Goal: Task Accomplishment & Management: Manage account settings

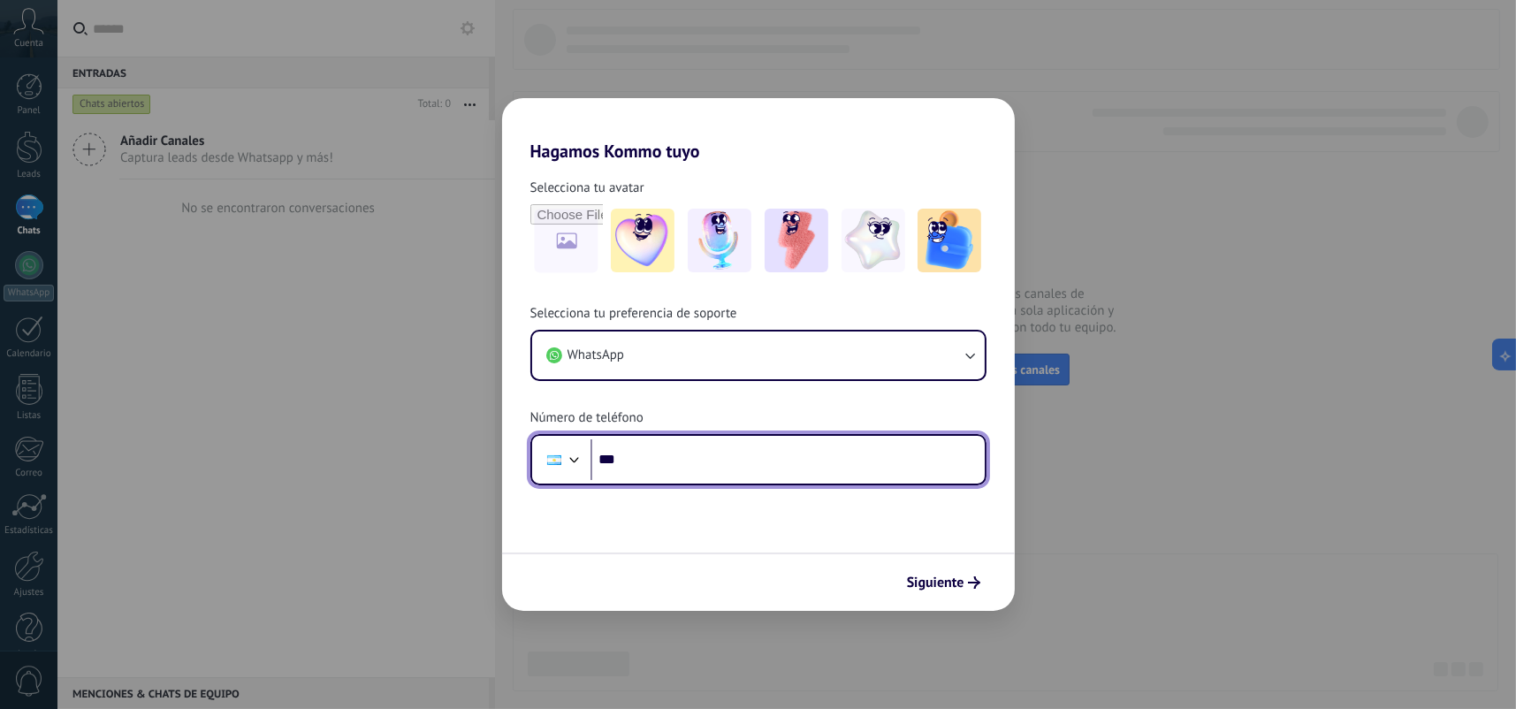
click at [744, 458] on input "***" at bounding box center [788, 459] width 394 height 41
click at [777, 447] on input "***" at bounding box center [788, 459] width 394 height 41
type input "**********"
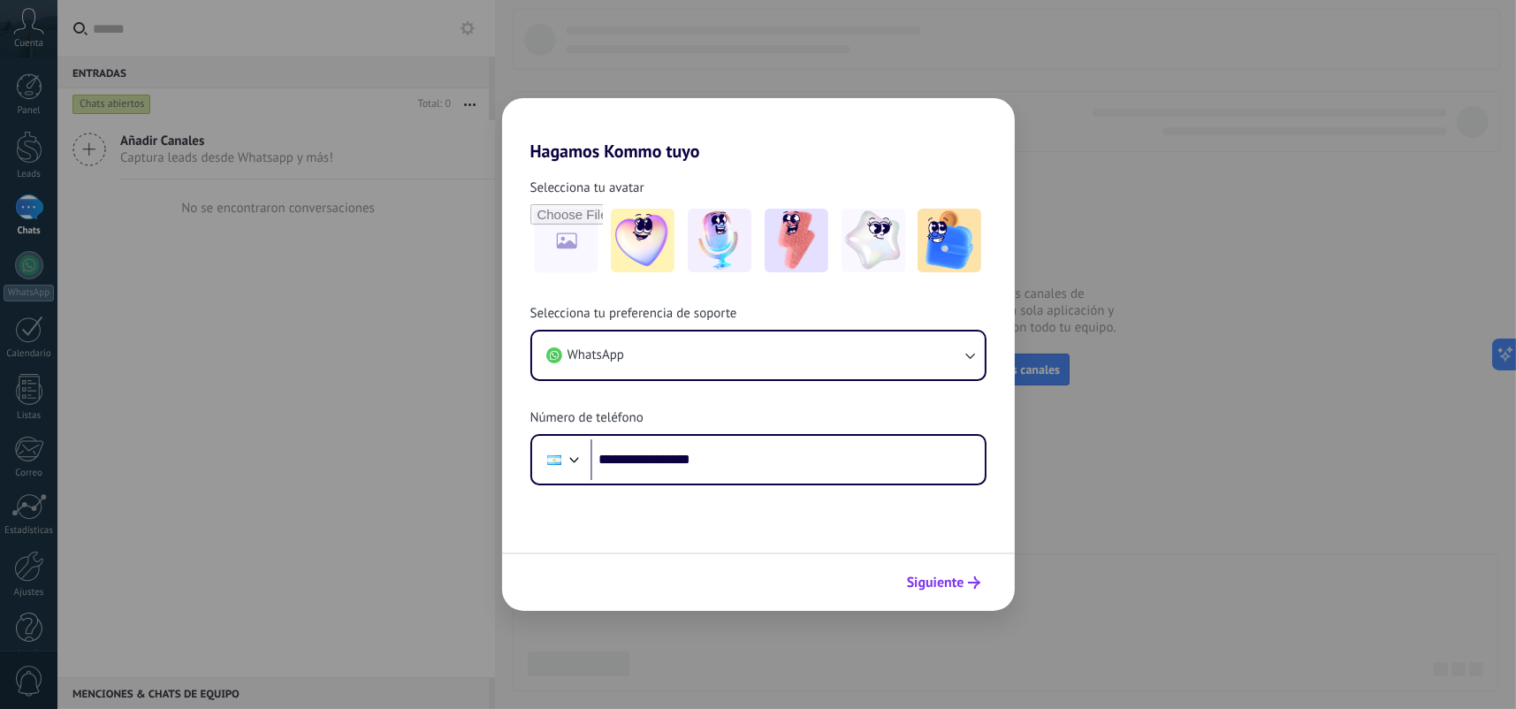
click at [961, 586] on span "Siguiente" at bounding box center [935, 583] width 57 height 12
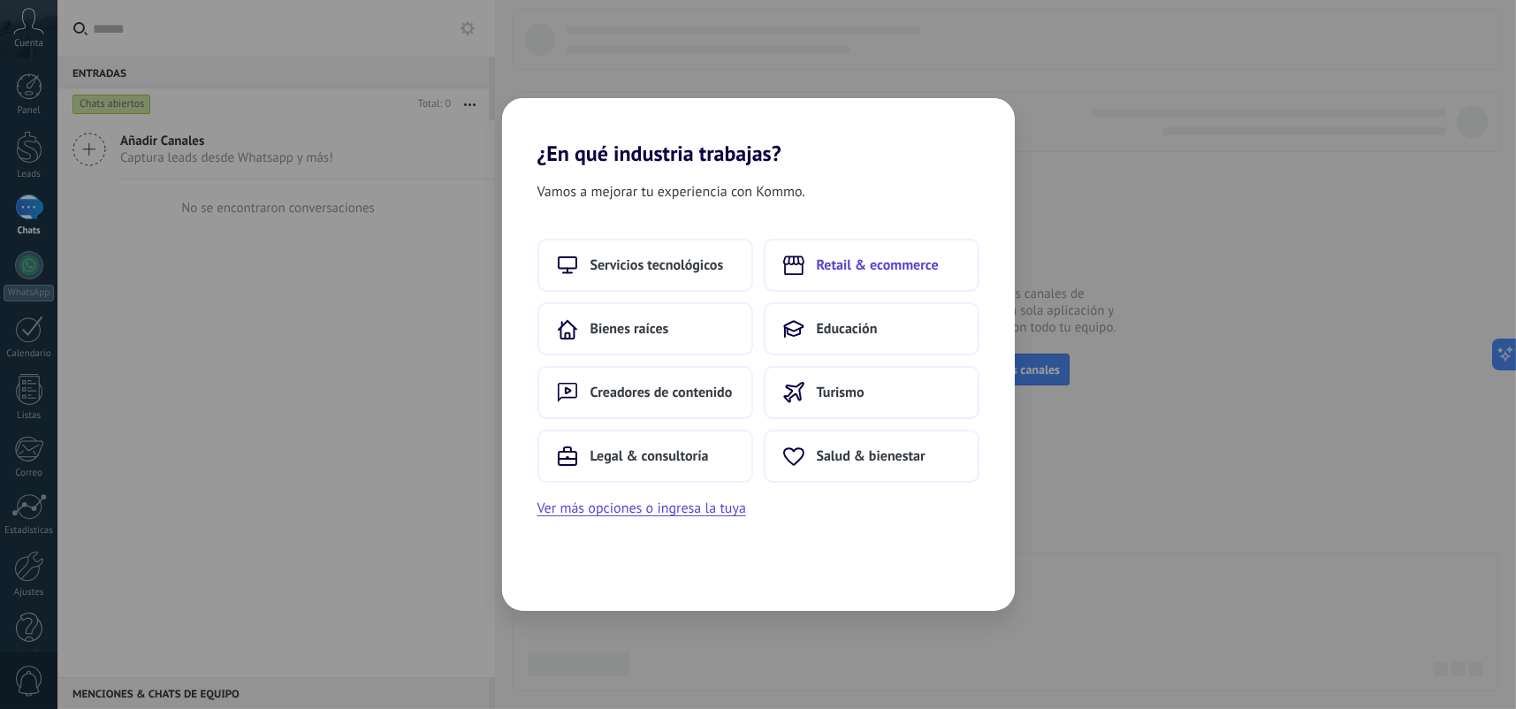
click at [911, 267] on span "Retail & ecommerce" at bounding box center [878, 265] width 122 height 18
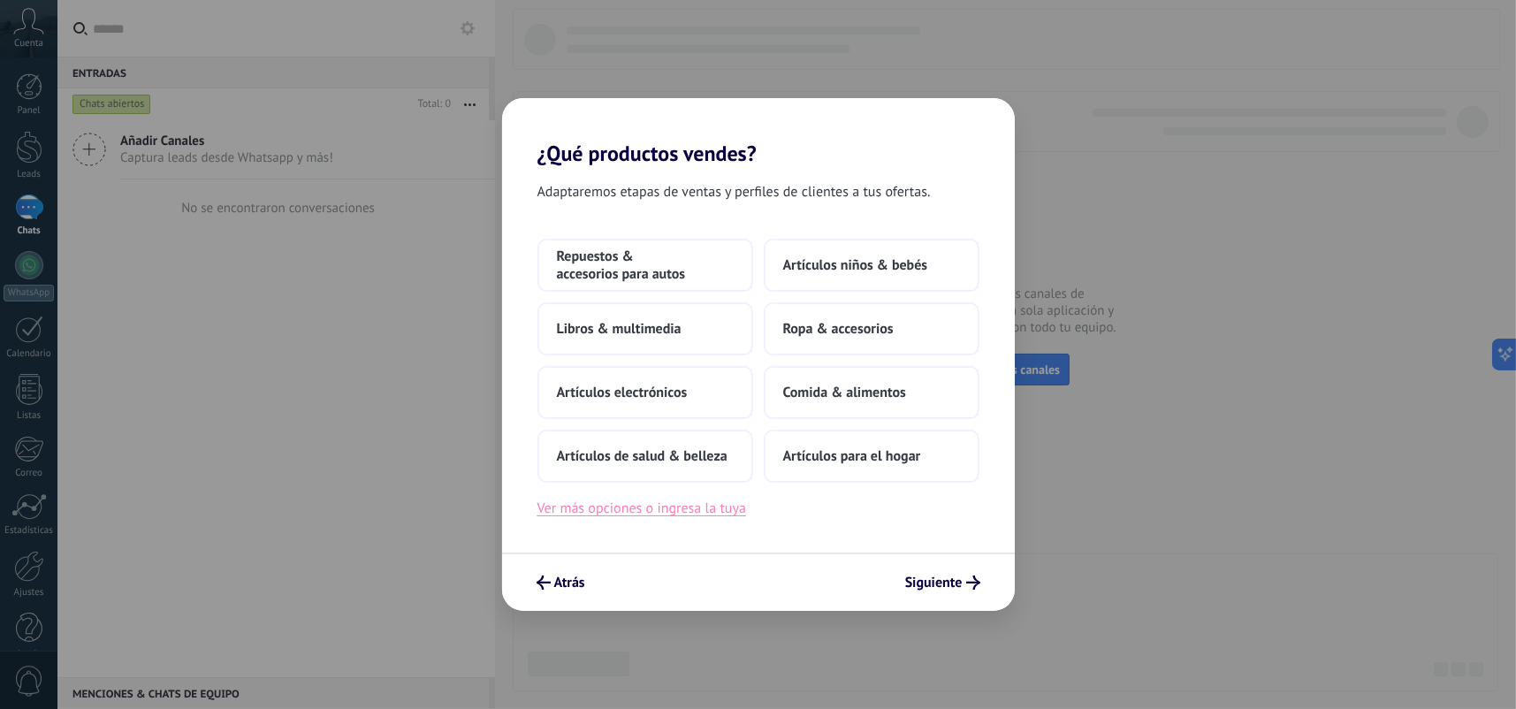
click at [722, 516] on button "Ver más opciones o ingresa la tuya" at bounding box center [642, 508] width 209 height 23
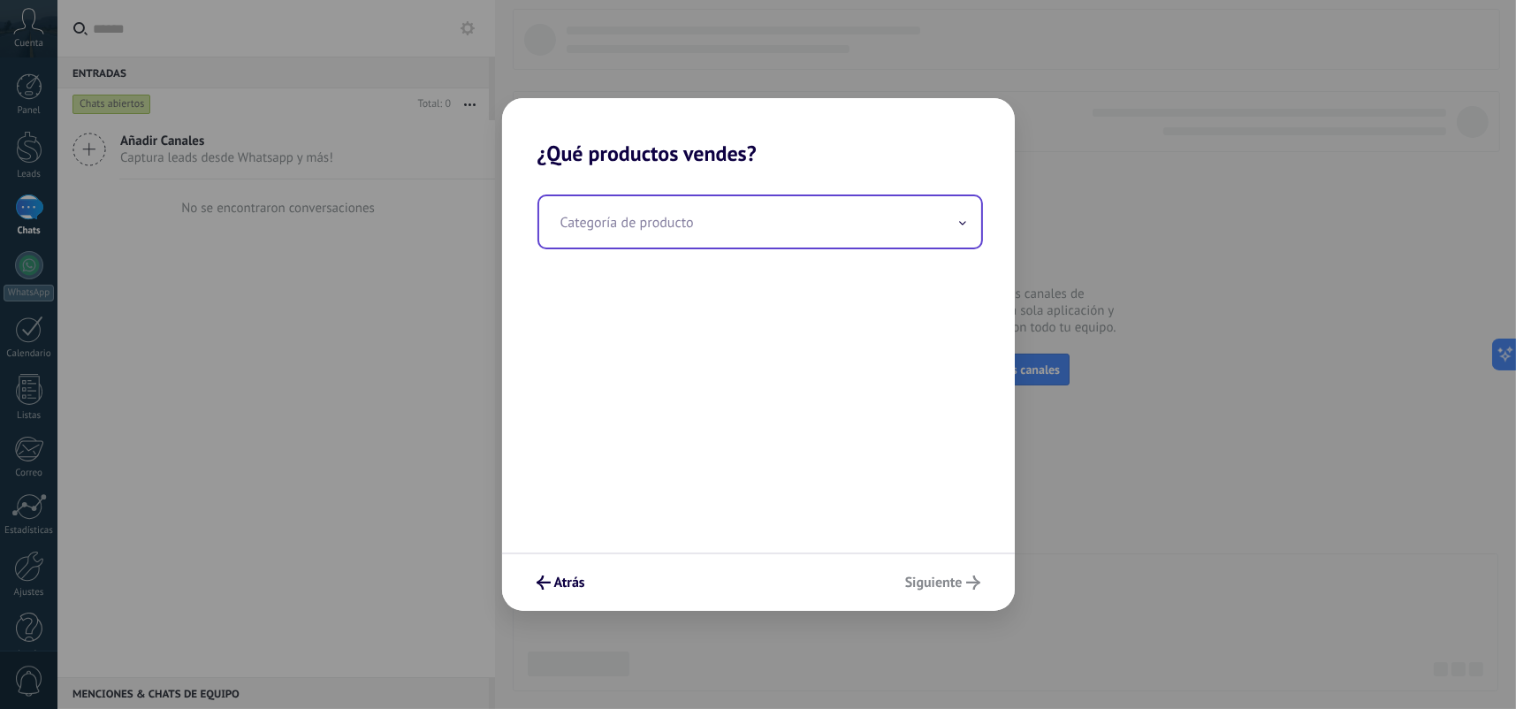
click at [701, 215] on input "text" at bounding box center [760, 221] width 442 height 51
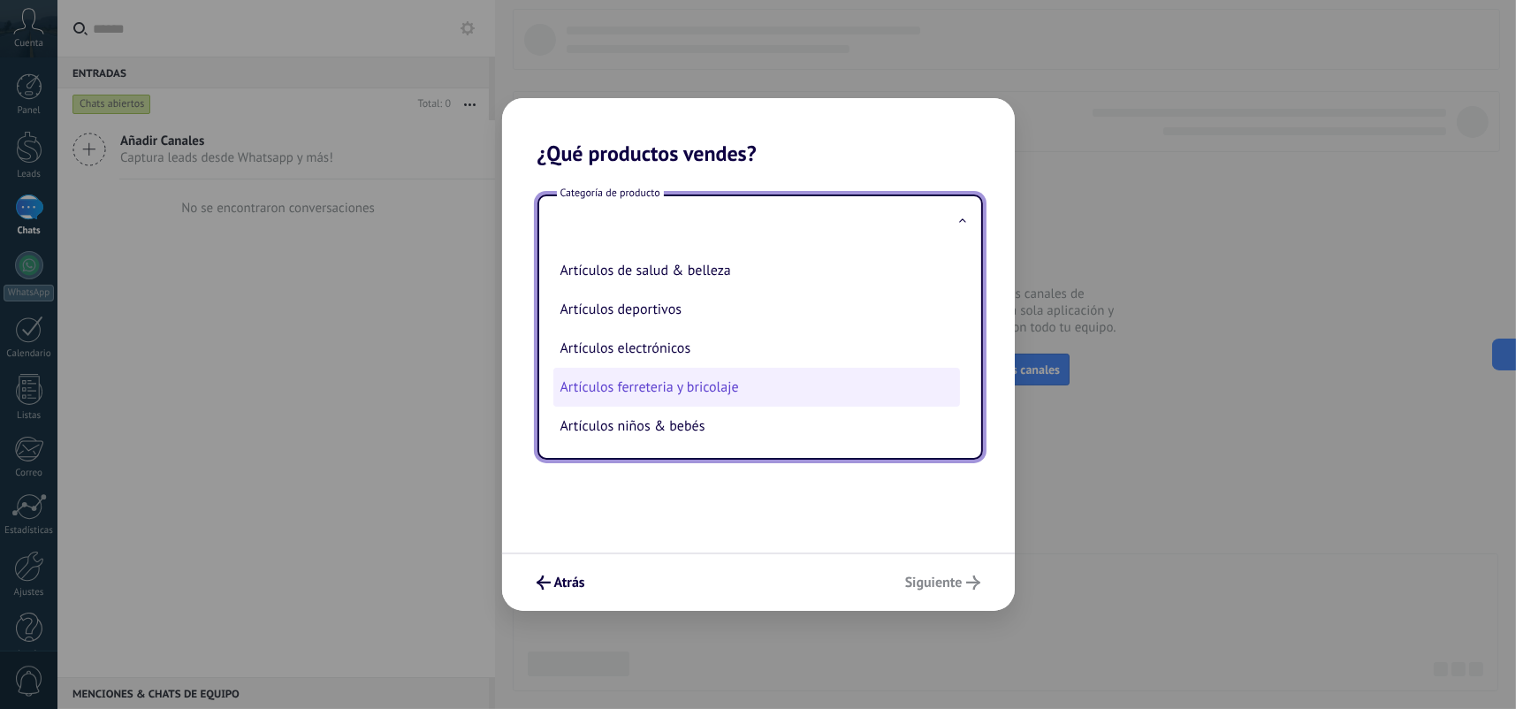
click at [788, 383] on li "Artículos ferreteria y bricolaje" at bounding box center [757, 387] width 407 height 39
type input "**********"
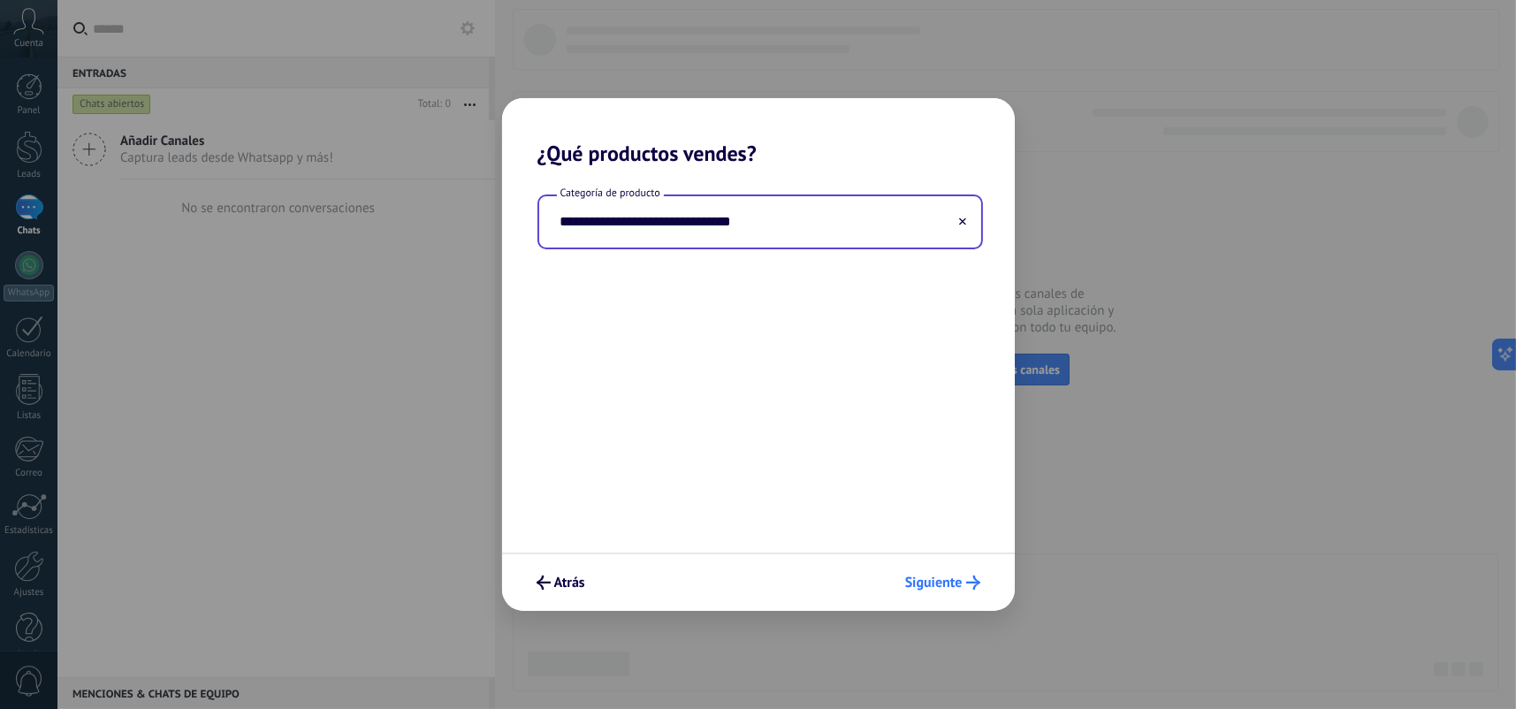
click at [952, 577] on span "Siguiente" at bounding box center [933, 583] width 57 height 12
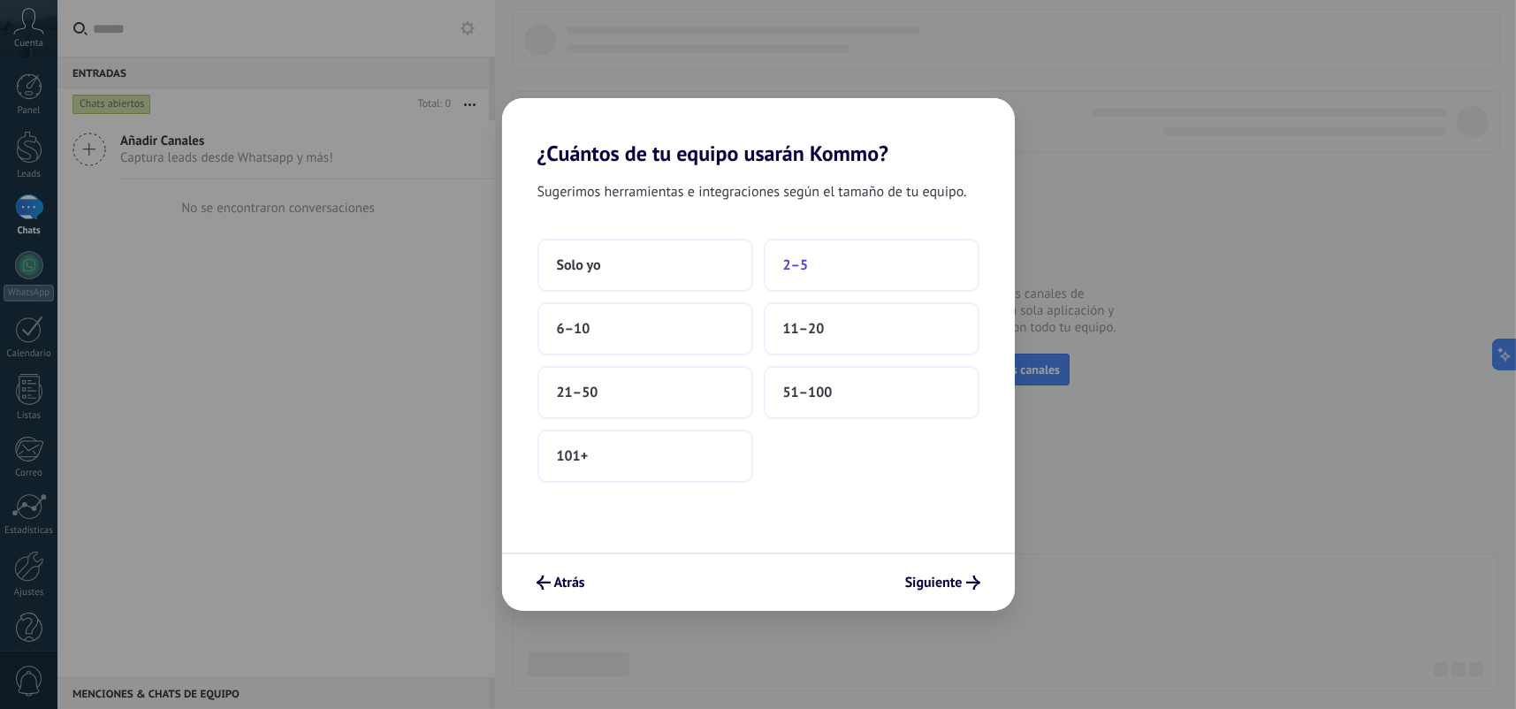
click at [851, 271] on button "2–5" at bounding box center [872, 265] width 216 height 53
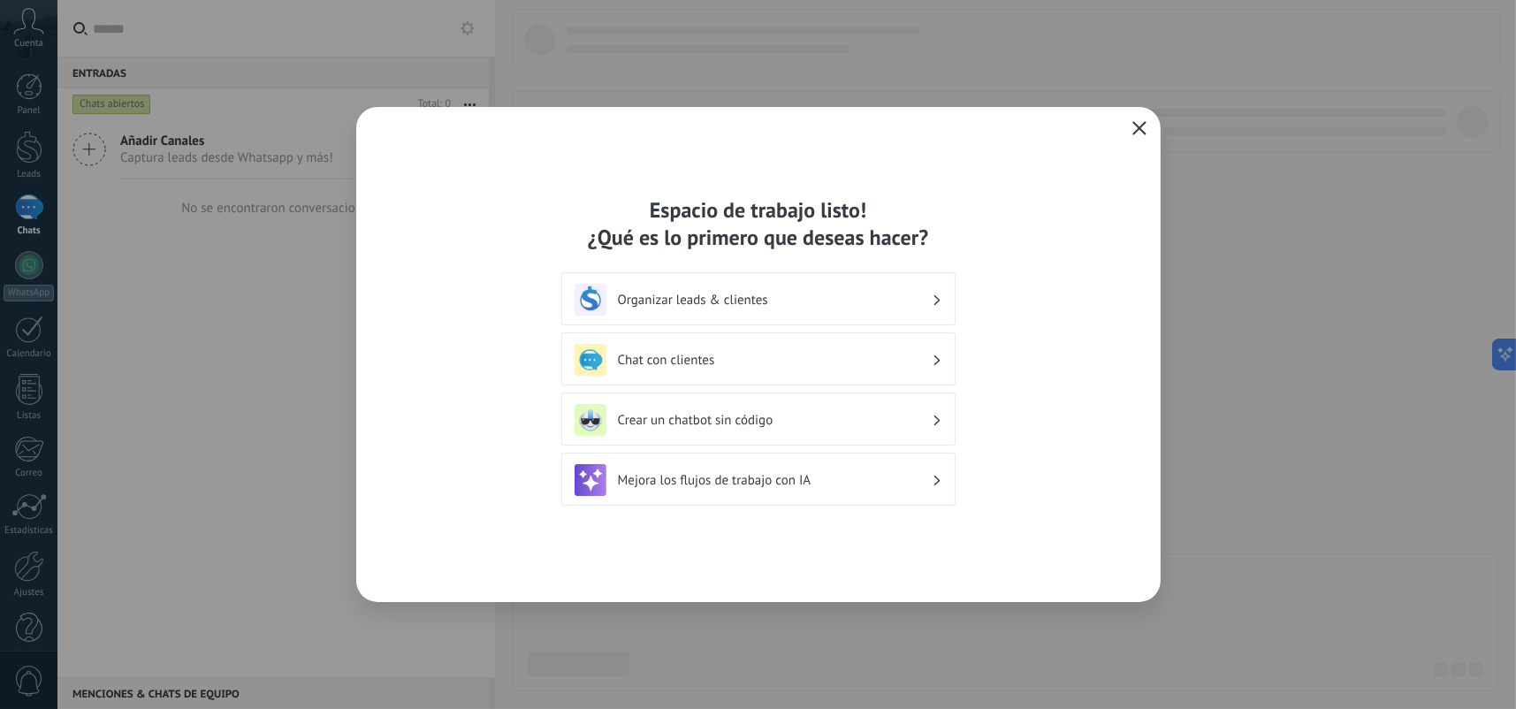
click at [867, 295] on h3 "Organizar leads & clientes" at bounding box center [775, 300] width 314 height 17
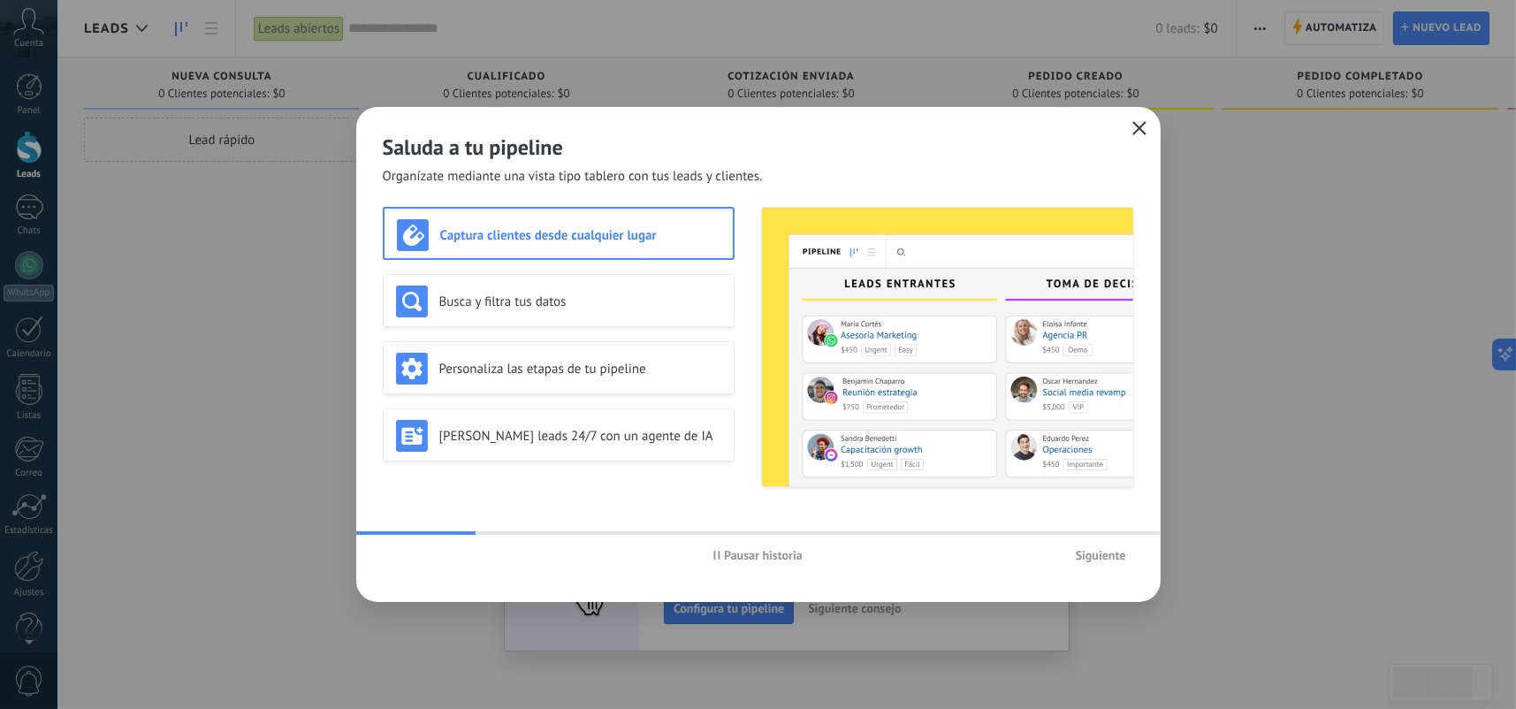
drag, startPoint x: 1127, startPoint y: 322, endPoint x: 891, endPoint y: 143, distance: 296.0
click at [891, 143] on h2 "Saluda a tu pipeline" at bounding box center [759, 147] width 752 height 27
click at [597, 320] on div "Busca y filtra tus datos" at bounding box center [559, 300] width 352 height 53
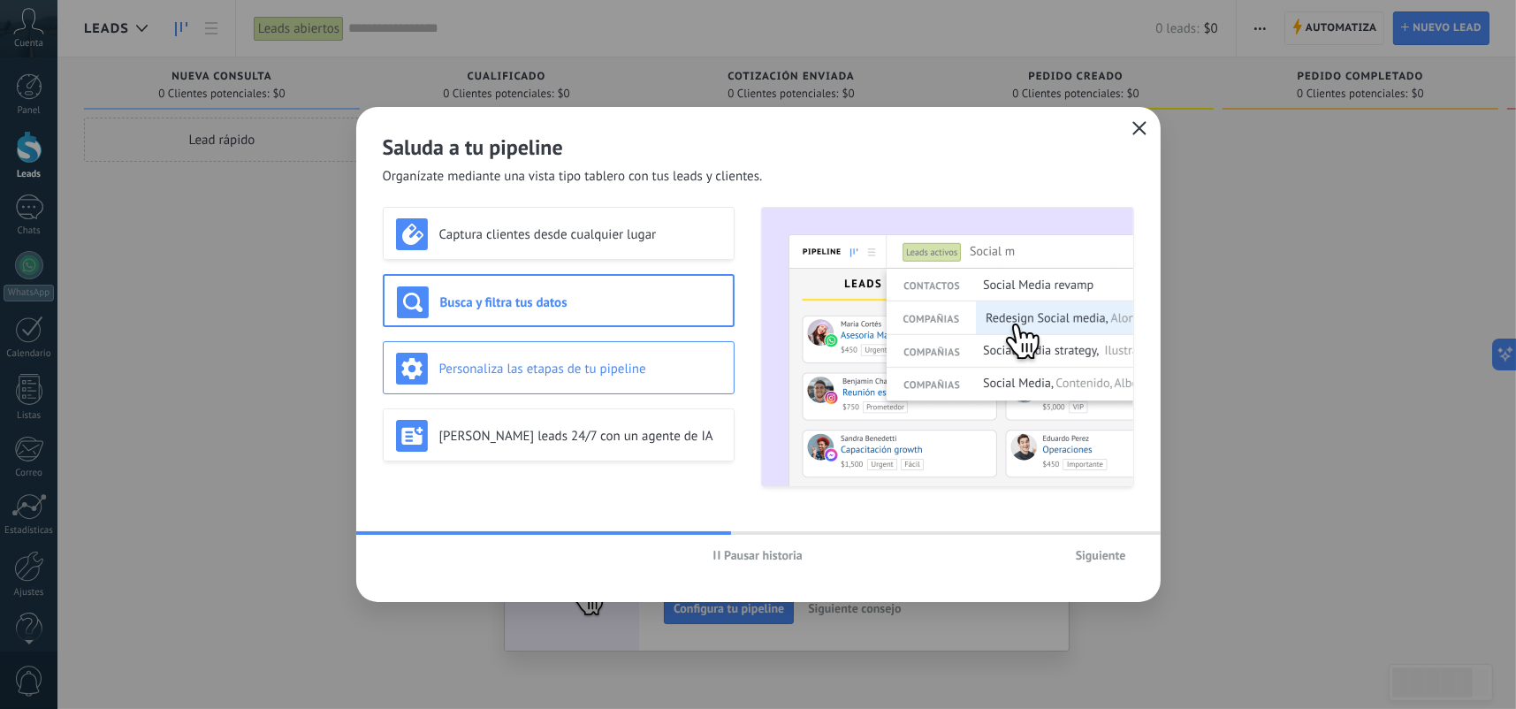
click at [601, 351] on div "Personaliza las etapas de tu pipeline" at bounding box center [559, 367] width 352 height 53
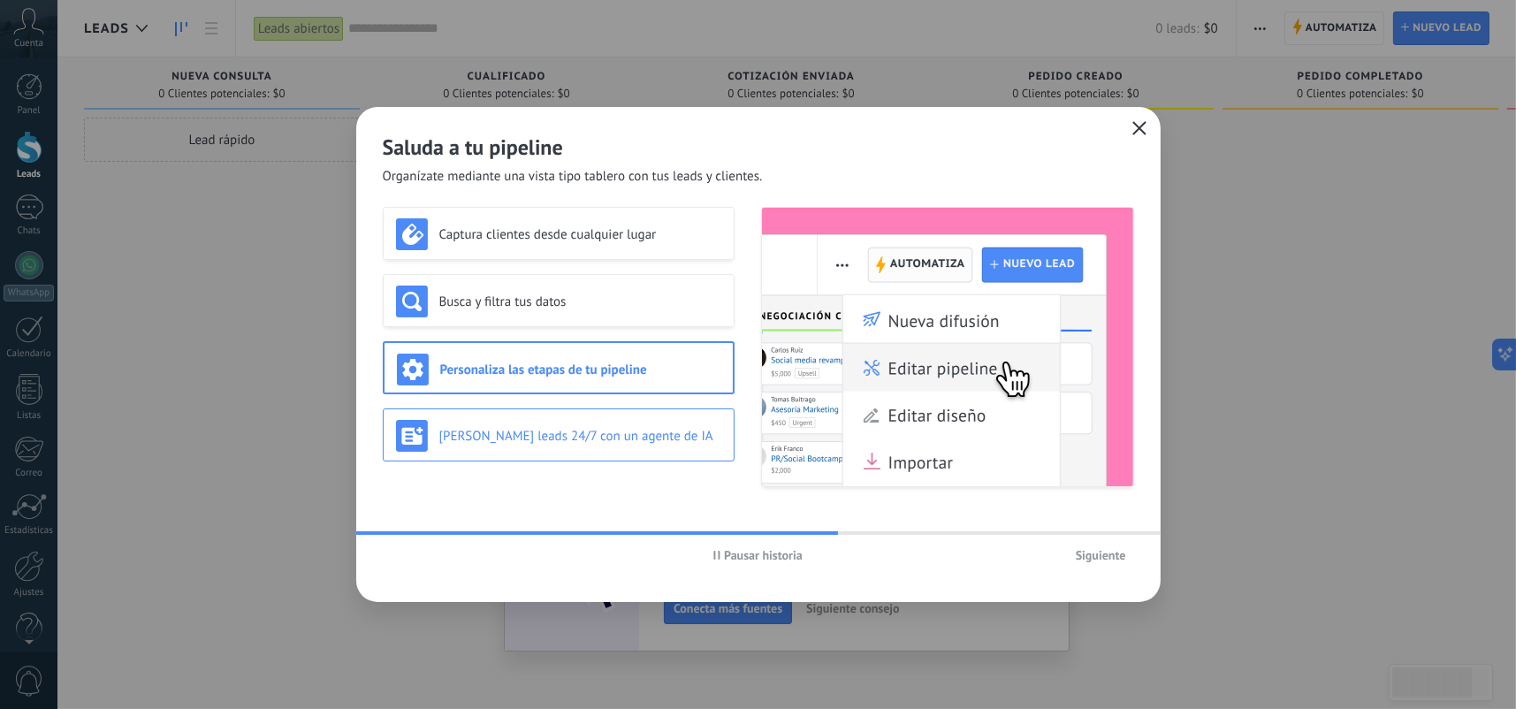
click at [628, 428] on h3 "Genera leads 24/7 con un agente de IA" at bounding box center [580, 436] width 282 height 17
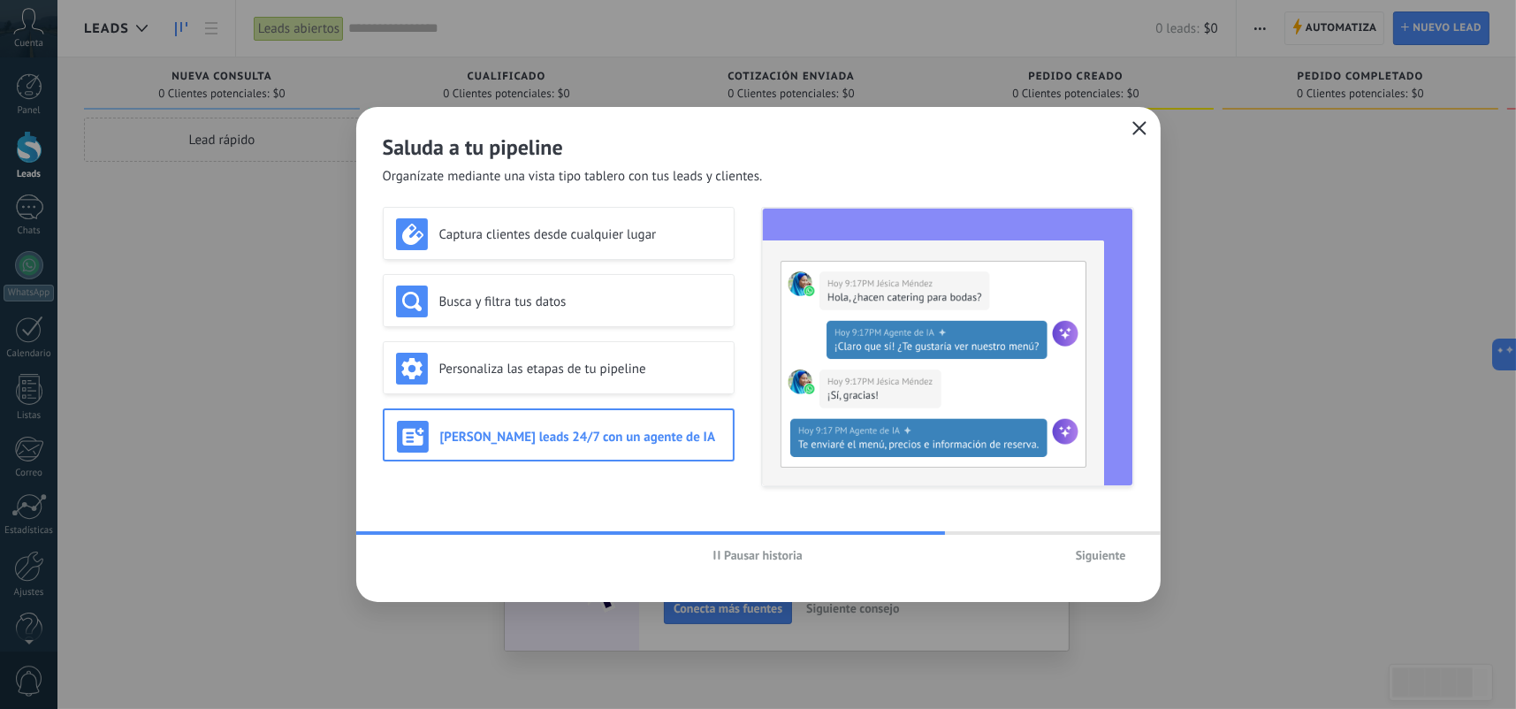
click at [1147, 139] on button "button" at bounding box center [1139, 129] width 23 height 25
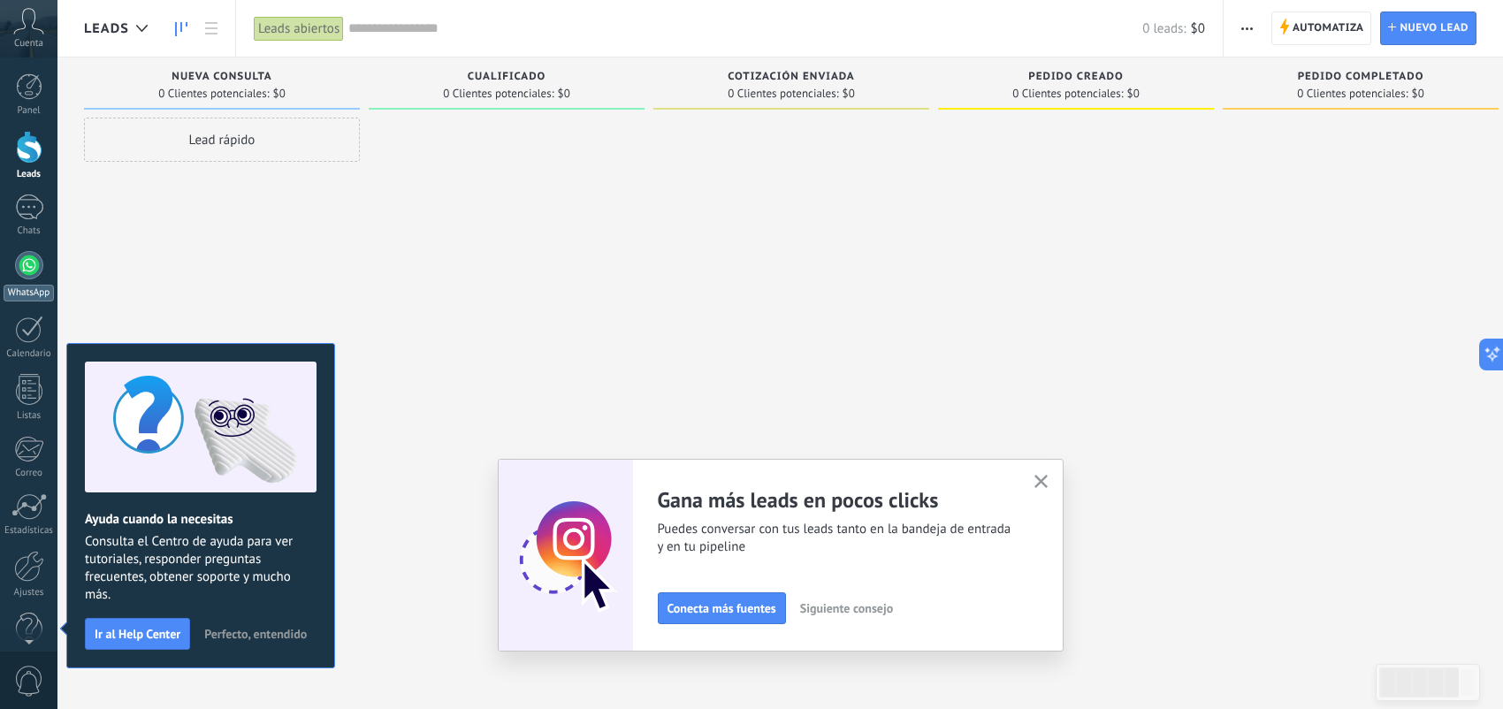
click at [29, 265] on div at bounding box center [29, 265] width 28 height 28
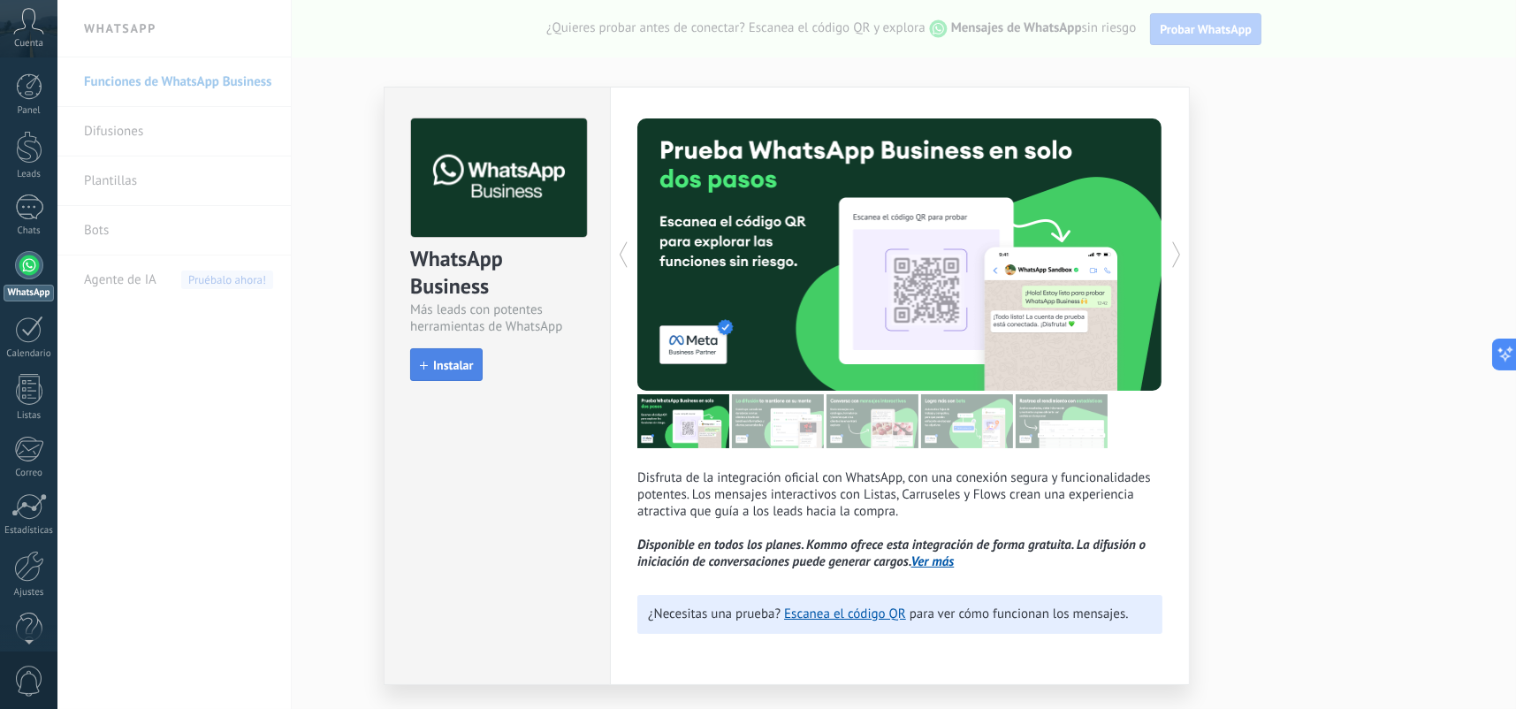
click at [469, 364] on span "Instalar" at bounding box center [453, 365] width 40 height 12
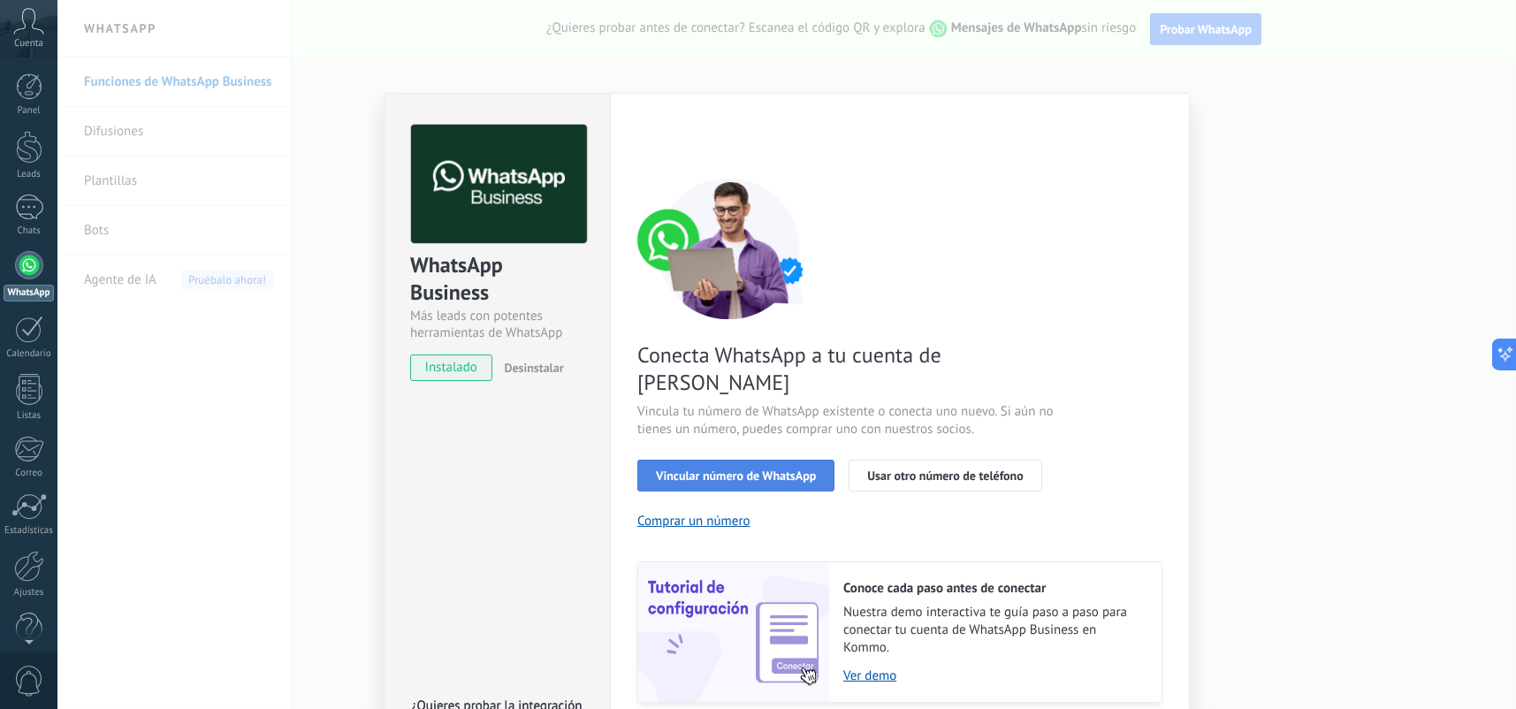
click at [786, 470] on span "Vincular número de WhatsApp" at bounding box center [736, 476] width 160 height 12
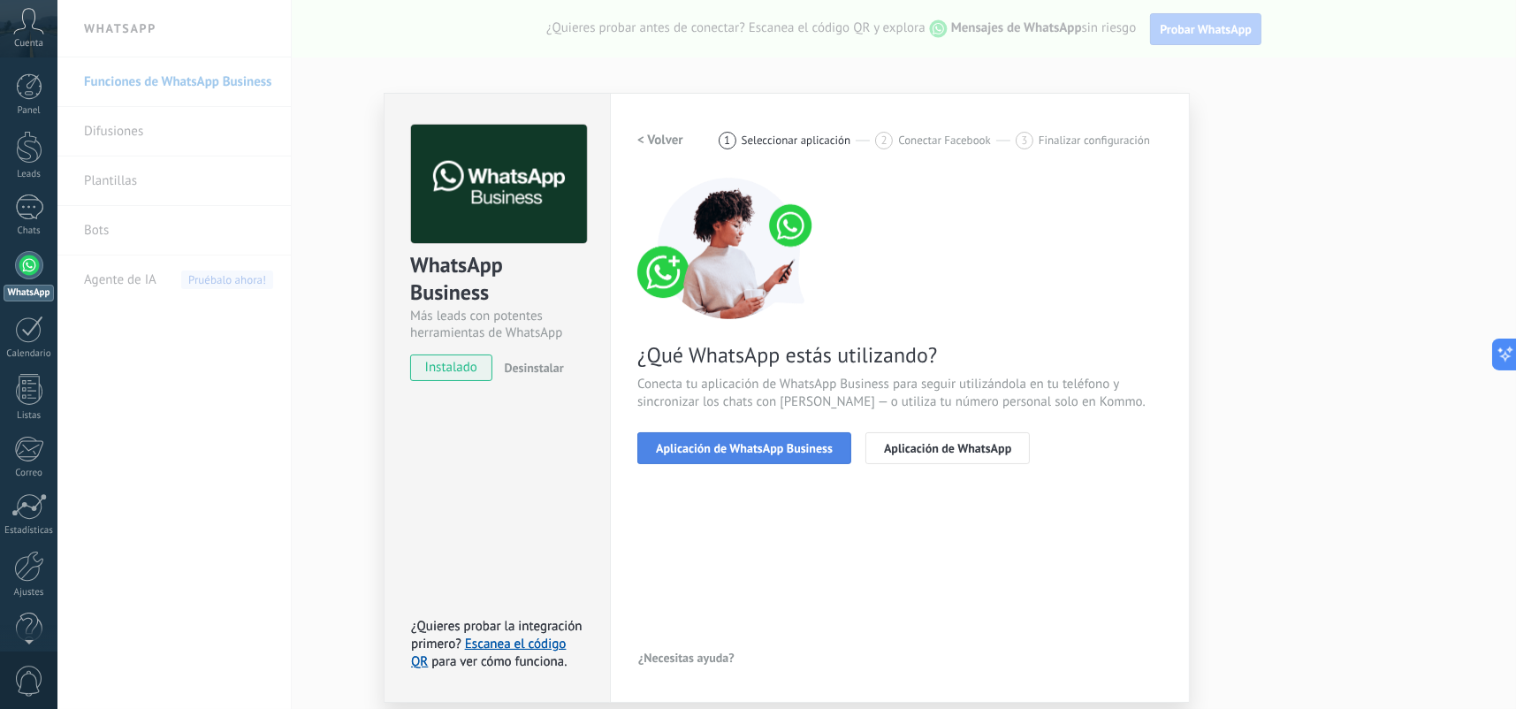
click at [809, 442] on span "Aplicación de WhatsApp Business" at bounding box center [744, 448] width 177 height 12
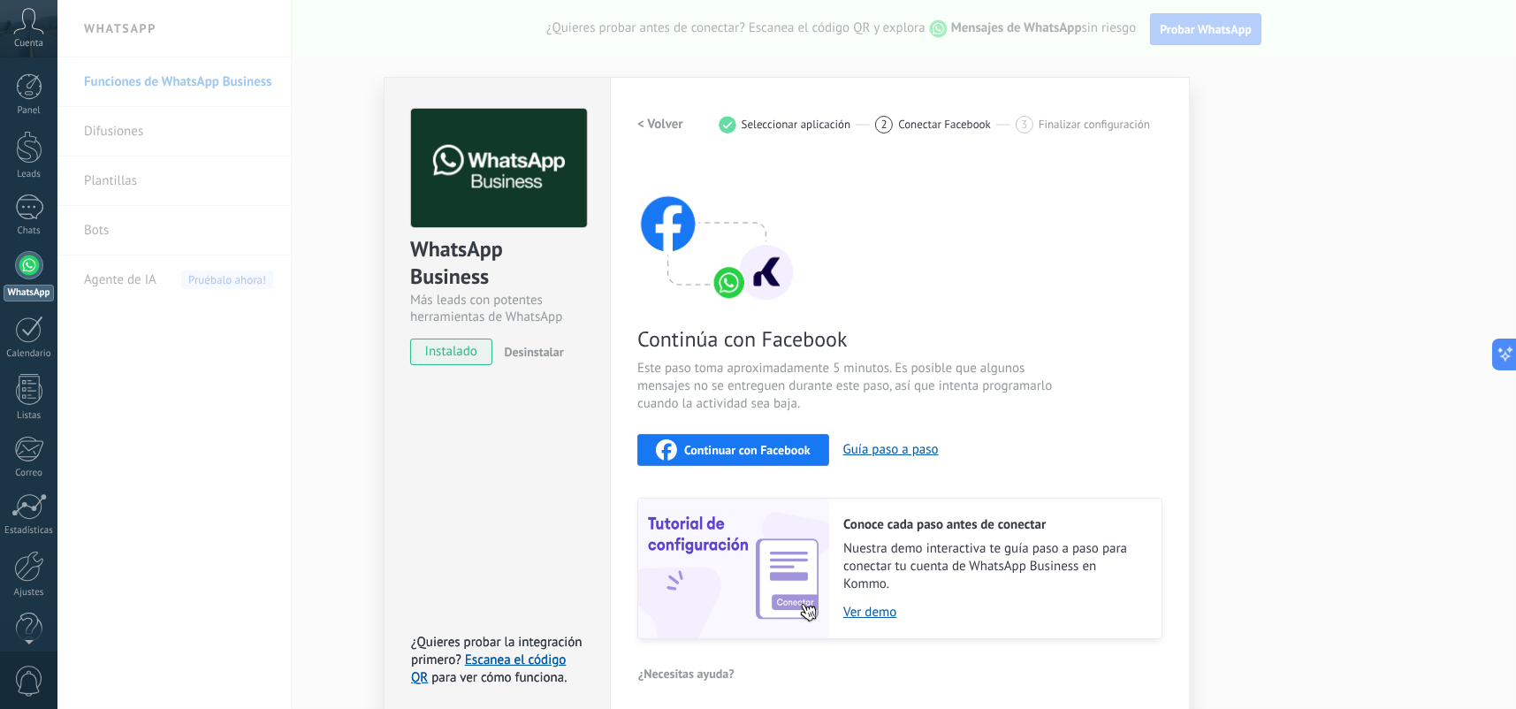
scroll to position [25, 0]
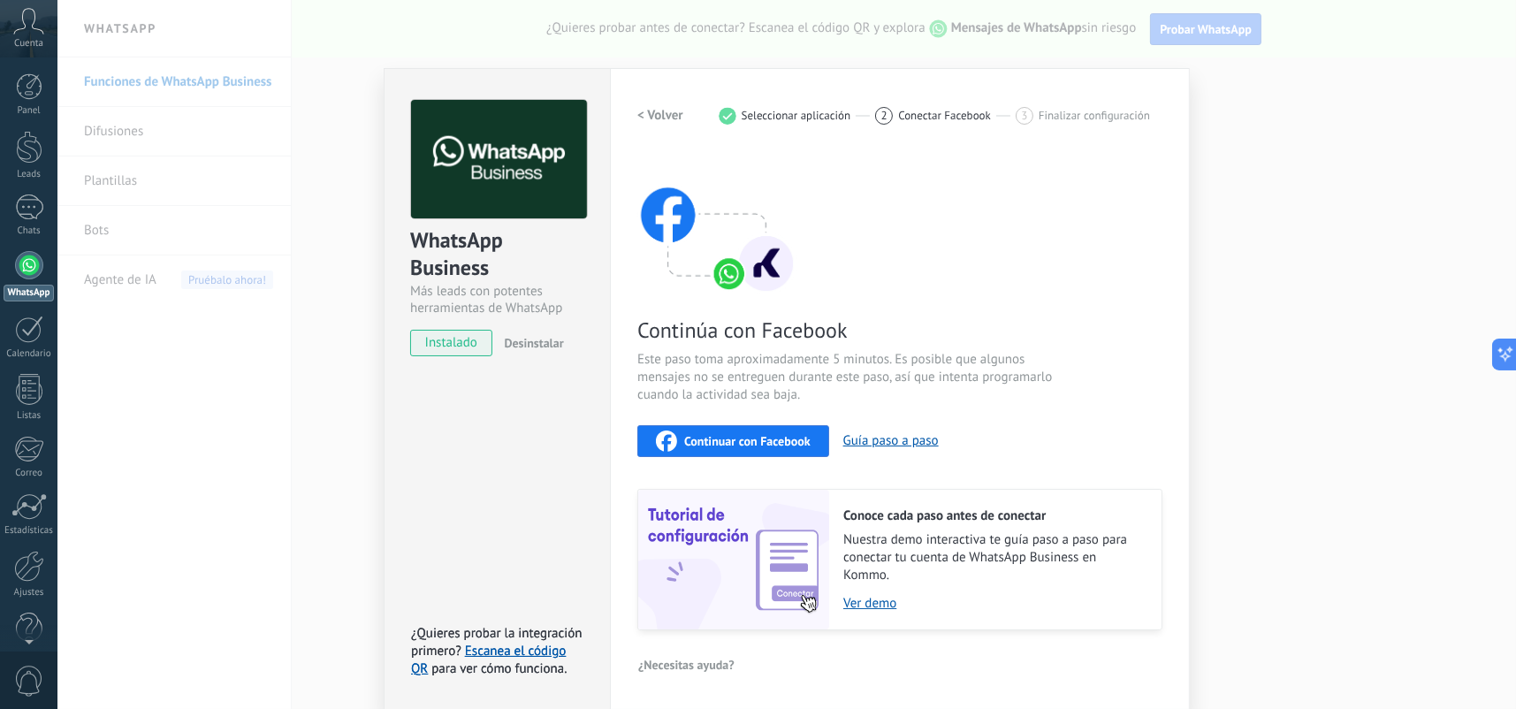
click at [792, 447] on div "Continuar con Facebook" at bounding box center [733, 441] width 155 height 21
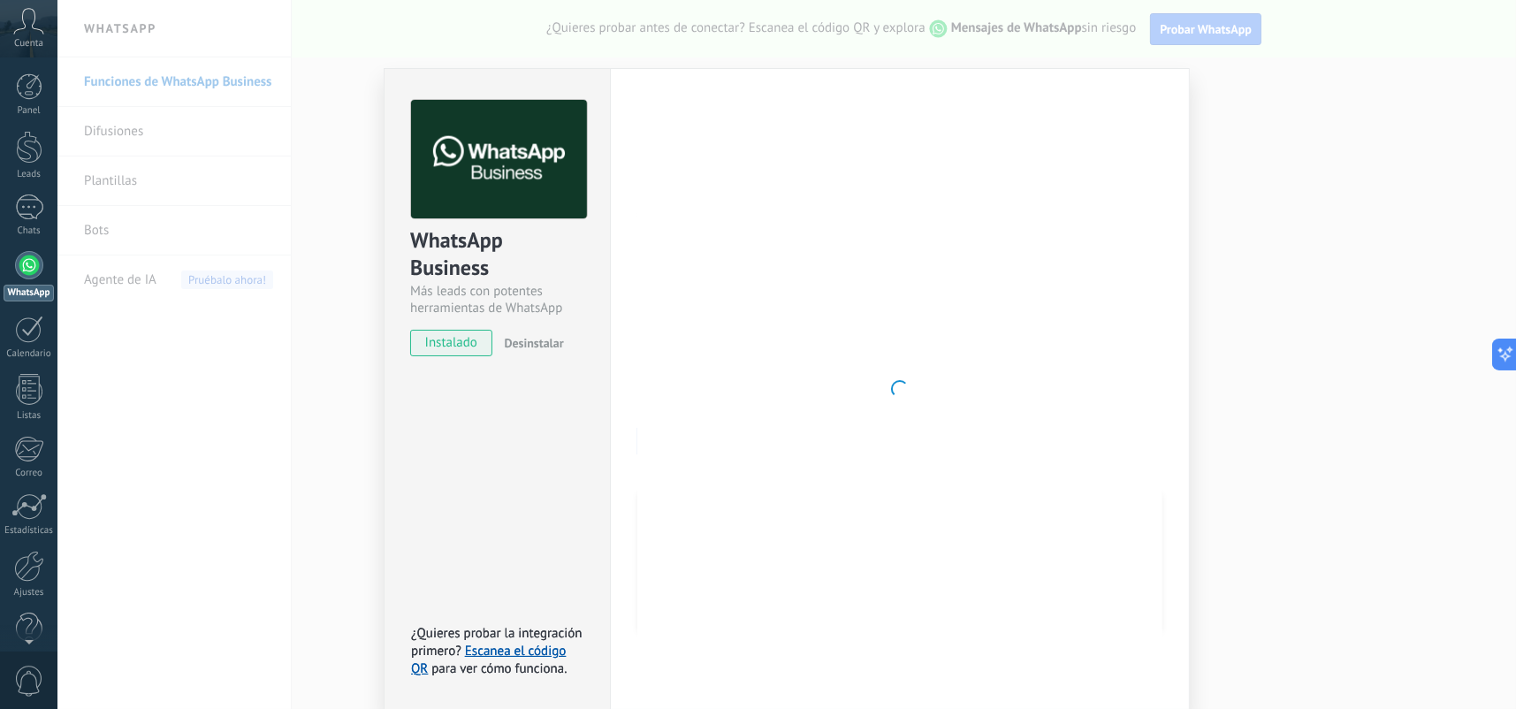
scroll to position [0, 0]
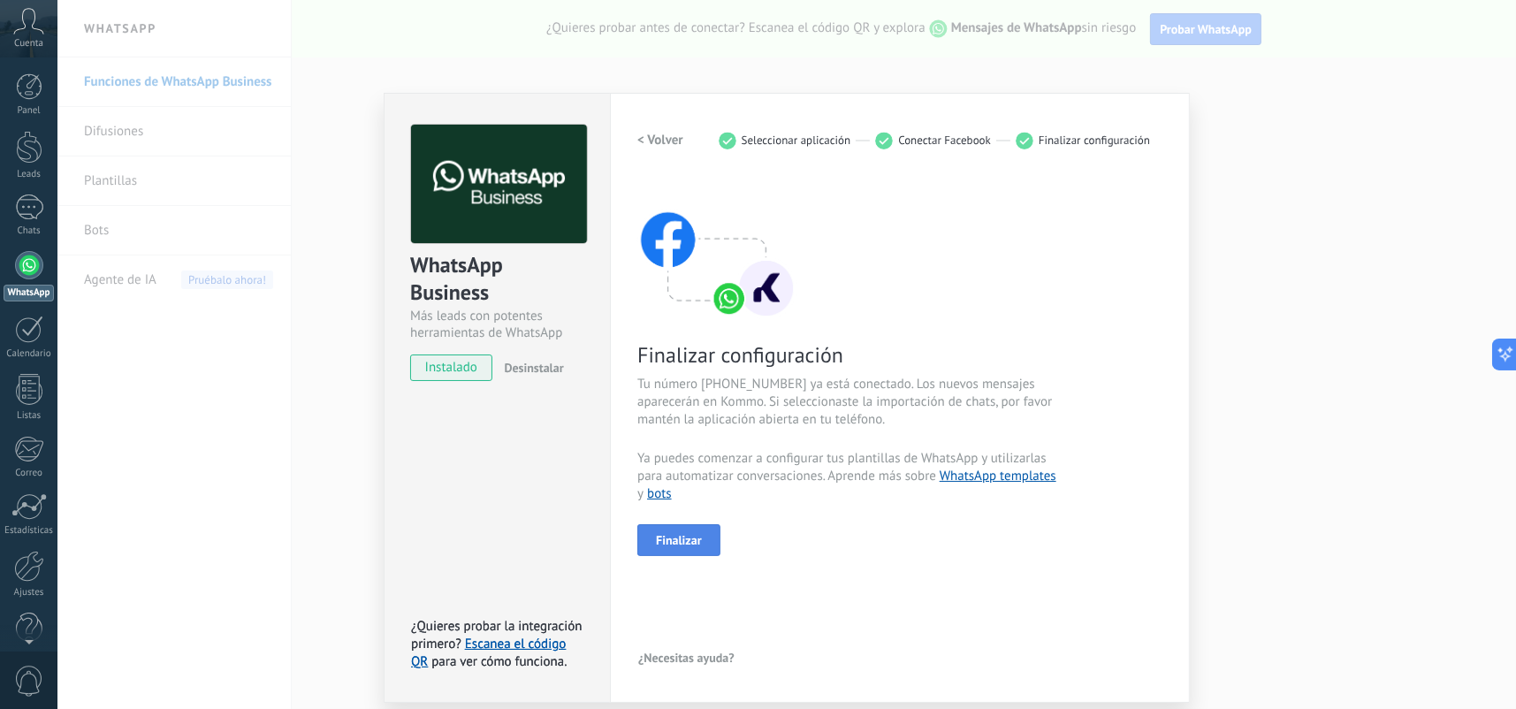
click at [702, 544] on button "Finalizar" at bounding box center [679, 540] width 83 height 32
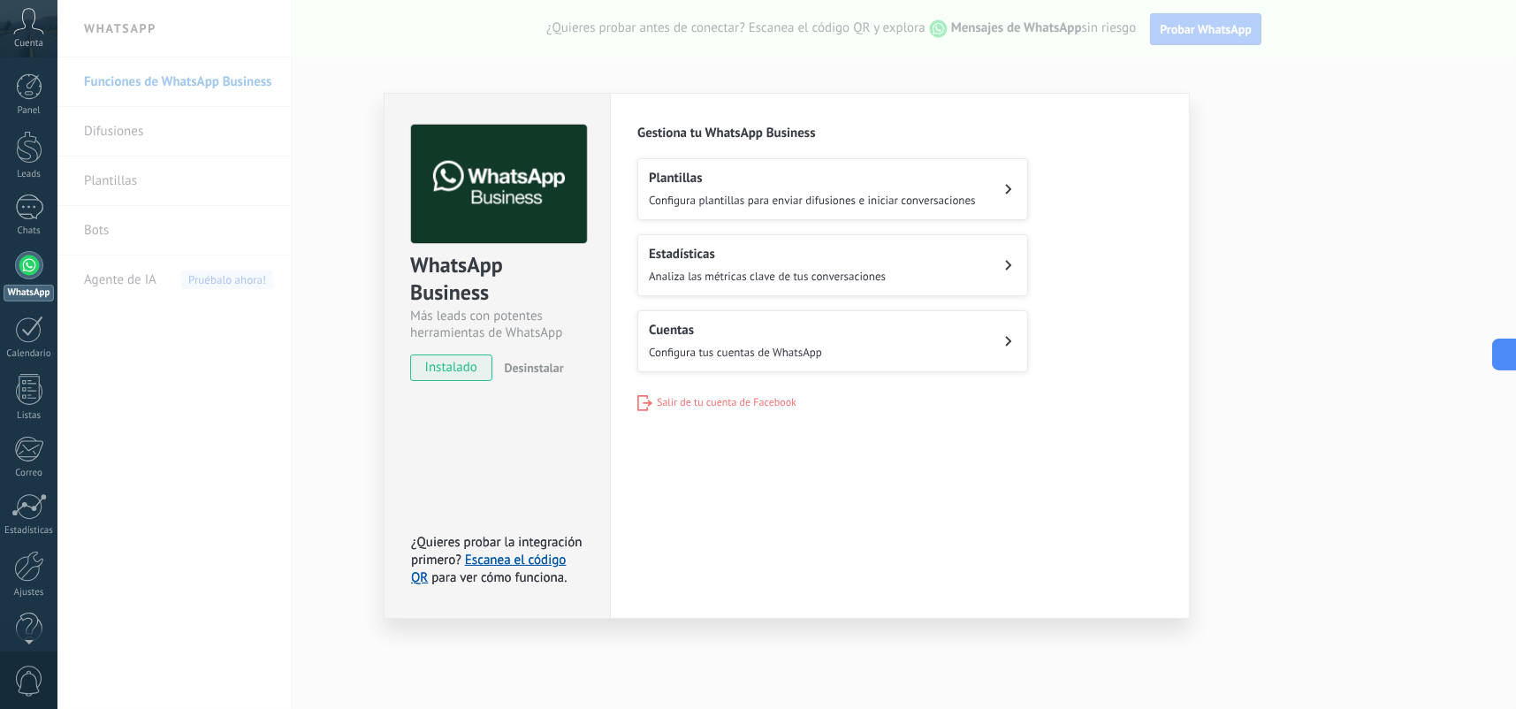
click at [918, 271] on button "Estadísticas Analiza las métricas clave de tus conversaciones" at bounding box center [833, 265] width 391 height 62
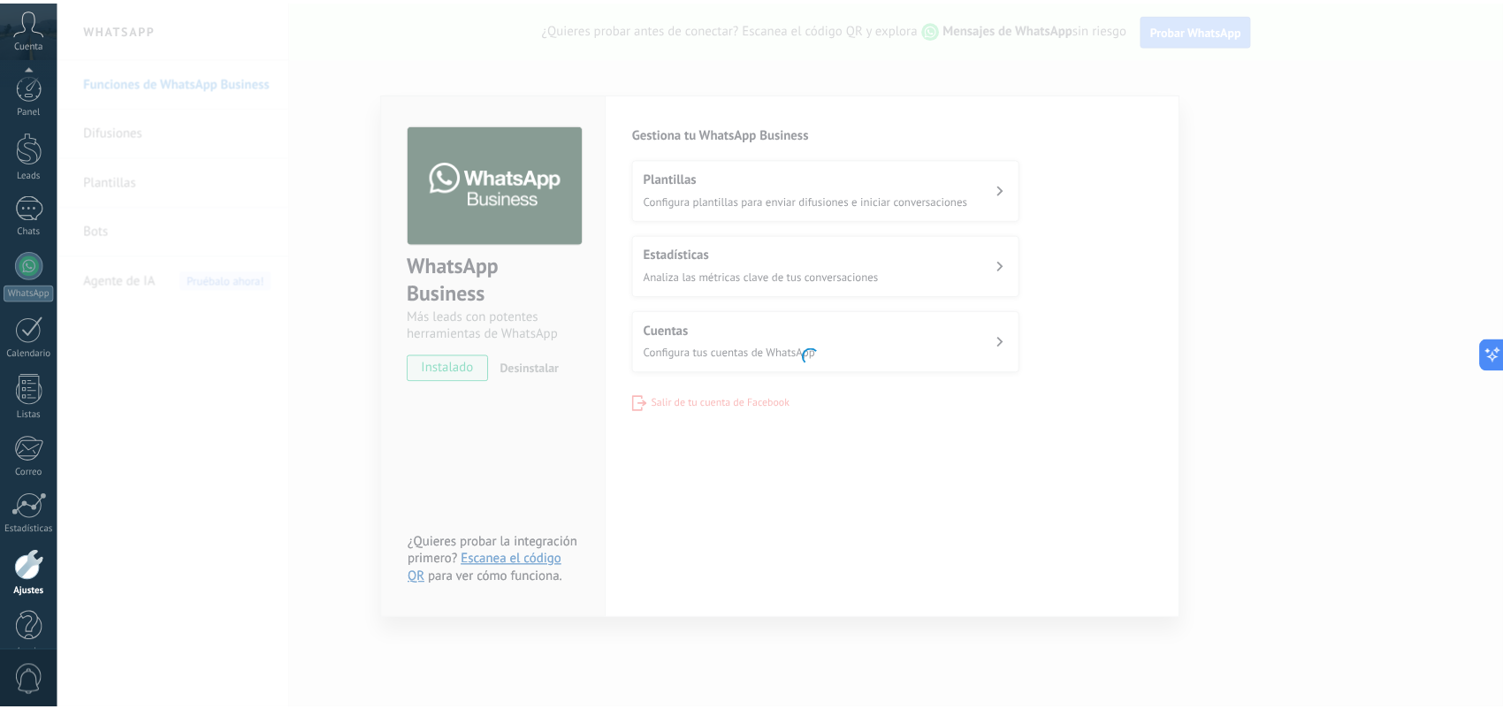
scroll to position [27, 0]
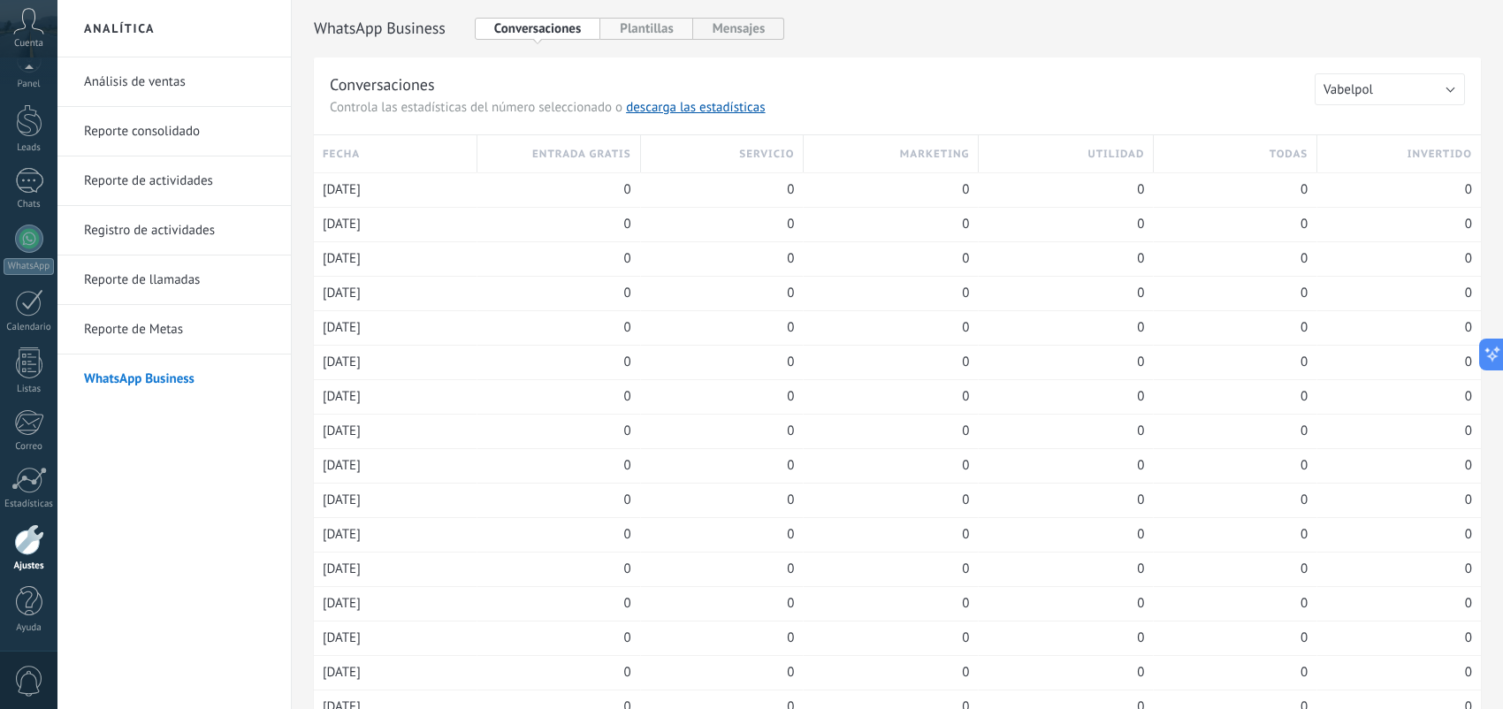
click at [676, 37] on button "Plantillas" at bounding box center [646, 29] width 92 height 22
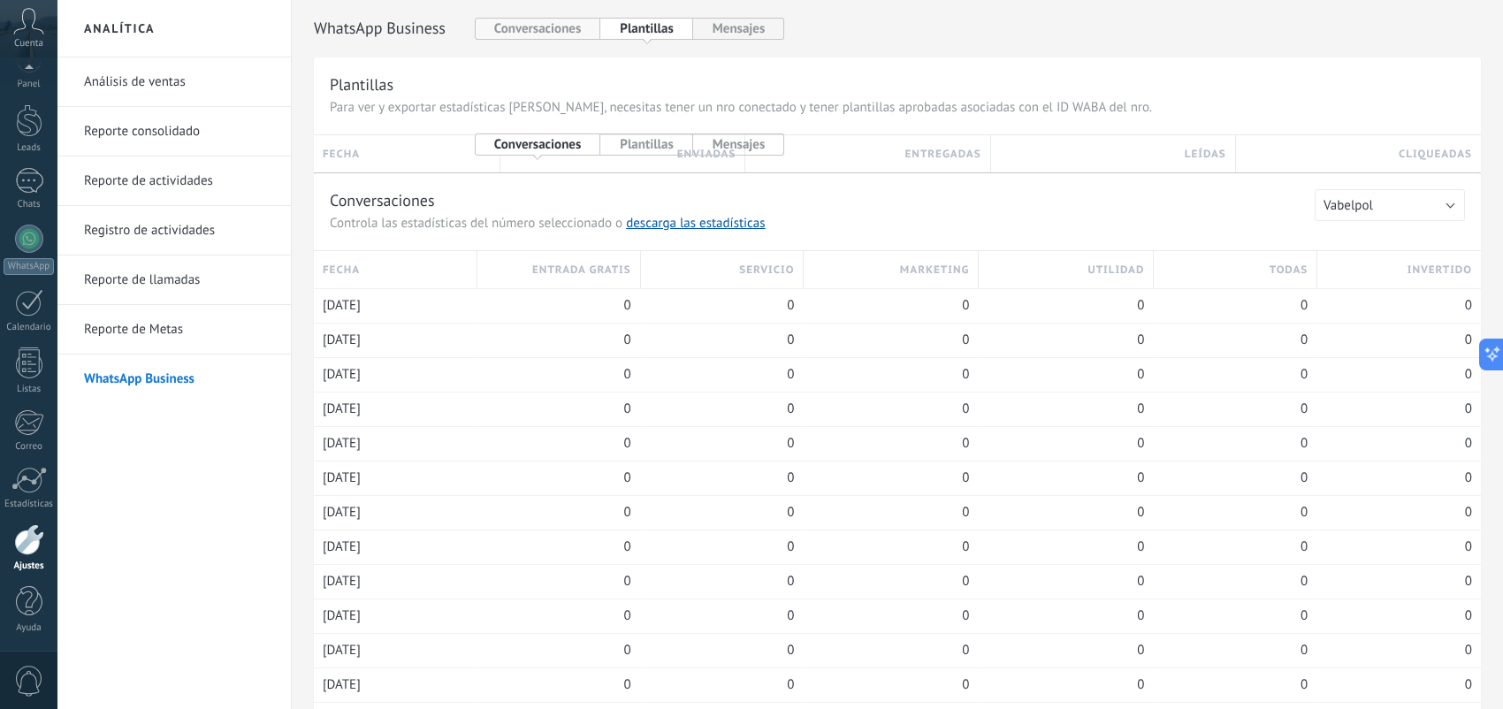
click at [551, 28] on button "Conversaciones" at bounding box center [538, 29] width 126 height 22
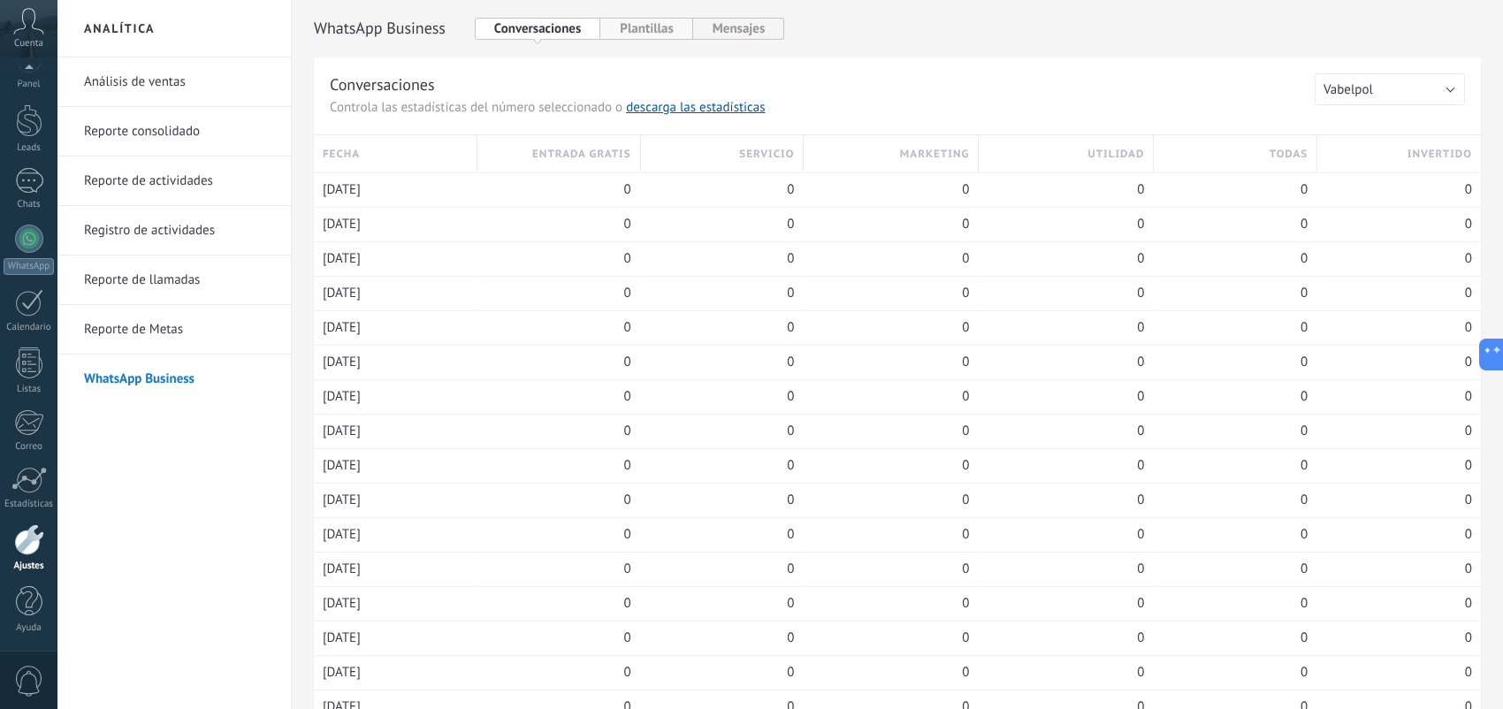
click at [619, 30] on button "Plantillas" at bounding box center [646, 29] width 92 height 22
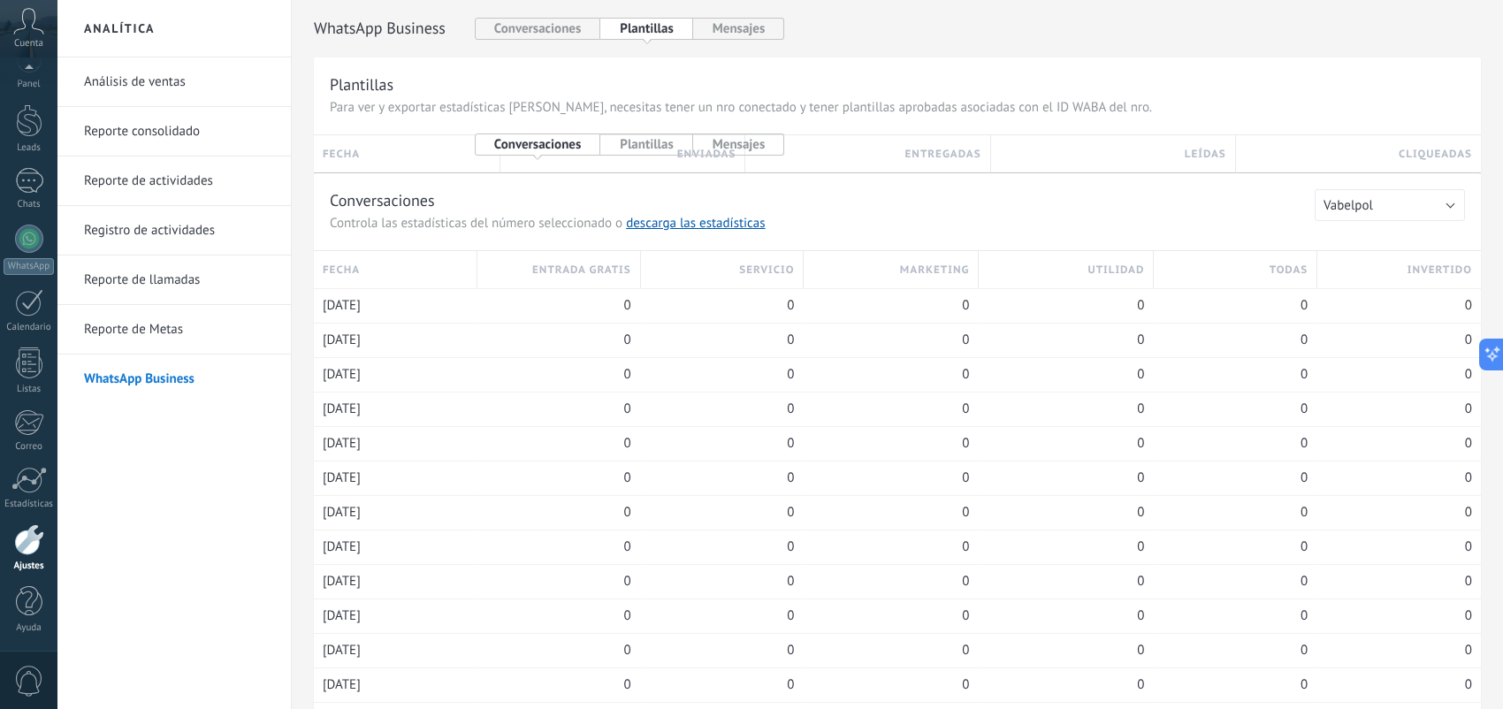
click at [210, 333] on link "Reporte de Metas" at bounding box center [178, 330] width 189 height 50
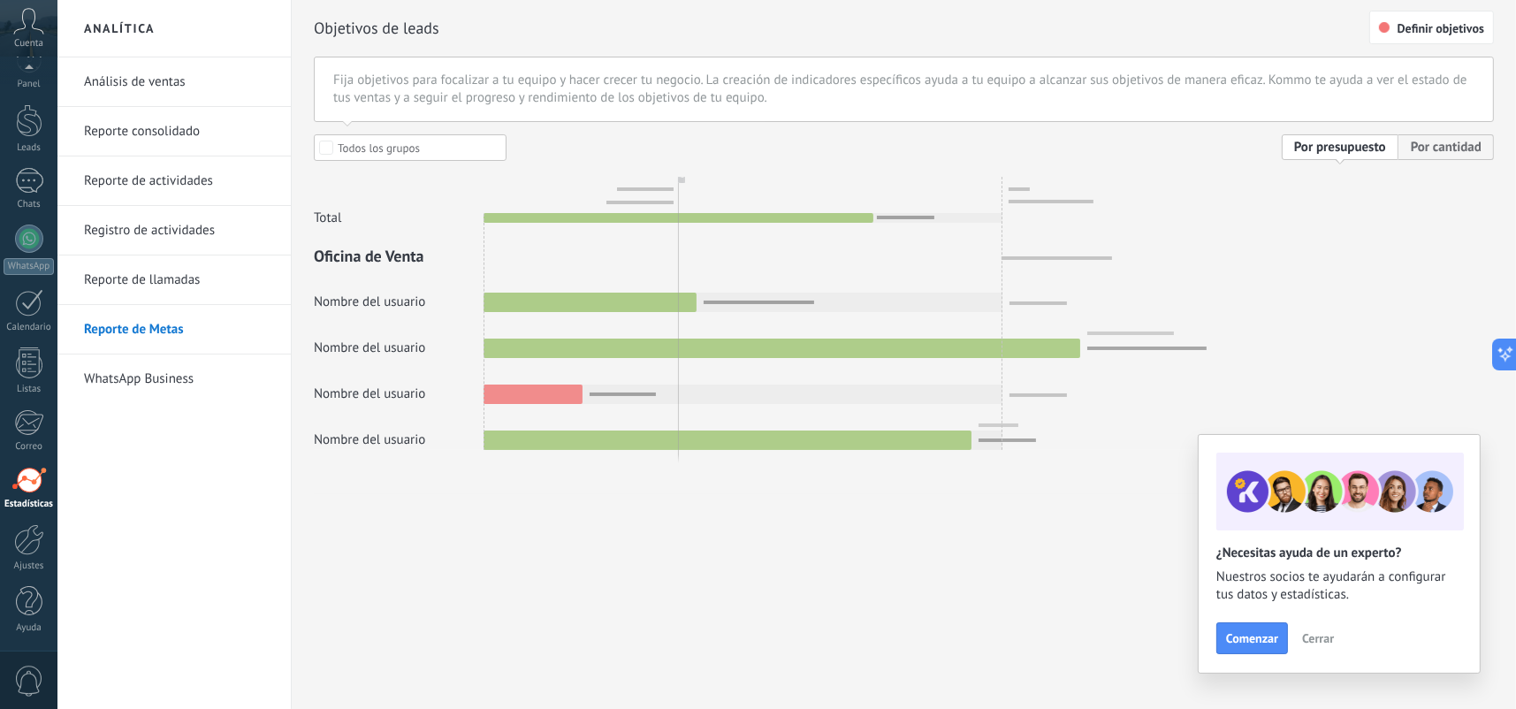
click at [1311, 636] on span "Cerrar" at bounding box center [1318, 638] width 32 height 12
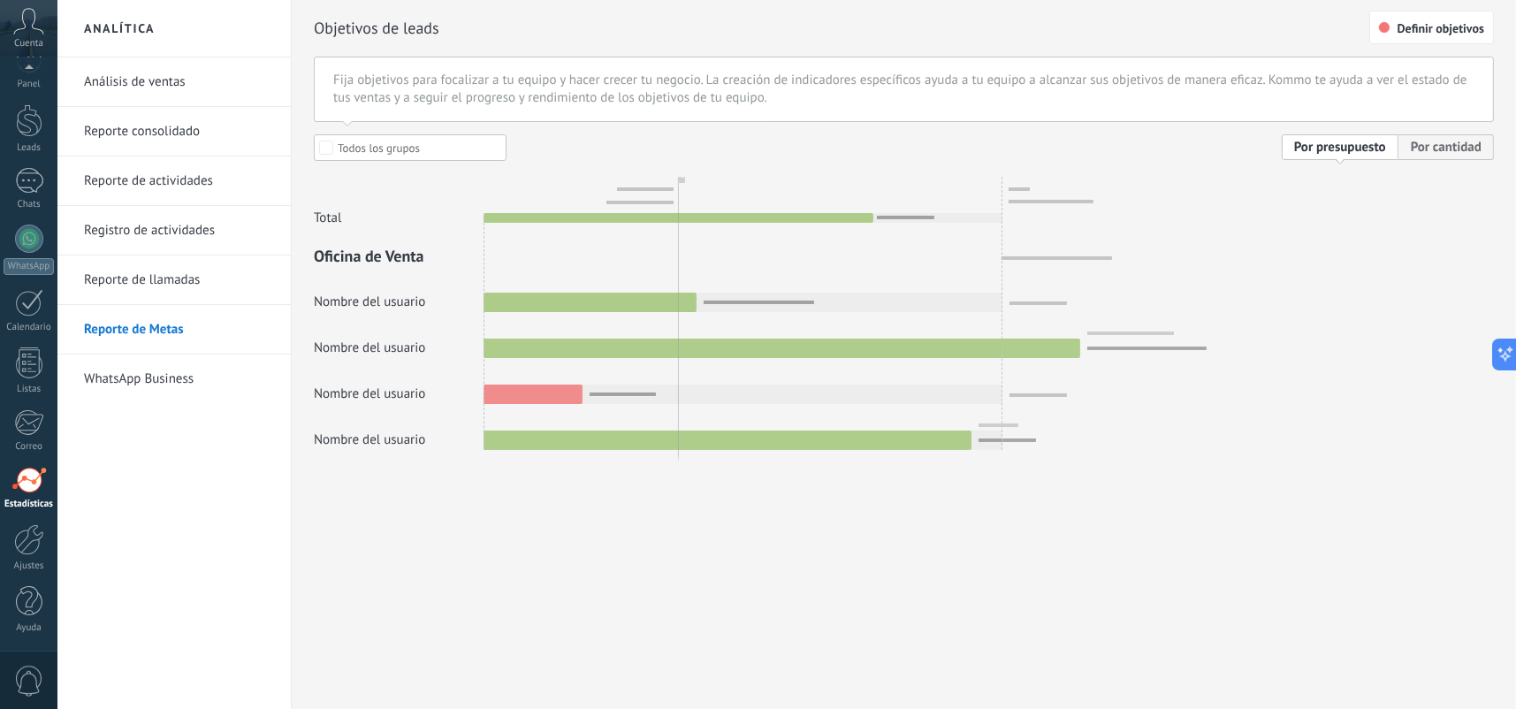
click at [1478, 149] on div at bounding box center [904, 292] width 1180 height 316
click at [416, 309] on div at bounding box center [904, 292] width 1180 height 316
click at [333, 147] on div at bounding box center [904, 292] width 1180 height 316
click at [134, 291] on link "Reporte de llamadas" at bounding box center [178, 281] width 189 height 50
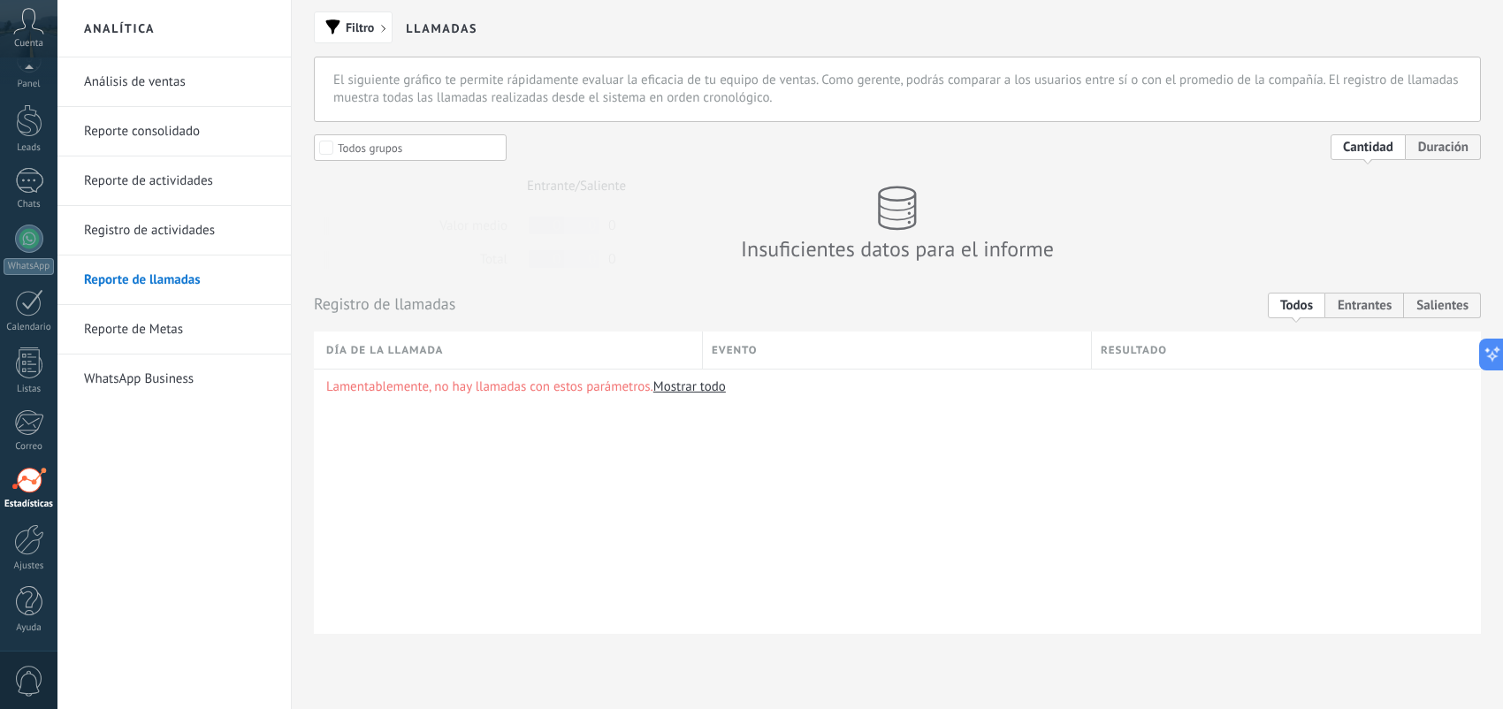
click at [135, 389] on link "WhatsApp Business" at bounding box center [178, 380] width 189 height 50
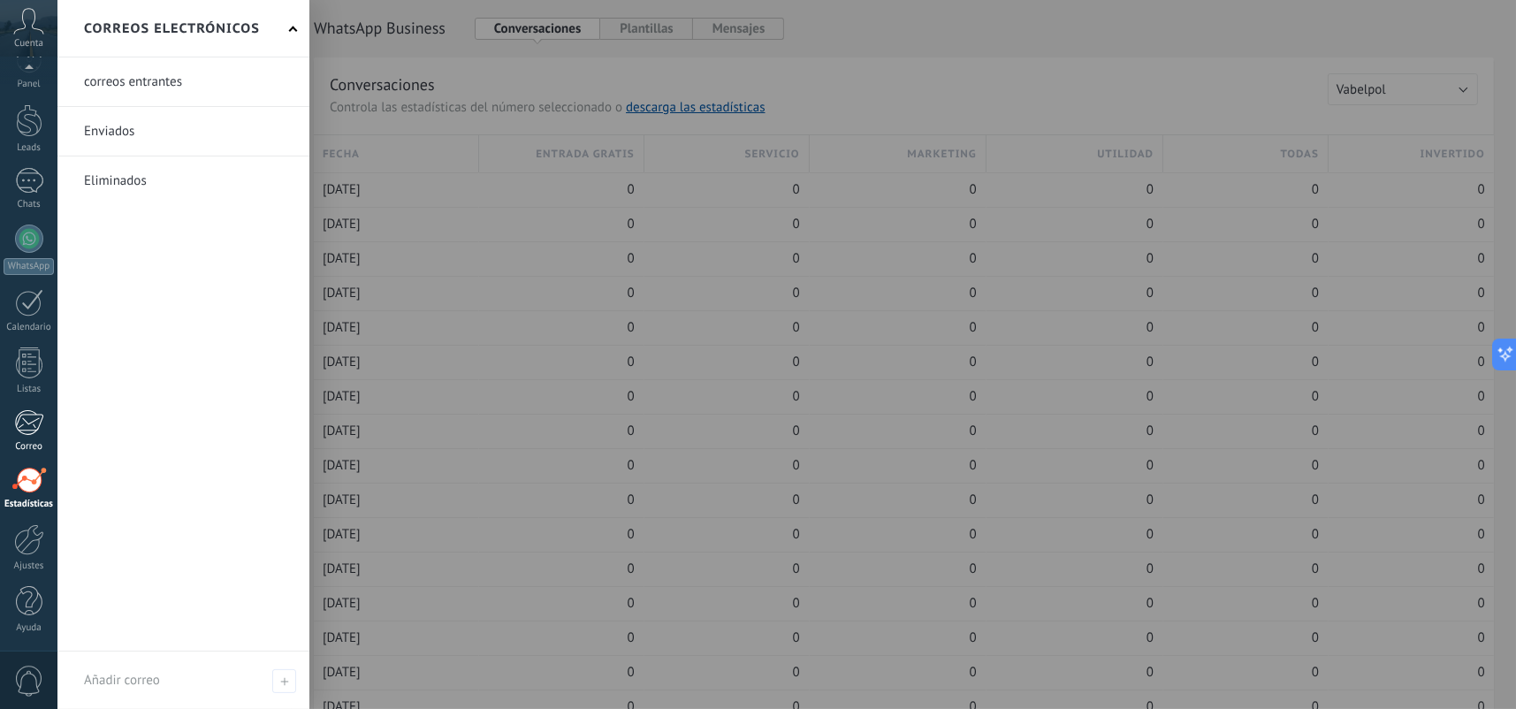
click at [27, 415] on div at bounding box center [28, 422] width 29 height 27
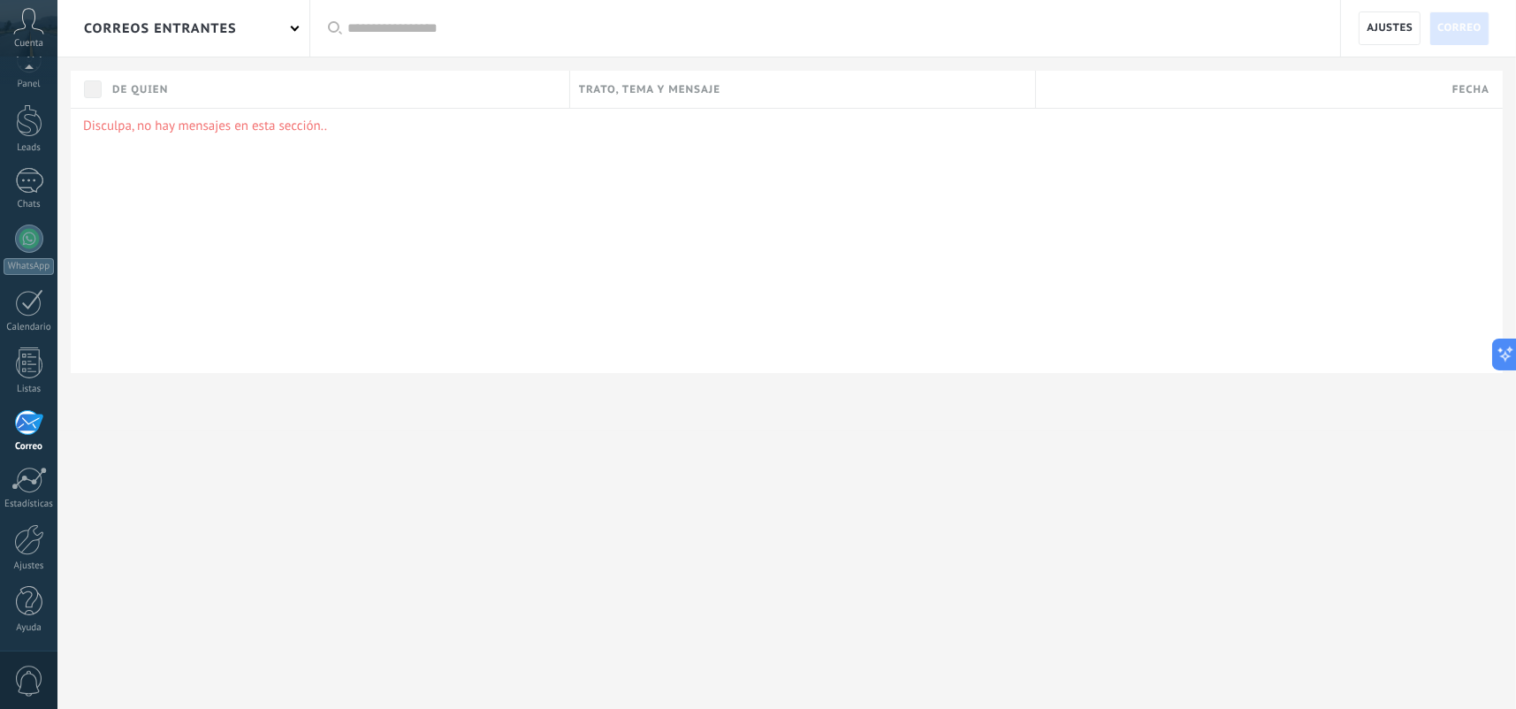
click at [691, 408] on div at bounding box center [786, 401] width 1459 height 57
click at [27, 202] on div at bounding box center [29, 208] width 28 height 26
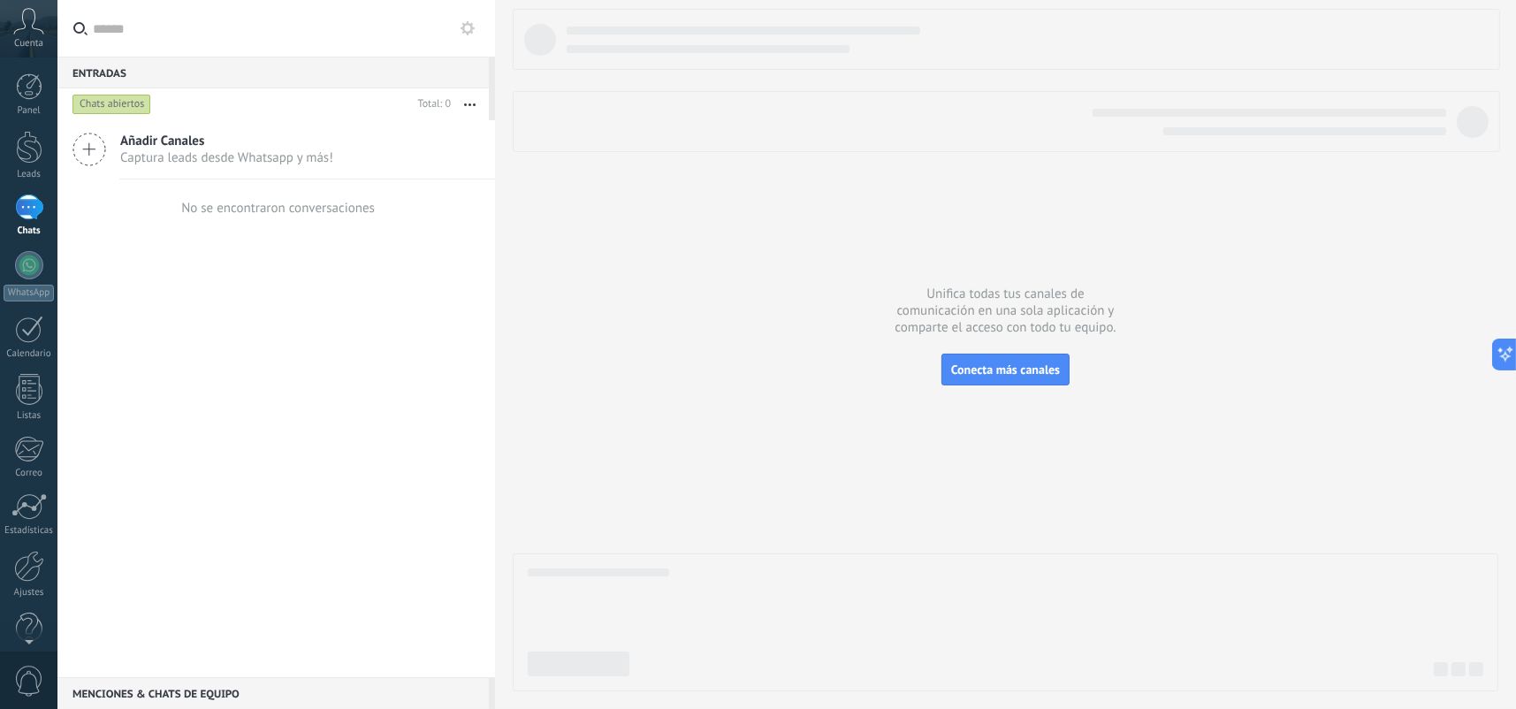
click at [400, 175] on div "Añadir Canales Captura leads desde Whatsapp y más!" at bounding box center [276, 149] width 438 height 59
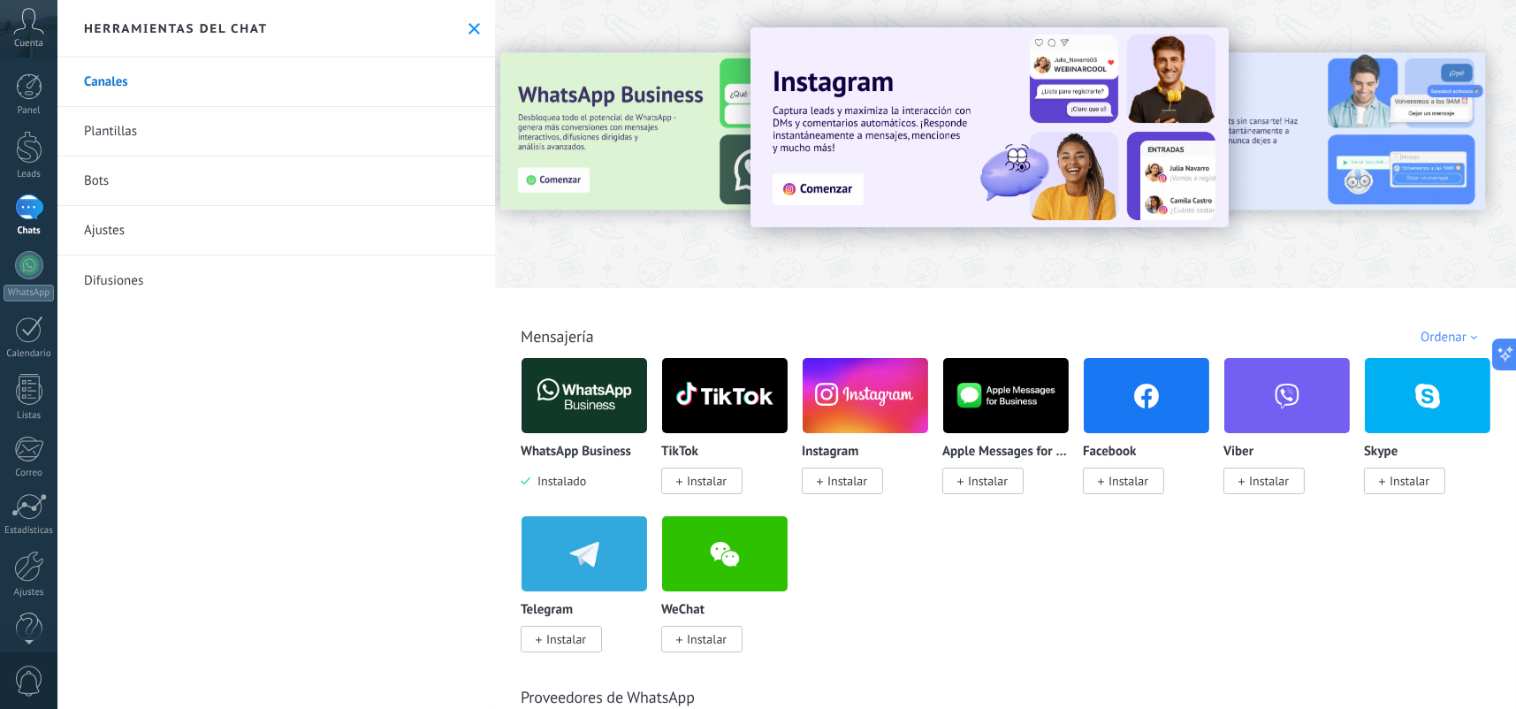
click at [595, 394] on img at bounding box center [585, 396] width 126 height 86
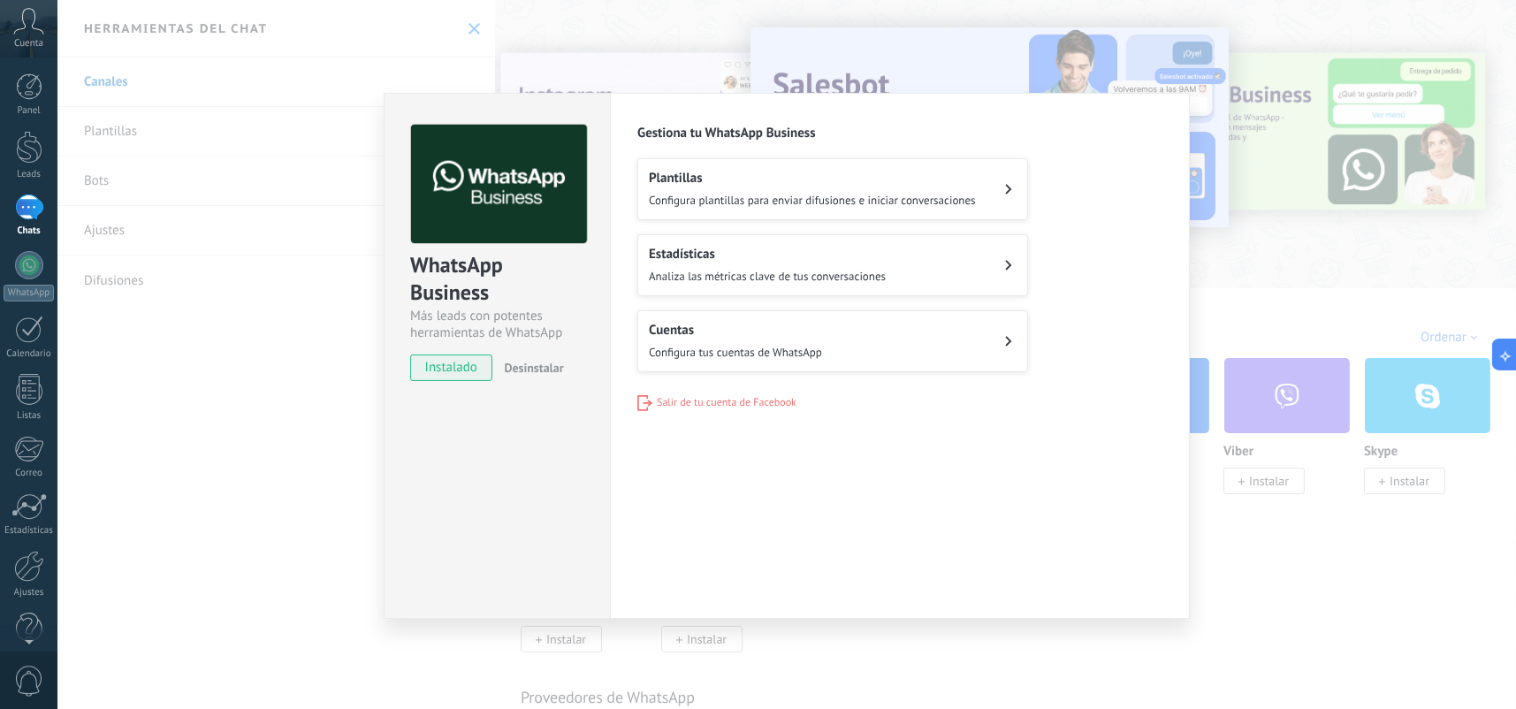
click at [1312, 315] on div "WhatsApp Business Más leads con potentes herramientas de WhatsApp instalado Des…" at bounding box center [786, 354] width 1459 height 709
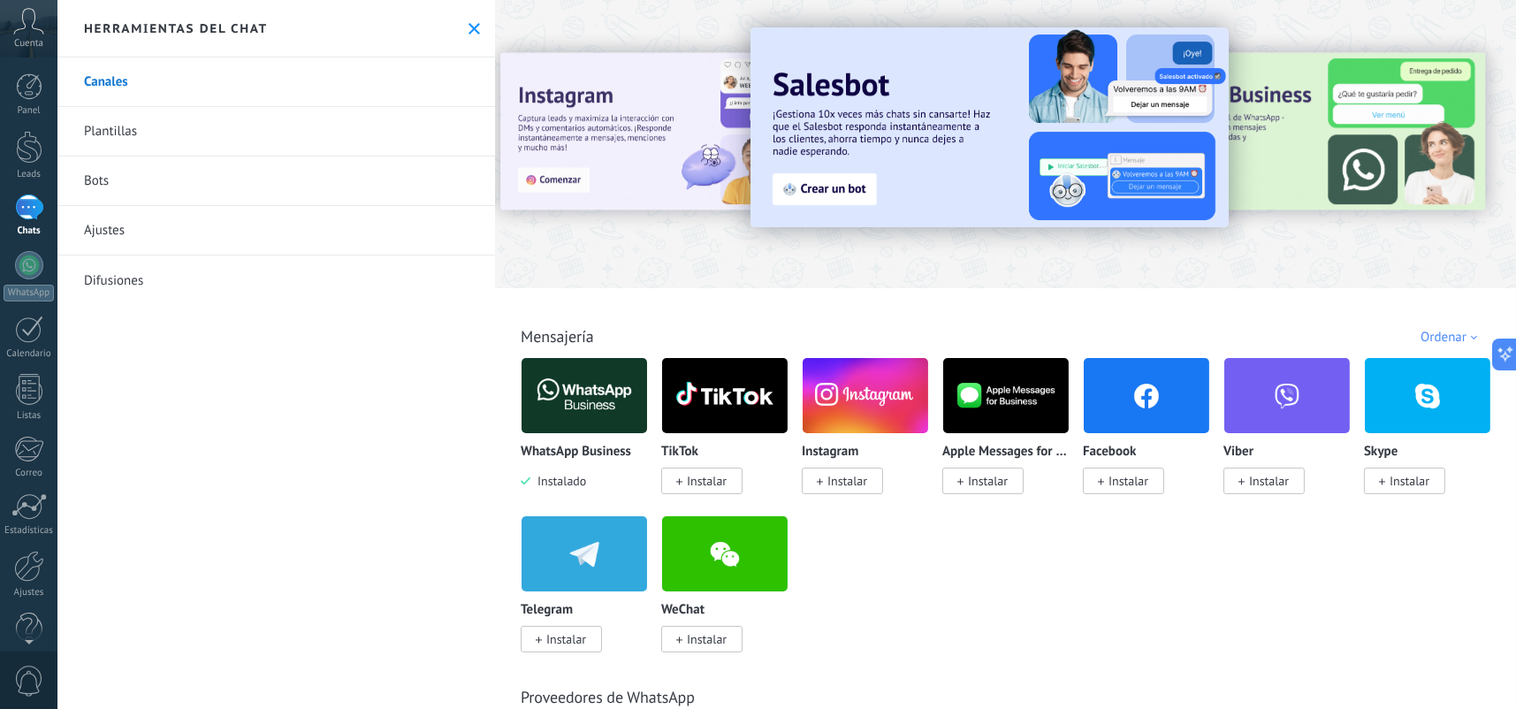
click at [43, 209] on link "Chats" at bounding box center [28, 216] width 57 height 42
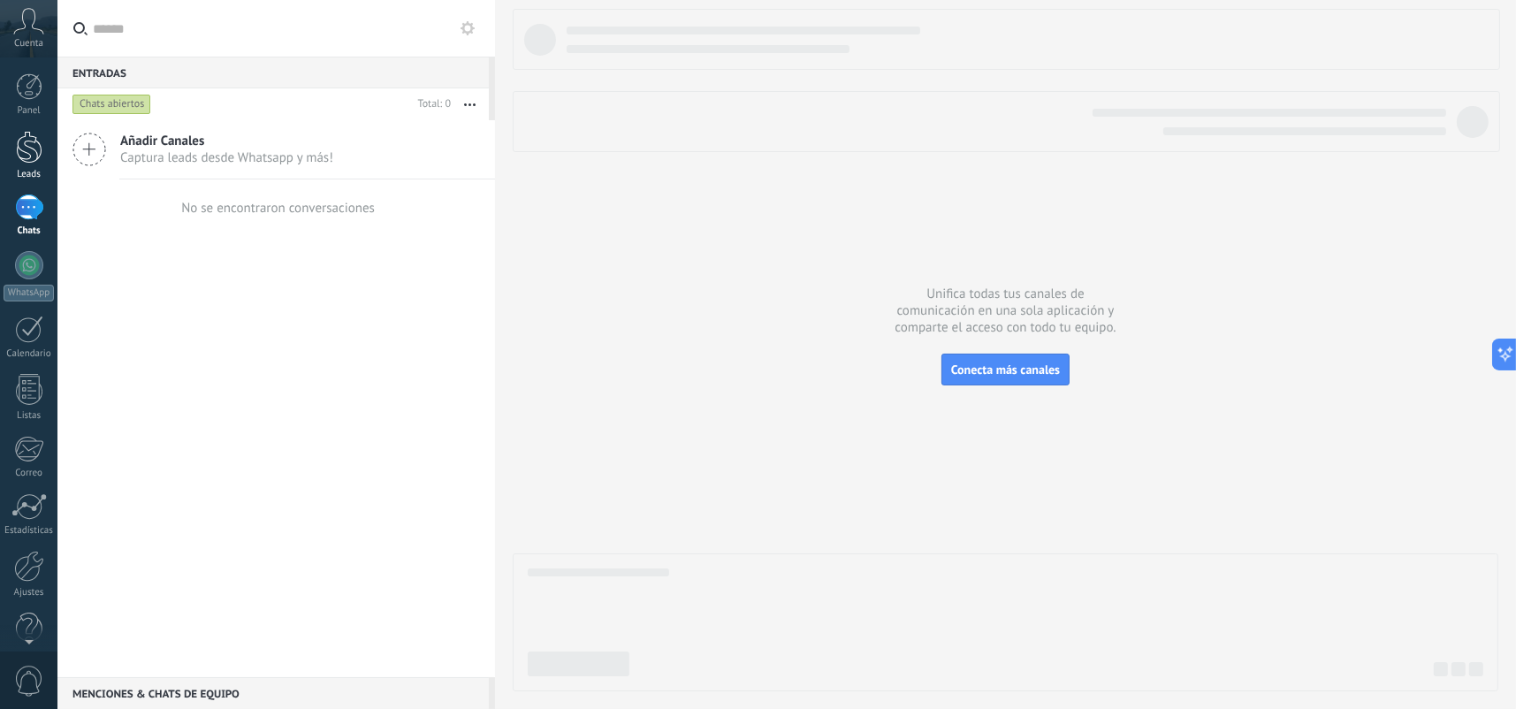
click at [24, 145] on div at bounding box center [29, 147] width 27 height 33
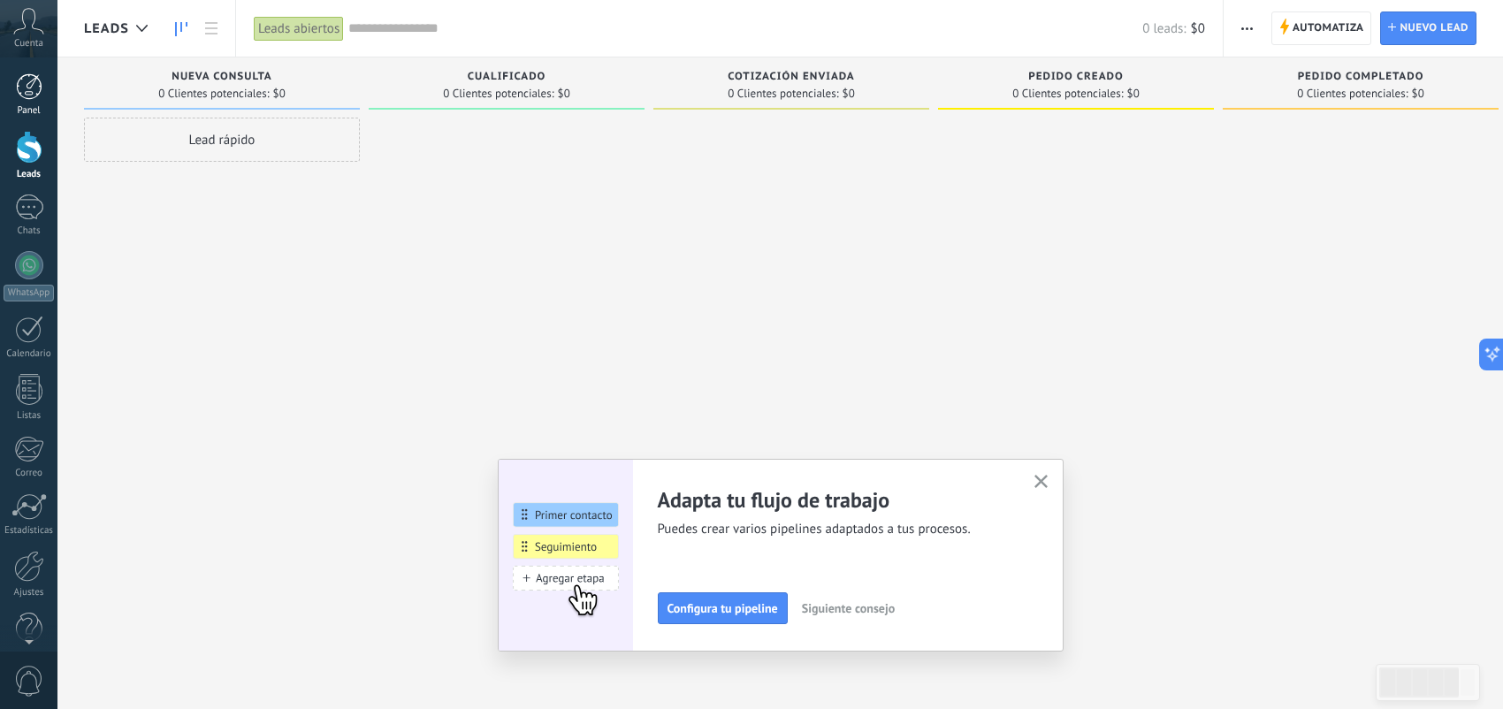
click at [25, 89] on div at bounding box center [29, 86] width 27 height 27
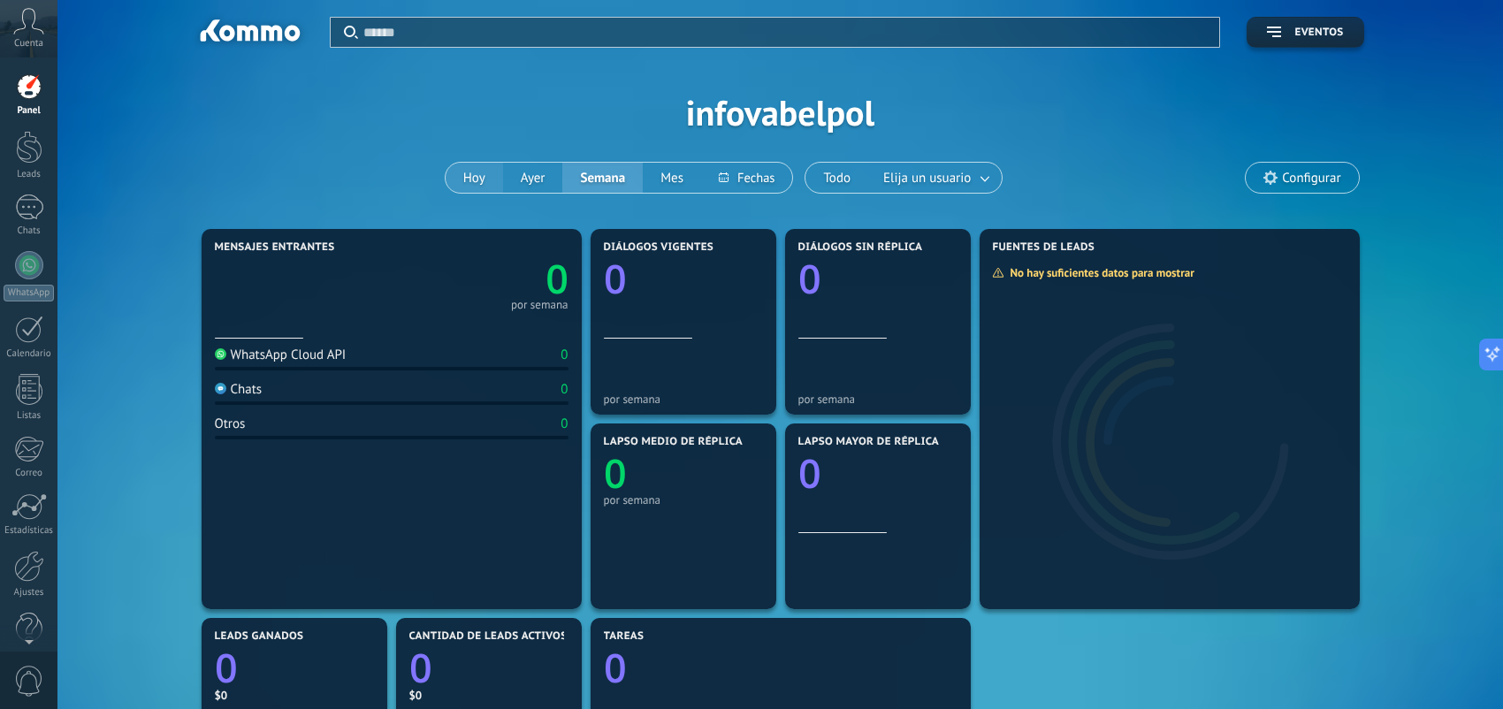
click at [485, 184] on button "Hoy" at bounding box center [474, 178] width 57 height 30
click at [22, 143] on div at bounding box center [29, 147] width 27 height 33
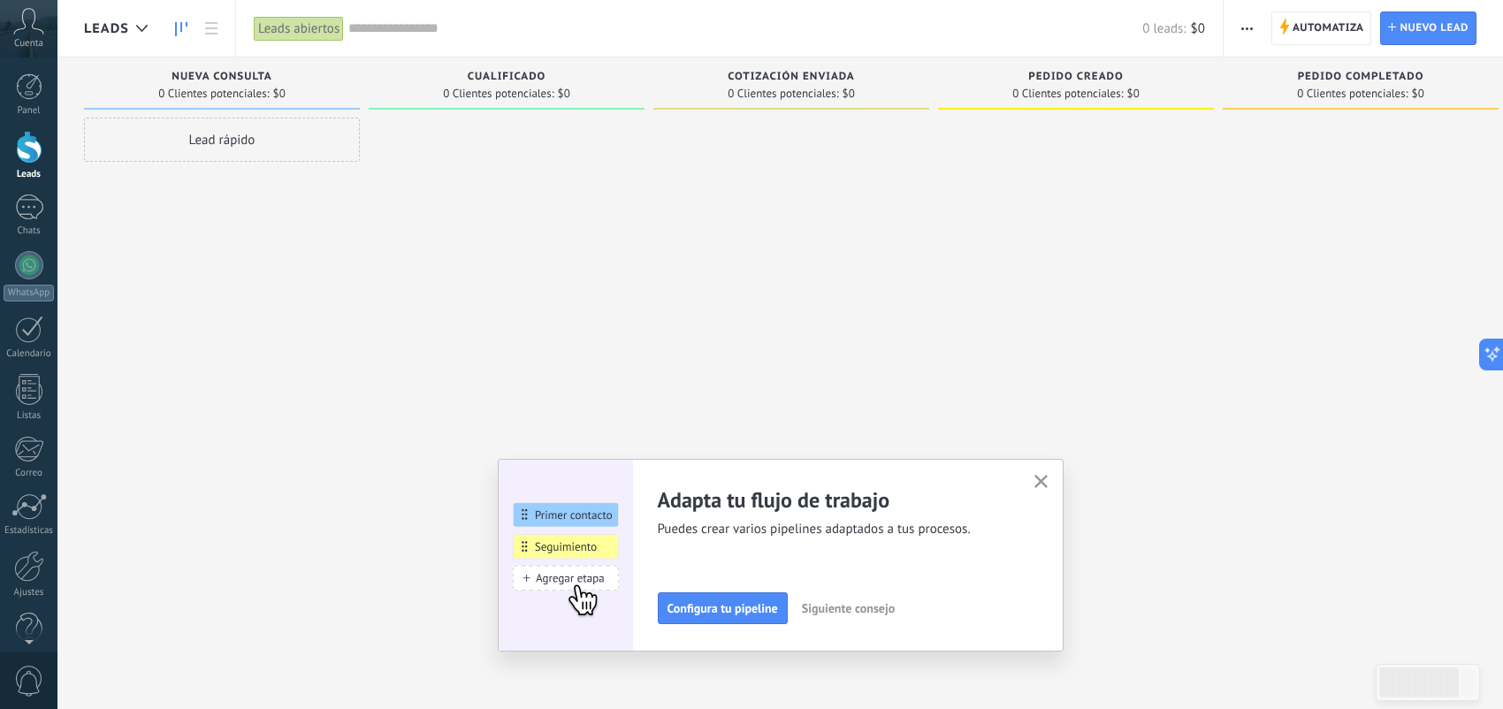
click at [1048, 481] on icon "button" at bounding box center [1041, 481] width 13 height 13
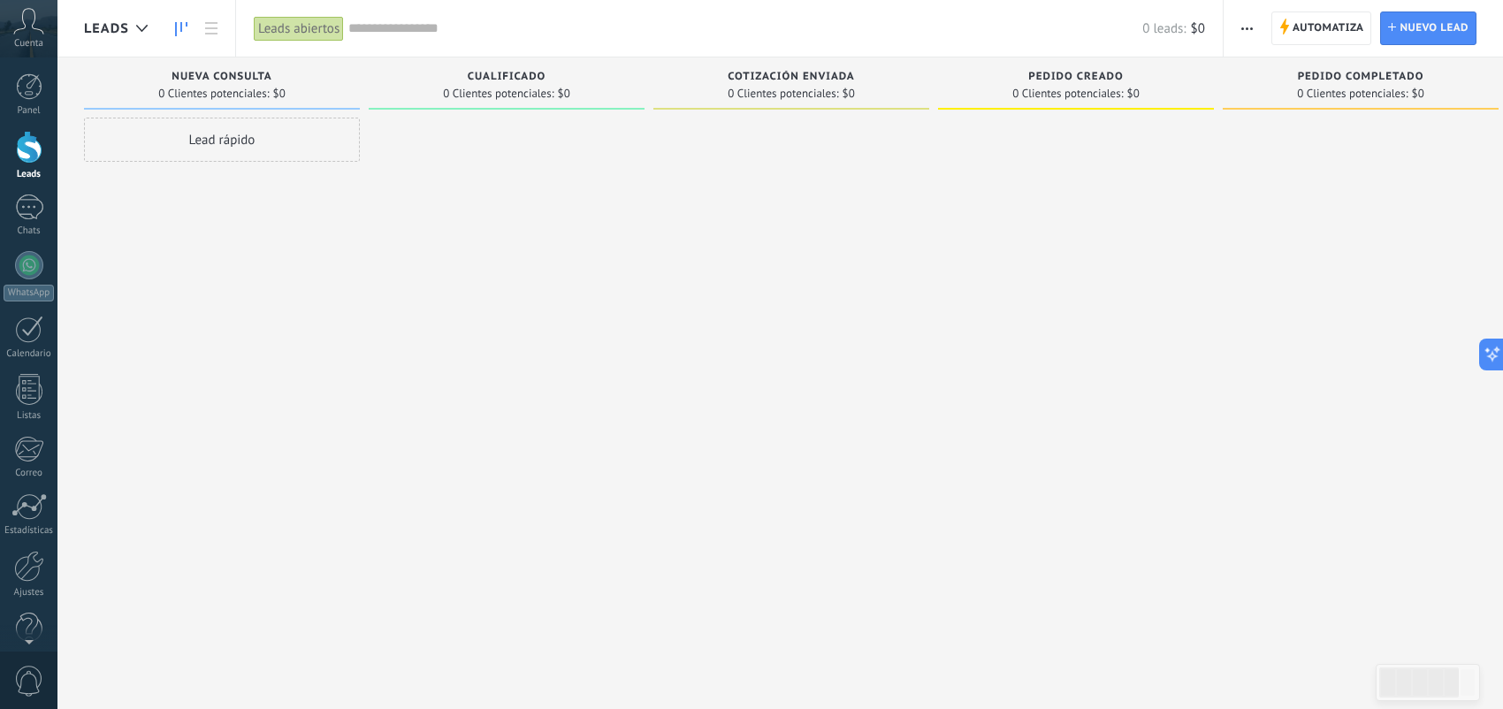
click at [121, 25] on span "Leads" at bounding box center [106, 28] width 45 height 17
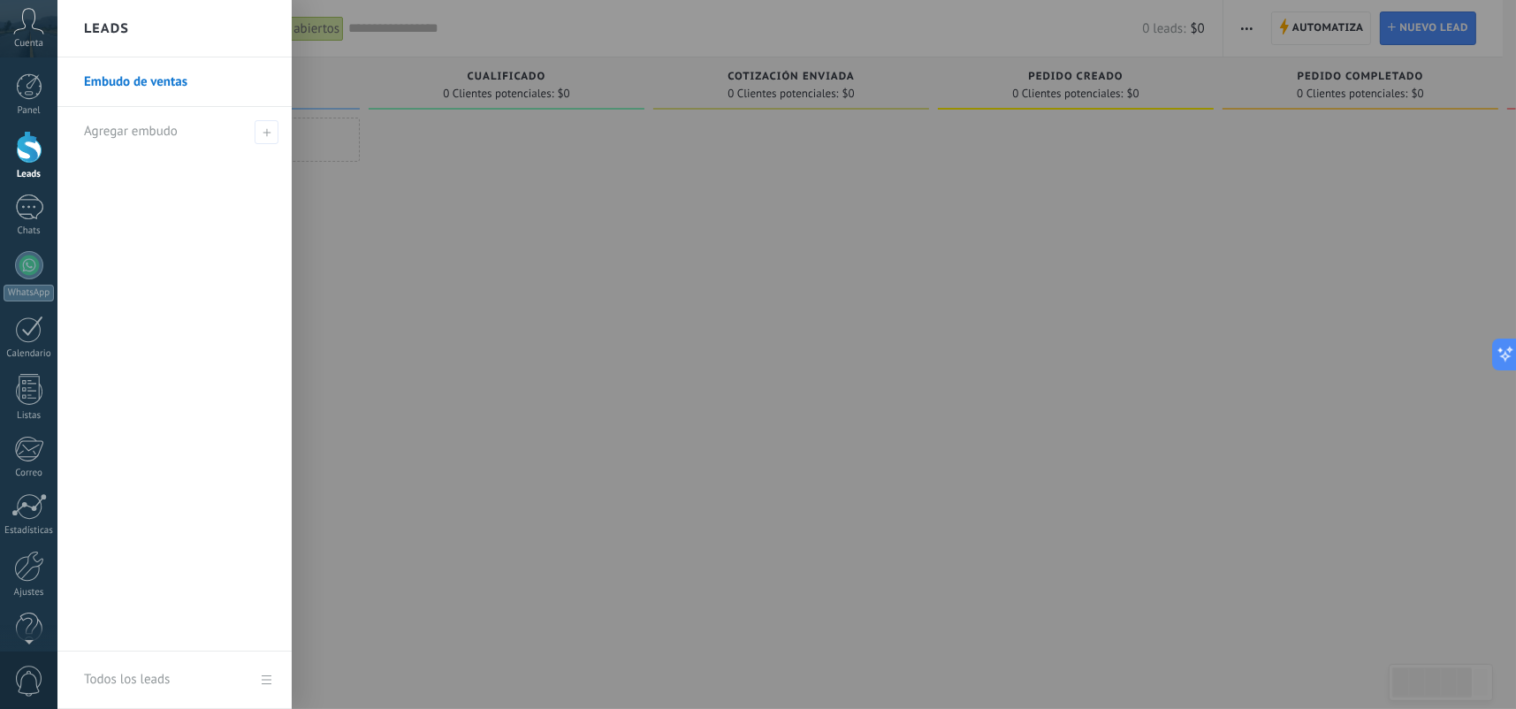
drag, startPoint x: 779, startPoint y: 272, endPoint x: 615, endPoint y: 155, distance: 202.2
click at [779, 272] on div at bounding box center [815, 354] width 1516 height 709
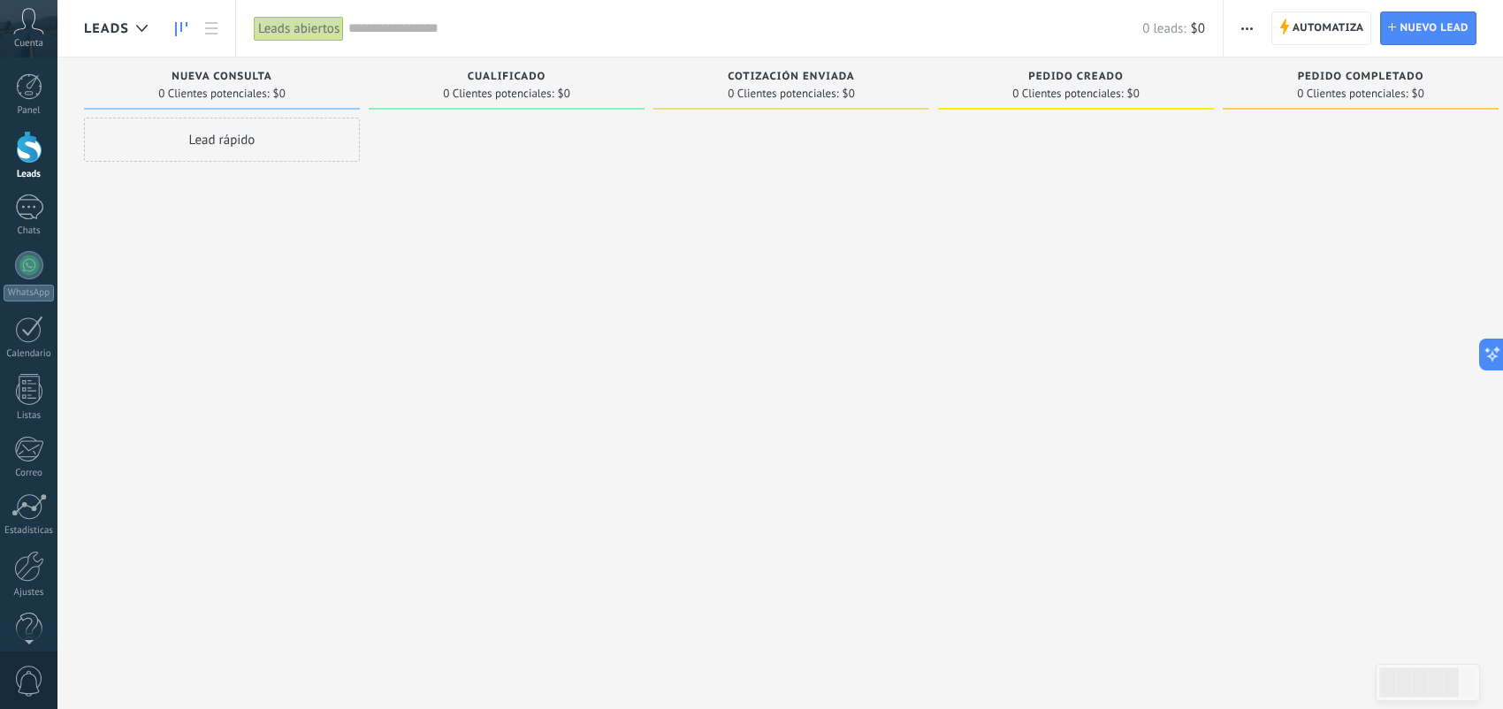
click at [1234, 22] on button "button" at bounding box center [1247, 28] width 26 height 34
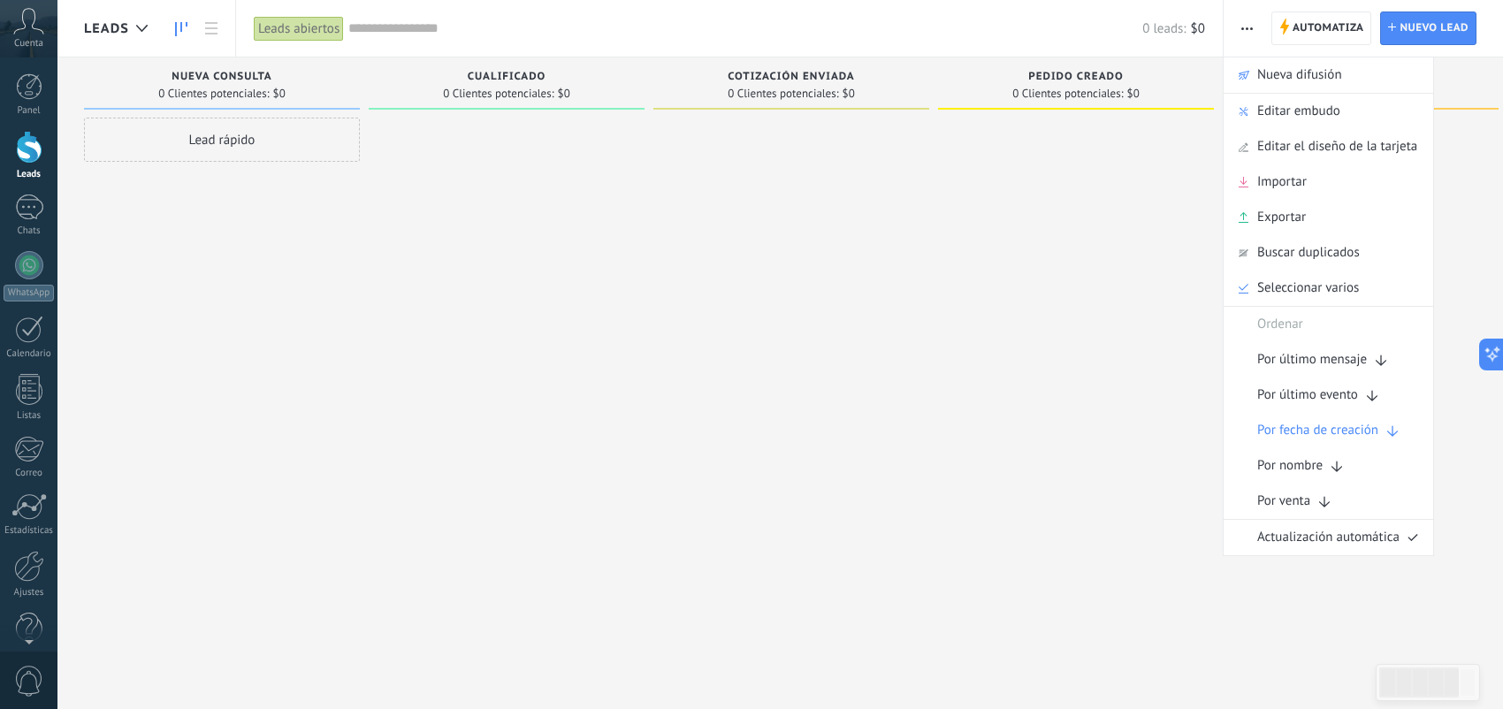
click at [263, 144] on div "Lead rápido" at bounding box center [222, 140] width 276 height 44
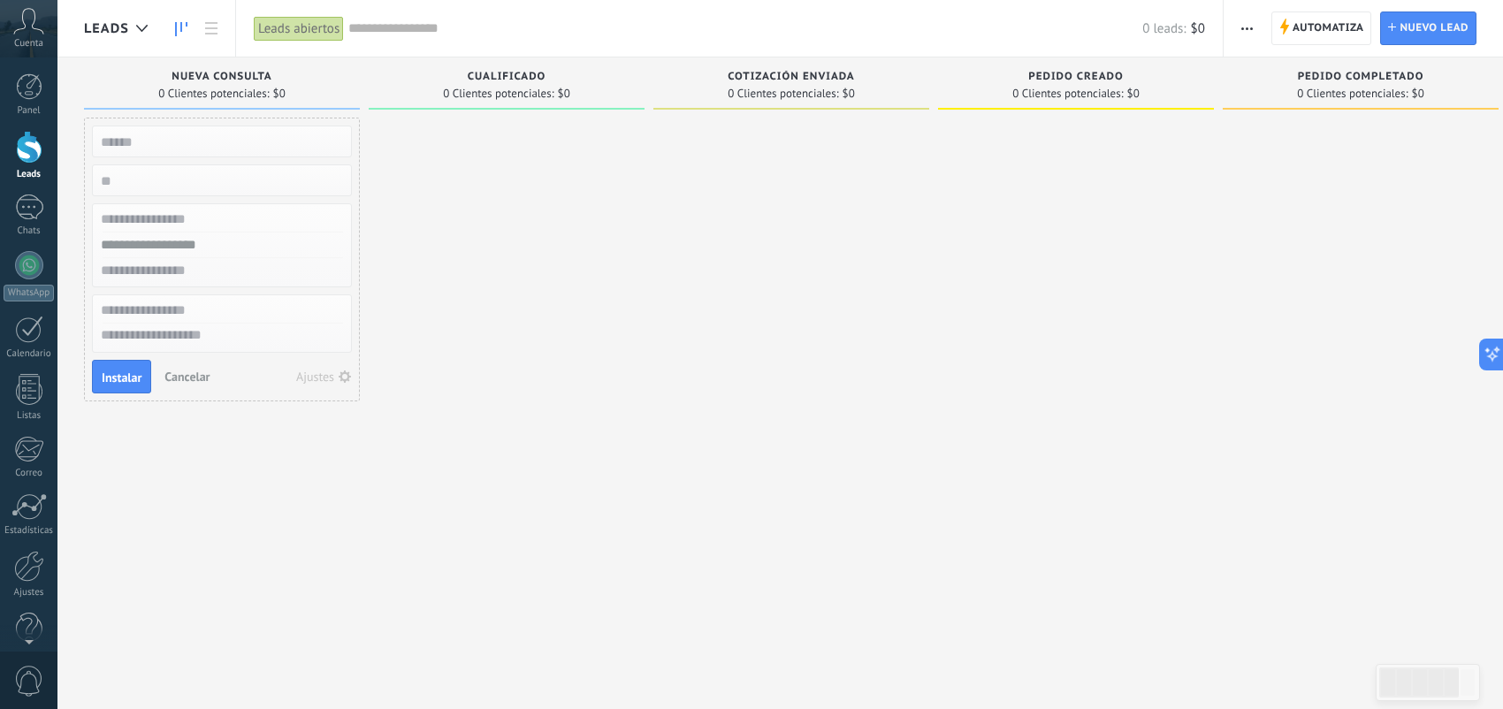
click at [478, 164] on div at bounding box center [507, 357] width 276 height 478
click at [246, 88] on span "0 Clientes potenciales:" at bounding box center [213, 93] width 111 height 11
click at [180, 375] on span "Cancelar" at bounding box center [186, 377] width 45 height 16
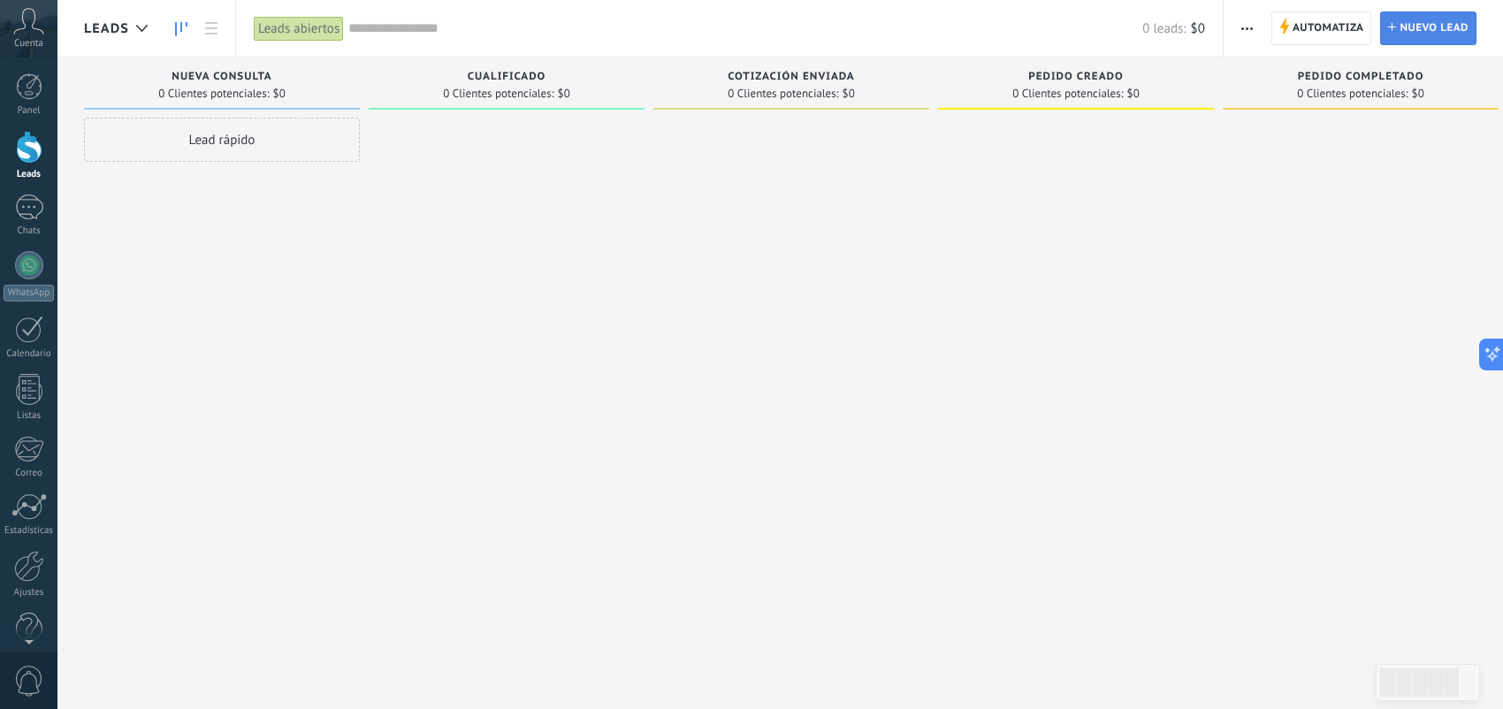
click at [1394, 27] on icon at bounding box center [1392, 27] width 8 height 8
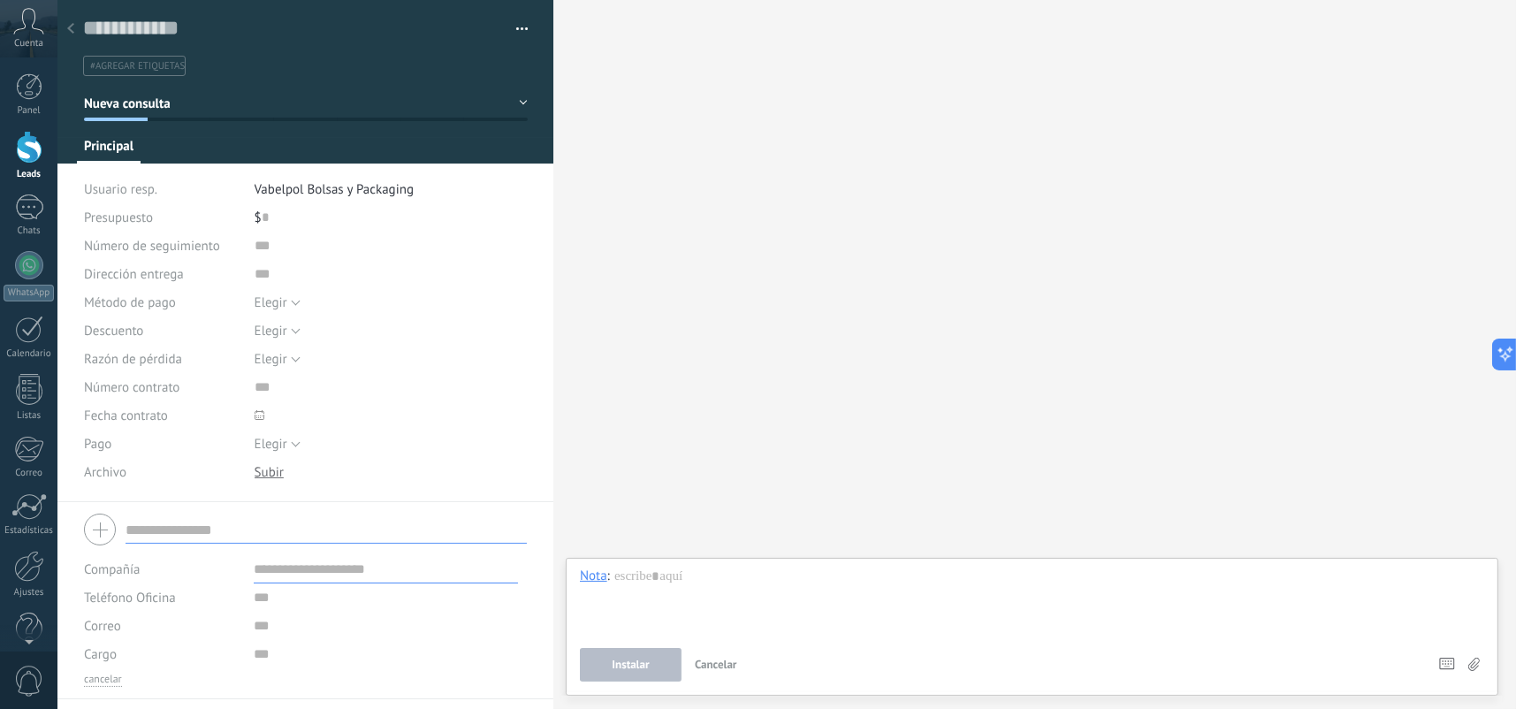
click at [710, 187] on div "Buscar Carga más Participantes: 0 Agregar usuario Bots: 0" at bounding box center [1035, 354] width 963 height 709
click at [67, 28] on icon at bounding box center [70, 28] width 7 height 11
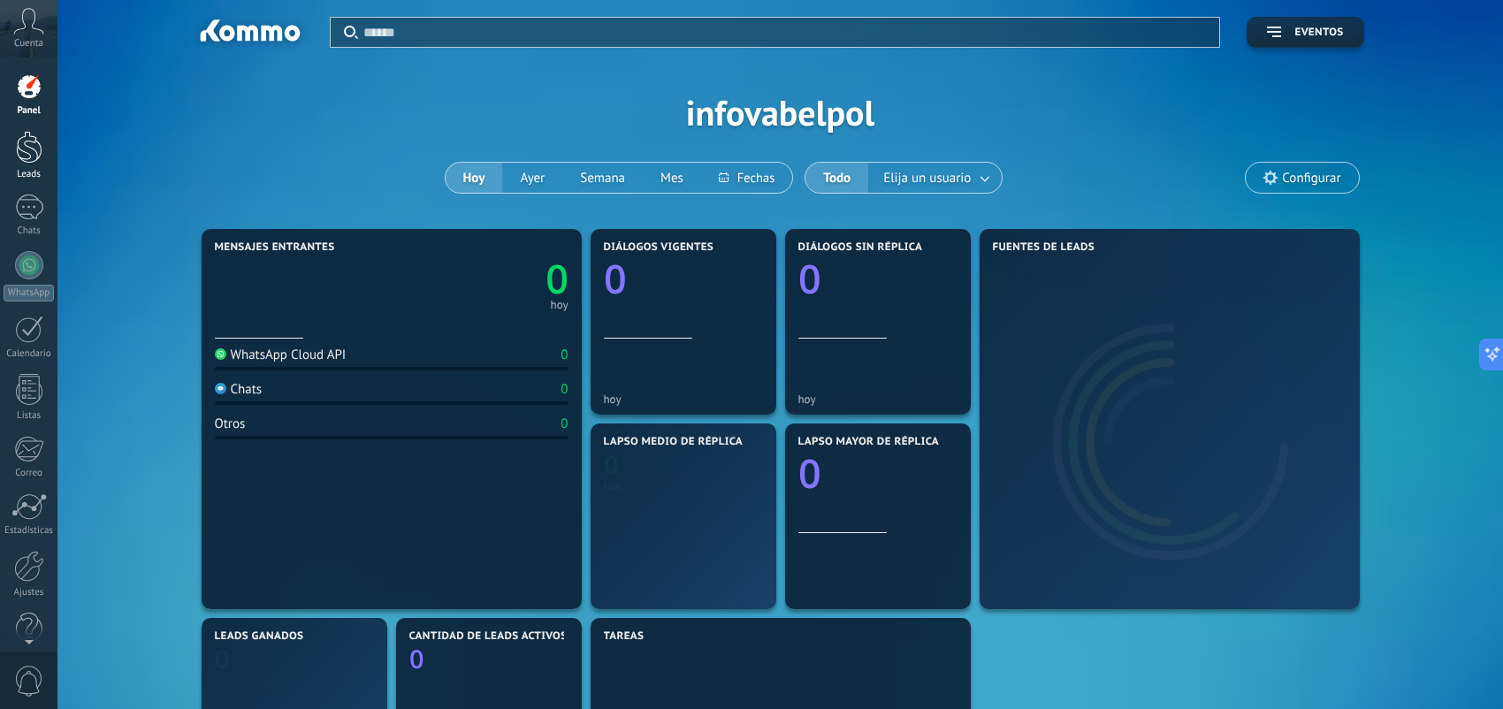
click at [28, 158] on div at bounding box center [29, 147] width 27 height 33
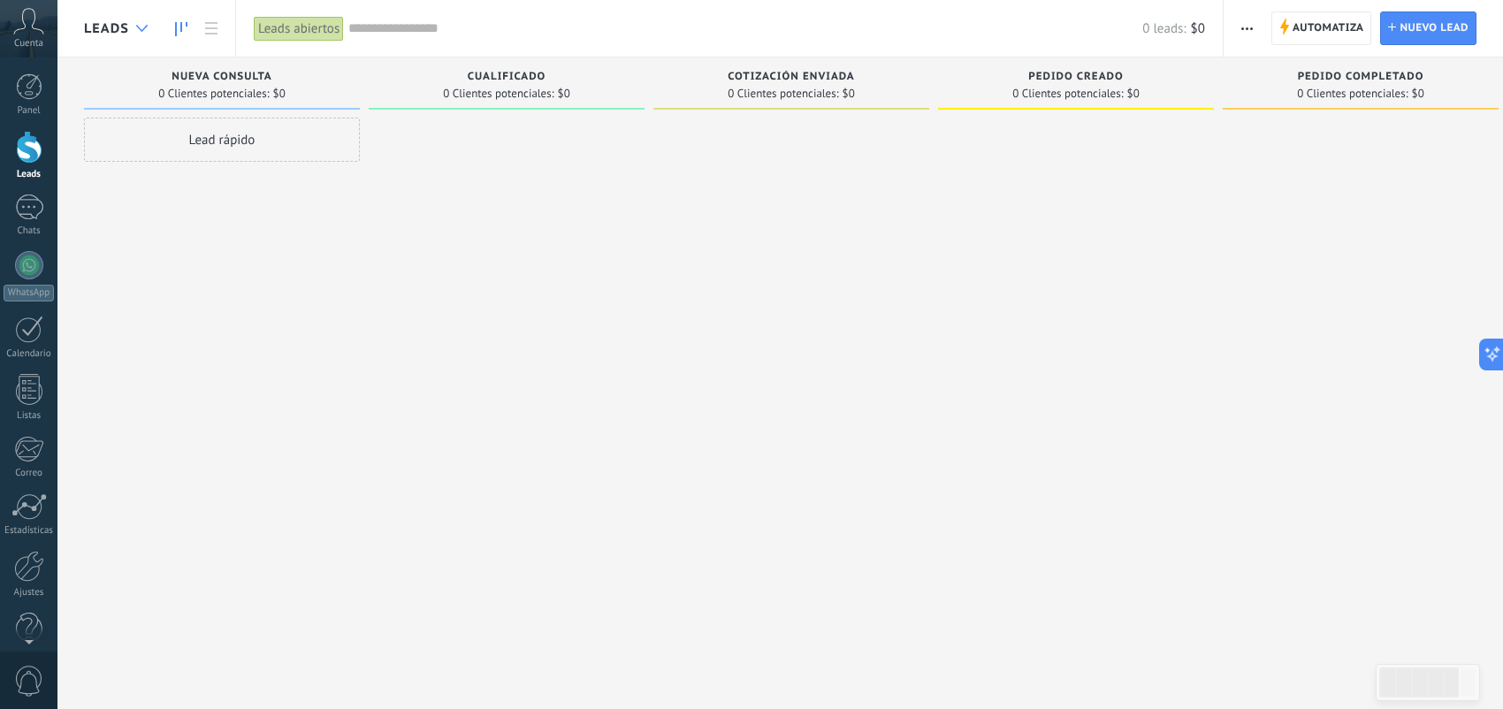
click at [132, 28] on div at bounding box center [141, 28] width 29 height 34
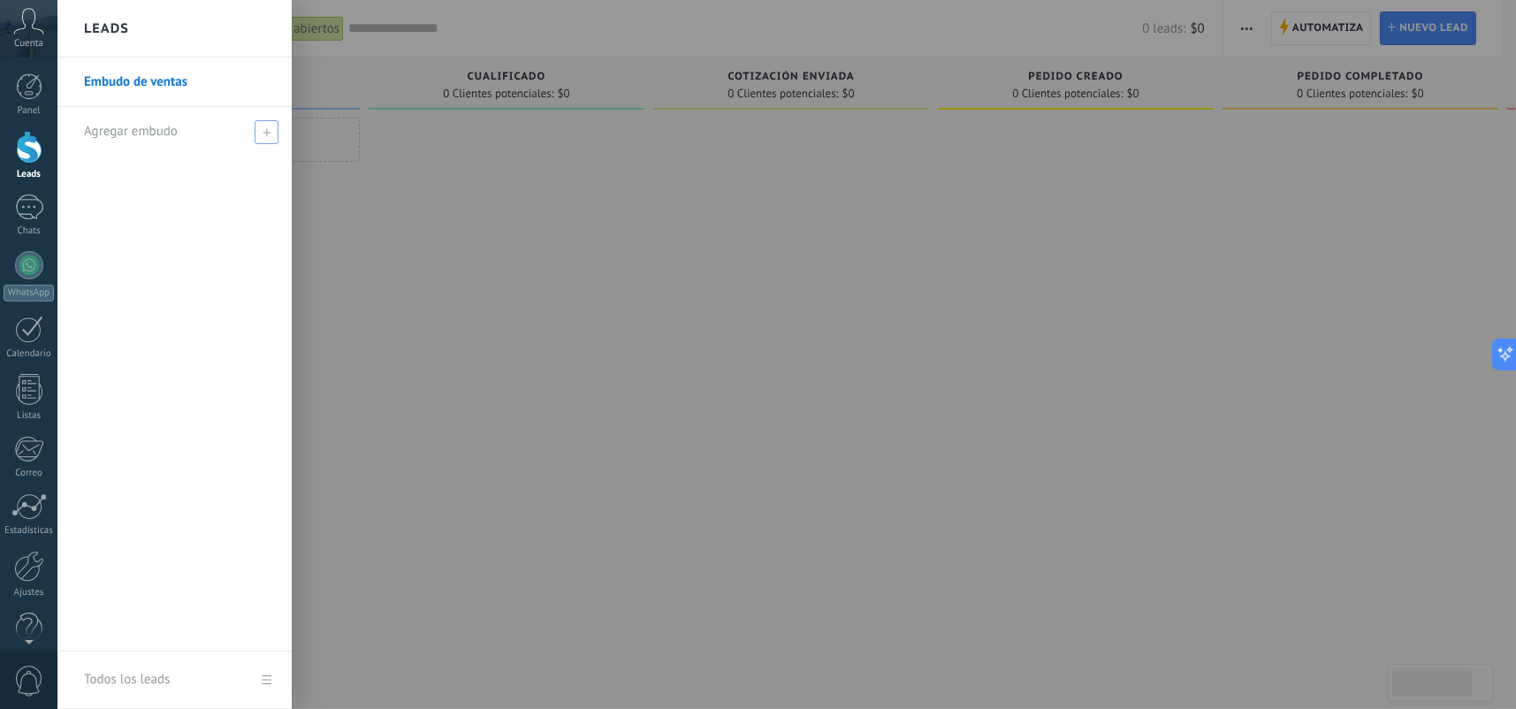
click at [269, 143] on span at bounding box center [267, 132] width 24 height 24
type input "*"
type input "********"
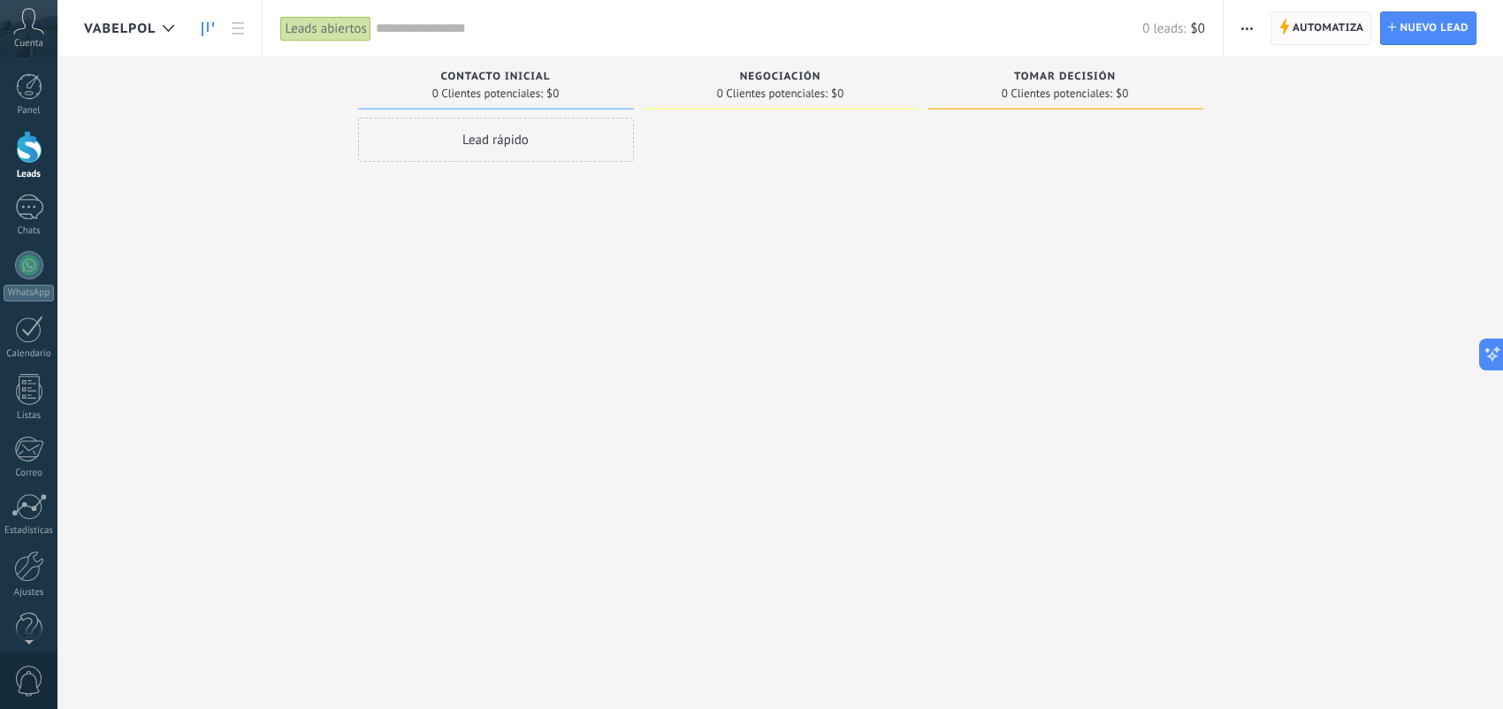
click at [1345, 31] on span "Automatiza" at bounding box center [1329, 28] width 72 height 32
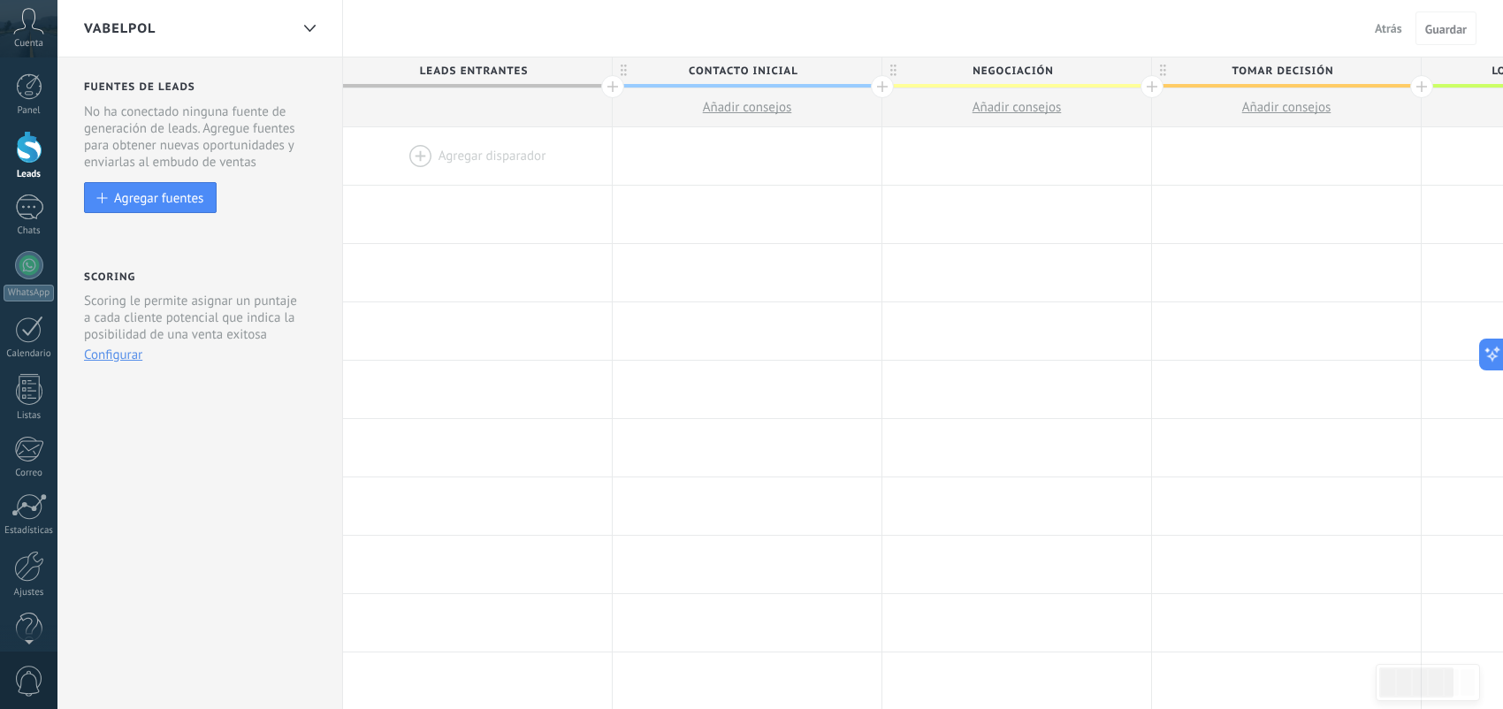
click at [414, 150] on div at bounding box center [477, 155] width 269 height 57
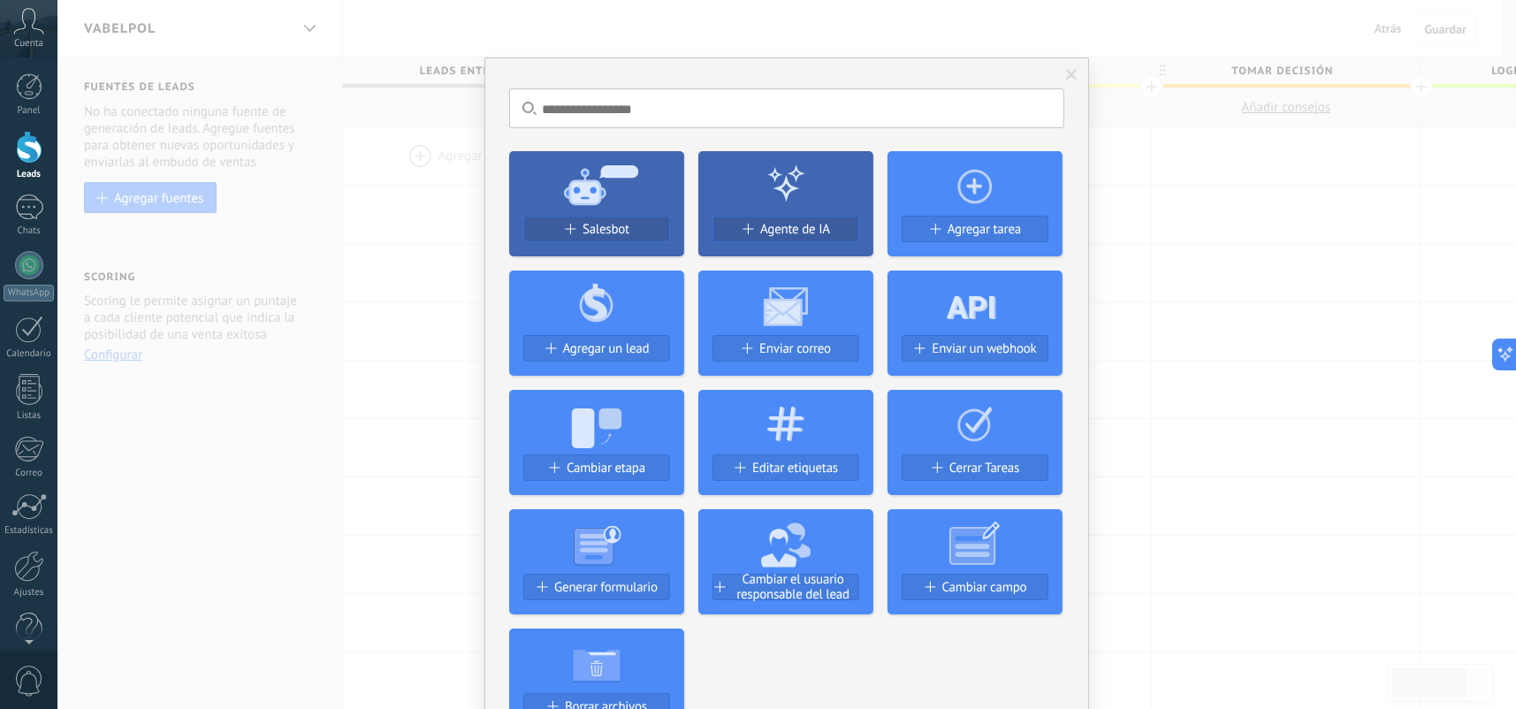
click at [607, 320] on icon at bounding box center [596, 303] width 175 height 64
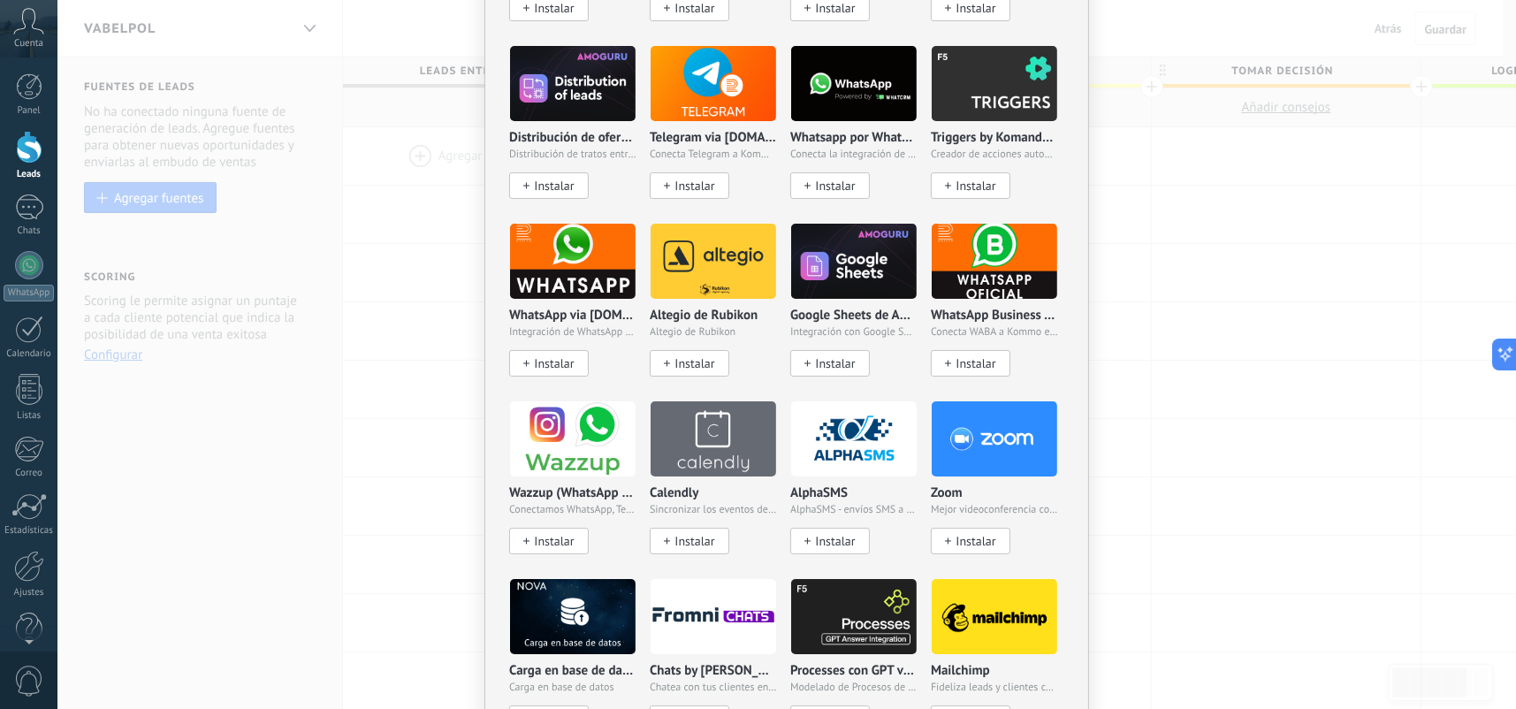
scroll to position [1061, 0]
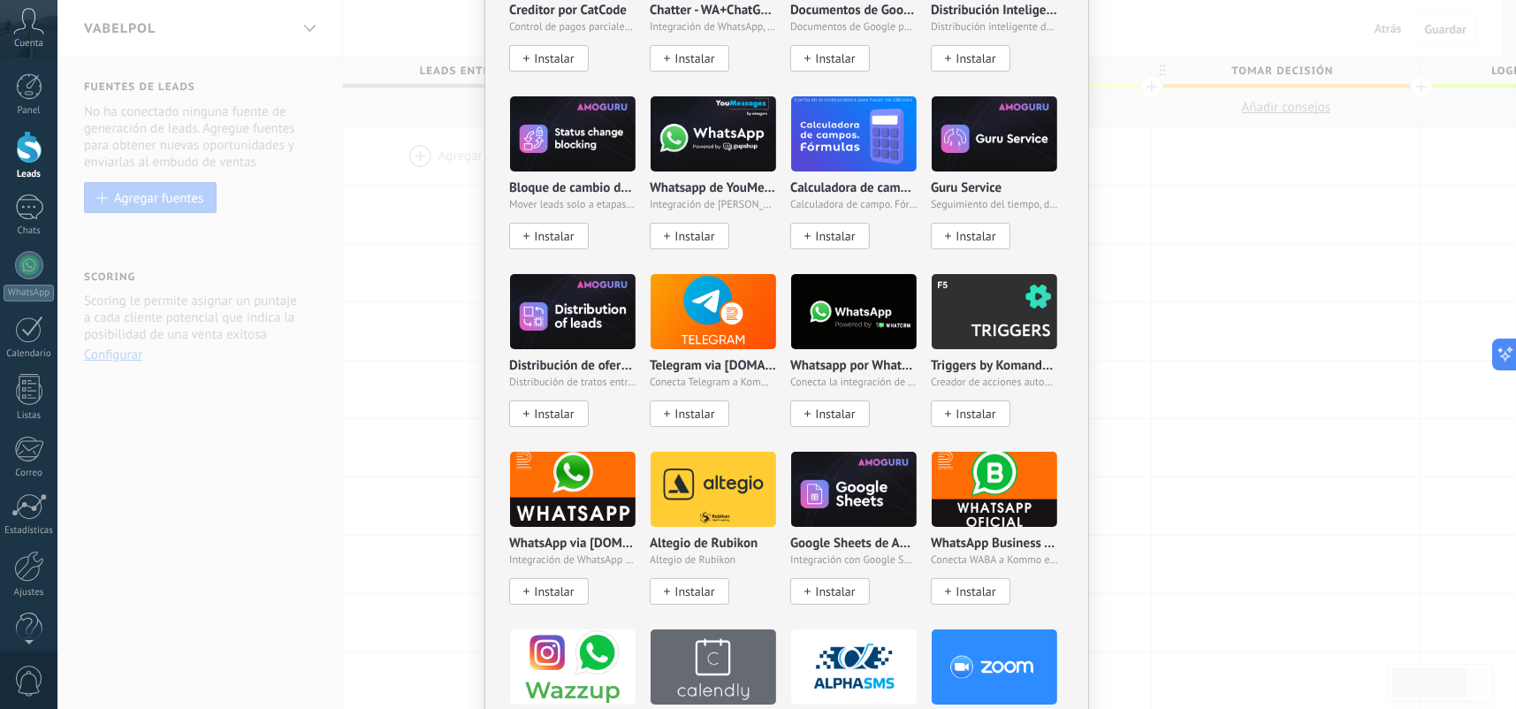
click at [1183, 413] on div "No hay resultados Salesbot Agente de IA Agregar tarea Agregar un lead Enviar co…" at bounding box center [786, 354] width 1459 height 709
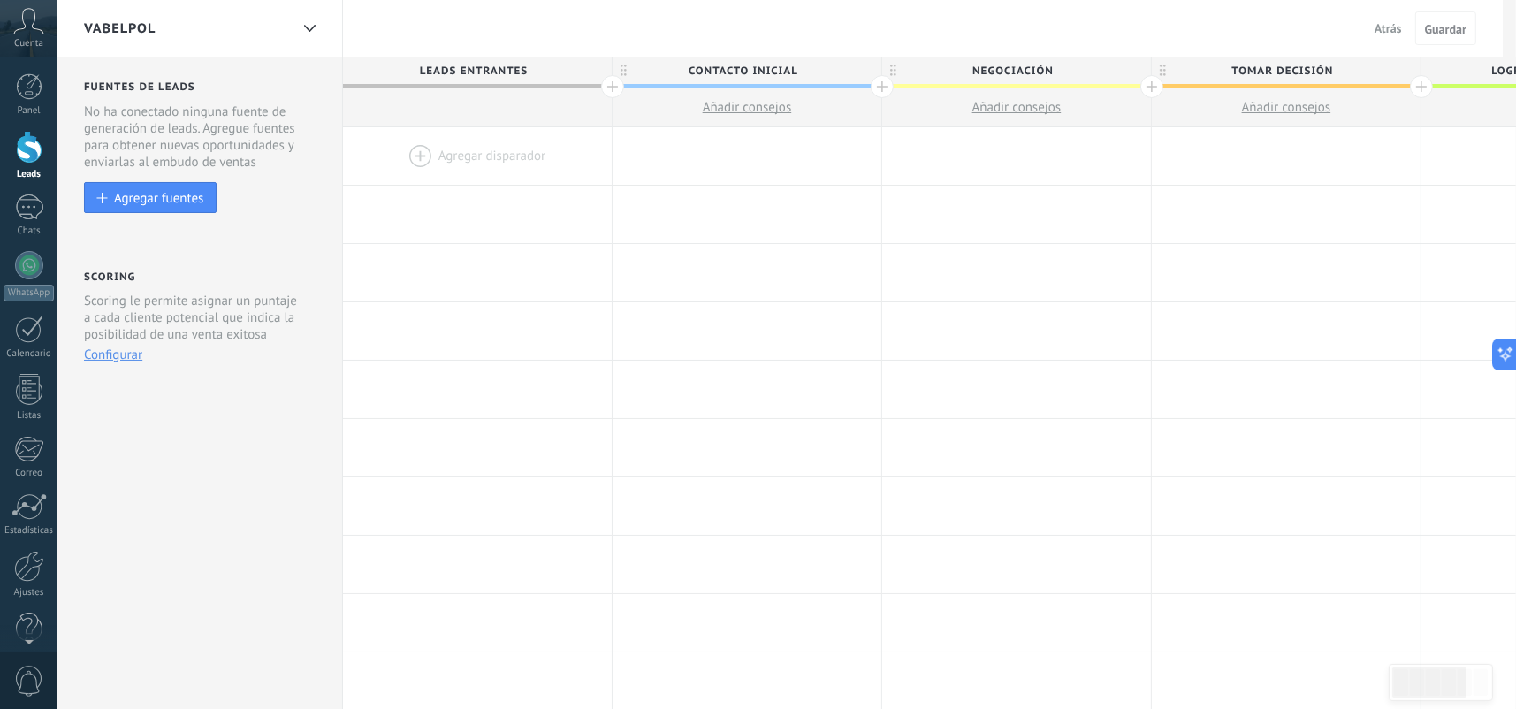
scroll to position [0, 0]
click at [157, 195] on div "Agregar fuentes" at bounding box center [158, 197] width 89 height 15
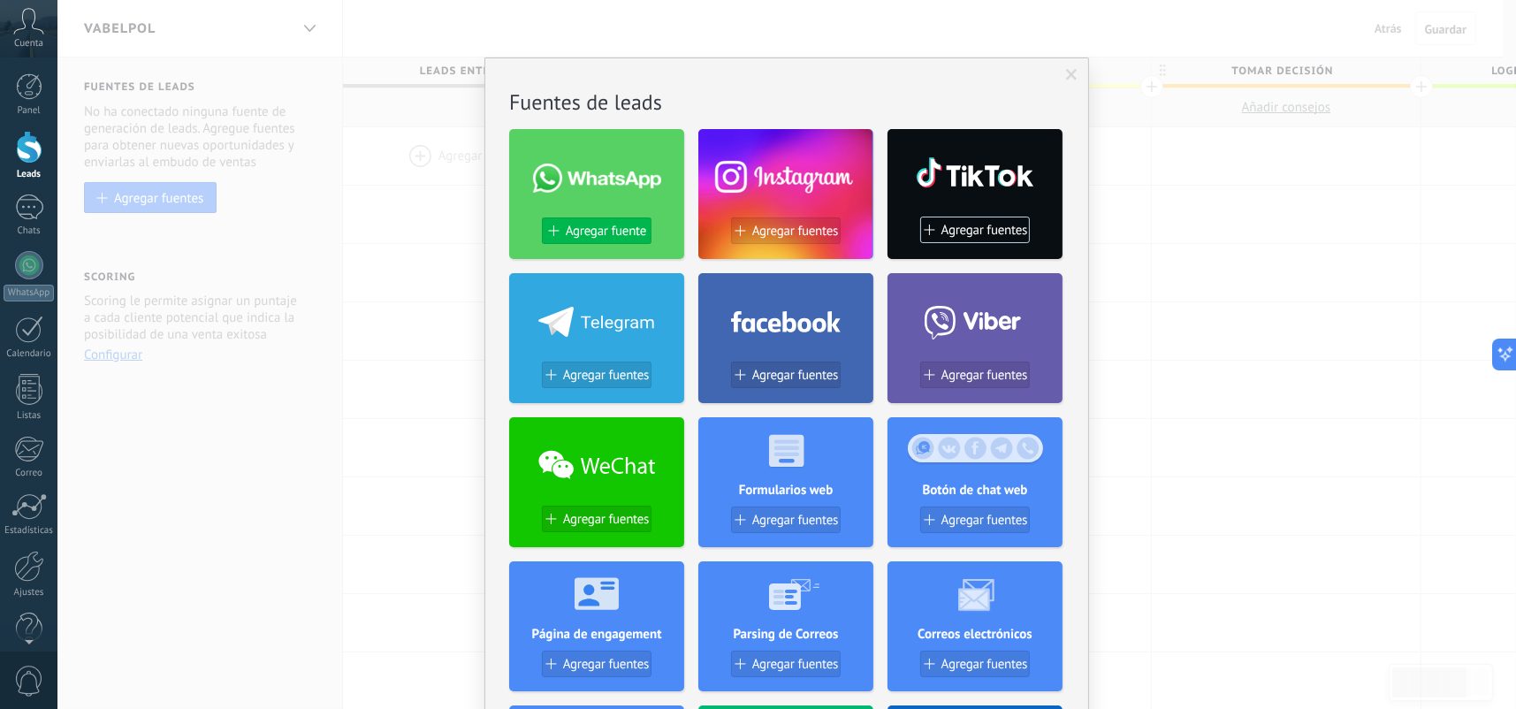
click at [605, 225] on span "Agregar fuente" at bounding box center [606, 231] width 80 height 15
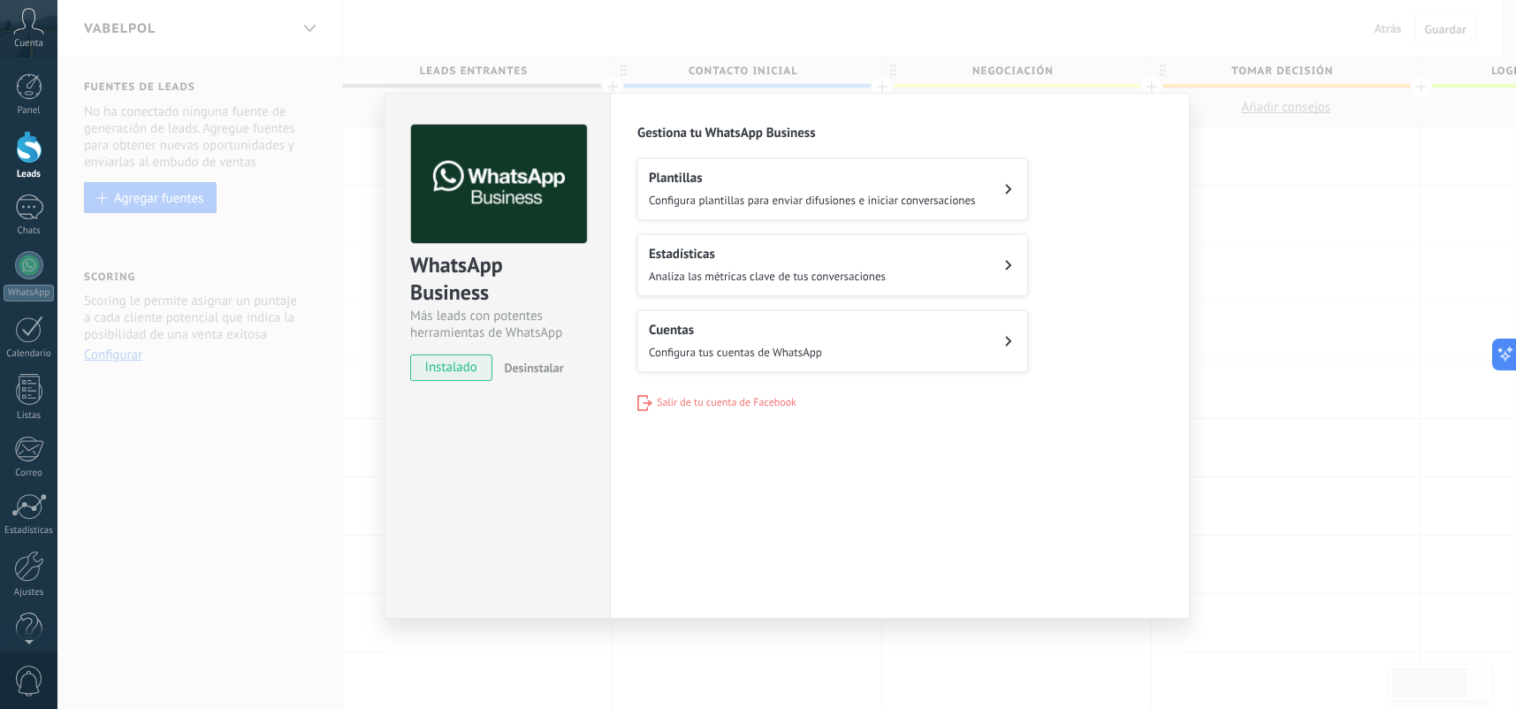
click at [735, 214] on button "Plantillas Configura plantillas para enviar difusiones e iniciar conversaciones" at bounding box center [833, 189] width 391 height 62
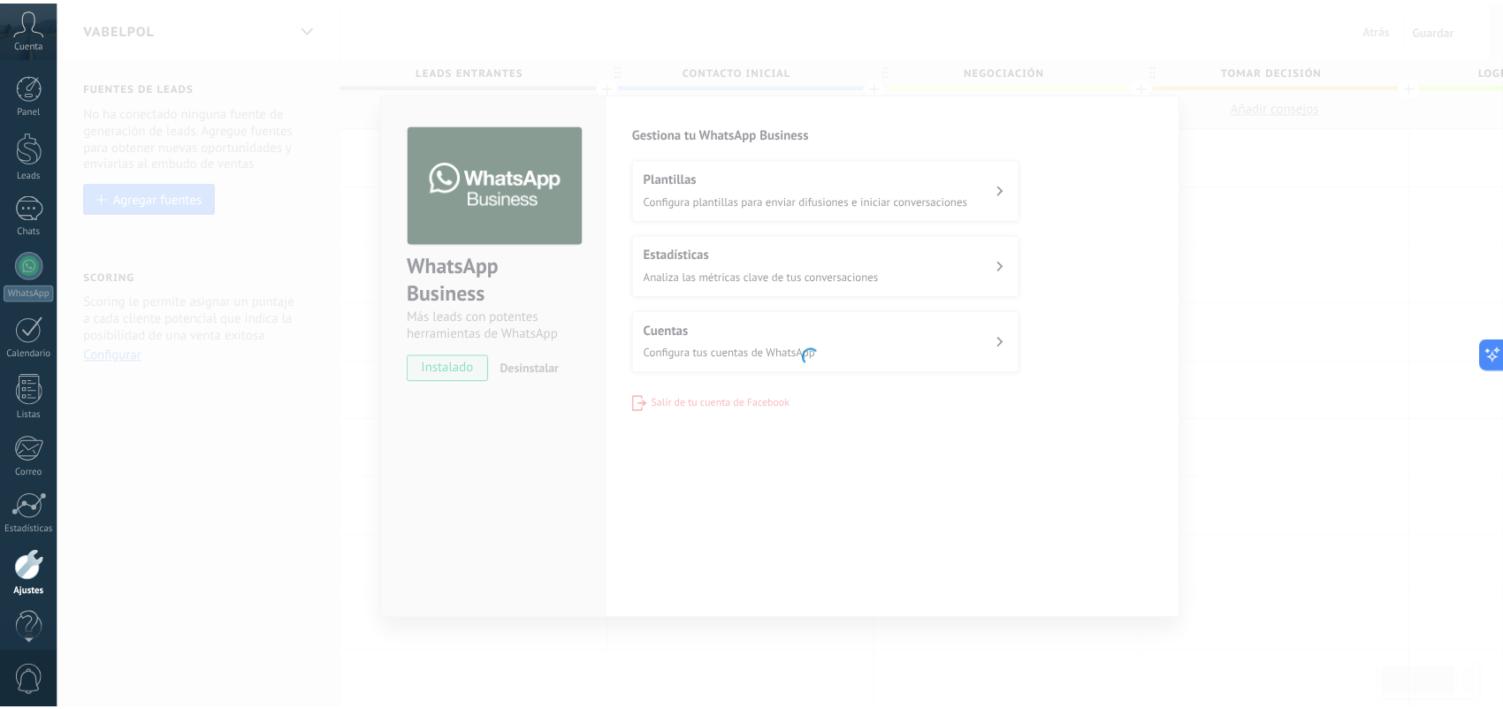
scroll to position [27, 0]
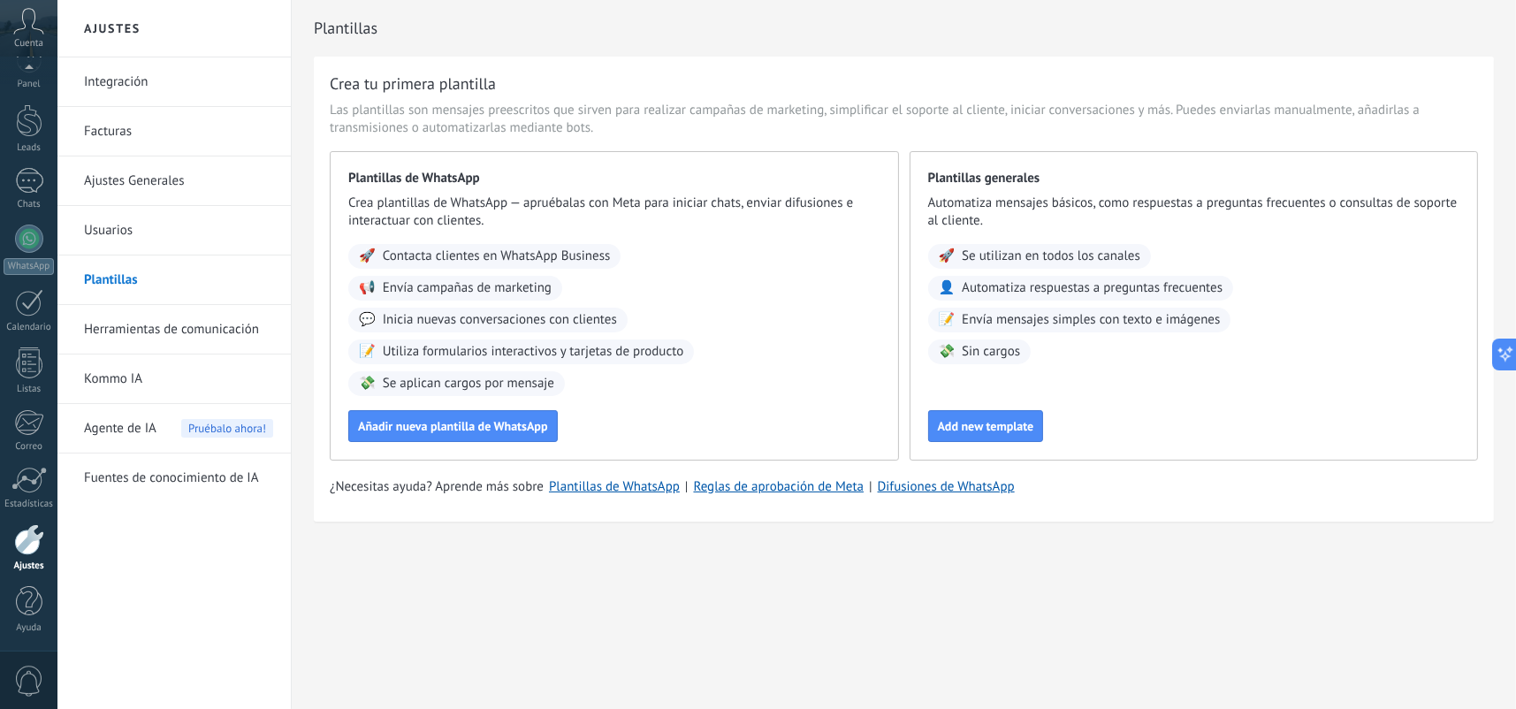
click at [132, 74] on link "Integración" at bounding box center [178, 82] width 189 height 50
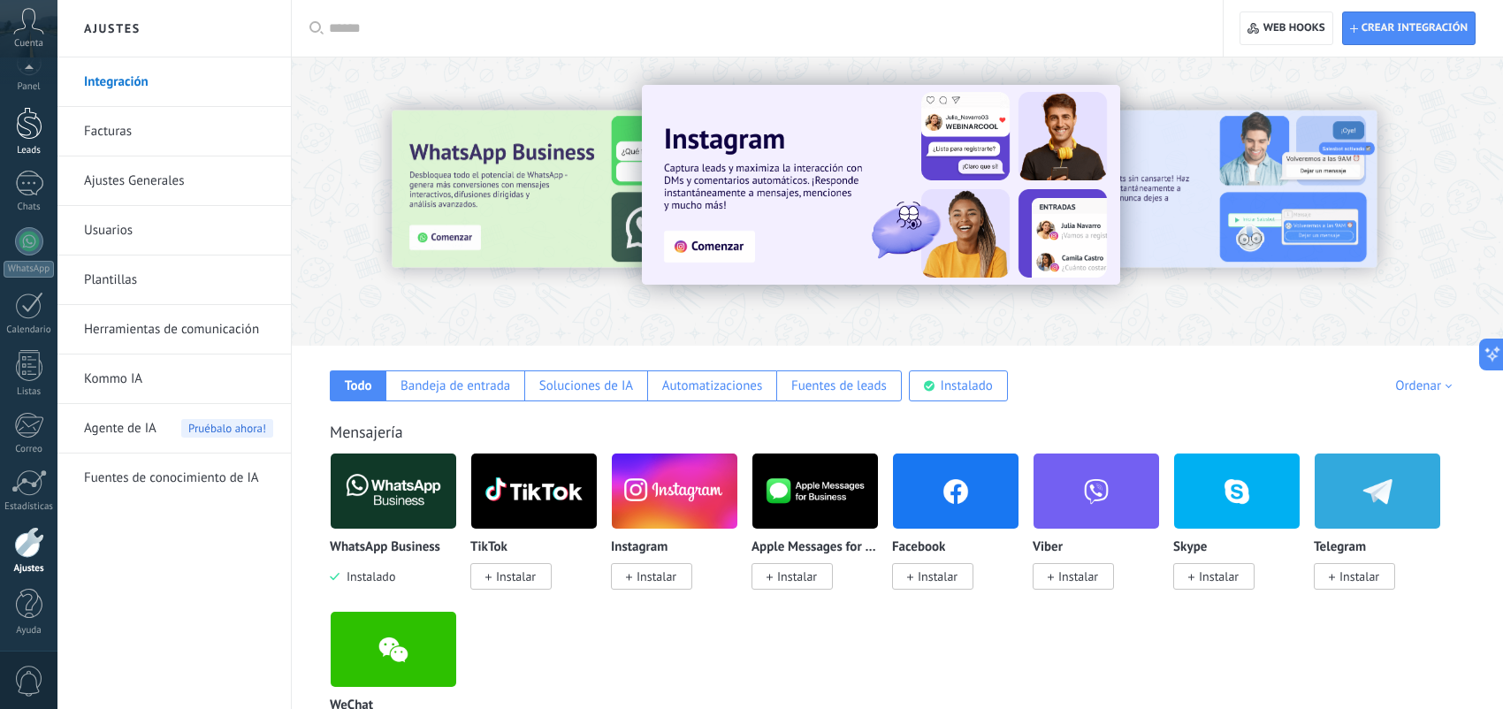
scroll to position [27, 0]
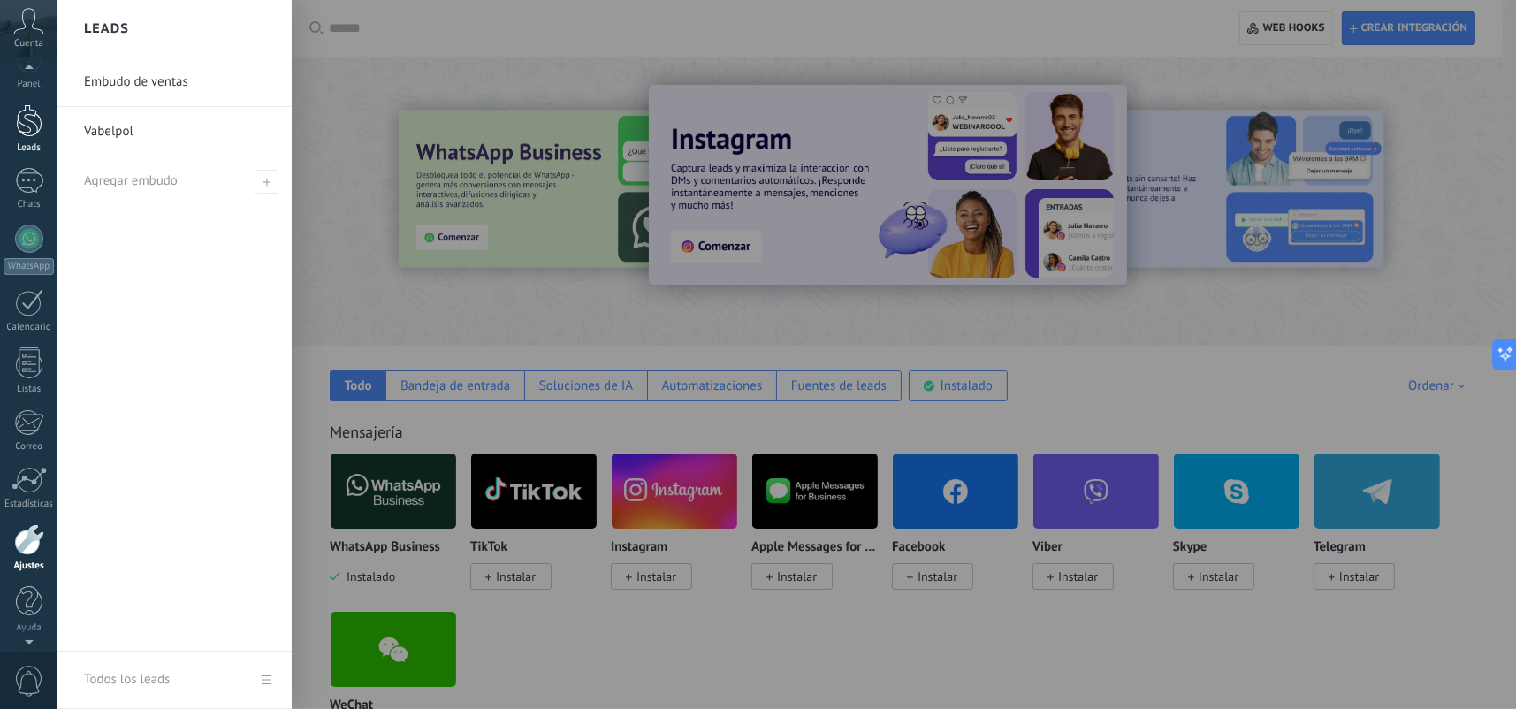
click at [42, 116] on div at bounding box center [29, 120] width 27 height 33
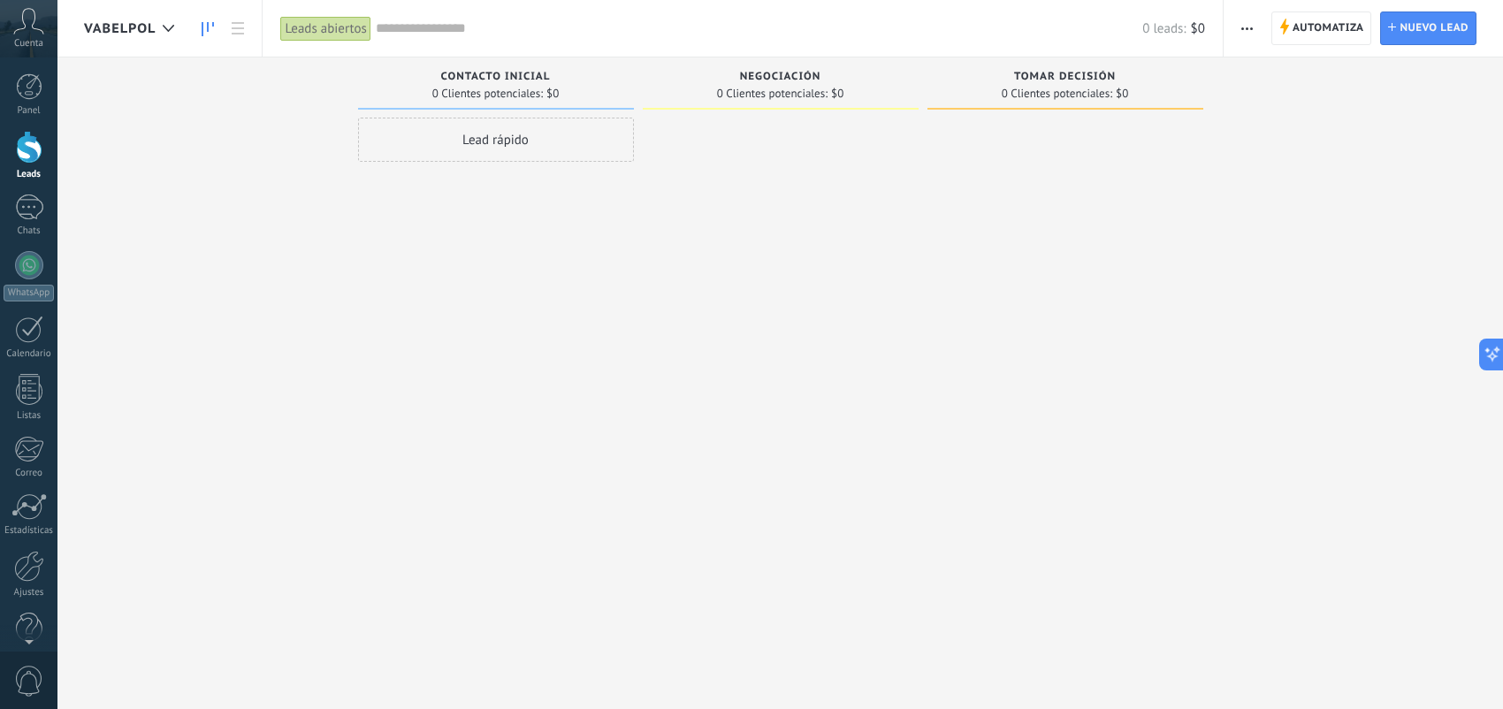
click at [149, 28] on span "Vabelpol" at bounding box center [120, 28] width 72 height 17
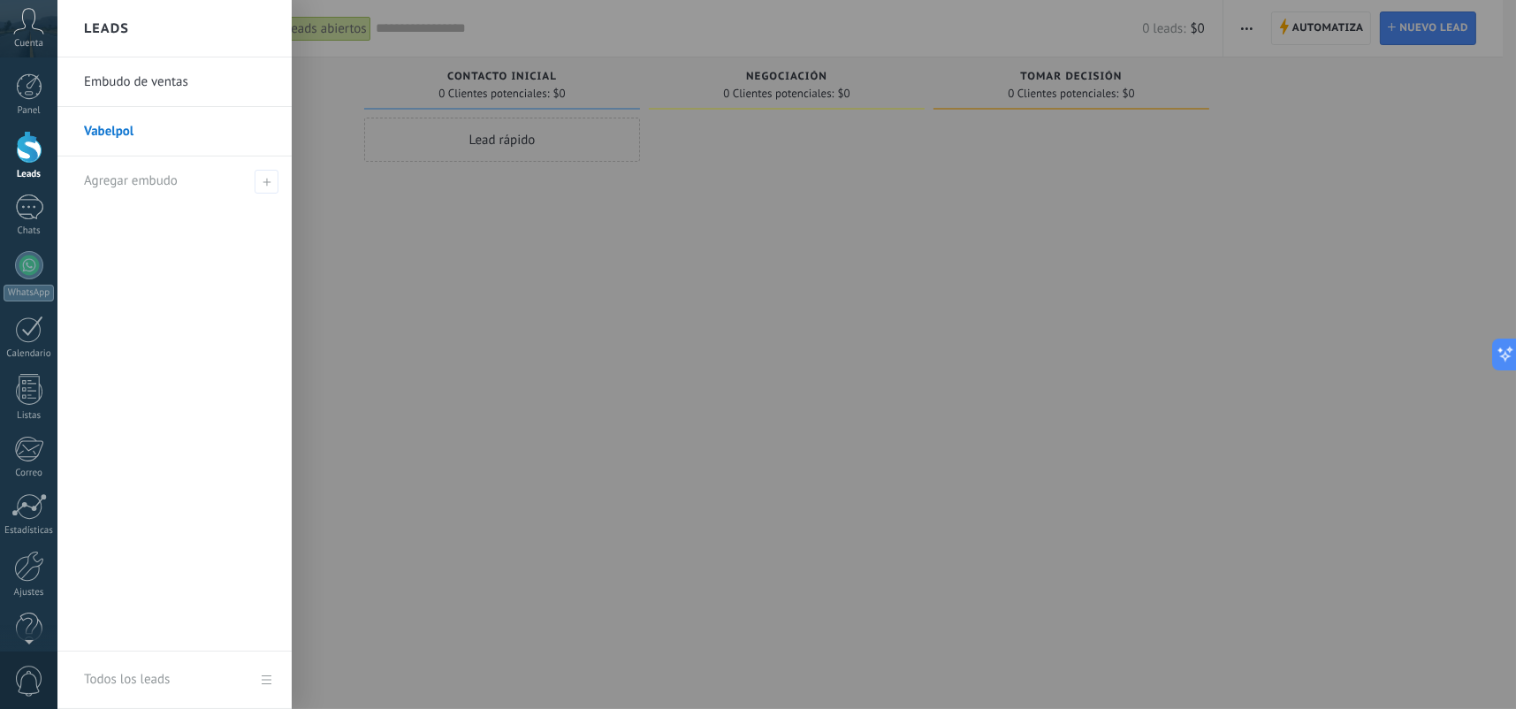
click at [511, 186] on div at bounding box center [815, 354] width 1516 height 709
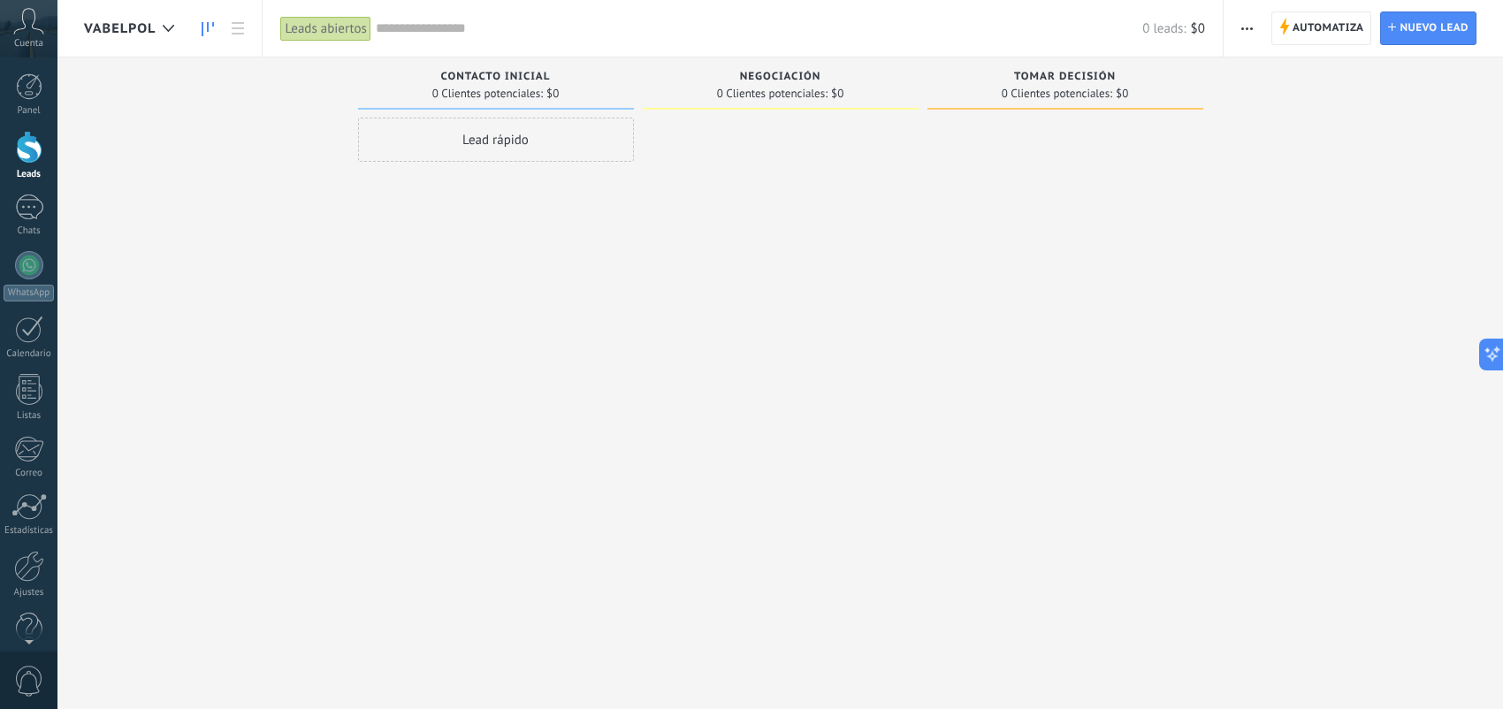
click at [1297, 42] on span "Automatiza" at bounding box center [1329, 28] width 72 height 32
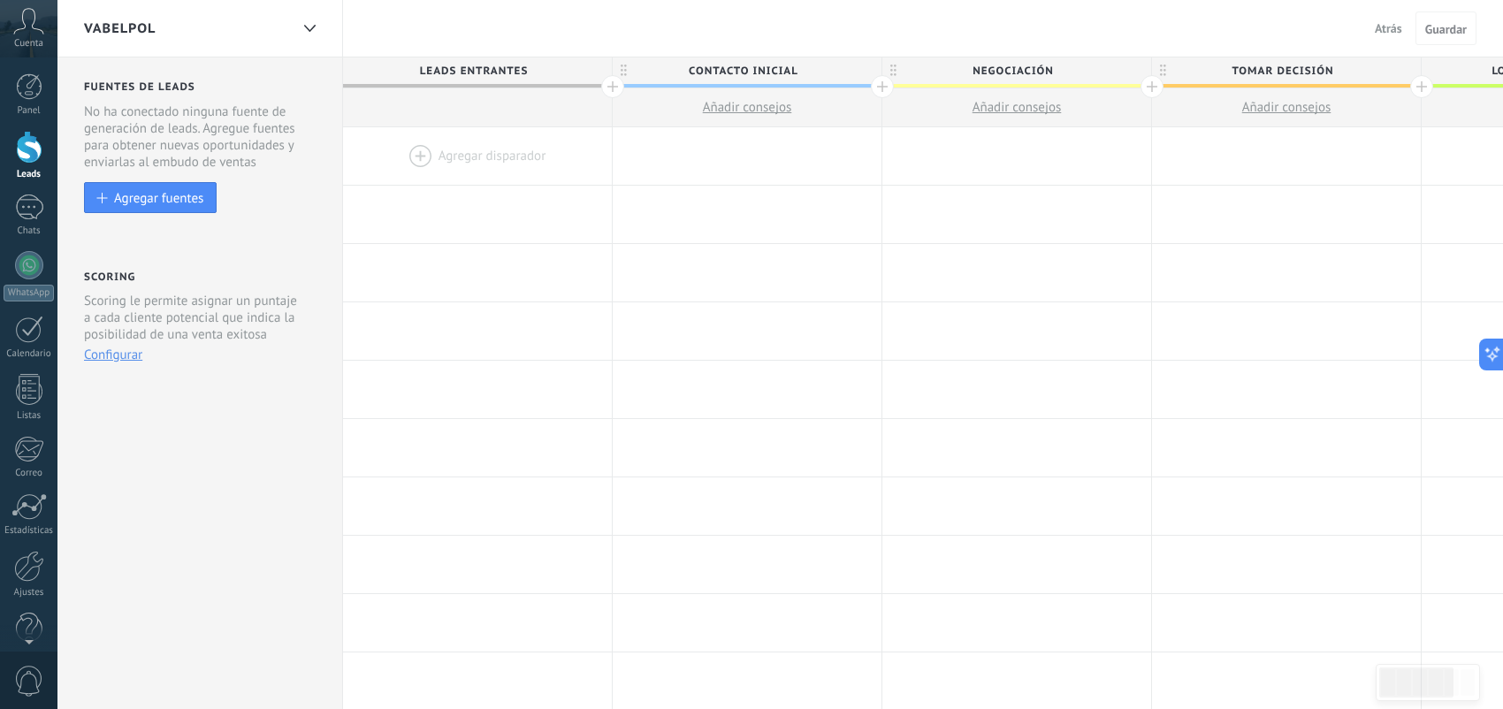
click at [415, 149] on div at bounding box center [477, 155] width 269 height 57
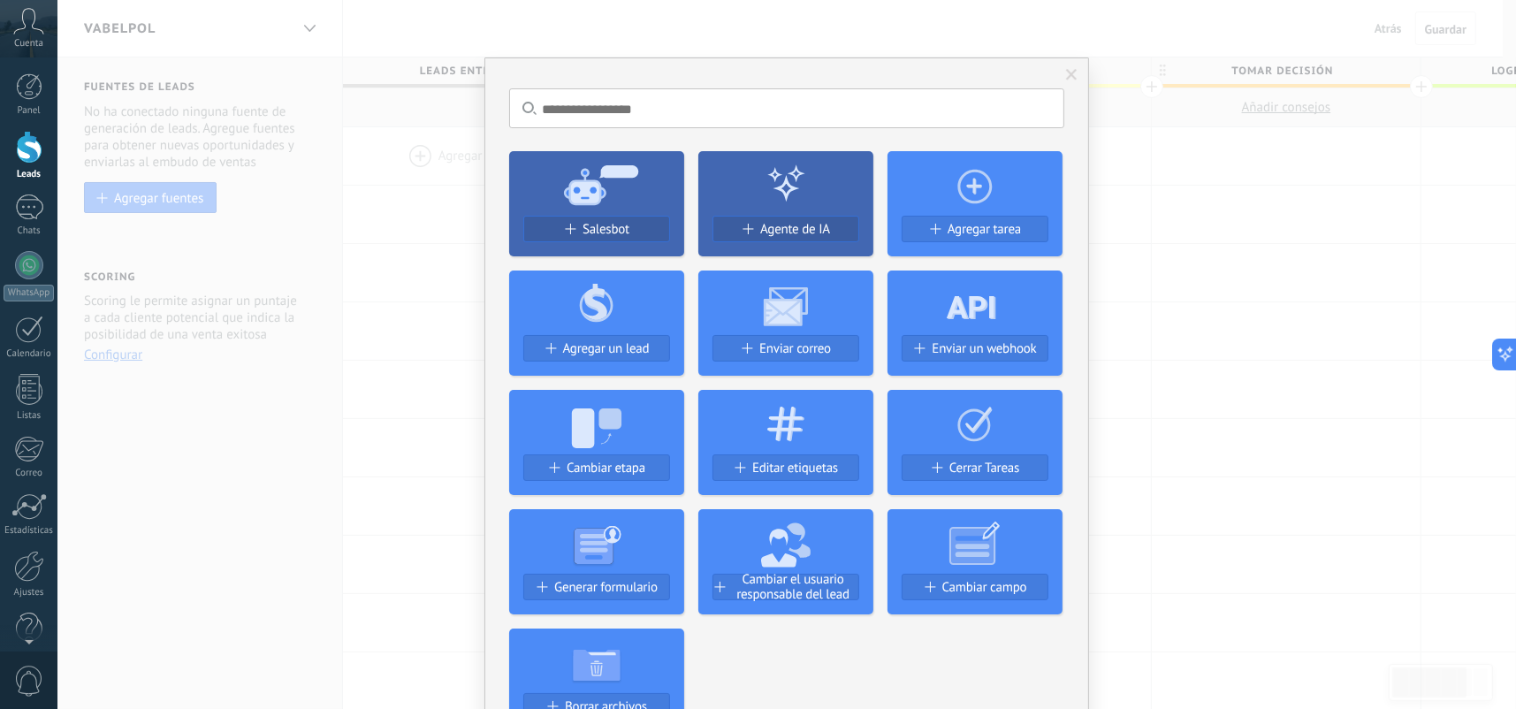
click at [194, 184] on div "No hay resultados Salesbot Agente de IA Agregar tarea Agregar un lead Enviar co…" at bounding box center [786, 354] width 1459 height 709
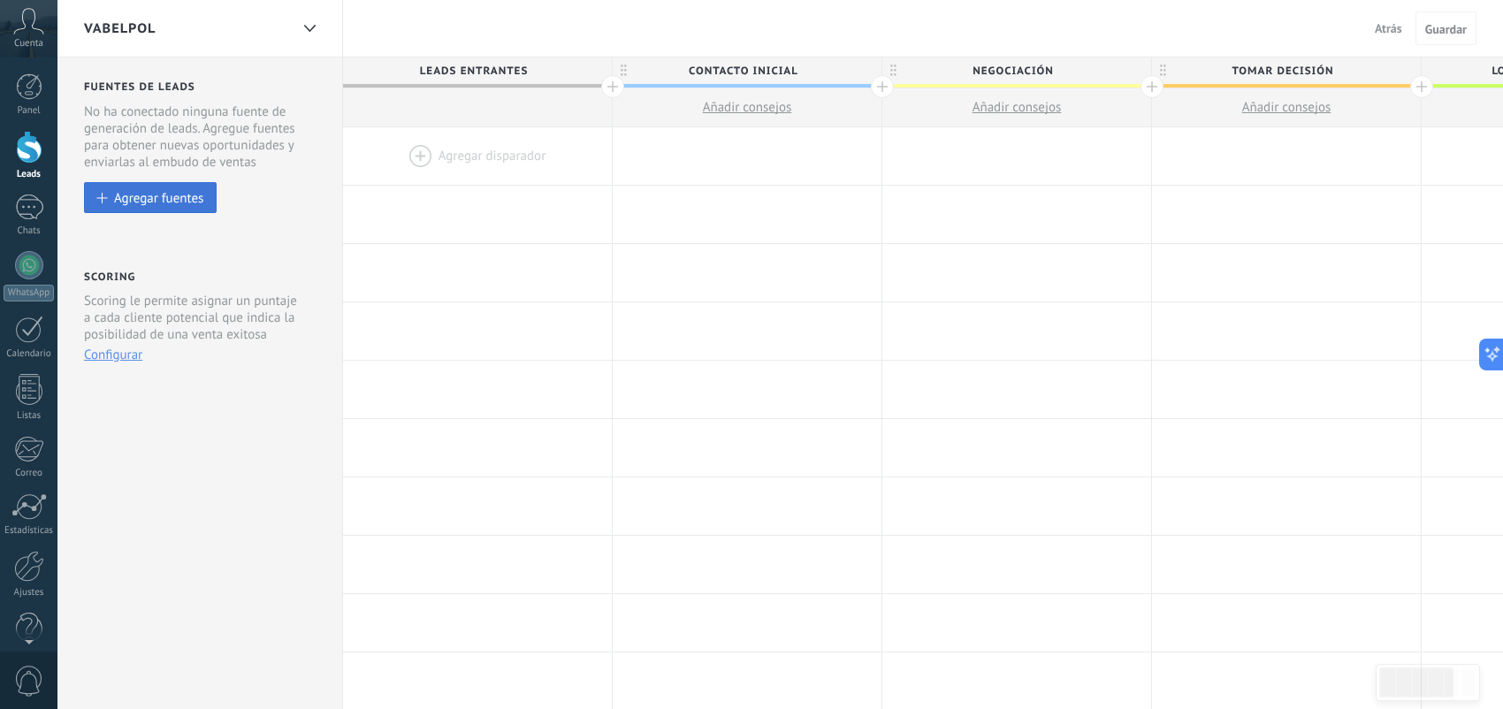
click at [202, 193] on div "Agregar fuentes" at bounding box center [158, 197] width 89 height 15
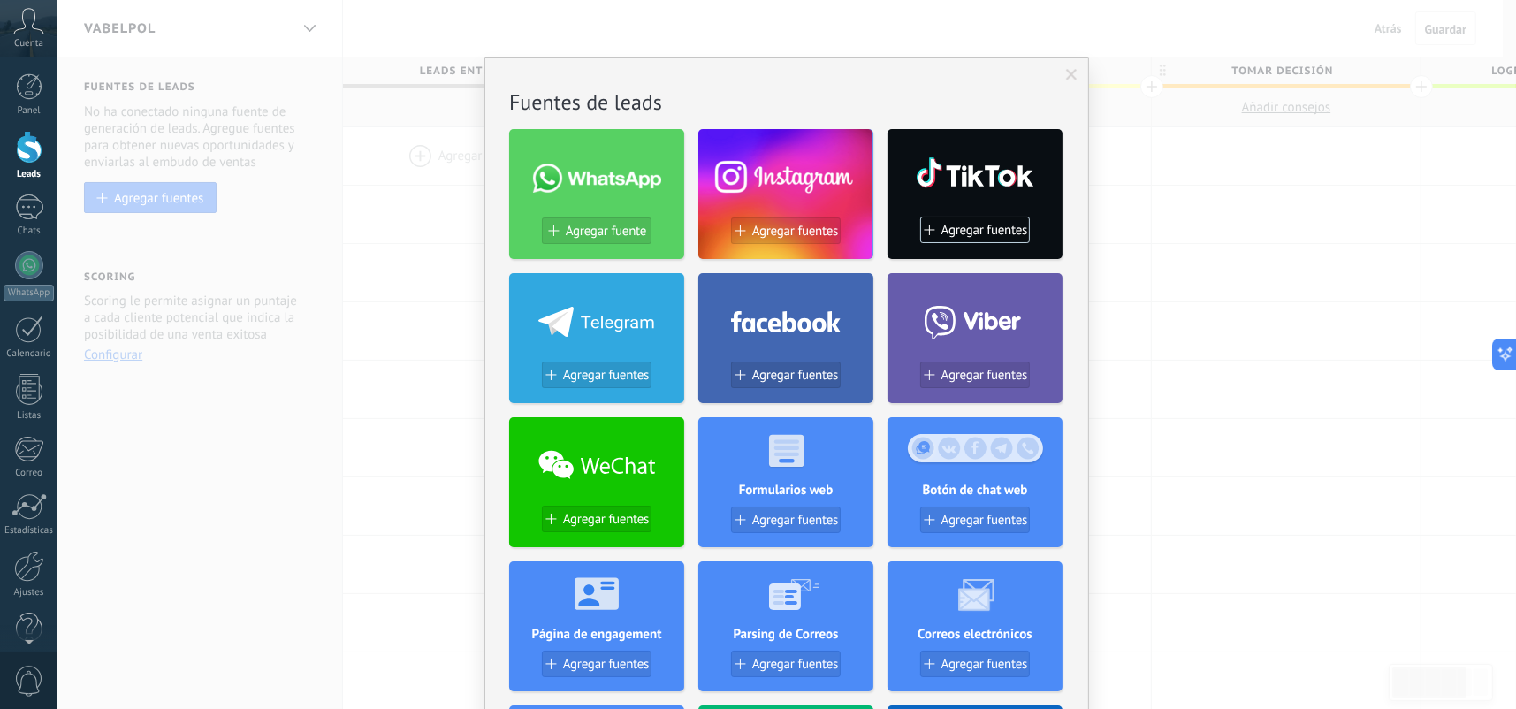
click at [588, 187] on span at bounding box center [597, 178] width 128 height 29
click at [593, 218] on button "Agregar fuente" at bounding box center [597, 231] width 110 height 27
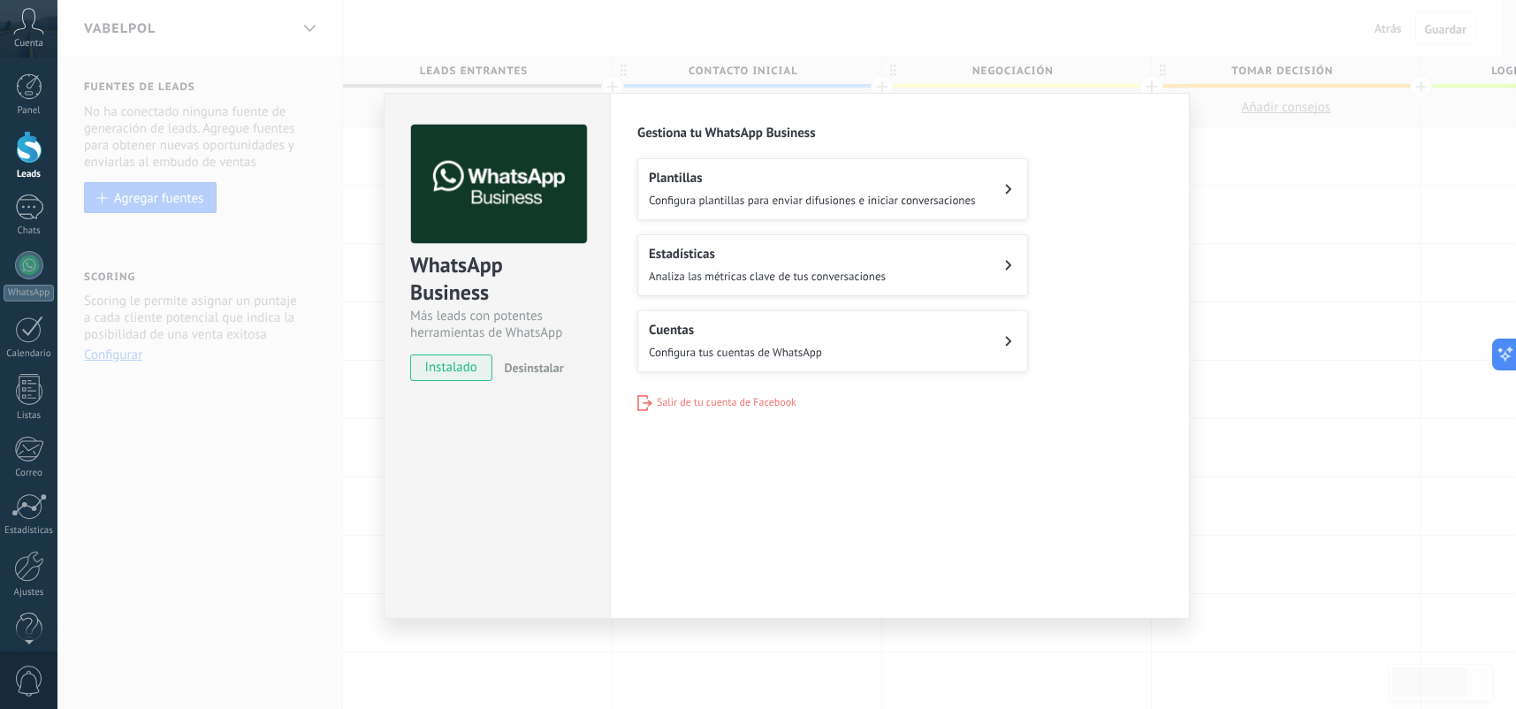
click at [804, 318] on button "Cuentas Configura tus cuentas de WhatsApp" at bounding box center [833, 341] width 391 height 62
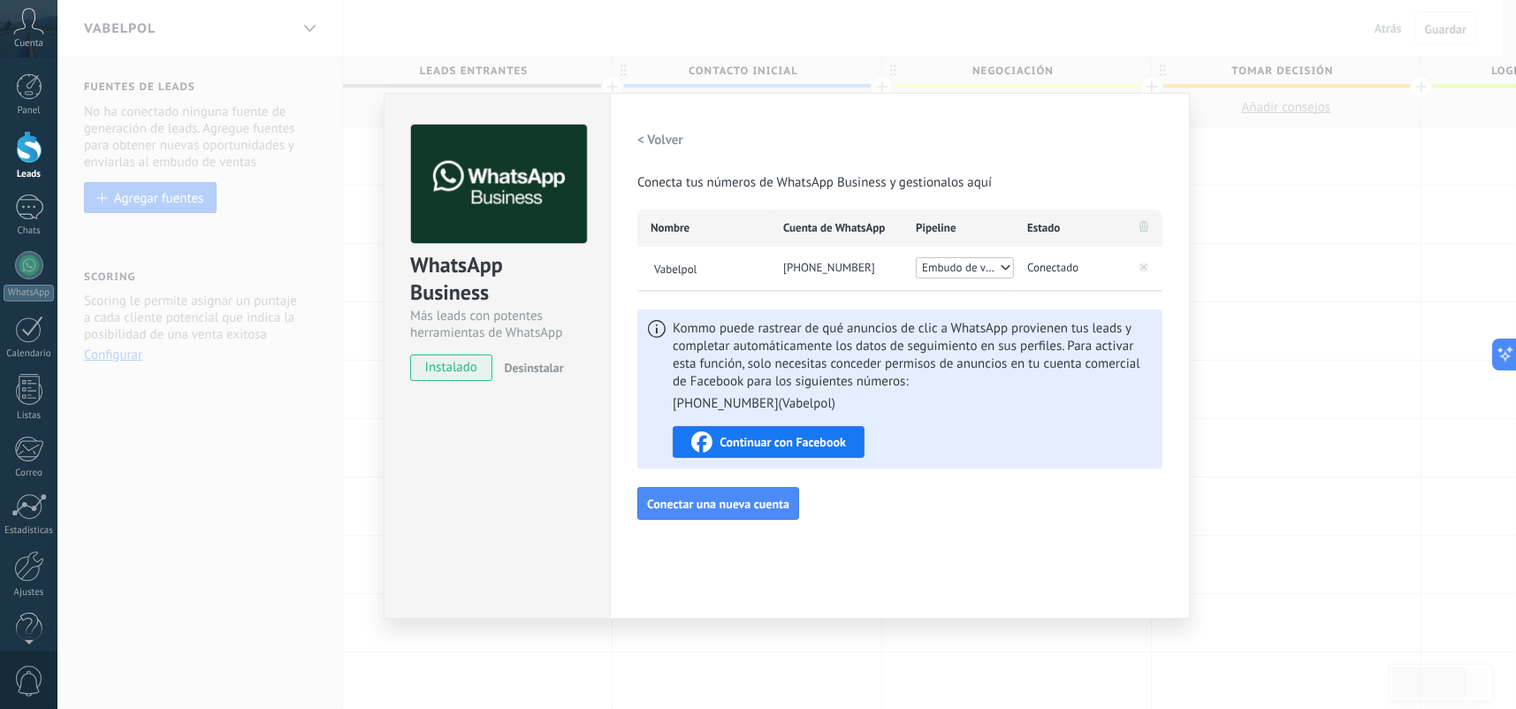
click at [957, 269] on span "Embudo de ventas" at bounding box center [960, 268] width 76 height 18
click at [958, 284] on span "Vabelpol" at bounding box center [965, 288] width 98 height 19
click at [947, 501] on div "< Volver Conecta tus números de WhatsApp Business y gestionalos aquí Nombre Cue…" at bounding box center [900, 323] width 525 height 396
click at [785, 431] on div "Continuar con Facebook" at bounding box center [768, 441] width 155 height 21
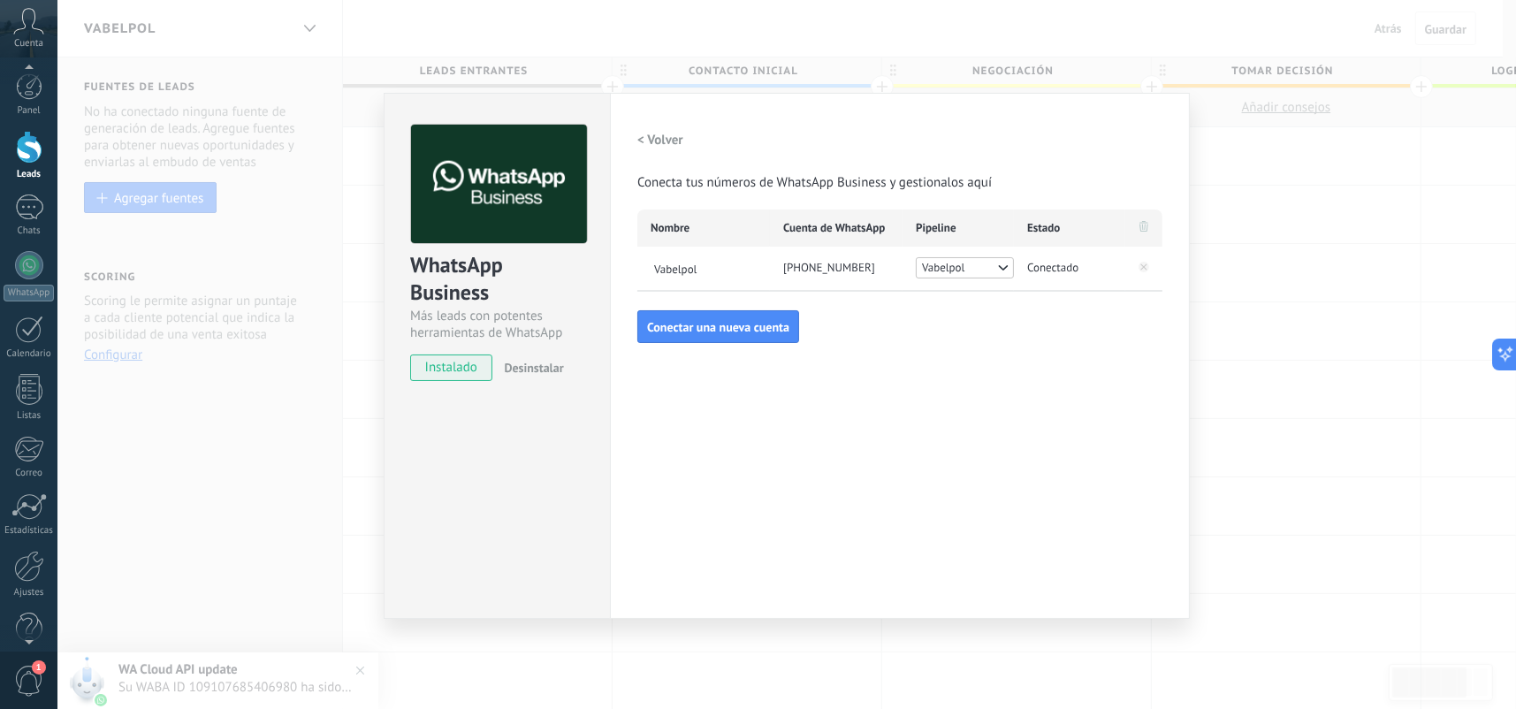
scroll to position [16, 0]
click at [24, 683] on span "1" at bounding box center [29, 681] width 30 height 31
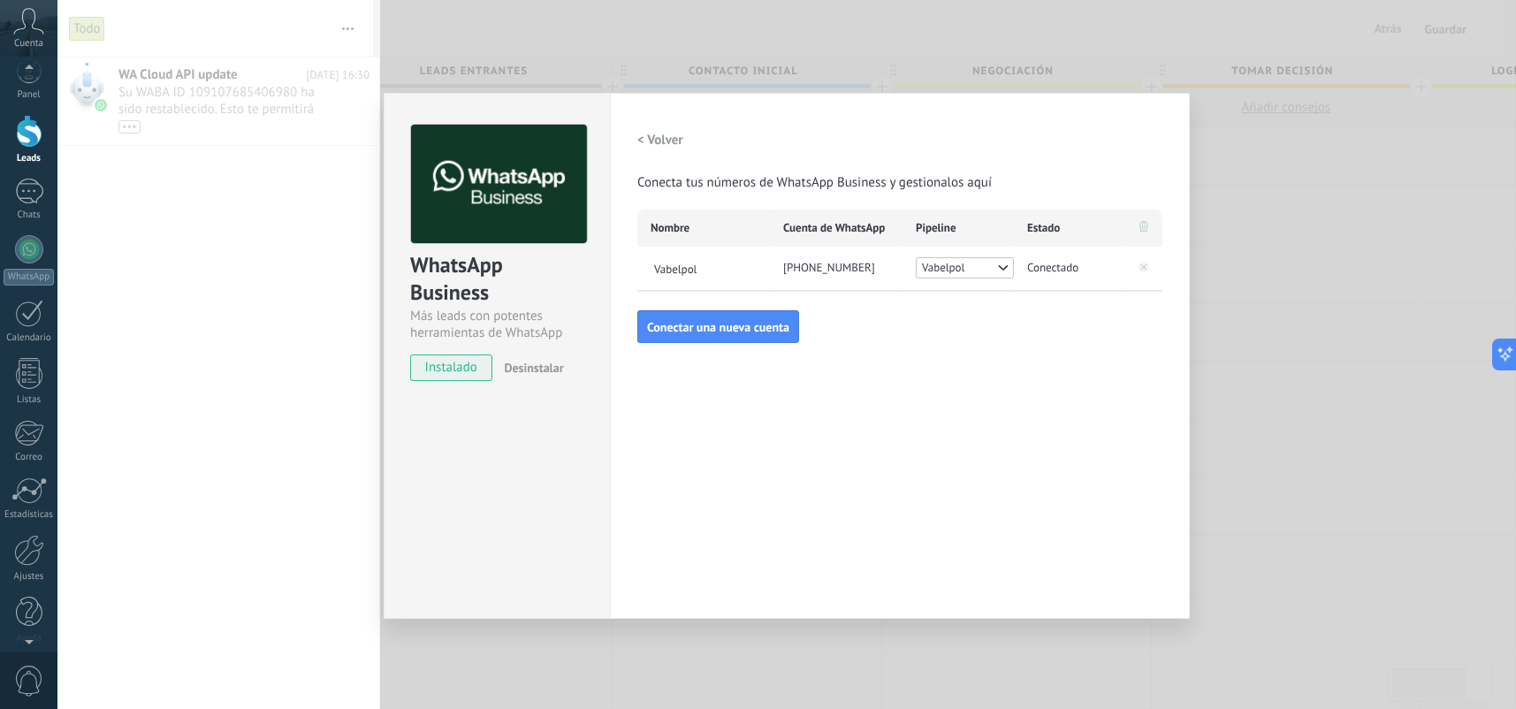
scroll to position [0, 0]
click at [672, 125] on button "< Volver" at bounding box center [661, 141] width 46 height 32
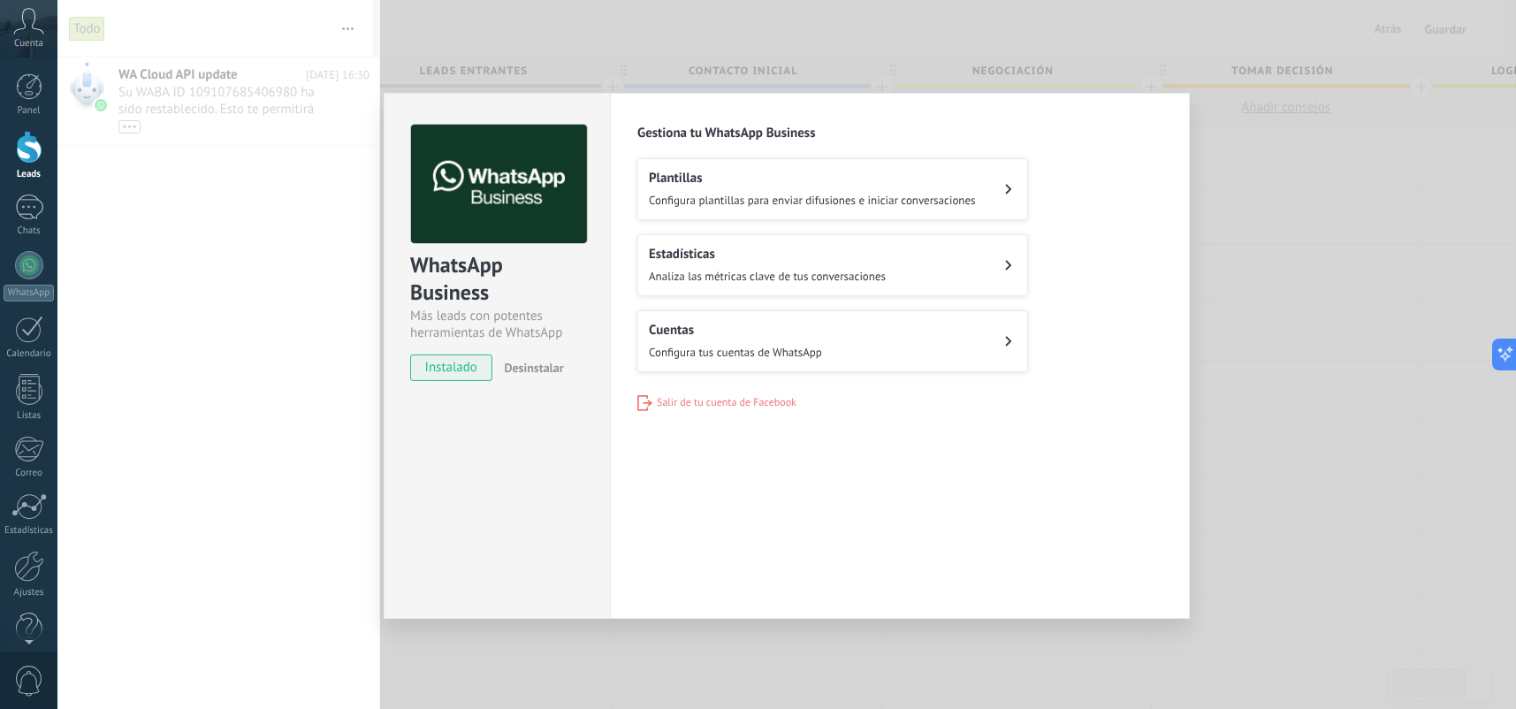
click at [750, 276] on span "Analiza las métricas clave de tus conversaciones" at bounding box center [767, 276] width 237 height 15
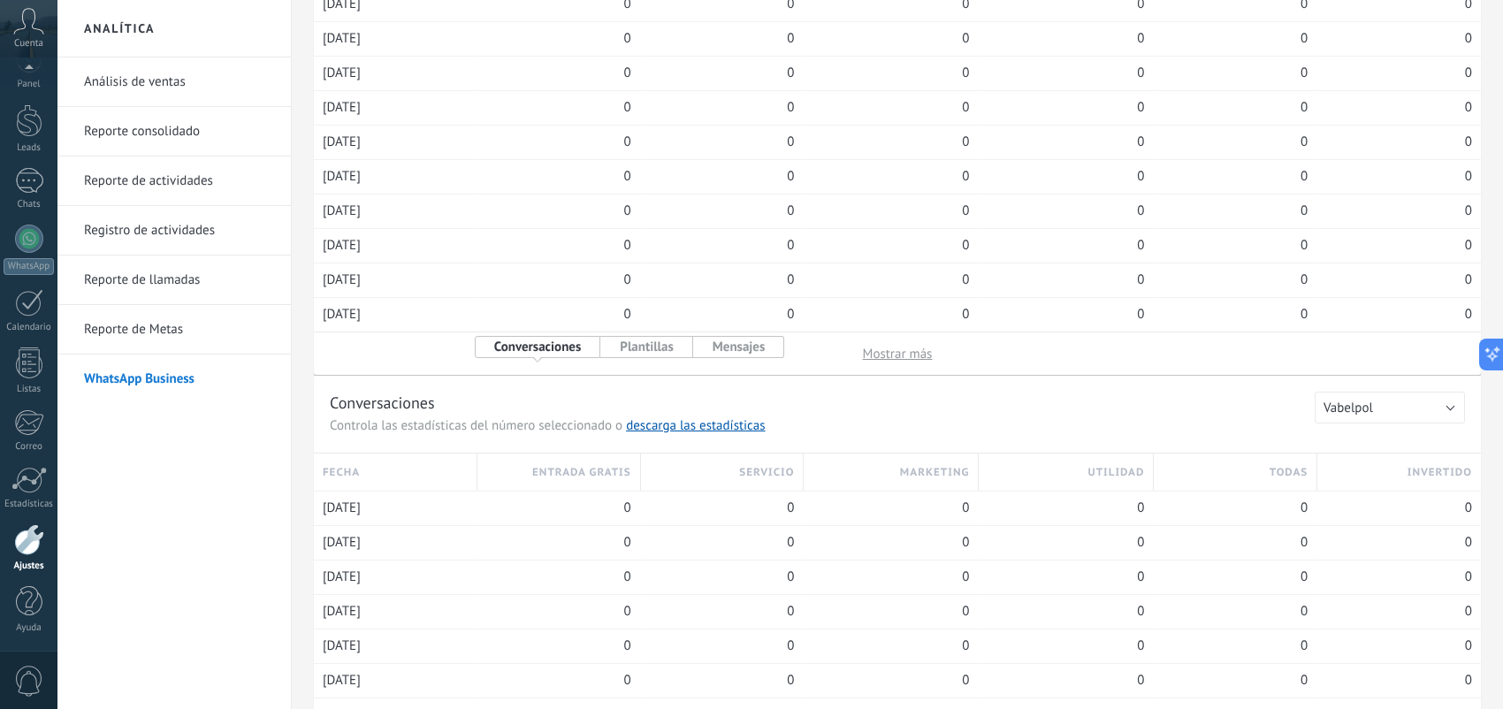
scroll to position [4, 0]
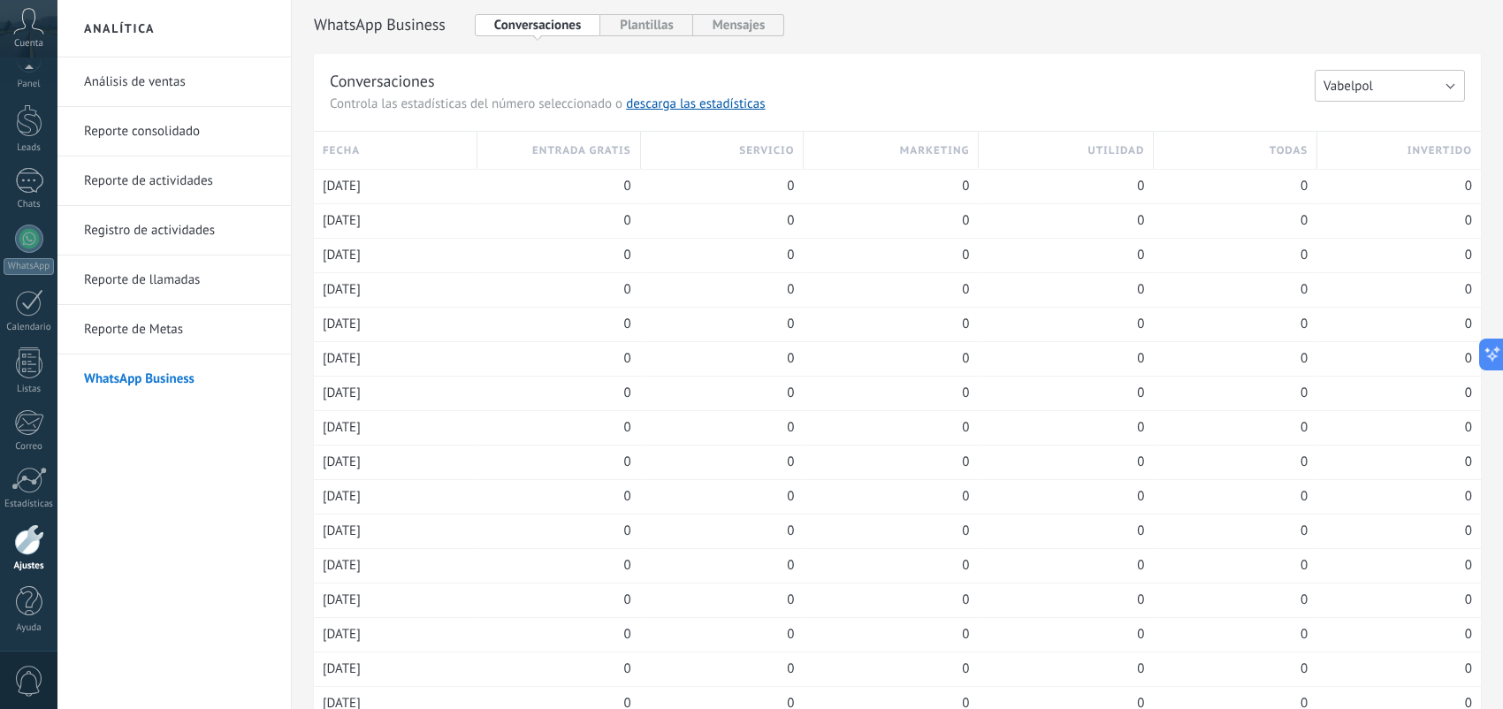
click at [1389, 82] on button "Vabelpol" at bounding box center [1390, 86] width 150 height 32
click at [1392, 82] on span "Vabelpol" at bounding box center [1381, 86] width 155 height 17
click at [1146, 73] on h3 "Conversaciones" at bounding box center [822, 81] width 985 height 22
click at [347, 191] on span "04/09/2025" at bounding box center [342, 187] width 38 height 18
click at [523, 170] on div "0" at bounding box center [558, 187] width 145 height 34
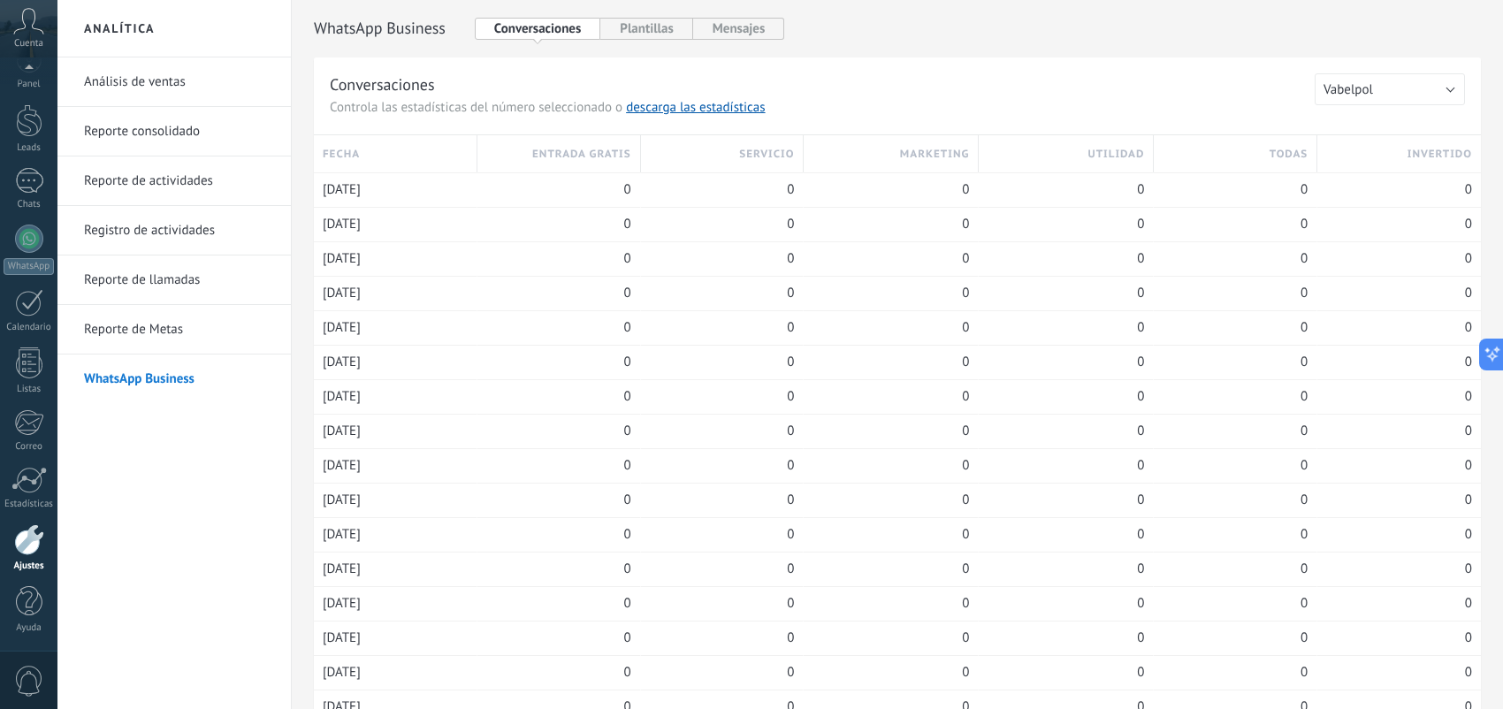
scroll to position [0, 0]
click at [112, 321] on link "Reporte de Metas" at bounding box center [178, 330] width 189 height 50
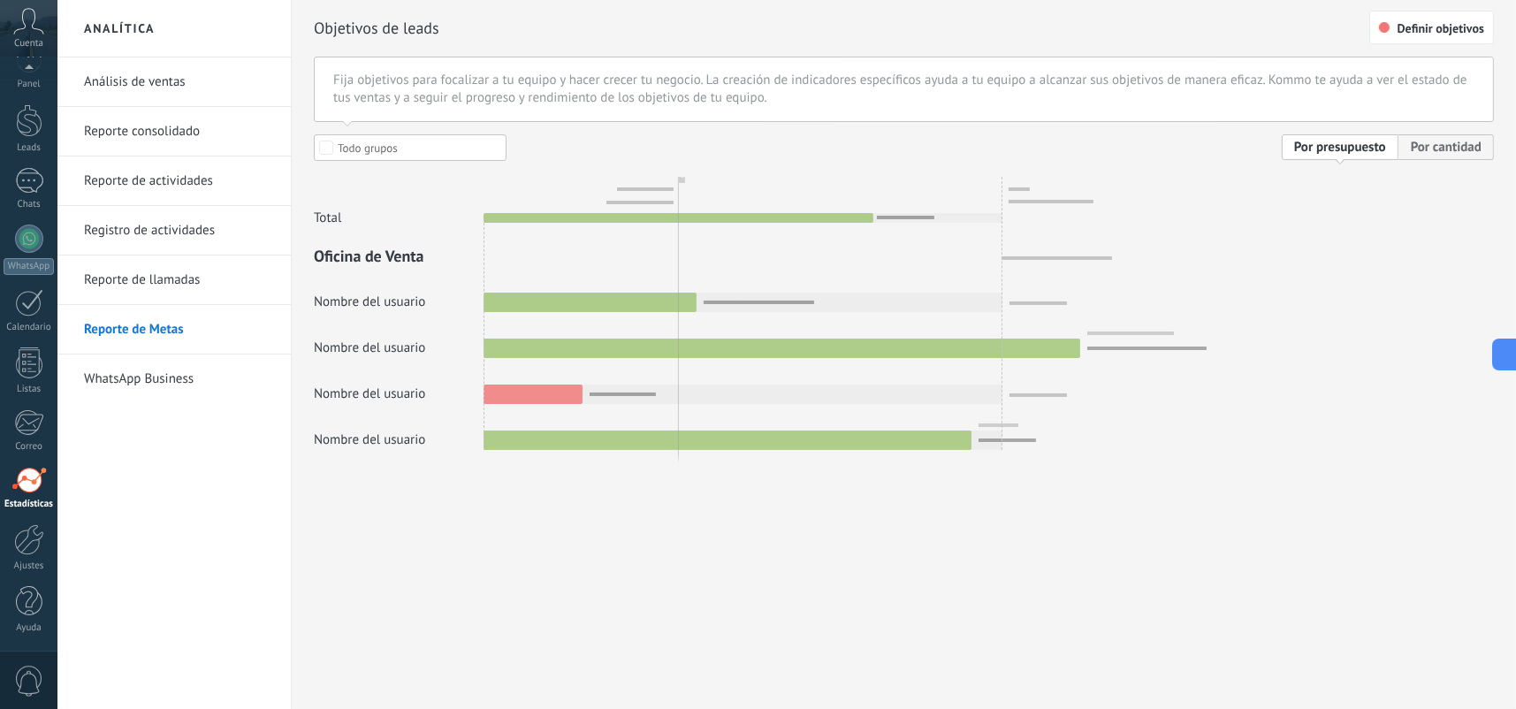
click at [137, 283] on link "Reporte de llamadas" at bounding box center [178, 281] width 189 height 50
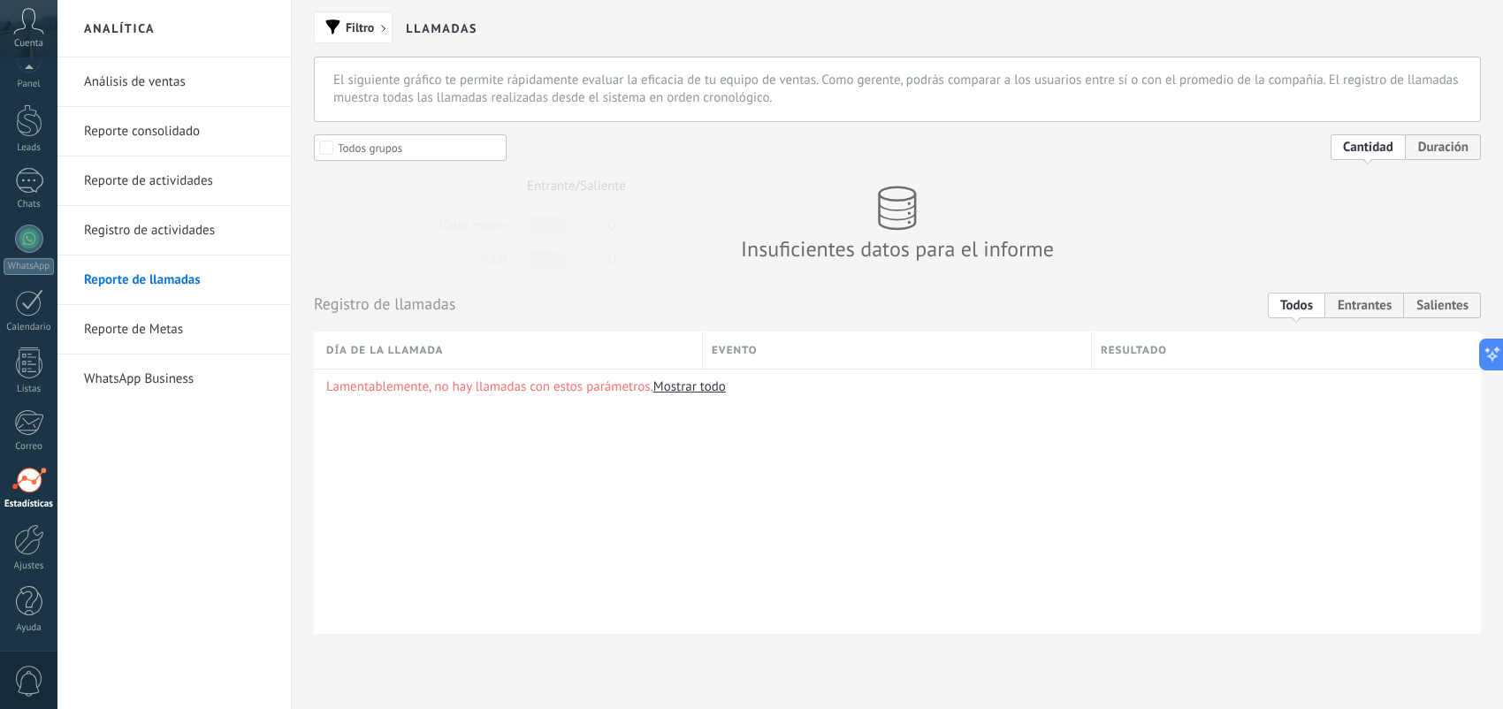
click at [172, 221] on link "Registro de actividades" at bounding box center [178, 231] width 189 height 50
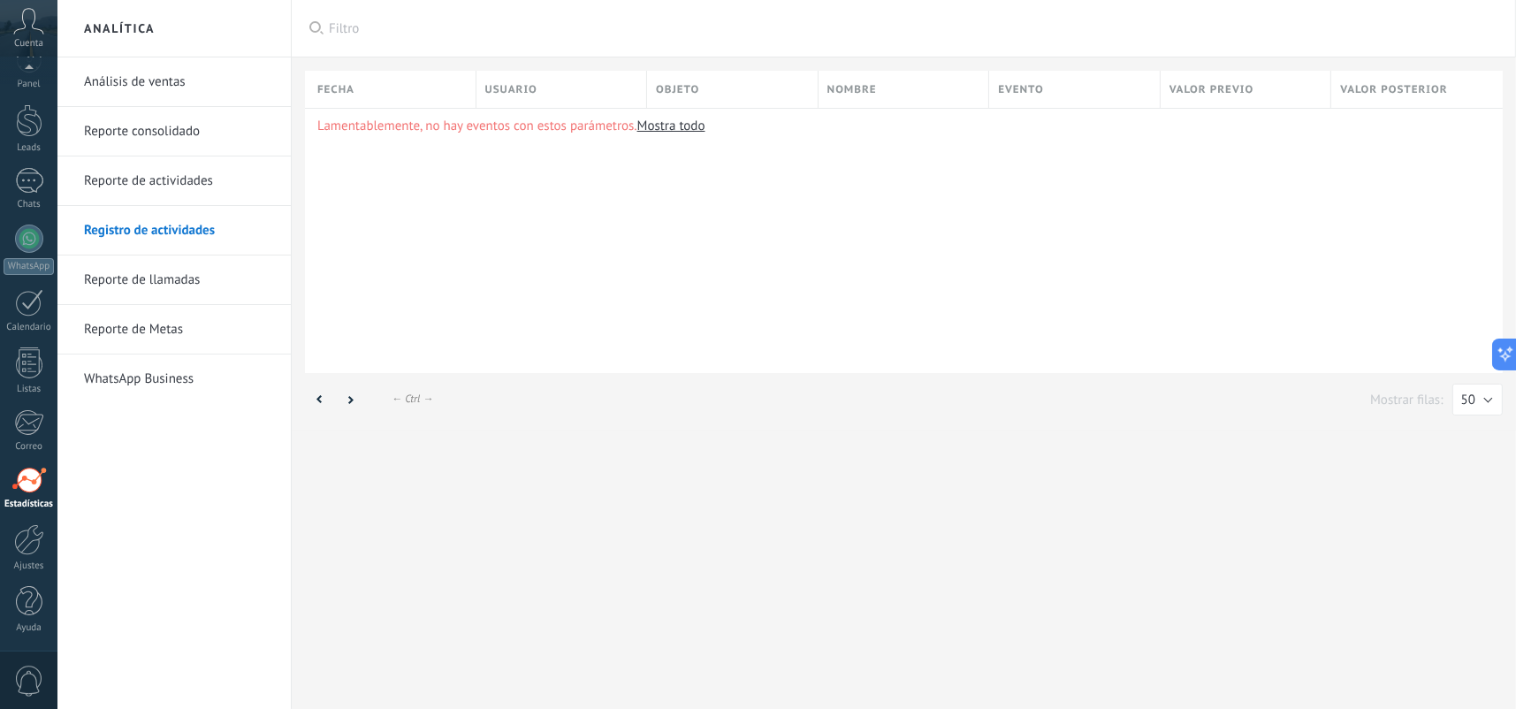
click at [150, 174] on link "Reporte de actividades" at bounding box center [178, 182] width 189 height 50
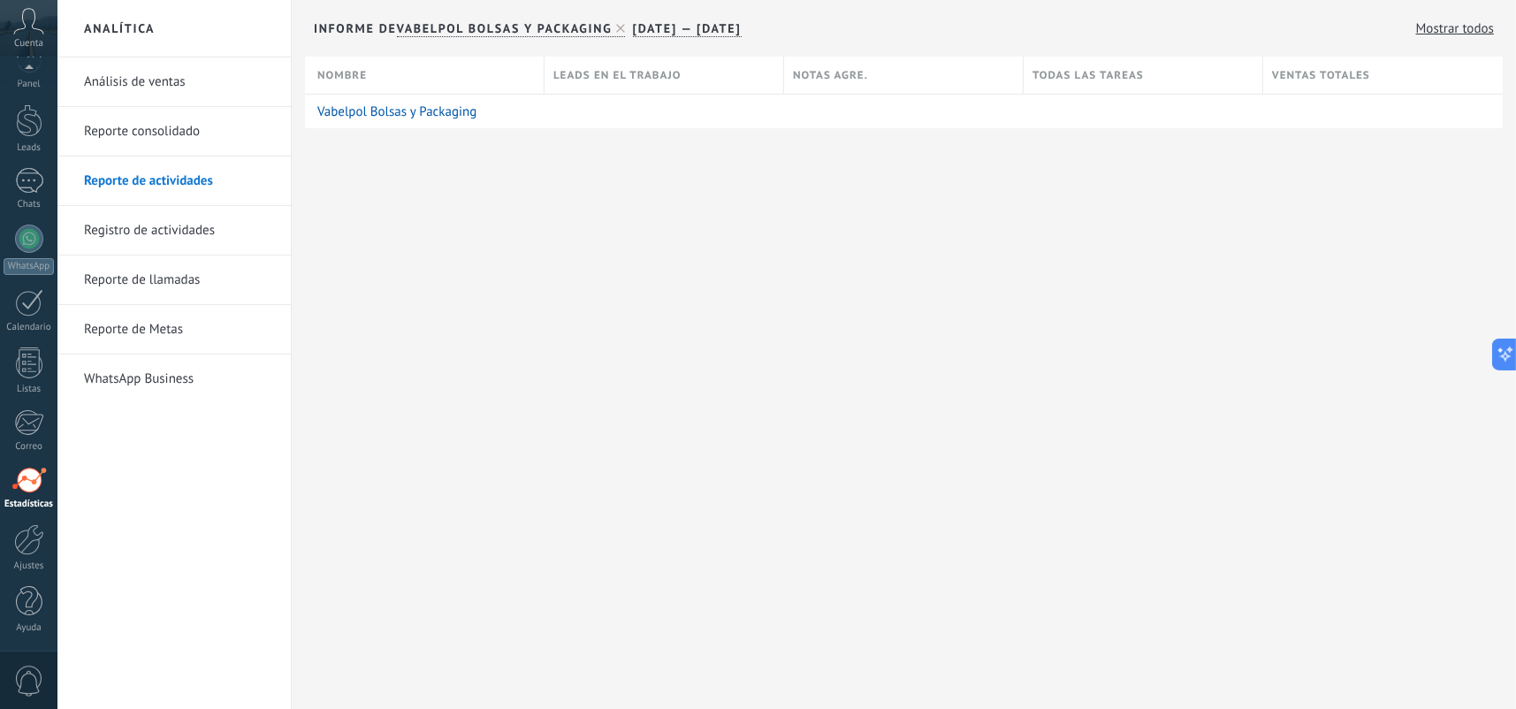
click at [175, 128] on link "Reporte consolidado" at bounding box center [178, 132] width 189 height 50
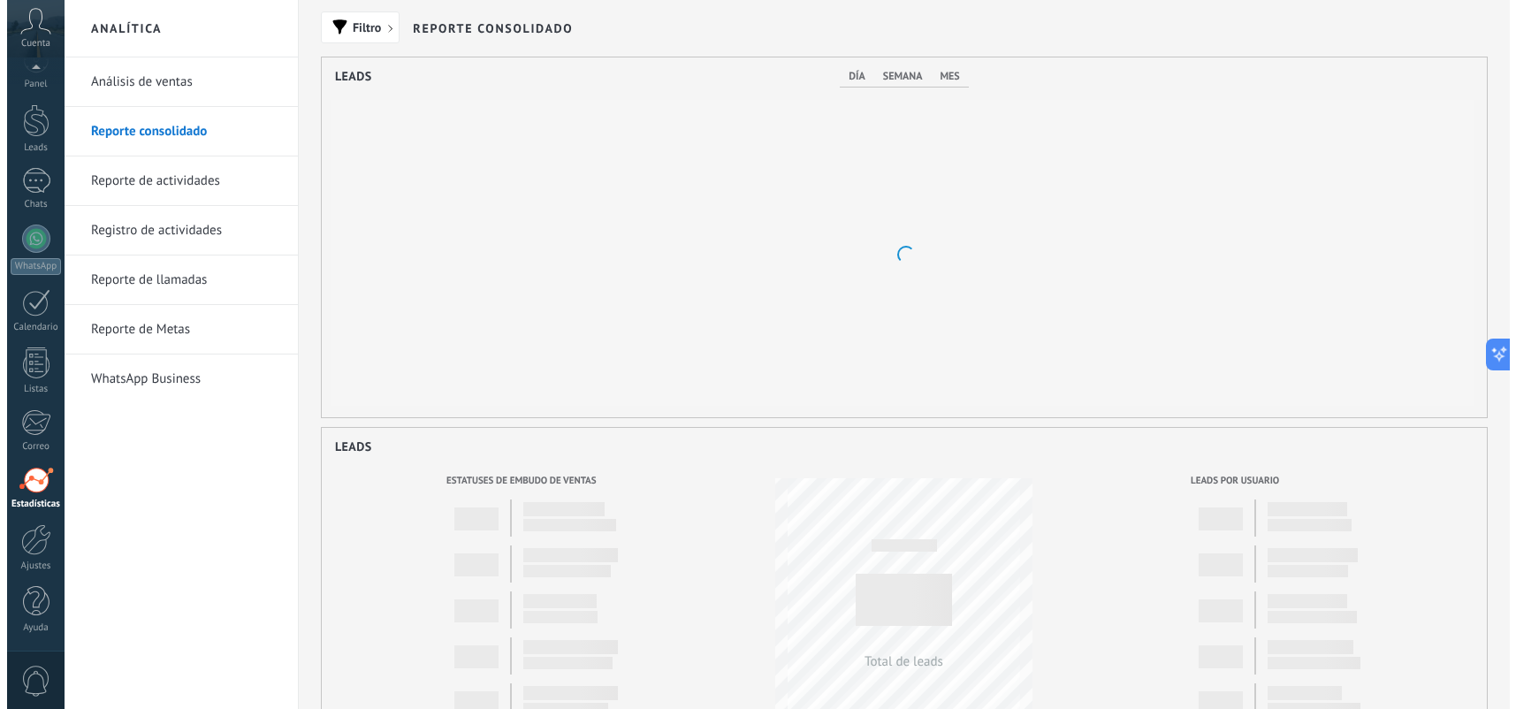
scroll to position [360, 1165]
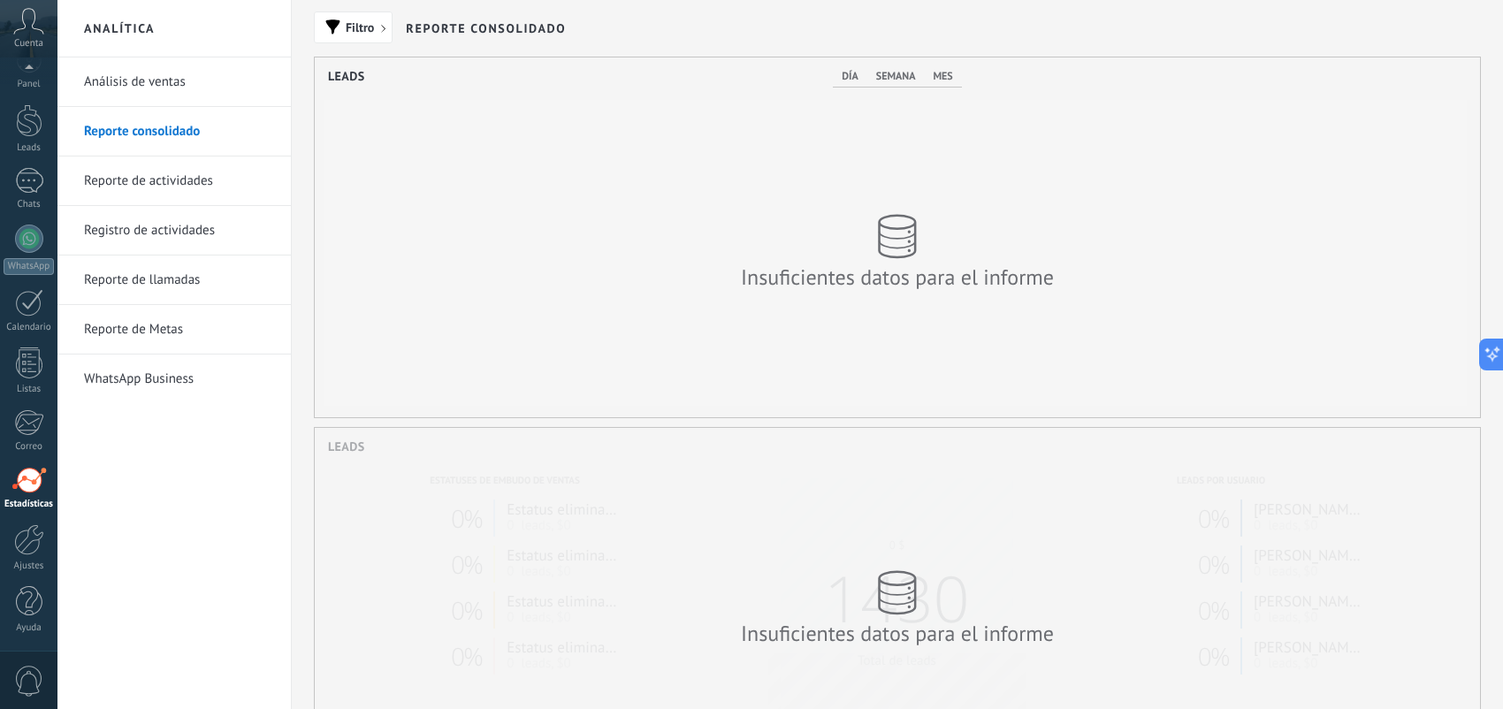
click at [222, 91] on link "Análisis de ventas" at bounding box center [178, 82] width 189 height 50
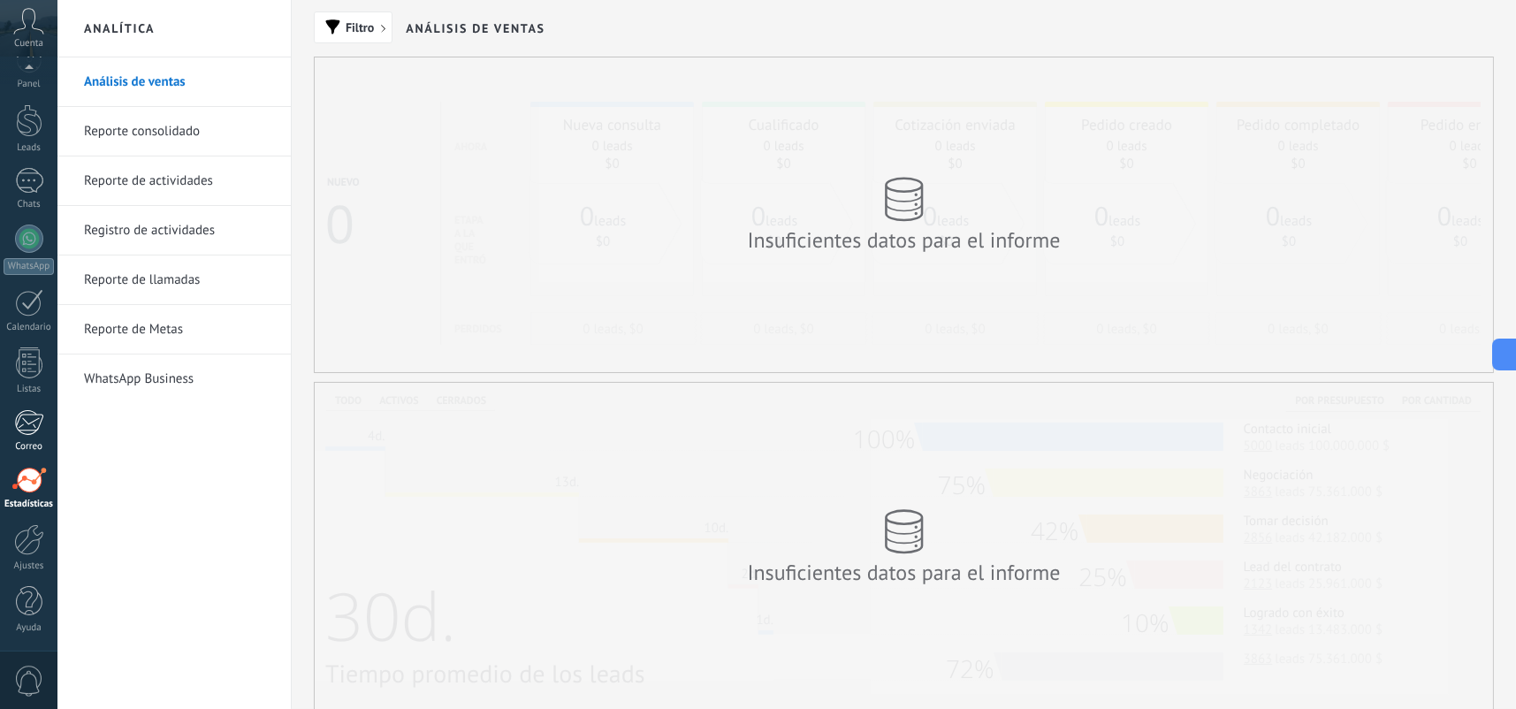
click at [14, 426] on div at bounding box center [28, 422] width 29 height 27
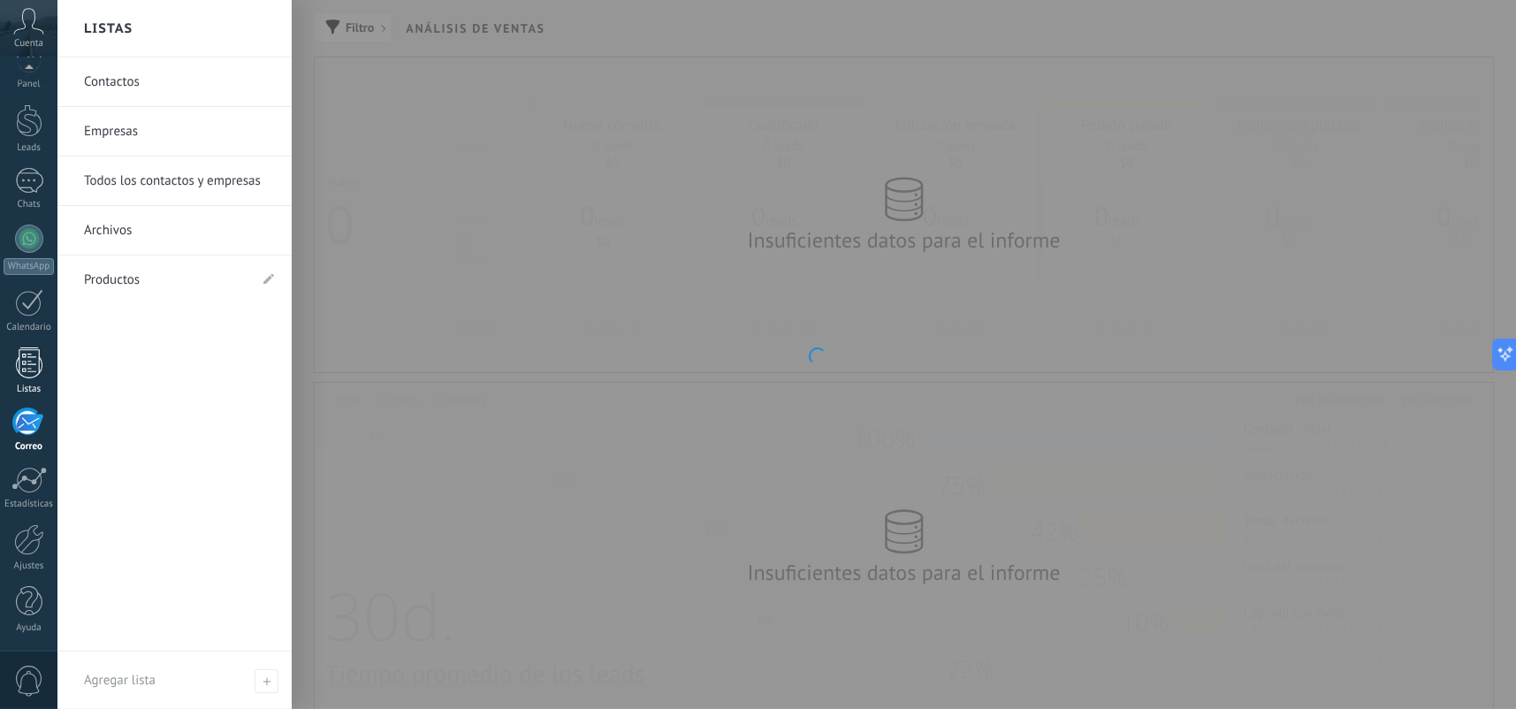
click at [16, 368] on div at bounding box center [29, 362] width 27 height 31
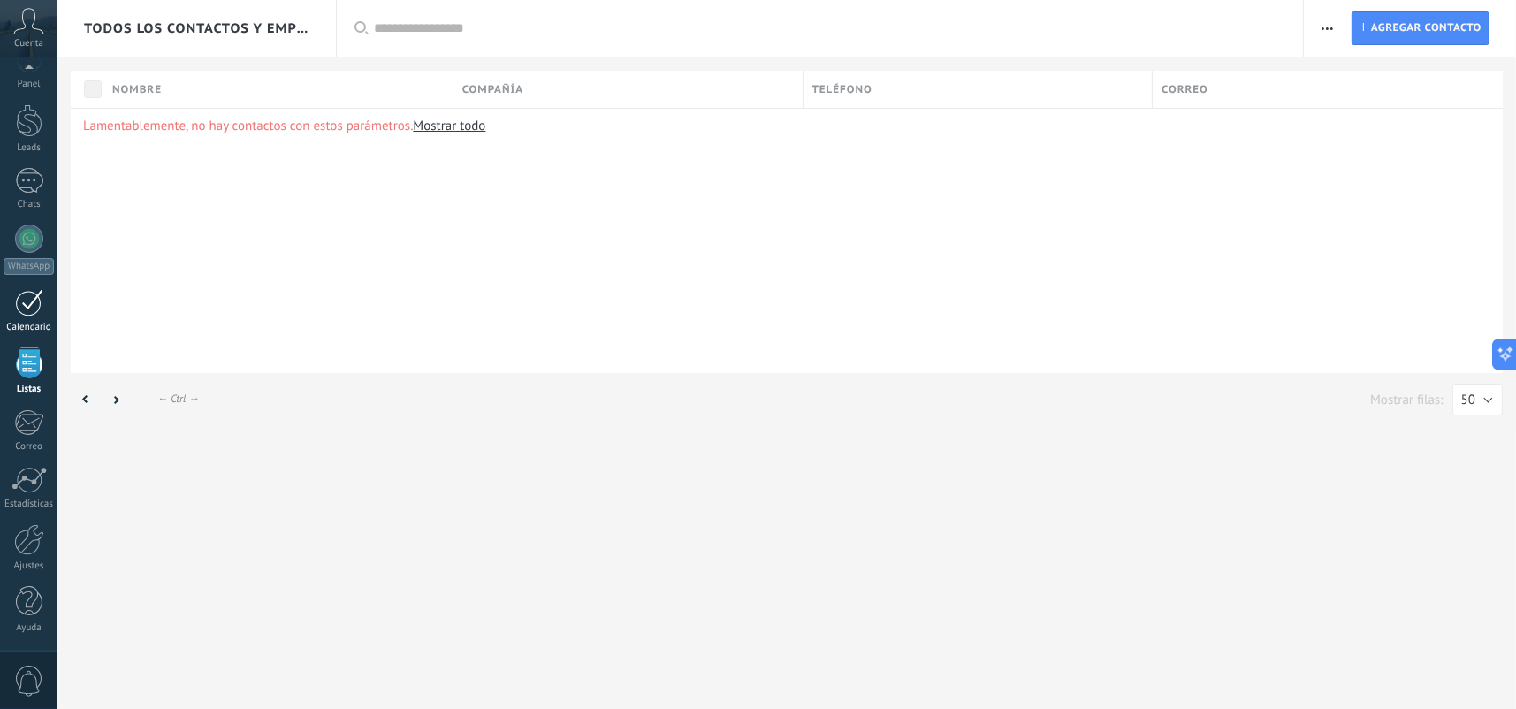
click at [19, 308] on div at bounding box center [29, 302] width 28 height 27
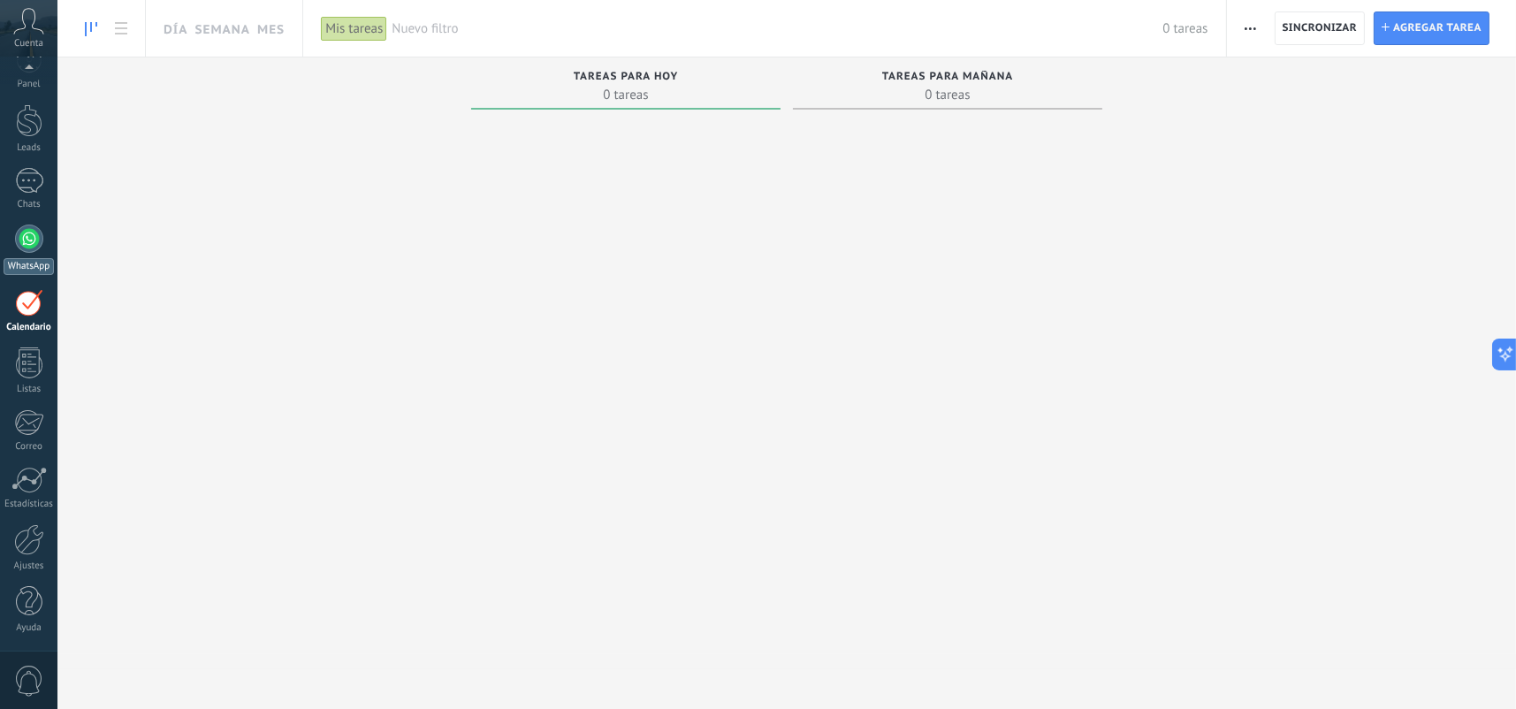
click at [27, 244] on div at bounding box center [29, 239] width 28 height 28
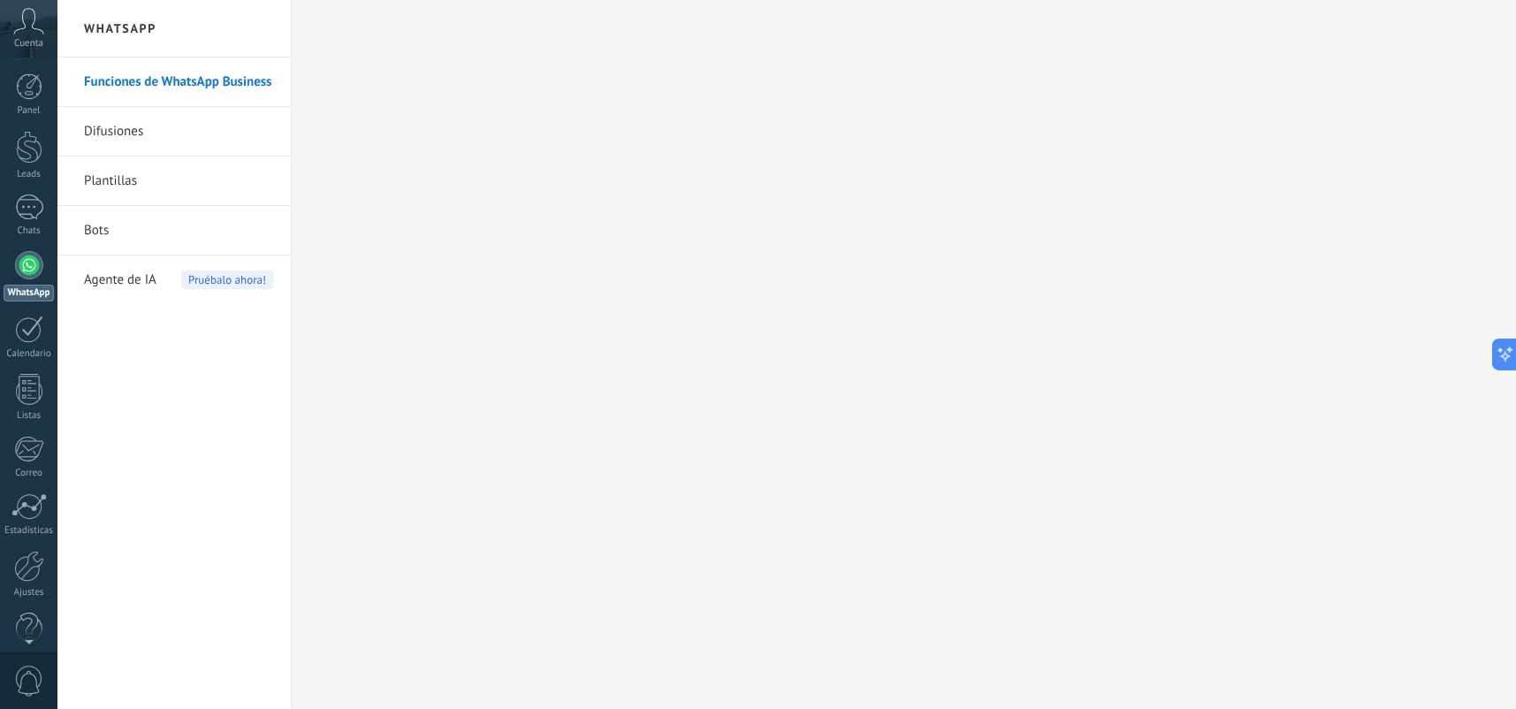
click at [184, 128] on link "Difusiones" at bounding box center [178, 132] width 189 height 50
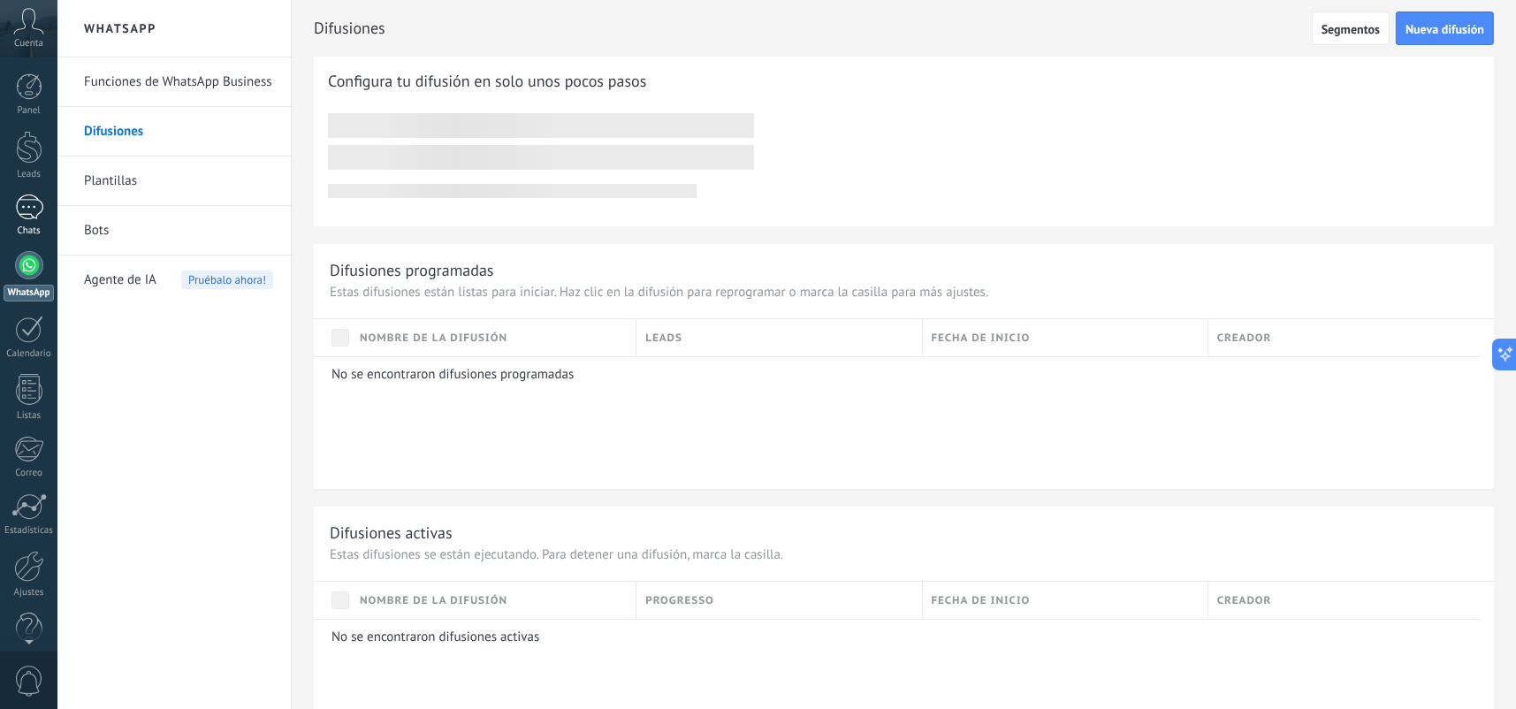
click at [23, 197] on div at bounding box center [29, 208] width 28 height 26
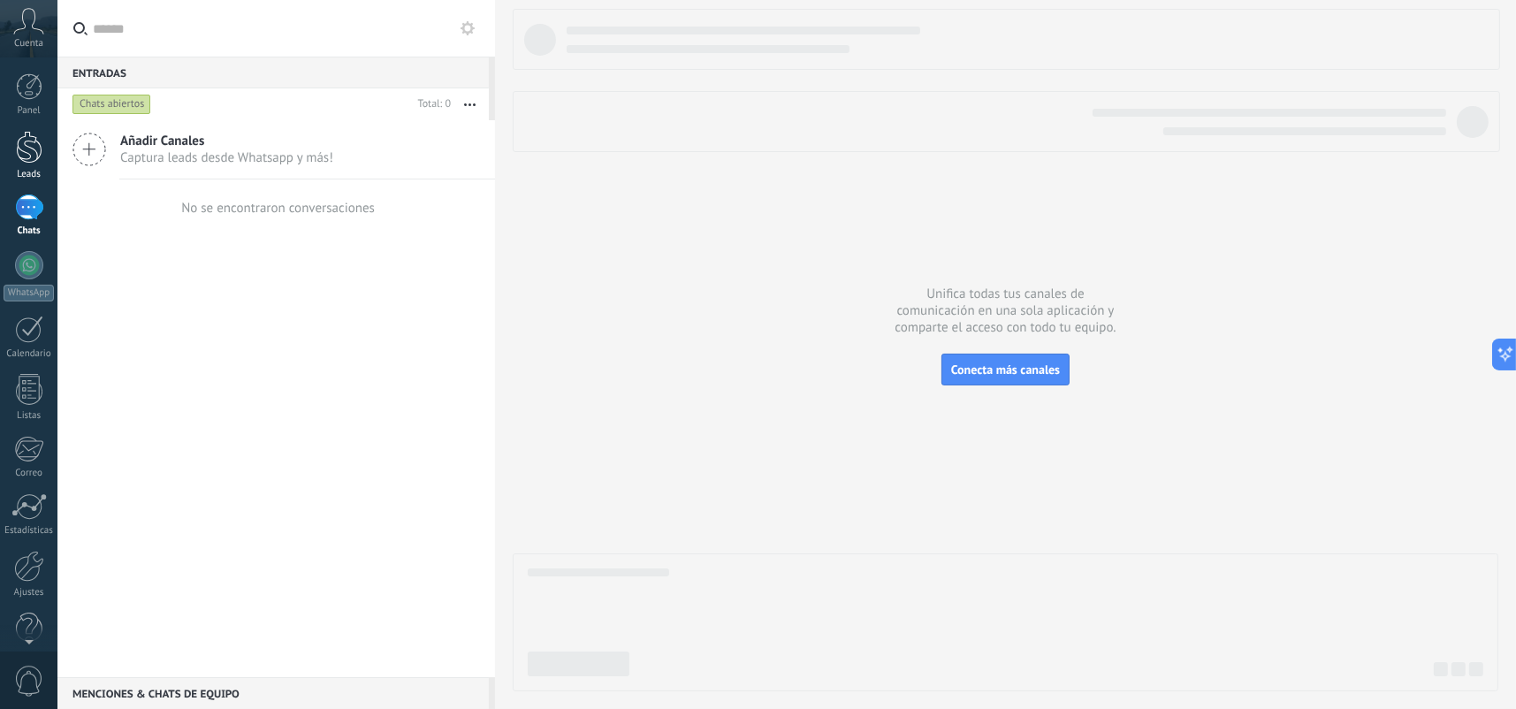
click at [37, 149] on div at bounding box center [29, 147] width 27 height 33
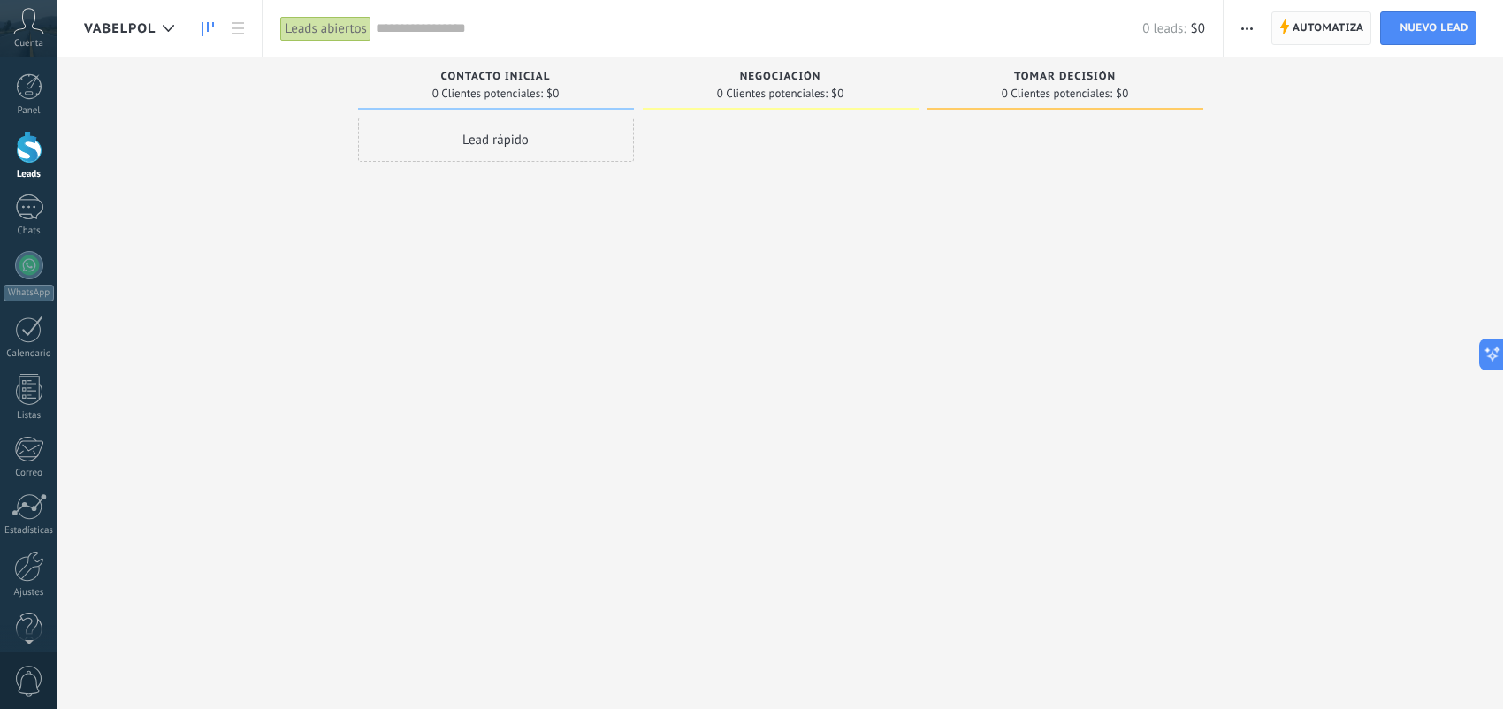
click at [1348, 33] on span "Automatiza" at bounding box center [1329, 28] width 72 height 32
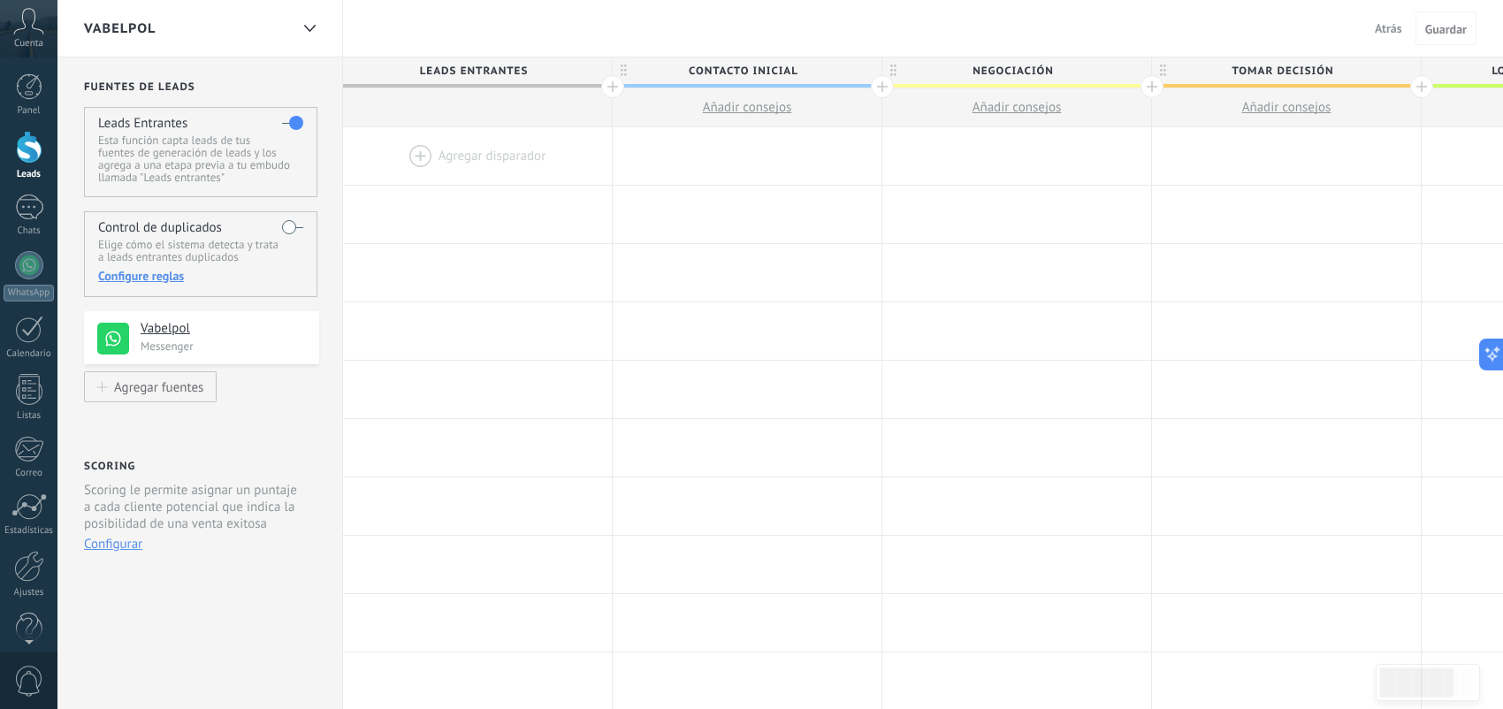
drag, startPoint x: 190, startPoint y: 327, endPoint x: 445, endPoint y: 174, distance: 297.1
click at [459, 238] on div "Fuentes de leads Leads Entrantes Esta función capta leads de tus fuentes de gen…" at bounding box center [1009, 704] width 1904 height 1295
click at [418, 153] on div at bounding box center [477, 155] width 269 height 57
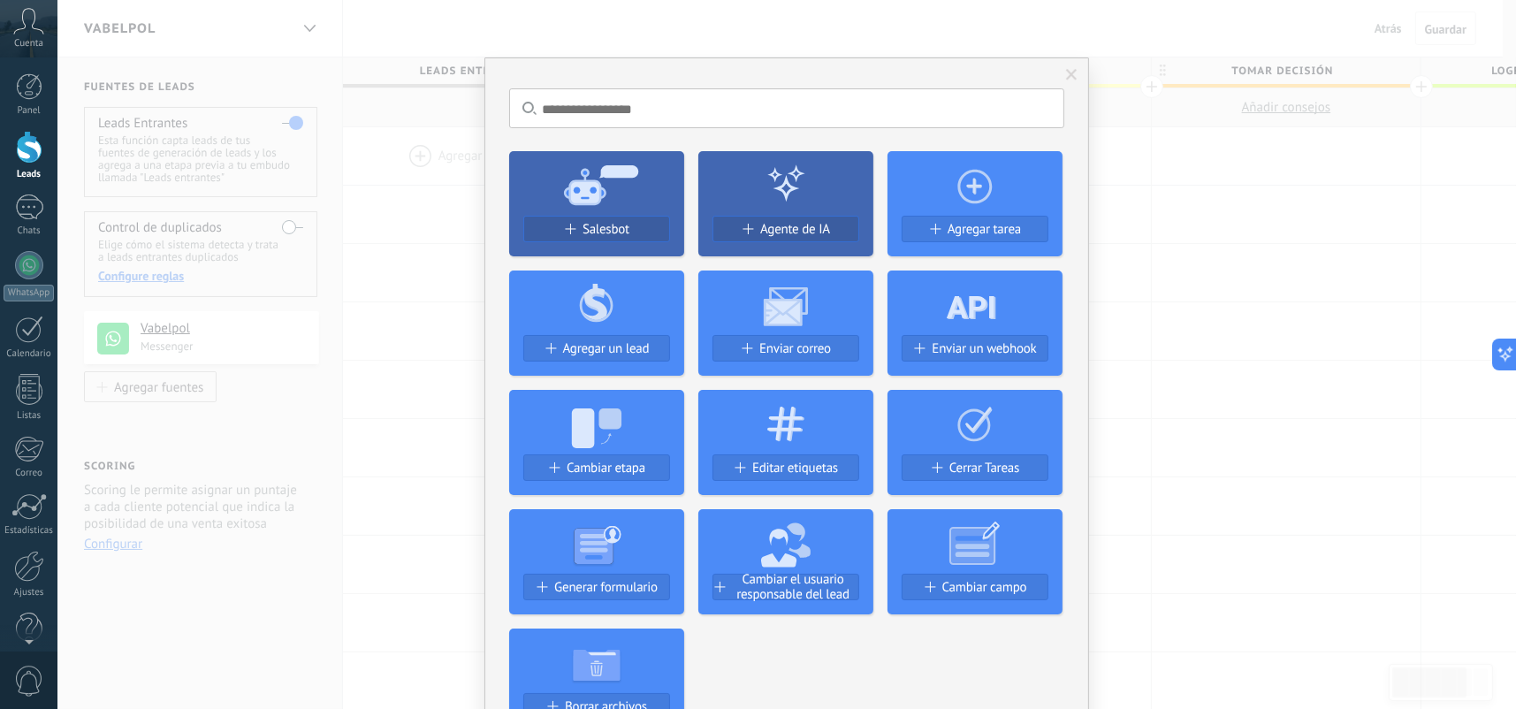
click at [383, 212] on div "No hay resultados Salesbot Agente de IA Agregar tarea Agregar un lead Enviar co…" at bounding box center [786, 354] width 1459 height 709
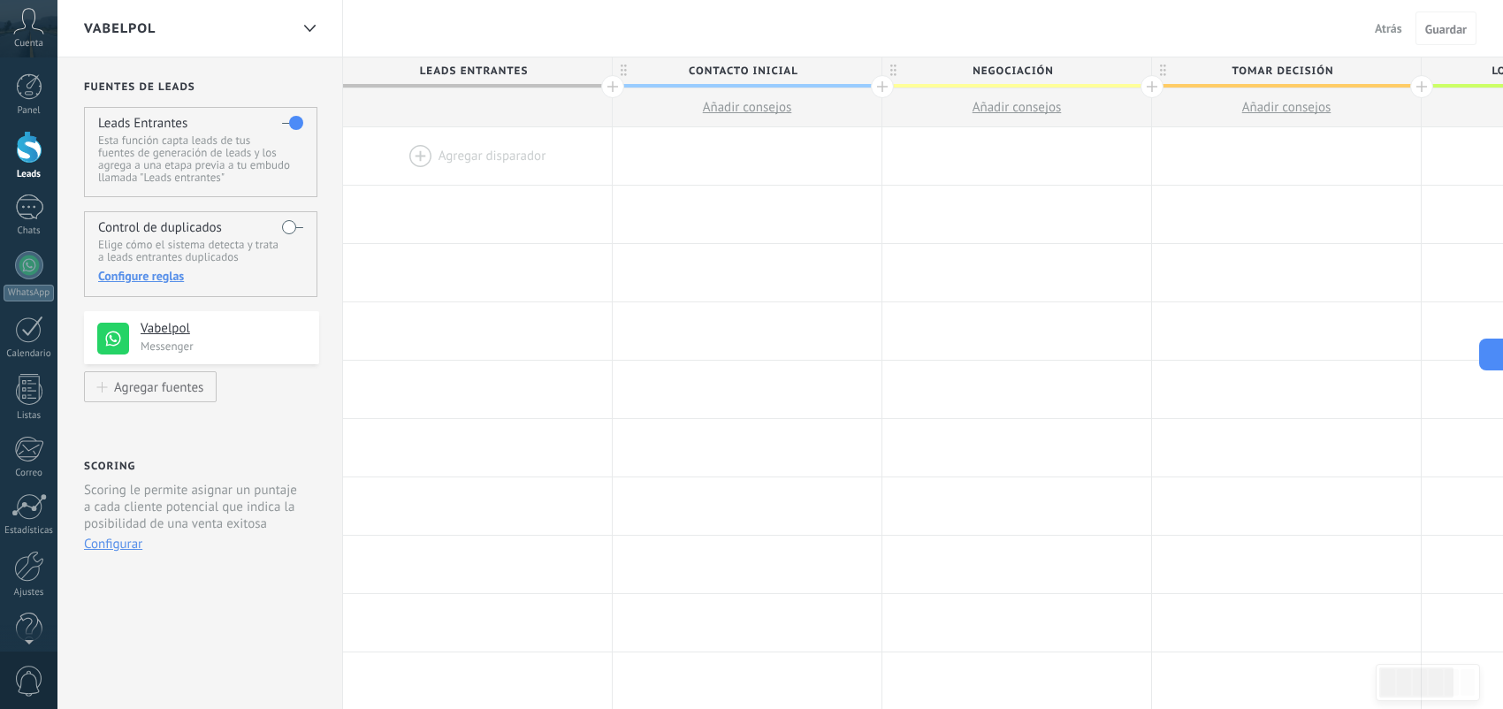
click at [1371, 21] on button "Atrás" at bounding box center [1389, 28] width 42 height 27
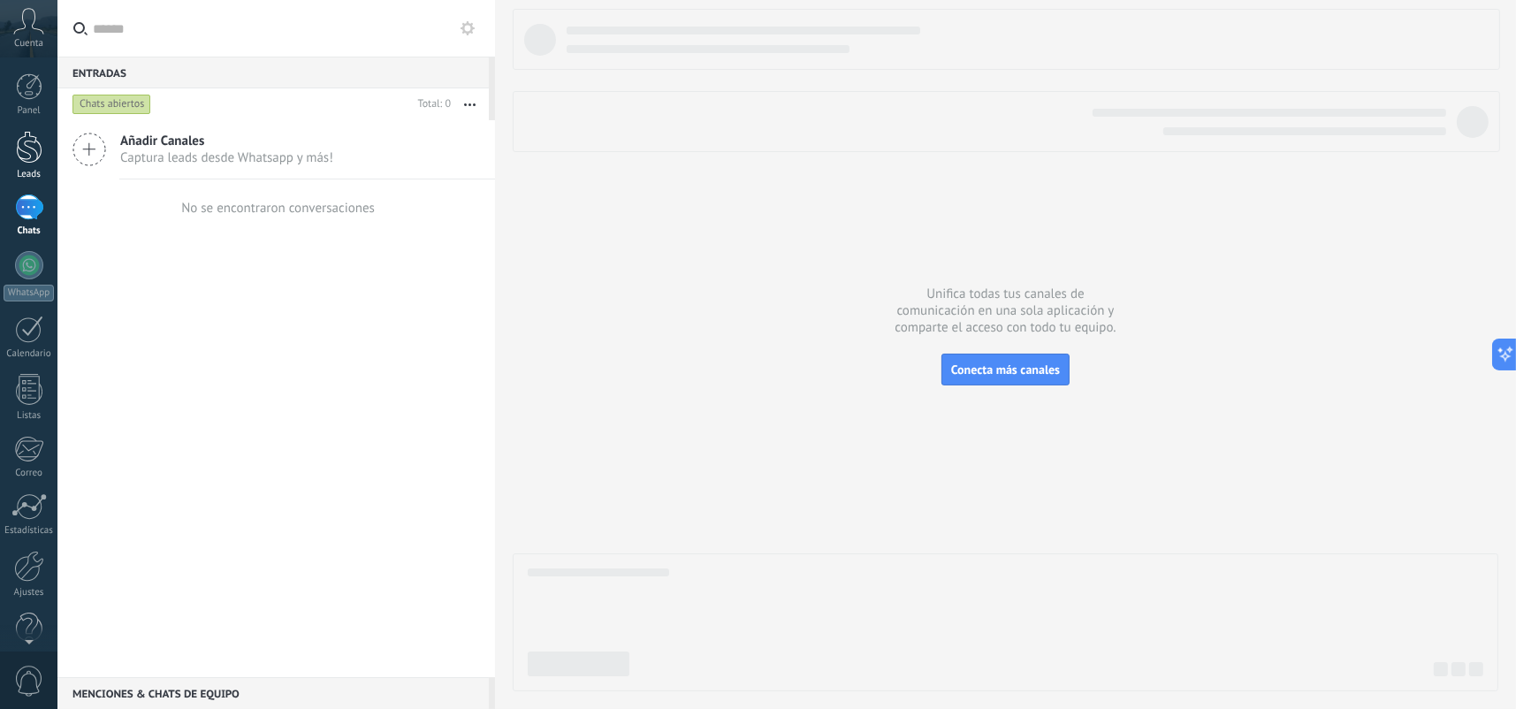
click at [33, 139] on div at bounding box center [29, 147] width 27 height 33
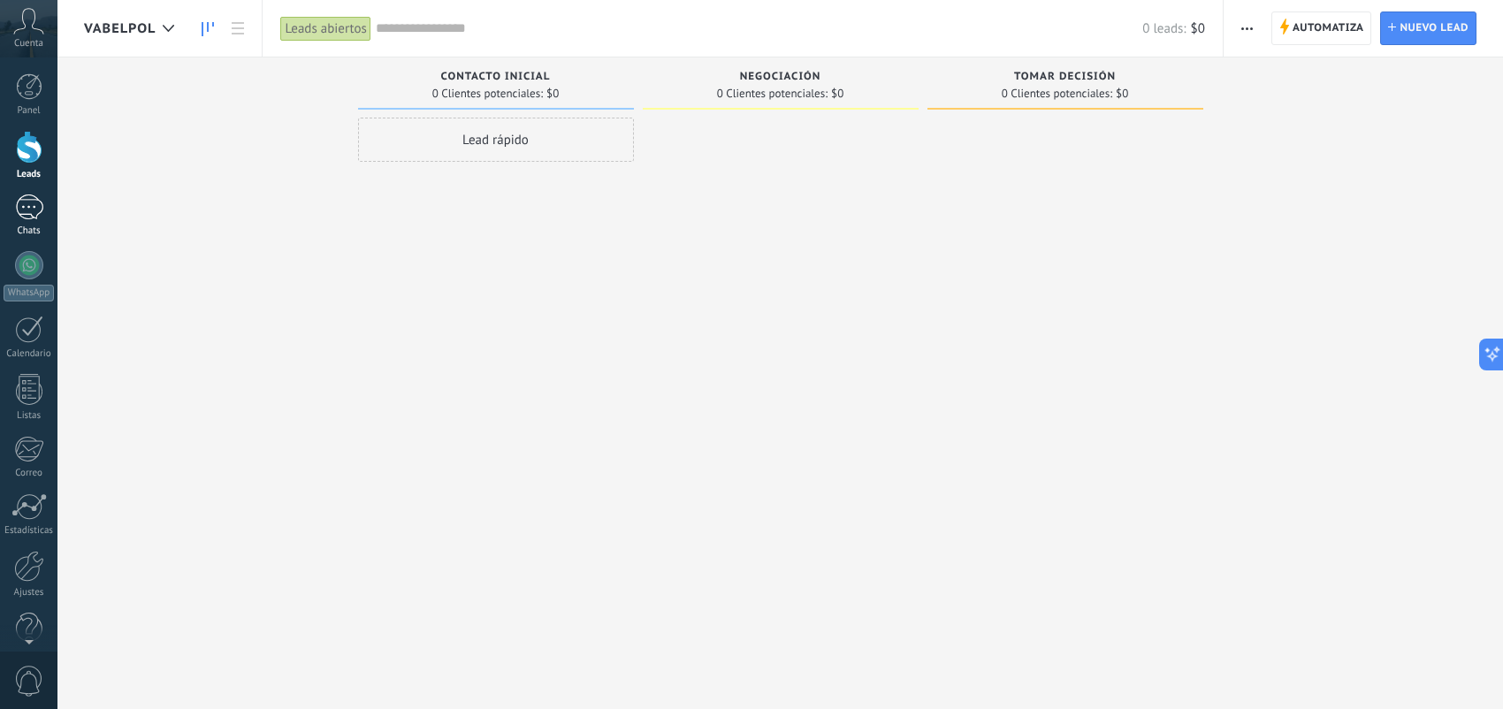
click at [40, 215] on div at bounding box center [29, 208] width 28 height 26
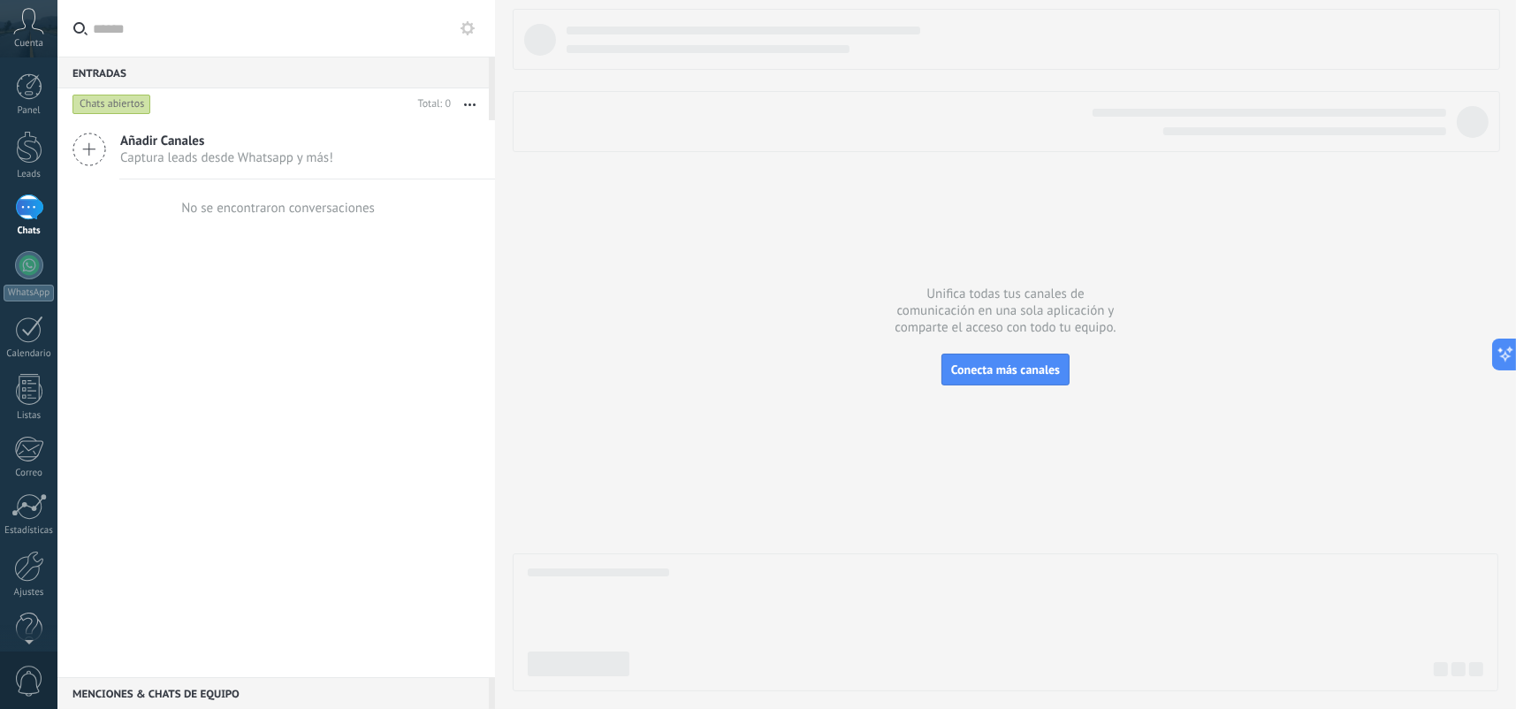
click at [105, 62] on div "Entradas 0" at bounding box center [272, 73] width 431 height 32
click at [471, 102] on button "button" at bounding box center [470, 104] width 38 height 32
click at [241, 95] on div "Chats abiertos" at bounding box center [240, 104] width 342 height 32
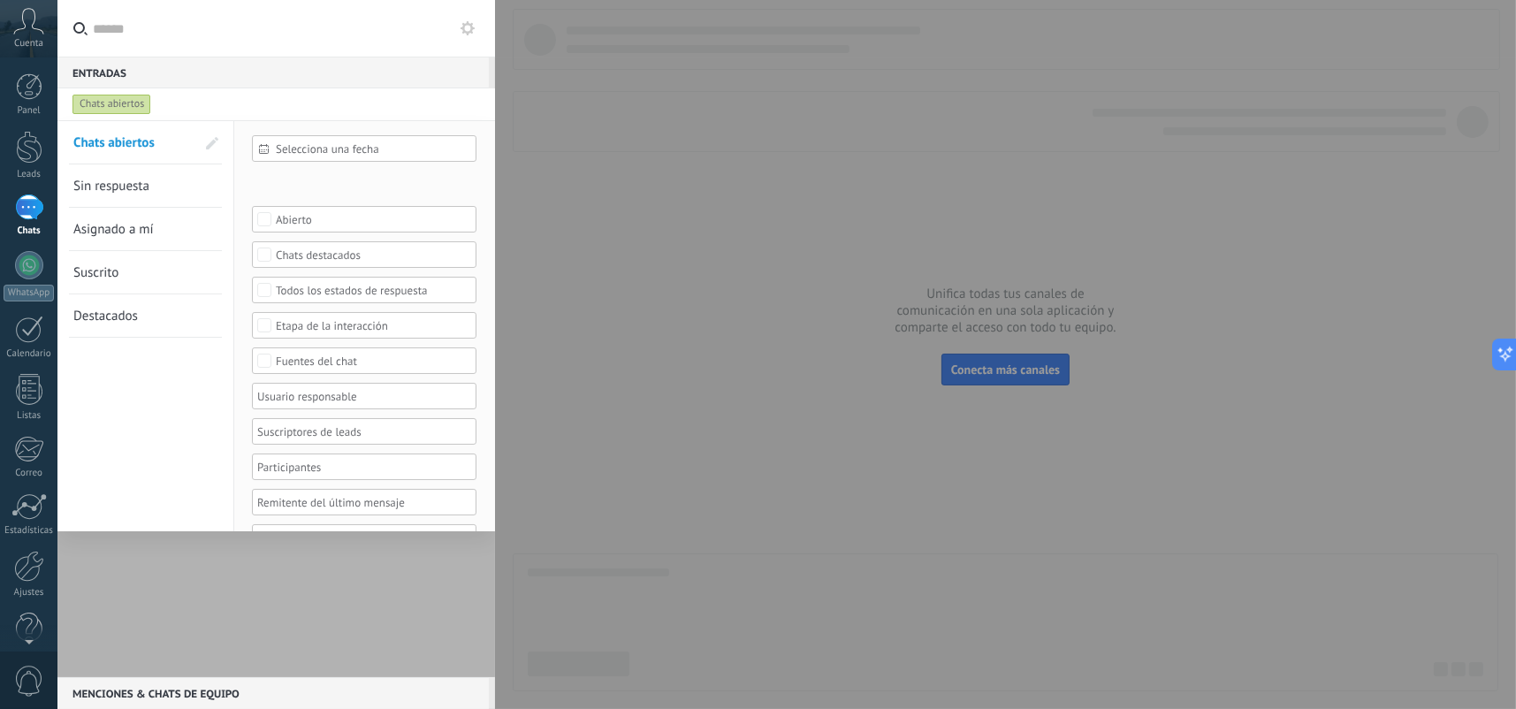
click at [161, 193] on link "Sin respuesta" at bounding box center [134, 185] width 122 height 42
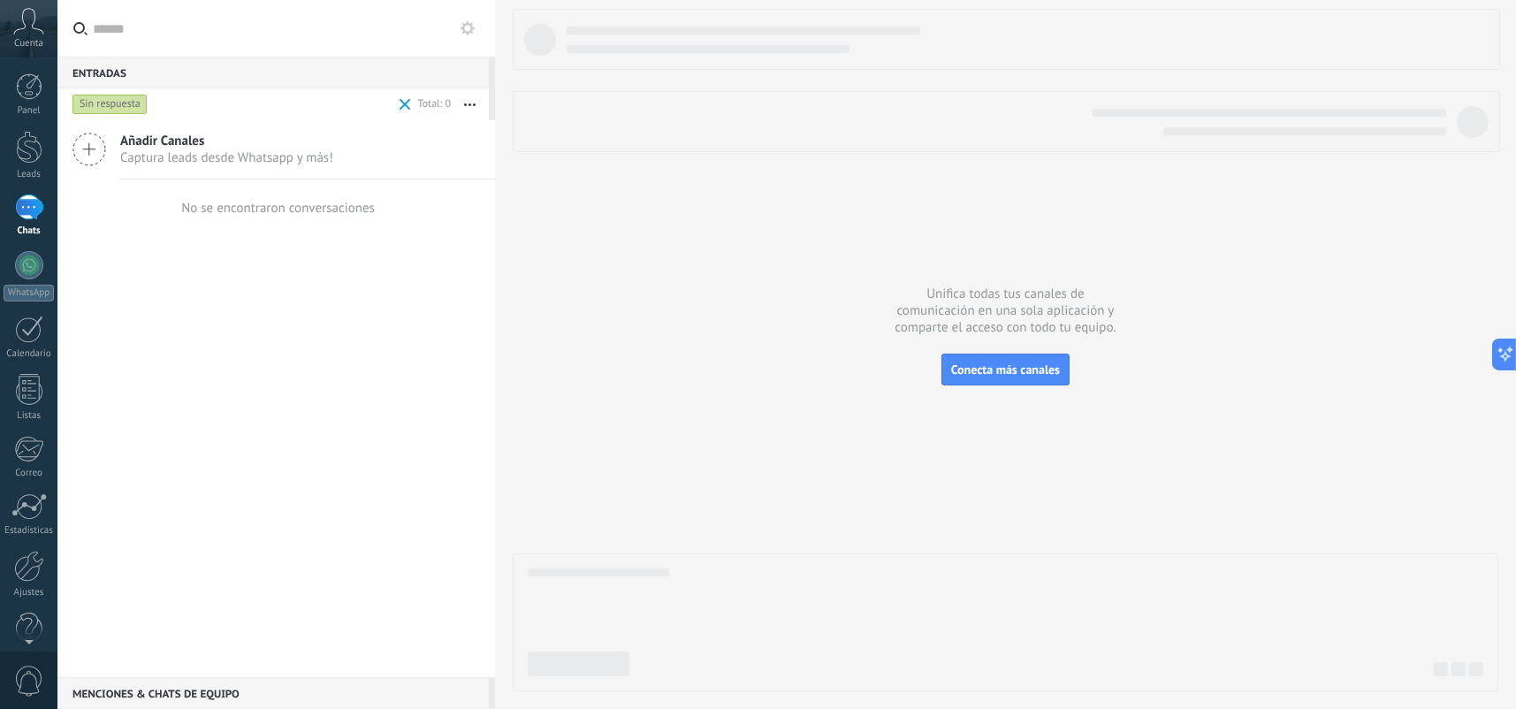
click at [123, 106] on div "Sin respuesta" at bounding box center [110, 104] width 75 height 21
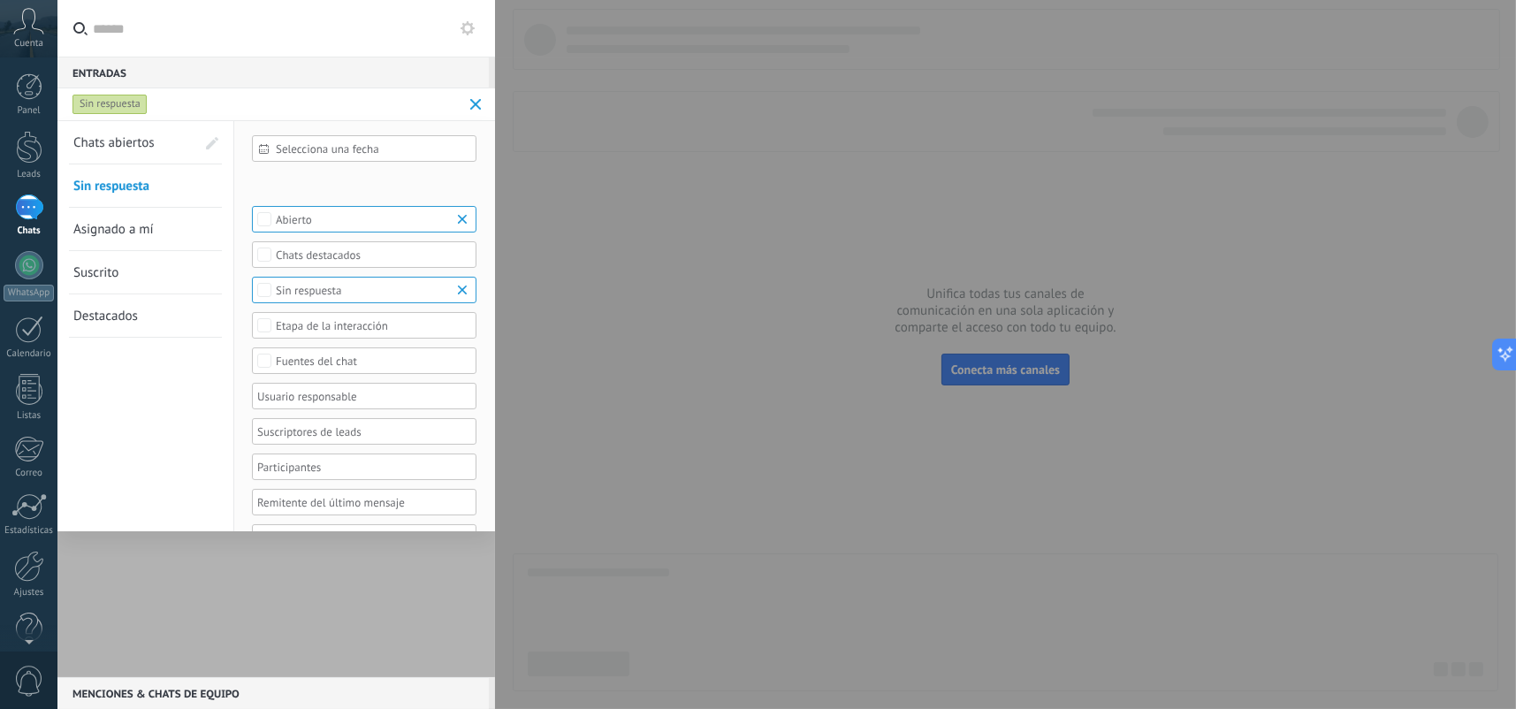
click at [139, 237] on span "Asignado a mí" at bounding box center [113, 229] width 80 height 17
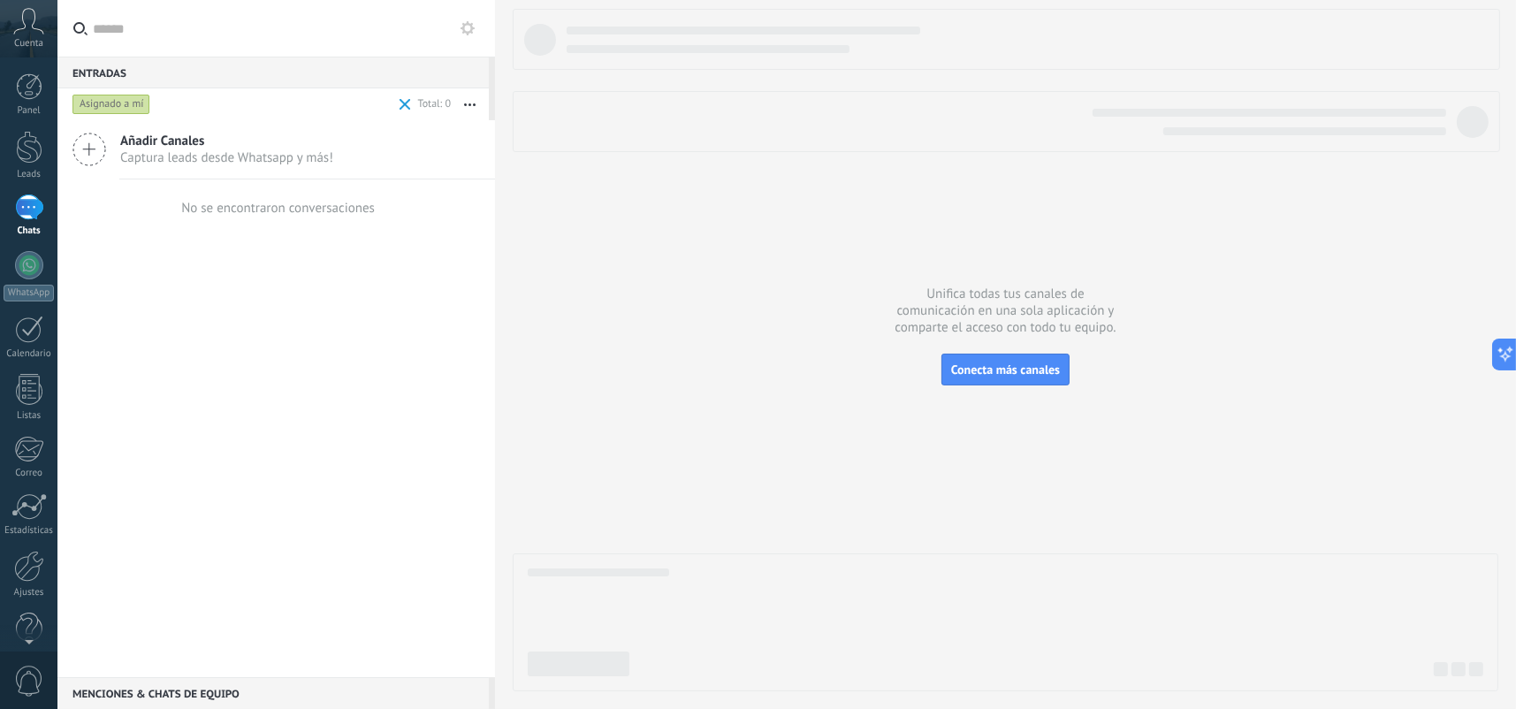
click at [130, 100] on div "Asignado a mí" at bounding box center [112, 104] width 78 height 21
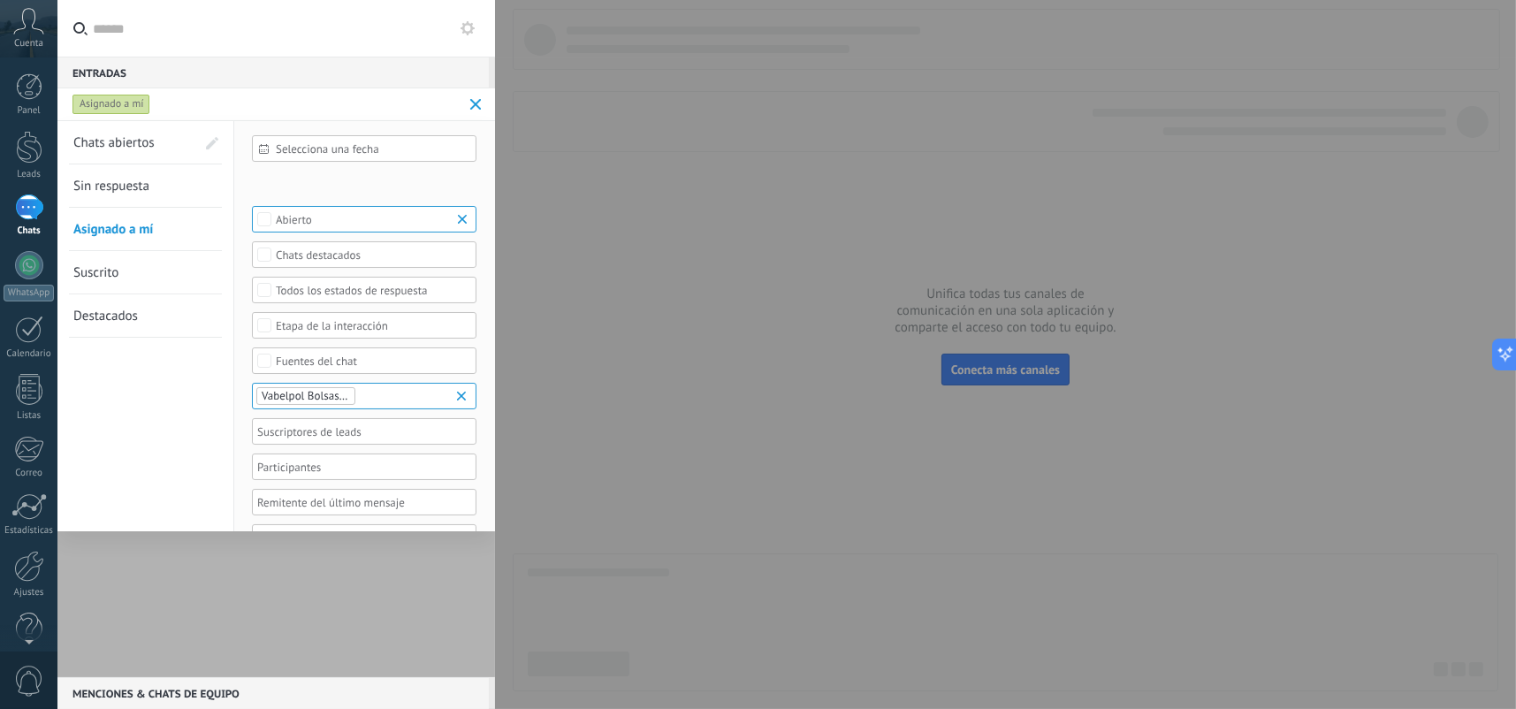
click at [133, 277] on link "Suscrito" at bounding box center [134, 272] width 122 height 42
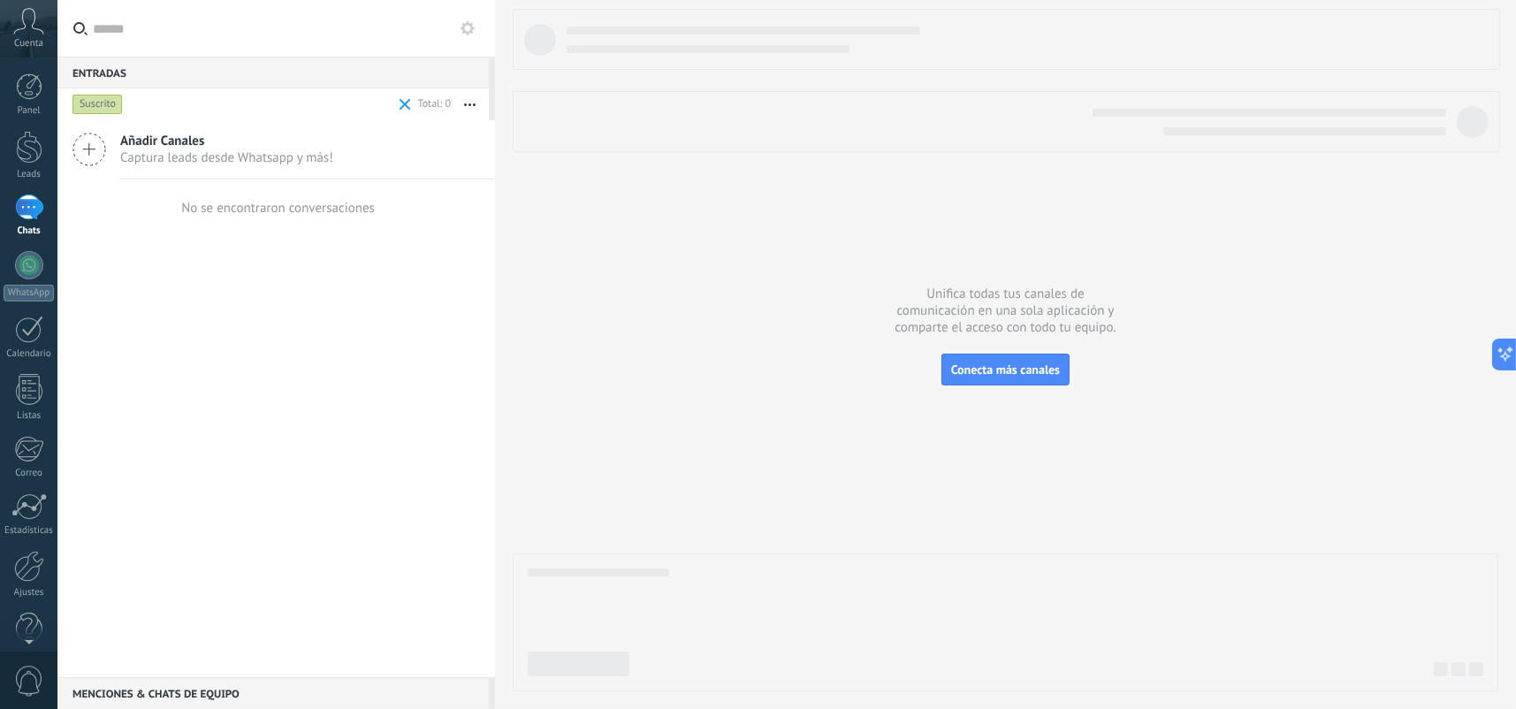
click at [111, 103] on div "Suscrito" at bounding box center [98, 104] width 50 height 21
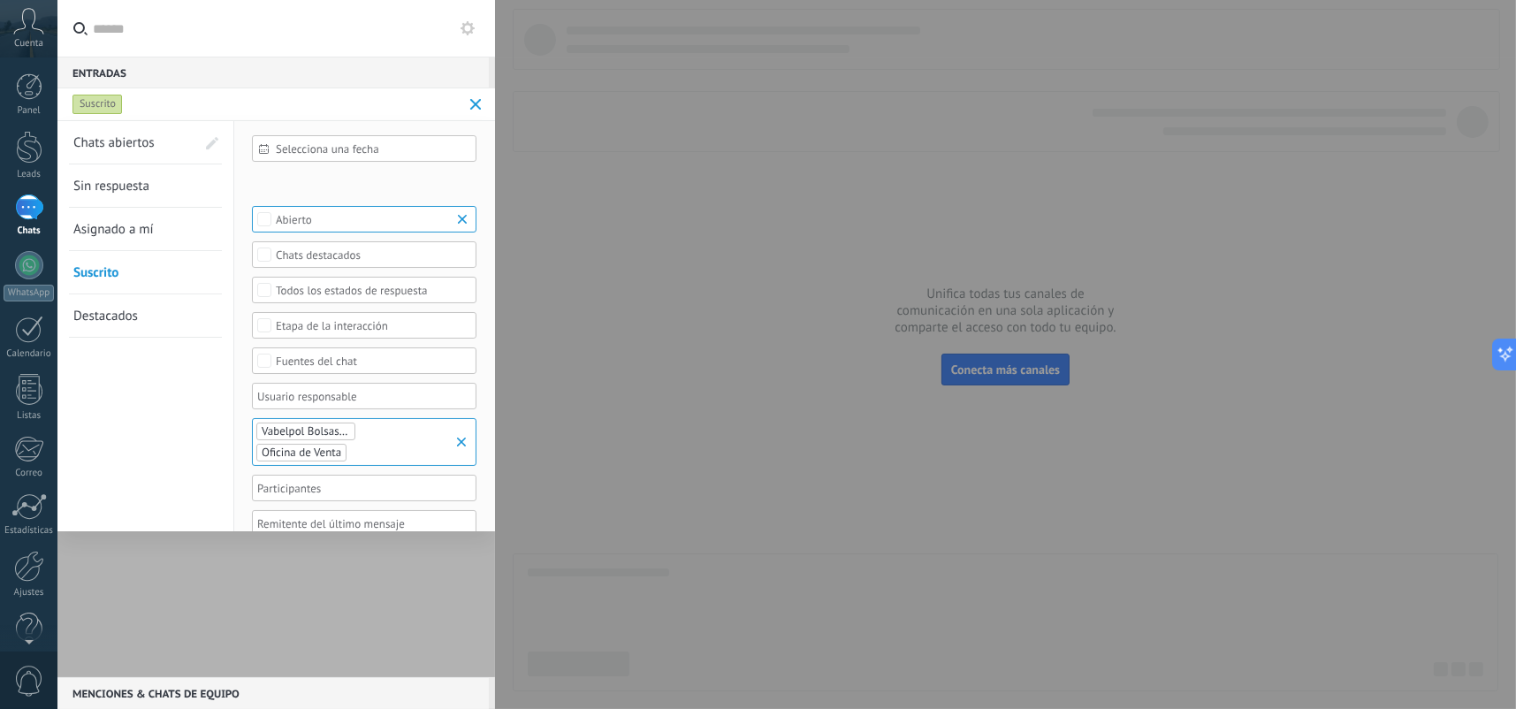
click at [119, 106] on div "Suscrito" at bounding box center [98, 104] width 50 height 21
click at [140, 143] on span "Chats abiertos" at bounding box center [113, 142] width 81 height 17
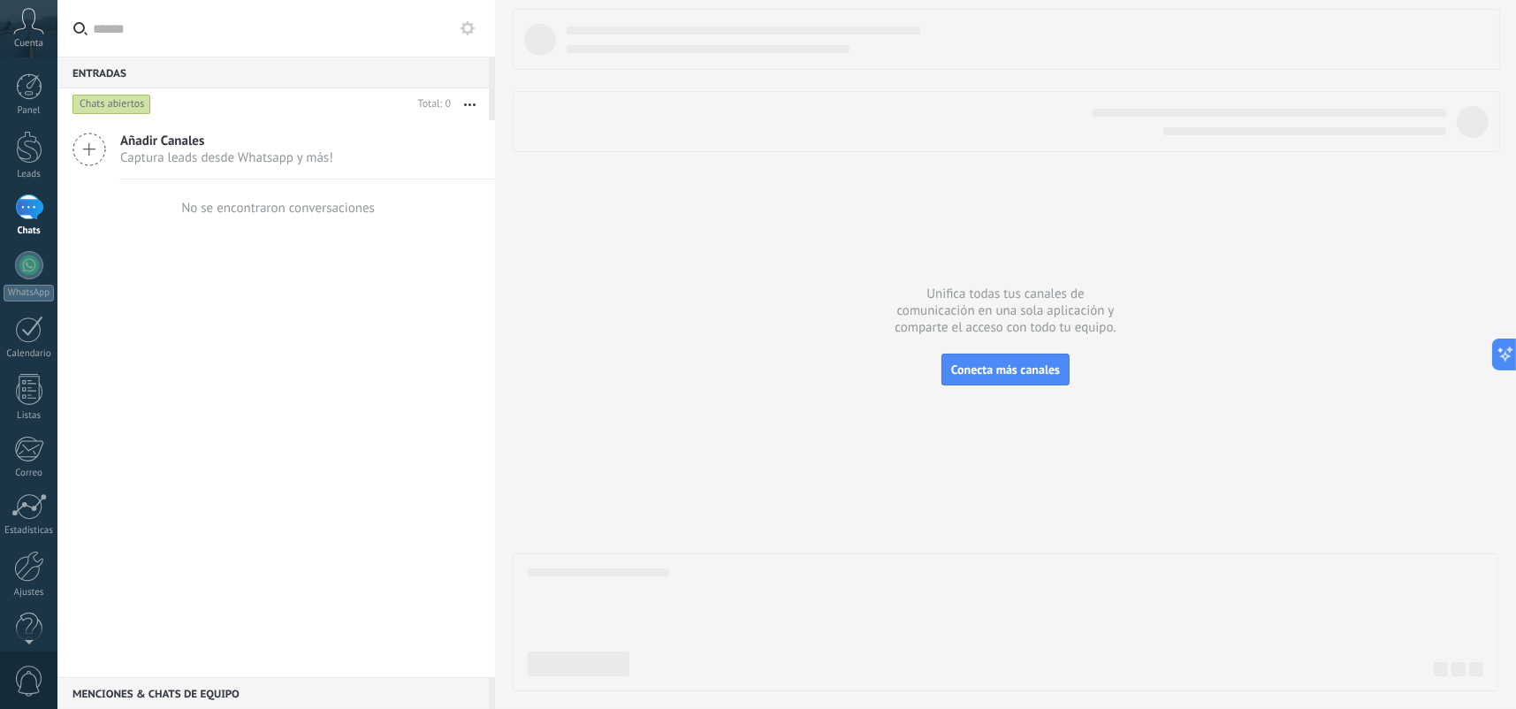
click at [471, 28] on use at bounding box center [468, 28] width 14 height 14
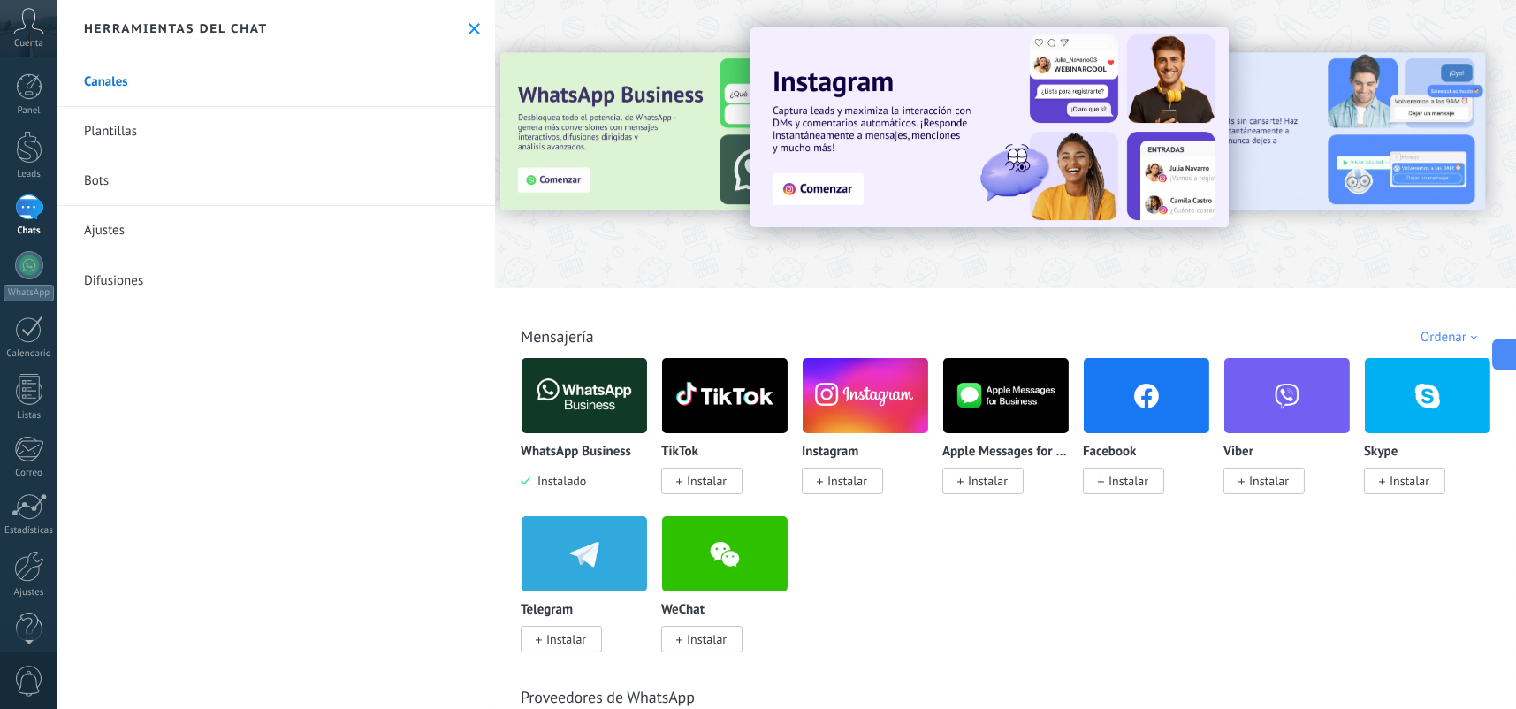
click at [471, 28] on icon at bounding box center [474, 28] width 11 height 11
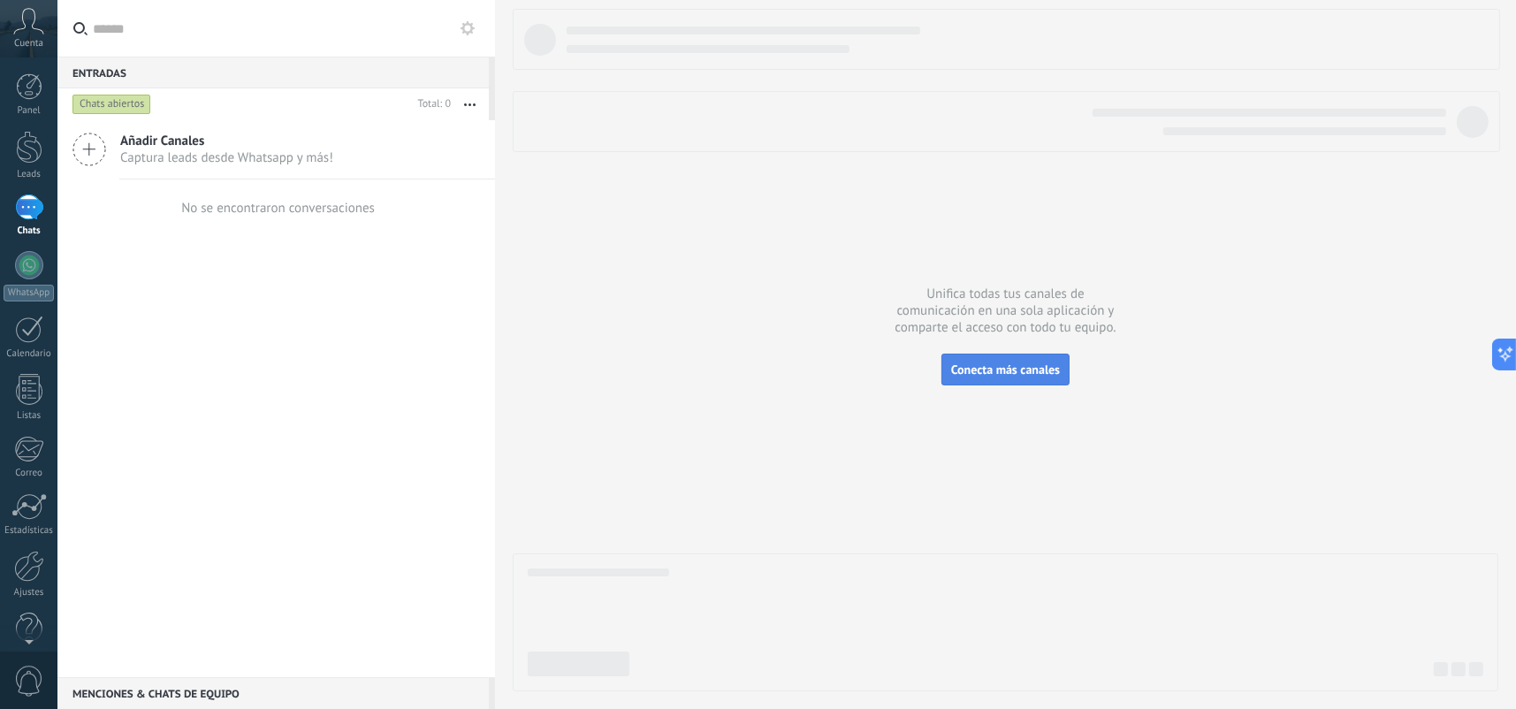
click at [1042, 382] on button "Conecta más canales" at bounding box center [1006, 370] width 128 height 32
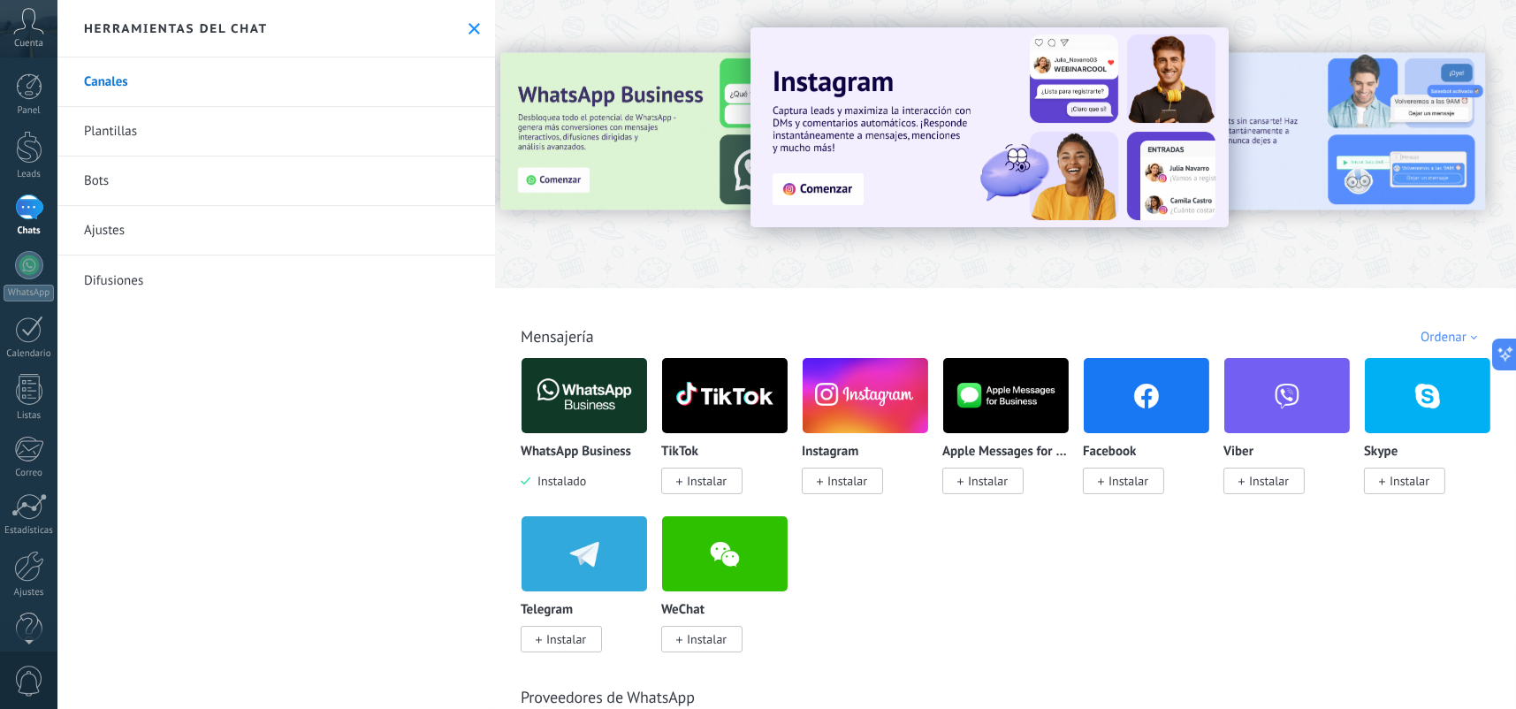
click at [854, 477] on span "Instalar" at bounding box center [848, 481] width 40 height 16
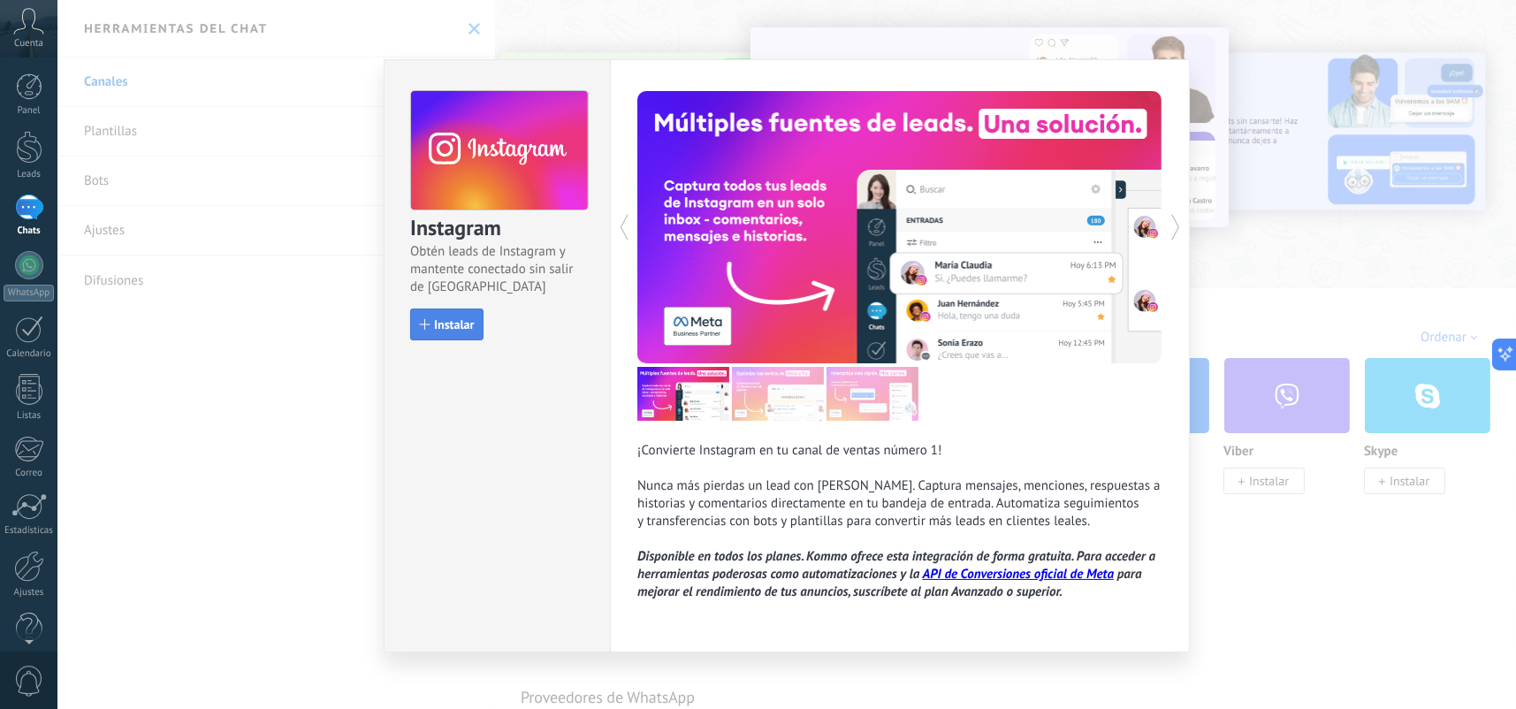
click at [455, 326] on span "Instalar" at bounding box center [454, 324] width 40 height 12
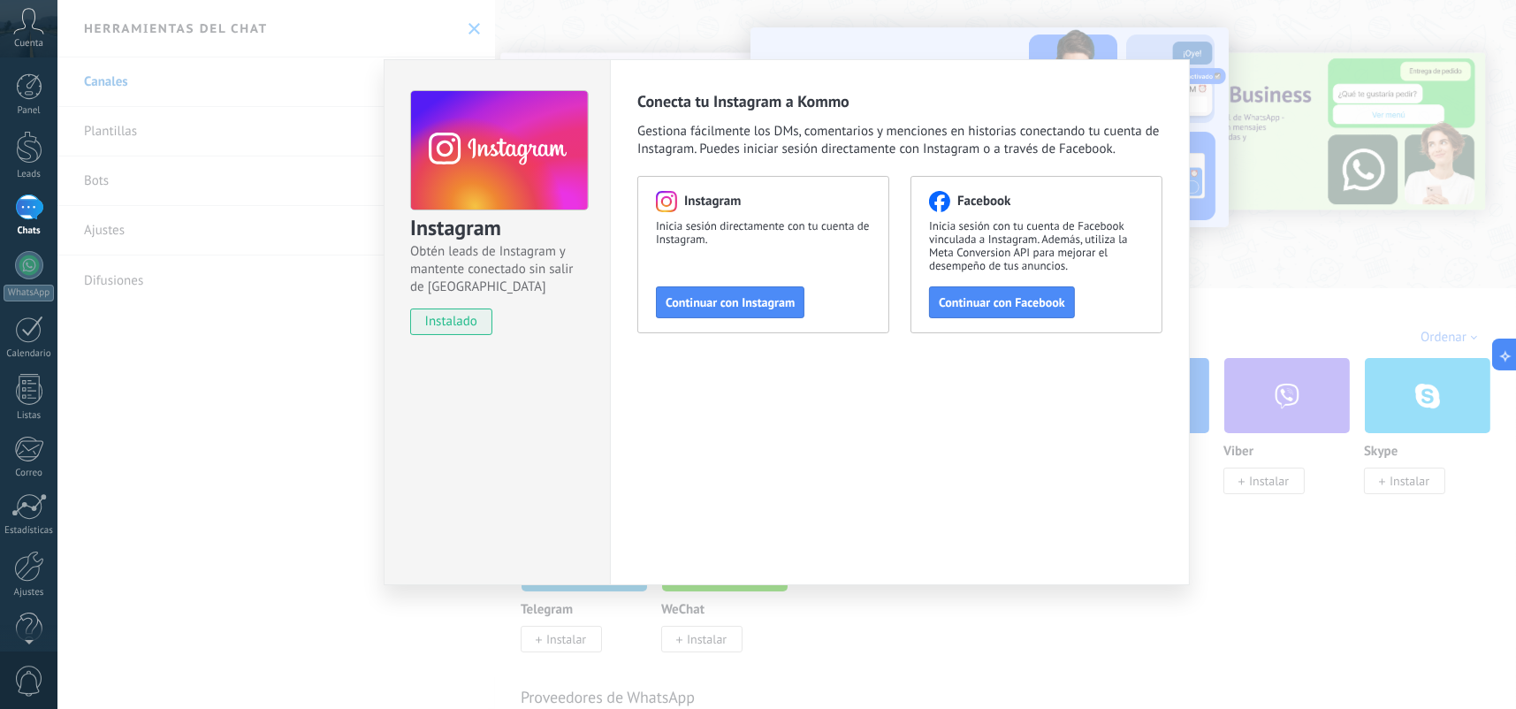
click at [1443, 256] on div "Instagram Obtén leads de Instagram y mantente conectado sin salir de Kommo inst…" at bounding box center [786, 354] width 1459 height 709
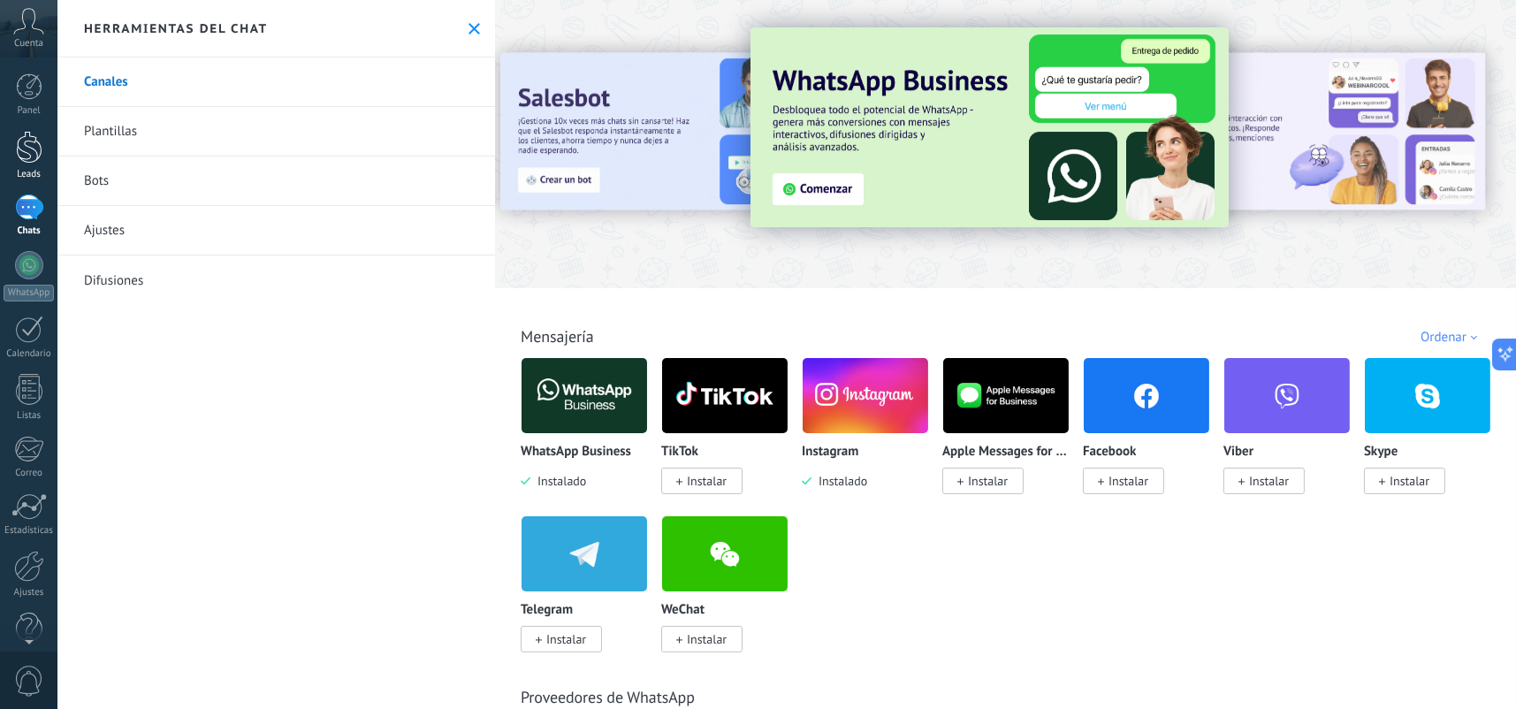
click at [16, 139] on div at bounding box center [29, 147] width 27 height 33
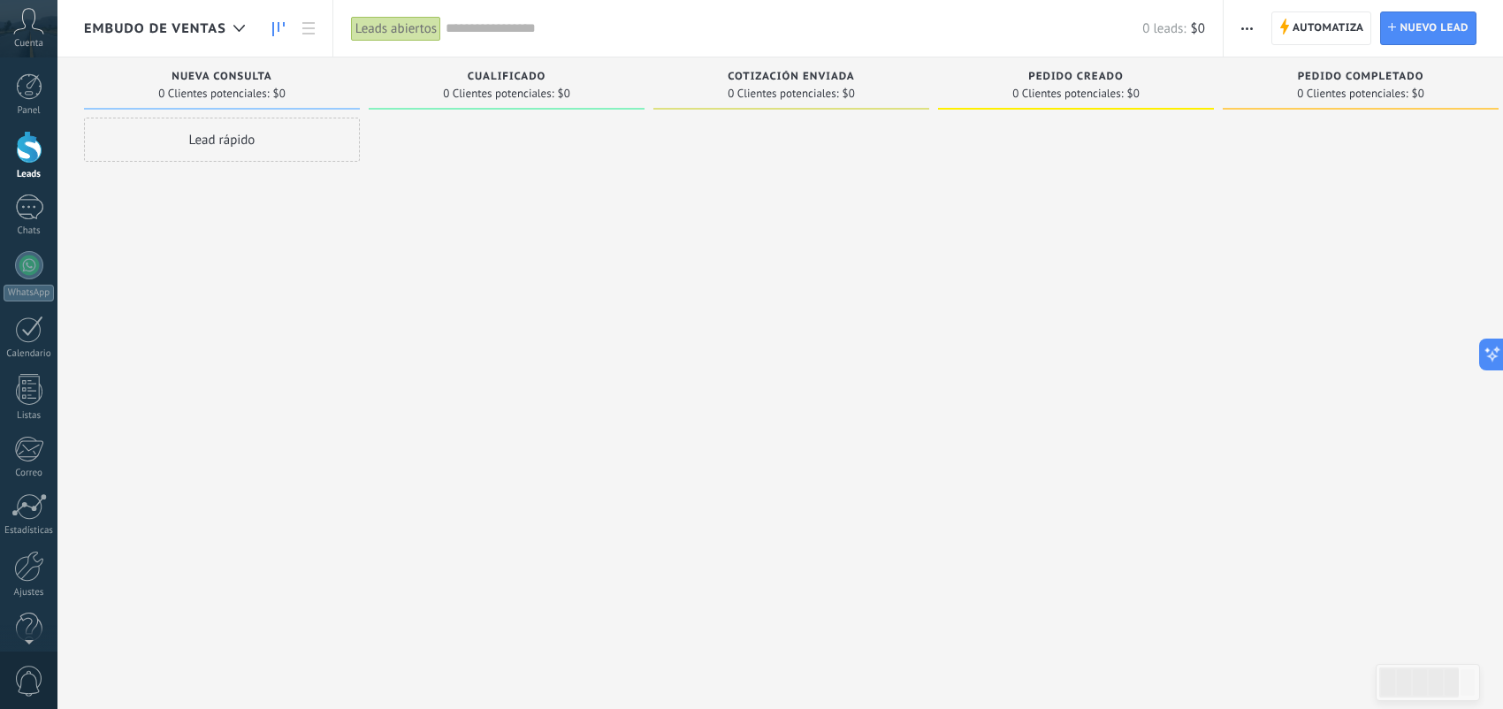
click at [185, 32] on span "Embudo de ventas" at bounding box center [155, 28] width 142 height 17
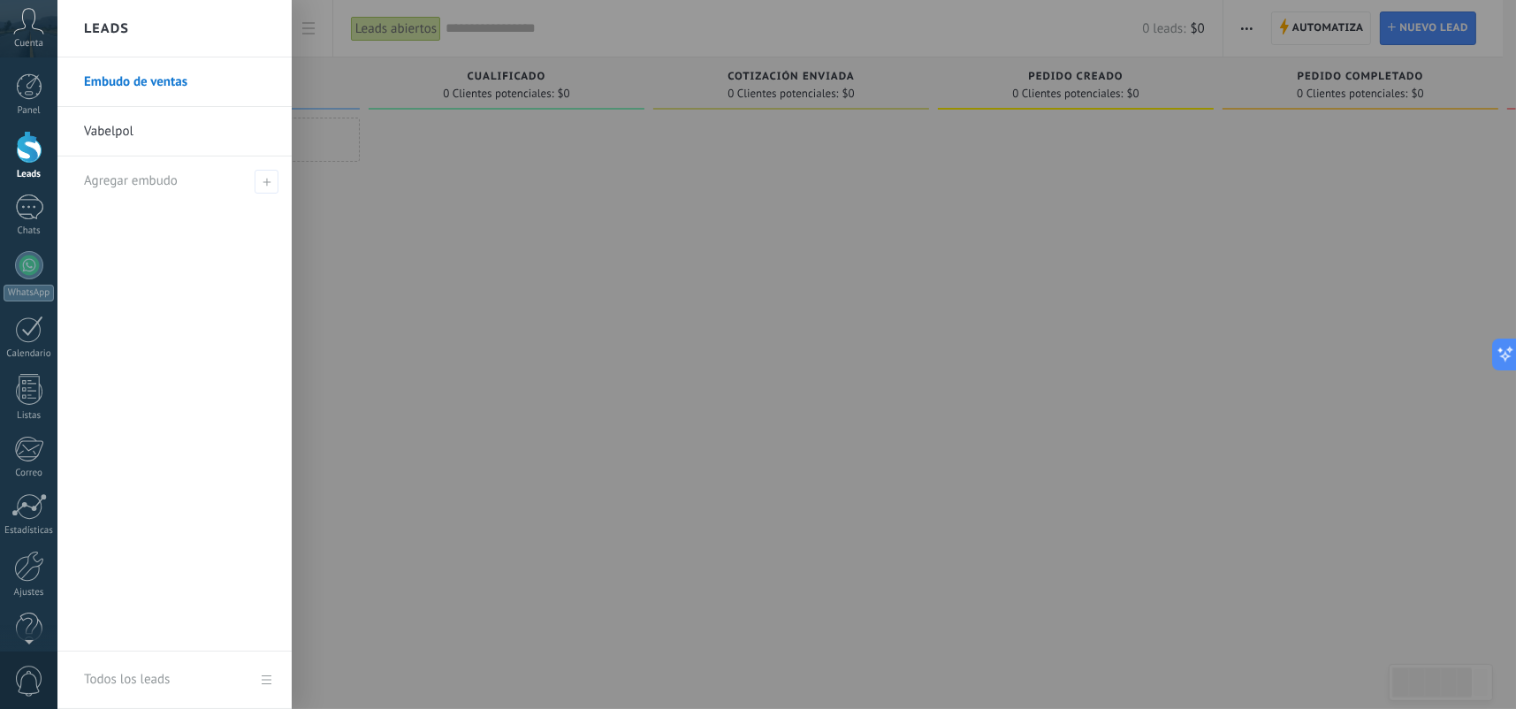
click at [156, 119] on link "Vabelpol" at bounding box center [179, 132] width 190 height 50
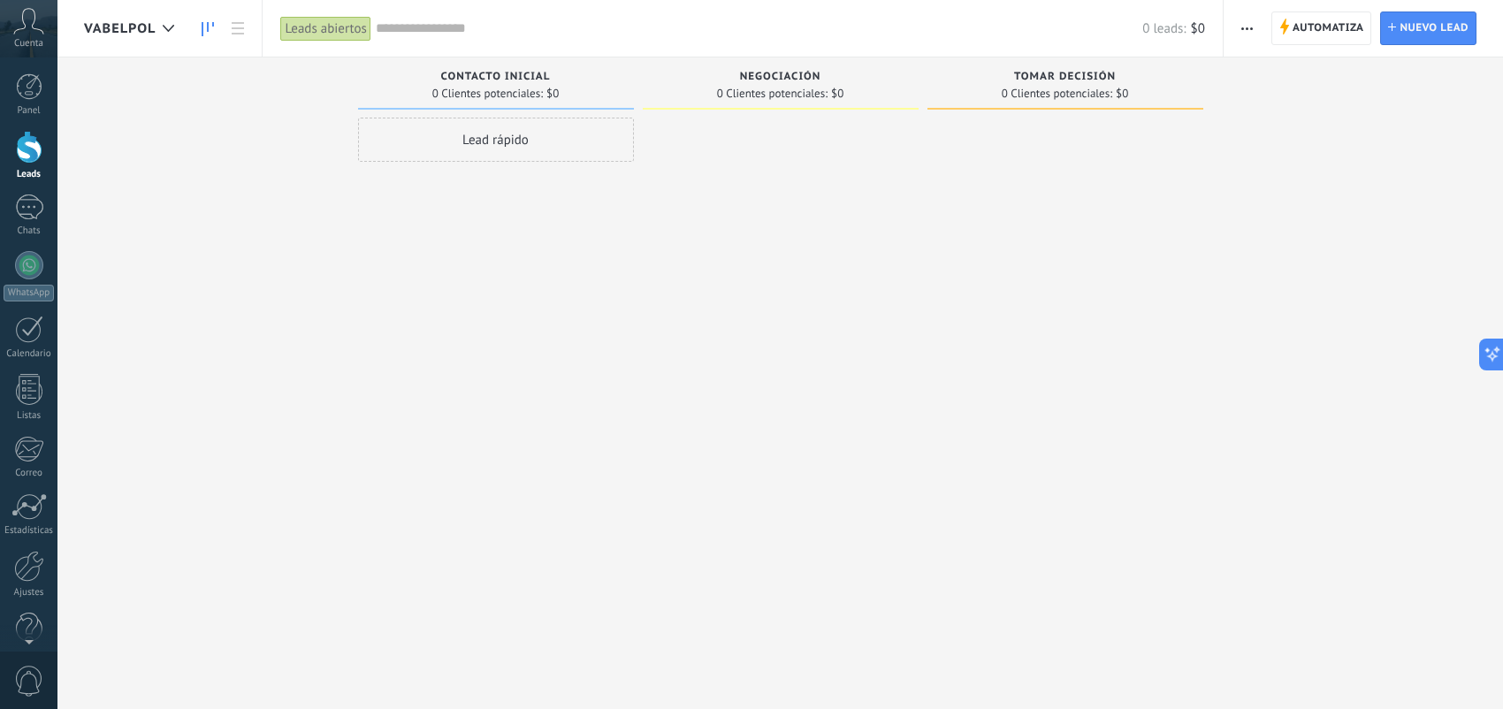
click at [1256, 22] on button "button" at bounding box center [1247, 28] width 26 height 34
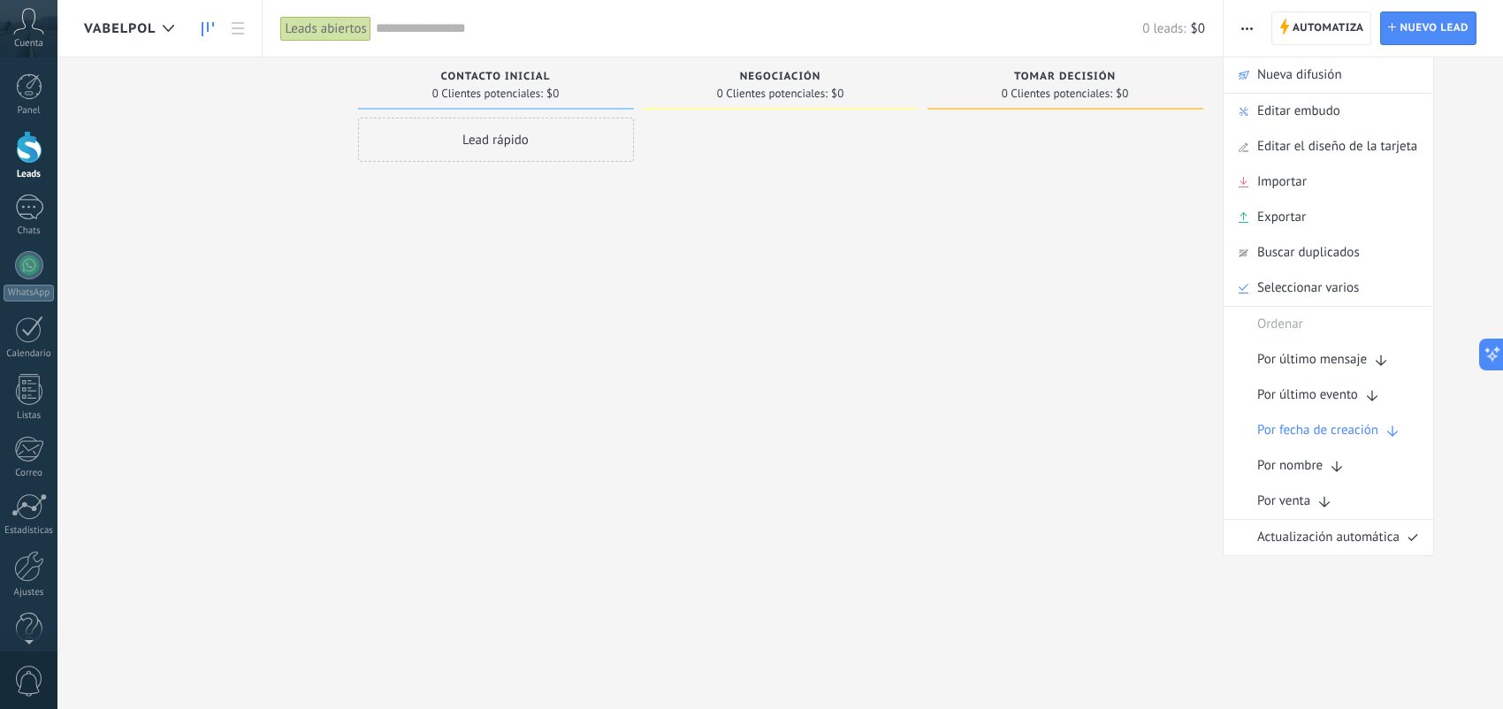
click at [1256, 22] on button "button" at bounding box center [1247, 28] width 26 height 34
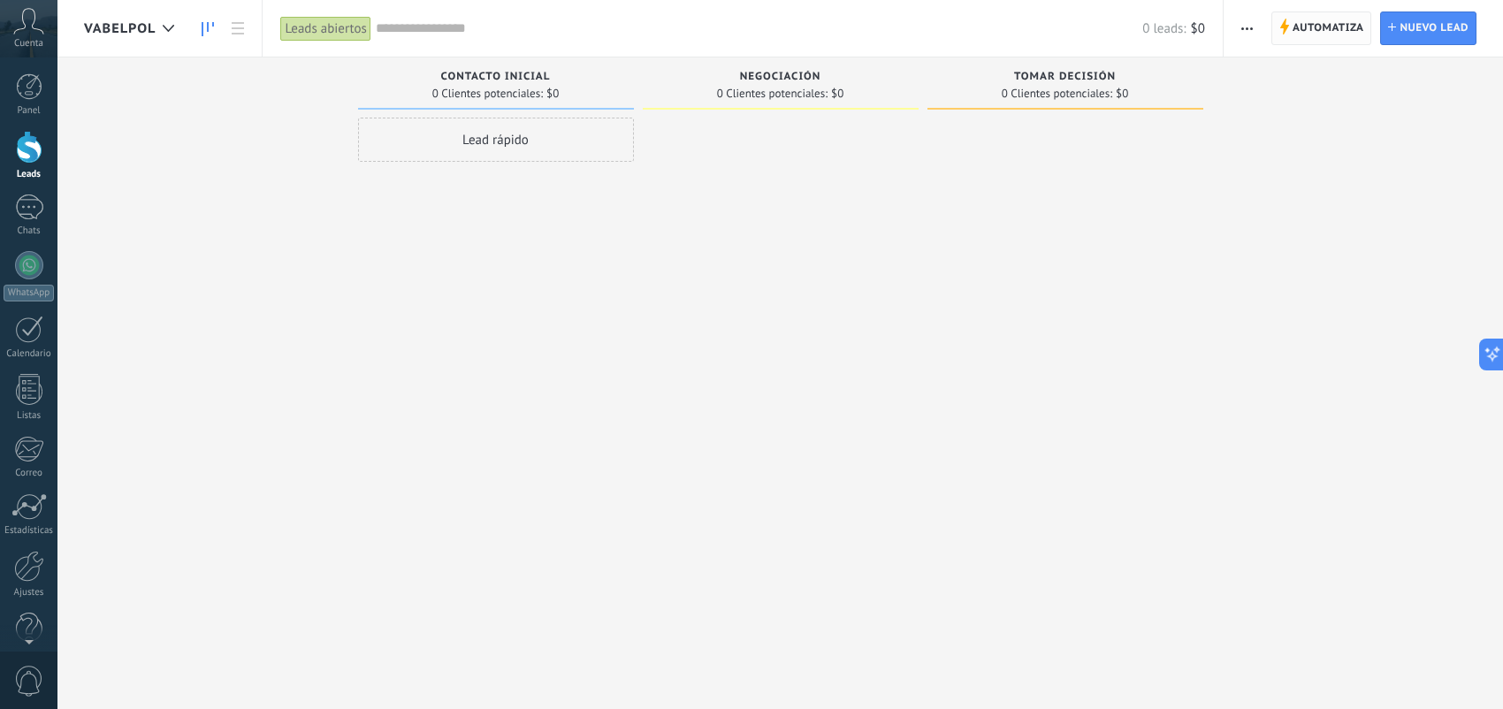
click at [1299, 19] on span "Automatiza" at bounding box center [1329, 28] width 72 height 32
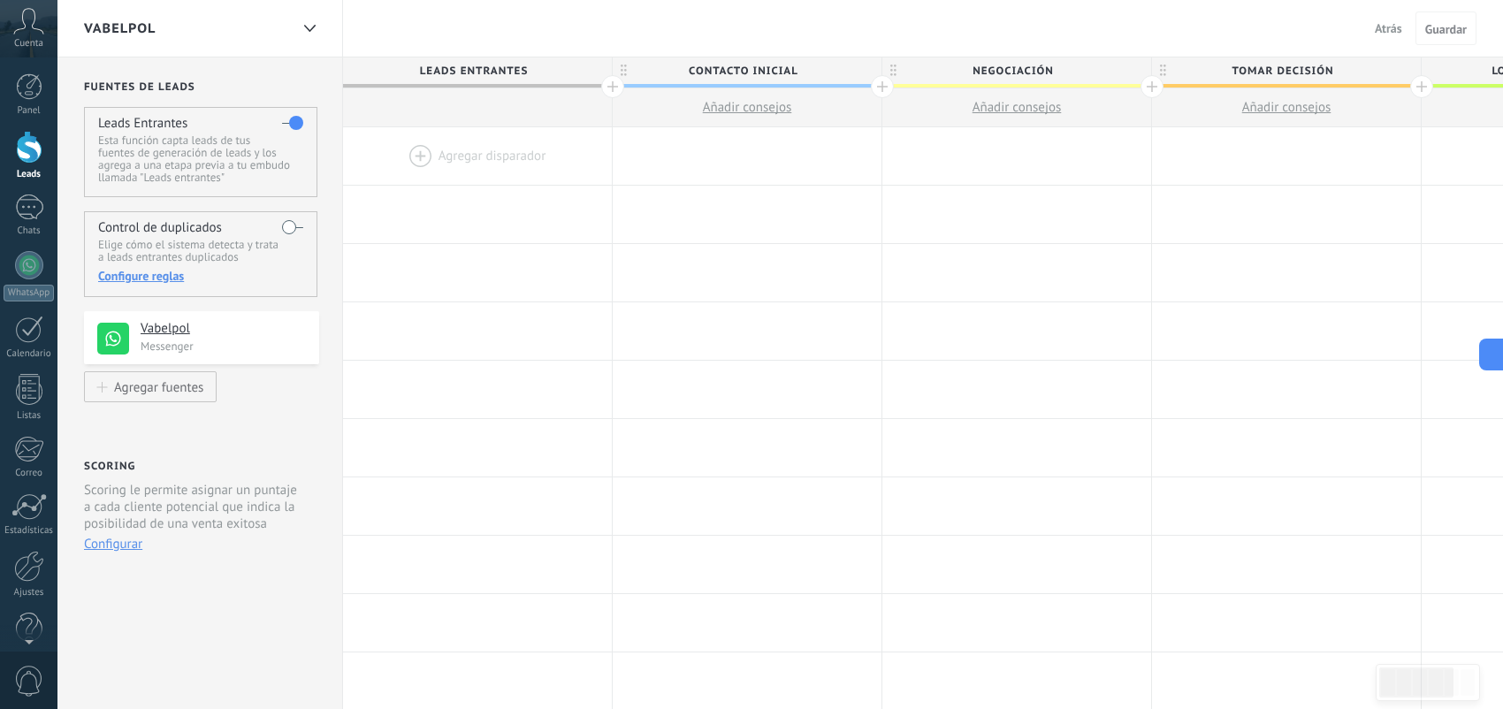
click at [285, 123] on label at bounding box center [292, 123] width 21 height 28
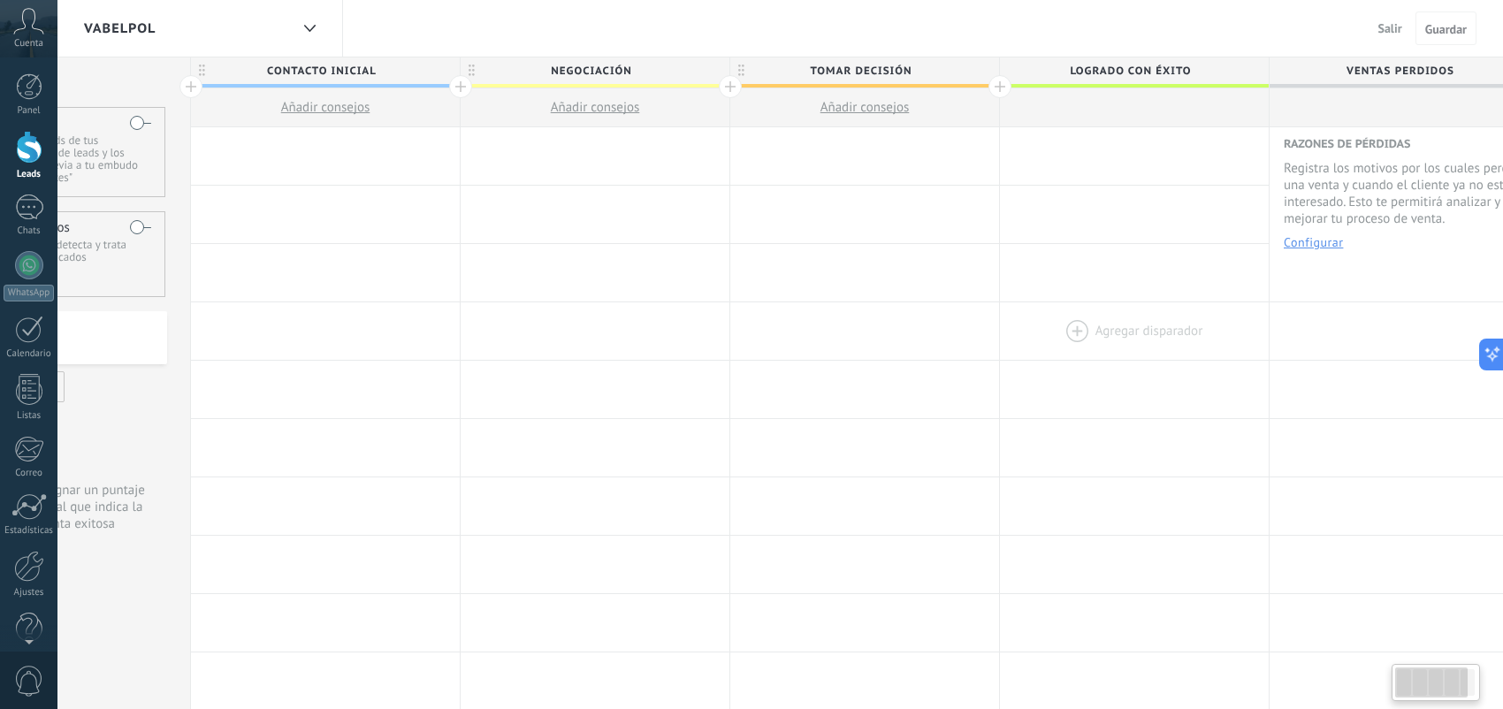
scroll to position [0, 187]
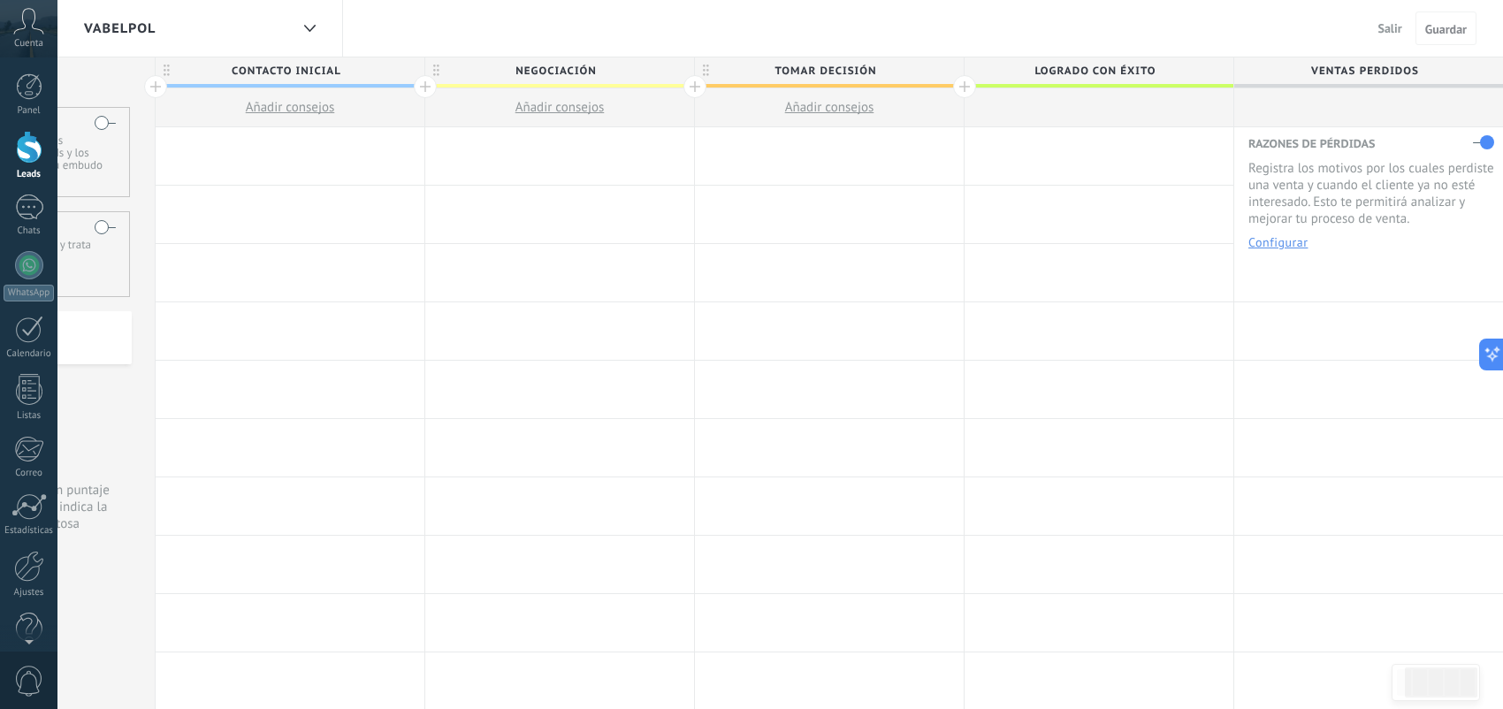
click at [1488, 143] on label at bounding box center [1483, 142] width 21 height 28
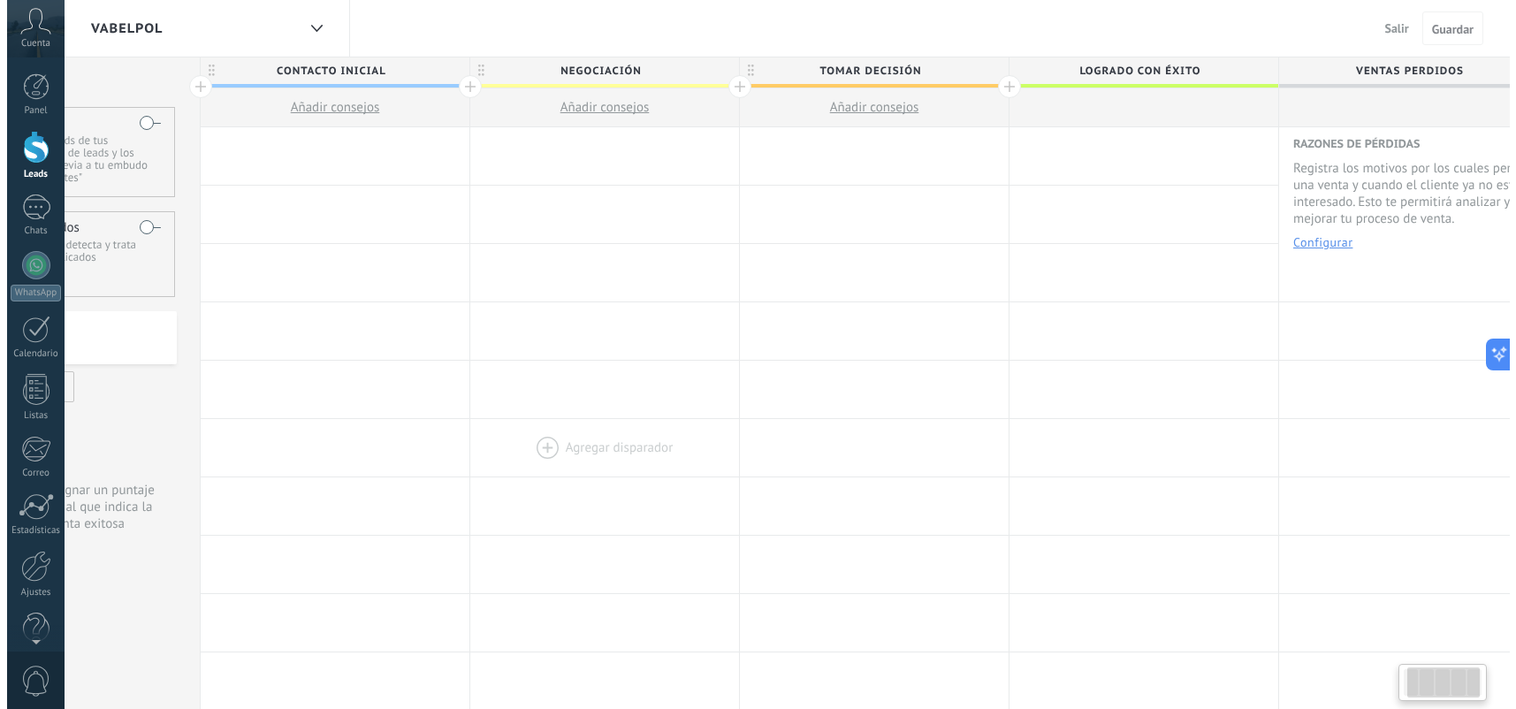
scroll to position [0, 0]
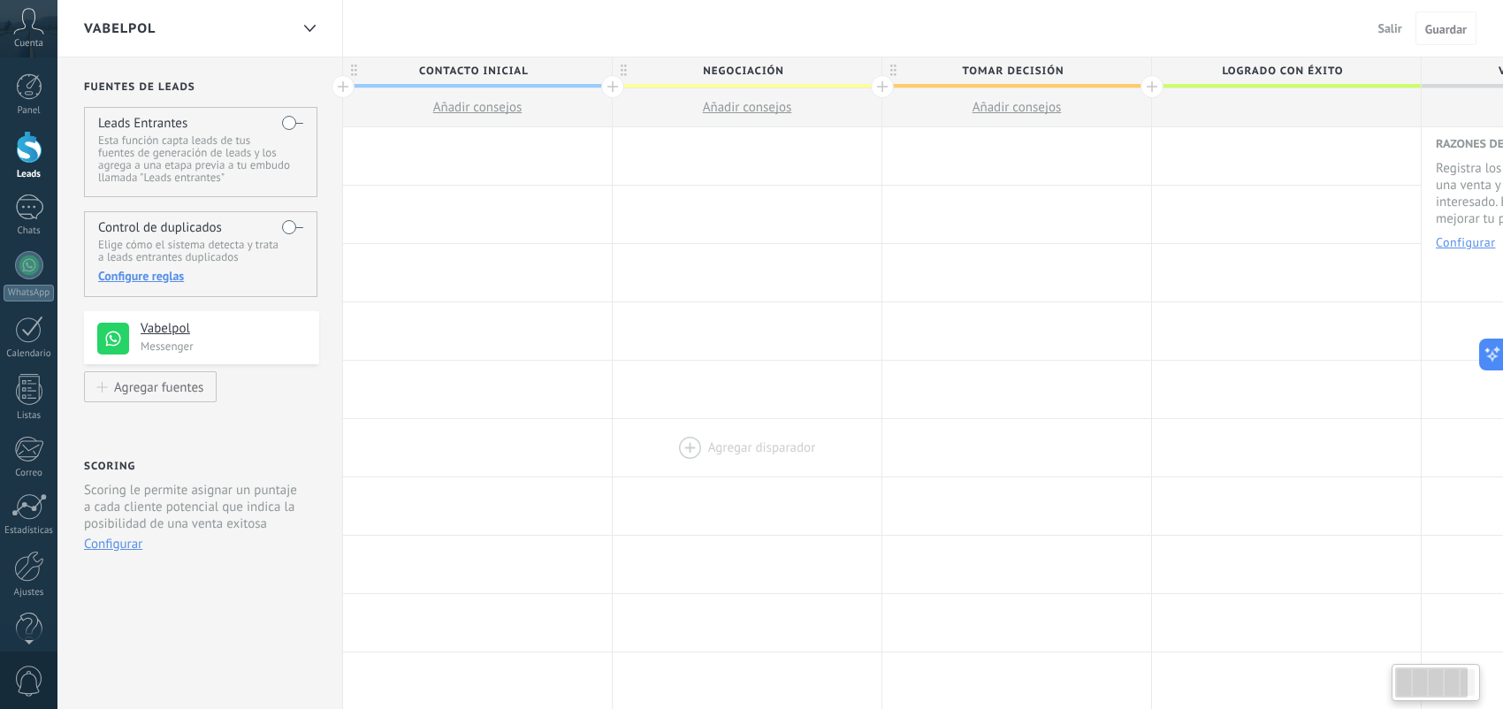
drag, startPoint x: 303, startPoint y: 452, endPoint x: 859, endPoint y: 442, distance: 555.4
click at [859, 442] on div "Agregar disparador Agregar disparador Agregar disparador Agregar disparador Agr…" at bounding box center [1017, 448] width 1348 height 58
click at [416, 154] on div at bounding box center [477, 155] width 269 height 57
click at [419, 146] on div at bounding box center [477, 155] width 269 height 57
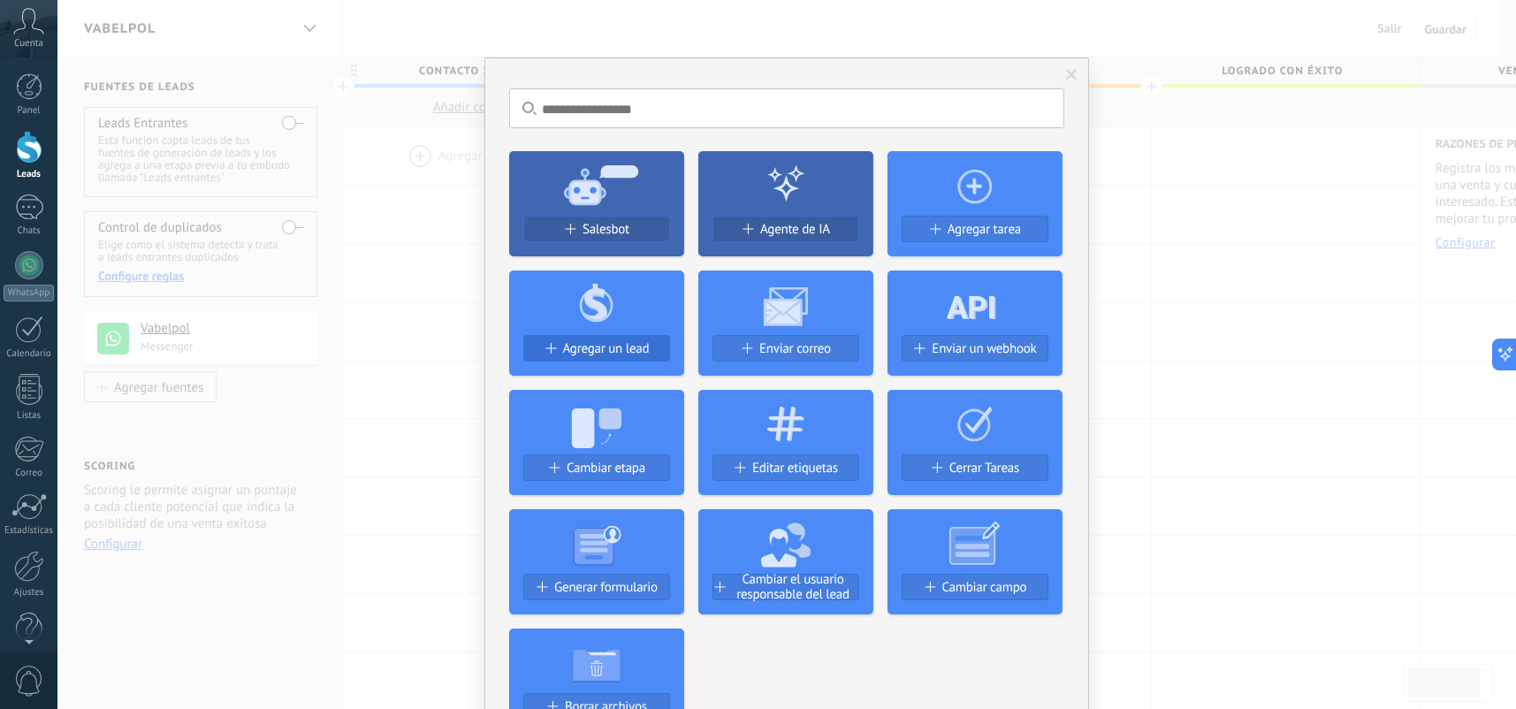
click at [619, 346] on span "Agregar un lead" at bounding box center [606, 348] width 87 height 15
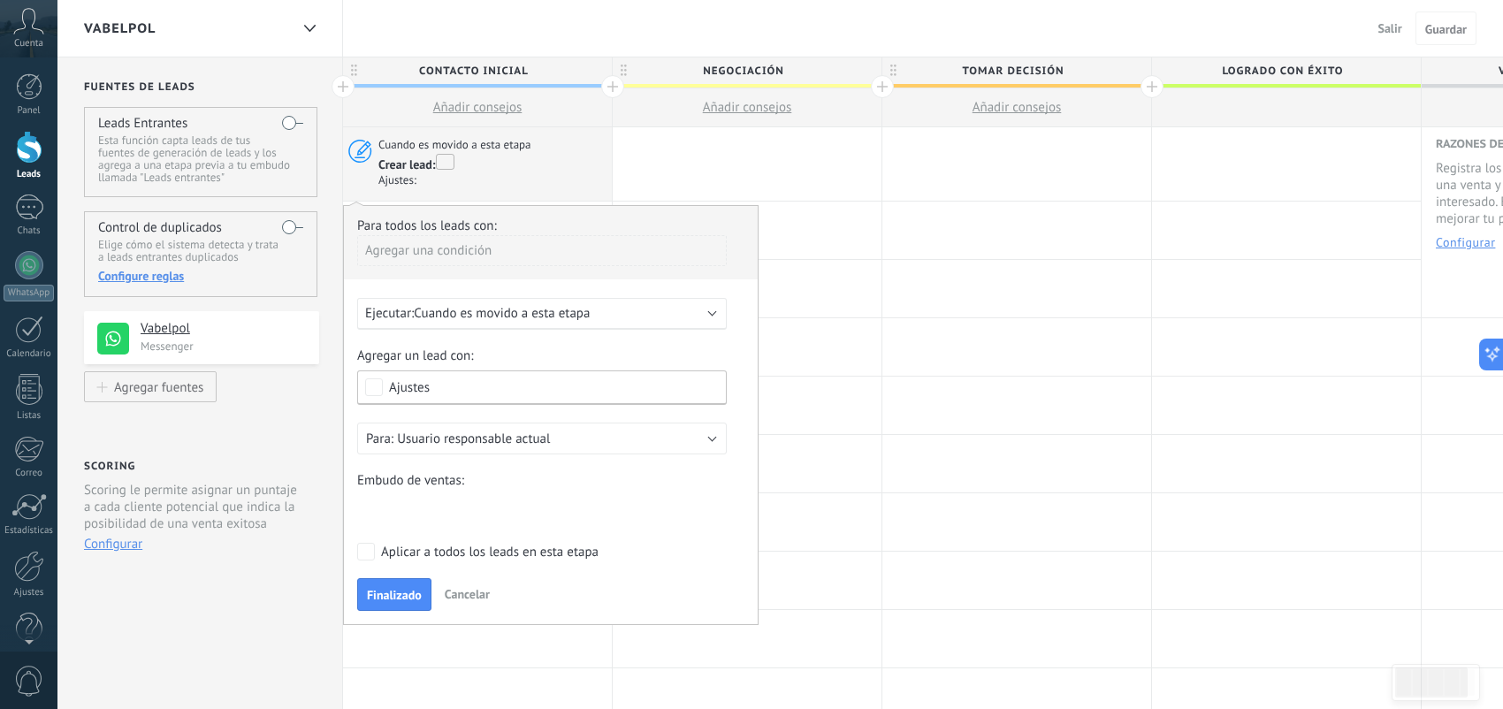
click at [614, 314] on div "Ejecutar: Cuando es movido a esta etapa" at bounding box center [535, 313] width 340 height 17
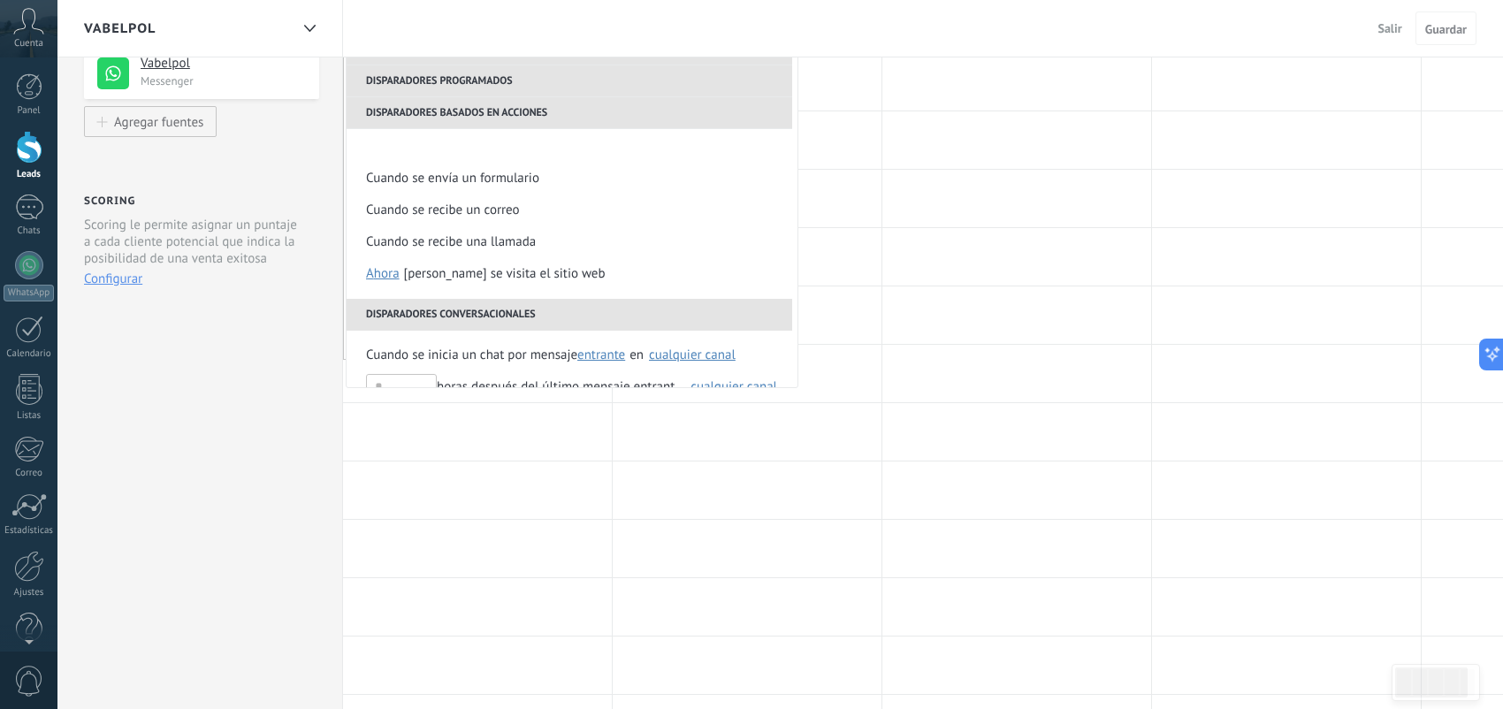
scroll to position [416, 0]
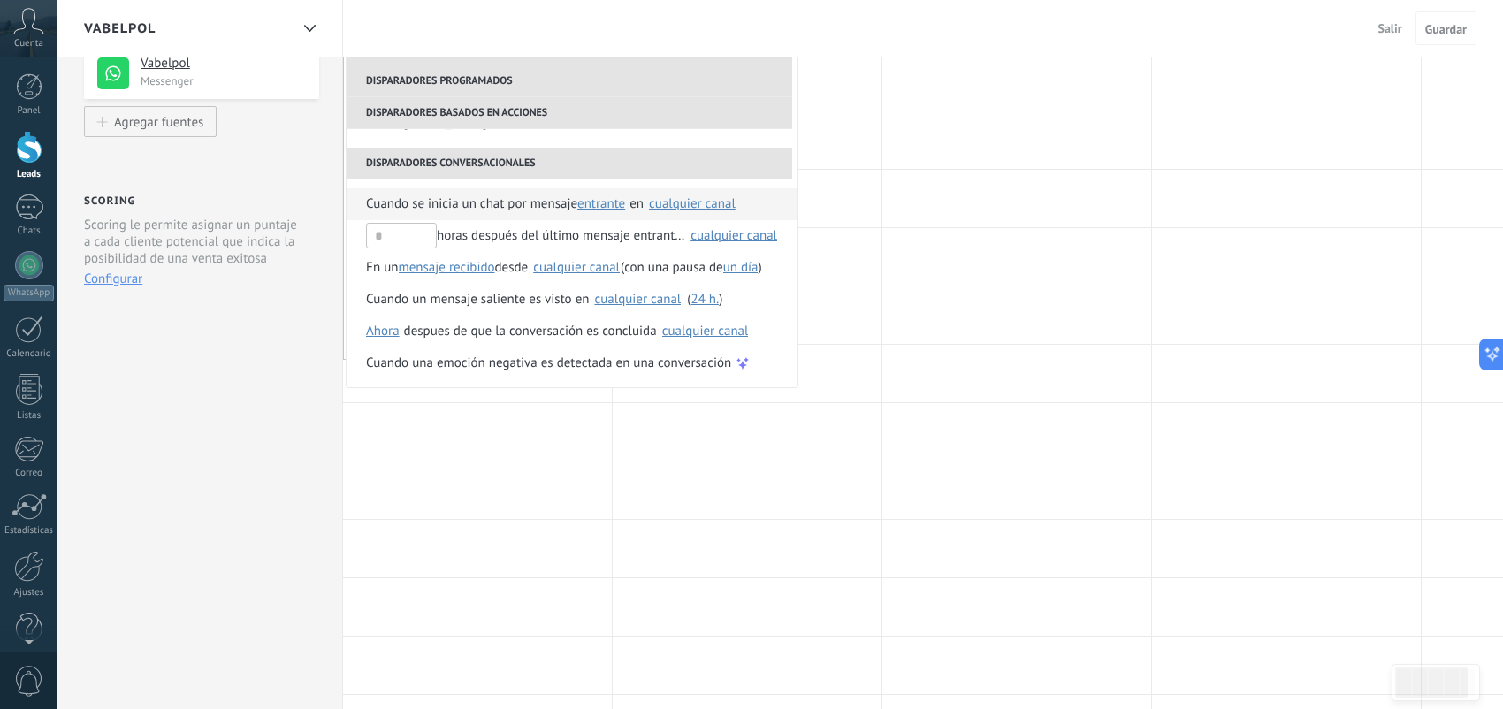
click at [521, 209] on span "Cuando se inicia un chat por mensaje" at bounding box center [471, 204] width 211 height 32
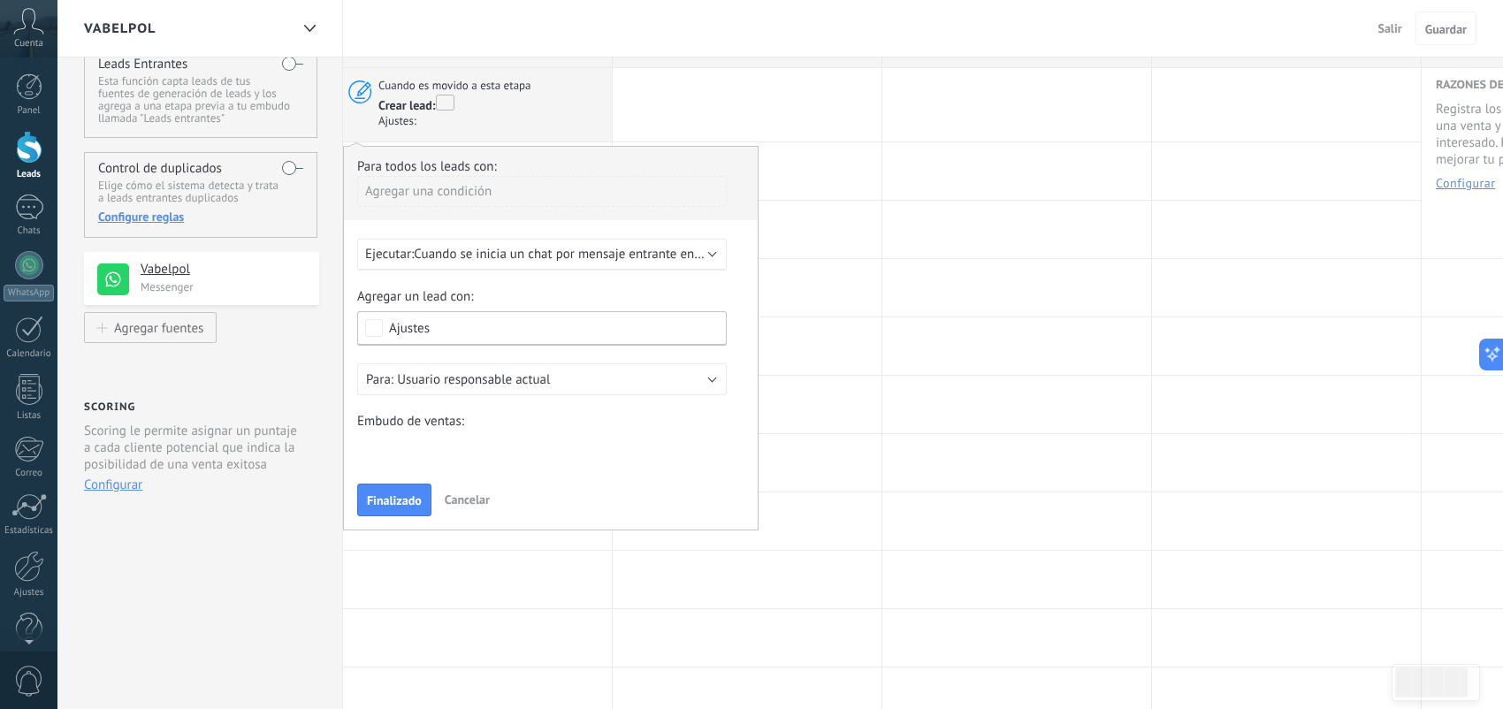
scroll to position [0, 0]
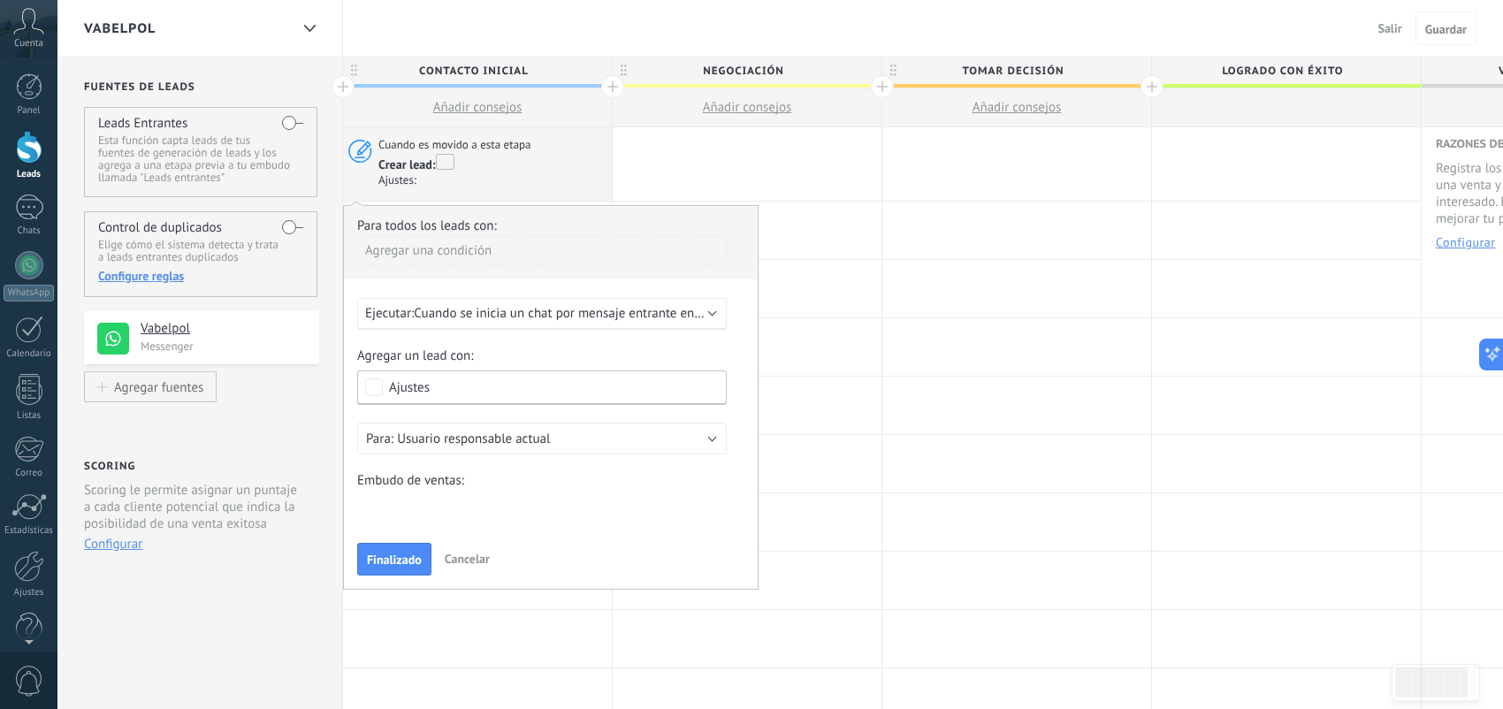
click at [556, 311] on span "Cuando se inicia un chat por mensaje entrante en cualquier canal" at bounding box center [599, 313] width 370 height 17
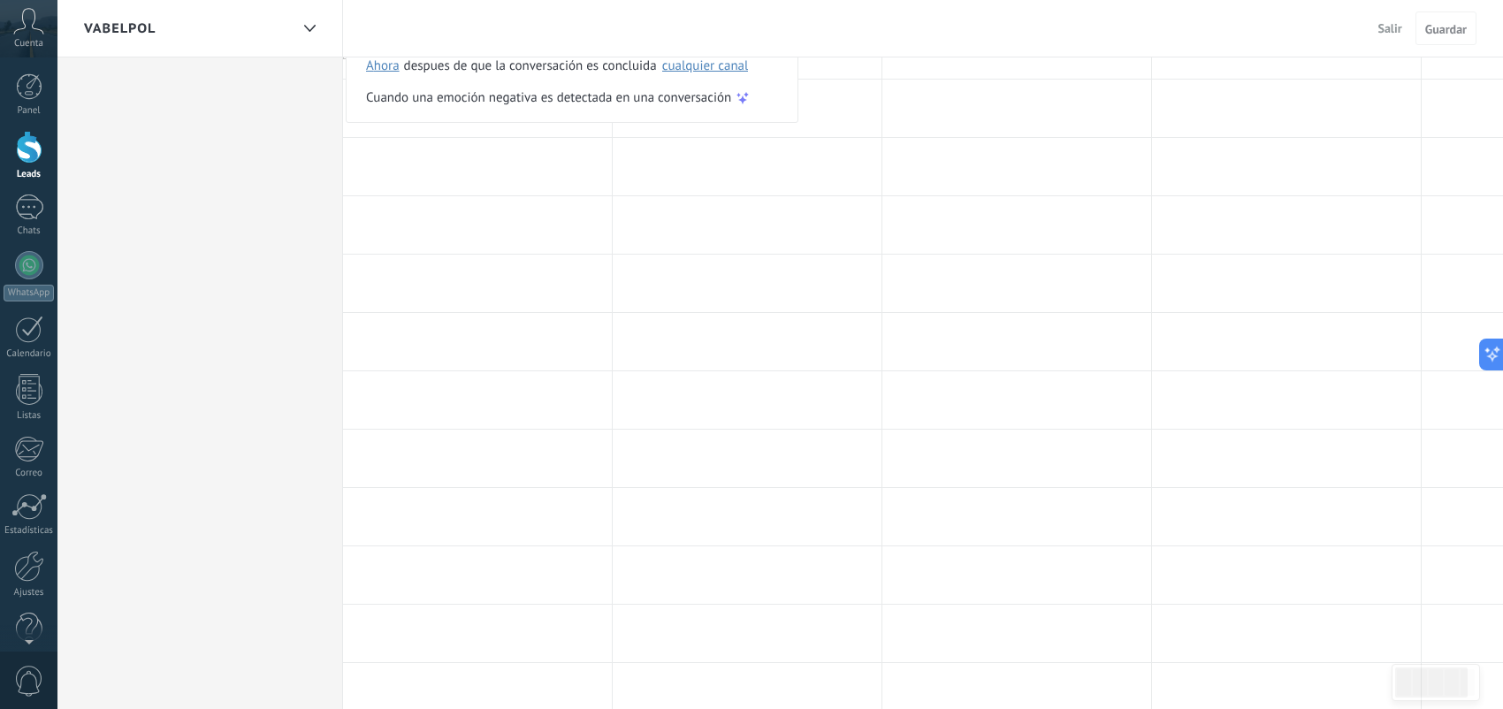
scroll to position [265, 0]
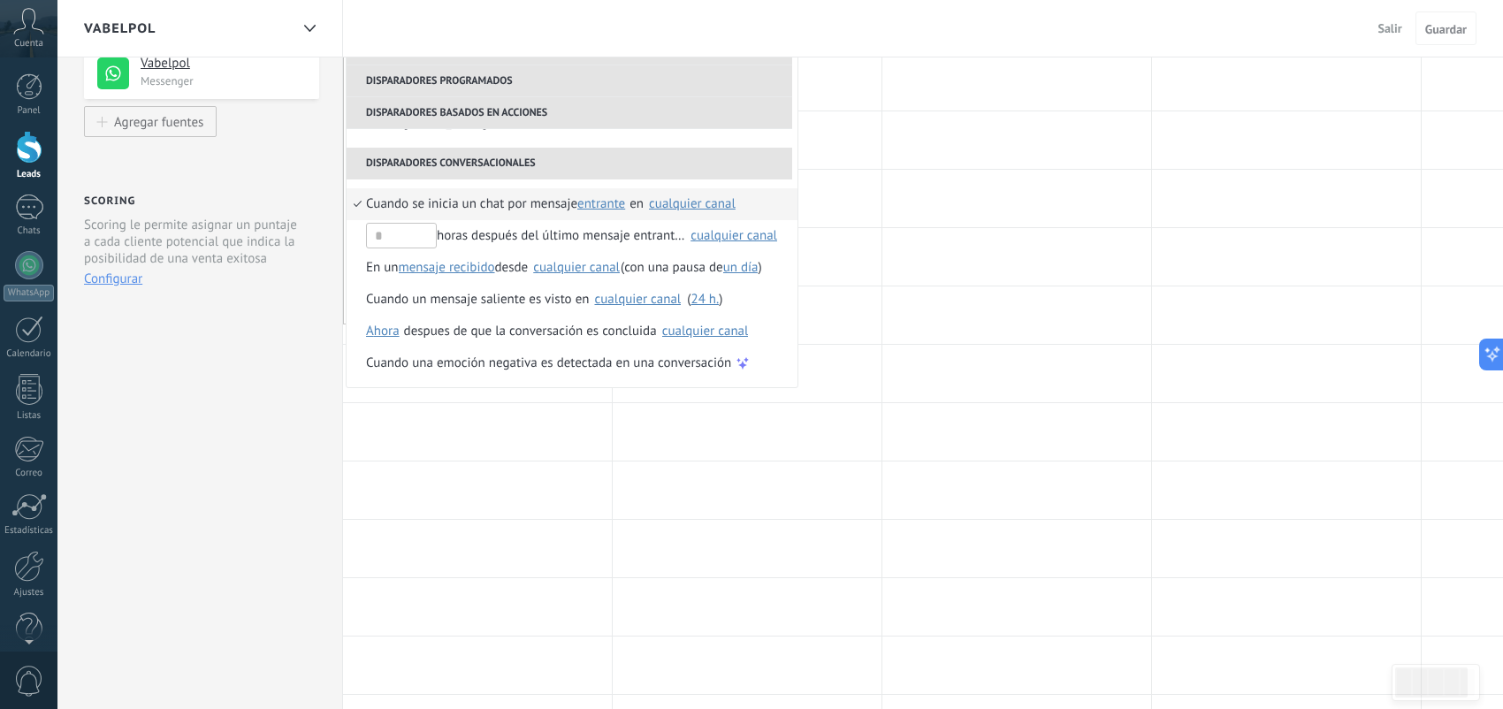
click at [686, 202] on div "cualquier canal" at bounding box center [692, 203] width 87 height 13
click at [681, 245] on img at bounding box center [684, 244] width 16 height 16
click at [610, 206] on span "entrante" at bounding box center [601, 203] width 48 height 17
click at [610, 206] on span "entrante" at bounding box center [621, 204] width 79 height 17
click at [900, 269] on div at bounding box center [1016, 256] width 269 height 57
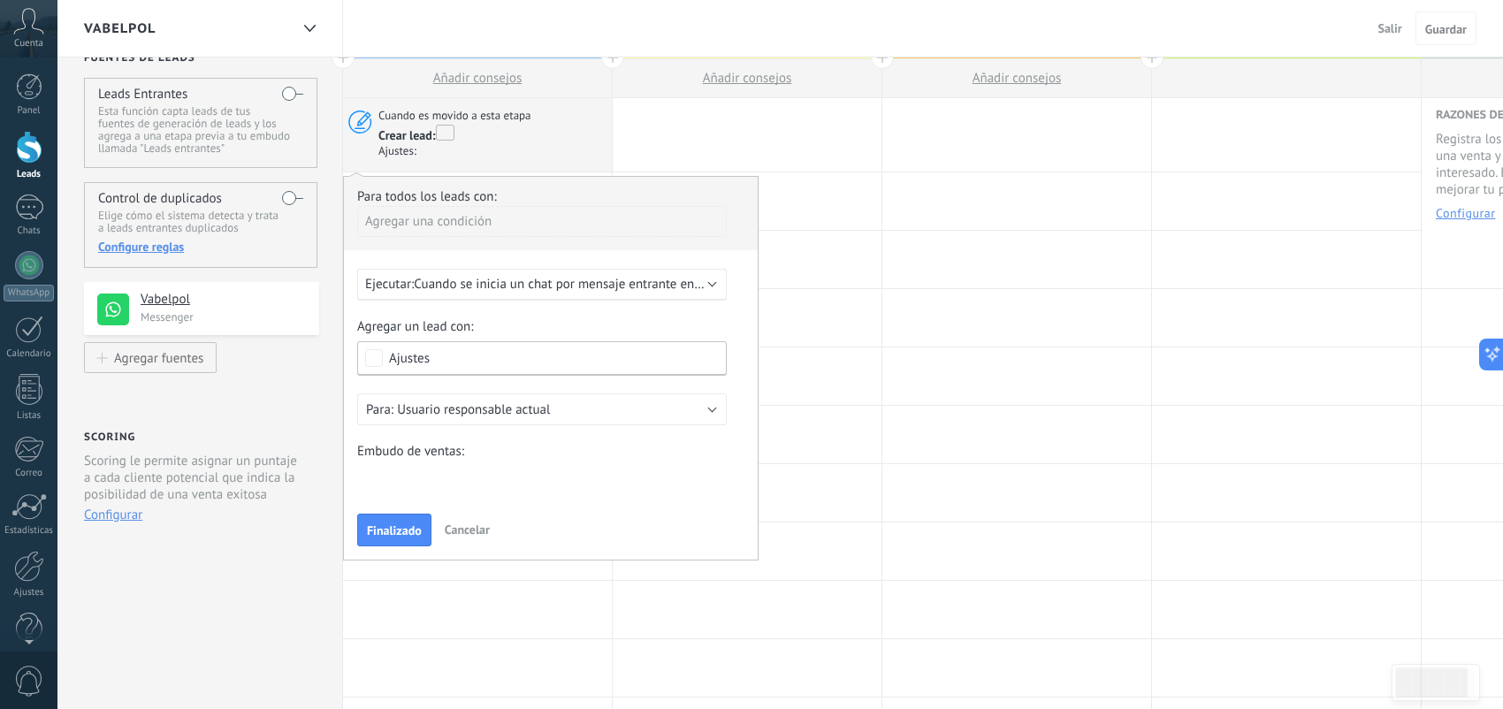
scroll to position [0, 0]
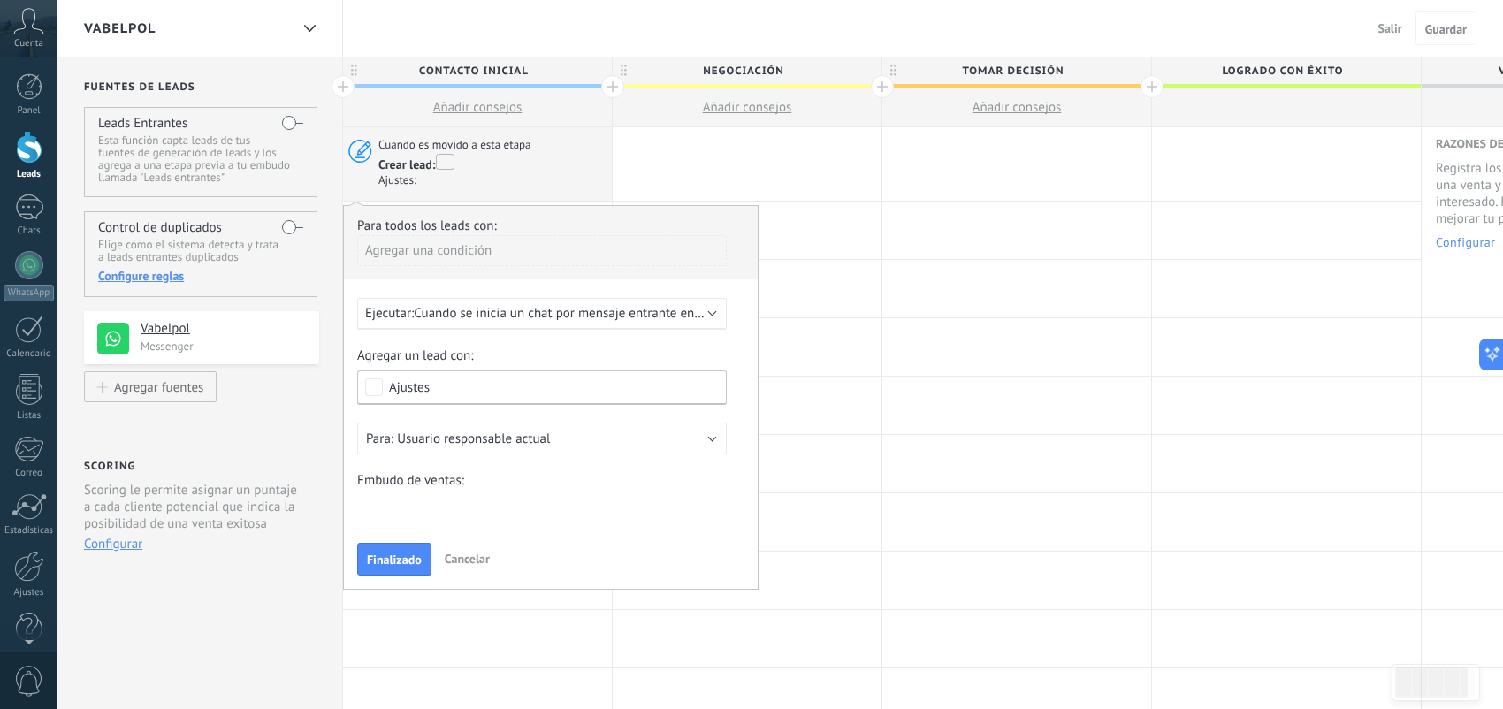
click at [677, 311] on span "Cuando se inicia un chat por mensaje entrante en cualquier canal" at bounding box center [599, 313] width 370 height 17
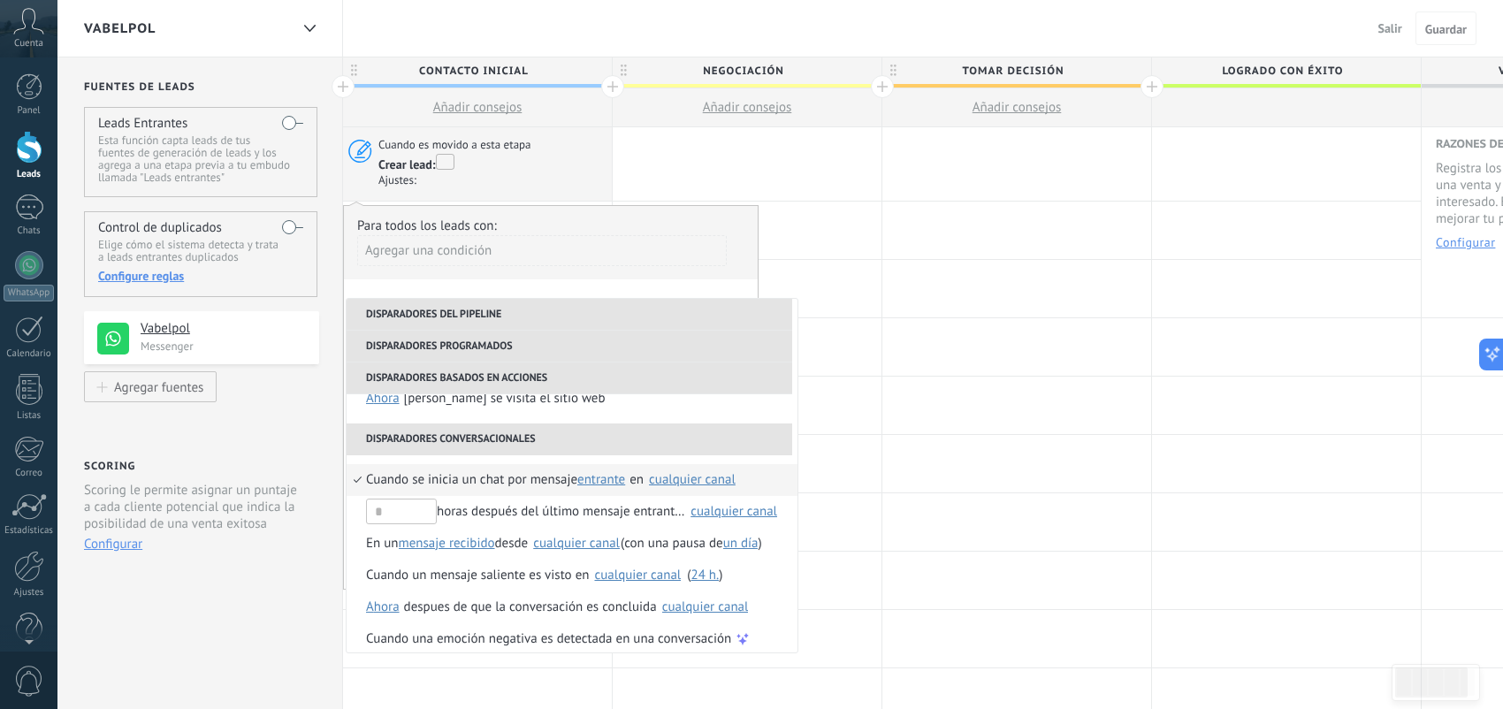
scroll to position [416, 0]
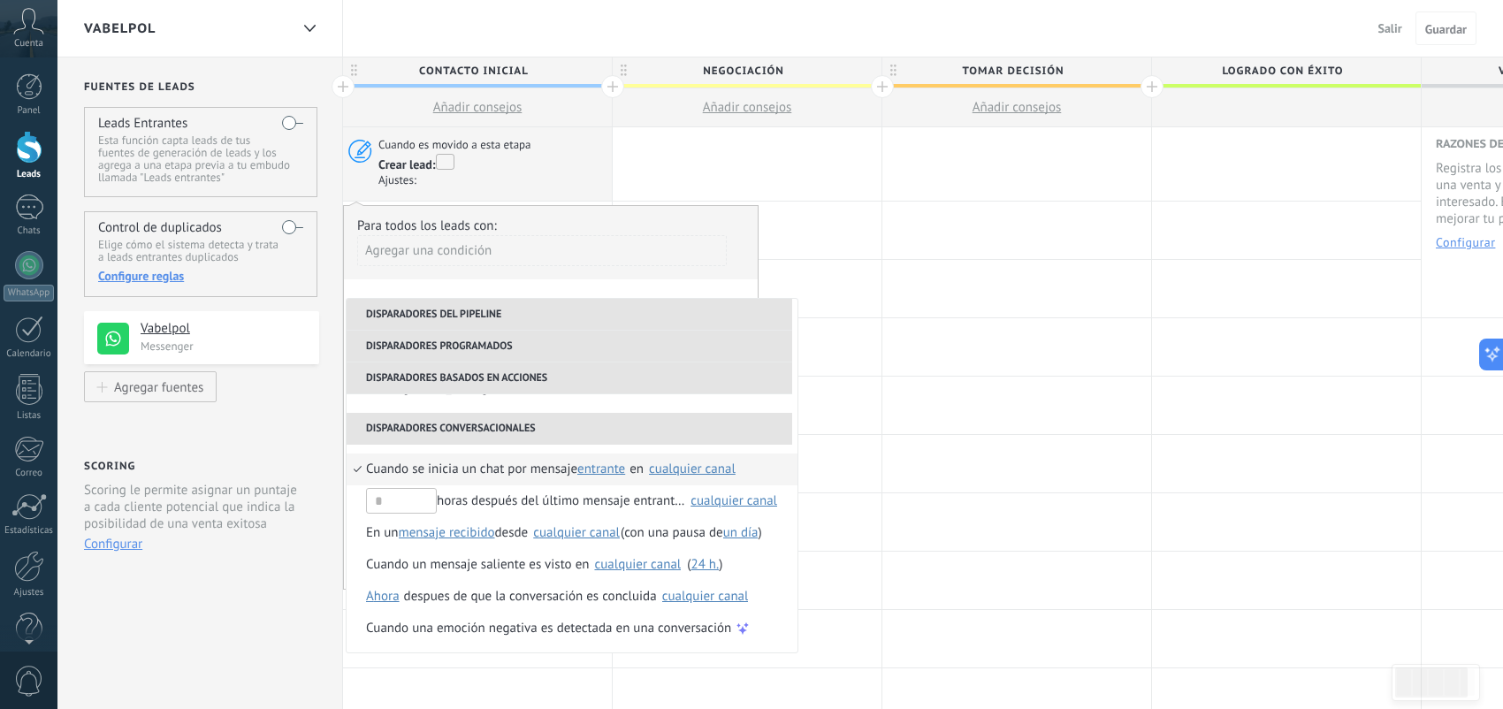
click at [684, 470] on div "cualquier canal" at bounding box center [692, 468] width 87 height 13
click at [920, 374] on div at bounding box center [1016, 346] width 269 height 57
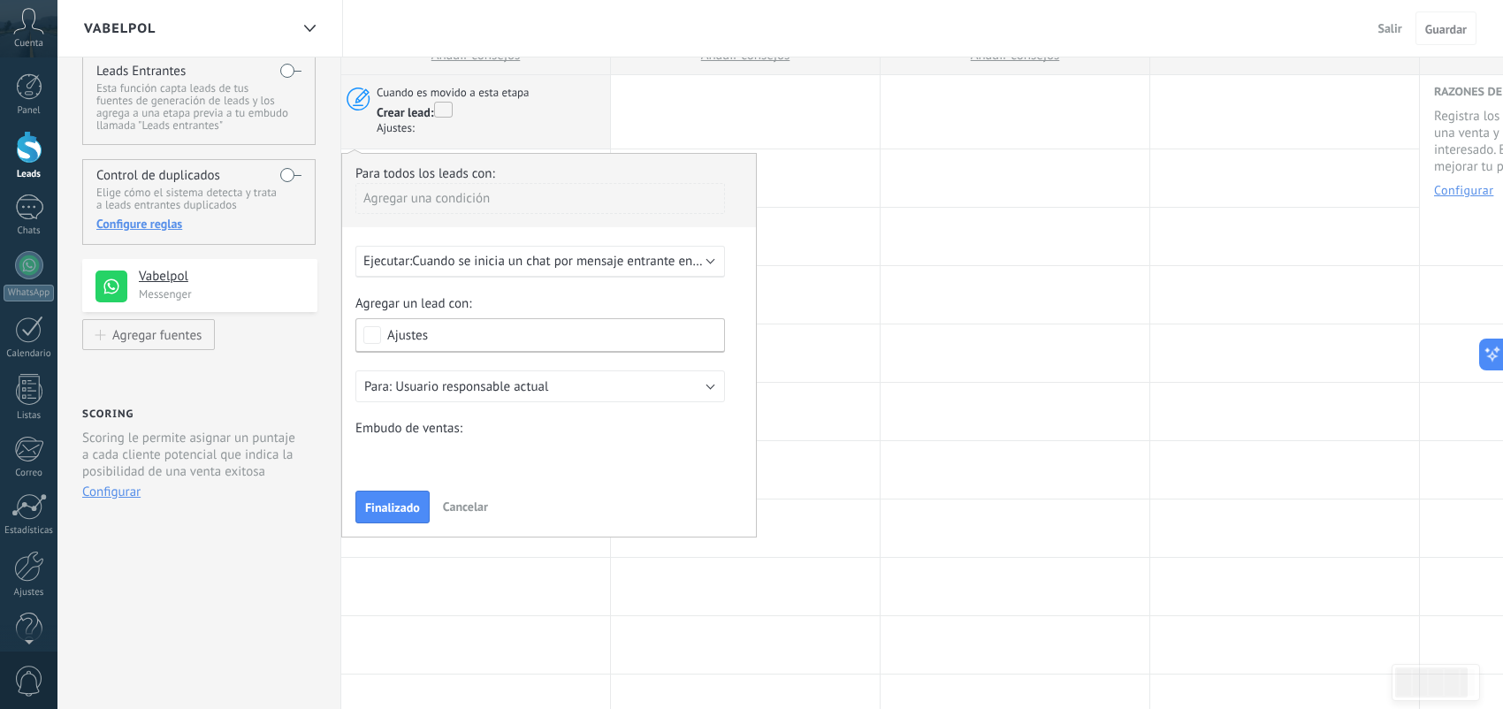
scroll to position [0, 0]
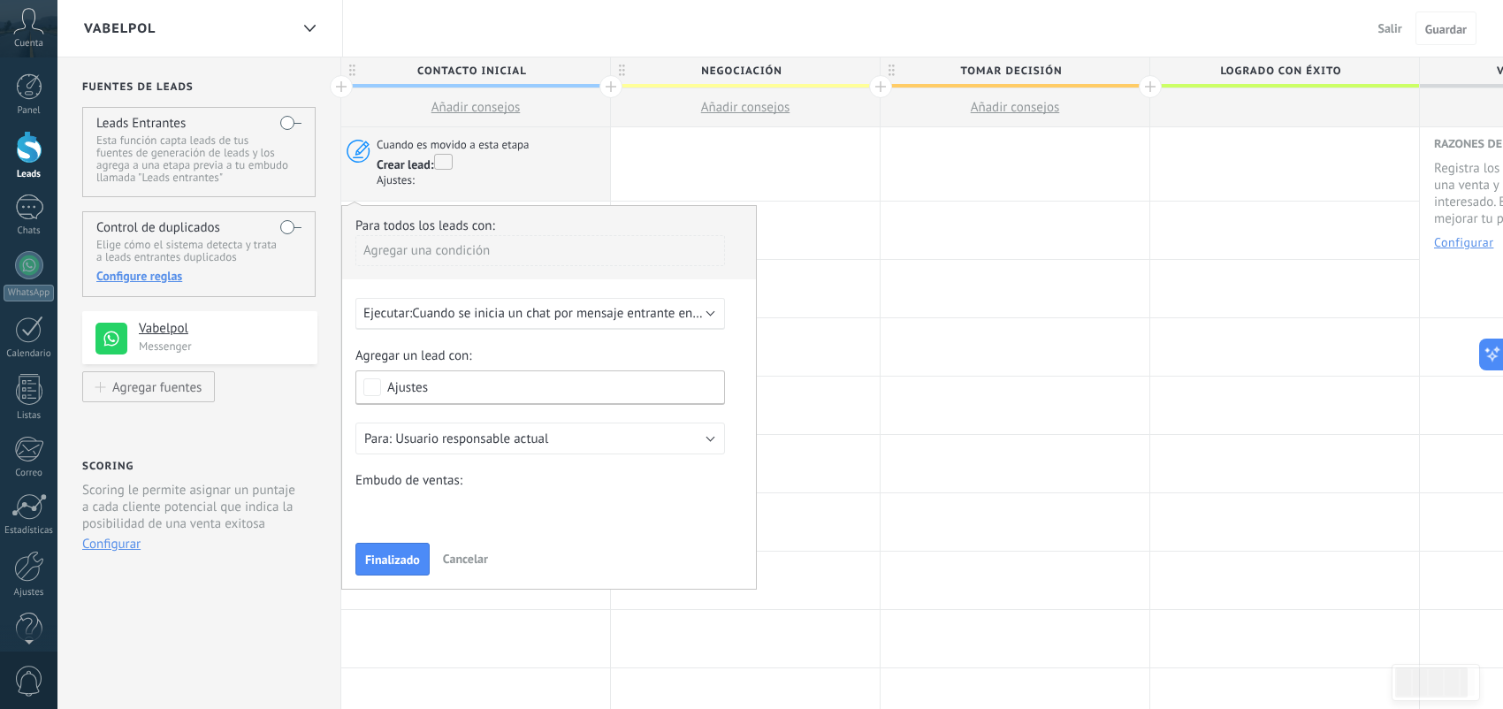
click at [405, 386] on div "Ajustes" at bounding box center [407, 387] width 41 height 13
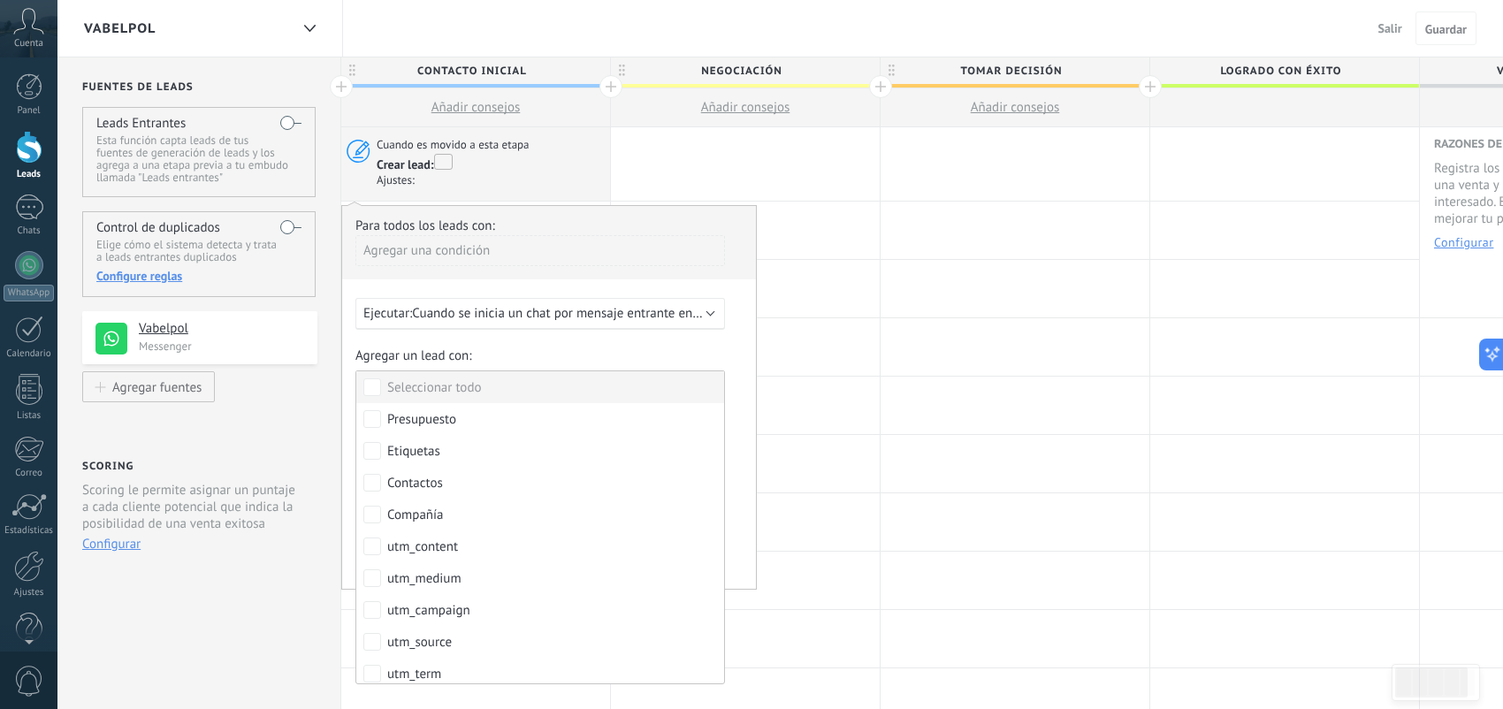
click at [537, 352] on label "Agregar un lead con:" at bounding box center [540, 355] width 370 height 17
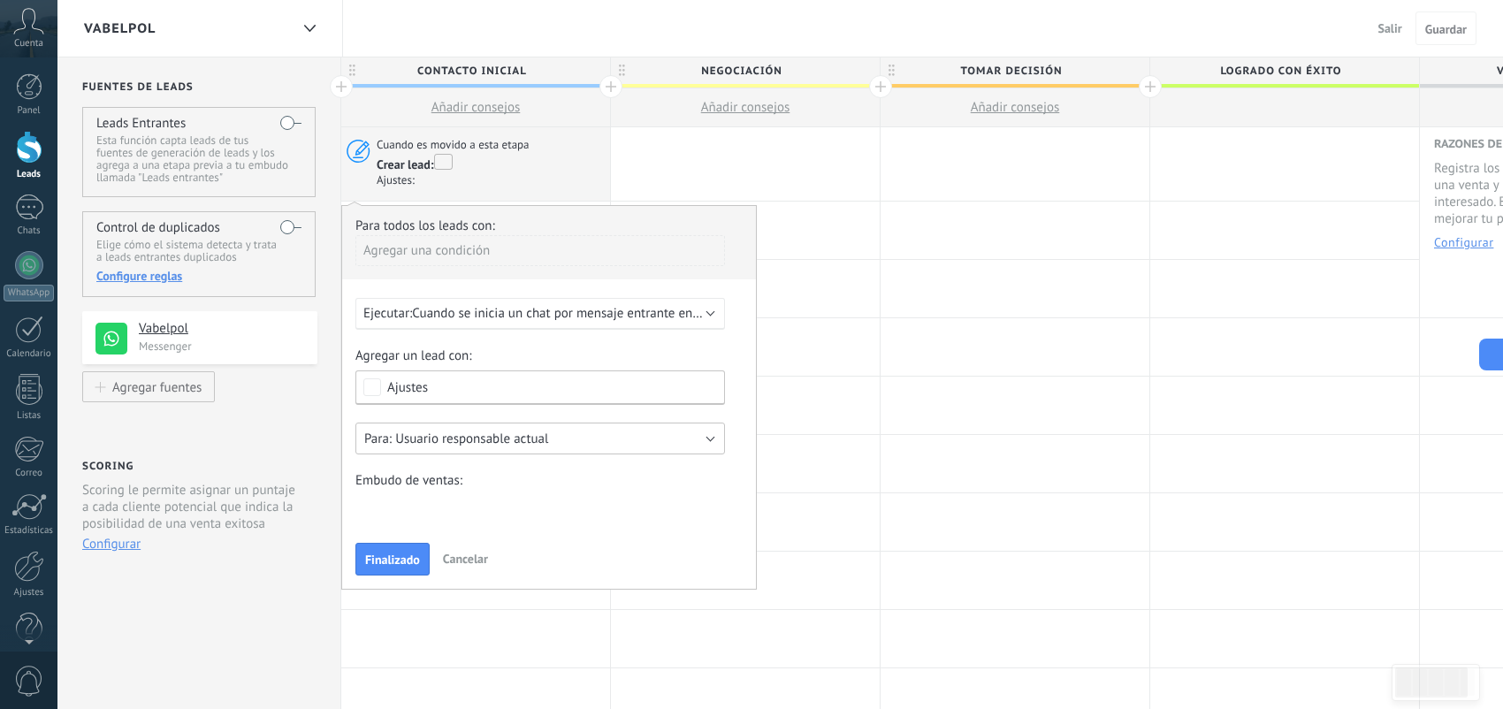
click at [619, 448] on button "Usuario responsable actual" at bounding box center [540, 439] width 370 height 32
click at [596, 504] on span "Vabelpol Bolsas y Packaging" at bounding box center [532, 499] width 374 height 17
click at [505, 401] on div "Ajustes" at bounding box center [540, 387] width 370 height 34
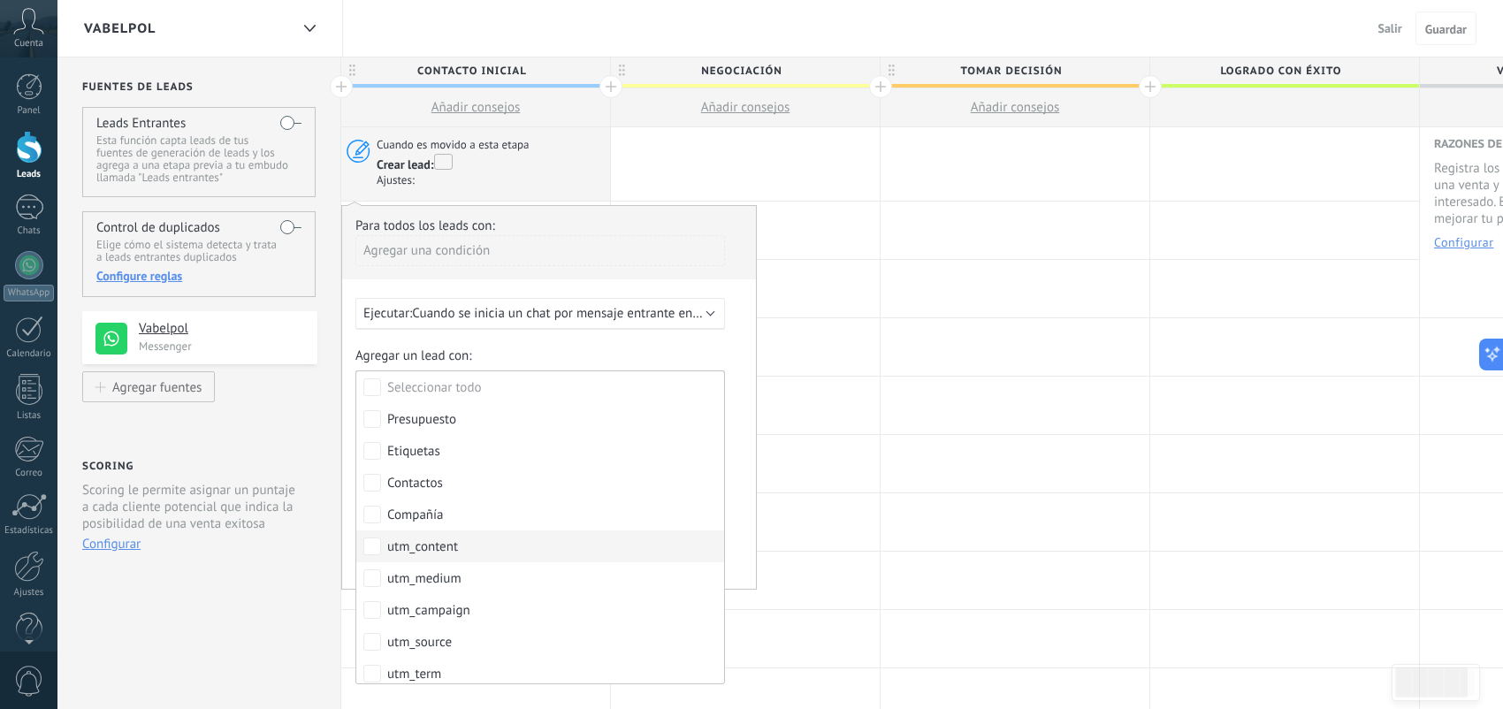
click at [476, 546] on label "utm_content" at bounding box center [540, 547] width 368 height 32
click at [475, 578] on label "utm_medium" at bounding box center [540, 578] width 368 height 32
click at [473, 609] on label "utm_campaign" at bounding box center [540, 610] width 368 height 32
click at [471, 607] on label "utm_campaign" at bounding box center [540, 610] width 368 height 32
click at [464, 584] on label "utm_medium" at bounding box center [540, 578] width 368 height 32
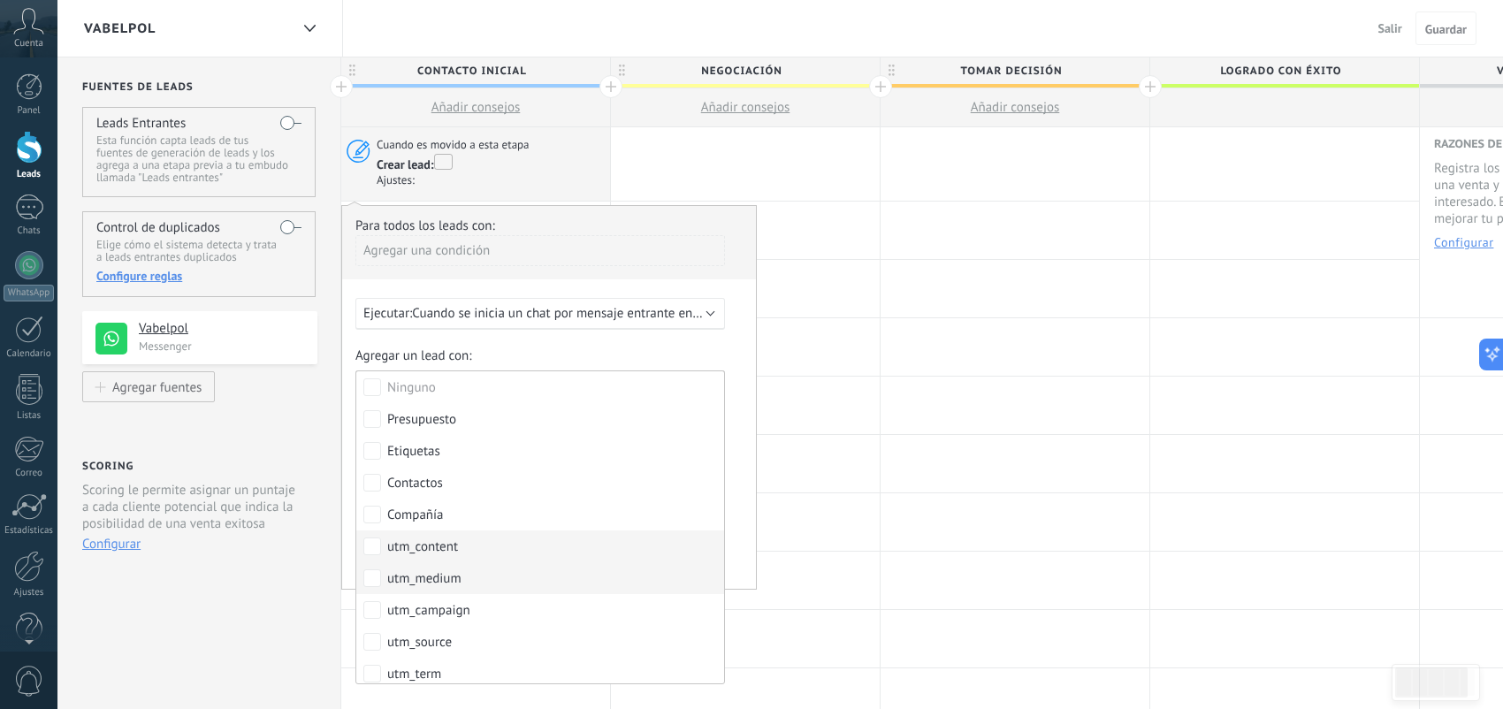
click at [446, 557] on label "utm_content" at bounding box center [540, 547] width 368 height 32
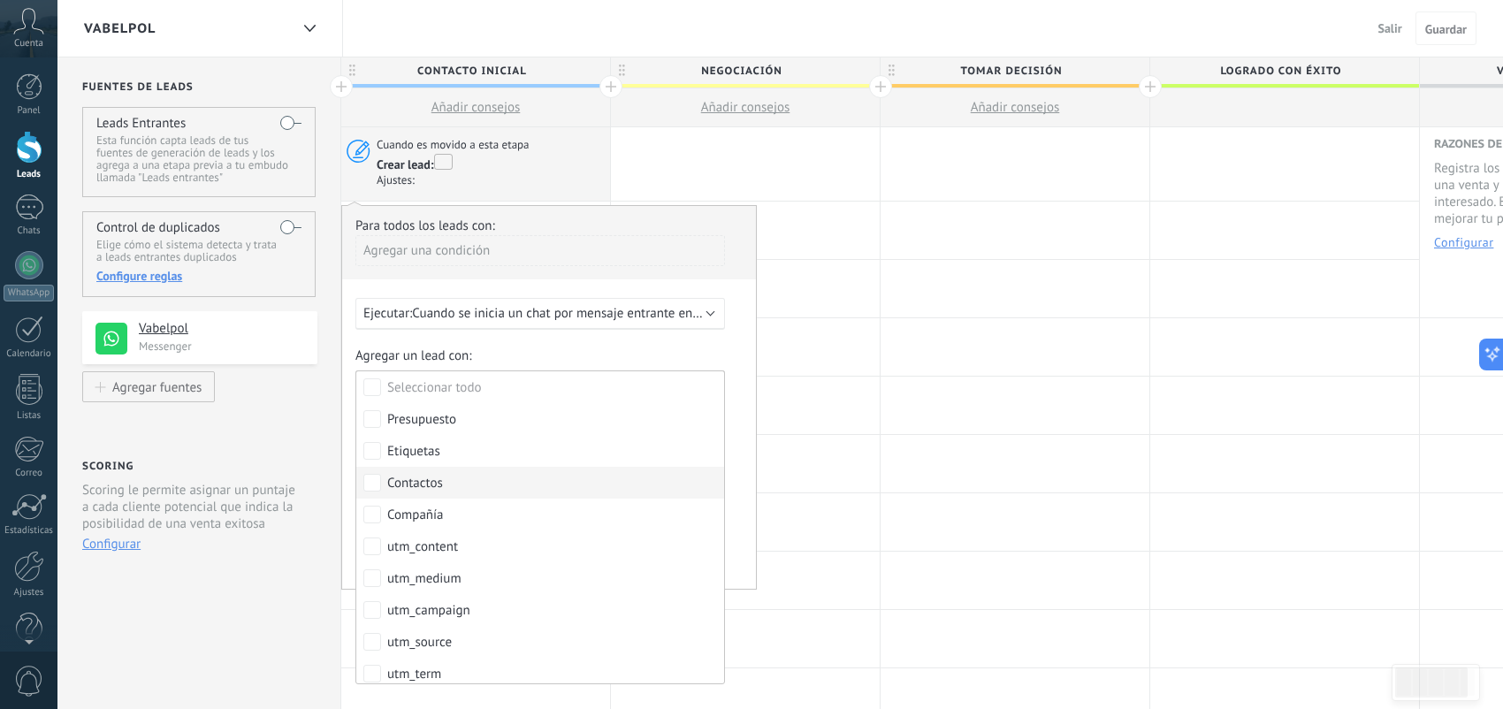
click at [441, 494] on label "Contactos" at bounding box center [540, 483] width 368 height 32
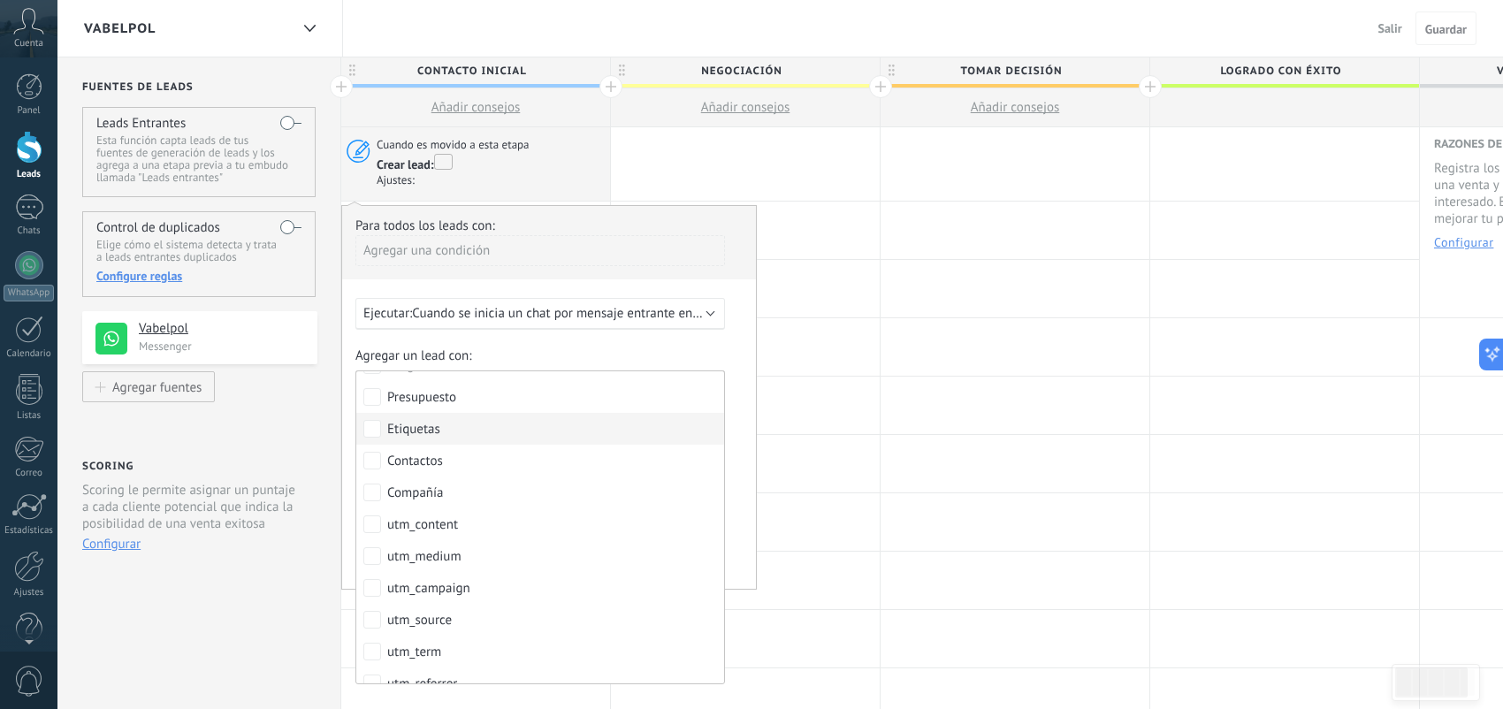
scroll to position [17, 0]
click at [478, 414] on label "Presupuesto" at bounding box center [540, 402] width 368 height 32
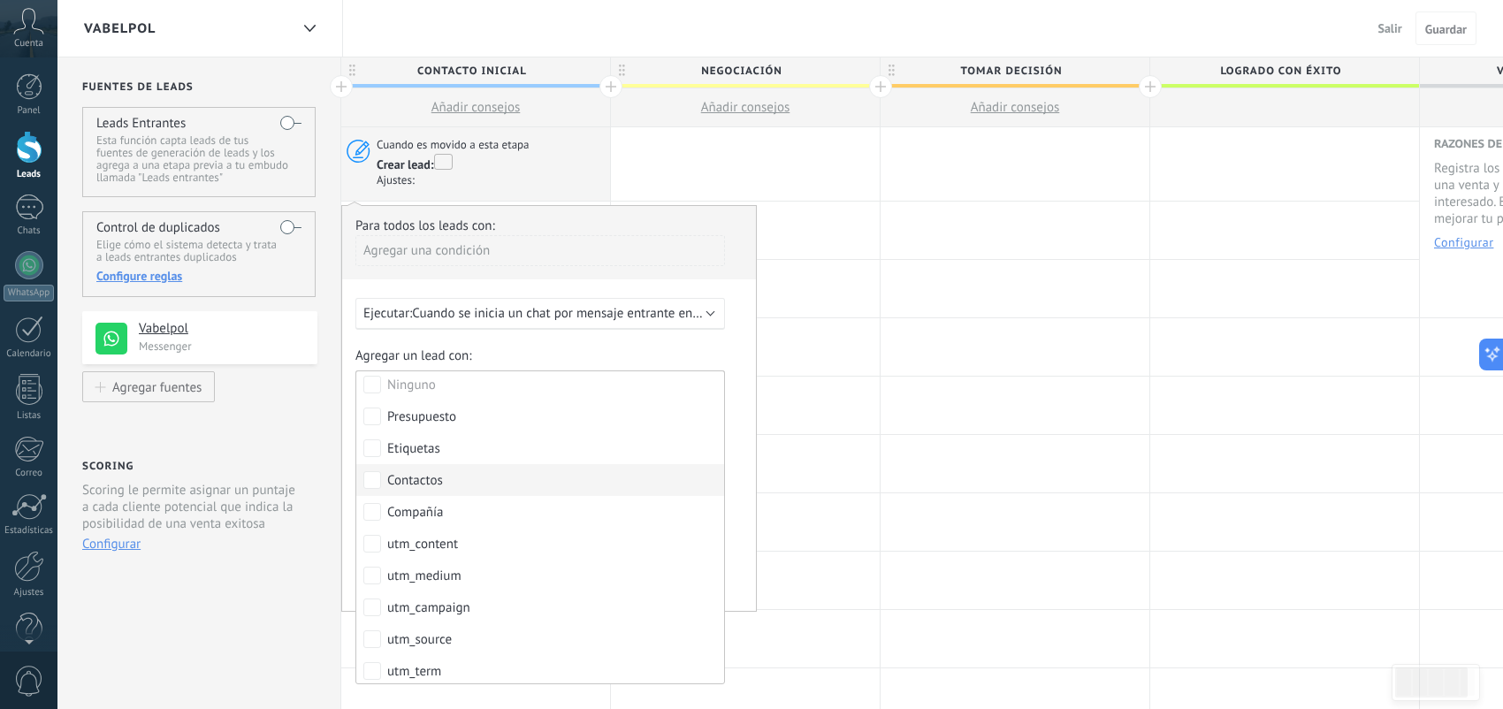
scroll to position [0, 0]
click at [490, 462] on label "Etiquetas" at bounding box center [540, 451] width 368 height 32
click at [493, 508] on label "Compañía" at bounding box center [540, 515] width 368 height 32
click at [531, 551] on label "utm_content" at bounding box center [540, 547] width 368 height 32
click at [521, 574] on label "utm_medium" at bounding box center [540, 578] width 368 height 32
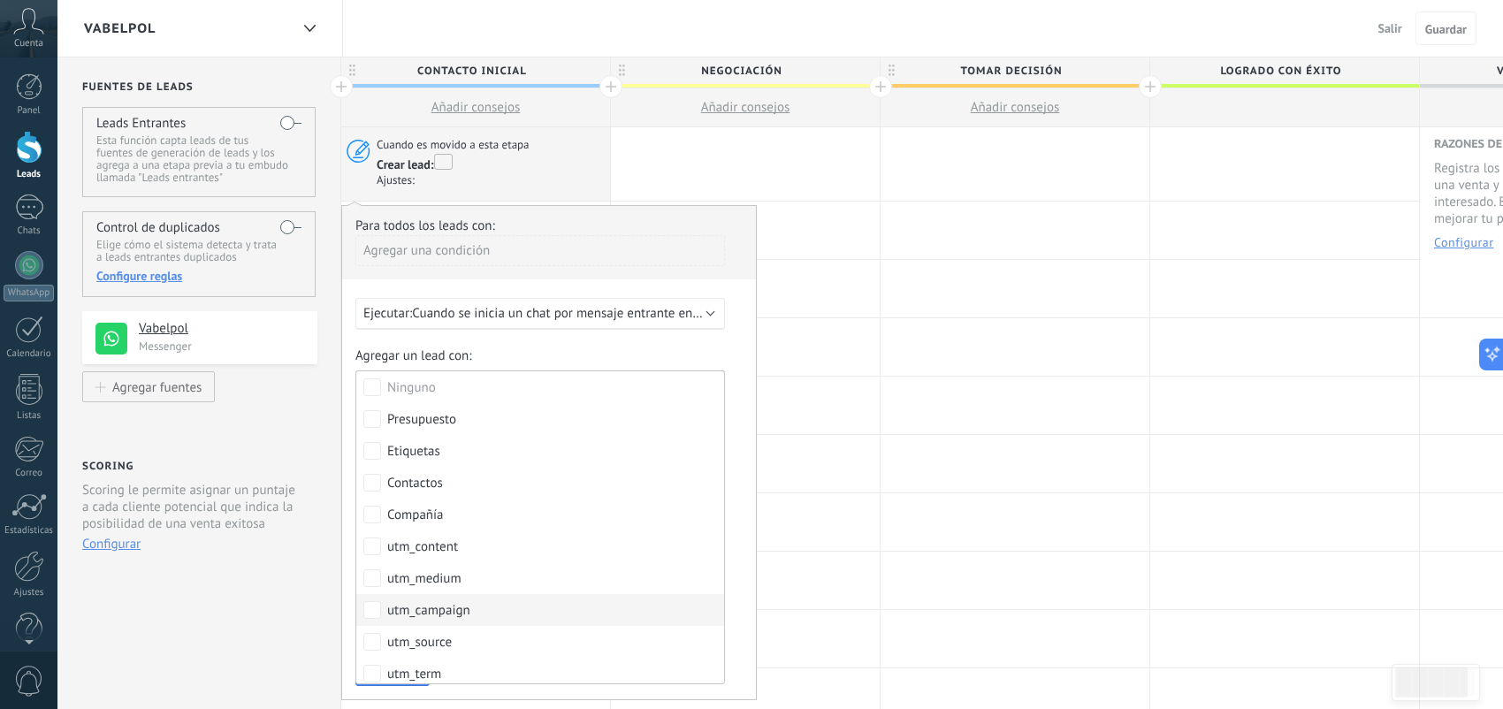
click at [512, 615] on label "utm_campaign" at bounding box center [540, 610] width 368 height 32
drag, startPoint x: 493, startPoint y: 639, endPoint x: 510, endPoint y: 622, distance: 24.4
click at [494, 638] on label "utm_source" at bounding box center [540, 642] width 368 height 32
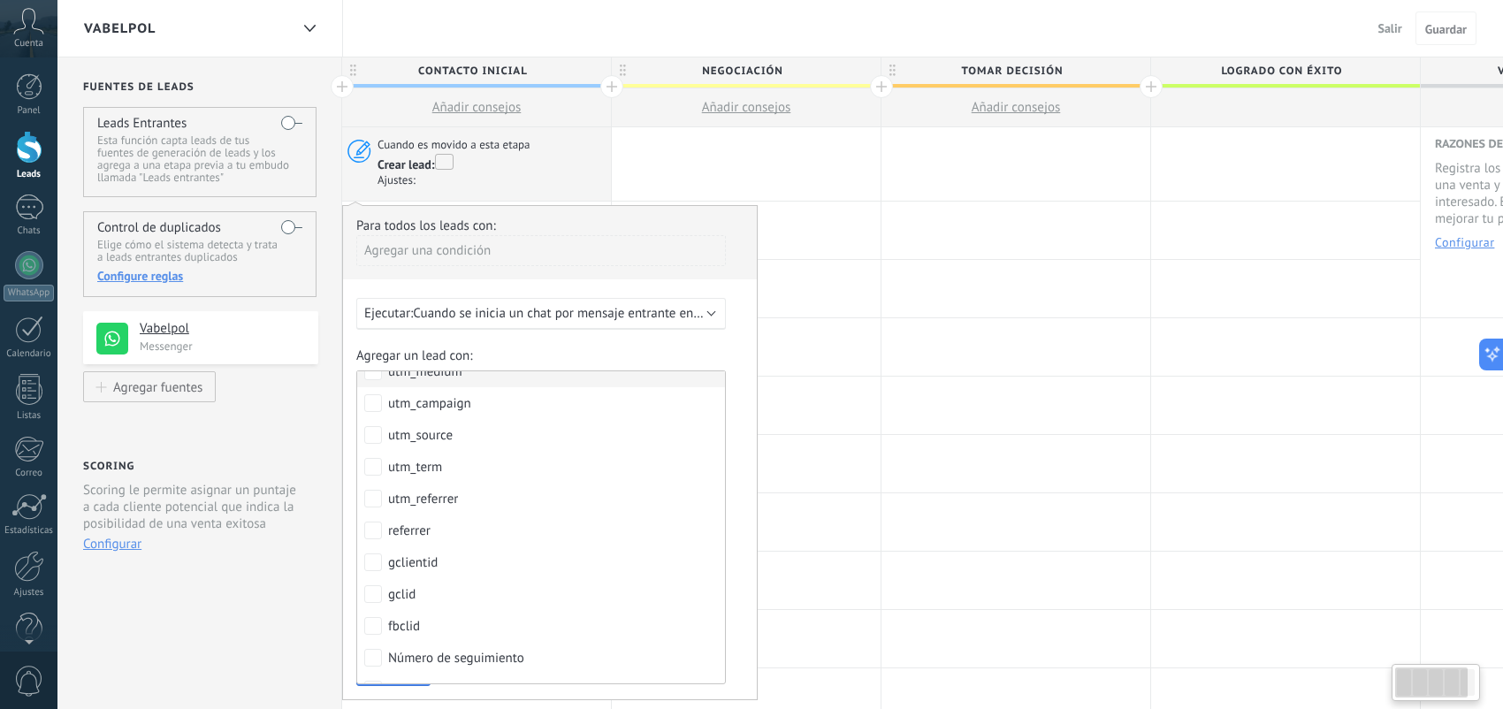
scroll to position [265, 0]
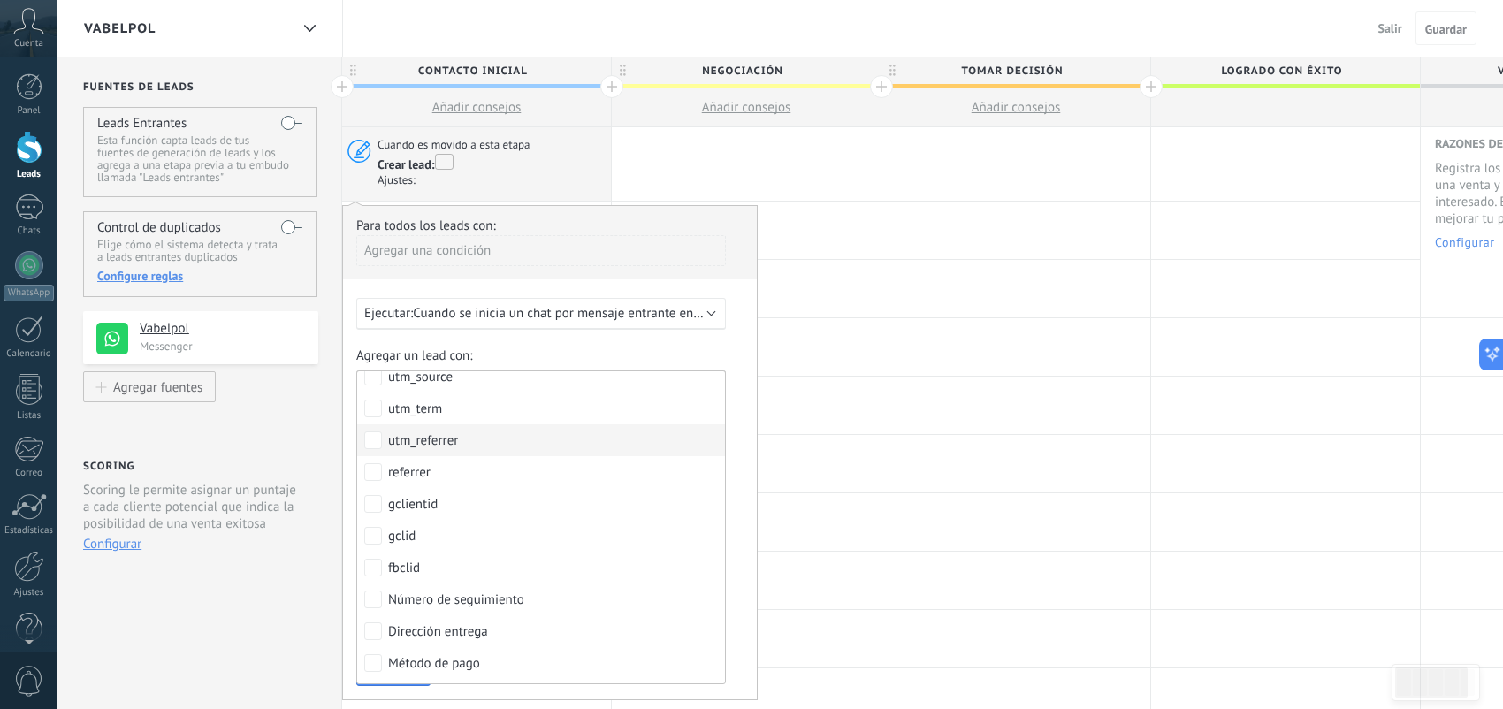
click at [482, 442] on label "utm_referrer" at bounding box center [541, 440] width 368 height 32
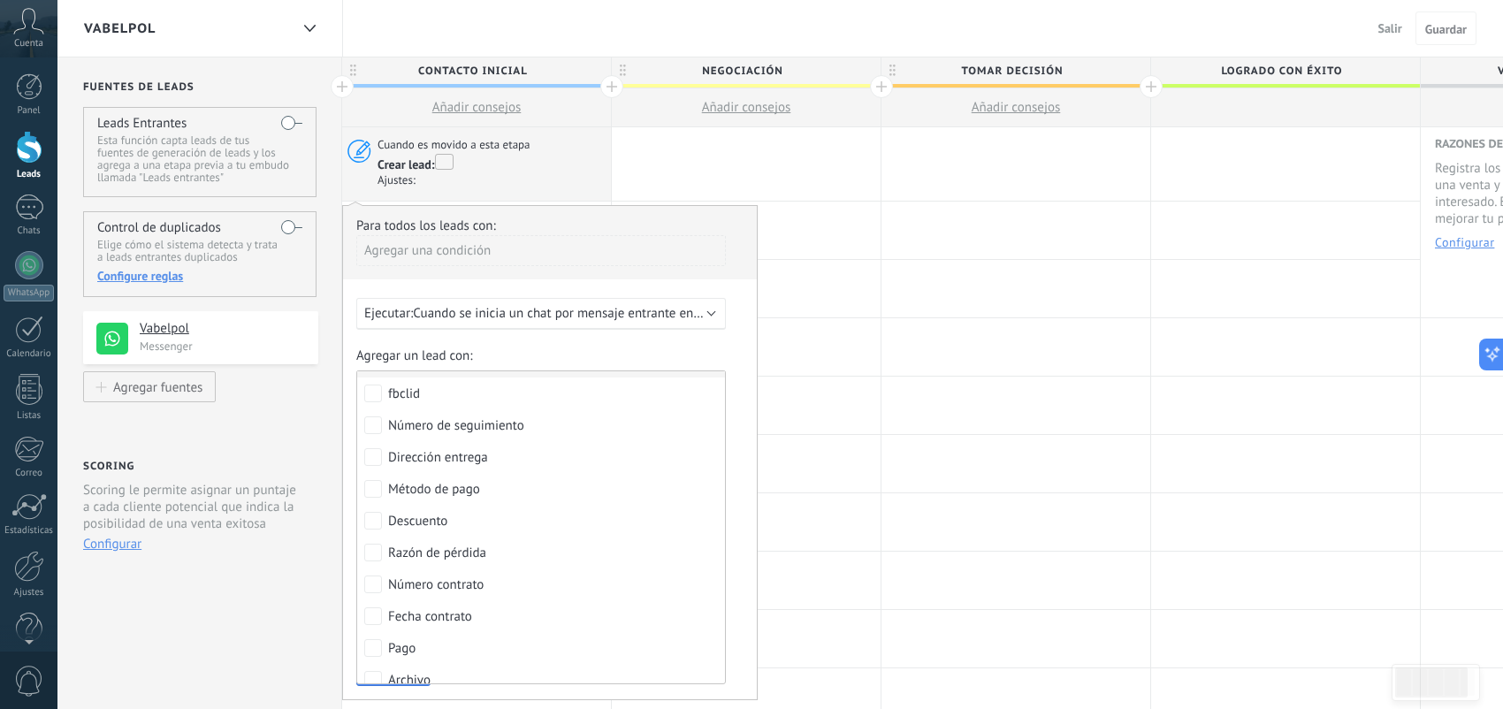
scroll to position [451, 0]
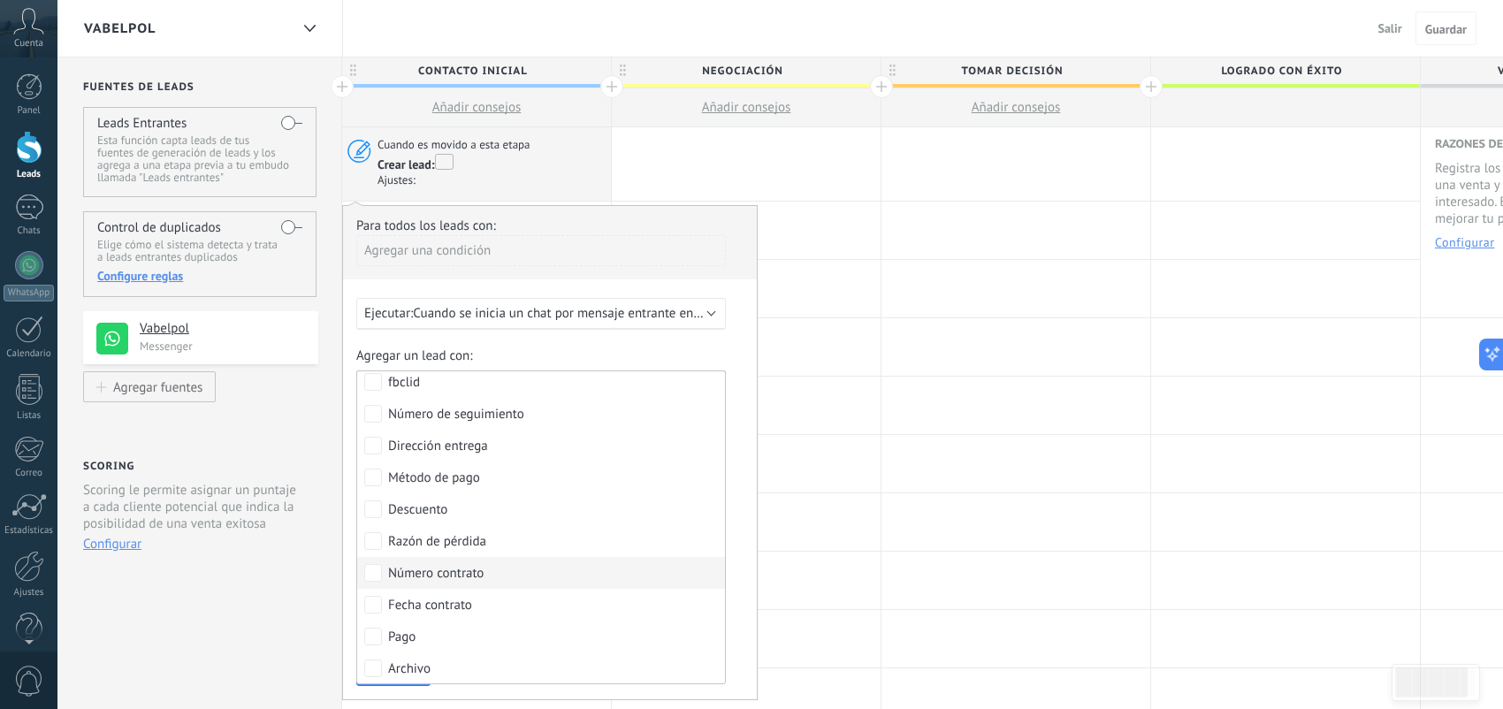
click at [478, 585] on label "Número contrato" at bounding box center [541, 573] width 368 height 32
click at [470, 633] on label "Pago" at bounding box center [541, 637] width 368 height 32
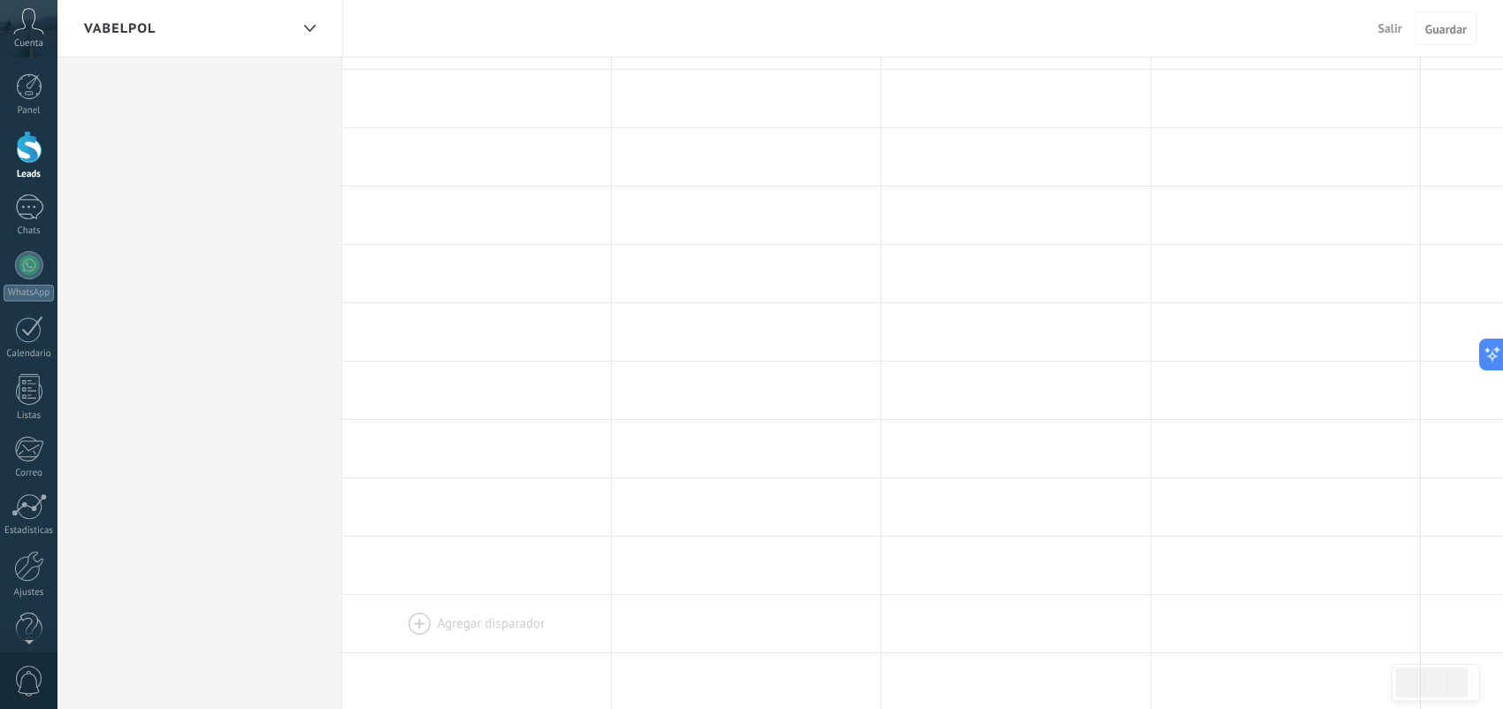
scroll to position [0, 0]
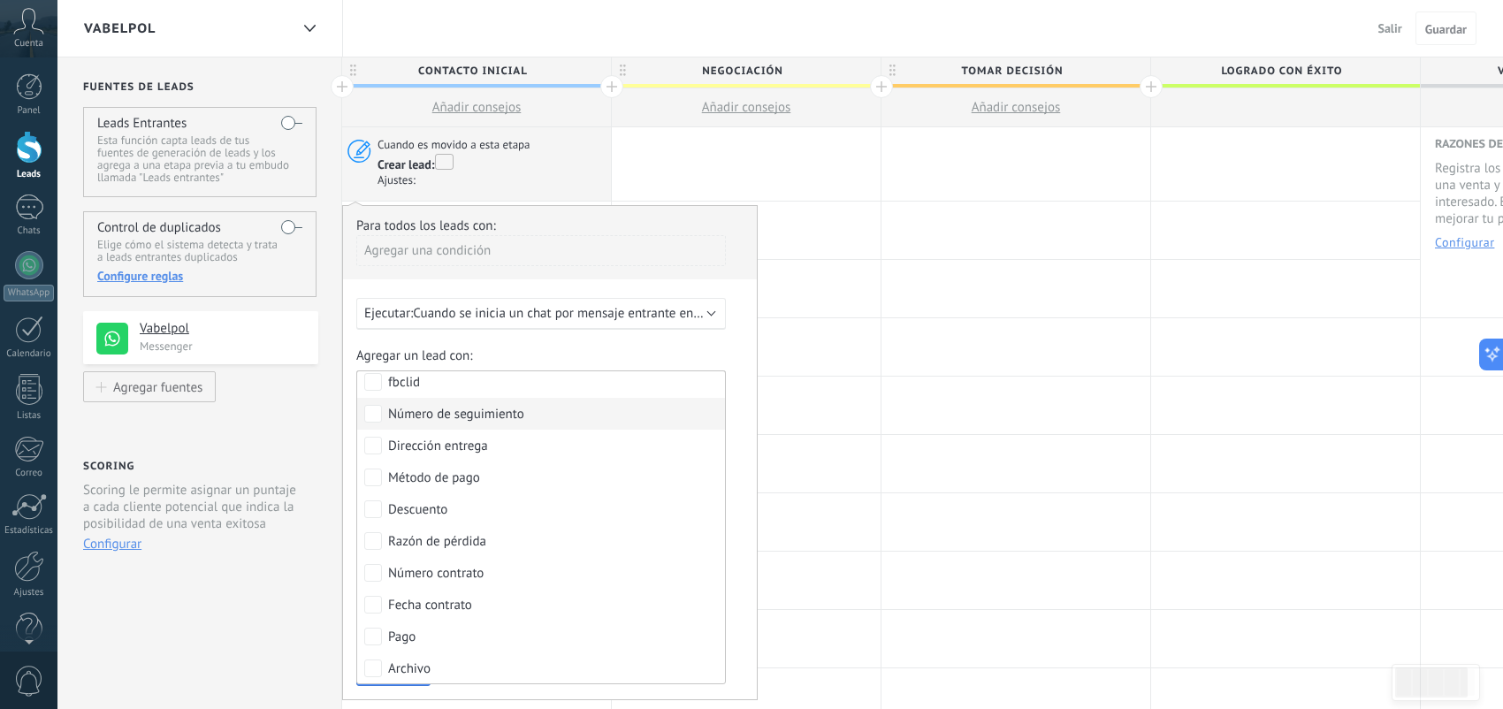
click at [744, 362] on div "Para todos los leads con: Agregar una condición Ejecutar: Cuando se inicia un c…" at bounding box center [550, 452] width 416 height 495
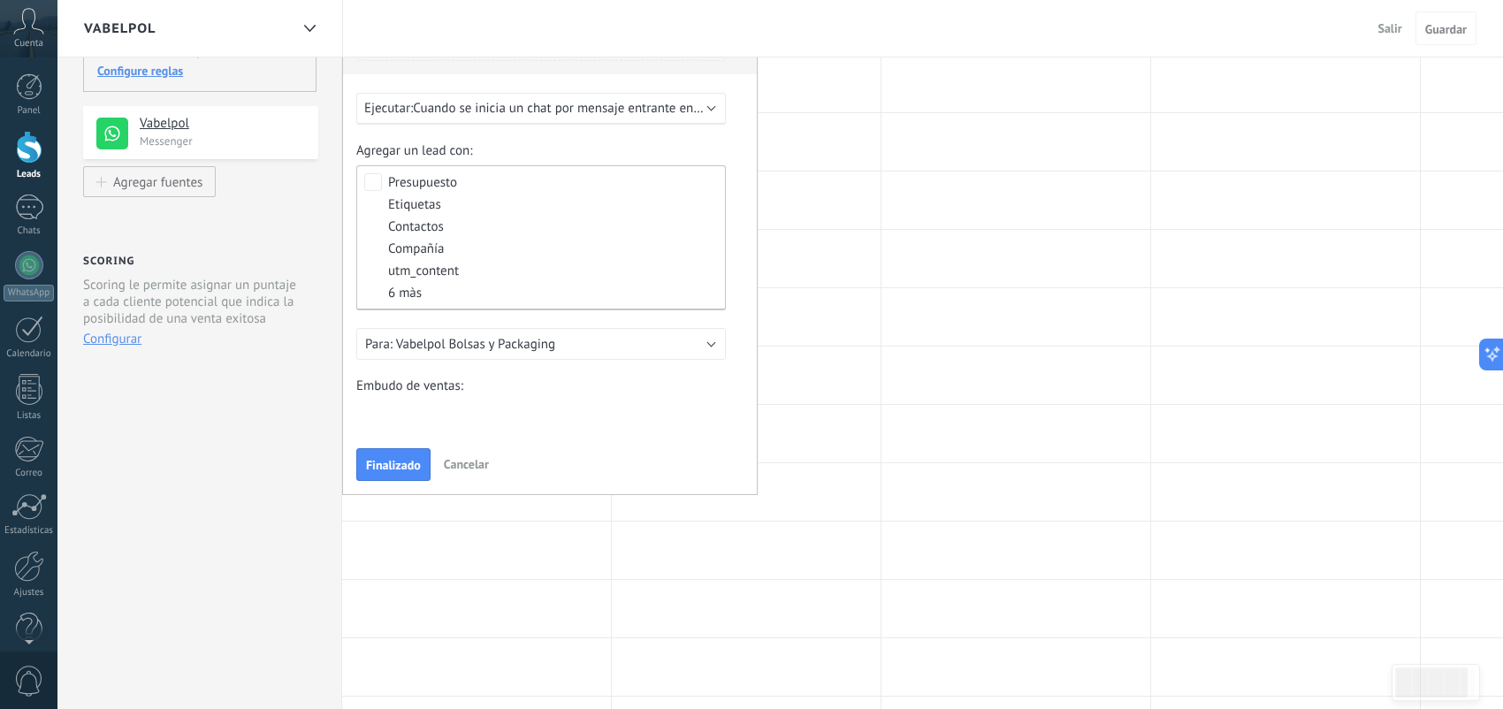
scroll to position [265, 0]
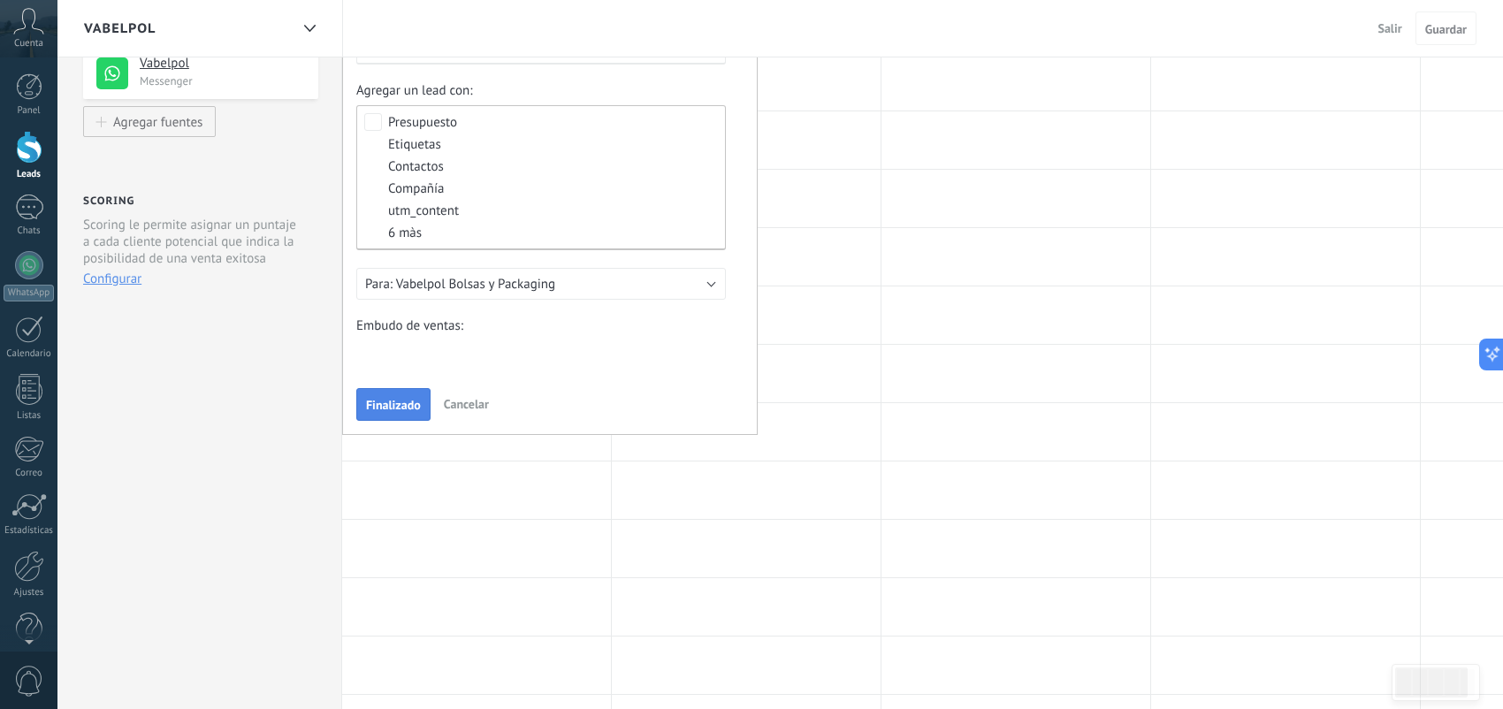
click at [409, 411] on span "Finalizado" at bounding box center [393, 405] width 55 height 12
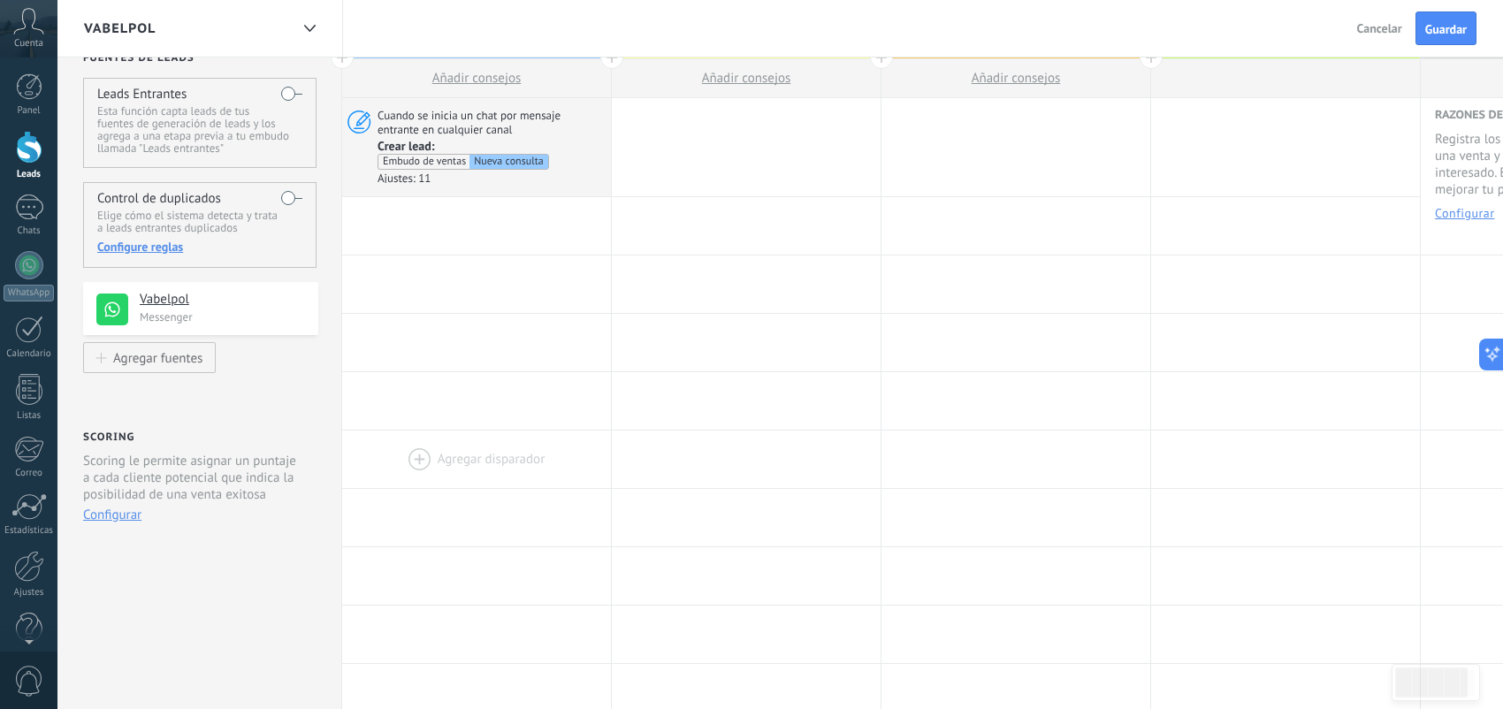
scroll to position [0, 0]
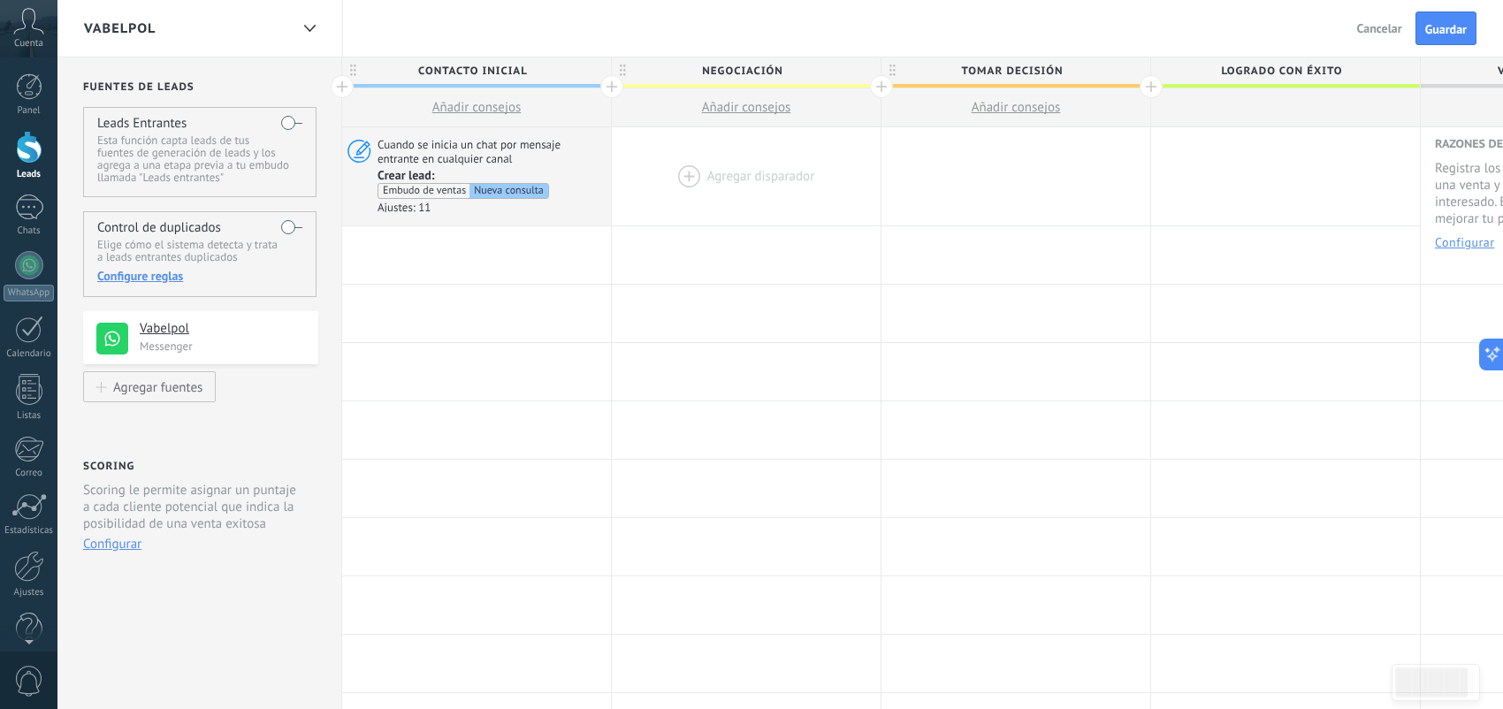
click at [683, 172] on div at bounding box center [746, 176] width 269 height 98
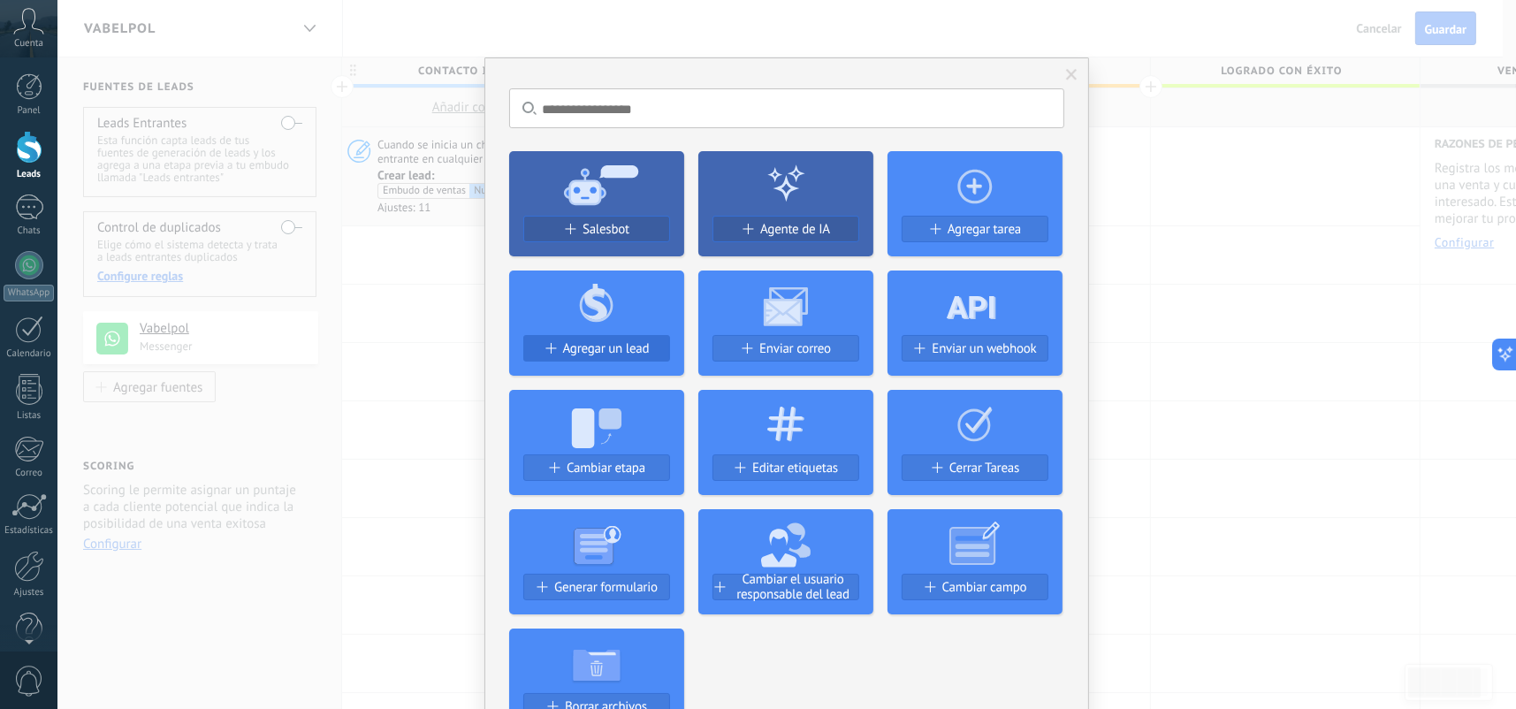
click at [618, 349] on span "Agregar un lead" at bounding box center [606, 348] width 87 height 15
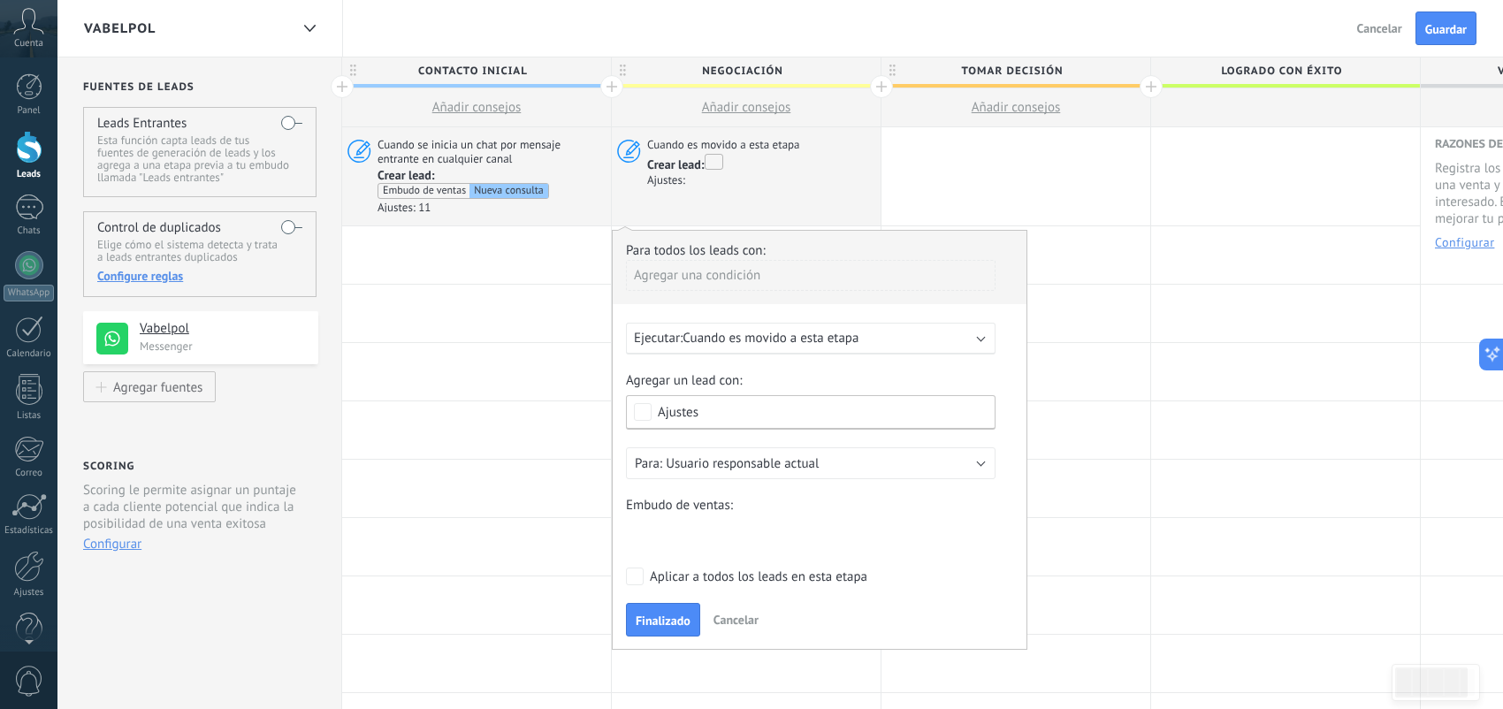
click at [766, 345] on span "Cuando es movido a esta etapa" at bounding box center [771, 338] width 176 height 17
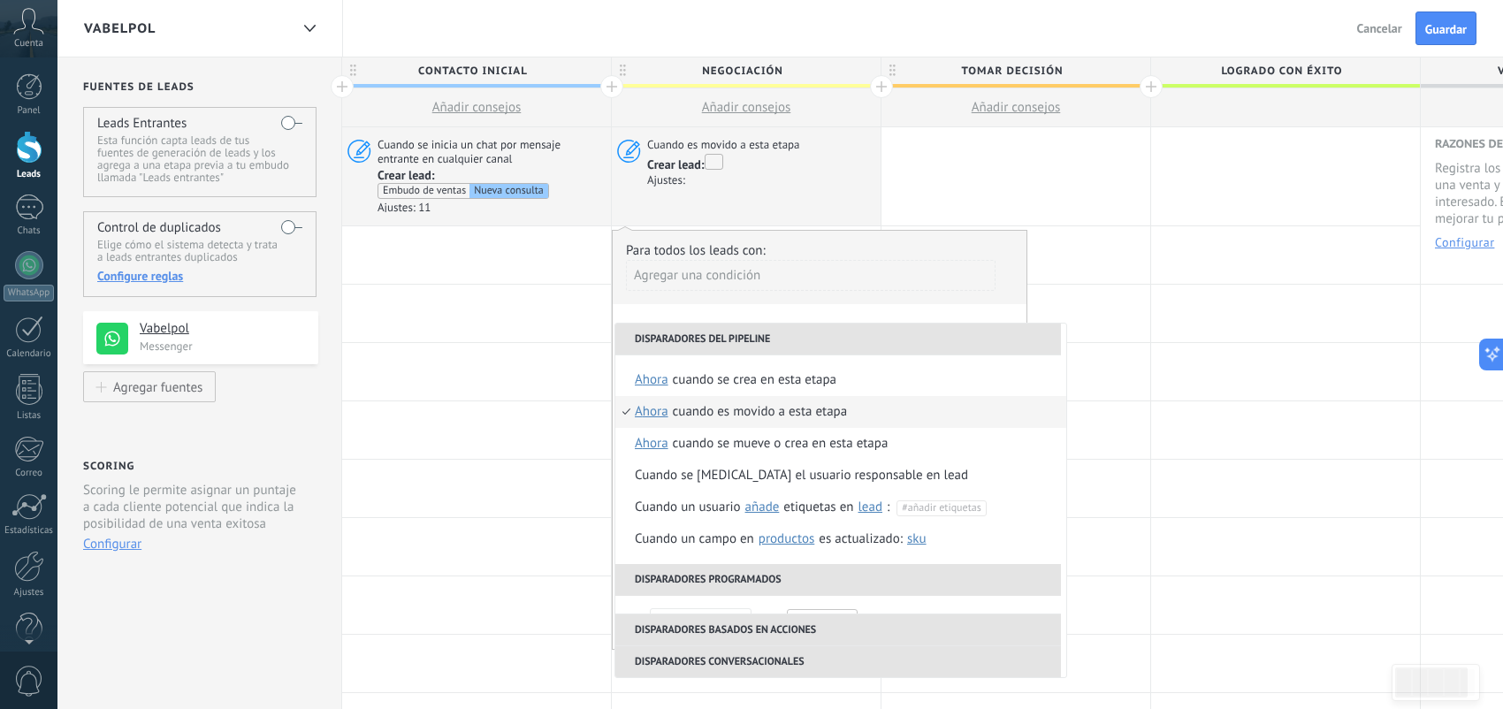
scroll to position [265, 0]
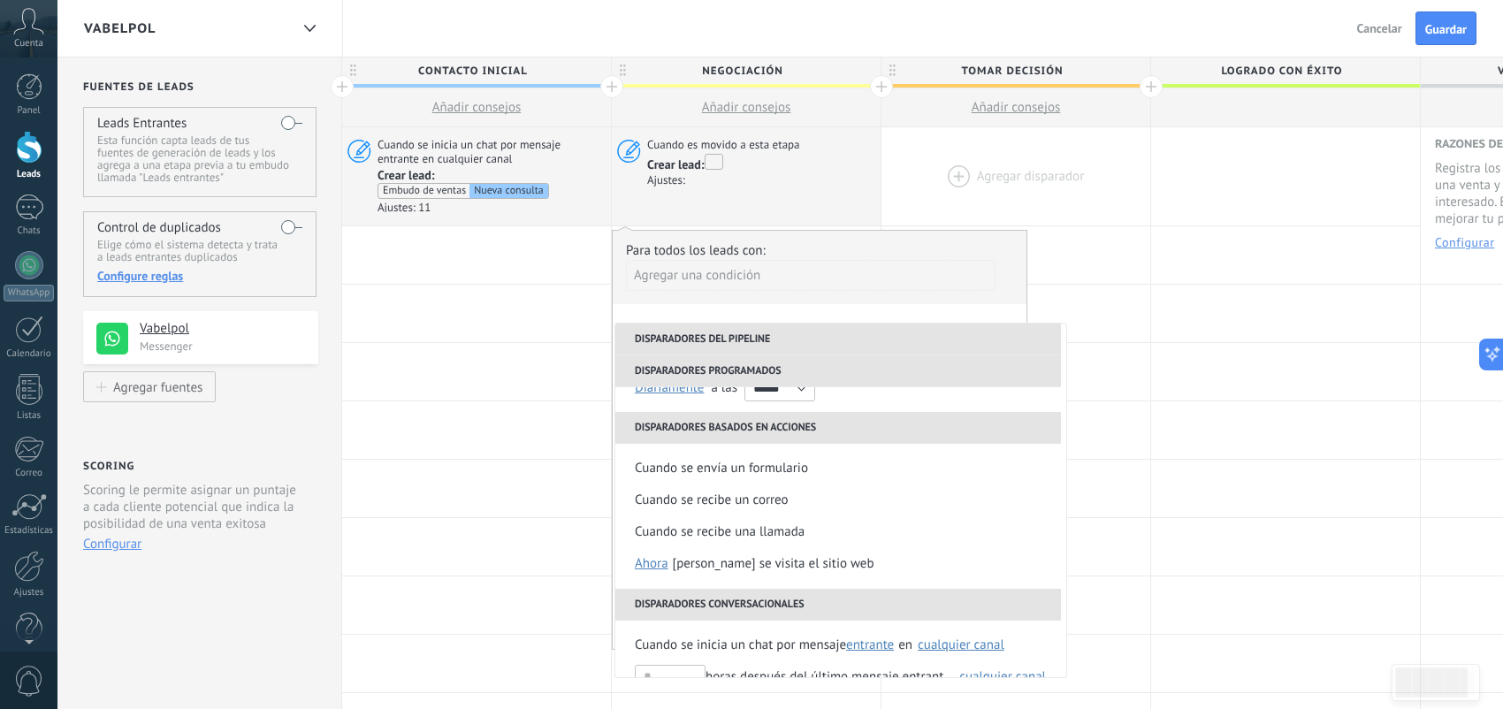
click at [908, 178] on div at bounding box center [1016, 176] width 269 height 98
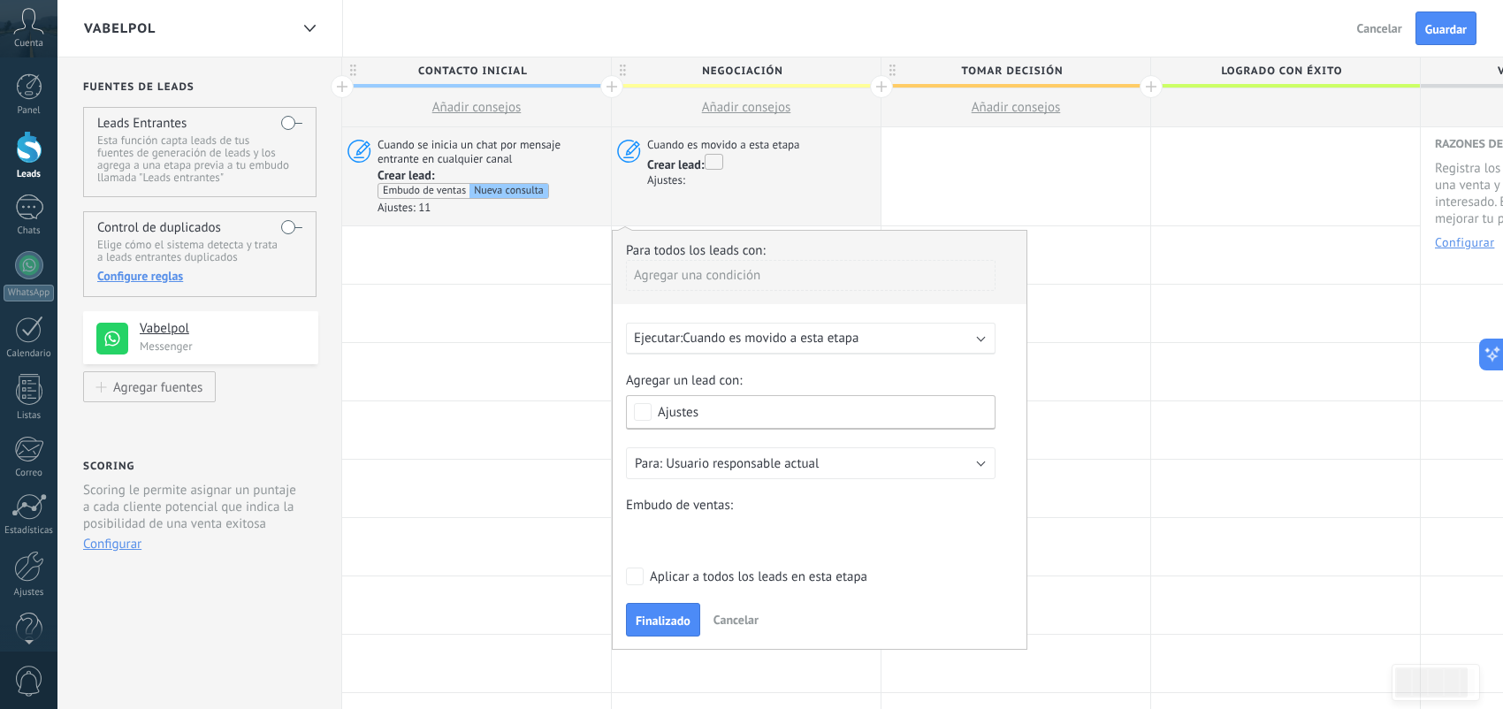
click at [749, 613] on span "Cancelar" at bounding box center [736, 620] width 45 height 16
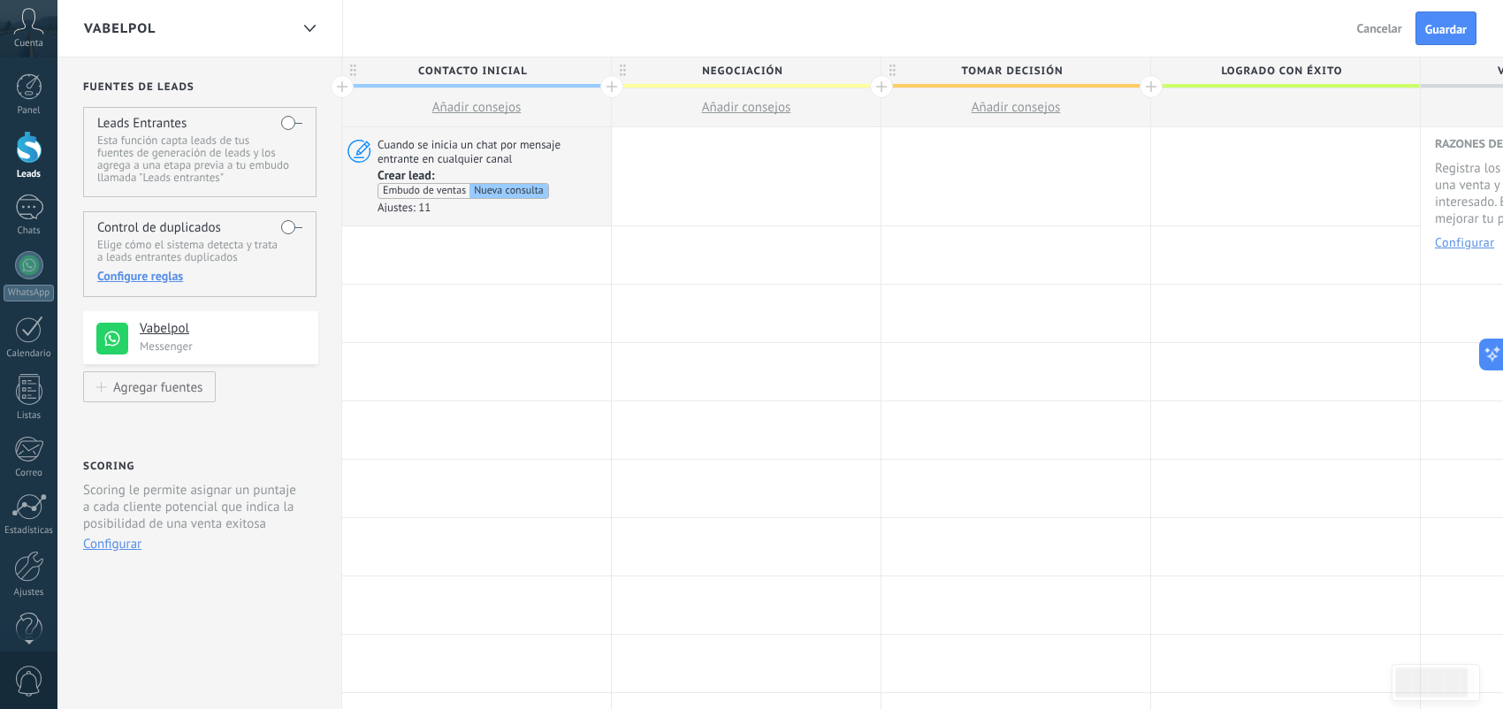
click at [1425, 24] on span "Guardar" at bounding box center [1446, 29] width 42 height 12
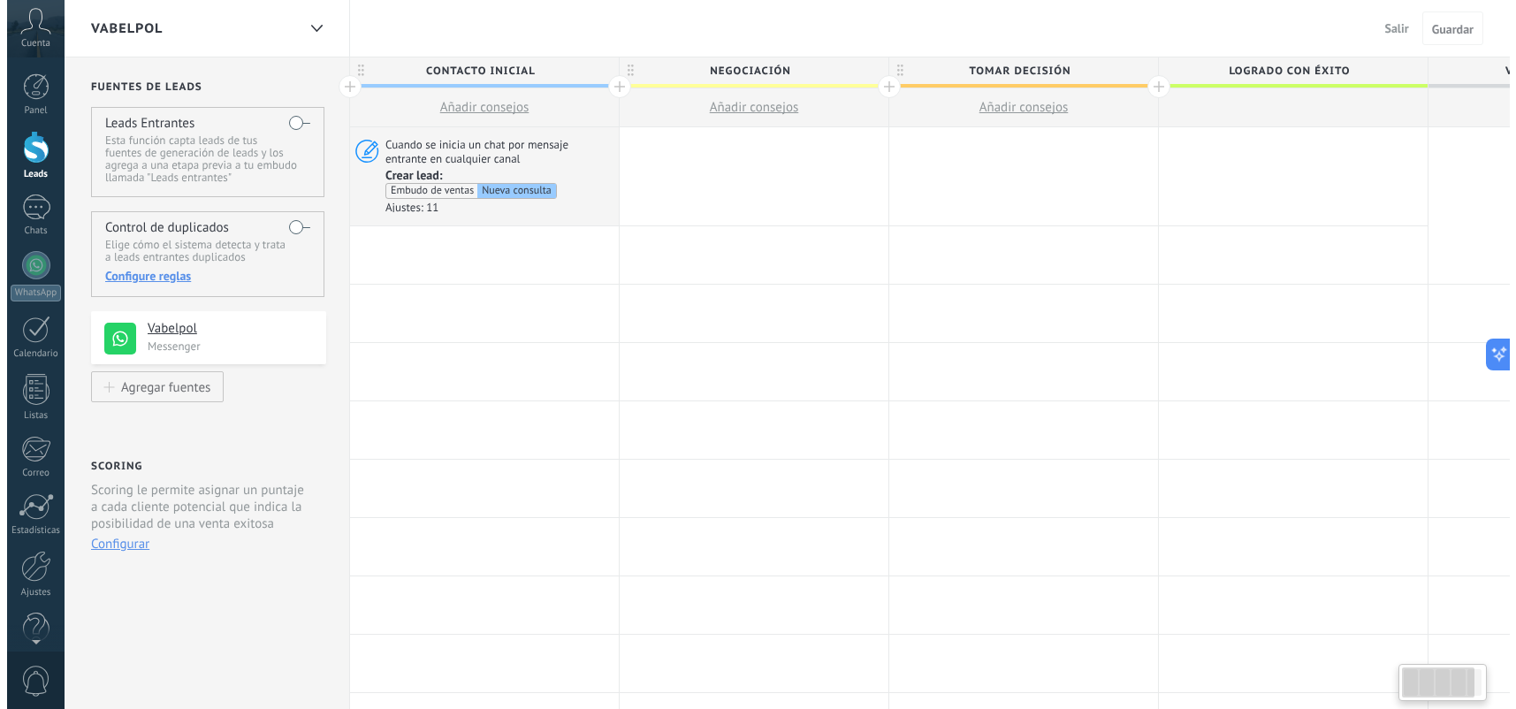
scroll to position [0, 1]
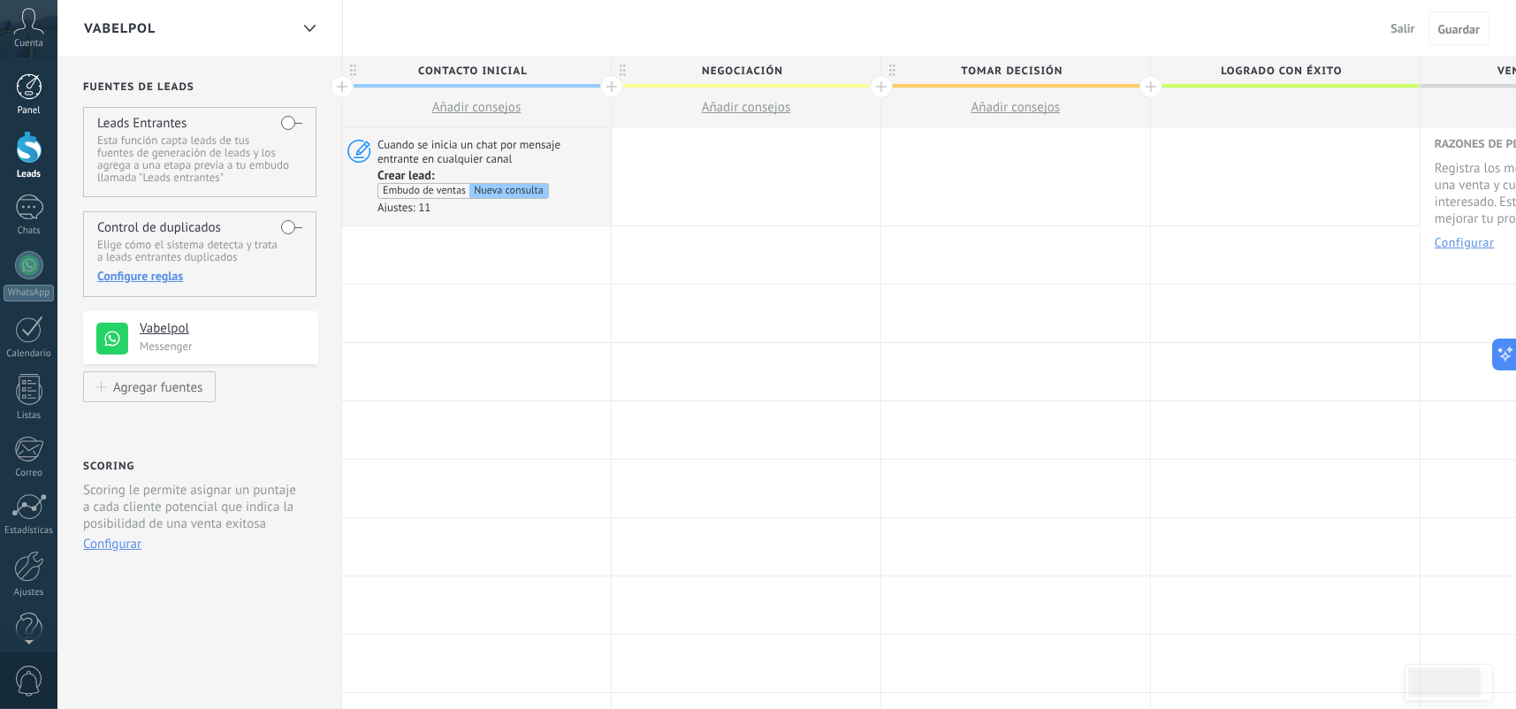
click at [33, 93] on div at bounding box center [29, 86] width 27 height 27
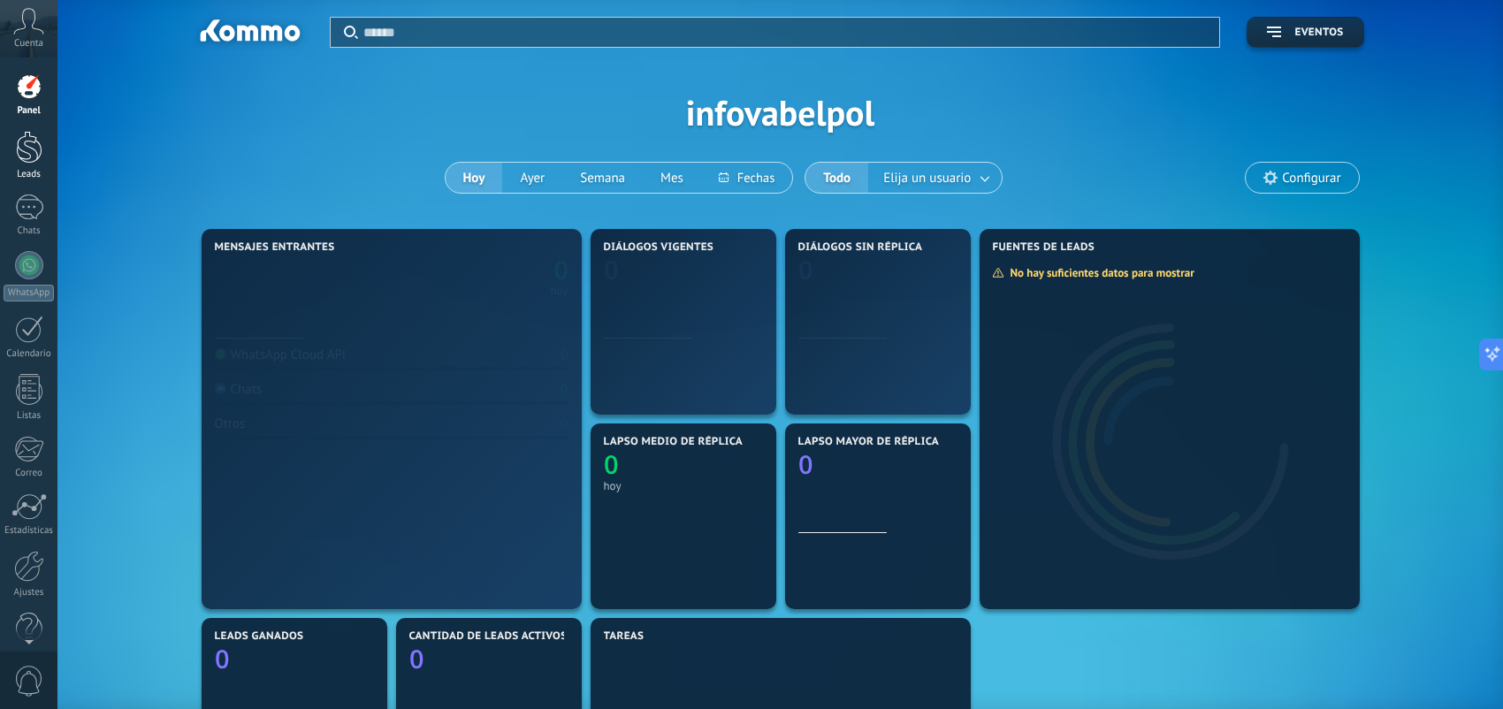
click at [29, 138] on div at bounding box center [29, 147] width 27 height 33
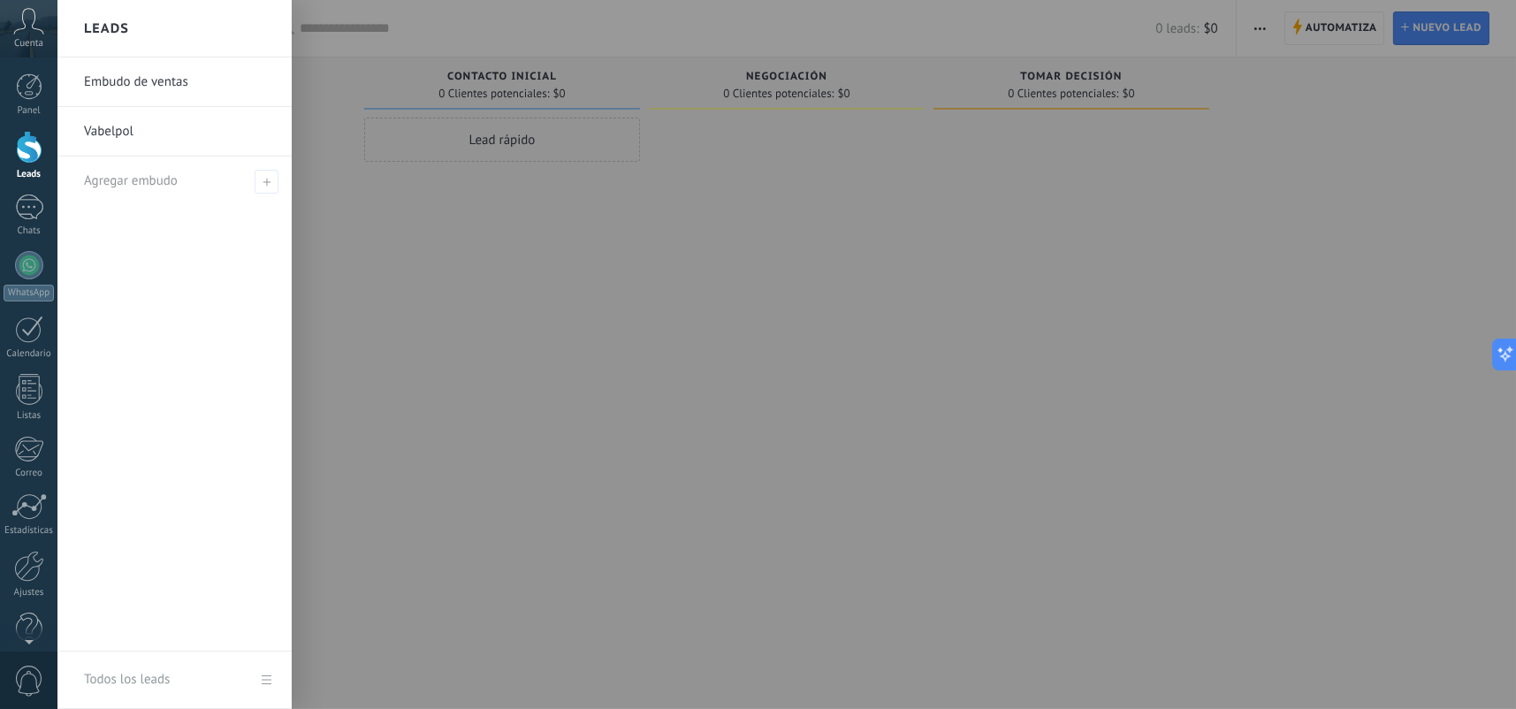
click at [127, 114] on link "Vabelpol" at bounding box center [179, 132] width 190 height 50
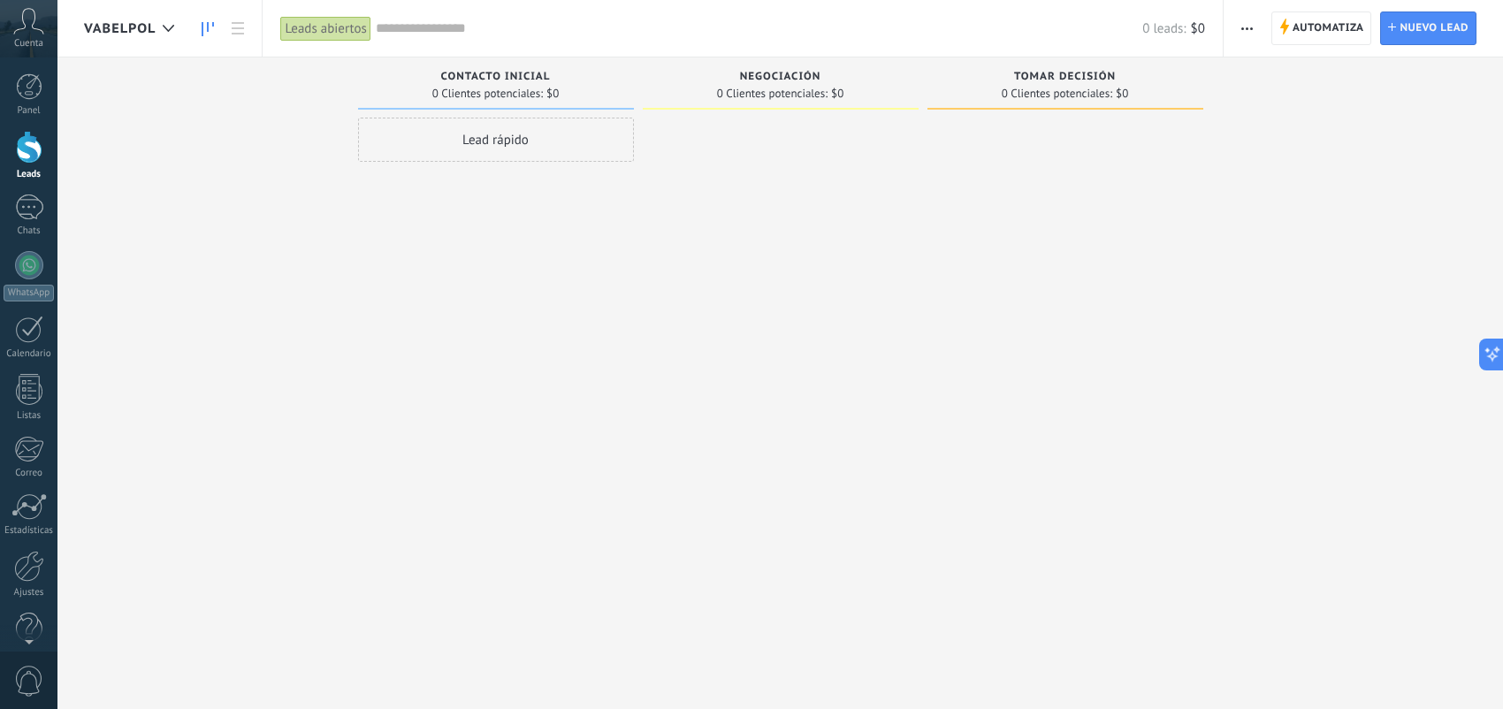
click at [429, 134] on div "Lead rápido" at bounding box center [496, 140] width 276 height 44
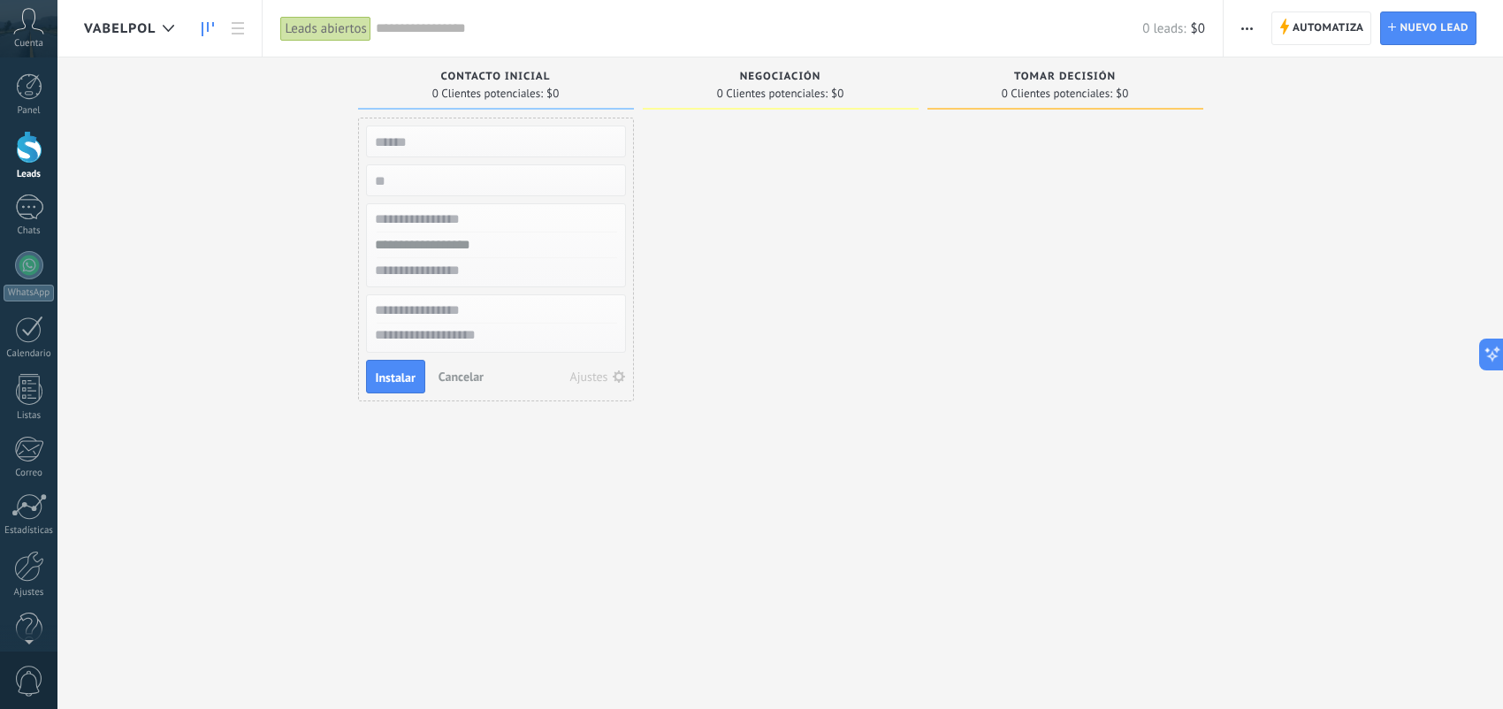
click at [770, 180] on div at bounding box center [781, 357] width 276 height 478
click at [447, 376] on span "Cancelar" at bounding box center [461, 377] width 45 height 16
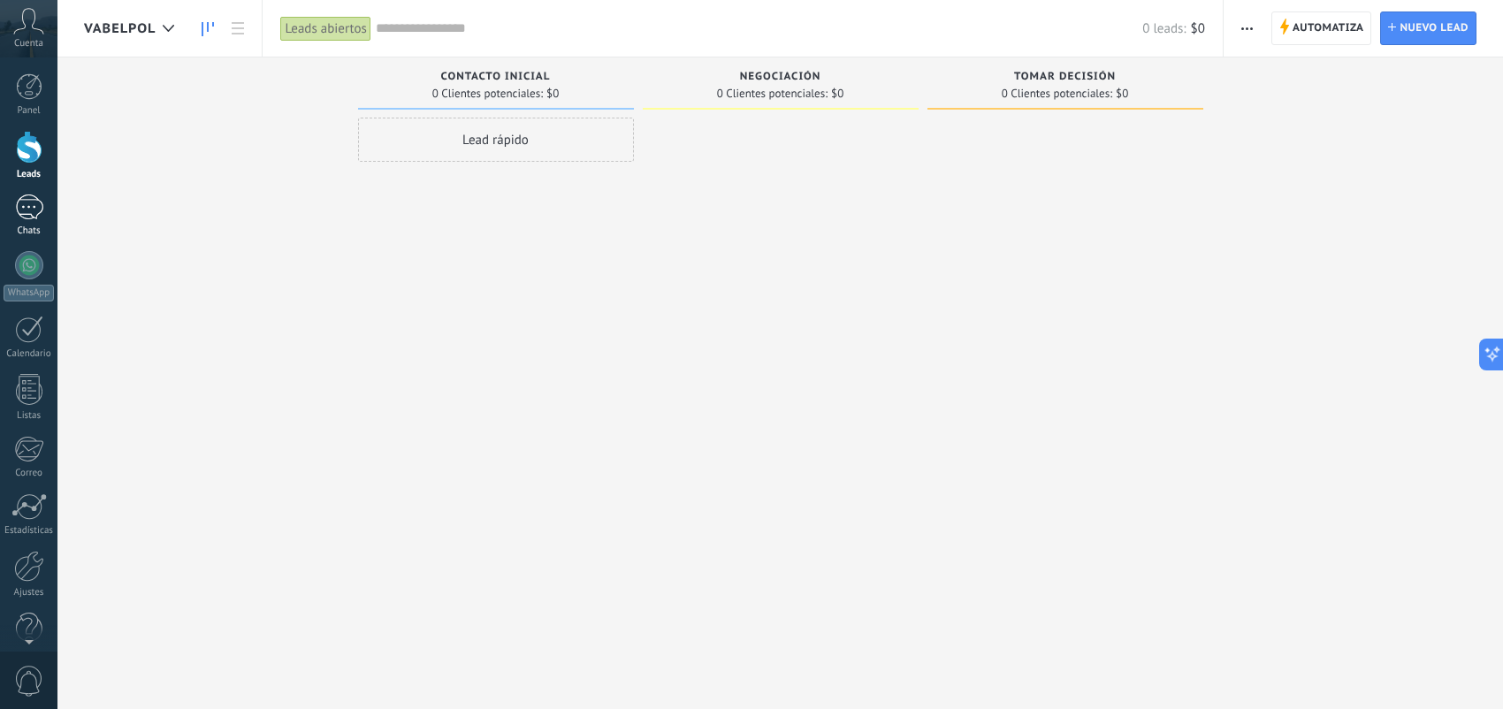
click at [25, 224] on link "Chats" at bounding box center [28, 216] width 57 height 42
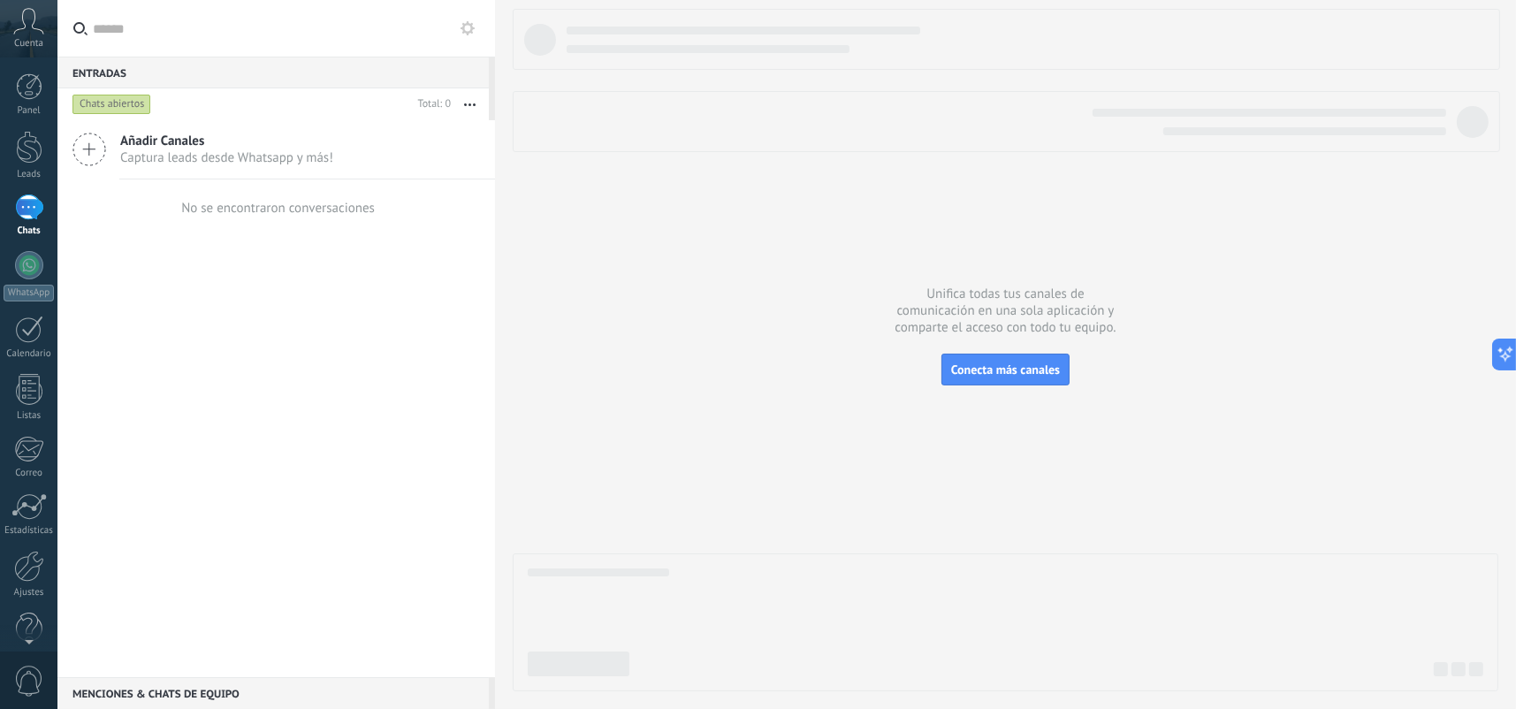
click at [135, 106] on div "Chats abiertos" at bounding box center [112, 104] width 79 height 21
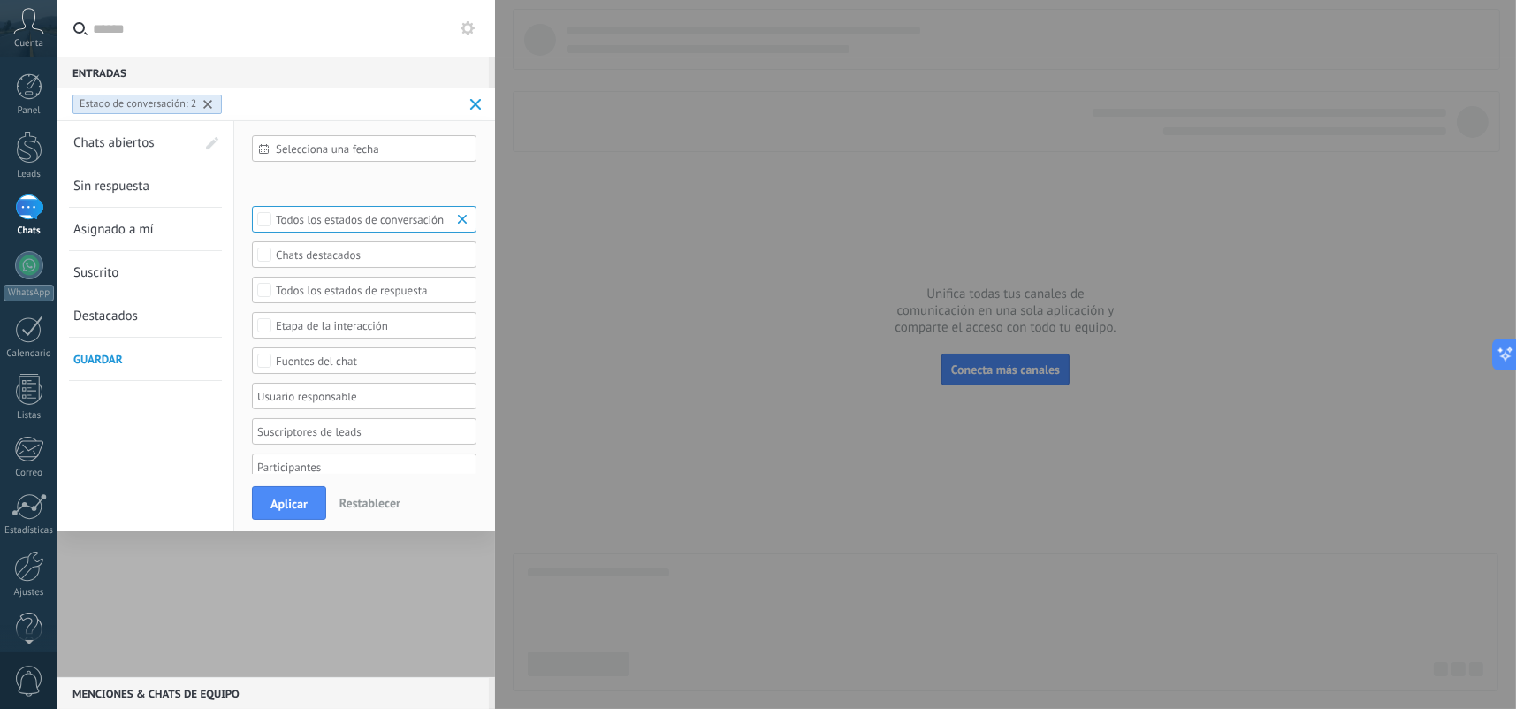
click at [324, 149] on span "Selecciona una fecha" at bounding box center [371, 148] width 191 height 13
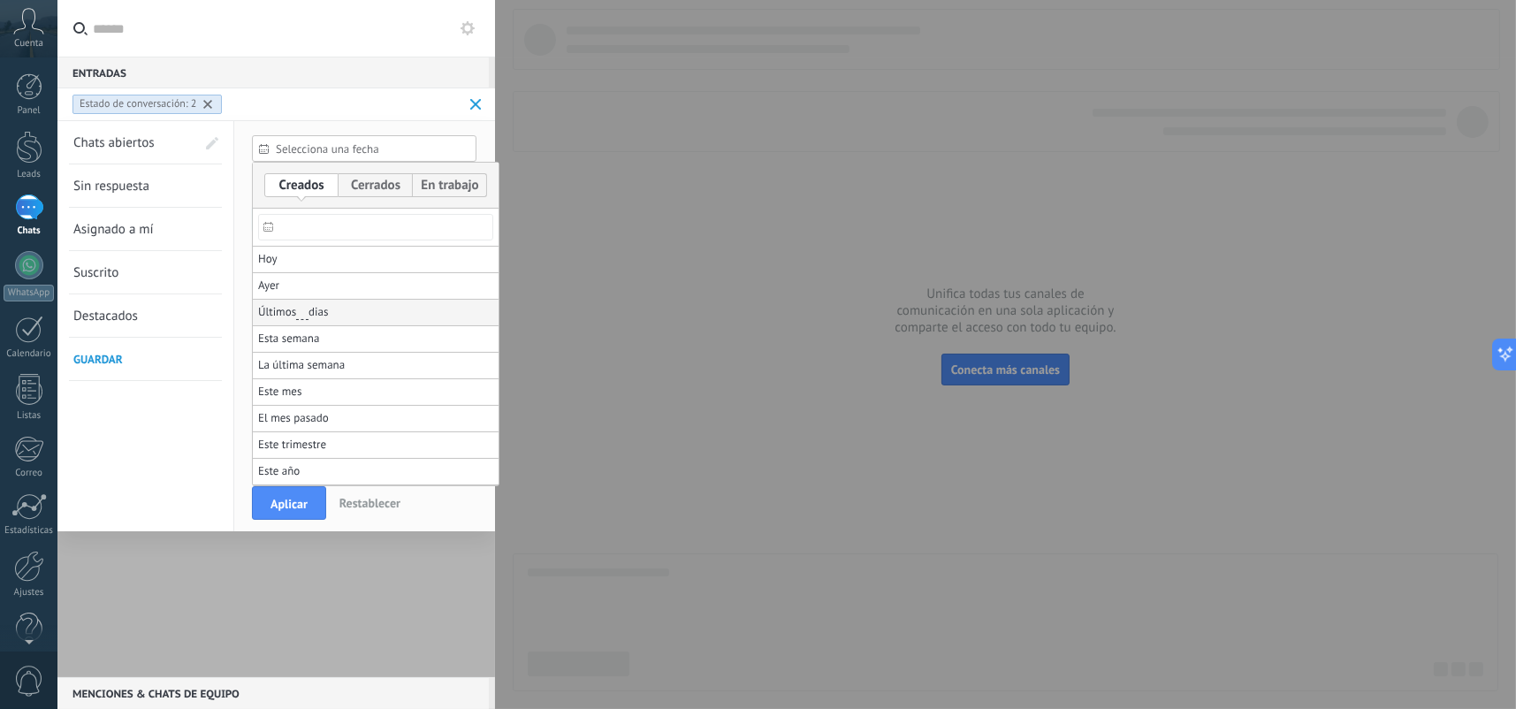
click at [354, 313] on li "Últimos ** 30 dias" at bounding box center [376, 313] width 246 height 27
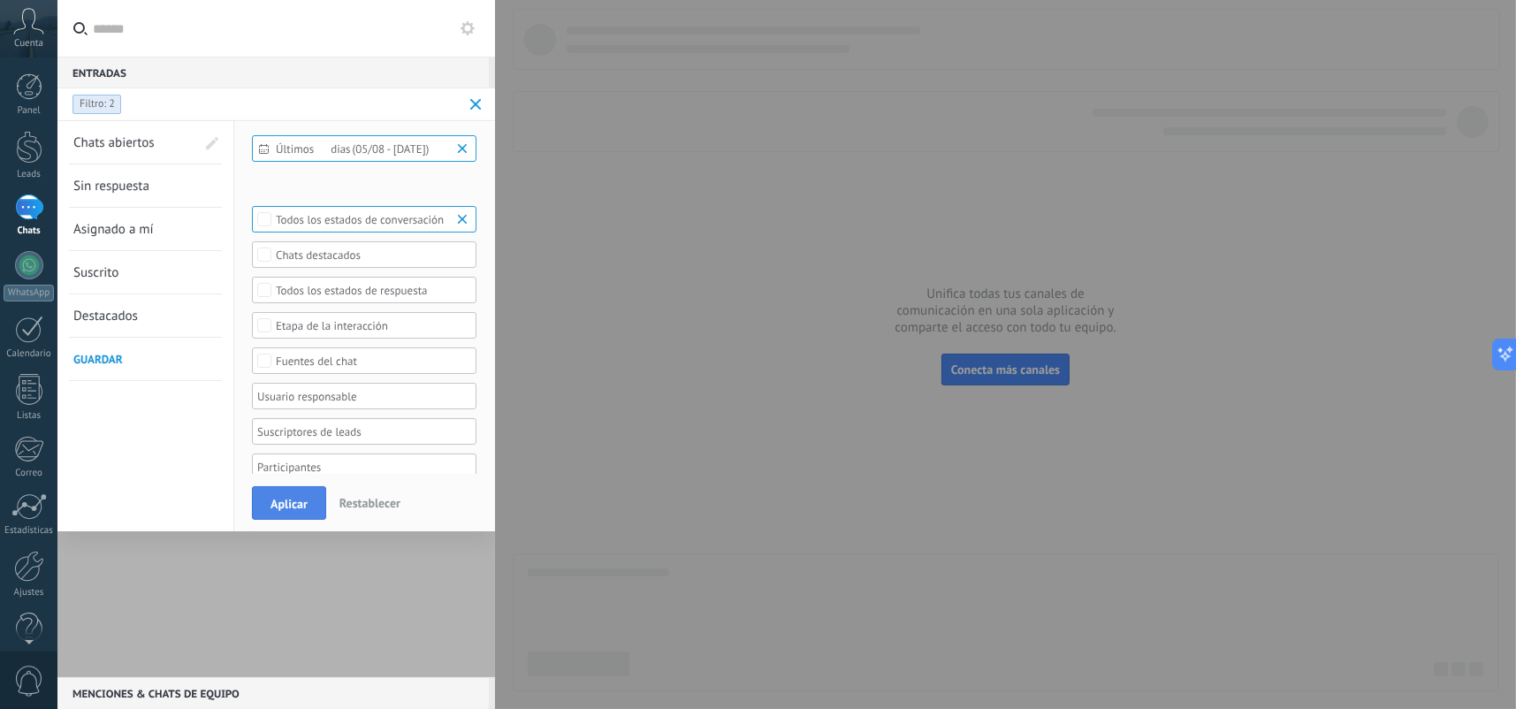
click at [290, 504] on span "Aplicar" at bounding box center [289, 504] width 37 height 12
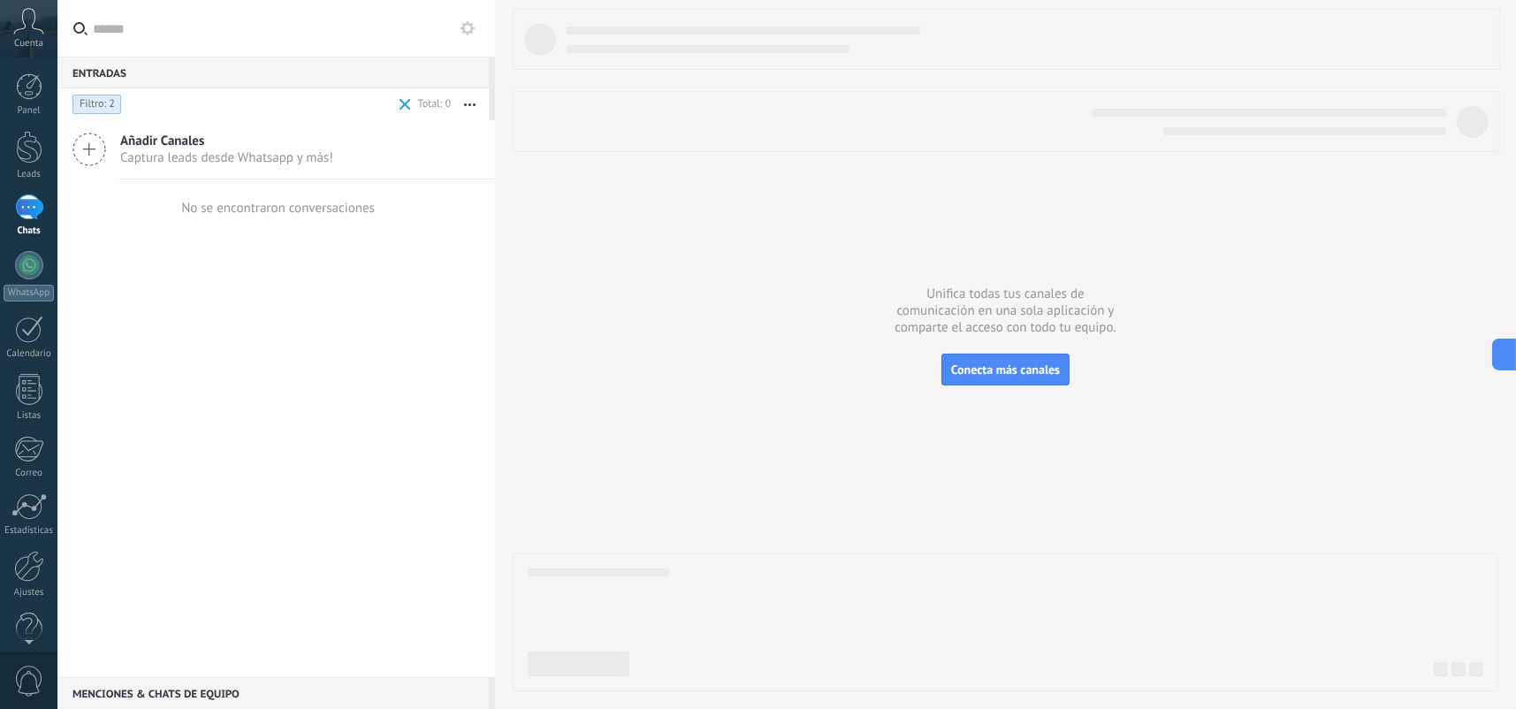
click at [400, 102] on span at bounding box center [405, 104] width 11 height 11
click at [195, 30] on input "text" at bounding box center [287, 28] width 388 height 57
click at [470, 43] on input "text" at bounding box center [287, 28] width 388 height 57
click at [472, 29] on use at bounding box center [468, 28] width 14 height 14
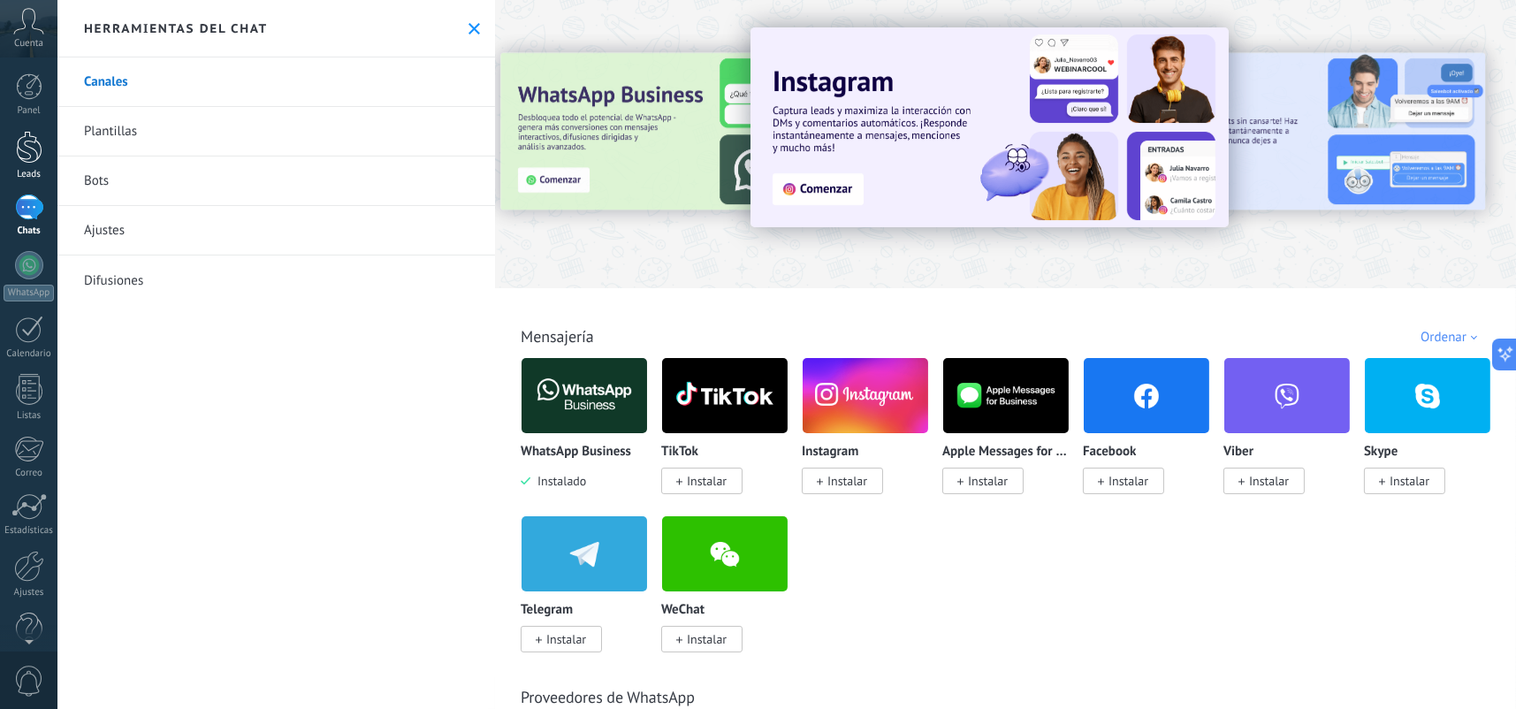
click at [27, 163] on div at bounding box center [29, 147] width 27 height 33
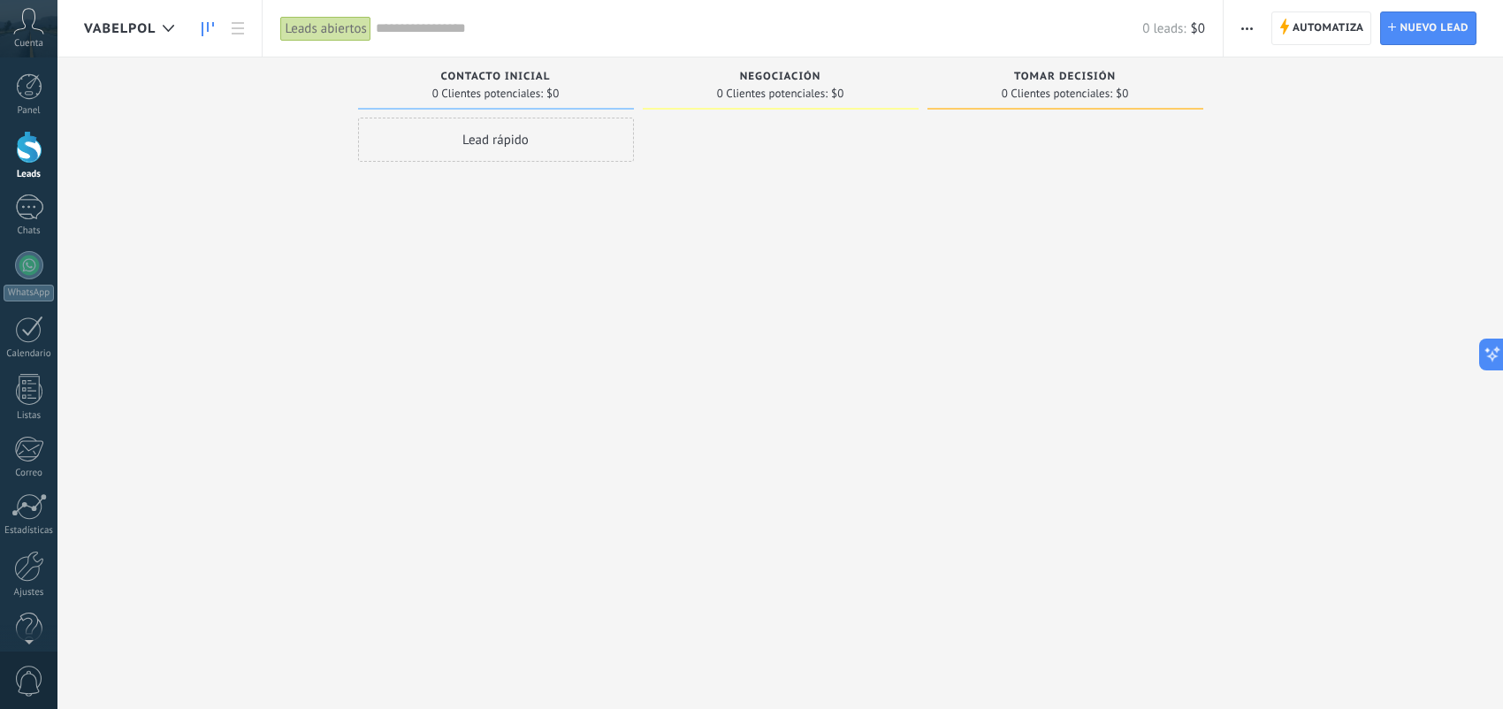
click at [354, 28] on div "Leads abiertos" at bounding box center [325, 29] width 90 height 26
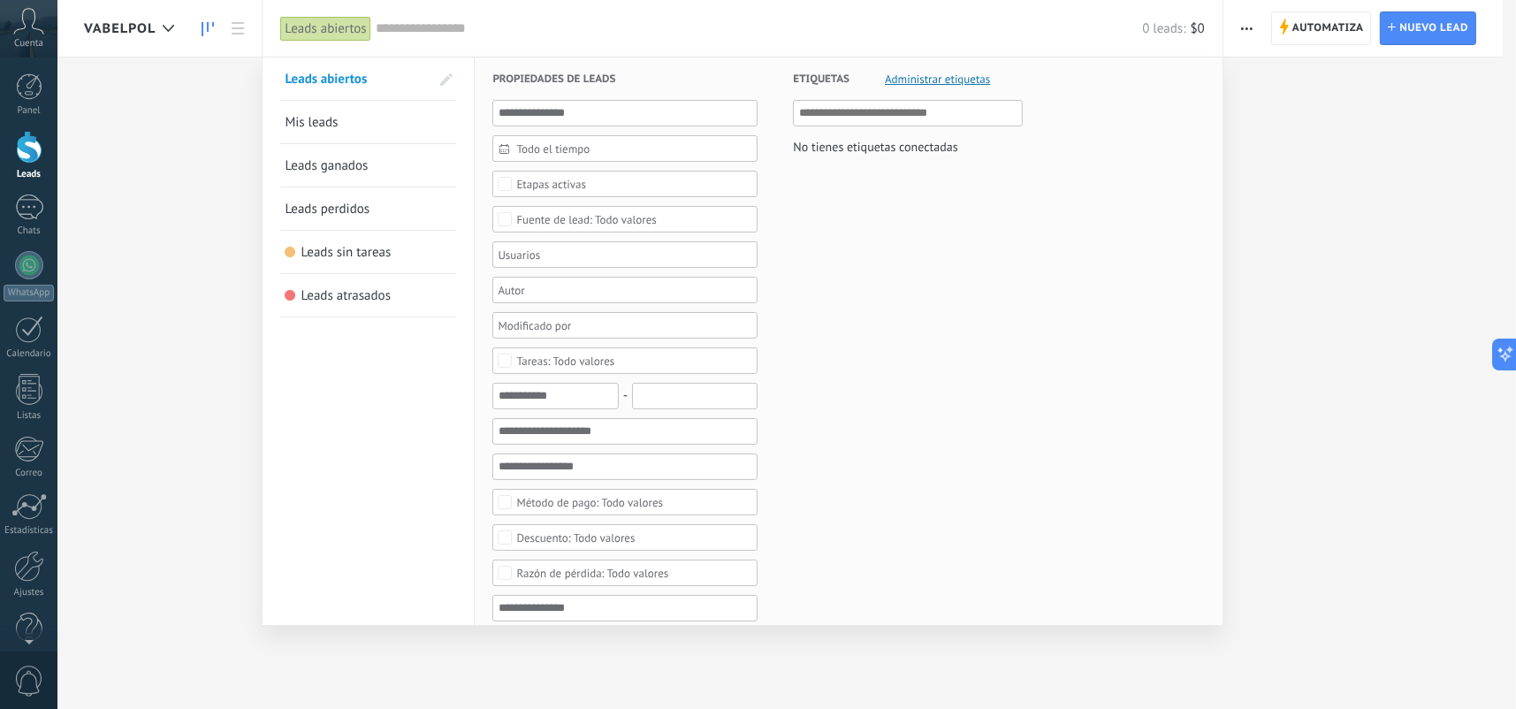
click at [369, 126] on link "Mis leads" at bounding box center [368, 122] width 167 height 42
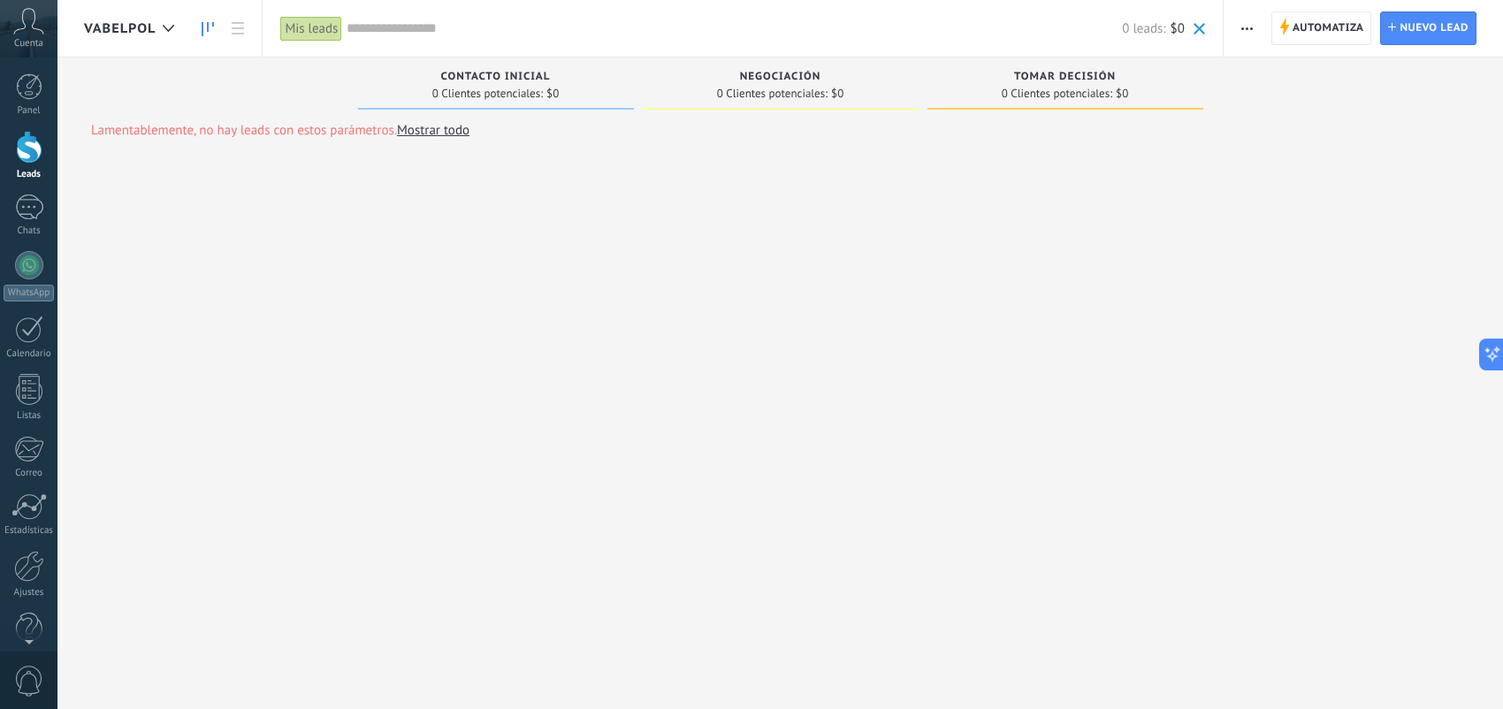
click at [325, 27] on div "Mis leads" at bounding box center [311, 29] width 62 height 26
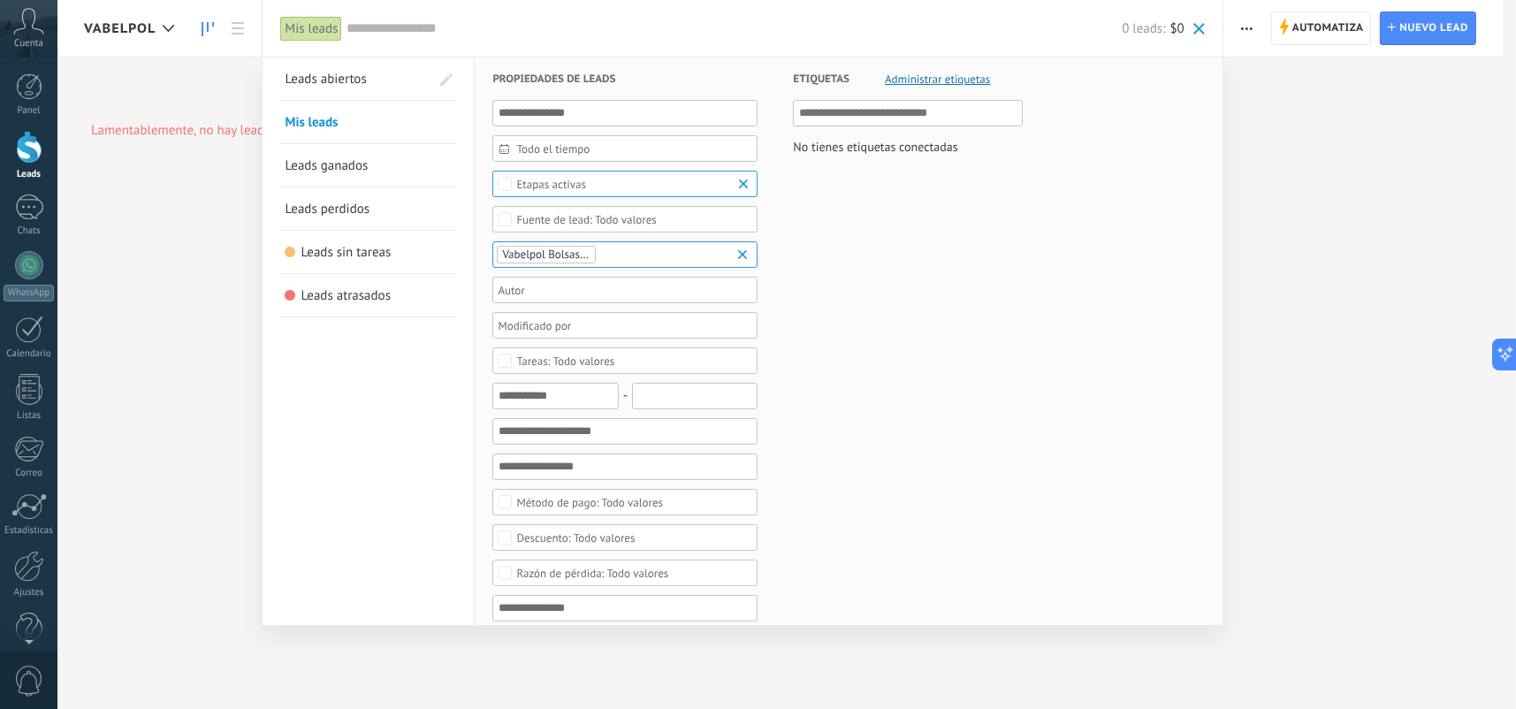
click at [351, 85] on span "Leads abiertos" at bounding box center [325, 79] width 81 height 17
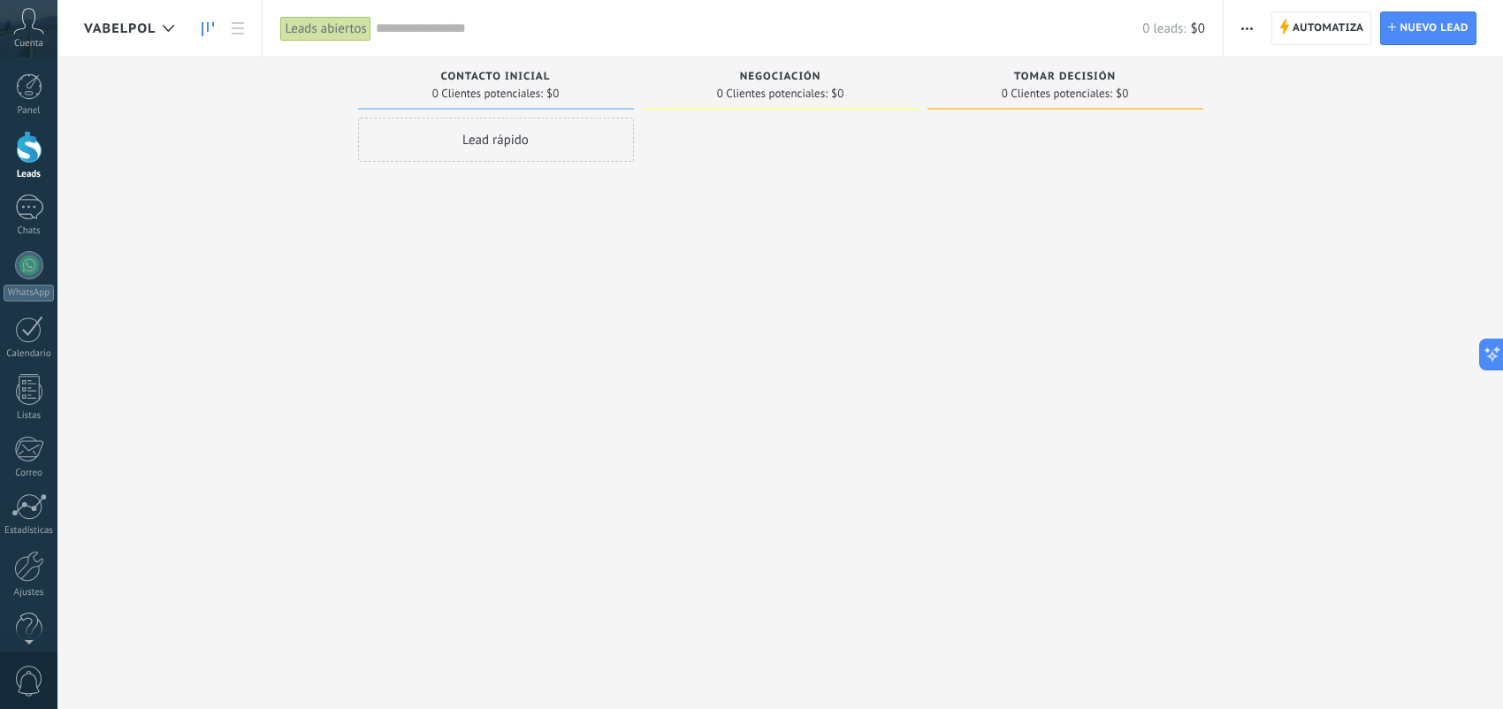
click at [1260, 20] on button "button" at bounding box center [1247, 28] width 26 height 34
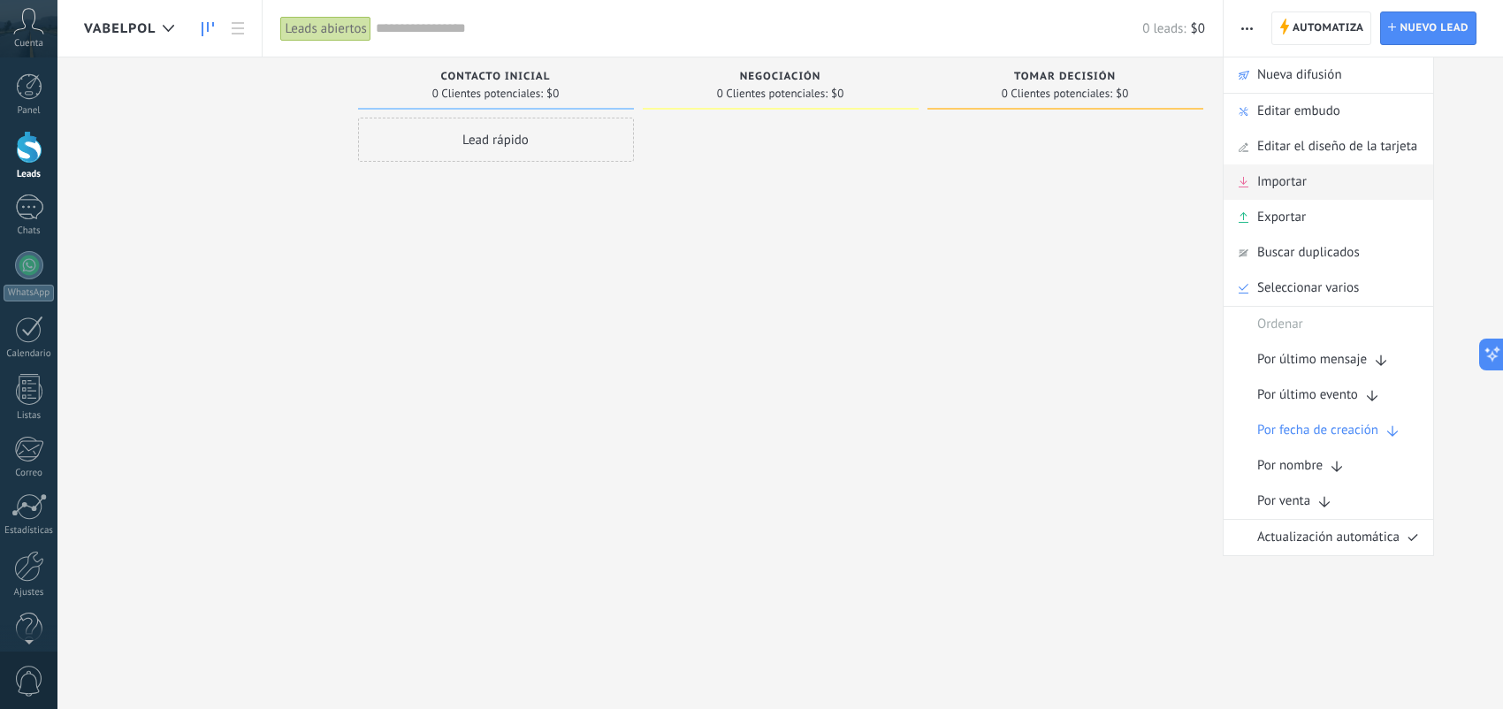
click at [1328, 188] on div "Importar" at bounding box center [1329, 181] width 210 height 35
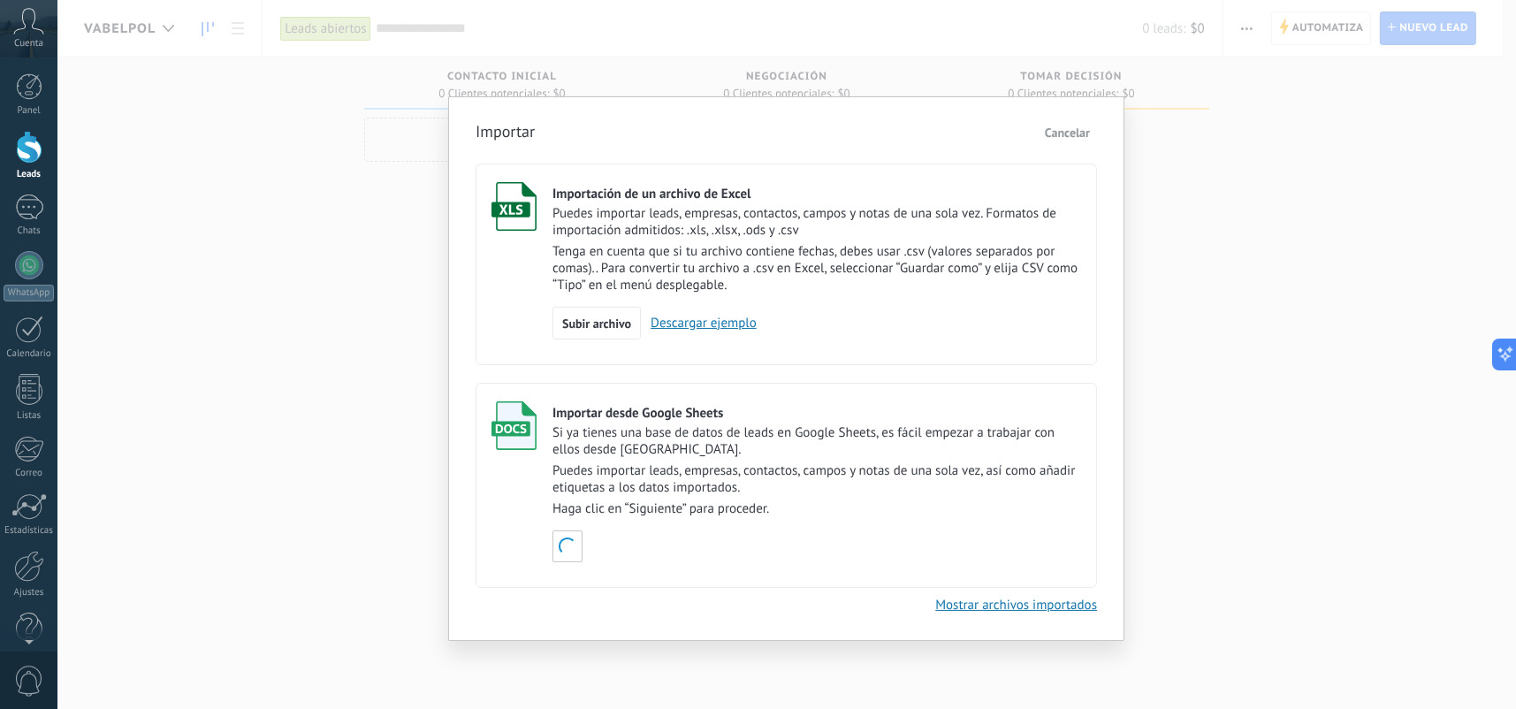
click at [1363, 179] on div "Importar Cancelar Importación de un archivo de Excel Puedes importar leads, emp…" at bounding box center [786, 354] width 1459 height 709
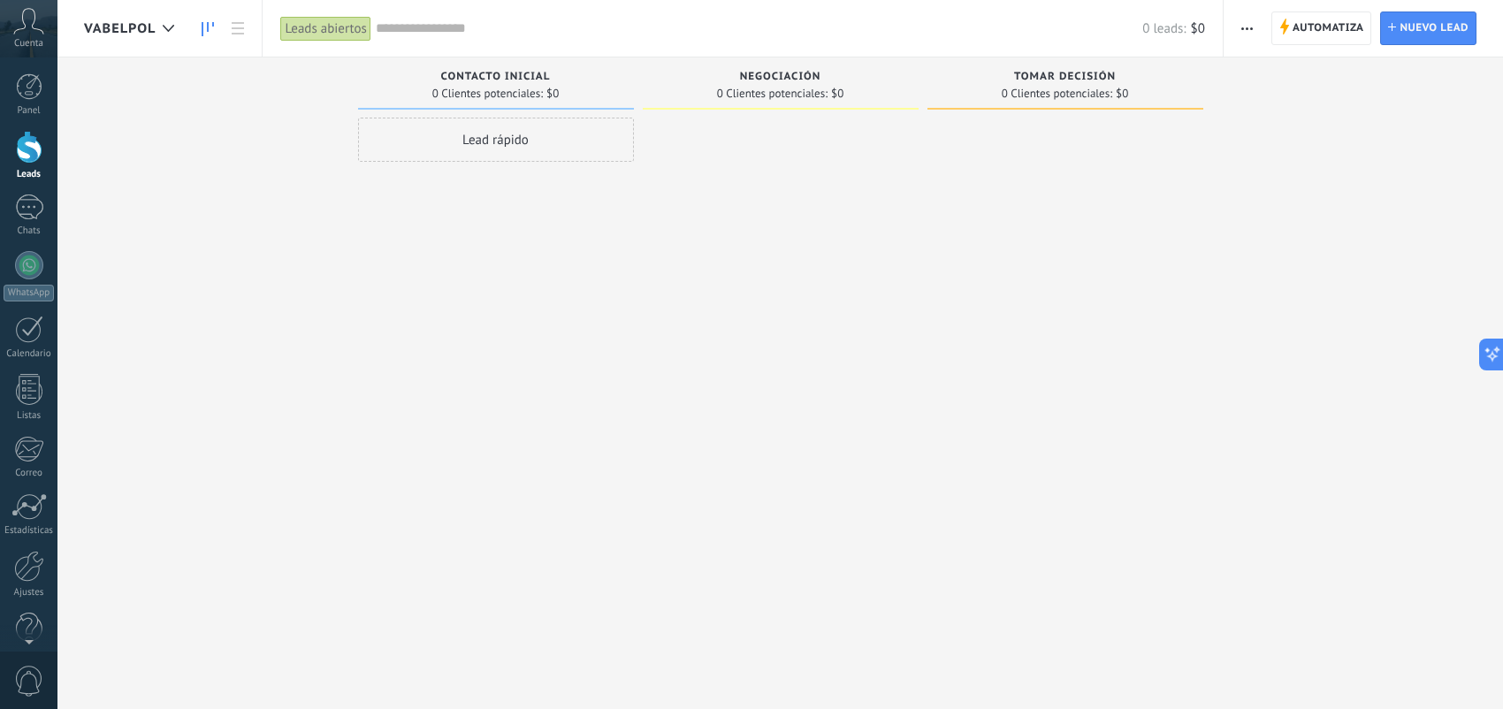
click at [1233, 23] on div "Automatiza Nueva difusión Editar embudo Editar el diseño de la tarjeta Importar…" at bounding box center [1248, 28] width 30 height 34
click at [1253, 31] on button "button" at bounding box center [1247, 28] width 26 height 34
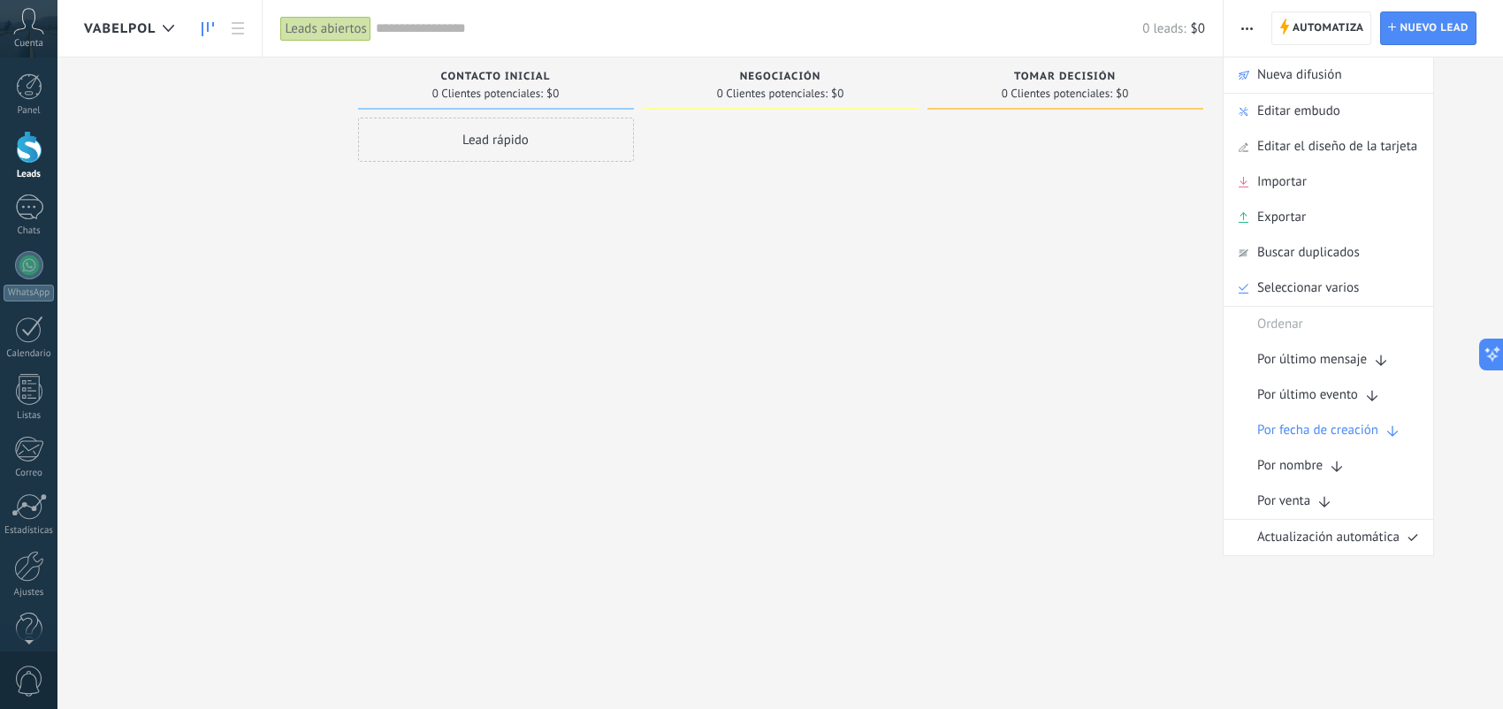
click at [1149, 212] on div at bounding box center [1066, 357] width 276 height 478
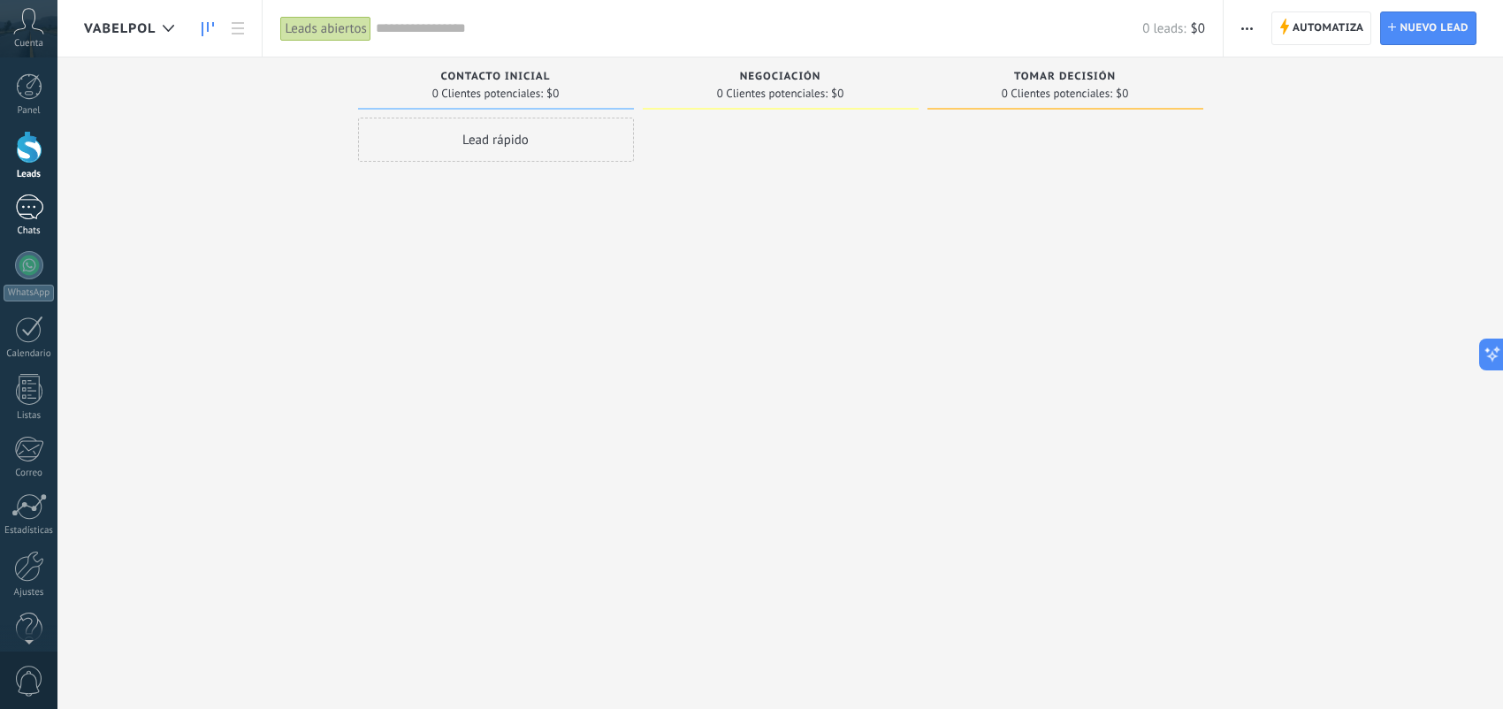
click at [32, 210] on div at bounding box center [29, 208] width 28 height 26
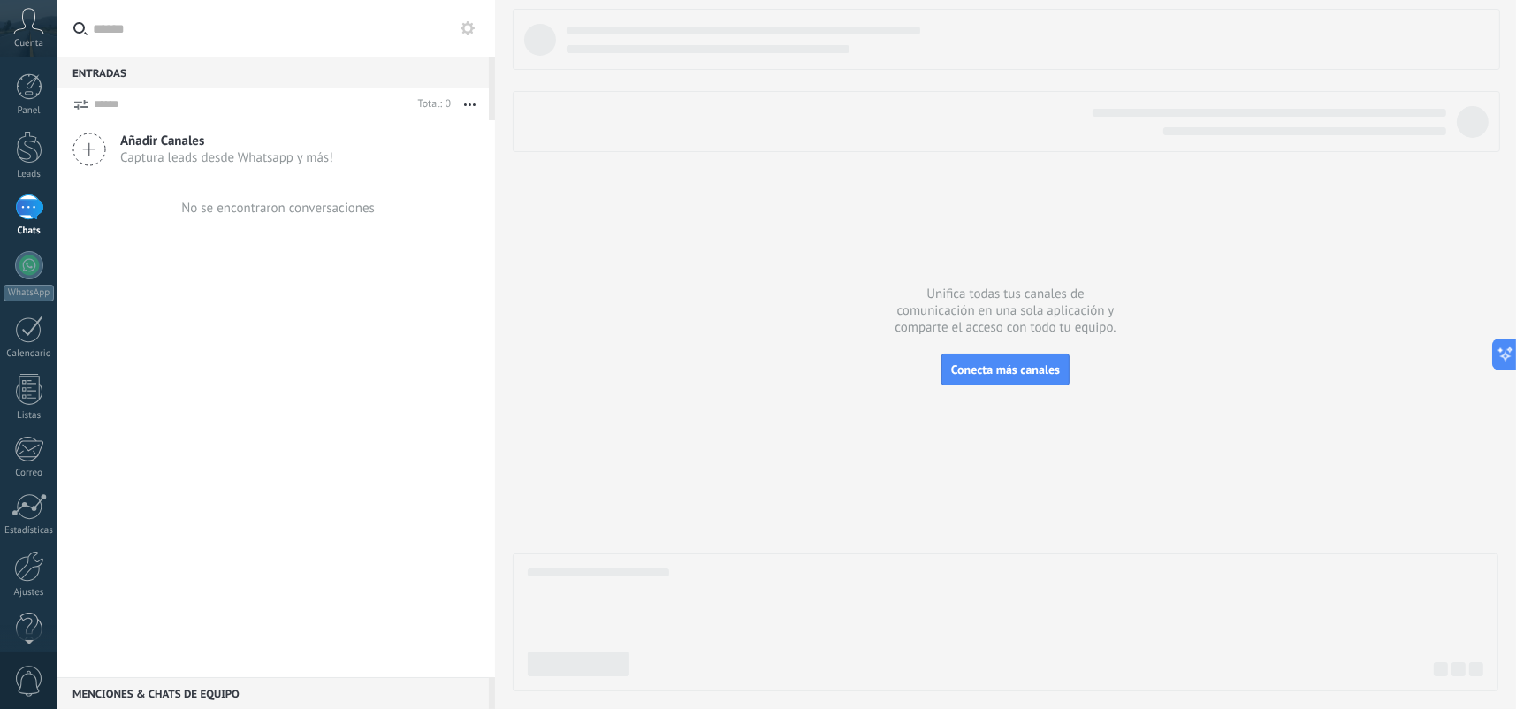
click at [80, 154] on icon at bounding box center [90, 150] width 34 height 34
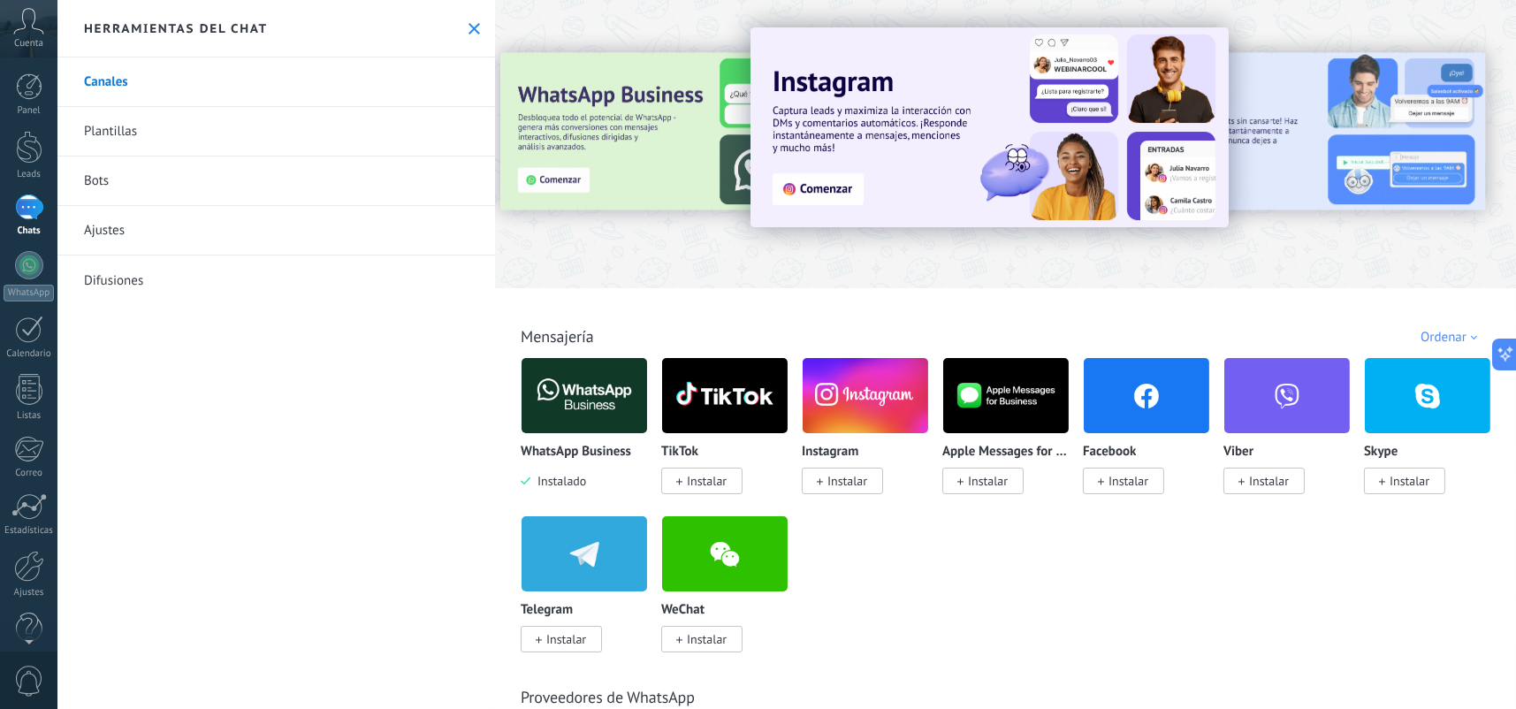
click at [587, 409] on img at bounding box center [585, 396] width 126 height 86
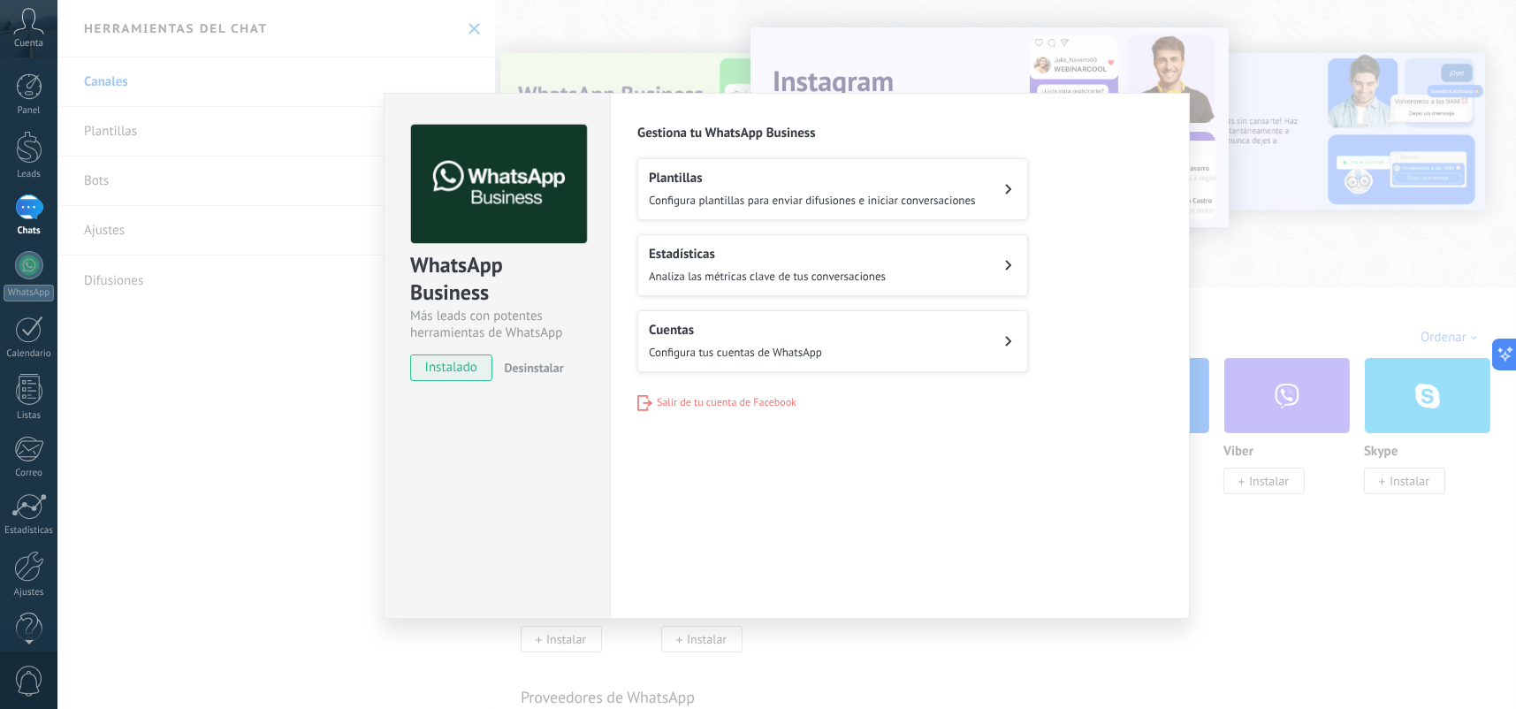
click at [719, 195] on span "Configura plantillas para enviar difusiones e iniciar conversaciones" at bounding box center [812, 200] width 327 height 15
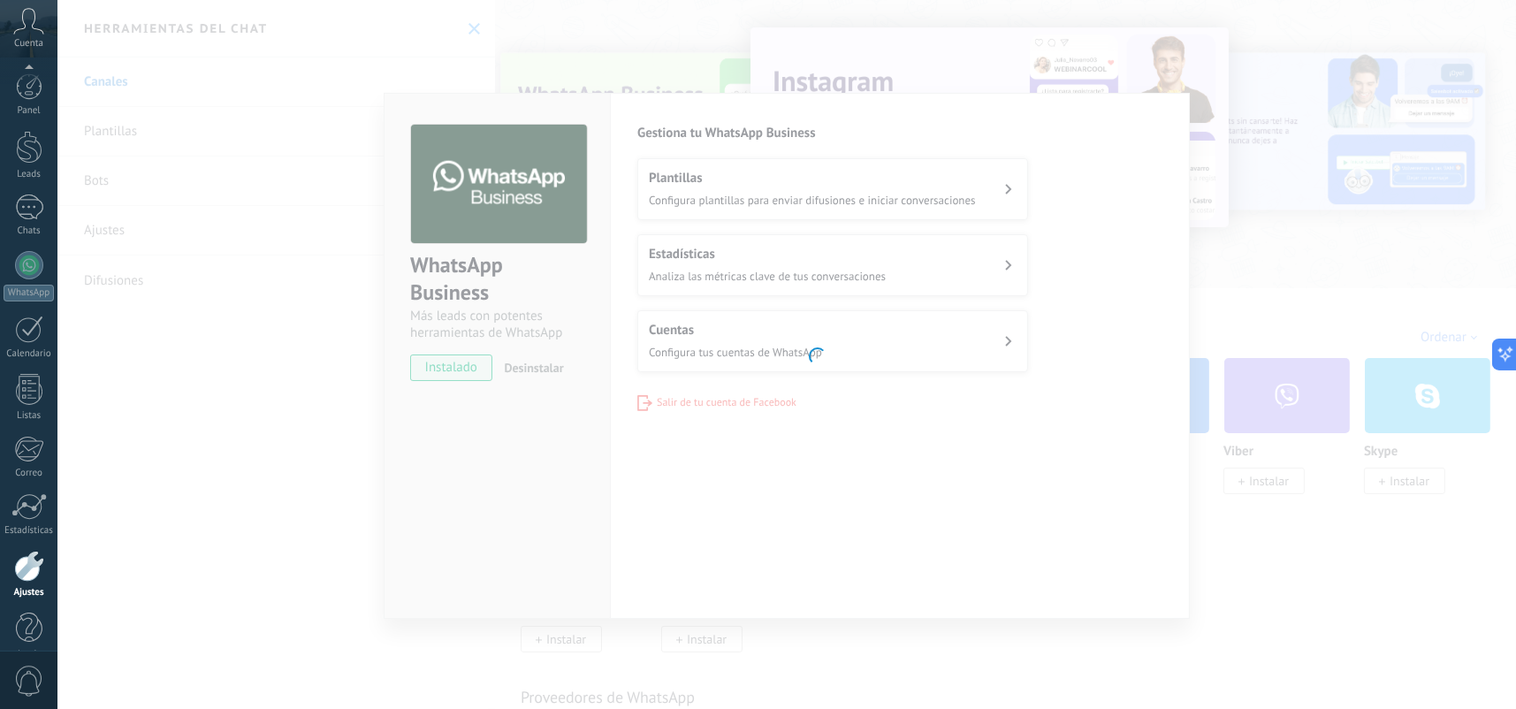
scroll to position [27, 0]
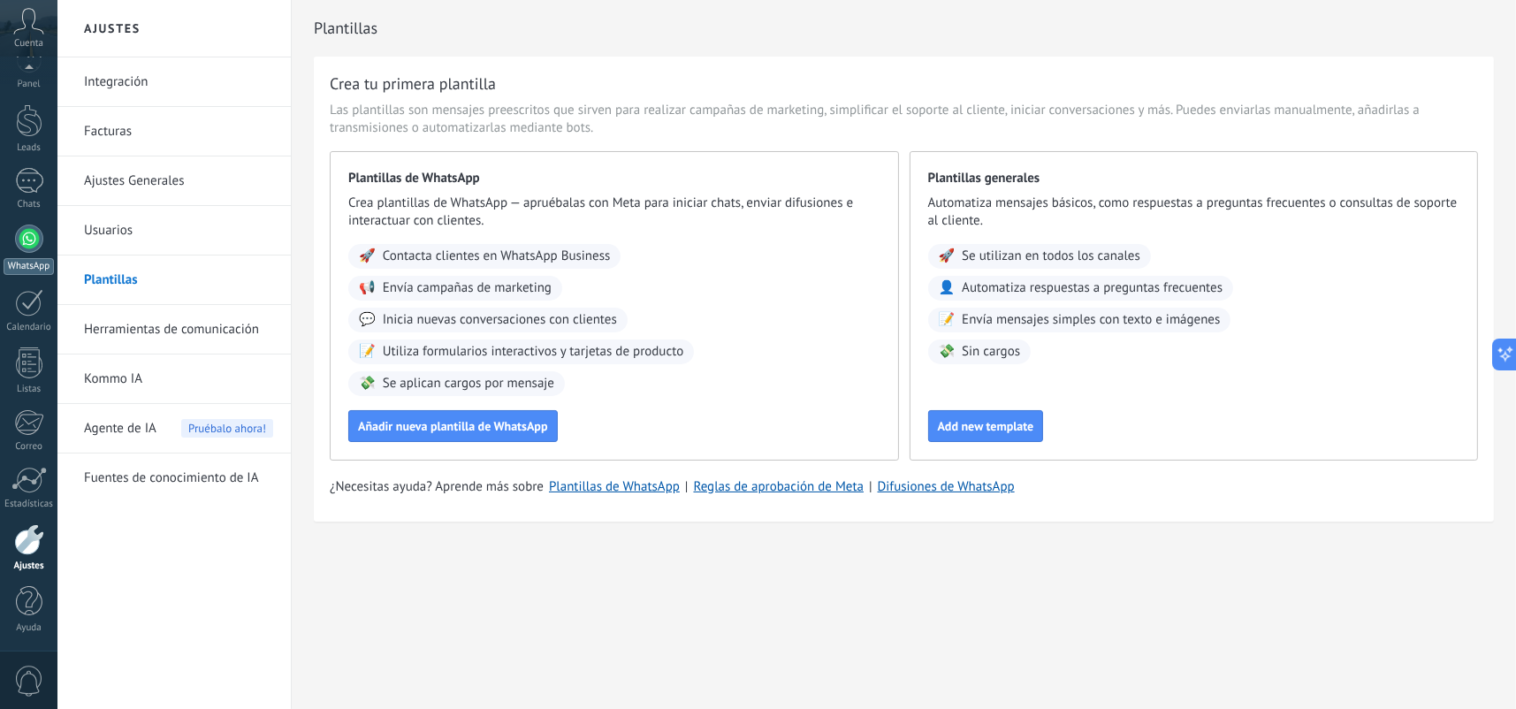
click at [19, 247] on div at bounding box center [29, 239] width 28 height 28
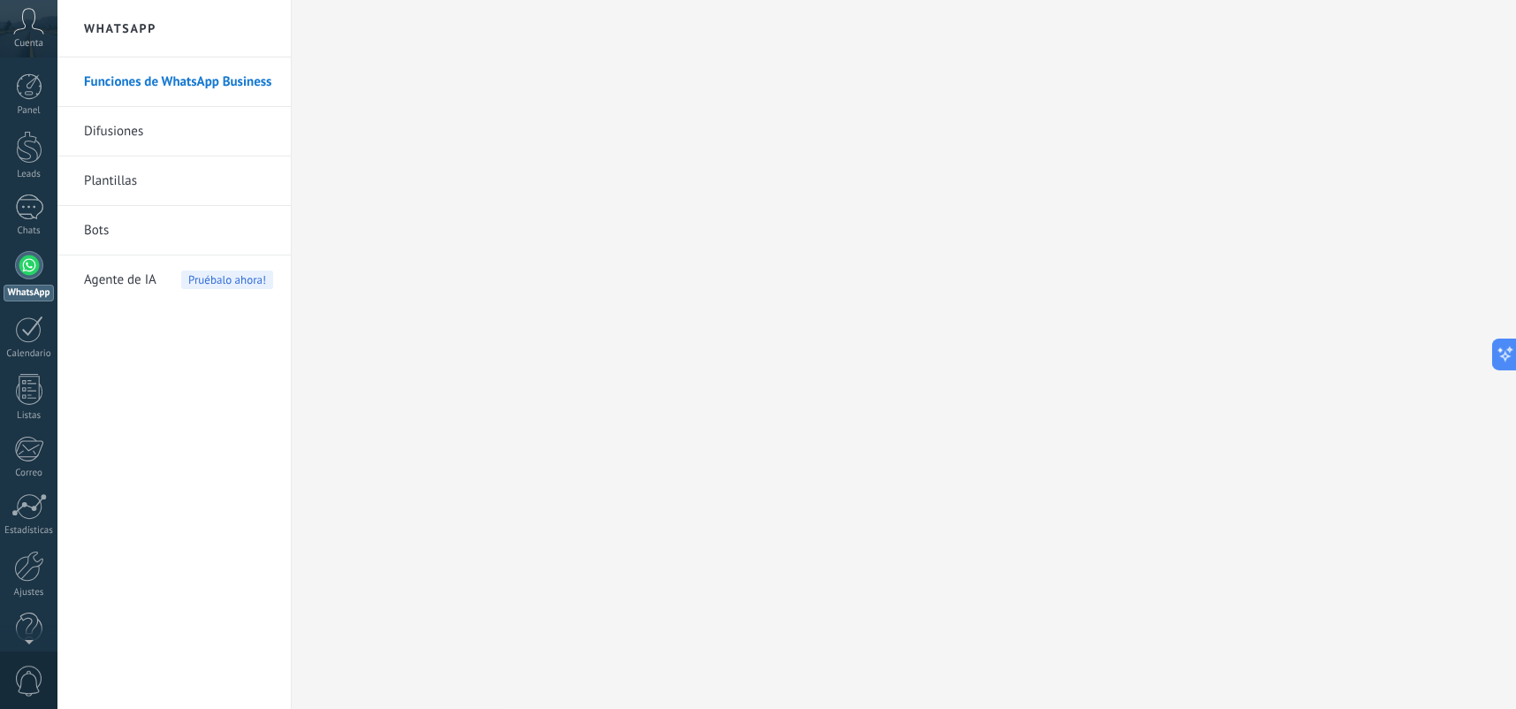
click at [176, 142] on link "Difusiones" at bounding box center [178, 132] width 189 height 50
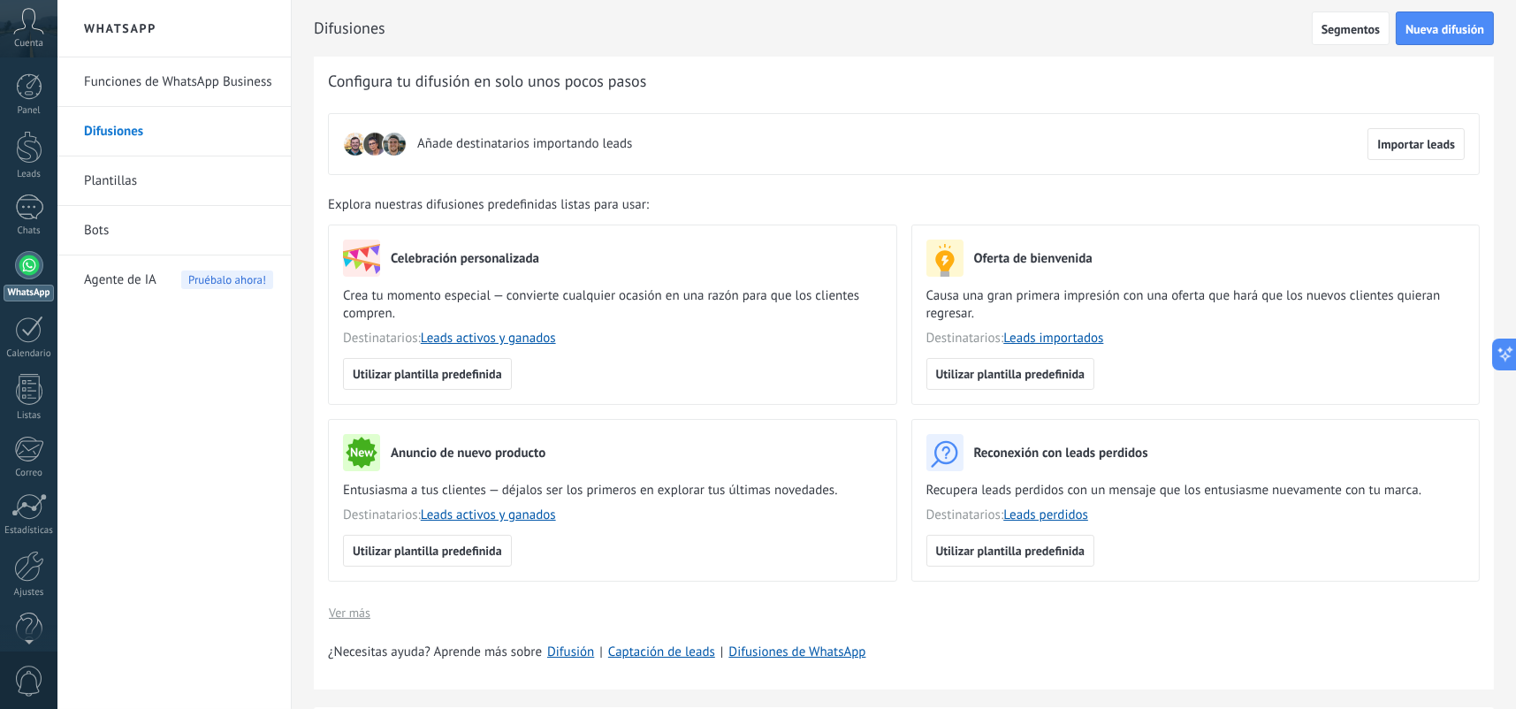
click at [172, 182] on link "Plantillas" at bounding box center [178, 182] width 189 height 50
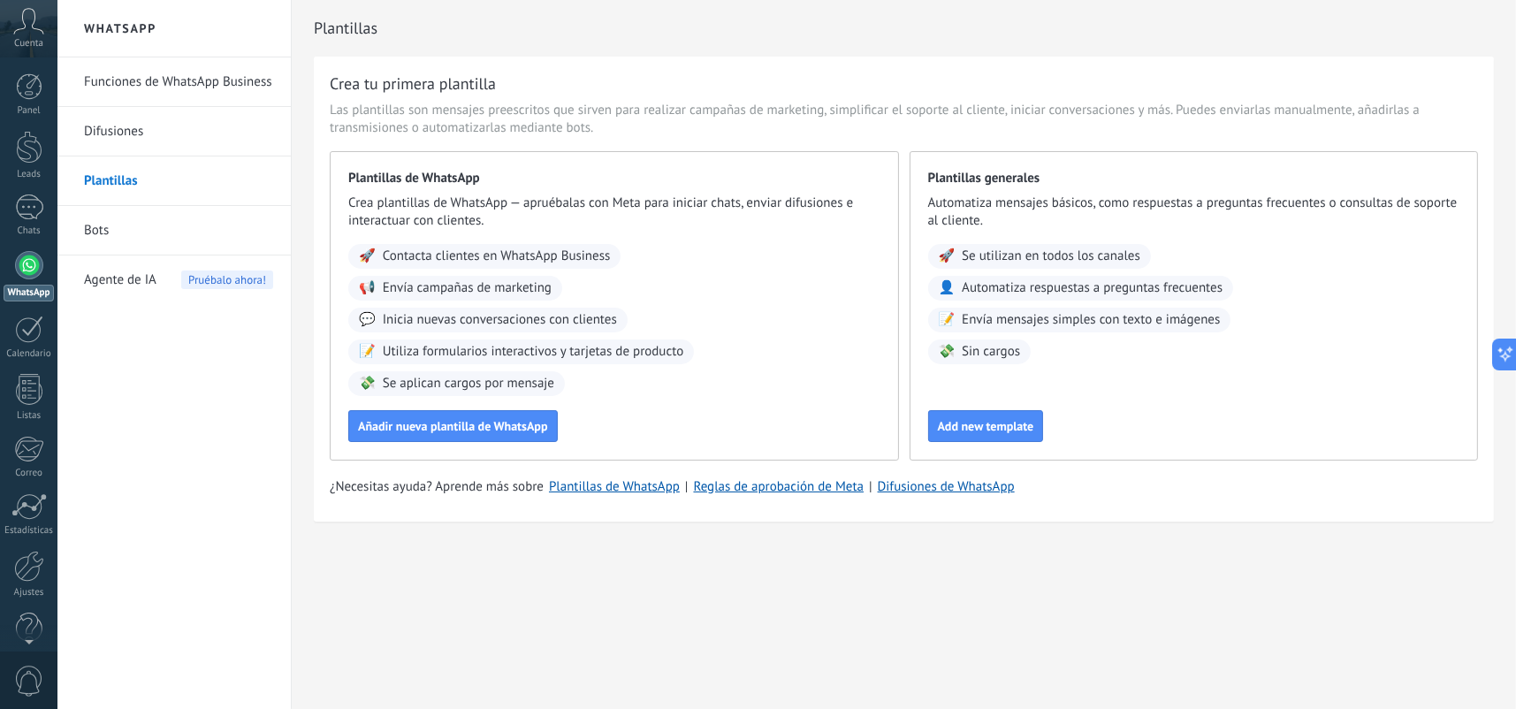
click at [183, 83] on link "Funciones de WhatsApp Business" at bounding box center [178, 82] width 189 height 50
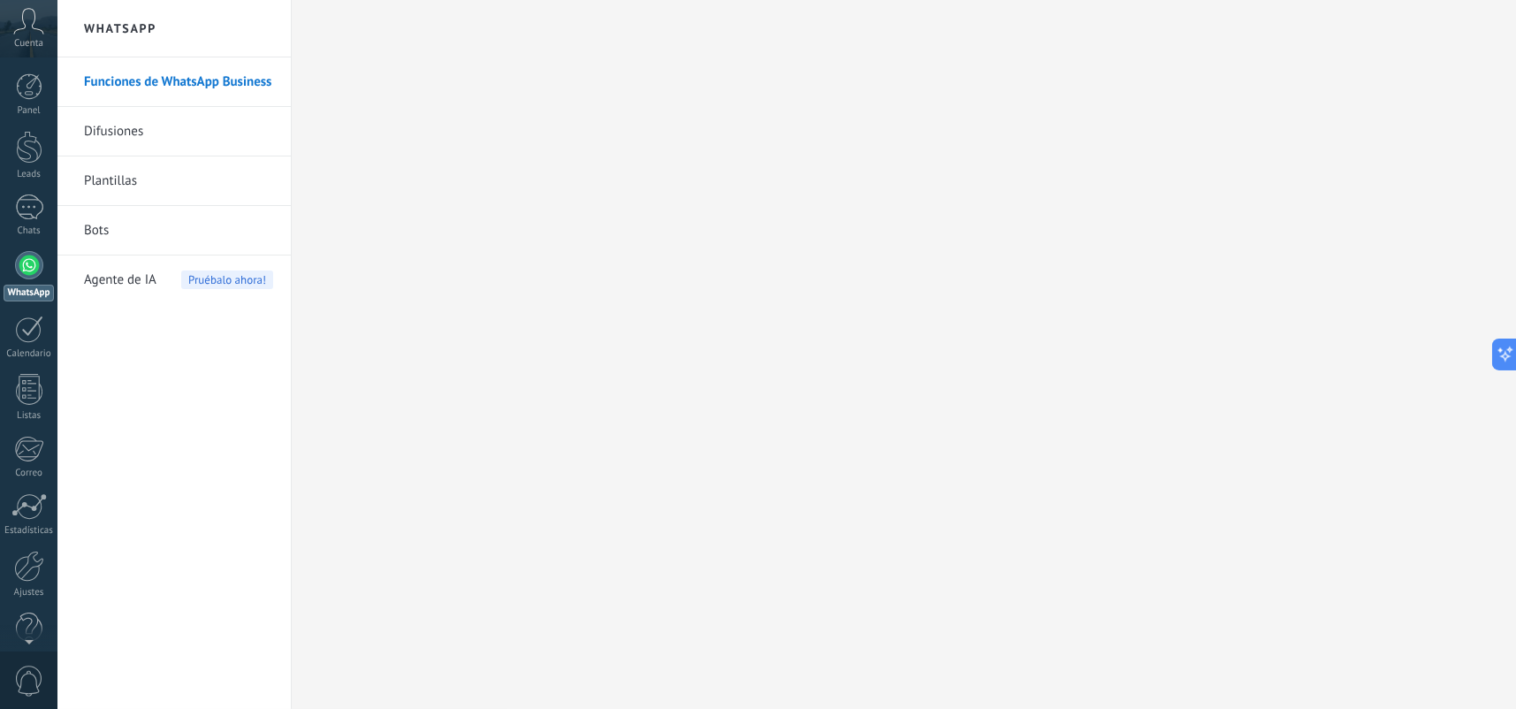
click at [28, 193] on div "Panel Leads Chats WhatsApp Clientes" at bounding box center [28, 375] width 57 height 605
click at [29, 201] on div at bounding box center [29, 208] width 28 height 26
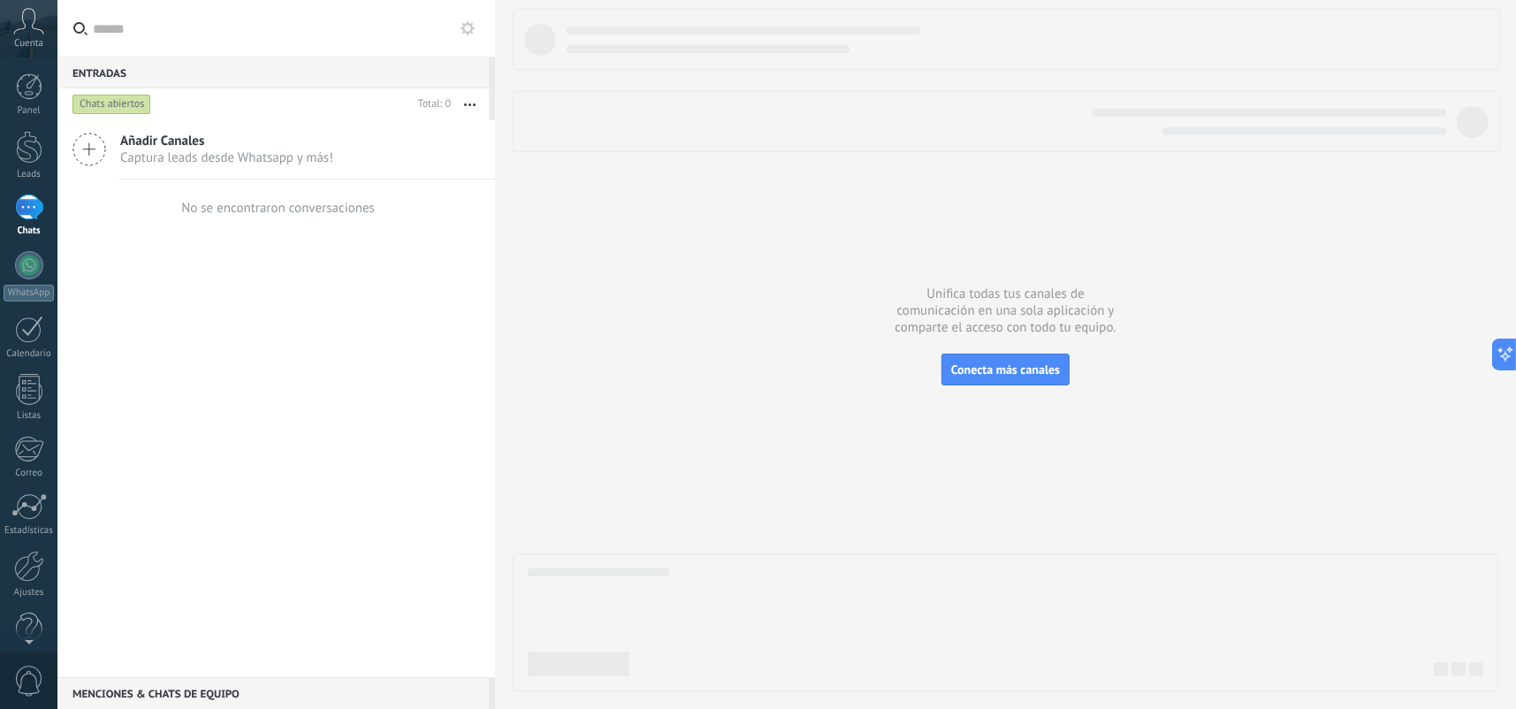
click at [469, 33] on use at bounding box center [468, 28] width 14 height 14
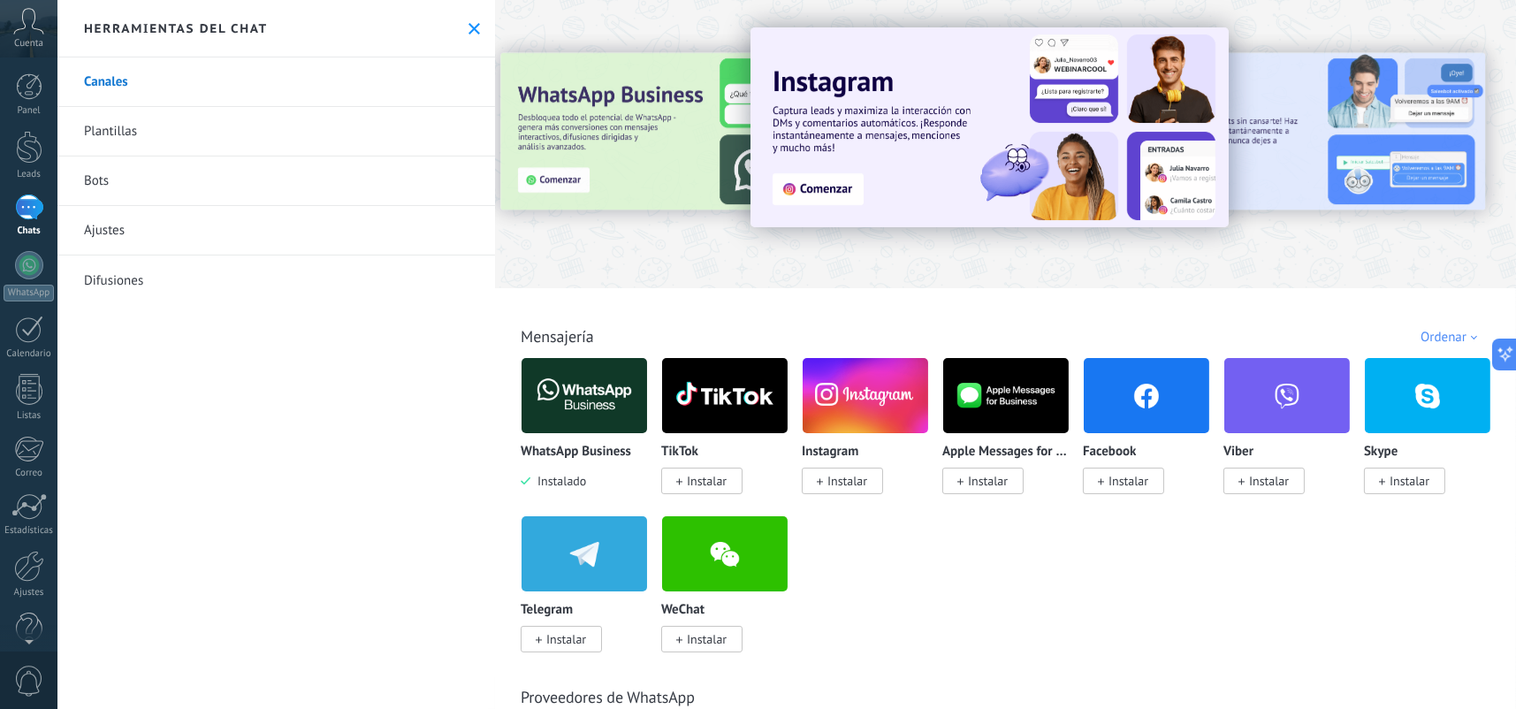
click at [469, 33] on icon at bounding box center [474, 28] width 11 height 11
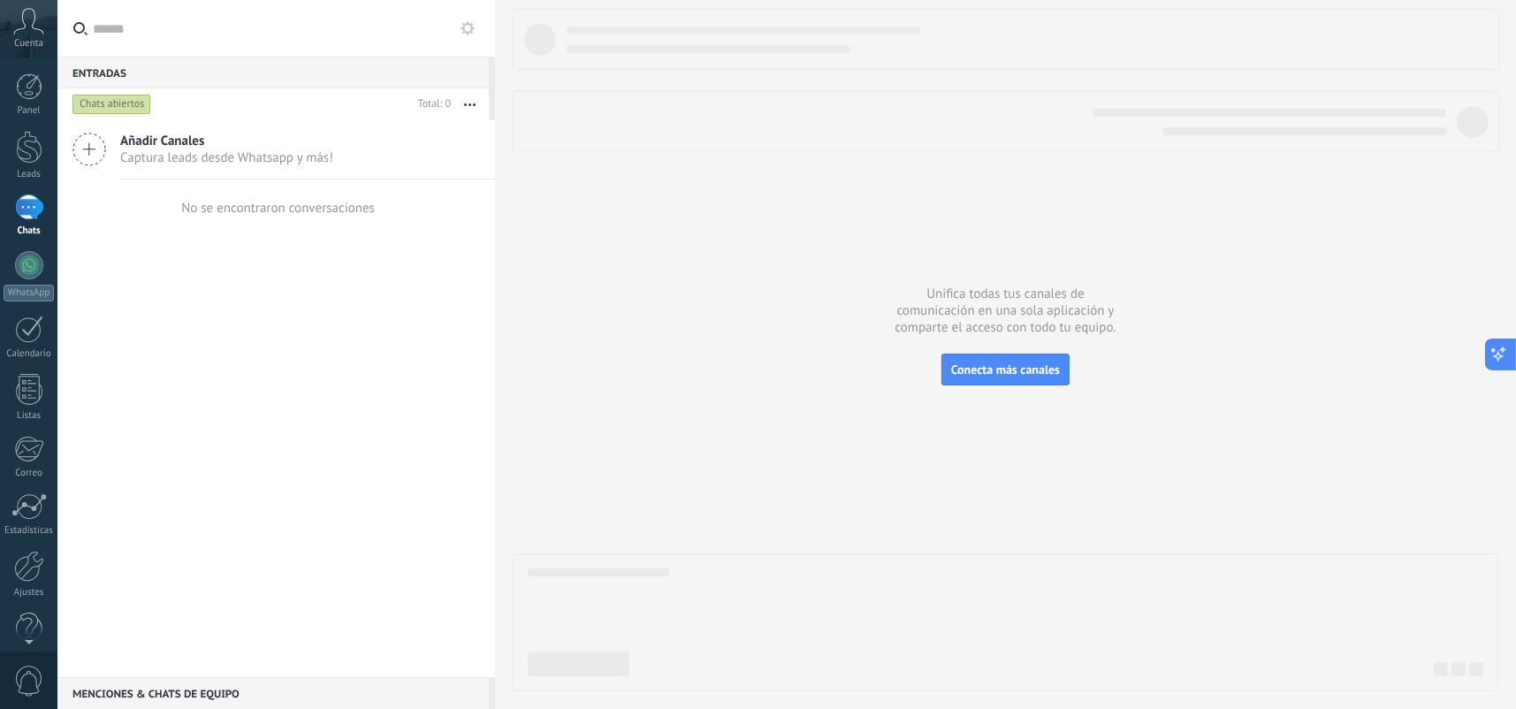
click at [1501, 346] on icon at bounding box center [1499, 355] width 19 height 19
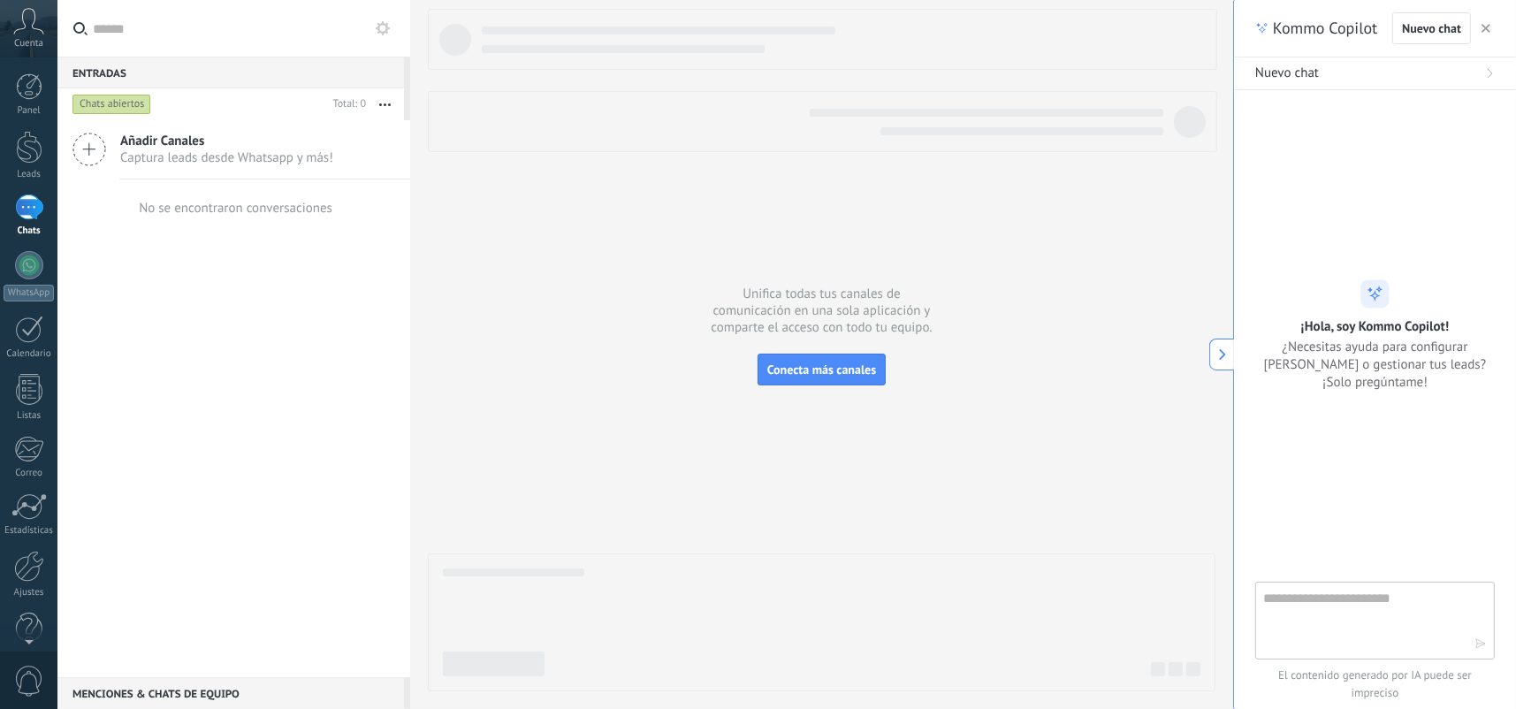
click at [1497, 29] on div "Kommo Copilot Nuevo chat" at bounding box center [1375, 28] width 282 height 57
click at [1494, 32] on button "button" at bounding box center [1487, 28] width 18 height 21
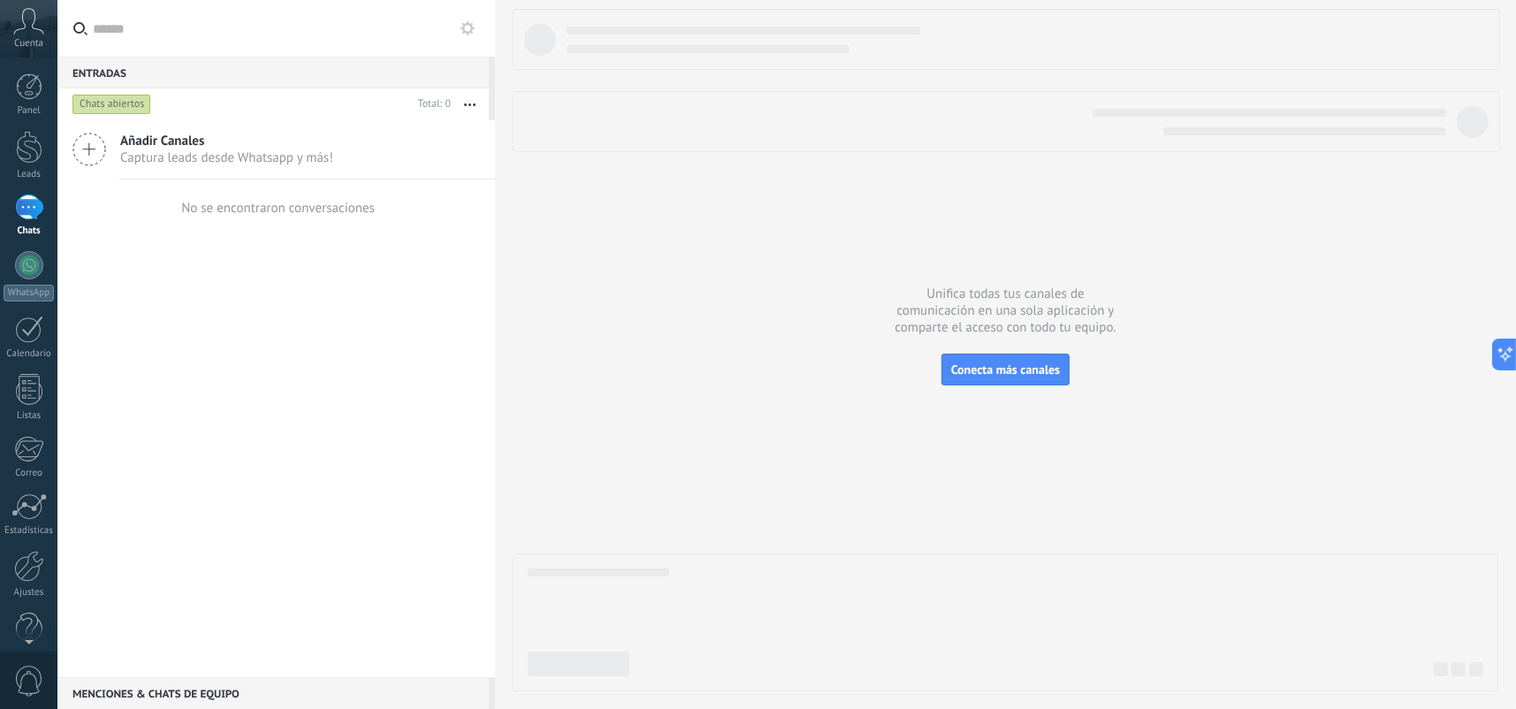
click at [209, 689] on div "Menciones & Chats de equipo 0" at bounding box center [272, 693] width 431 height 32
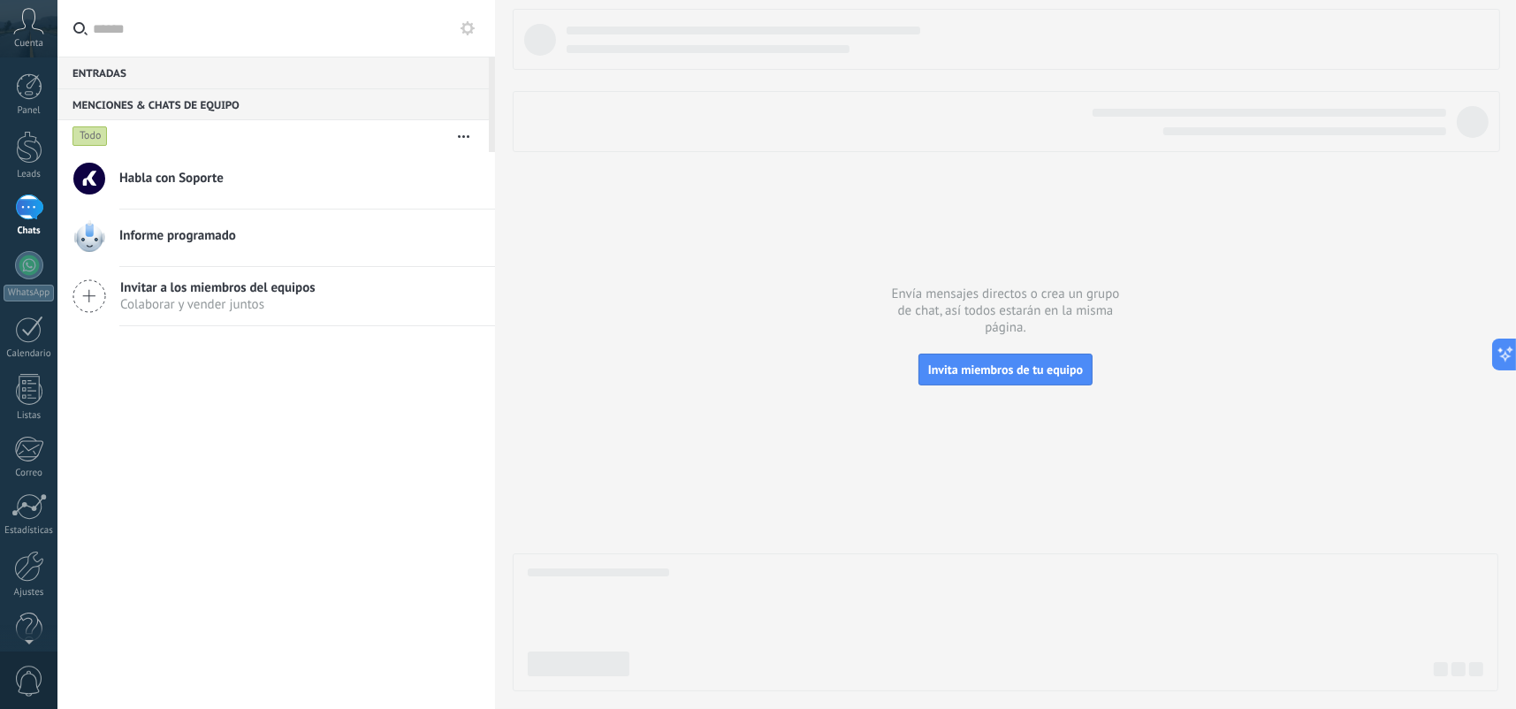
drag, startPoint x: 214, startPoint y: 77, endPoint x: 206, endPoint y: 81, distance: 9.1
click at [206, 80] on div "Entradas 0" at bounding box center [272, 73] width 431 height 32
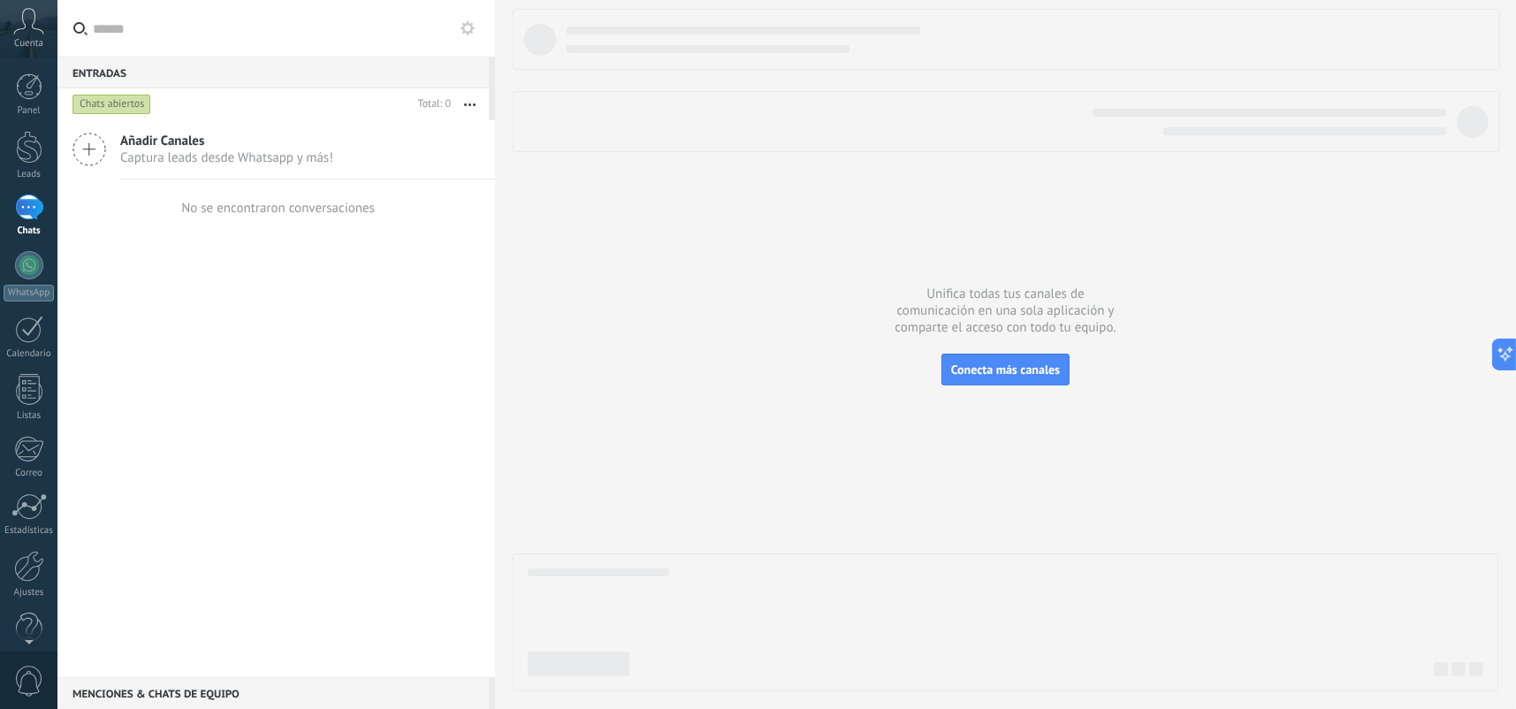
click at [478, 106] on button "button" at bounding box center [470, 104] width 38 height 32
click at [263, 343] on div "Añadir Canales Captura leads desde Whatsapp y más! No se encontraron conversaci…" at bounding box center [276, 398] width 438 height 557
click at [44, 150] on link "Leads" at bounding box center [28, 156] width 57 height 50
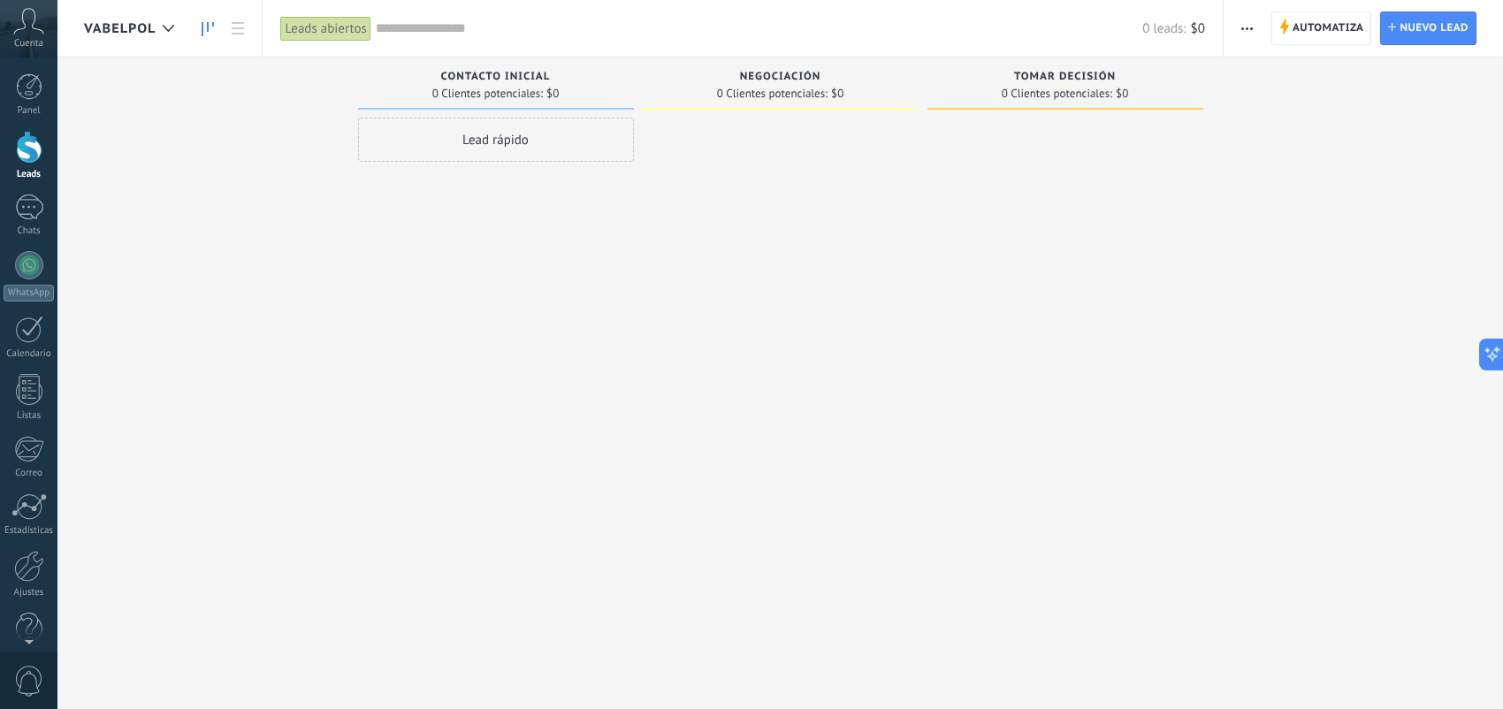
click at [1249, 20] on span "button" at bounding box center [1246, 28] width 11 height 34
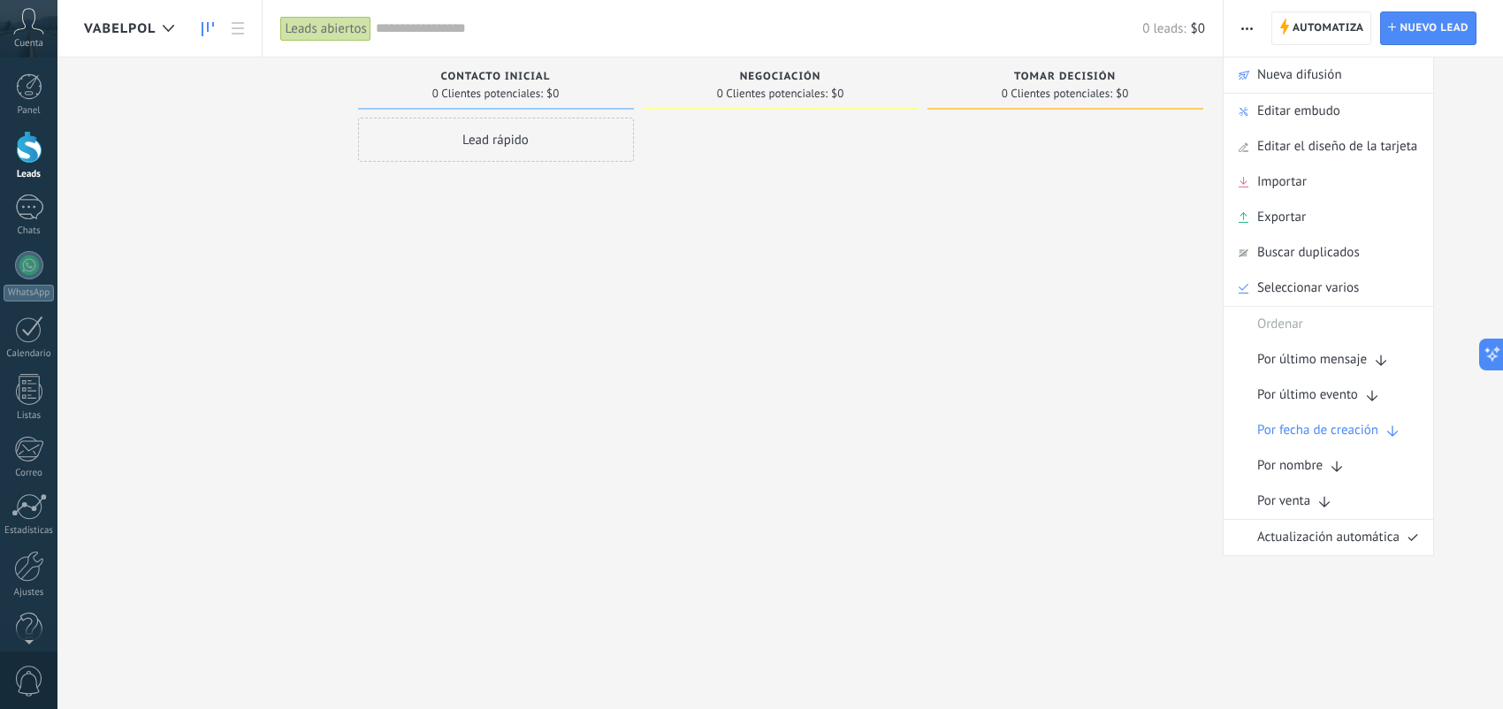
click at [1044, 329] on div at bounding box center [1066, 357] width 276 height 478
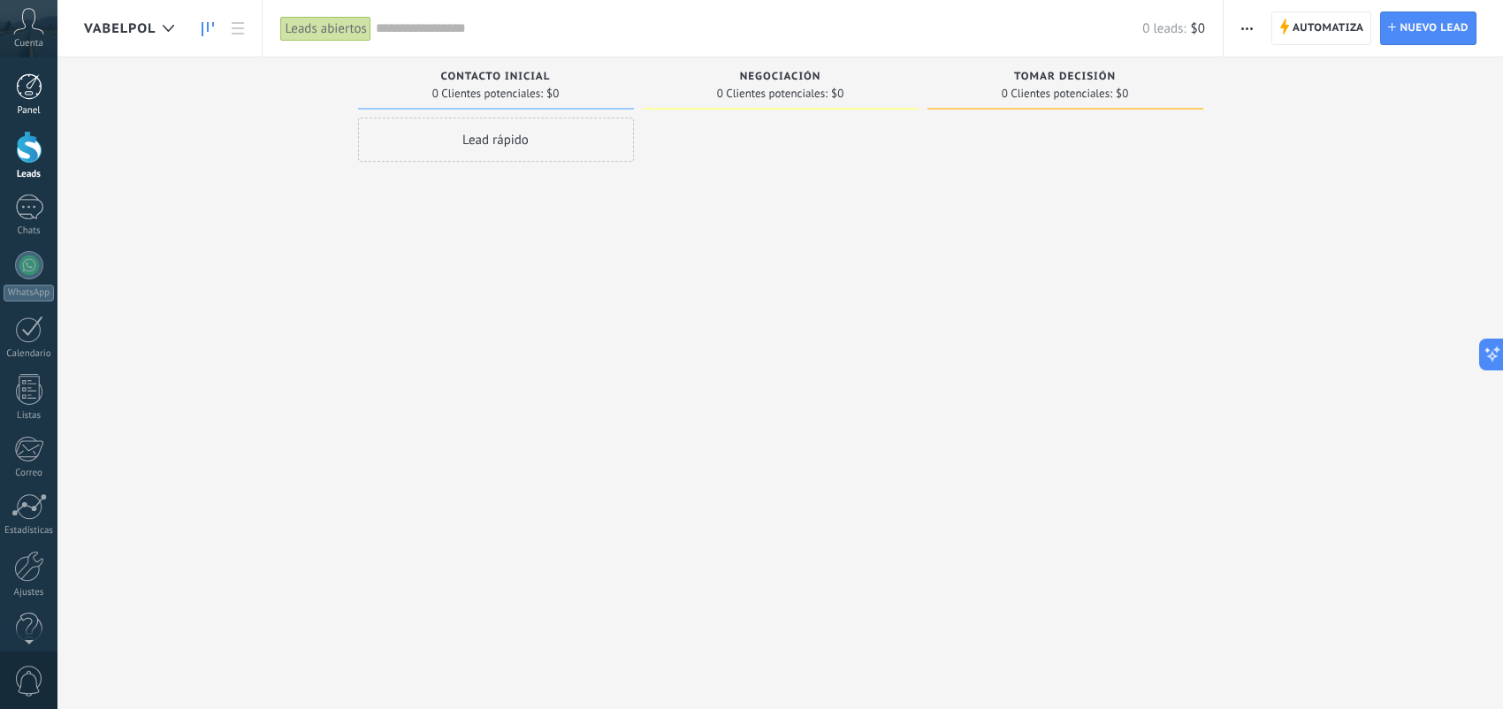
click at [44, 99] on link "Panel" at bounding box center [28, 94] width 57 height 43
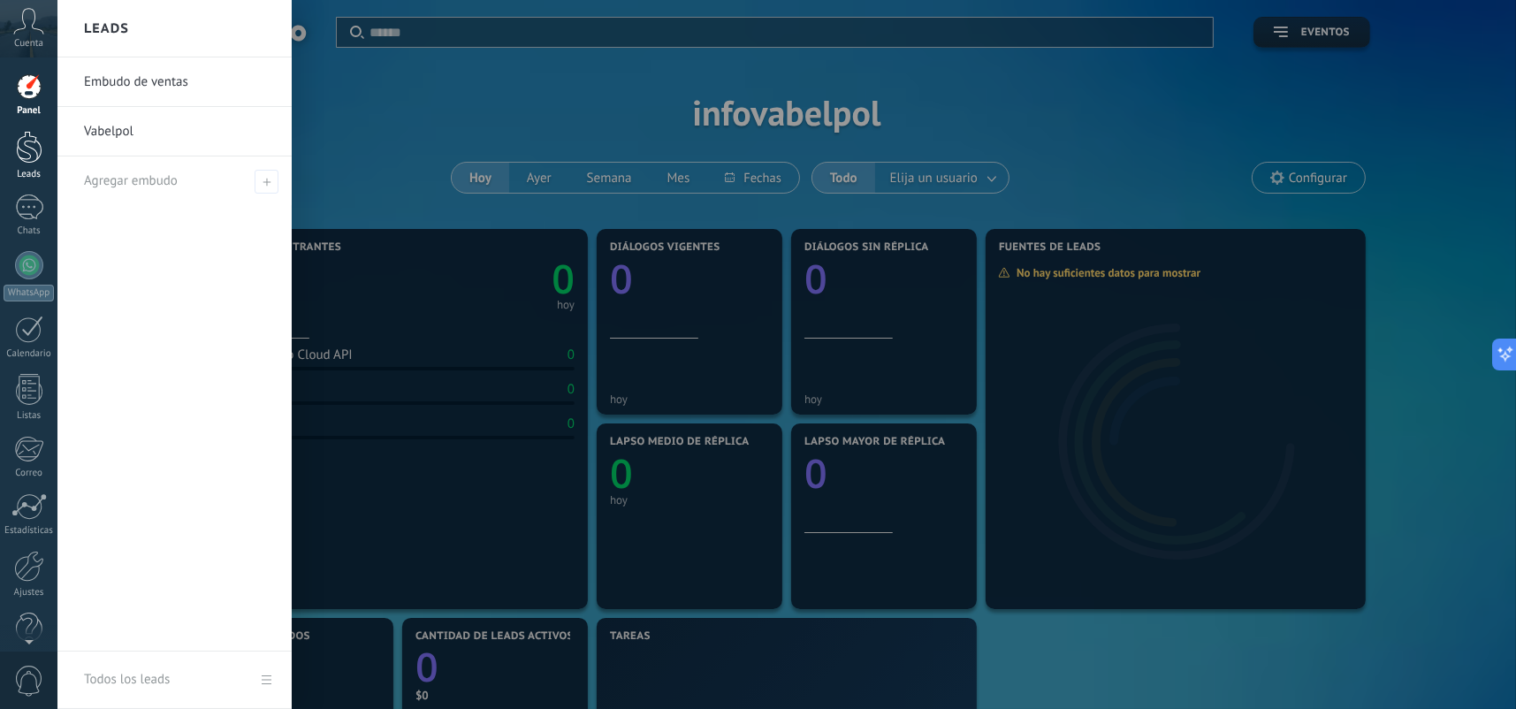
click at [36, 164] on link "Leads" at bounding box center [28, 156] width 57 height 50
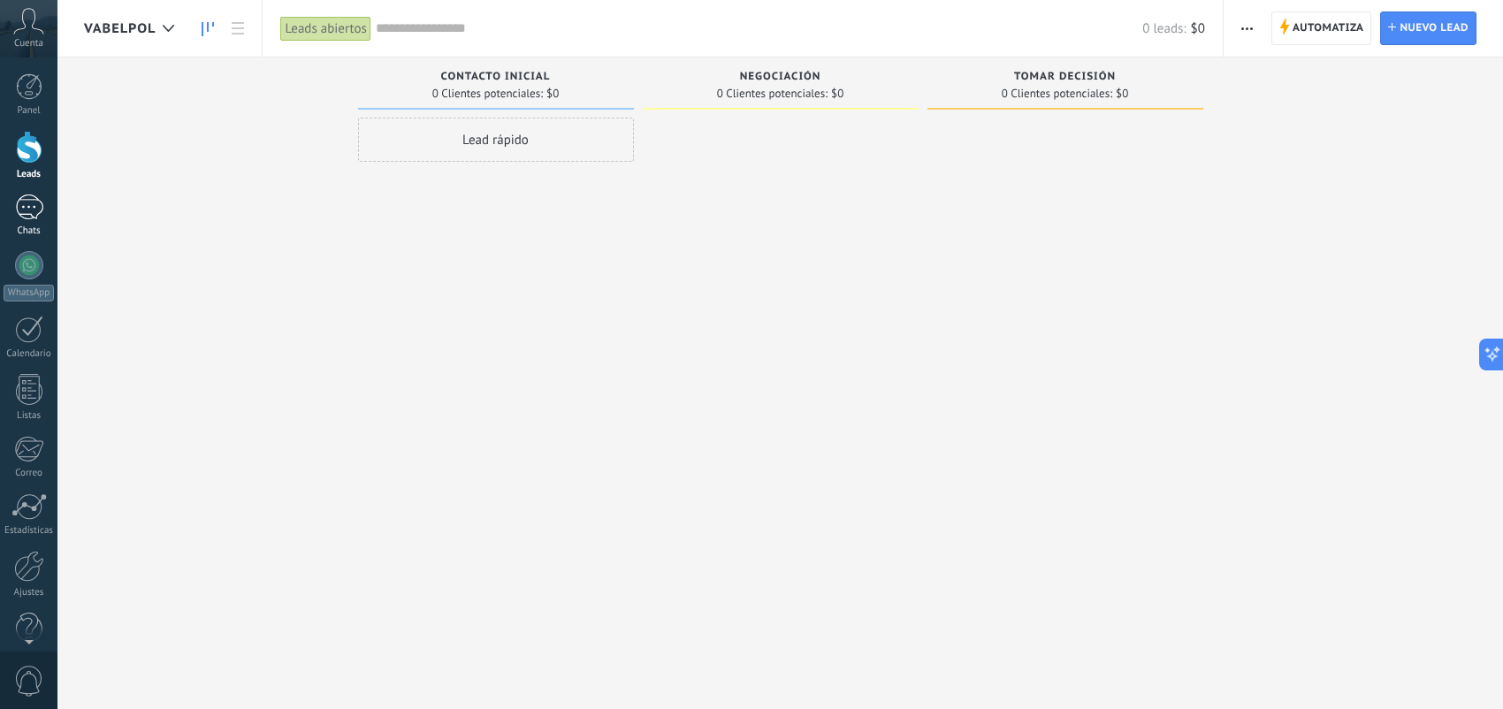
click at [27, 210] on div at bounding box center [29, 208] width 28 height 26
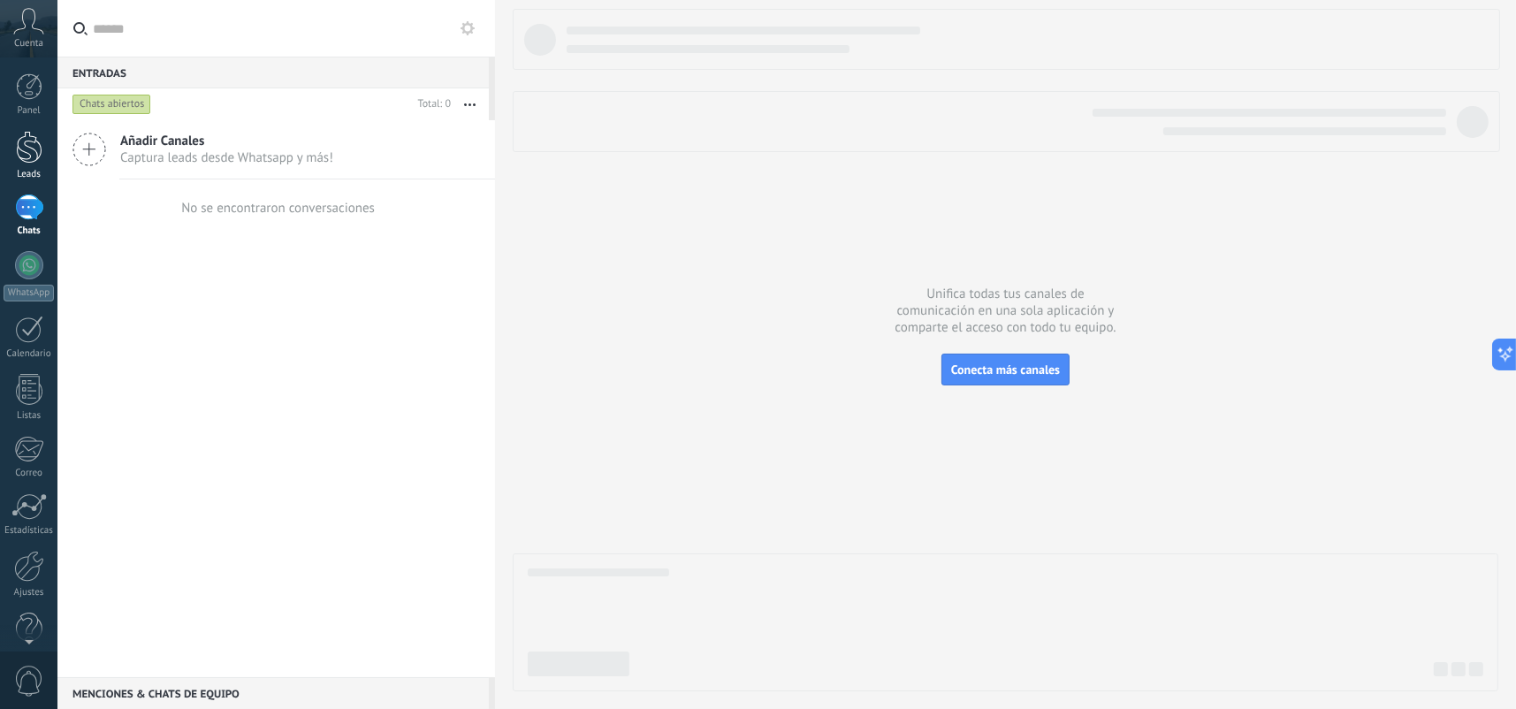
click at [32, 143] on div at bounding box center [29, 147] width 27 height 33
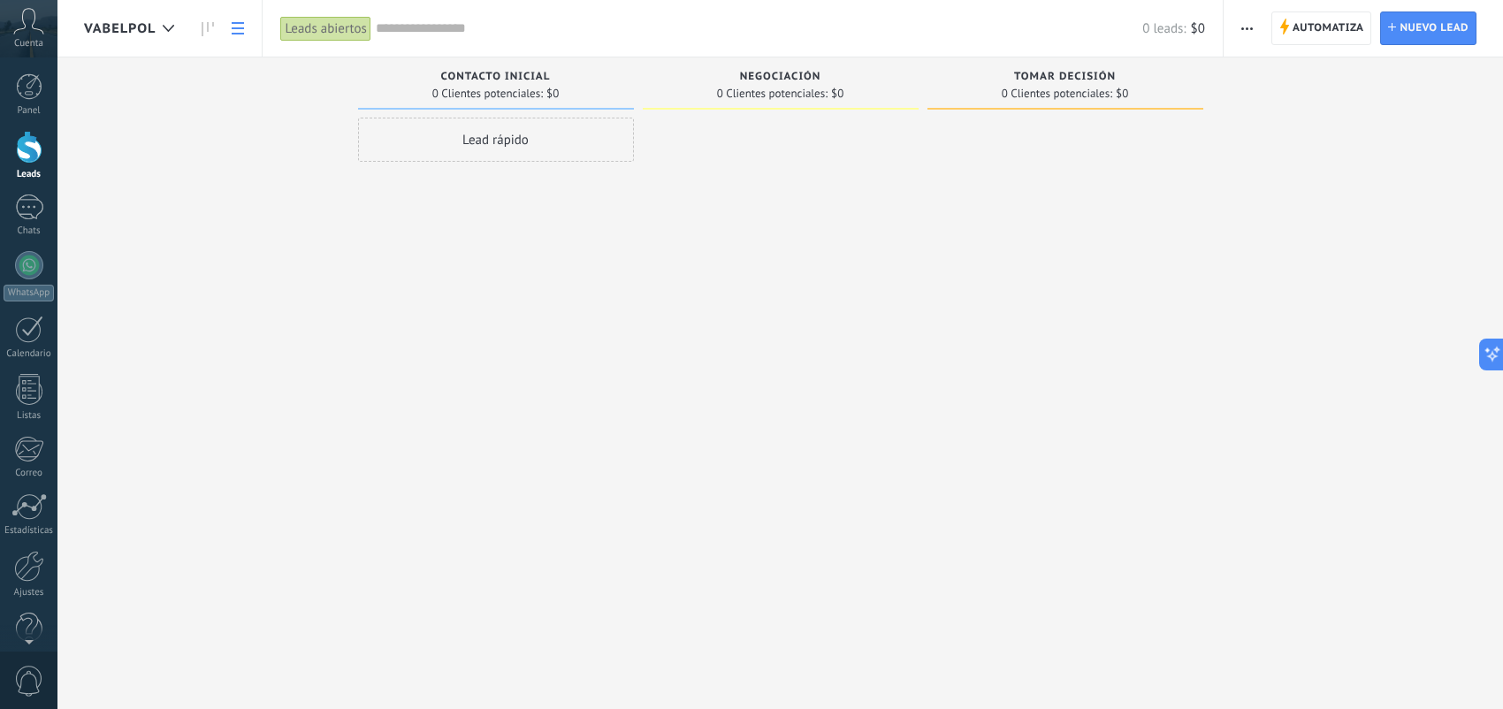
click at [241, 32] on icon at bounding box center [238, 28] width 12 height 12
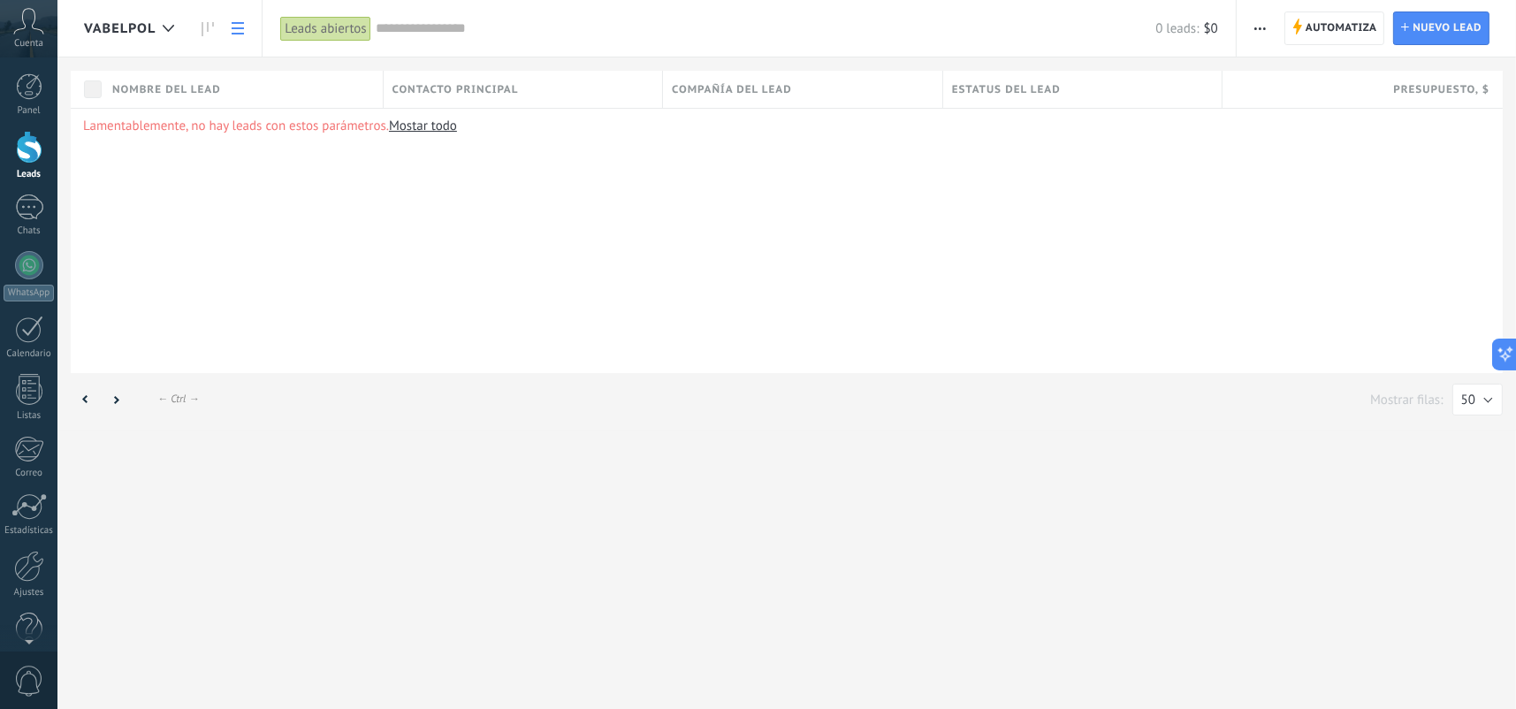
click at [406, 128] on link "Mostar todo" at bounding box center [423, 126] width 68 height 17
click at [243, 26] on link at bounding box center [235, 28] width 30 height 34
click at [186, 20] on span "Todos los leads" at bounding box center [148, 28] width 128 height 17
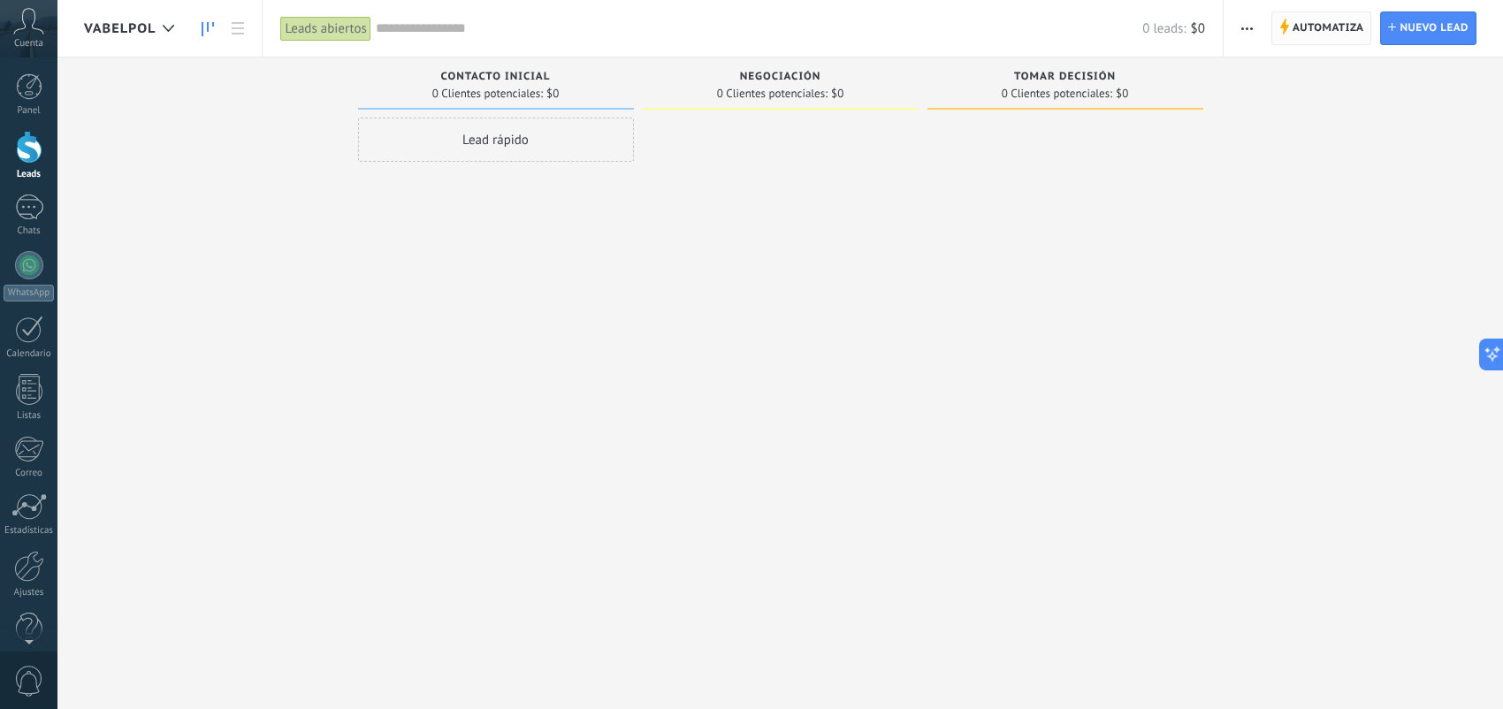
click at [1307, 27] on span "Automatiza" at bounding box center [1329, 28] width 72 height 32
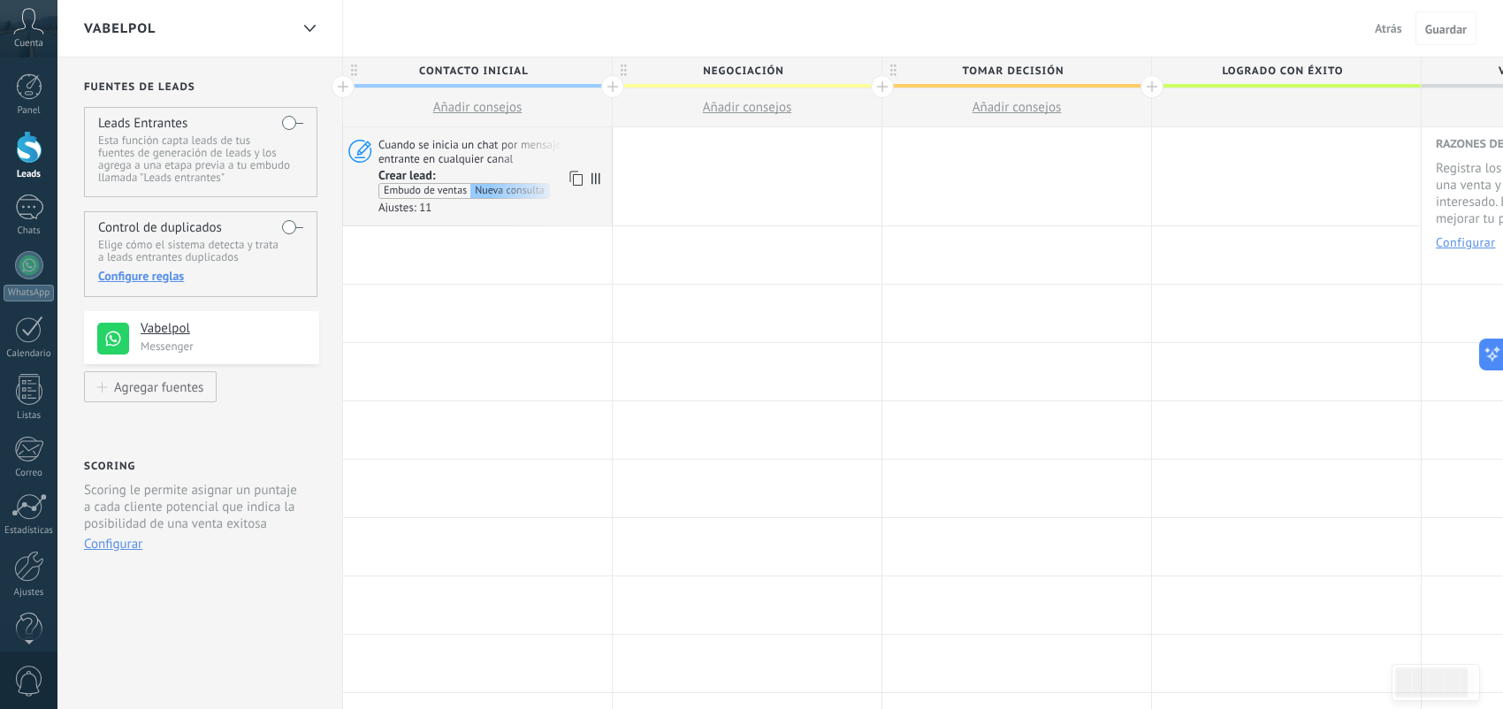
click at [536, 156] on span "Cuando se inicia un chat por mensaje entrante en cualquier canal" at bounding box center [492, 151] width 228 height 29
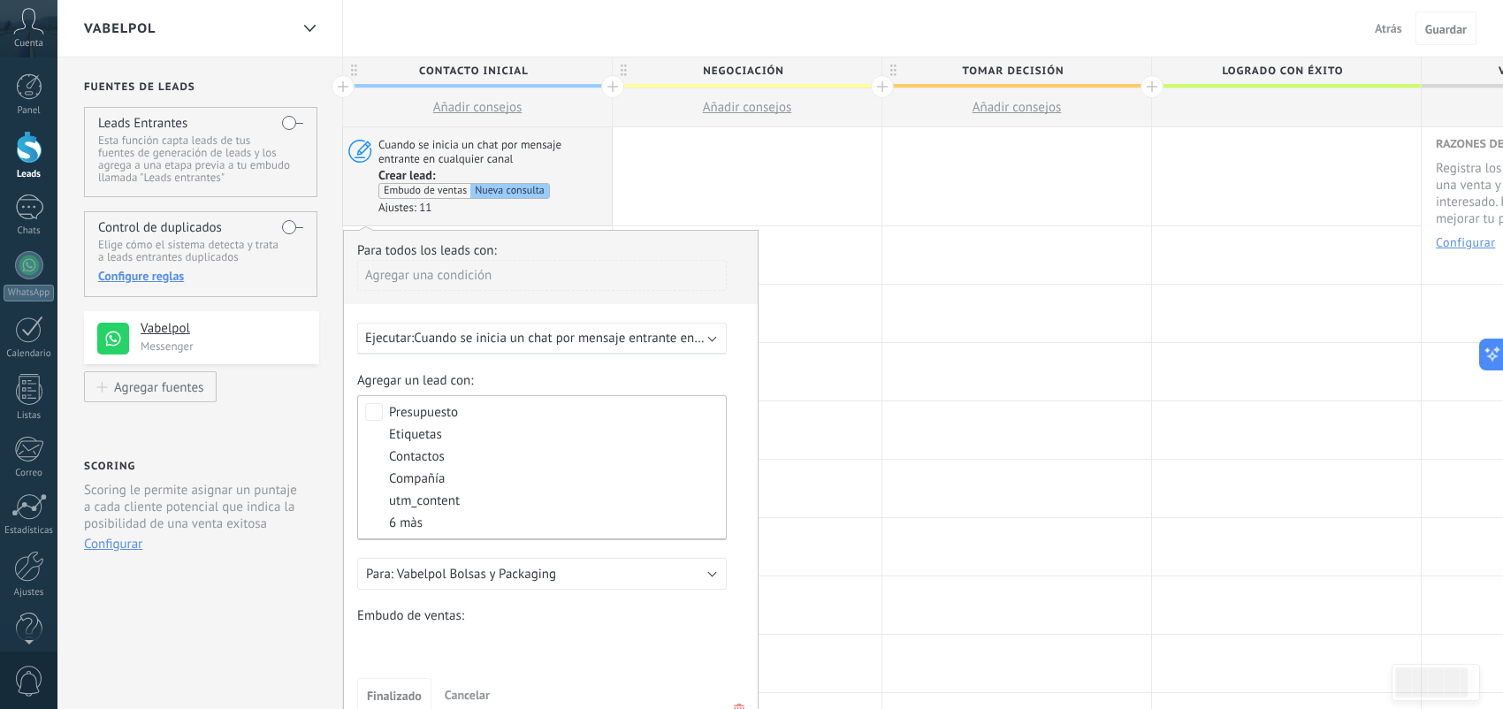
scroll to position [265, 0]
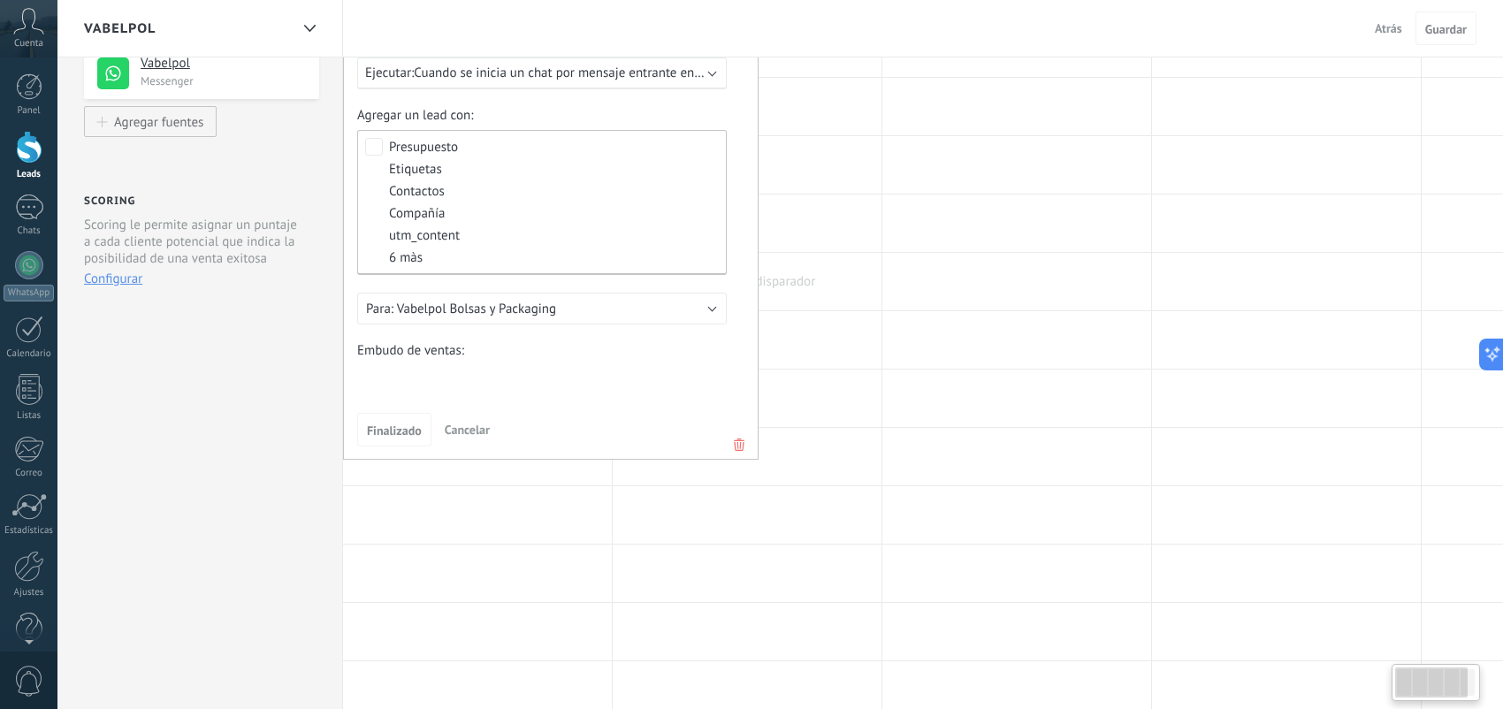
click at [867, 288] on div at bounding box center [747, 281] width 269 height 57
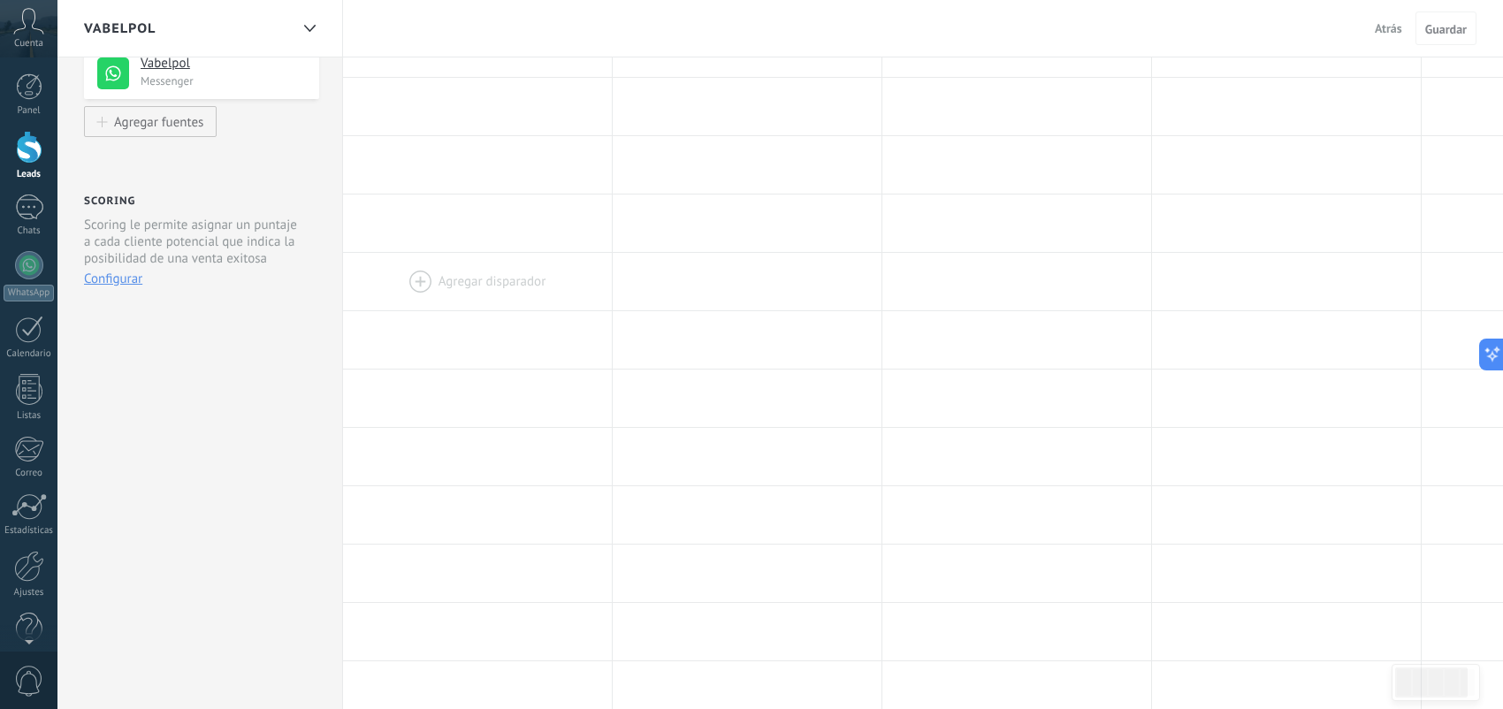
scroll to position [0, 0]
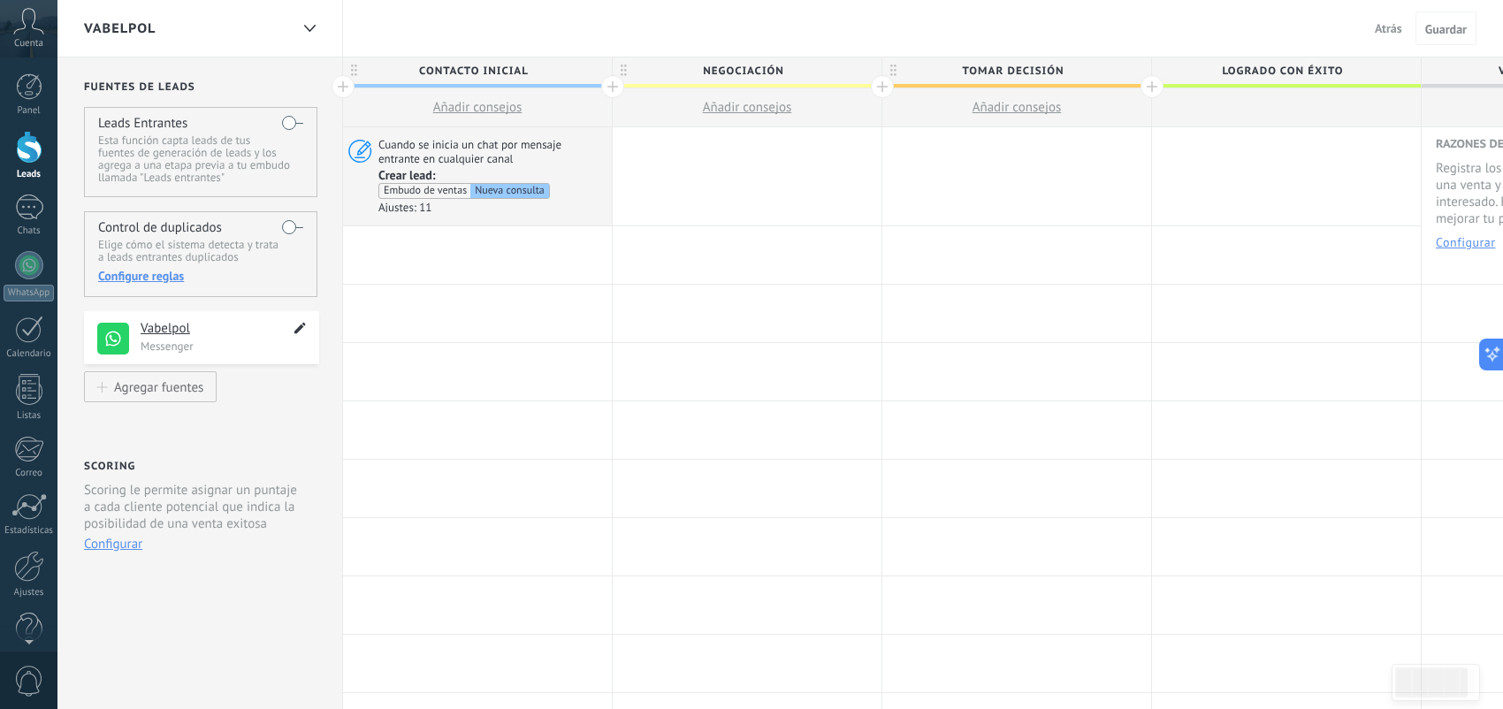
click at [300, 327] on use at bounding box center [299, 328] width 11 height 11
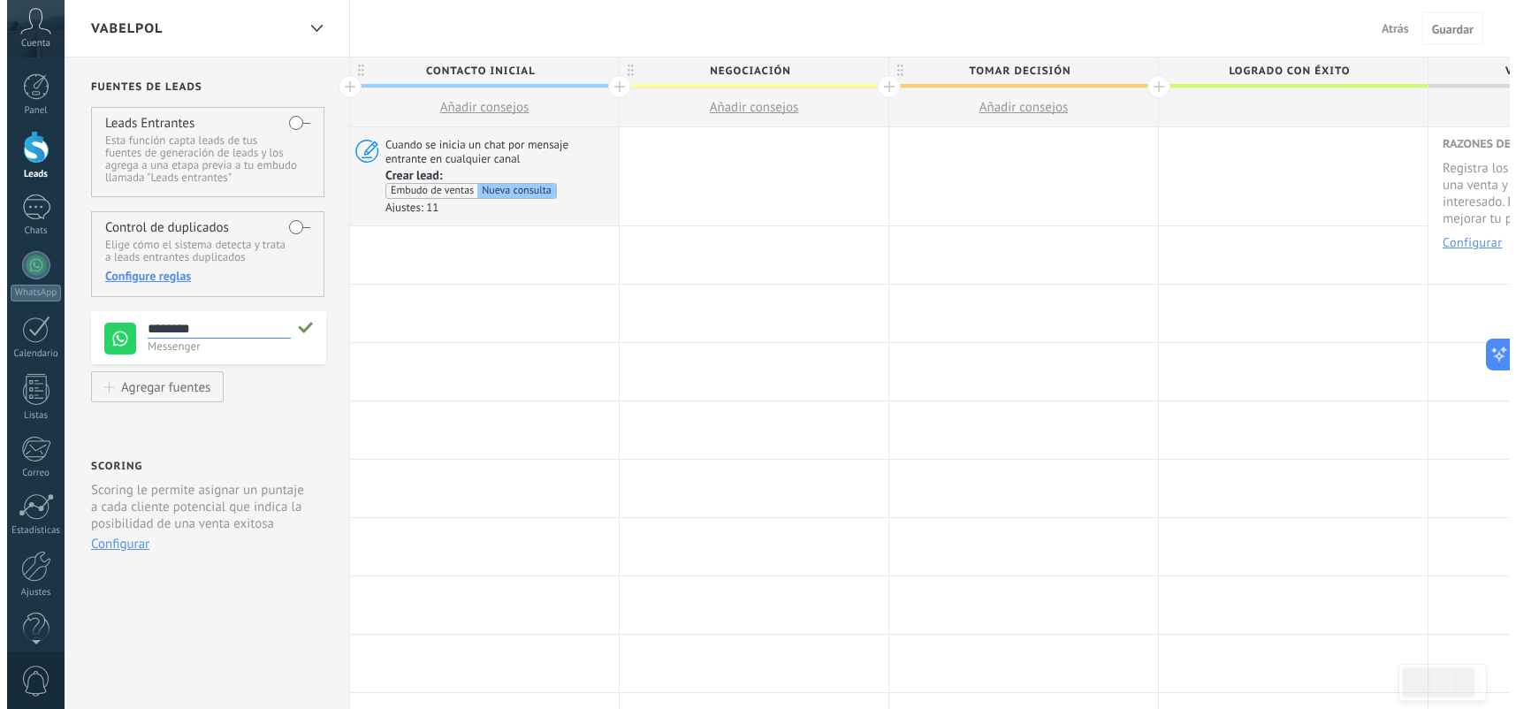
scroll to position [17, 0]
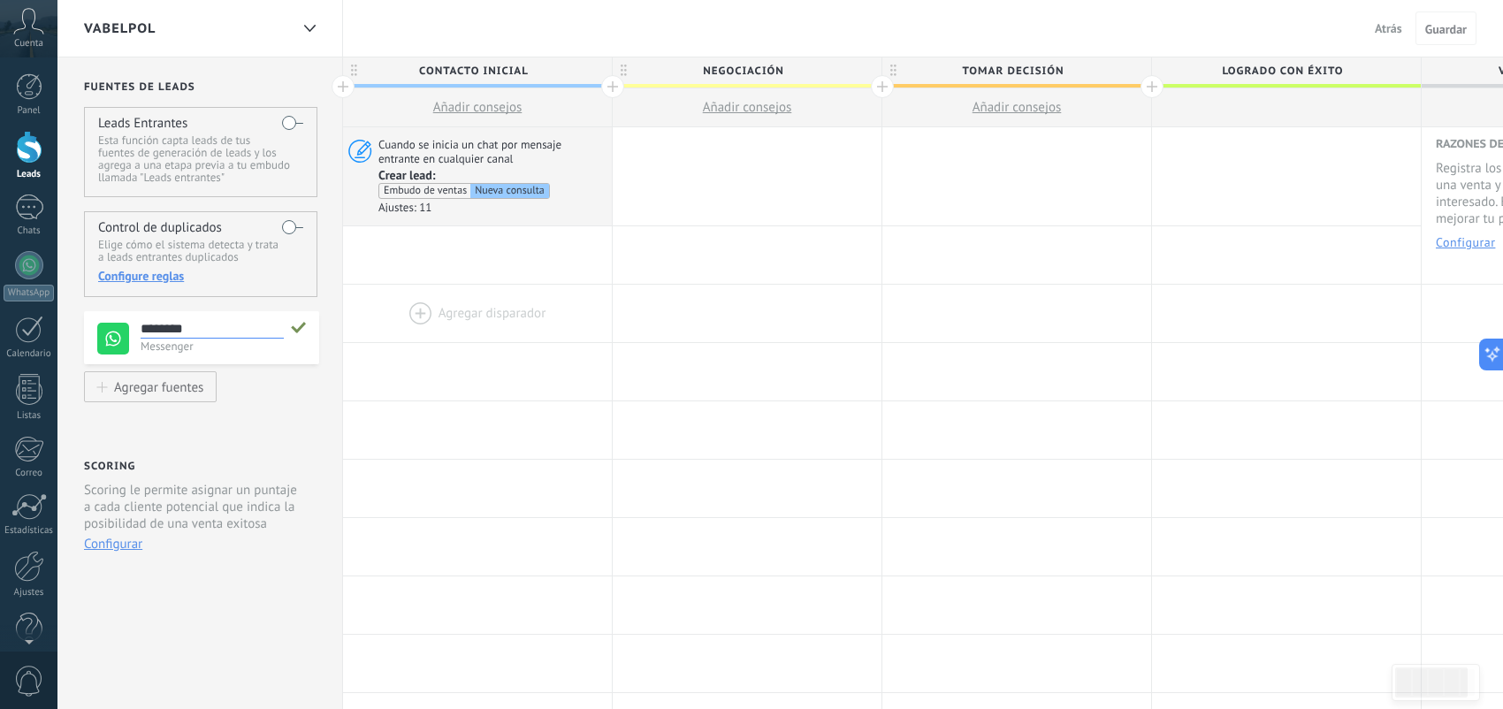
click at [508, 302] on div at bounding box center [477, 313] width 269 height 57
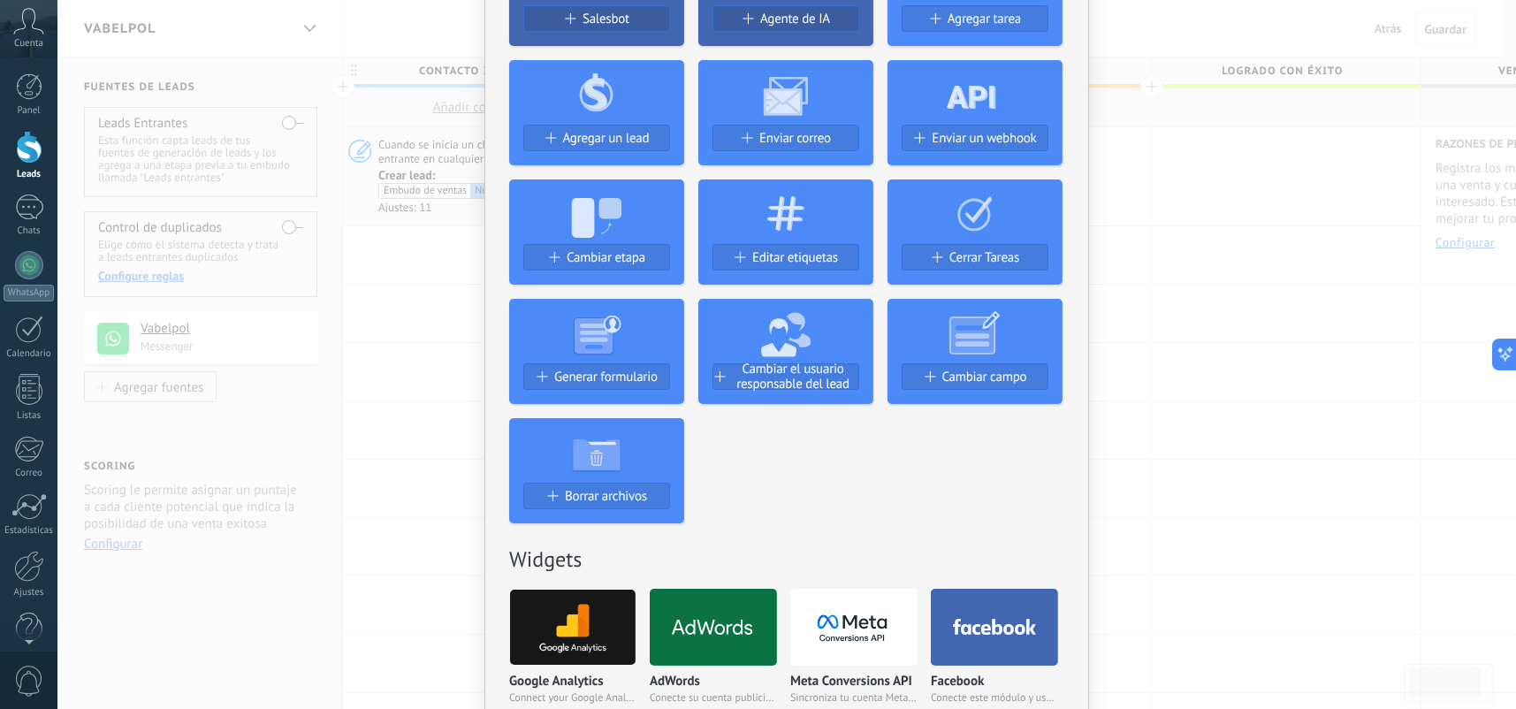
scroll to position [265, 0]
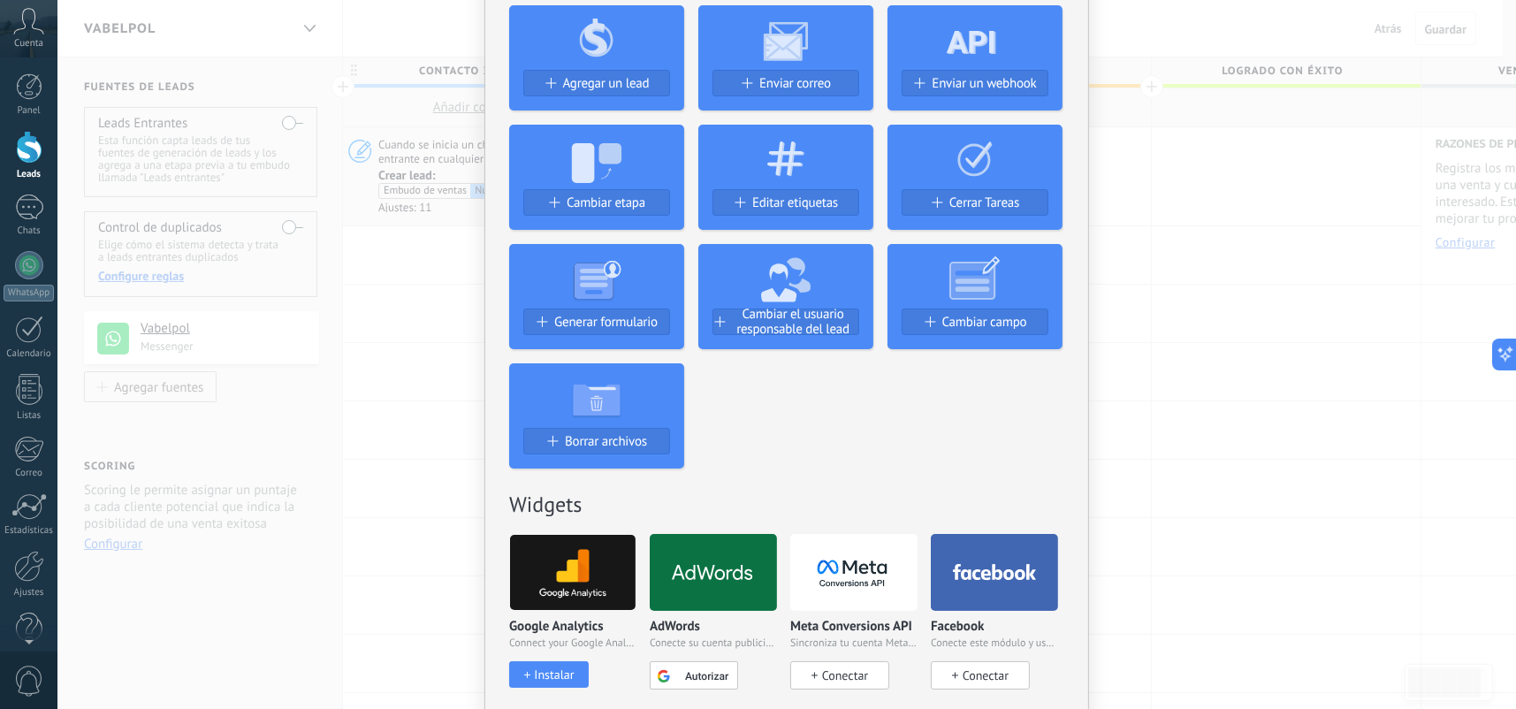
click at [850, 668] on span "Conectar" at bounding box center [845, 676] width 46 height 16
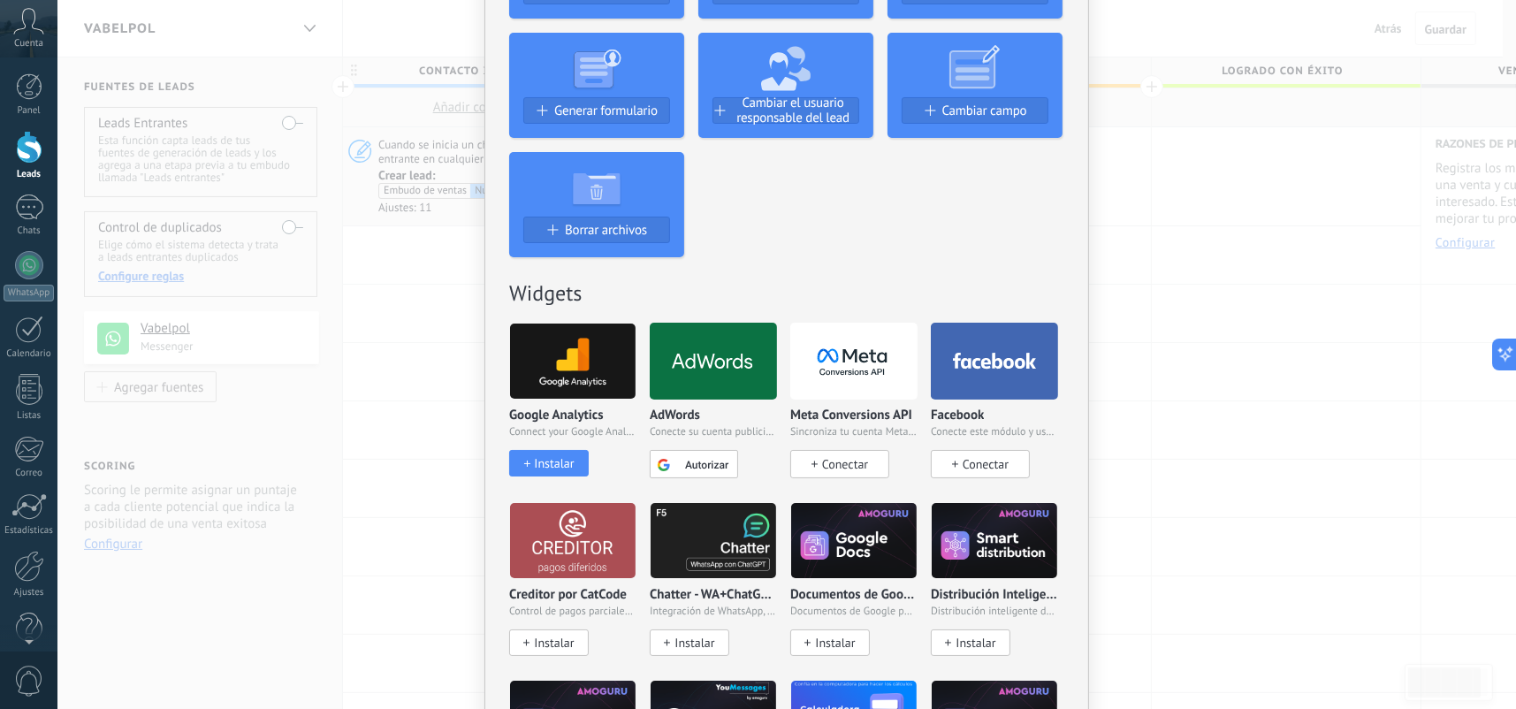
scroll to position [531, 0]
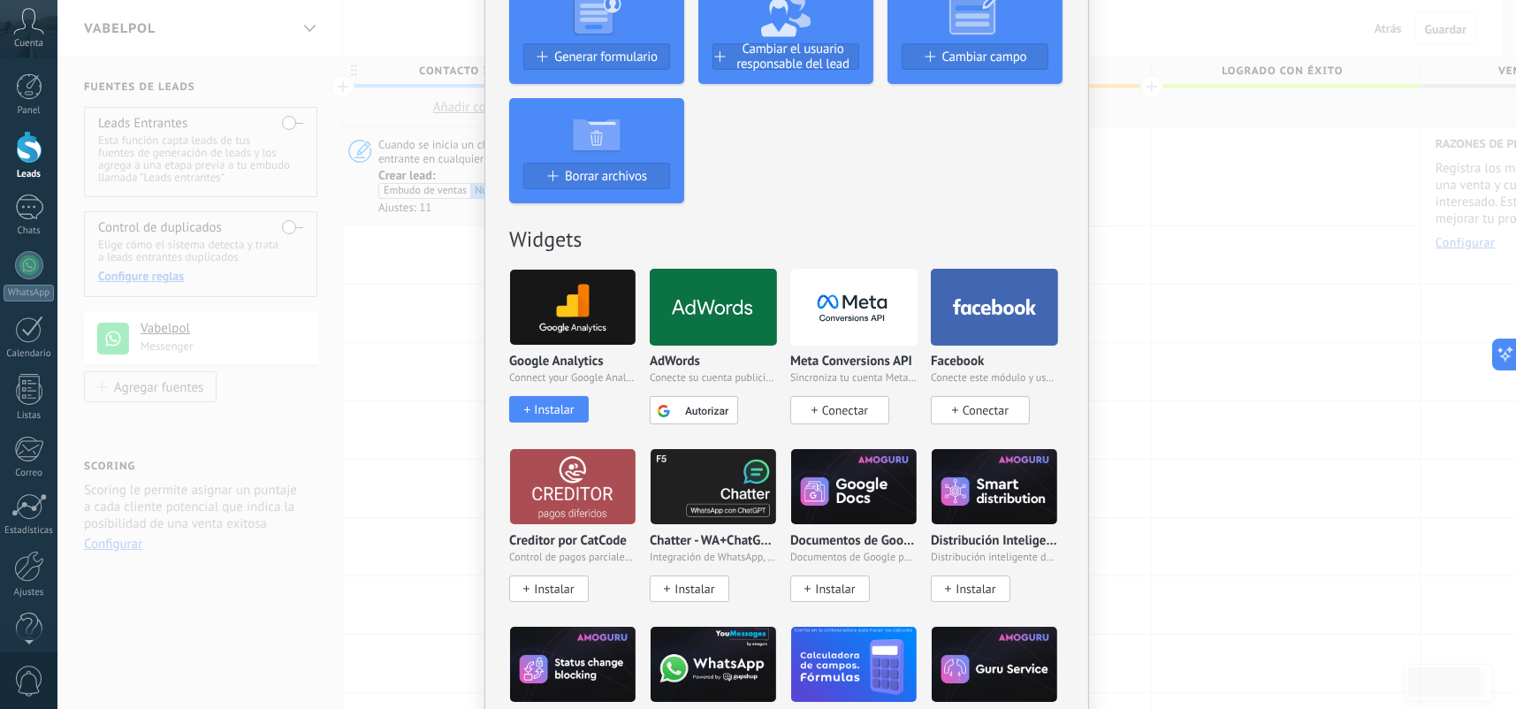
click at [416, 372] on div "No hay resultados Salesbot Agente de IA Agregar tarea Agregar un lead Enviar co…" at bounding box center [786, 354] width 1459 height 709
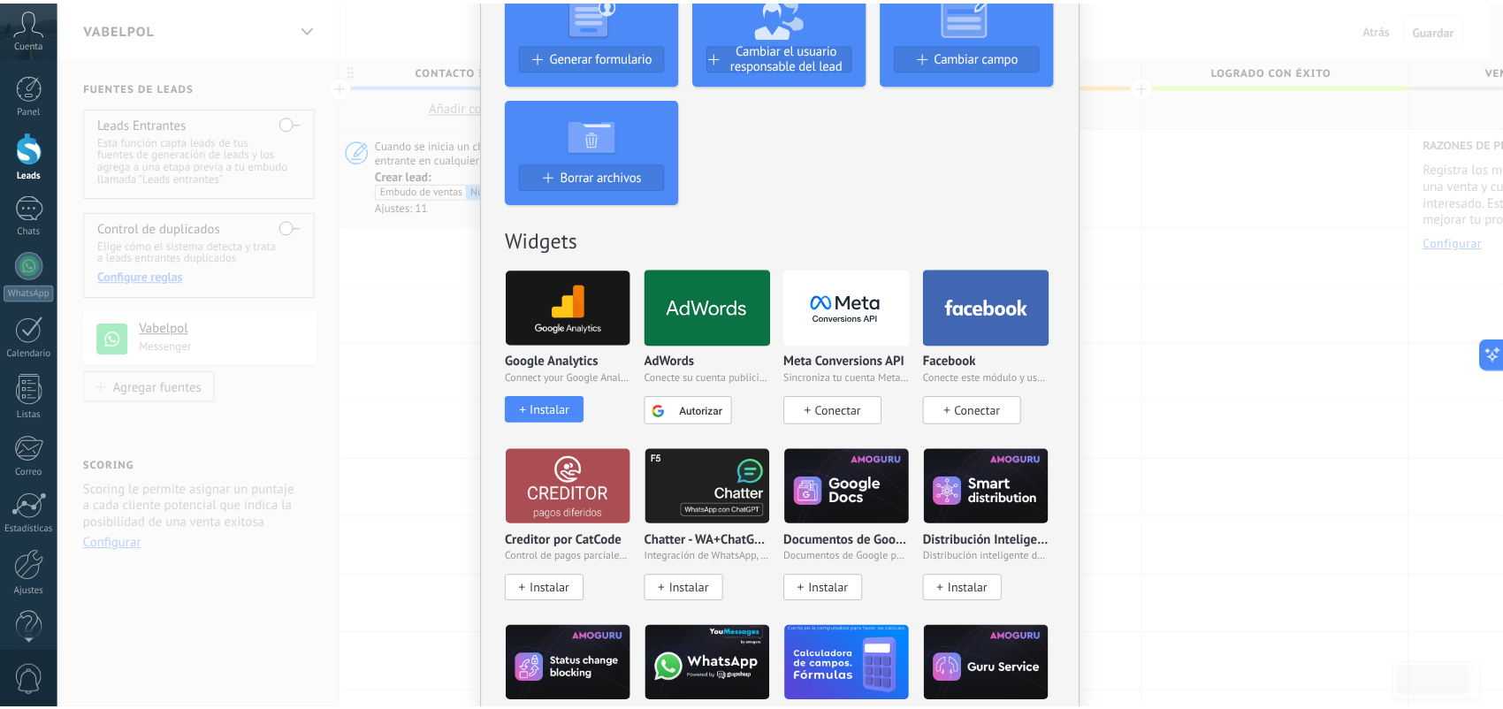
scroll to position [0, 0]
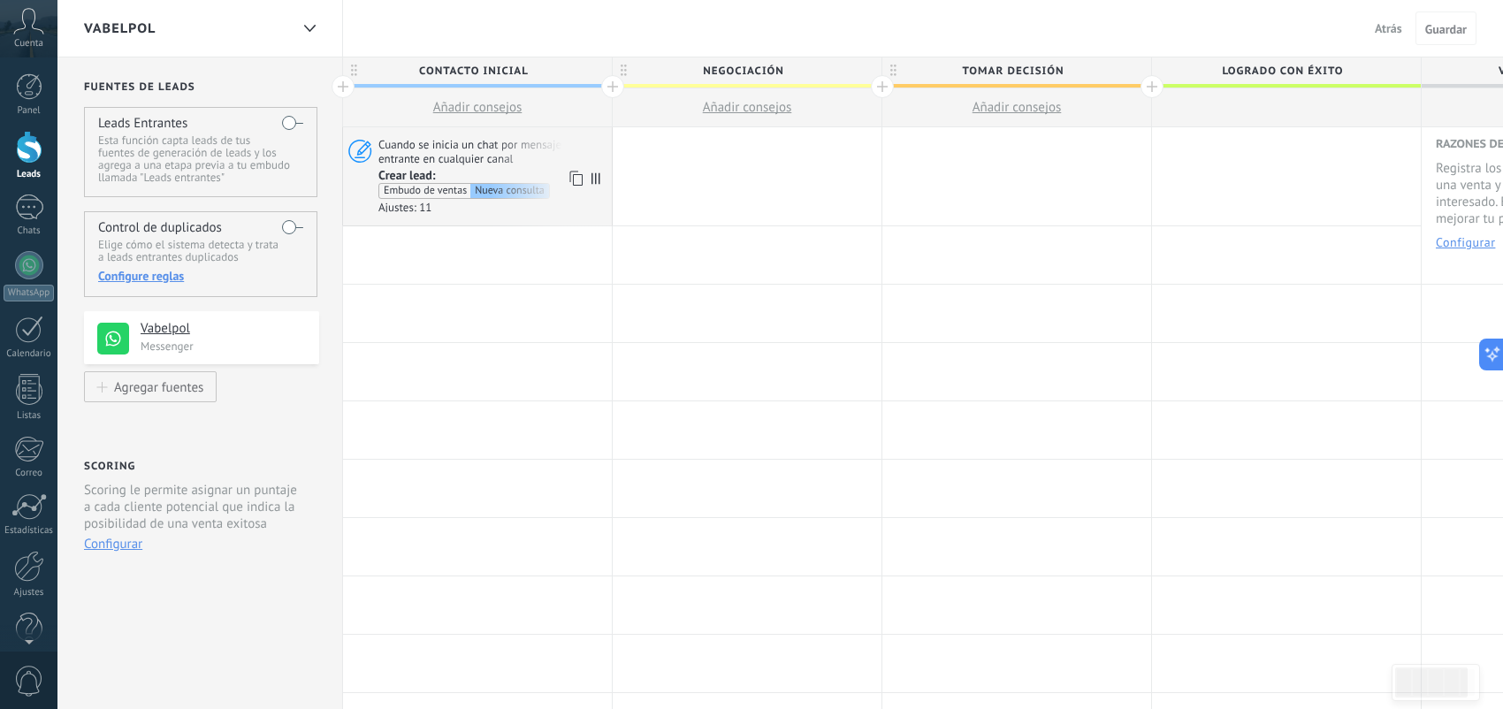
click at [539, 150] on span "Cuando se inicia un chat por mensaje entrante en cualquier canal" at bounding box center [492, 151] width 228 height 29
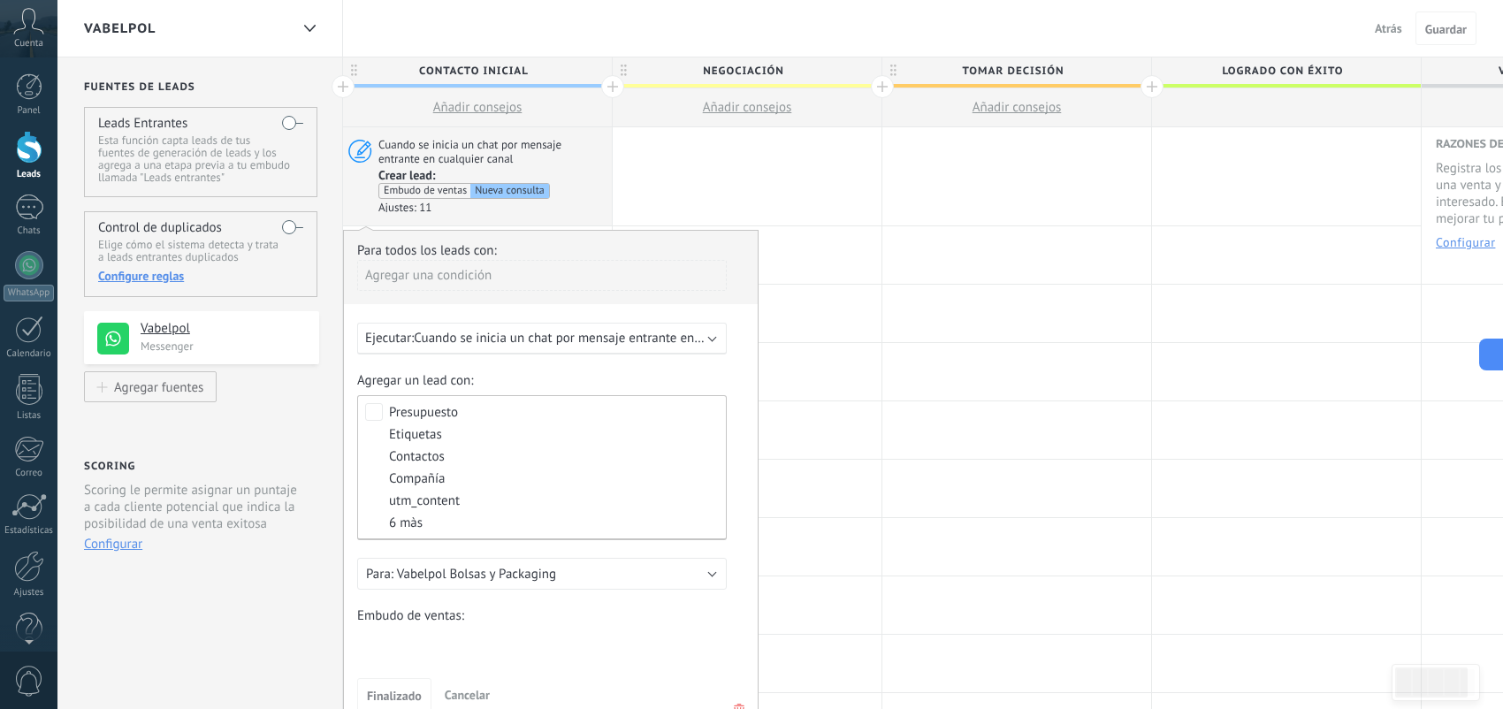
click at [505, 423] on span "Presupuesto Etiquetas Contactos Compañía utm_content 6 màs" at bounding box center [546, 468] width 315 height 124
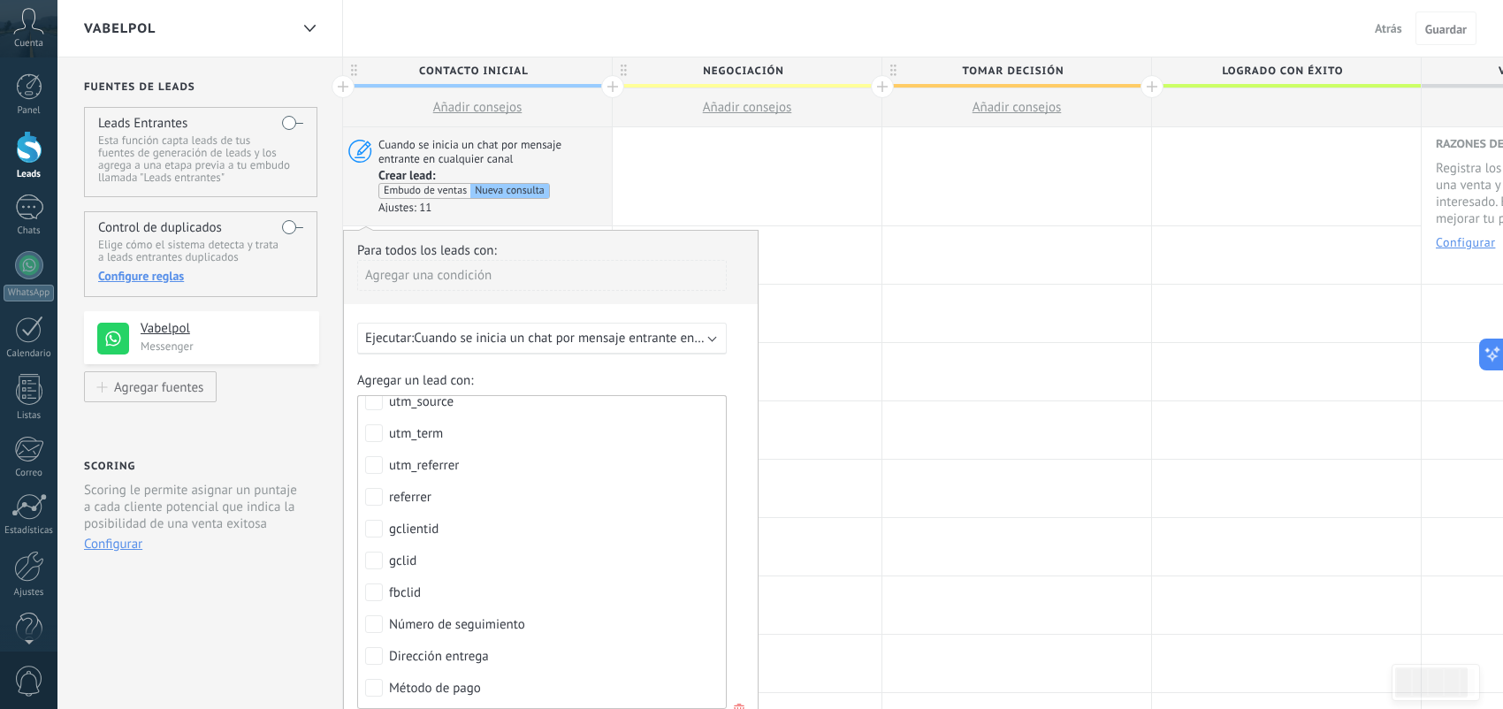
scroll to position [451, 0]
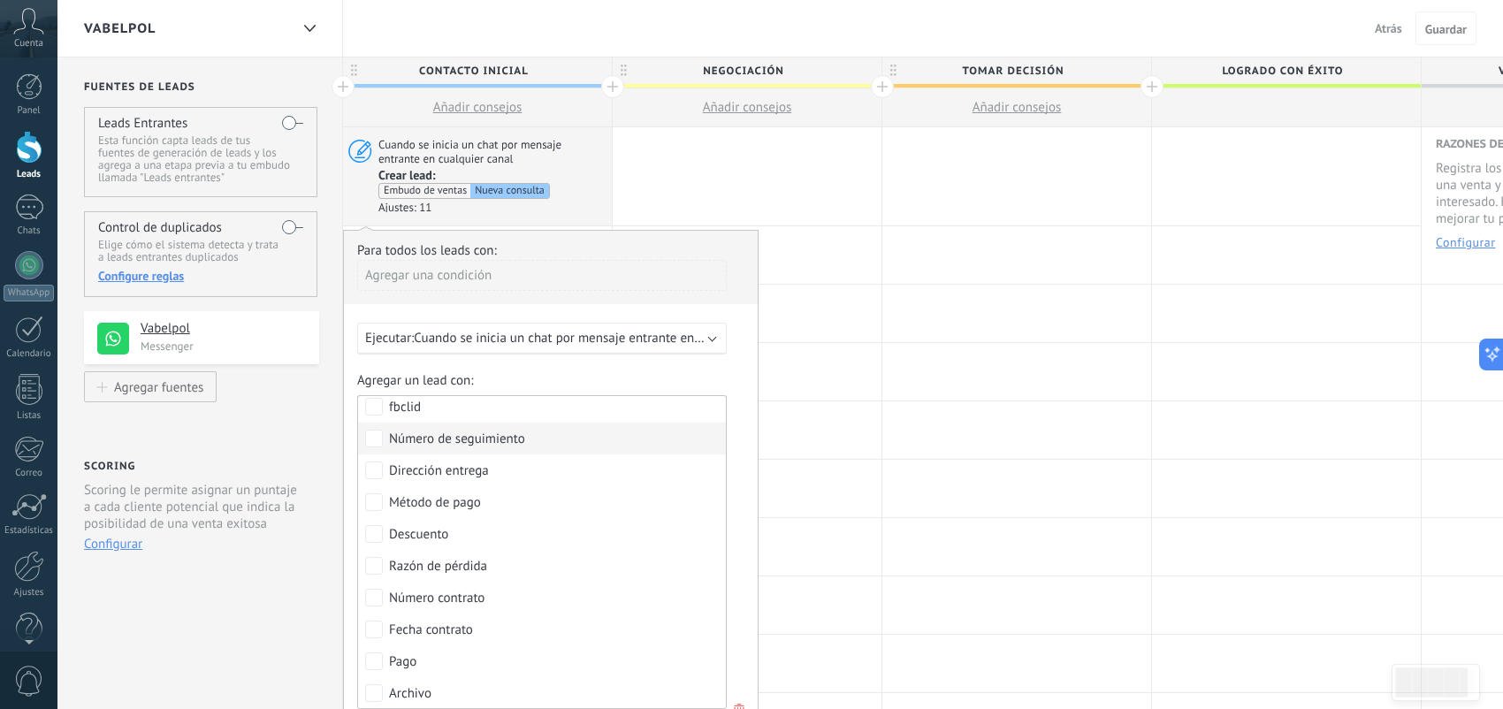
click at [569, 449] on label "Número de seguimiento" at bounding box center [542, 439] width 368 height 32
click at [568, 471] on label "Dirección entrega" at bounding box center [542, 470] width 368 height 32
click at [554, 504] on label "Método de pago" at bounding box center [542, 502] width 368 height 32
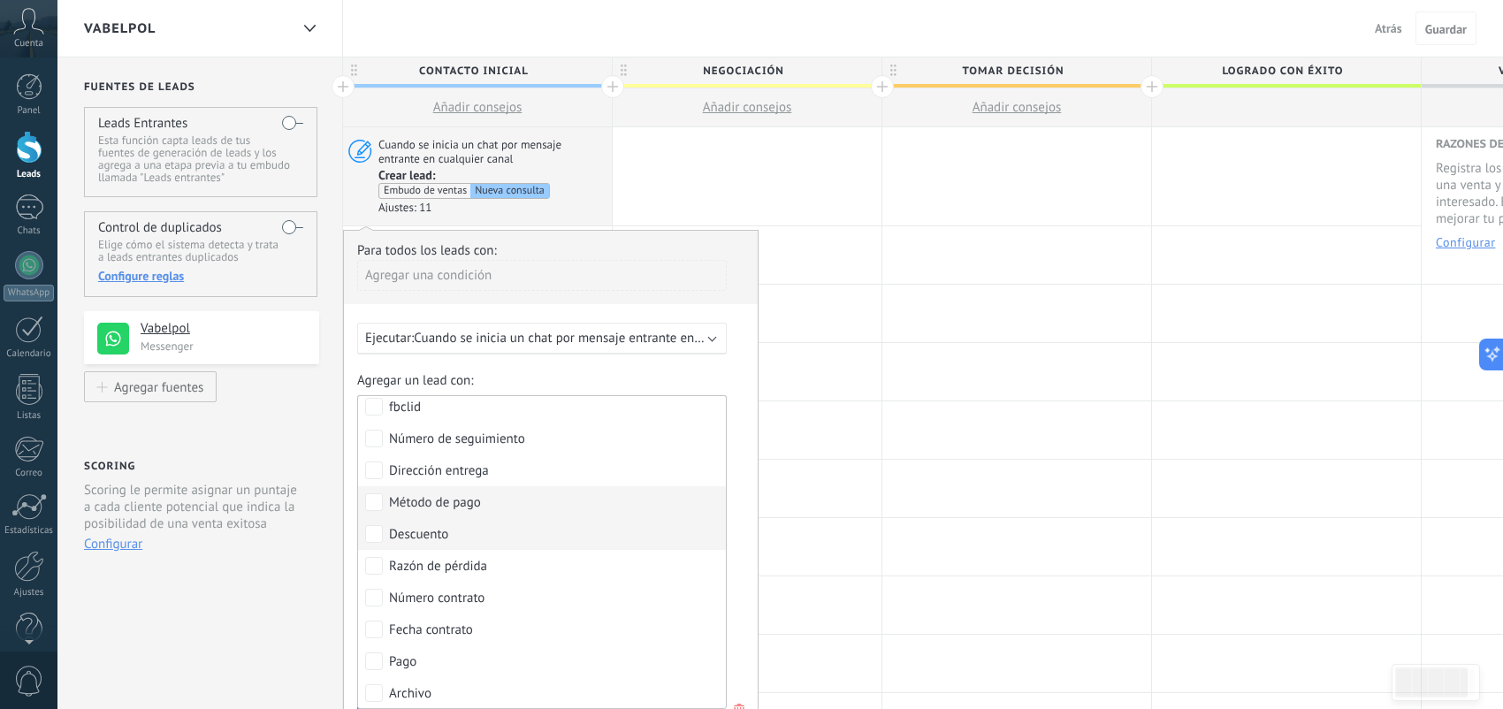
click at [530, 538] on label "Descuento" at bounding box center [542, 534] width 368 height 32
click at [573, 551] on label "Razón de pérdida" at bounding box center [542, 566] width 368 height 32
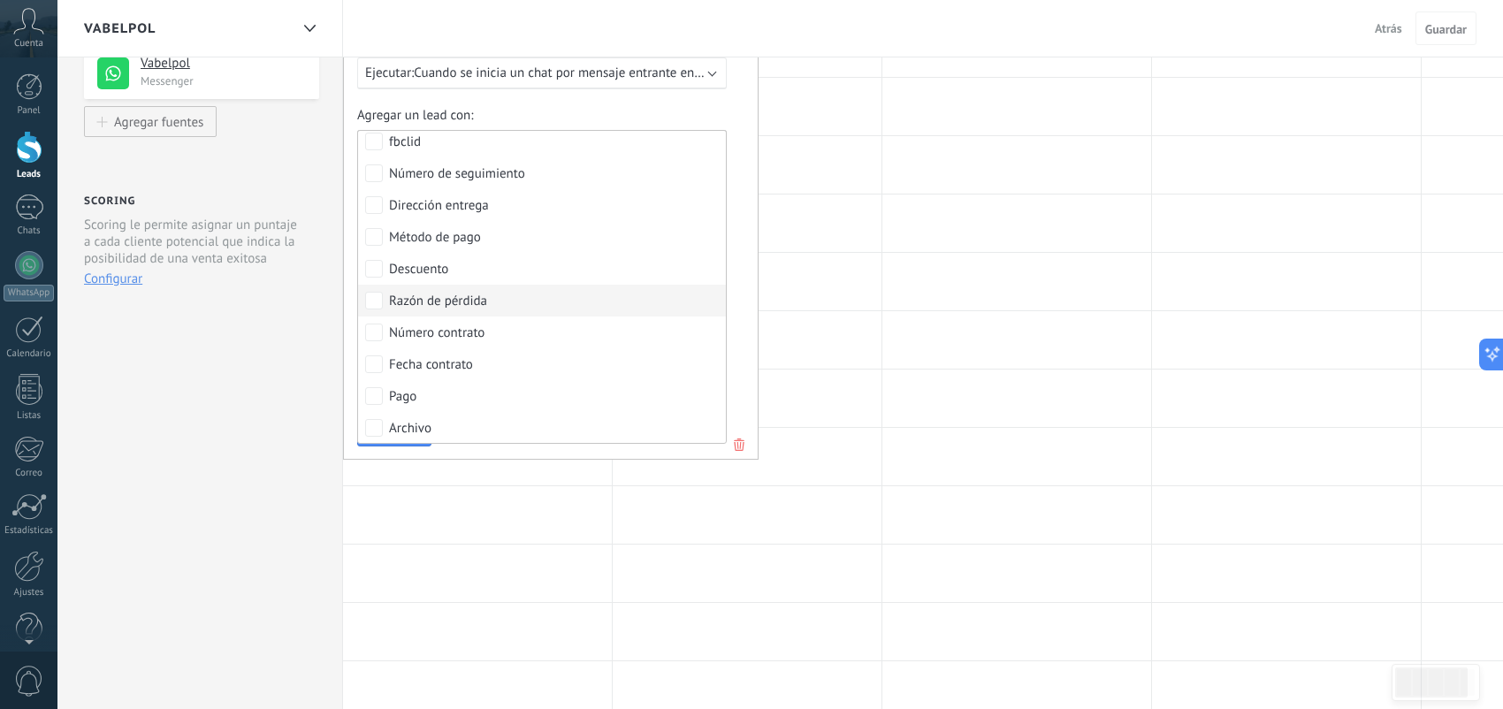
click at [528, 296] on label "Razón de pérdida" at bounding box center [542, 301] width 368 height 32
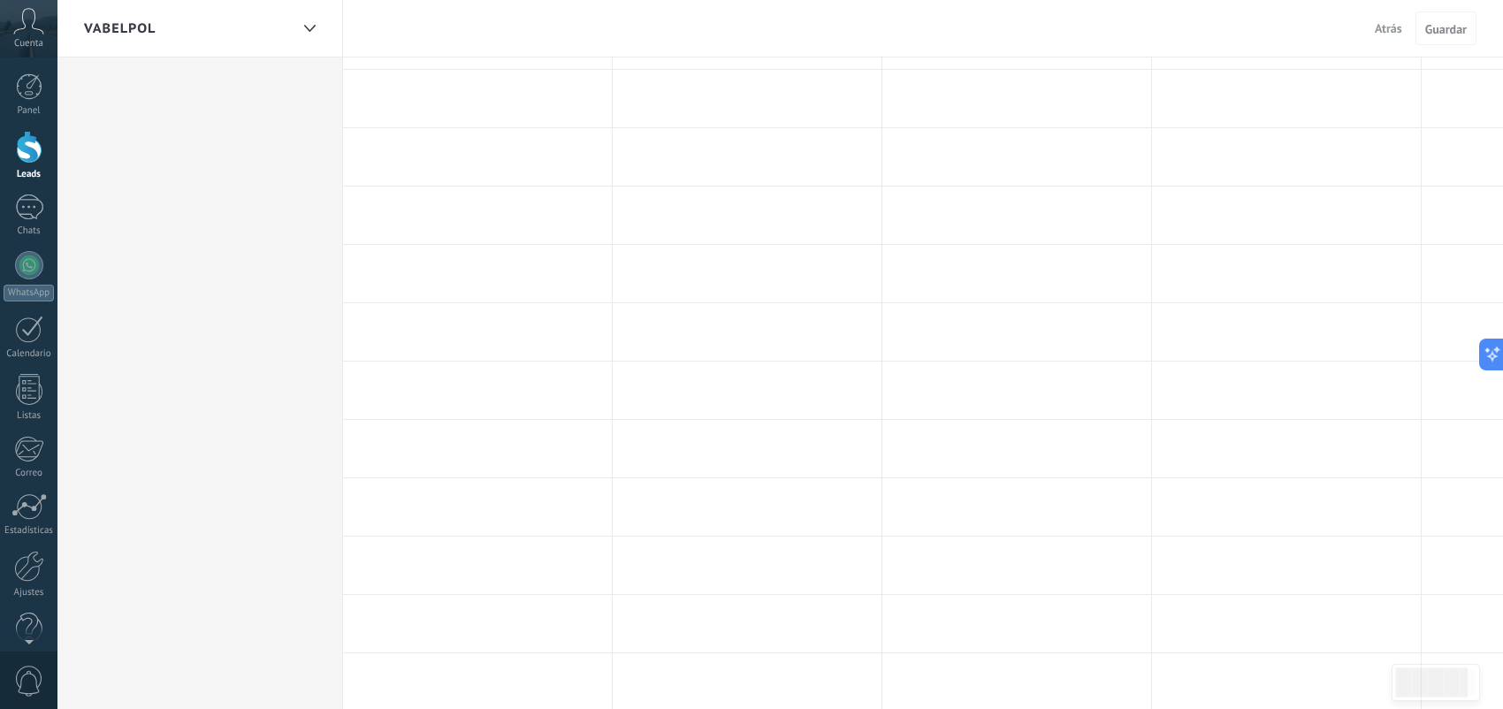
scroll to position [151, 0]
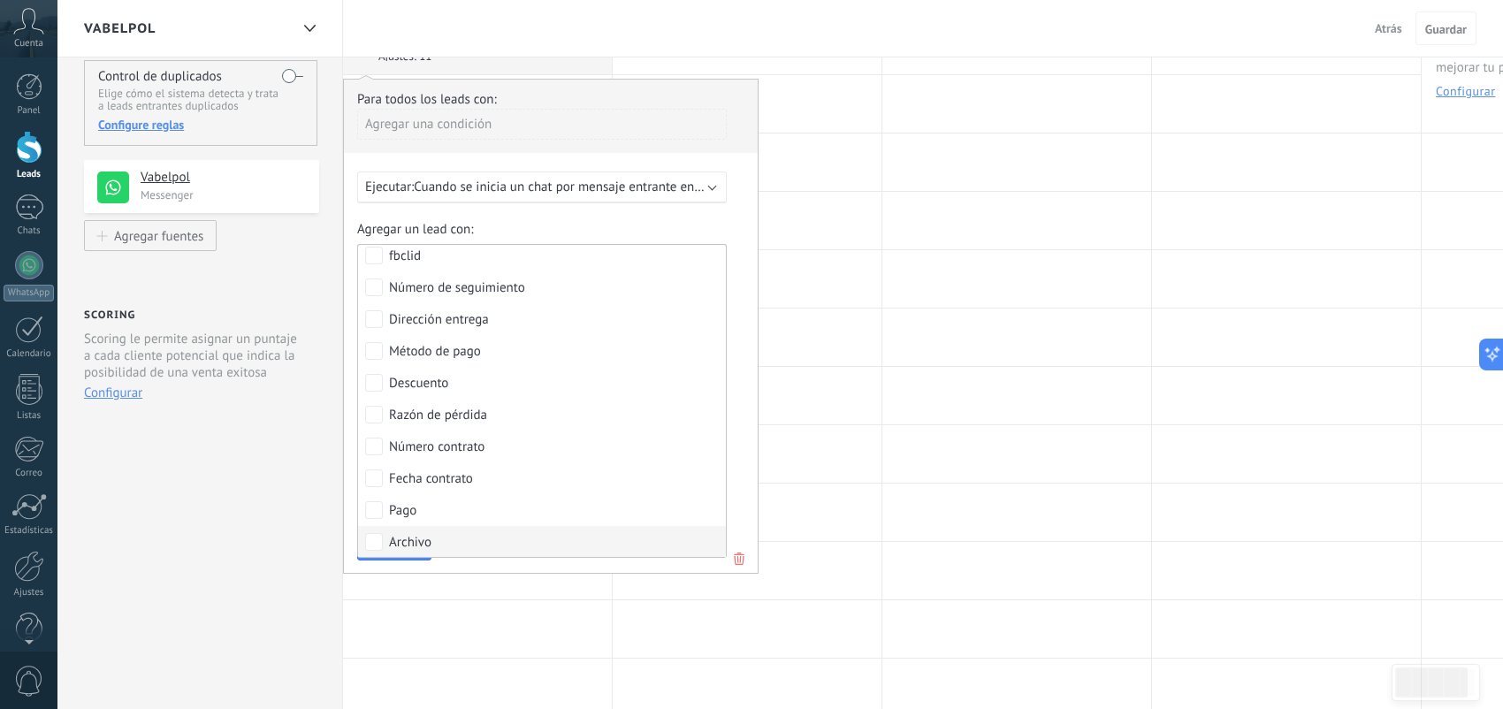
click at [478, 534] on label "Archivo" at bounding box center [542, 542] width 368 height 32
click at [714, 225] on label "Agregar un lead con:" at bounding box center [542, 229] width 370 height 17
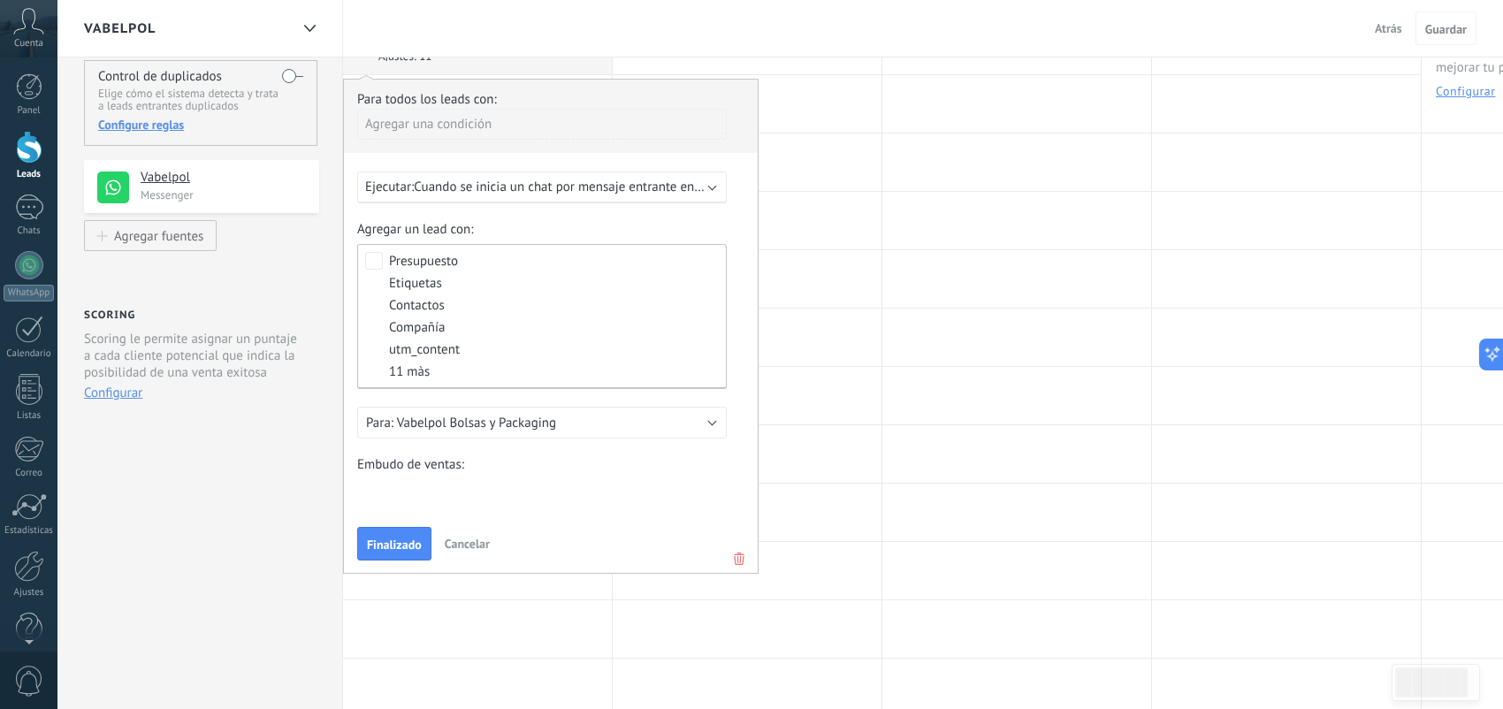
click at [680, 195] on div "Ejecutar: Cuando se inicia un chat por mensaje entrante en cualquier canal" at bounding box center [542, 188] width 370 height 32
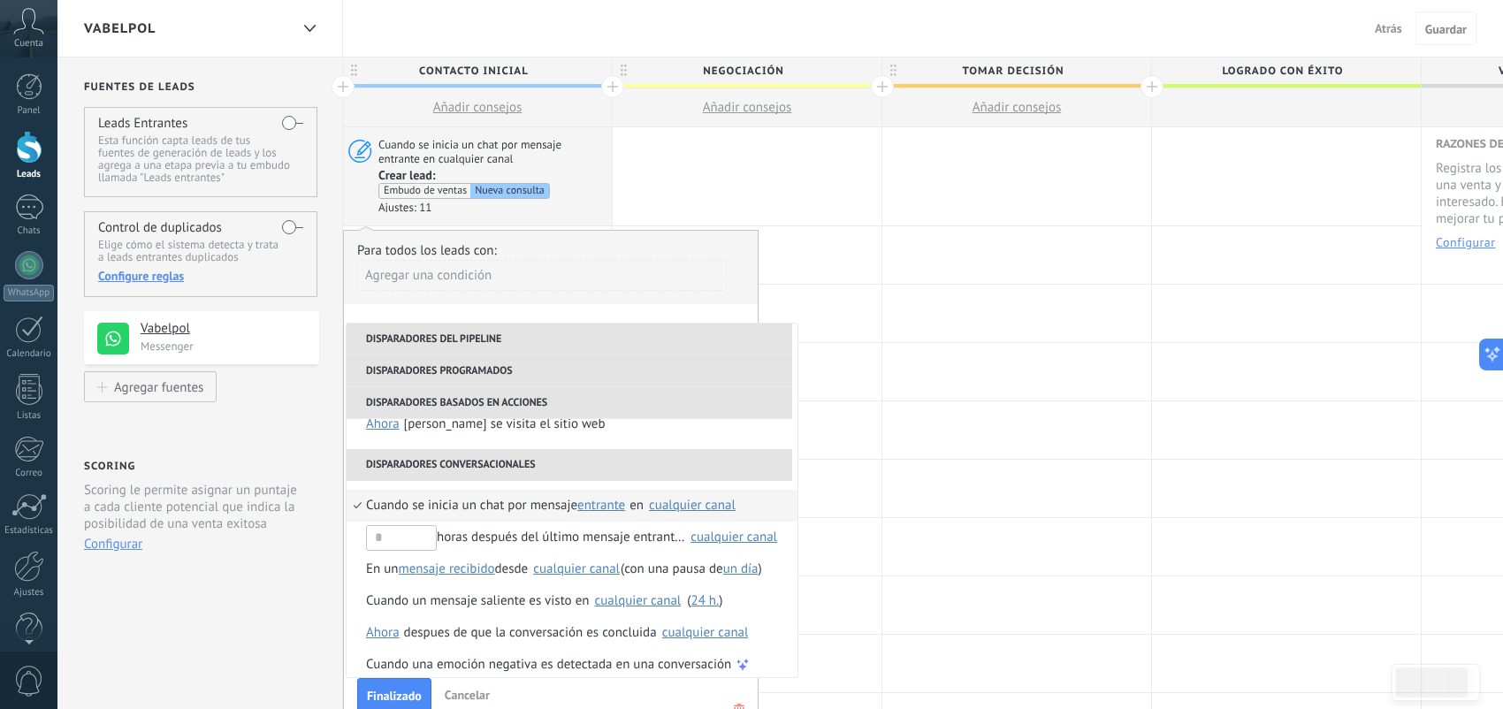
scroll to position [416, 0]
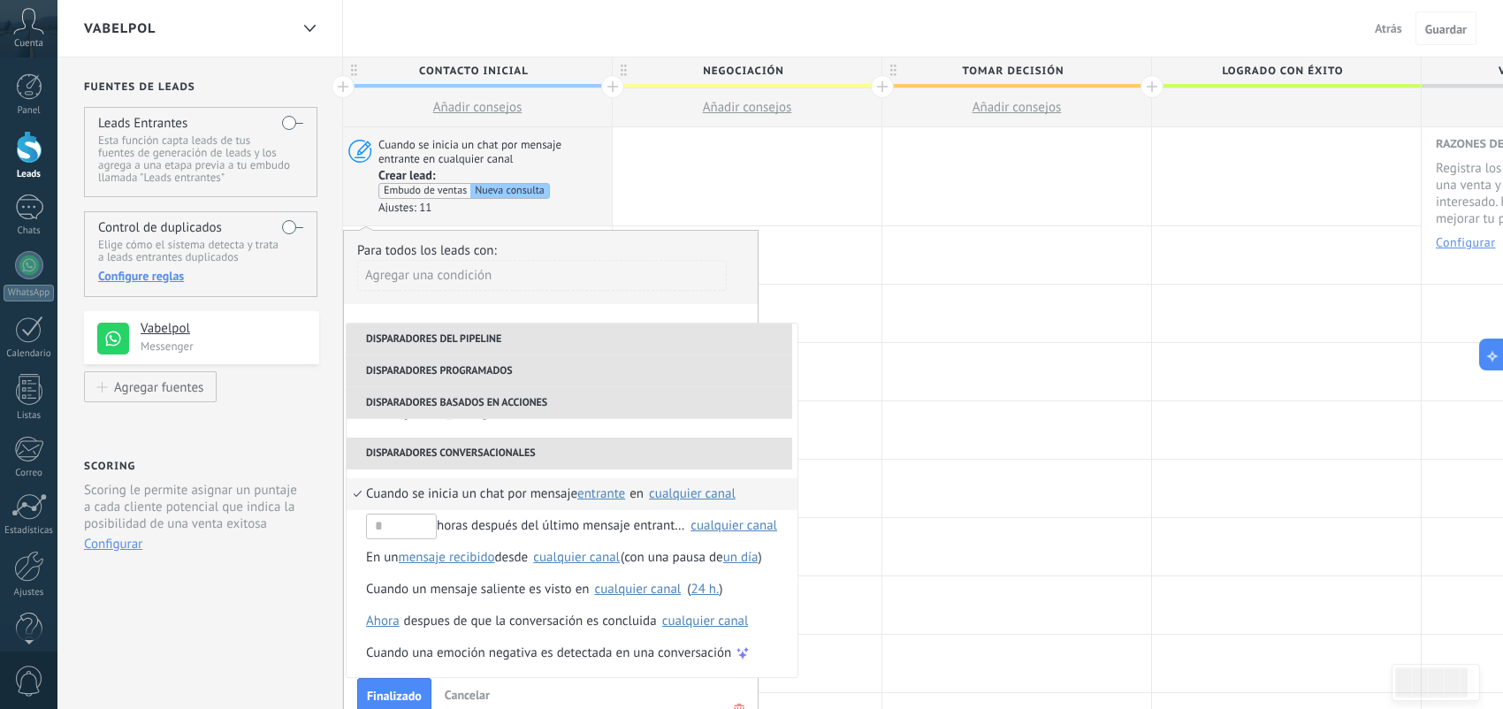
click at [592, 499] on span "entrante" at bounding box center [601, 493] width 48 height 17
click at [668, 494] on div "cualquier canal" at bounding box center [692, 493] width 87 height 13
click at [540, 498] on span "Cuando se inicia un chat por mensaje" at bounding box center [471, 494] width 211 height 32
click at [399, 685] on button "Finalizado" at bounding box center [394, 695] width 74 height 34
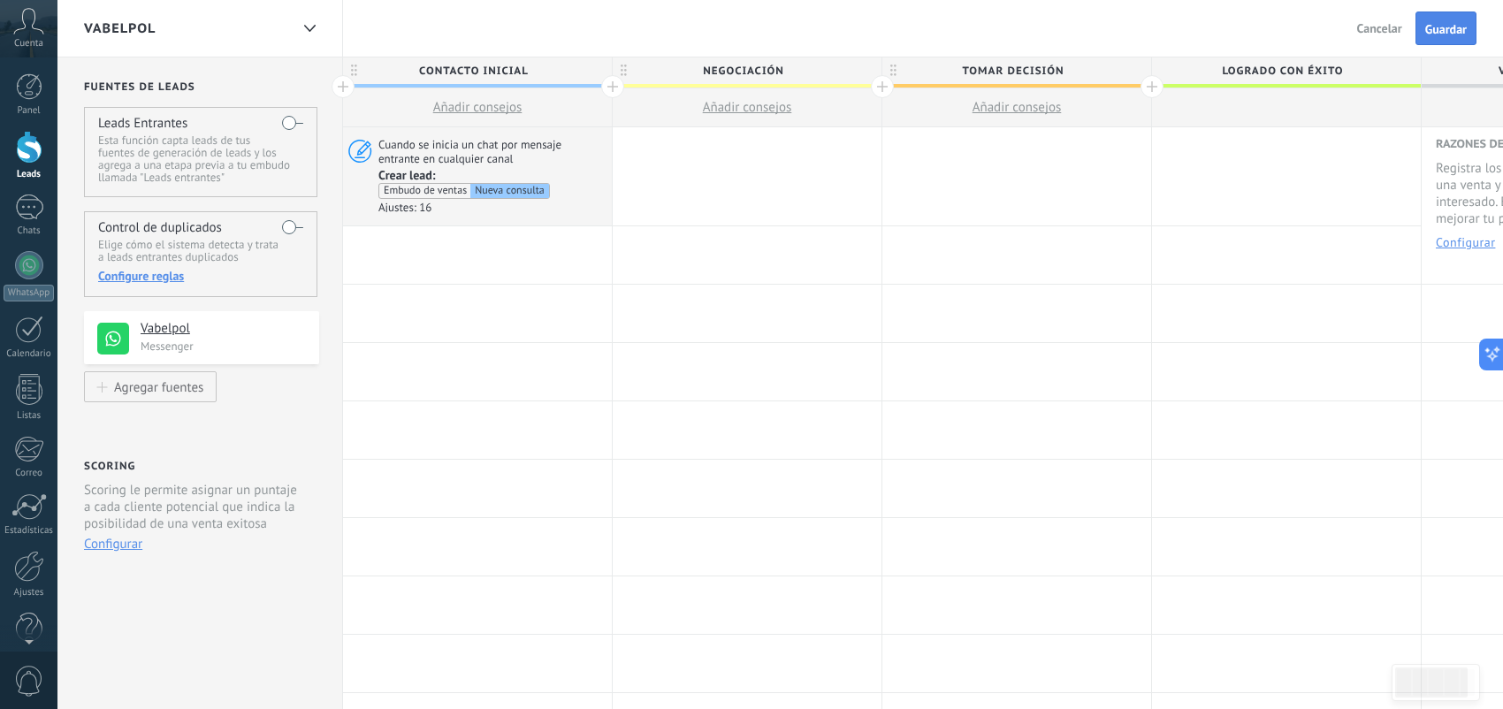
click at [1438, 23] on span "Guardar" at bounding box center [1446, 29] width 42 height 12
click at [1040, 73] on span "Tomar decisión" at bounding box center [1012, 70] width 260 height 27
click at [1257, 163] on div at bounding box center [1286, 176] width 269 height 98
click at [1249, 62] on span "Logrado con éxito" at bounding box center [1282, 70] width 260 height 27
click at [1221, 103] on div at bounding box center [1286, 107] width 269 height 39
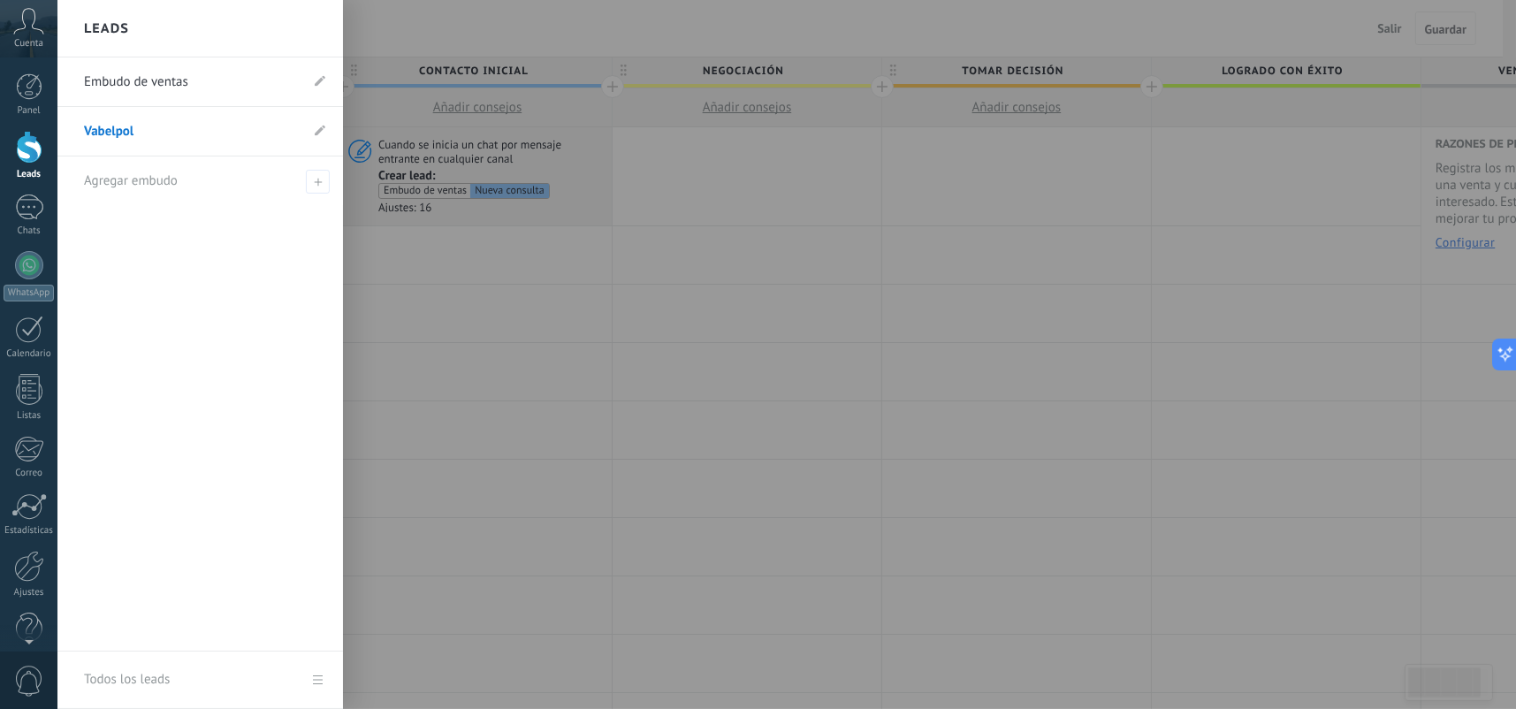
click at [21, 157] on div at bounding box center [29, 147] width 27 height 33
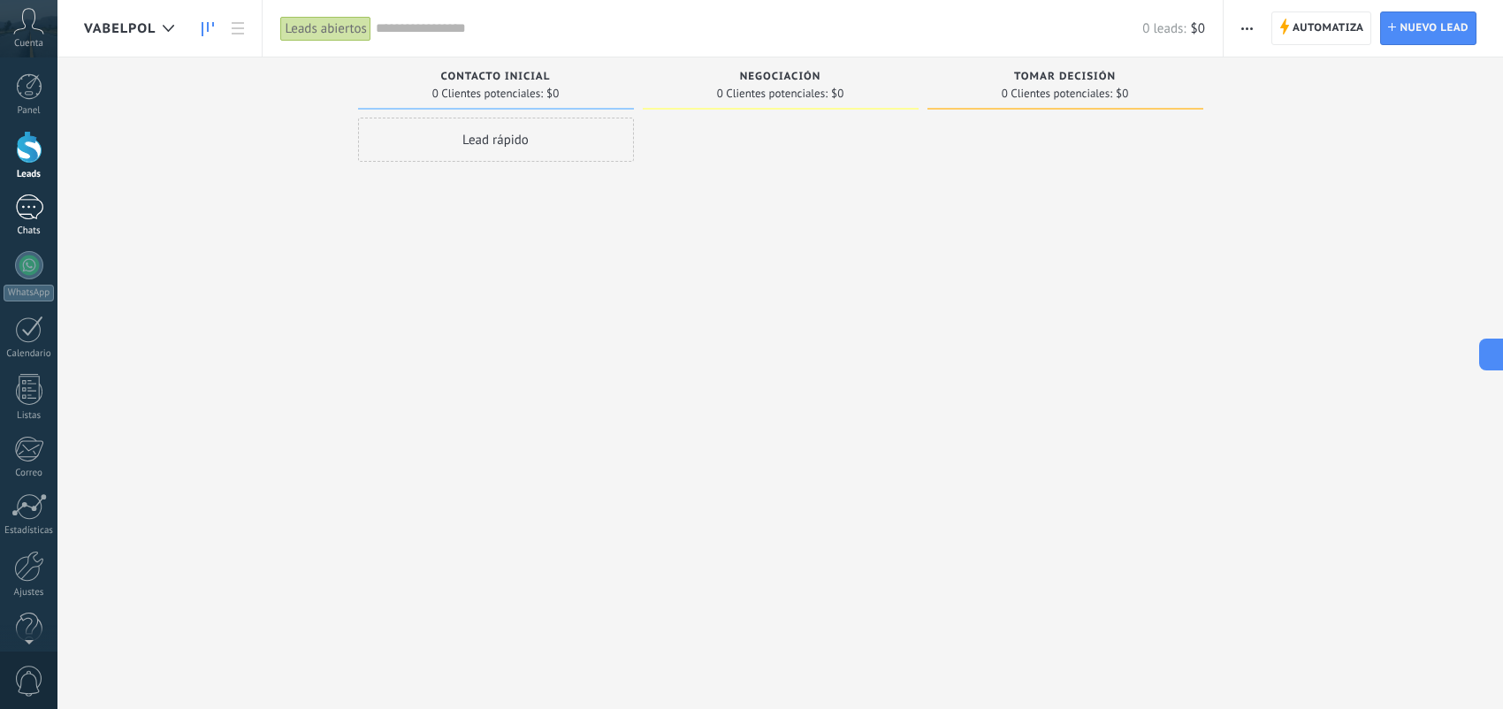
click at [28, 211] on div at bounding box center [29, 208] width 28 height 26
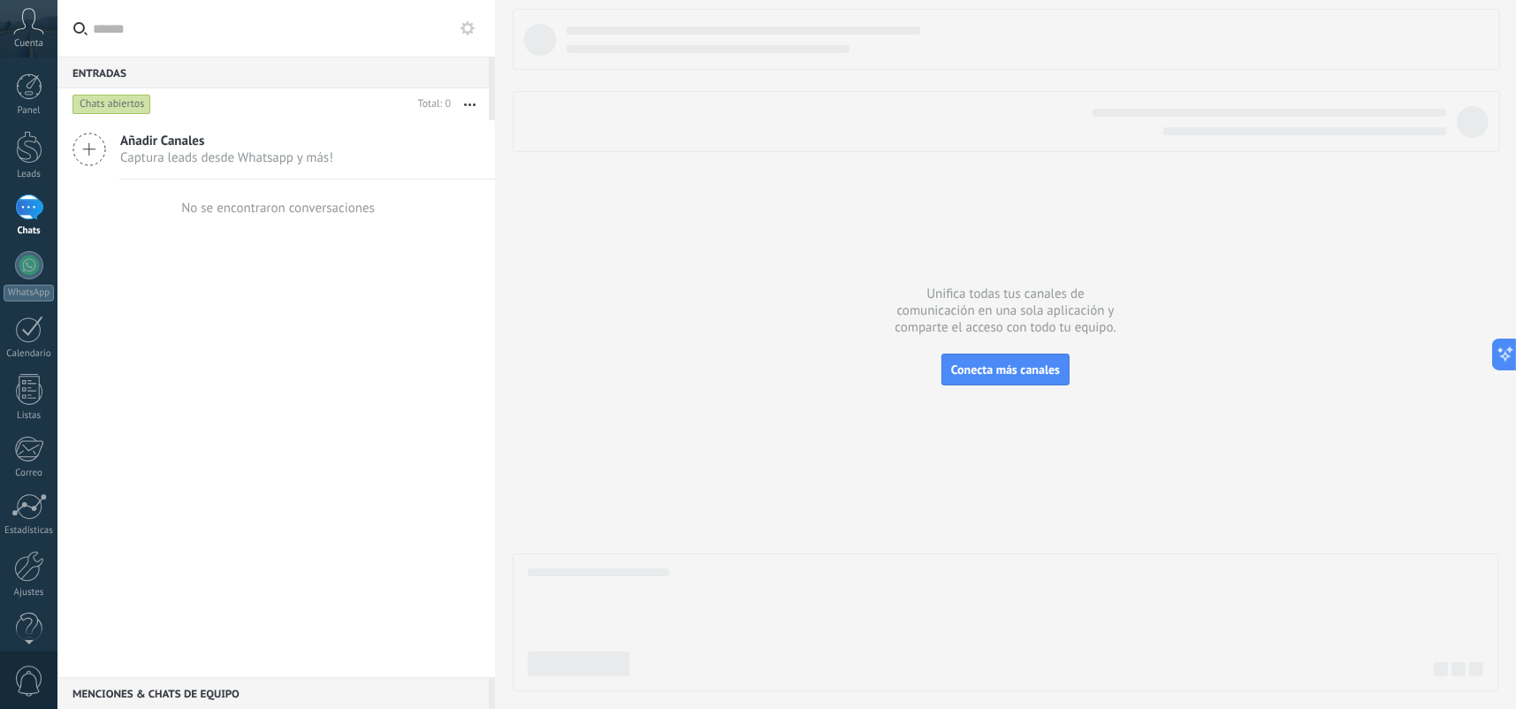
click at [126, 111] on div "Chats abiertos" at bounding box center [112, 104] width 79 height 21
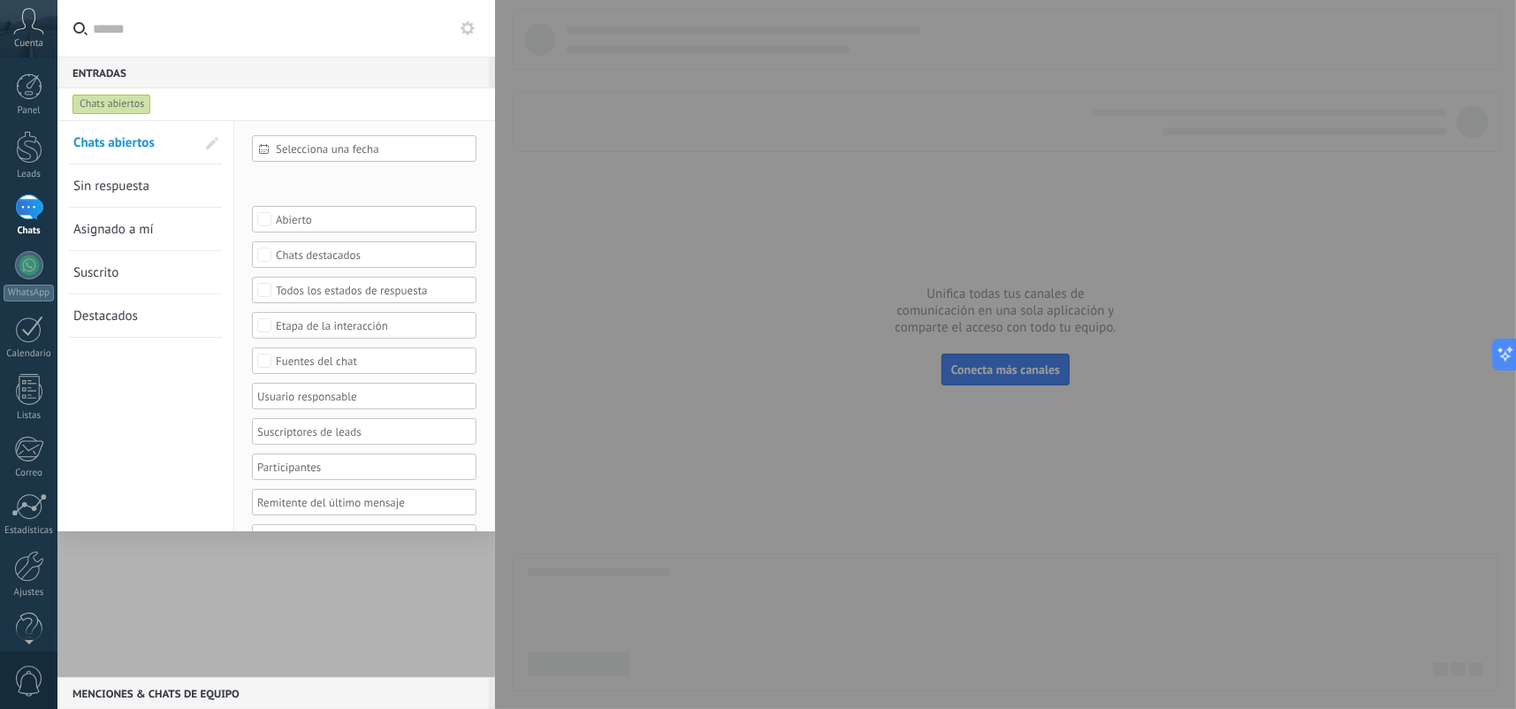
click at [160, 199] on link "Sin respuesta" at bounding box center [134, 185] width 122 height 42
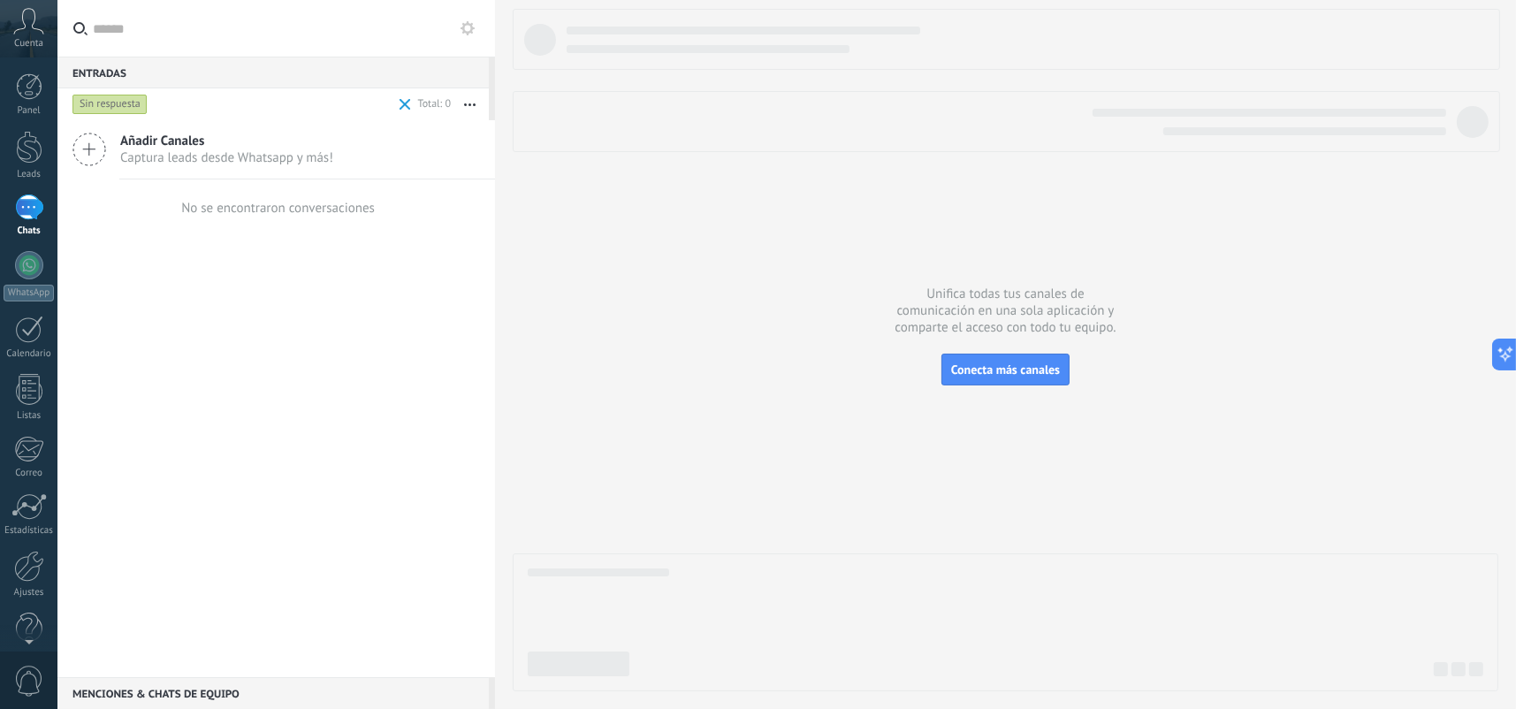
click at [132, 110] on div "Sin respuesta" at bounding box center [110, 104] width 75 height 21
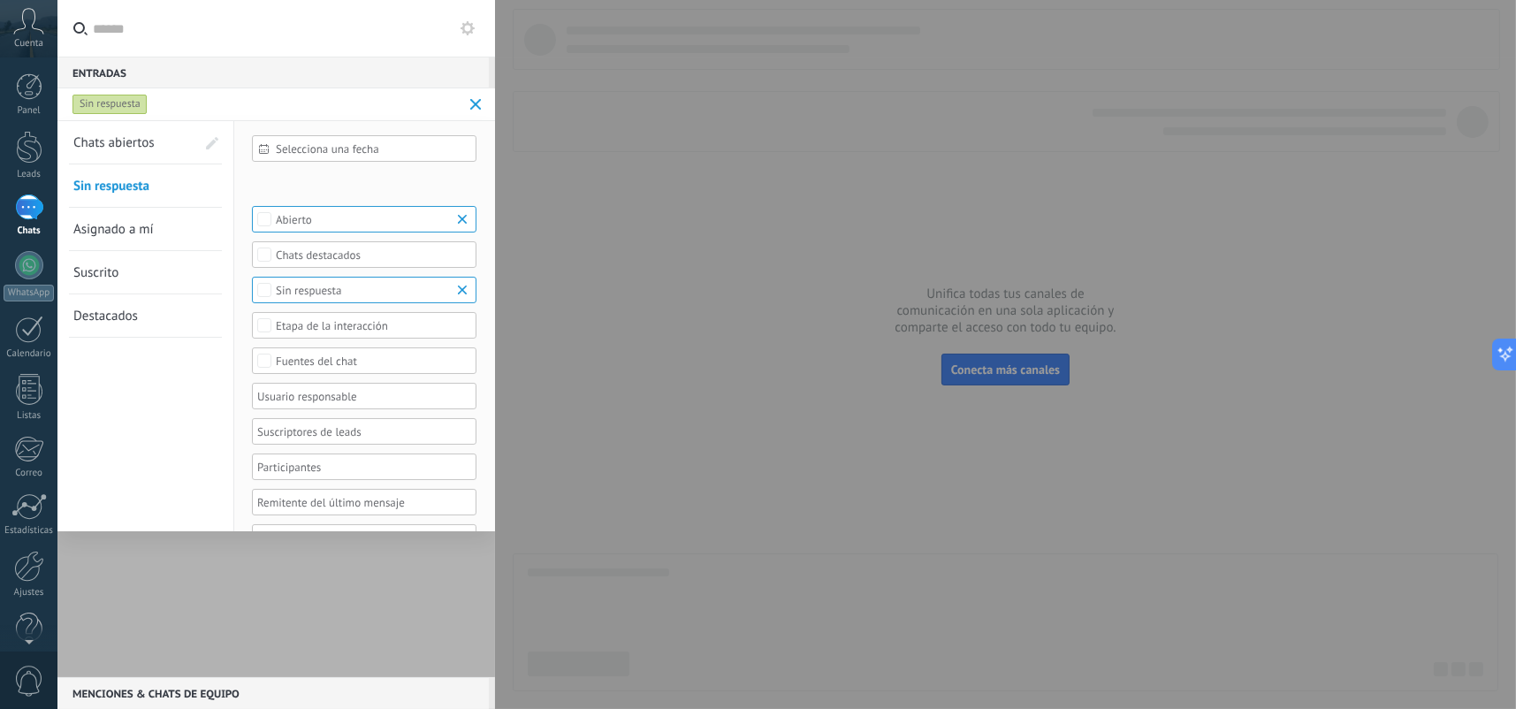
click at [141, 224] on span "Asignado a mí" at bounding box center [113, 229] width 80 height 17
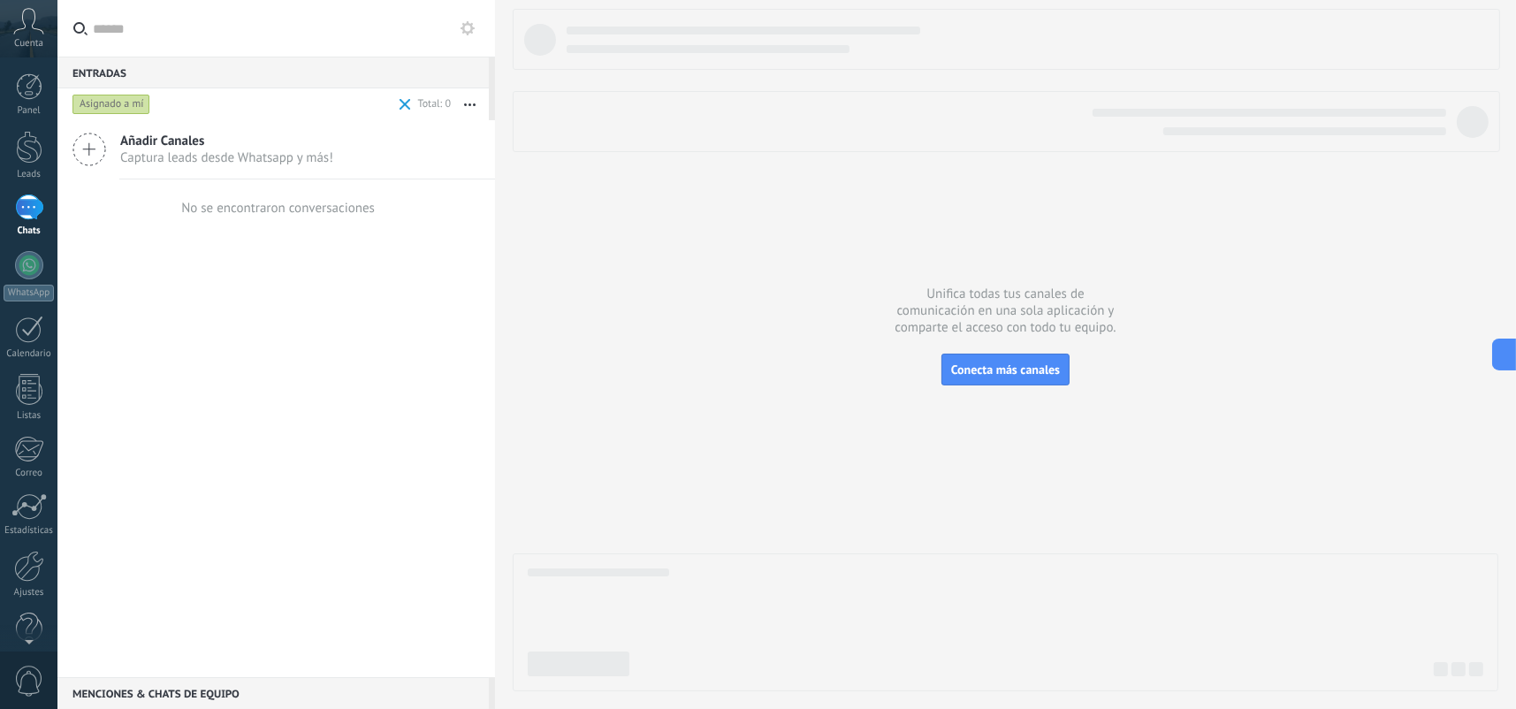
click at [118, 104] on div "Asignado a mí" at bounding box center [112, 104] width 78 height 21
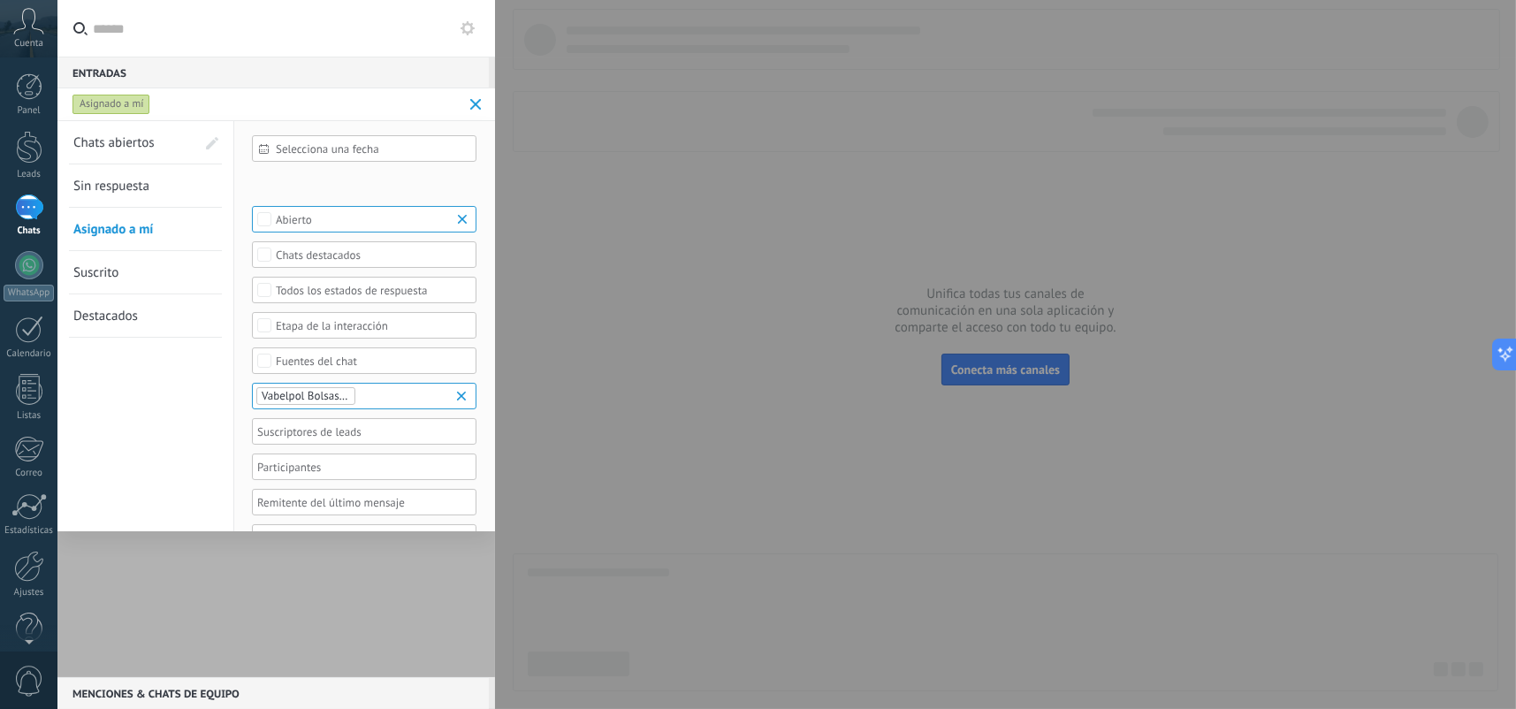
click at [161, 263] on link "Suscrito" at bounding box center [134, 272] width 122 height 42
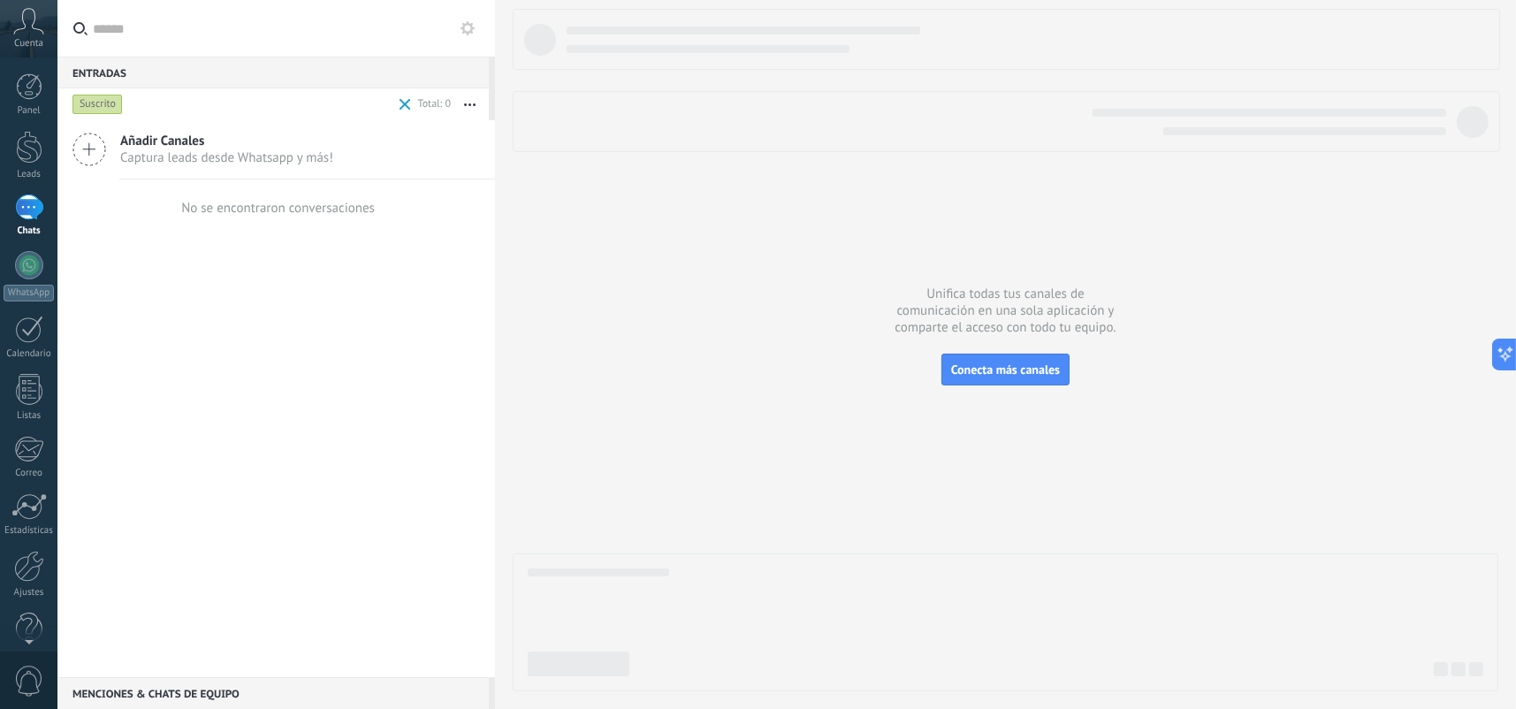
click at [110, 106] on div "Suscrito" at bounding box center [98, 104] width 50 height 21
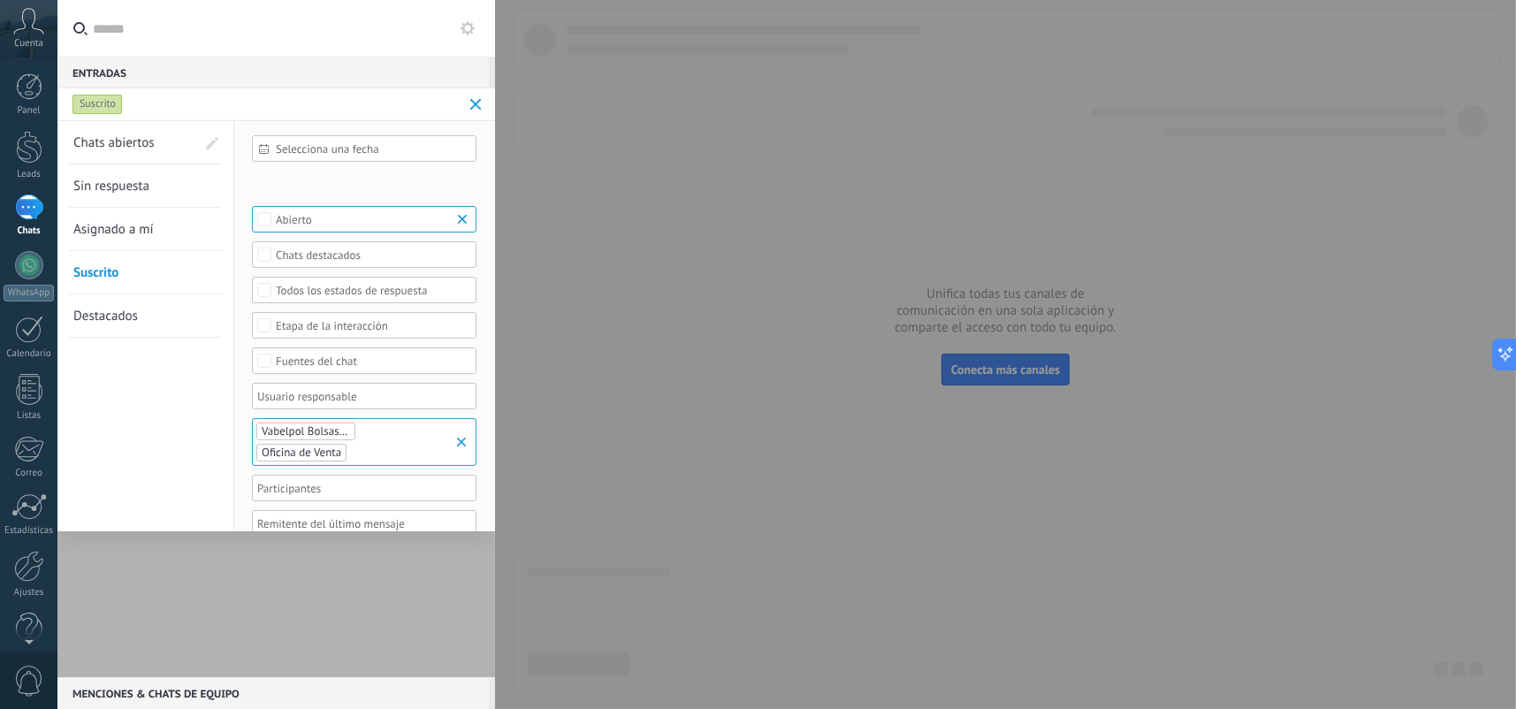
click at [142, 312] on link "Destacados" at bounding box center [134, 315] width 122 height 42
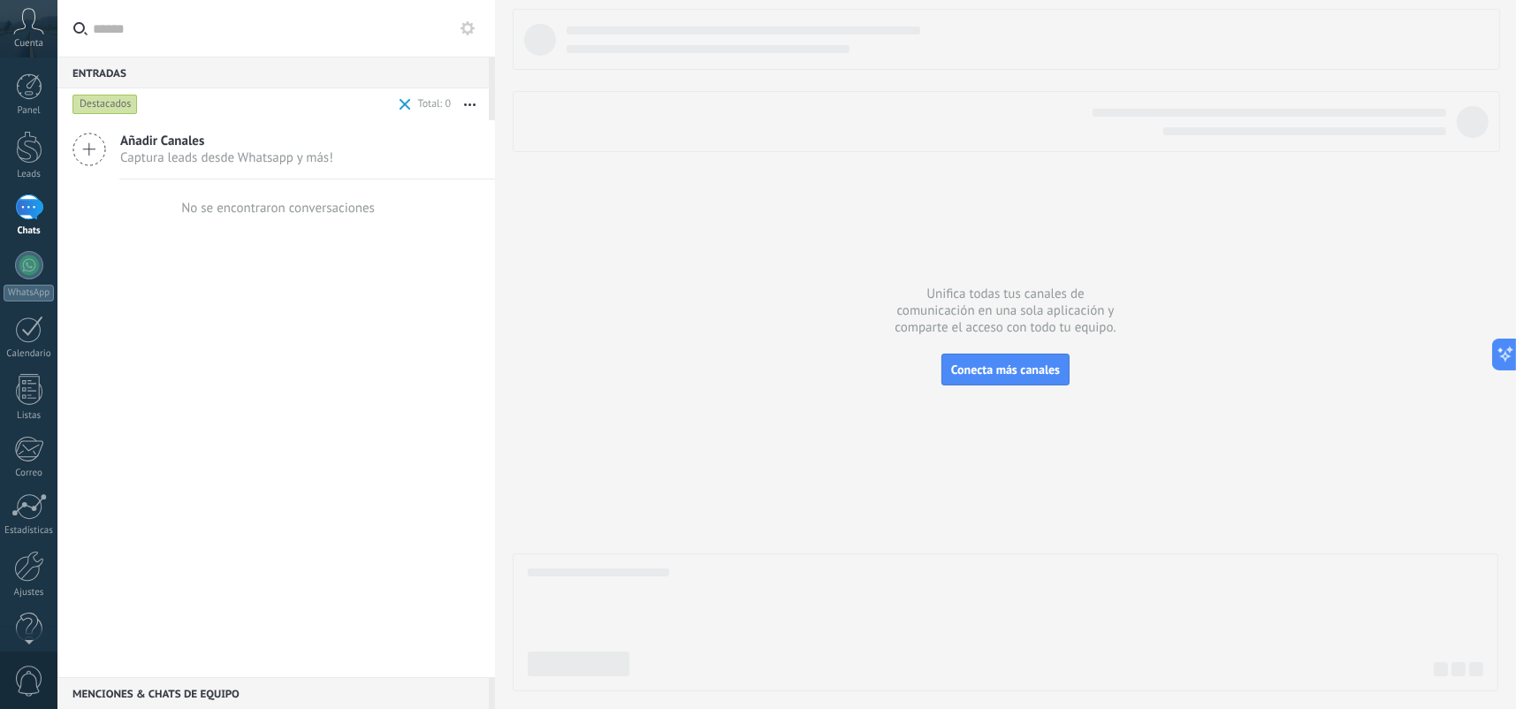
click at [459, 30] on button at bounding box center [467, 28] width 21 height 21
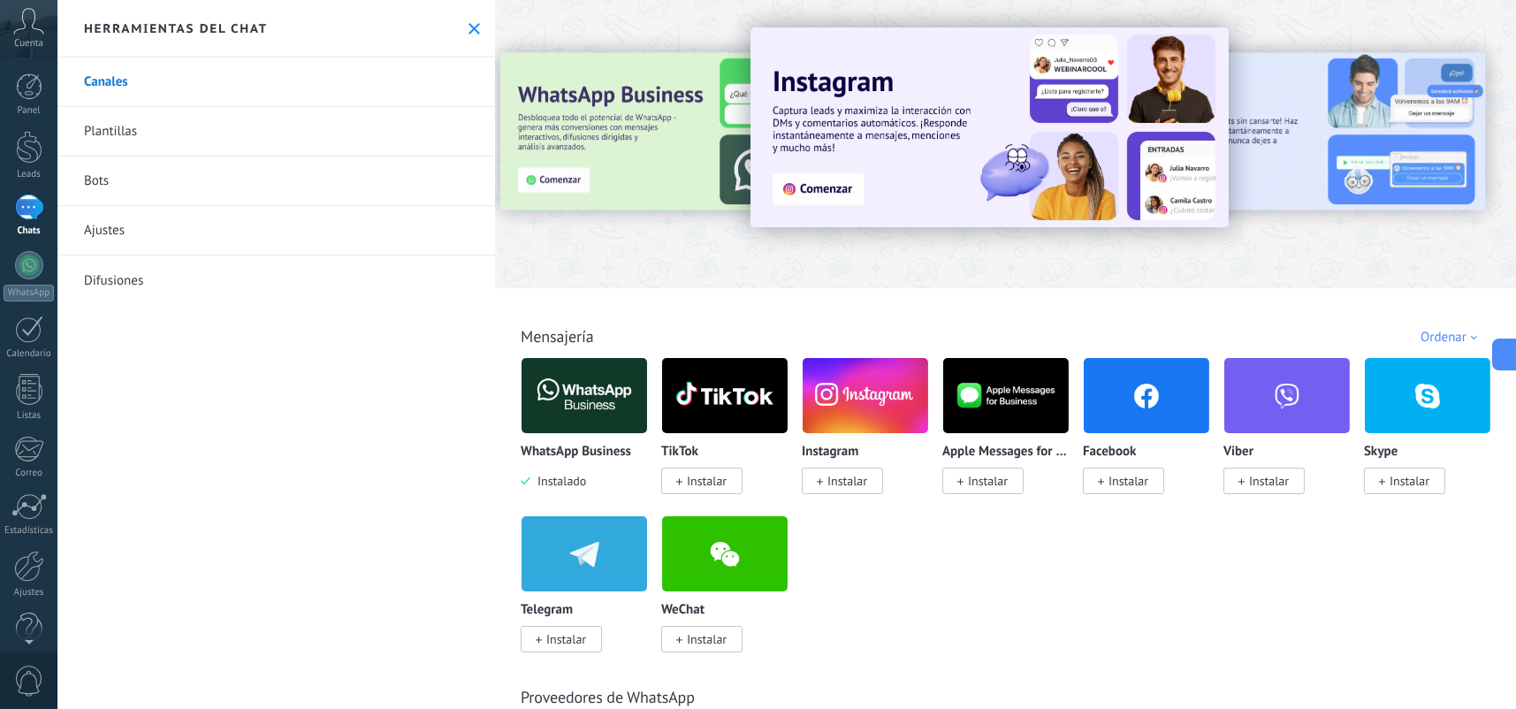
click at [469, 30] on icon at bounding box center [474, 28] width 11 height 11
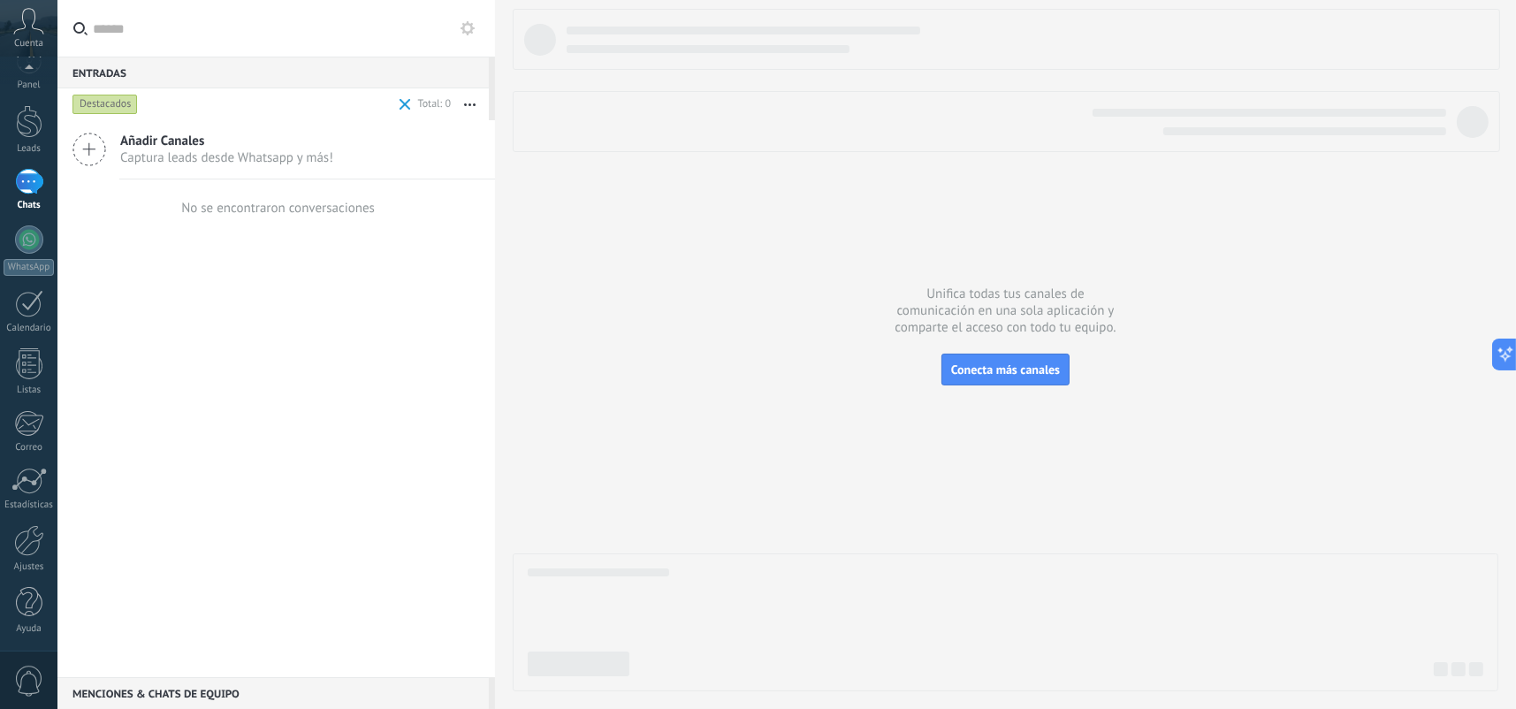
scroll to position [25, 0]
click at [25, 667] on span "0" at bounding box center [29, 681] width 30 height 31
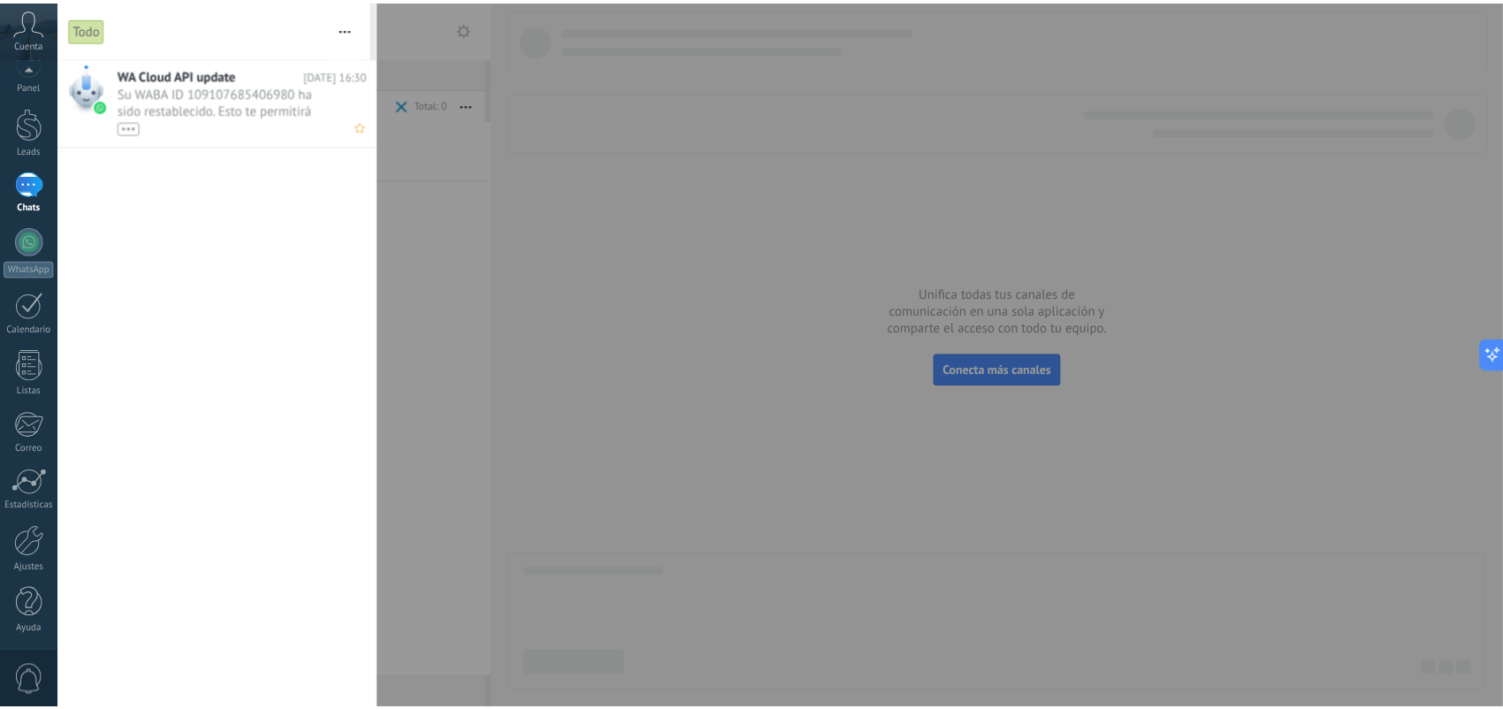
scroll to position [0, 0]
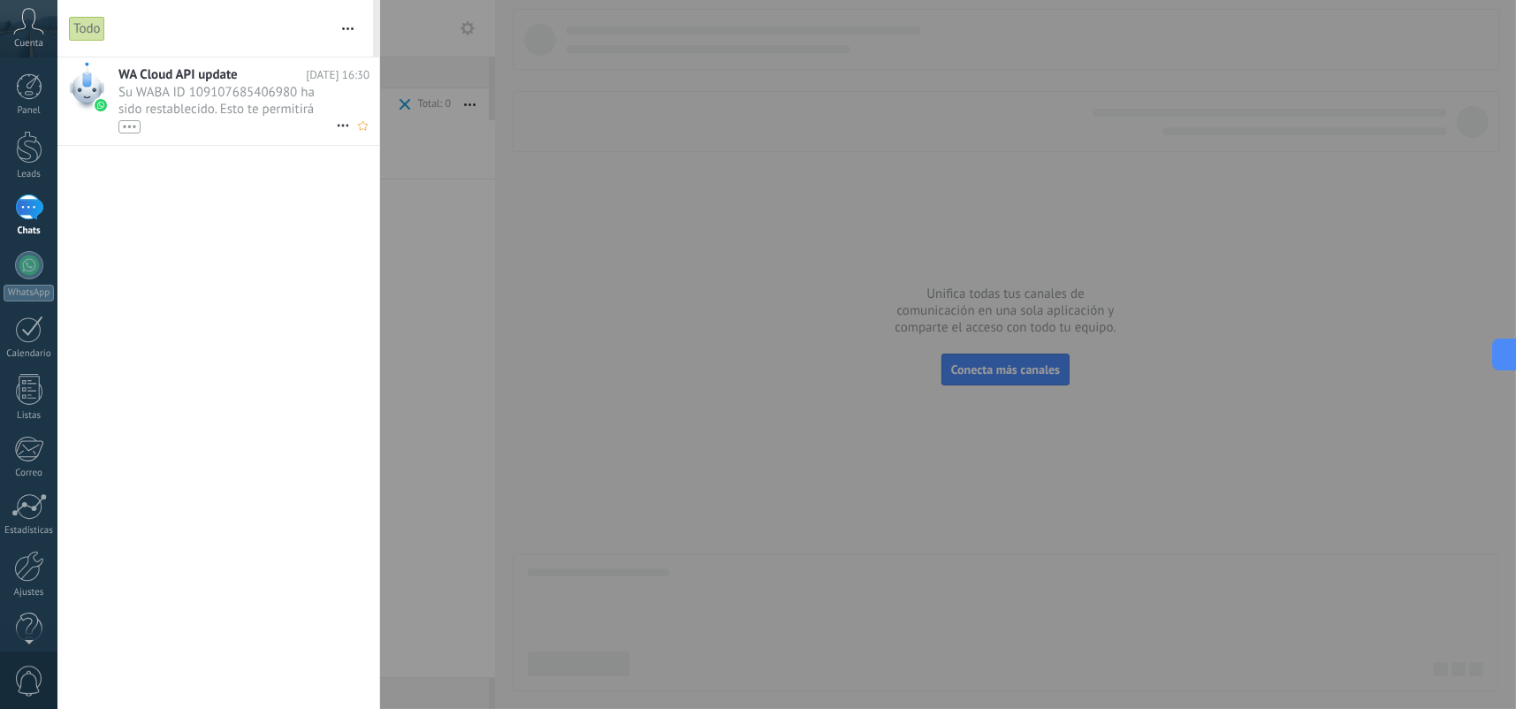
click at [248, 130] on div "•••" at bounding box center [227, 125] width 218 height 15
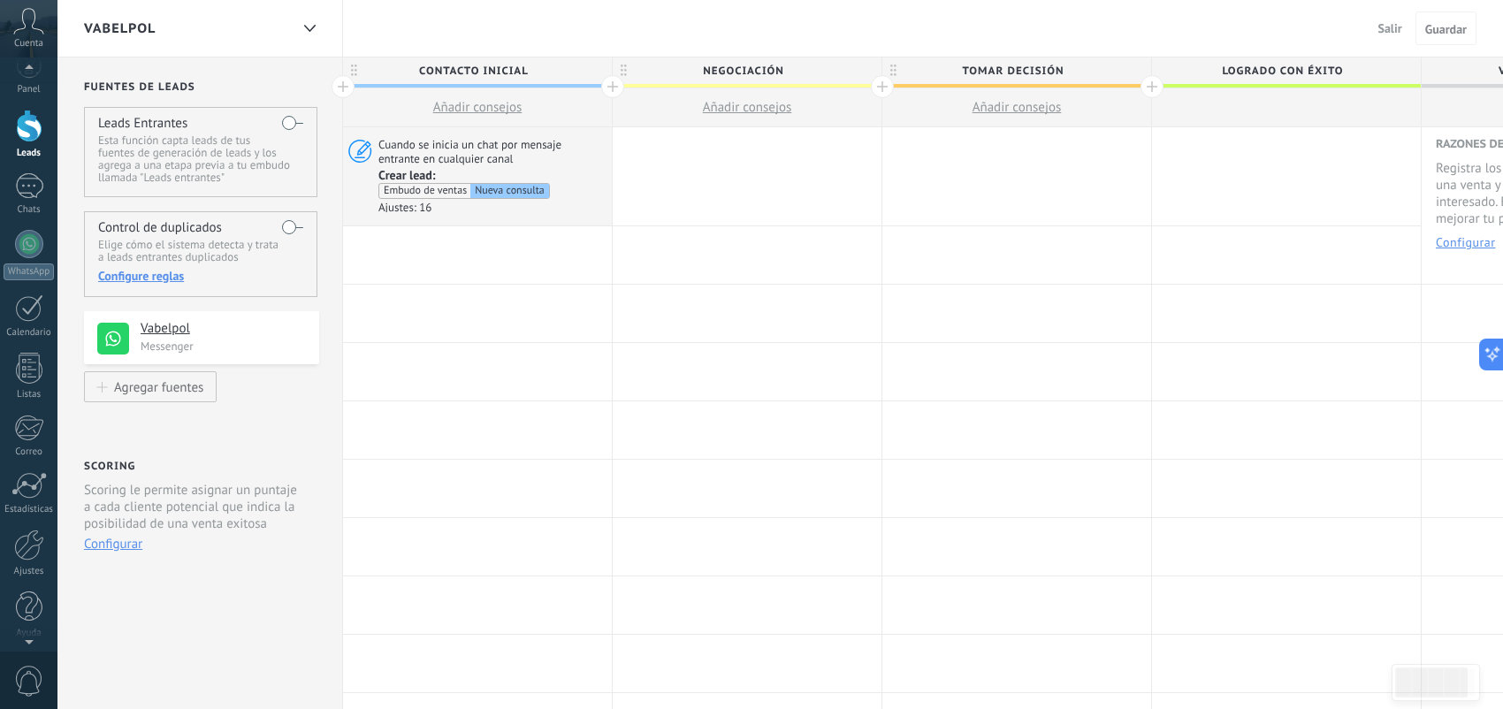
click at [20, 679] on span "0" at bounding box center [29, 681] width 30 height 31
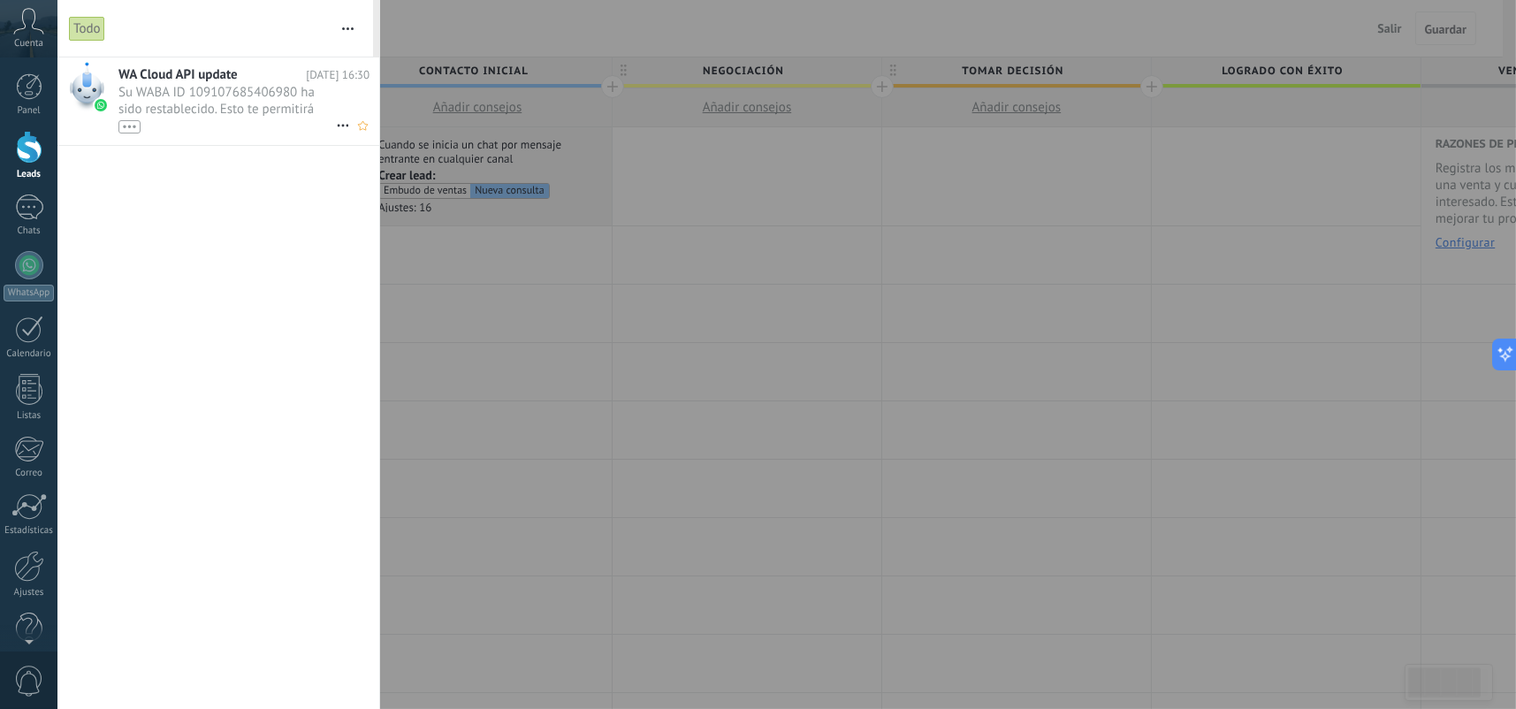
click at [240, 80] on h2 "WA Cloud API update" at bounding box center [211, 74] width 187 height 17
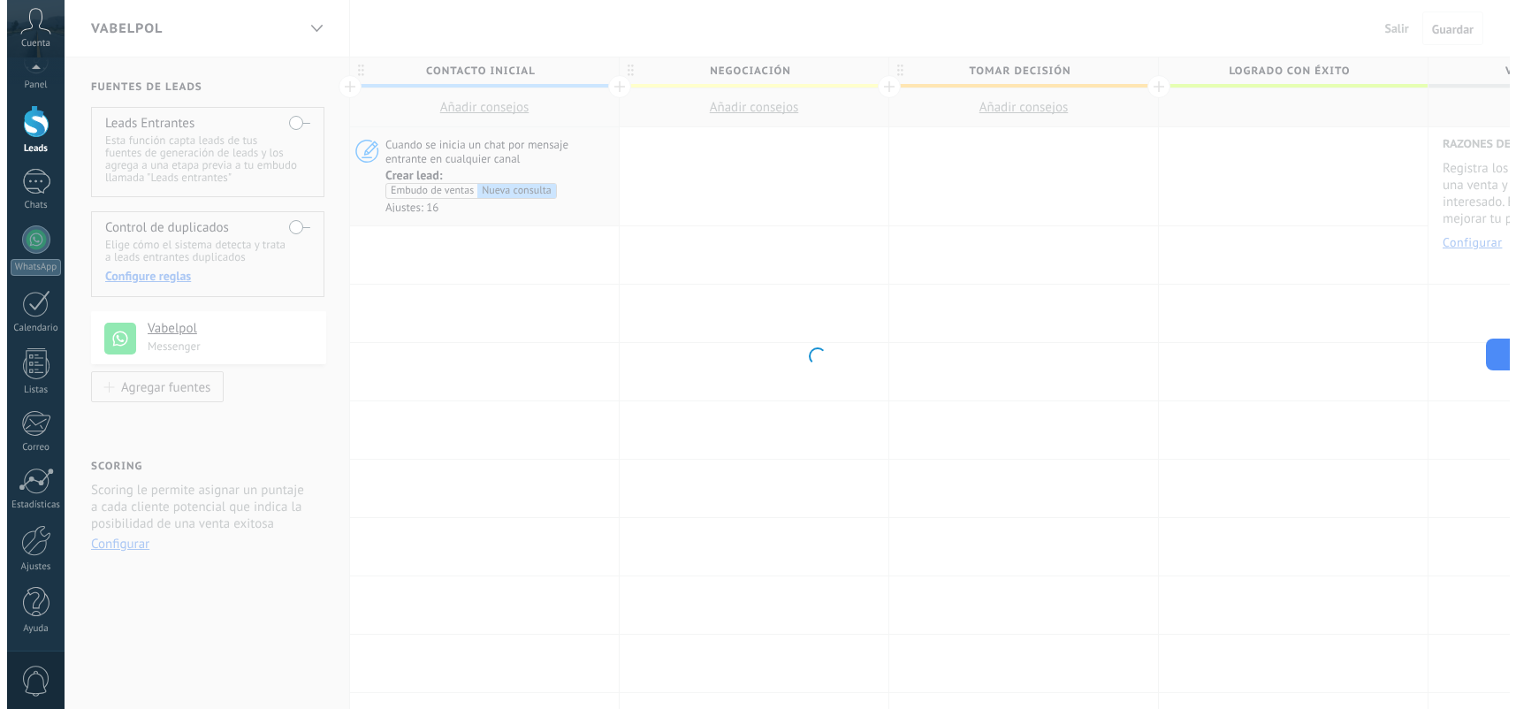
scroll to position [25, 0]
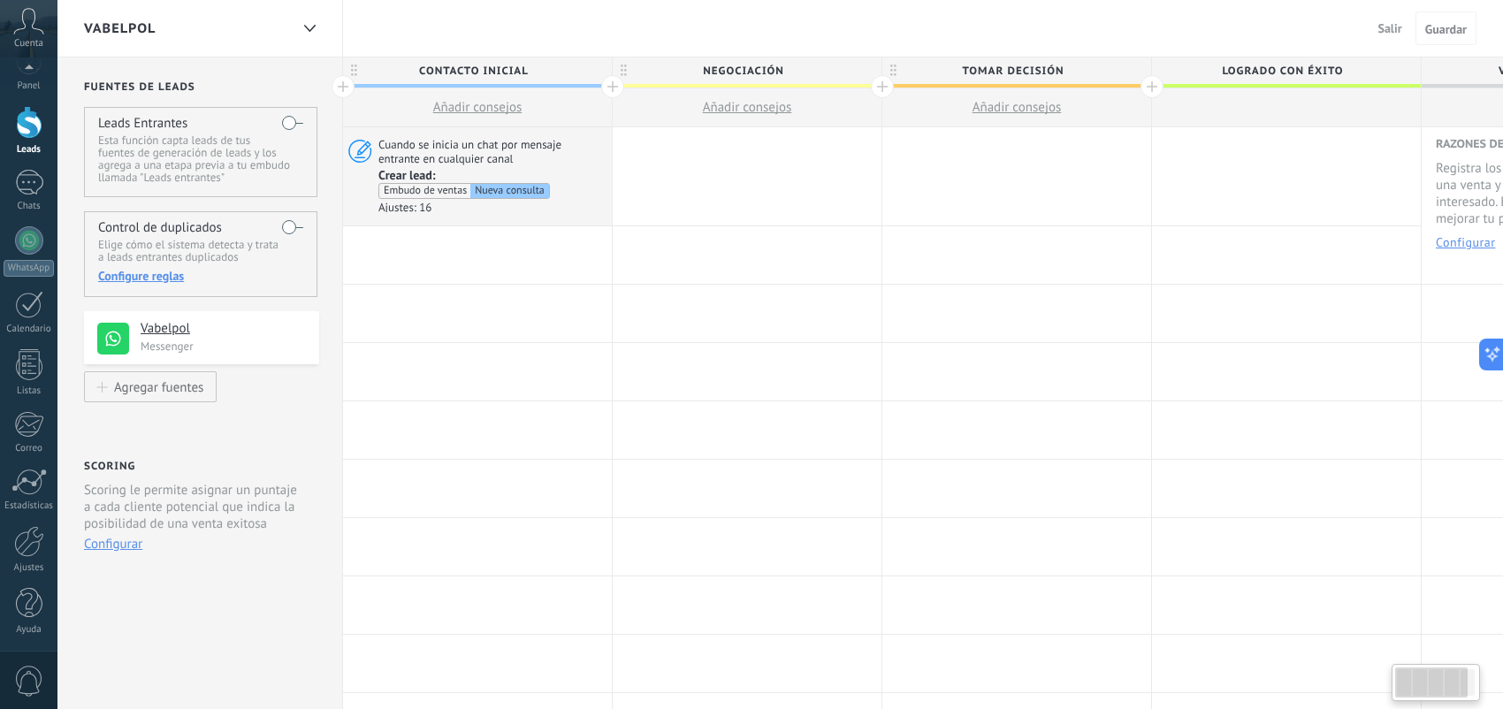
click at [36, 679] on span "0" at bounding box center [29, 681] width 30 height 31
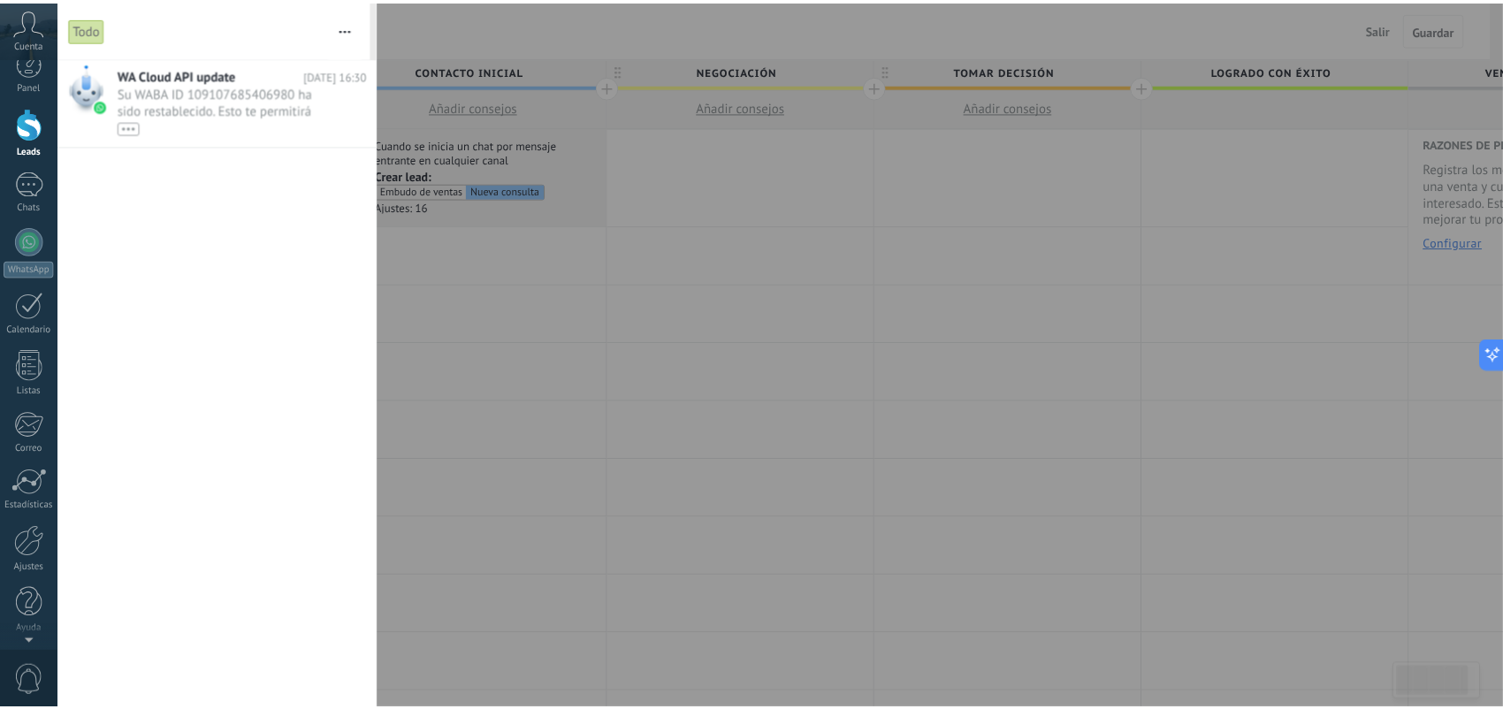
scroll to position [0, 0]
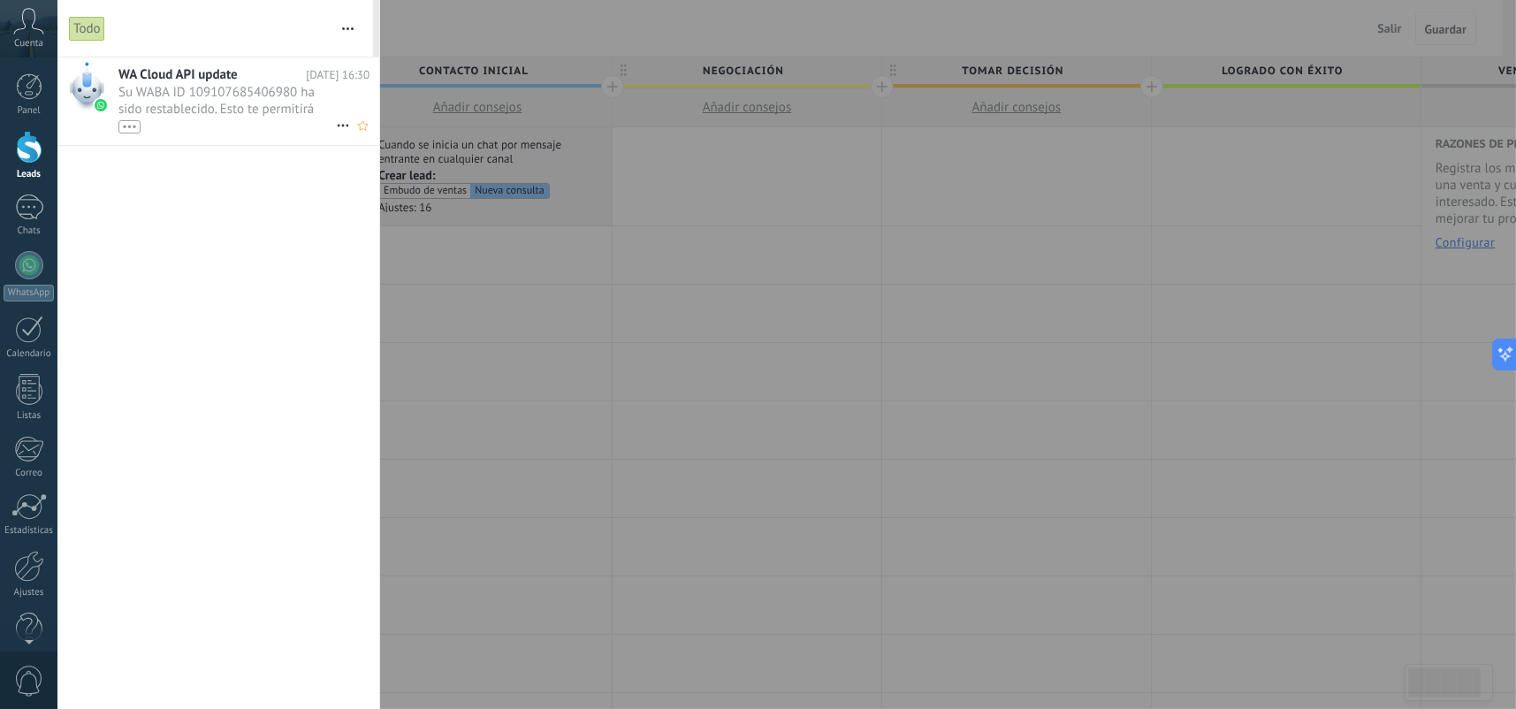
click at [138, 126] on div "•••" at bounding box center [129, 126] width 22 height 13
click at [555, 350] on div at bounding box center [758, 354] width 1516 height 709
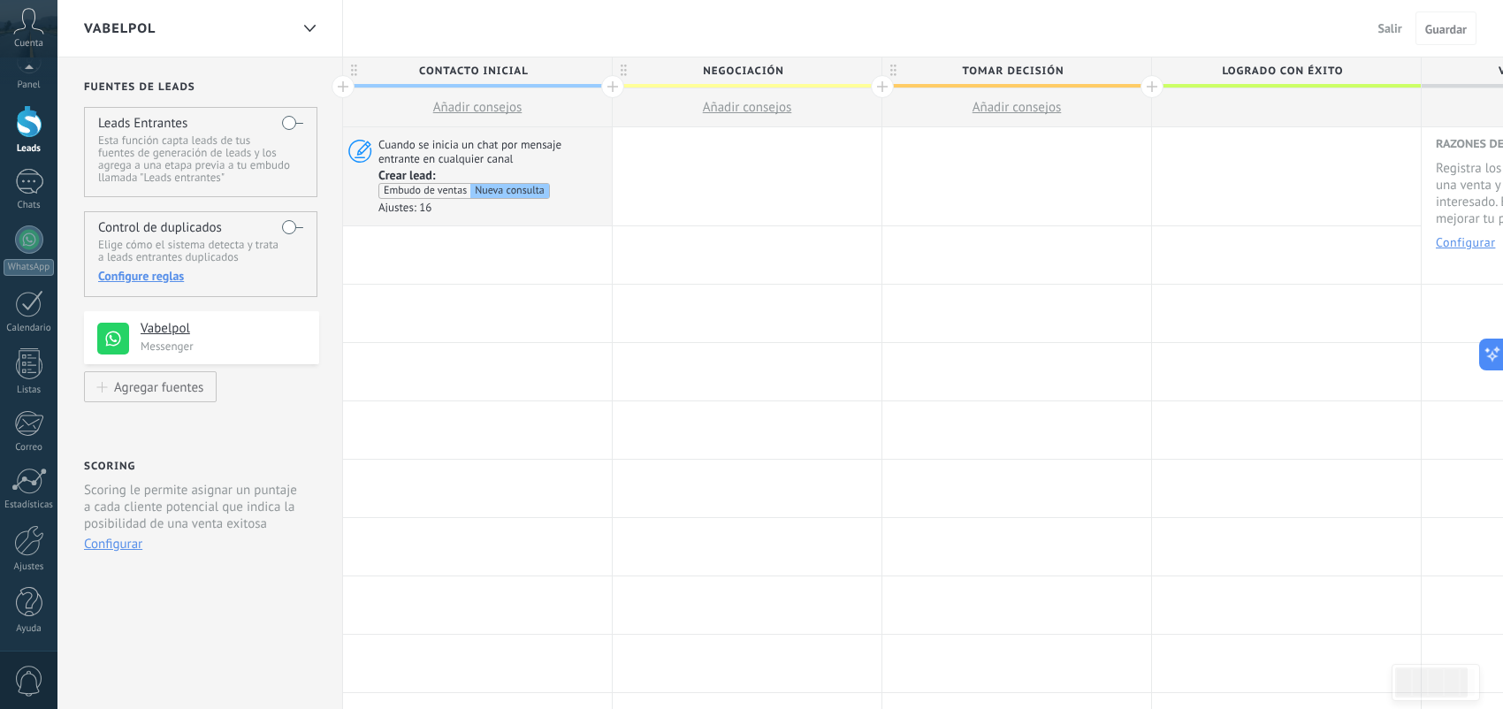
scroll to position [682, 0]
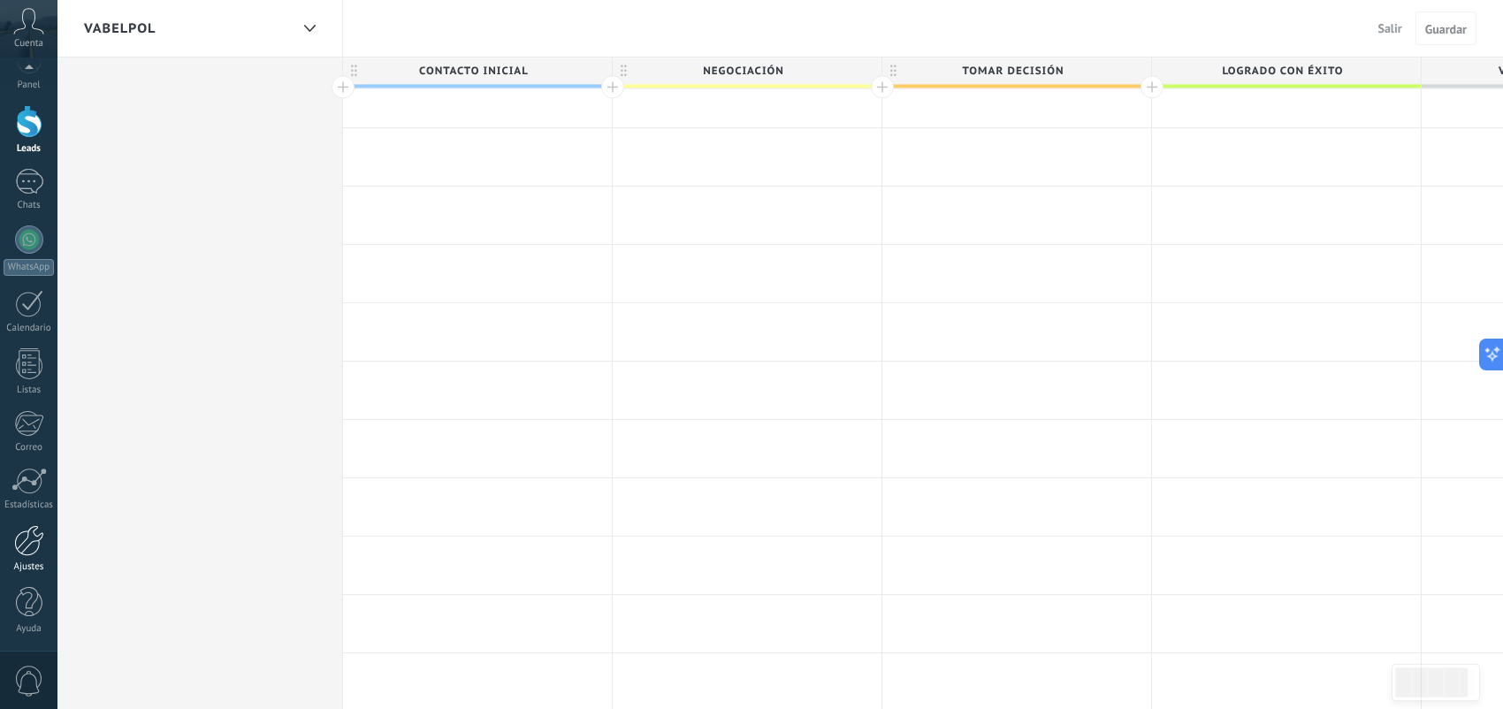
click at [34, 549] on div at bounding box center [29, 540] width 30 height 31
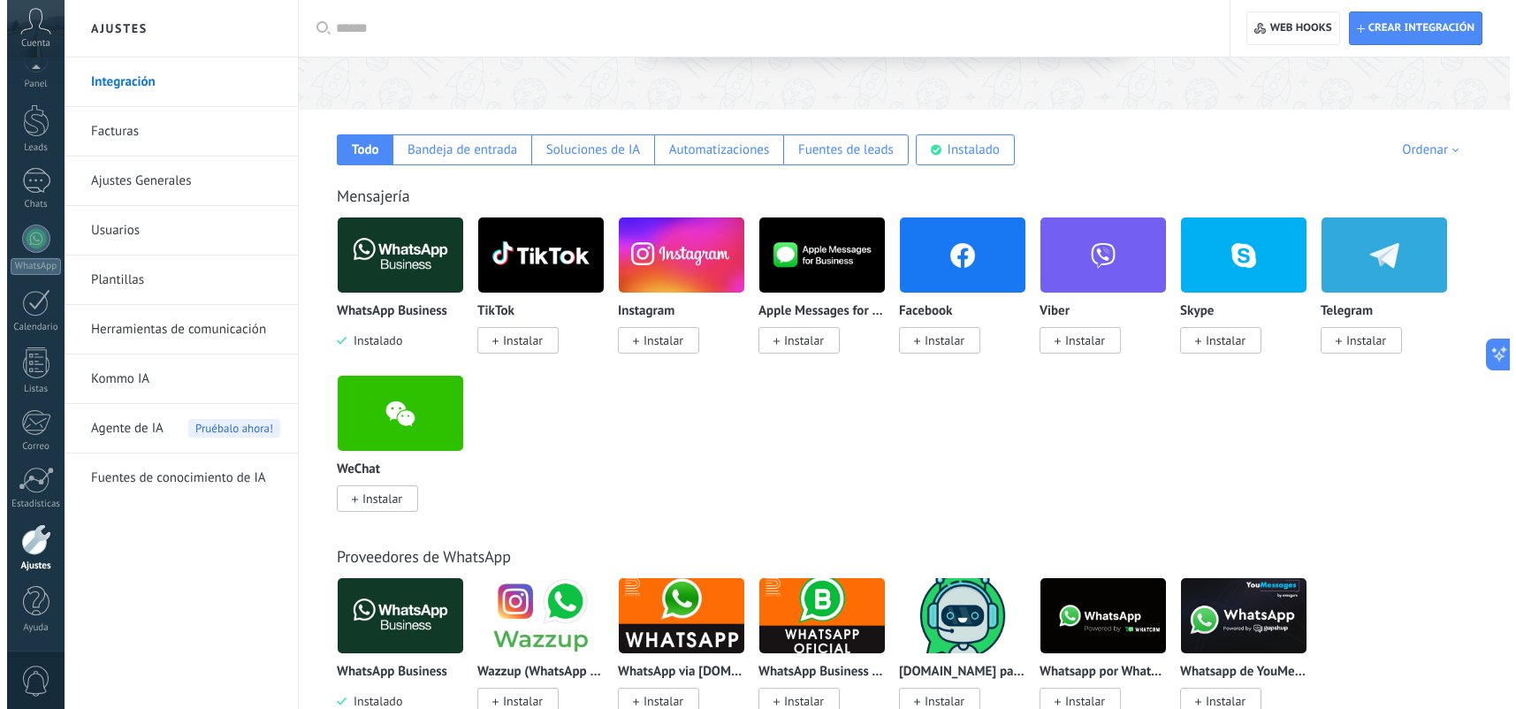
scroll to position [265, 0]
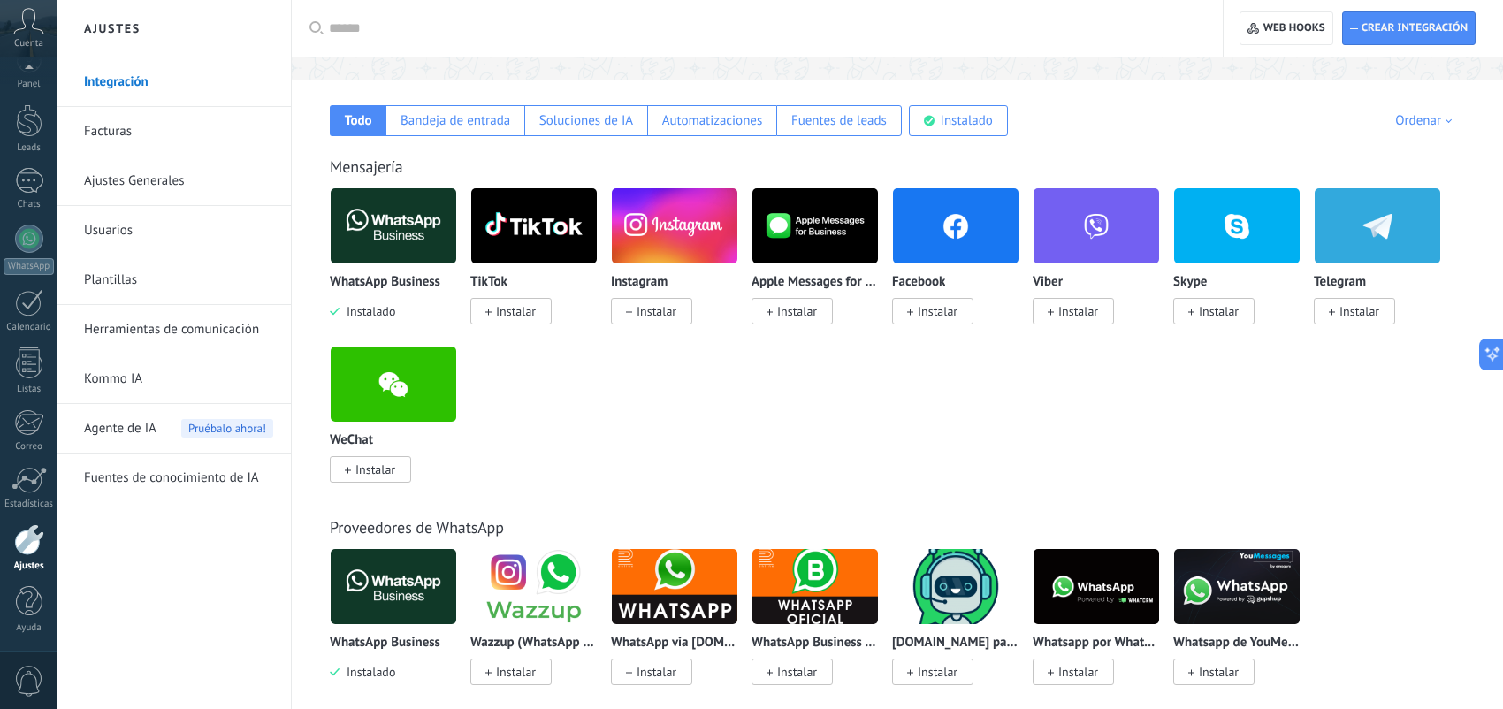
click at [416, 387] on img at bounding box center [394, 384] width 126 height 86
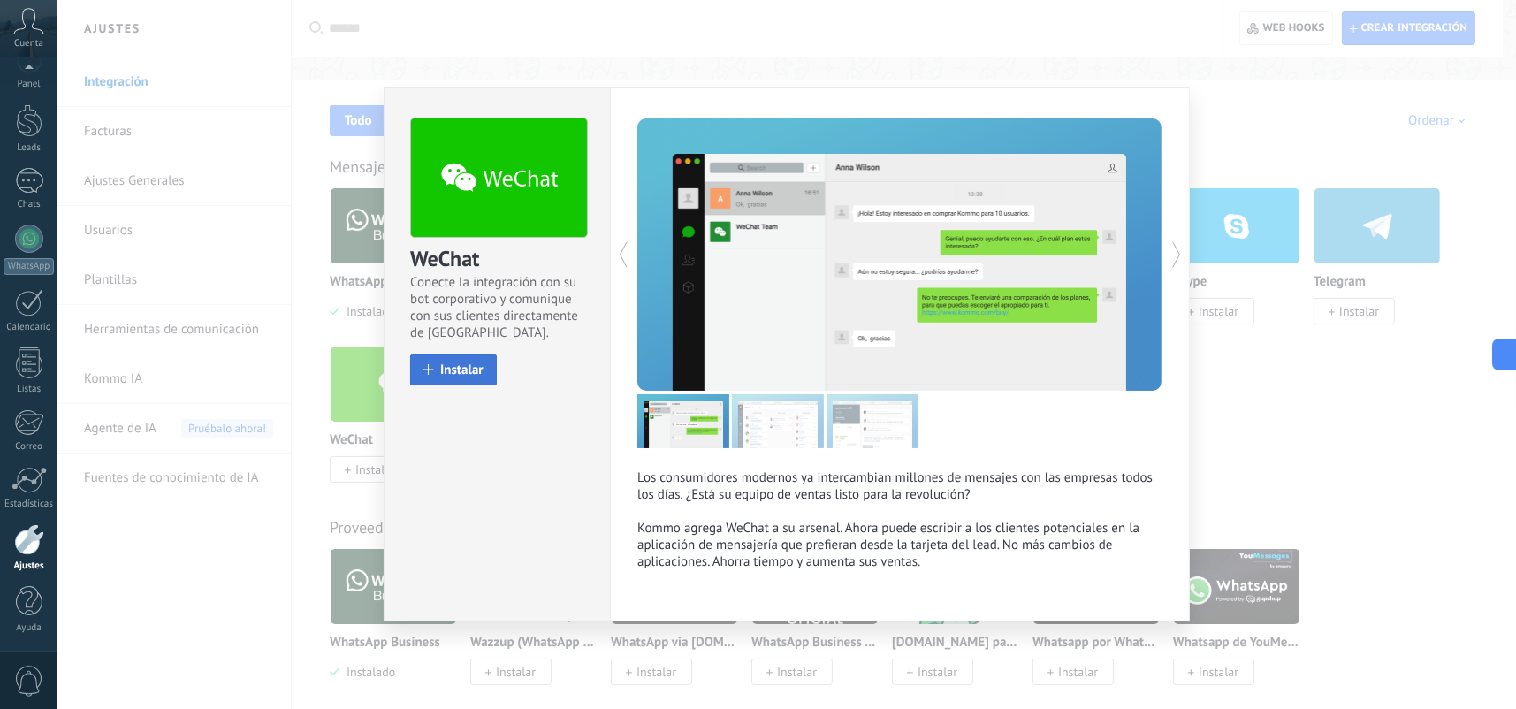
click at [456, 368] on span "Instalar" at bounding box center [461, 369] width 43 height 13
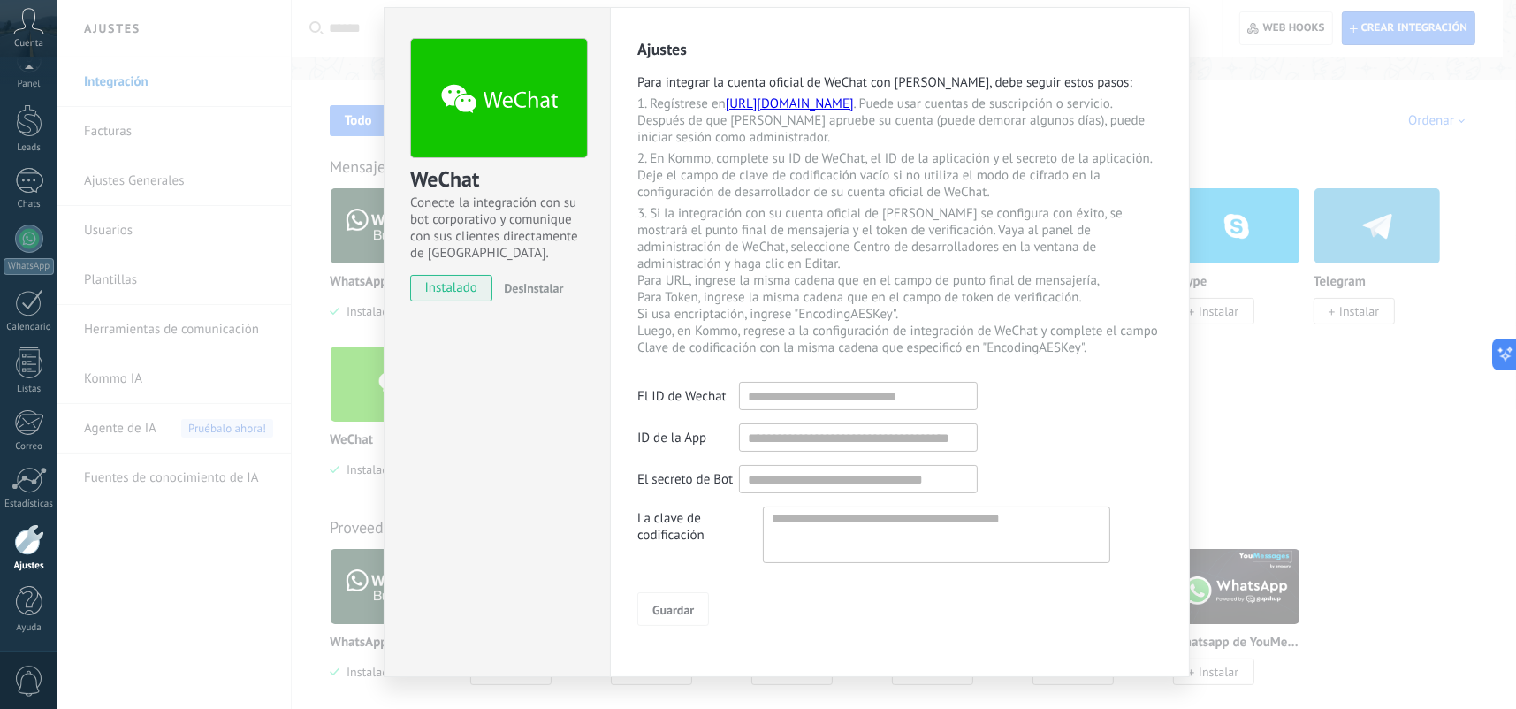
scroll to position [102, 0]
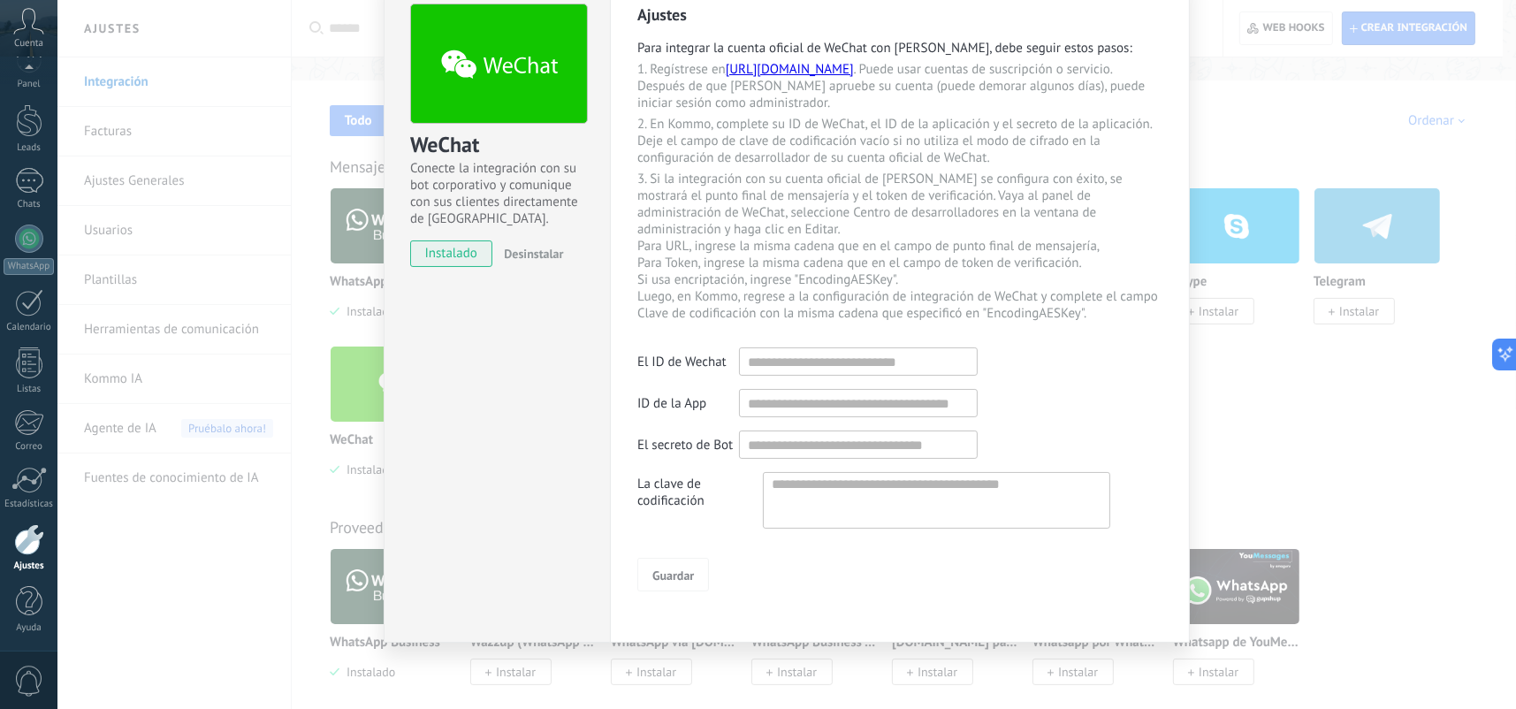
click at [1271, 366] on div "WeChat Conecte la integración con su bot corporativo y comunique con sus client…" at bounding box center [786, 354] width 1459 height 709
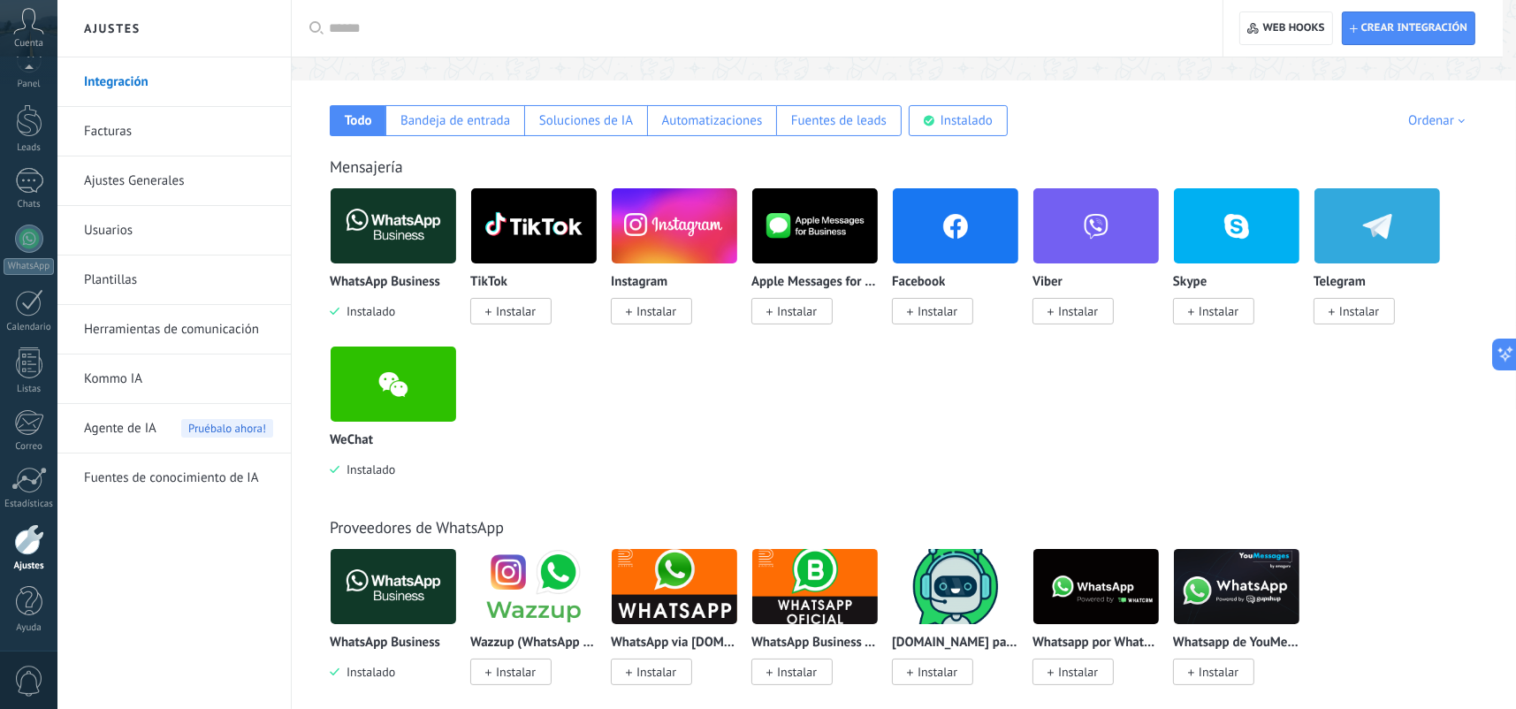
scroll to position [0, 0]
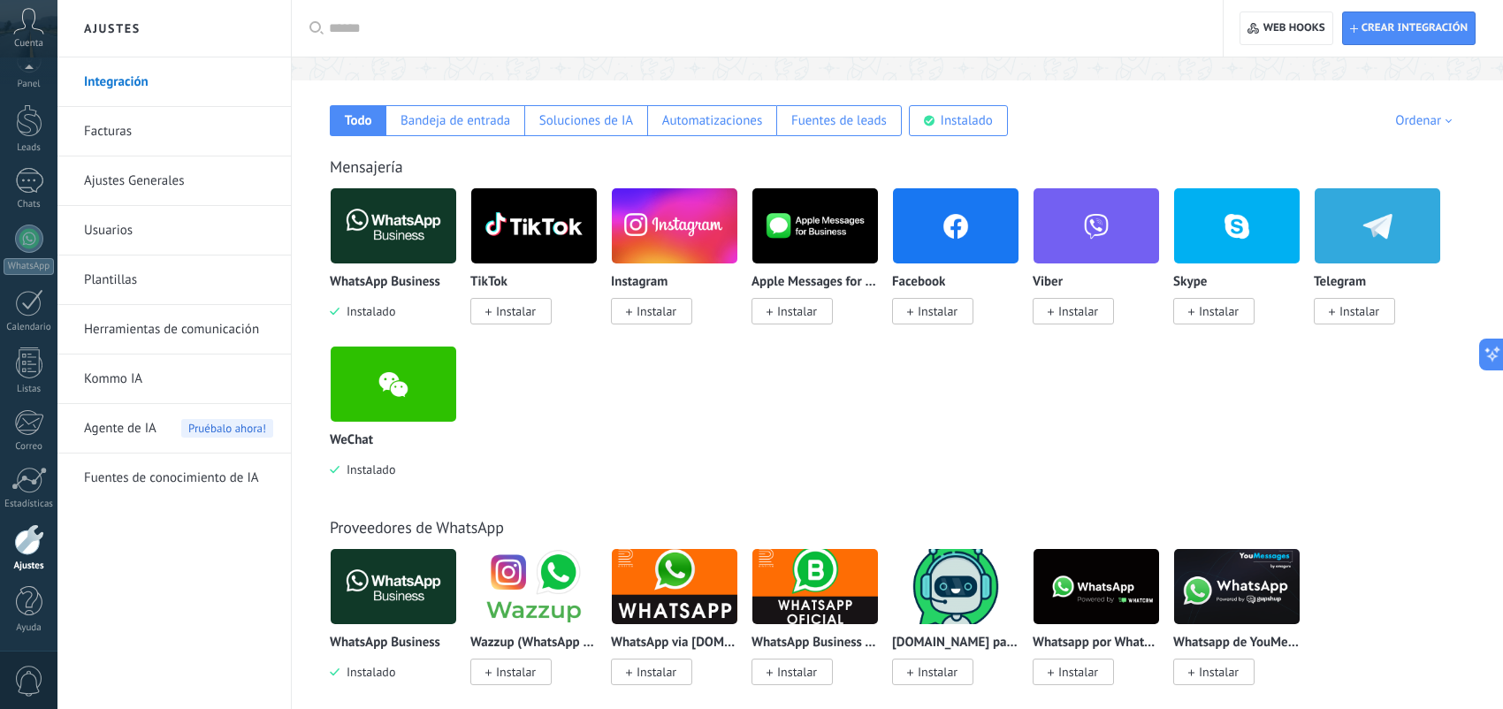
click at [957, 599] on img at bounding box center [956, 587] width 126 height 86
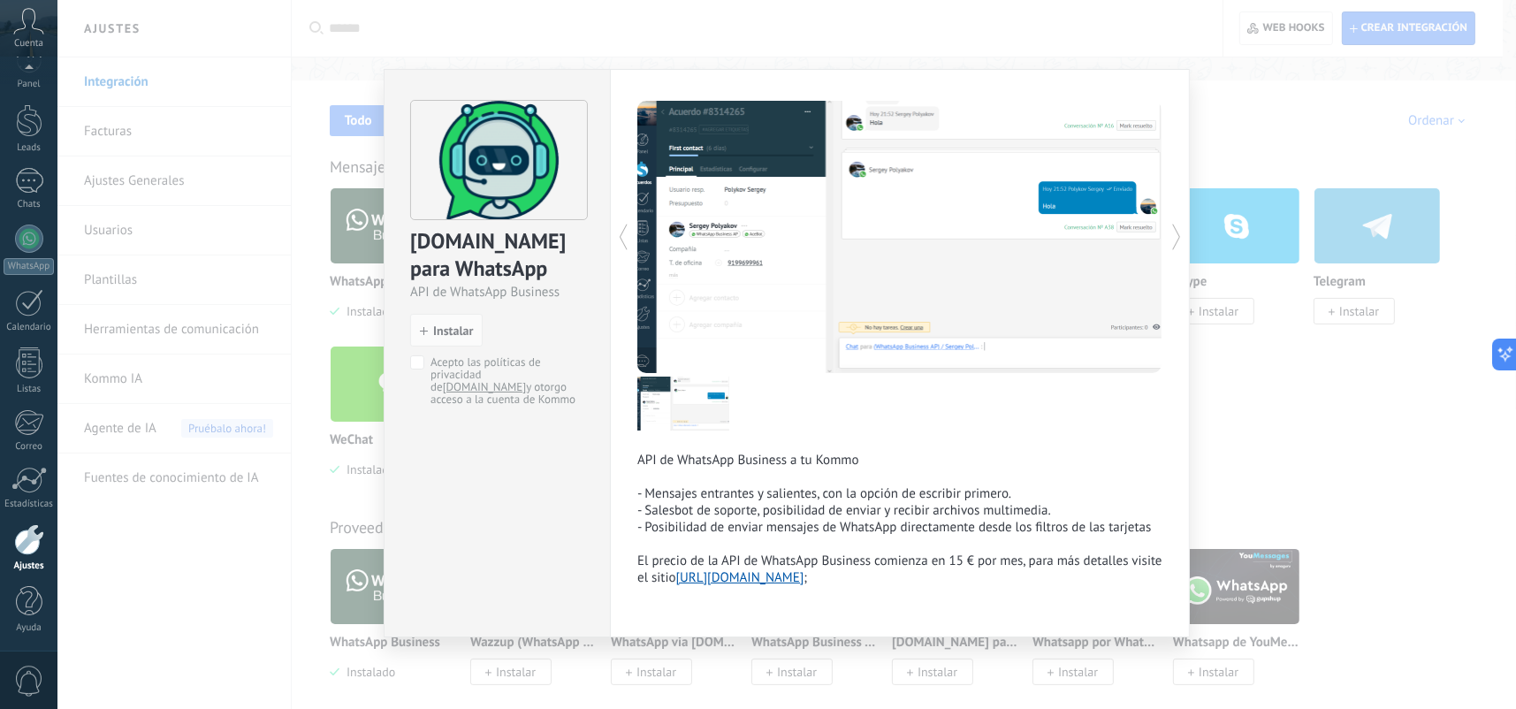
click at [1333, 402] on div "ChatArchitect.com para WhatsApp API de WhatsApp Business install Instalar Acept…" at bounding box center [786, 354] width 1459 height 709
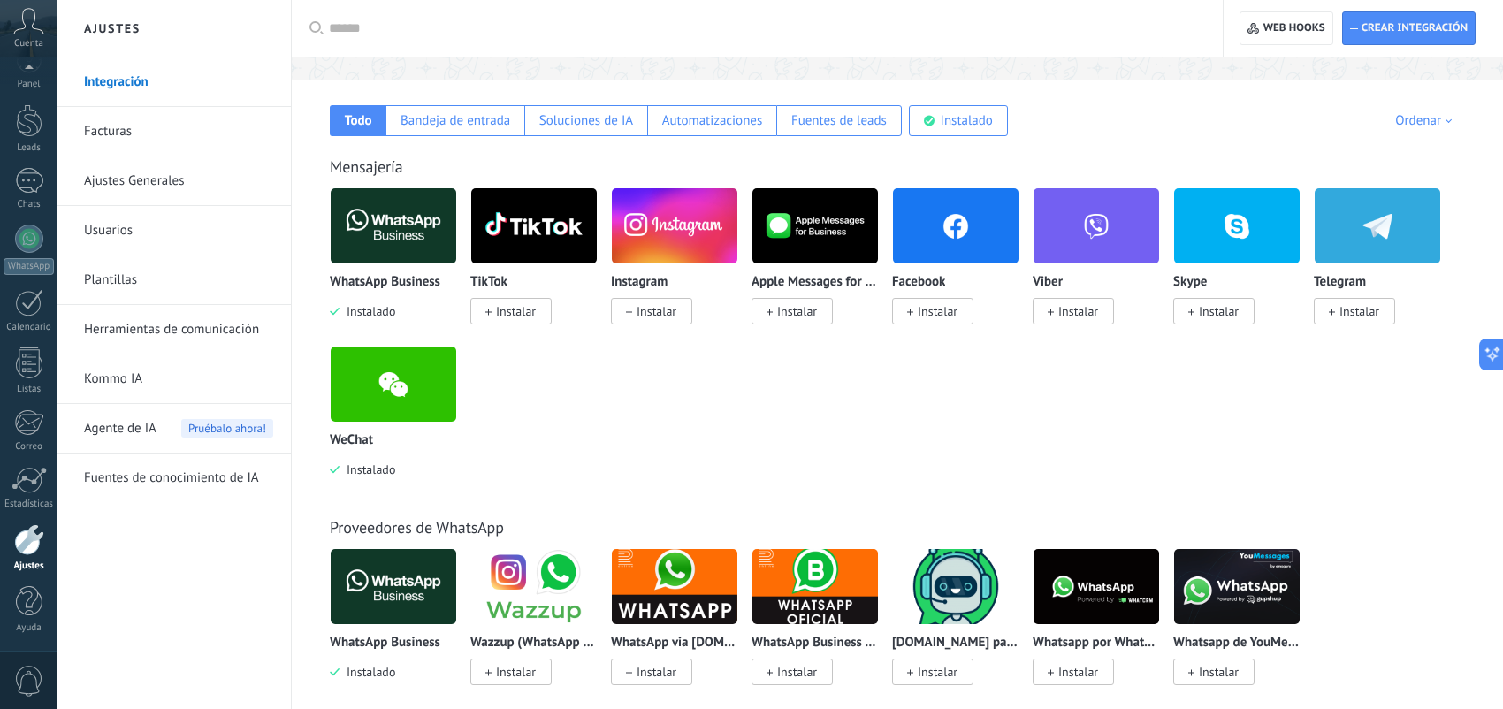
click at [386, 401] on img at bounding box center [394, 384] width 126 height 86
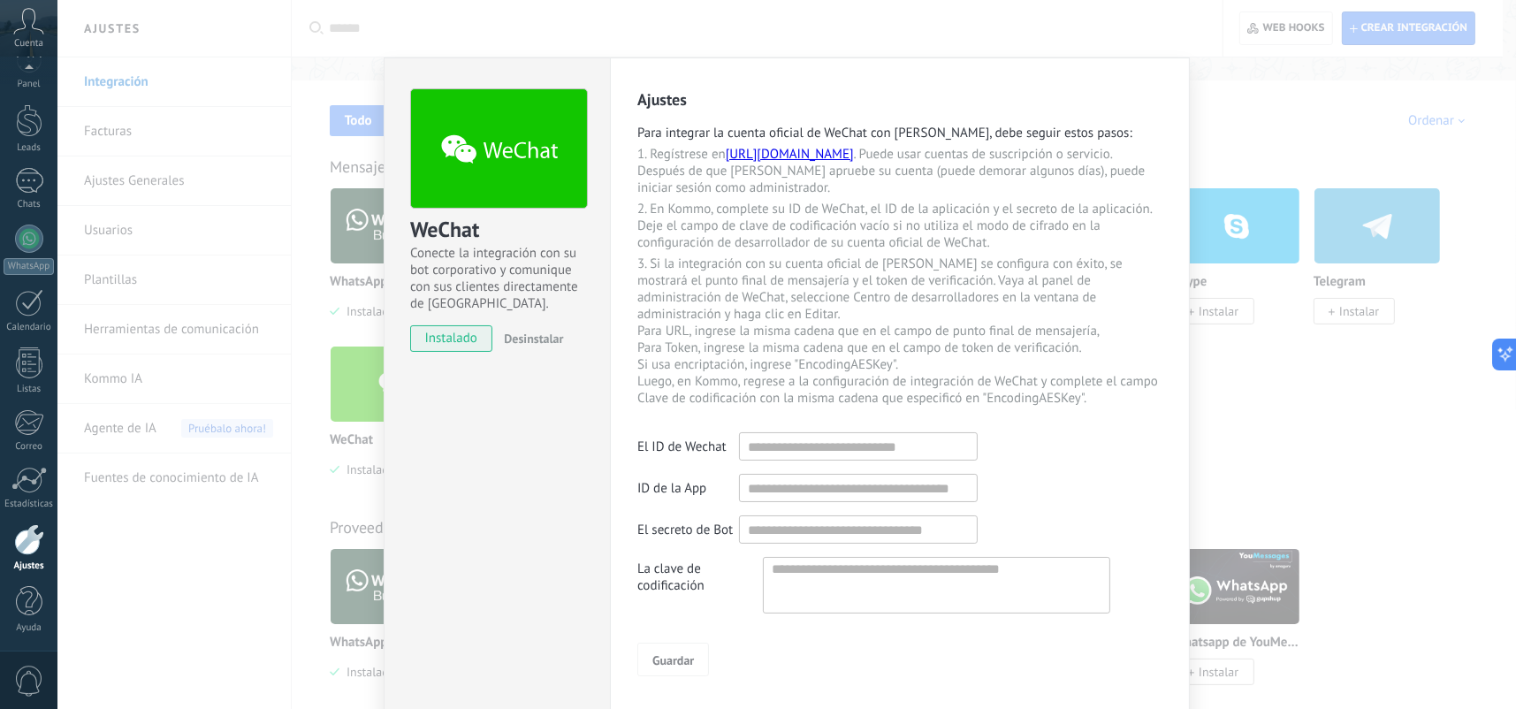
click at [847, 156] on link "https://mp.weixin.qq.com/?lang=en_US" at bounding box center [790, 154] width 128 height 17
click at [1304, 172] on div "WeChat Conecte la integración con su bot corporativo y comunique con sus client…" at bounding box center [786, 354] width 1459 height 709
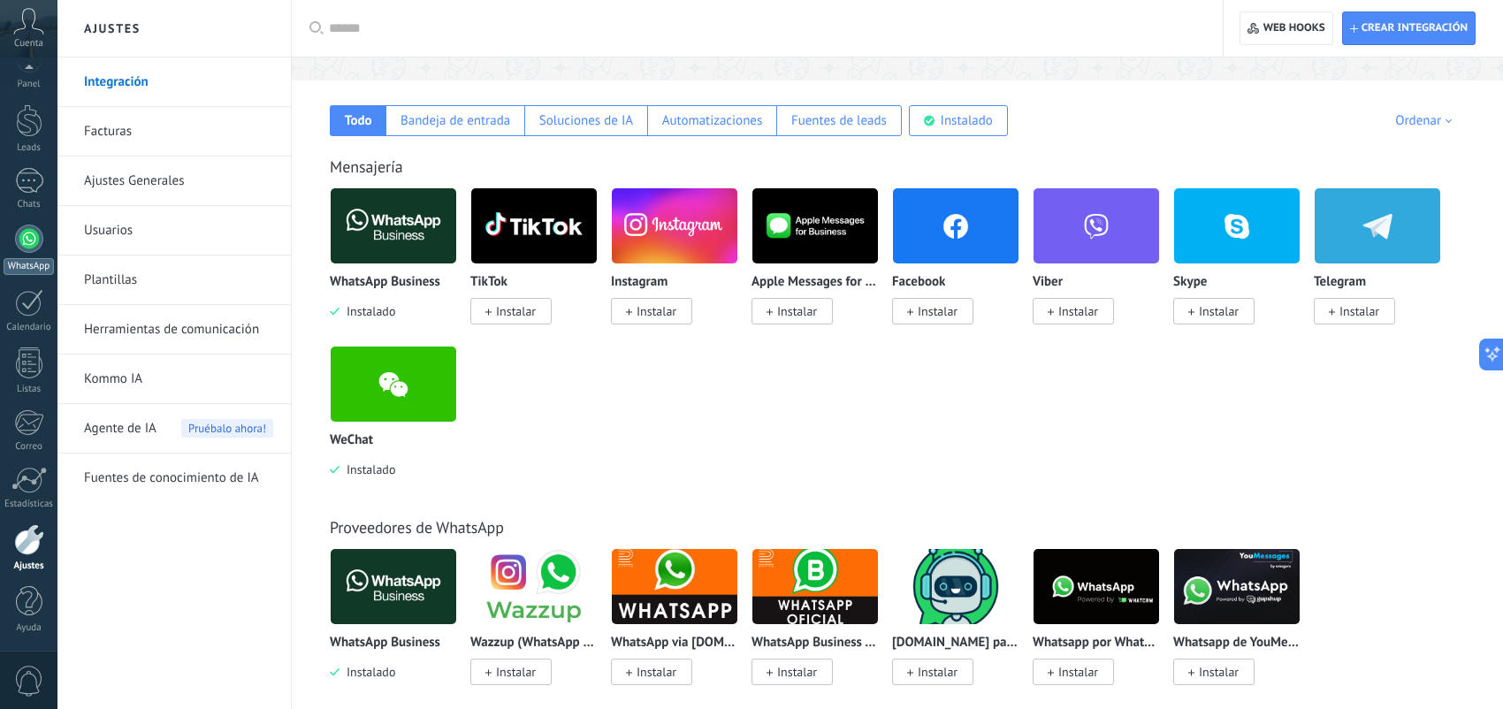
click at [31, 248] on div at bounding box center [29, 239] width 28 height 28
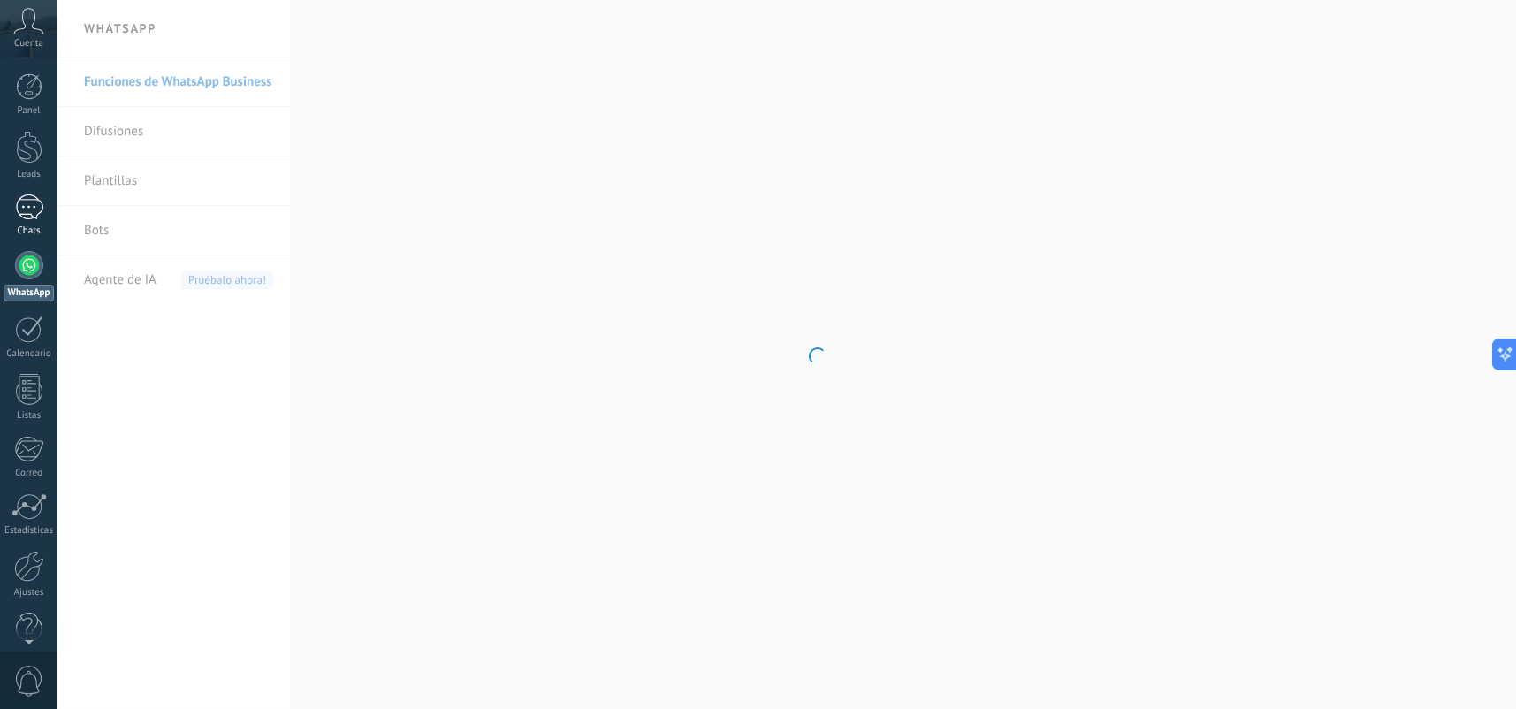
click at [32, 210] on div at bounding box center [29, 208] width 28 height 26
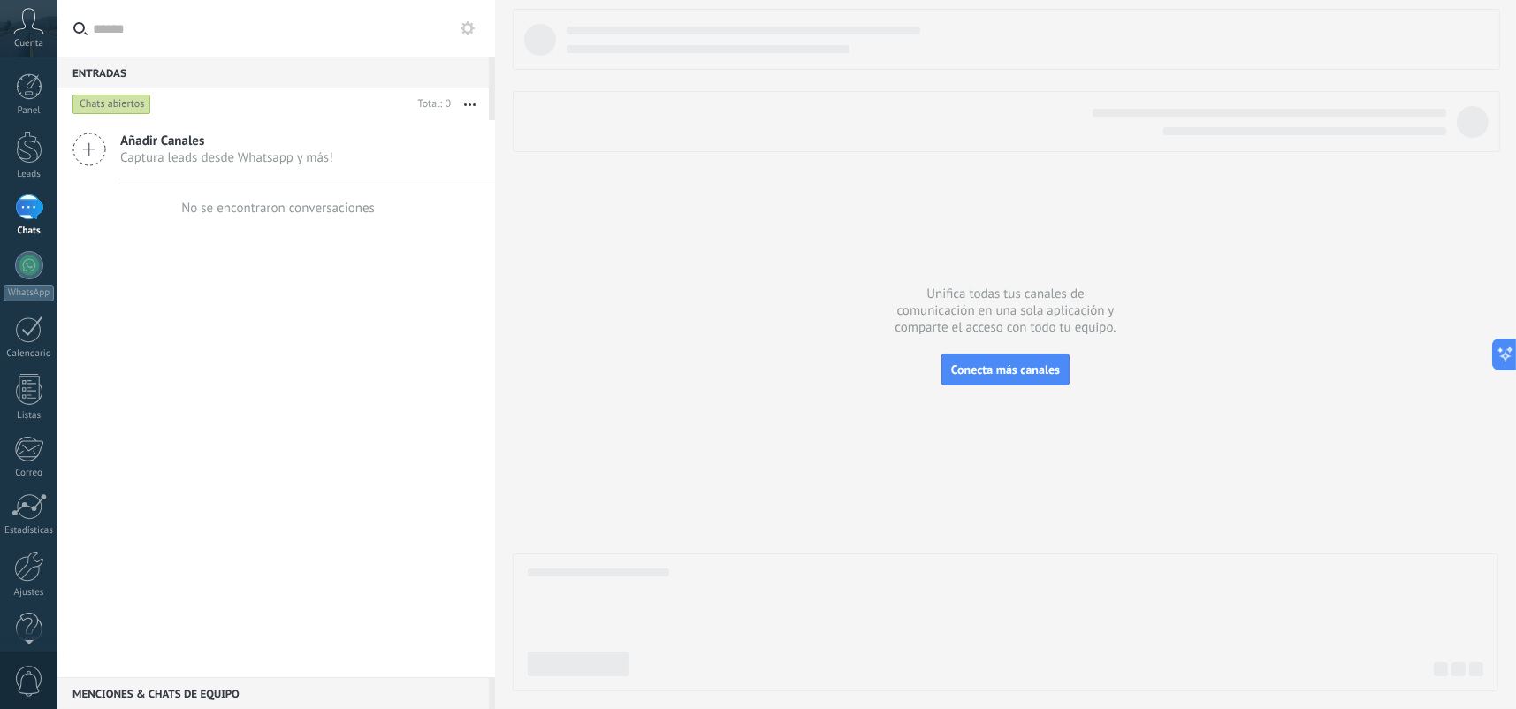
click at [36, 27] on icon at bounding box center [28, 21] width 31 height 27
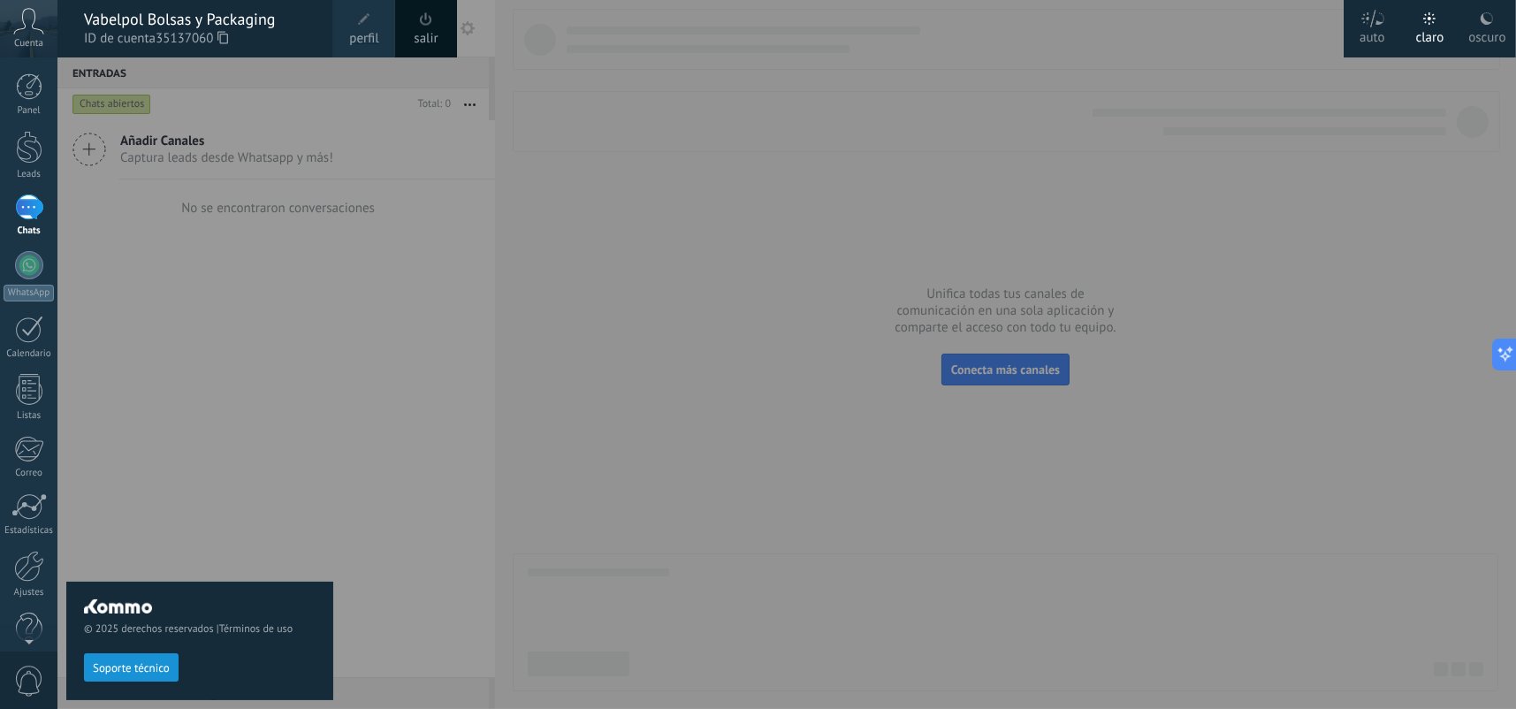
click at [1459, 28] on label "oscuro" at bounding box center [1487, 28] width 57 height 57
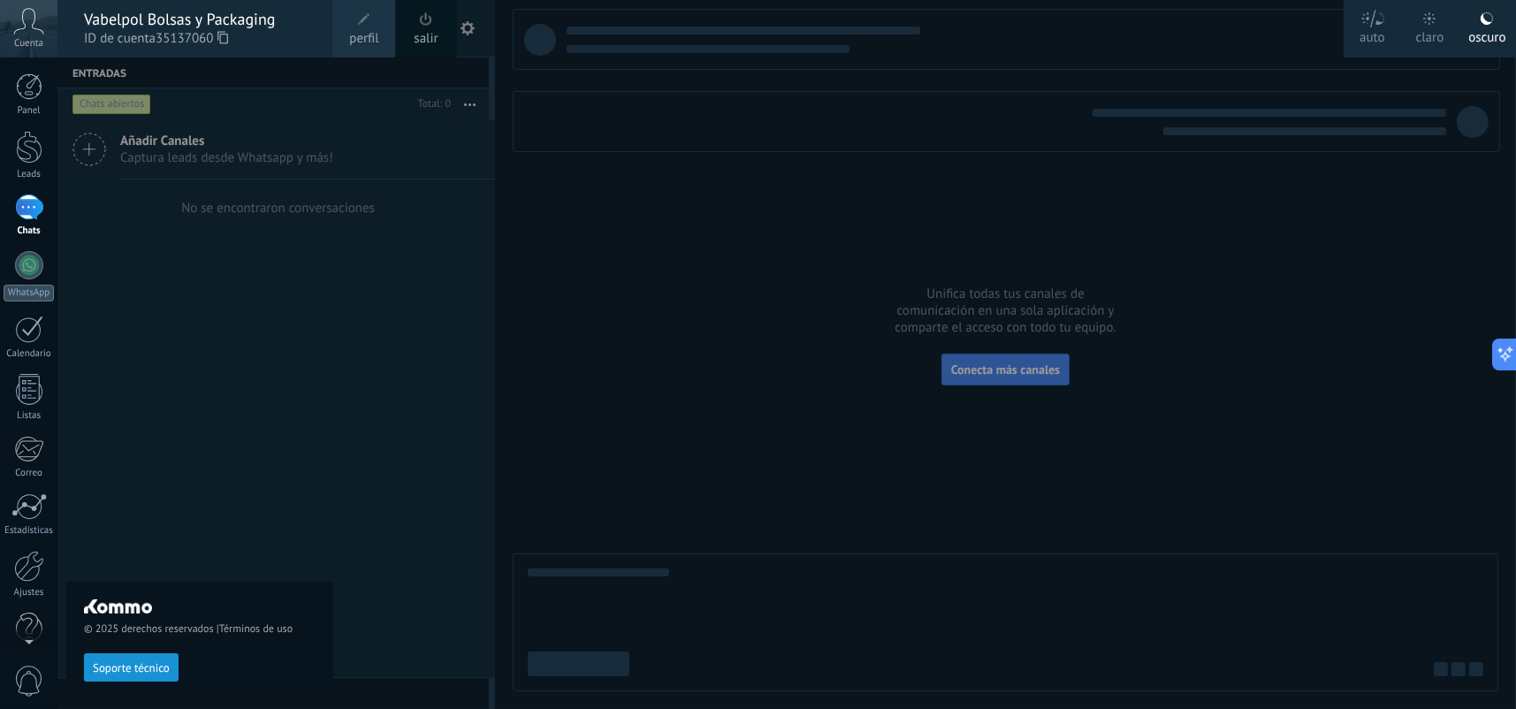
click at [1422, 21] on div "claro" at bounding box center [1431, 34] width 28 height 46
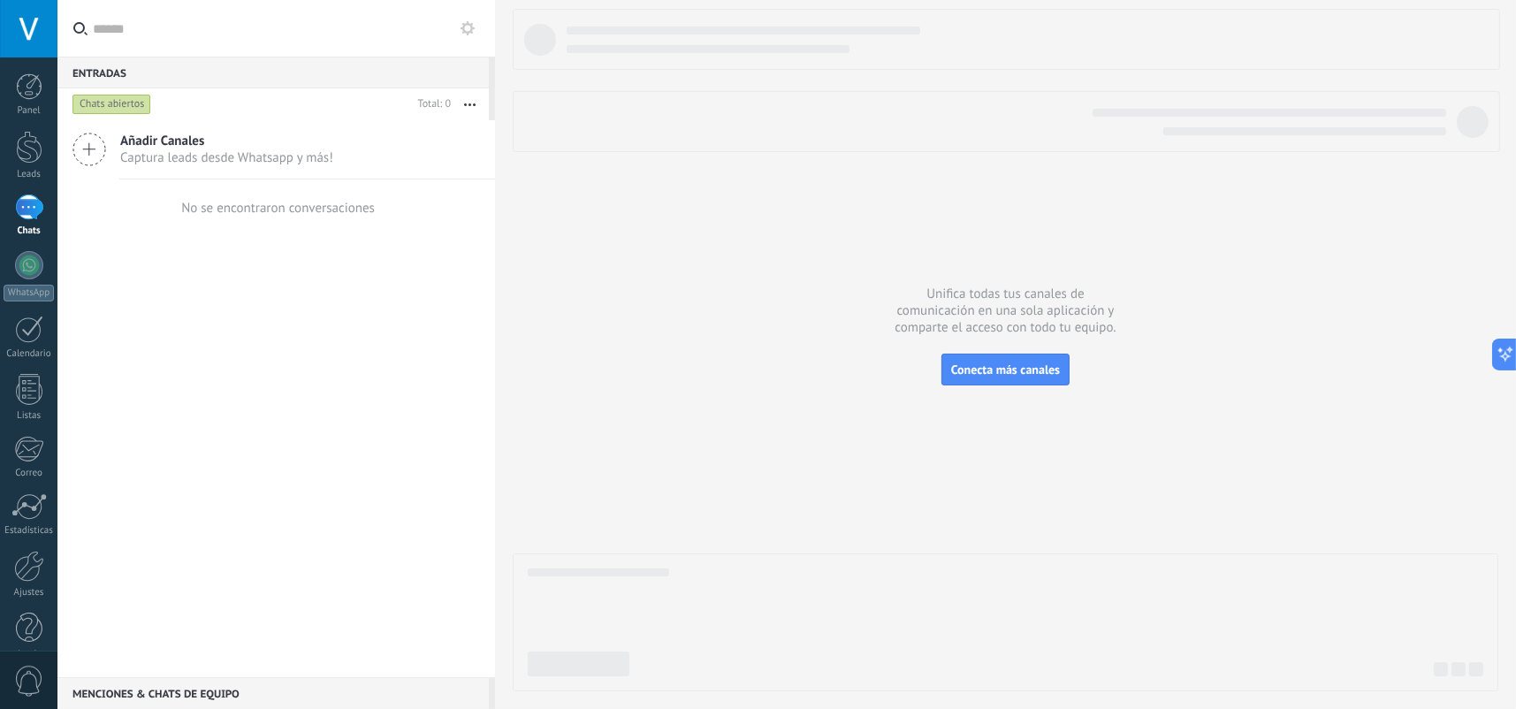
click at [107, 143] on div "Añadir Canales Captura leads desde Whatsapp y más!" at bounding box center [276, 149] width 438 height 59
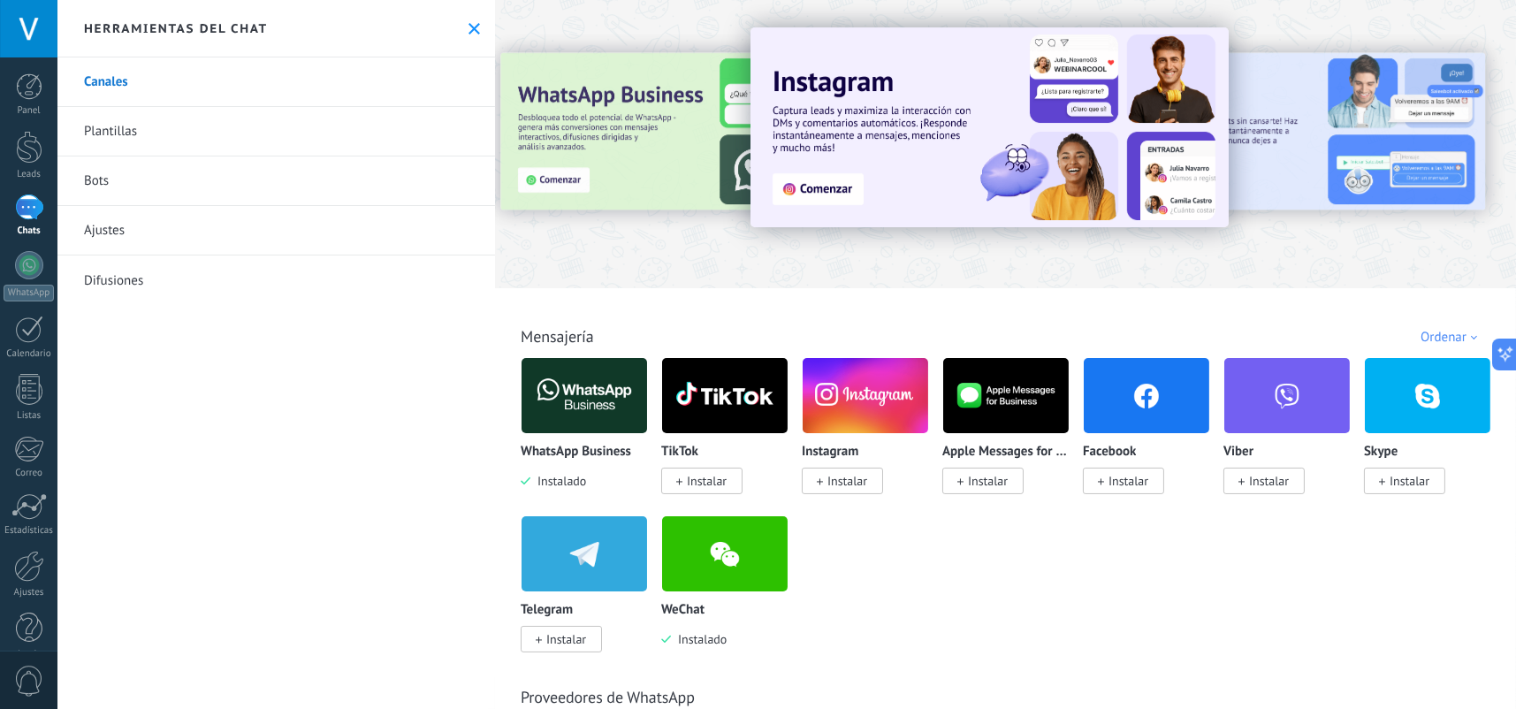
click at [838, 489] on span "Instalar" at bounding box center [848, 481] width 40 height 16
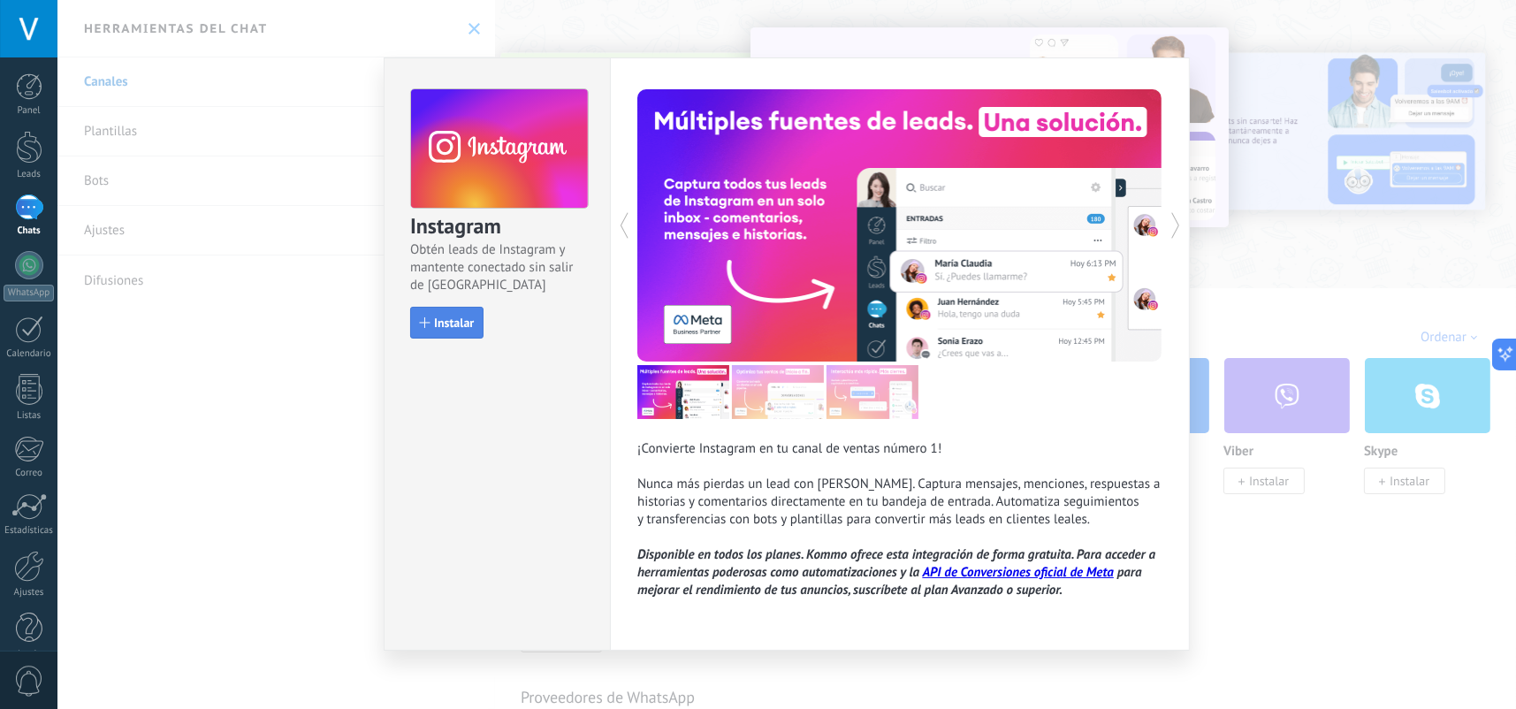
click at [468, 330] on button "Instalar" at bounding box center [446, 323] width 73 height 32
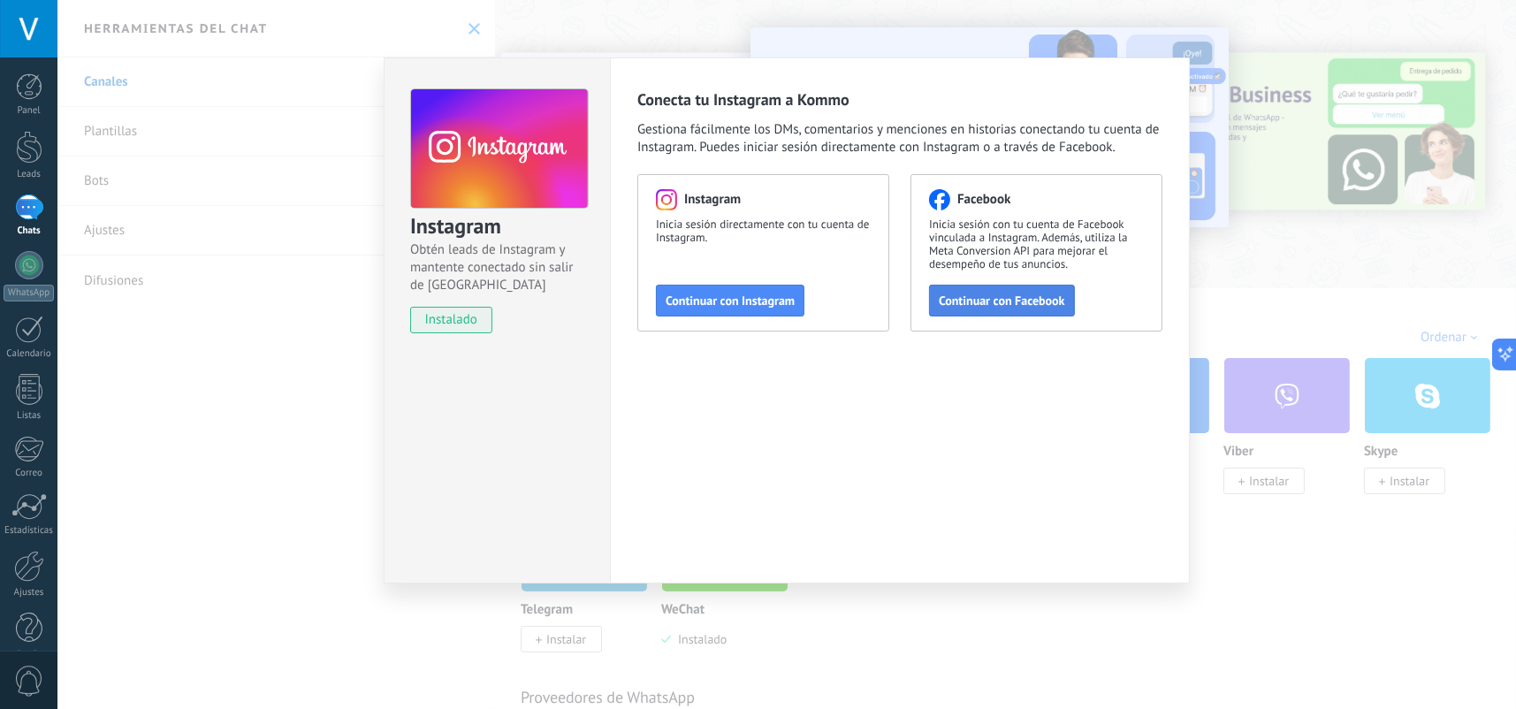
click at [992, 305] on span "Continuar con Facebook" at bounding box center [1002, 300] width 126 height 12
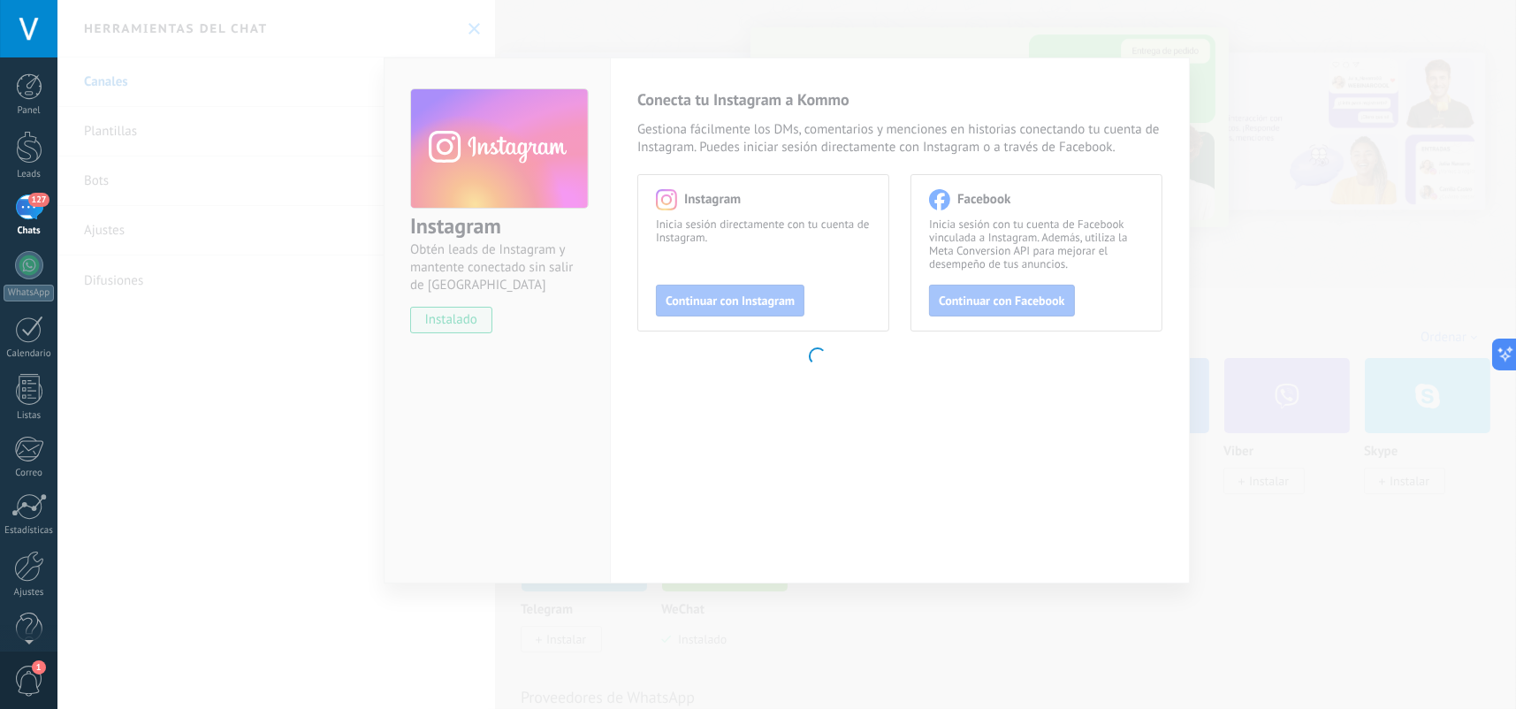
click at [43, 217] on link "127 Chats" at bounding box center [28, 216] width 57 height 42
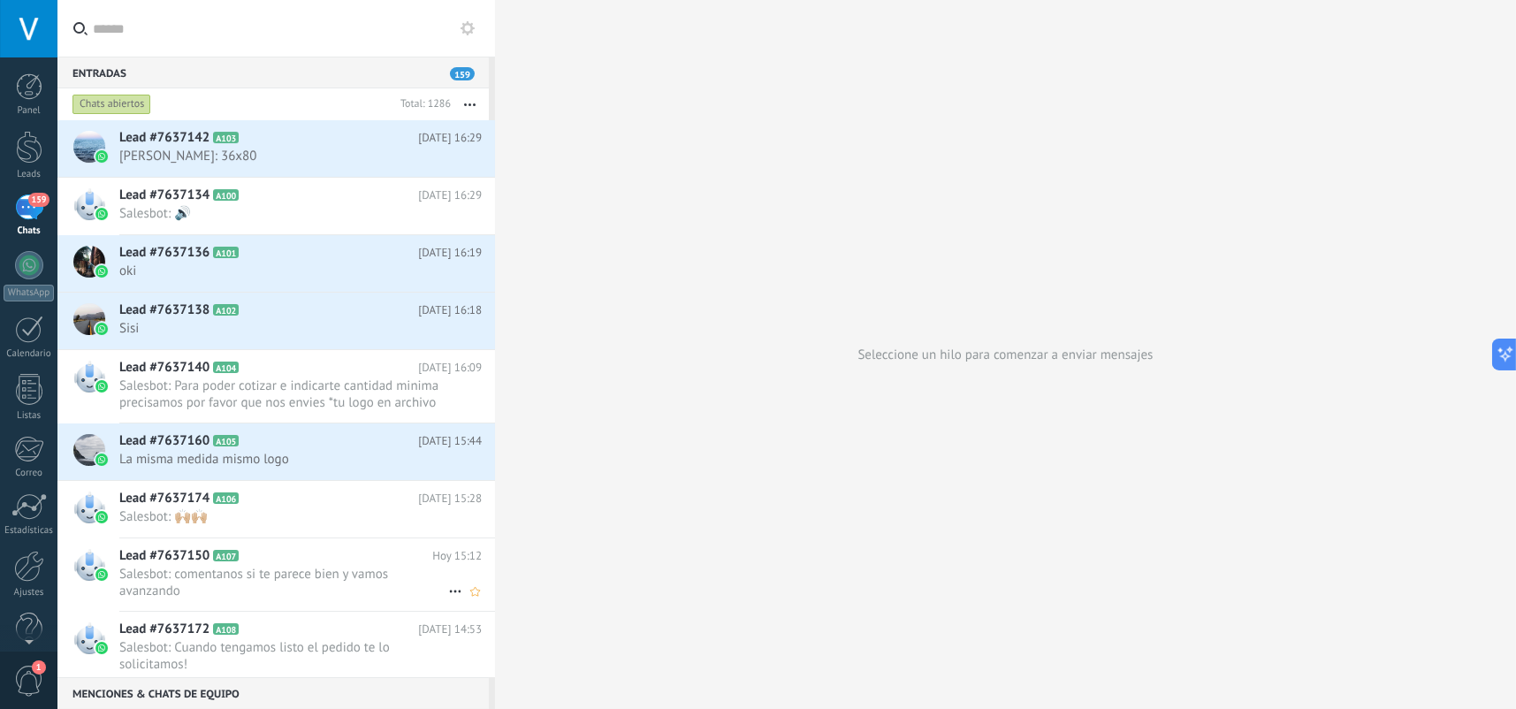
click at [355, 585] on span "Salesbot: comentanos si te parece bien y vamos avanzando" at bounding box center [283, 583] width 329 height 34
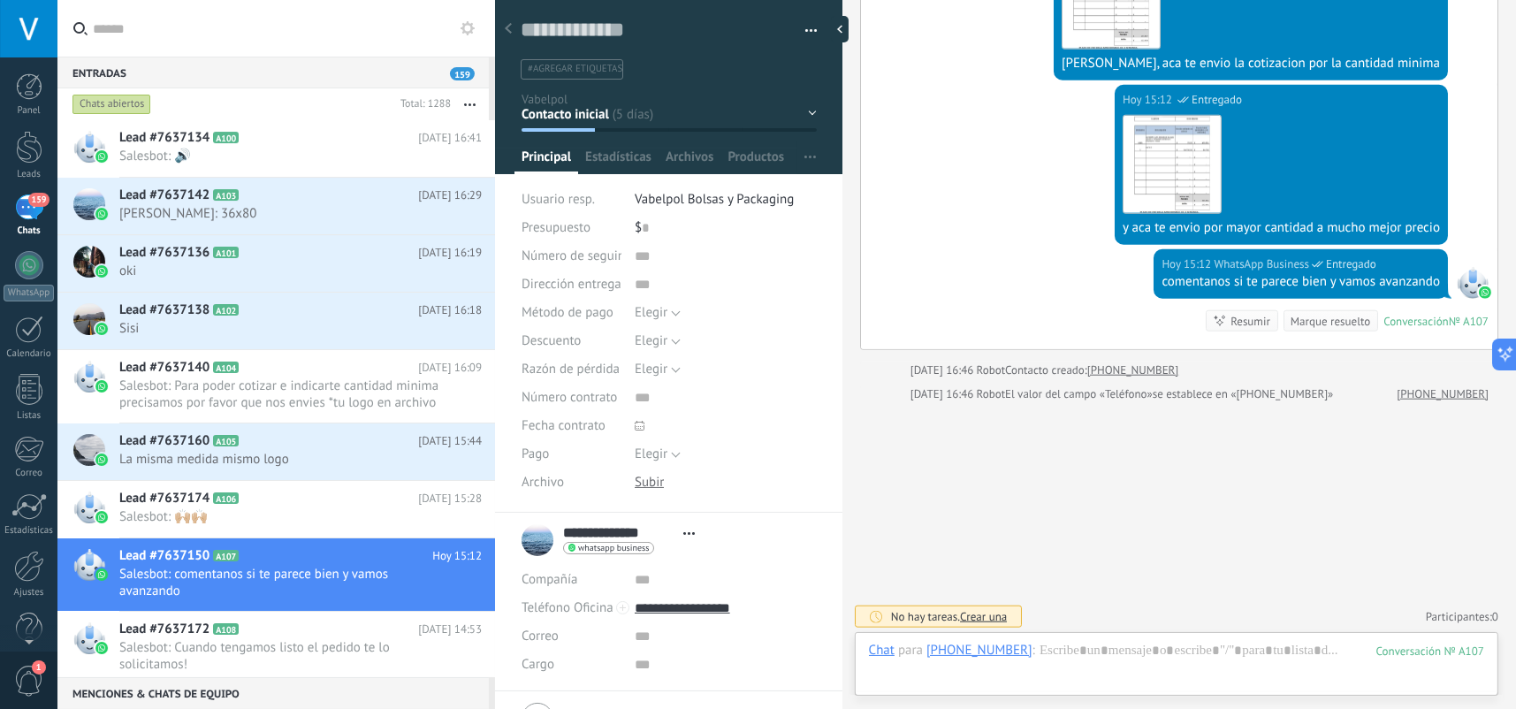
scroll to position [93, 0]
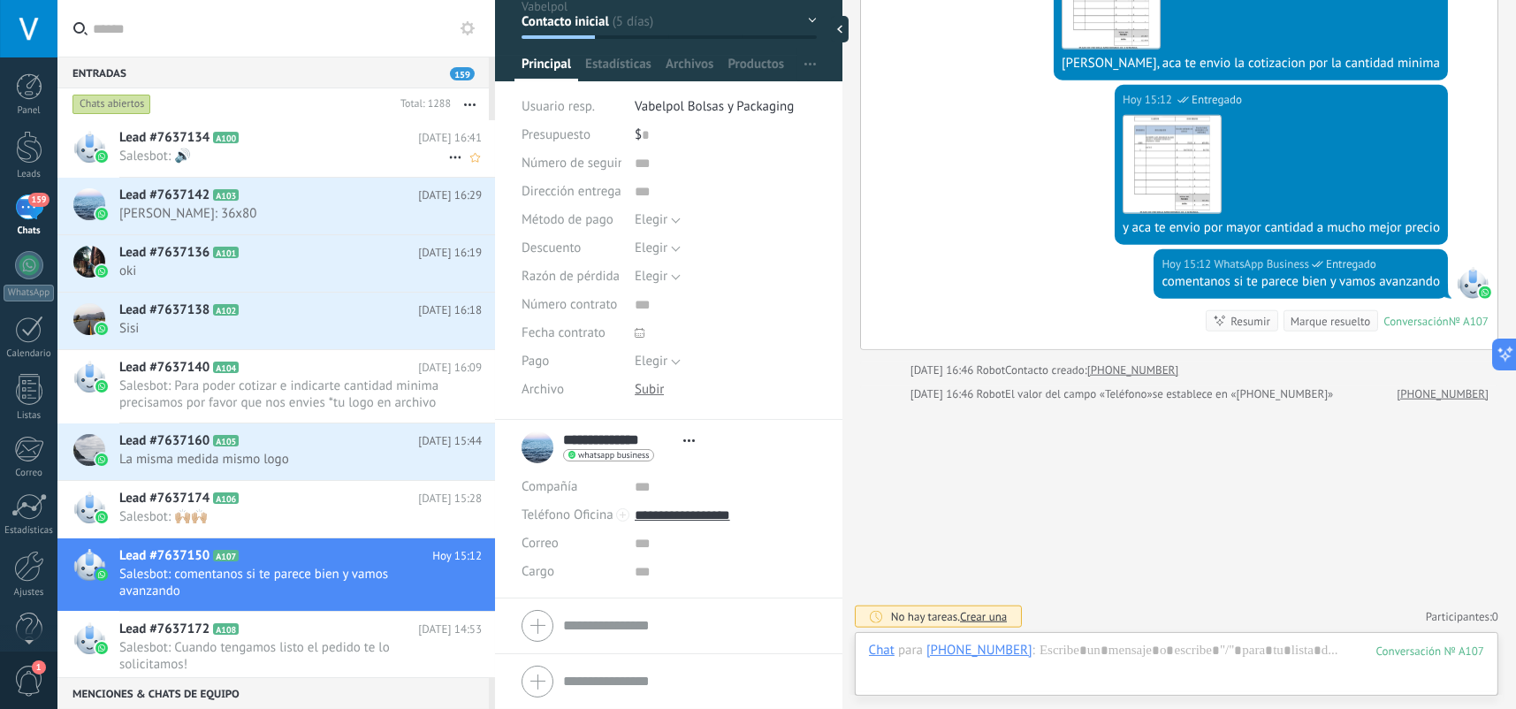
click at [277, 135] on h2 "Lead #7637134 A100" at bounding box center [268, 138] width 299 height 18
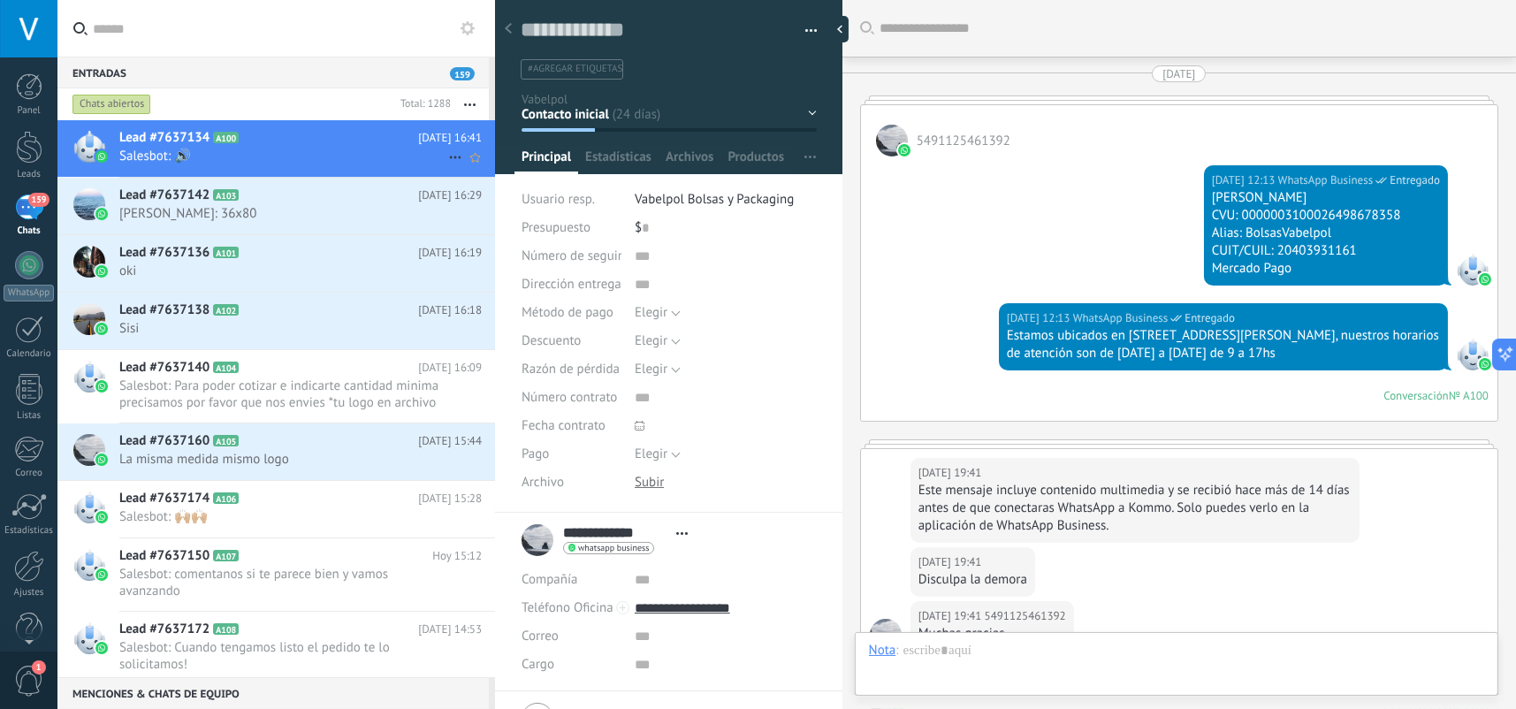
scroll to position [4118, 0]
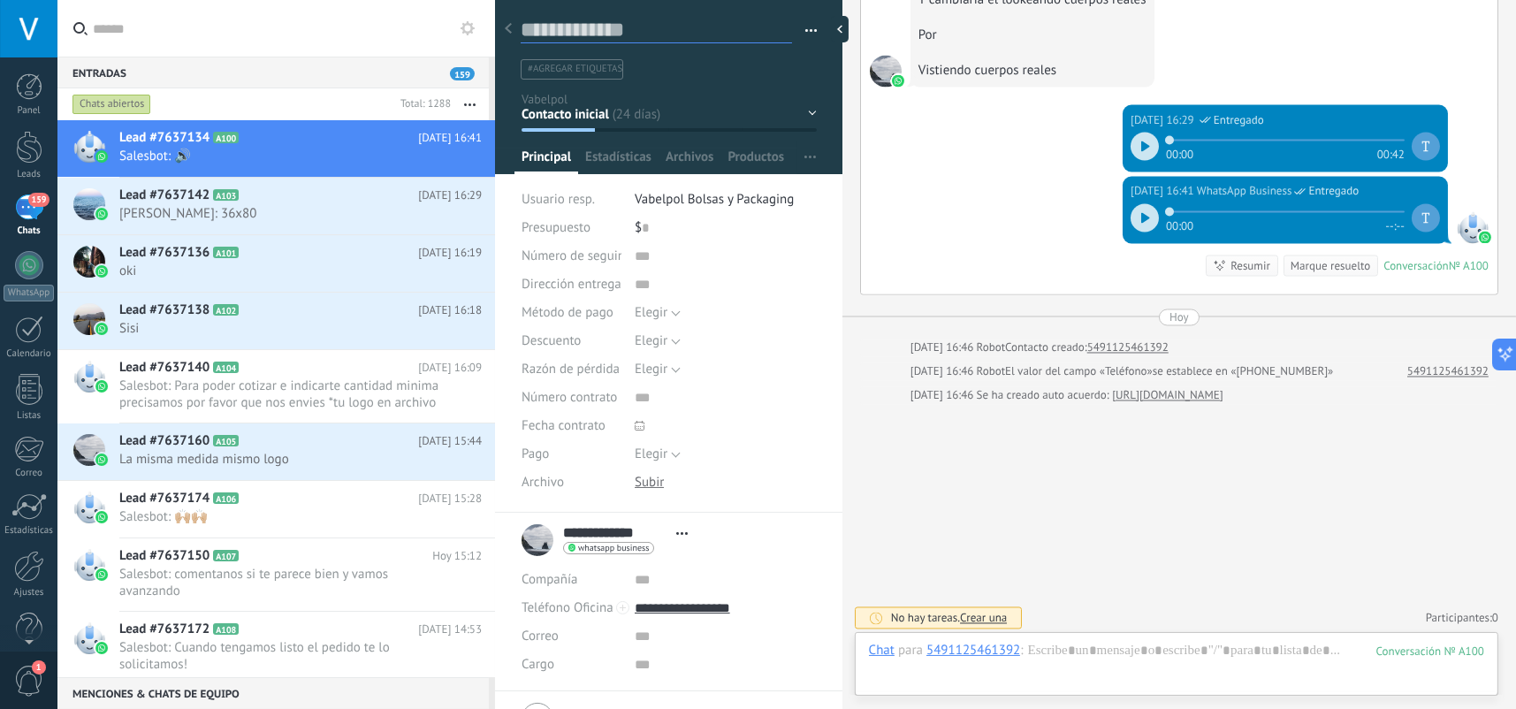
click at [648, 30] on textarea at bounding box center [656, 30] width 271 height 27
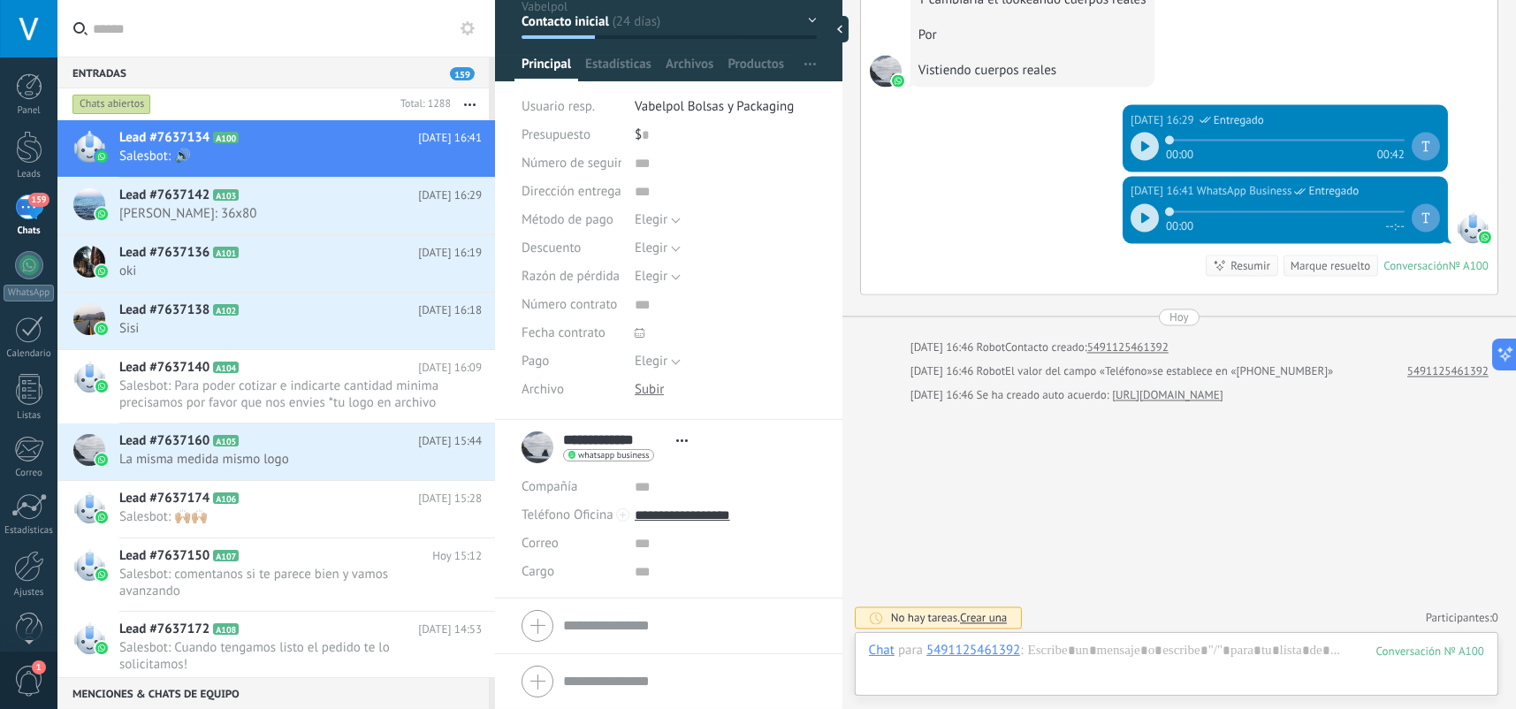
scroll to position [0, 0]
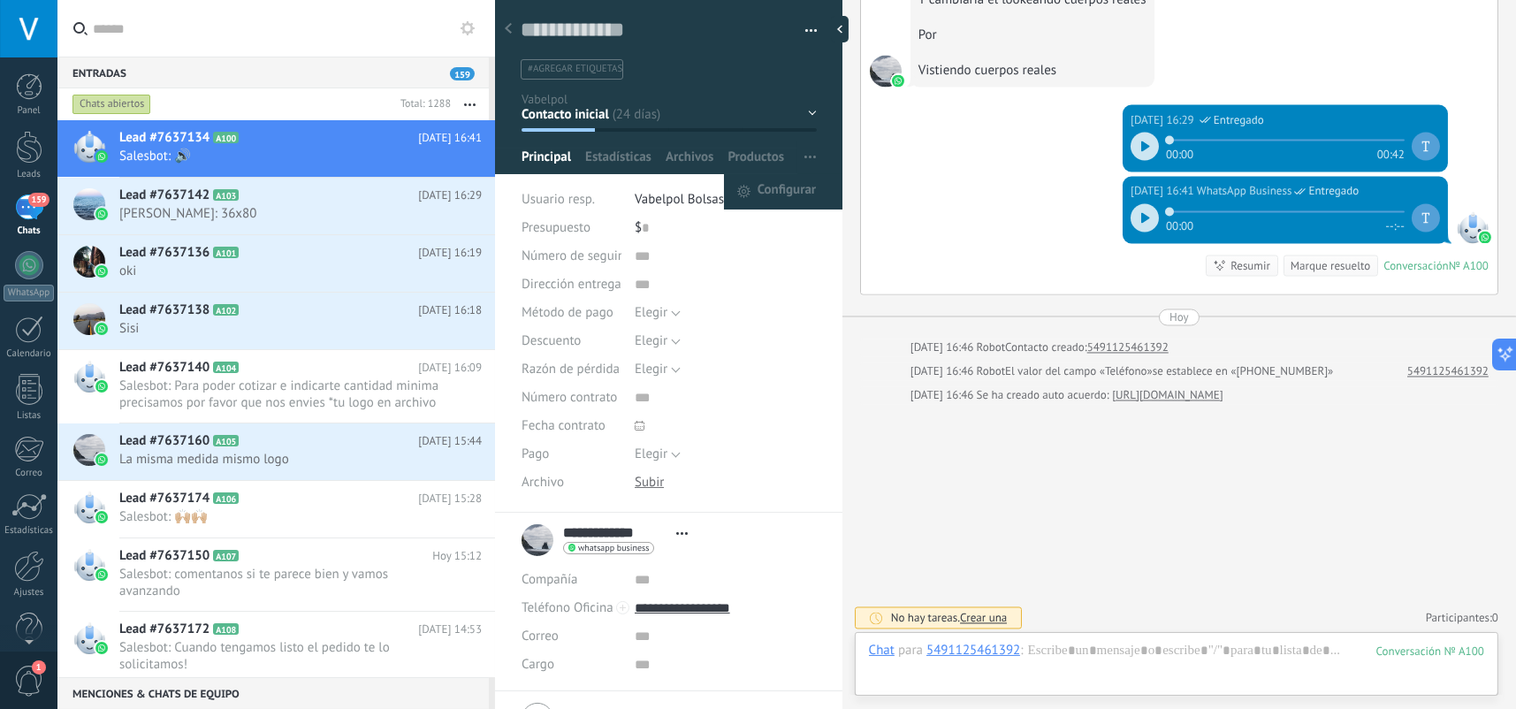
click at [805, 158] on span "button" at bounding box center [810, 158] width 11 height 34
click at [805, 27] on button "button" at bounding box center [805, 31] width 26 height 27
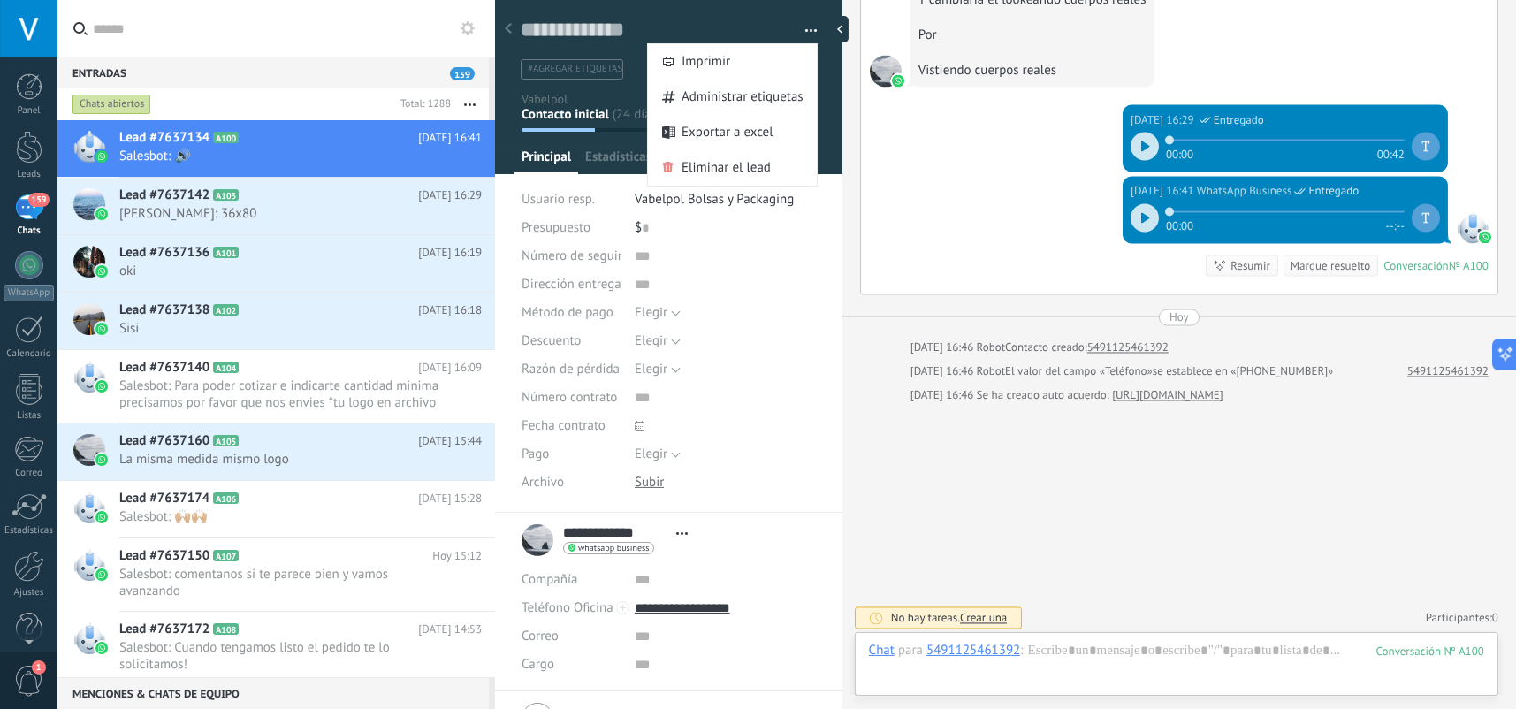
click at [805, 27] on button "button" at bounding box center [805, 31] width 26 height 27
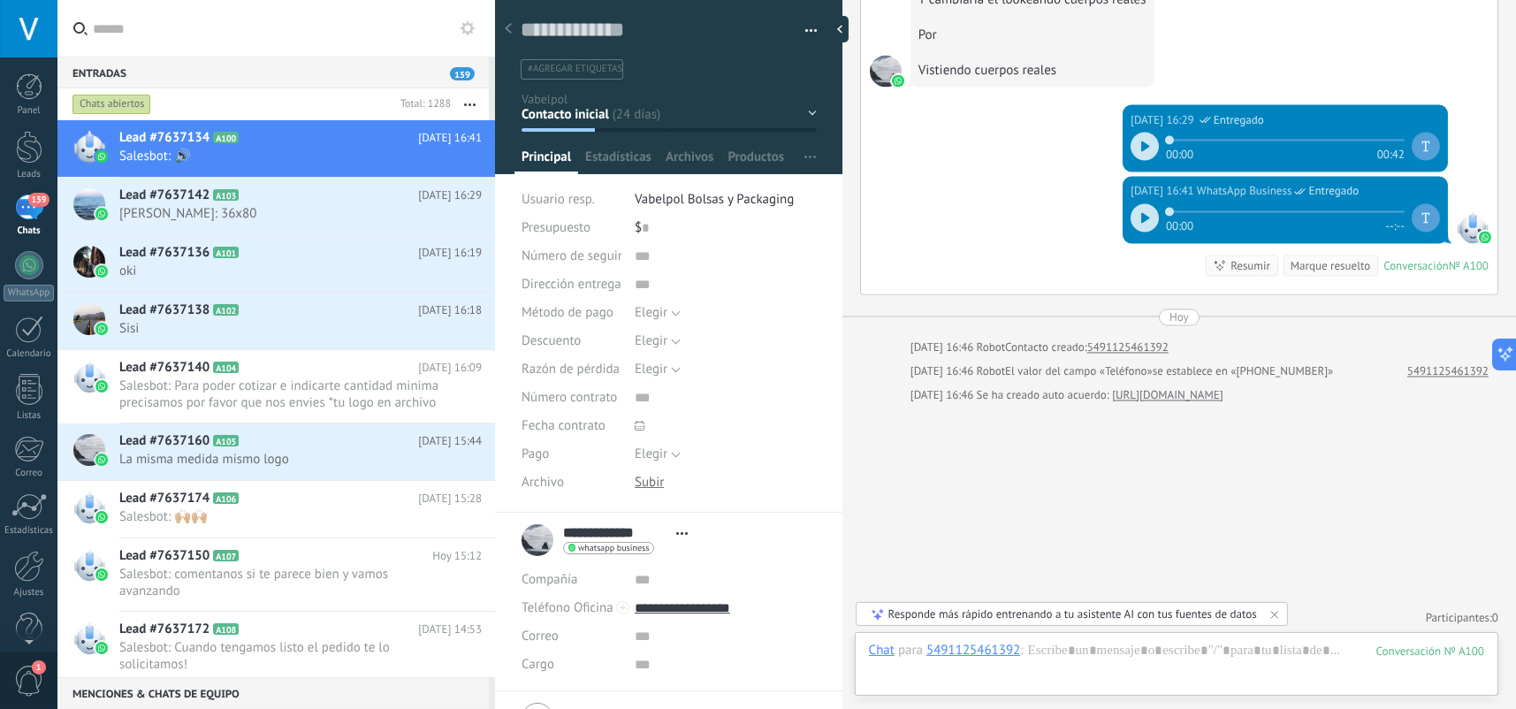
scroll to position [3852, 0]
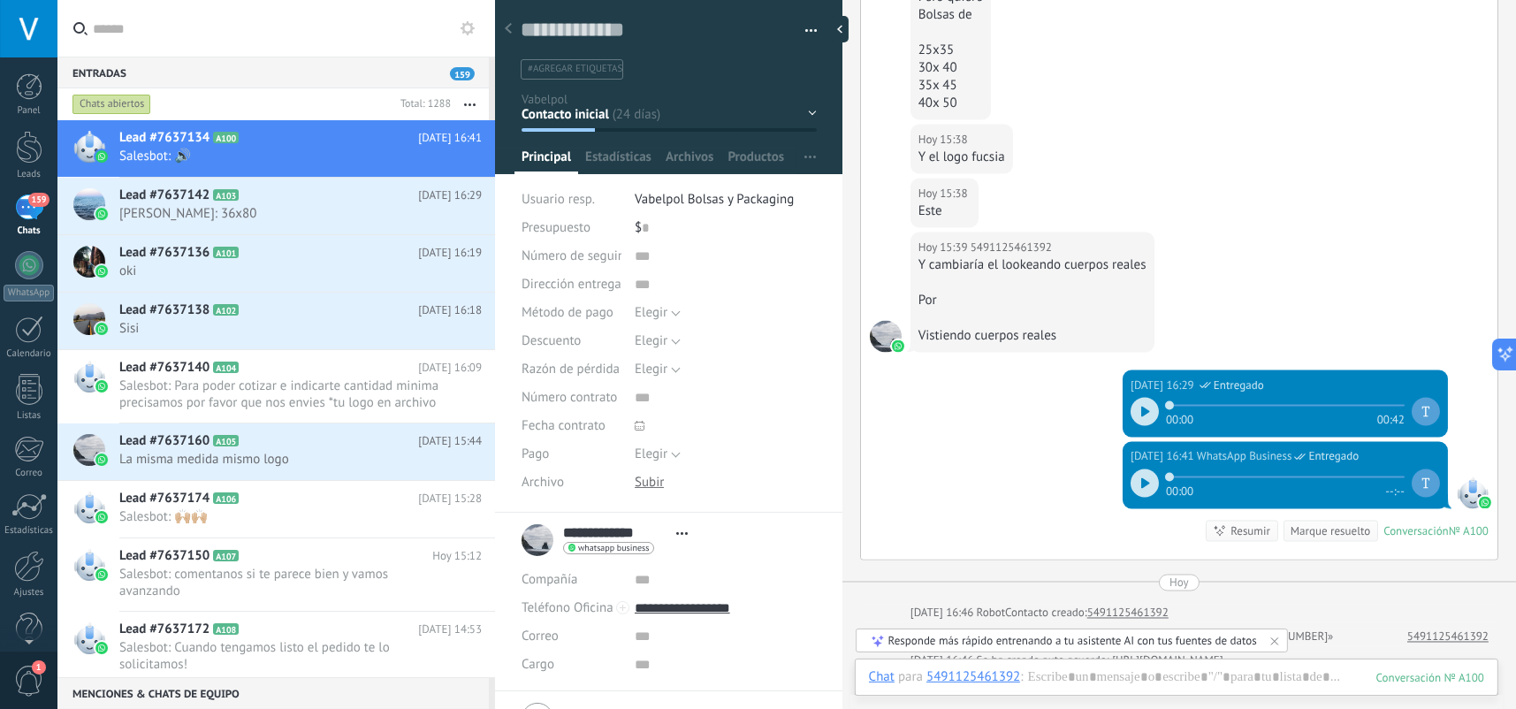
click at [34, 210] on div "159" at bounding box center [29, 208] width 28 height 26
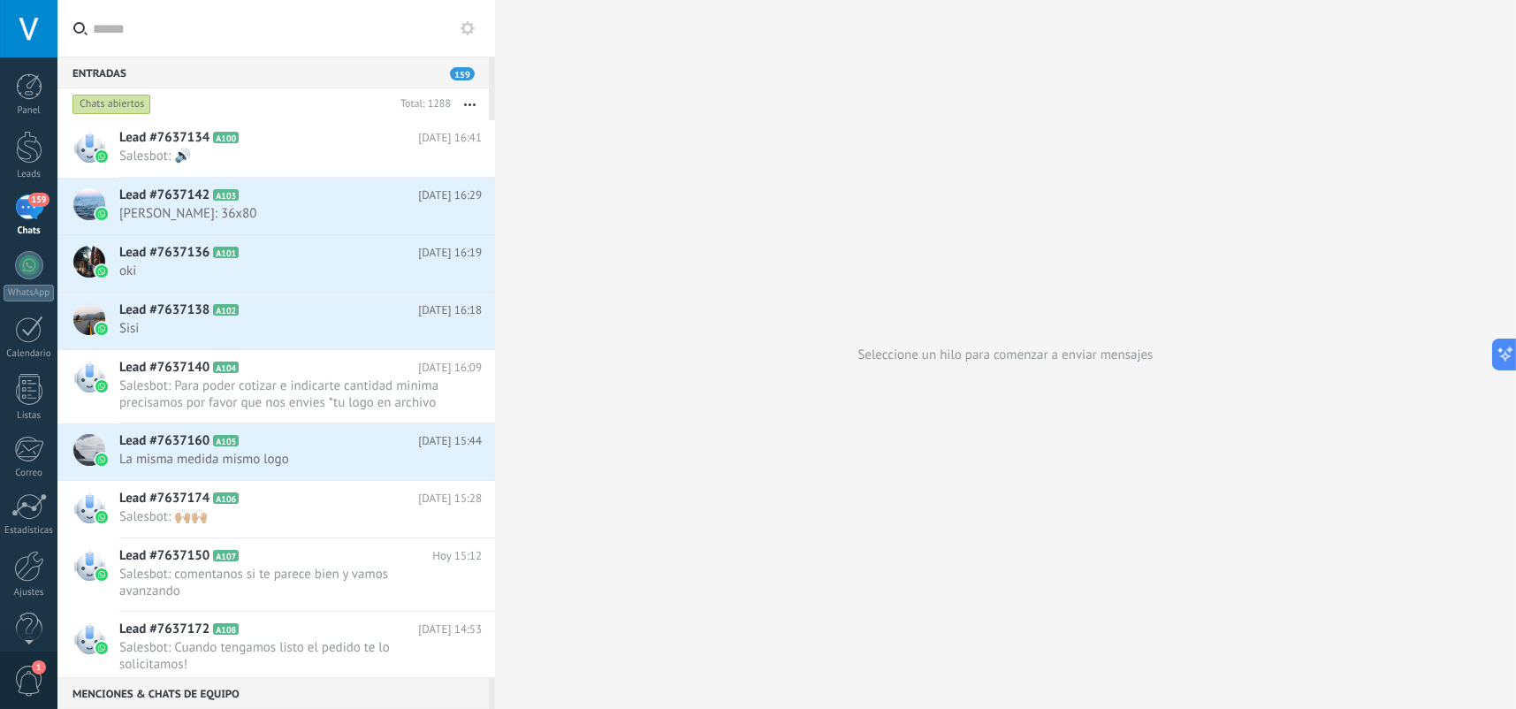
click at [34, 210] on div "159" at bounding box center [29, 208] width 28 height 26
click at [39, 258] on div at bounding box center [29, 265] width 28 height 28
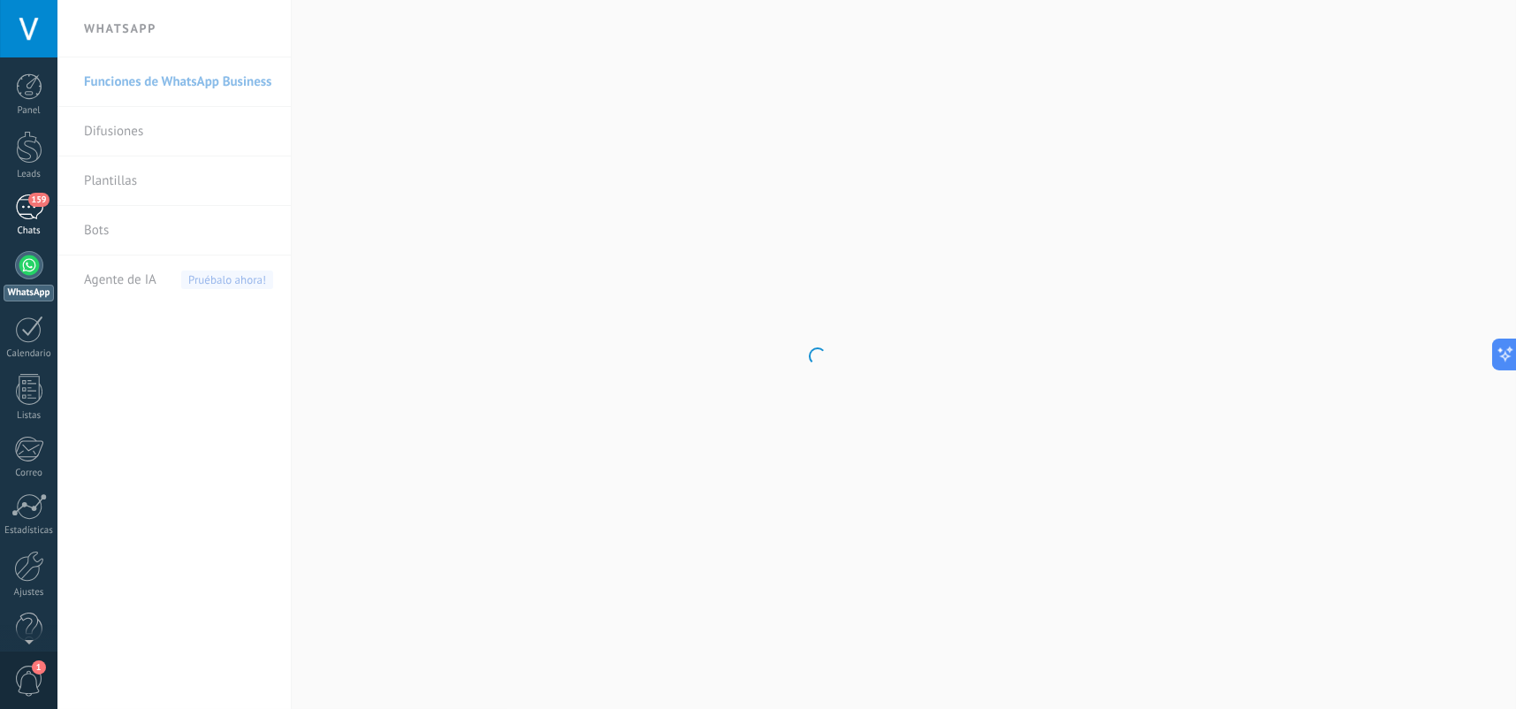
click at [30, 220] on link "159 Chats" at bounding box center [28, 216] width 57 height 42
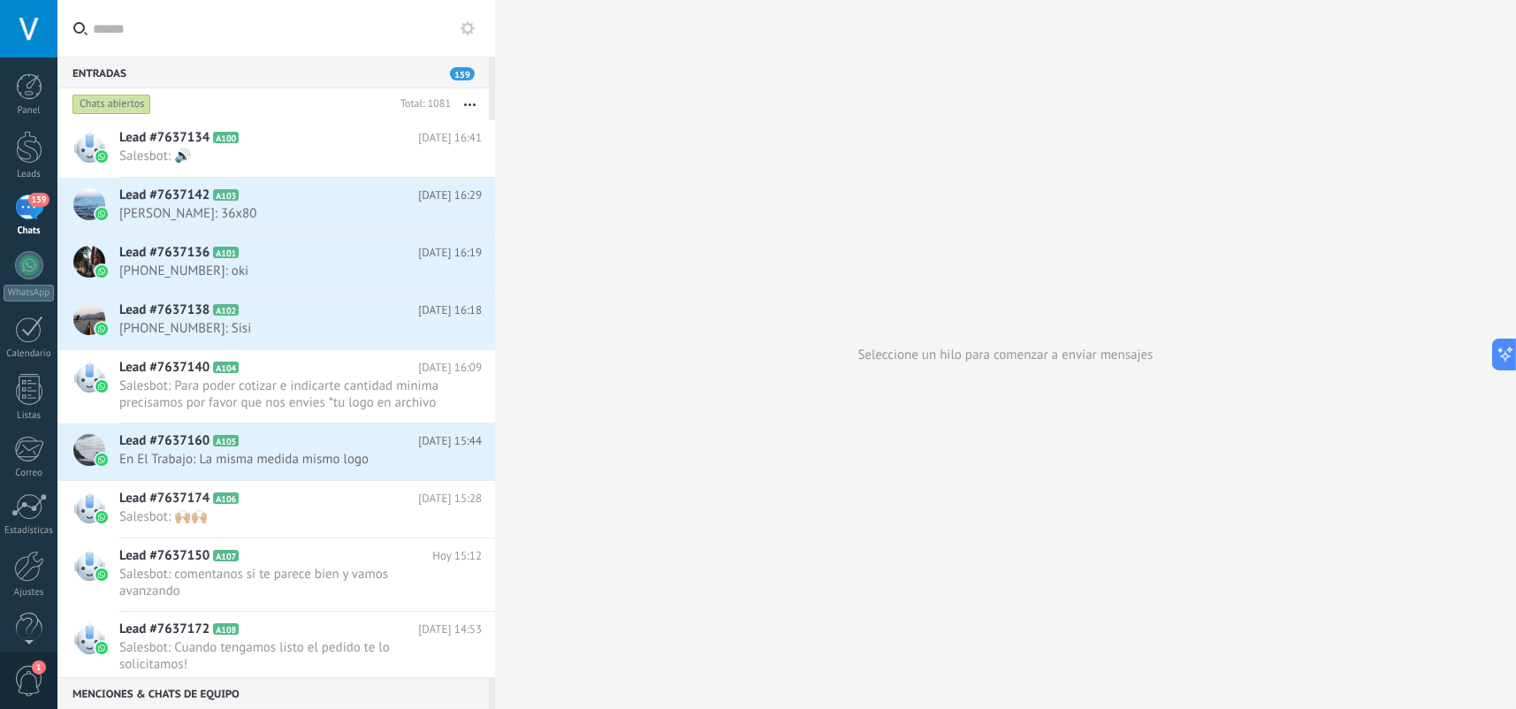
drag, startPoint x: 30, startPoint y: 220, endPoint x: 273, endPoint y: 104, distance: 269.3
click at [273, 104] on div "Chats abiertos" at bounding box center [231, 104] width 325 height 32
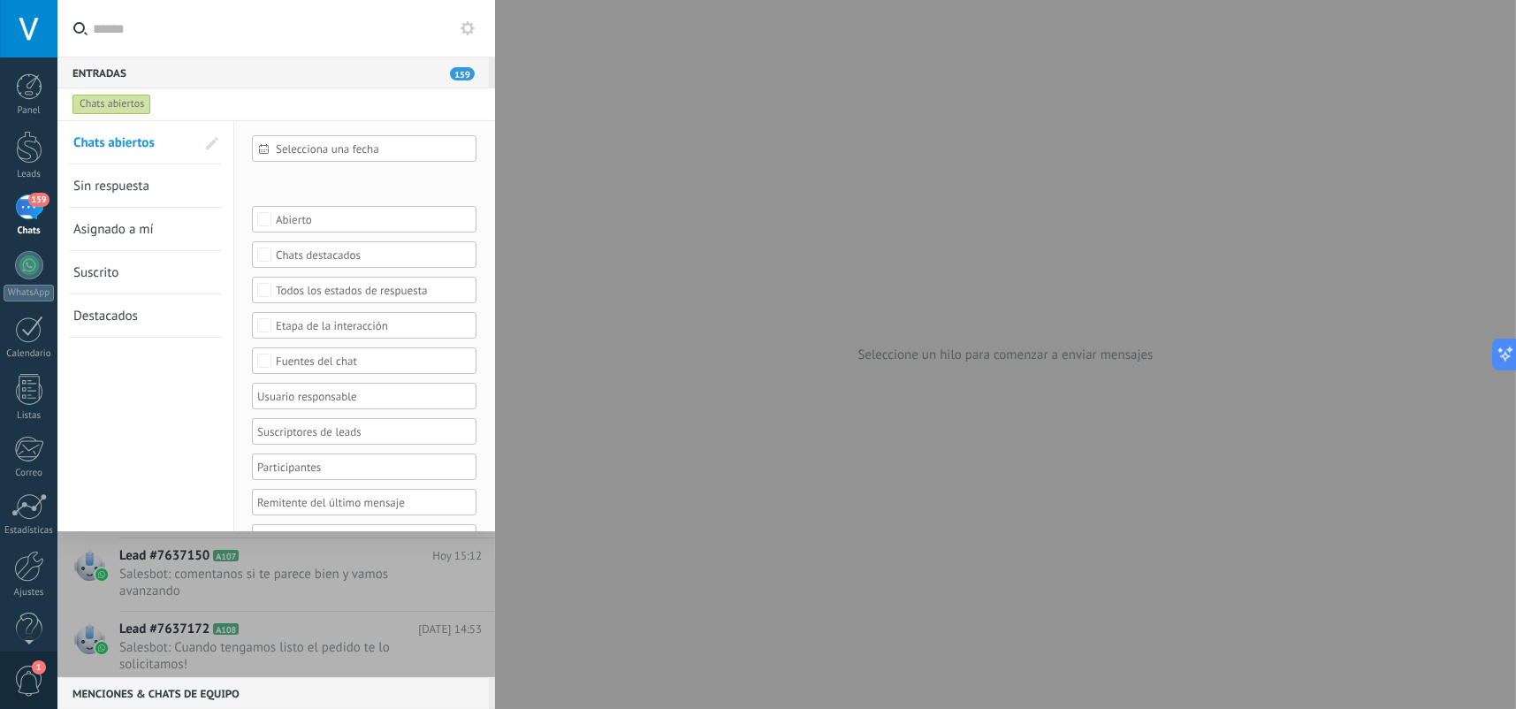
click at [553, 136] on div at bounding box center [758, 354] width 1516 height 709
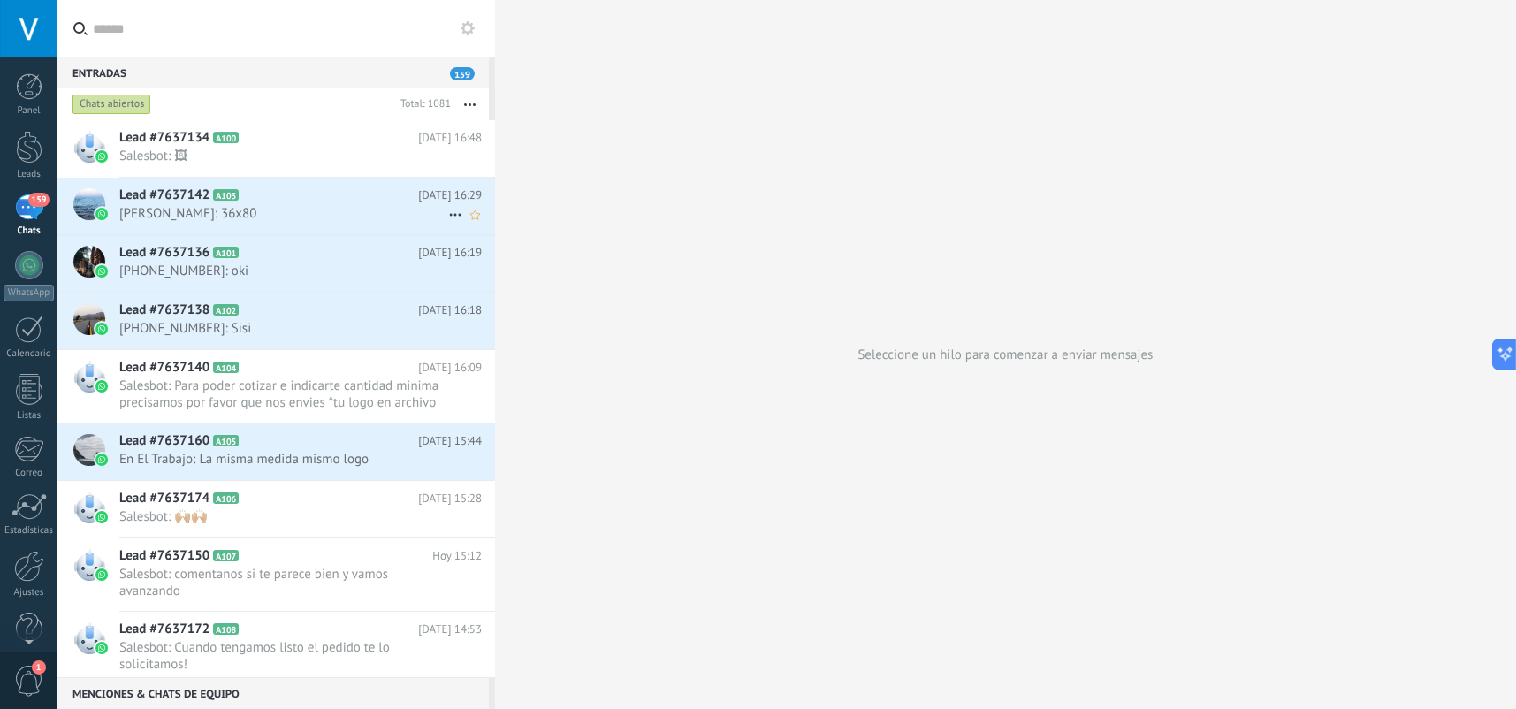
click at [278, 195] on h2 "Lead #7637142 A103" at bounding box center [268, 196] width 299 height 18
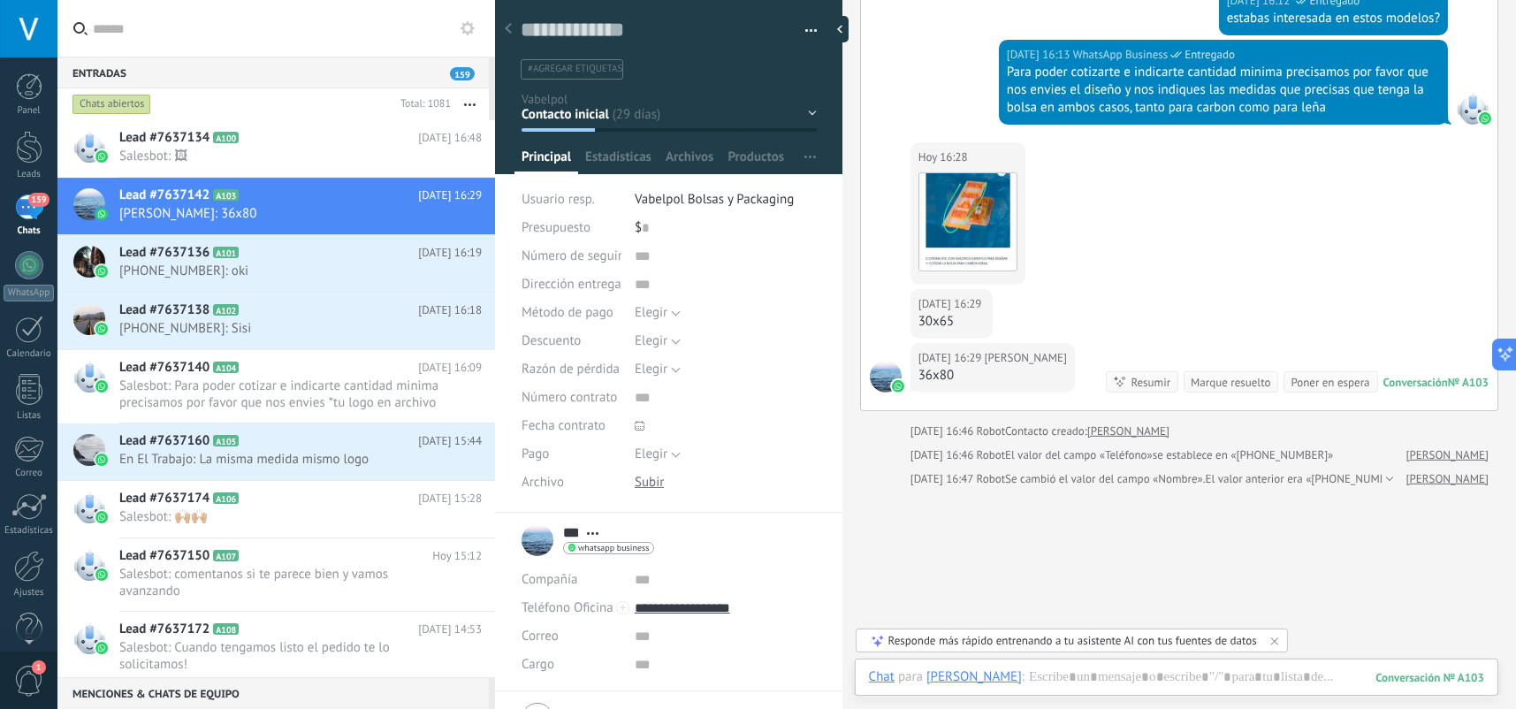
scroll to position [944, 0]
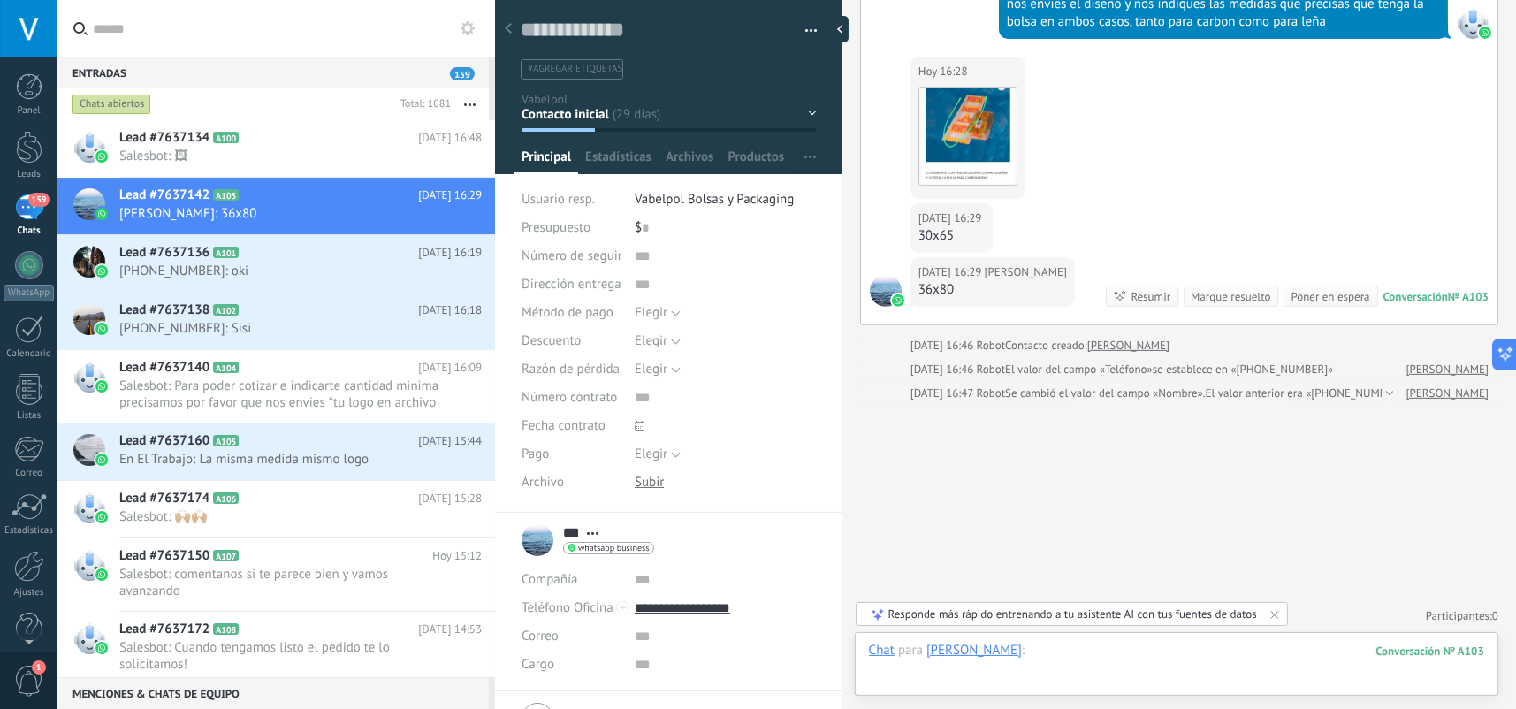
click at [1103, 656] on div at bounding box center [1176, 668] width 615 height 53
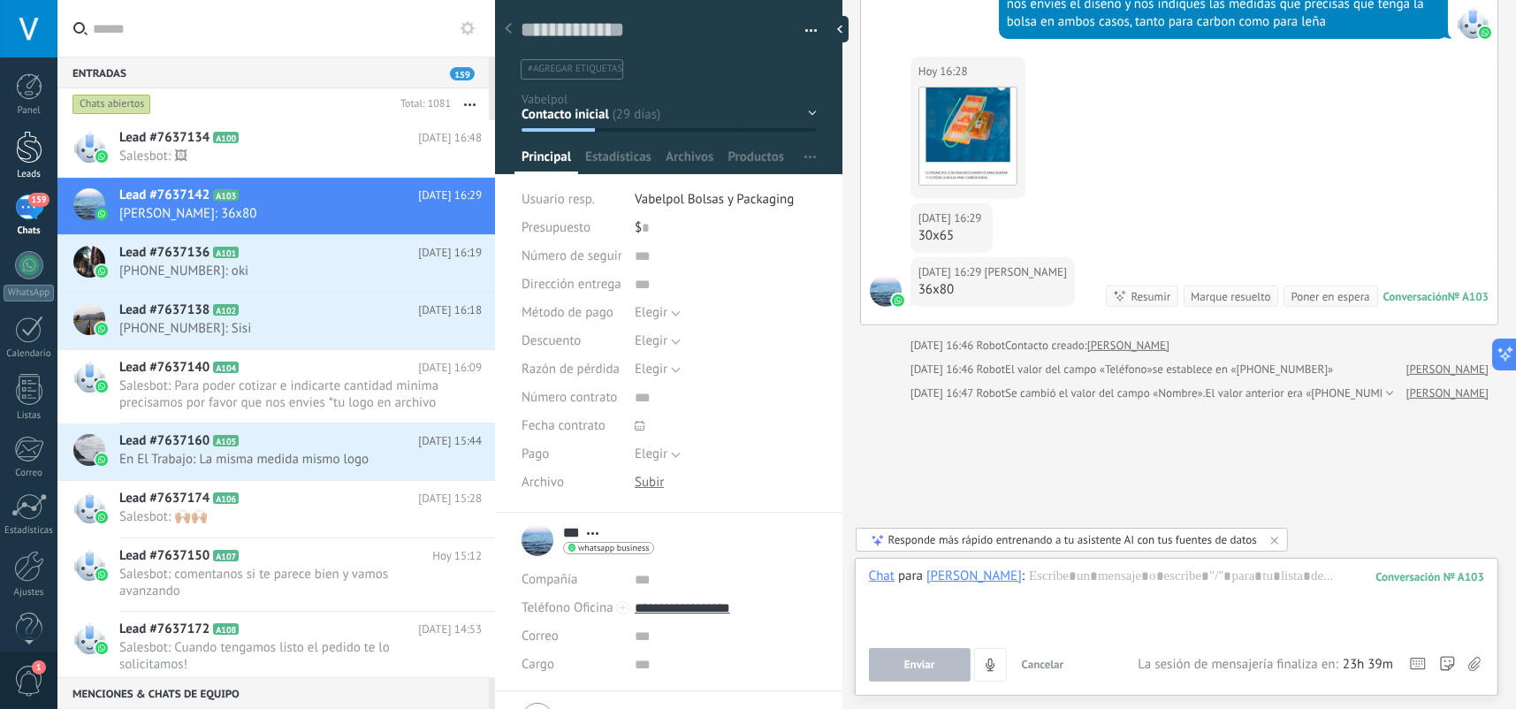
click at [46, 152] on link "Leads" at bounding box center [28, 156] width 57 height 50
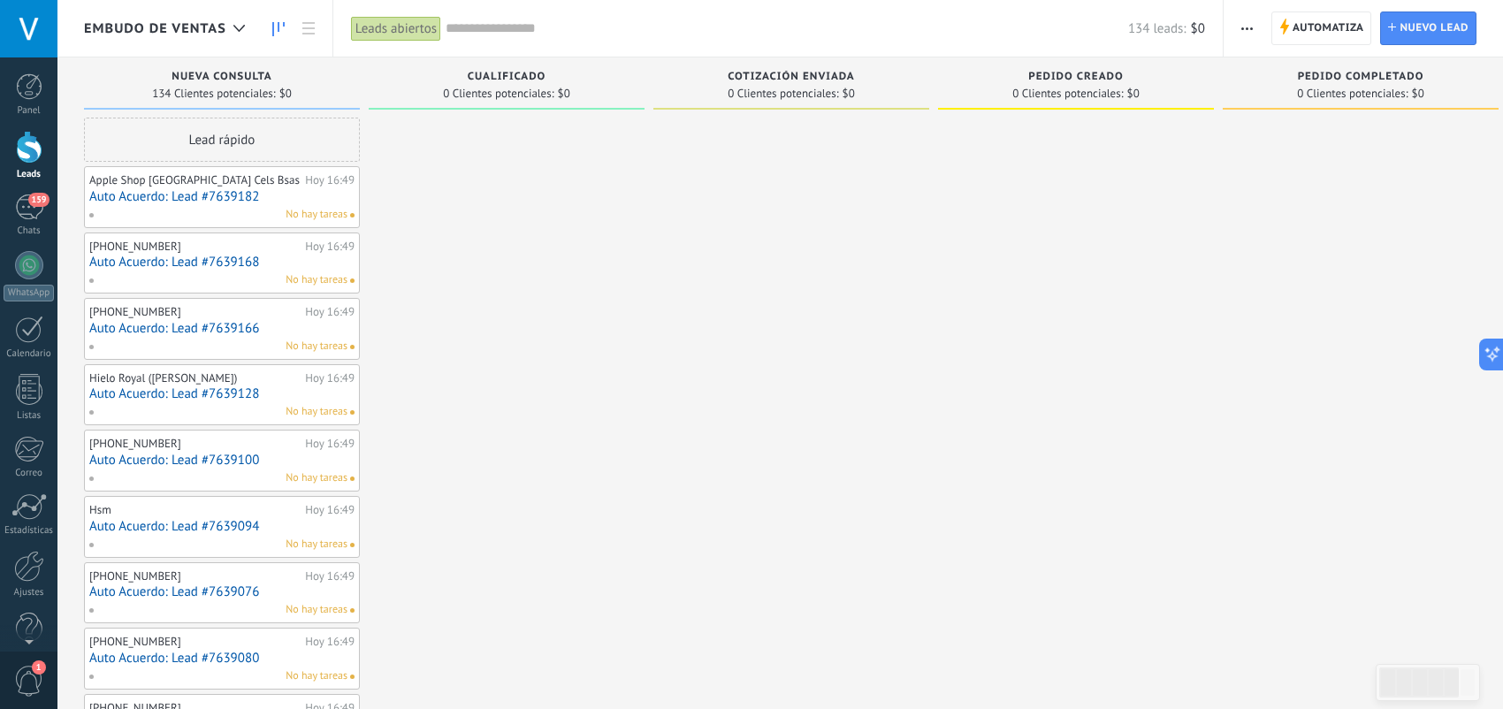
click at [240, 216] on div "No hay tareas" at bounding box center [217, 215] width 259 height 16
click at [243, 194] on link "Auto Acuerdo: Lead #7639182" at bounding box center [221, 196] width 265 height 15
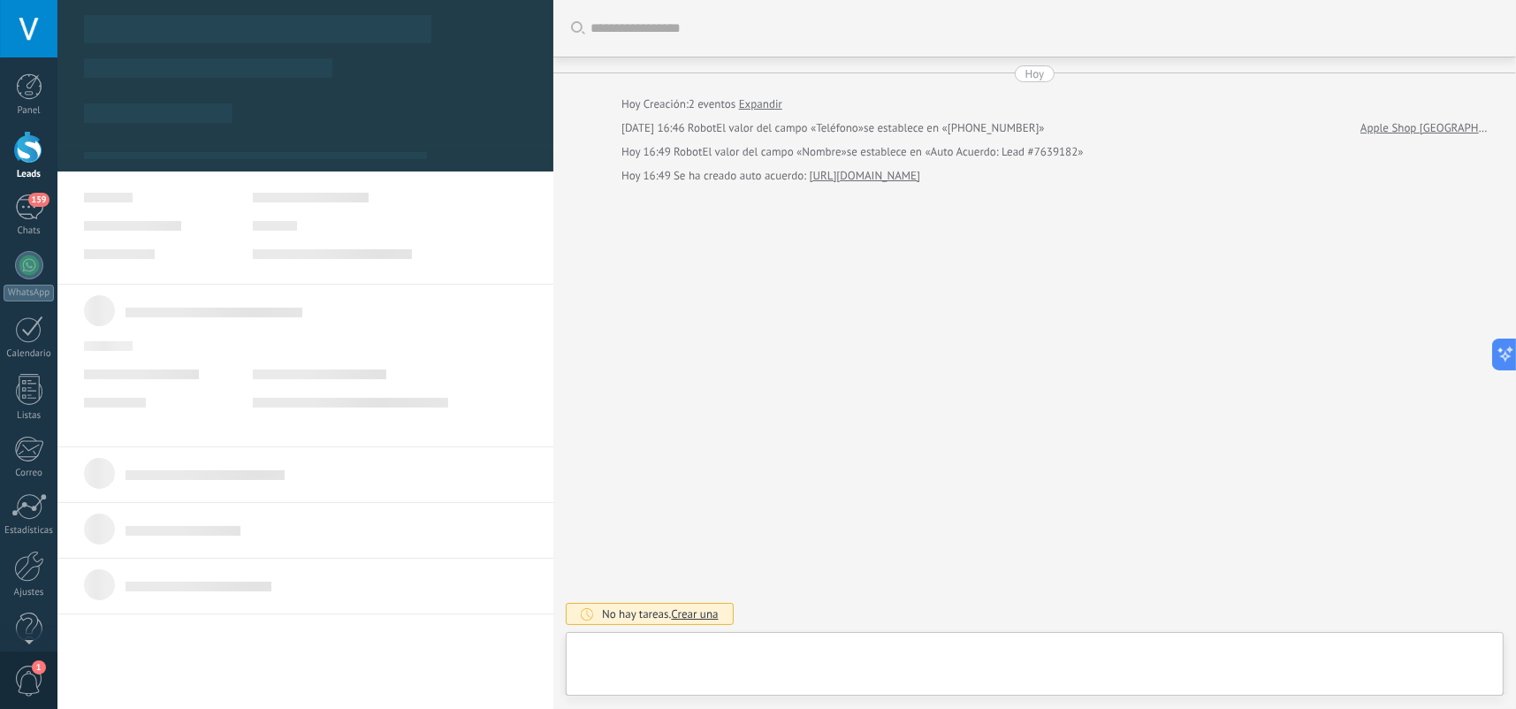
scroll to position [26, 0]
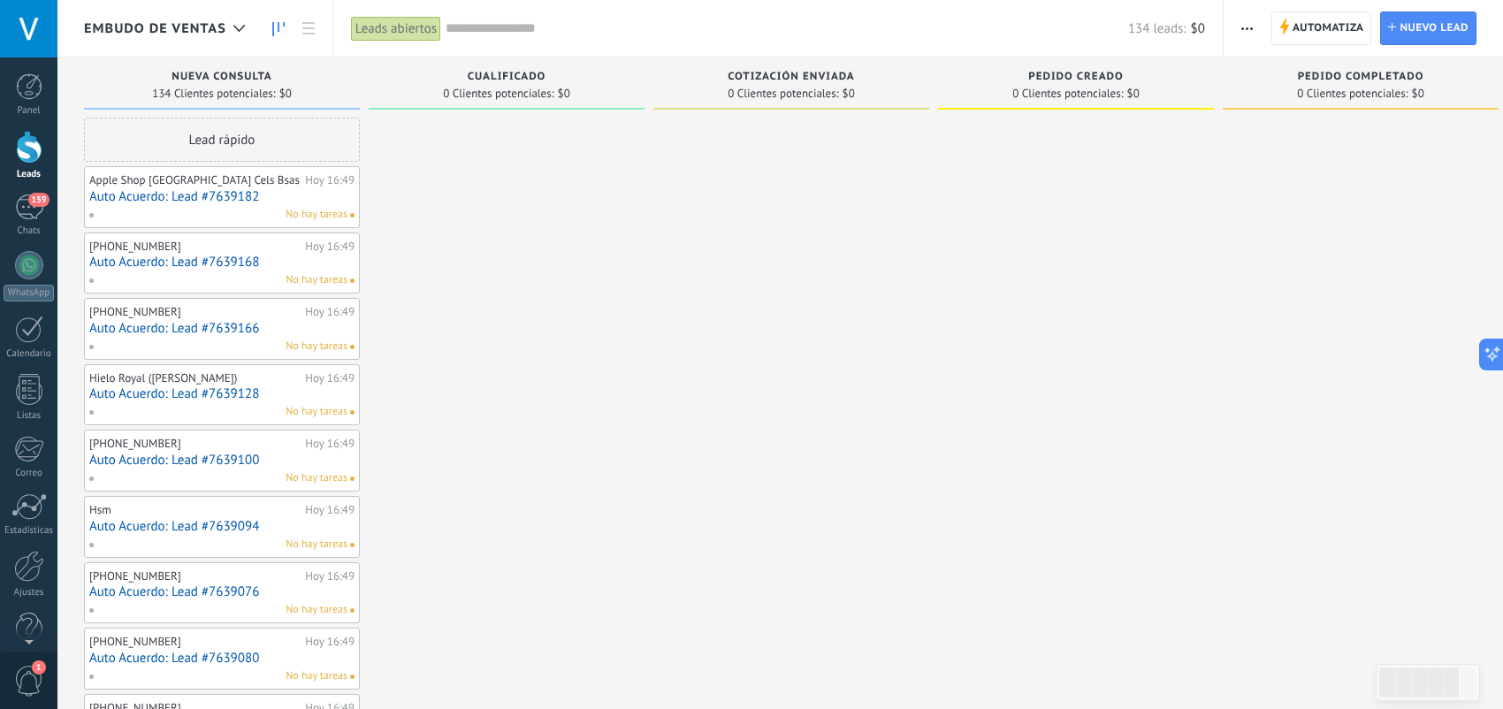
click at [206, 201] on link "Auto Acuerdo: Lead #7639182" at bounding box center [221, 196] width 265 height 15
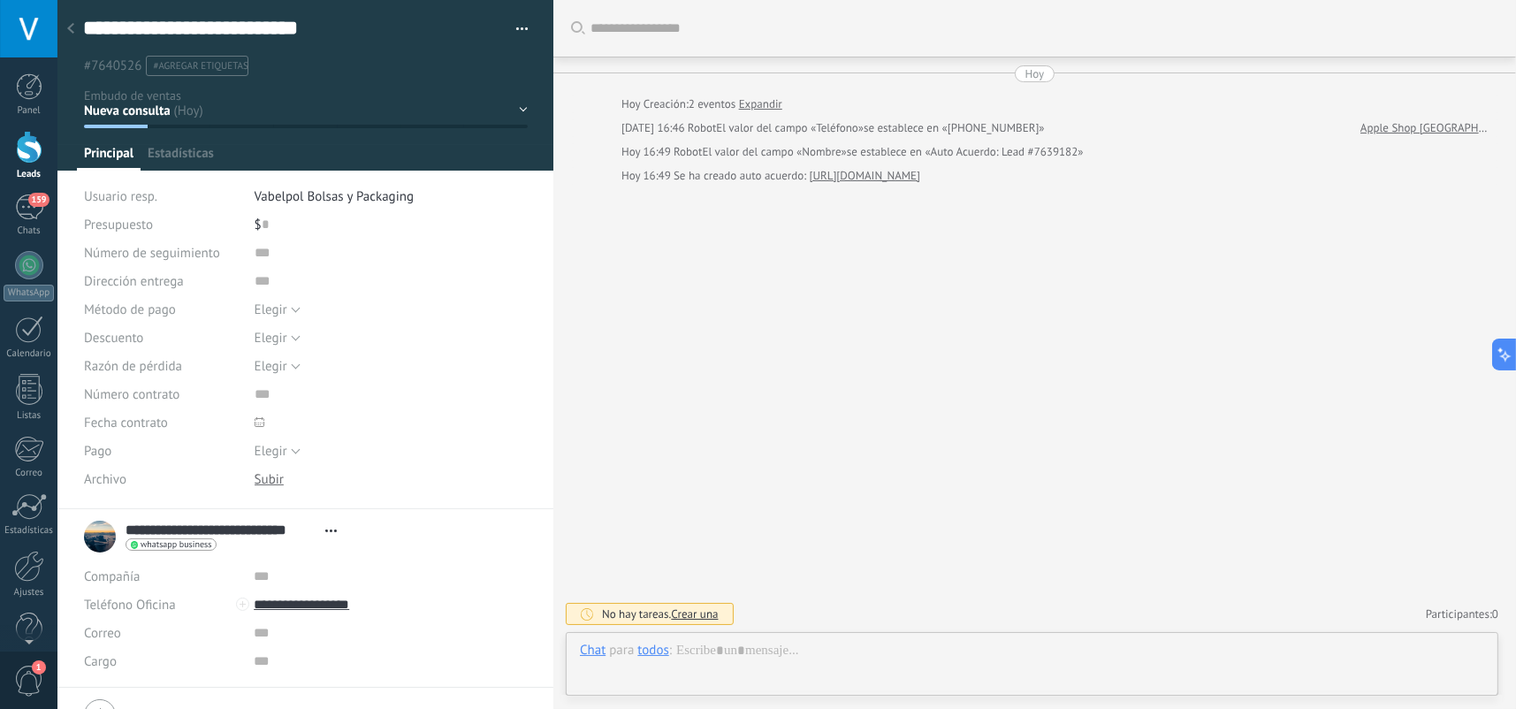
scroll to position [26, 0]
click at [27, 202] on div "159" at bounding box center [29, 208] width 28 height 26
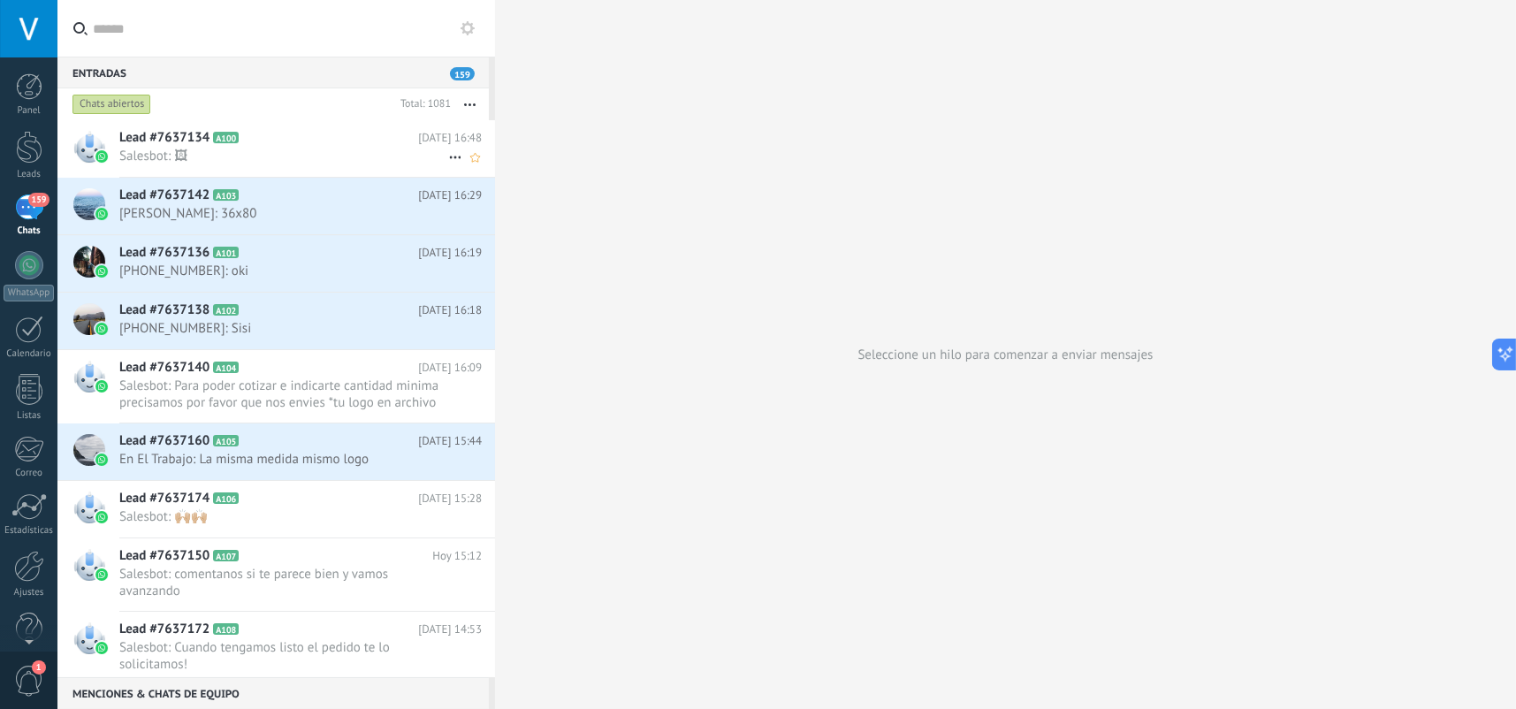
click at [298, 169] on div "Lead #7637134 A100 Hoy 16:48 Salesbot: 🖼" at bounding box center [307, 148] width 376 height 56
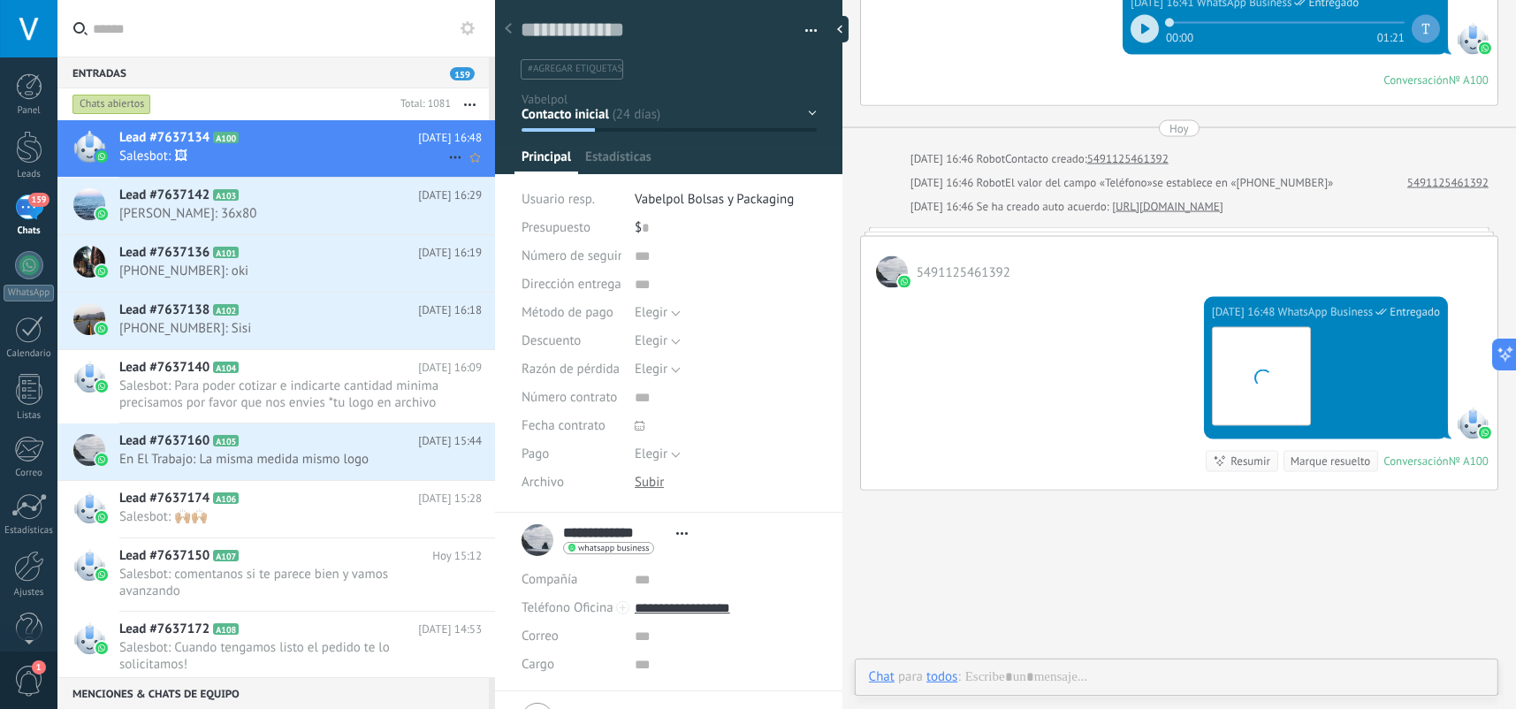
scroll to position [26, 0]
click at [469, 102] on button "button" at bounding box center [470, 104] width 38 height 32
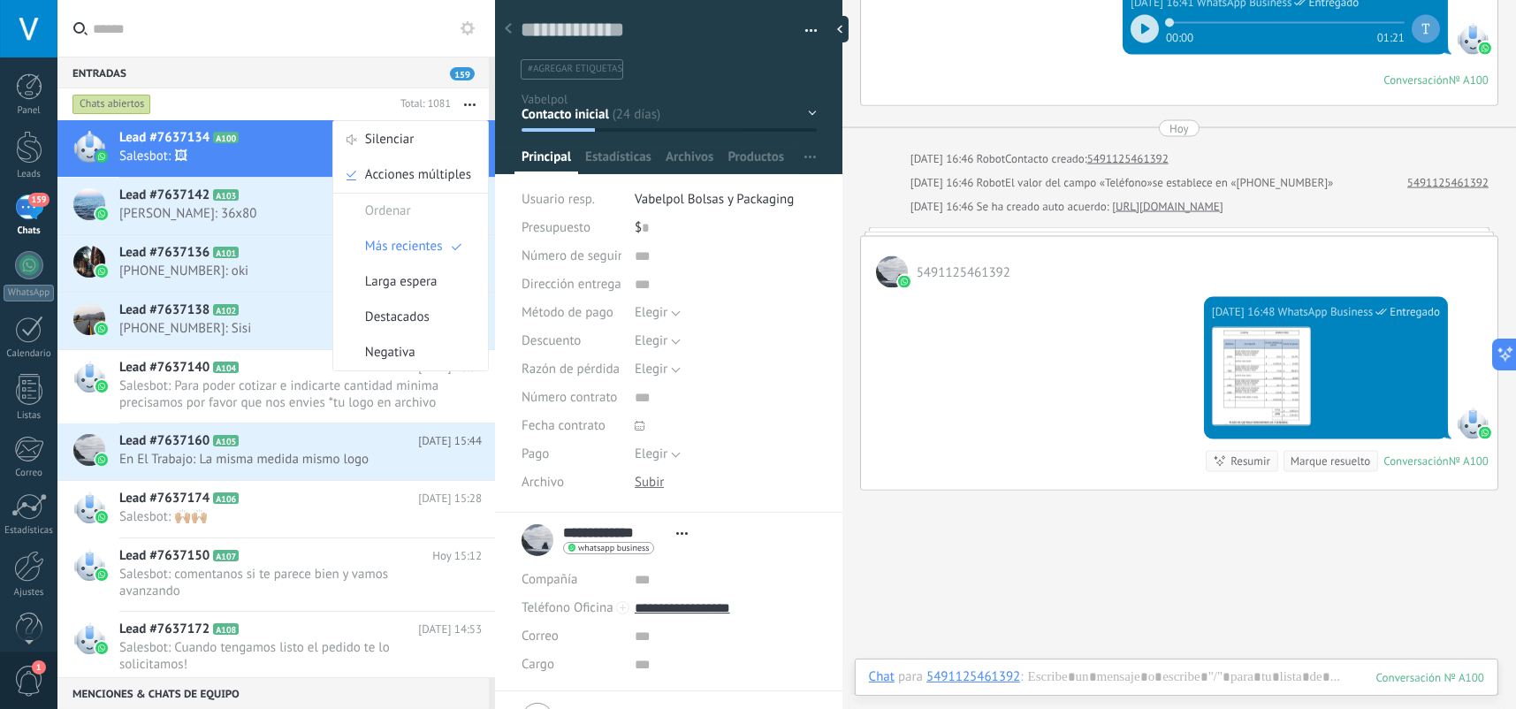
click at [378, 62] on div "Entradas 159" at bounding box center [272, 73] width 431 height 32
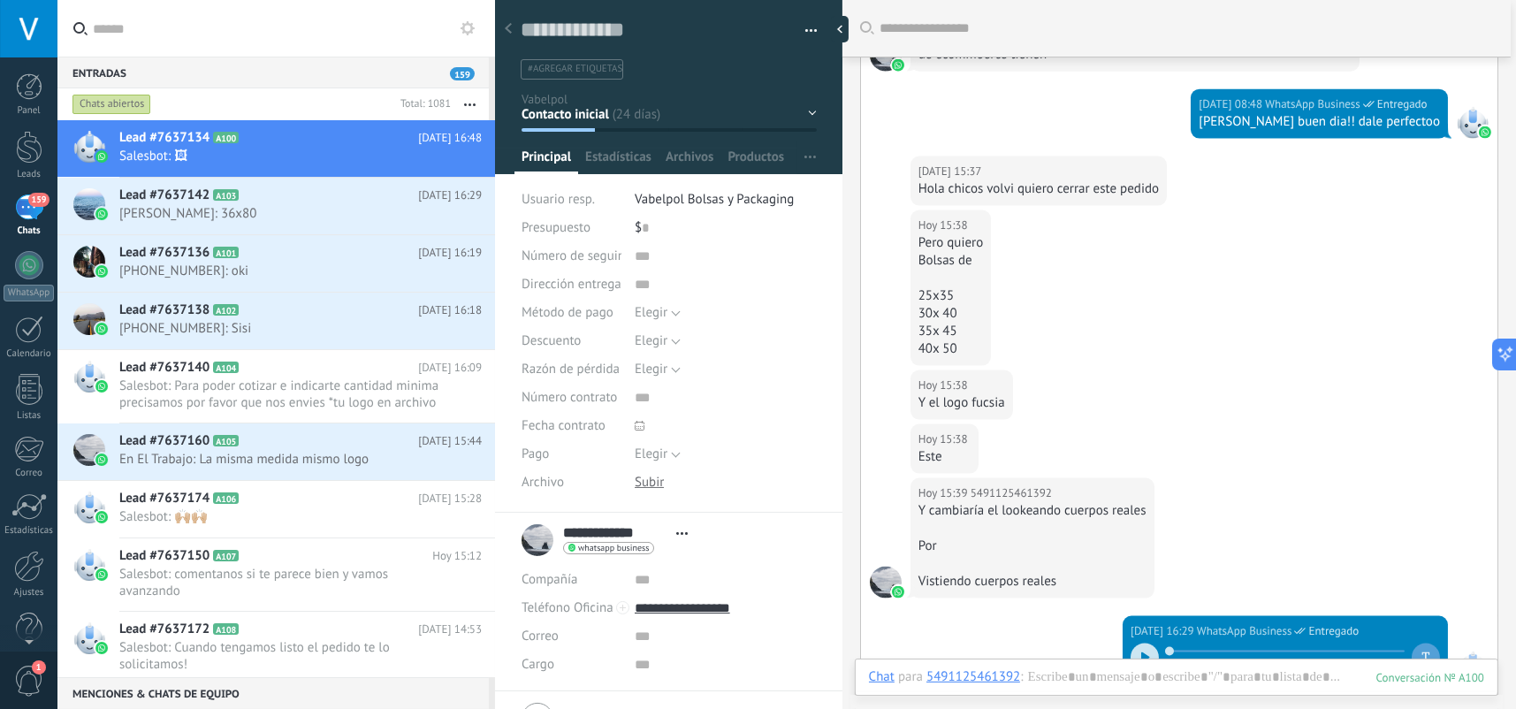
scroll to position [2480, 0]
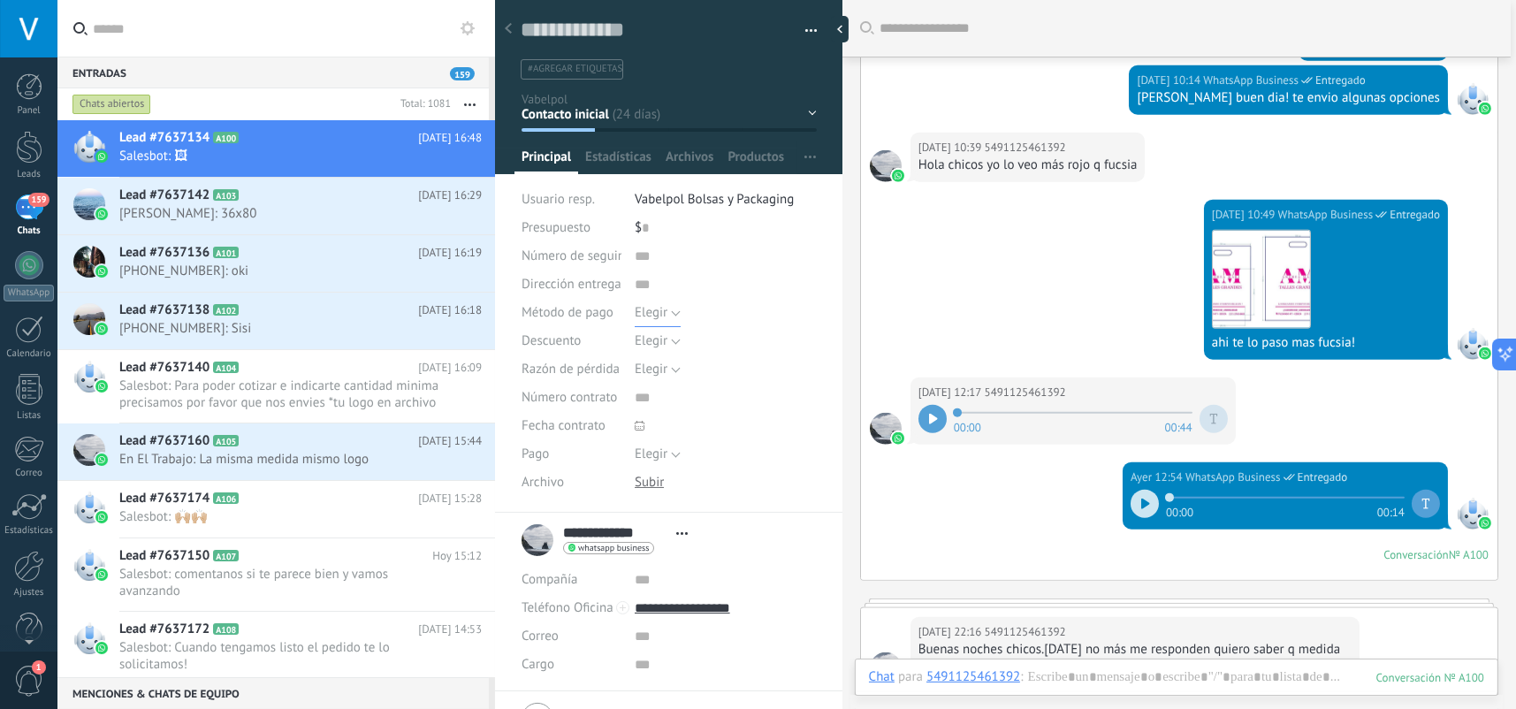
click at [661, 315] on span "Elegir" at bounding box center [651, 312] width 33 height 17
click at [729, 286] on input "text" at bounding box center [726, 285] width 182 height 28
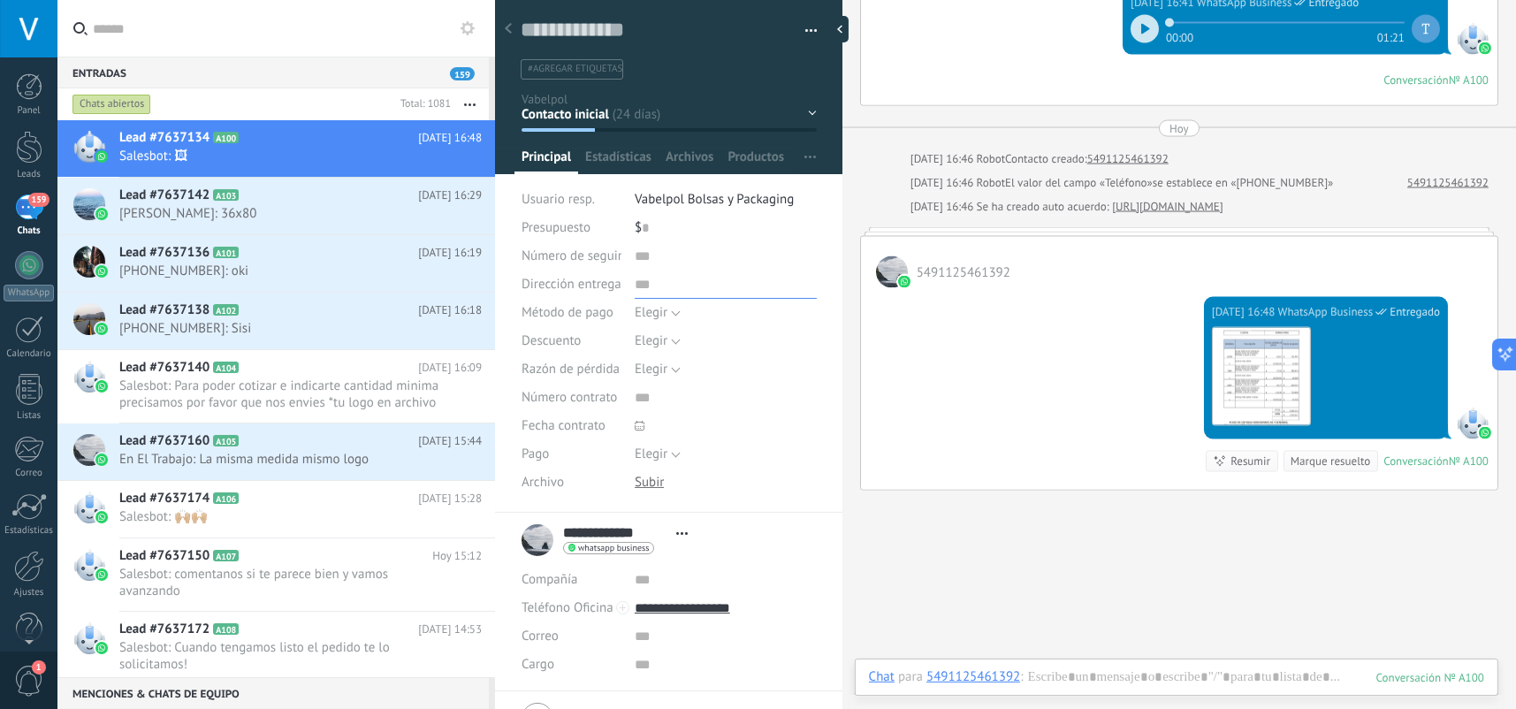
scroll to position [3891, 0]
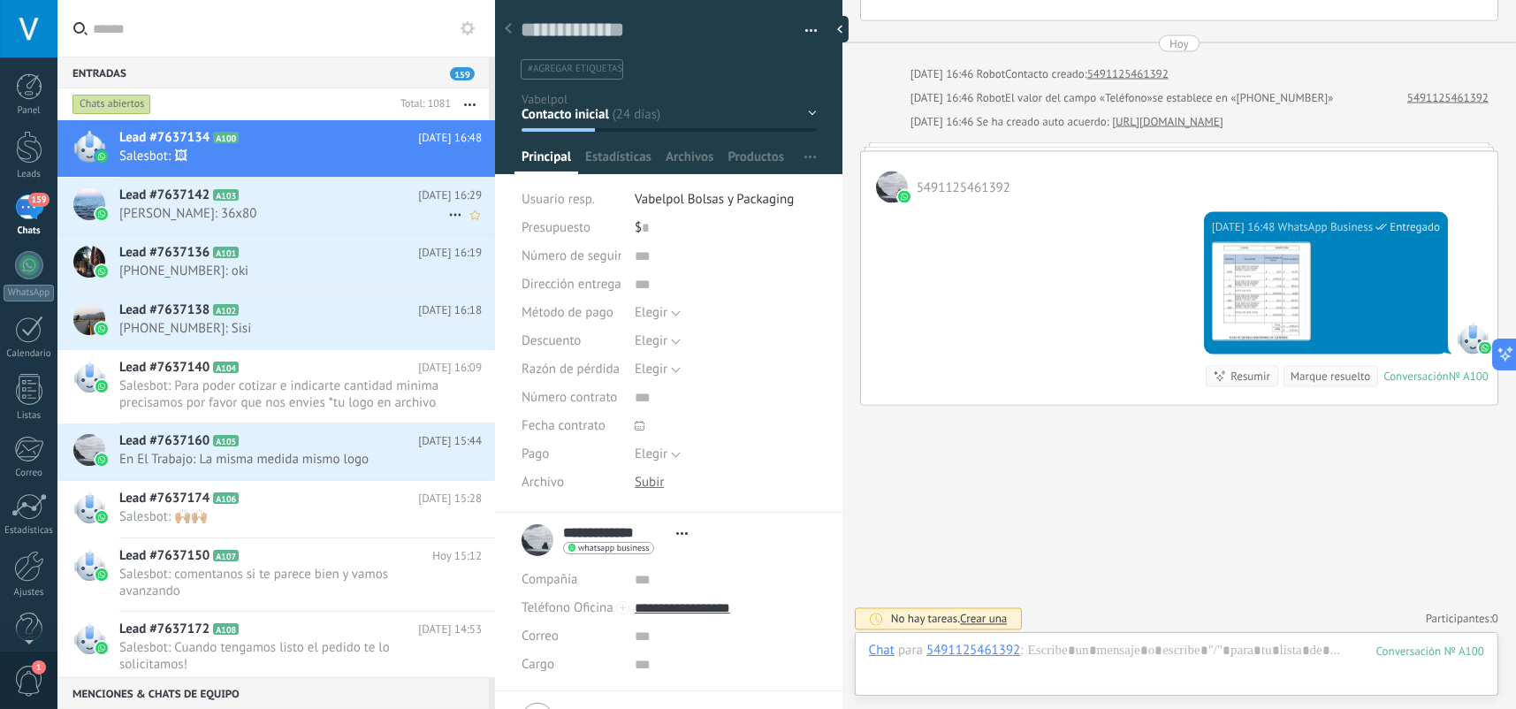
click at [309, 225] on div "Lead #7637142 A103 Hoy 16:29 Eli: 36x80" at bounding box center [307, 206] width 376 height 56
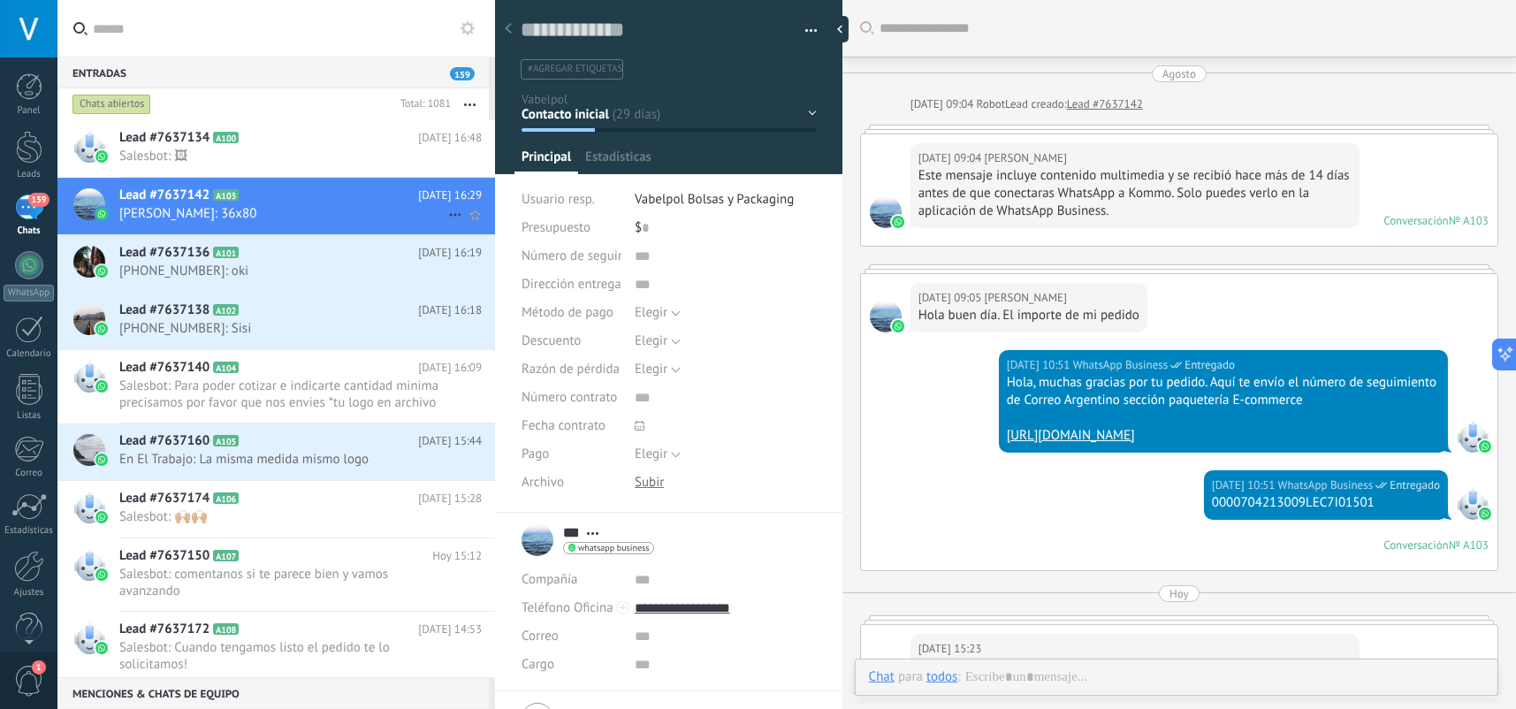
scroll to position [879, 0]
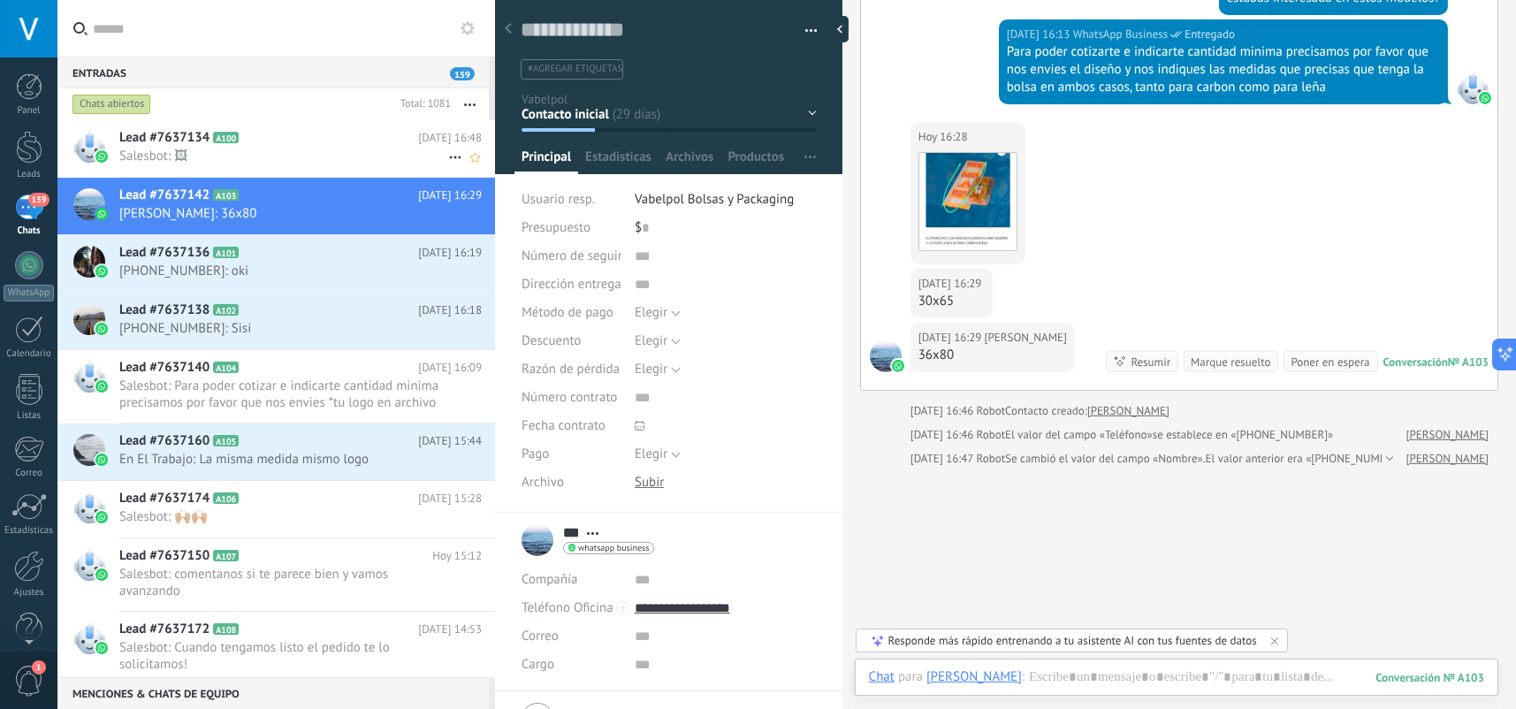
drag, startPoint x: 309, startPoint y: 225, endPoint x: 305, endPoint y: 157, distance: 67.3
click at [305, 157] on span "Salesbot: 🖼" at bounding box center [283, 156] width 329 height 17
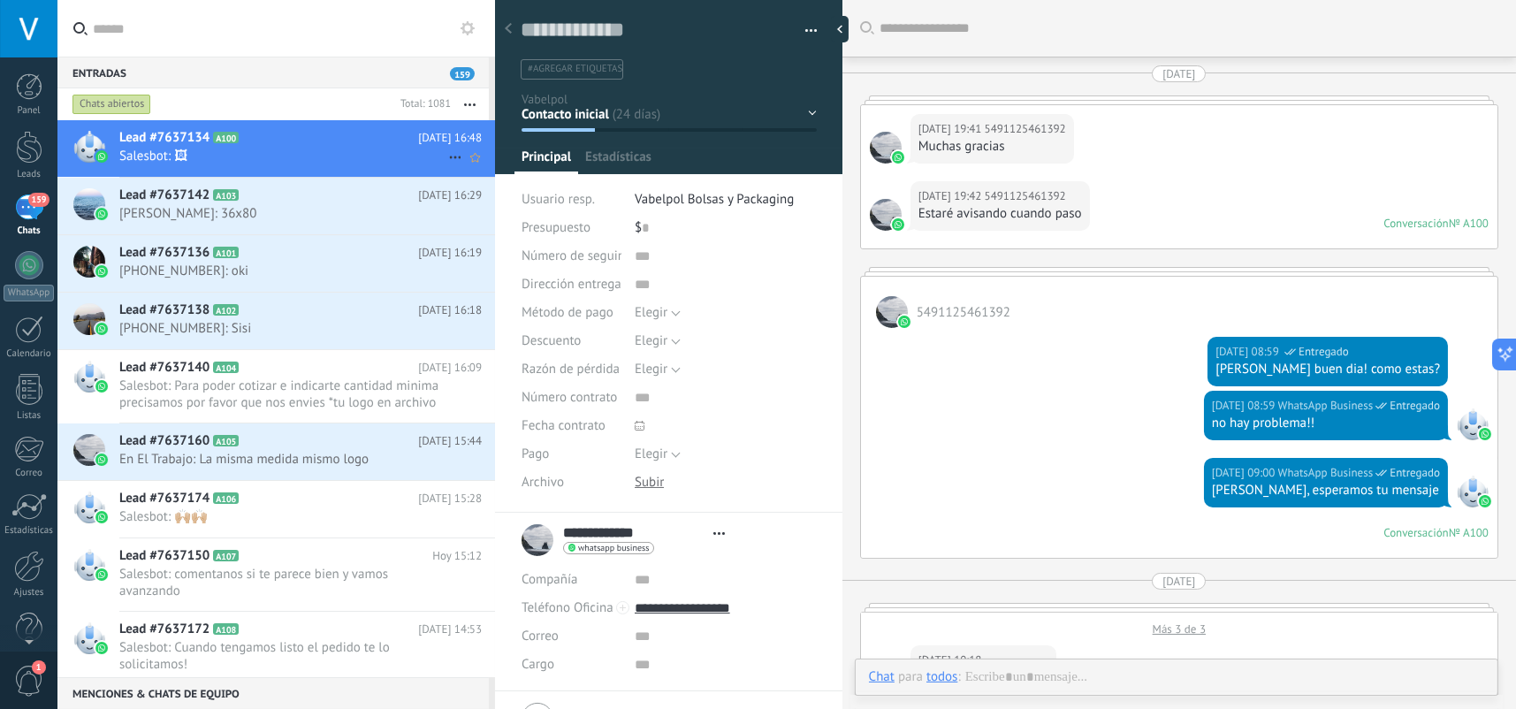
type textarea "**********"
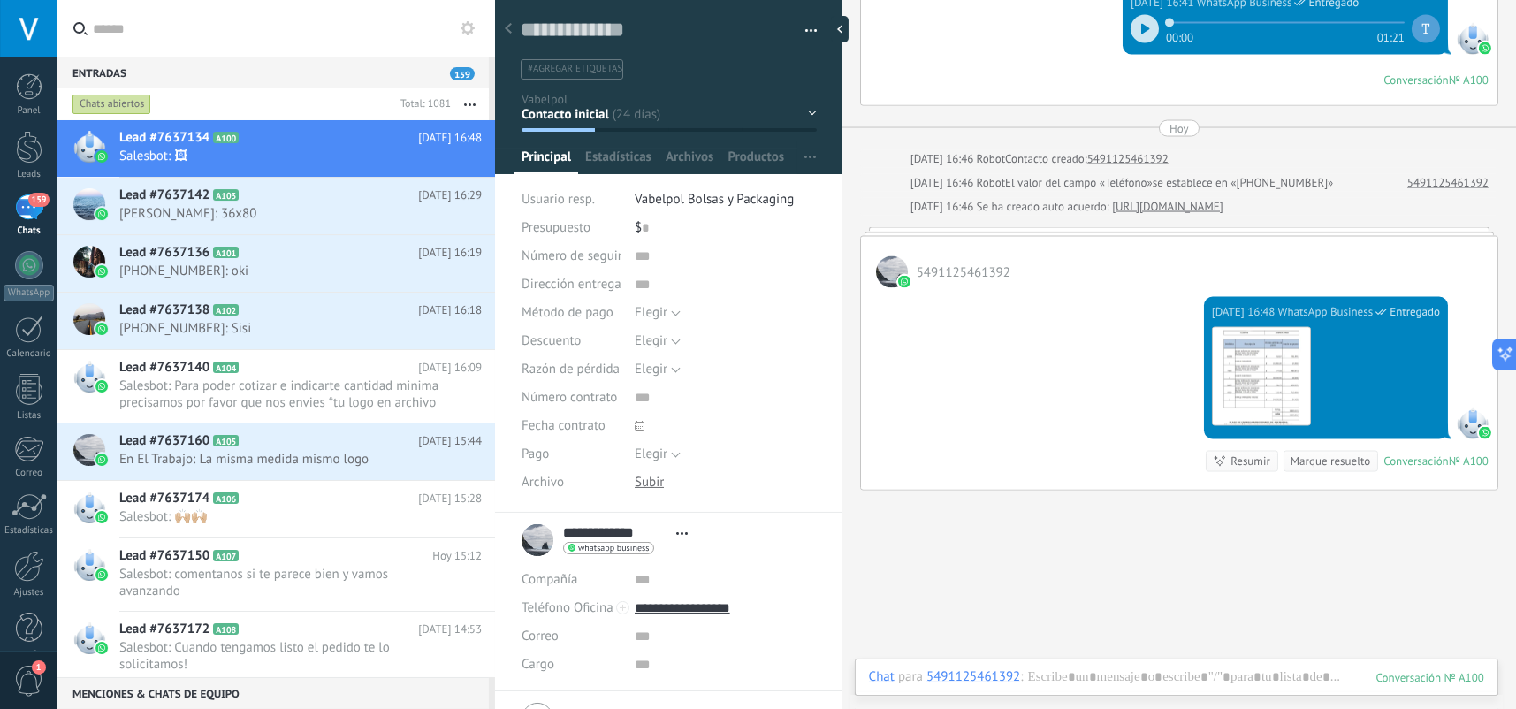
click at [481, 105] on button "button" at bounding box center [470, 104] width 38 height 32
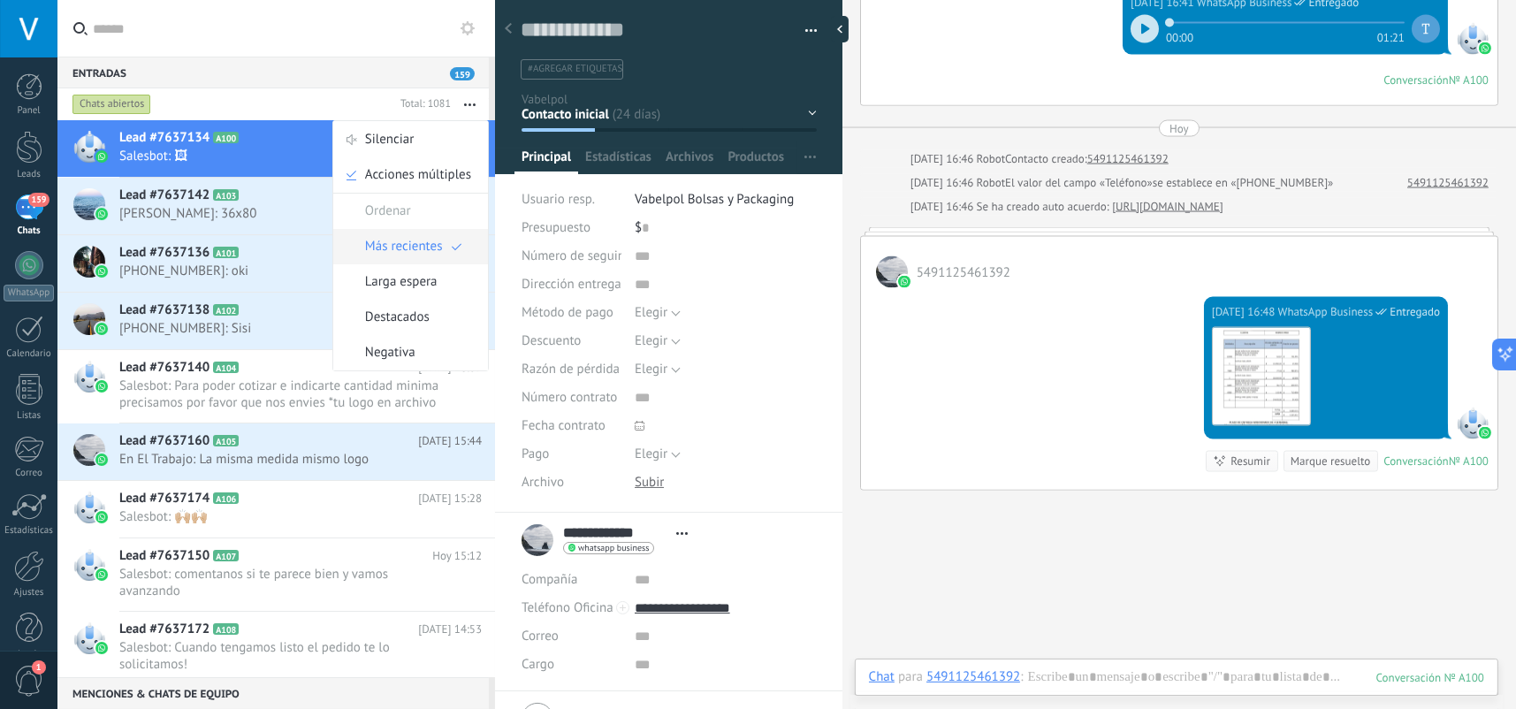
click at [421, 245] on span "Más recientes" at bounding box center [404, 246] width 78 height 35
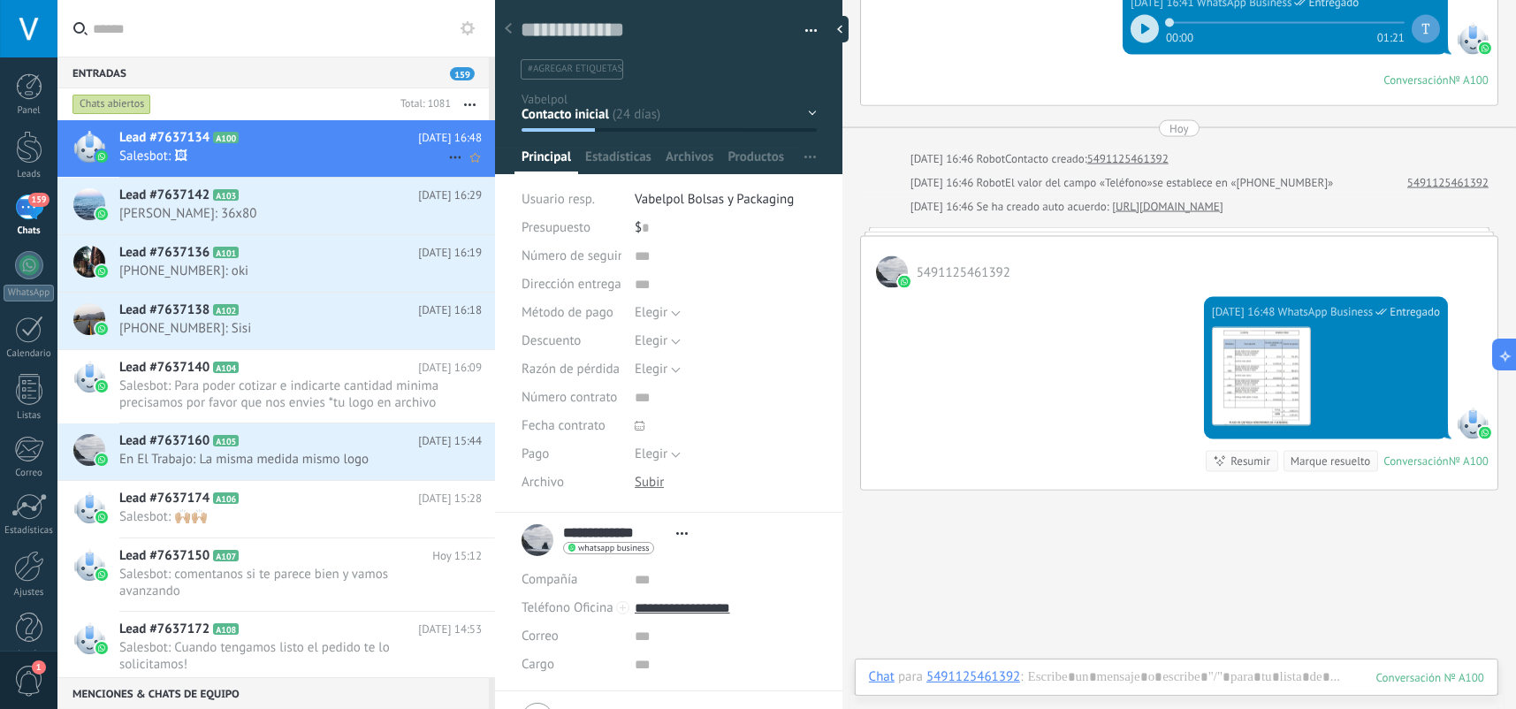
click at [298, 157] on span "Salesbot: 🖼" at bounding box center [283, 156] width 329 height 17
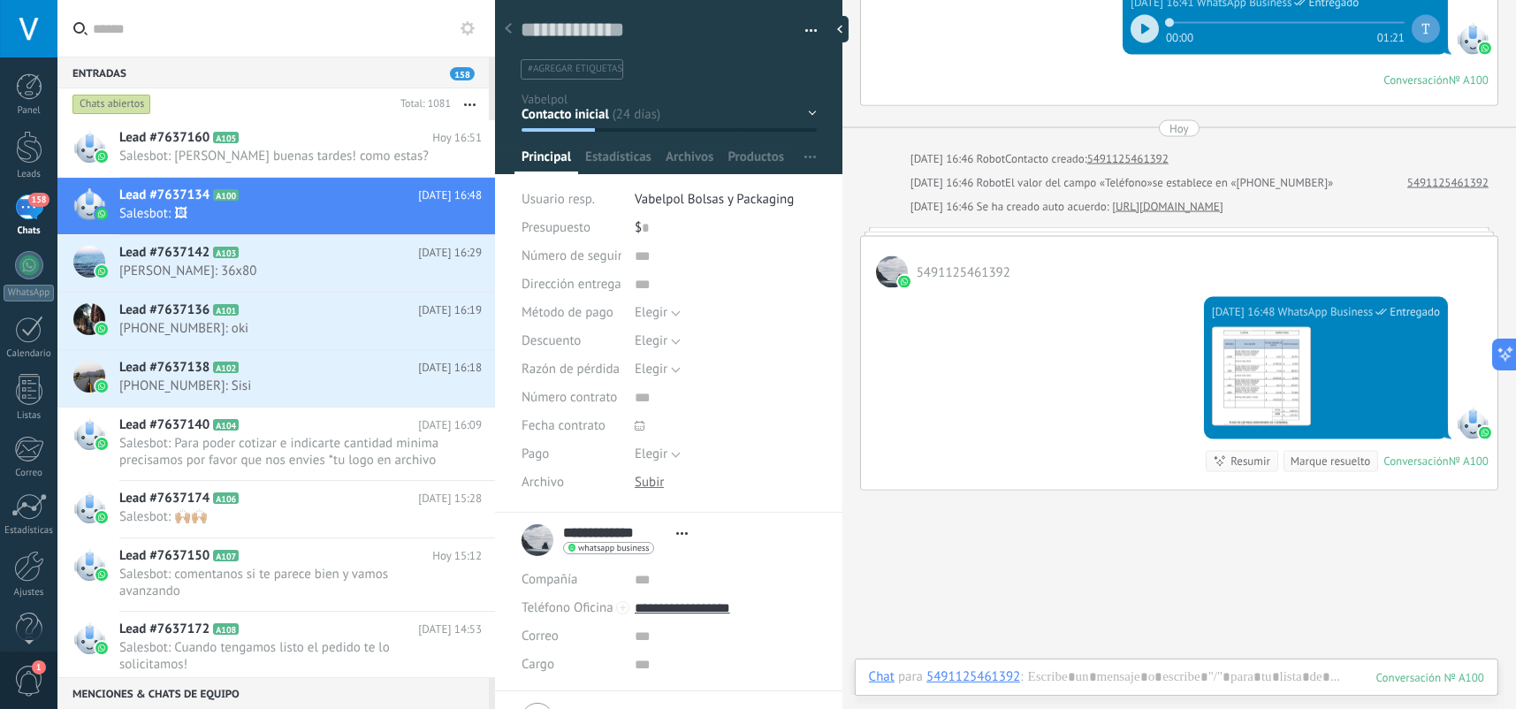
click at [476, 34] on button at bounding box center [467, 28] width 21 height 21
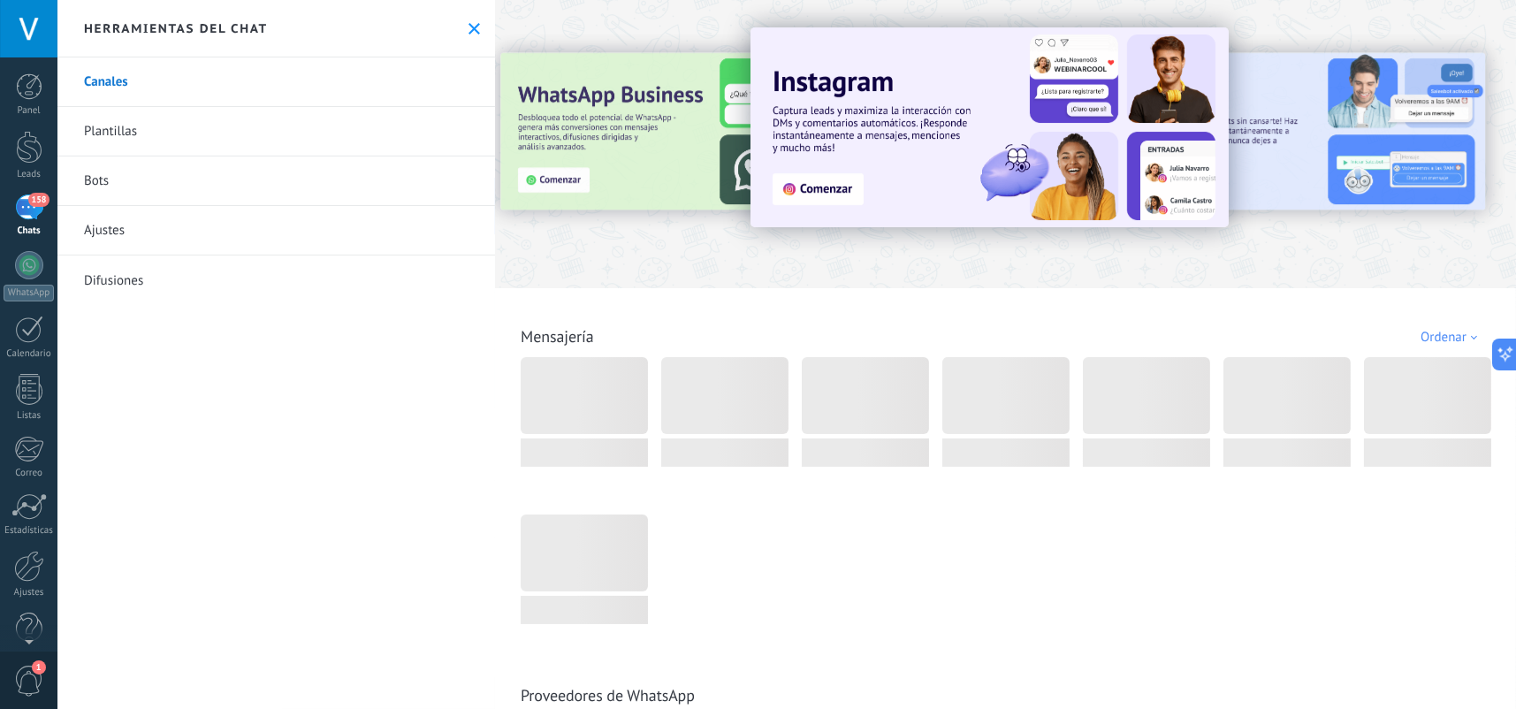
click at [471, 31] on use at bounding box center [474, 28] width 11 height 11
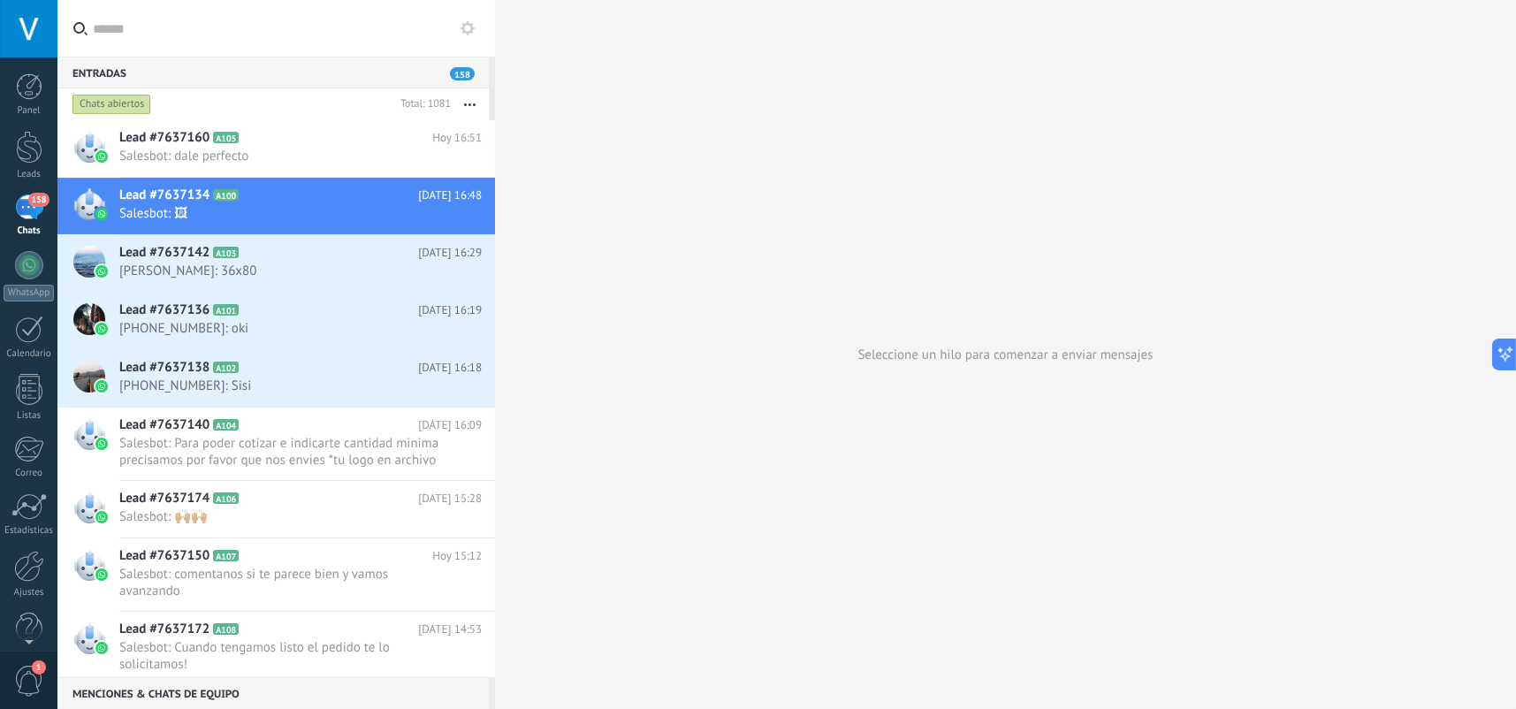
click at [44, 674] on div "1" at bounding box center [28, 680] width 57 height 58
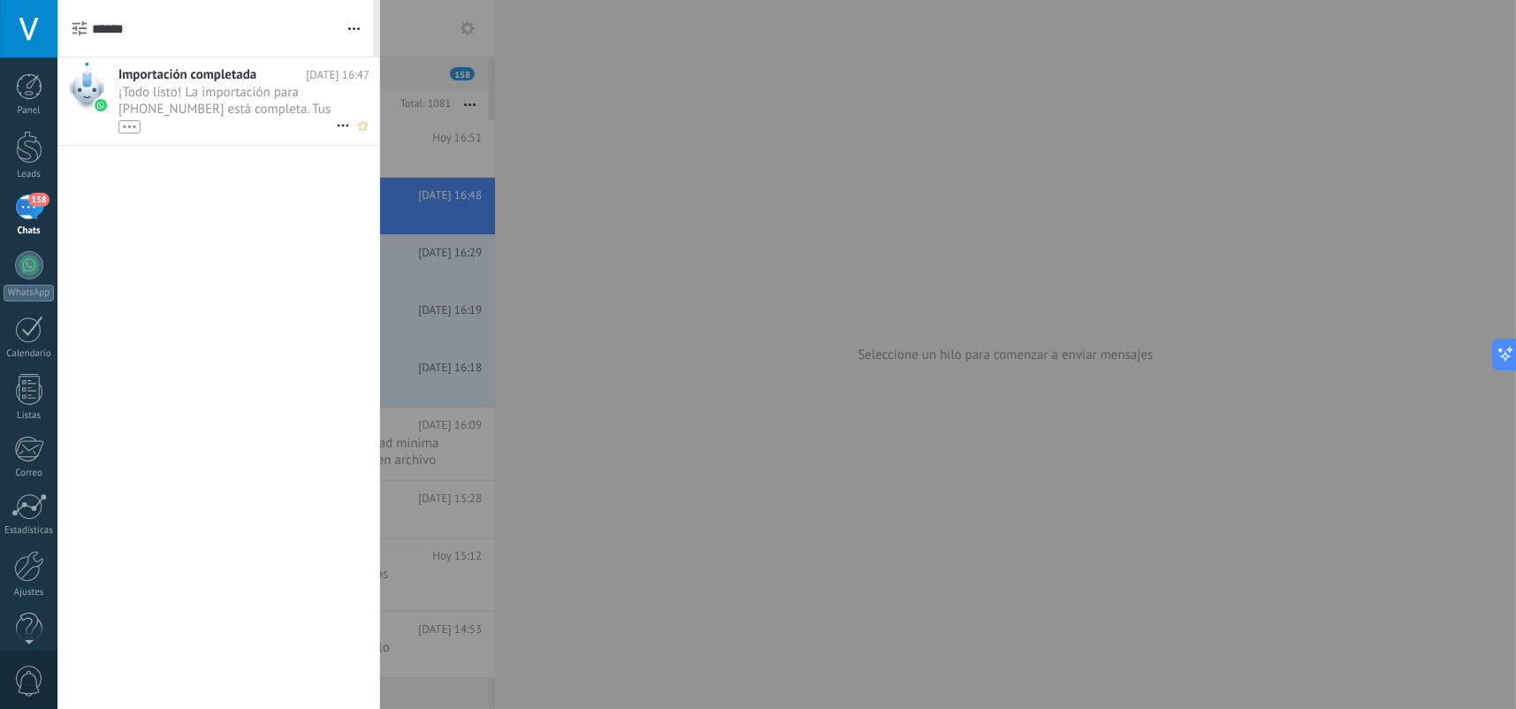
click at [218, 124] on div "•••" at bounding box center [227, 125] width 218 height 15
click at [343, 25] on button "button" at bounding box center [348, 28] width 38 height 57
click at [426, 222] on div at bounding box center [758, 354] width 1516 height 709
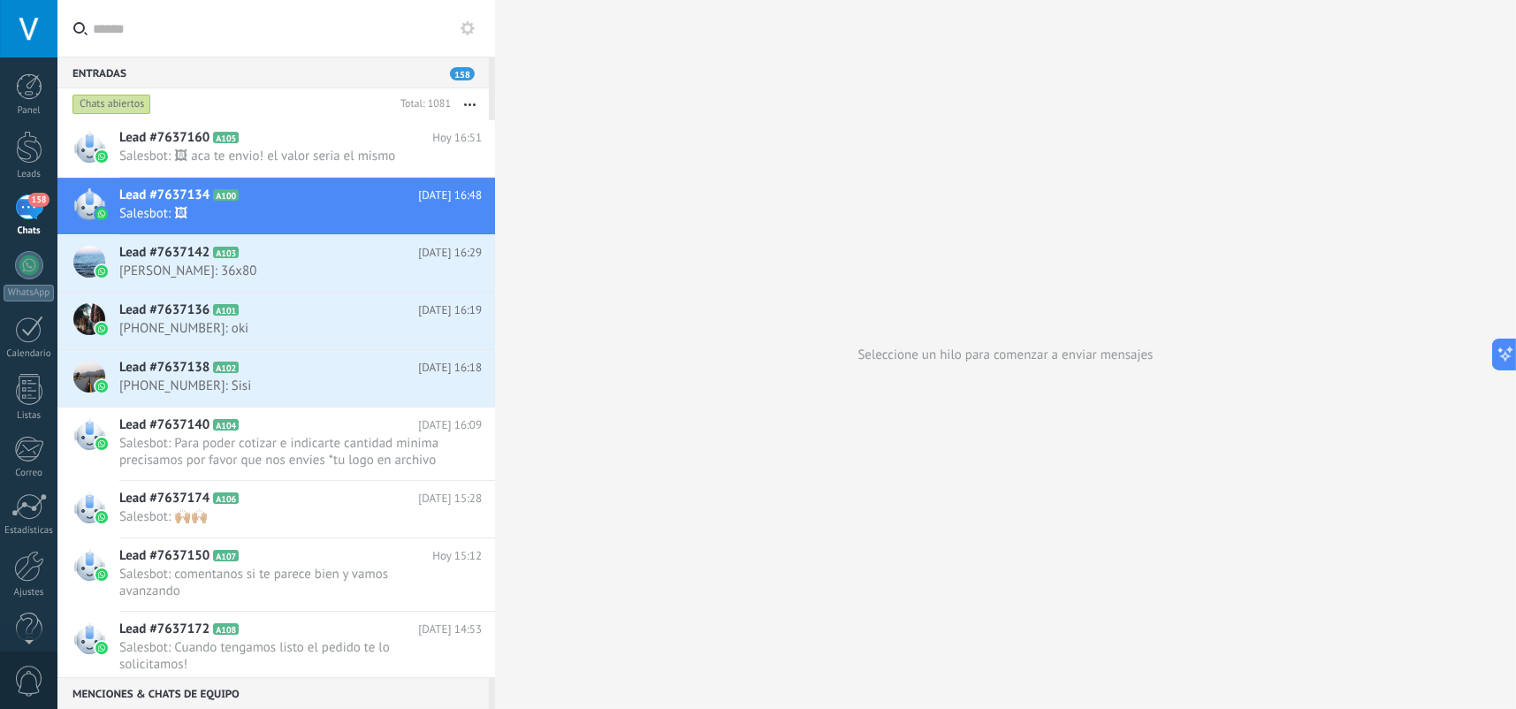
click at [39, 210] on div "158" at bounding box center [29, 208] width 28 height 26
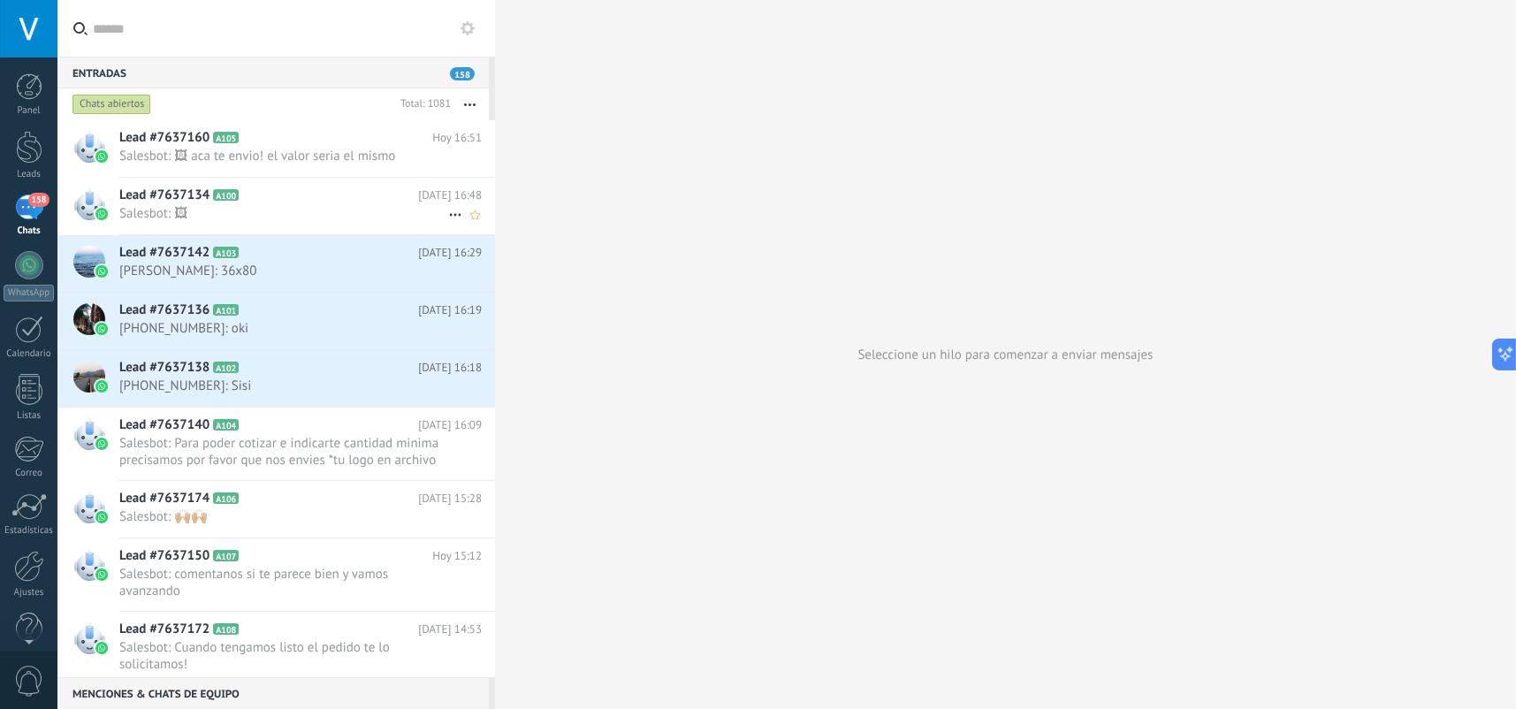
click at [287, 210] on span "Salesbot: 🖼" at bounding box center [283, 213] width 329 height 17
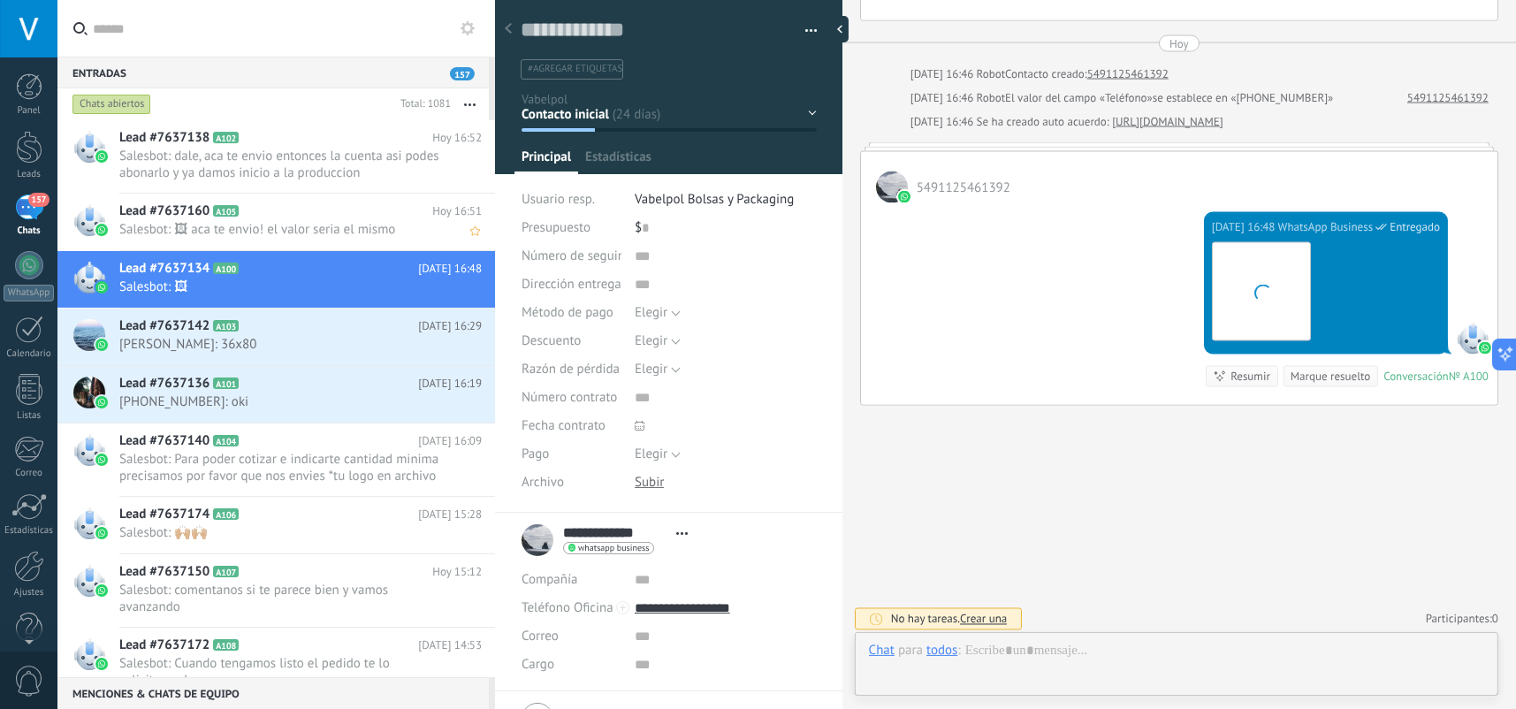
scroll to position [26, 0]
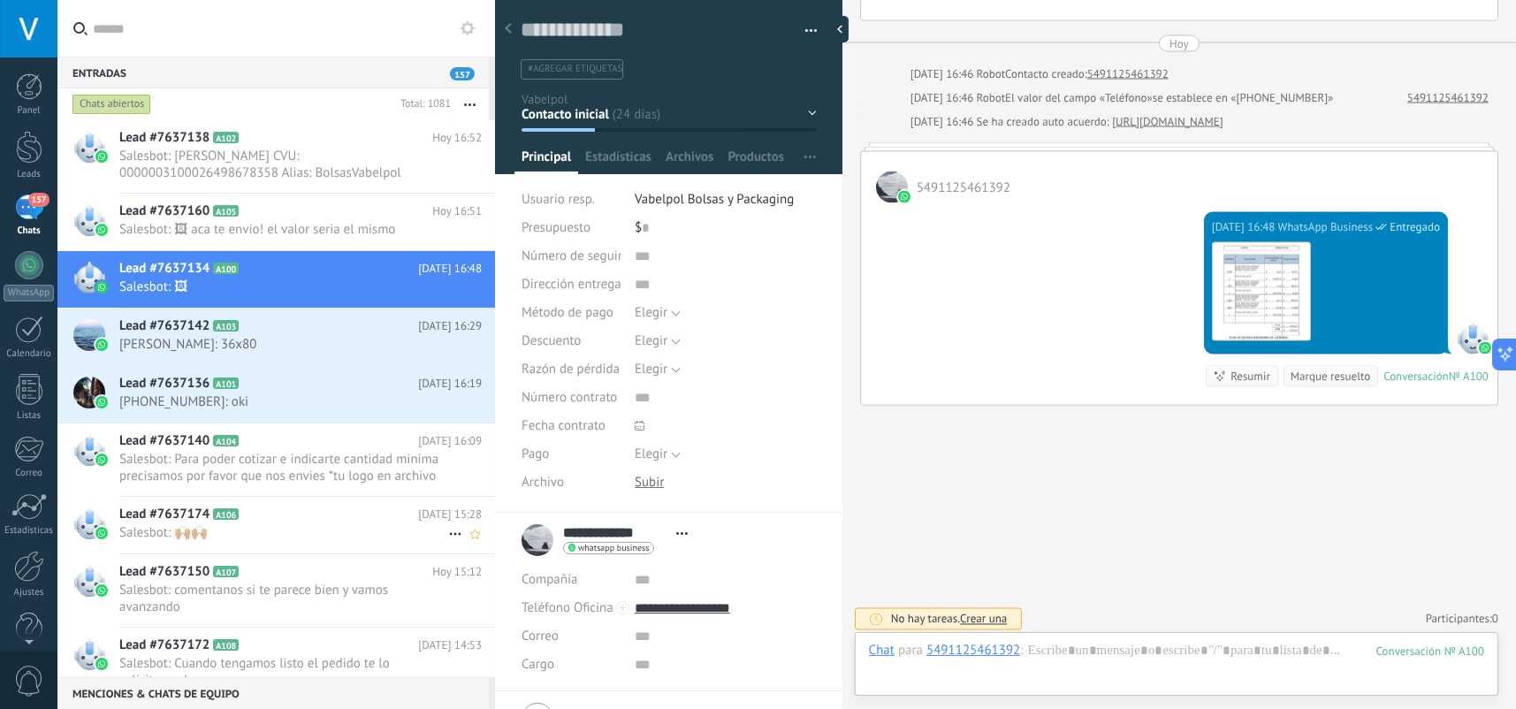
click at [297, 512] on h2 "Lead #7637174 A106" at bounding box center [268, 515] width 299 height 18
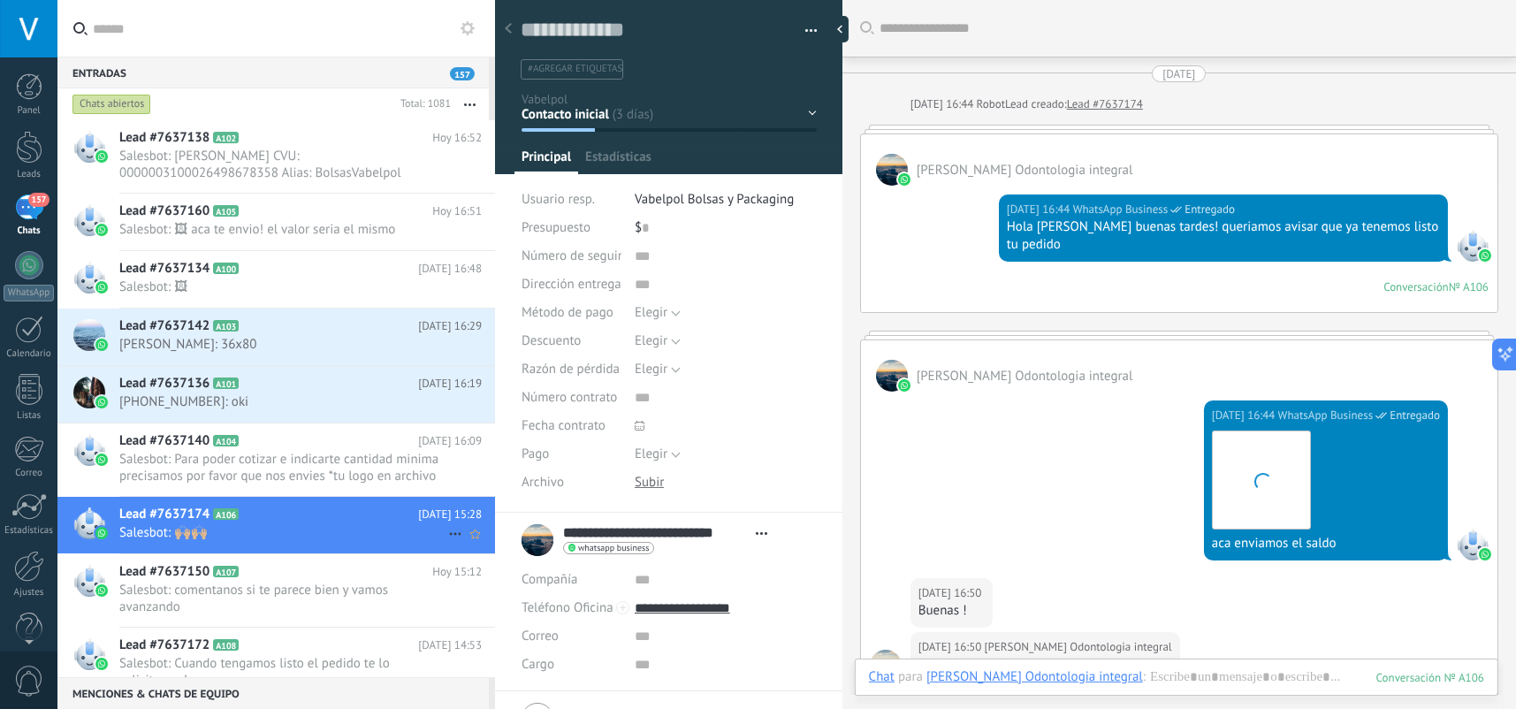
scroll to position [2809, 0]
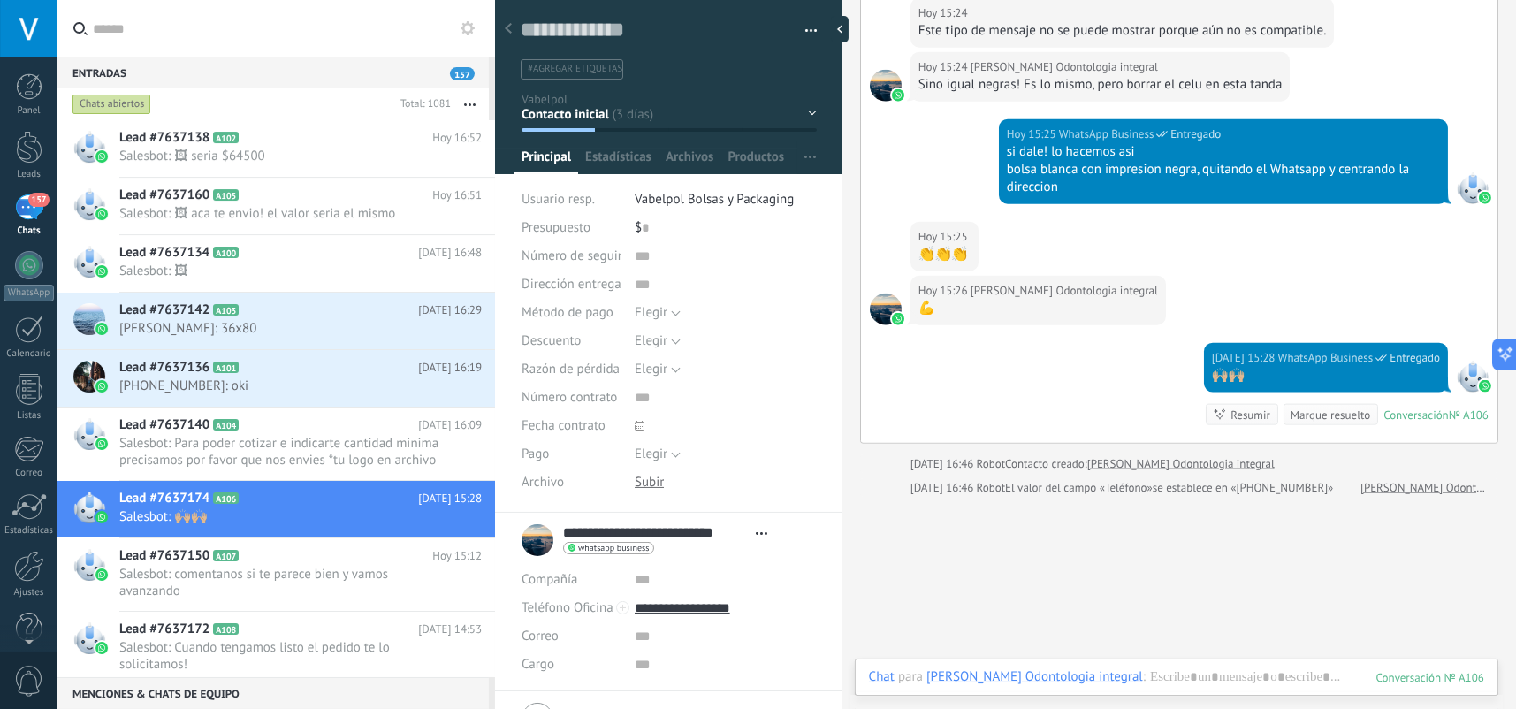
click at [127, 106] on div "Chats abiertos" at bounding box center [112, 104] width 79 height 21
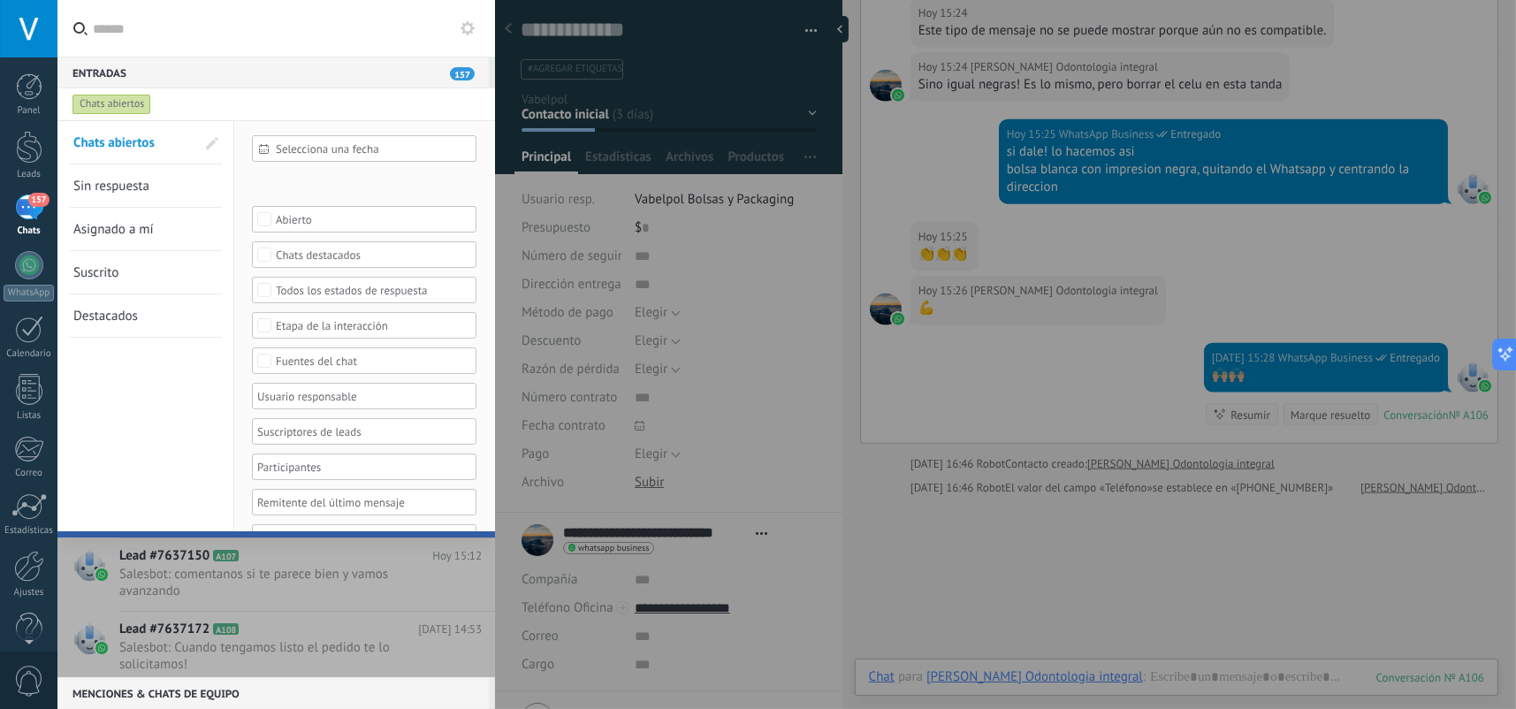
scroll to position [0, 0]
click at [317, 291] on div "Todos los estados de respuesta" at bounding box center [365, 290] width 178 height 13
click at [317, 291] on div "Seleccionar todo" at bounding box center [316, 291] width 81 height 12
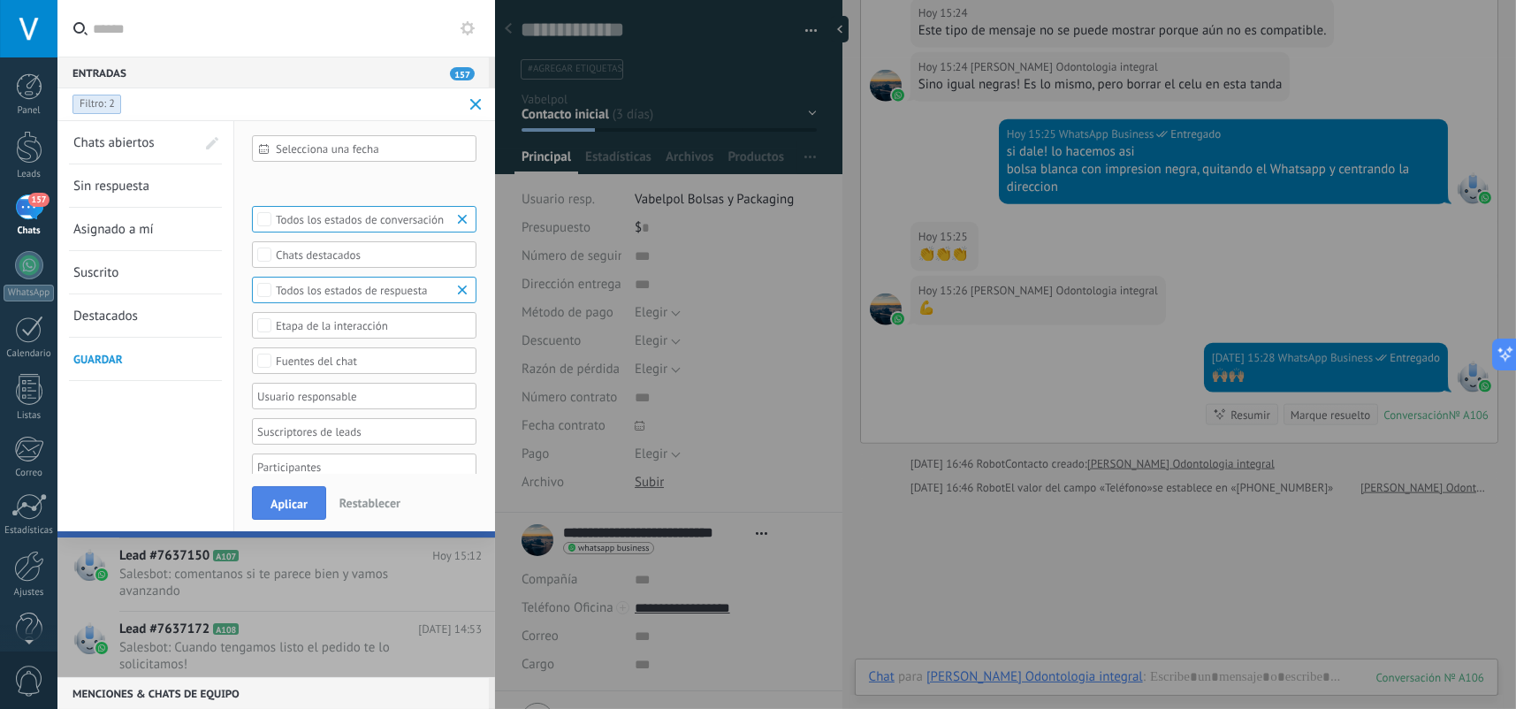
click at [280, 499] on span "Aplicar" at bounding box center [289, 504] width 37 height 12
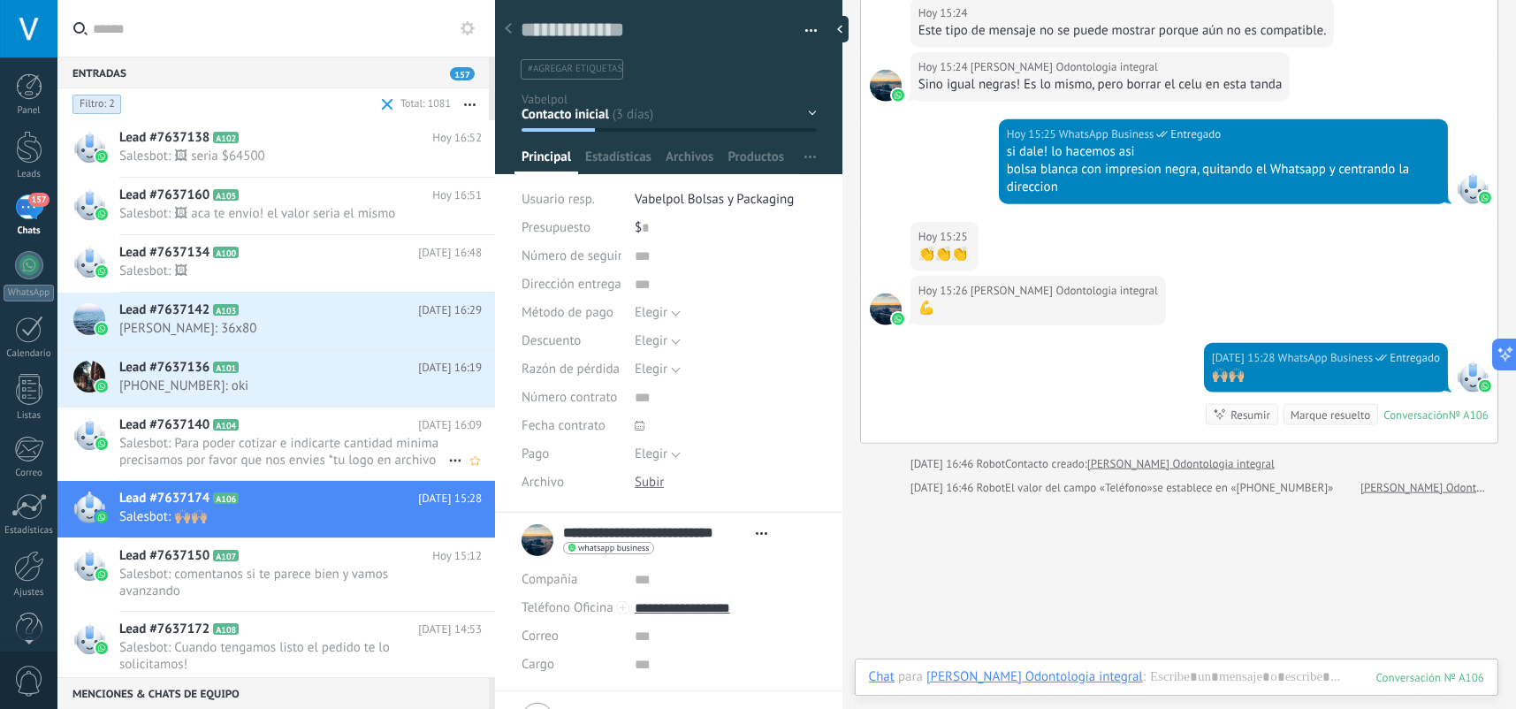
click at [88, 435] on div at bounding box center [89, 434] width 32 height 32
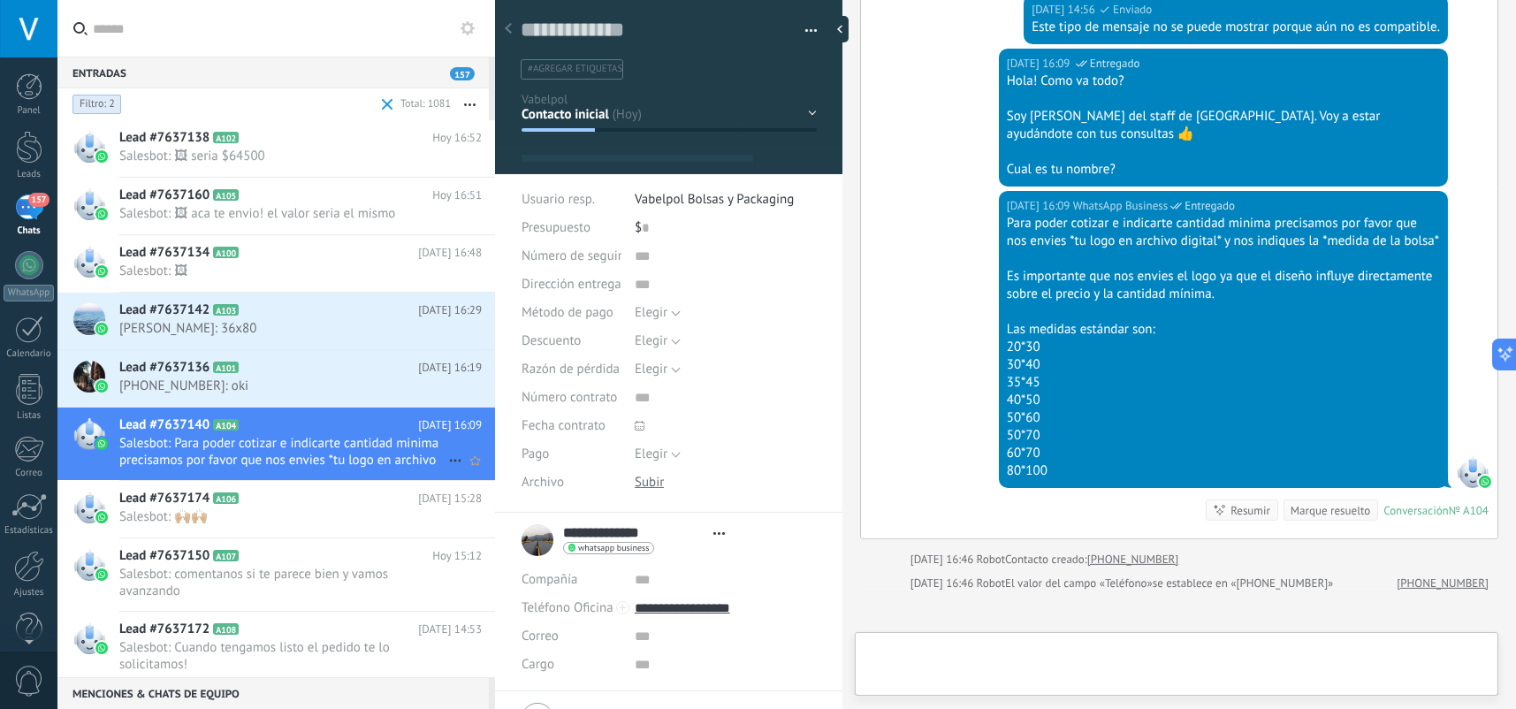
scroll to position [26, 0]
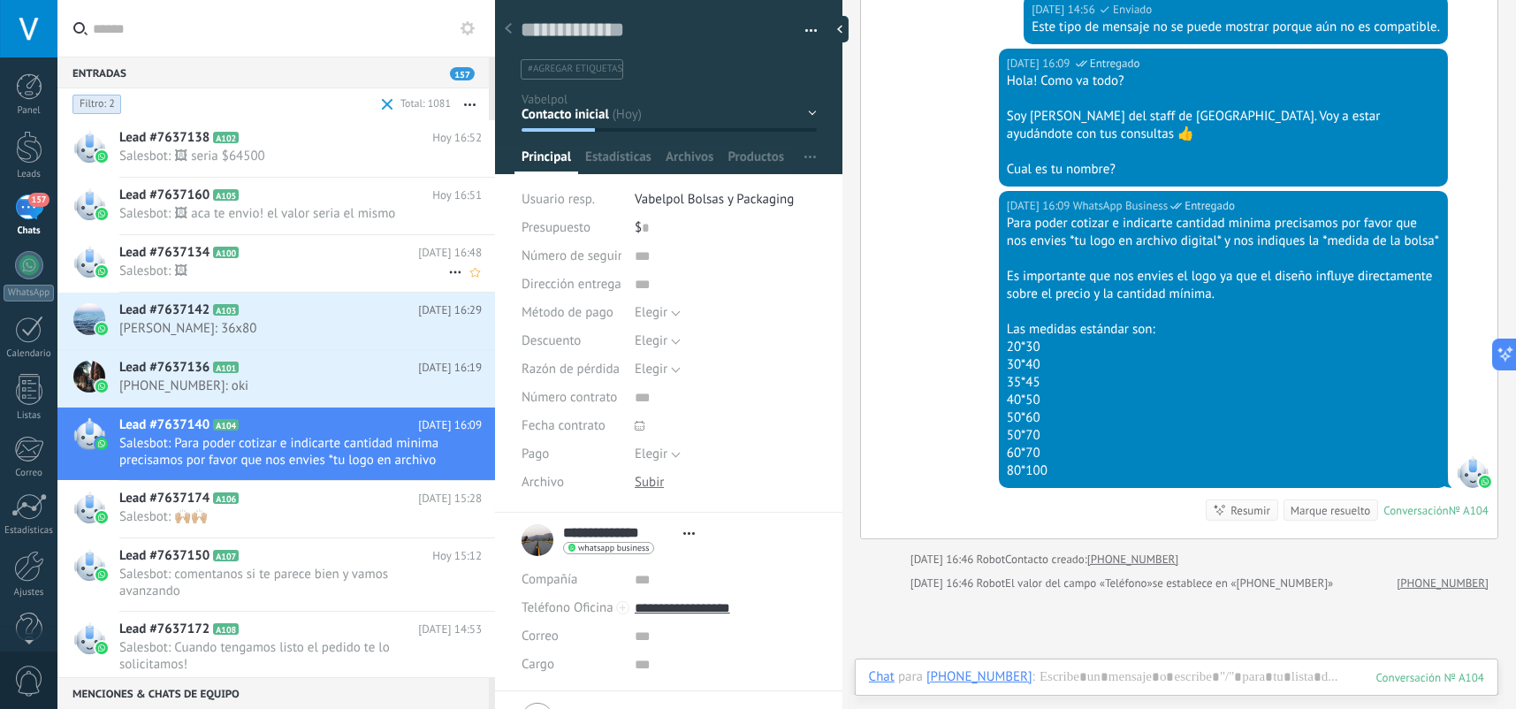
click at [324, 253] on h2 "Lead #7637134 A100" at bounding box center [268, 253] width 299 height 18
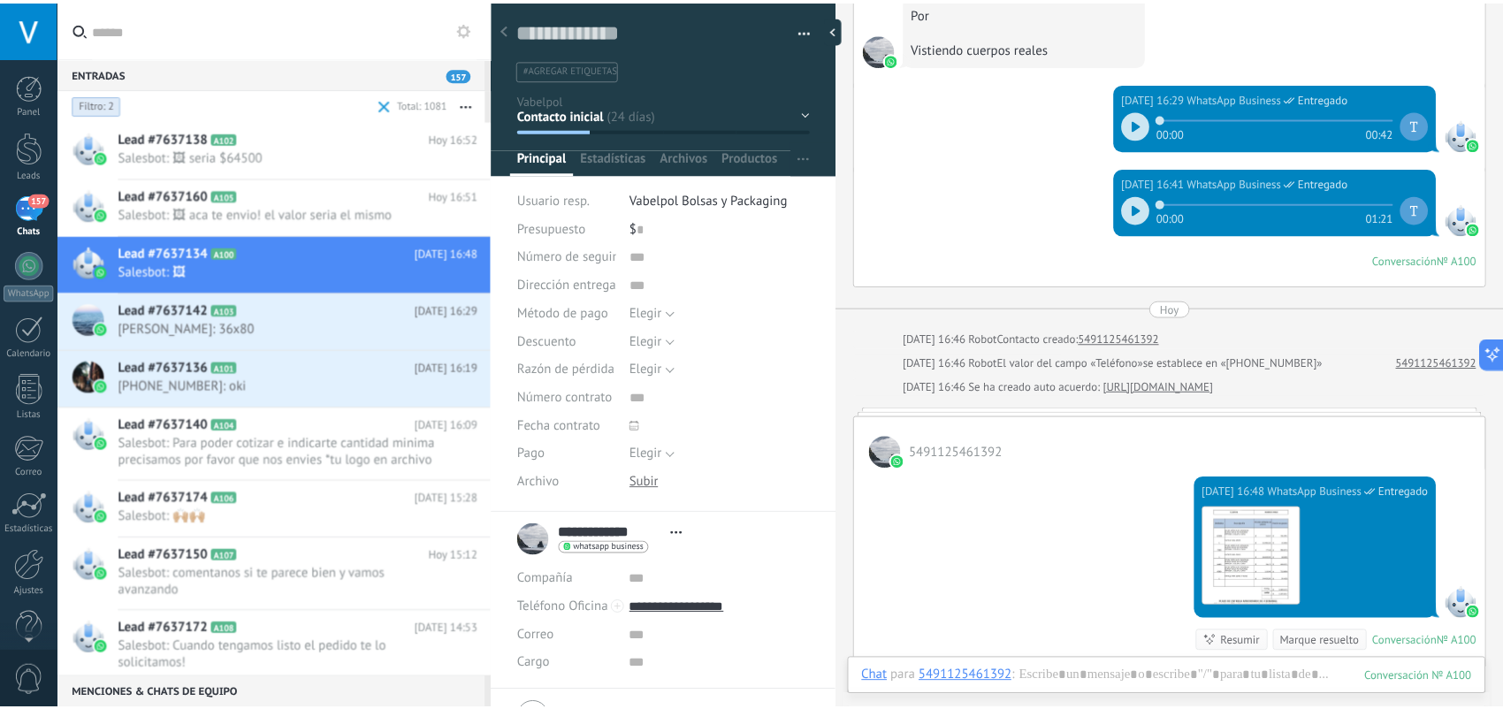
scroll to position [3891, 0]
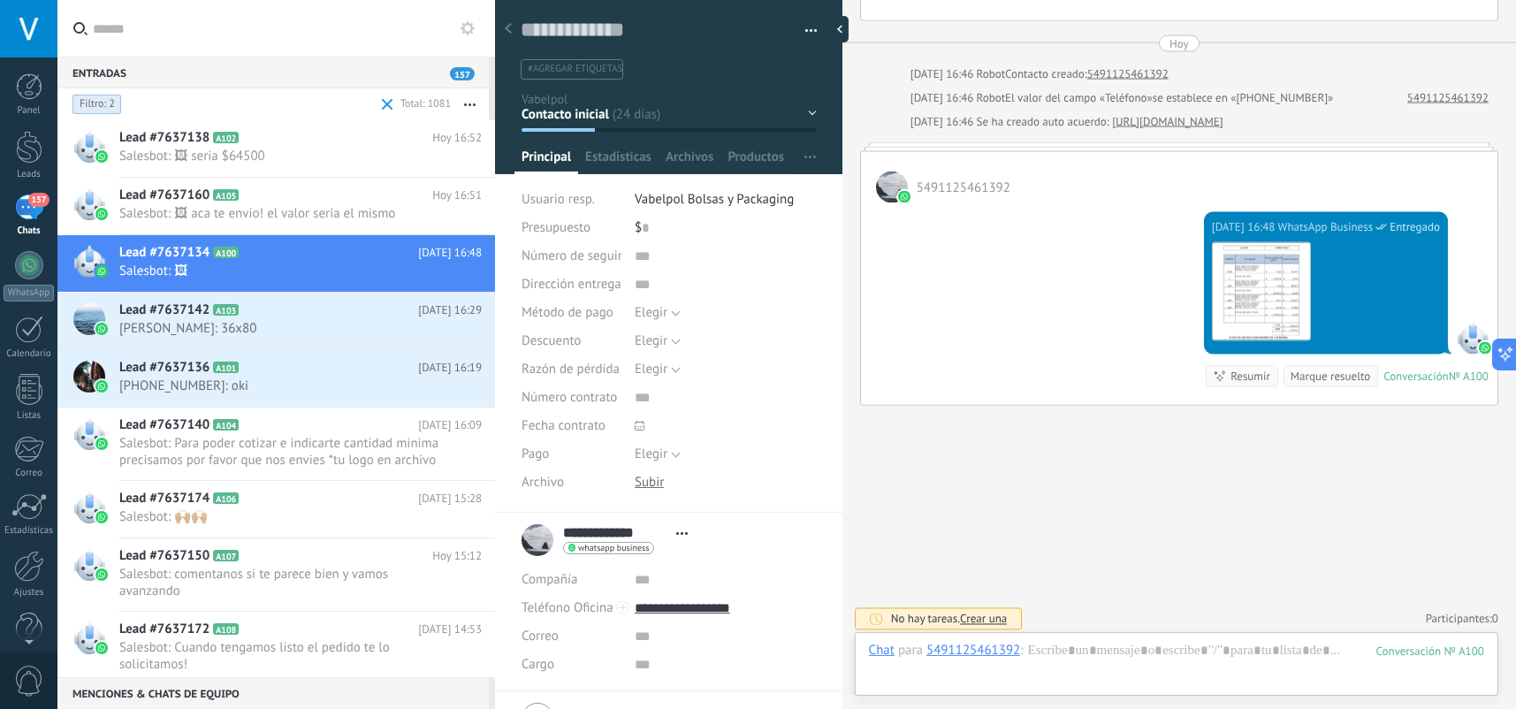
drag, startPoint x: 385, startPoint y: 104, endPoint x: 355, endPoint y: 102, distance: 29.3
click at [355, 102] on form "Estado de conversación: 2 Estatus Filtro: 2 Total: 1081 Silenciar Acciones múlt…" at bounding box center [272, 104] width 431 height 32
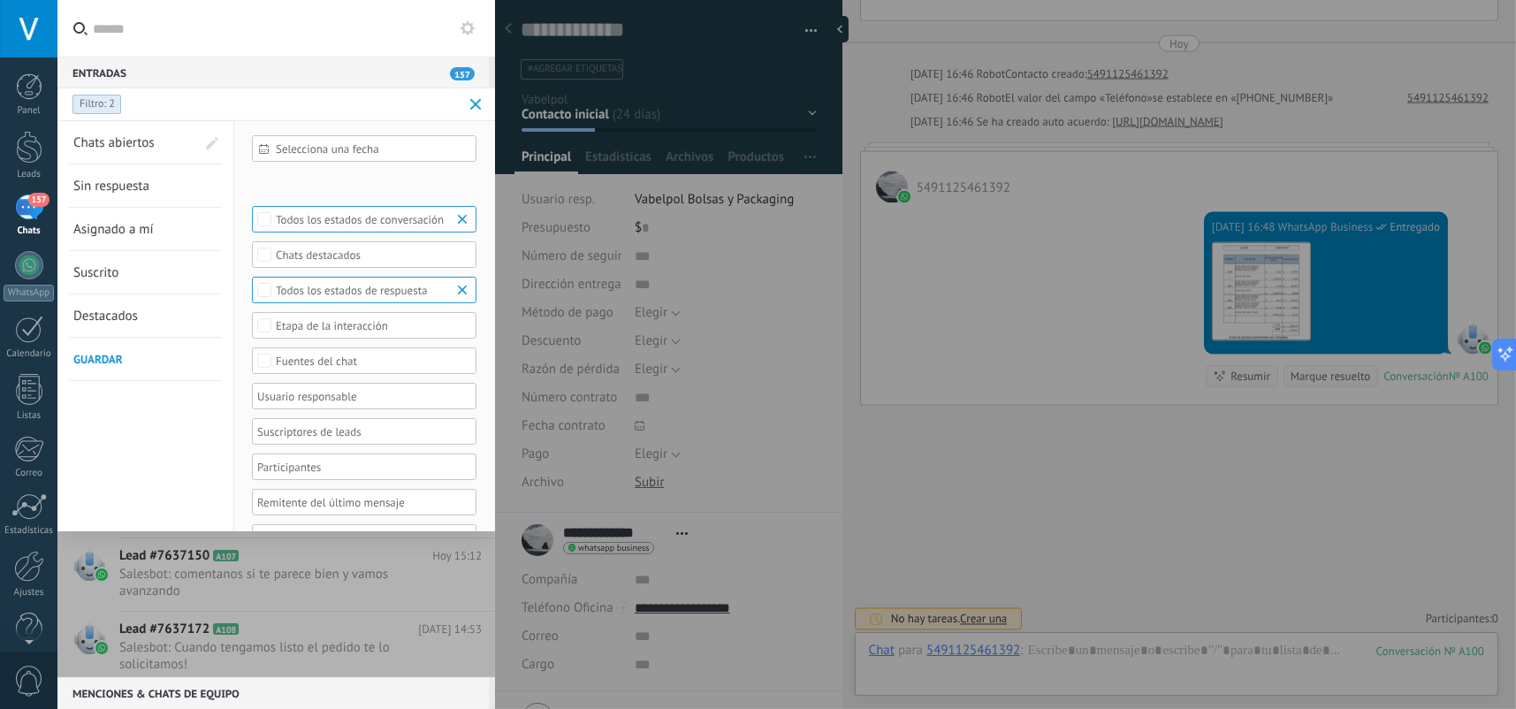
click at [473, 103] on span at bounding box center [475, 104] width 11 height 11
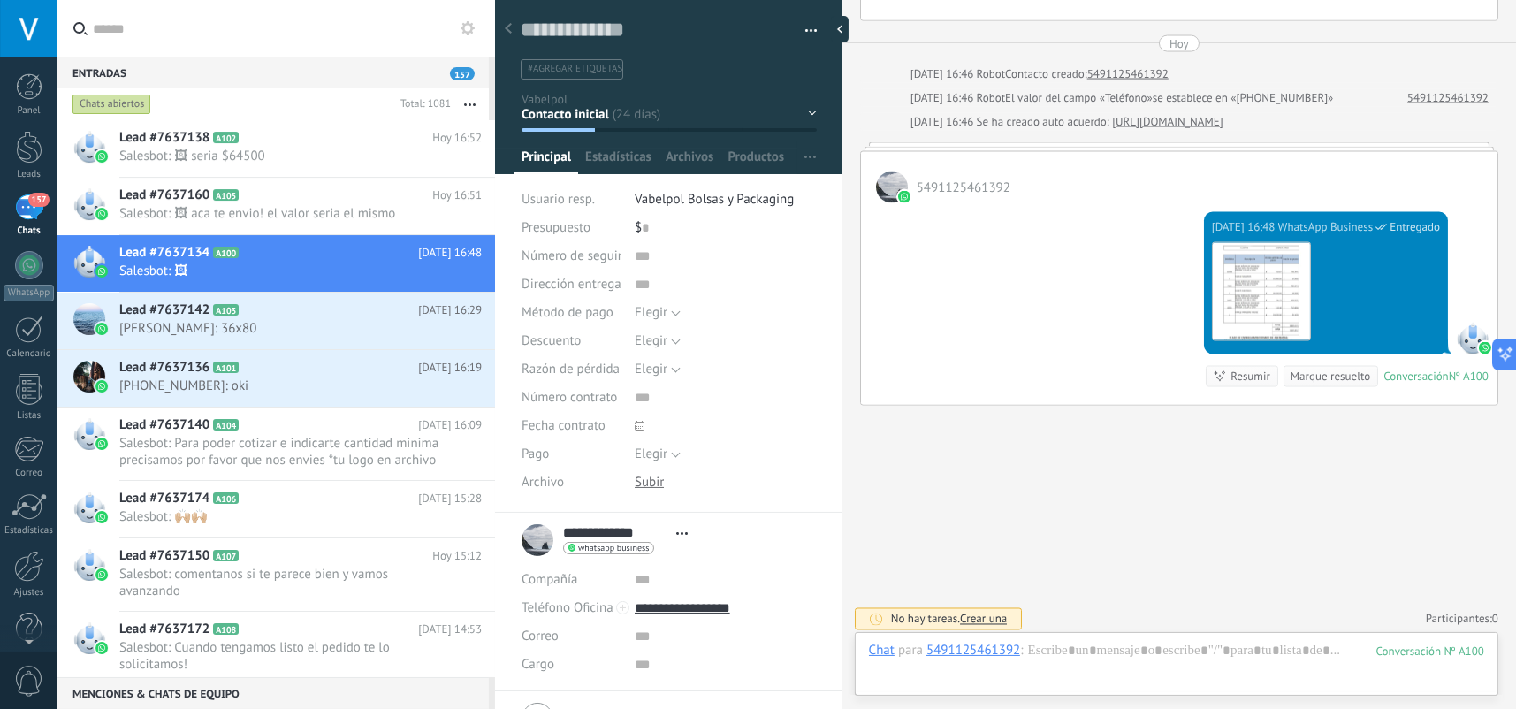
click at [467, 108] on button "button" at bounding box center [470, 104] width 38 height 32
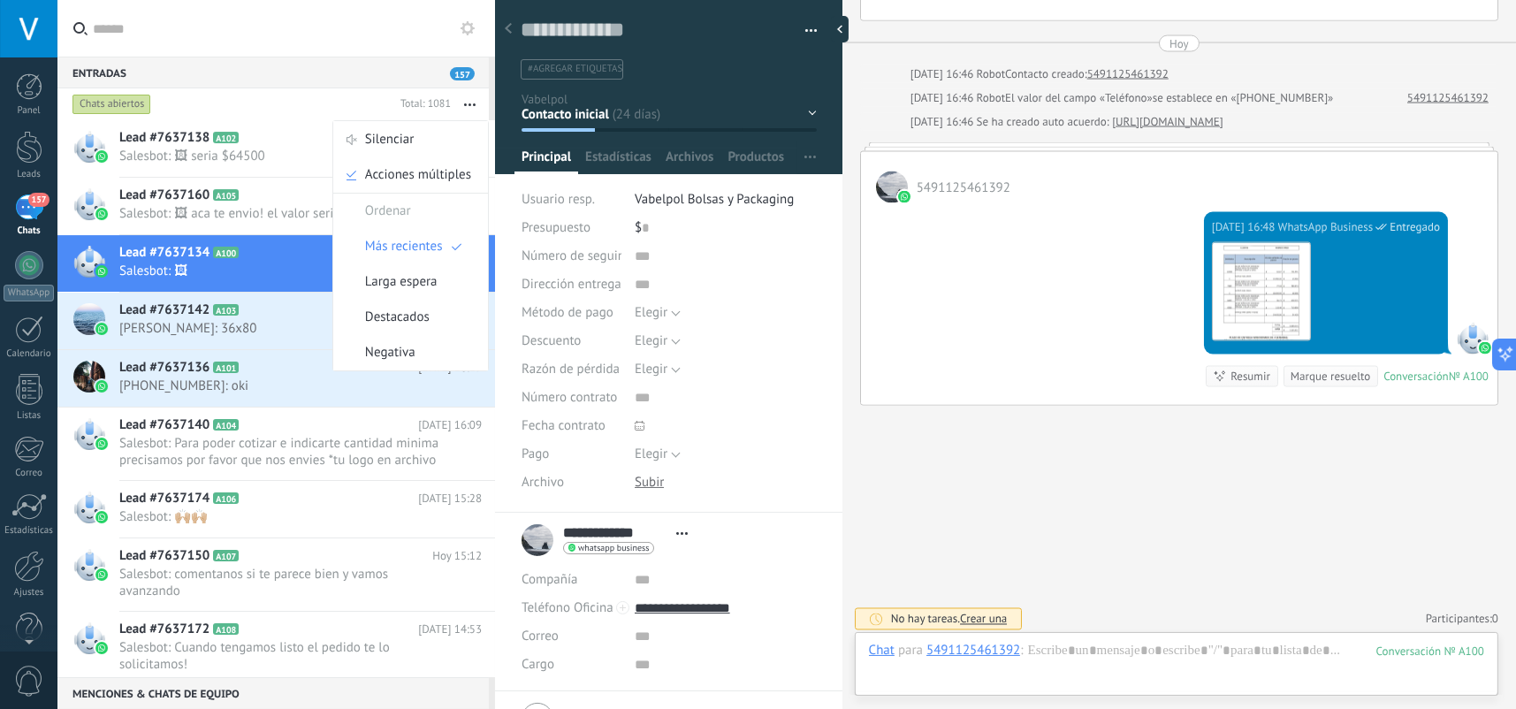
click at [286, 89] on div "Chats abiertos" at bounding box center [231, 104] width 325 height 32
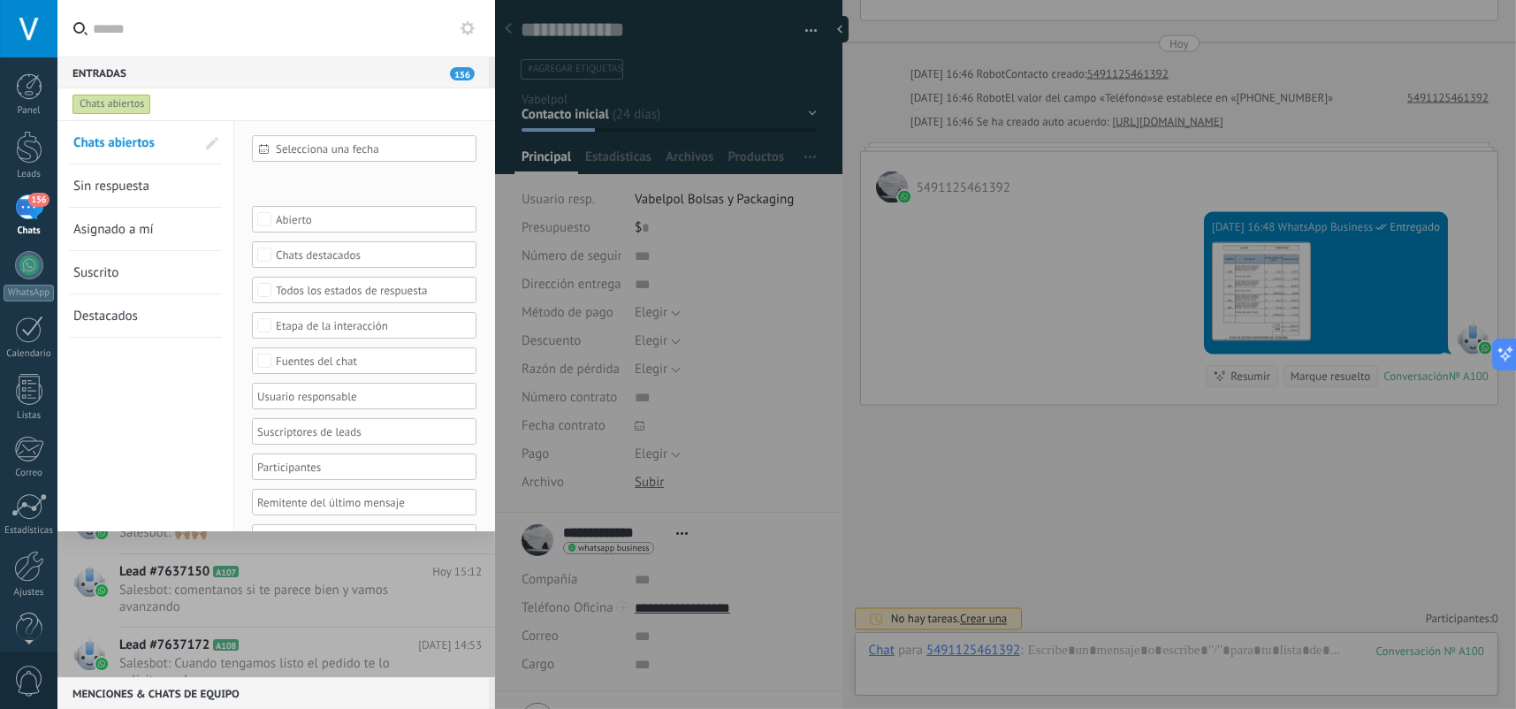
click at [310, 34] on input "text" at bounding box center [287, 28] width 388 height 57
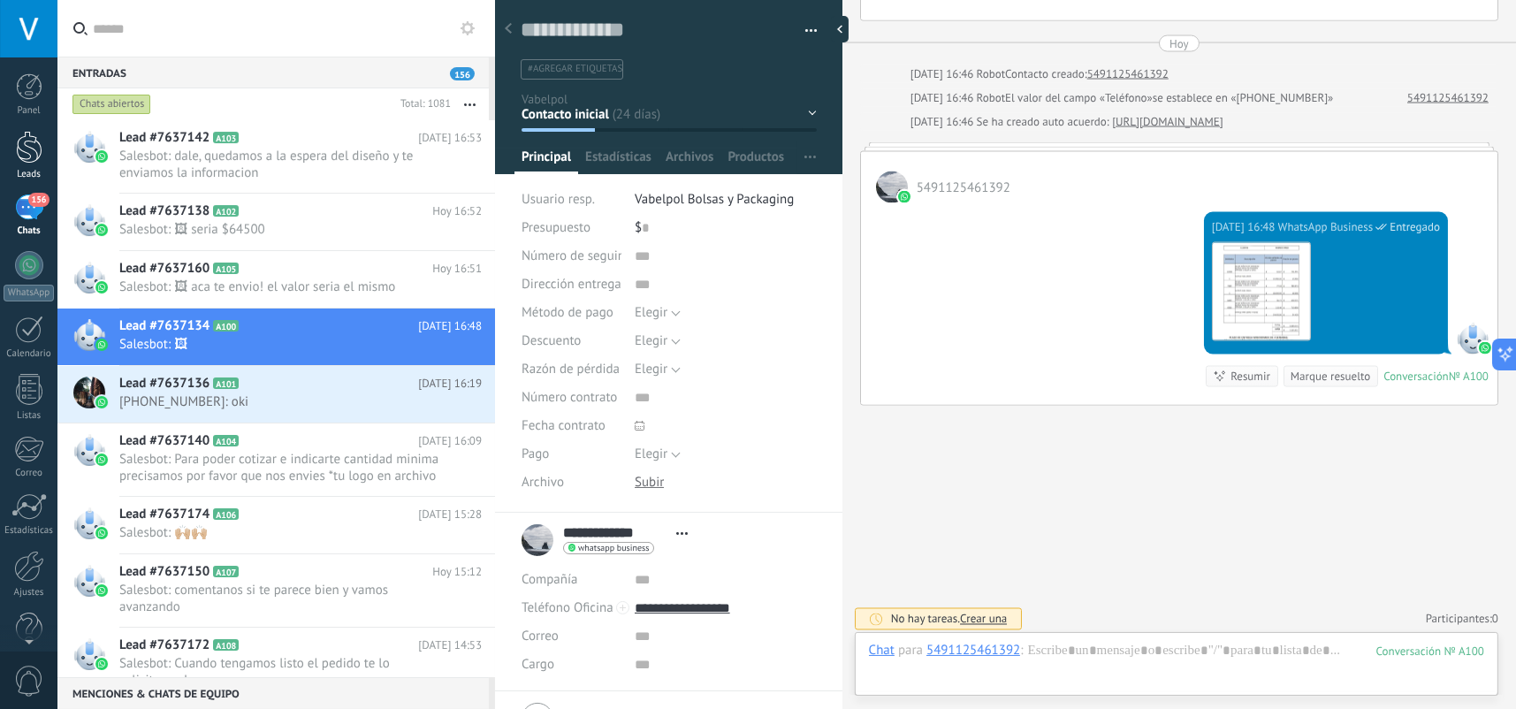
click at [33, 153] on div at bounding box center [29, 147] width 27 height 33
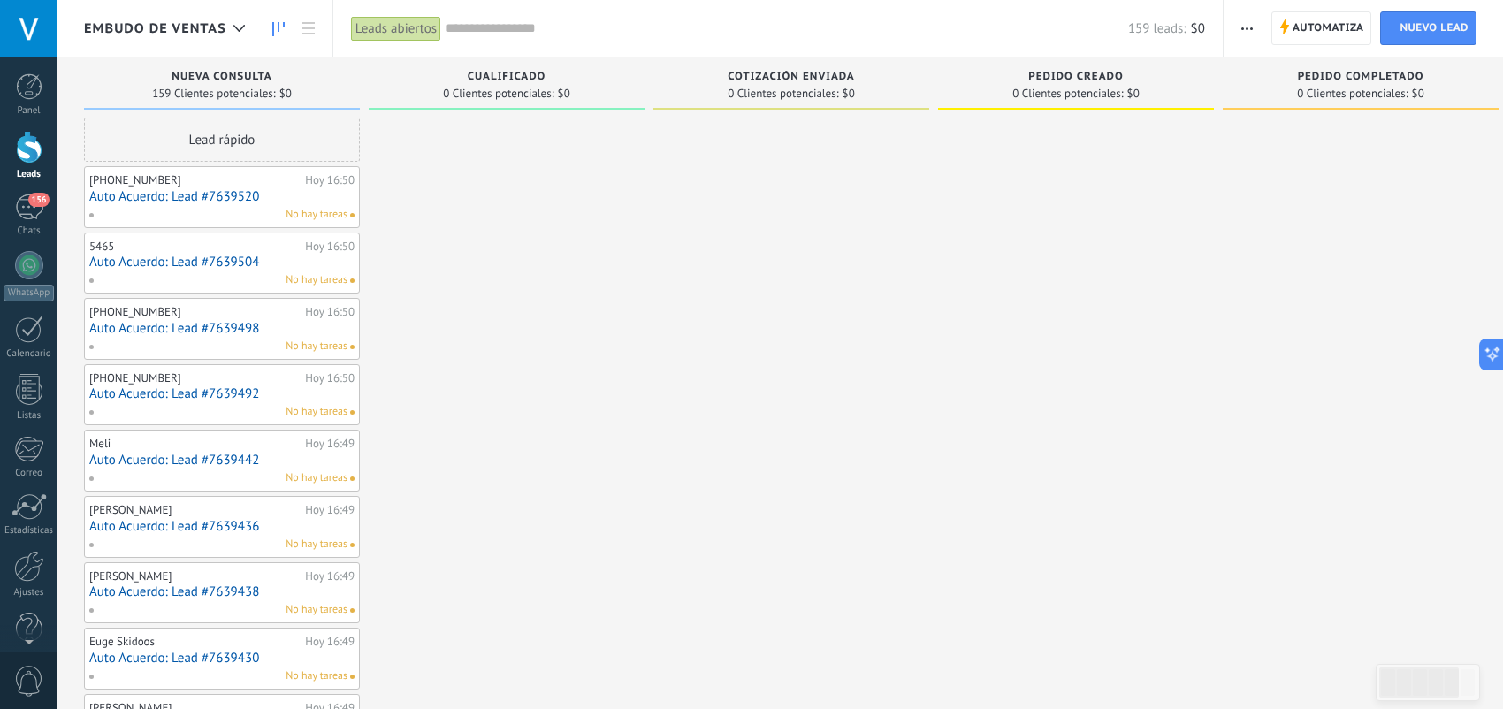
click at [243, 193] on link "Auto Acuerdo: Lead #7639520" at bounding box center [221, 196] width 265 height 15
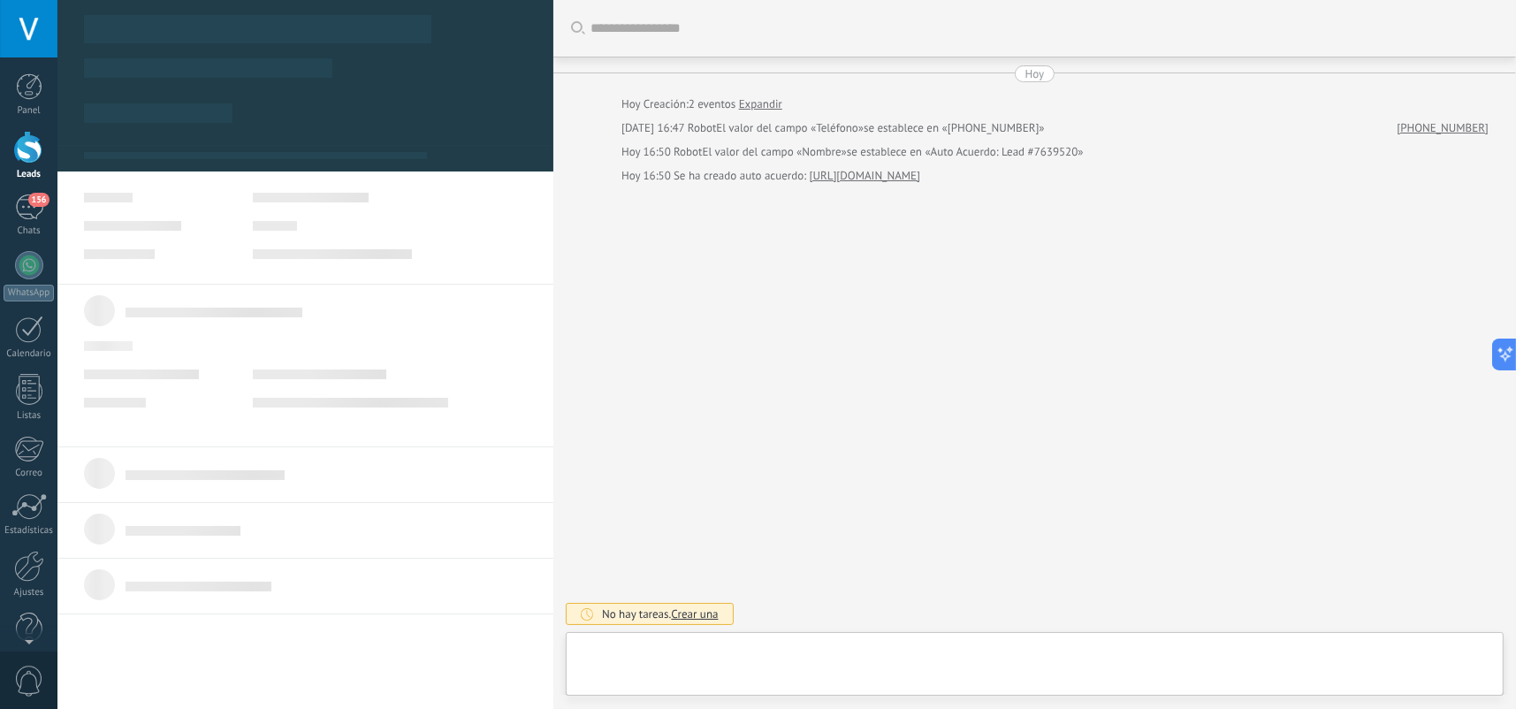
type textarea "**********"
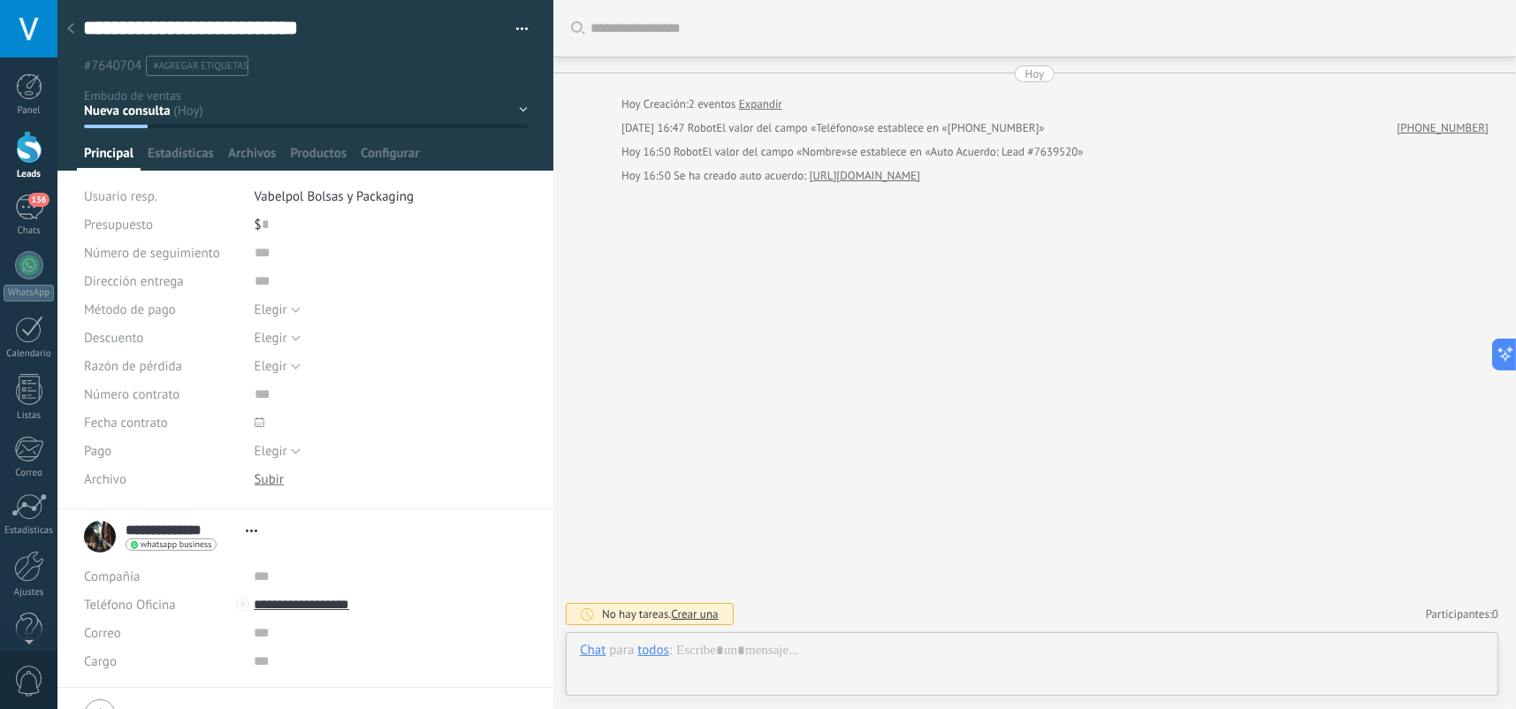
click at [42, 143] on link "Leads" at bounding box center [28, 156] width 57 height 50
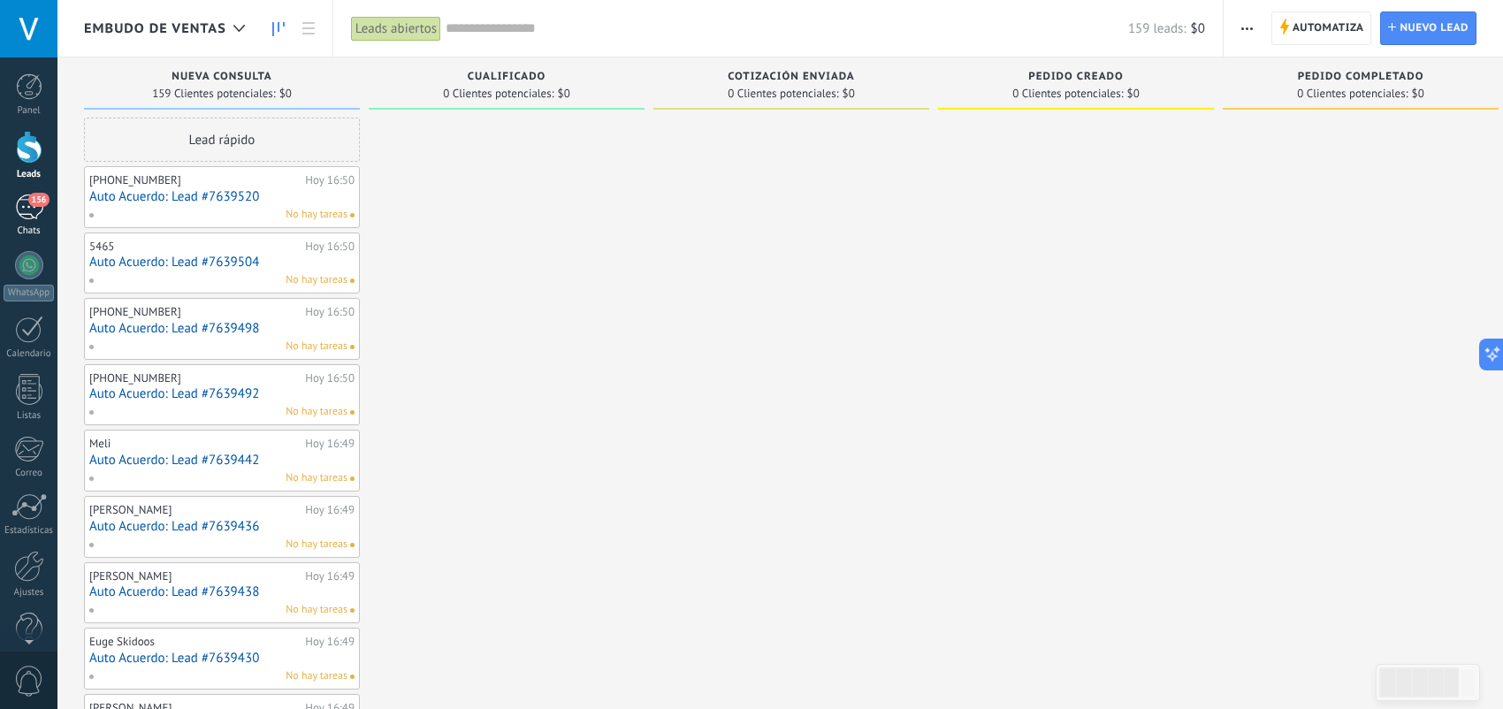
click at [28, 222] on link "156 Chats" at bounding box center [28, 216] width 57 height 42
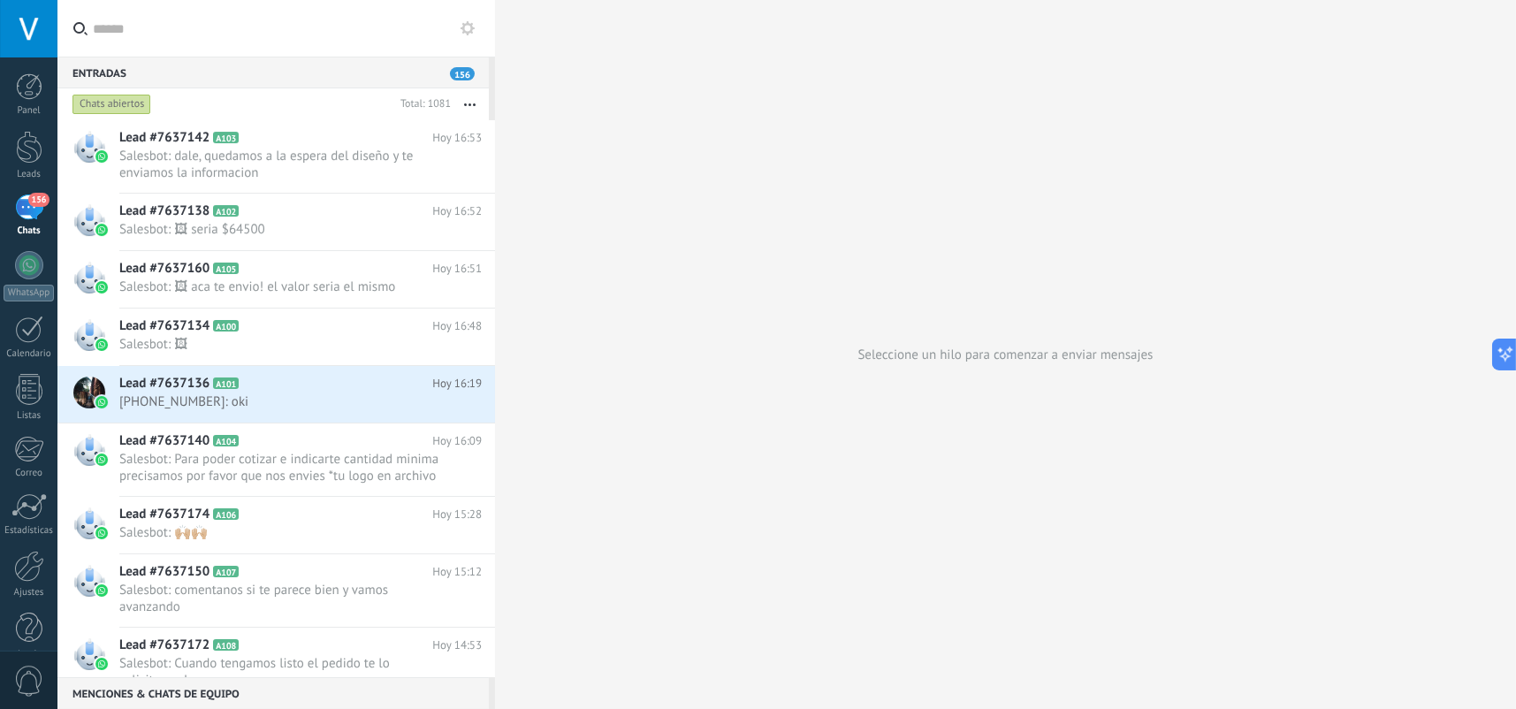
drag, startPoint x: 0, startPoint y: 0, endPoint x: 599, endPoint y: 154, distance: 618.9
click at [599, 154] on div "Seleccione un hilo para comenzar a enviar mensajes" at bounding box center [1005, 354] width 1021 height 709
click at [35, 164] on link "Leads" at bounding box center [28, 156] width 57 height 50
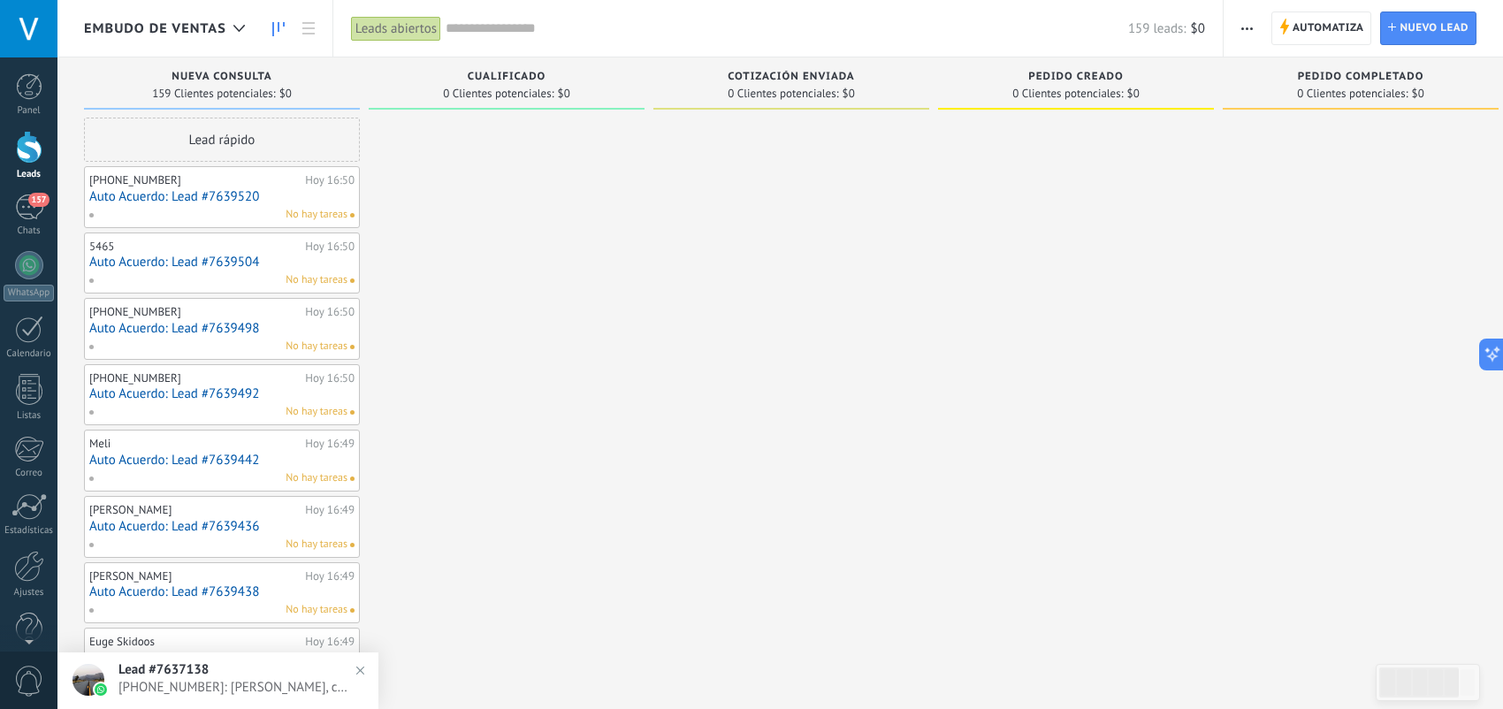
click at [360, 662] on img at bounding box center [360, 671] width 26 height 26
click at [26, 201] on div "158" at bounding box center [29, 208] width 28 height 26
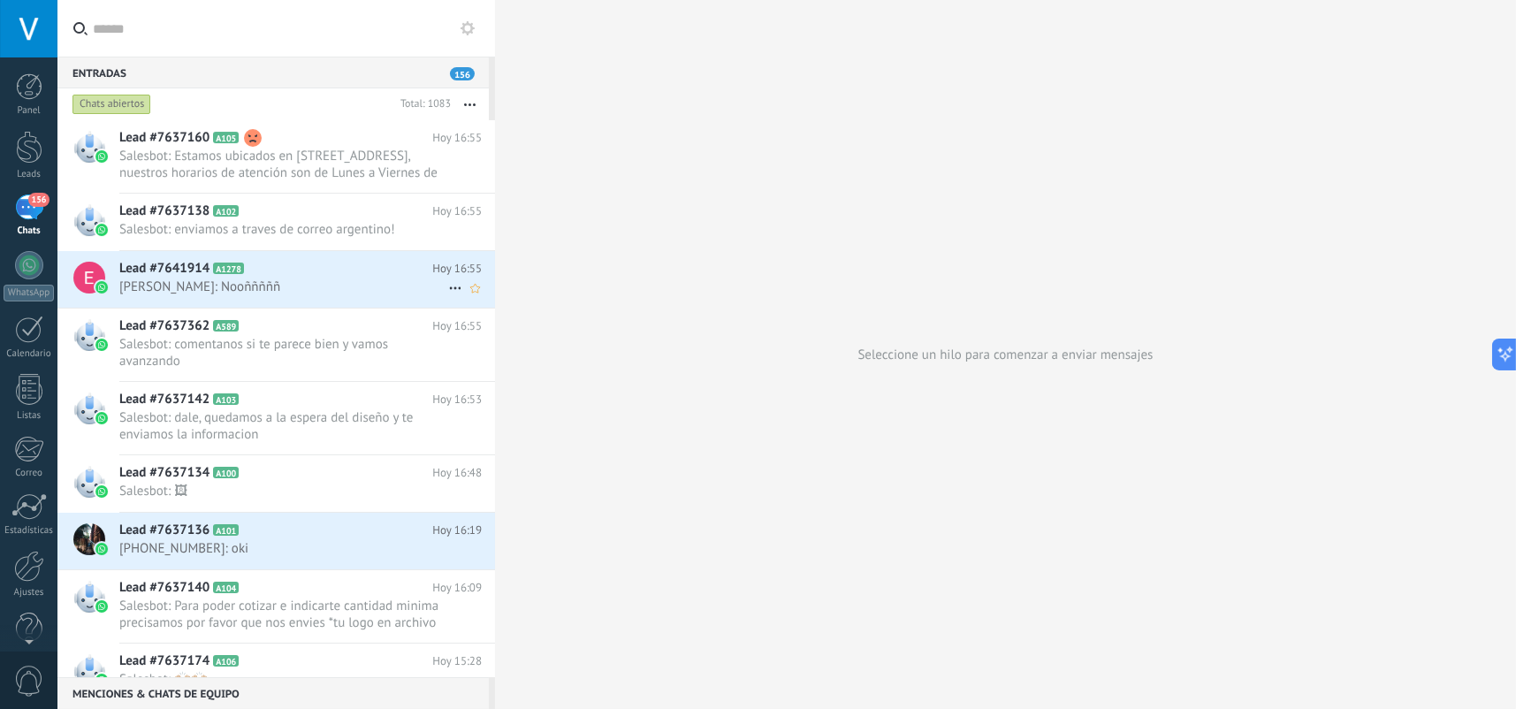
click at [365, 283] on span "[PERSON_NAME]: Nooñññññ" at bounding box center [283, 287] width 329 height 17
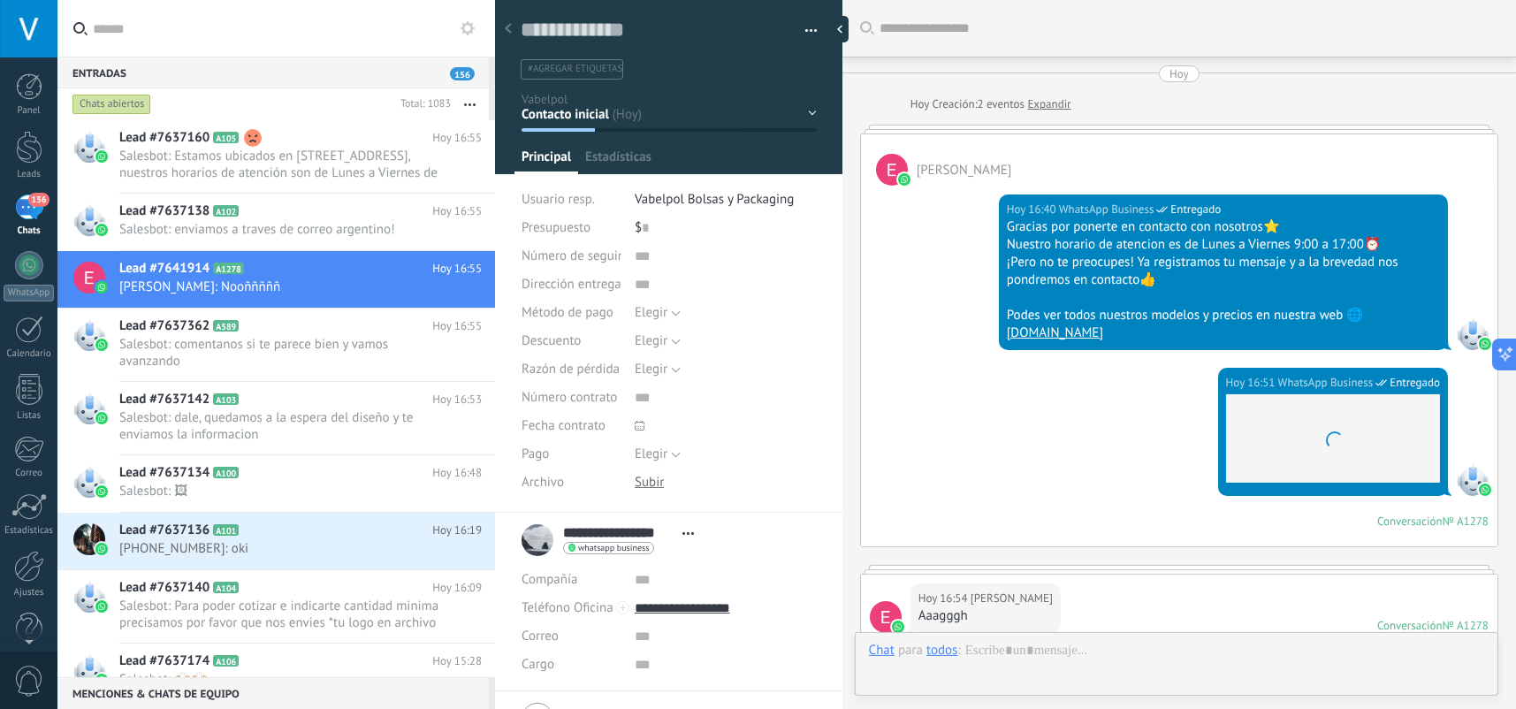
scroll to position [454, 0]
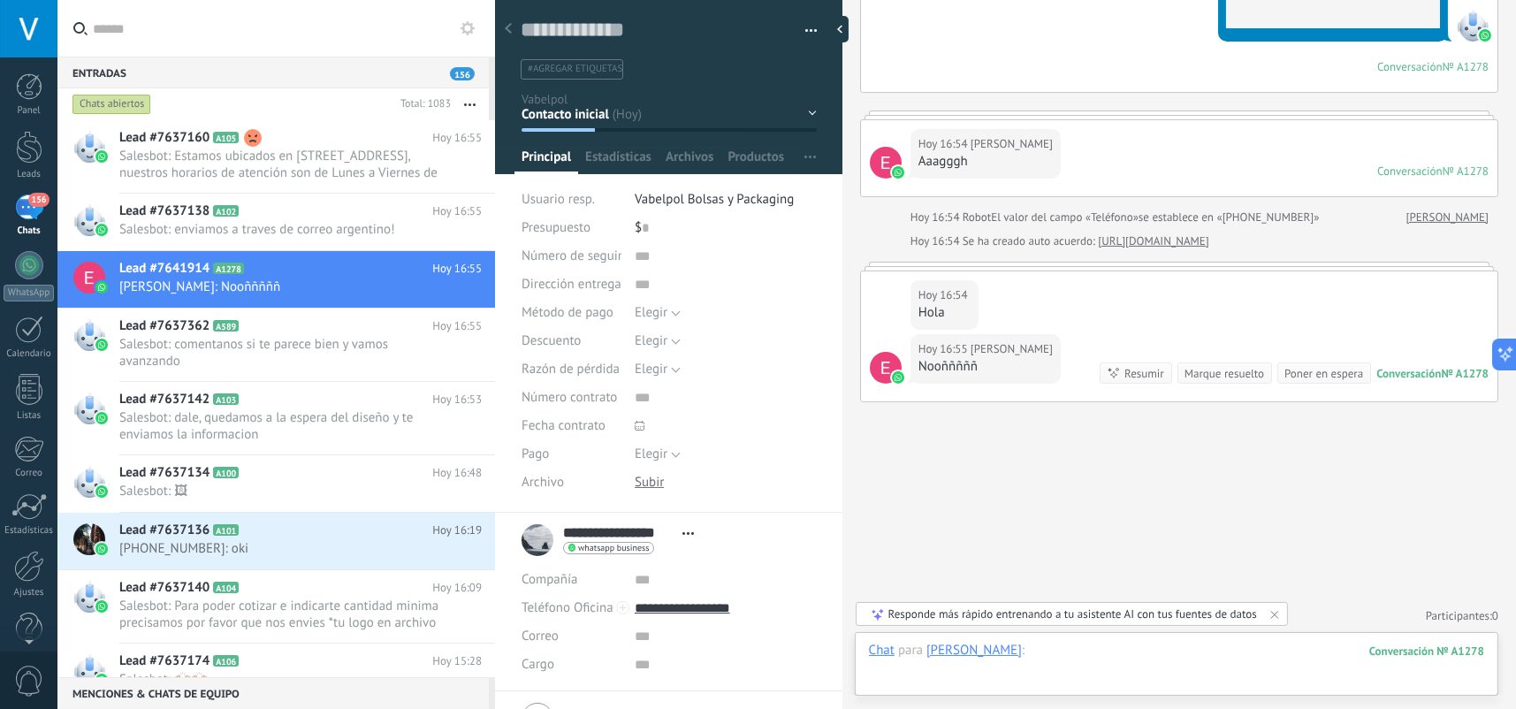
click at [1081, 650] on div at bounding box center [1176, 668] width 615 height 53
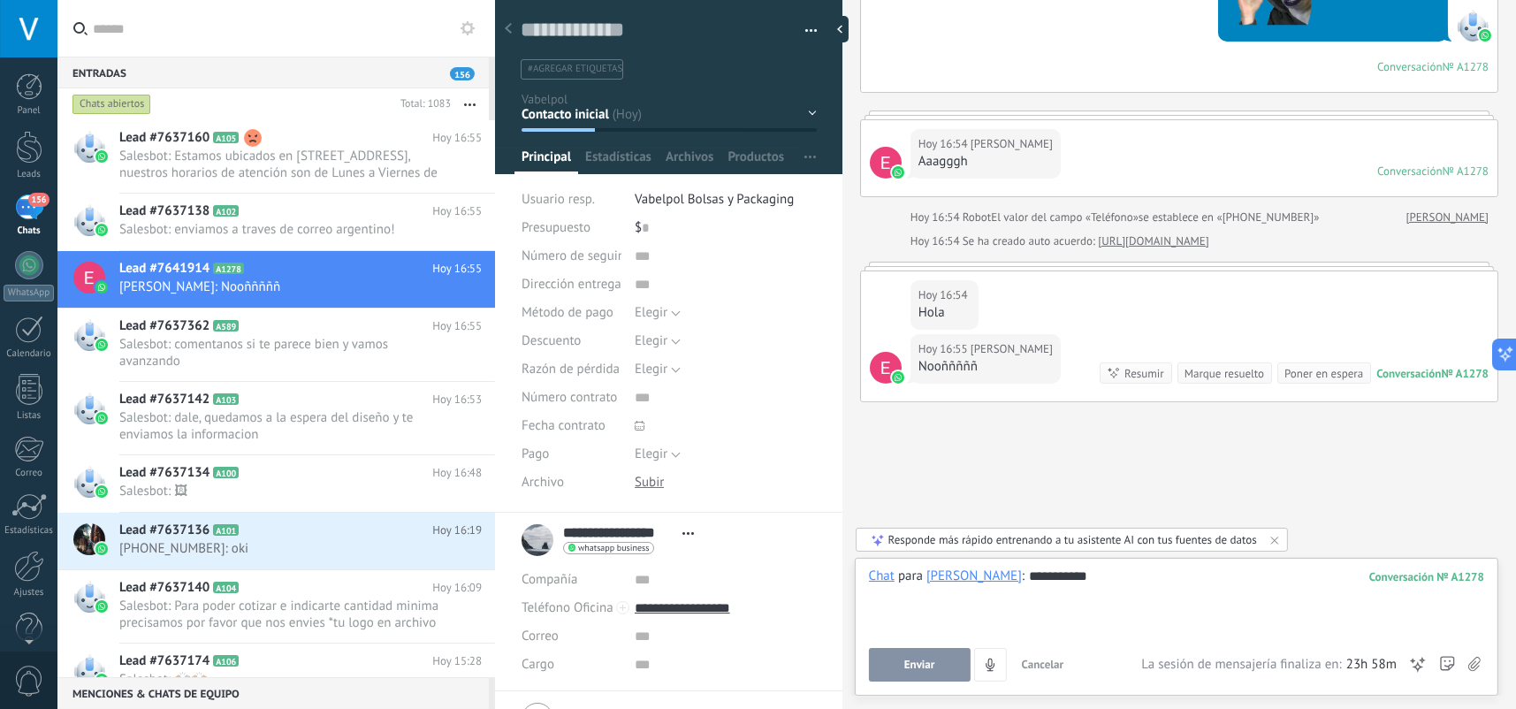
click at [921, 660] on span "Enviar" at bounding box center [920, 665] width 31 height 12
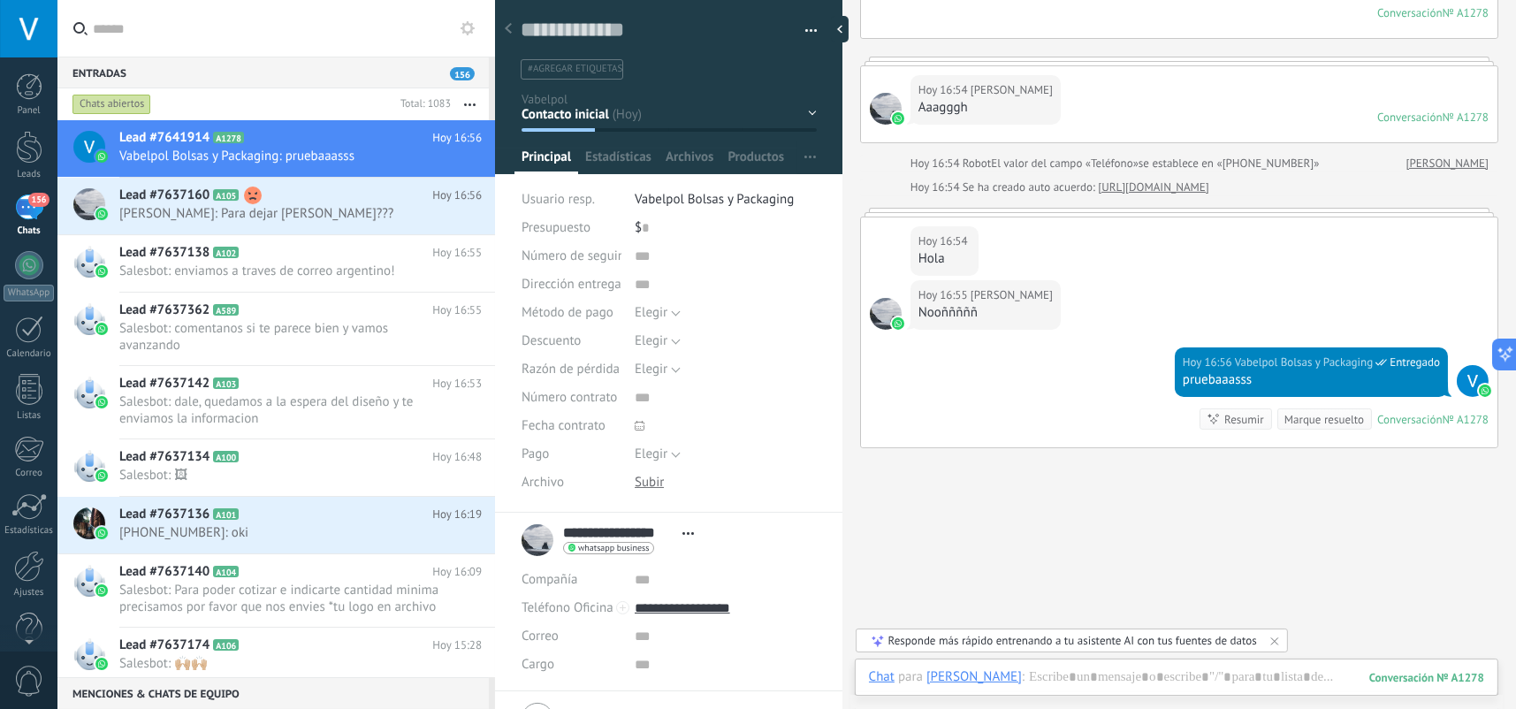
scroll to position [554, 0]
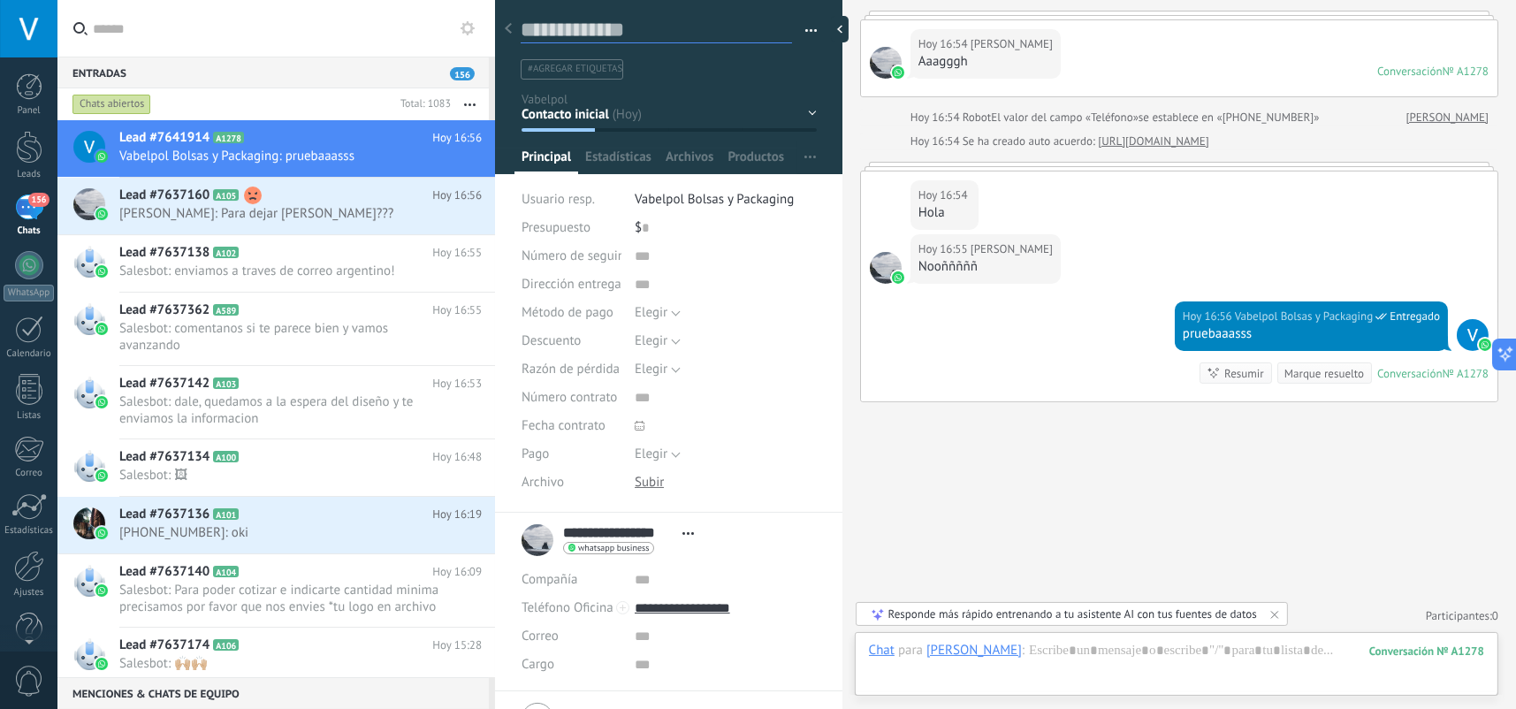
click at [629, 33] on textarea at bounding box center [656, 30] width 271 height 27
click at [808, 27] on button "button" at bounding box center [805, 31] width 26 height 27
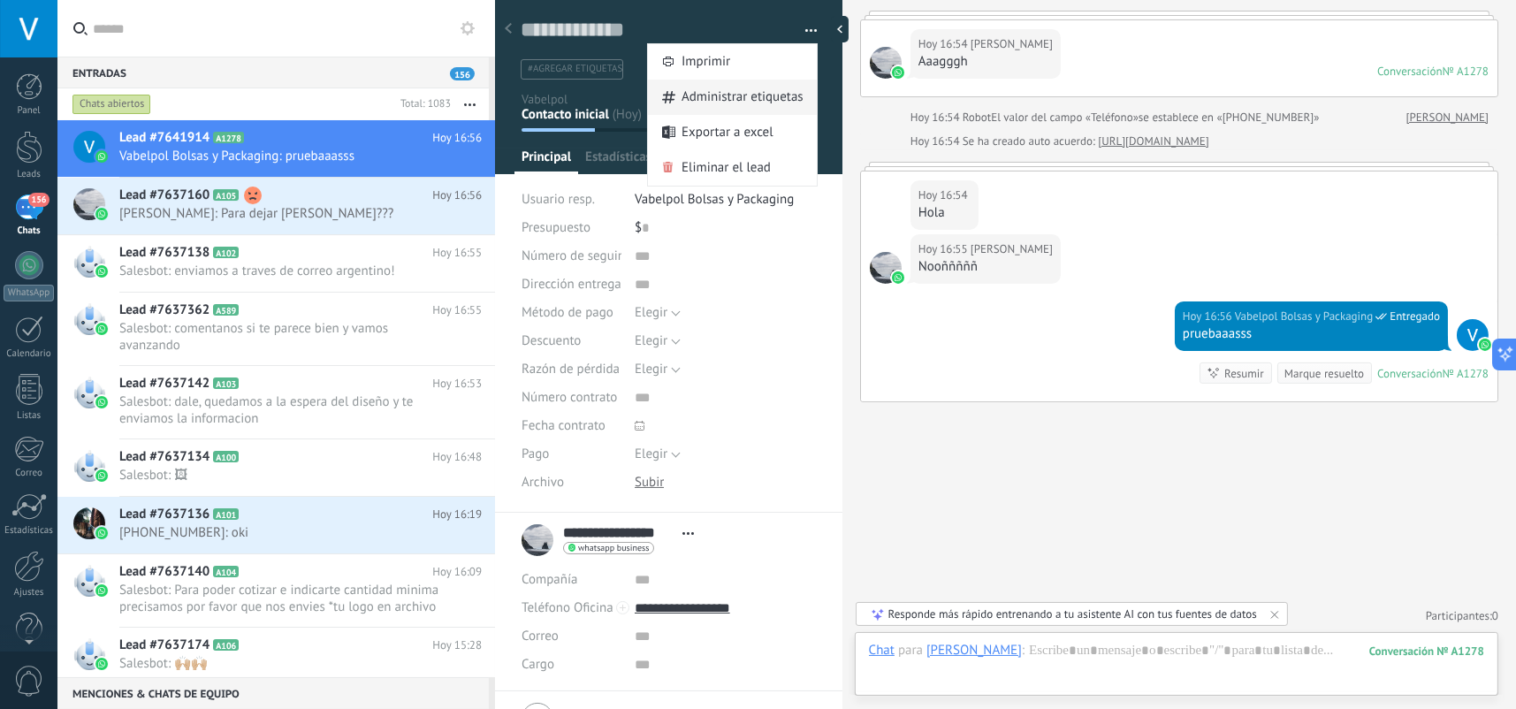
click at [760, 86] on span "Administrar etiquetas" at bounding box center [743, 97] width 122 height 35
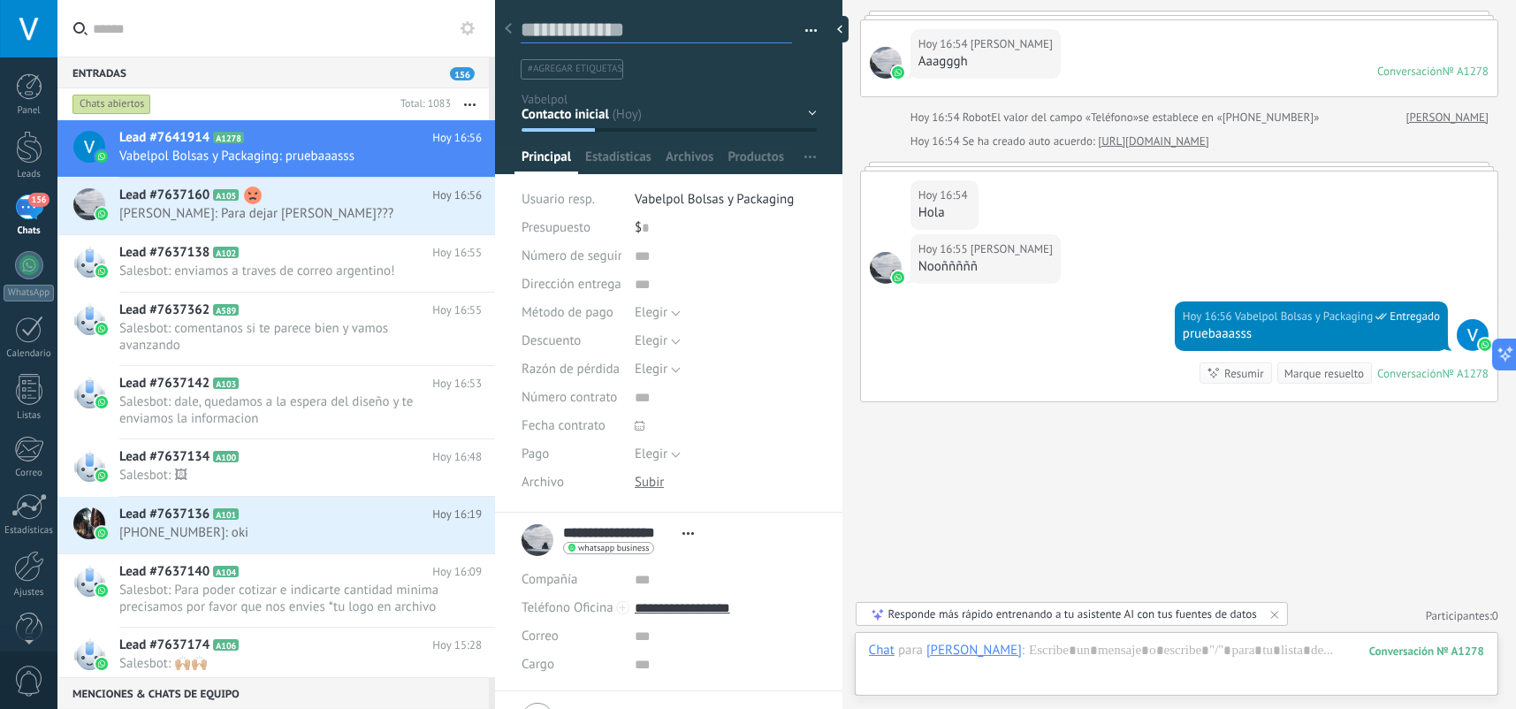
click at [646, 31] on textarea at bounding box center [656, 30] width 271 height 27
click at [38, 197] on span "156" at bounding box center [38, 200] width 20 height 14
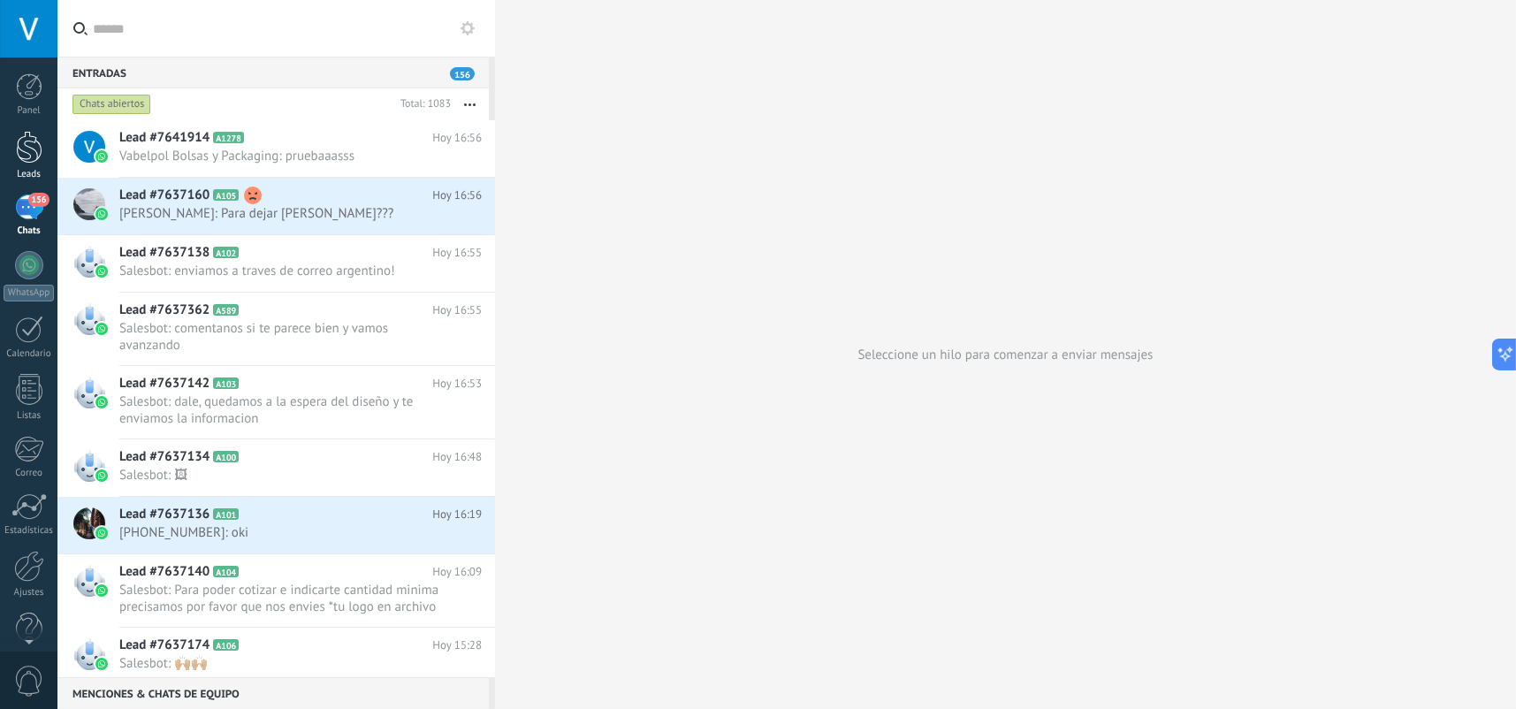
click at [33, 150] on div at bounding box center [29, 147] width 27 height 33
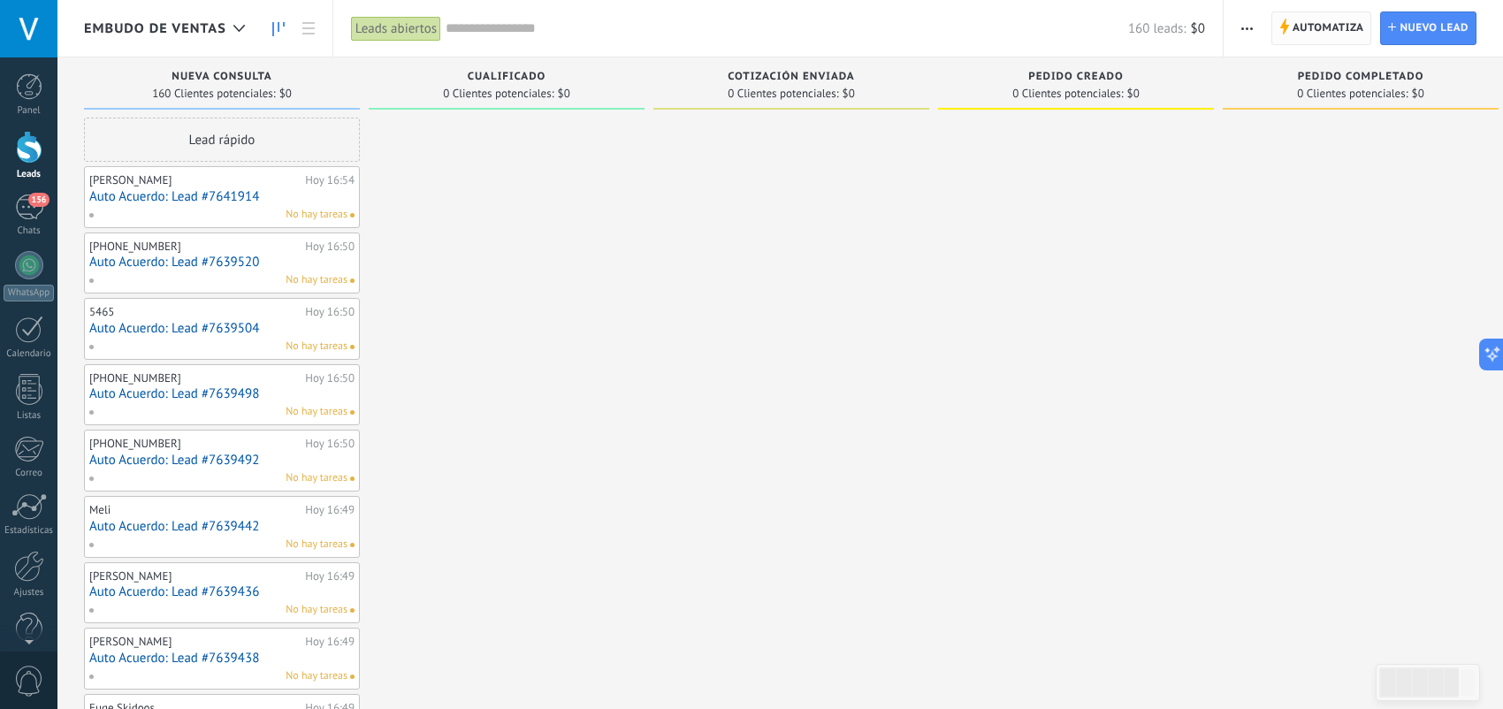
click at [1335, 26] on span "Automatiza" at bounding box center [1329, 28] width 72 height 32
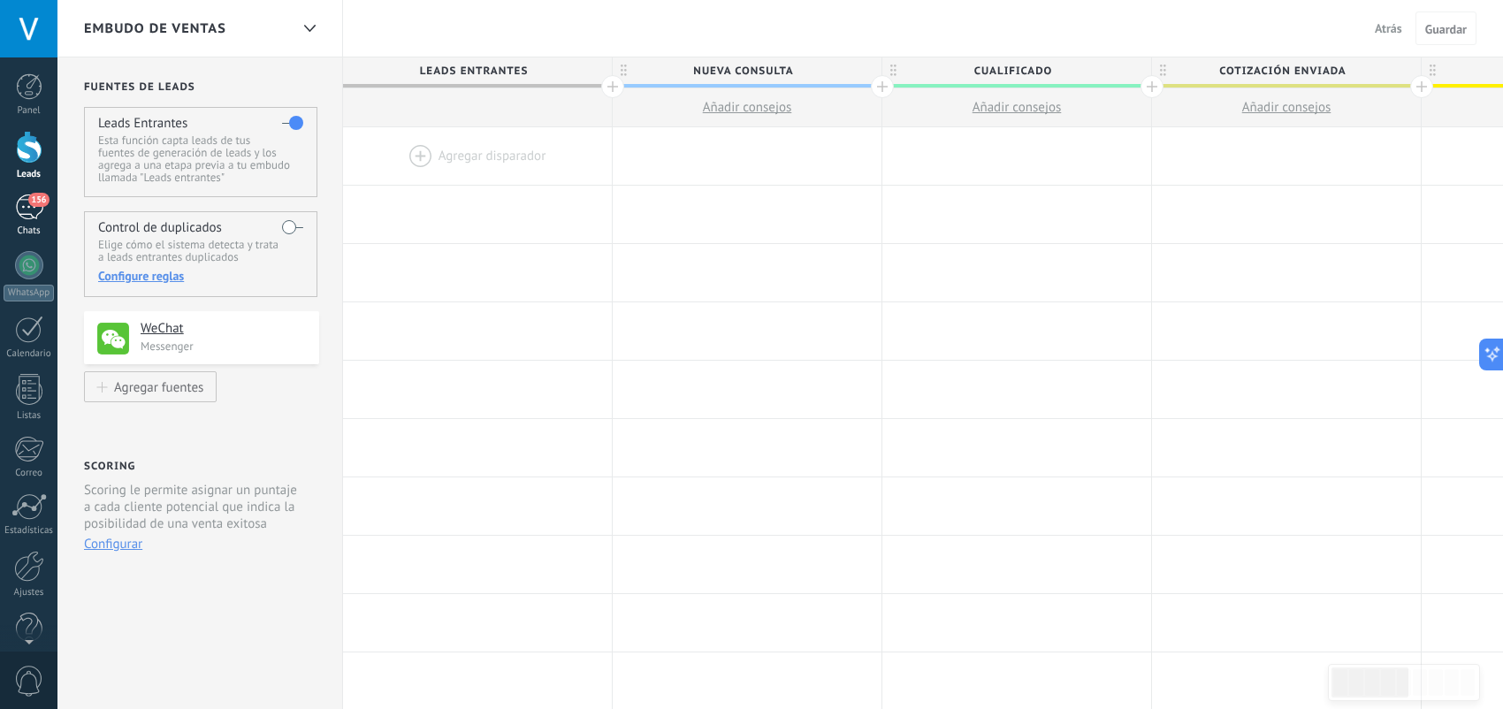
drag, startPoint x: 1335, startPoint y: 26, endPoint x: 48, endPoint y: 215, distance: 1301.2
click at [48, 215] on link "156 Chats" at bounding box center [28, 216] width 57 height 42
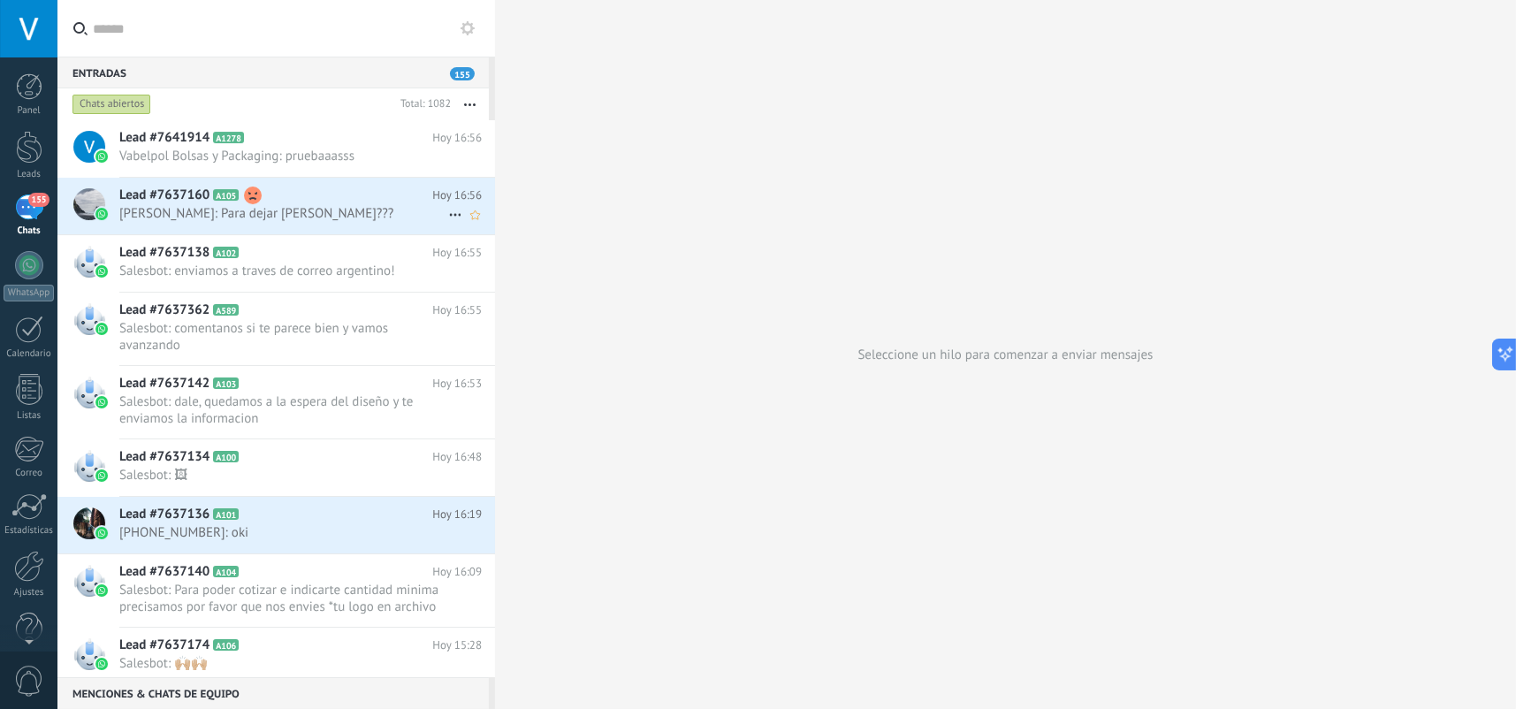
click at [257, 196] on use at bounding box center [253, 196] width 18 height 18
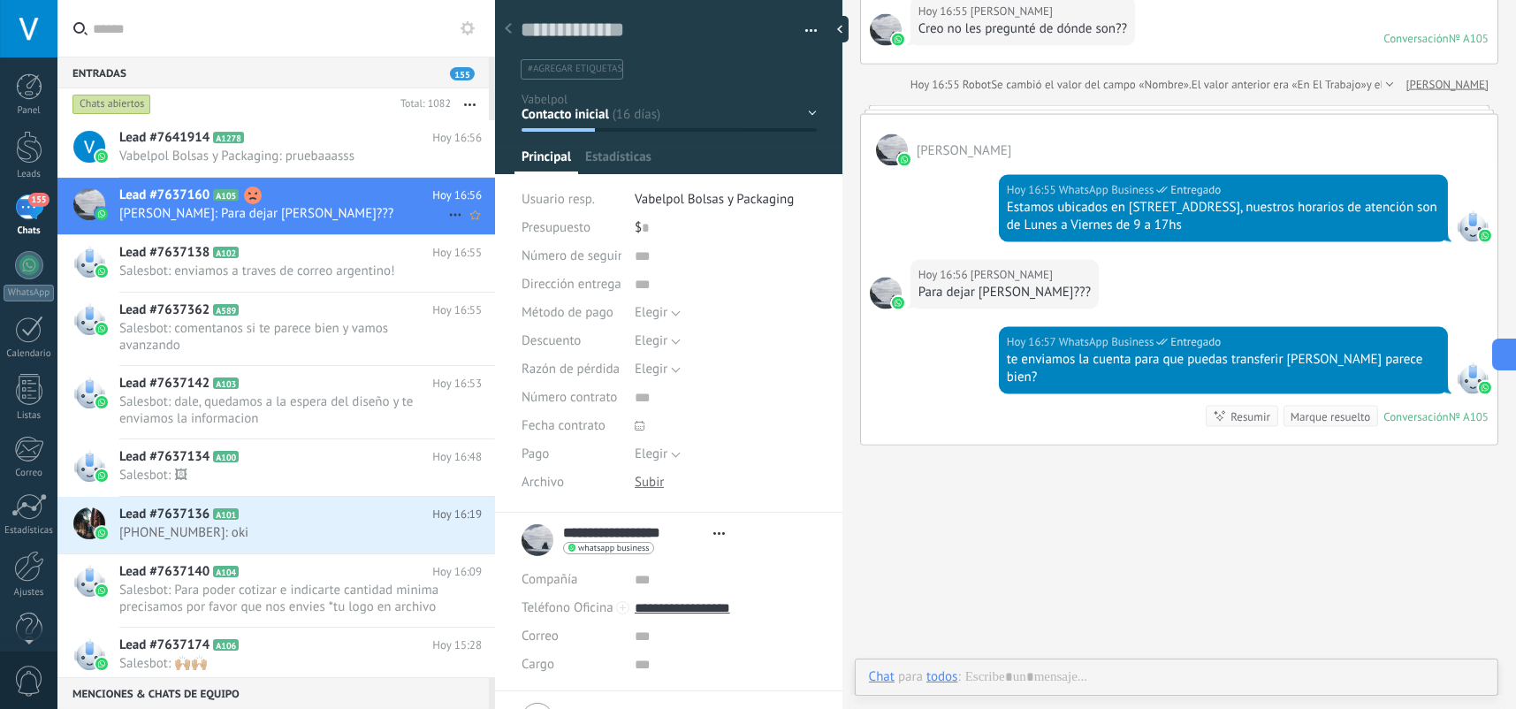
scroll to position [26, 0]
click at [1475, 408] on use at bounding box center [1479, 417] width 18 height 18
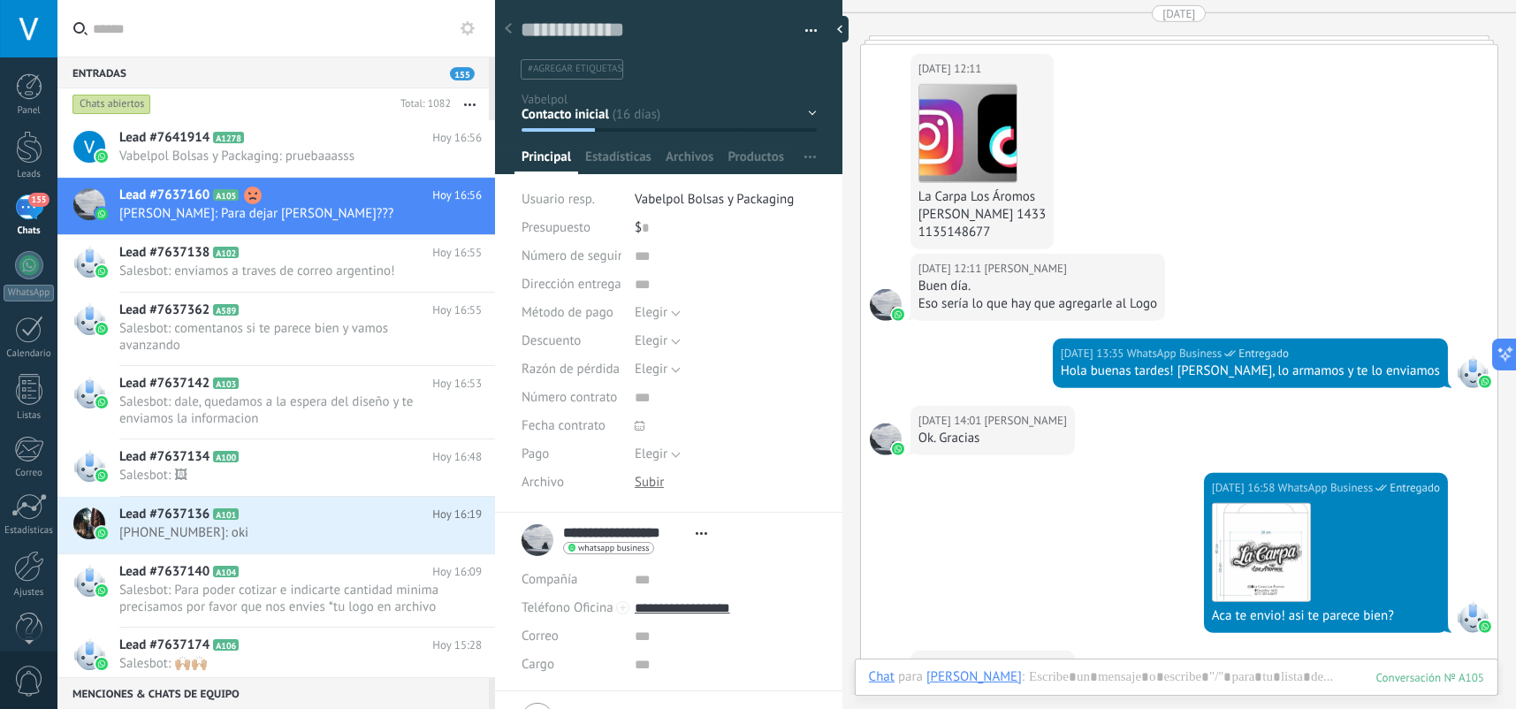
scroll to position [1439, 0]
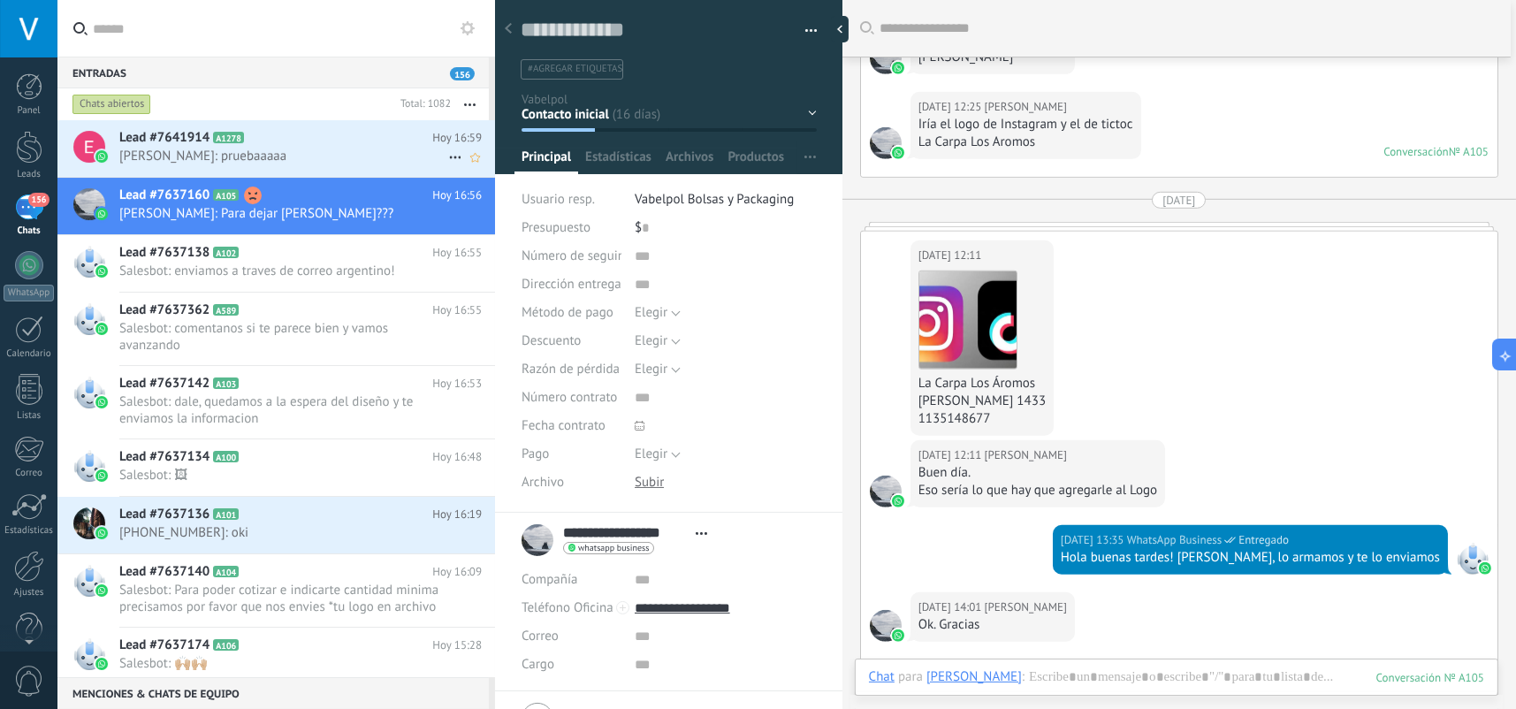
click at [305, 140] on h2 "Lead #7641914 A1278" at bounding box center [275, 138] width 313 height 18
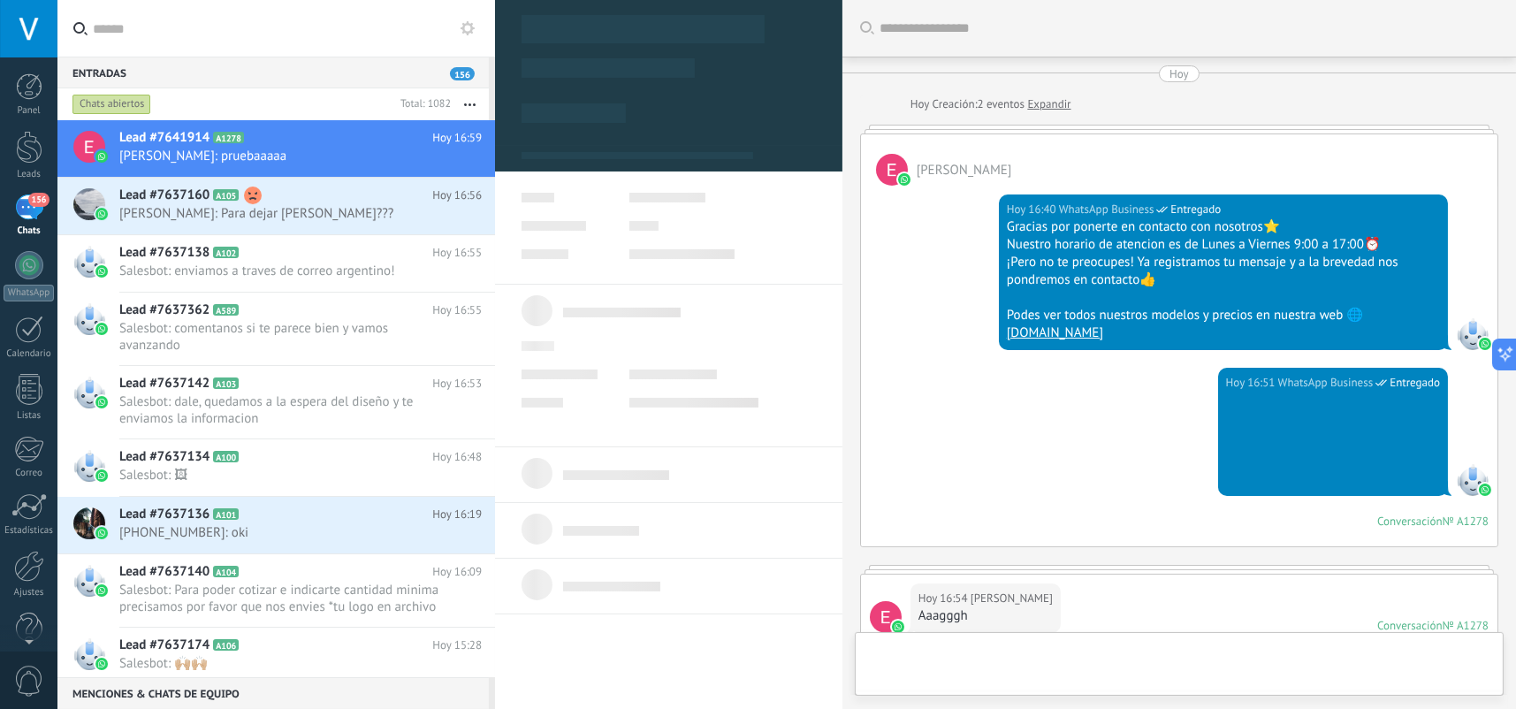
type textarea "**********"
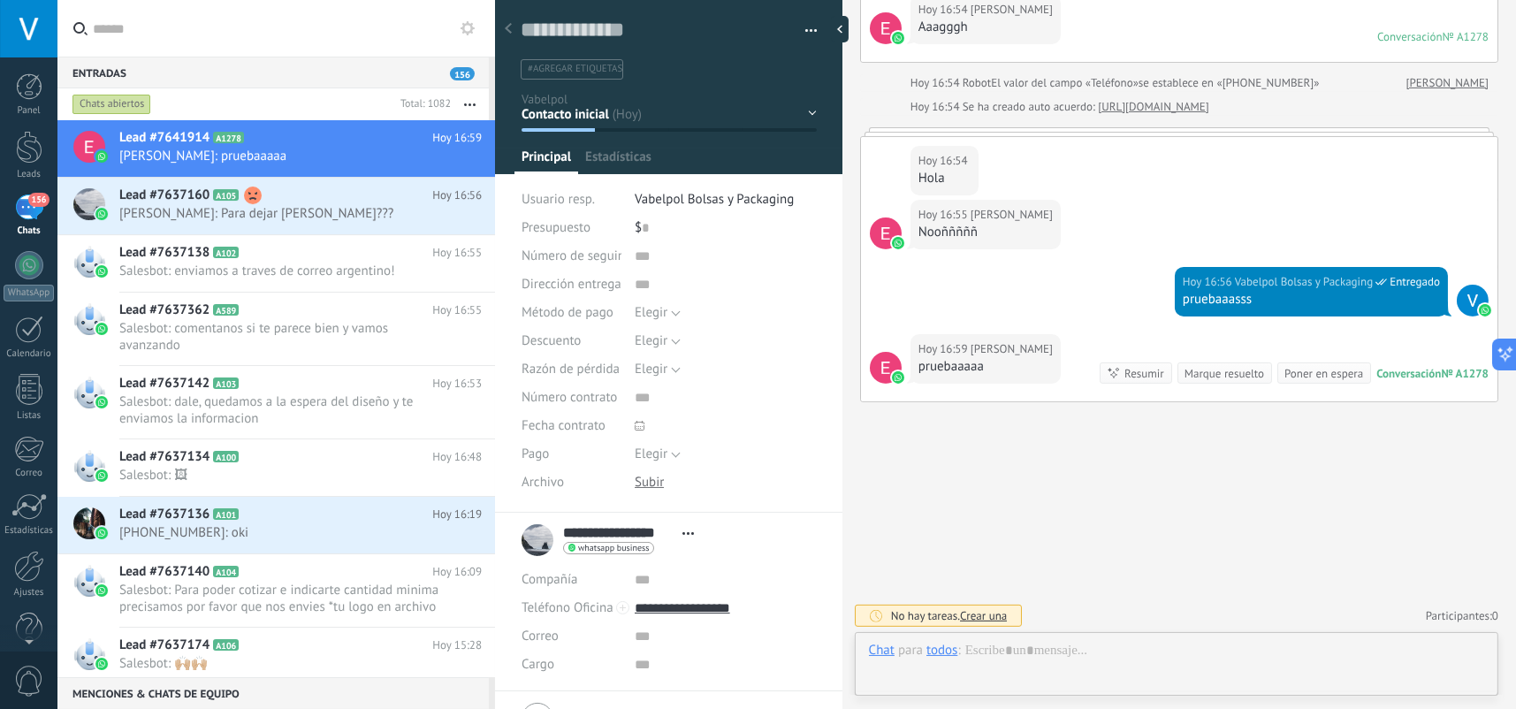
scroll to position [26, 0]
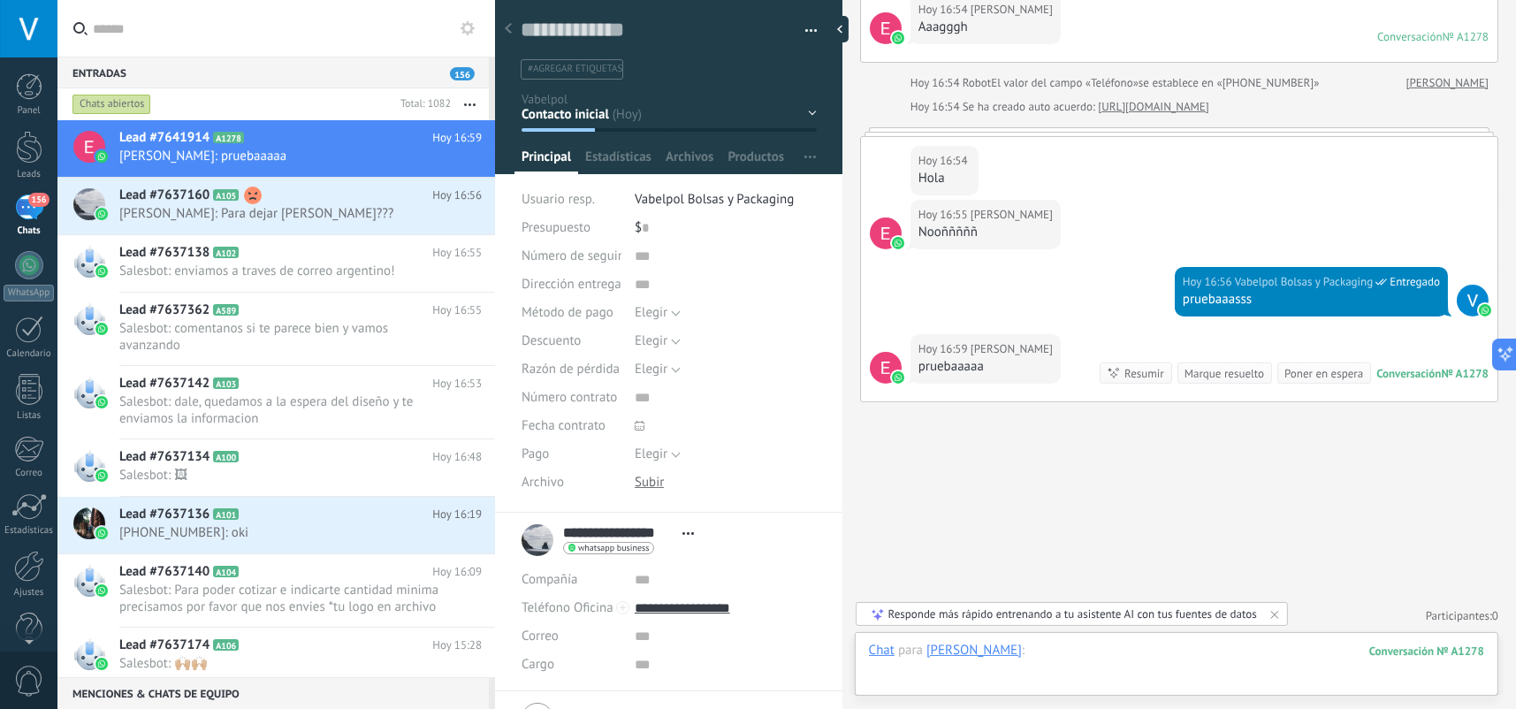
click at [1125, 642] on div at bounding box center [1176, 668] width 615 height 53
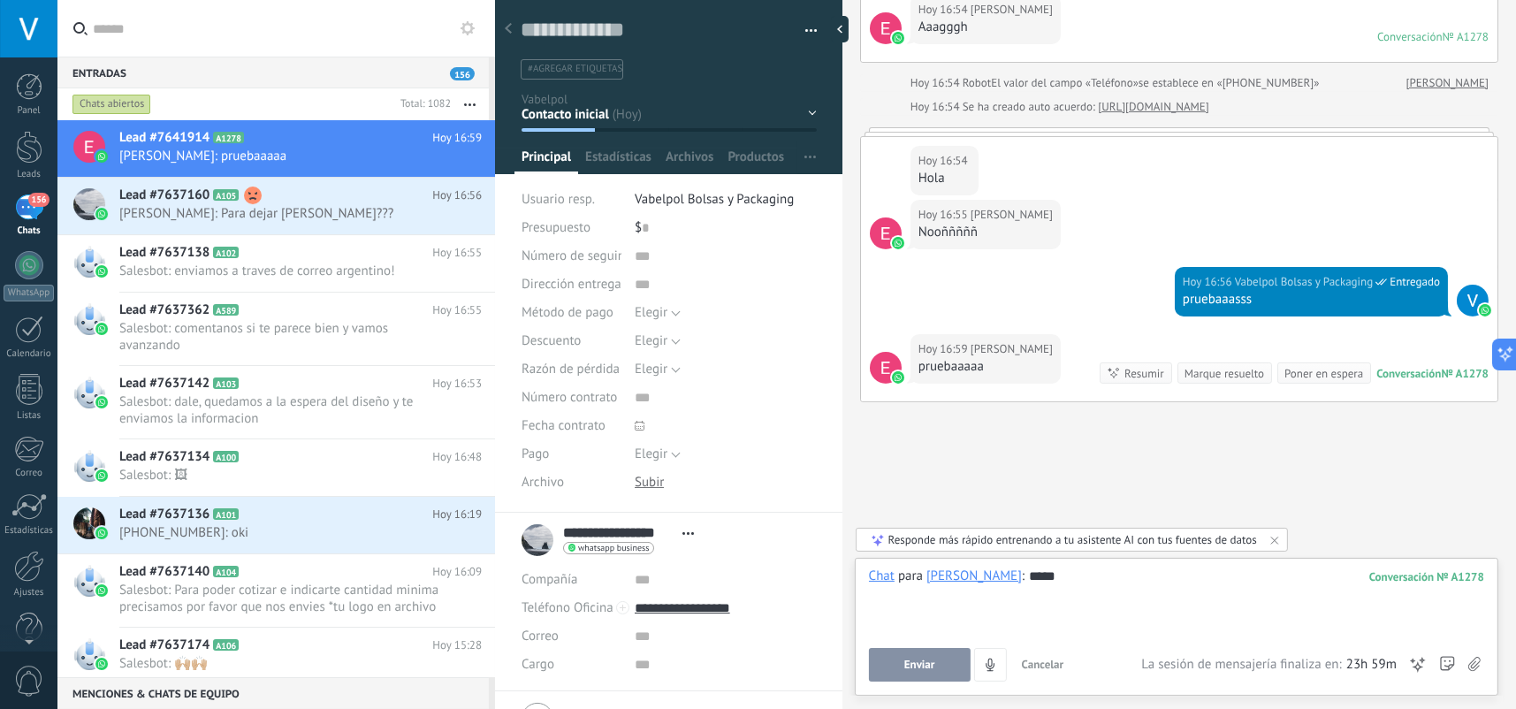
click at [921, 661] on span "Enviar" at bounding box center [920, 665] width 31 height 12
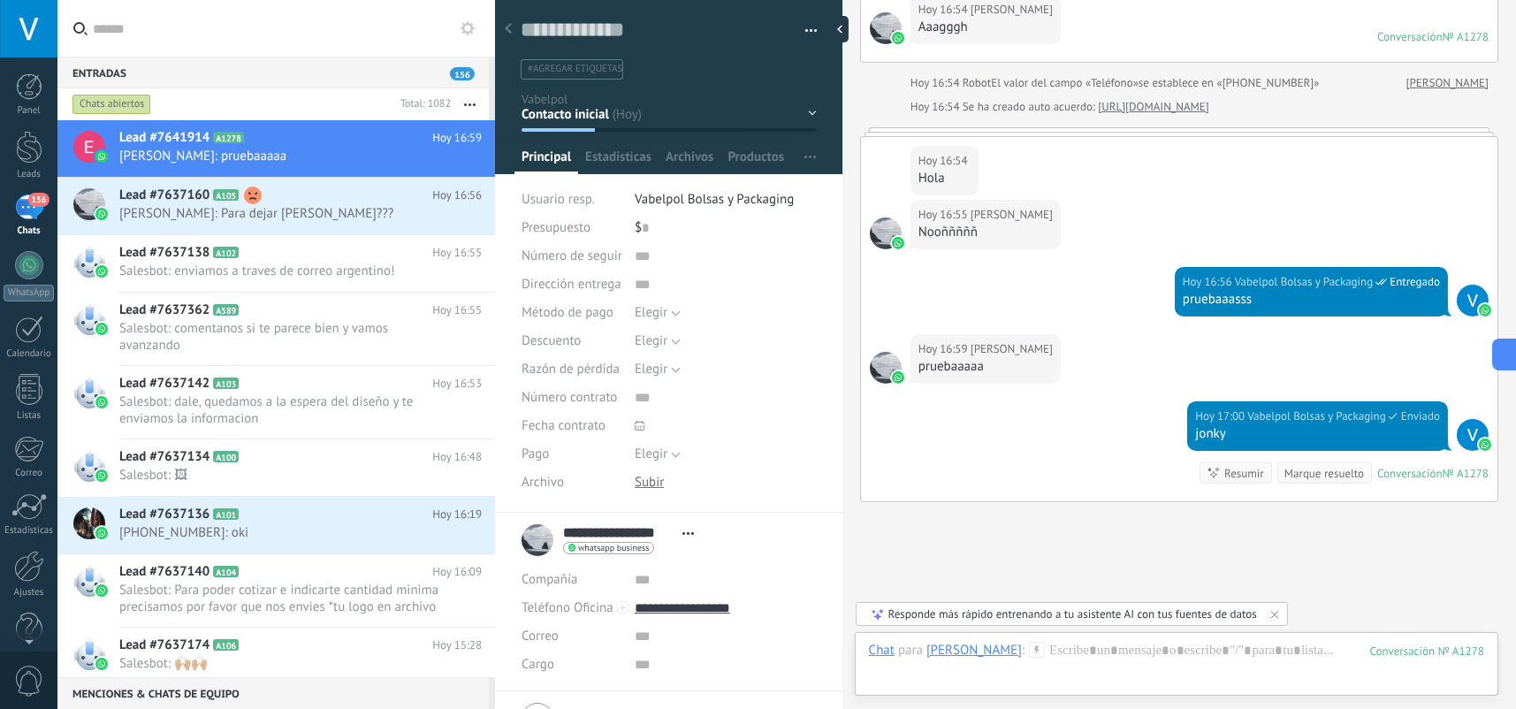
scroll to position [689, 0]
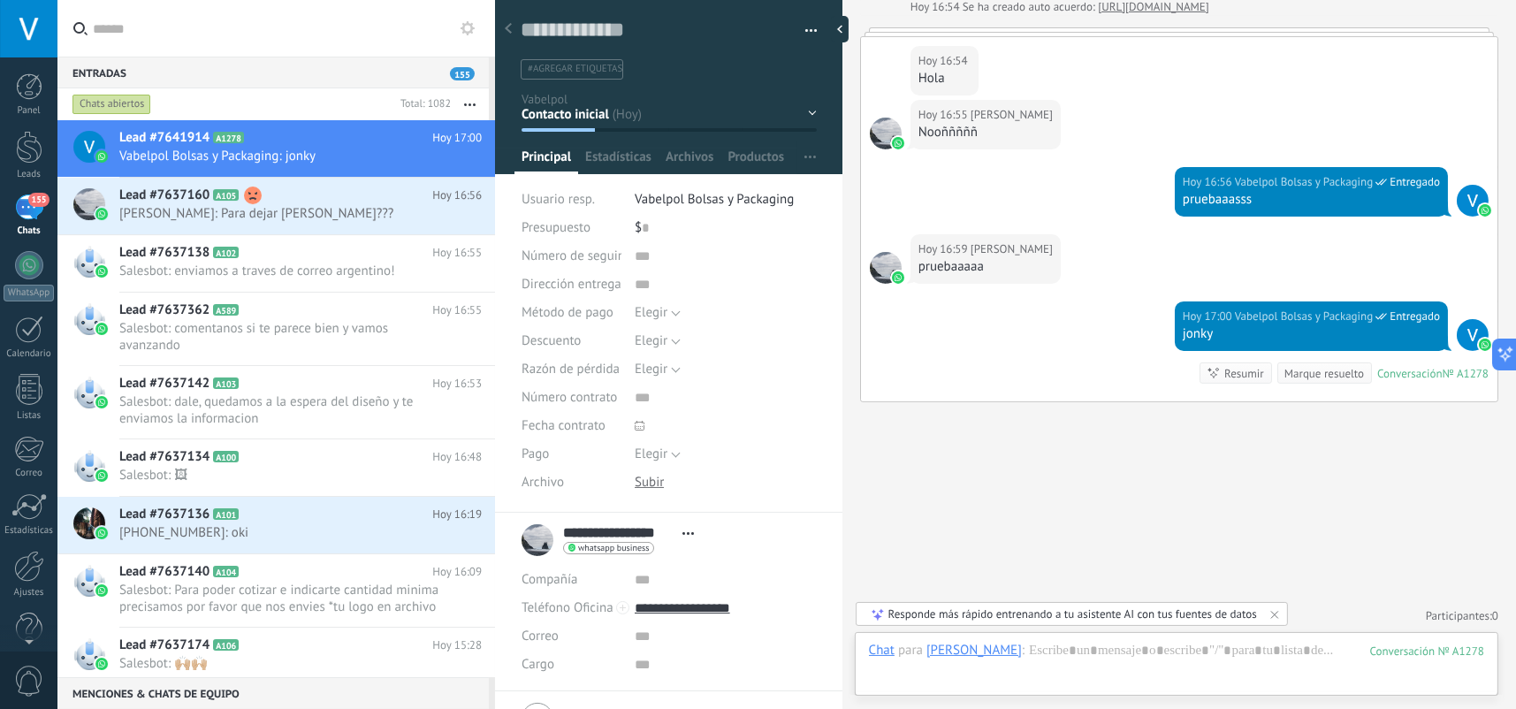
click at [806, 33] on span "button" at bounding box center [812, 34] width 12 height 4
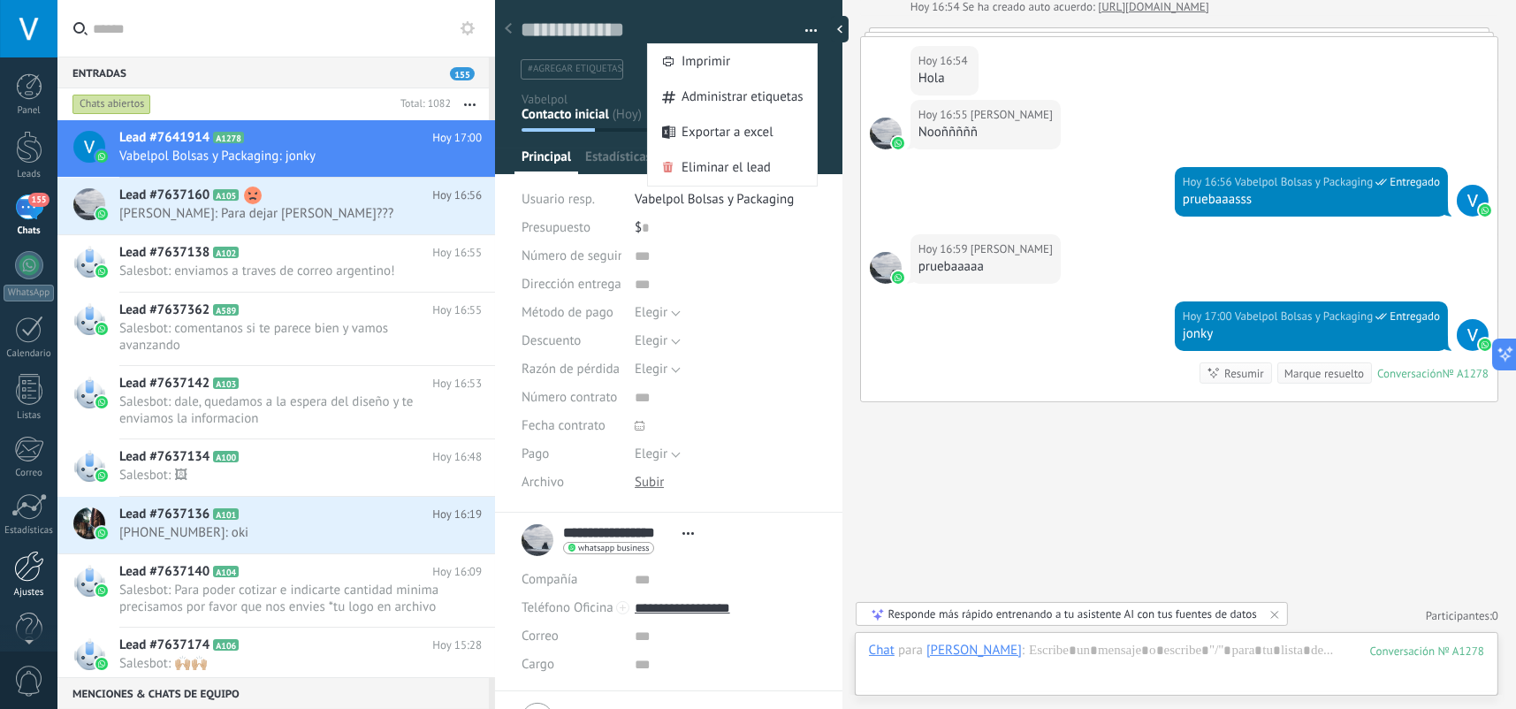
click at [34, 572] on div at bounding box center [29, 566] width 30 height 31
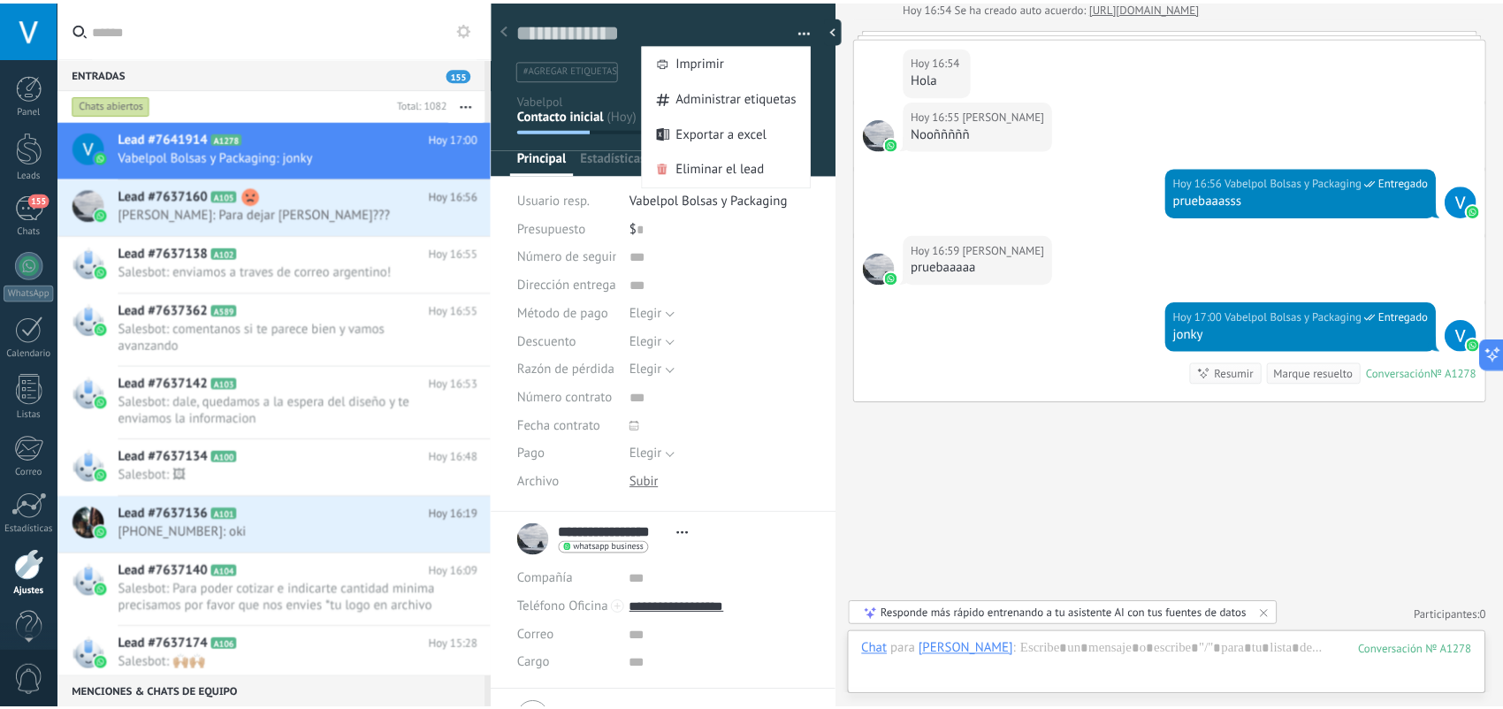
scroll to position [27, 0]
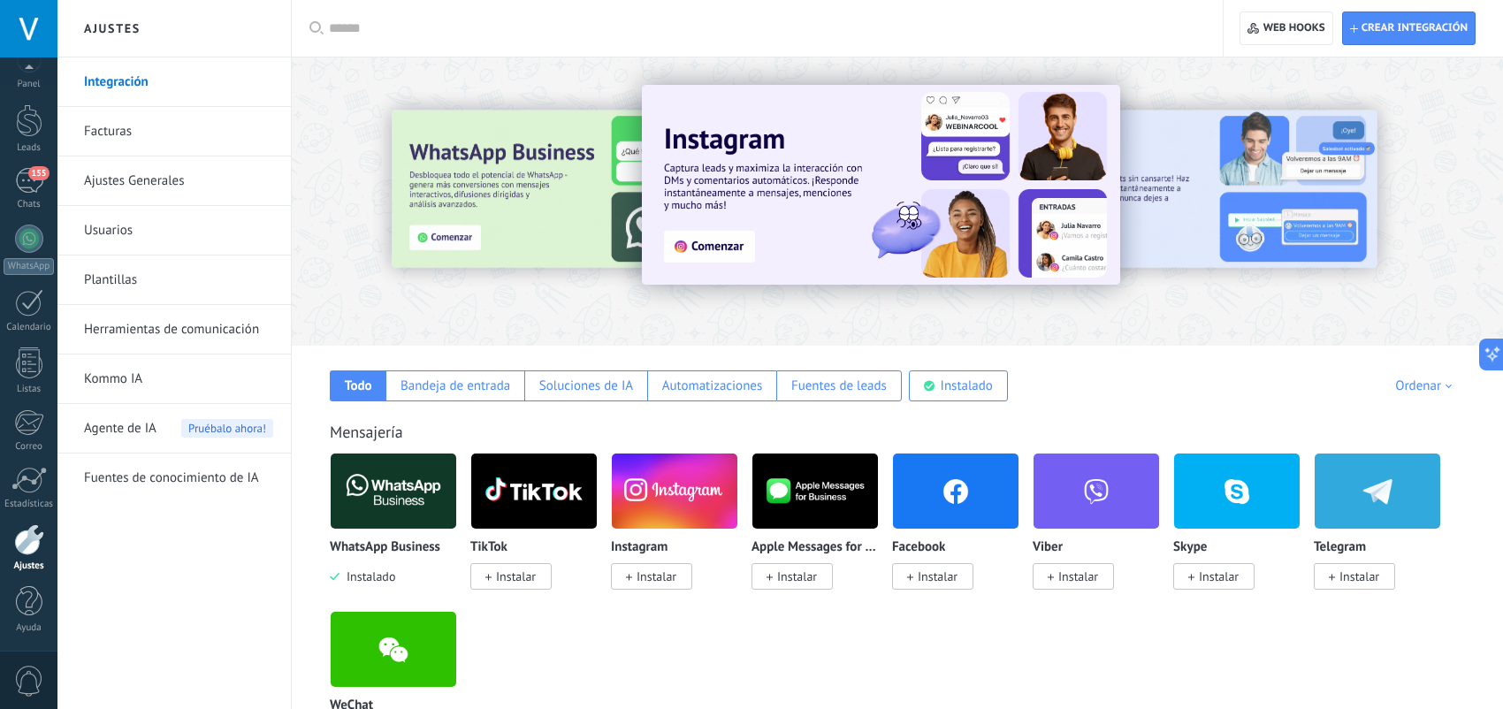
click at [174, 180] on link "Ajustes Generales" at bounding box center [178, 182] width 189 height 50
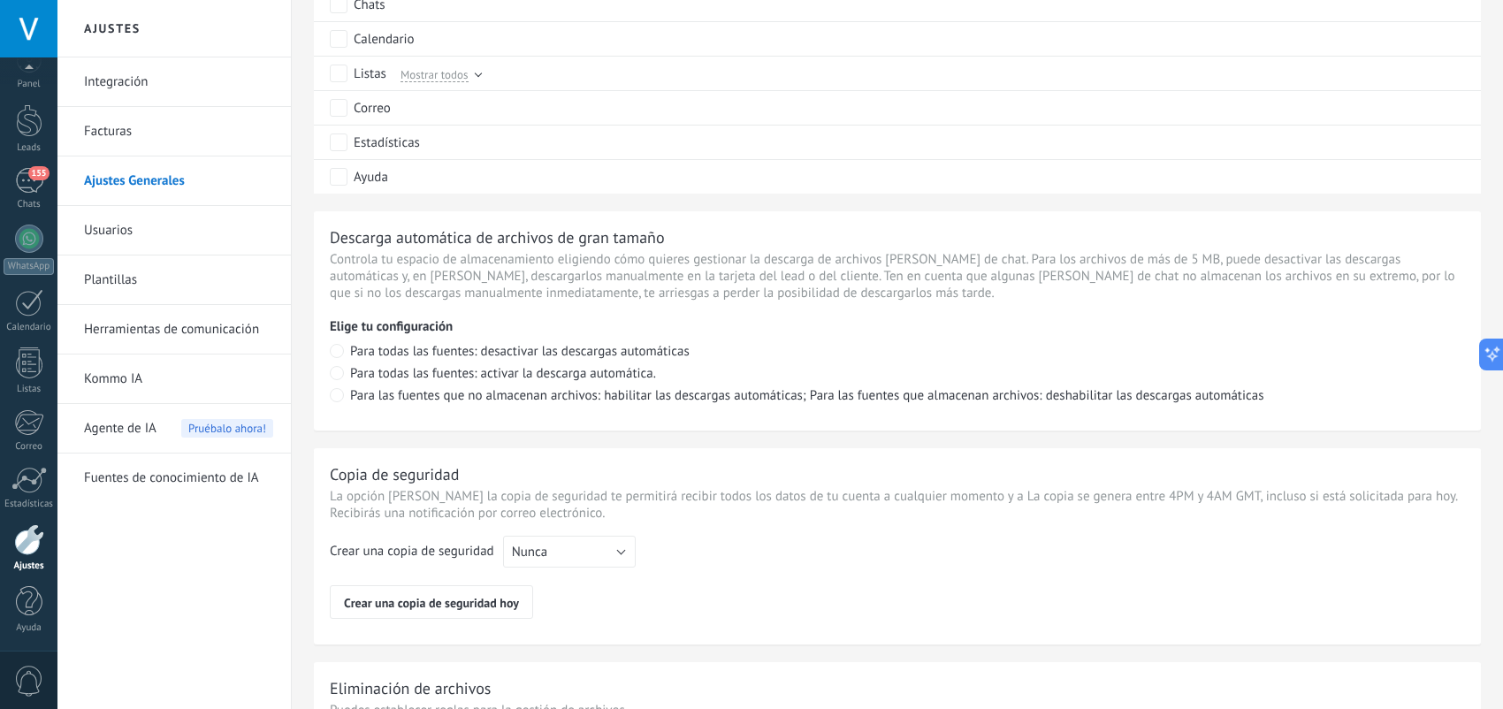
scroll to position [1256, 0]
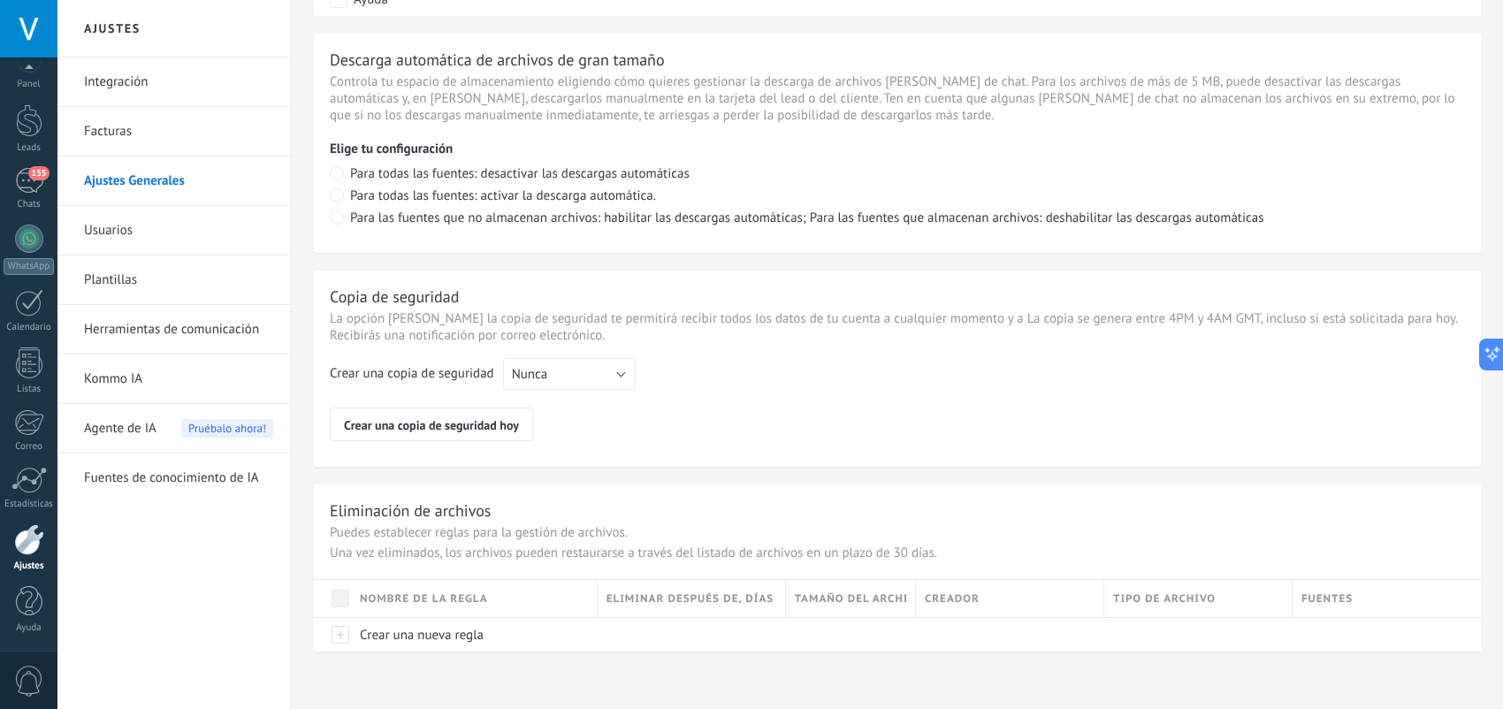
click at [190, 283] on link "Plantillas" at bounding box center [178, 281] width 189 height 50
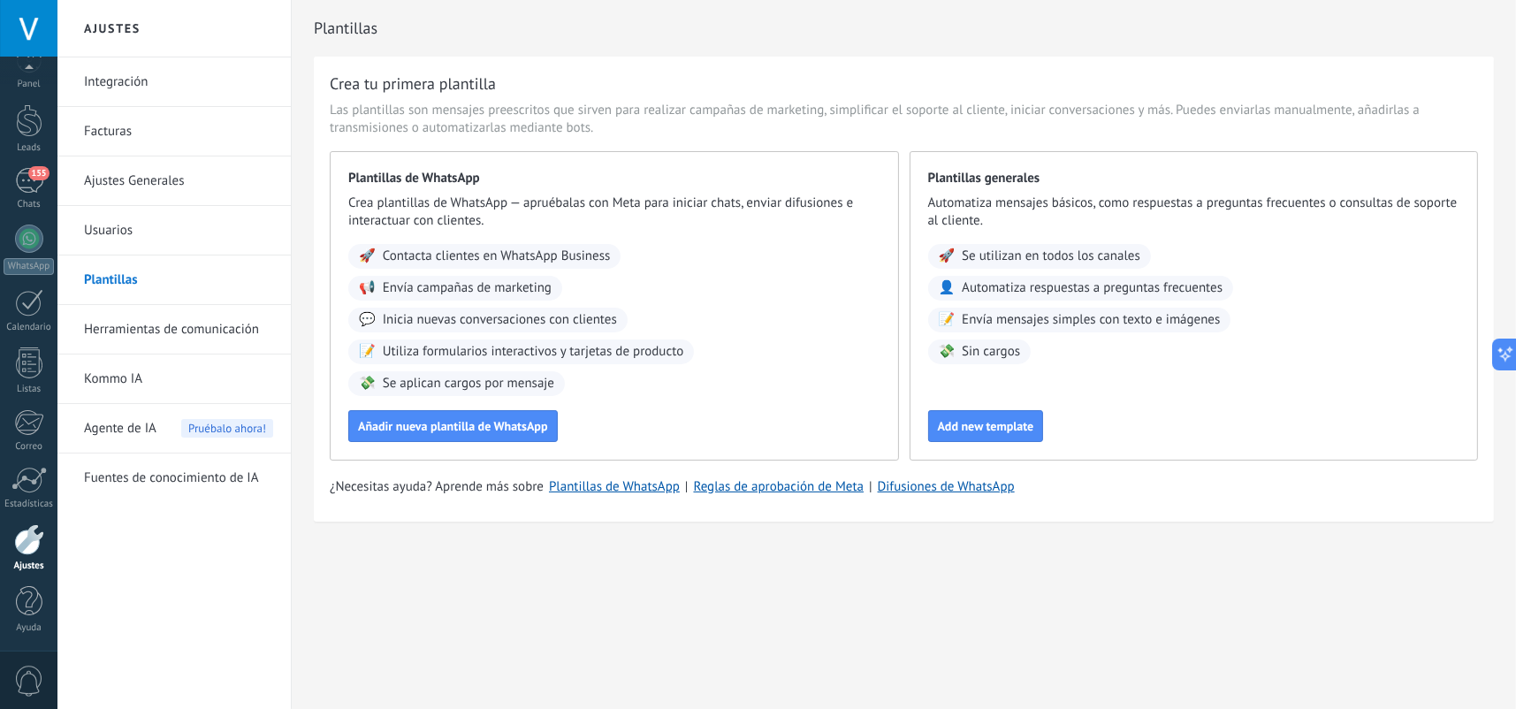
click at [189, 327] on link "Herramientas de comunicación" at bounding box center [178, 330] width 189 height 50
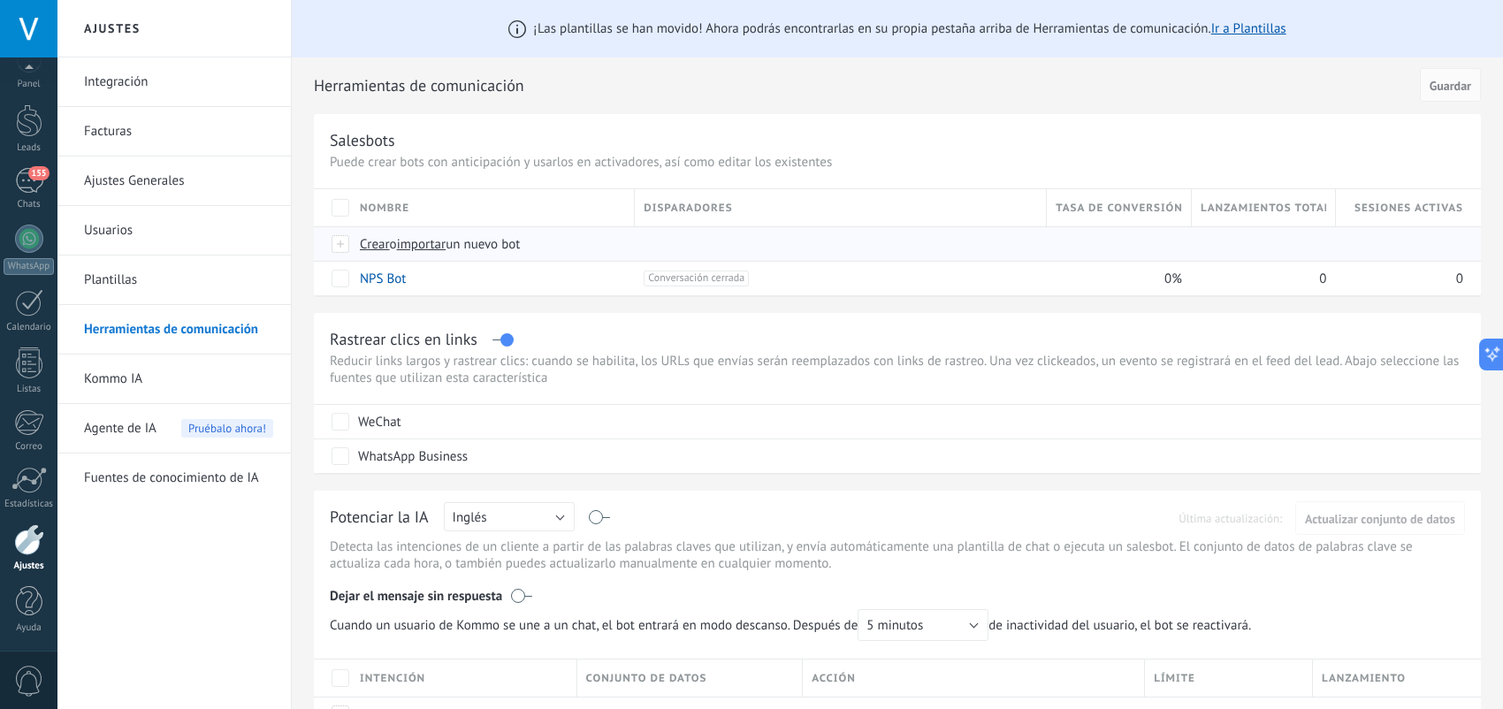
click at [347, 247] on div at bounding box center [341, 244] width 19 height 16
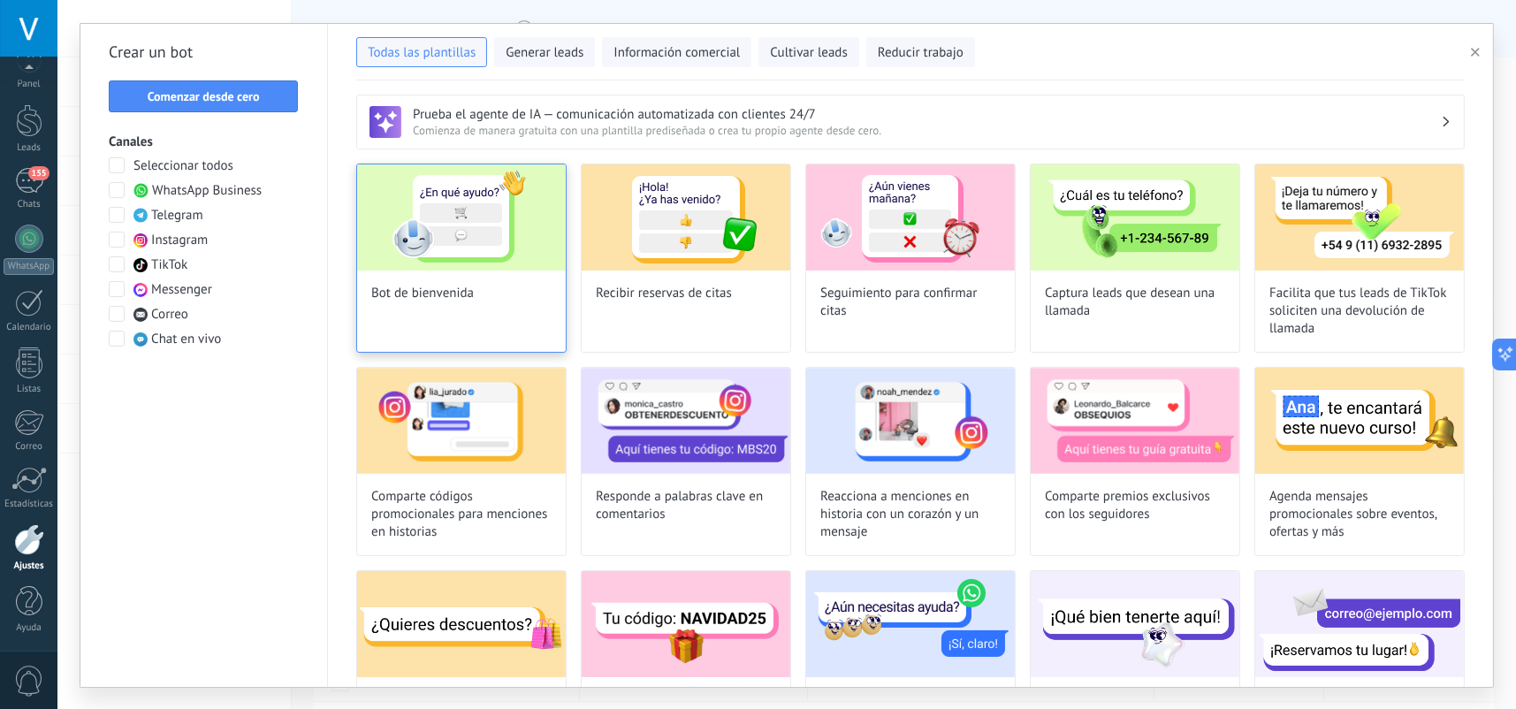
click at [514, 258] on img at bounding box center [461, 217] width 209 height 106
type input "**********"
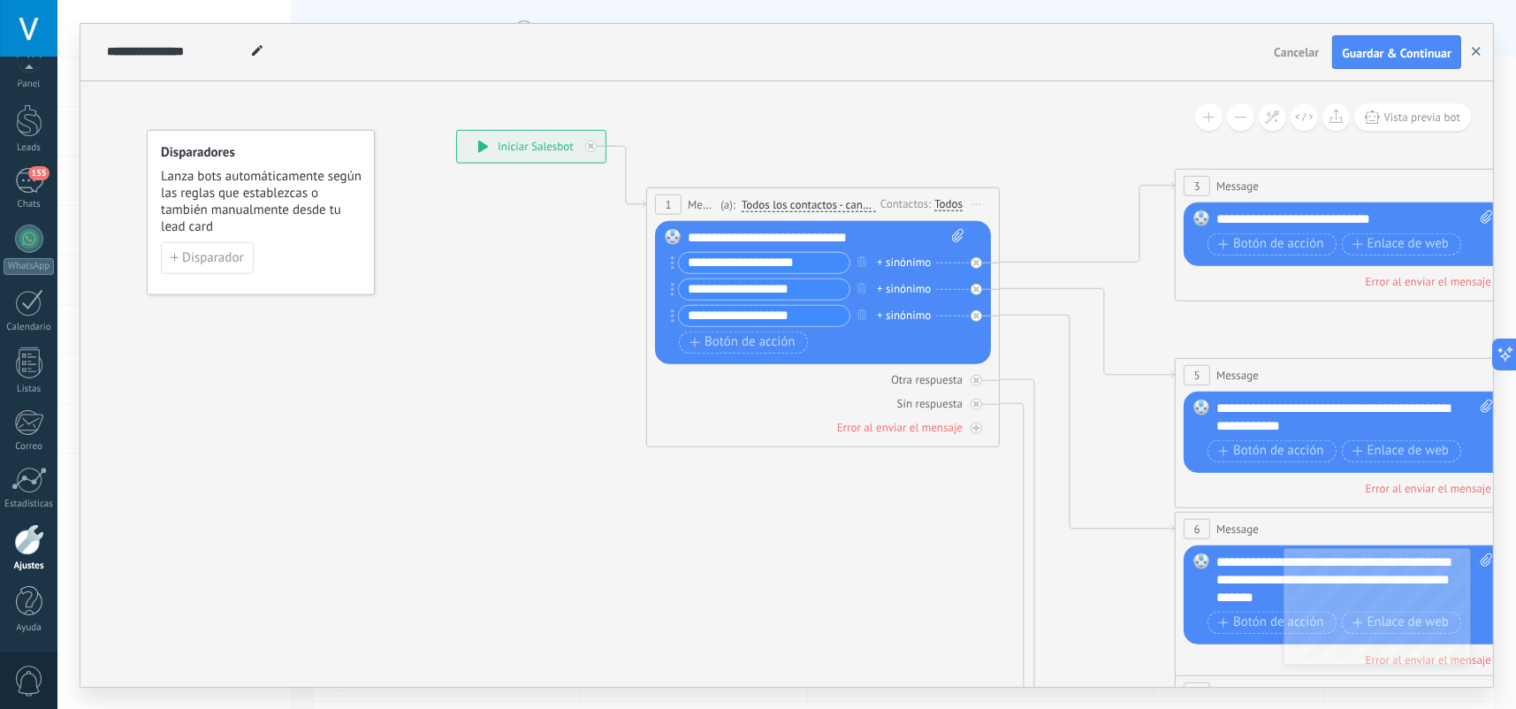
click at [1470, 50] on button "button" at bounding box center [1476, 52] width 27 height 34
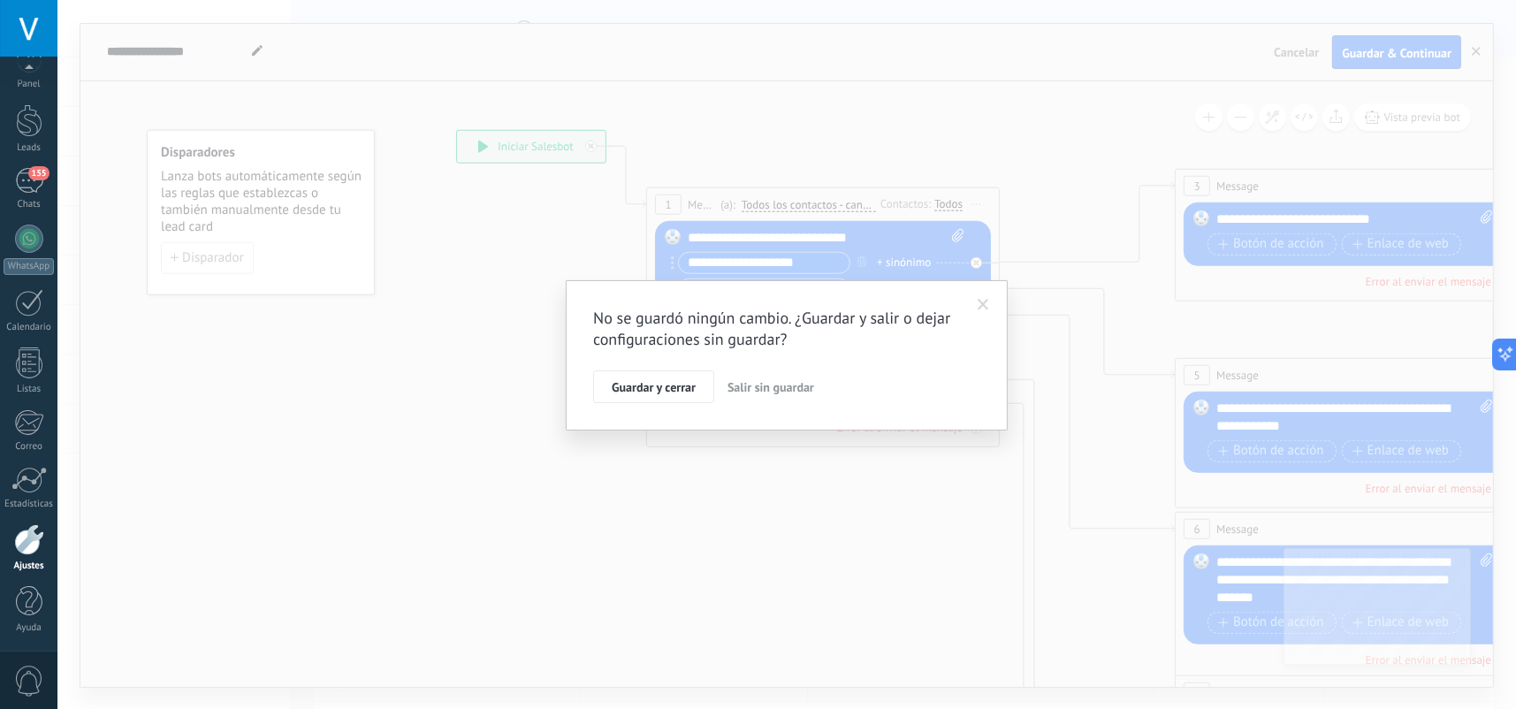
click at [790, 388] on span "Salir sin guardar" at bounding box center [771, 387] width 87 height 16
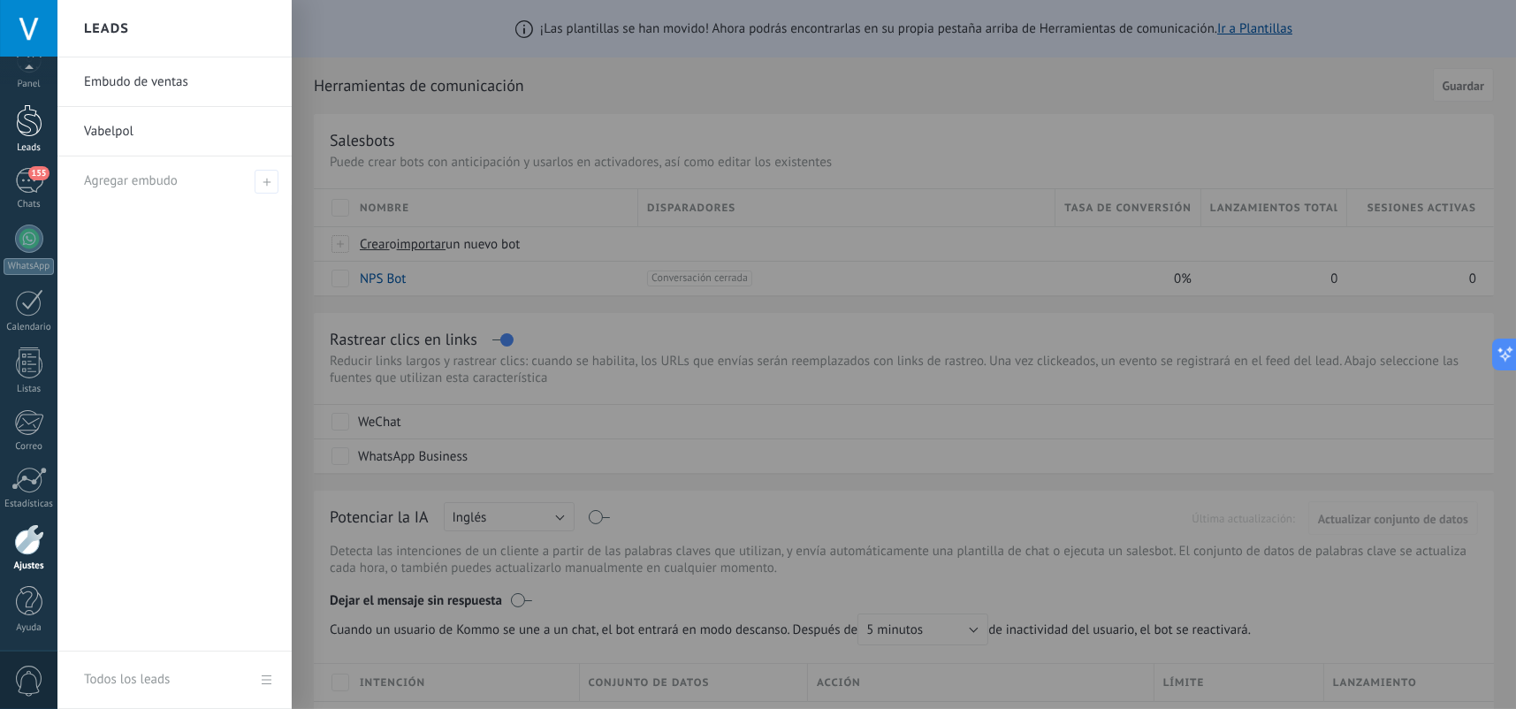
click at [31, 126] on div at bounding box center [29, 120] width 27 height 33
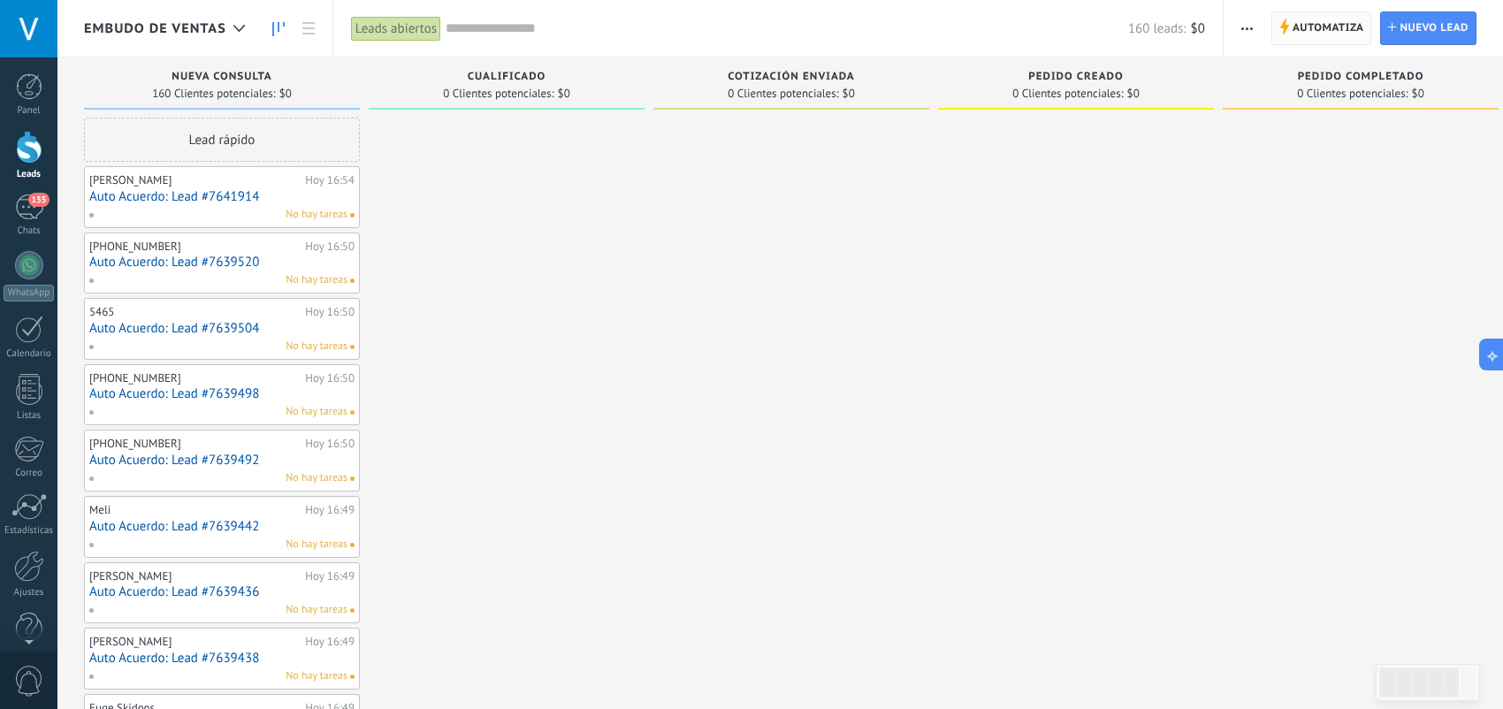
click at [1311, 33] on span "Automatiza" at bounding box center [1329, 28] width 72 height 32
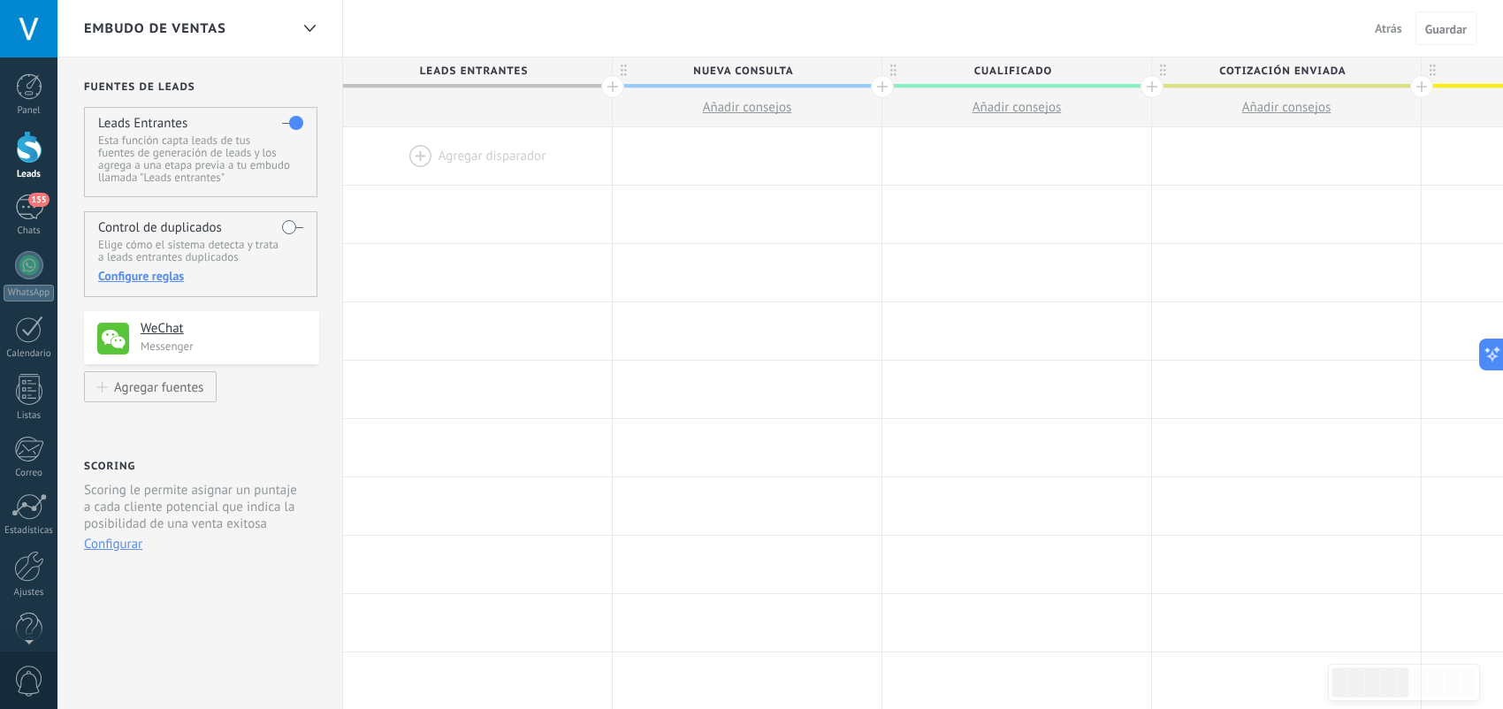
click at [247, 25] on div "Embudo de ventas" at bounding box center [186, 28] width 205 height 57
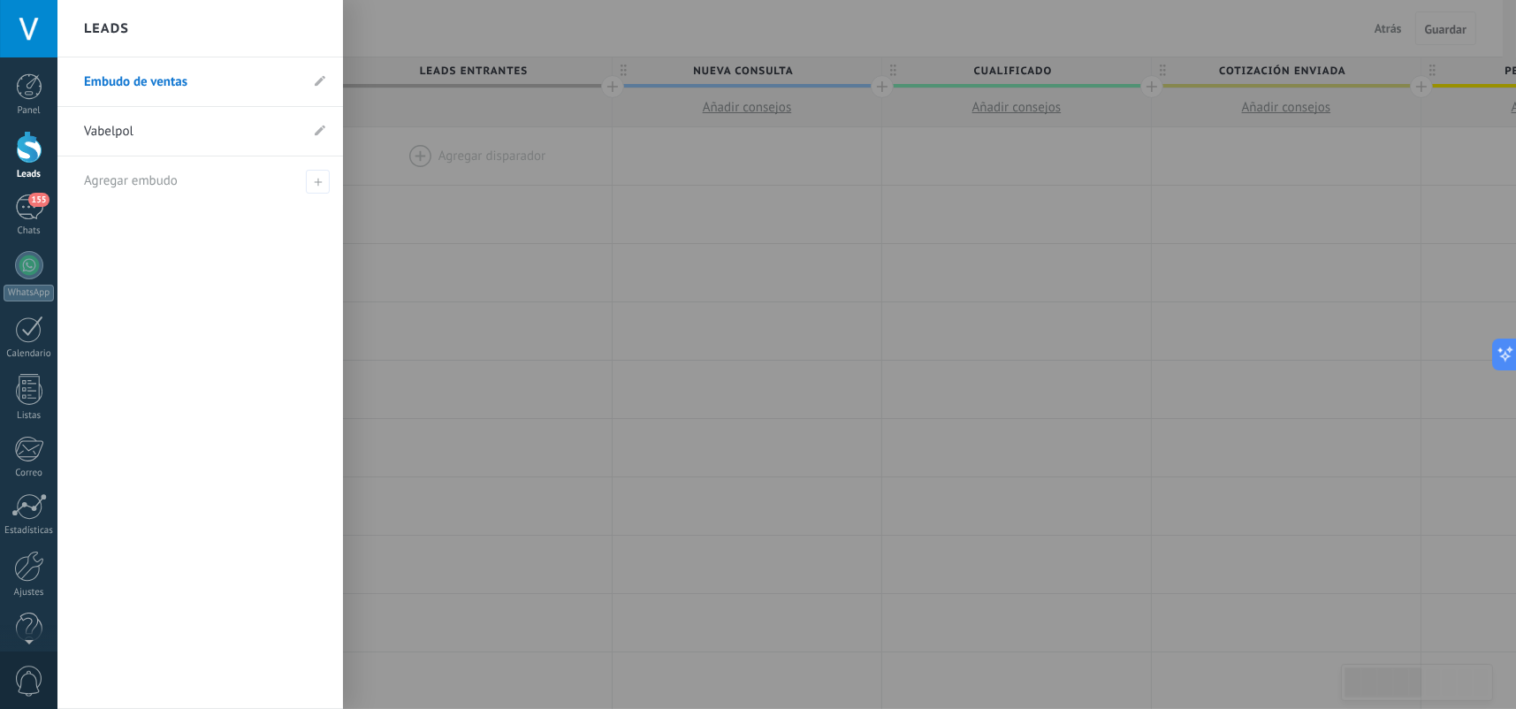
click at [155, 135] on link "Vabelpol" at bounding box center [191, 132] width 215 height 50
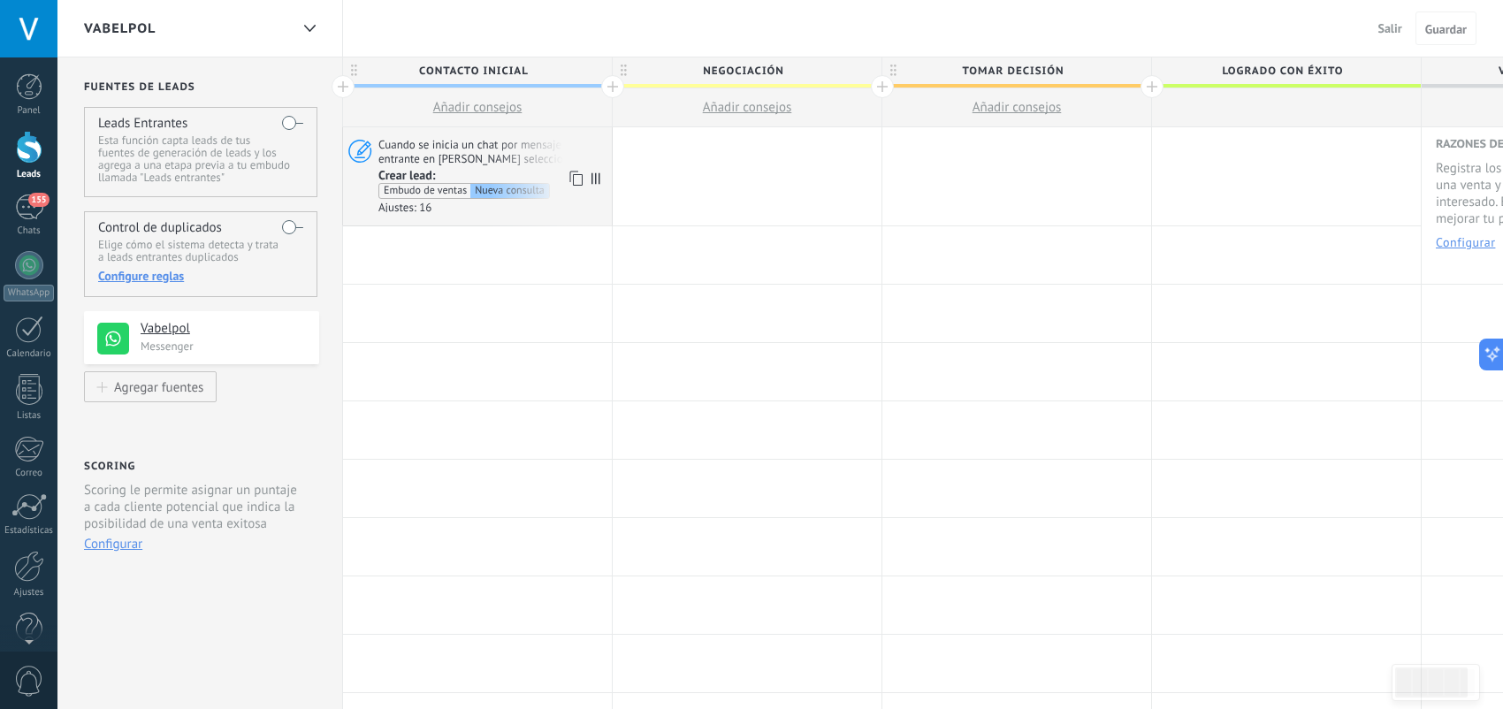
click at [446, 213] on div "Cuando se inicia un chat por mensaje entrante en canales seleccionados Crear le…" at bounding box center [477, 176] width 269 height 98
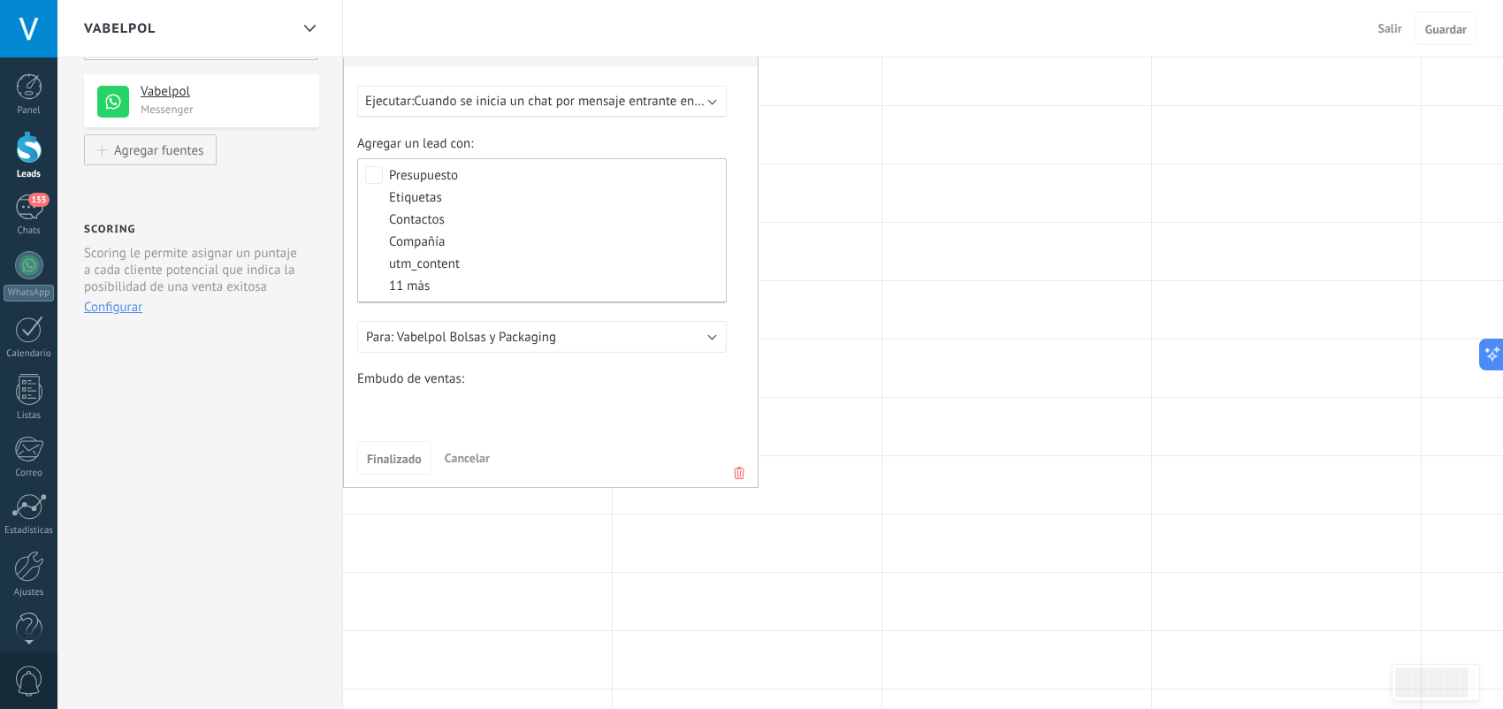
scroll to position [265, 0]
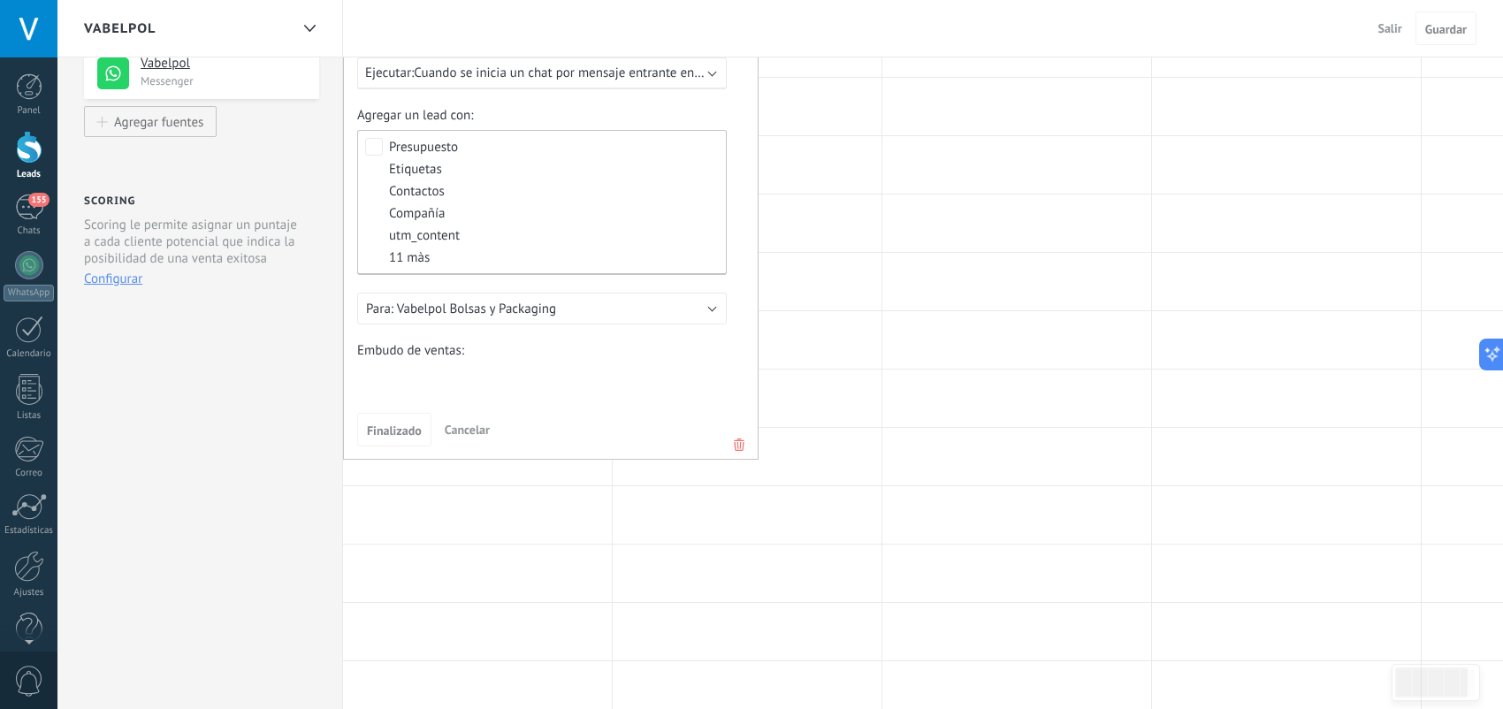
click at [262, 419] on div "Fuentes de leads Leads Entrantes Esta función capta leads de tus fuentes de gen…" at bounding box center [200, 460] width 286 height 1336
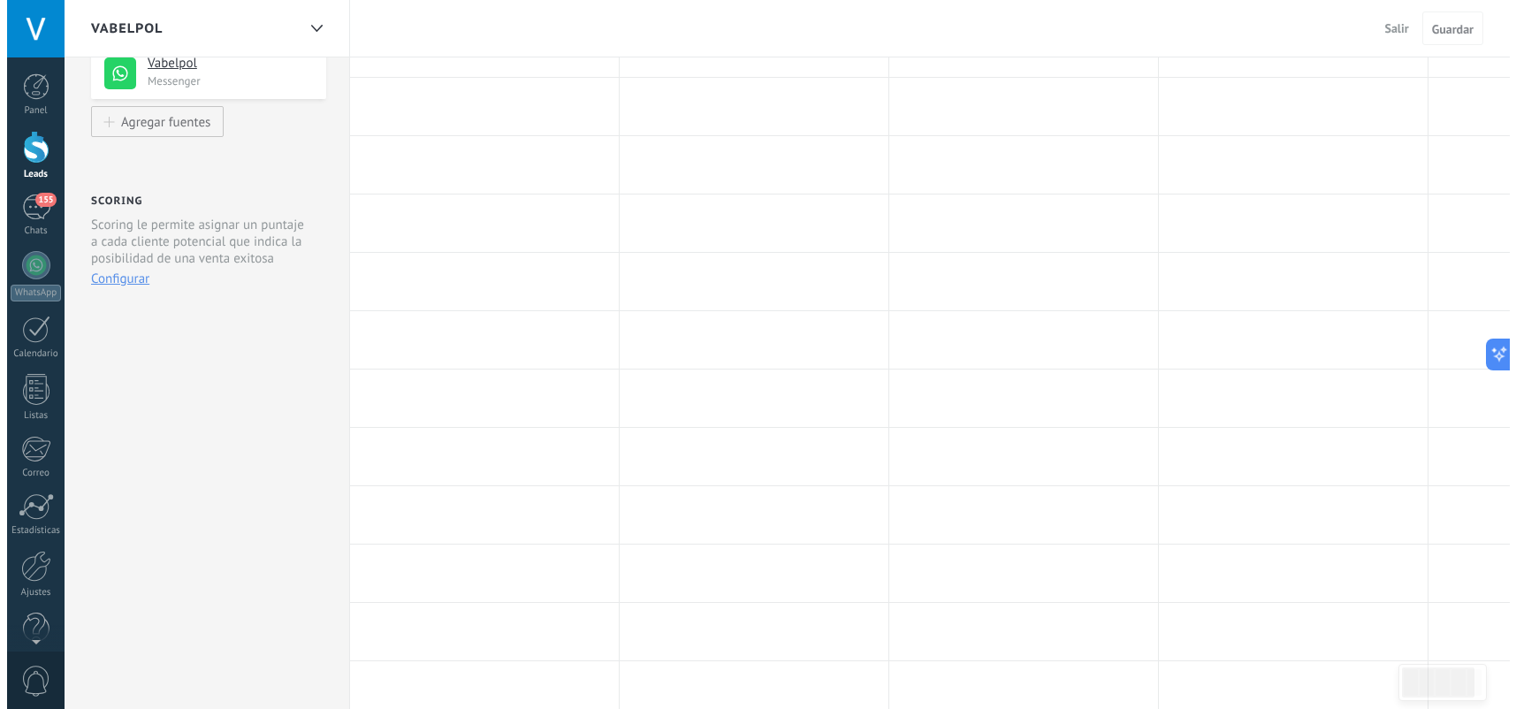
scroll to position [0, 0]
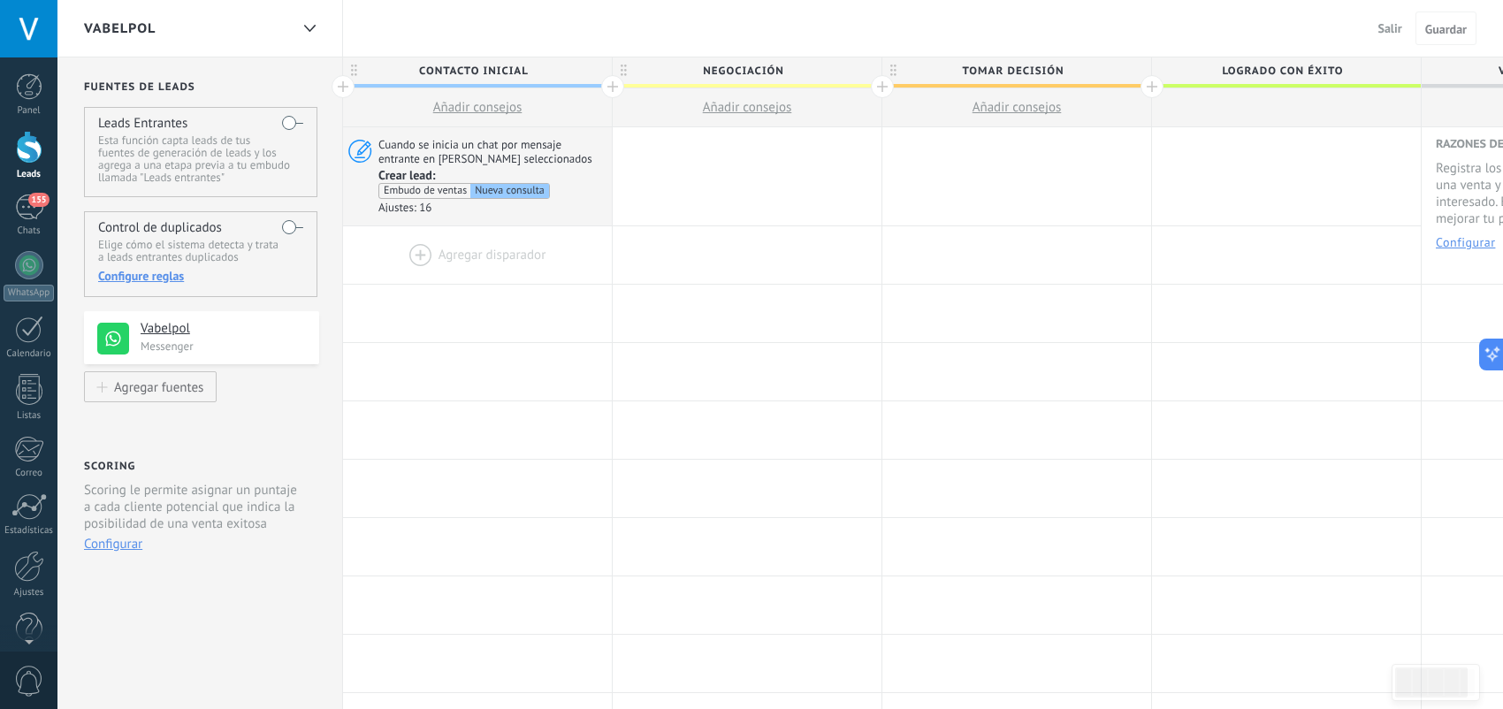
click at [409, 256] on div at bounding box center [477, 254] width 269 height 57
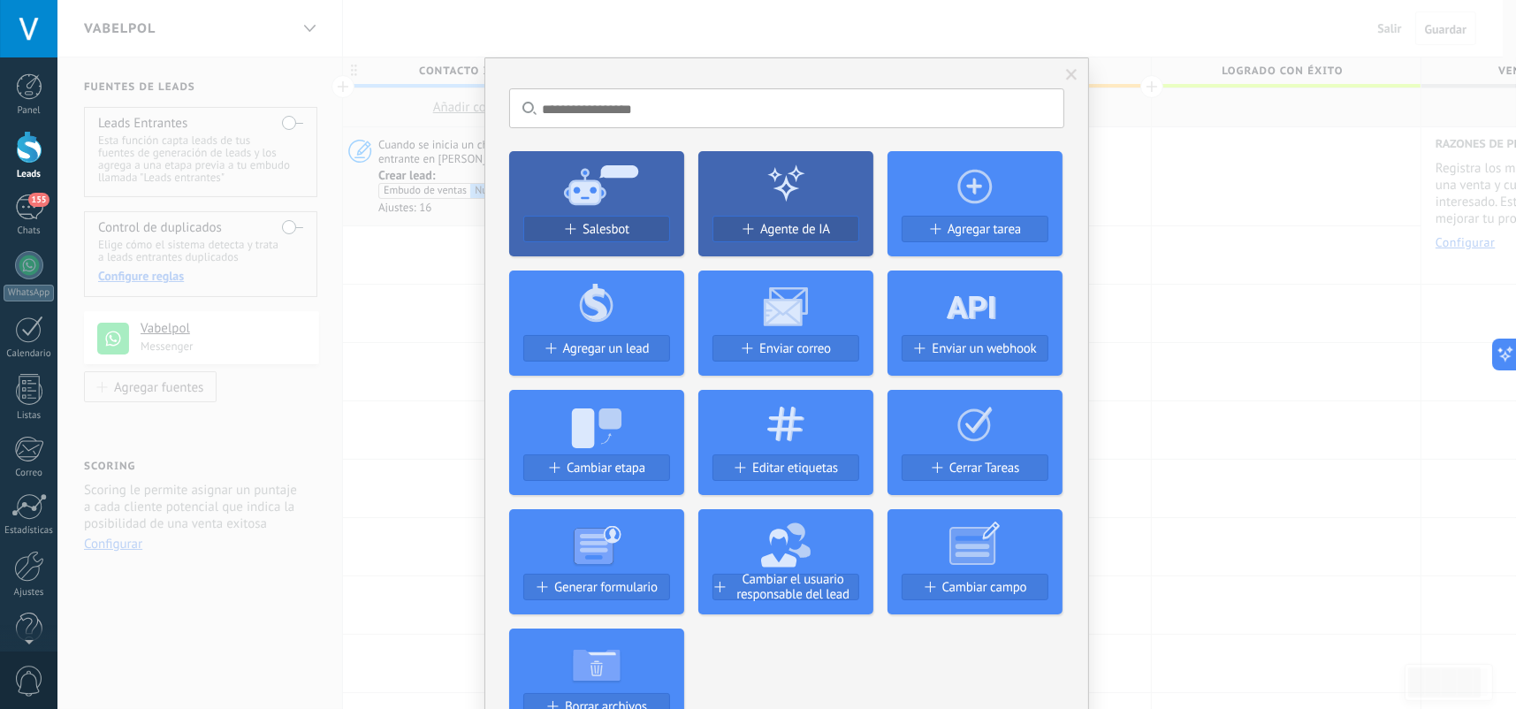
scroll to position [265, 0]
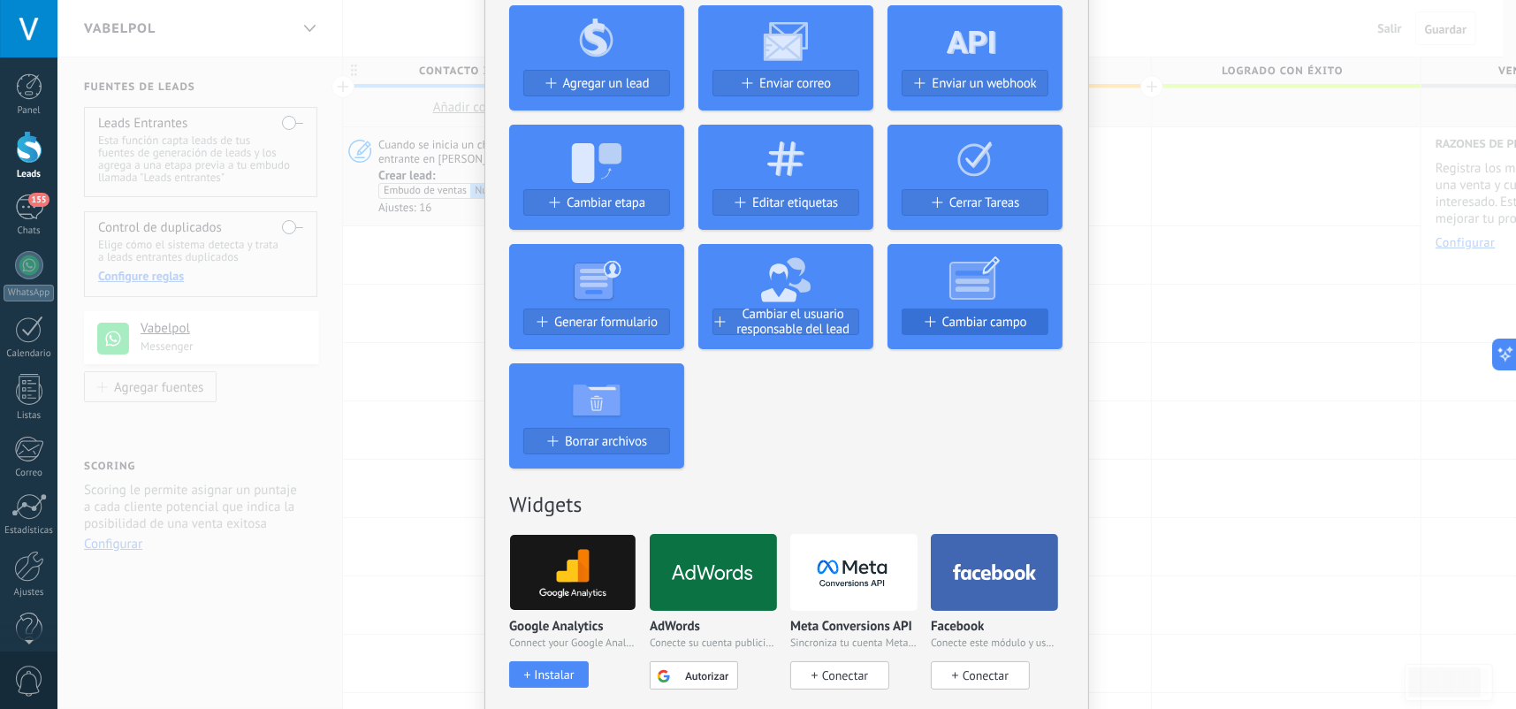
click at [951, 320] on span "Cambiar campo" at bounding box center [985, 322] width 85 height 15
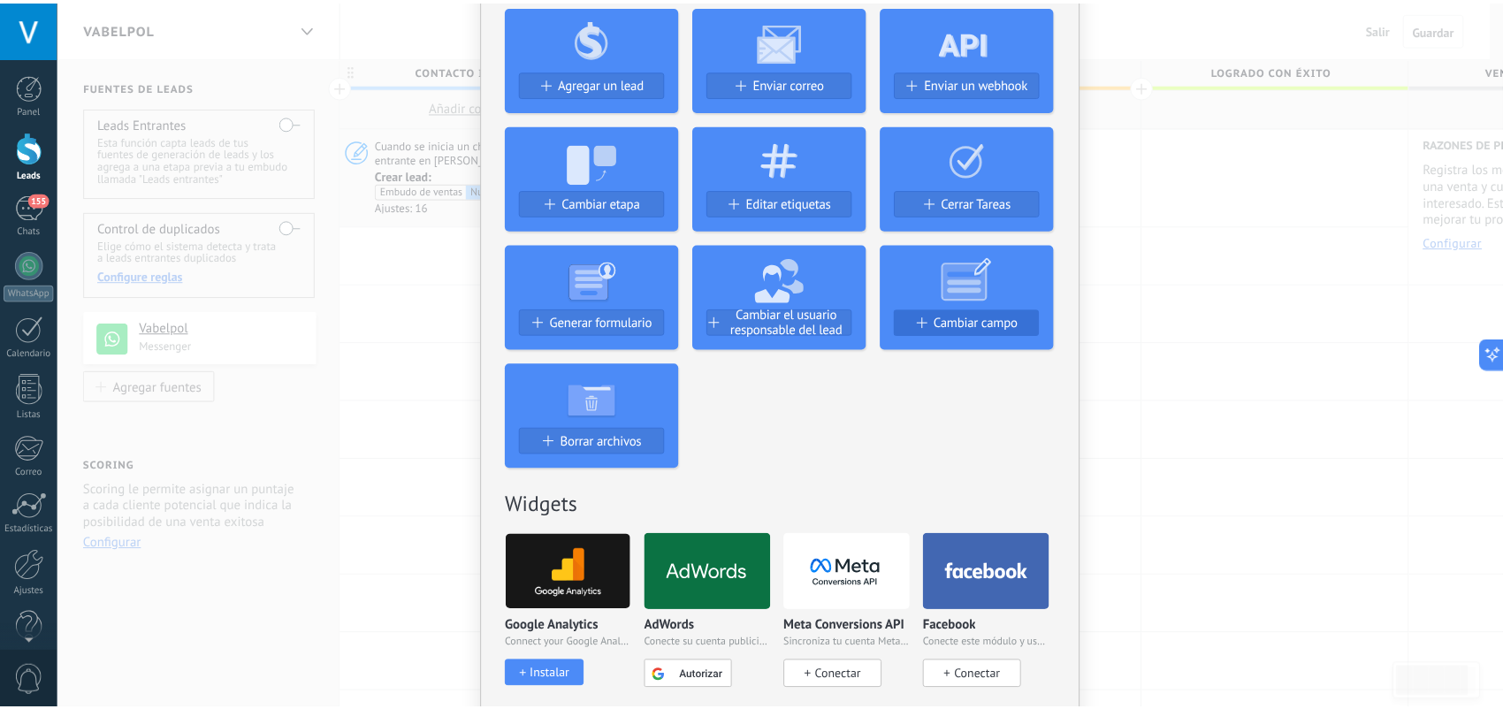
scroll to position [0, 0]
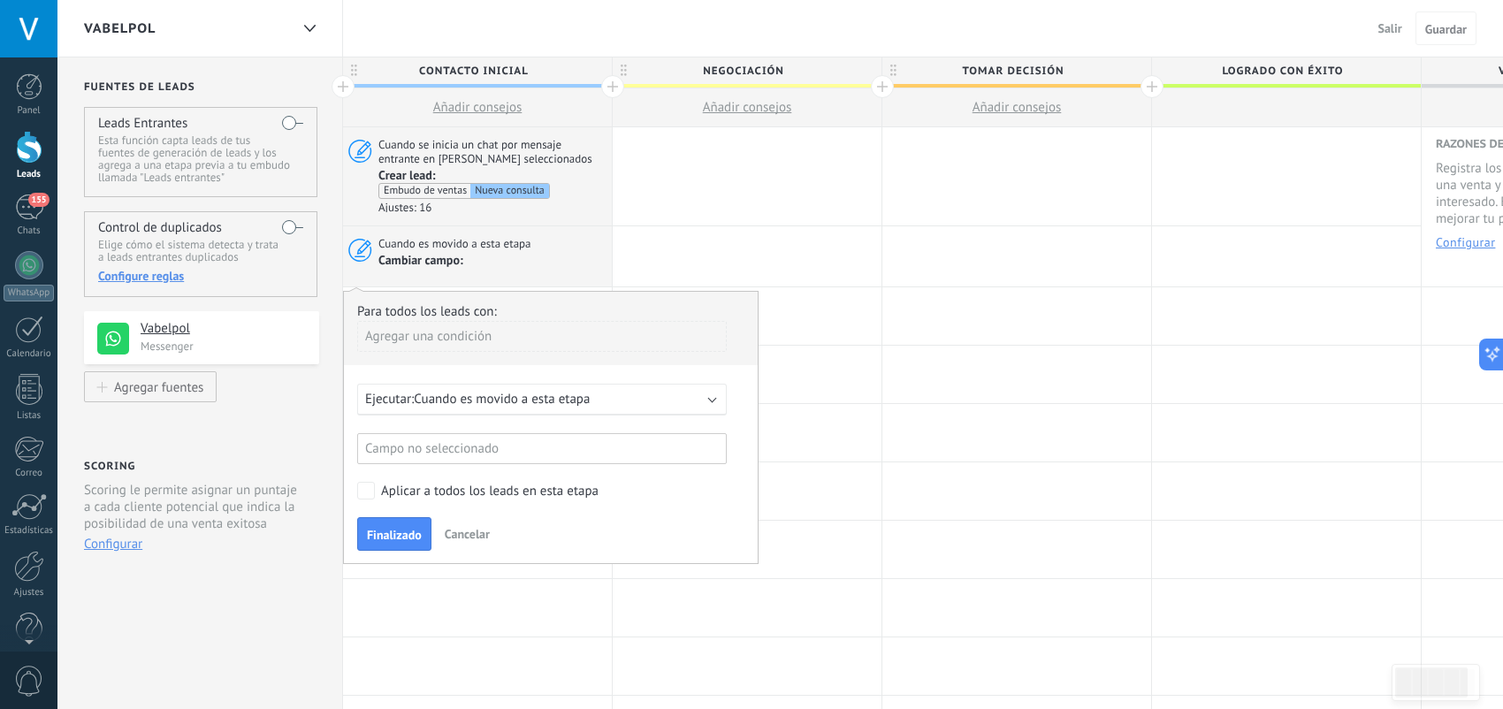
click at [508, 407] on span "Cuando es movido a esta etapa" at bounding box center [502, 399] width 176 height 17
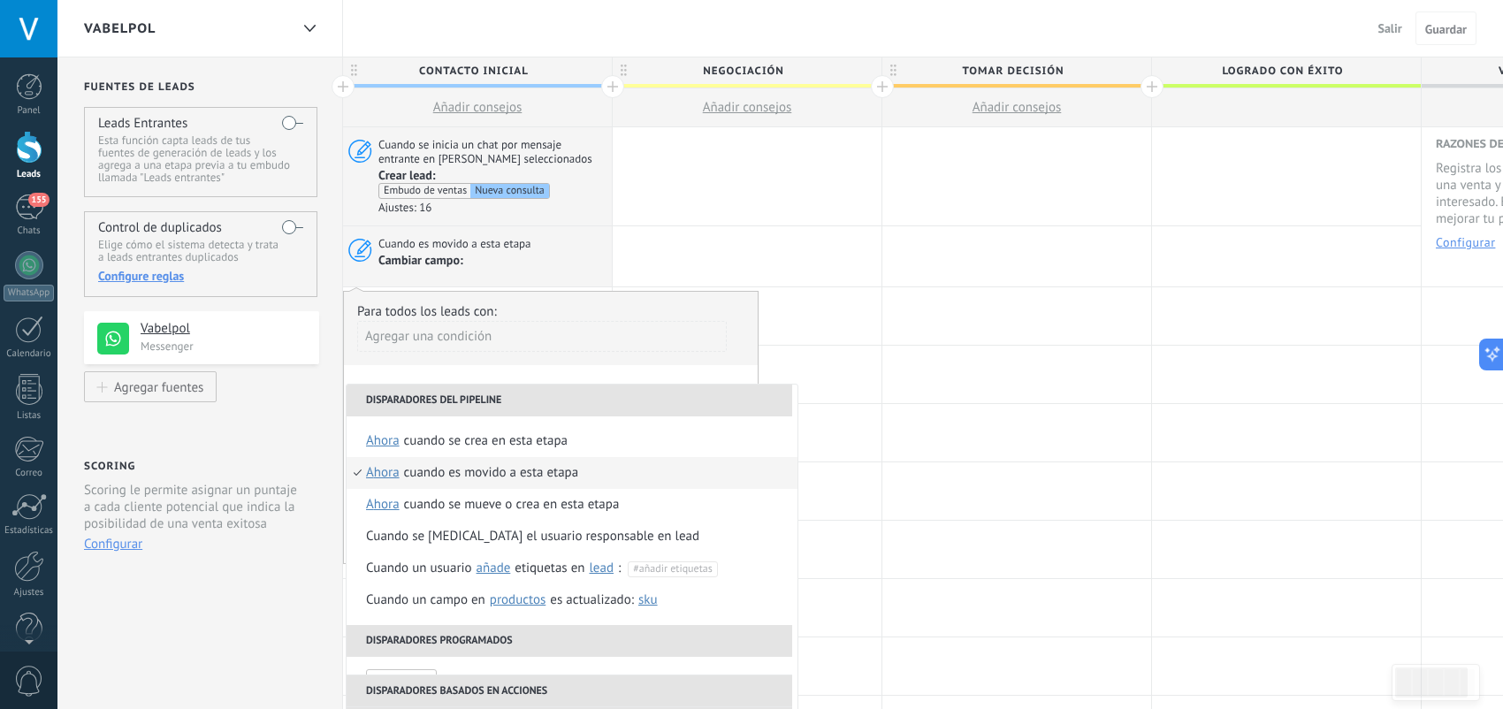
click at [388, 469] on span "ahora" at bounding box center [383, 473] width 34 height 32
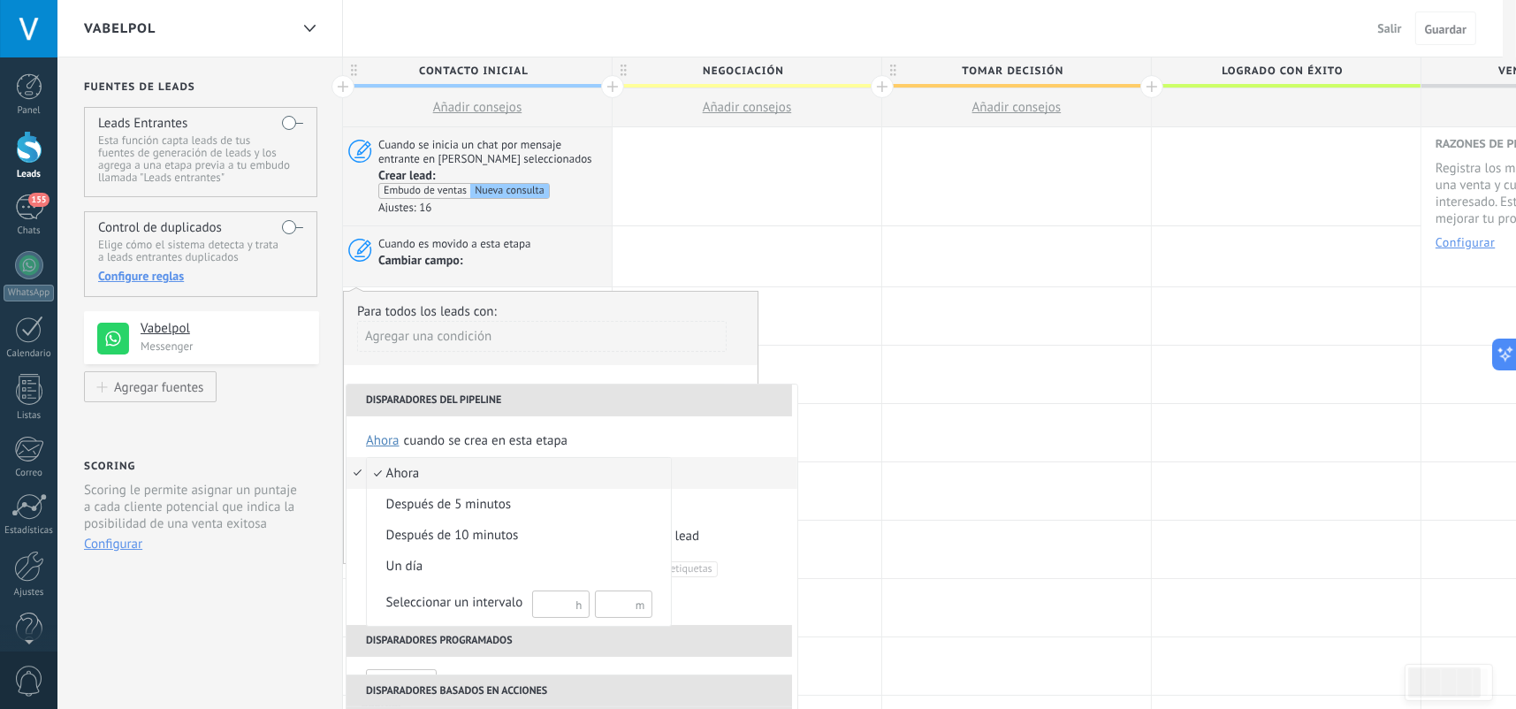
click at [722, 472] on div at bounding box center [758, 354] width 1516 height 709
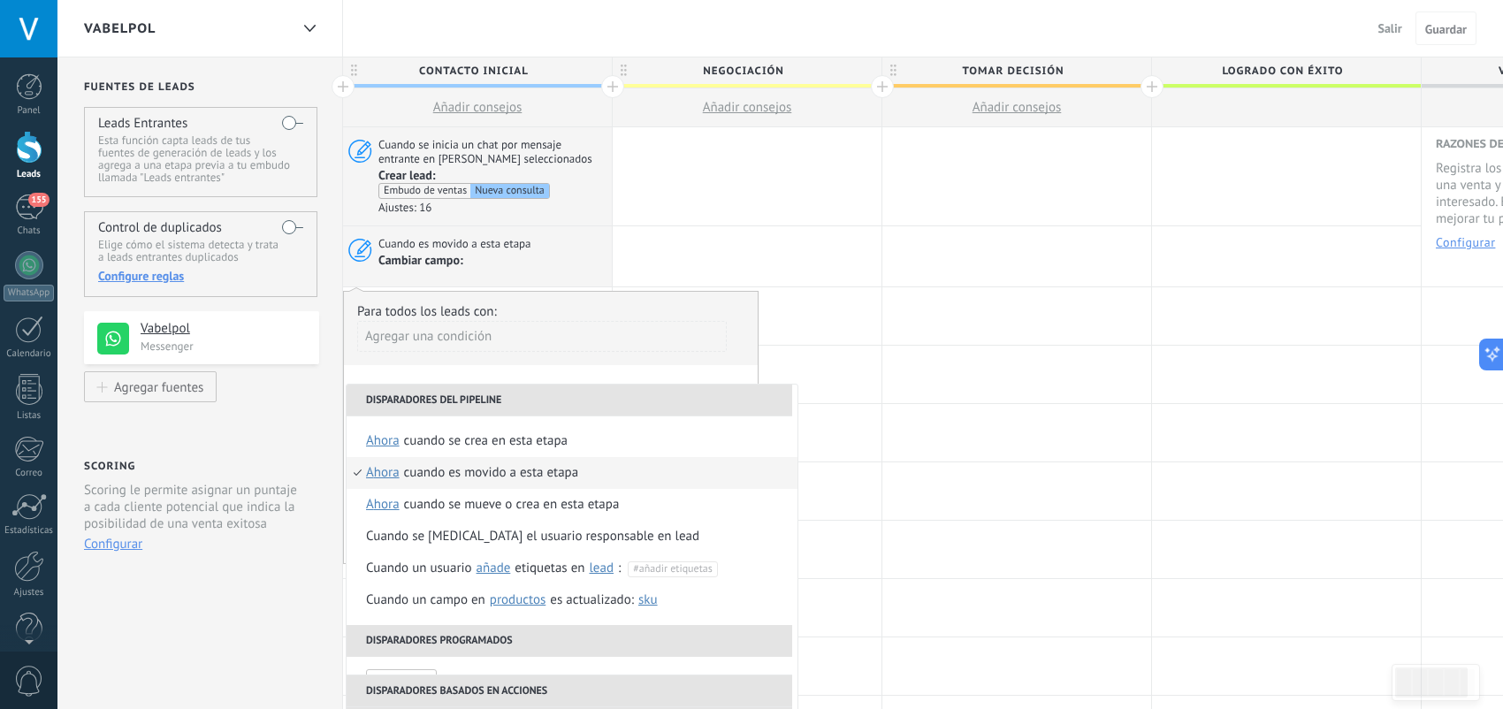
scroll to position [4, 0]
click at [674, 357] on div "Agregar una condición" at bounding box center [542, 343] width 370 height 44
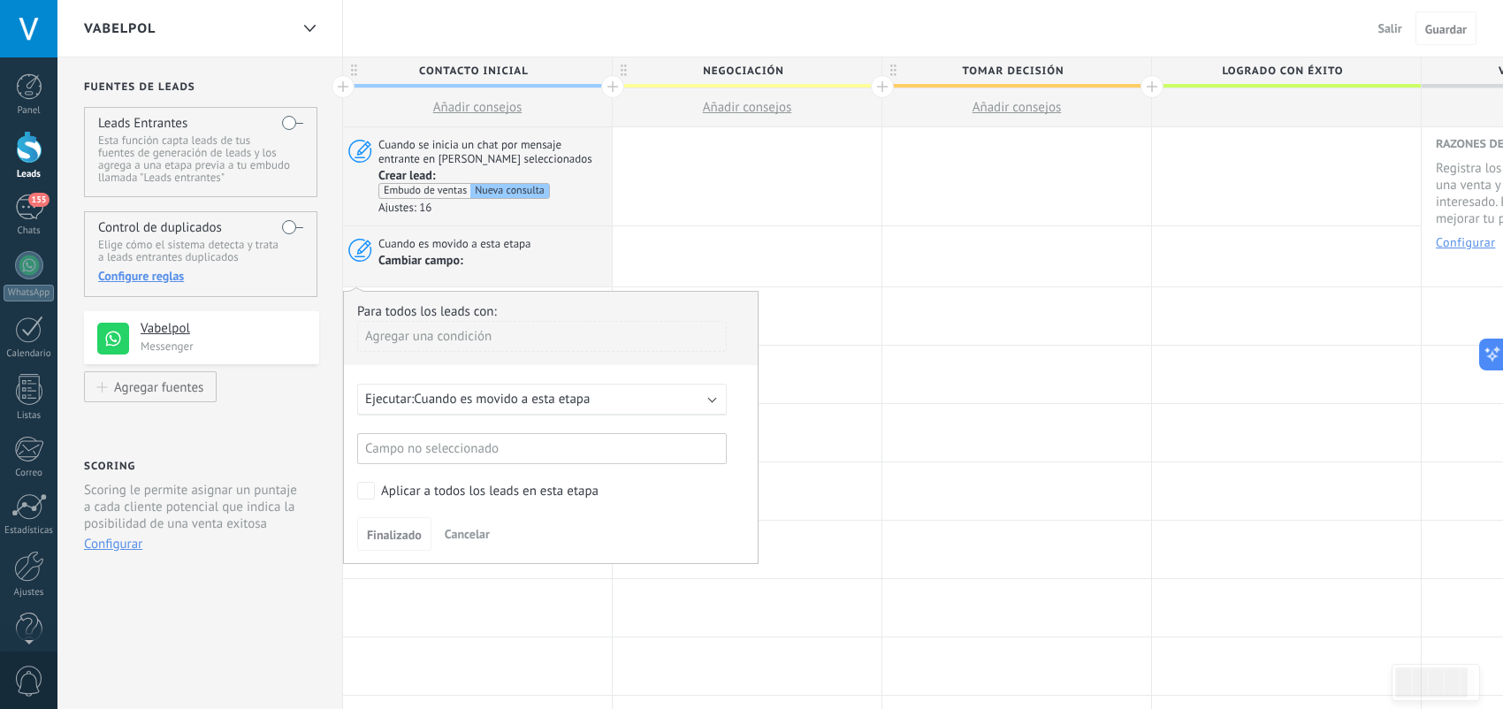
click at [529, 447] on div "Campo no seleccionado" at bounding box center [542, 448] width 370 height 31
click at [529, 447] on div at bounding box center [551, 428] width 414 height 273
click at [446, 341] on div "Agregar una condición" at bounding box center [542, 336] width 370 height 31
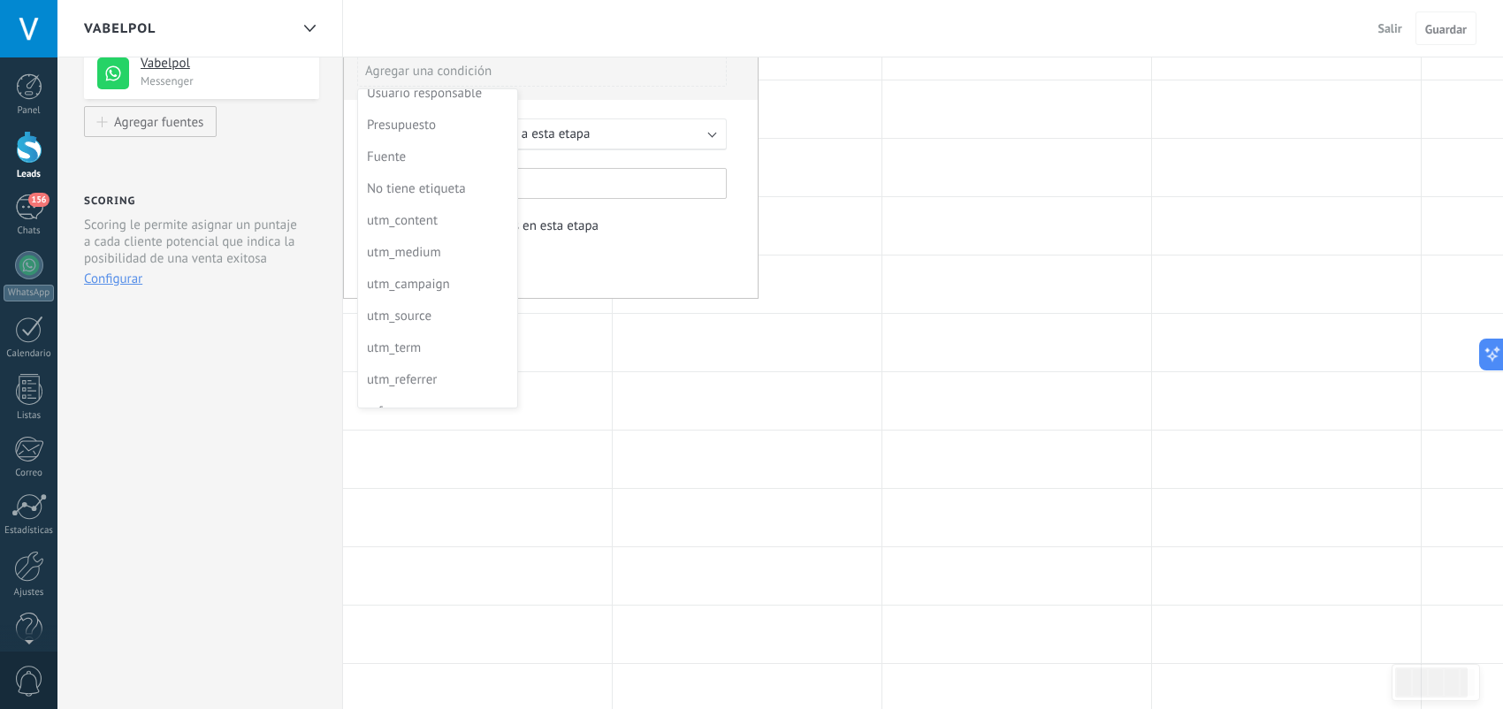
scroll to position [0, 0]
click at [464, 104] on div "Etiquetas" at bounding box center [436, 105] width 138 height 25
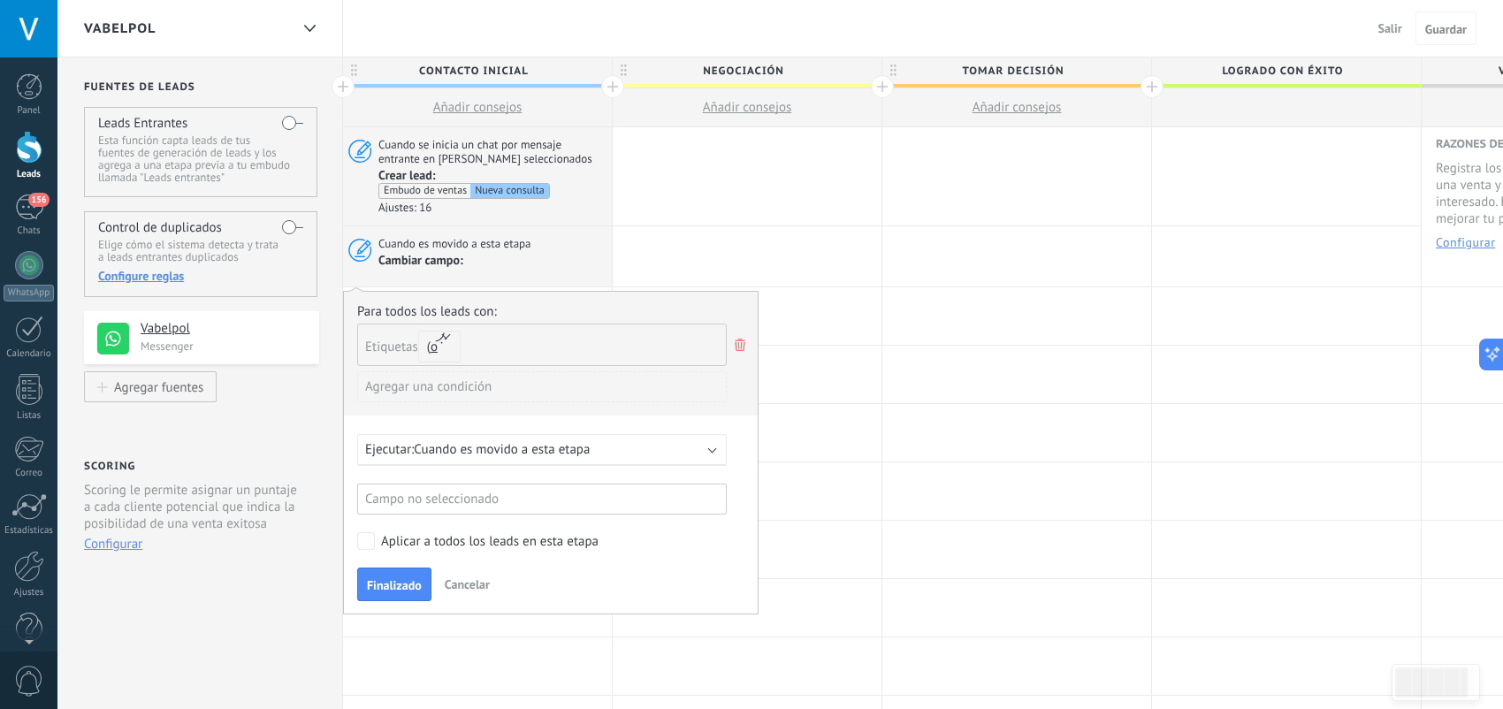
click at [741, 345] on use at bounding box center [740, 345] width 11 height 12
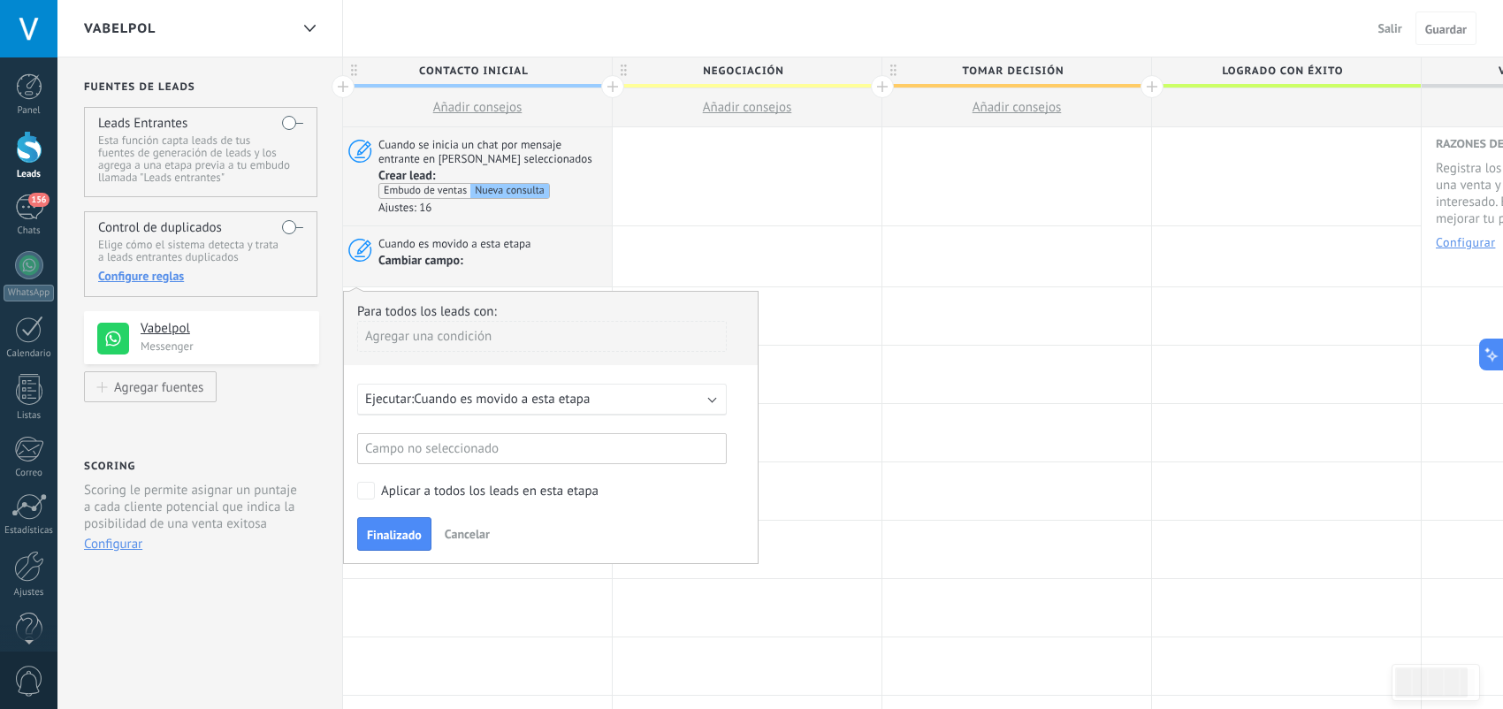
click at [560, 445] on div "Campo no seleccionado" at bounding box center [542, 448] width 370 height 31
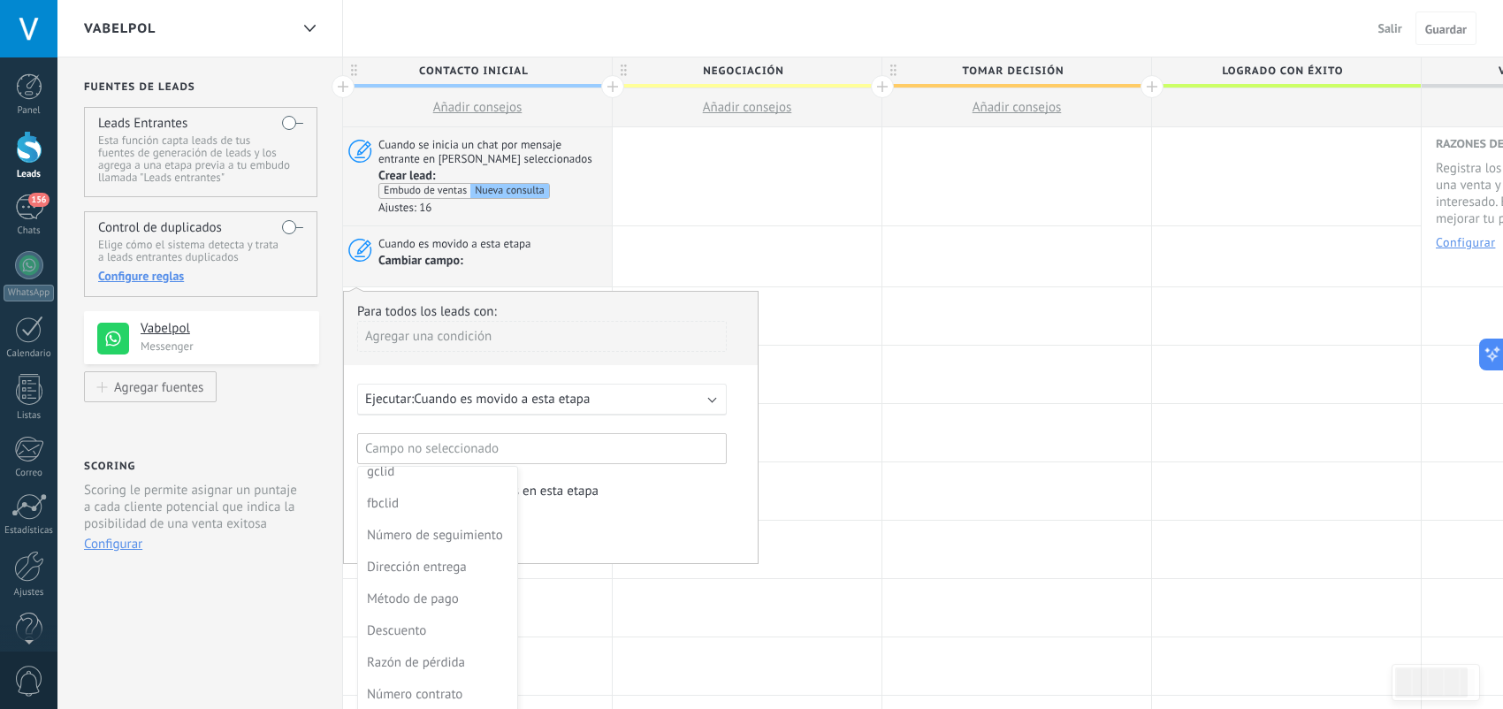
scroll to position [286, 0]
click at [798, 488] on div at bounding box center [747, 490] width 269 height 57
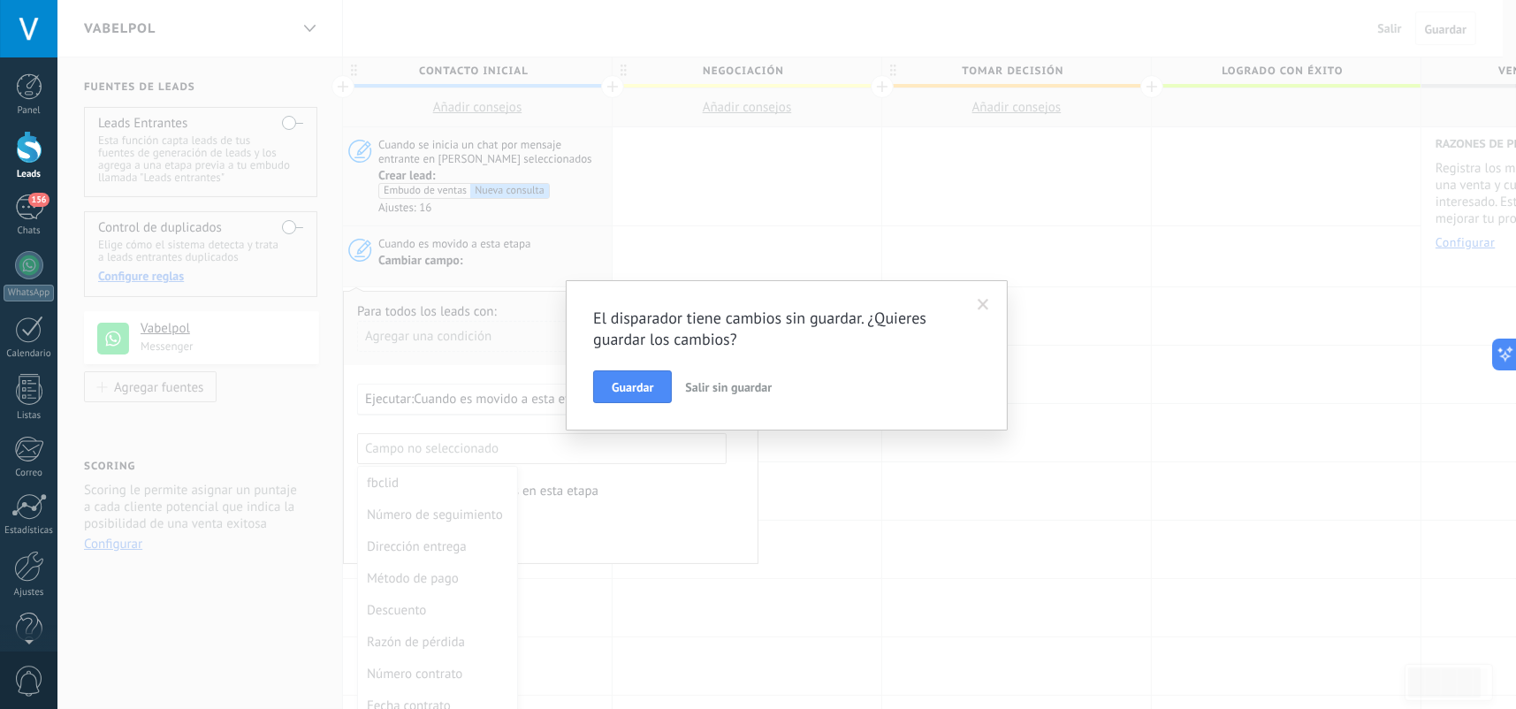
click at [974, 292] on span at bounding box center [983, 305] width 29 height 30
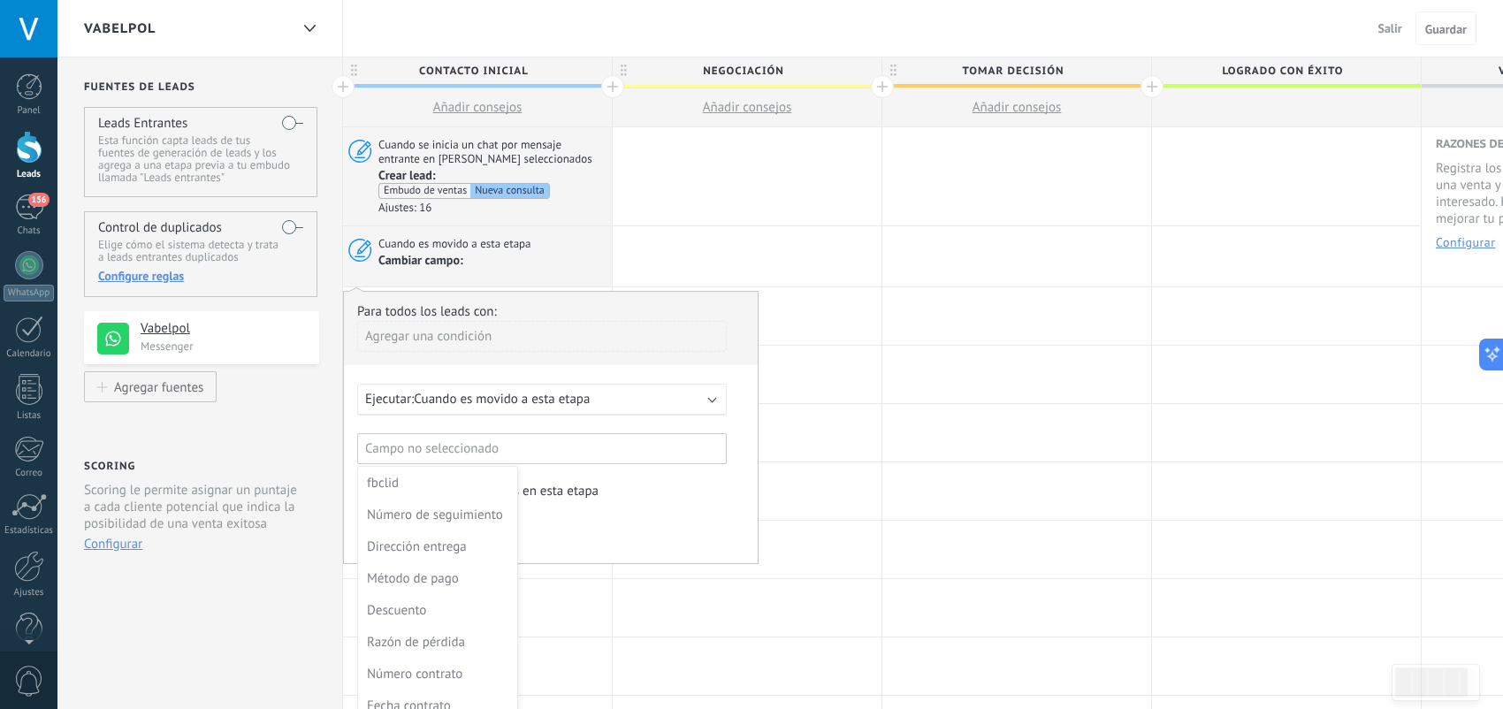
click at [546, 404] on div at bounding box center [551, 428] width 414 height 273
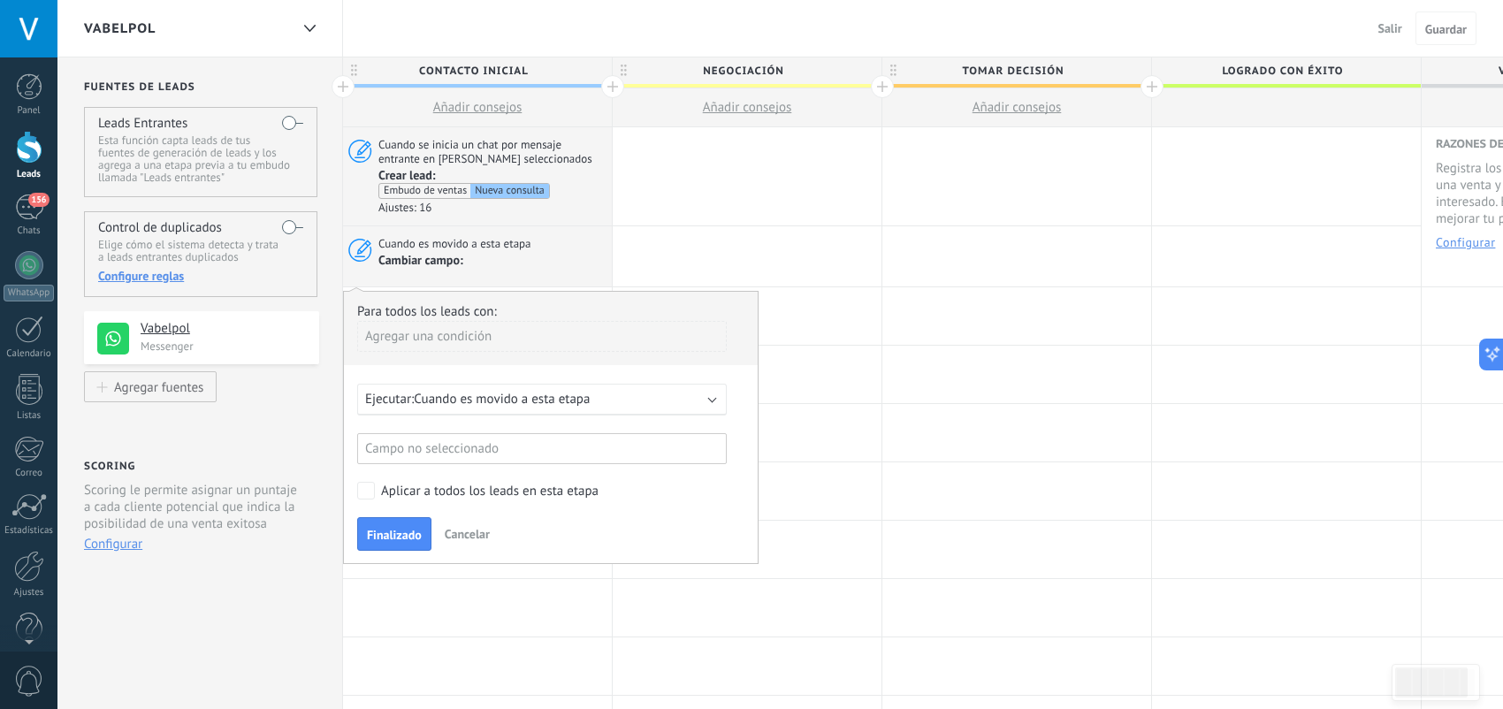
click at [551, 406] on span "Cuando es movido a esta etapa" at bounding box center [502, 399] width 176 height 17
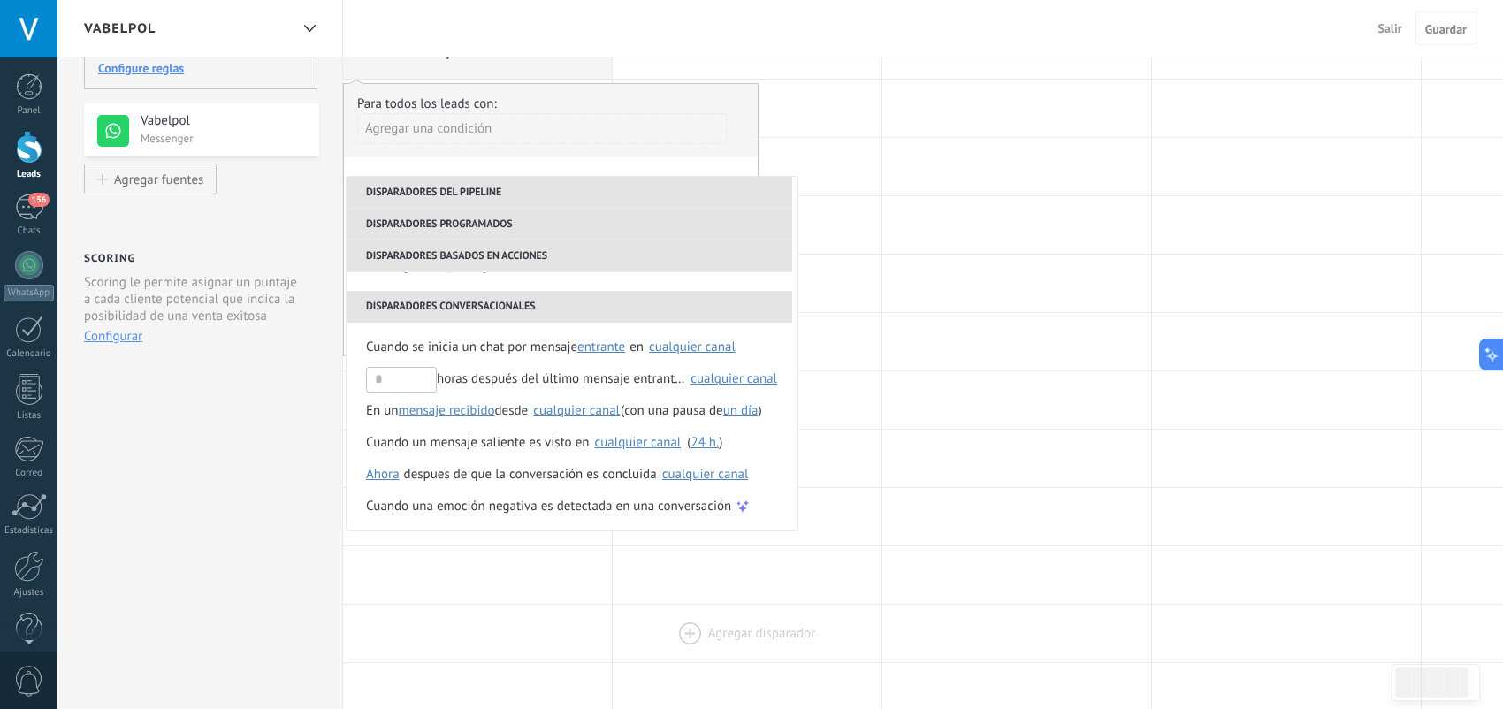
scroll to position [265, 0]
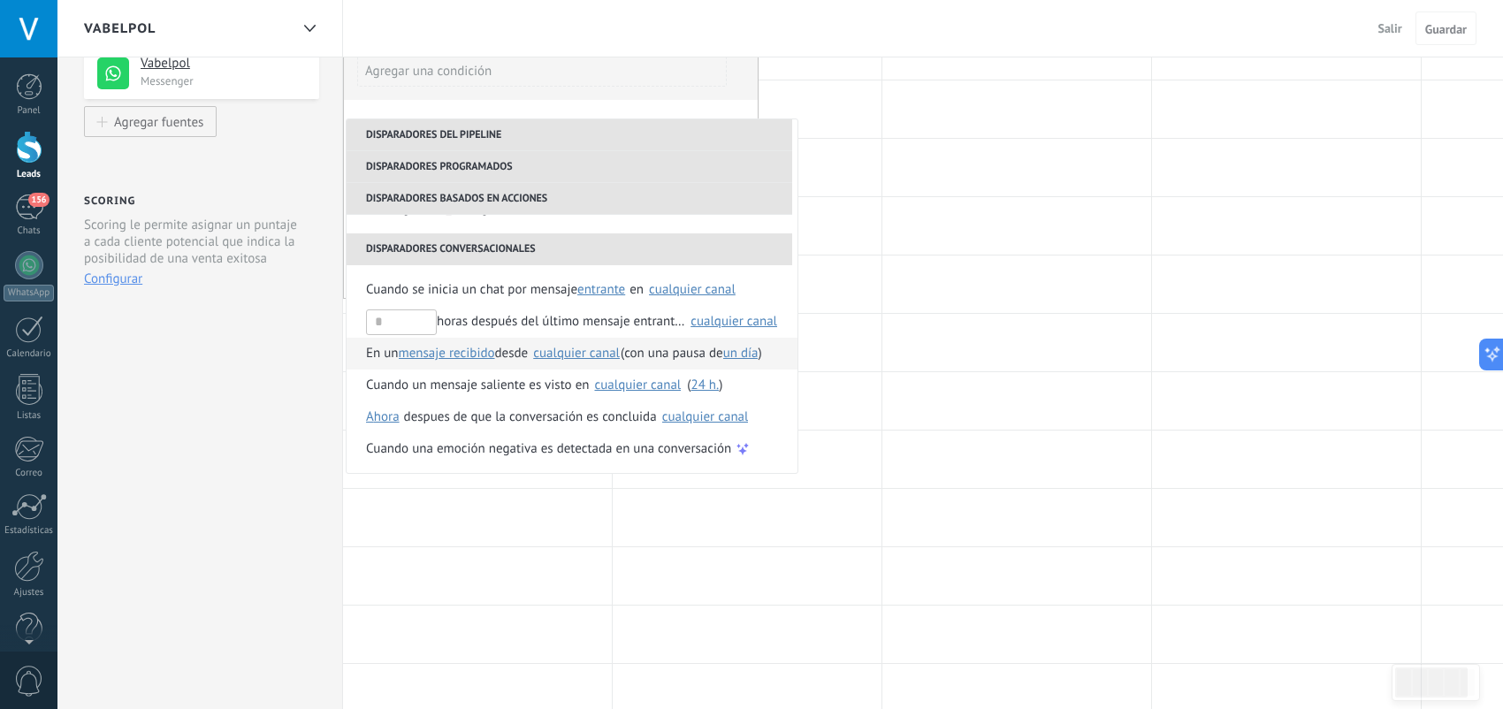
click at [478, 357] on span "mensaje recibido" at bounding box center [447, 353] width 96 height 17
click at [478, 357] on span "mensaje recibido" at bounding box center [460, 353] width 116 height 17
click at [552, 349] on div "cualquier canal" at bounding box center [576, 353] width 87 height 13
click at [504, 357] on span "desde" at bounding box center [512, 354] width 34 height 32
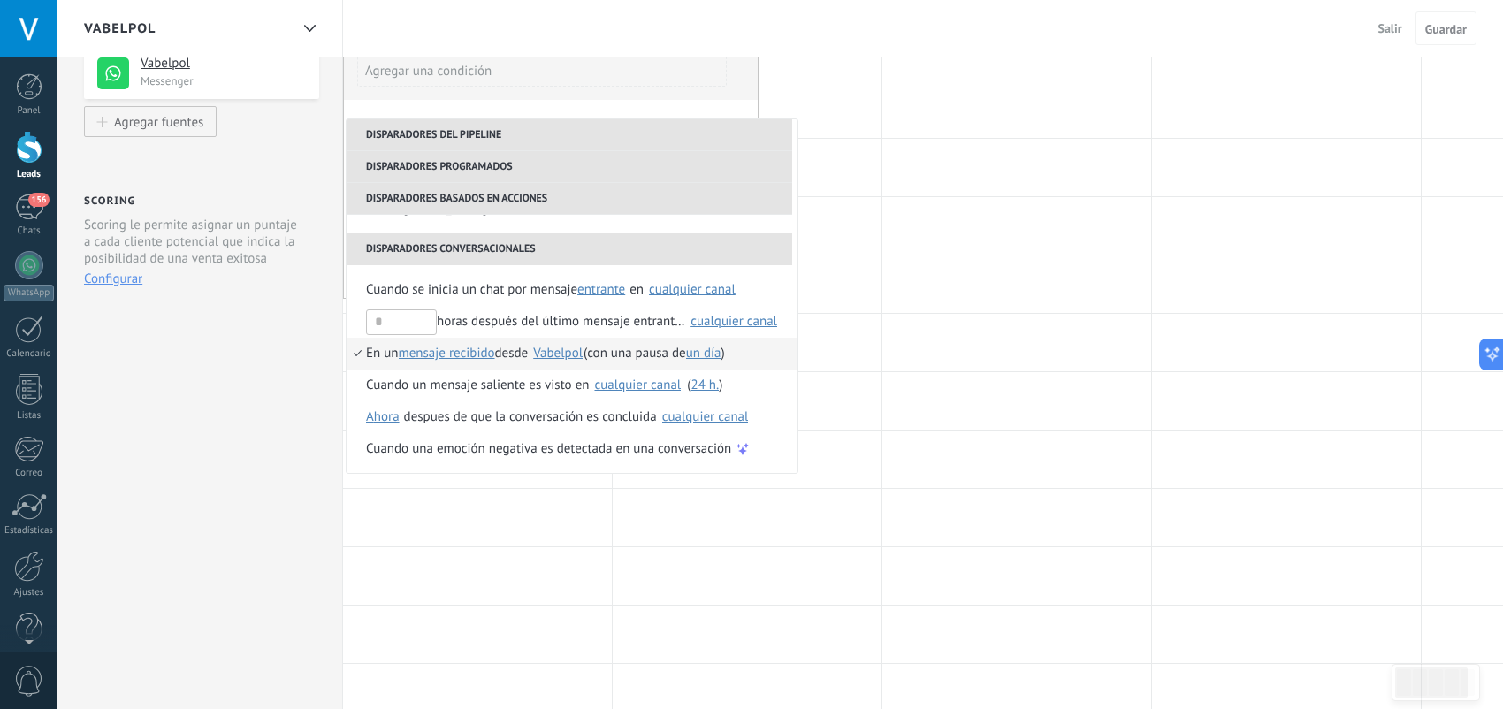
click at [757, 356] on li "En un mensaje recibido mensaje recibido mensaje enviado desde Ninguno WeChat Va…" at bounding box center [572, 354] width 451 height 32
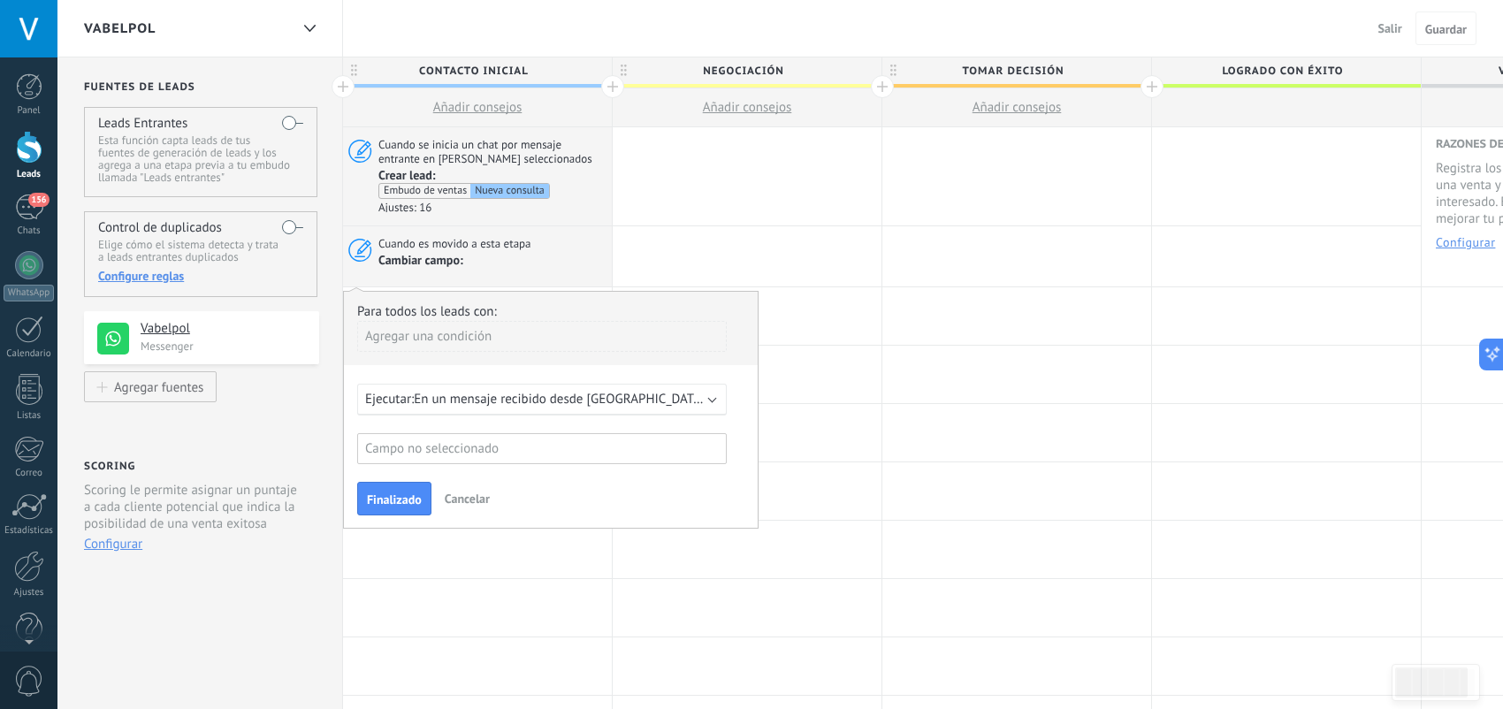
click at [495, 442] on div "Campo no seleccionado" at bounding box center [542, 448] width 370 height 31
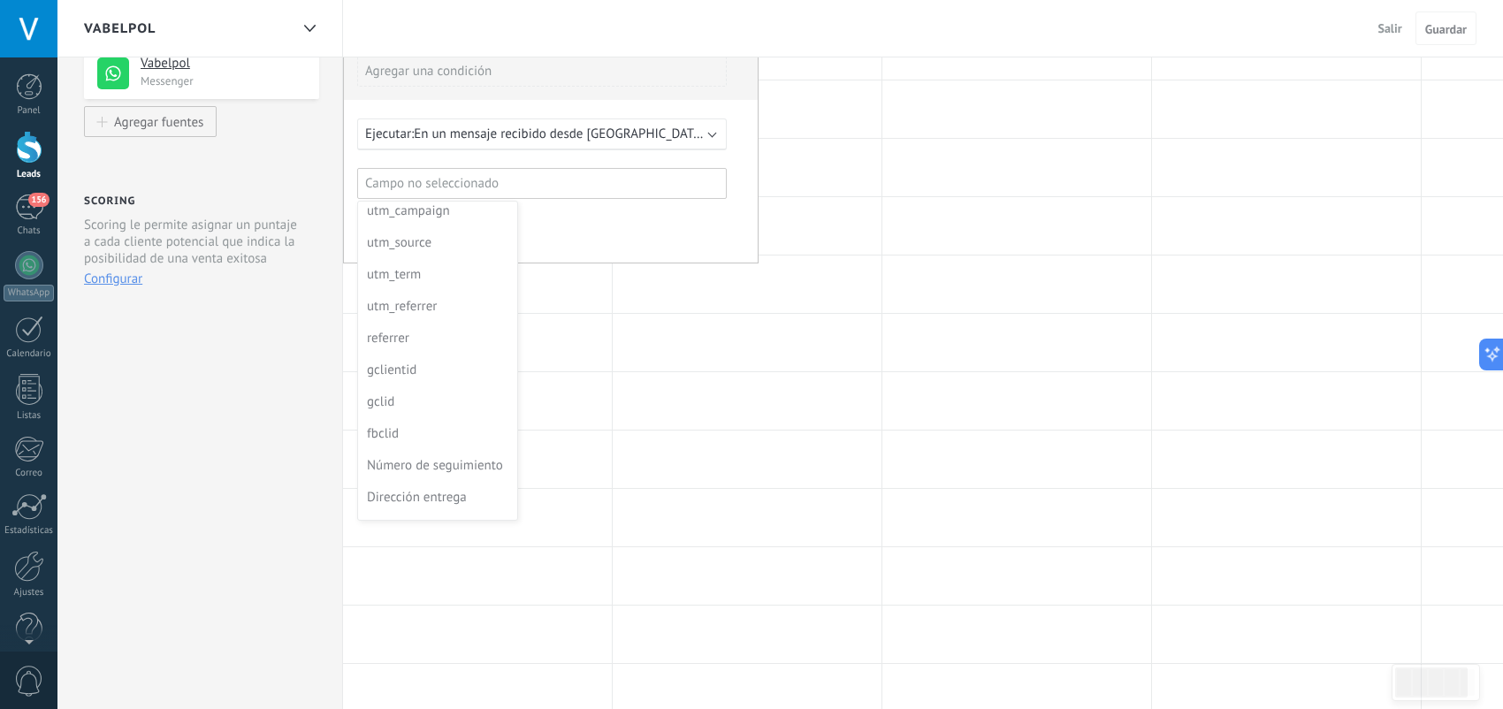
scroll to position [72, 0]
click at [455, 340] on div "referrer" at bounding box center [436, 337] width 138 height 25
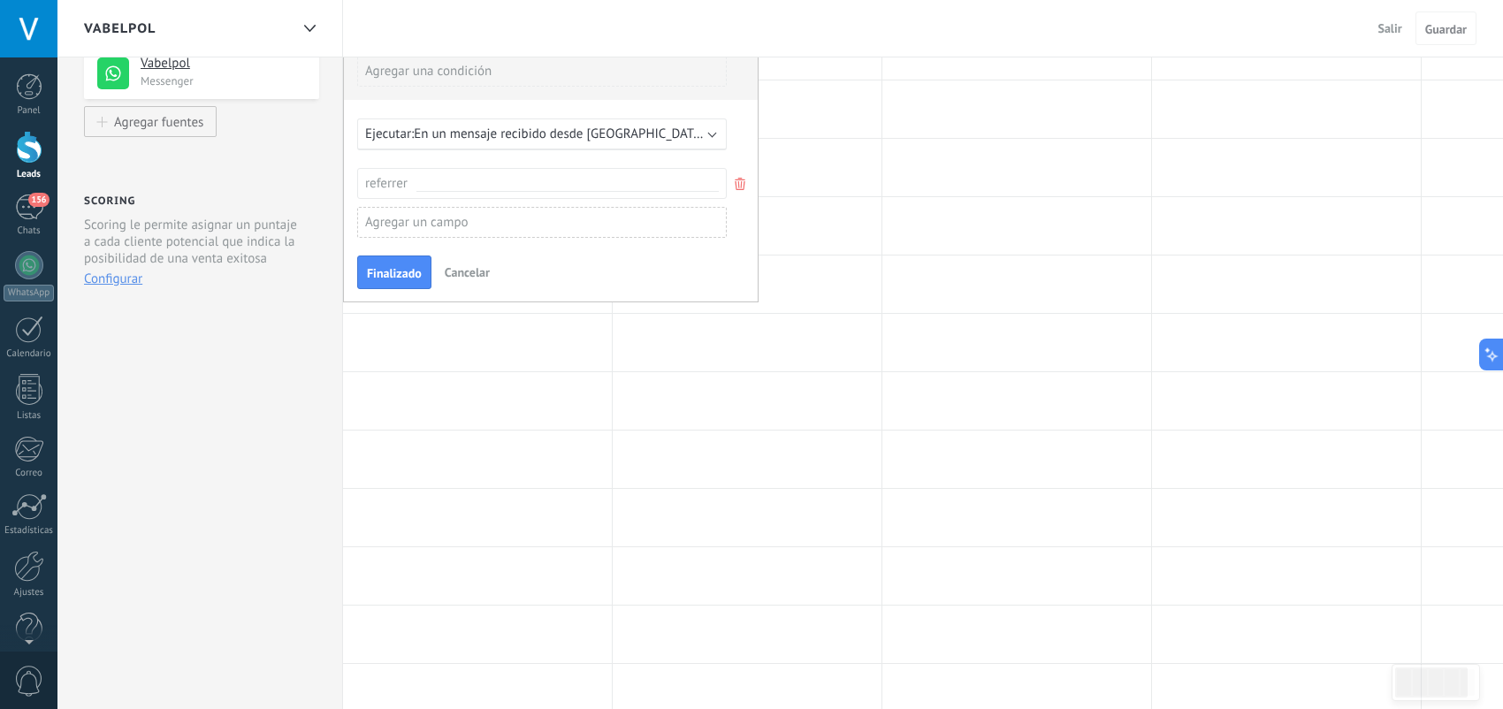
click at [465, 226] on div "Agregar un campo" at bounding box center [542, 222] width 370 height 31
click at [527, 188] on div at bounding box center [551, 165] width 414 height 277
click at [527, 185] on input "text" at bounding box center [567, 184] width 302 height 15
click at [497, 225] on div "Agregar un campo" at bounding box center [542, 222] width 370 height 31
click at [593, 257] on div at bounding box center [551, 165] width 414 height 277
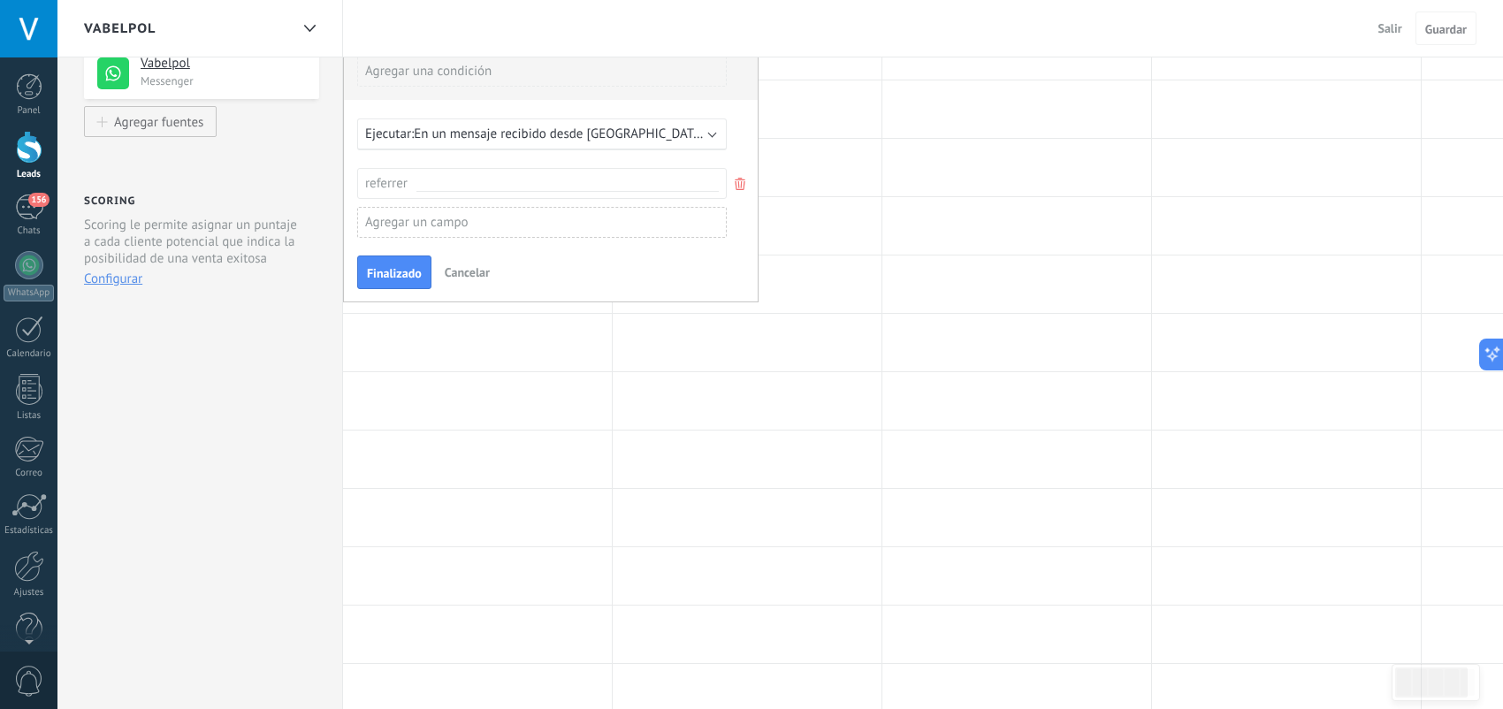
click at [485, 273] on span "Cancelar" at bounding box center [467, 272] width 45 height 16
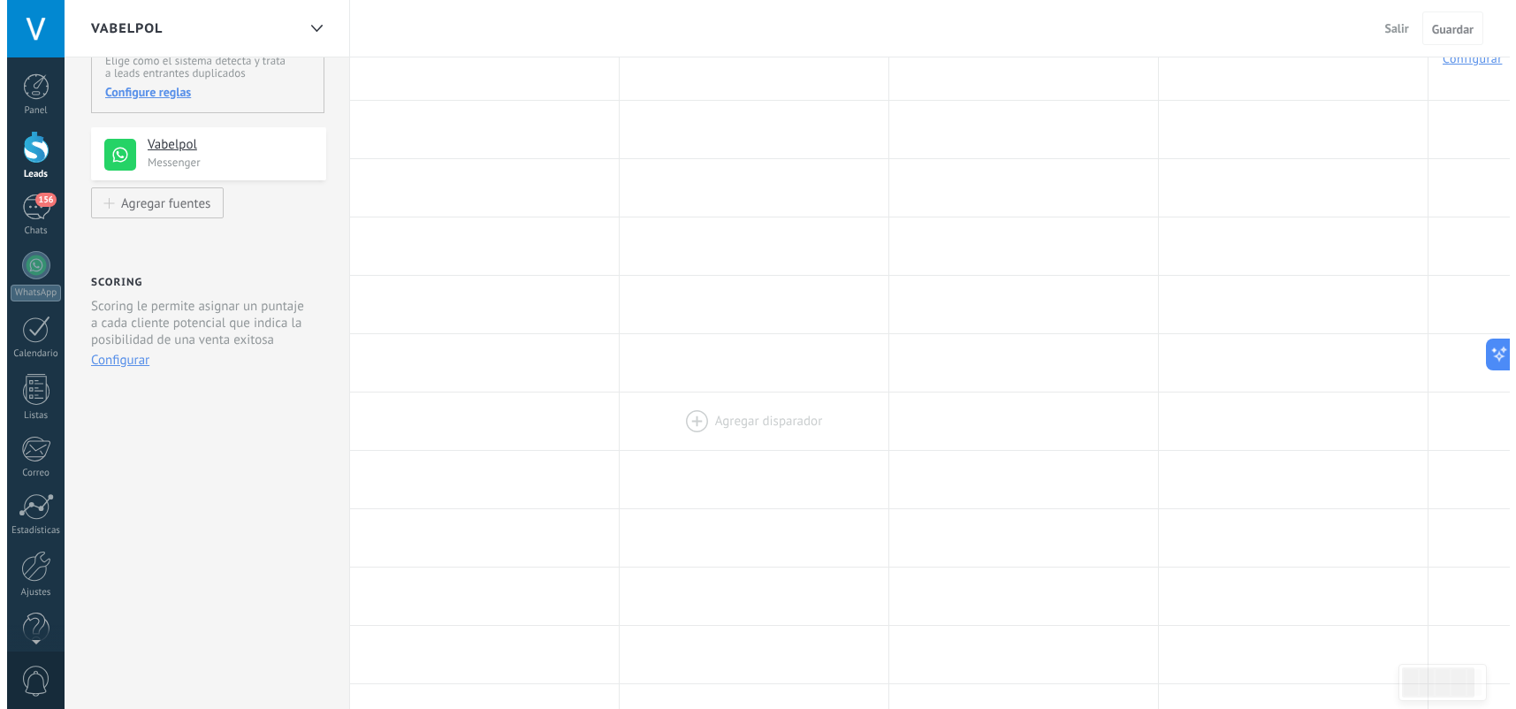
scroll to position [0, 0]
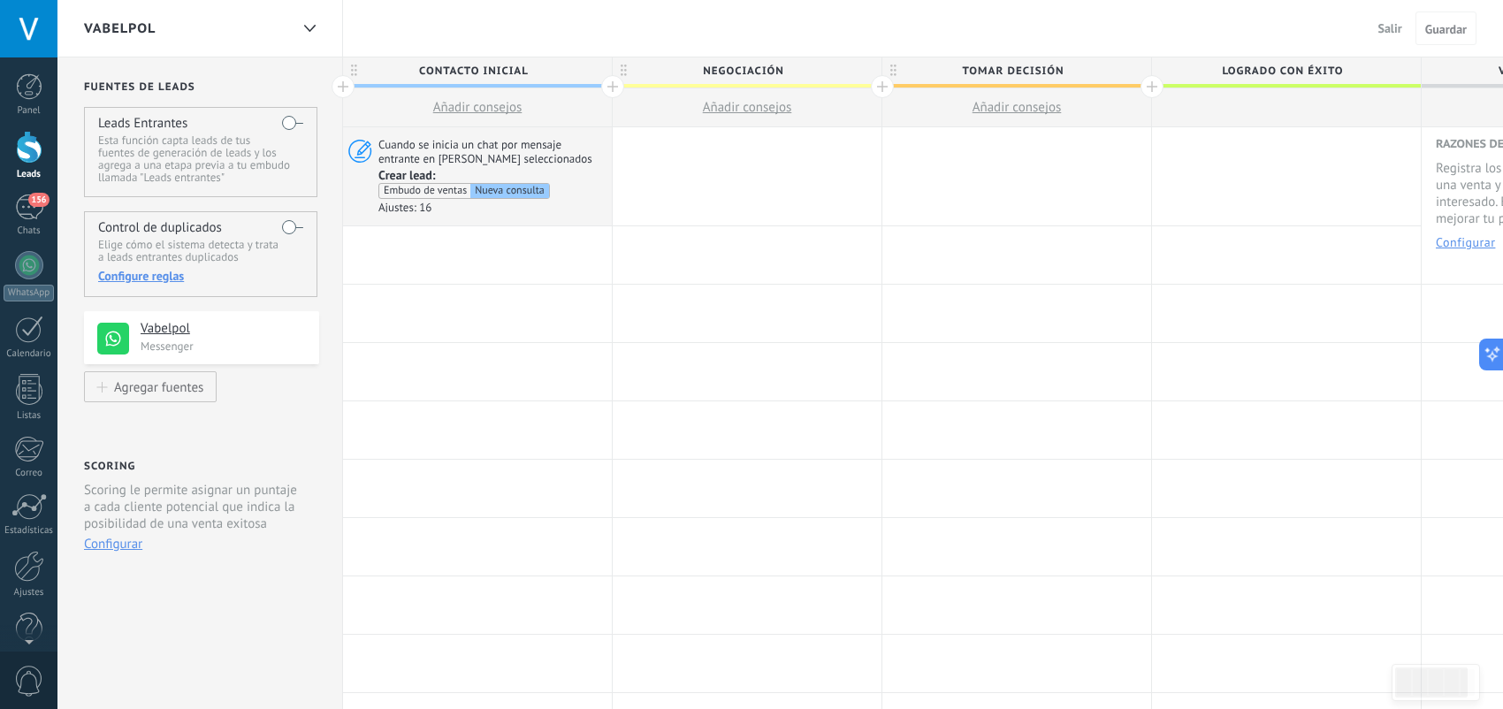
click at [478, 244] on div at bounding box center [477, 254] width 269 height 57
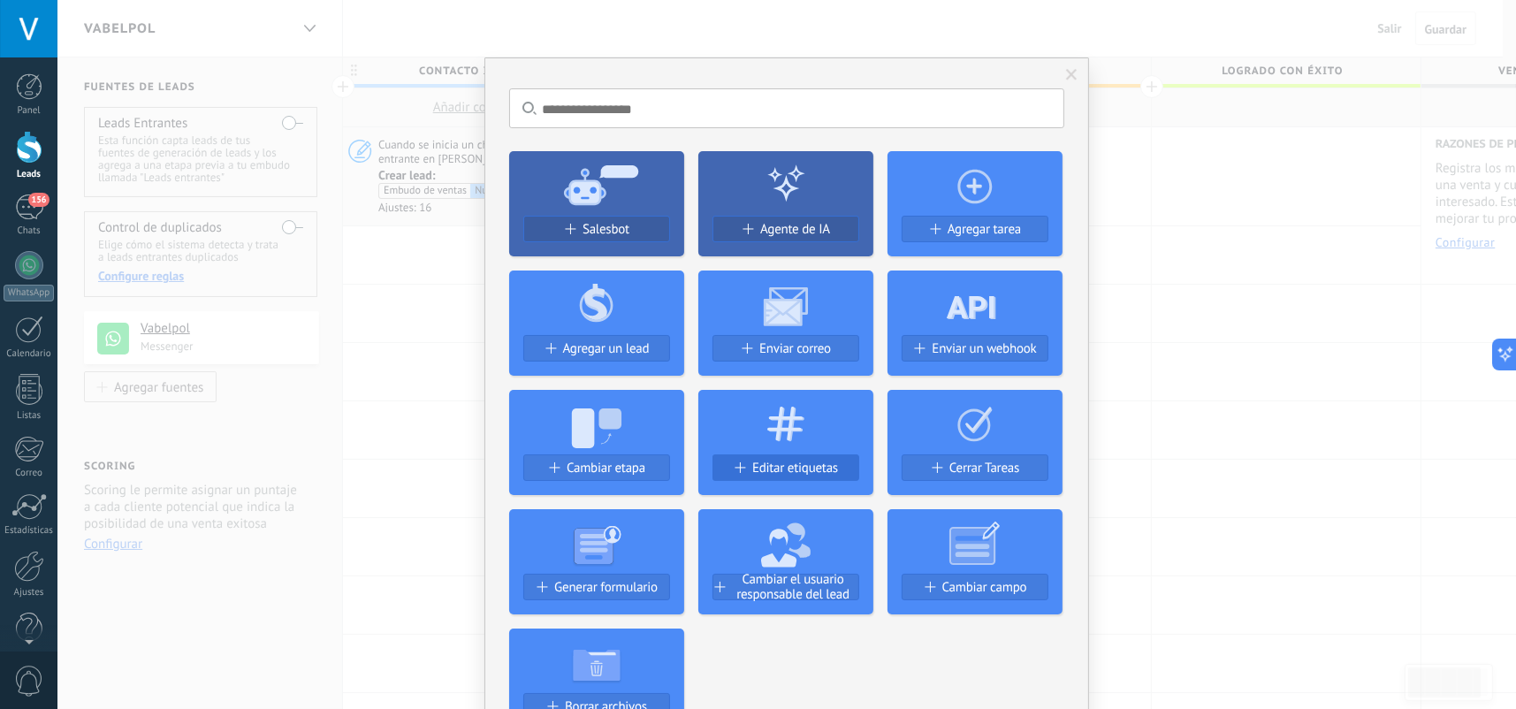
click at [785, 454] on div "Editar etiquetas" at bounding box center [786, 474] width 175 height 41
click at [798, 468] on span "Editar etiquetas" at bounding box center [795, 468] width 86 height 15
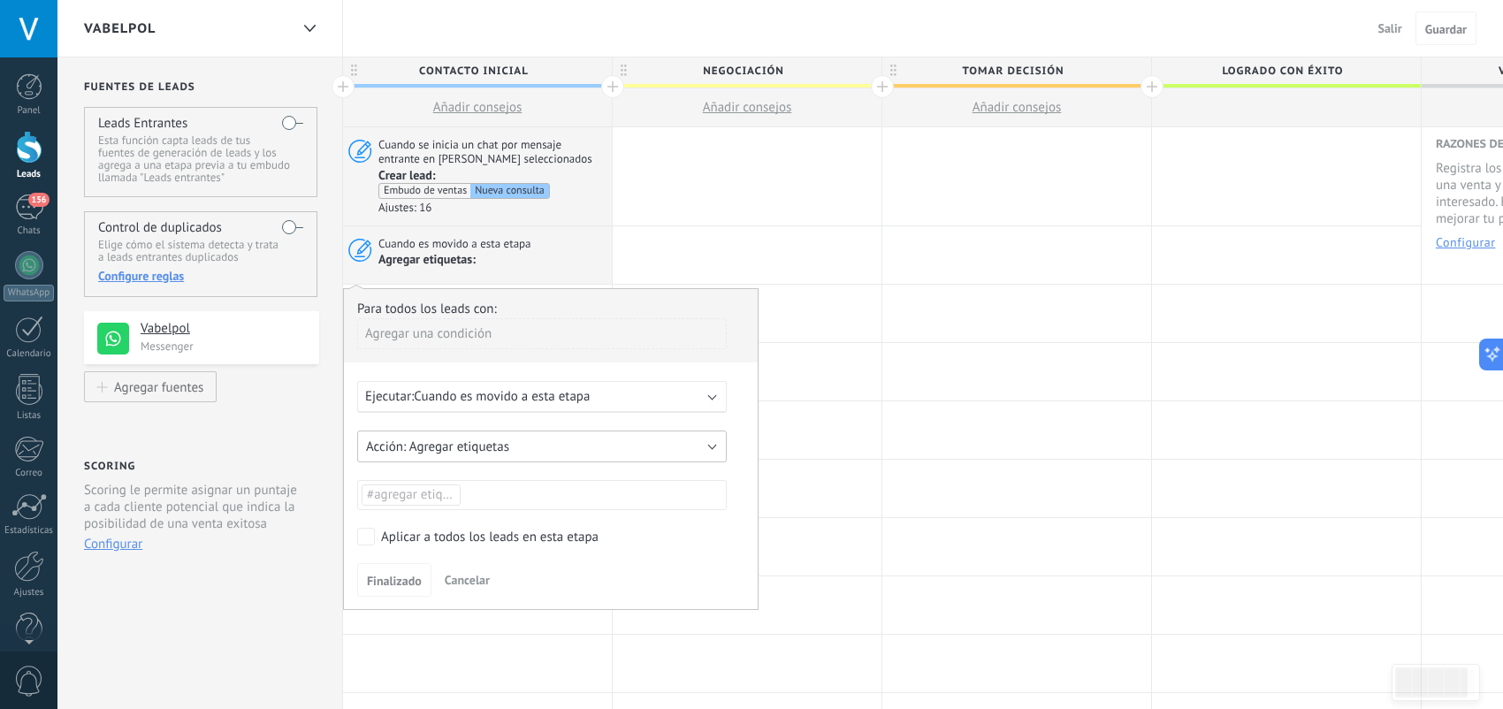
click at [609, 439] on button "Agregar etiquetas" at bounding box center [542, 447] width 370 height 32
click at [611, 439] on span "Agregar etiquetas" at bounding box center [534, 447] width 374 height 17
click at [592, 490] on ul "#agregar etiquetas" at bounding box center [542, 495] width 364 height 25
click at [482, 578] on span "Cancelar" at bounding box center [467, 580] width 45 height 16
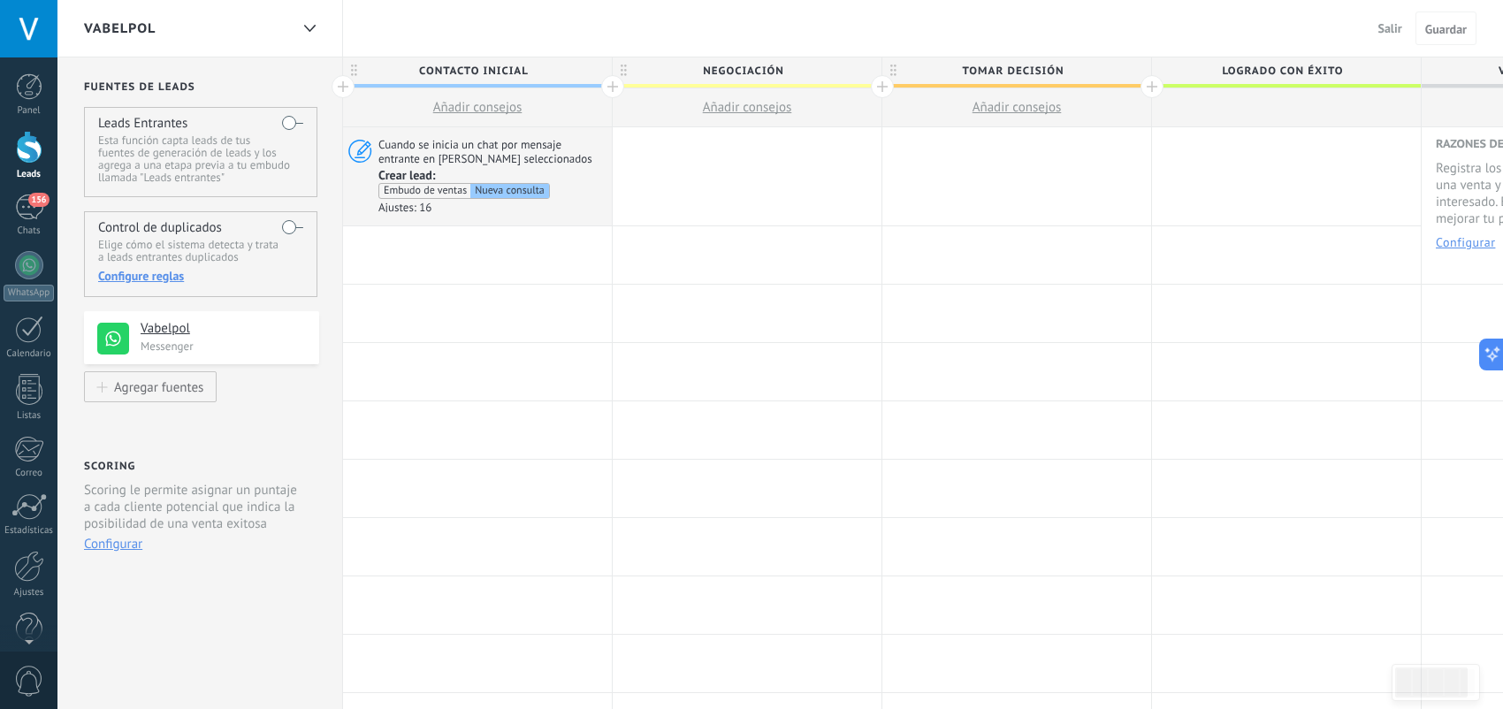
click at [486, 256] on div at bounding box center [477, 254] width 269 height 57
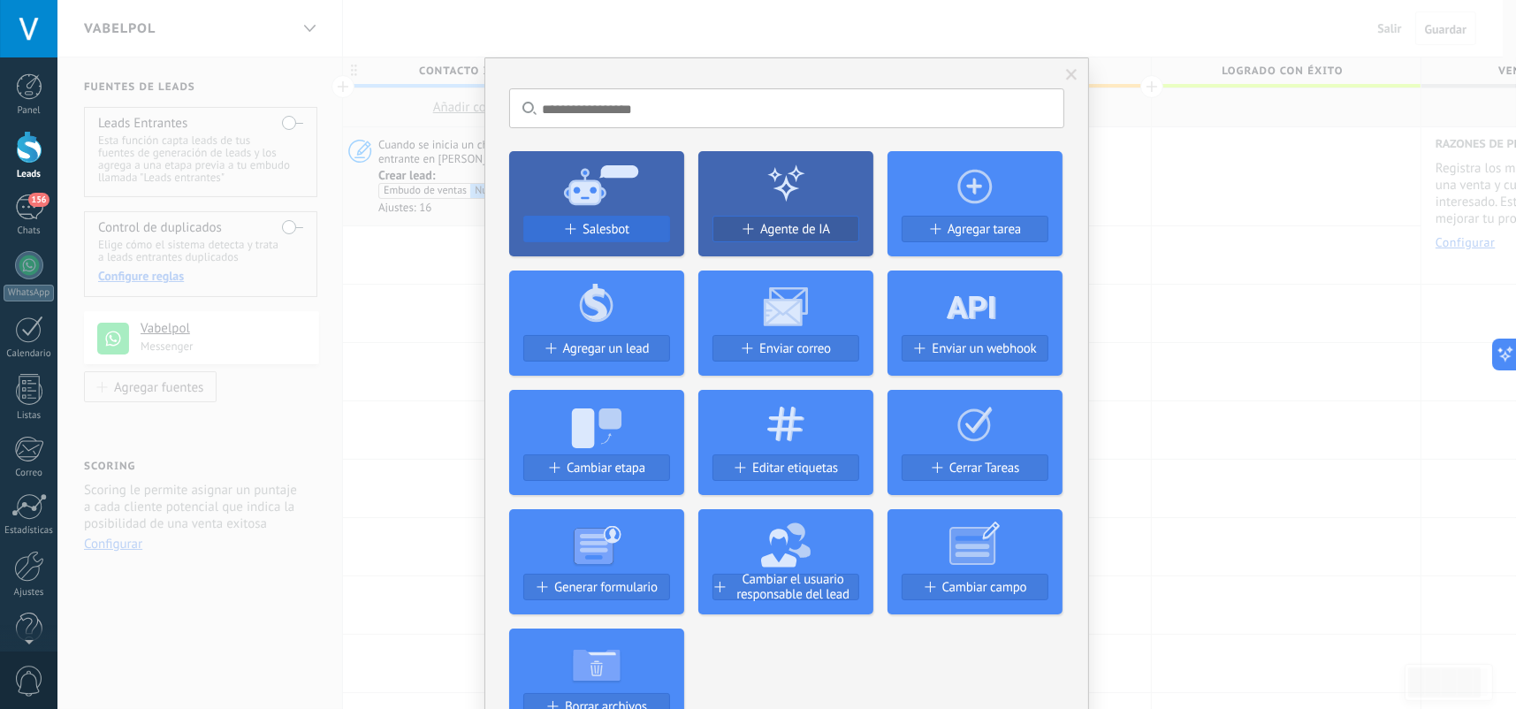
click at [620, 222] on span "Salesbot" at bounding box center [606, 229] width 47 height 15
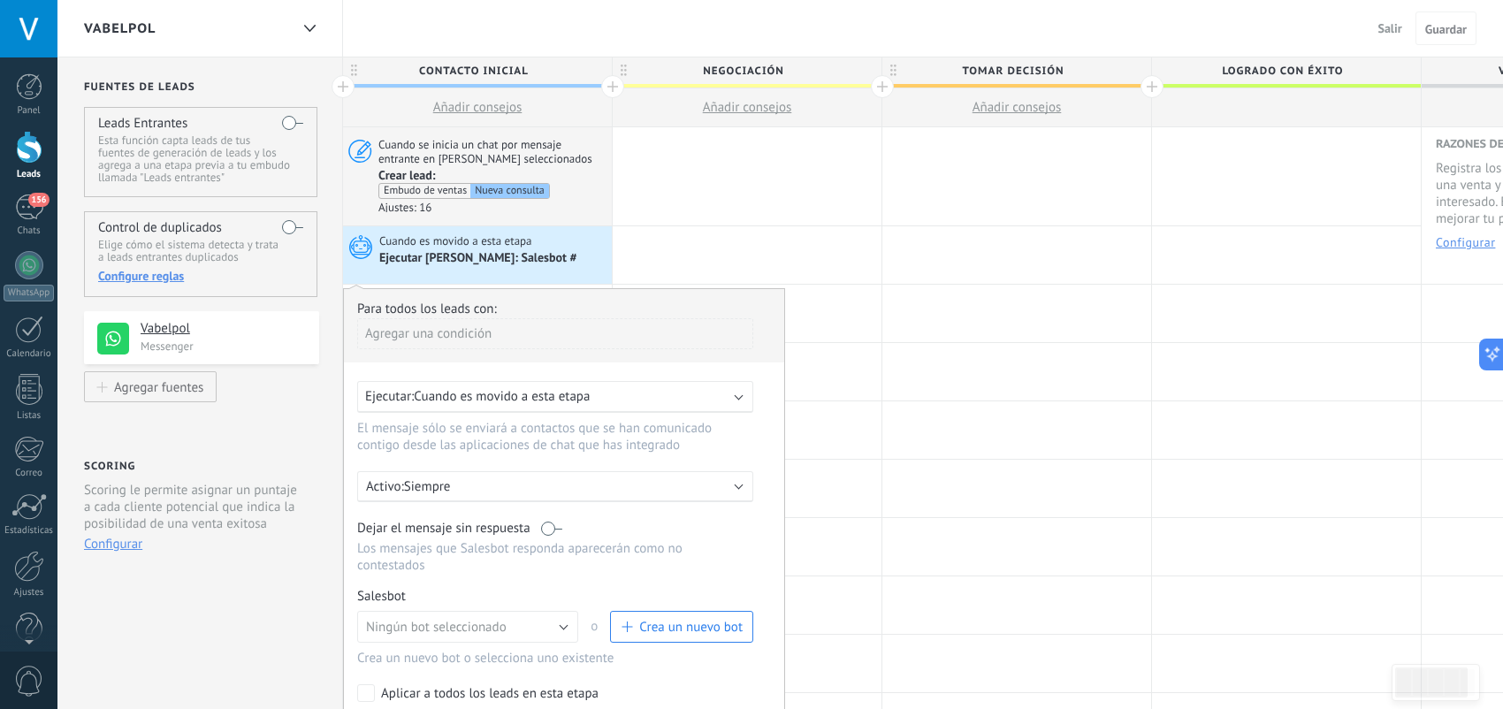
scroll to position [265, 0]
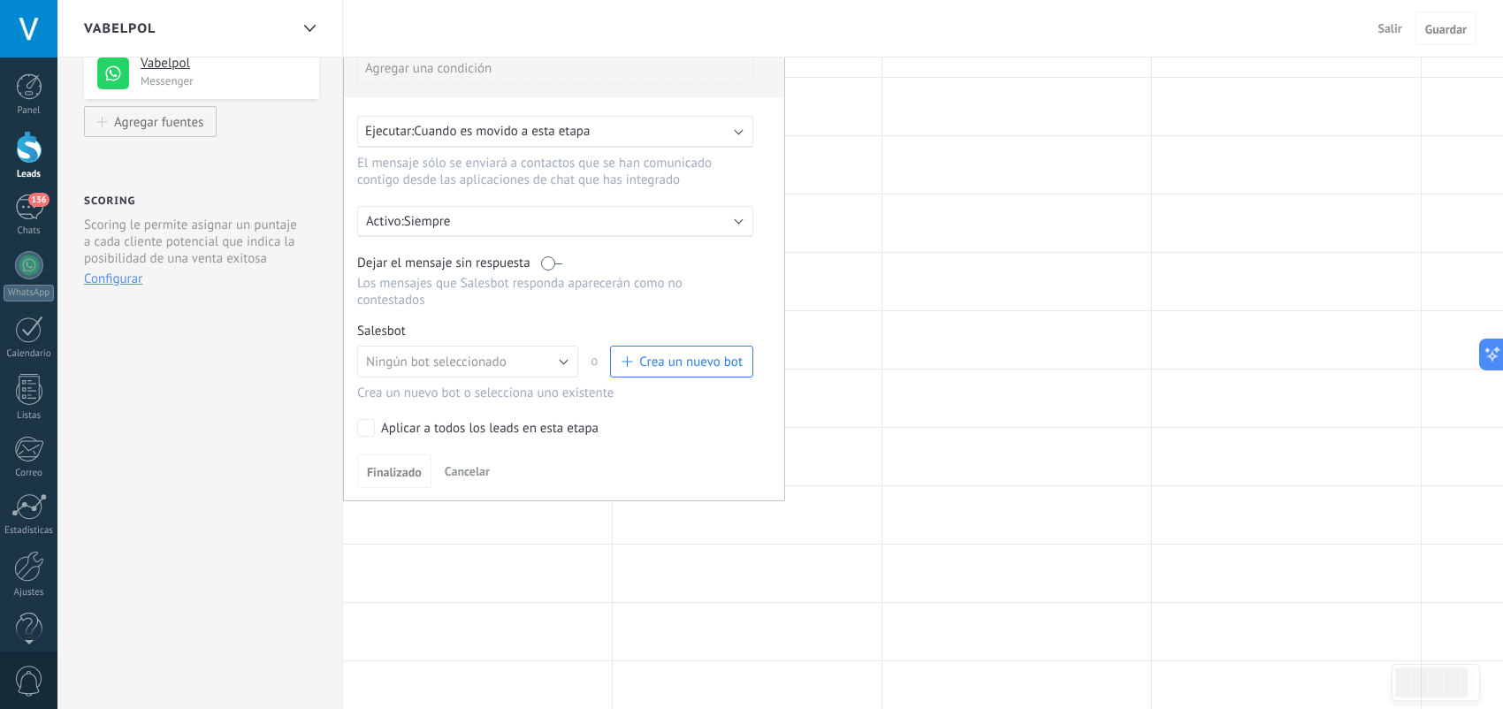
click at [474, 463] on span "Cancelar" at bounding box center [467, 471] width 45 height 16
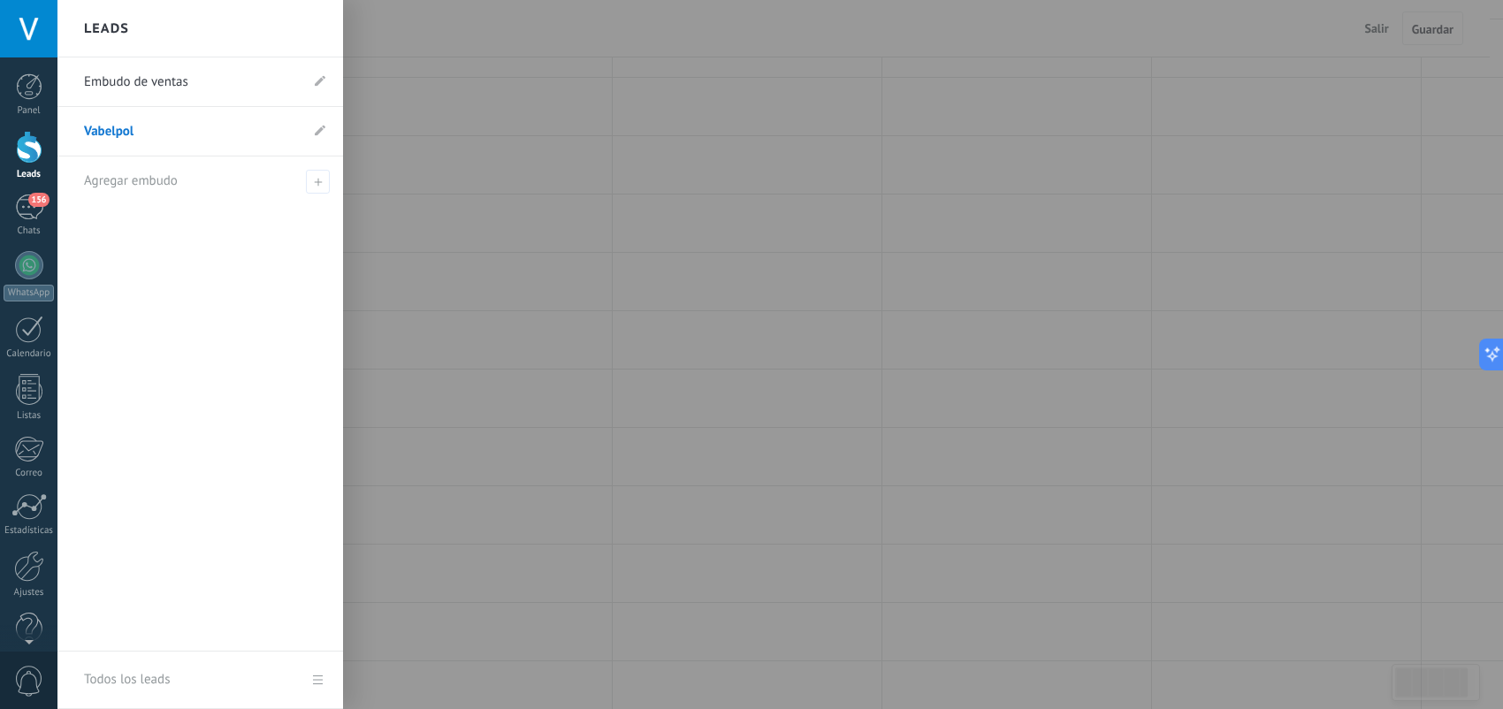
click at [17, 139] on div at bounding box center [29, 147] width 27 height 33
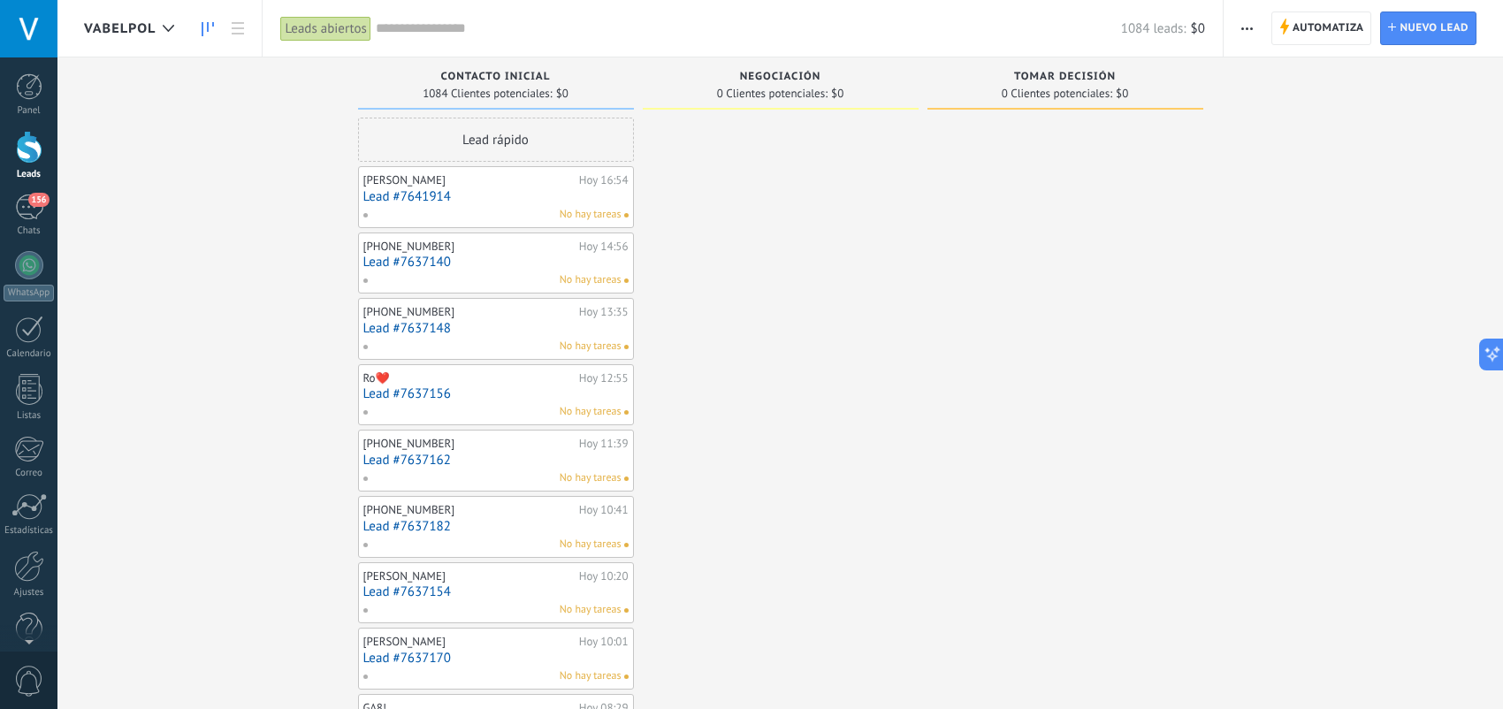
click at [506, 202] on link "Lead #7641914" at bounding box center [495, 196] width 265 height 15
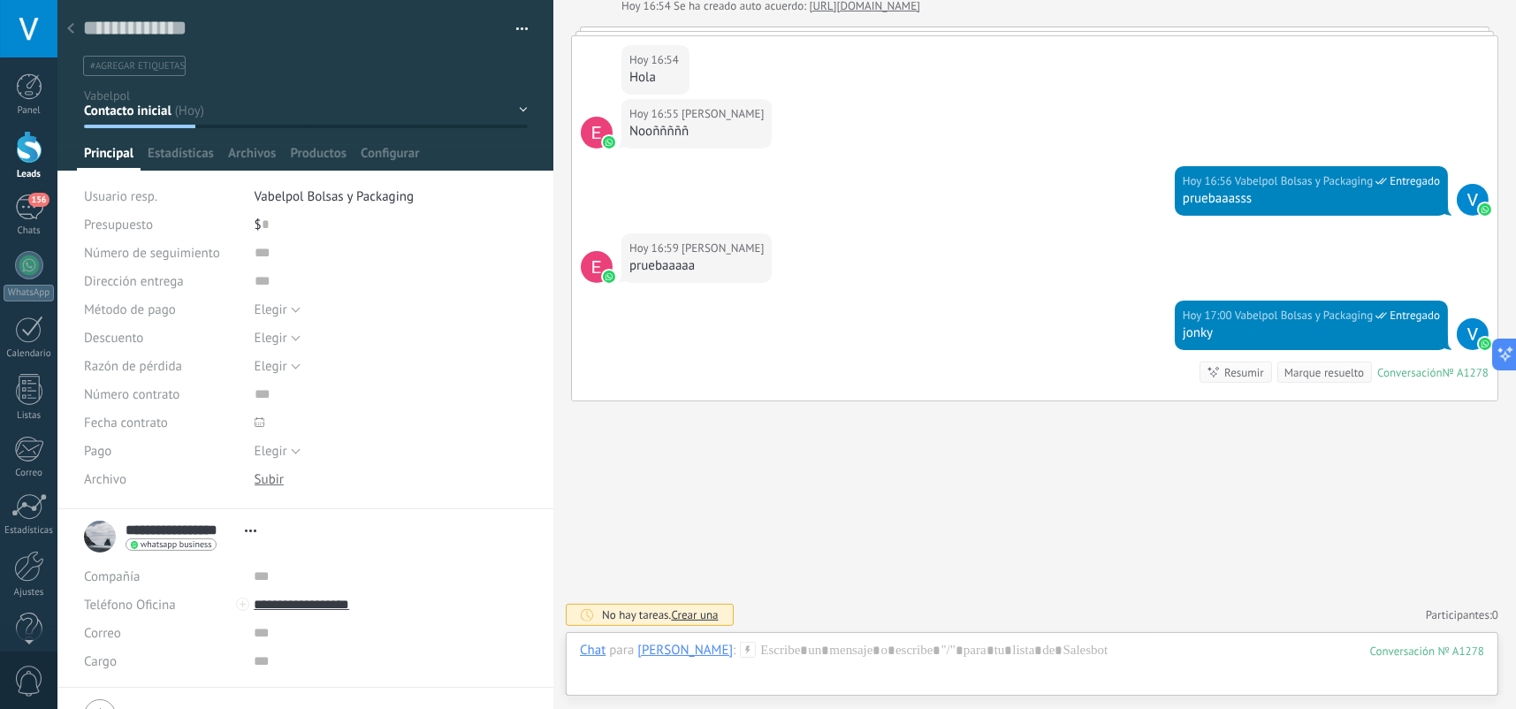
click at [27, 165] on link "Leads" at bounding box center [28, 156] width 57 height 50
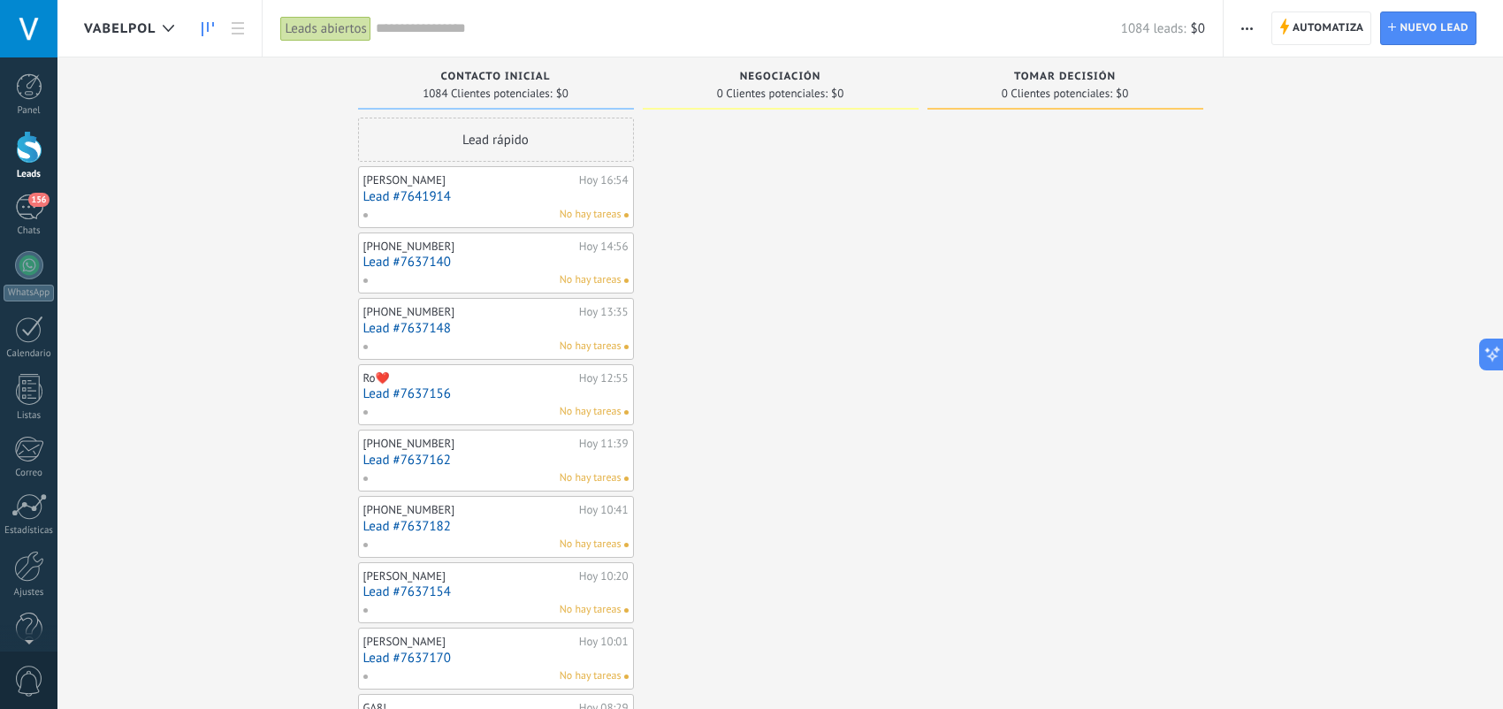
click at [481, 248] on div "[PHONE_NUMBER]" at bounding box center [468, 247] width 211 height 14
click at [511, 264] on link "Lead #7637140" at bounding box center [495, 262] width 265 height 15
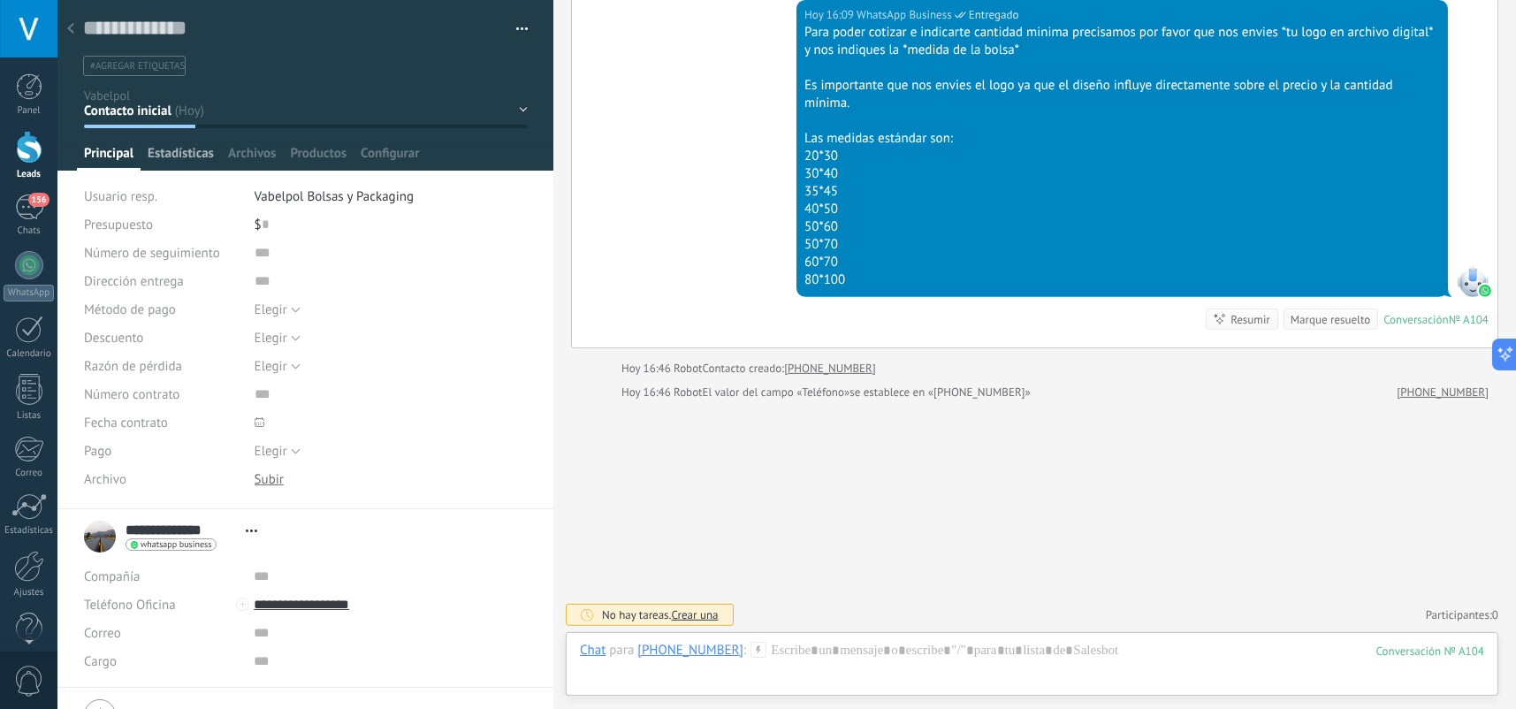
click at [195, 160] on span "Estadísticas" at bounding box center [181, 158] width 66 height 26
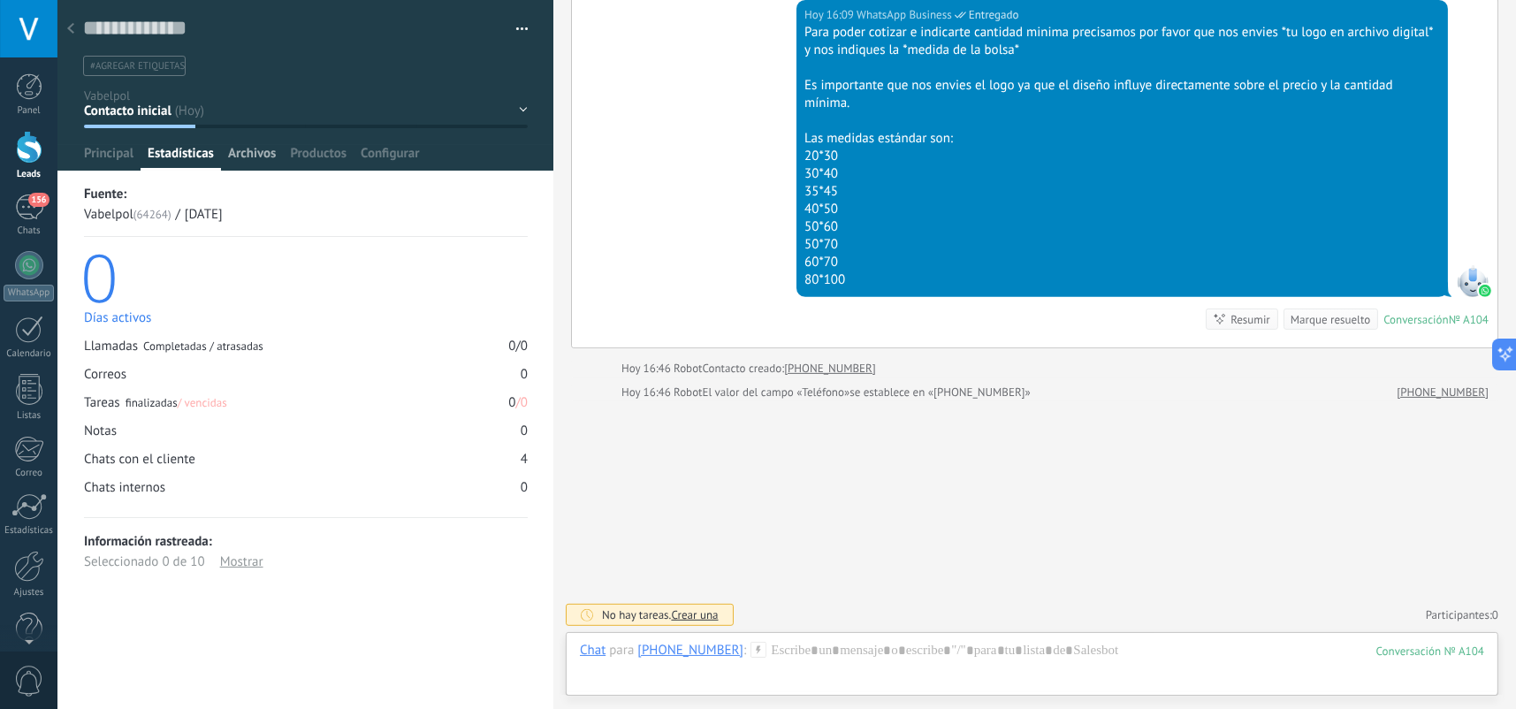
click at [254, 150] on span "Archivos" at bounding box center [252, 158] width 48 height 26
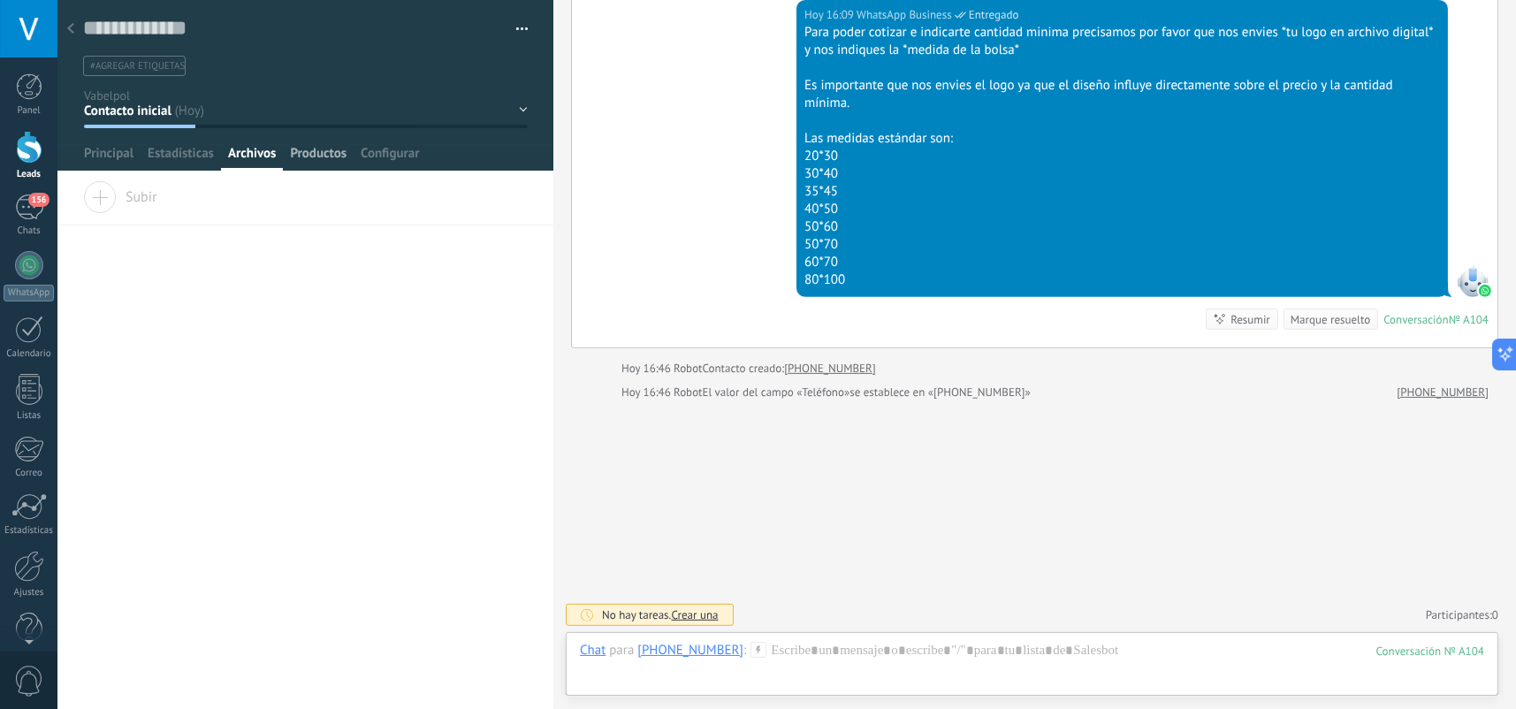
click at [304, 153] on span "Productos" at bounding box center [318, 158] width 57 height 26
click at [386, 162] on span "Configurar" at bounding box center [390, 158] width 58 height 26
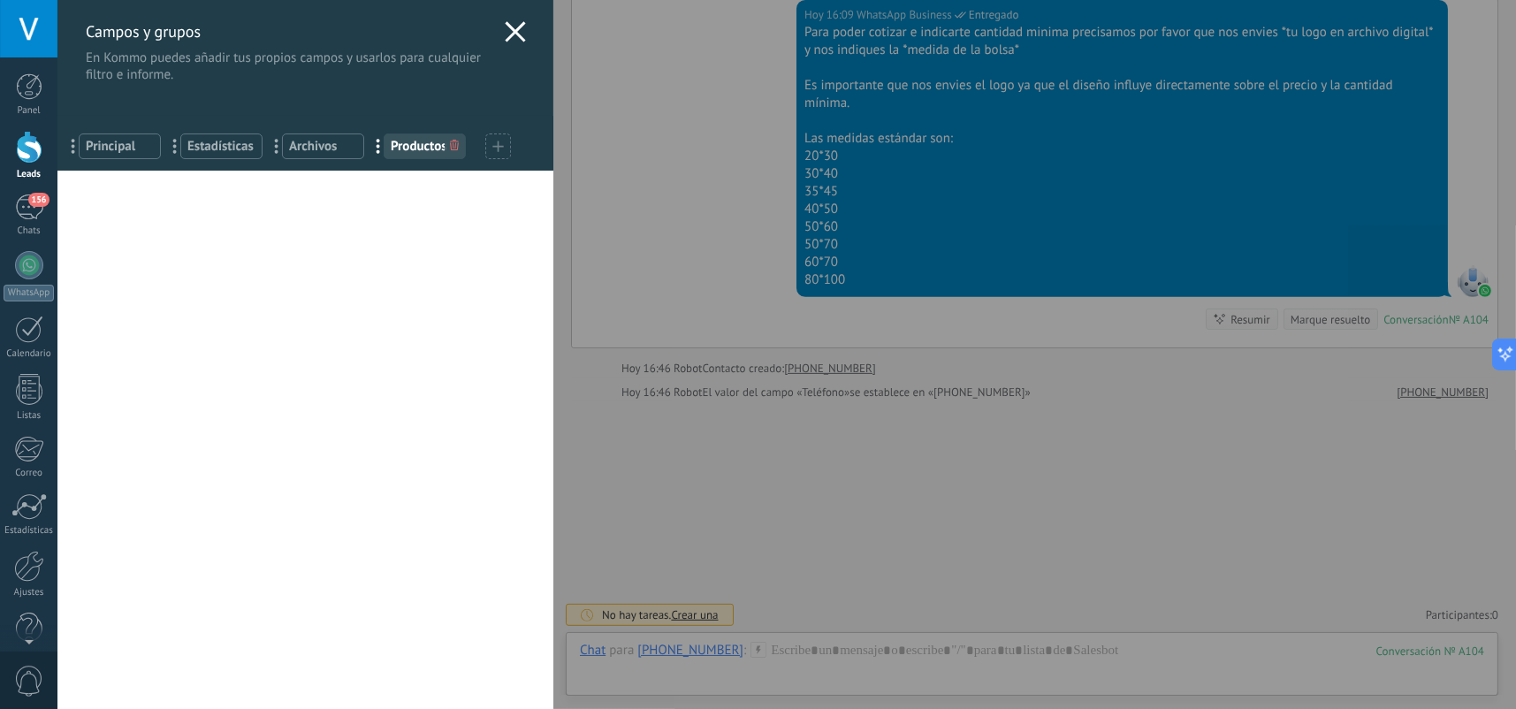
click at [514, 32] on icon at bounding box center [515, 31] width 21 height 21
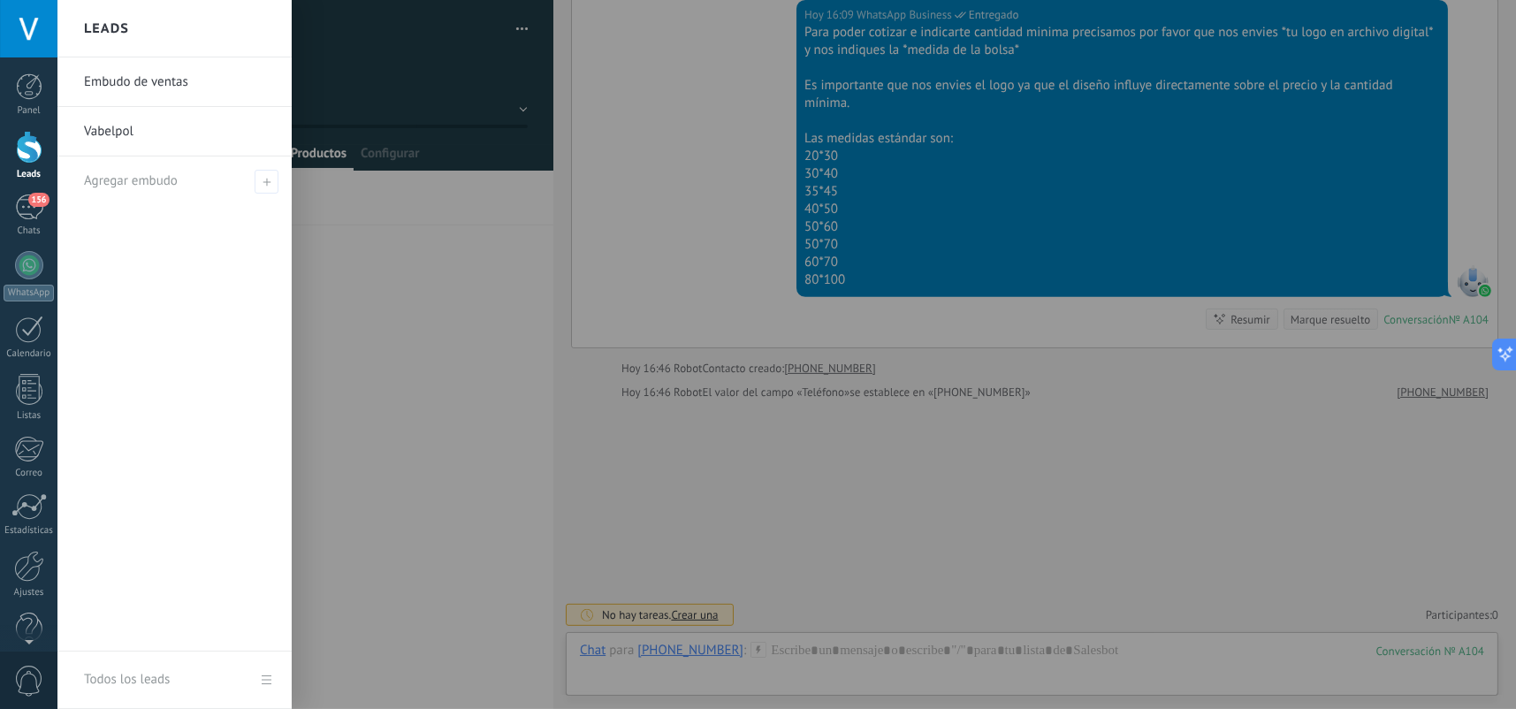
click at [34, 158] on div at bounding box center [29, 147] width 27 height 33
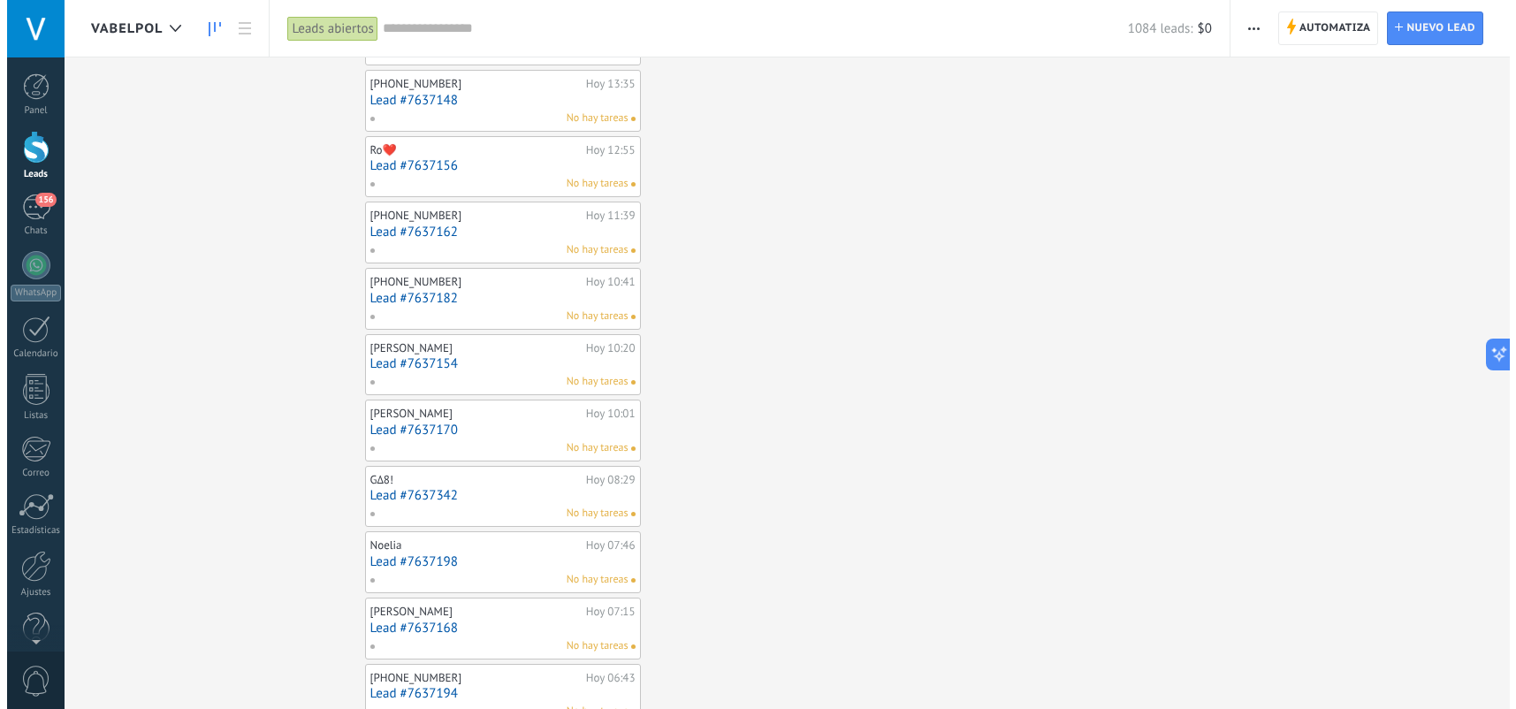
scroll to position [265, 0]
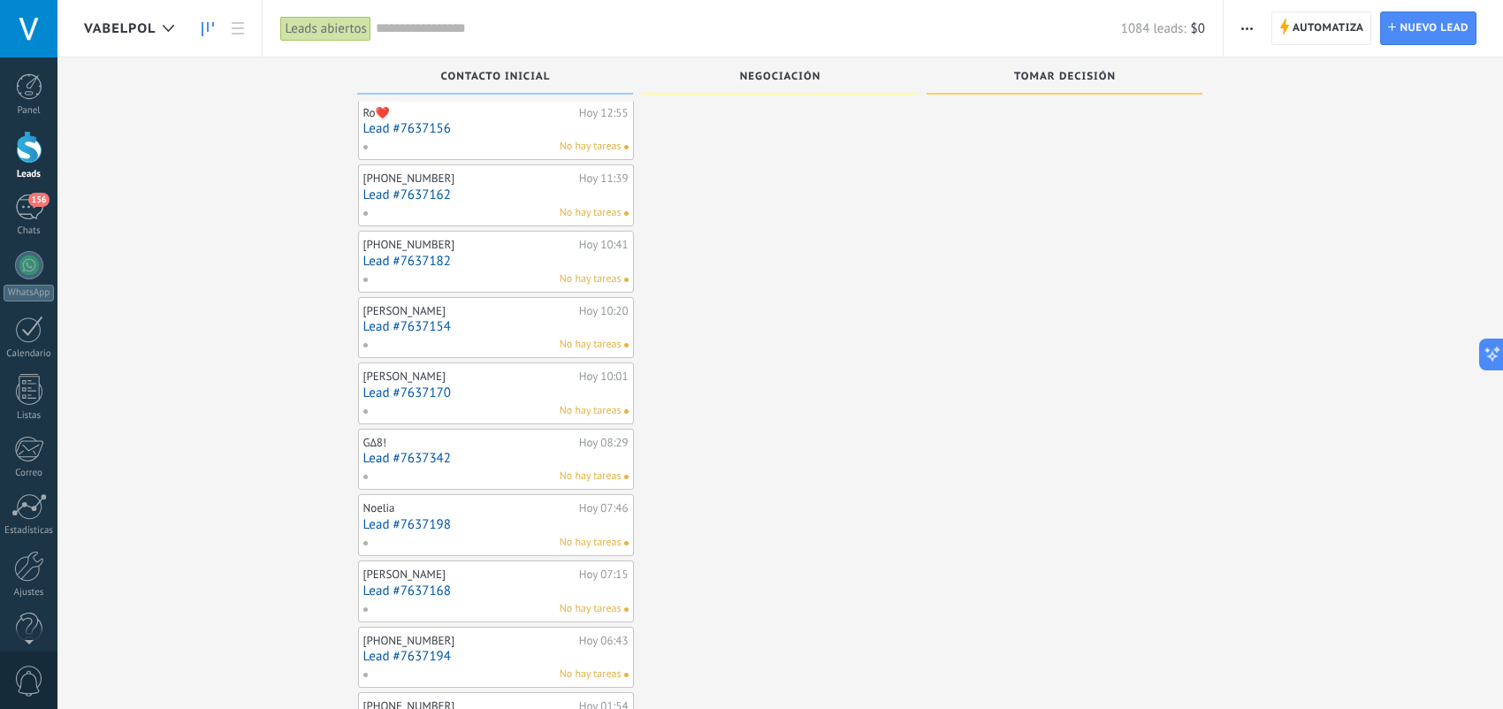
click at [500, 393] on link "Lead #7637170" at bounding box center [495, 393] width 265 height 15
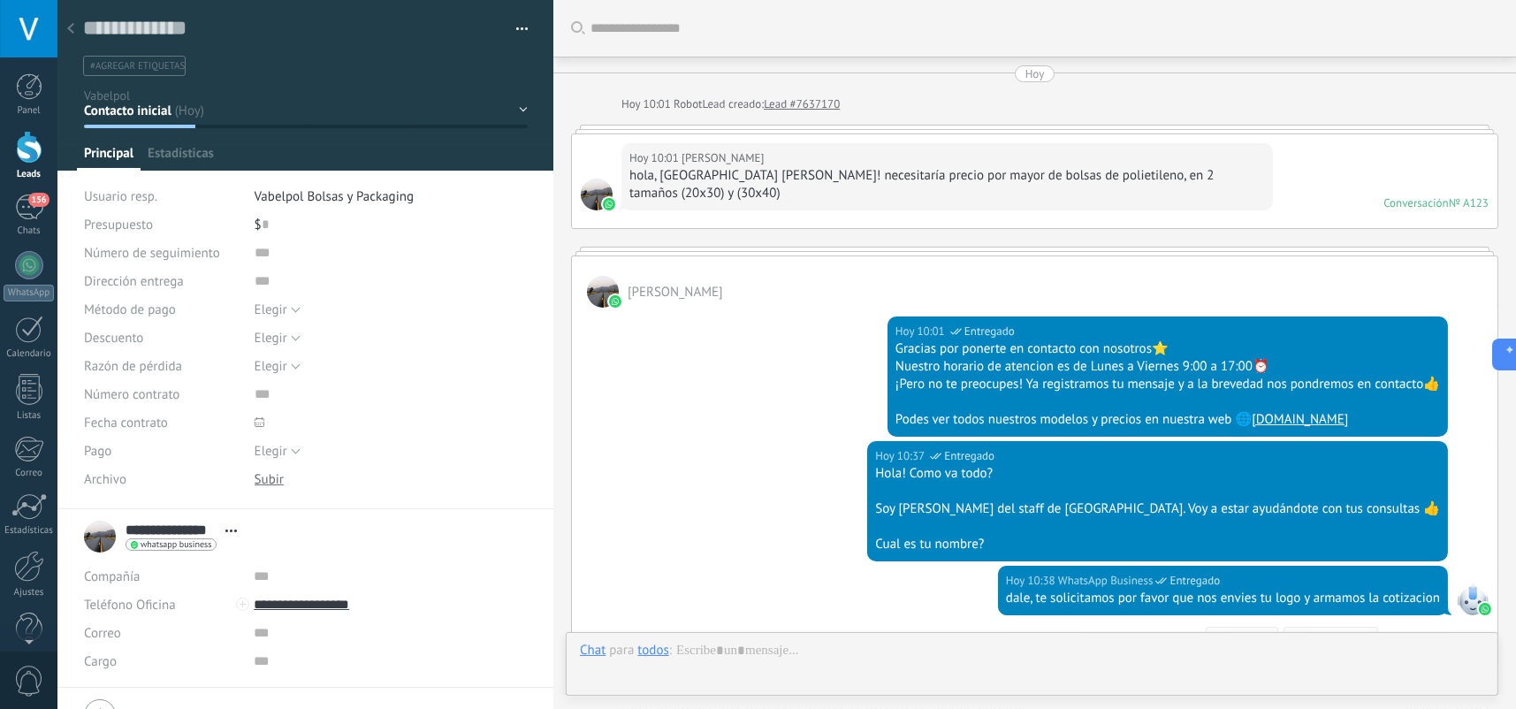
scroll to position [301, 0]
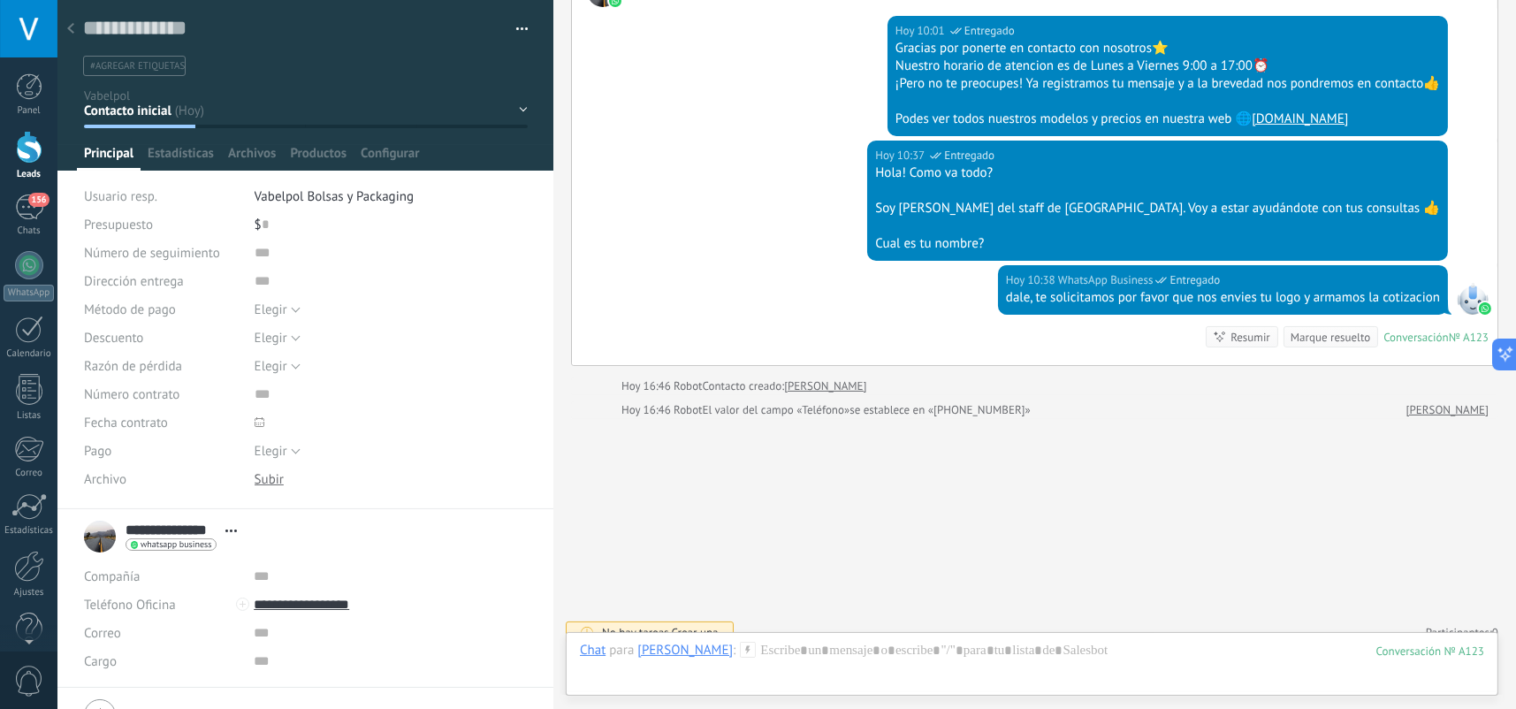
click at [76, 34] on div at bounding box center [70, 29] width 25 height 34
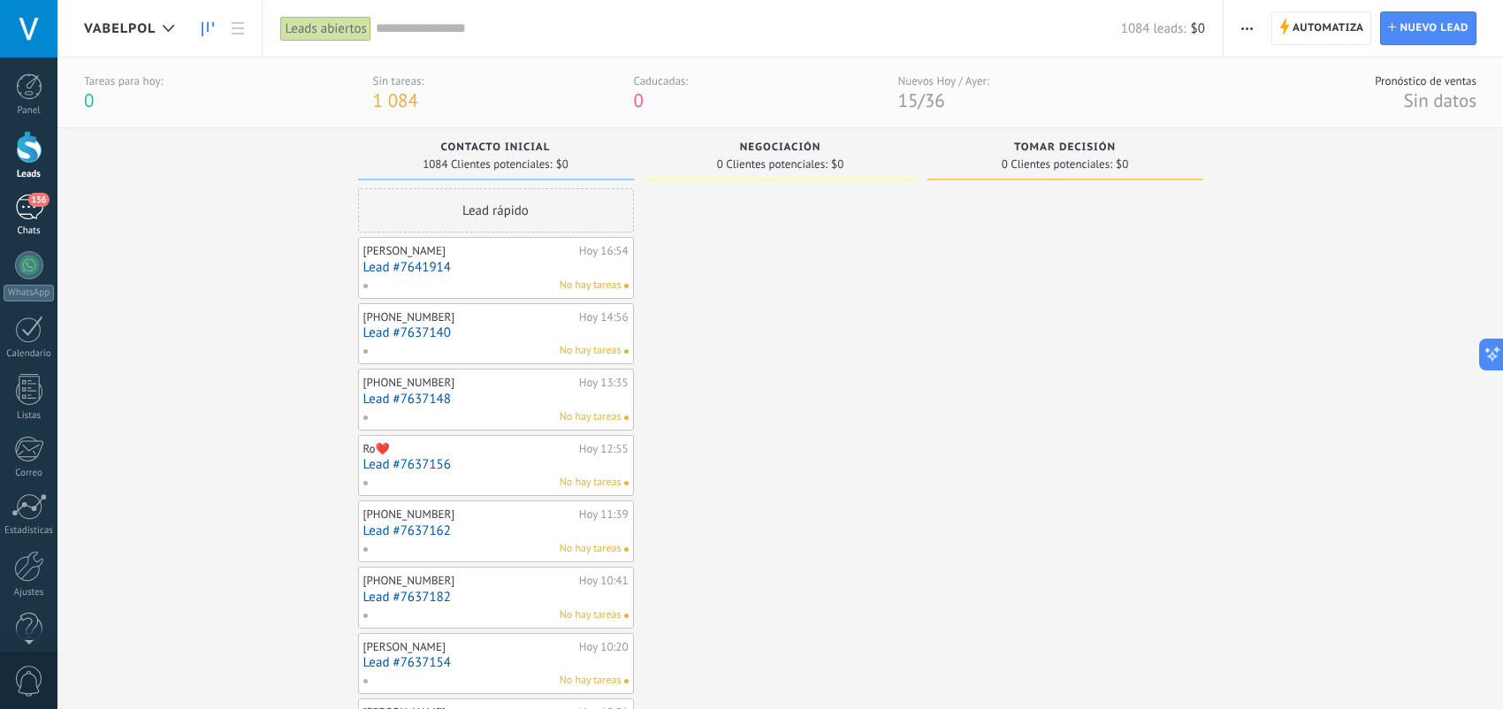
click at [36, 212] on div "156" at bounding box center [29, 208] width 28 height 26
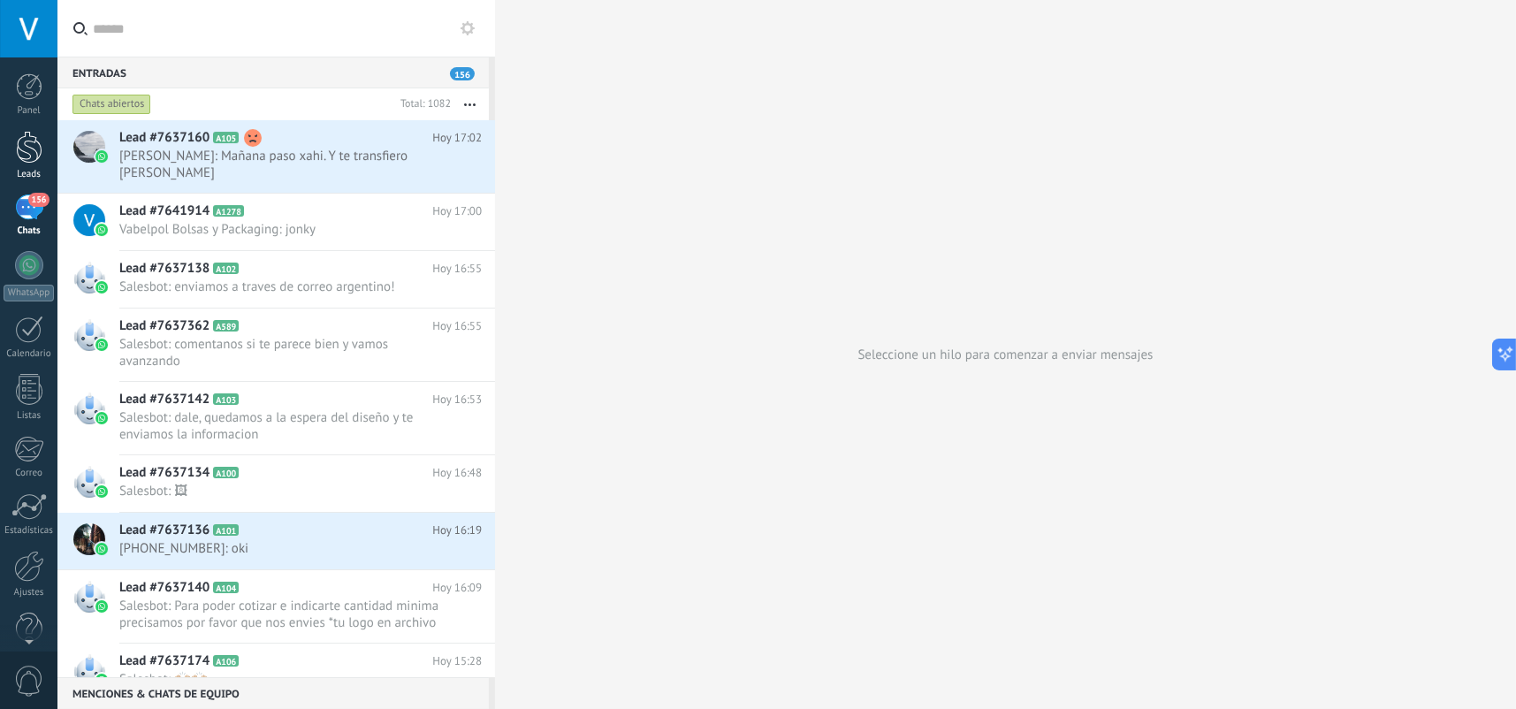
click at [29, 147] on div at bounding box center [29, 147] width 27 height 33
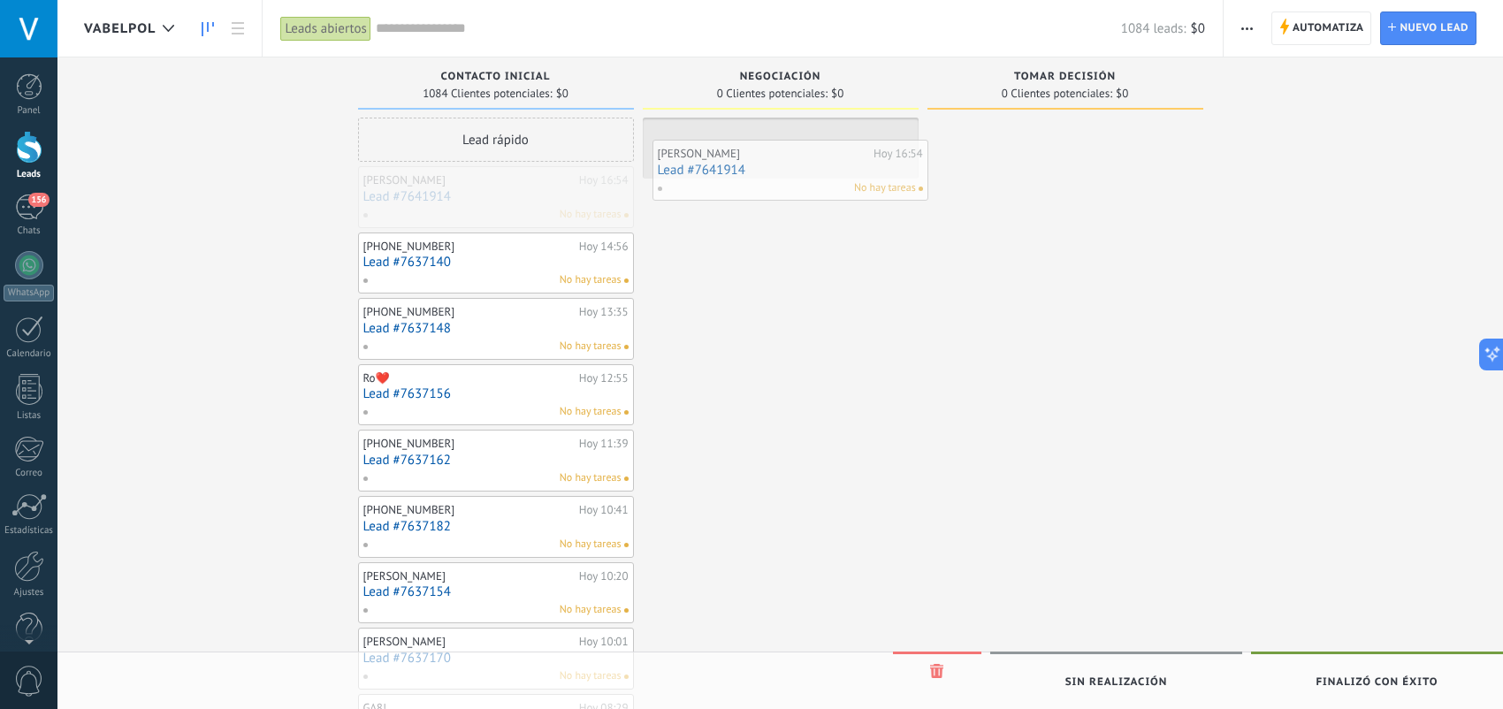
drag, startPoint x: 472, startPoint y: 199, endPoint x: 767, endPoint y: 172, distance: 295.6
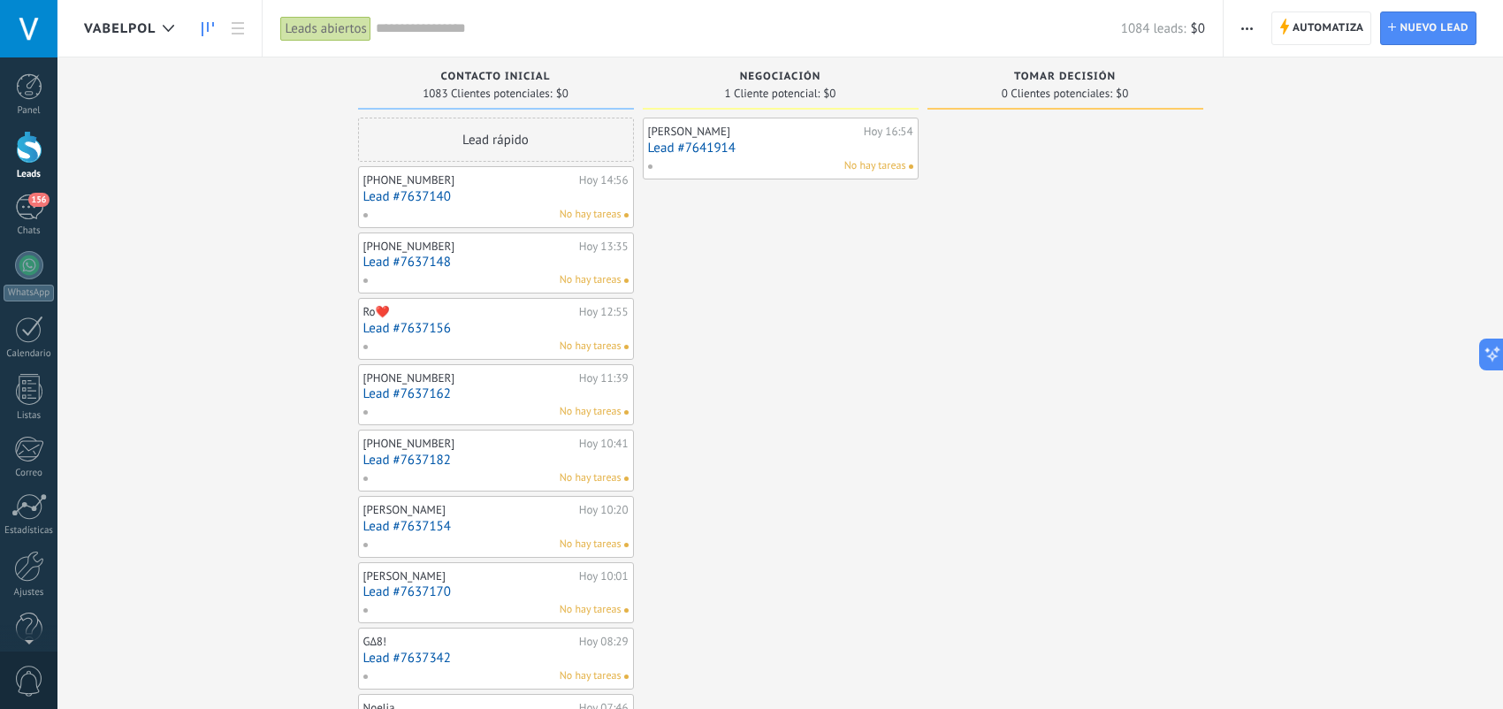
click at [779, 148] on link "Lead #7641914" at bounding box center [780, 148] width 265 height 15
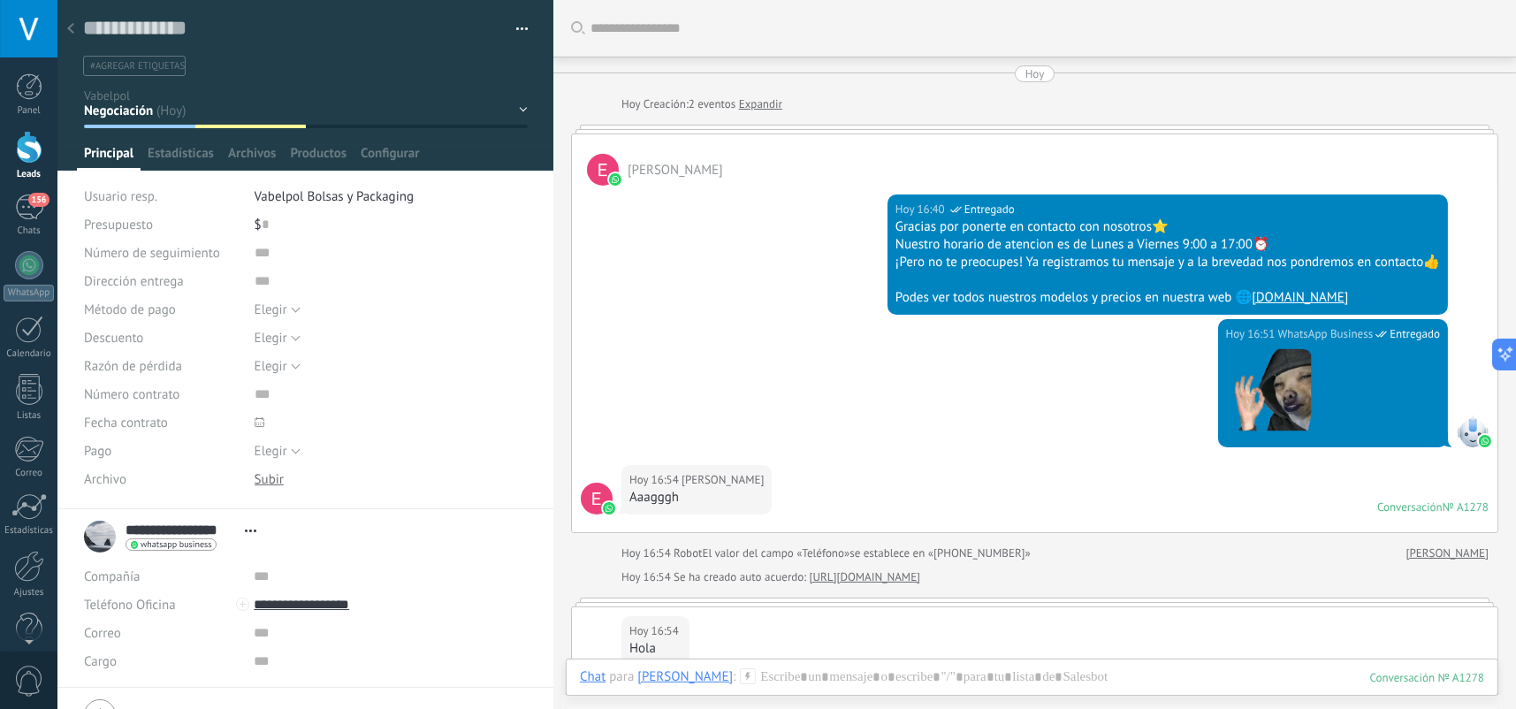
click at [71, 30] on icon at bounding box center [70, 28] width 7 height 11
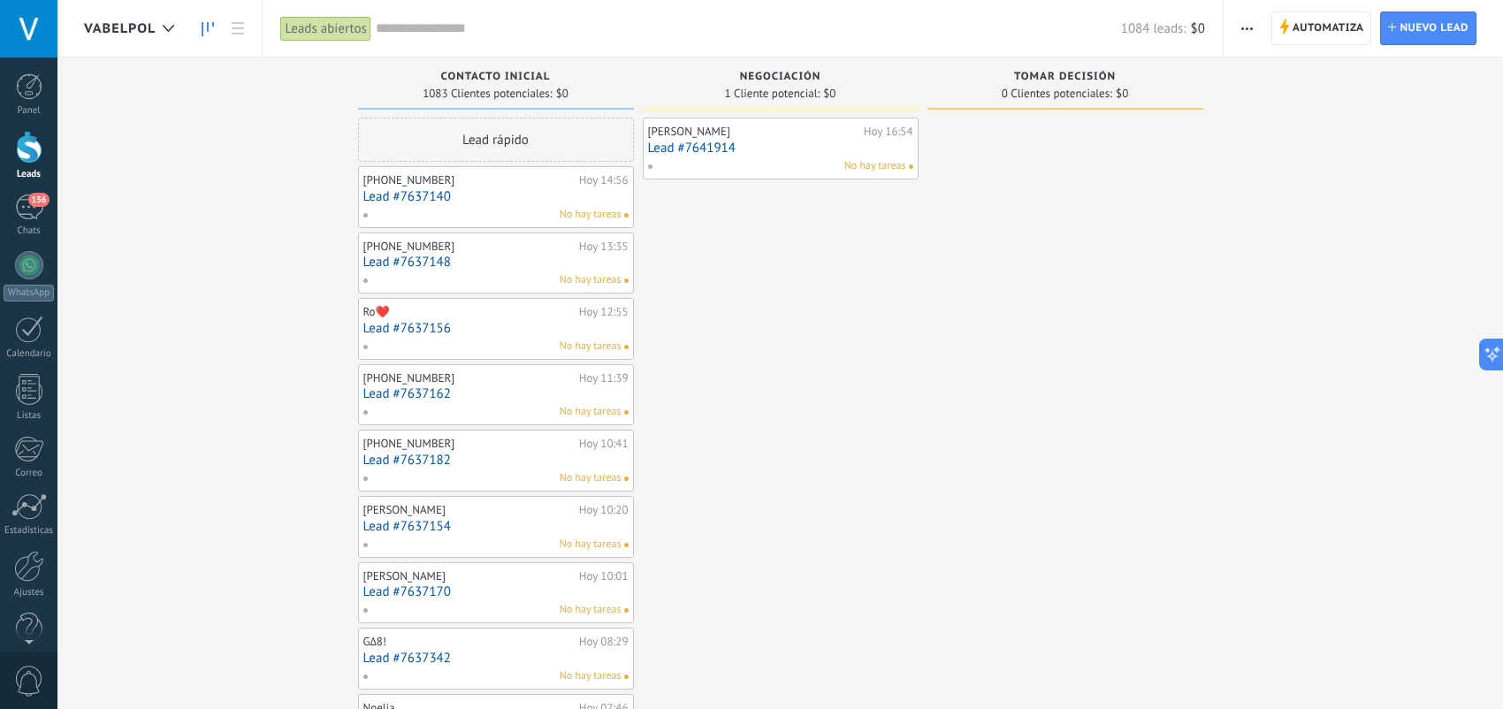
click at [1254, 27] on button "button" at bounding box center [1247, 28] width 26 height 34
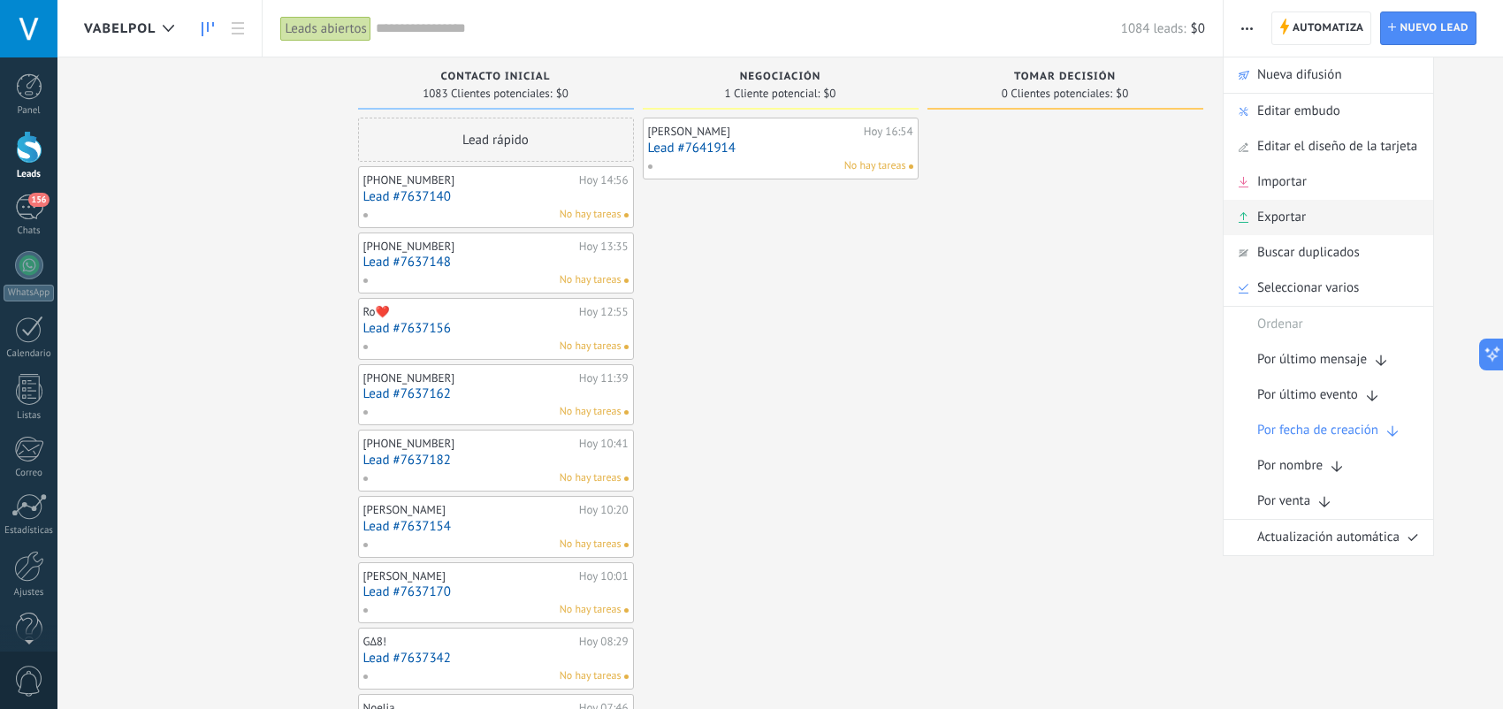
click at [1317, 206] on div "Exportar" at bounding box center [1329, 217] width 210 height 35
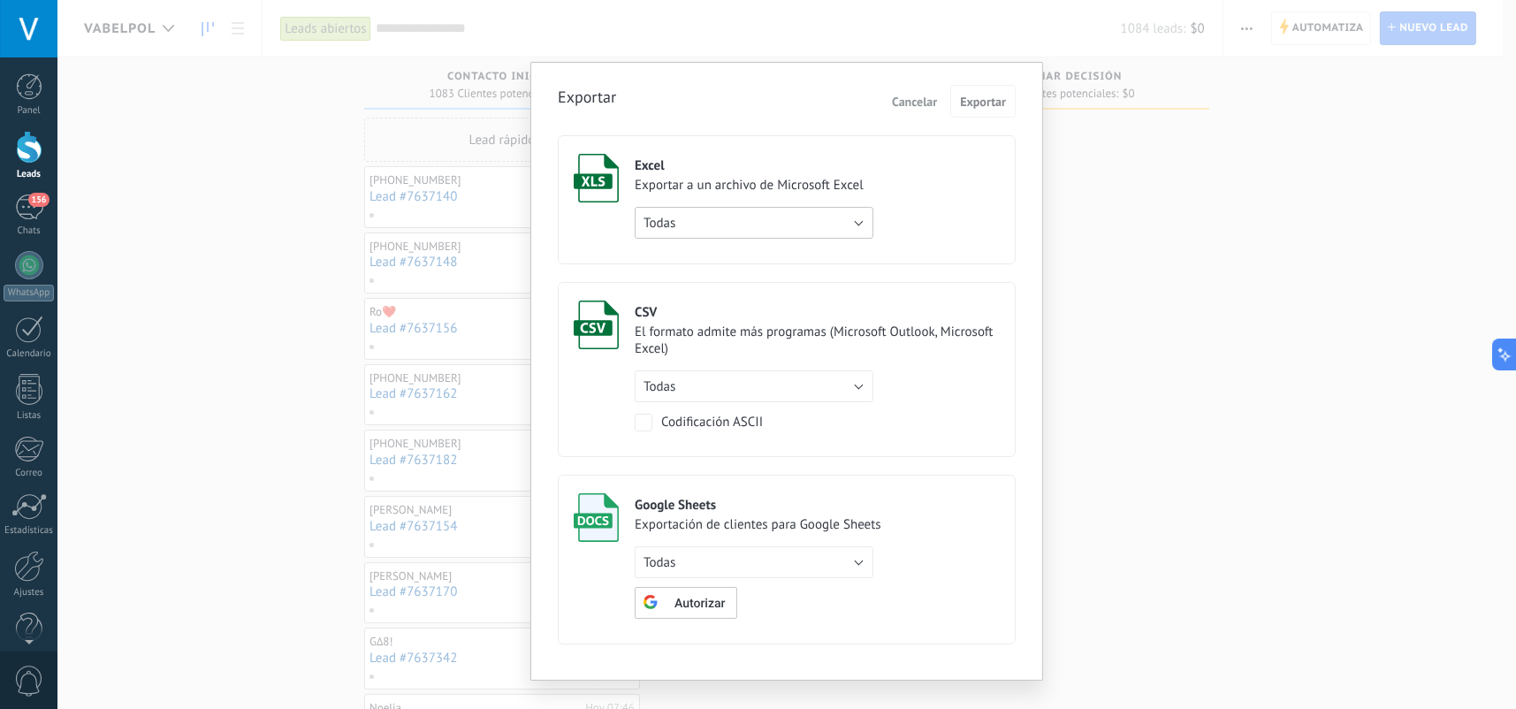
click at [745, 214] on button "Todas" at bounding box center [754, 223] width 239 height 32
click at [912, 192] on label "Excel Exportar a un archivo de Microsoft Excel Todas de filtro activo Todas" at bounding box center [787, 199] width 458 height 129
click at [801, 178] on div "Exportar a un archivo de Microsoft Excel" at bounding box center [754, 185] width 239 height 17
click at [782, 231] on button "Todas" at bounding box center [754, 223] width 239 height 32
click at [958, 176] on label "Excel Exportar a un archivo de Microsoft Excel Todas de filtro activo Todas" at bounding box center [787, 199] width 458 height 129
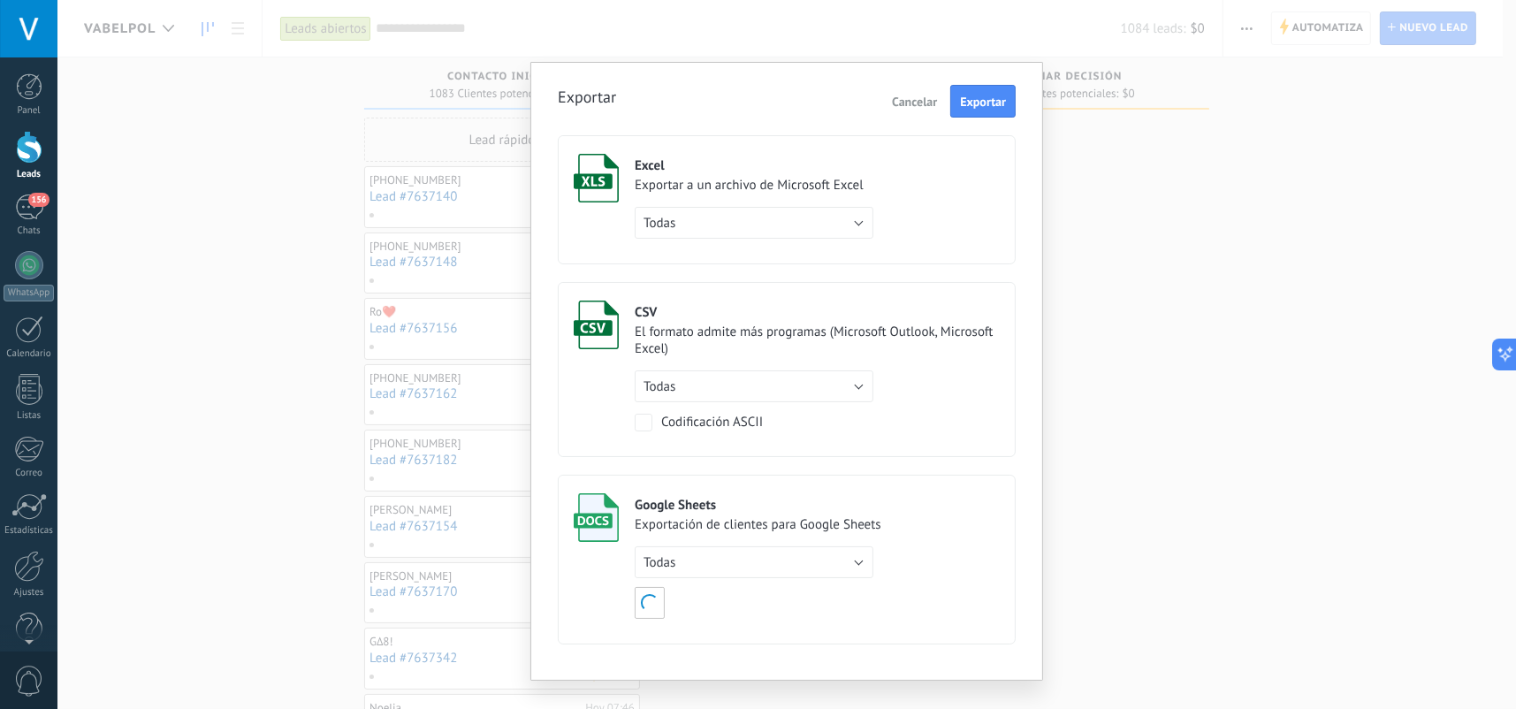
click at [1157, 137] on div "Exportar Cancelar Exportar Excel Exportar a un archivo de Microsoft Excel Todas…" at bounding box center [786, 354] width 1459 height 709
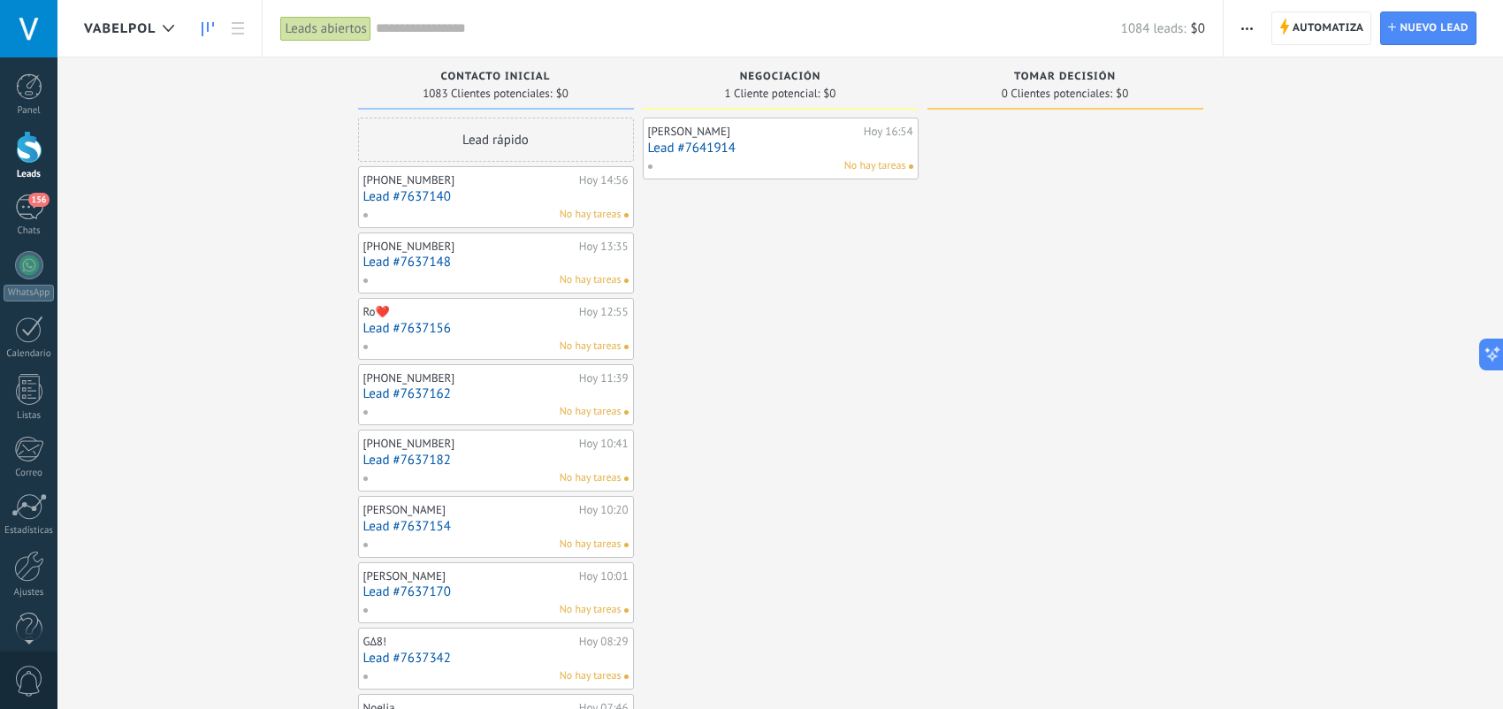
click at [1247, 34] on span "button" at bounding box center [1246, 28] width 11 height 34
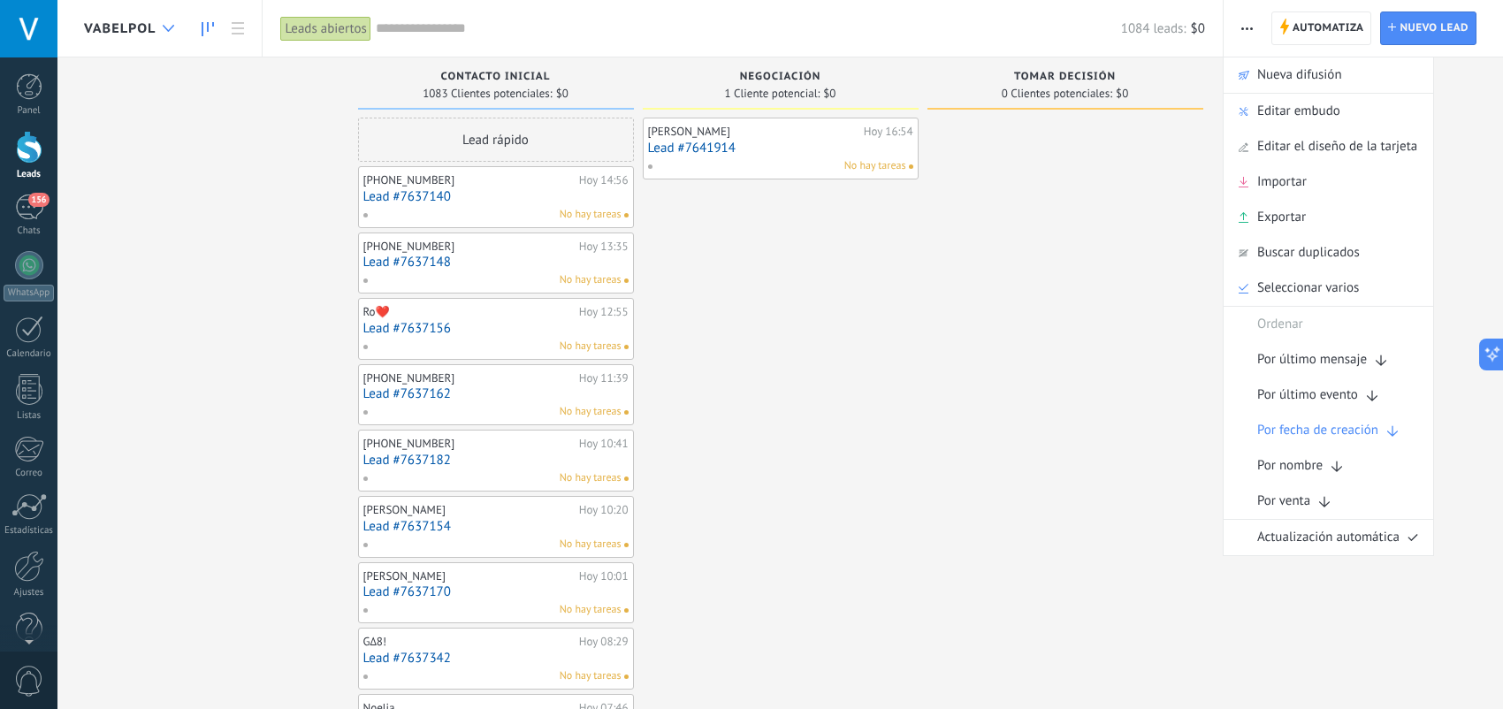
click at [162, 21] on div at bounding box center [168, 28] width 29 height 34
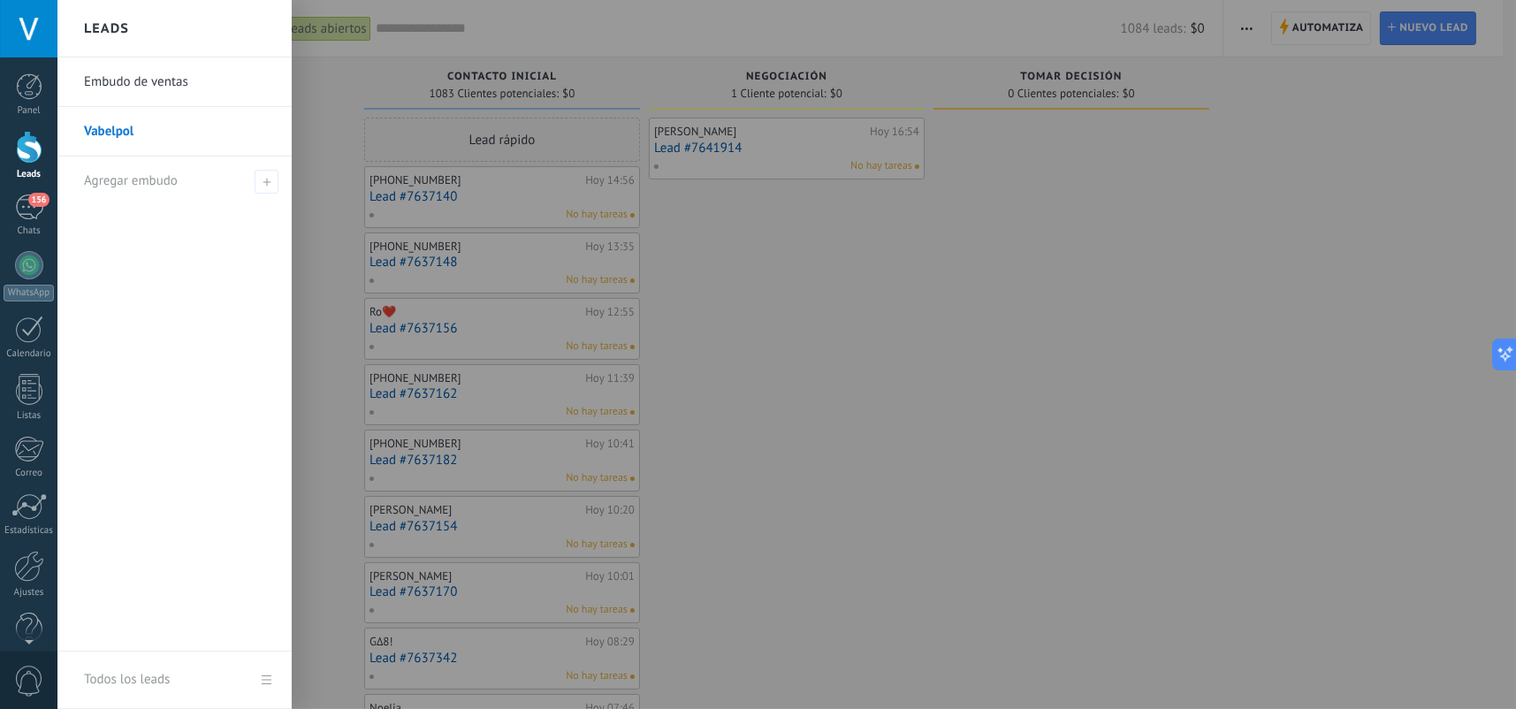
click at [1041, 374] on div at bounding box center [815, 354] width 1516 height 709
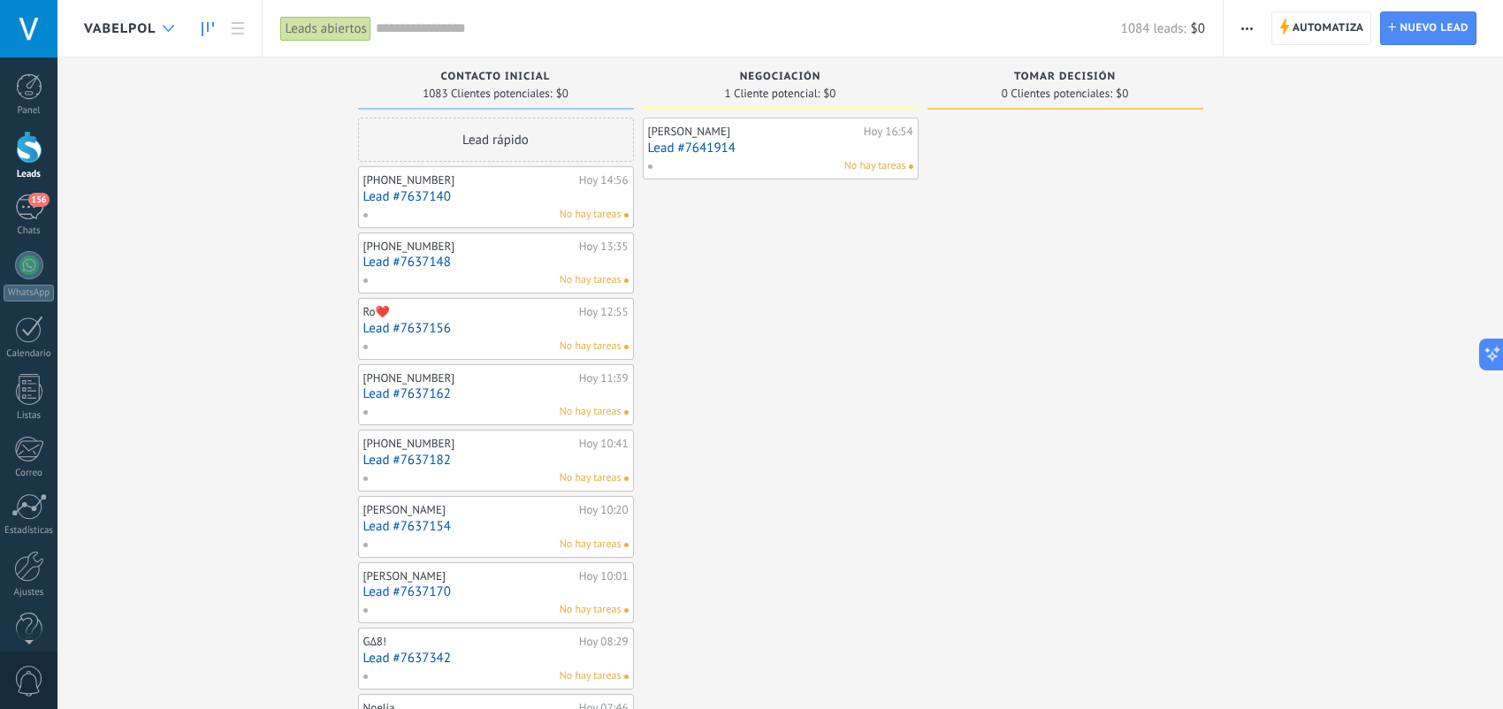
click at [157, 29] on div at bounding box center [168, 28] width 29 height 34
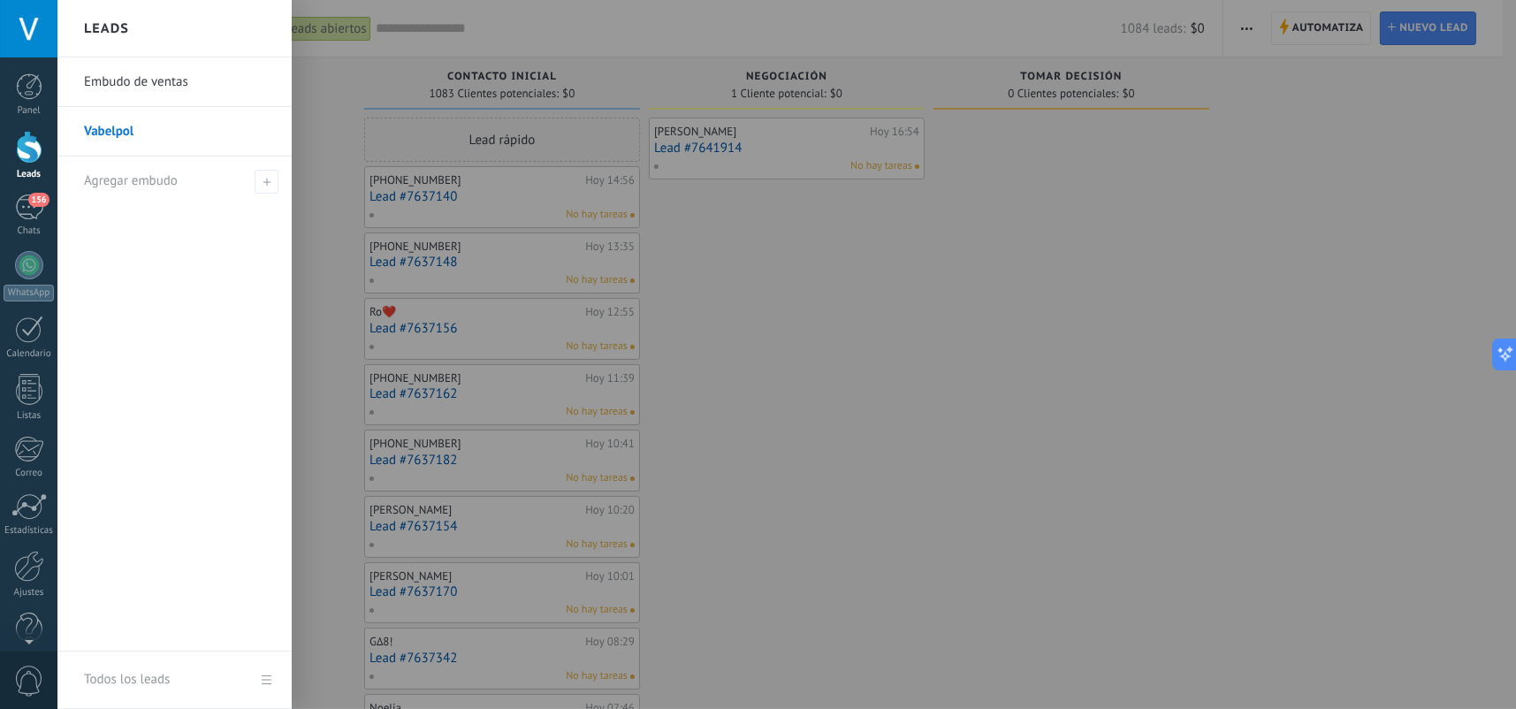
drag, startPoint x: 176, startPoint y: 79, endPoint x: 1036, endPoint y: 358, distance: 904.6
click at [1036, 358] on div at bounding box center [815, 354] width 1516 height 709
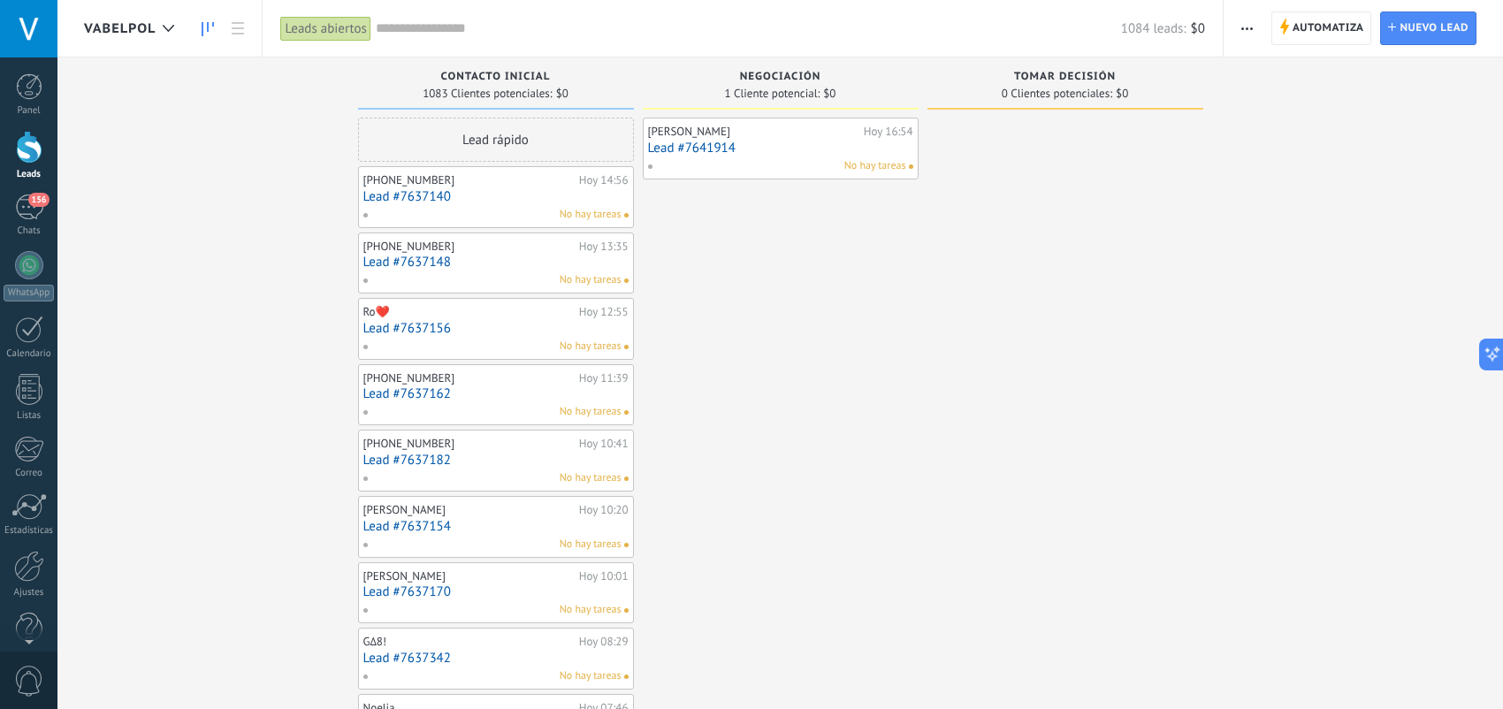
click at [1260, 29] on button "button" at bounding box center [1247, 28] width 26 height 34
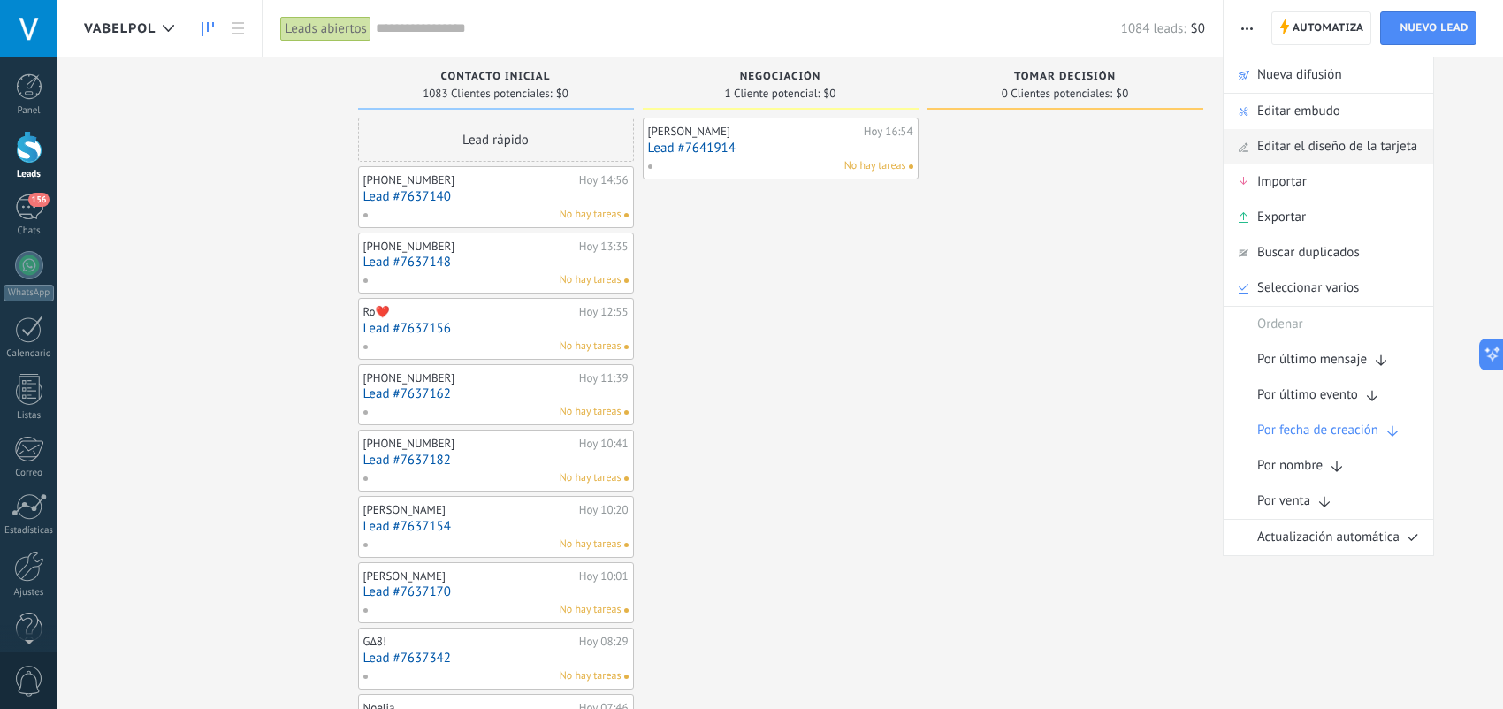
click at [1378, 157] on span "Editar el diseño de la tarjeta" at bounding box center [1337, 146] width 160 height 35
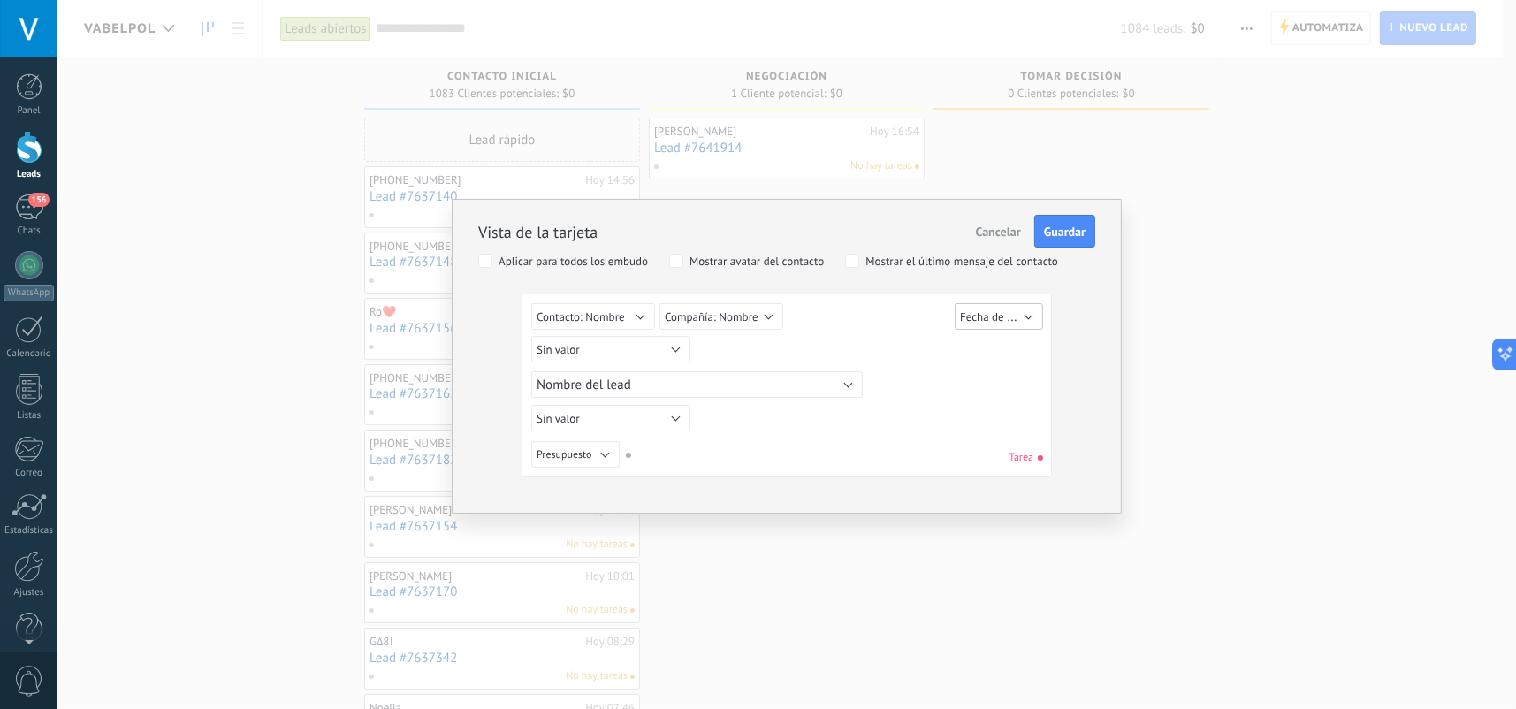
click at [1001, 314] on span "Fecha de Creación" at bounding box center [1004, 317] width 89 height 17
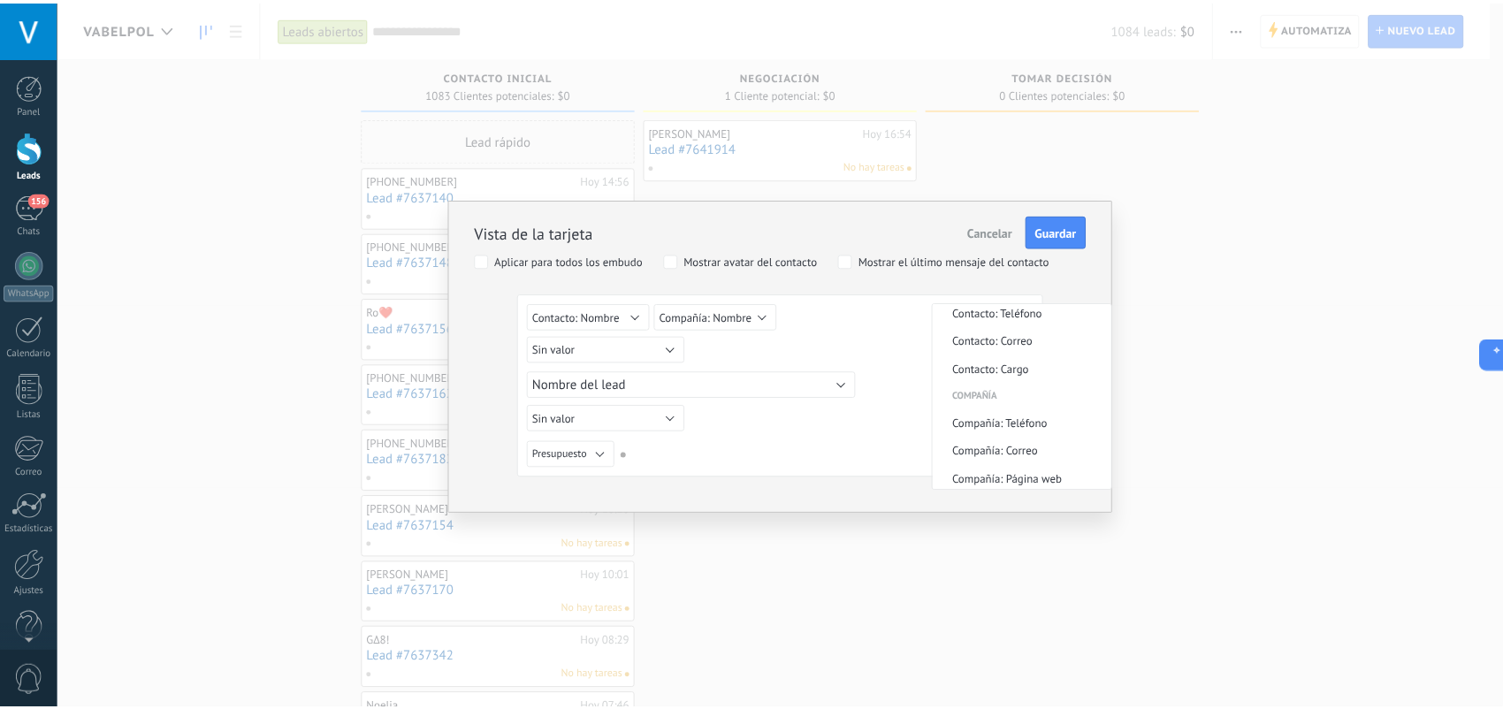
scroll to position [737, 0]
click at [813, 437] on div "Sin valor Lead ID del Lead Nombre del lead Fecha de Creación Presupuesto Usuari…" at bounding box center [786, 388] width 511 height 171
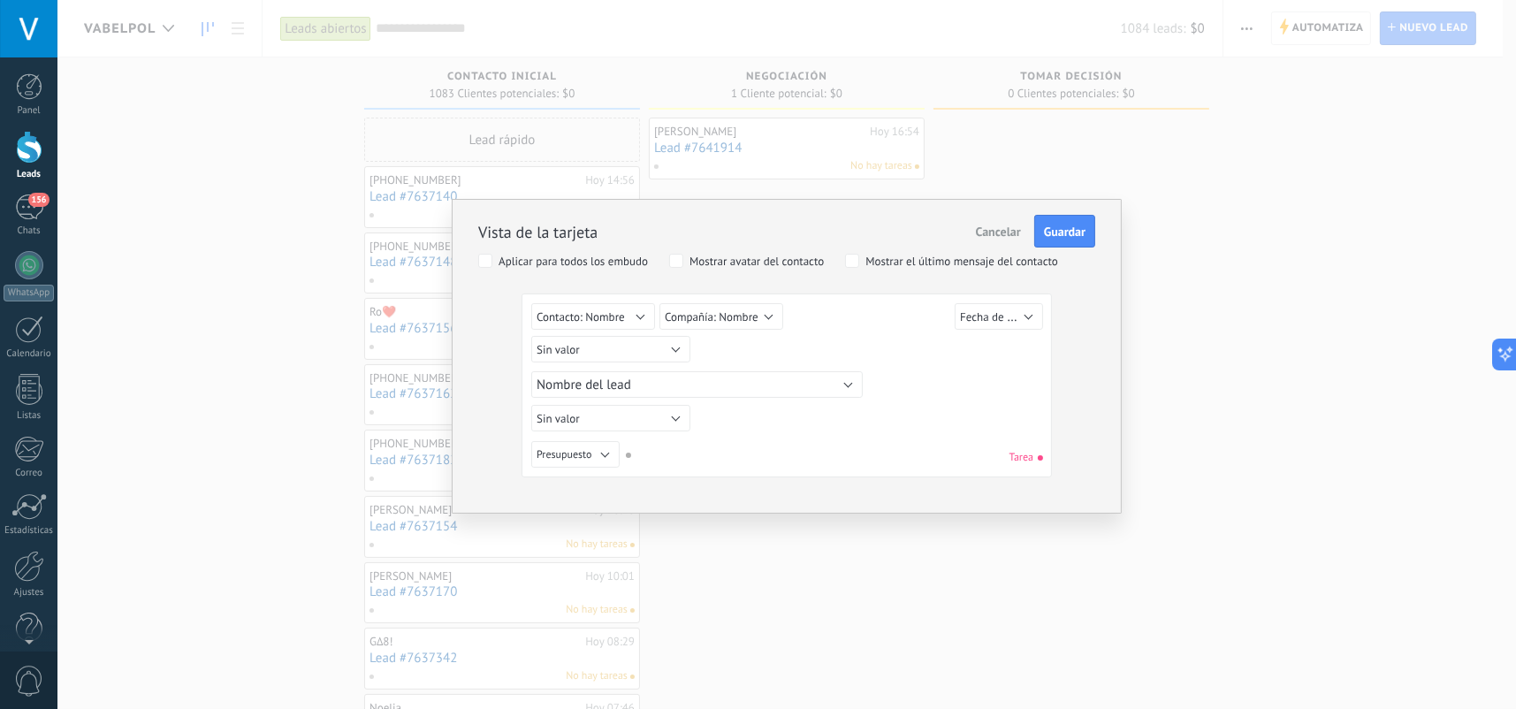
click at [754, 266] on div "Mostrar avatar del contacto" at bounding box center [757, 262] width 134 height 12
click at [1046, 239] on button "Guardar" at bounding box center [1065, 232] width 61 height 34
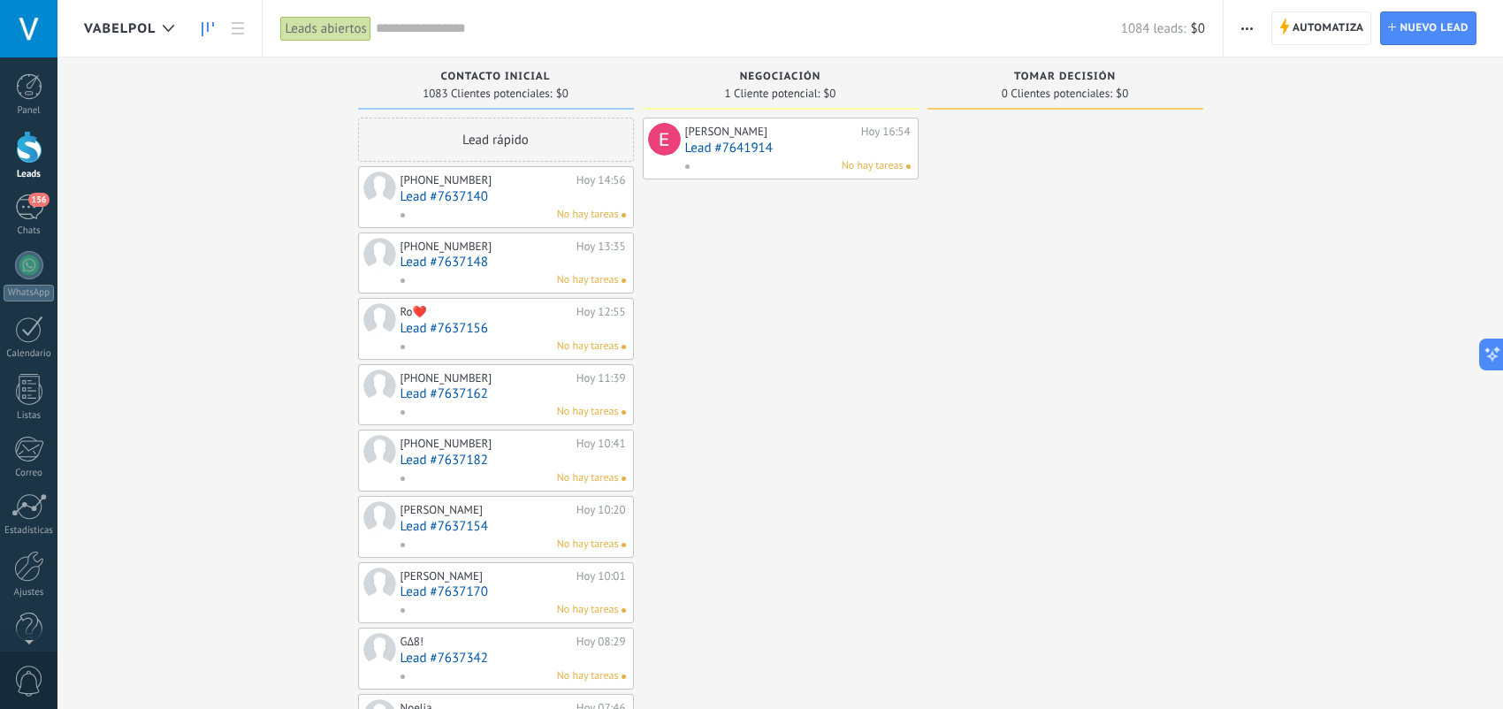
click at [1249, 30] on span "button" at bounding box center [1246, 28] width 11 height 34
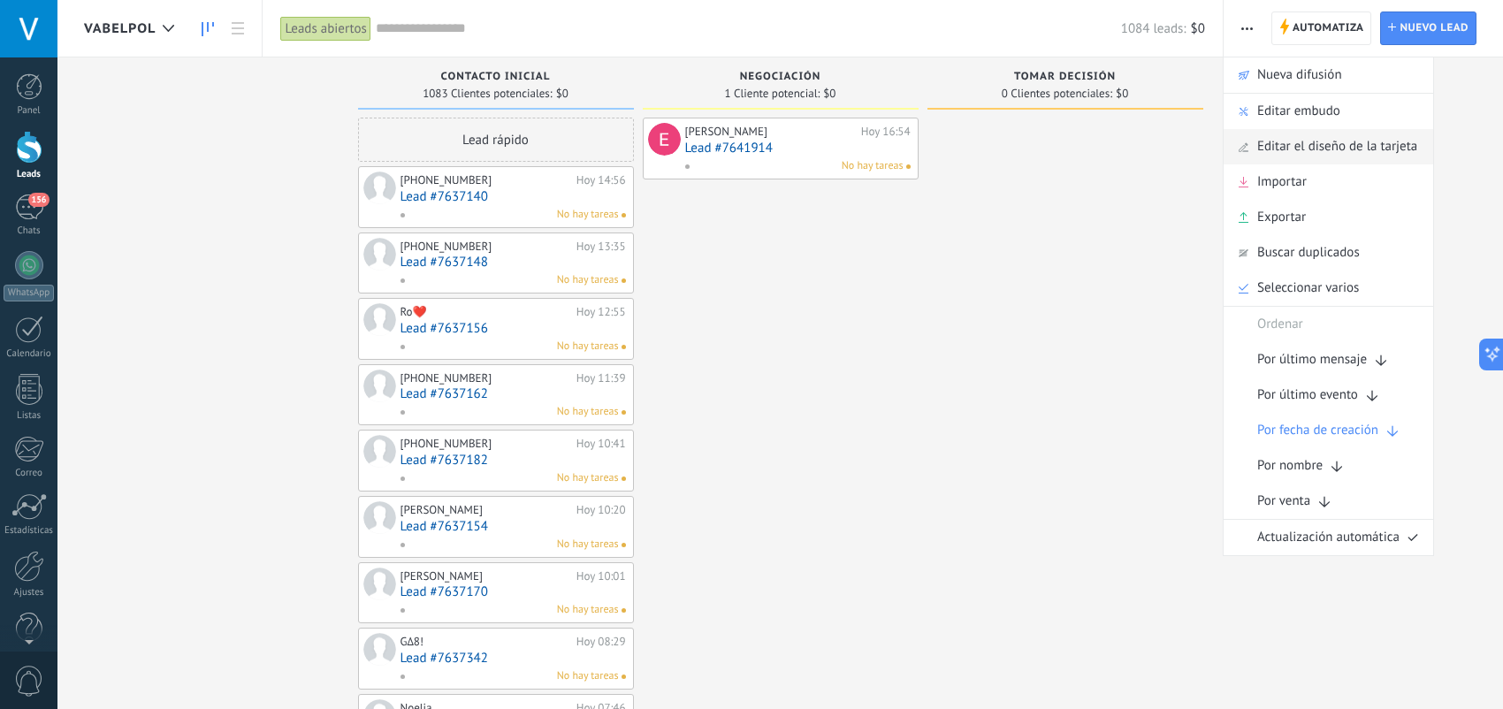
click at [1331, 148] on span "Editar el diseño de la tarjeta" at bounding box center [1337, 146] width 160 height 35
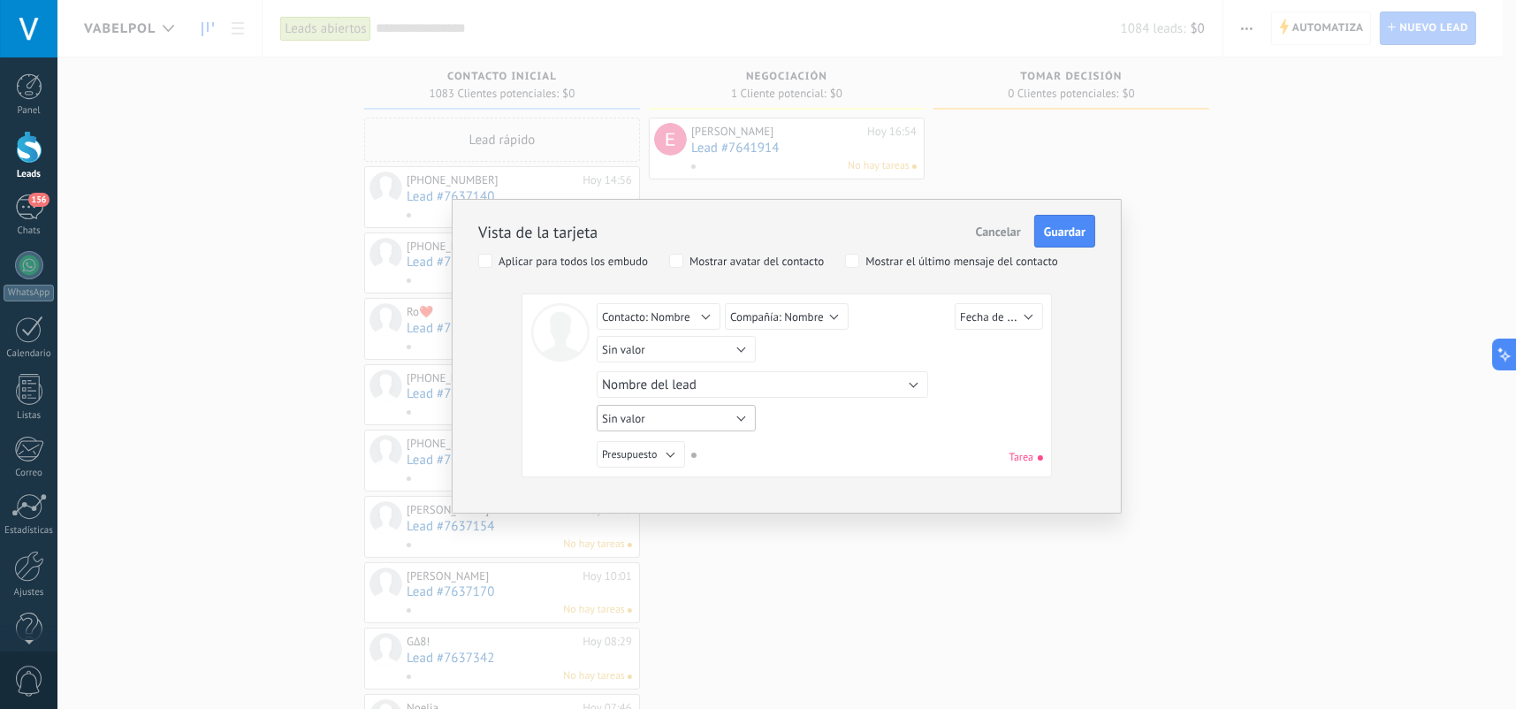
click at [747, 409] on button "Sin valor" at bounding box center [676, 418] width 159 height 27
click at [1077, 232] on span "Guardar" at bounding box center [1065, 231] width 42 height 12
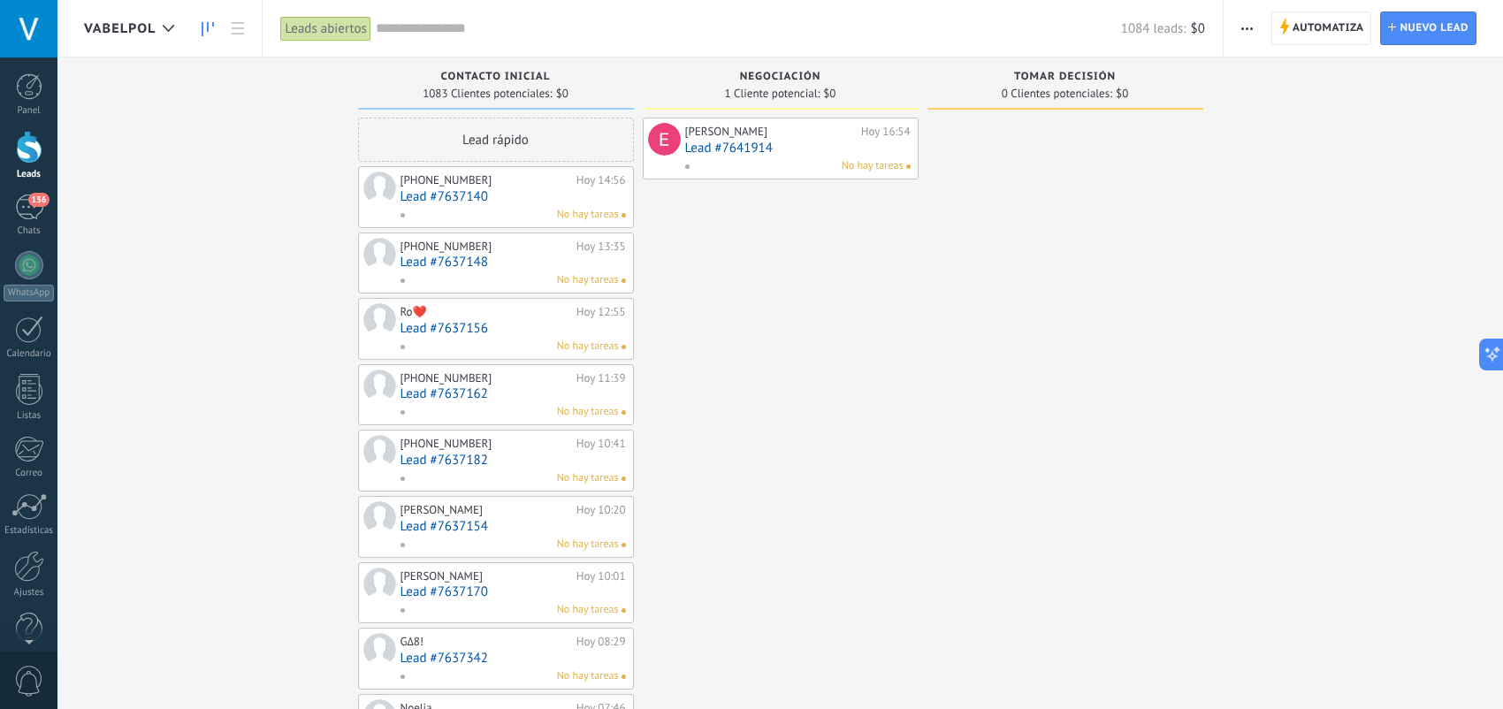
click at [1251, 27] on use "button" at bounding box center [1246, 28] width 11 height 3
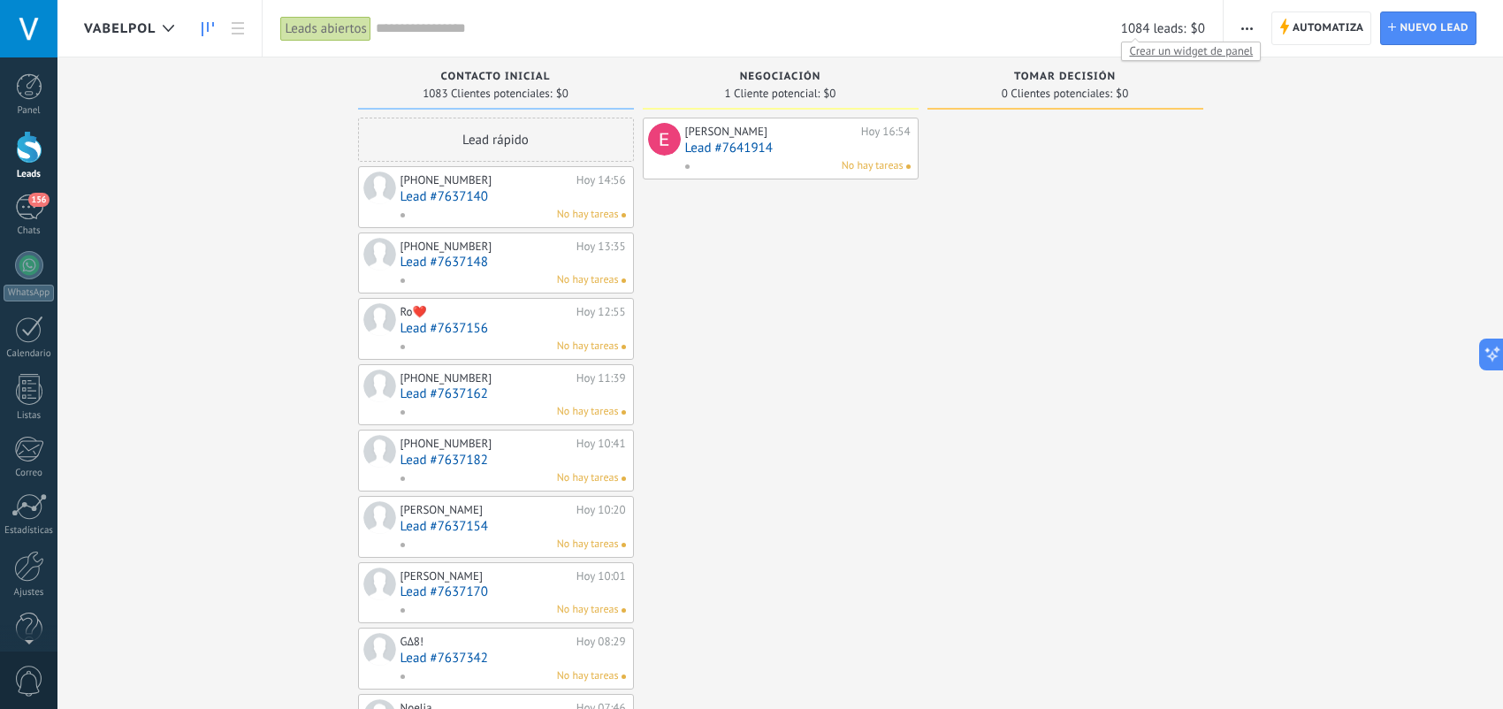
click at [1167, 54] on span "Crear un widget de panel" at bounding box center [1191, 51] width 138 height 19
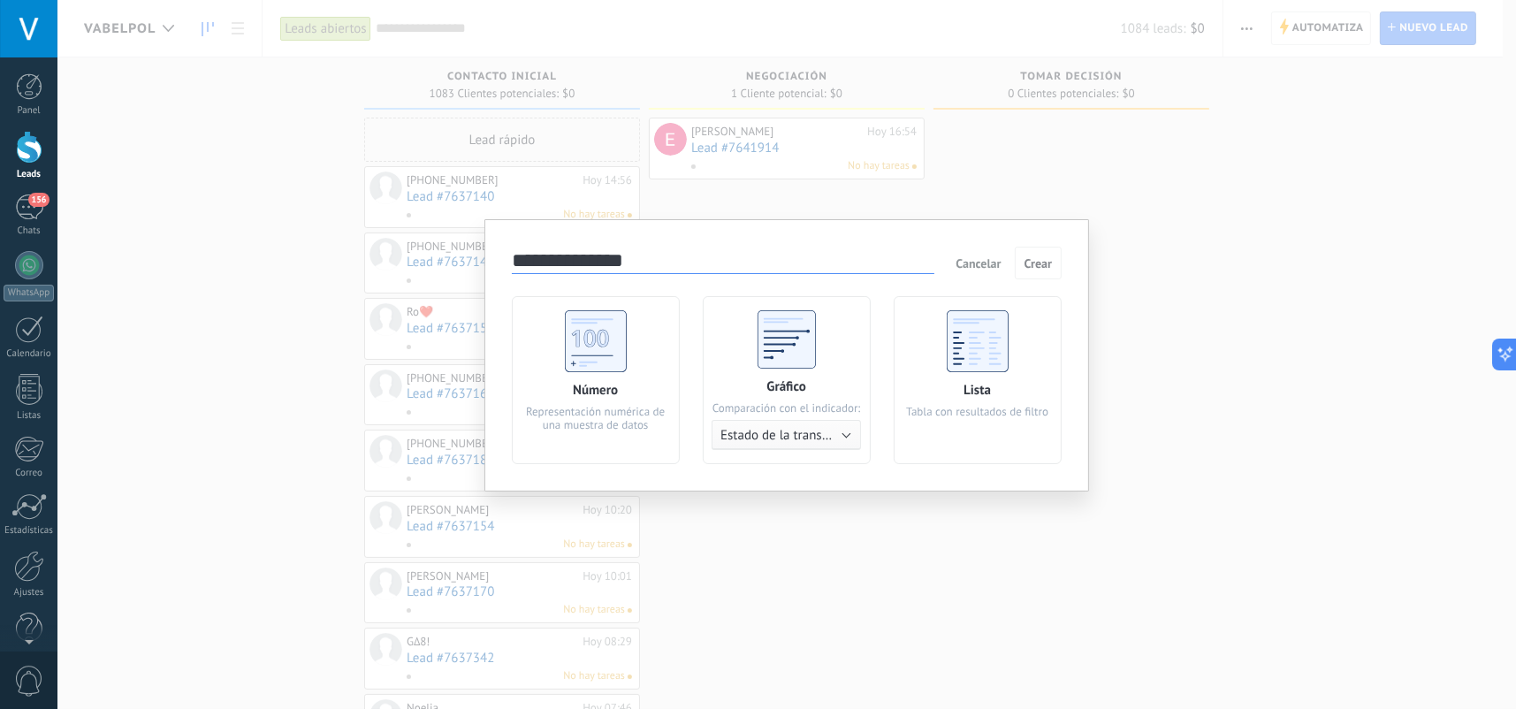
drag, startPoint x: 1243, startPoint y: 257, endPoint x: 1033, endPoint y: 195, distance: 219.6
click at [1242, 257] on div "**********" at bounding box center [786, 354] width 1459 height 709
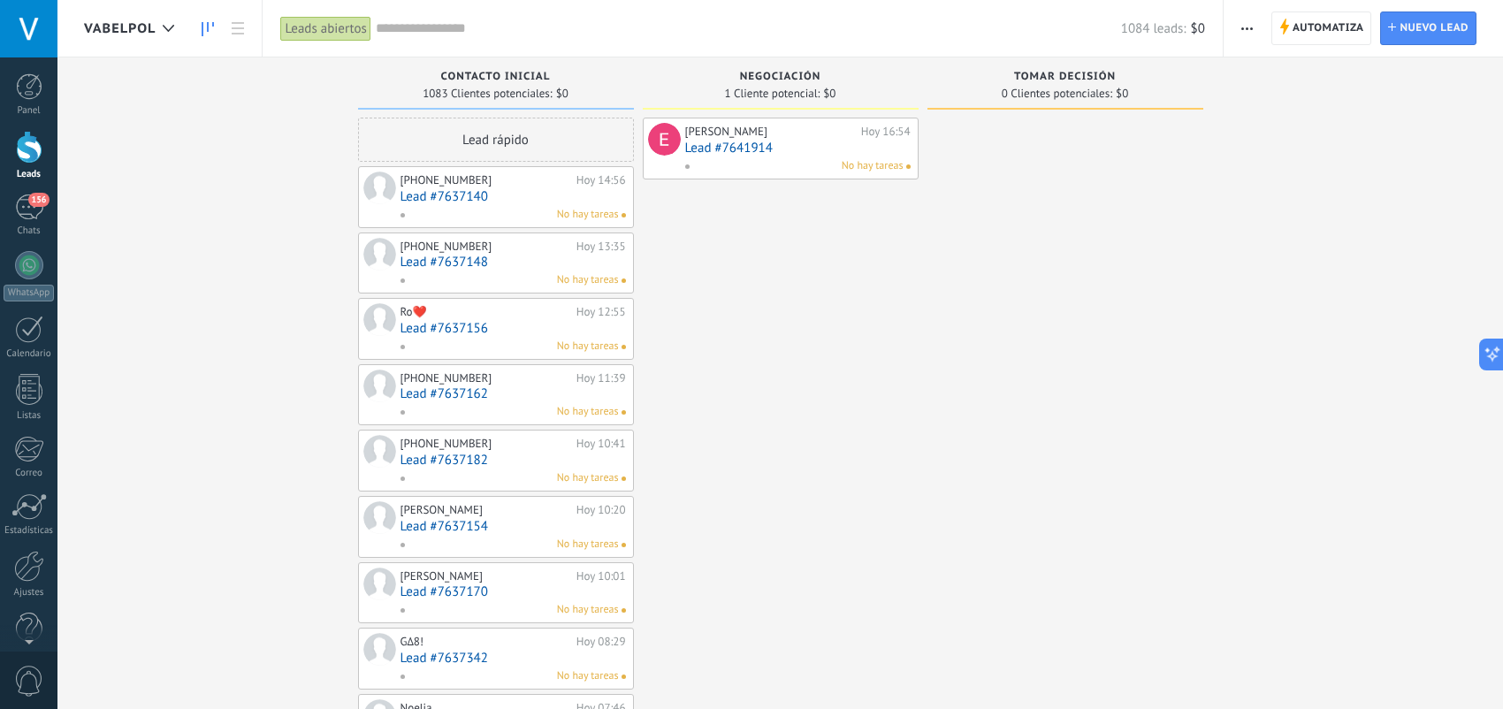
click at [847, 166] on span "No hay tareas" at bounding box center [873, 166] width 62 height 16
click at [816, 154] on link "Lead #7641914" at bounding box center [797, 148] width 225 height 15
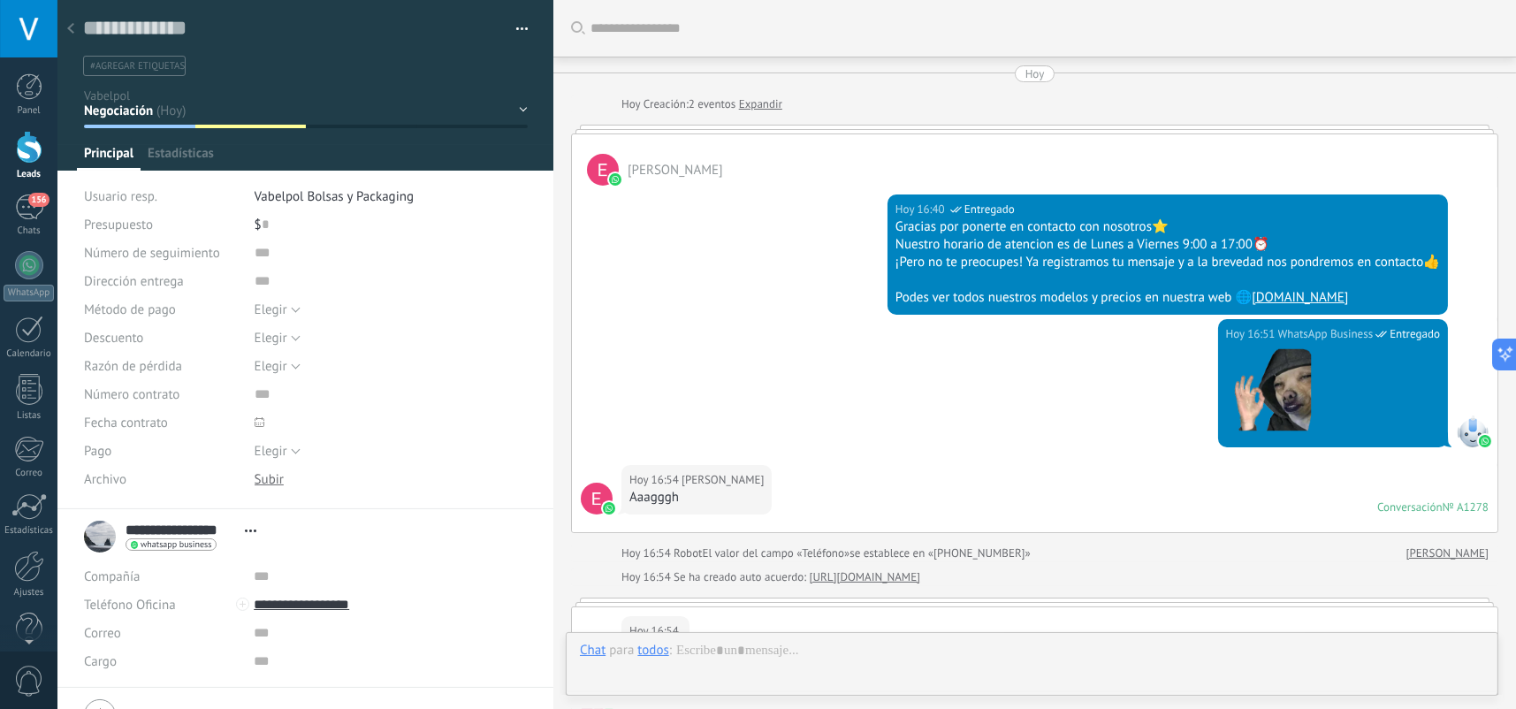
scroll to position [26, 0]
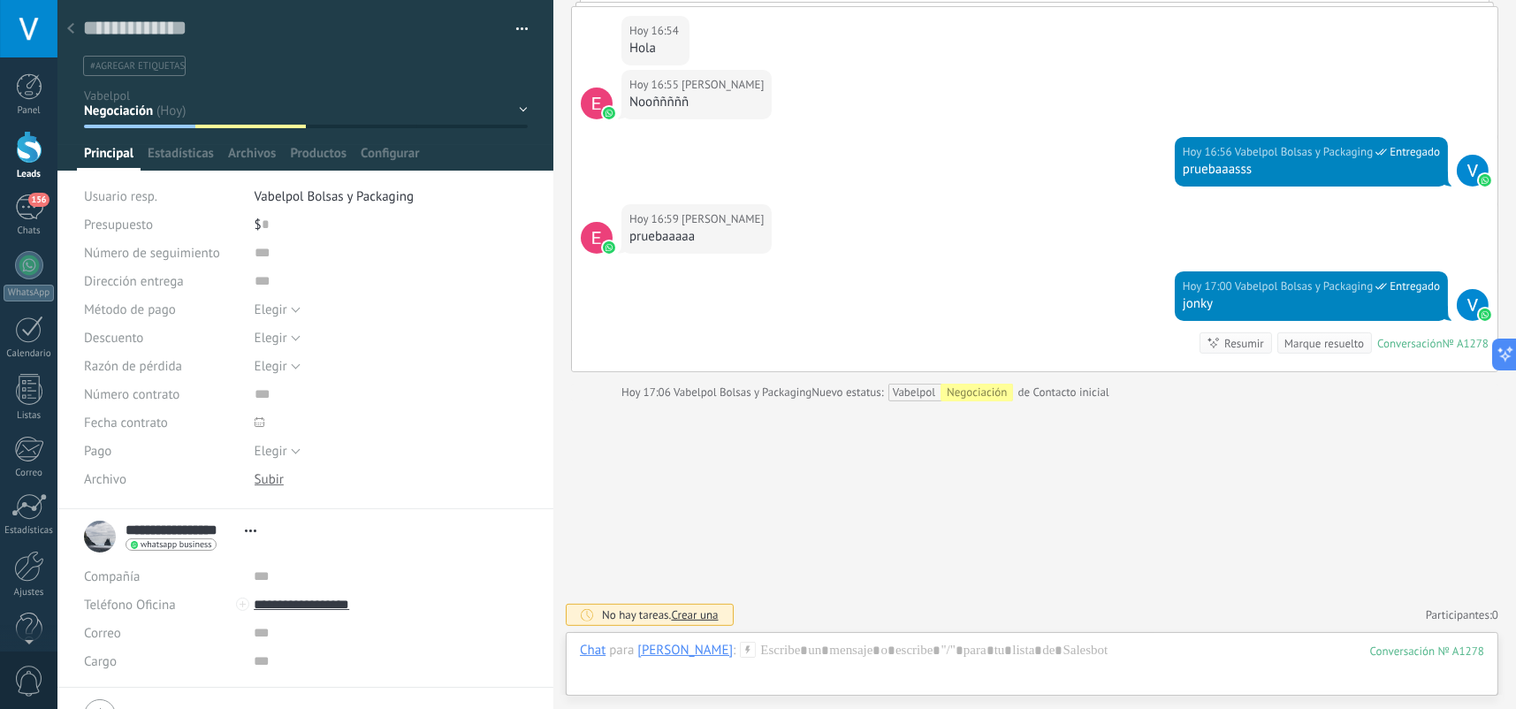
click at [0, 0] on div "Contacto inicial Negociación Tomar decisión Logrado con éxito Ventas Perdidos" at bounding box center [0, 0] width 0 height 0
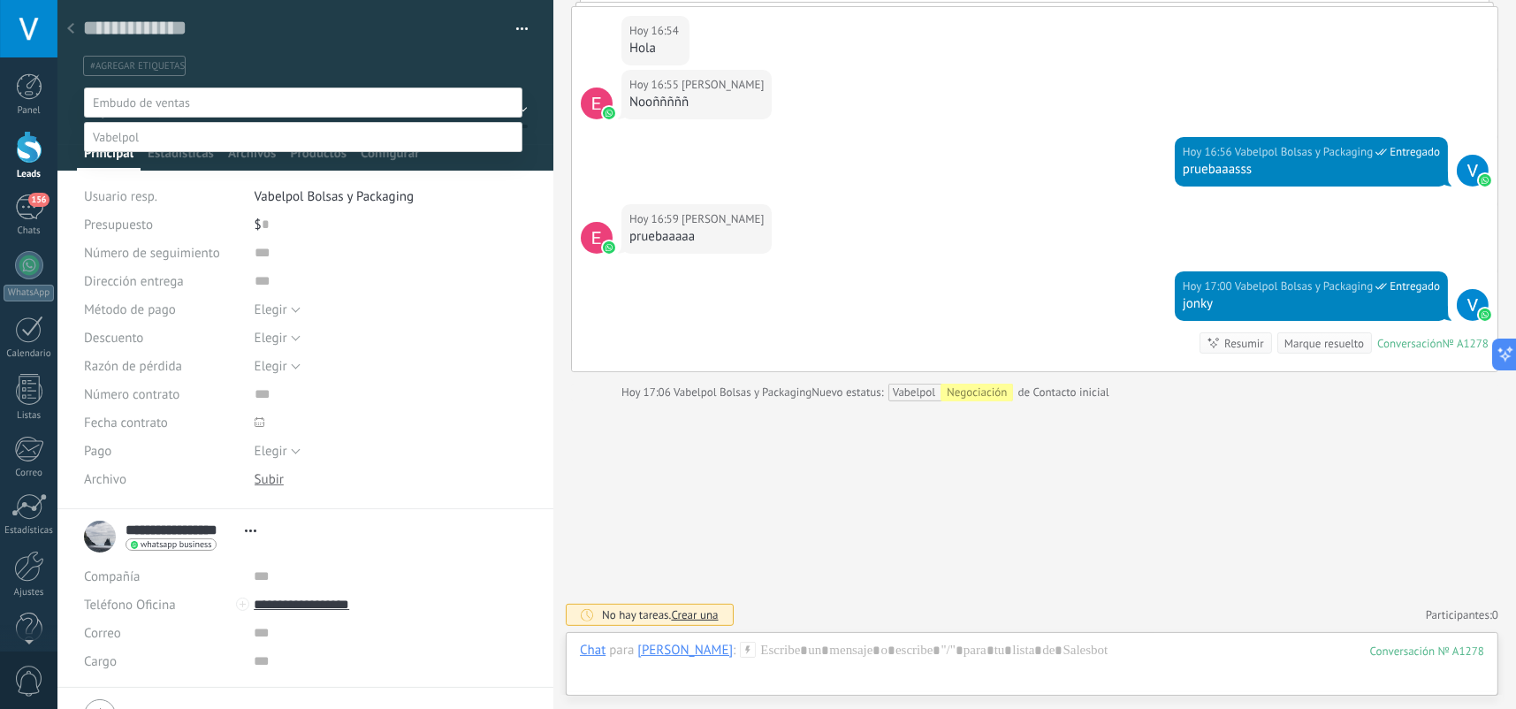
scroll to position [34, 0]
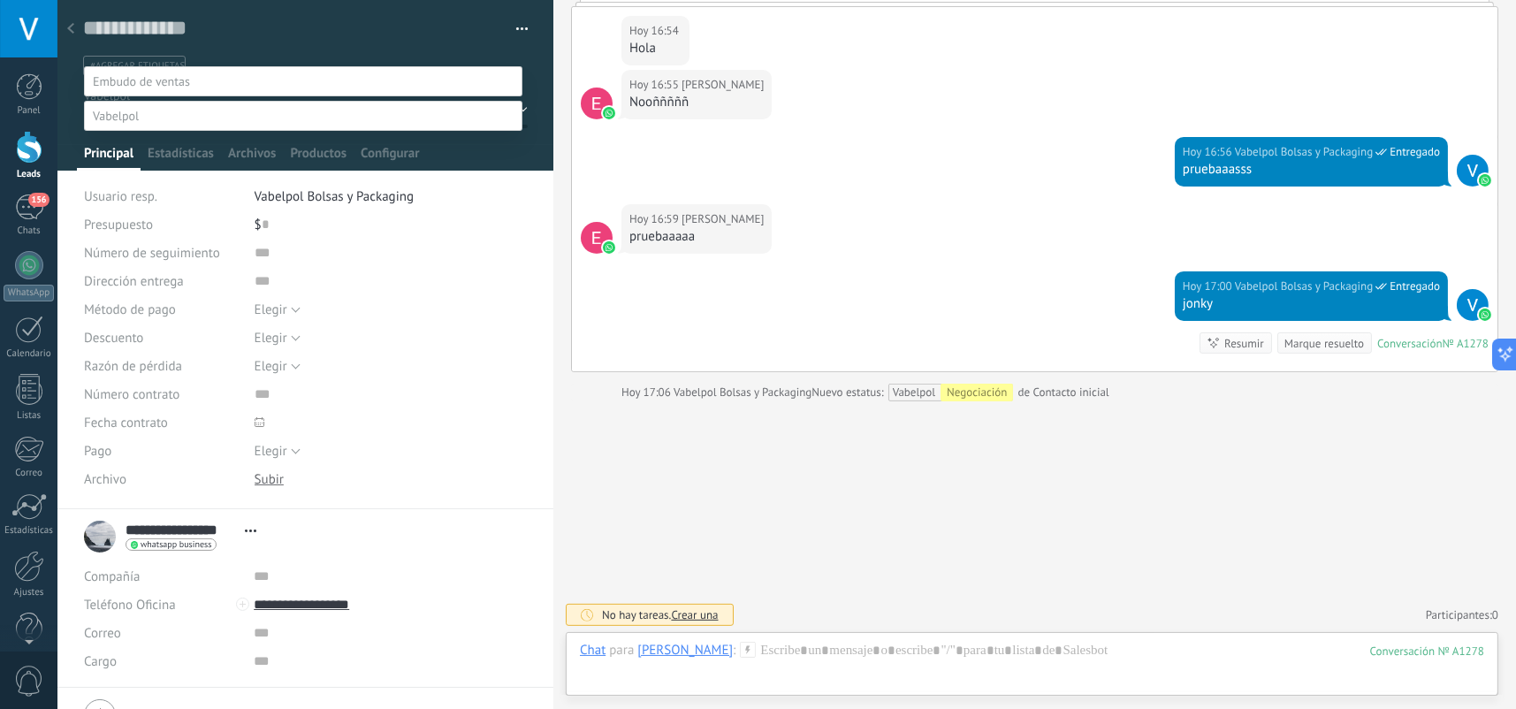
click at [0, 0] on label "Logrado con éxito" at bounding box center [0, 0] width 0 height 0
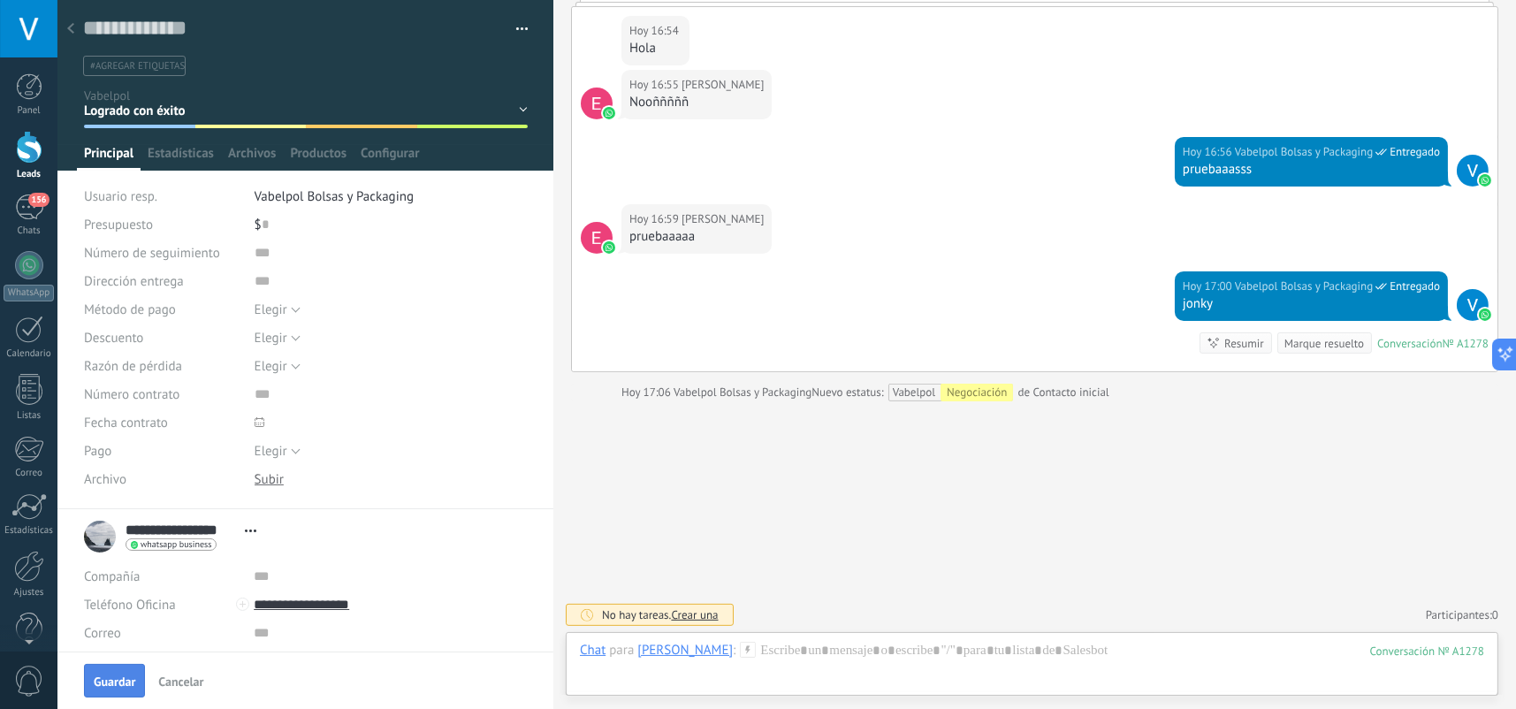
click at [115, 670] on button "Guardar" at bounding box center [114, 681] width 61 height 34
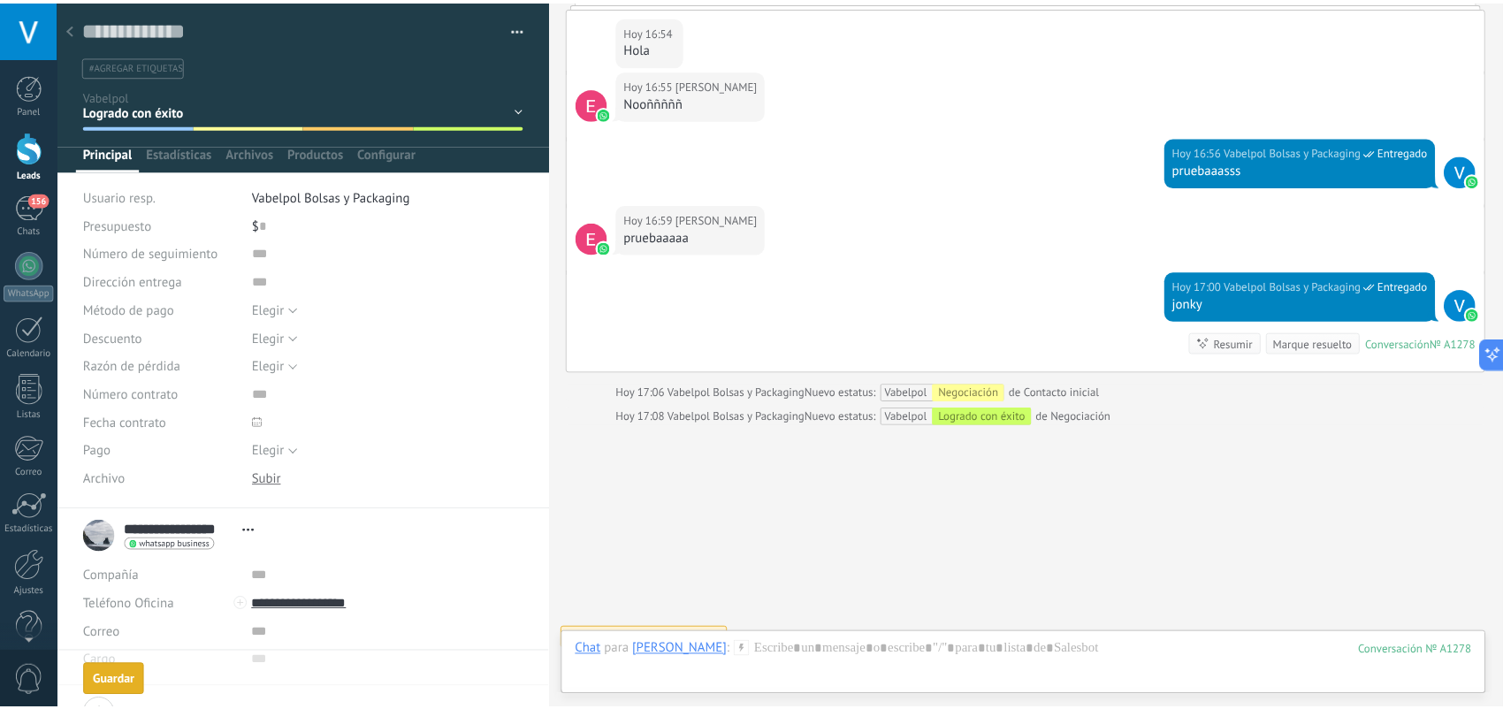
scroll to position [698, 0]
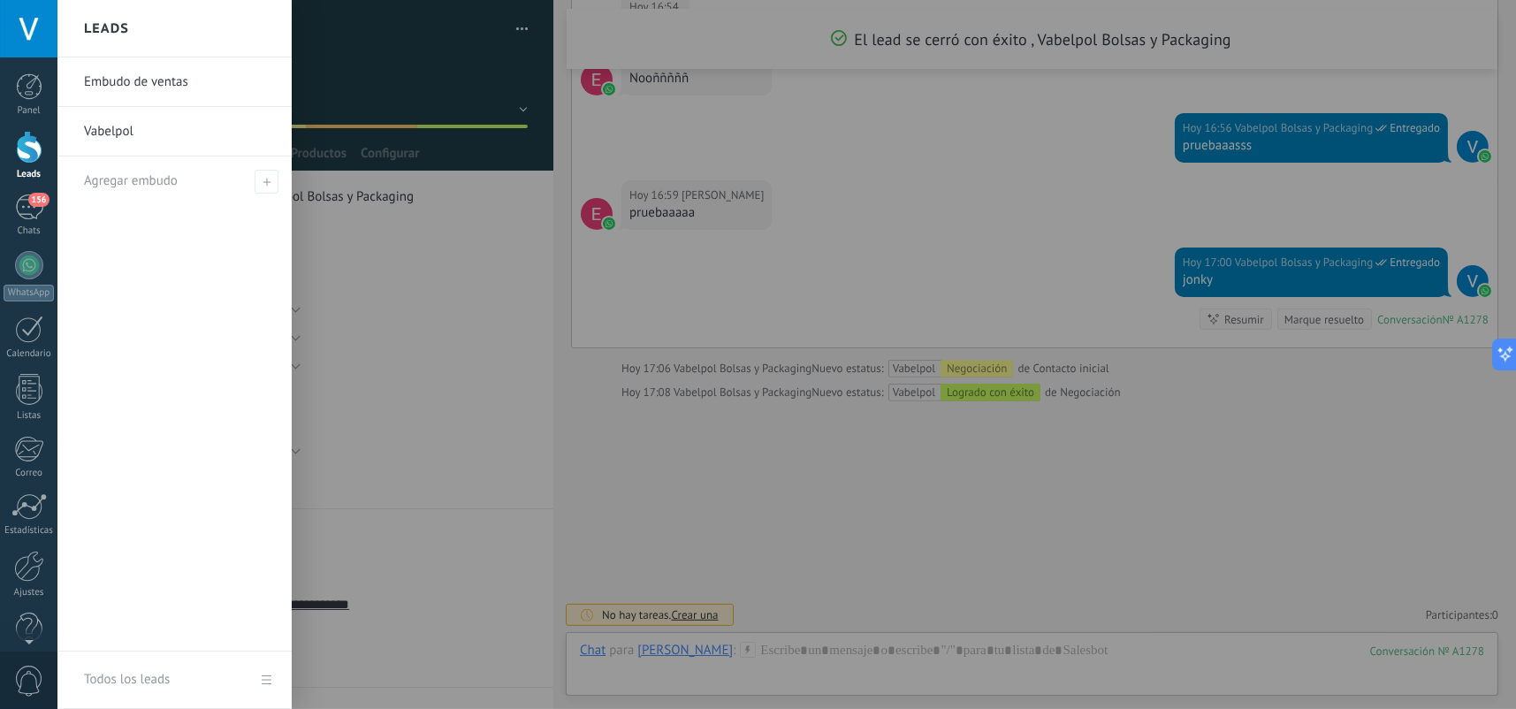
click at [29, 163] on div at bounding box center [29, 147] width 27 height 33
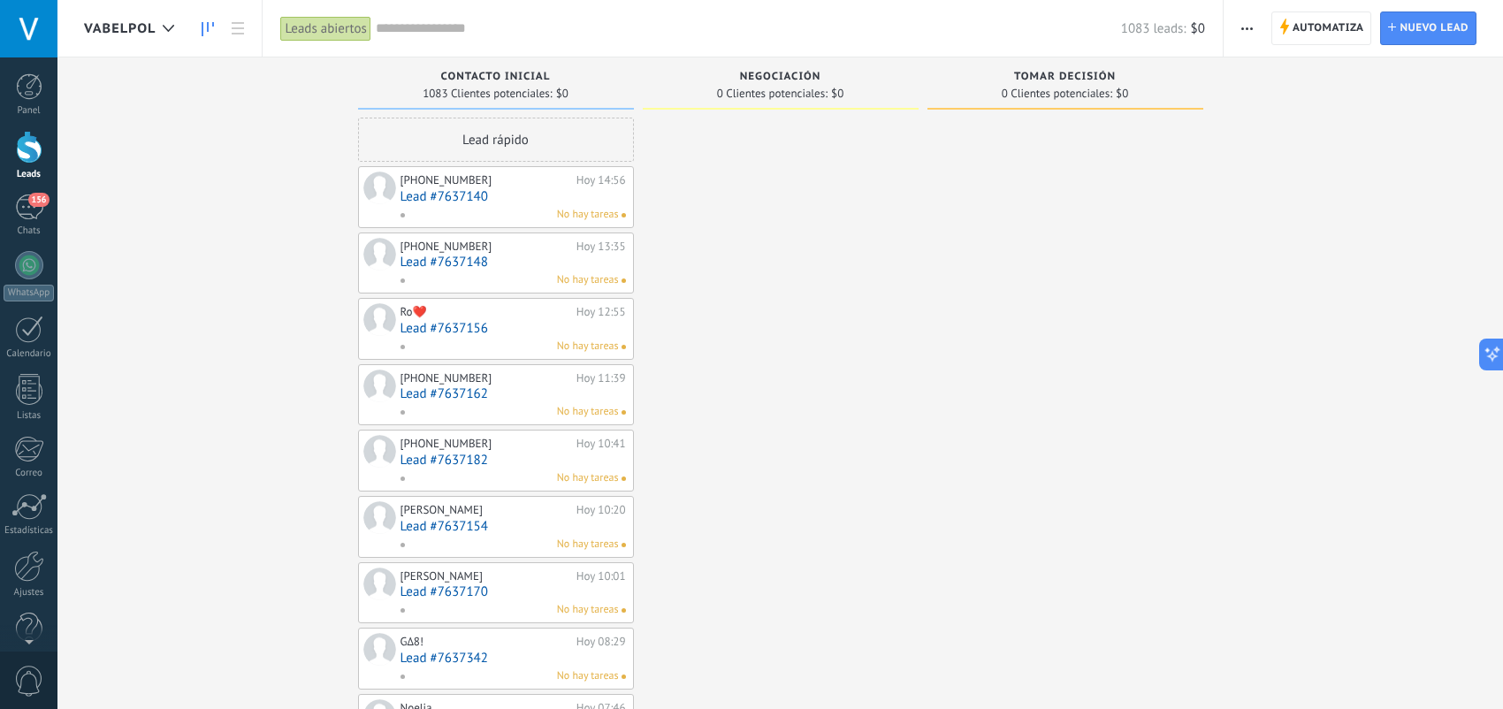
click at [1244, 31] on span "button" at bounding box center [1246, 28] width 11 height 34
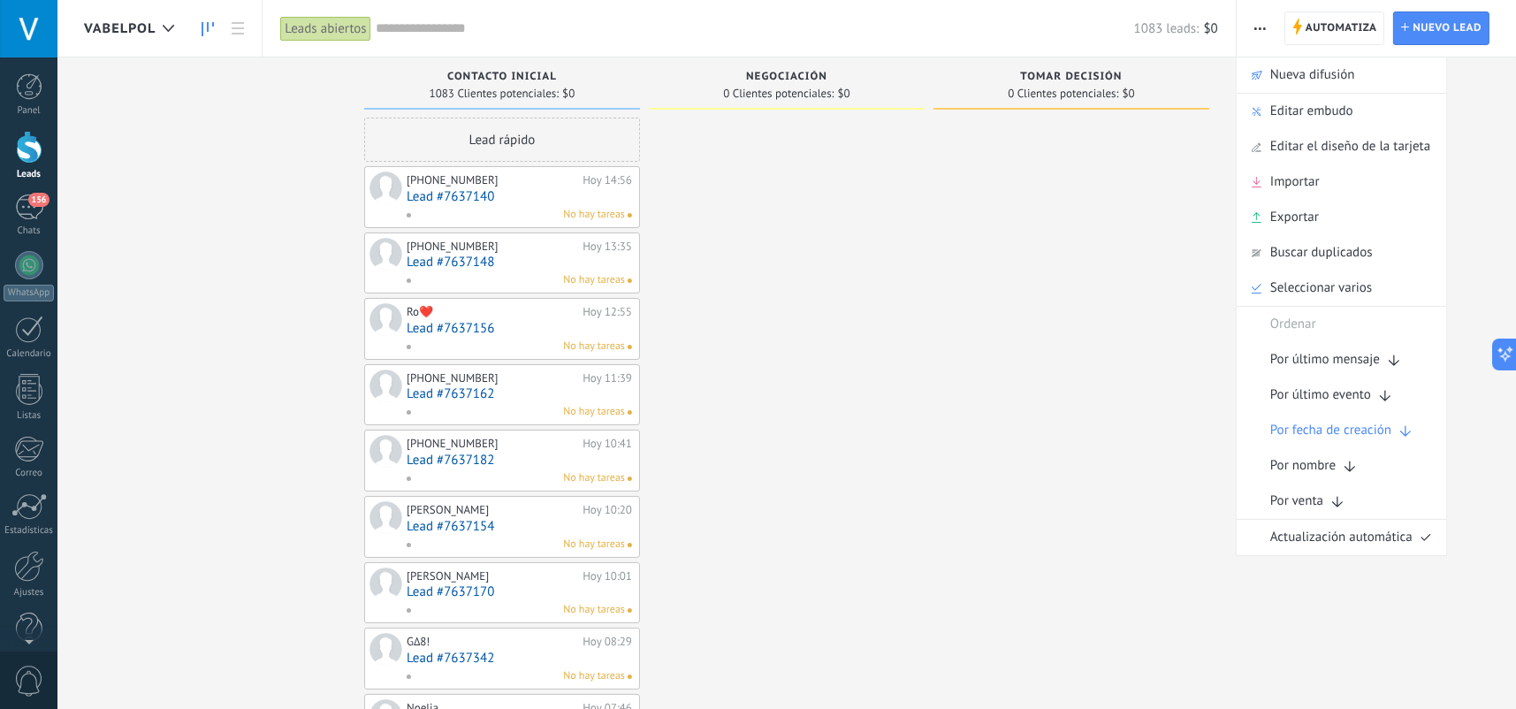
click at [42, 161] on div at bounding box center [29, 147] width 27 height 33
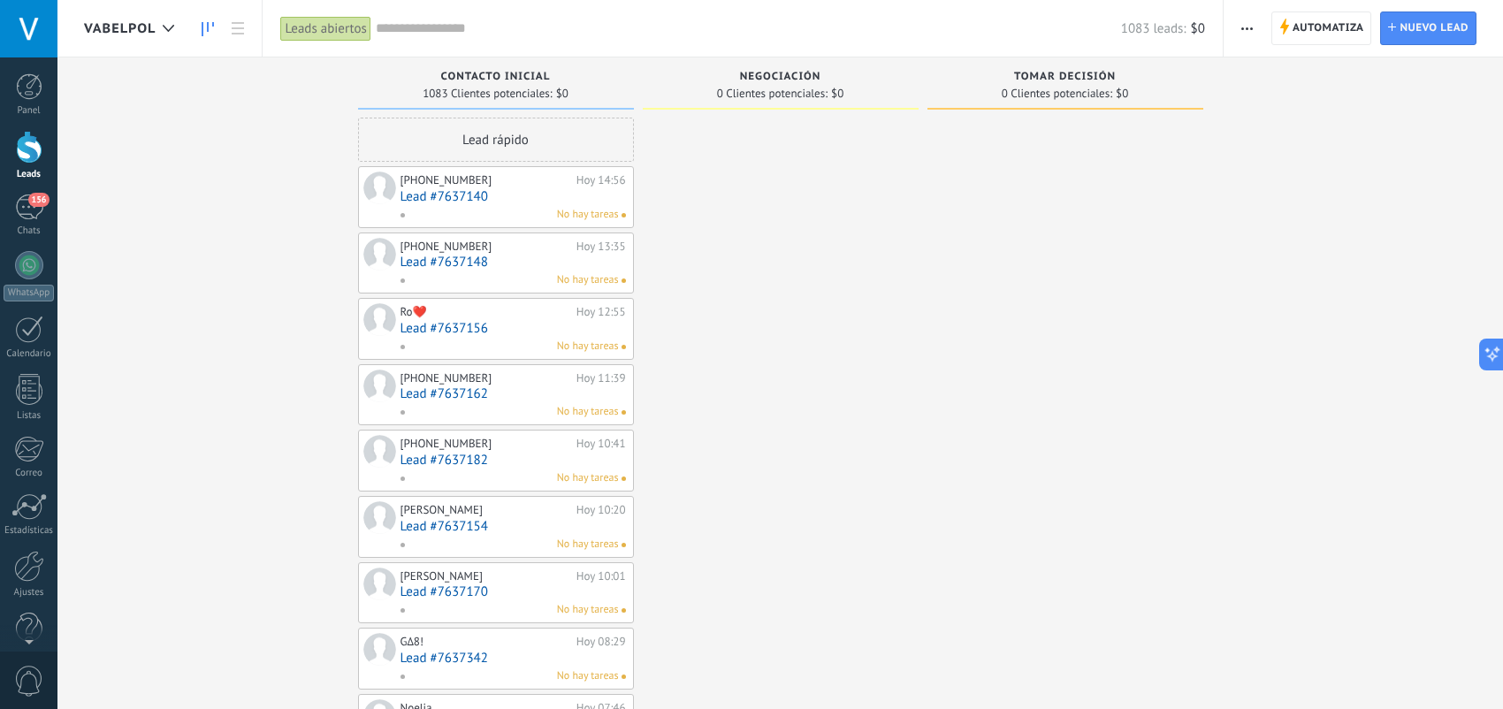
click at [134, 31] on span "Vabelpol" at bounding box center [120, 28] width 72 height 17
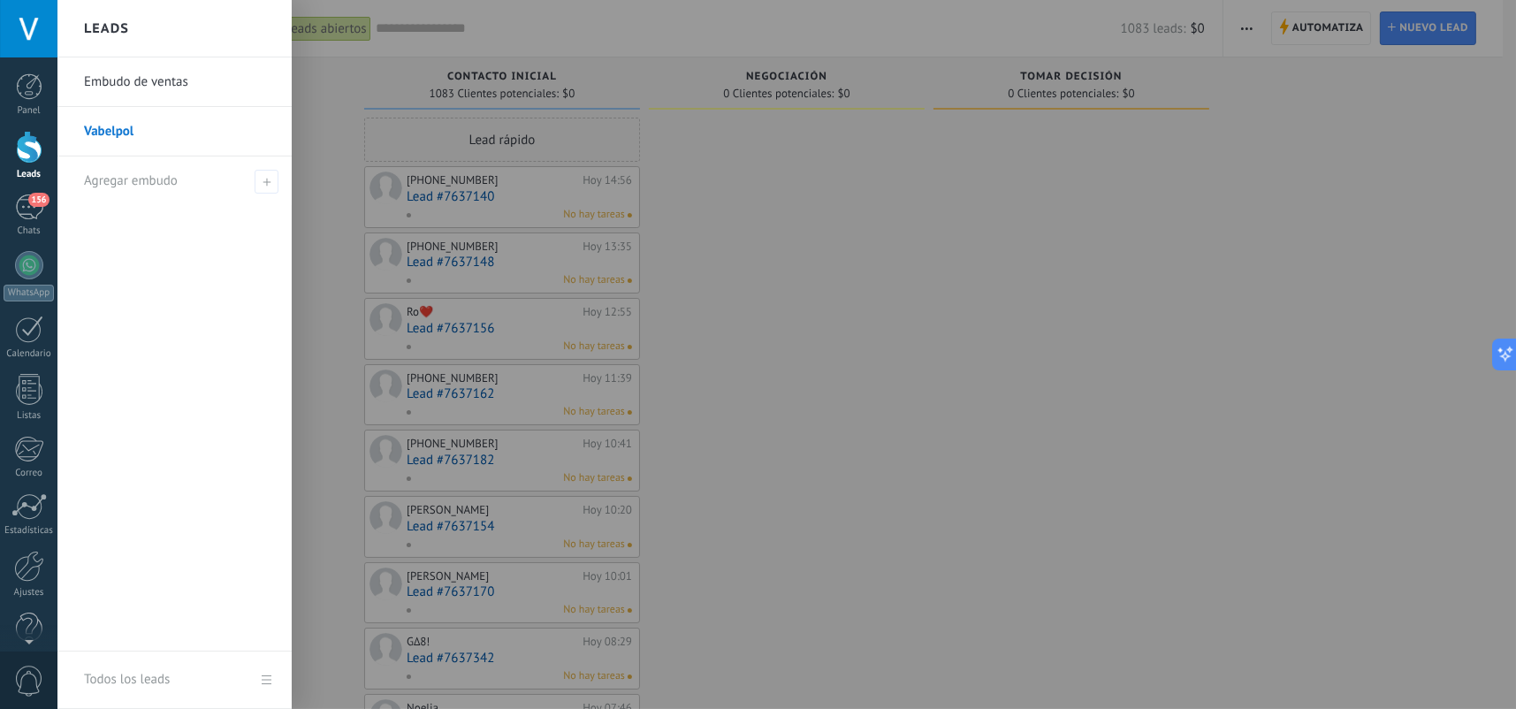
click at [915, 305] on div at bounding box center [815, 354] width 1516 height 709
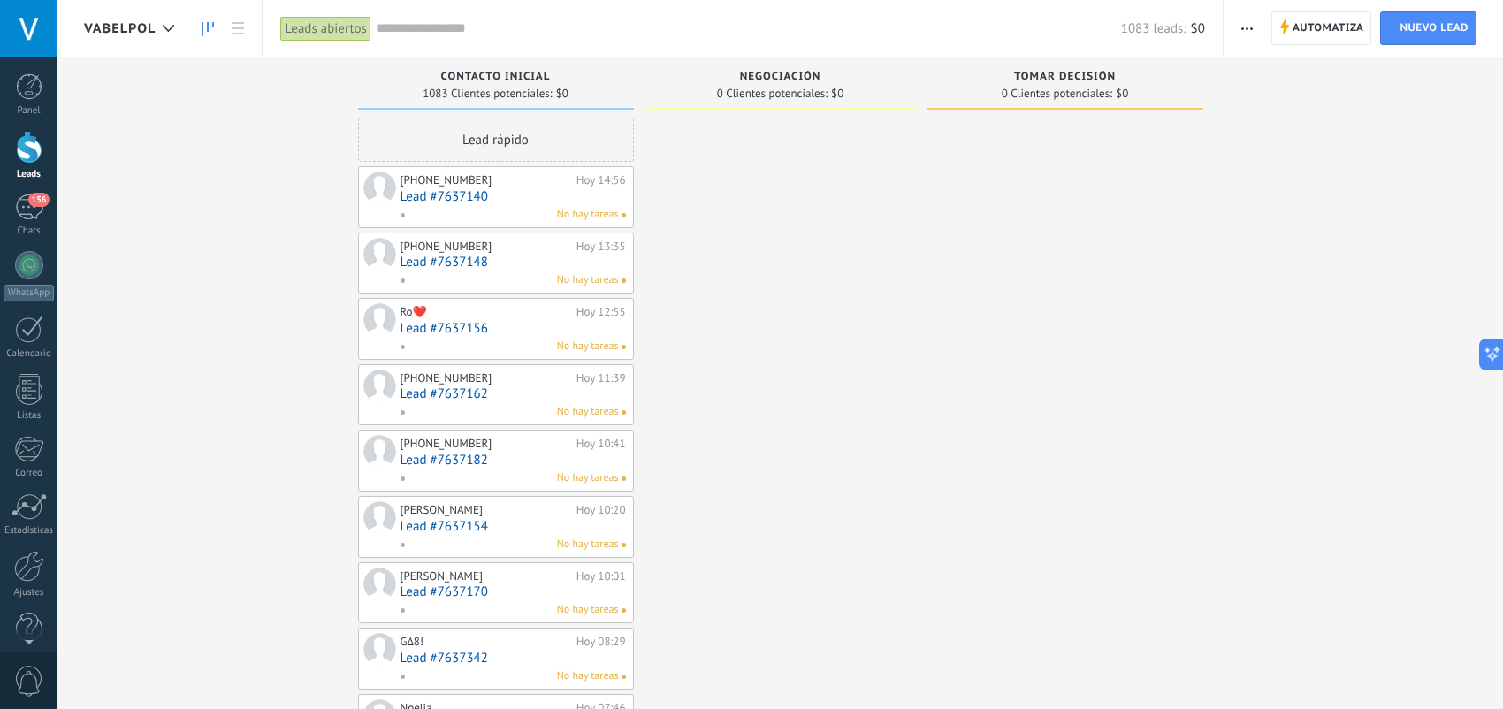
click at [1251, 27] on use "button" at bounding box center [1246, 28] width 11 height 3
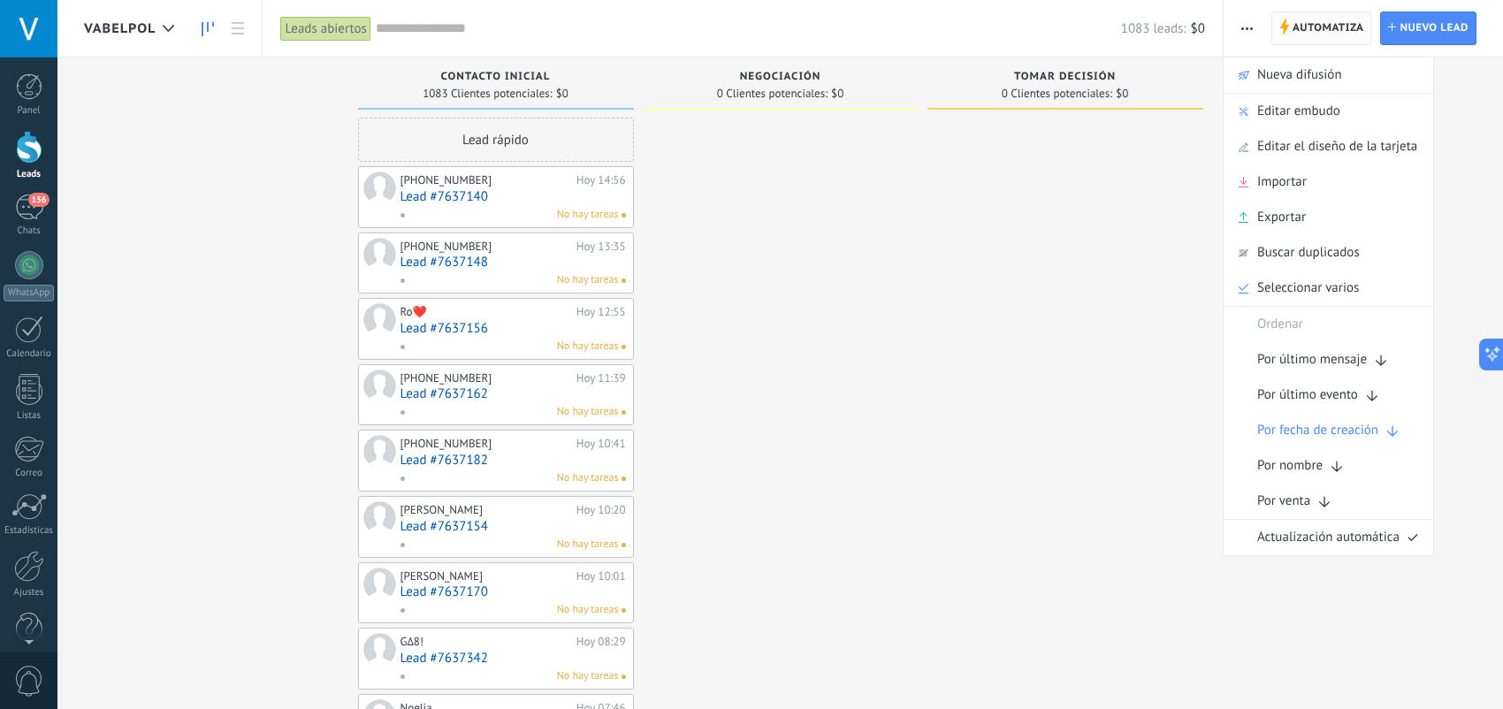
click at [1341, 26] on span "Automatiza" at bounding box center [1329, 28] width 72 height 32
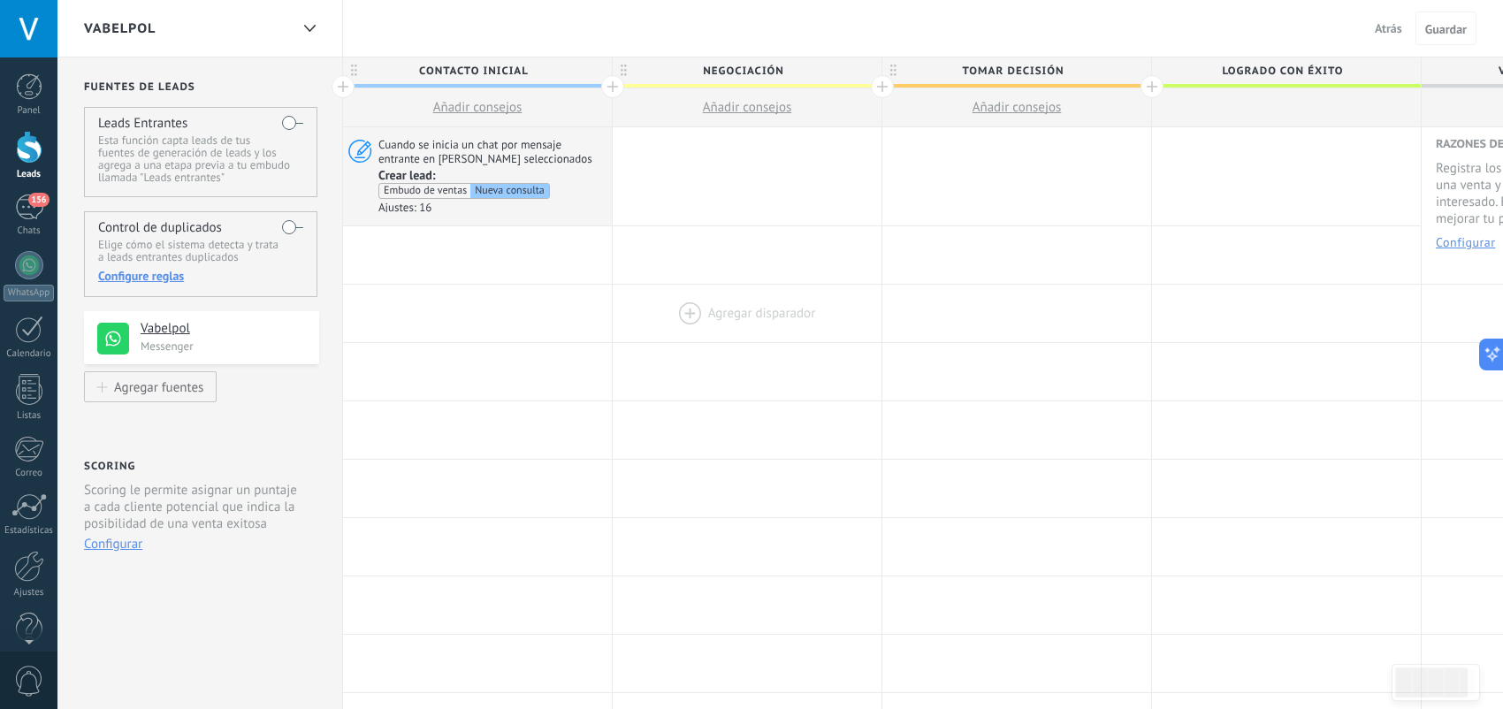
click at [721, 311] on div at bounding box center [747, 313] width 269 height 57
click at [1263, 71] on span "Logrado con éxito" at bounding box center [1282, 70] width 260 height 27
click at [1268, 97] on div at bounding box center [1286, 107] width 269 height 39
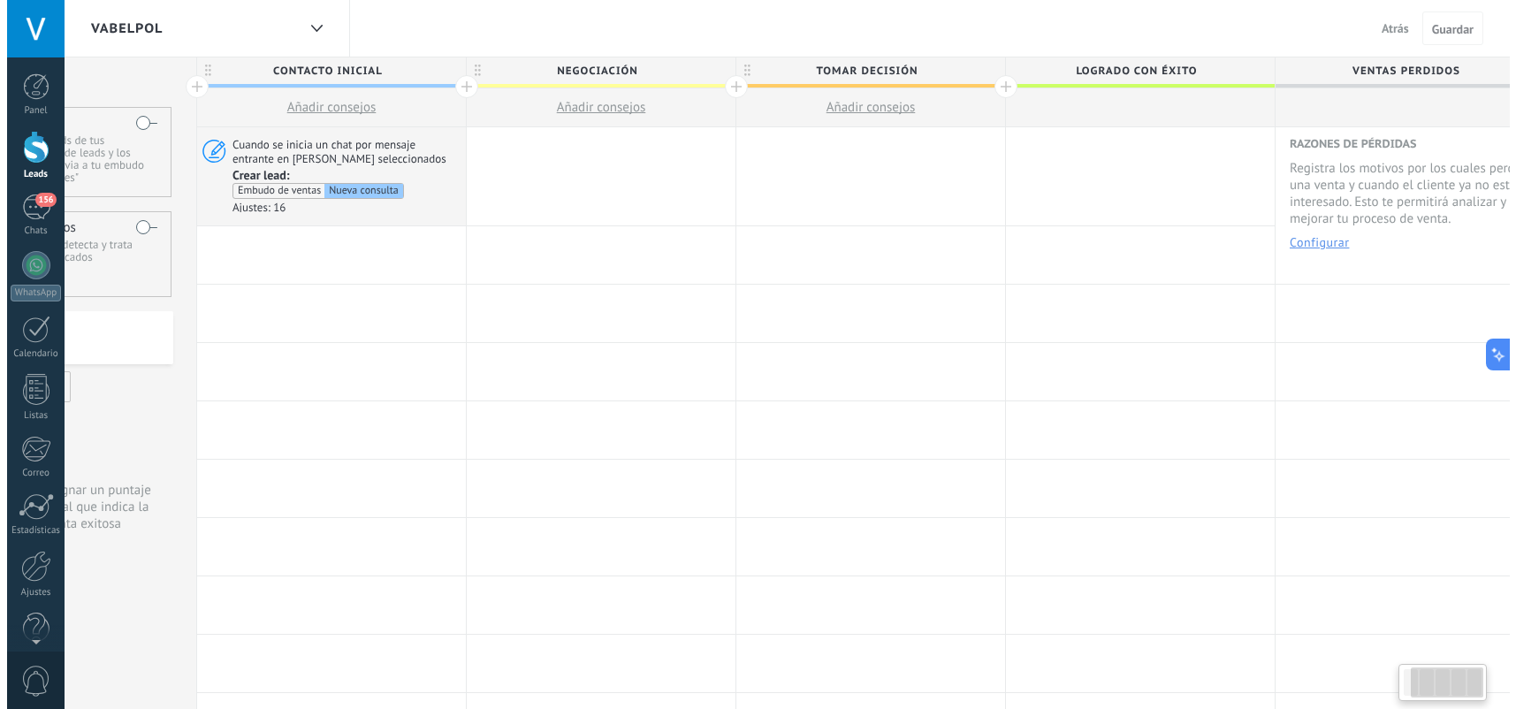
scroll to position [0, 187]
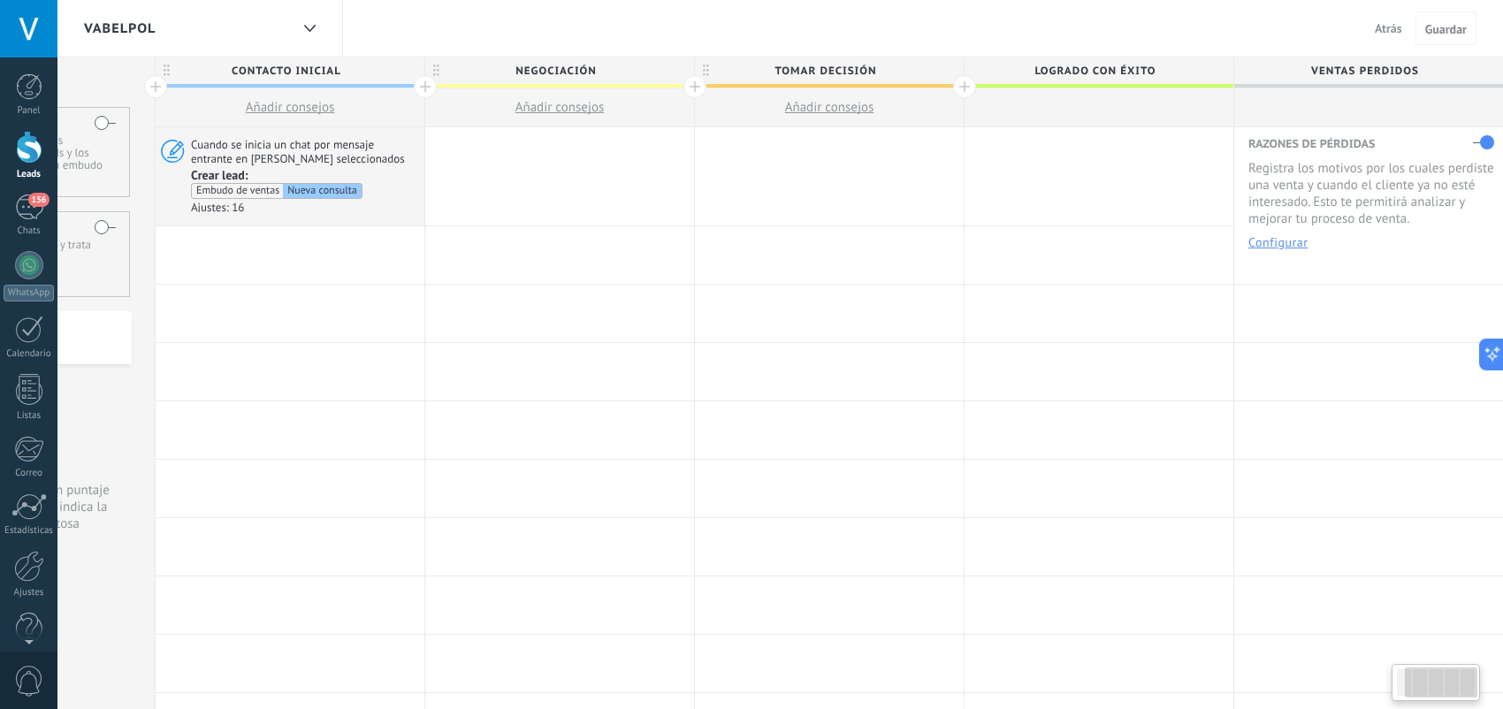
drag, startPoint x: 1268, startPoint y: 97, endPoint x: 730, endPoint y: 89, distance: 537.7
click at [730, 89] on div "Contacto inicial Añadir consejos Negociación Añadir consejos Tomar decisión Aña…" at bounding box center [830, 92] width 1348 height 70
click at [1399, 30] on span "Atrás" at bounding box center [1388, 28] width 27 height 16
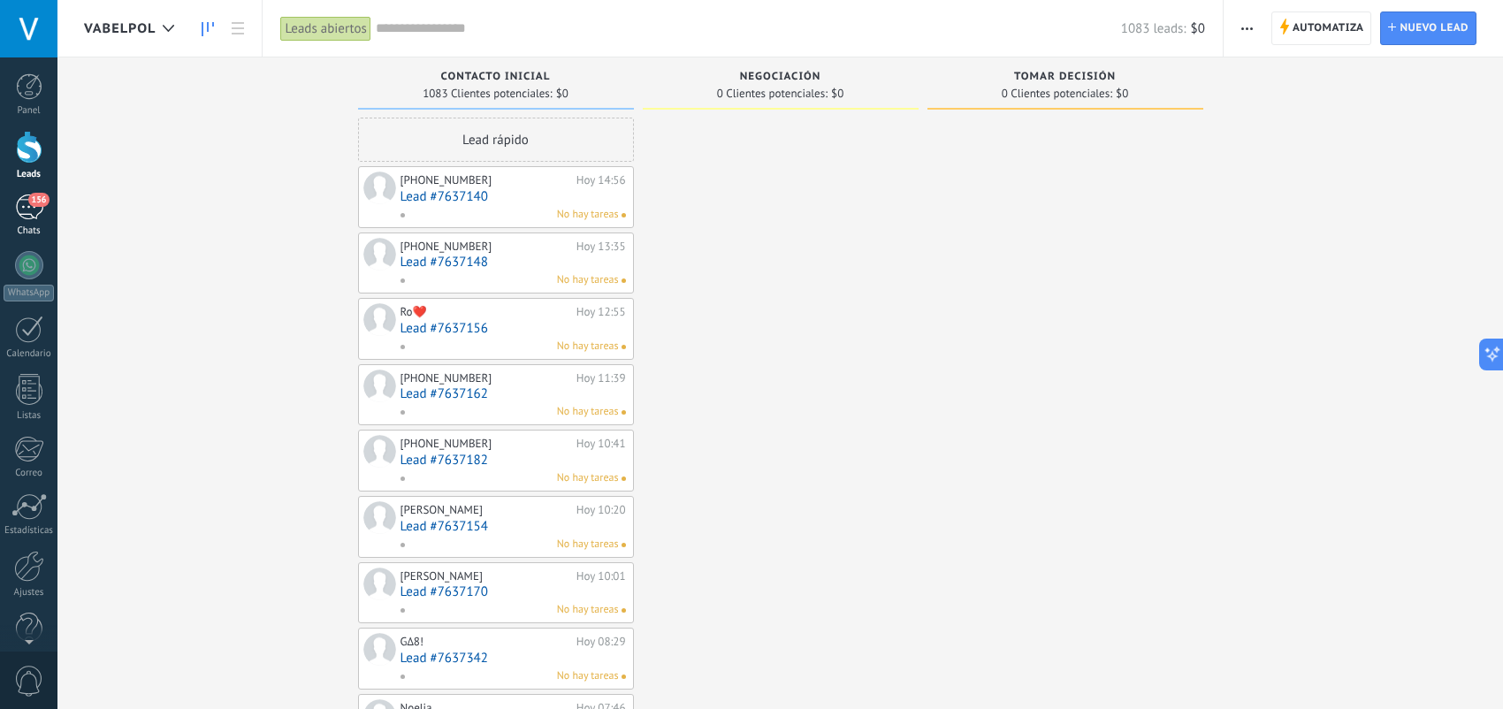
click at [50, 219] on link "156 Chats" at bounding box center [28, 216] width 57 height 42
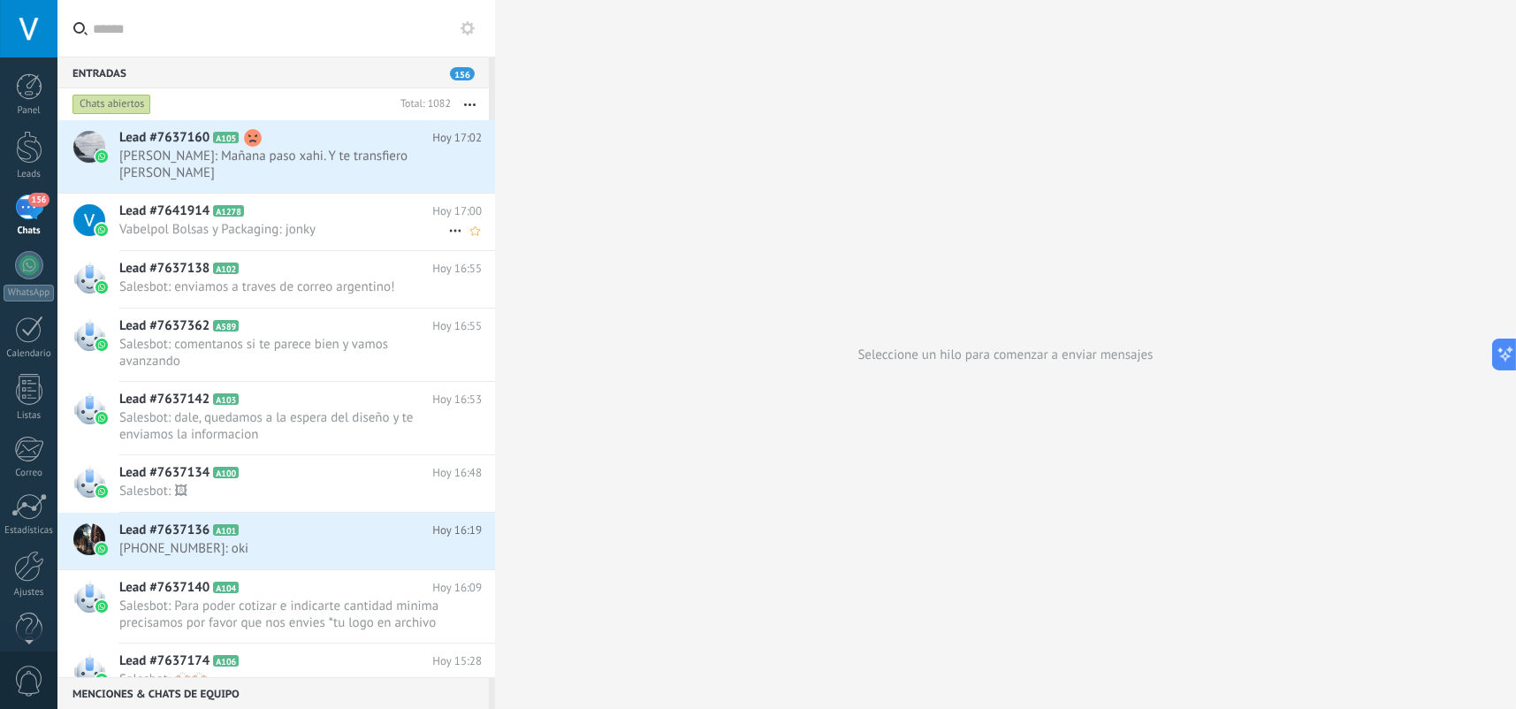
click at [302, 213] on h2 "Lead #7641914 A1278" at bounding box center [275, 211] width 313 height 18
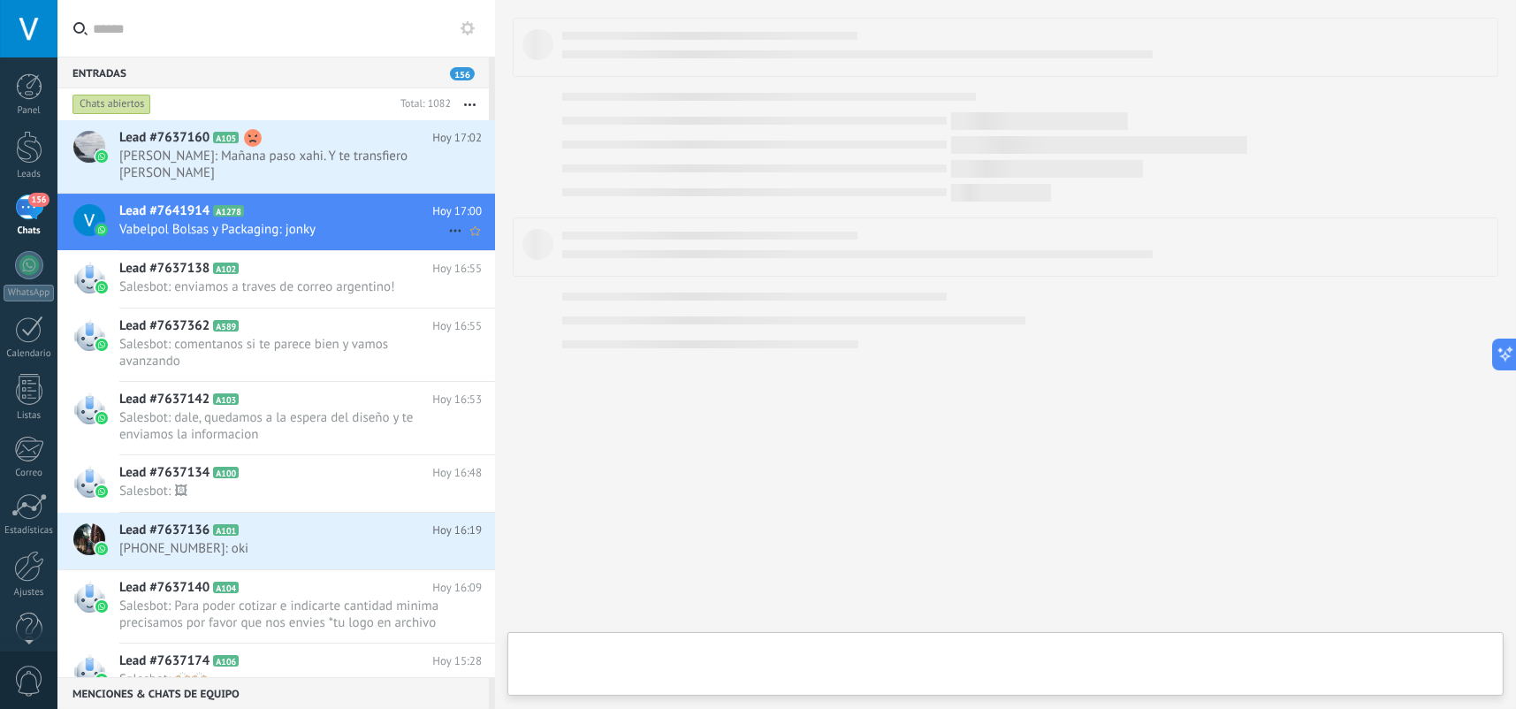
type textarea "**********"
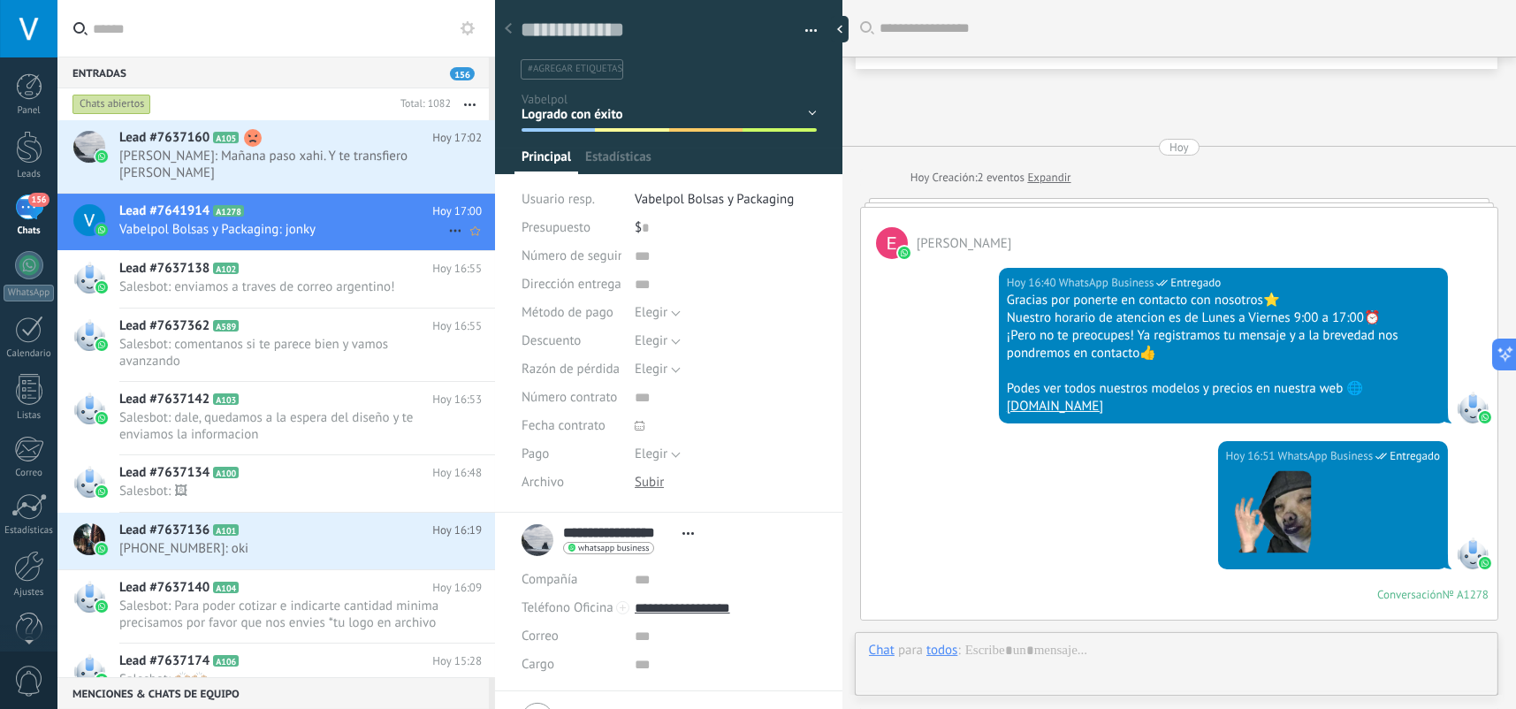
scroll to position [815, 0]
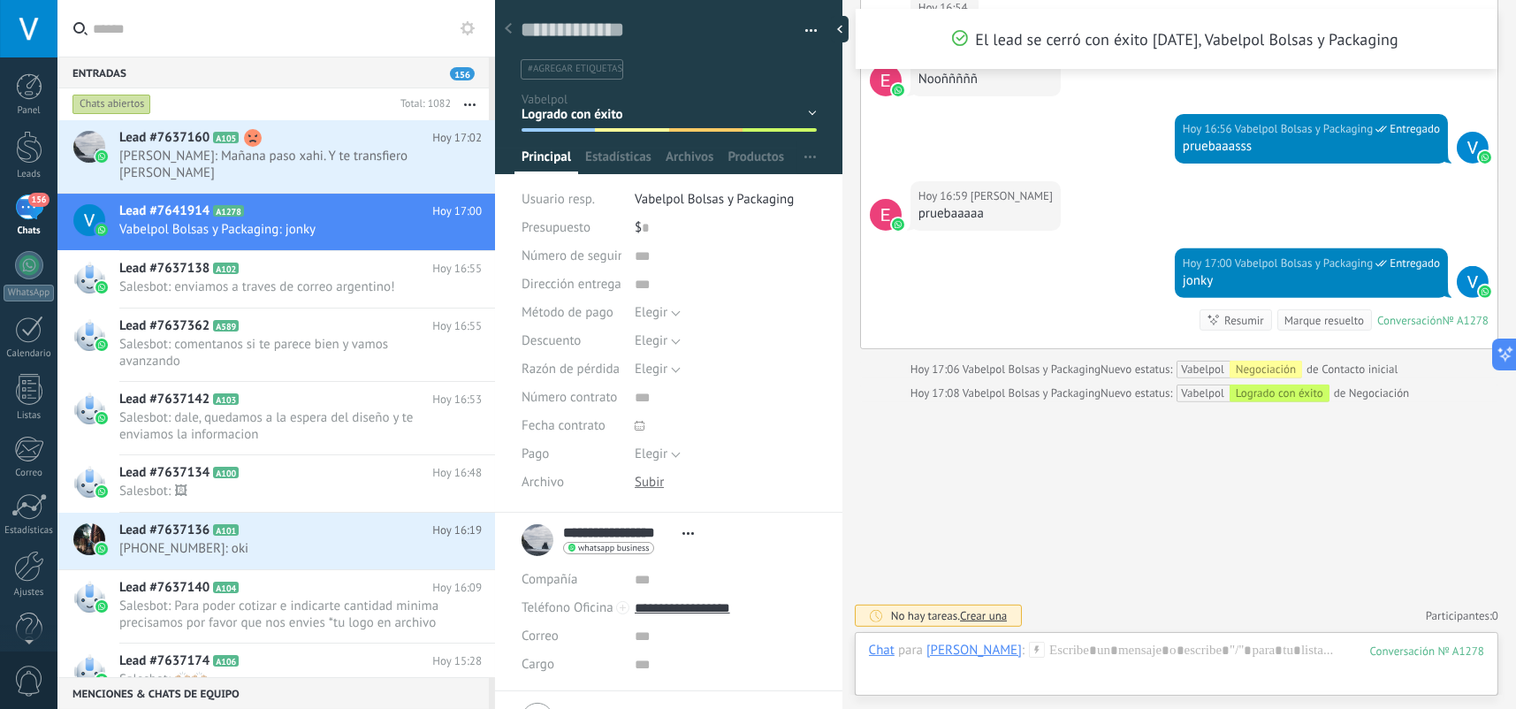
click at [0, 0] on div "Contacto inicial Negociación Tomar decisión Logrado con éxito Ventas Perdidos" at bounding box center [0, 0] width 0 height 0
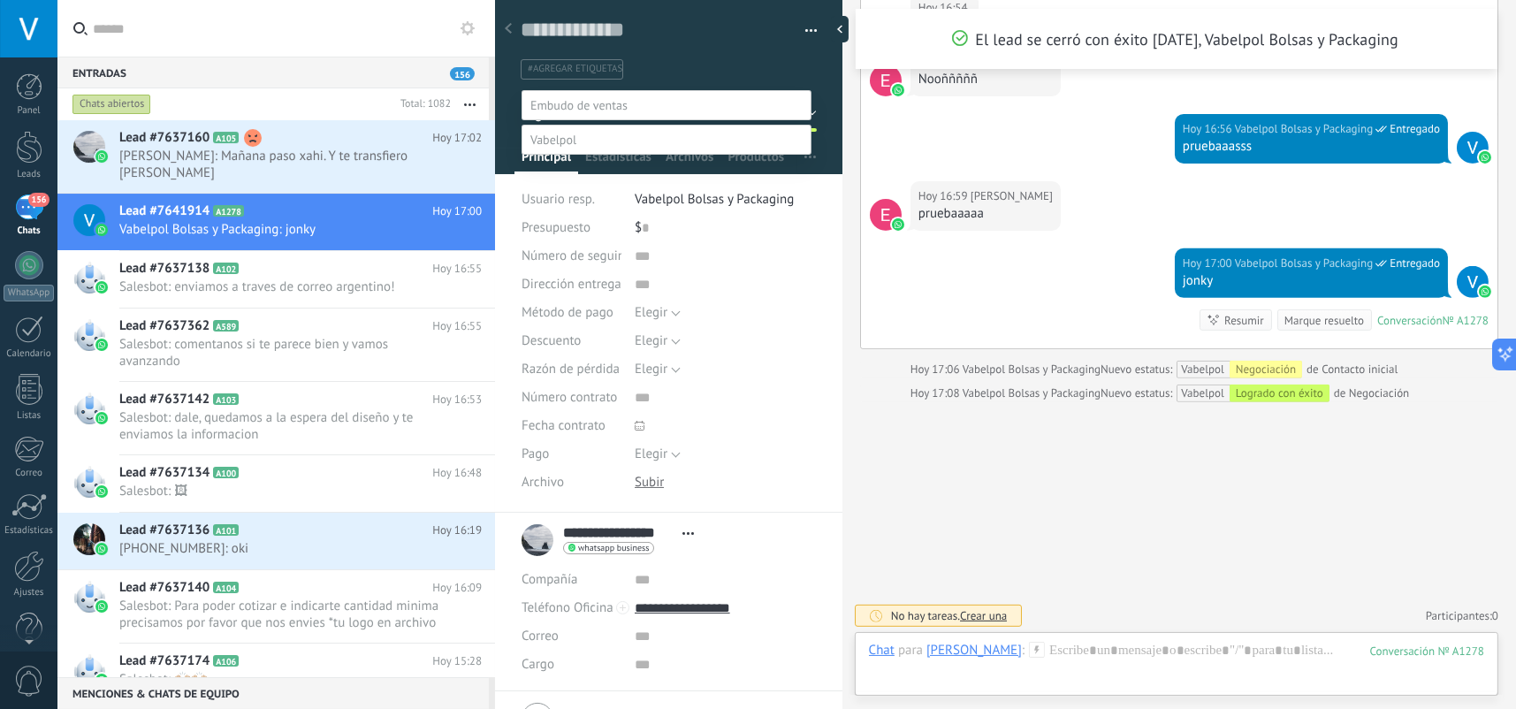
scroll to position [34, 0]
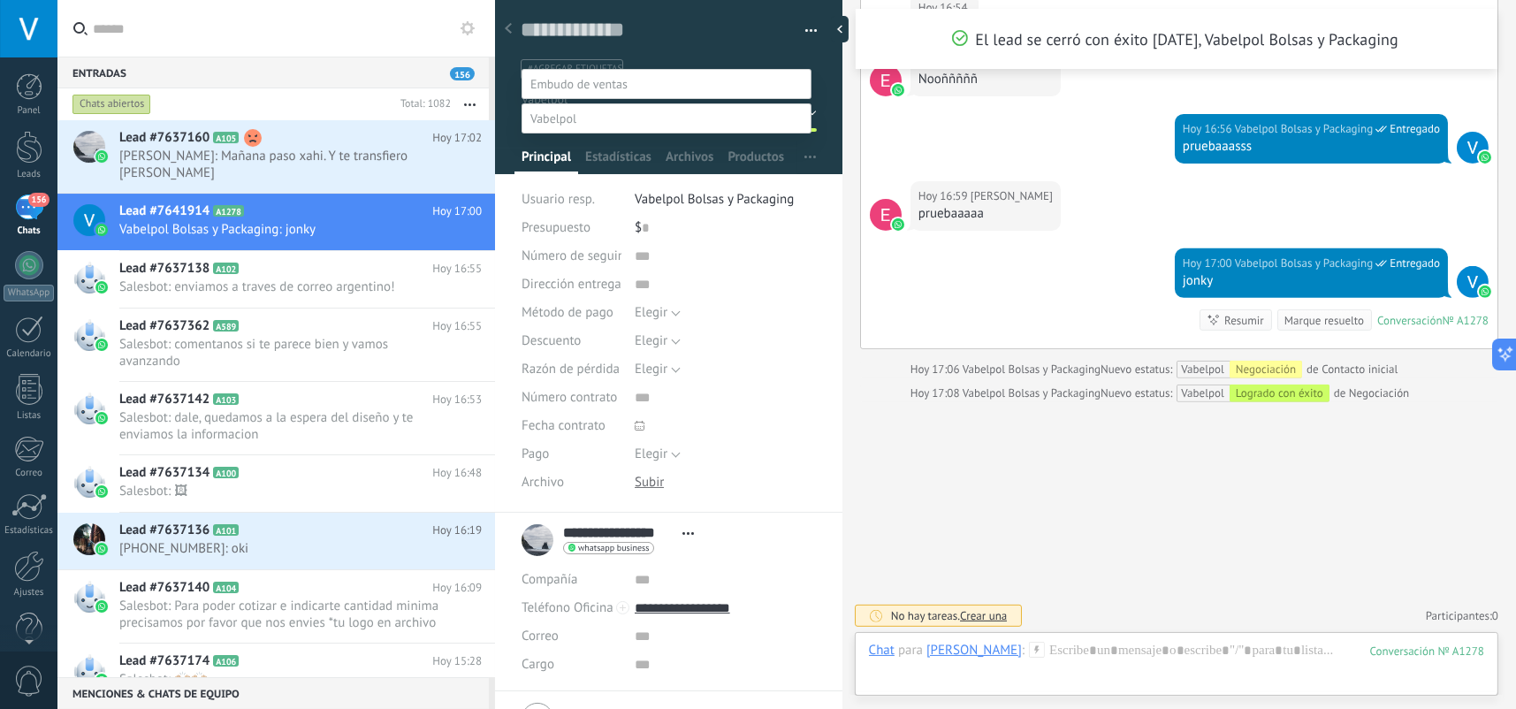
click at [0, 0] on label "Tomar decisión" at bounding box center [0, 0] width 0 height 0
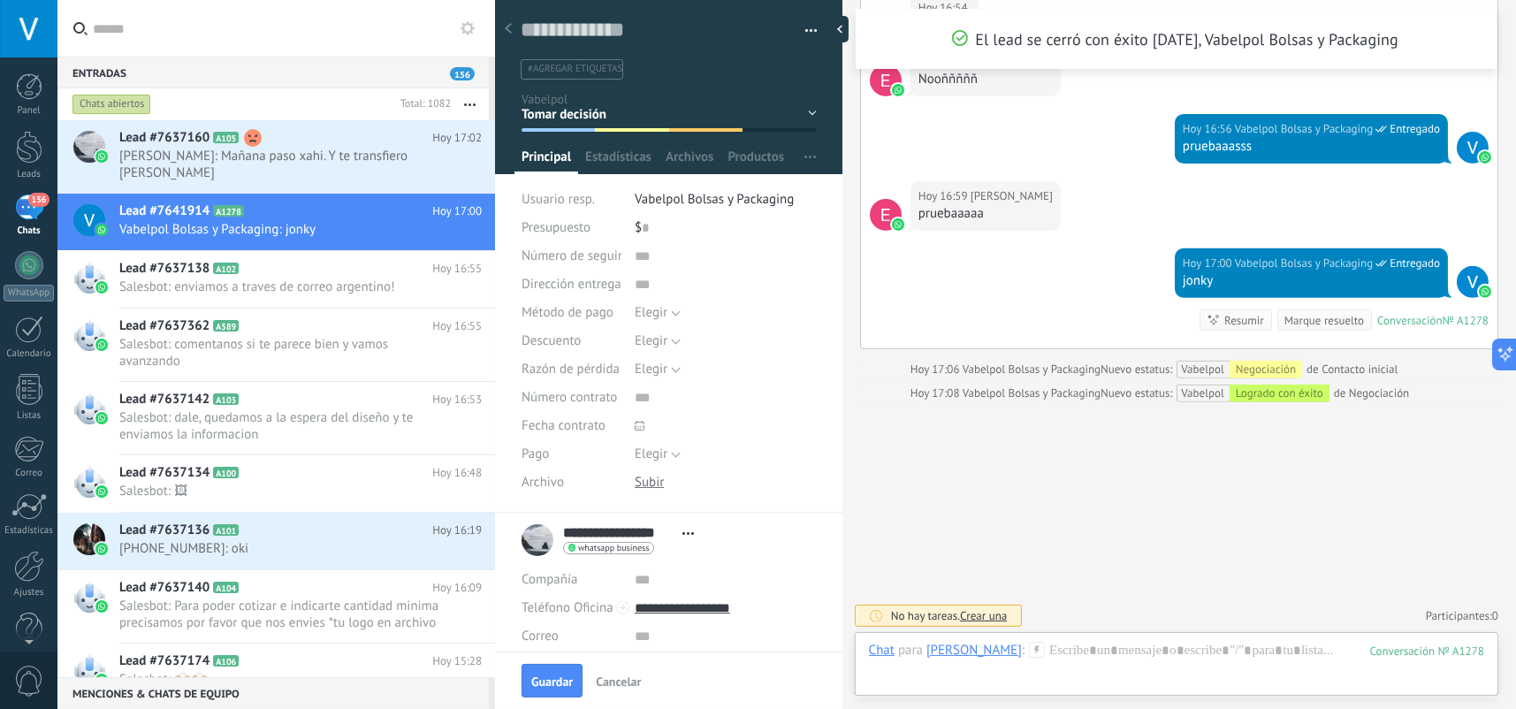
click at [597, 72] on span "#agregar etiquetas" at bounding box center [575, 69] width 95 height 12
type input "*"
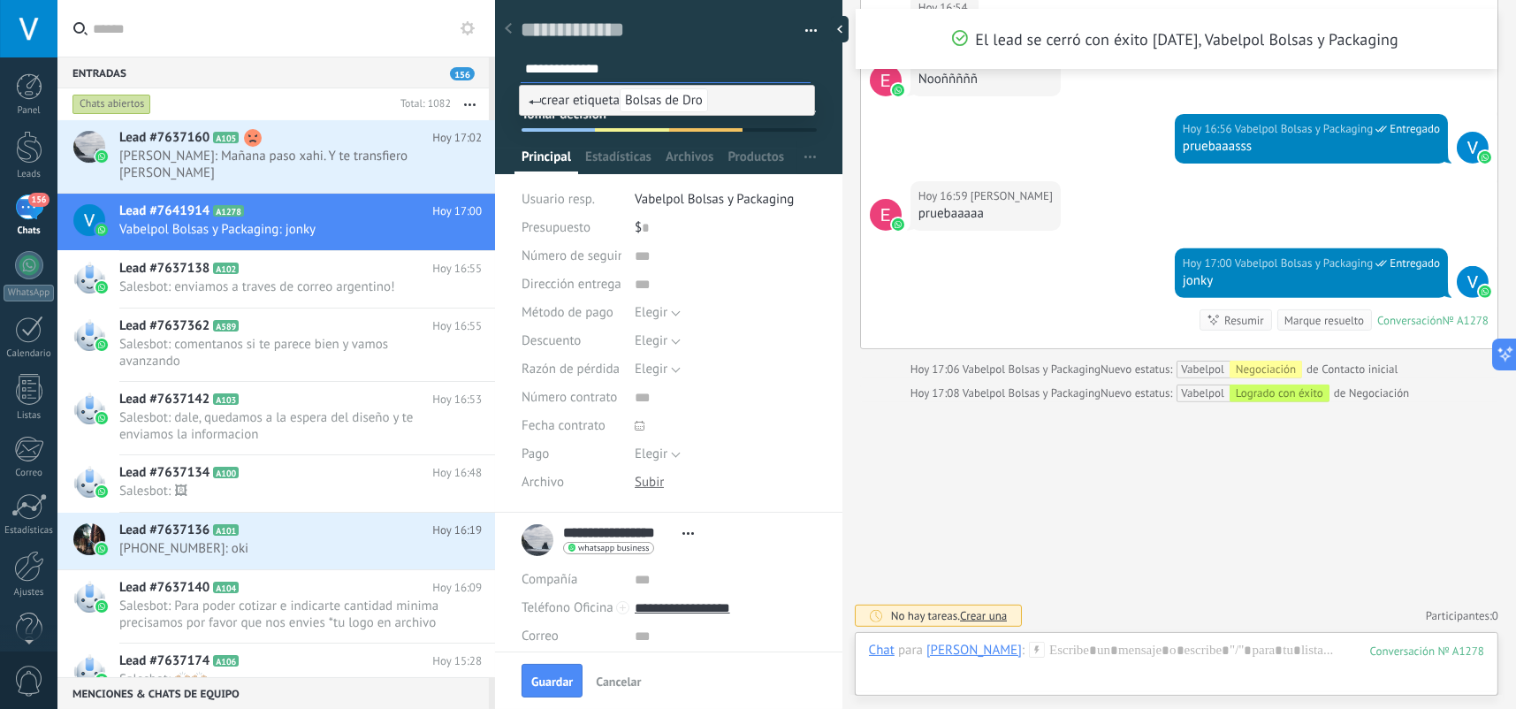
type input "**********"
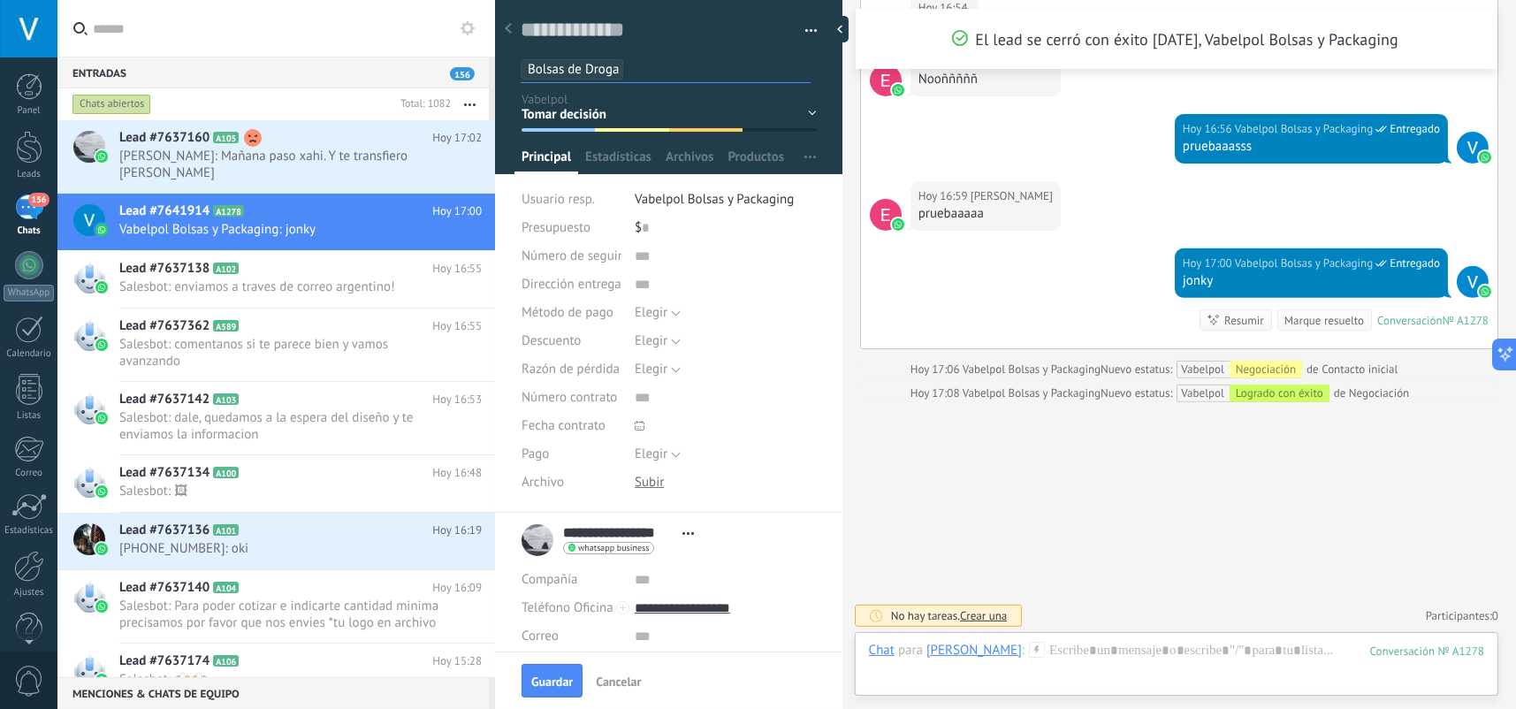
click at [820, 91] on div at bounding box center [669, 82] width 348 height 186
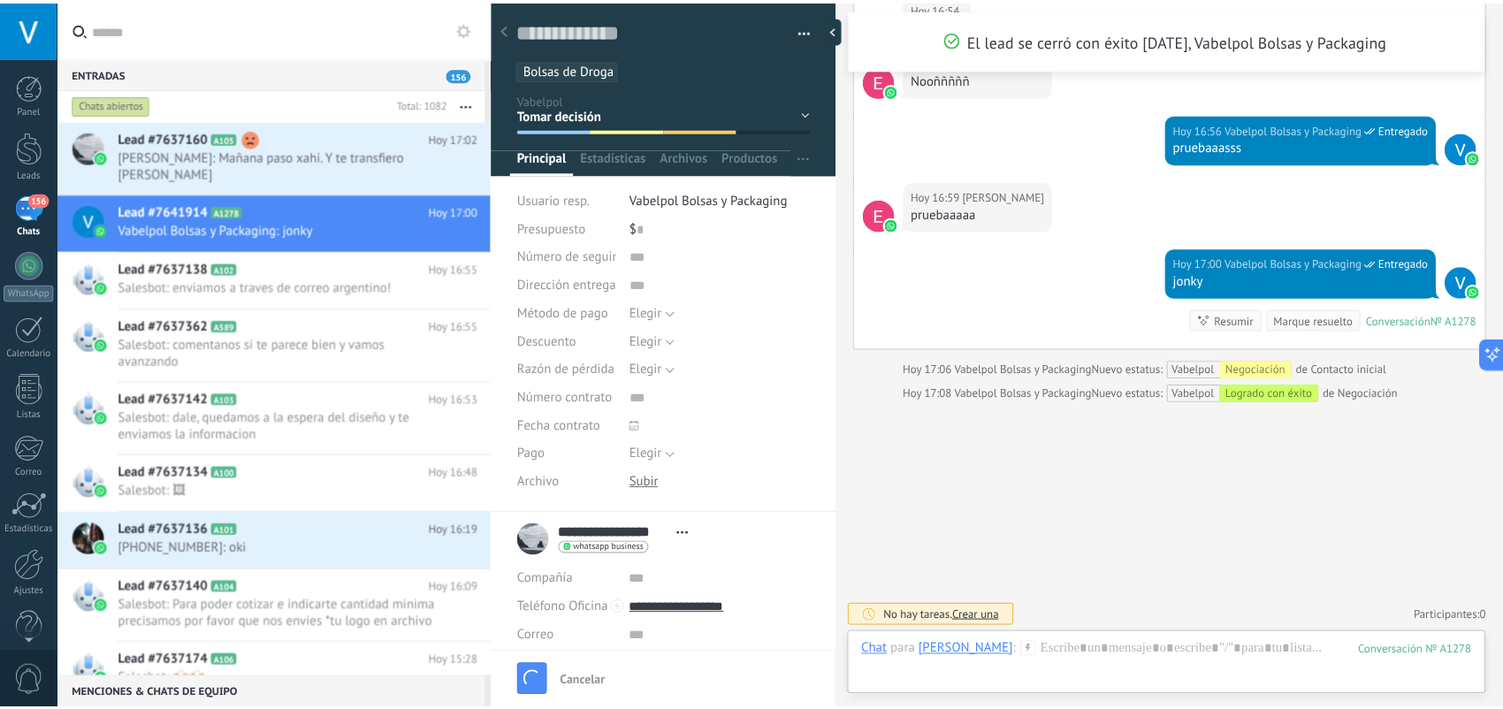
scroll to position [766, 0]
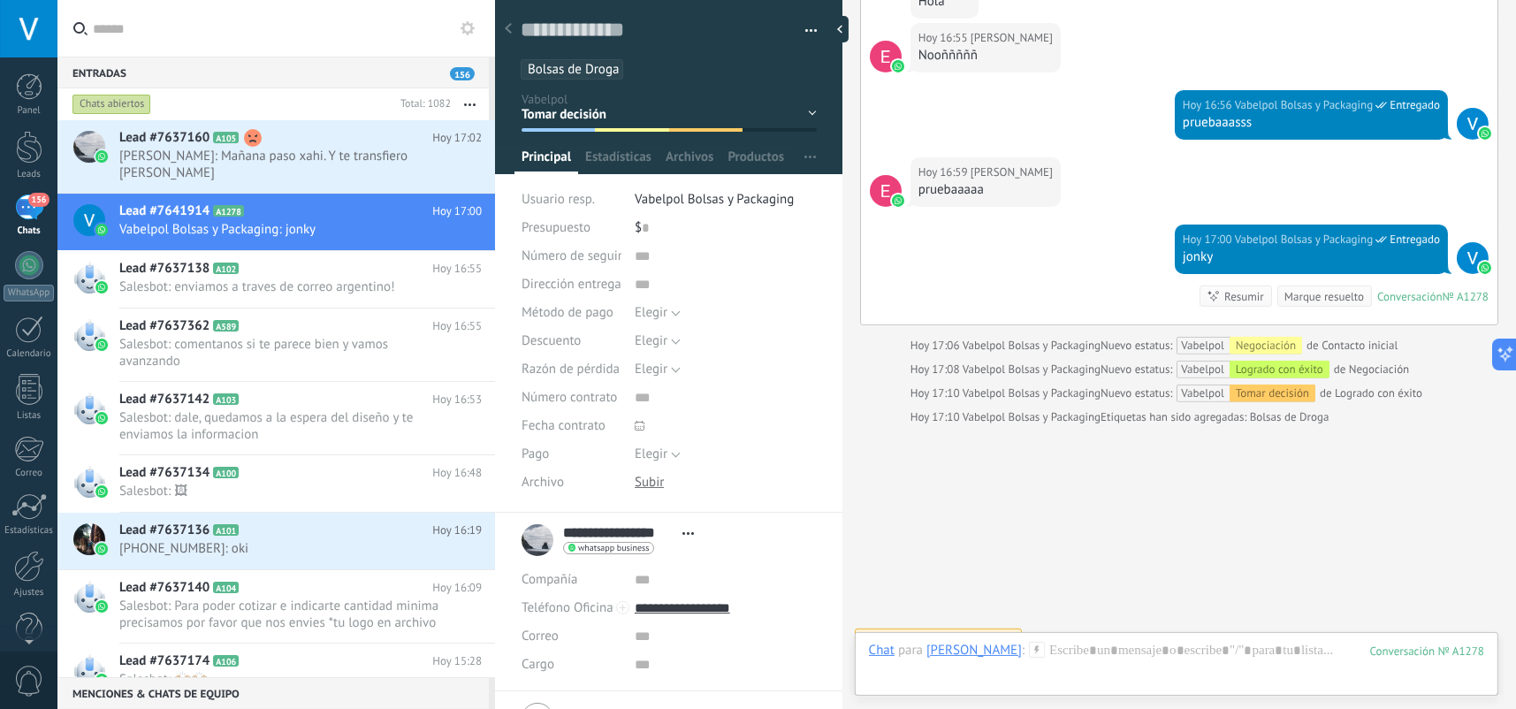
click at [512, 36] on div at bounding box center [508, 29] width 25 height 34
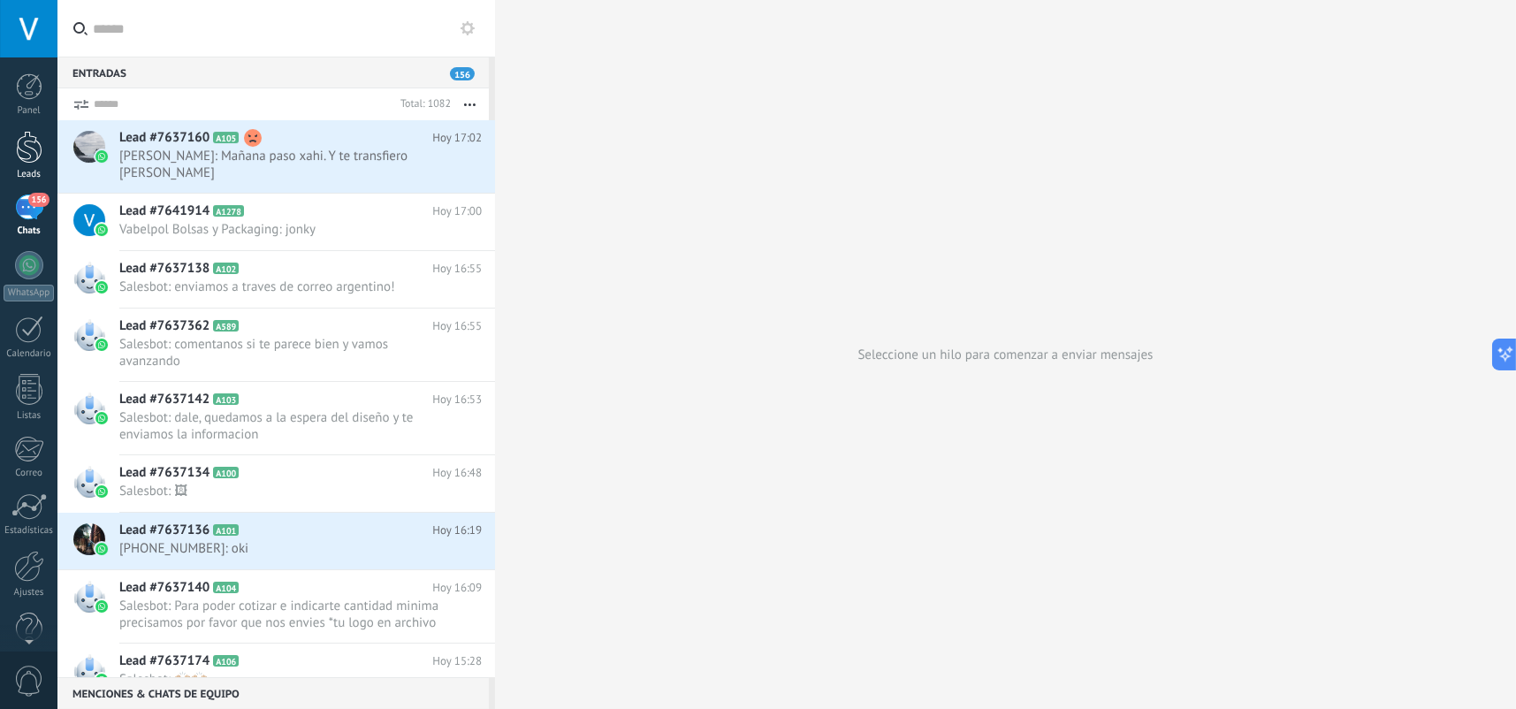
click at [38, 151] on div at bounding box center [29, 147] width 27 height 33
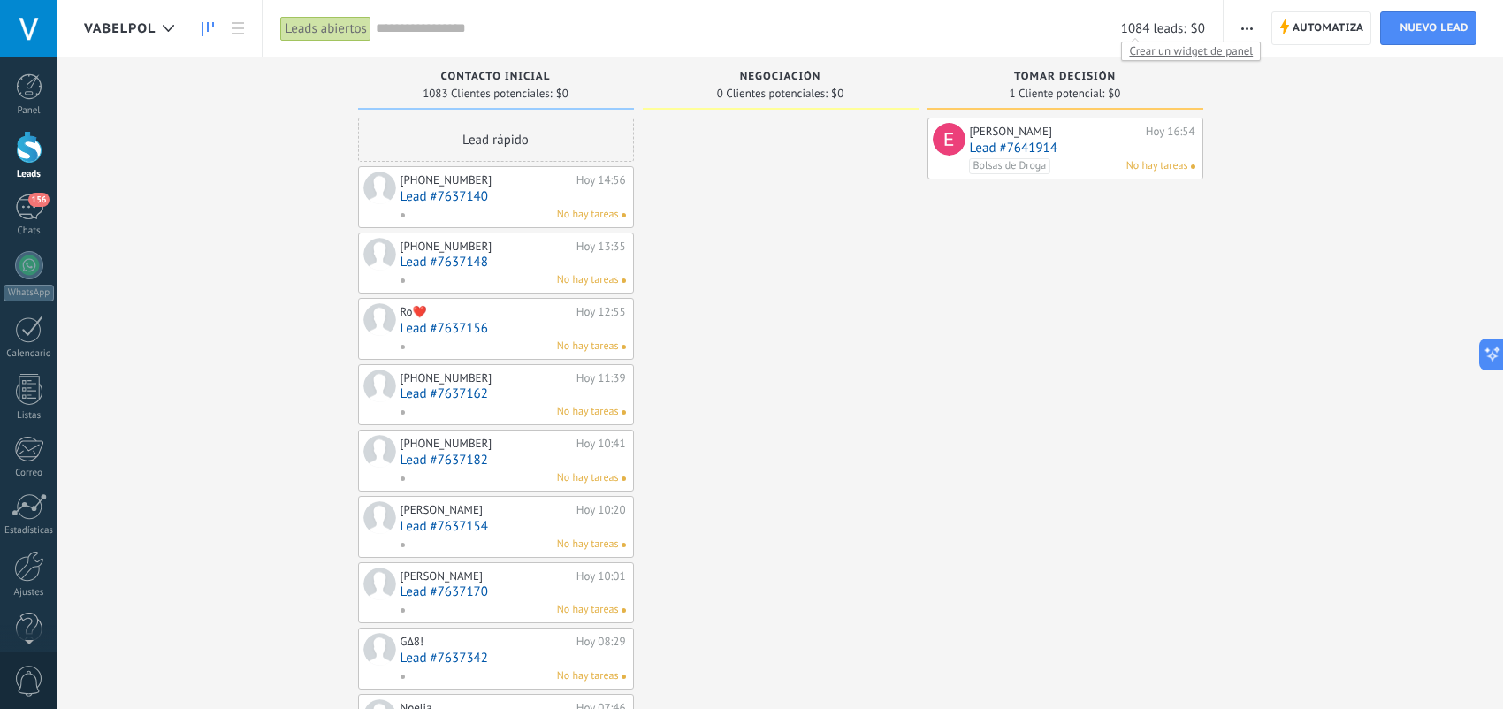
click at [1186, 50] on span "Crear un widget de panel" at bounding box center [1191, 51] width 138 height 19
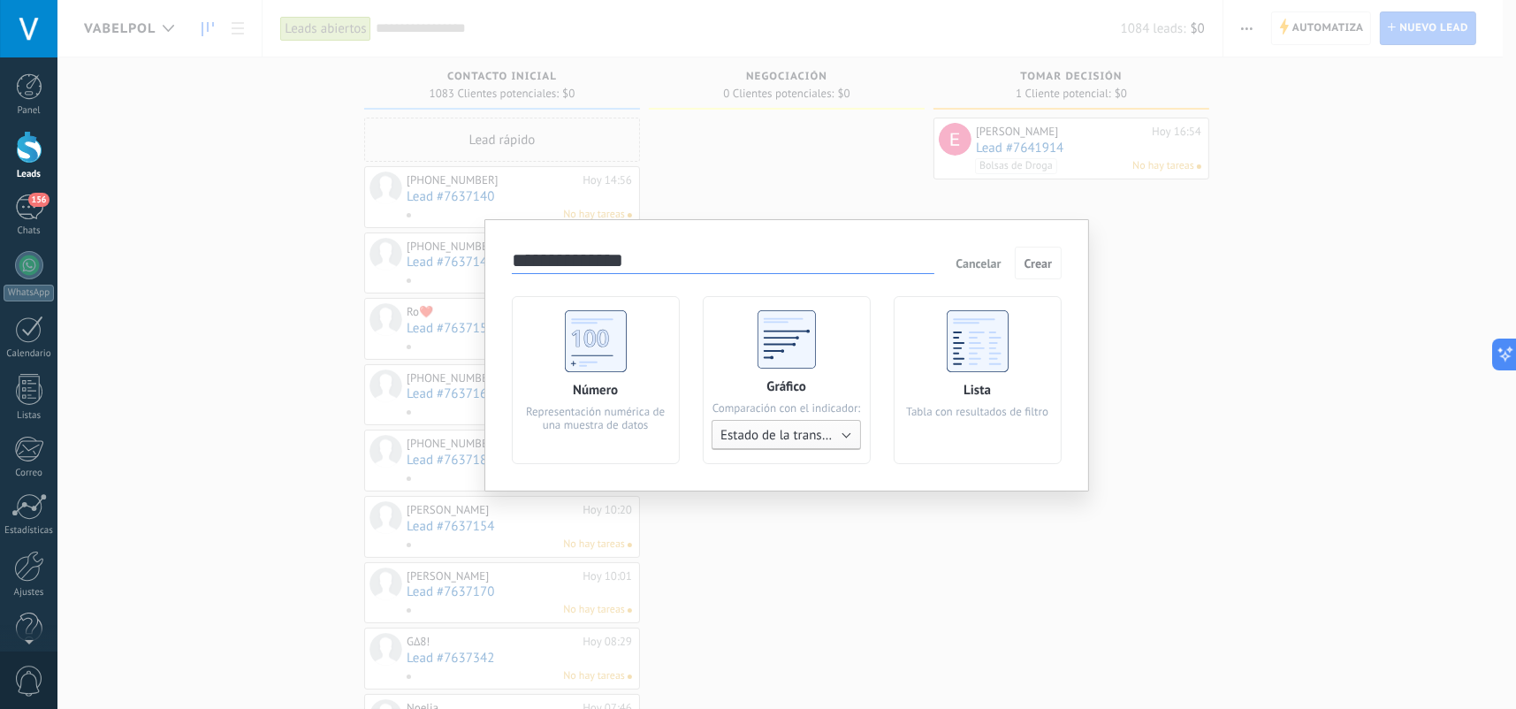
click at [793, 441] on span "Estado de la transacción" at bounding box center [790, 435] width 138 height 17
click at [981, 335] on use at bounding box center [978, 341] width 62 height 62
click at [748, 263] on input "**********" at bounding box center [723, 261] width 423 height 25
click at [623, 343] on use at bounding box center [596, 341] width 62 height 62
click at [991, 349] on use at bounding box center [978, 341] width 62 height 62
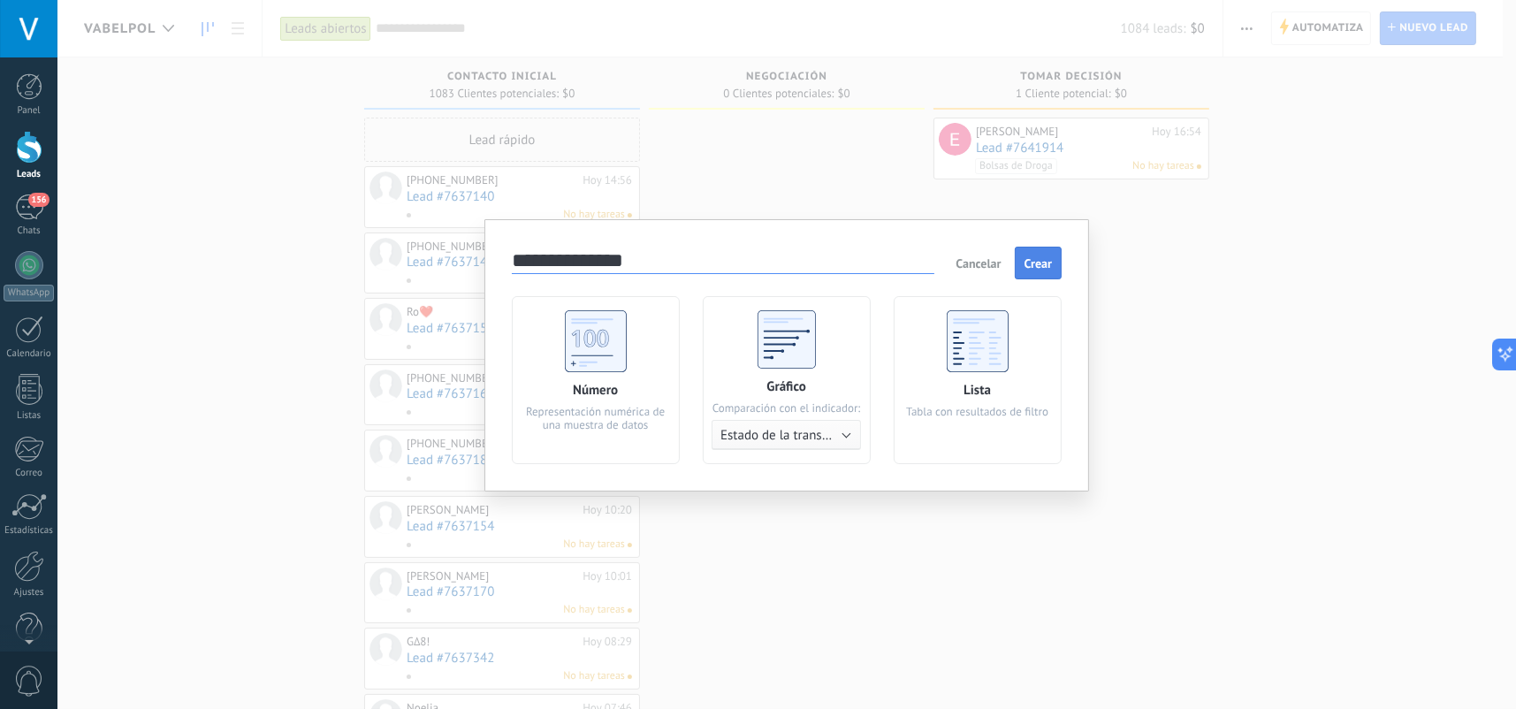
click at [1039, 257] on span "Crear" at bounding box center [1039, 263] width 28 height 12
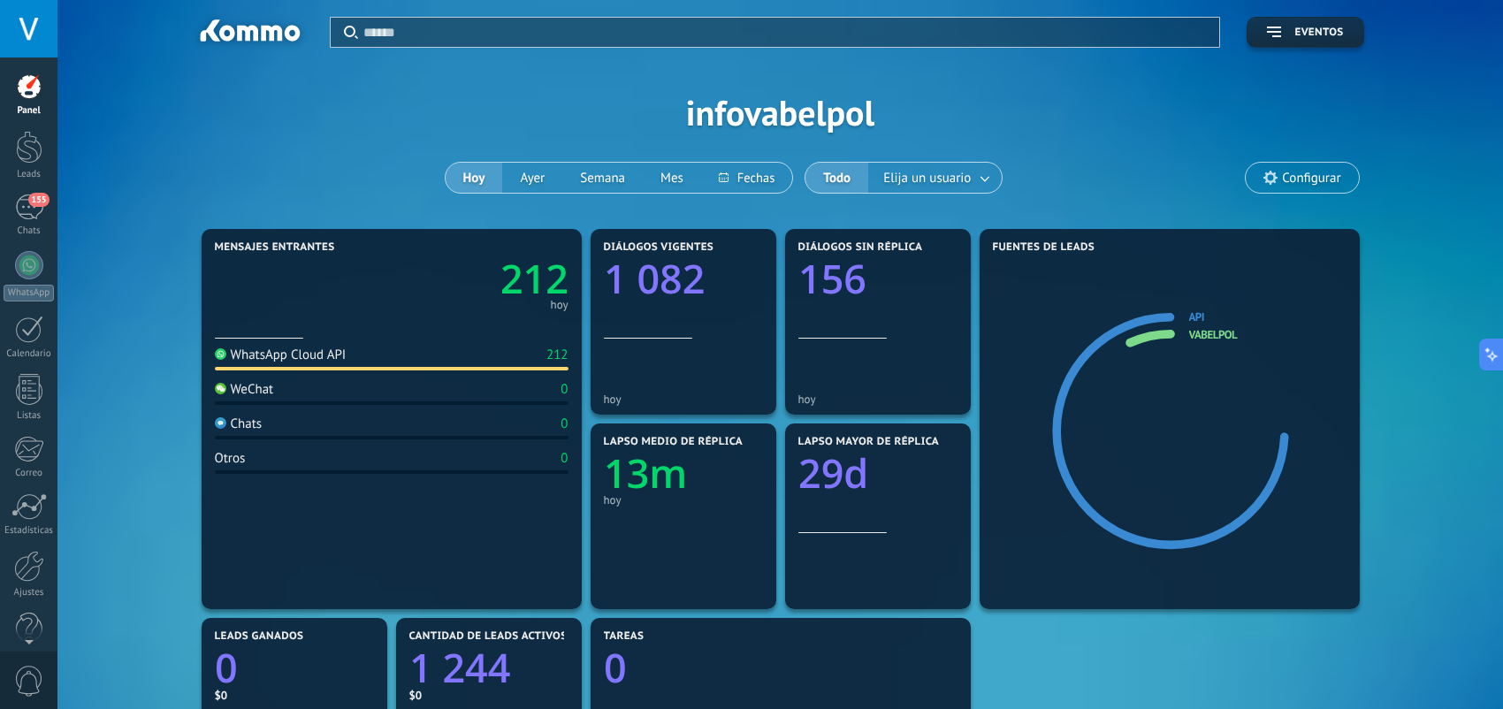
click at [1293, 173] on span "Configurar" at bounding box center [1311, 178] width 58 height 15
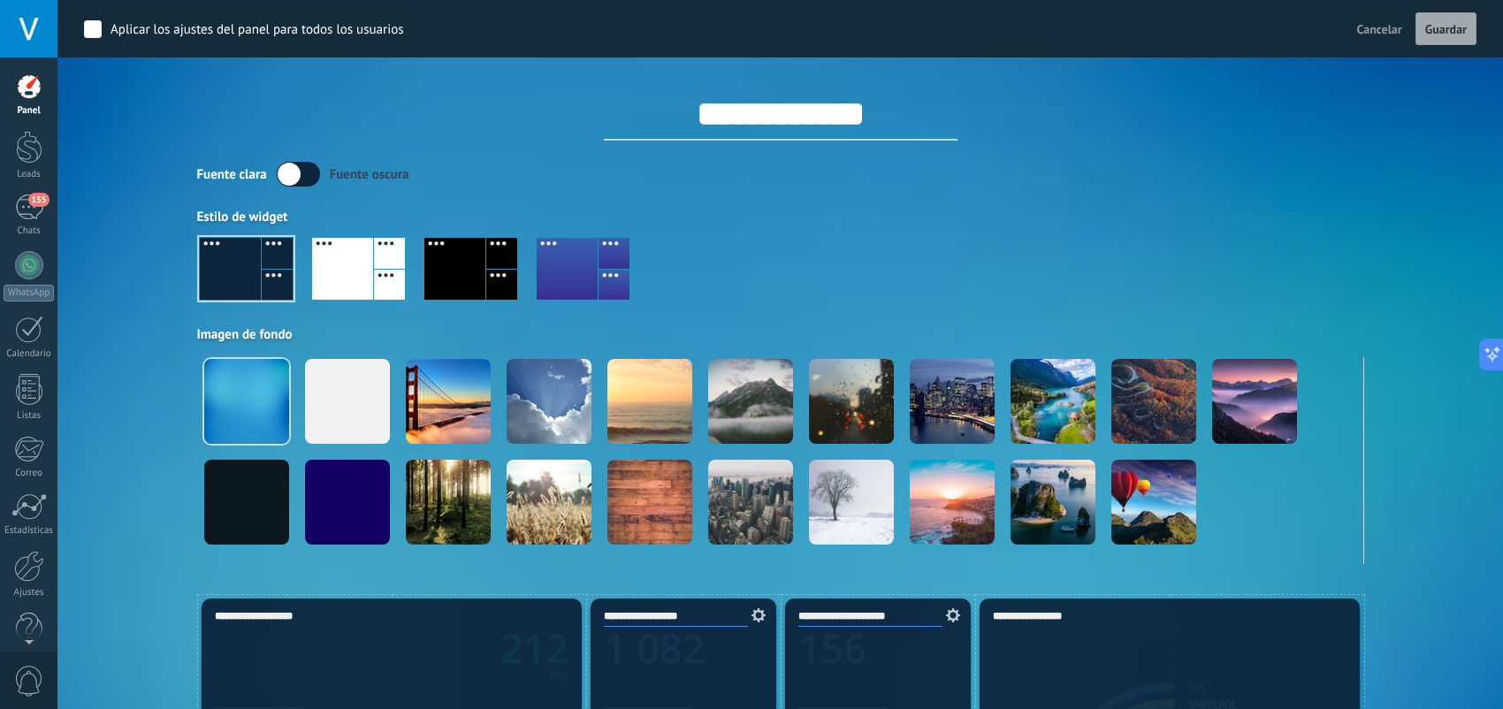
click at [1076, 250] on div at bounding box center [780, 275] width 1167 height 101
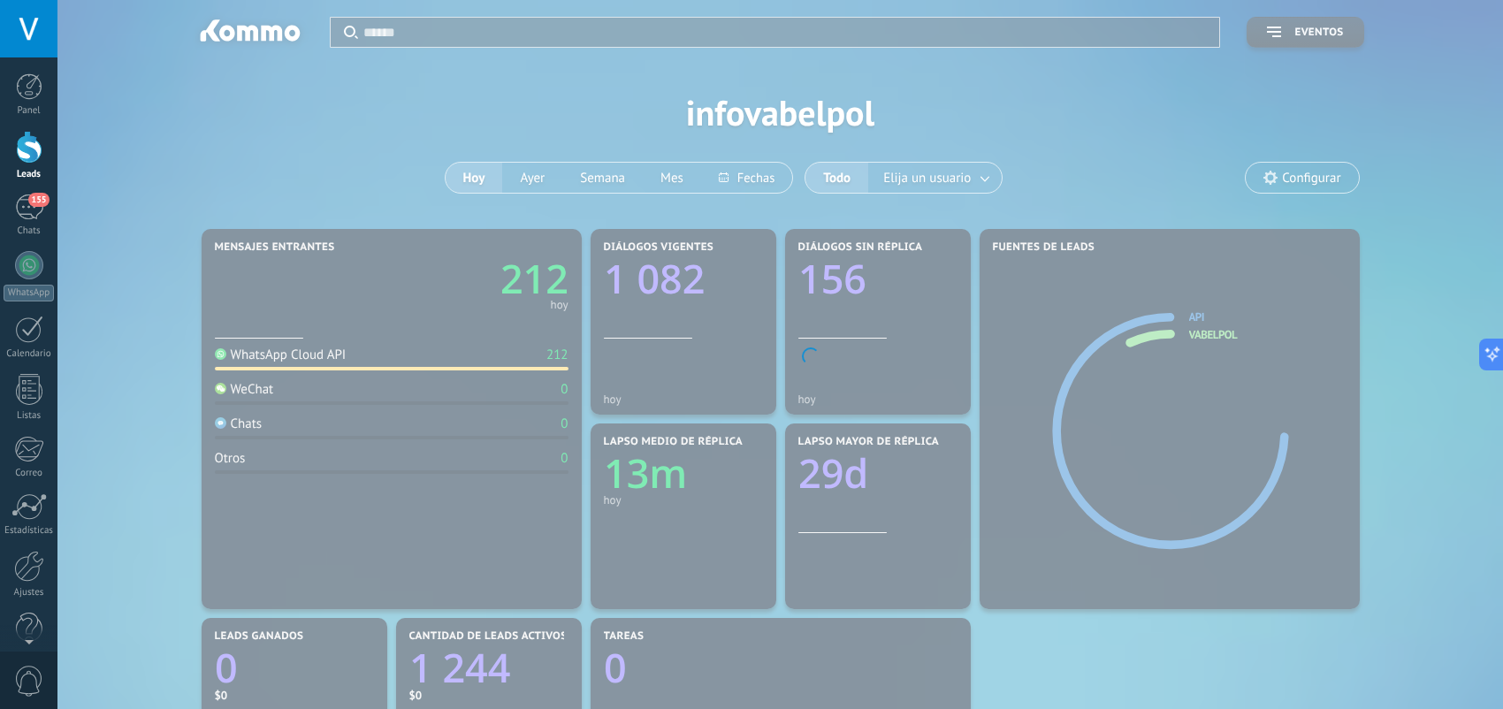
click at [1052, 174] on body ".abccls-1,.abccls-2{fill-rule:evenodd}.abccls-2{fill:#fff} .abfcls-1{fill:none}…" at bounding box center [751, 354] width 1503 height 709
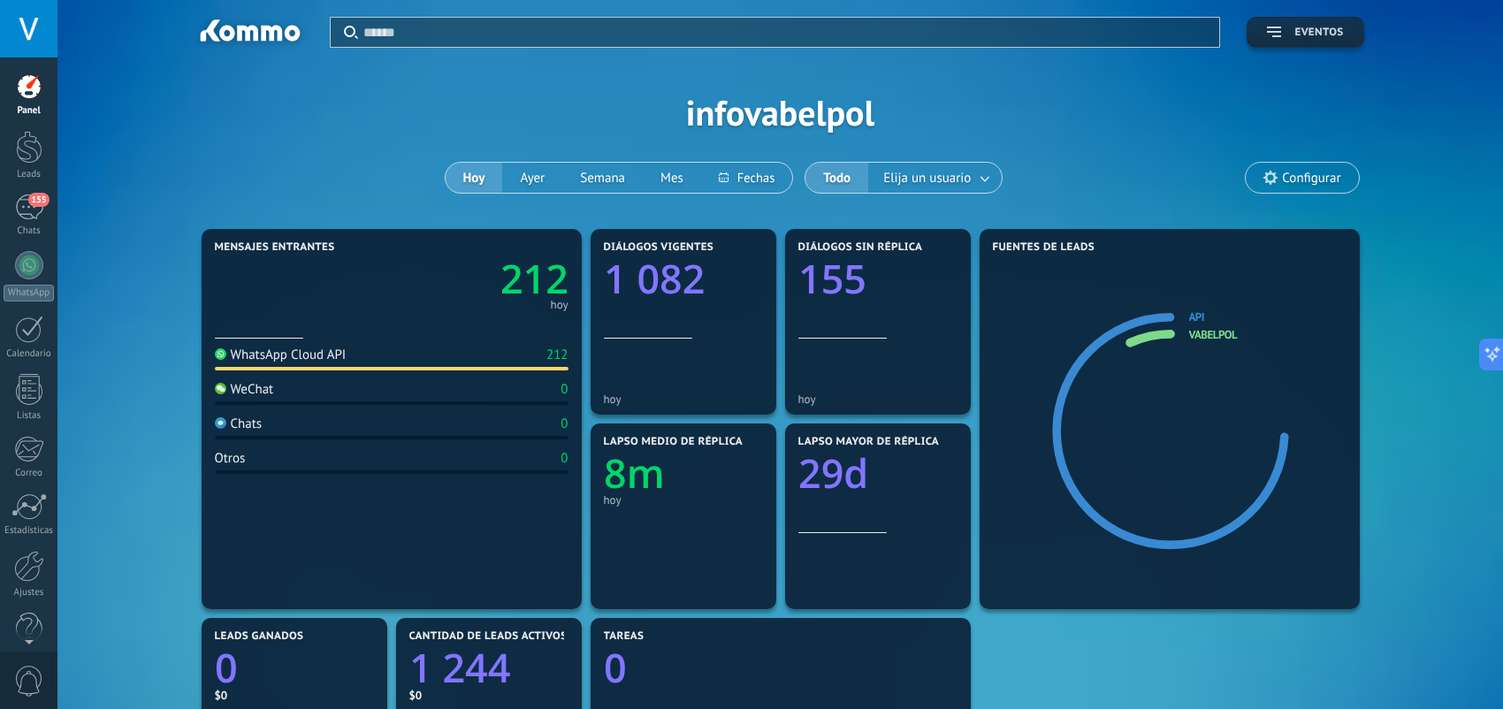
click at [1296, 36] on span "Eventos" at bounding box center [1318, 33] width 49 height 12
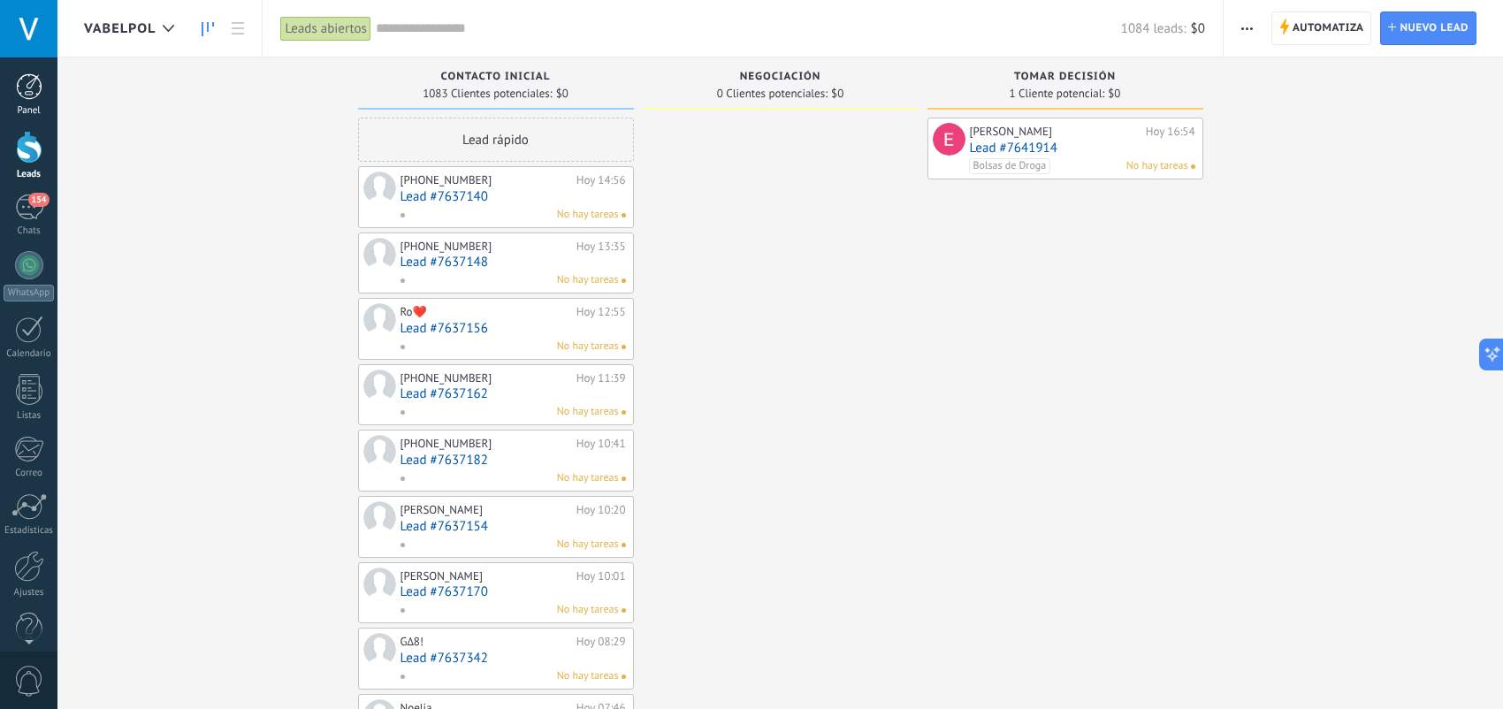
click at [41, 93] on div at bounding box center [29, 86] width 27 height 27
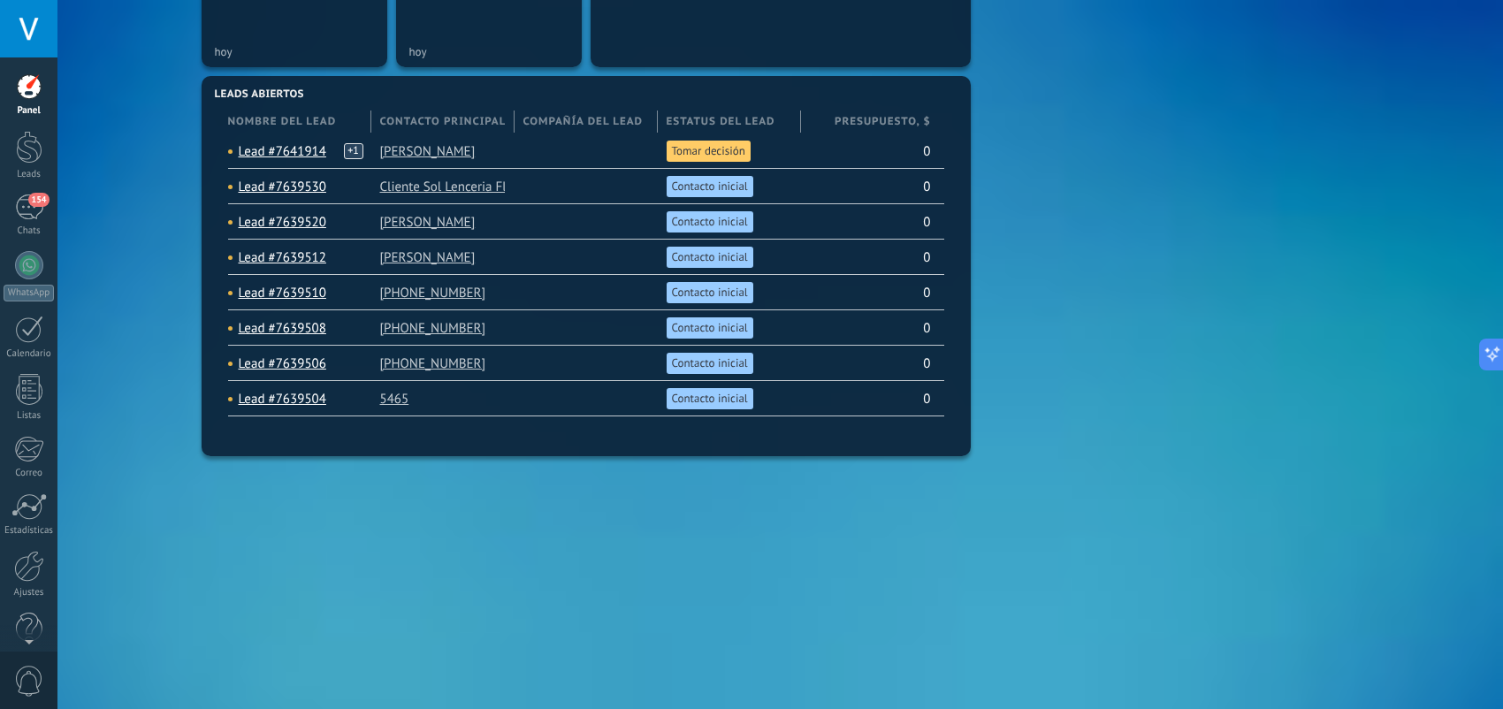
scroll to position [401, 0]
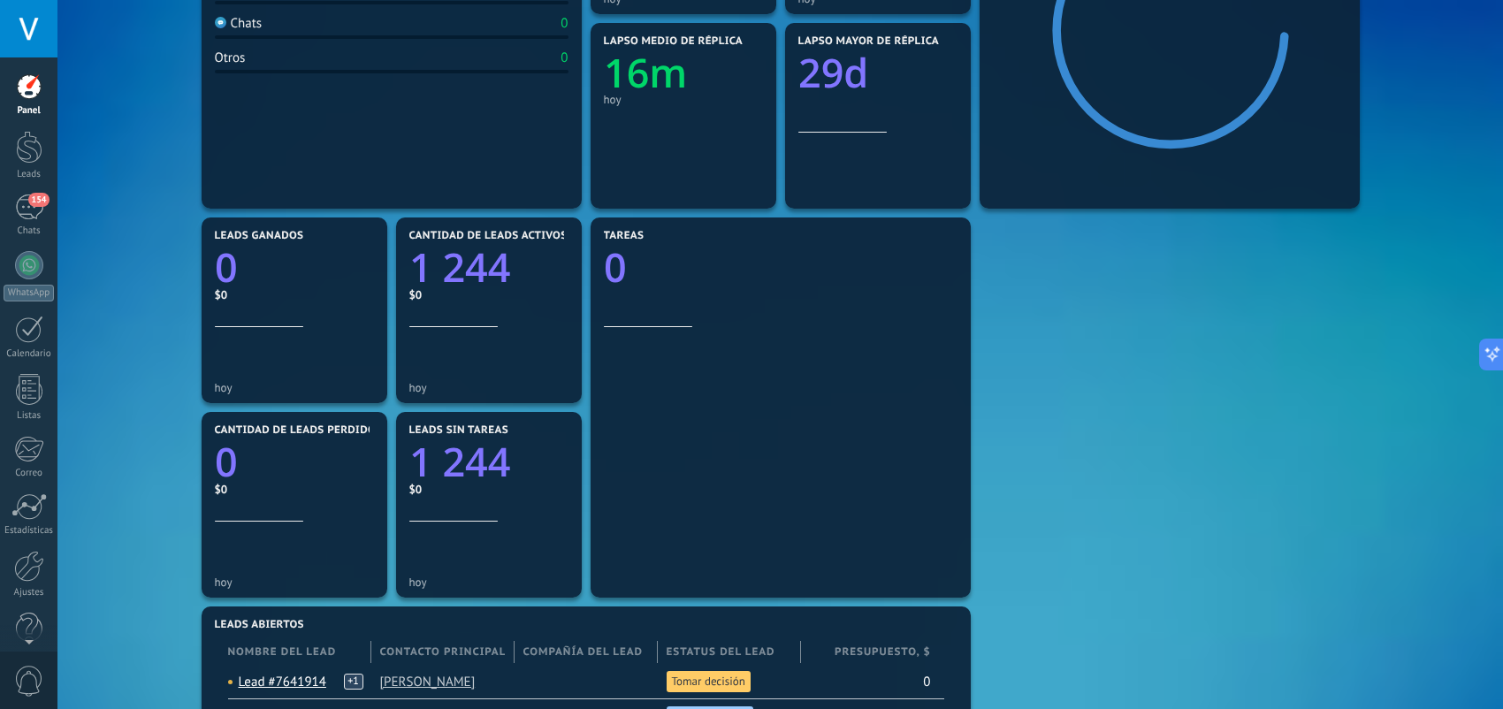
click at [1044, 253] on div "Mensajes entrantes 212 hoy WhatsApp Cloud API 212 WeChat 0 Chats 0 Otros 0 Diál…" at bounding box center [780, 505] width 1167 height 1362
click at [950, 233] on use at bounding box center [954, 235] width 14 height 14
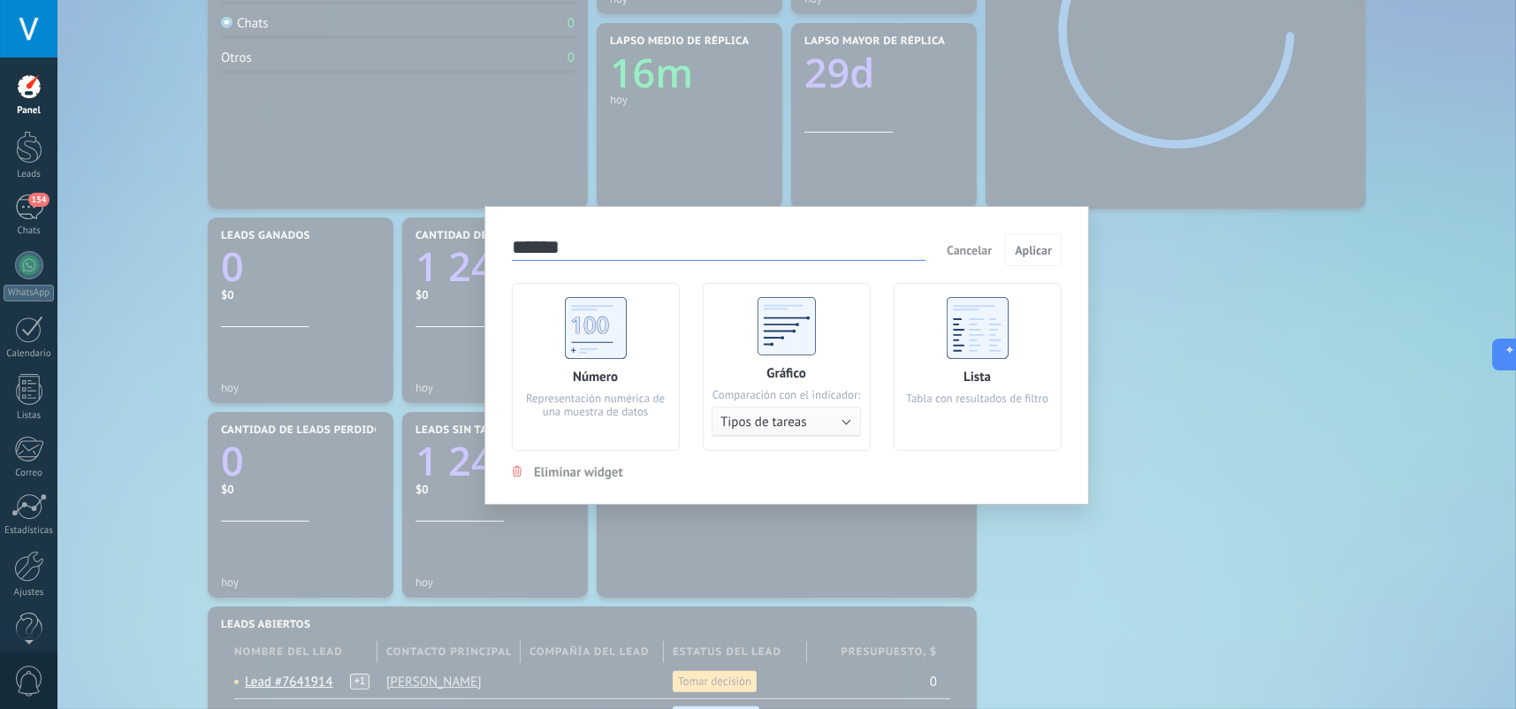
click at [1162, 327] on div "****** Cancelar Aplicar Número Representación numérica de una muestra de datos …" at bounding box center [786, 354] width 1459 height 709
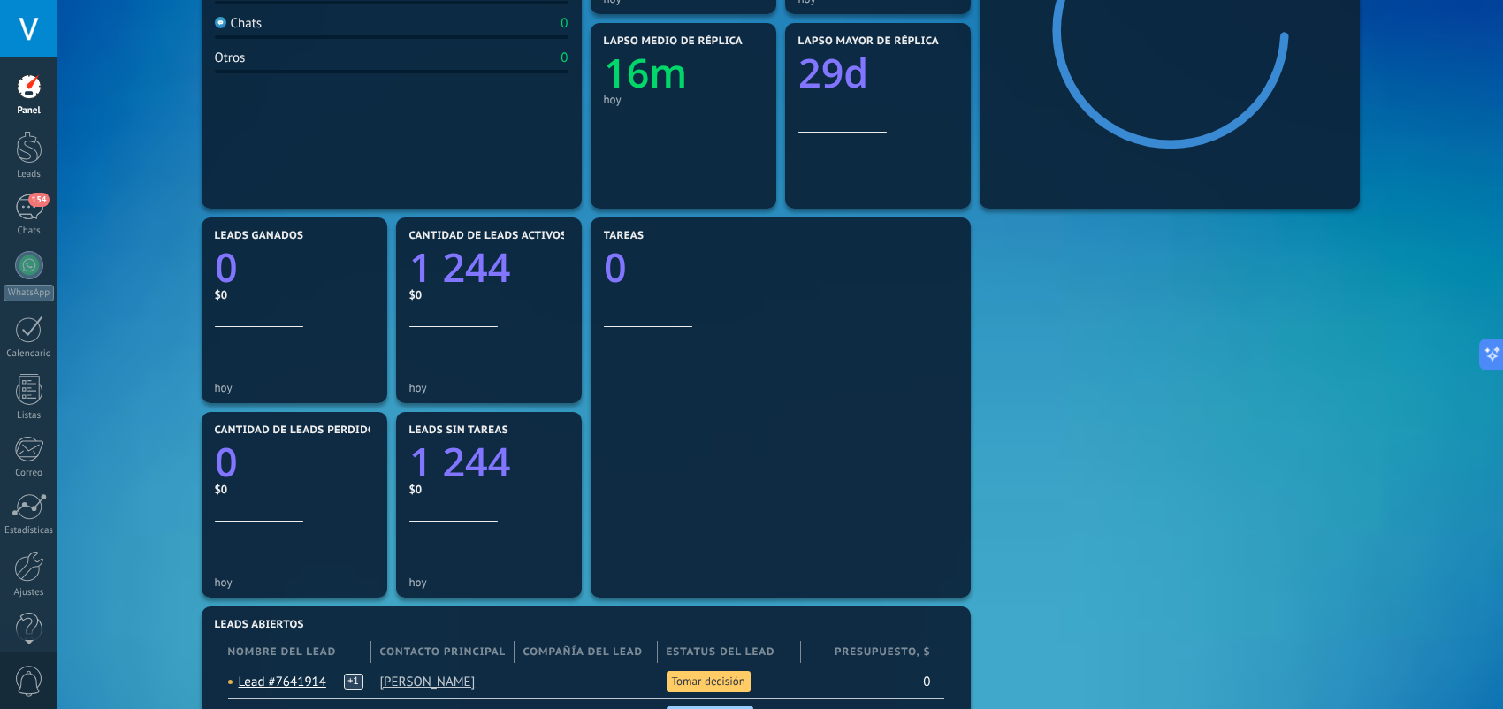
scroll to position [0, 0]
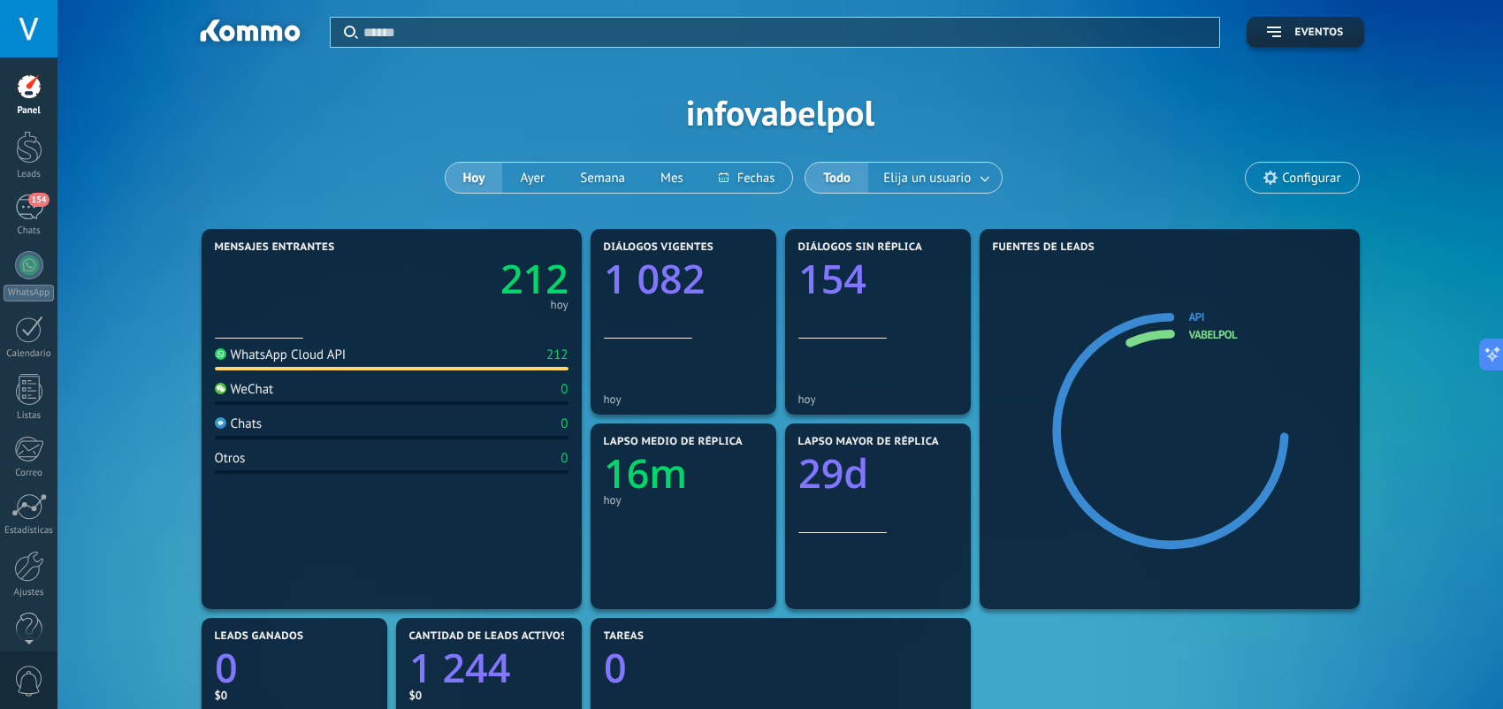
click at [1334, 174] on span "Configurar" at bounding box center [1311, 178] width 58 height 15
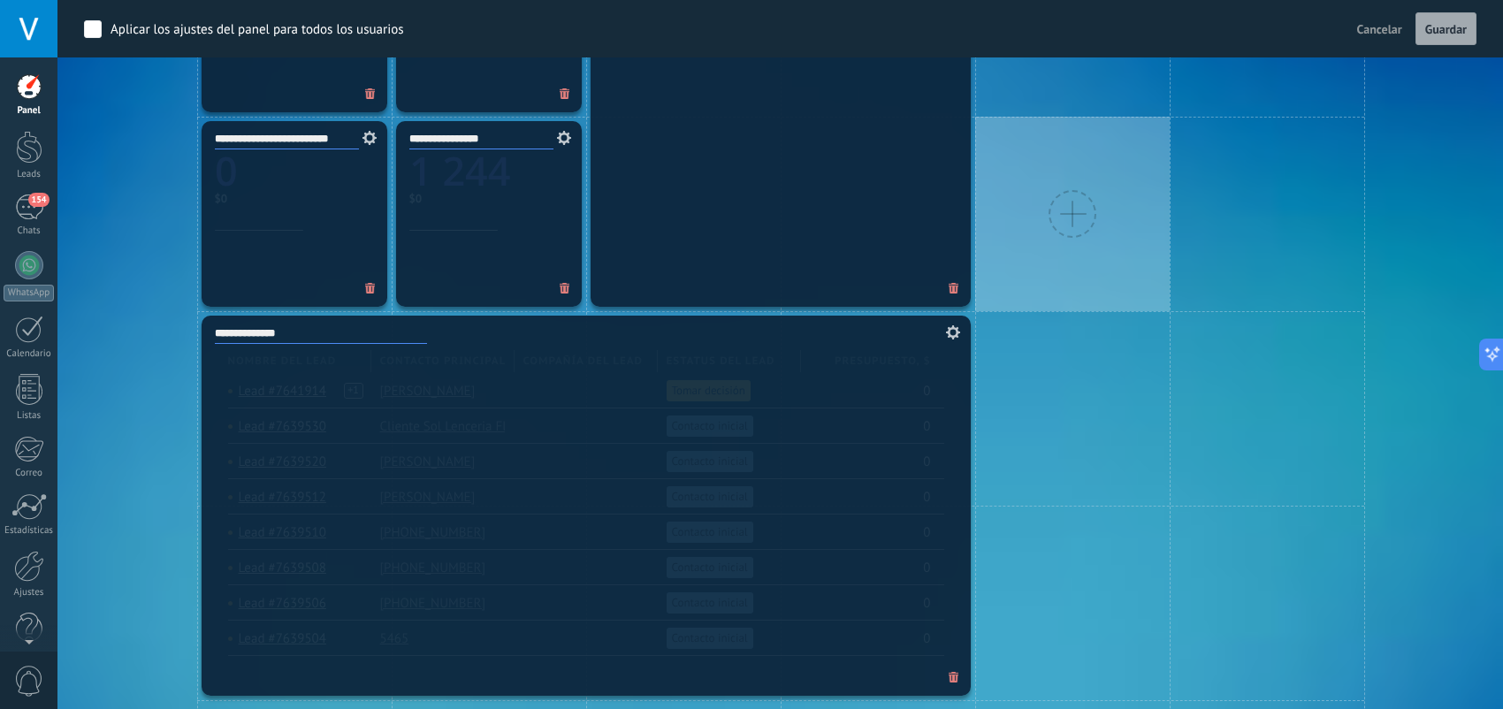
scroll to position [796, 0]
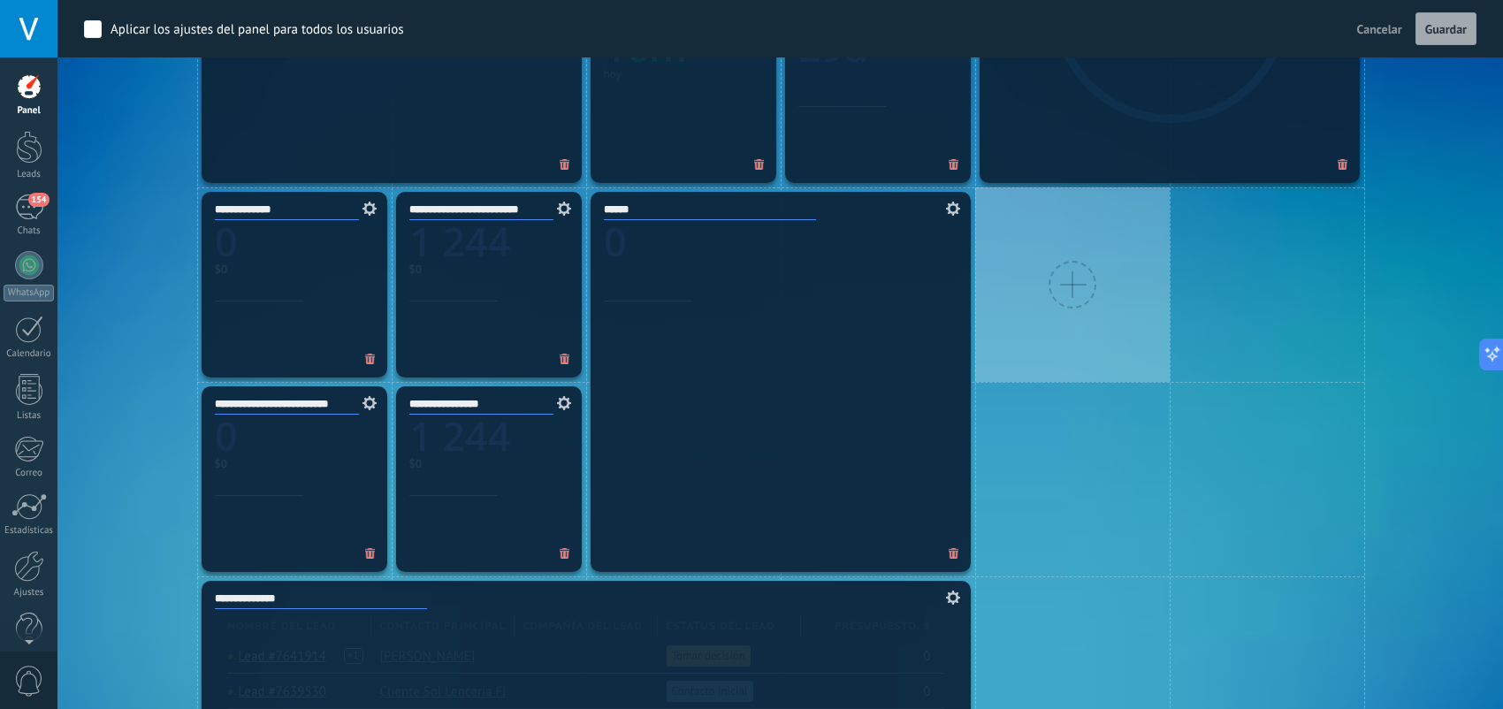
drag, startPoint x: 1044, startPoint y: 335, endPoint x: 1067, endPoint y: 314, distance: 31.3
click at [1067, 314] on div at bounding box center [1072, 284] width 195 height 195
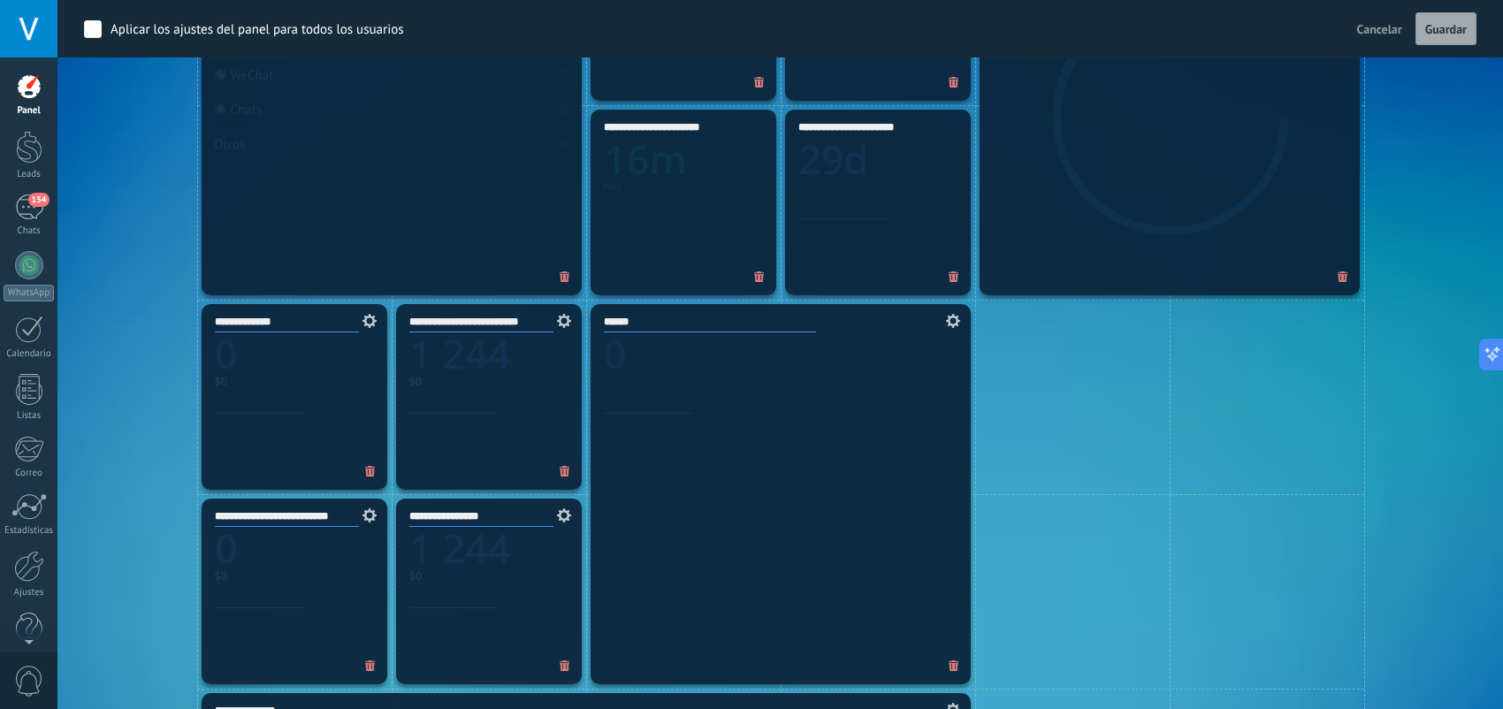
scroll to position [531, 0]
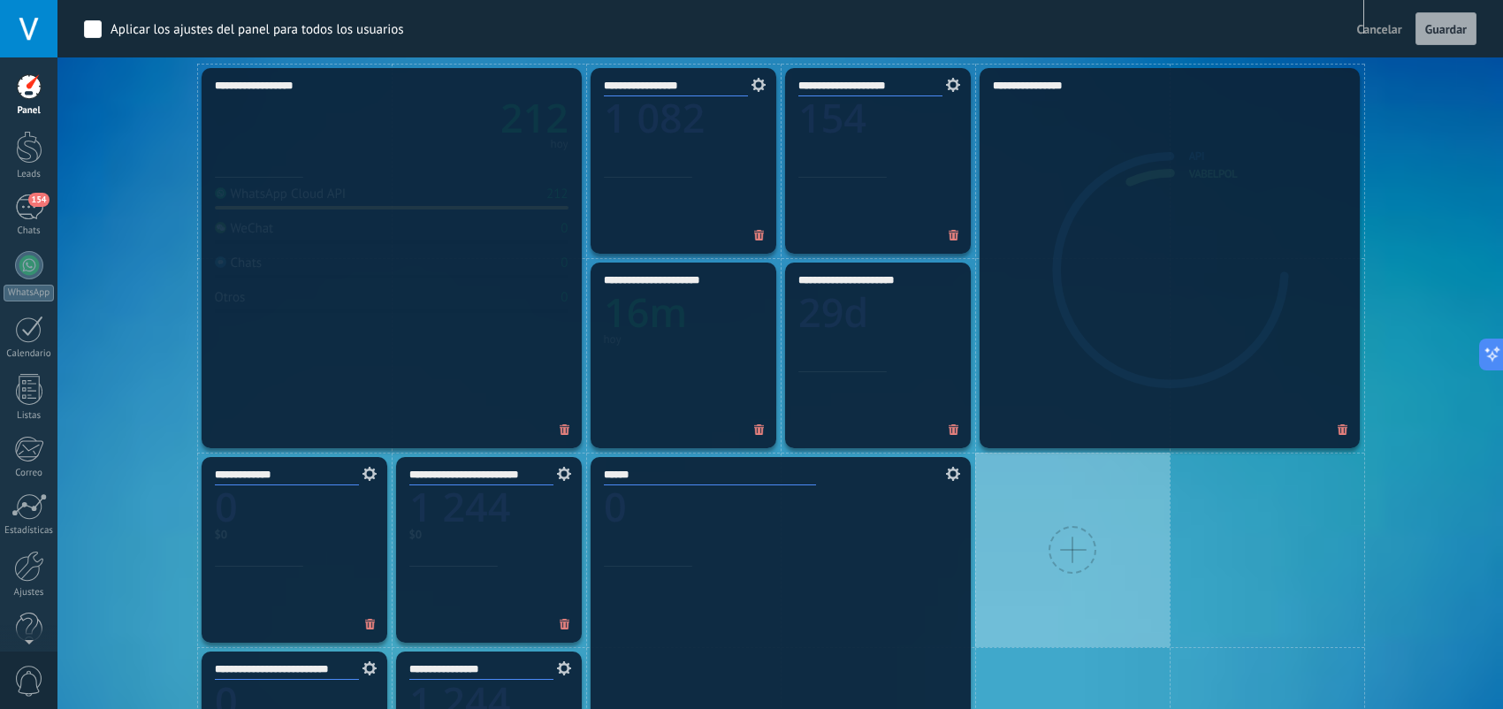
click at [1073, 530] on div at bounding box center [1073, 550] width 48 height 48
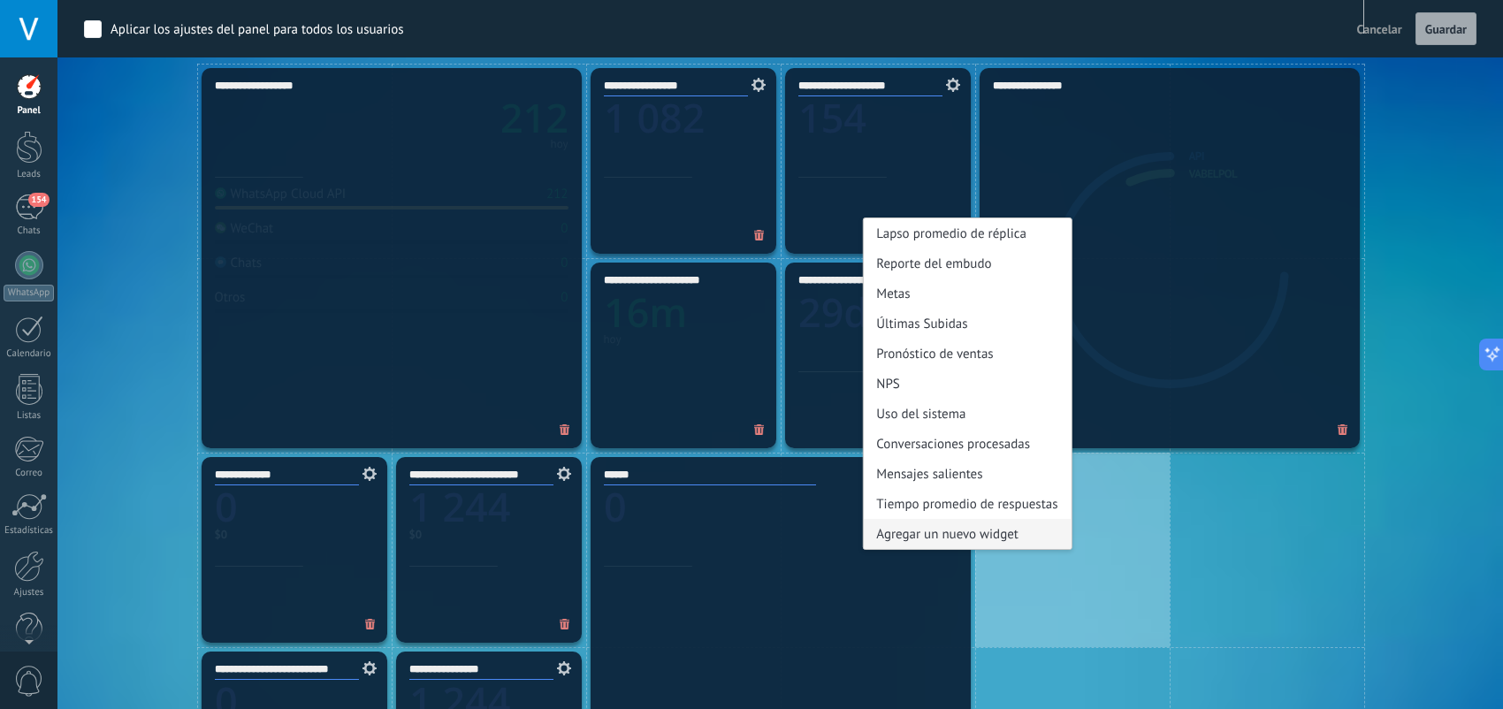
click at [1006, 527] on div "Agregar un nuevo widget" at bounding box center [967, 534] width 208 height 30
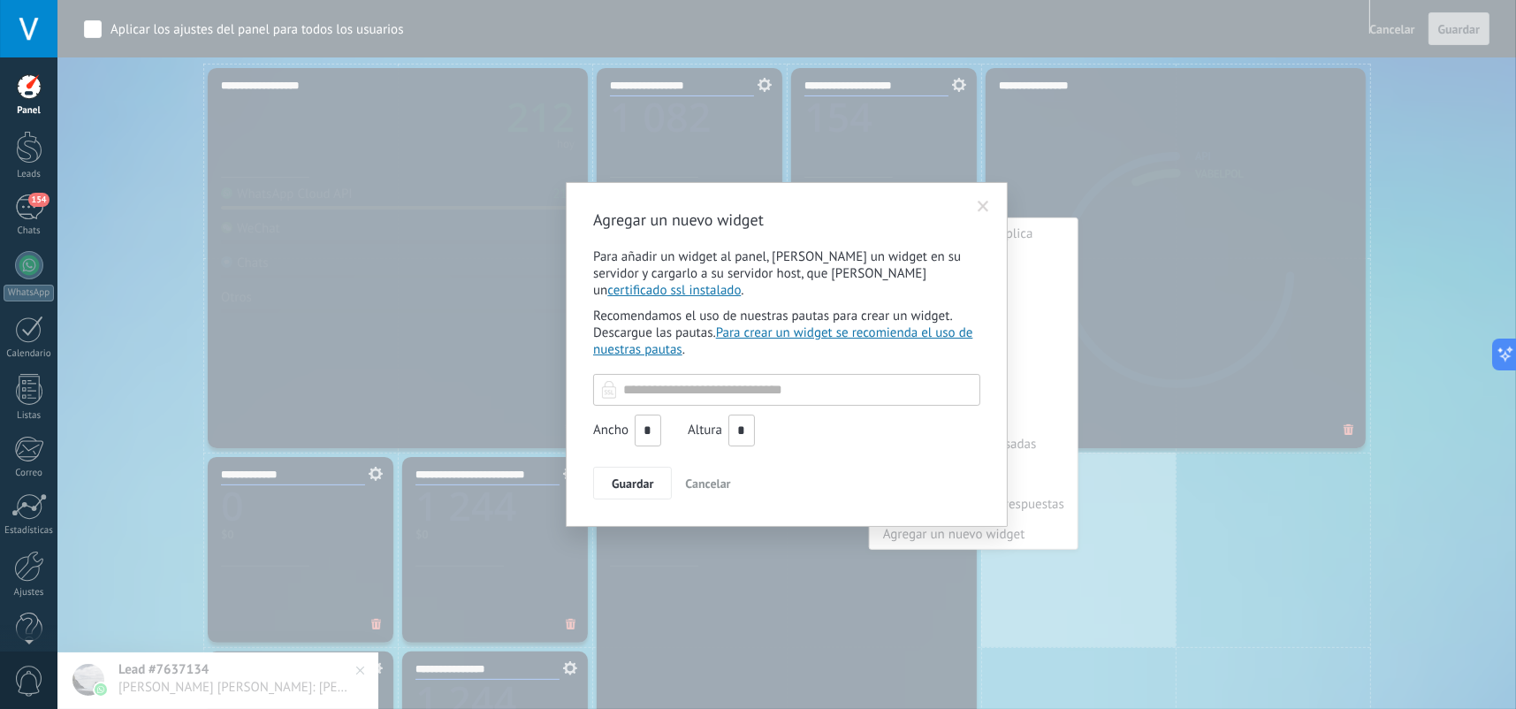
click at [970, 197] on span at bounding box center [983, 207] width 29 height 30
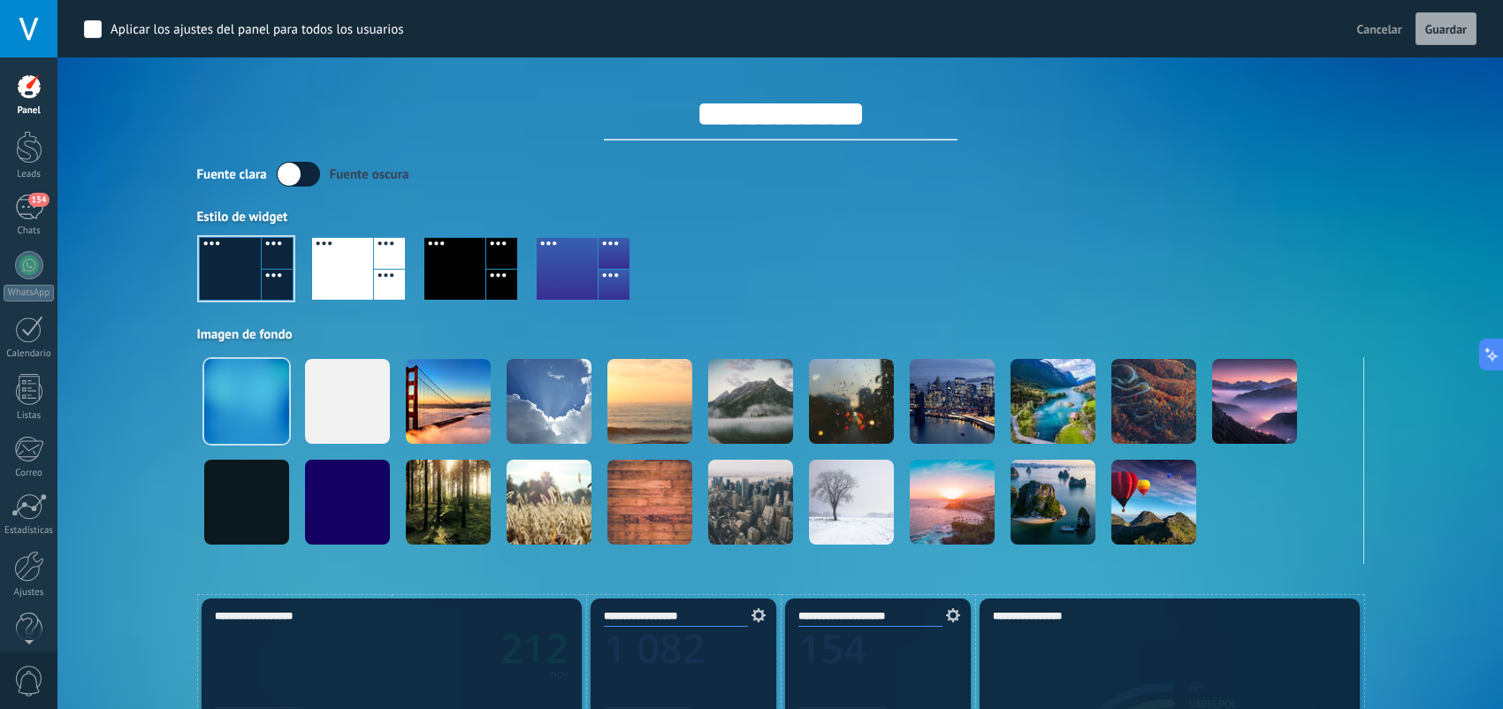
click at [1371, 21] on span "Cancelar" at bounding box center [1379, 29] width 45 height 16
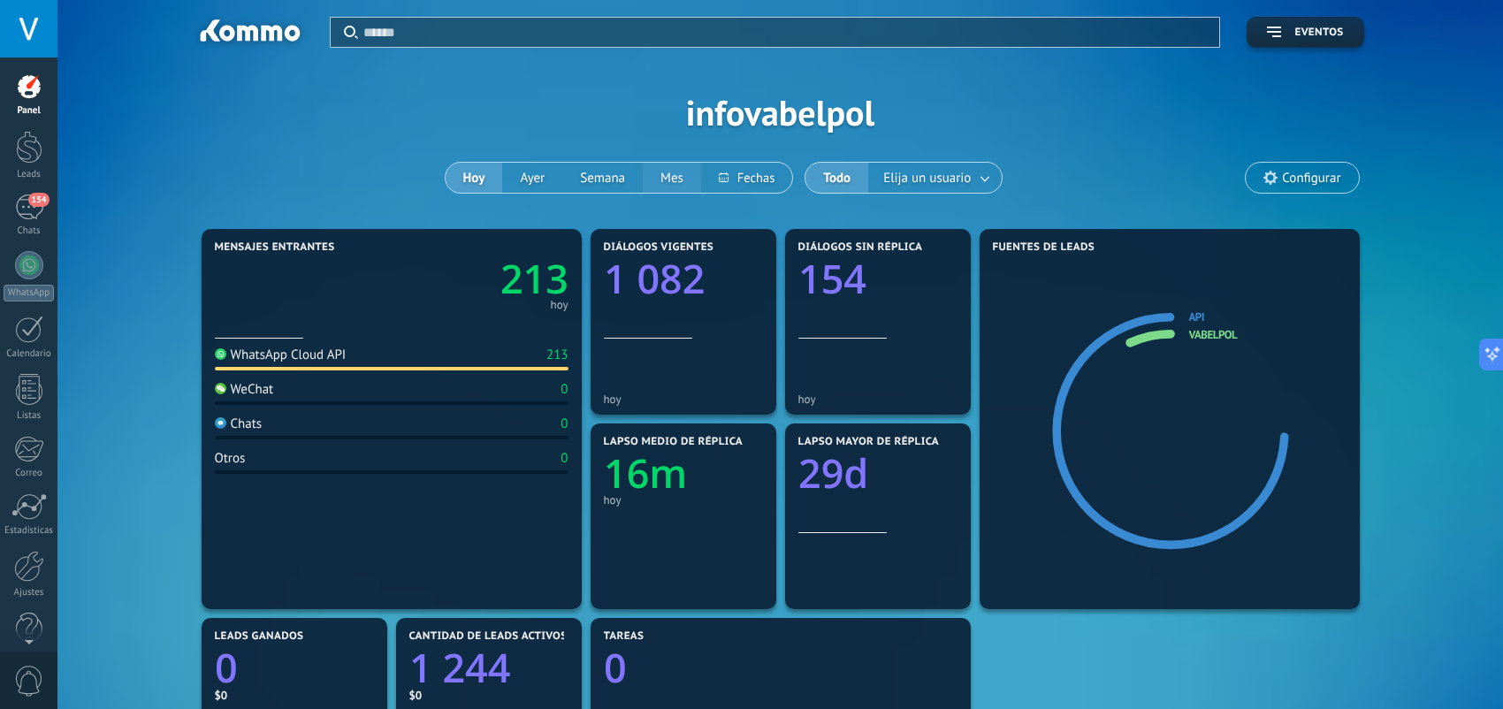
click at [658, 172] on button "Mes" at bounding box center [672, 178] width 58 height 30
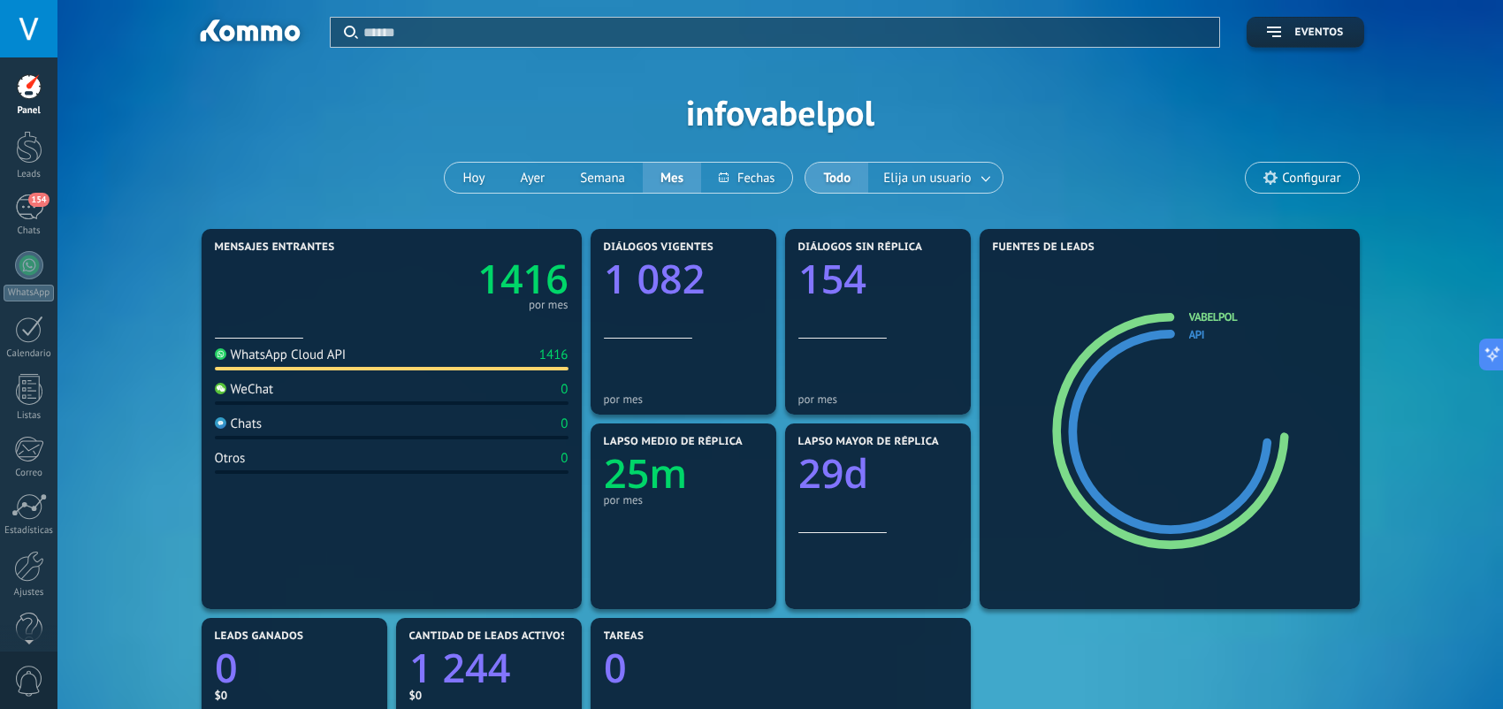
click at [454, 33] on input "text" at bounding box center [786, 32] width 846 height 19
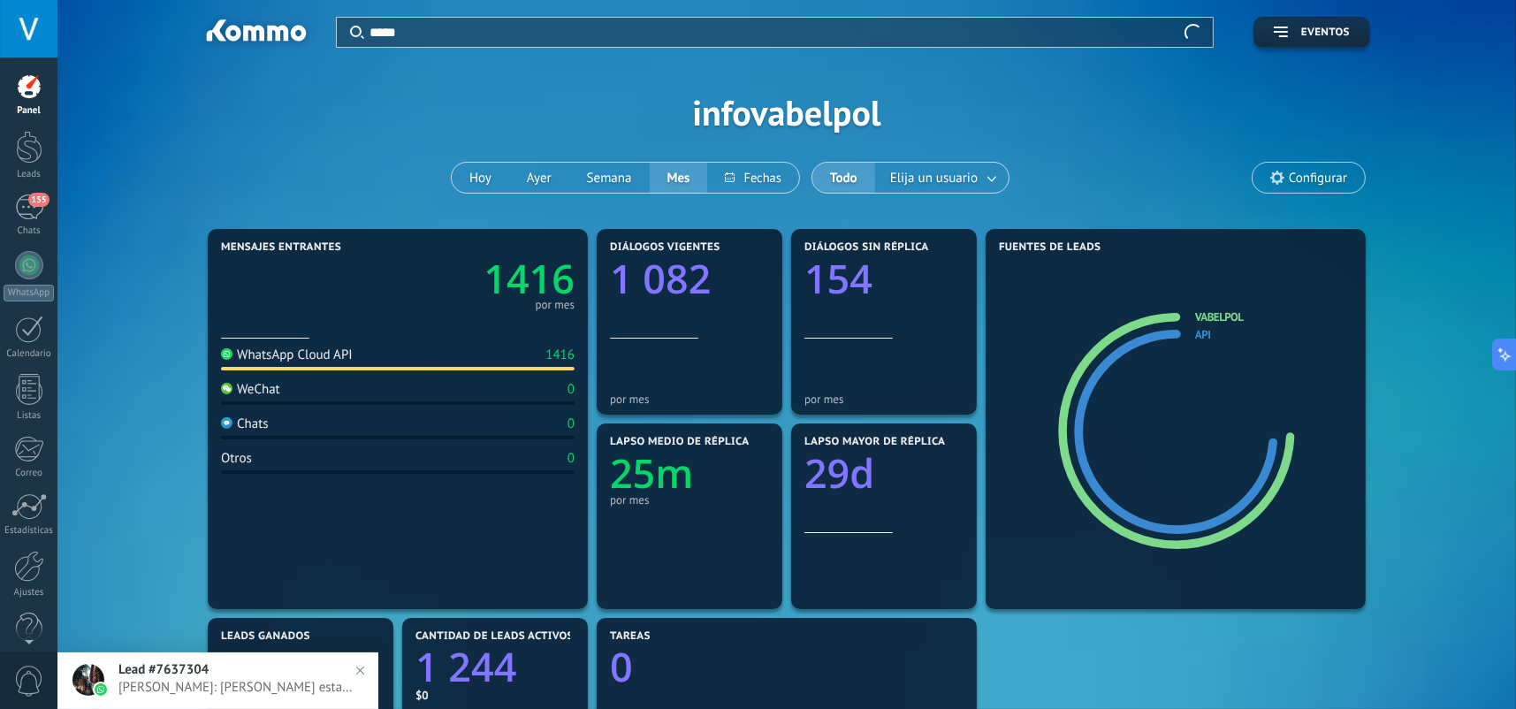
type input "*****"
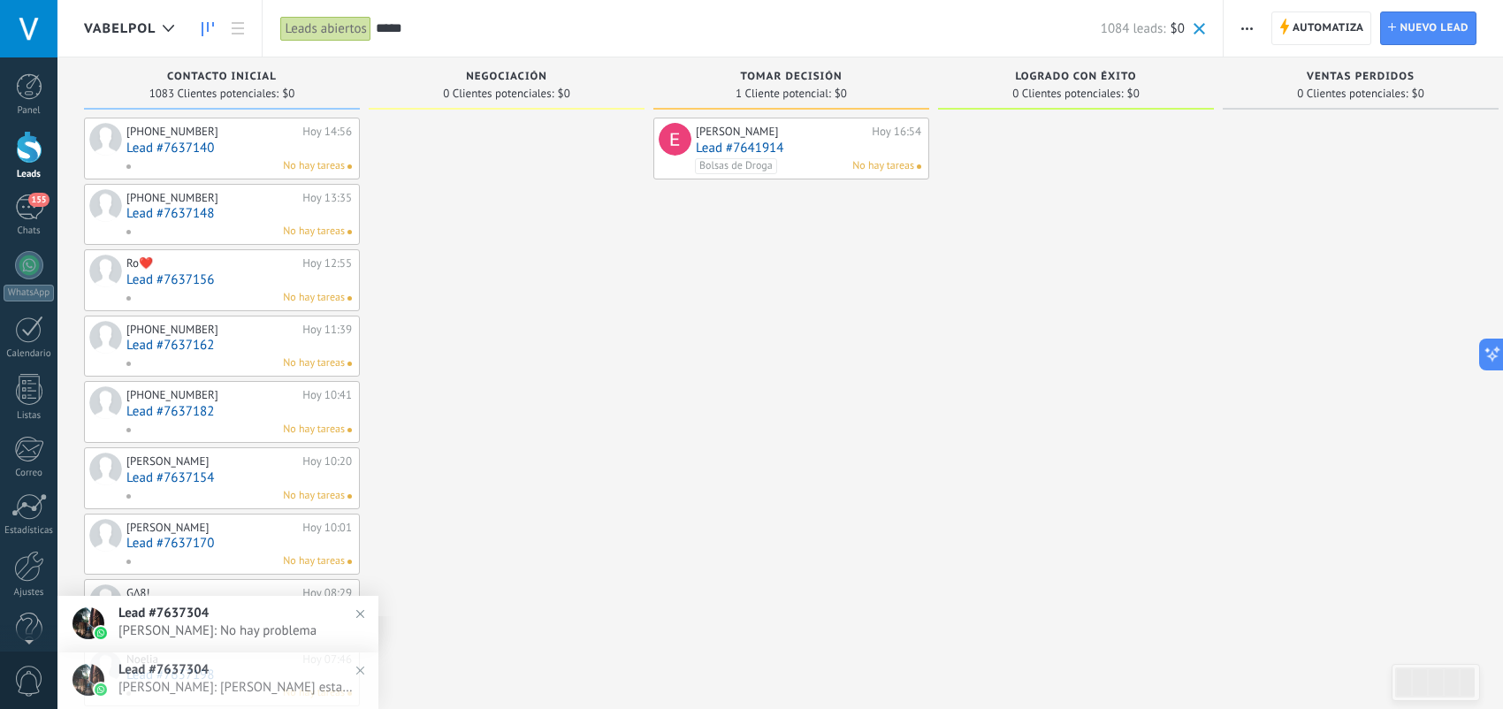
drag, startPoint x: 449, startPoint y: 33, endPoint x: 362, endPoint y: 14, distance: 89.5
click at [362, 13] on div "Leads abiertos Aplicar ***** 1084 leads: $0 Leads abiertos Mis leads Leads gana…" at bounding box center [743, 28] width 962 height 57
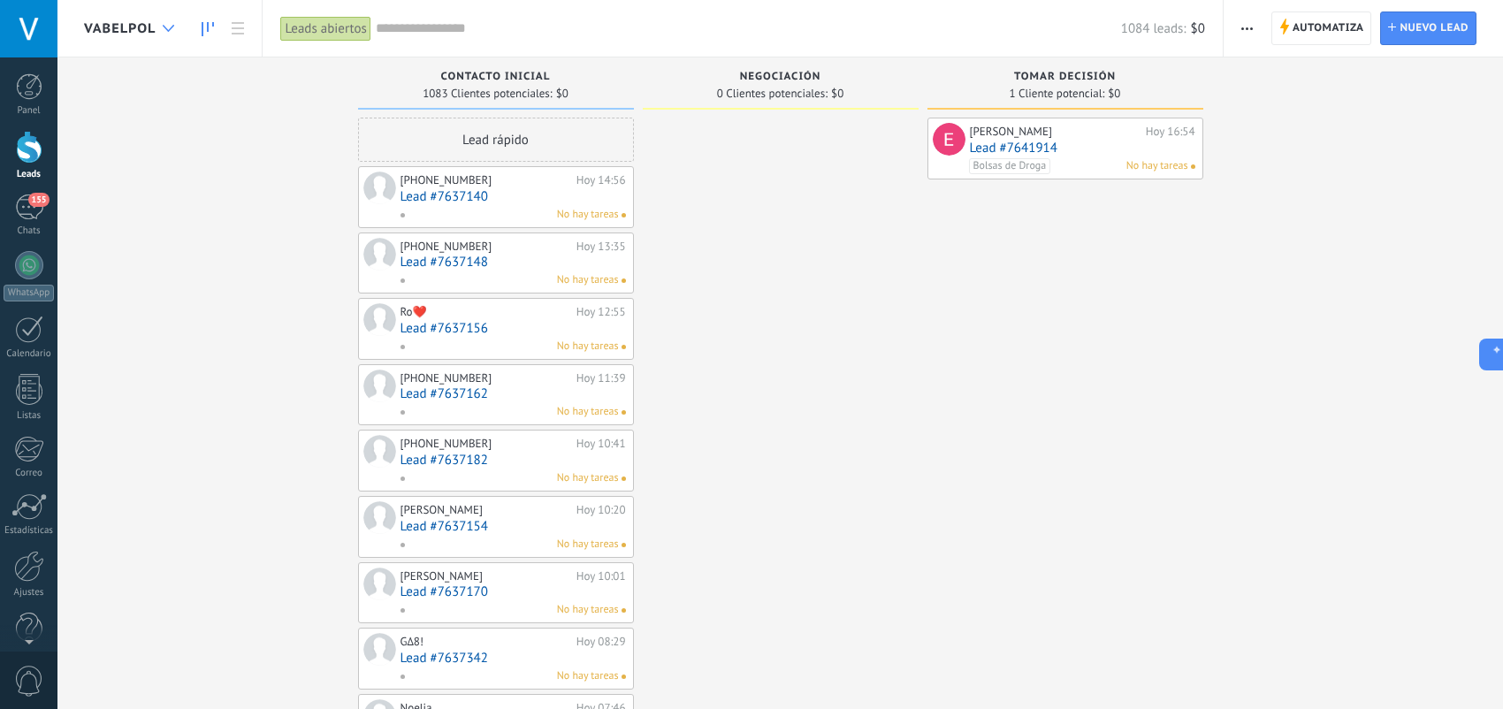
click at [169, 29] on icon at bounding box center [168, 28] width 11 height 7
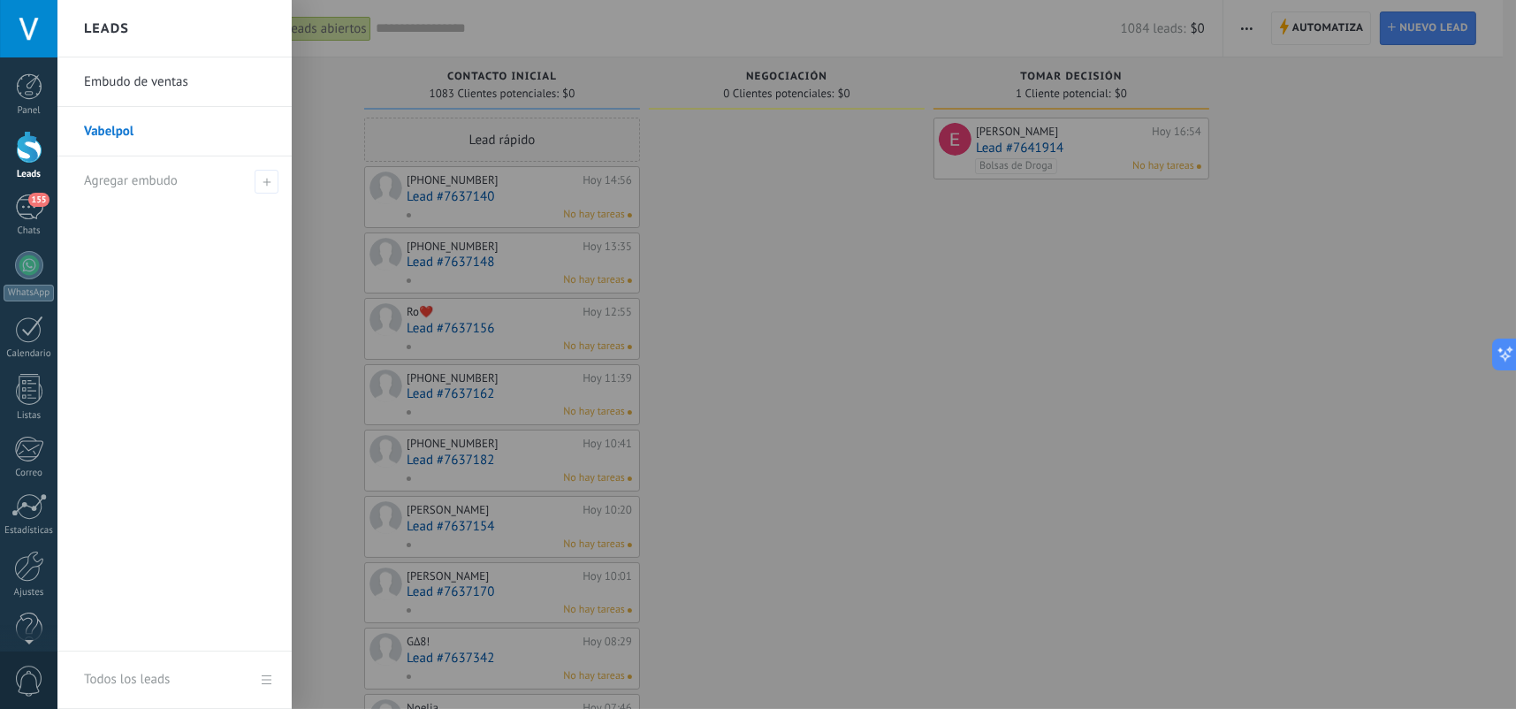
drag, startPoint x: 1071, startPoint y: 304, endPoint x: 1095, endPoint y: 283, distance: 31.9
click at [1074, 302] on div at bounding box center [815, 354] width 1516 height 709
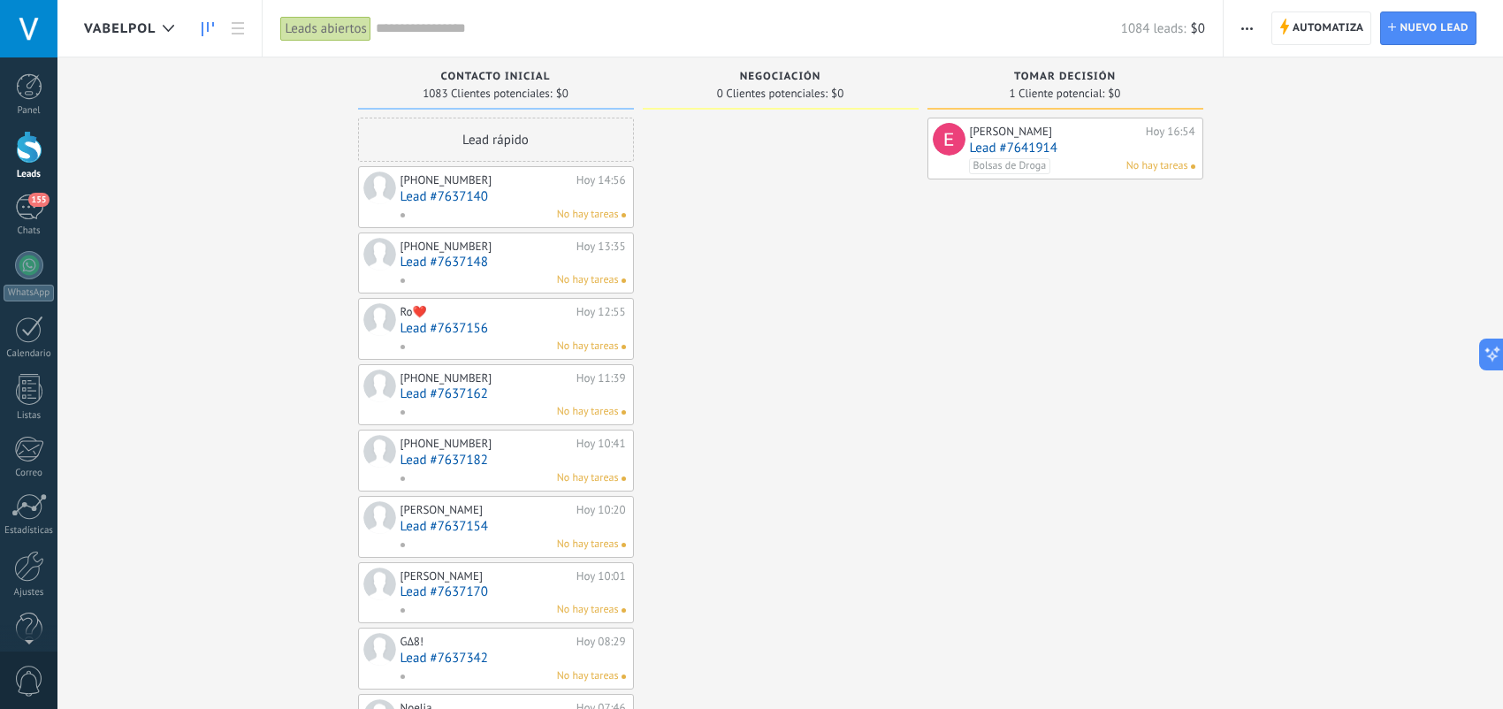
click at [1245, 27] on icon "button" at bounding box center [1246, 28] width 11 height 3
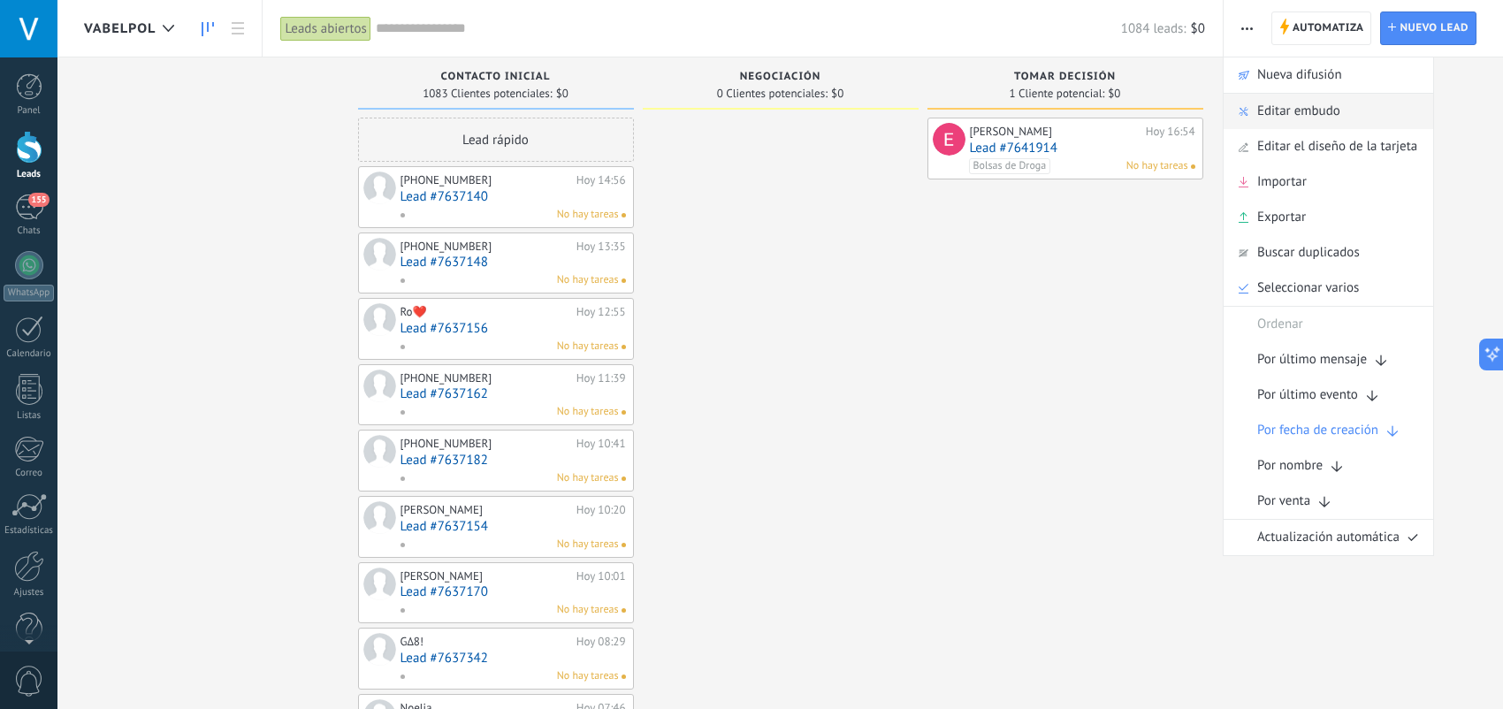
click at [1305, 121] on span "Editar embudo" at bounding box center [1298, 111] width 83 height 35
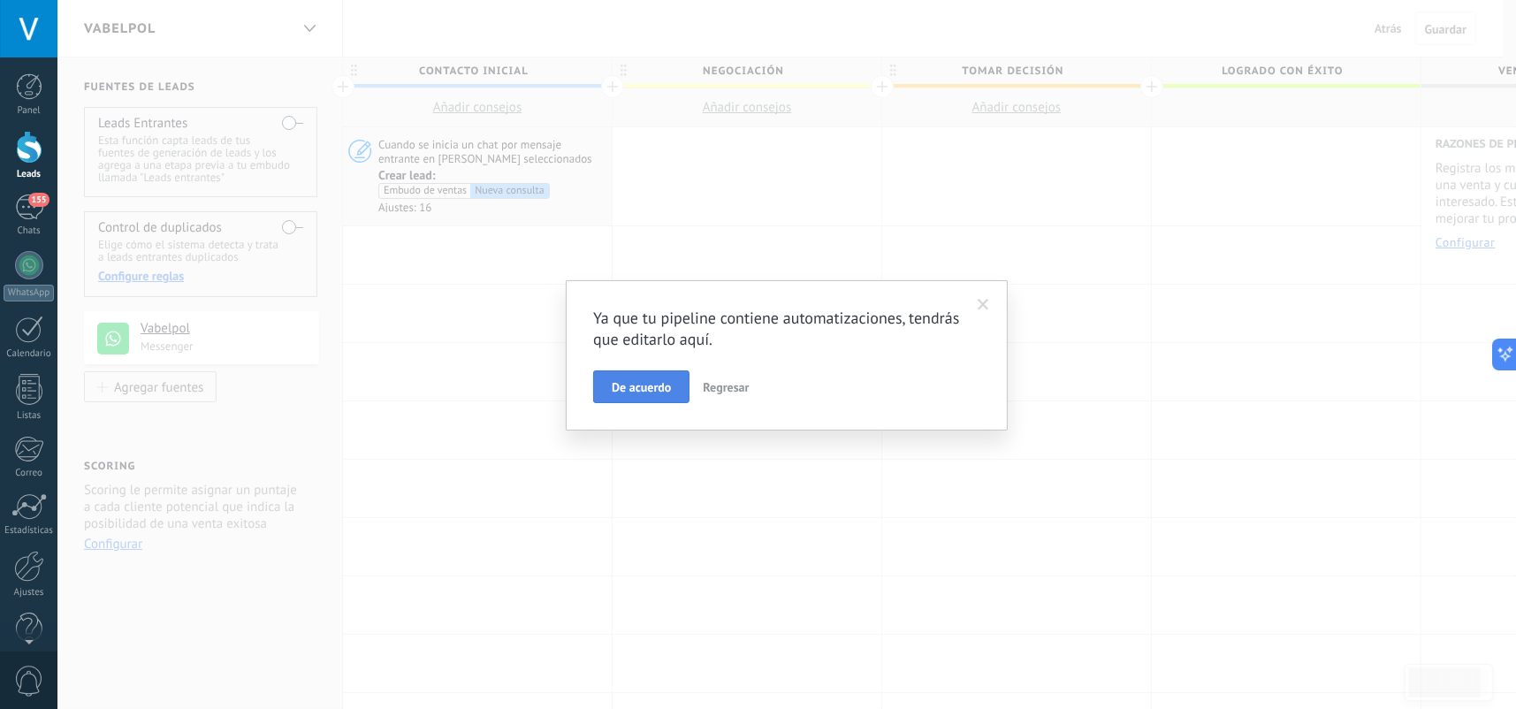
click at [655, 391] on span "De acuerdo" at bounding box center [641, 387] width 59 height 12
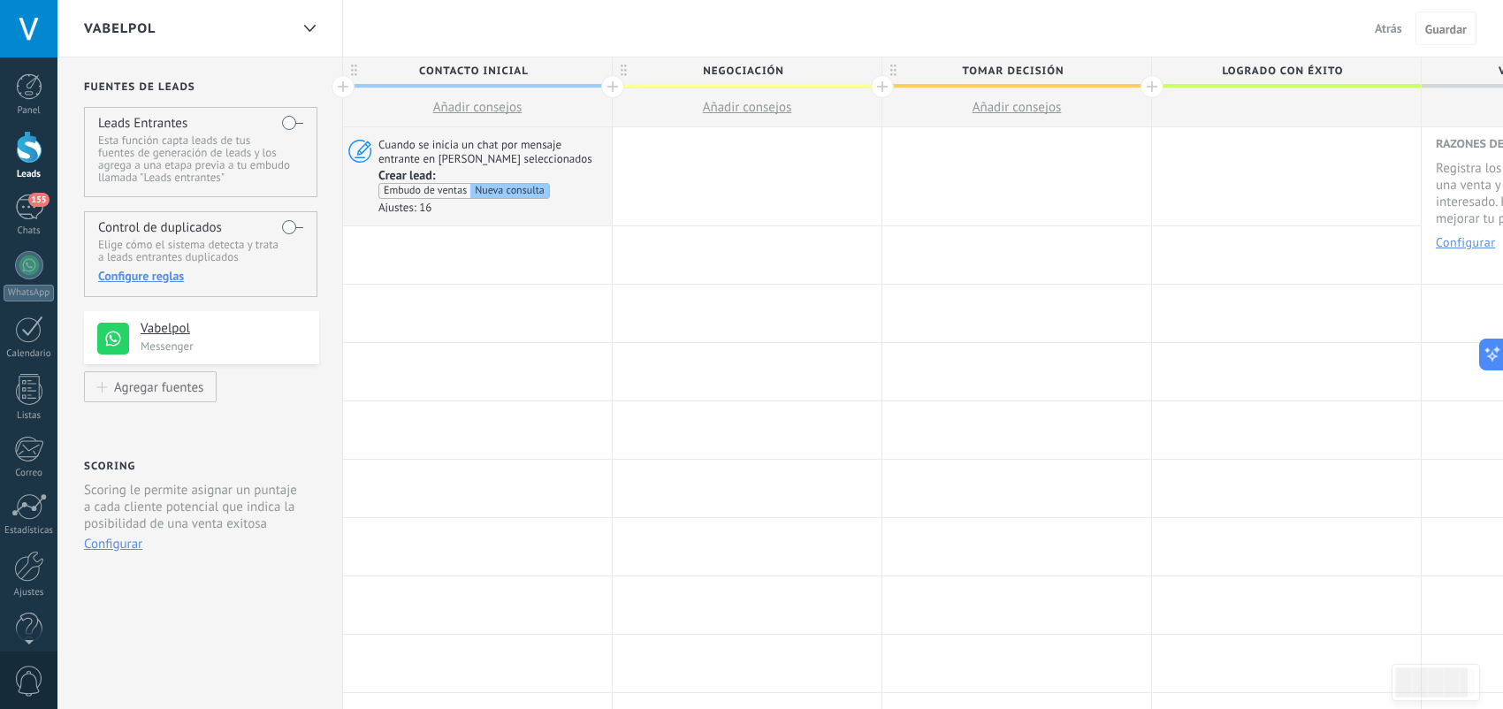
click at [1260, 111] on div at bounding box center [1286, 107] width 269 height 39
drag, startPoint x: 1268, startPoint y: 74, endPoint x: 1294, endPoint y: 99, distance: 35.6
click at [1294, 99] on div at bounding box center [1286, 107] width 269 height 39
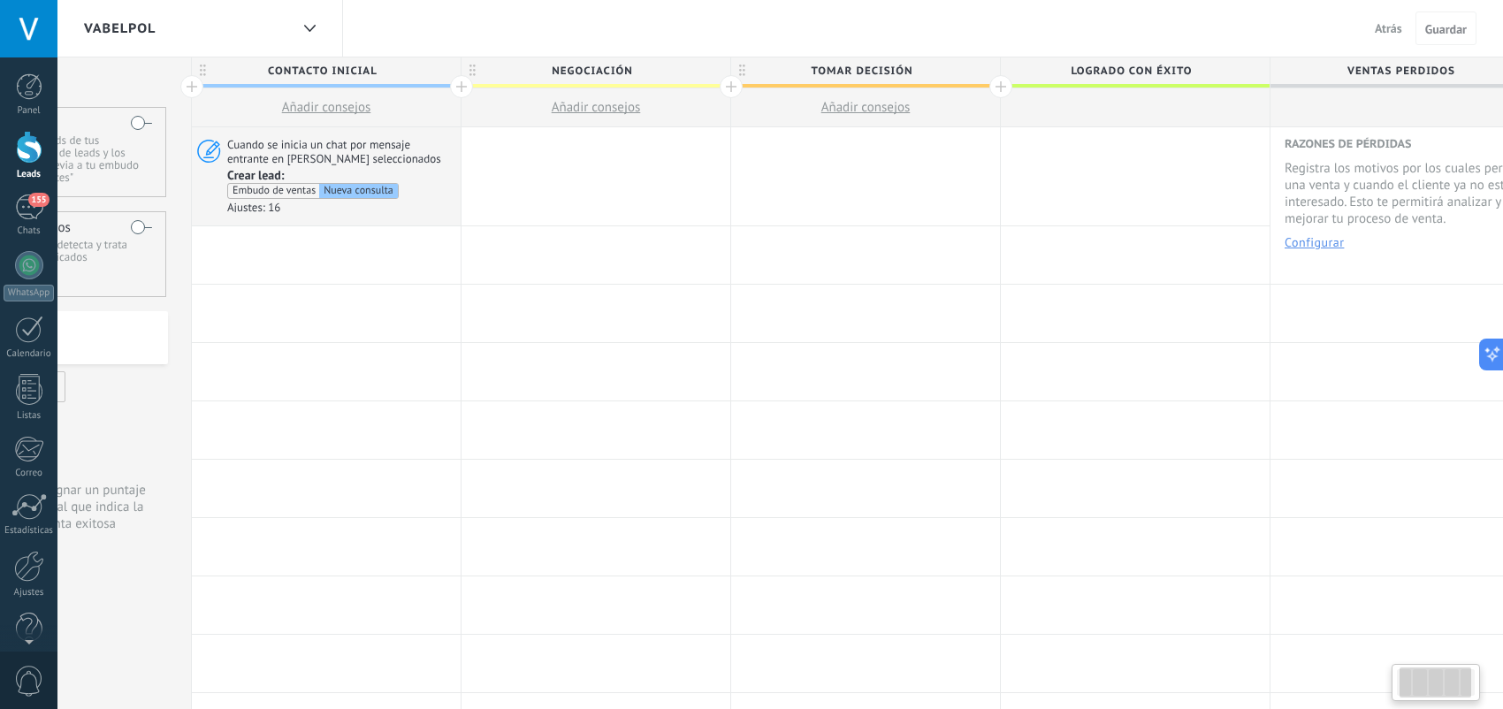
scroll to position [0, 187]
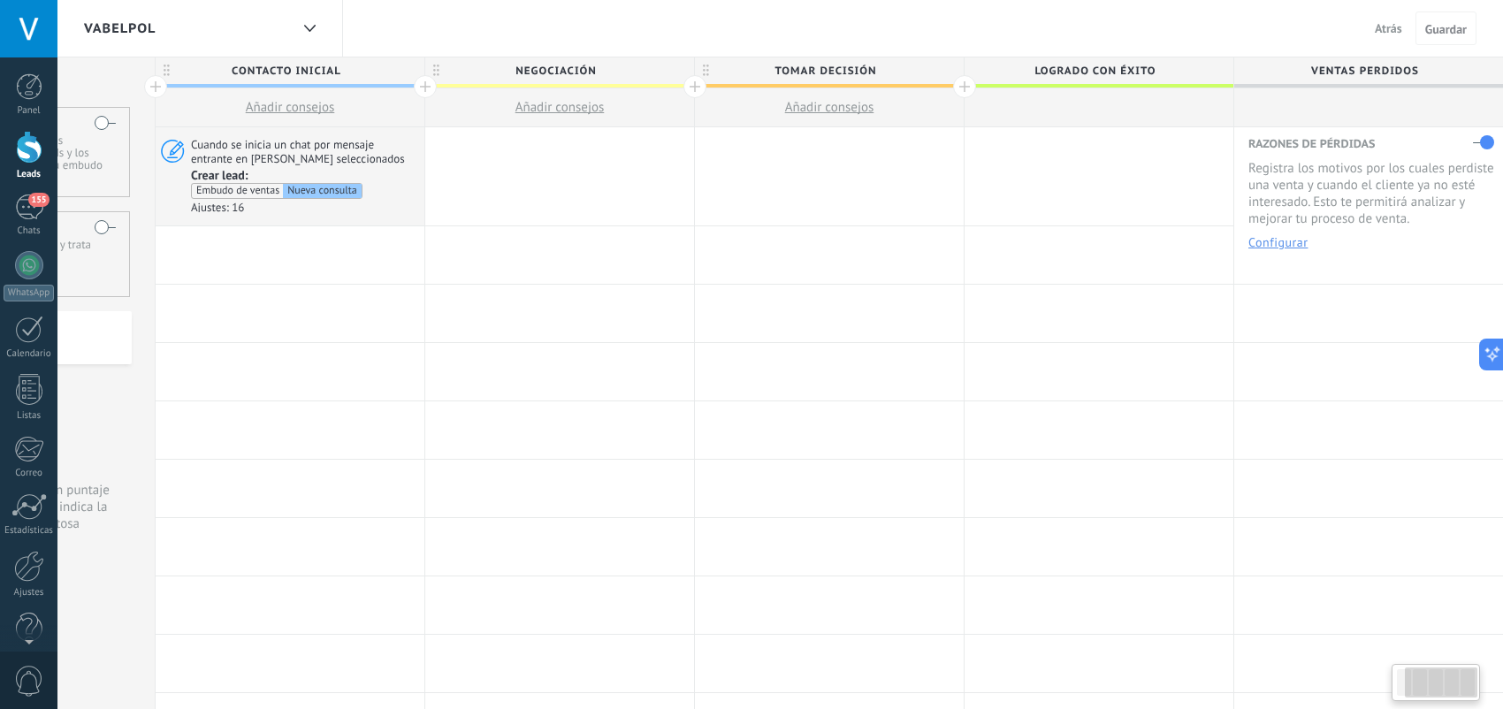
drag, startPoint x: 1214, startPoint y: 106, endPoint x: 728, endPoint y: 84, distance: 486.8
click at [728, 84] on div "Contacto inicial Añadir consejos Negociación Añadir consejos Tomar decisión Aña…" at bounding box center [830, 92] width 1348 height 70
click at [1476, 137] on label at bounding box center [1483, 142] width 21 height 28
click at [1131, 69] on span "Logrado con éxito" at bounding box center [1095, 70] width 260 height 27
click at [1088, 103] on div at bounding box center [1099, 107] width 269 height 39
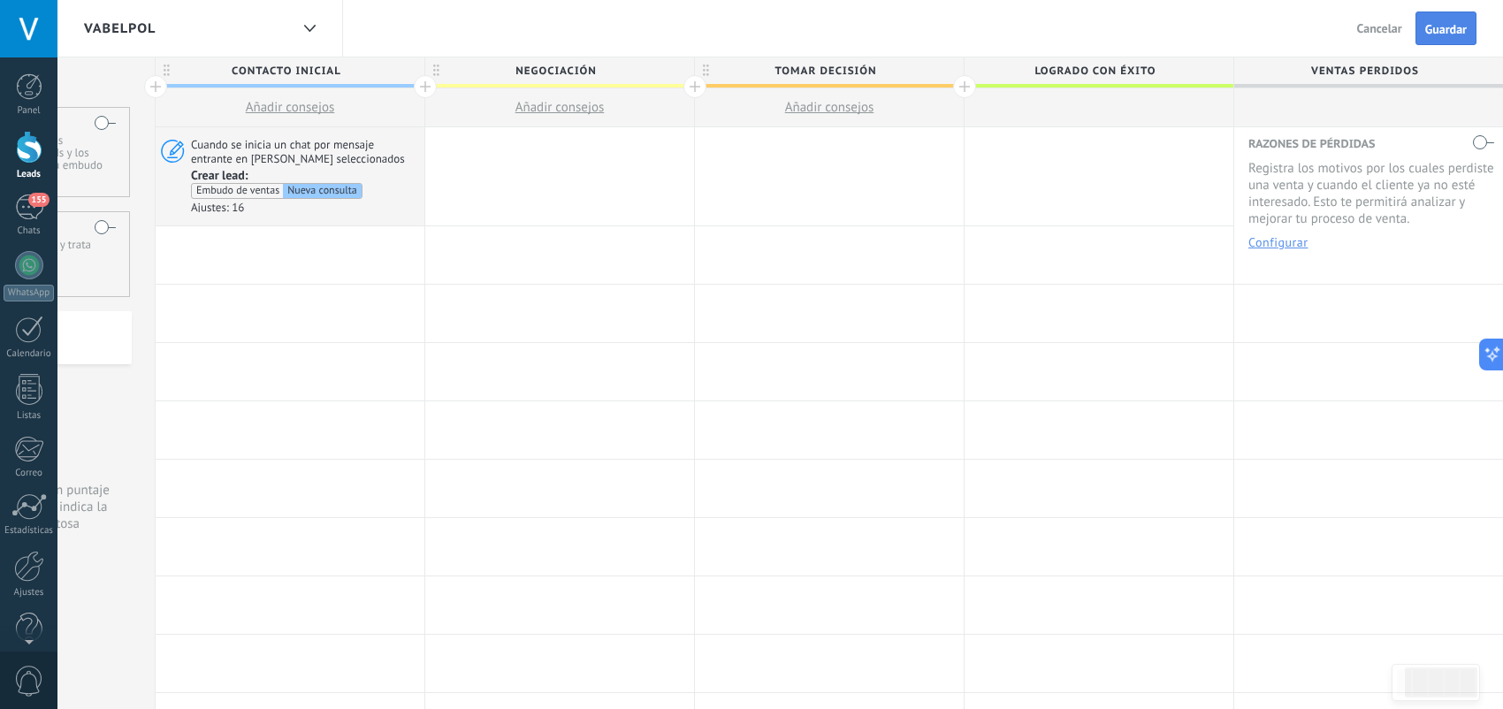
click at [1436, 31] on span "Guardar" at bounding box center [1446, 29] width 42 height 12
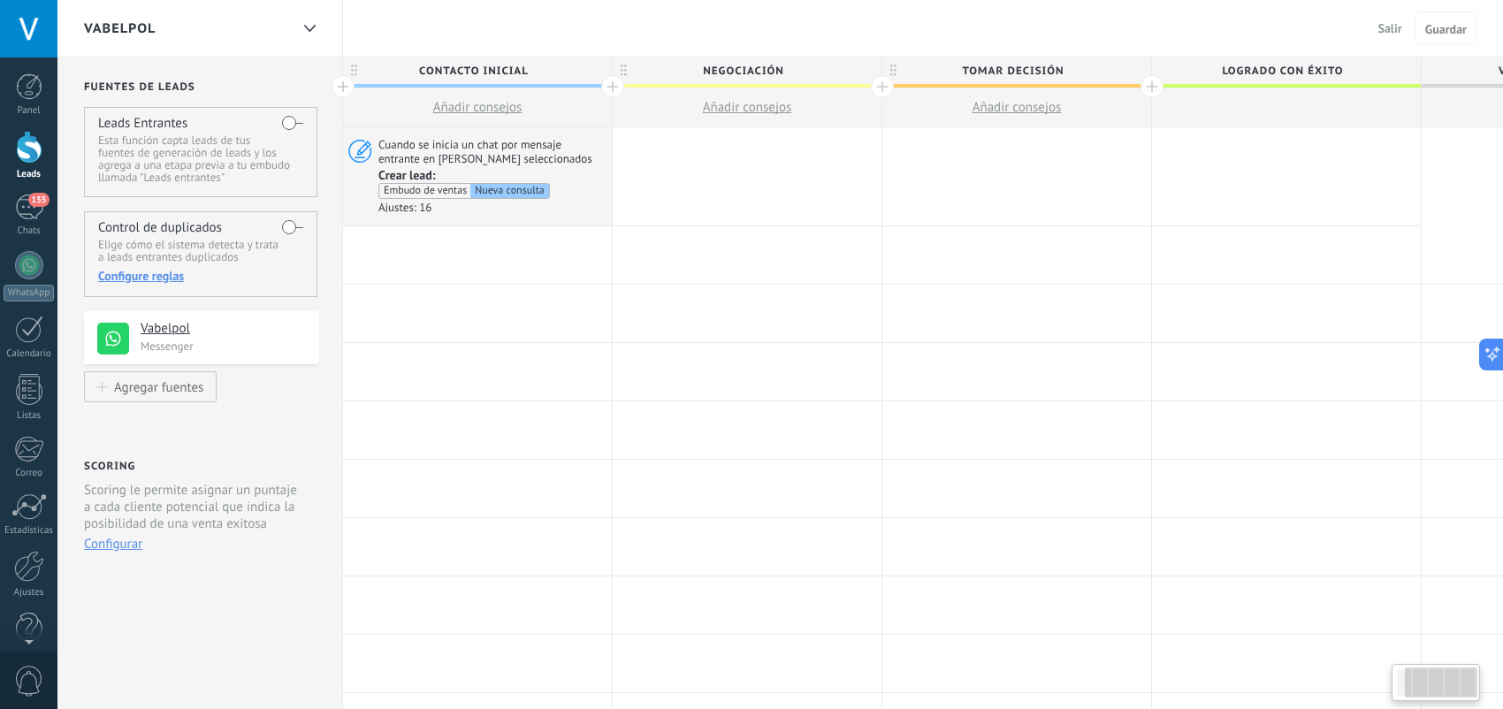
scroll to position [0, 187]
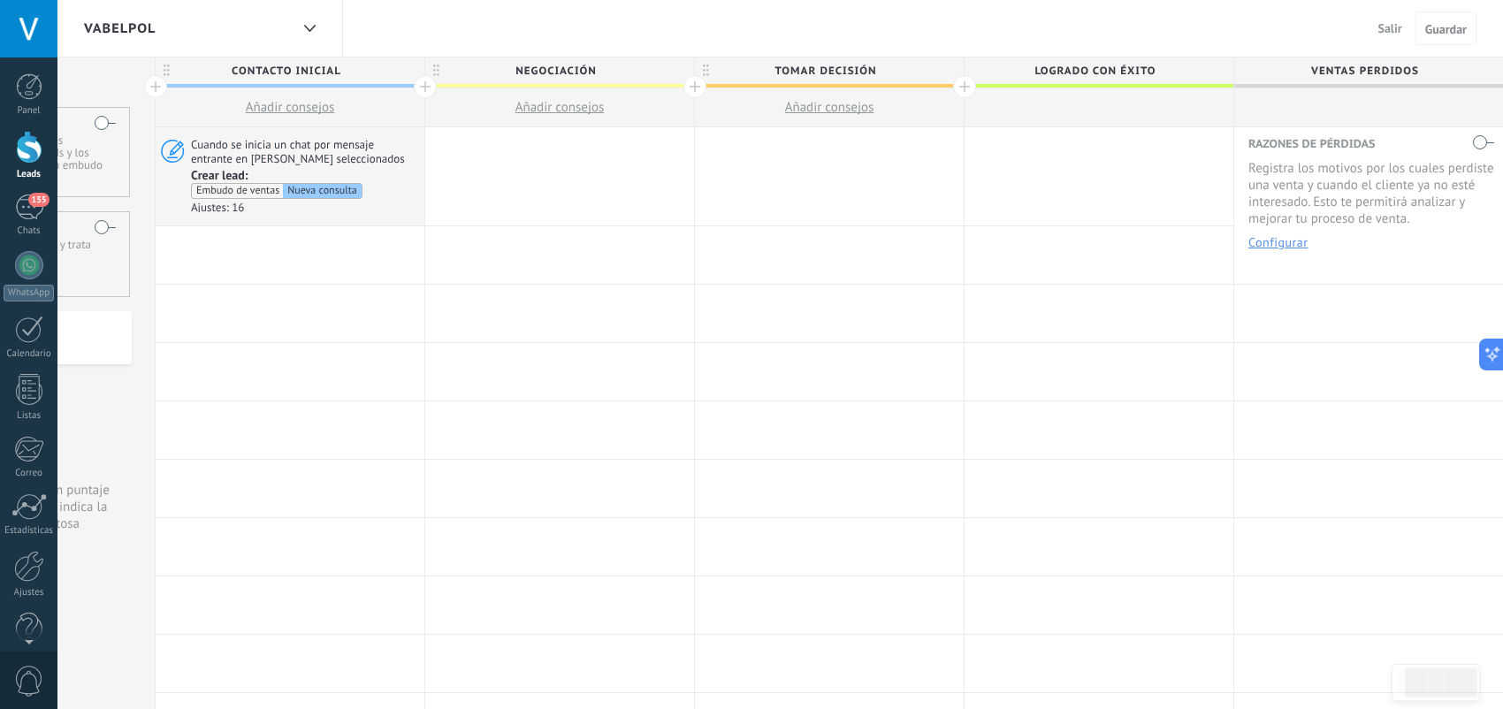
click at [840, 103] on span "Añadir consejos" at bounding box center [829, 107] width 89 height 17
type textarea "**********"
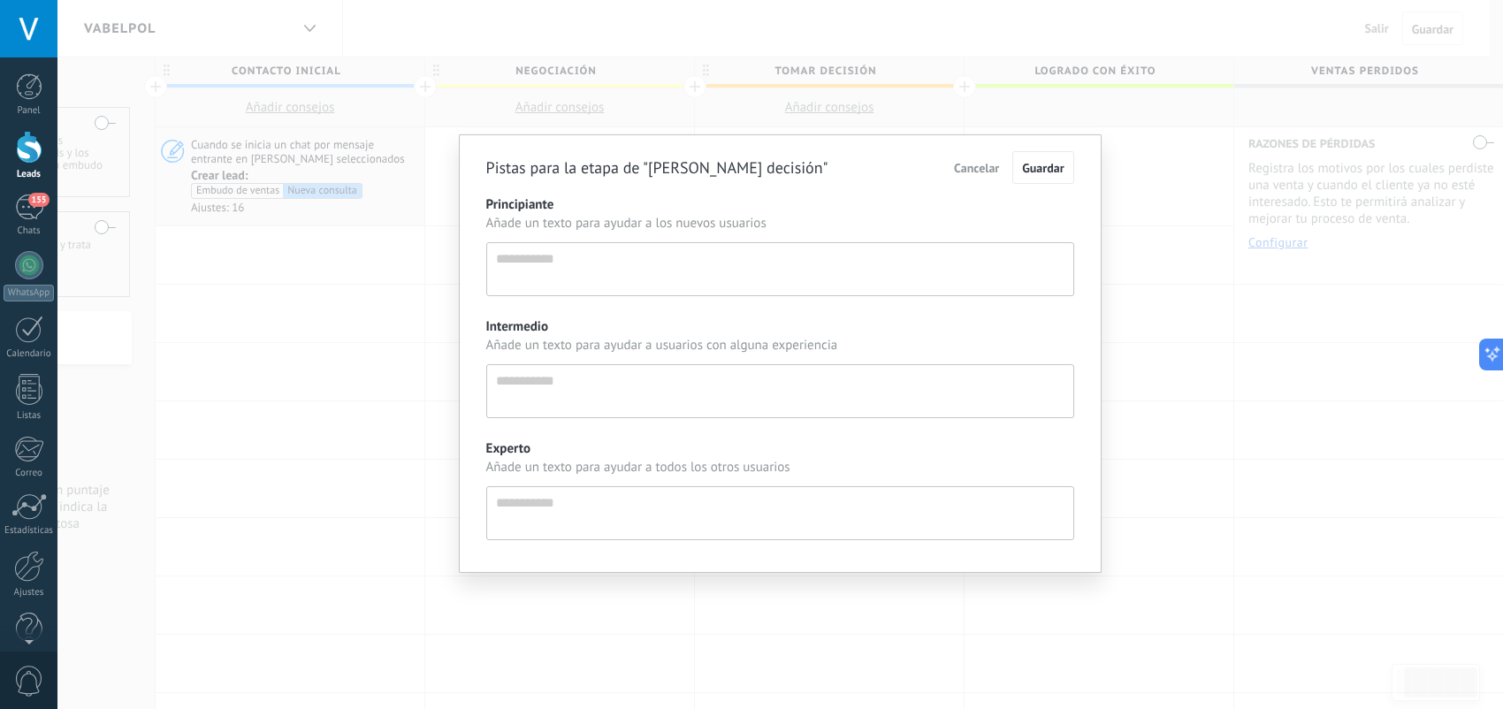
scroll to position [17, 0]
click at [1000, 168] on span "Cancelar" at bounding box center [983, 168] width 45 height 16
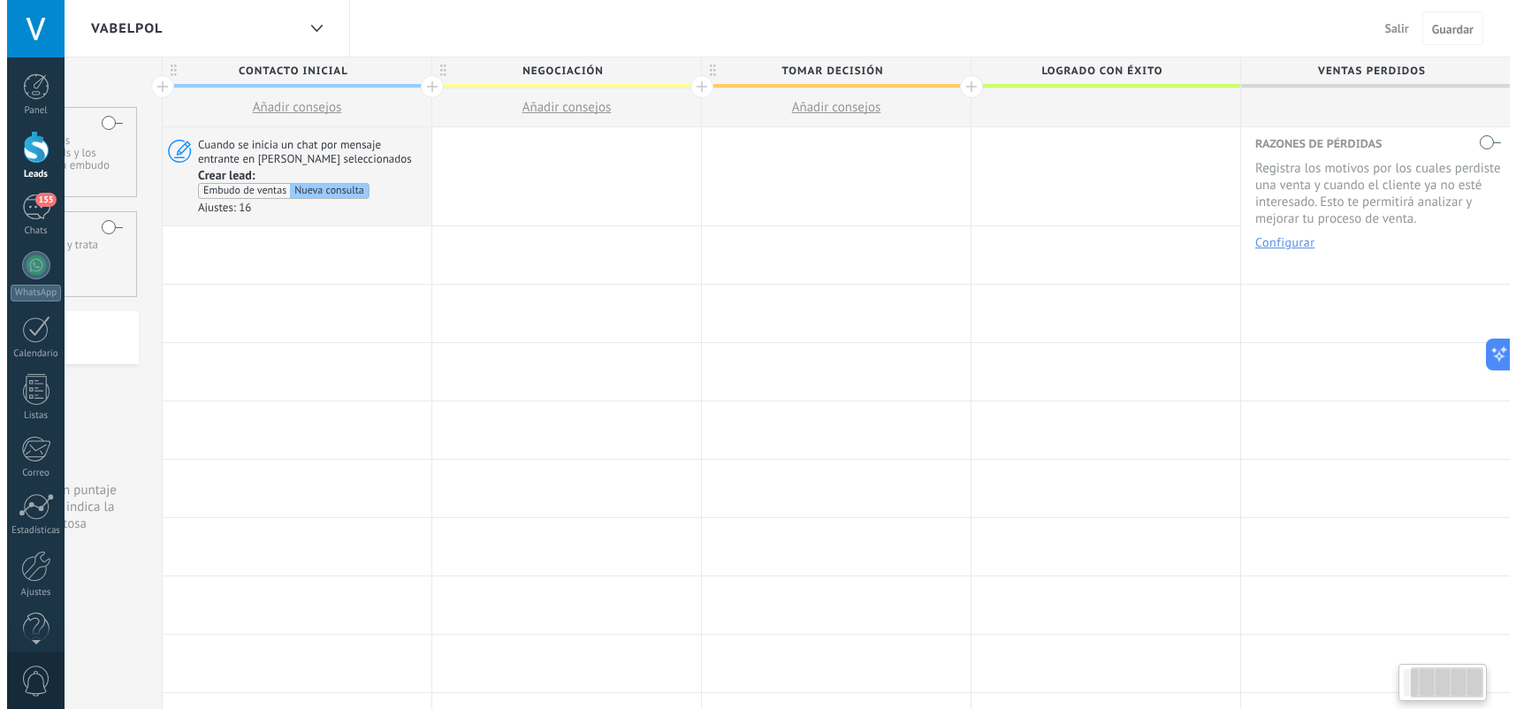
scroll to position [0, 174]
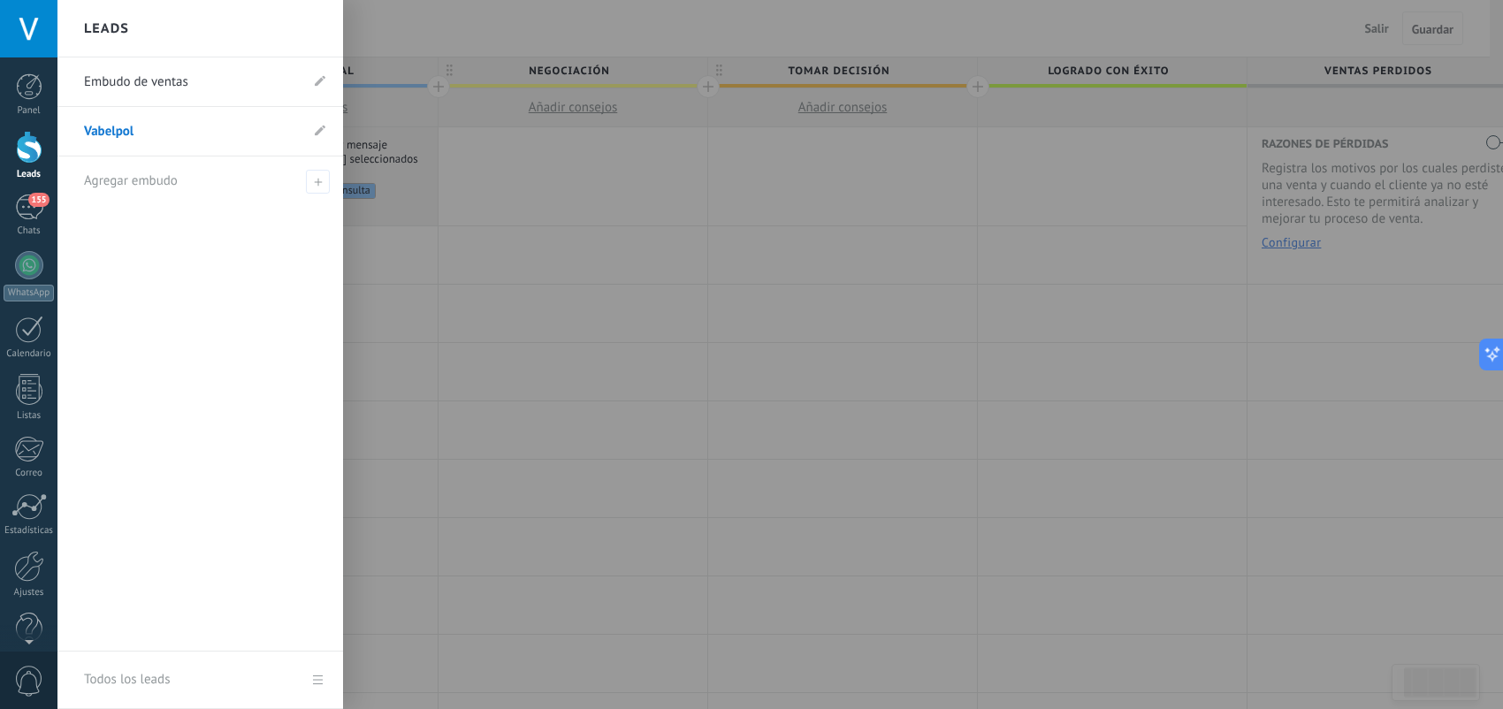
click at [18, 163] on div at bounding box center [29, 147] width 27 height 33
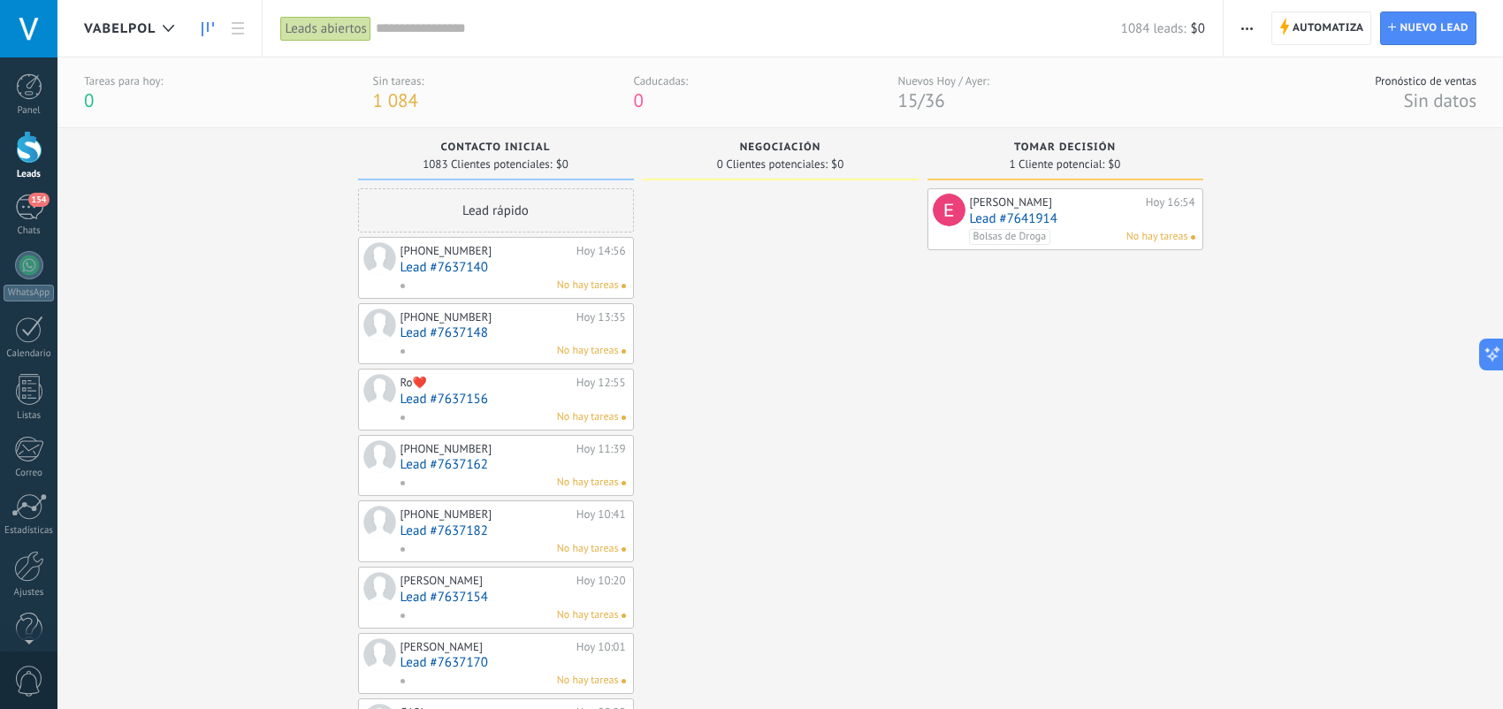
click at [331, 33] on div "Leads abiertos" at bounding box center [325, 29] width 90 height 26
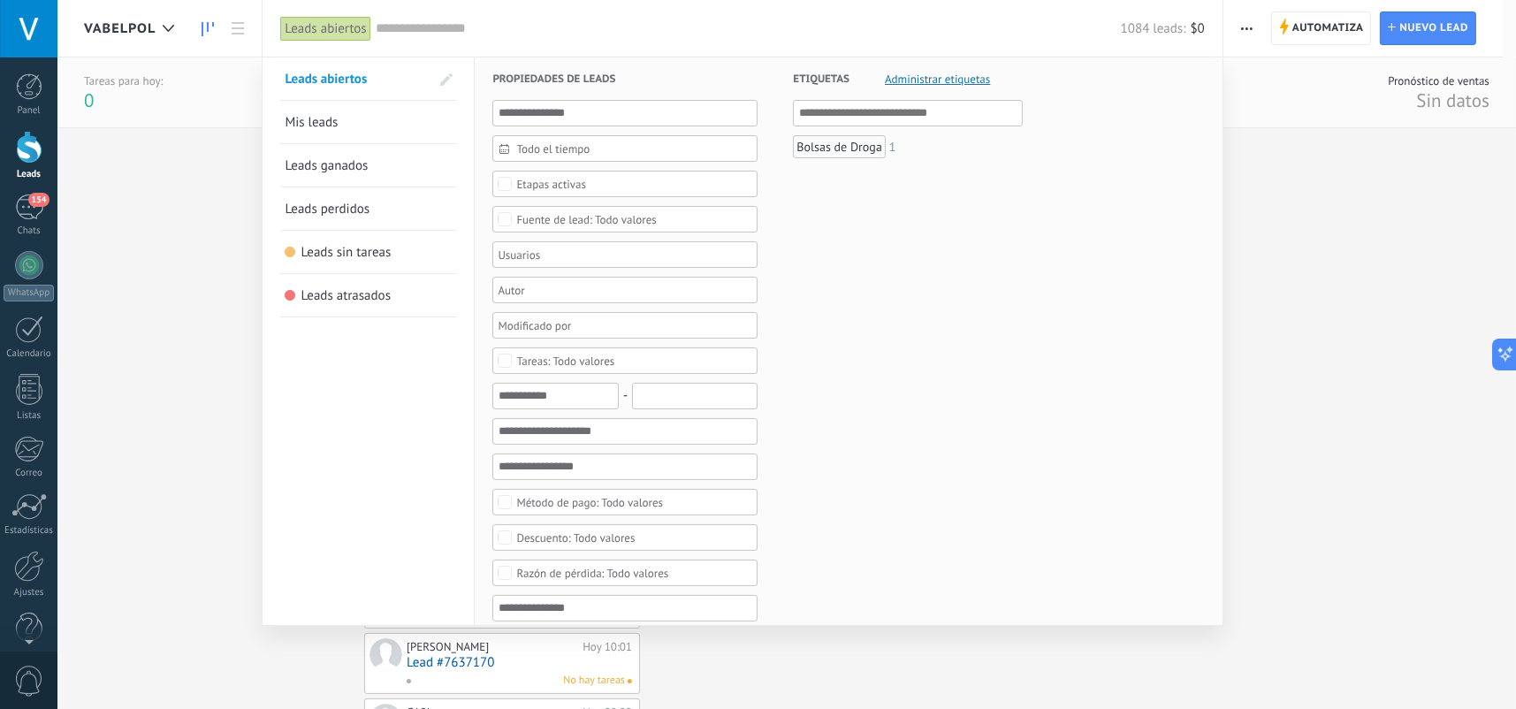
click at [351, 121] on link "Mis leads" at bounding box center [368, 122] width 167 height 42
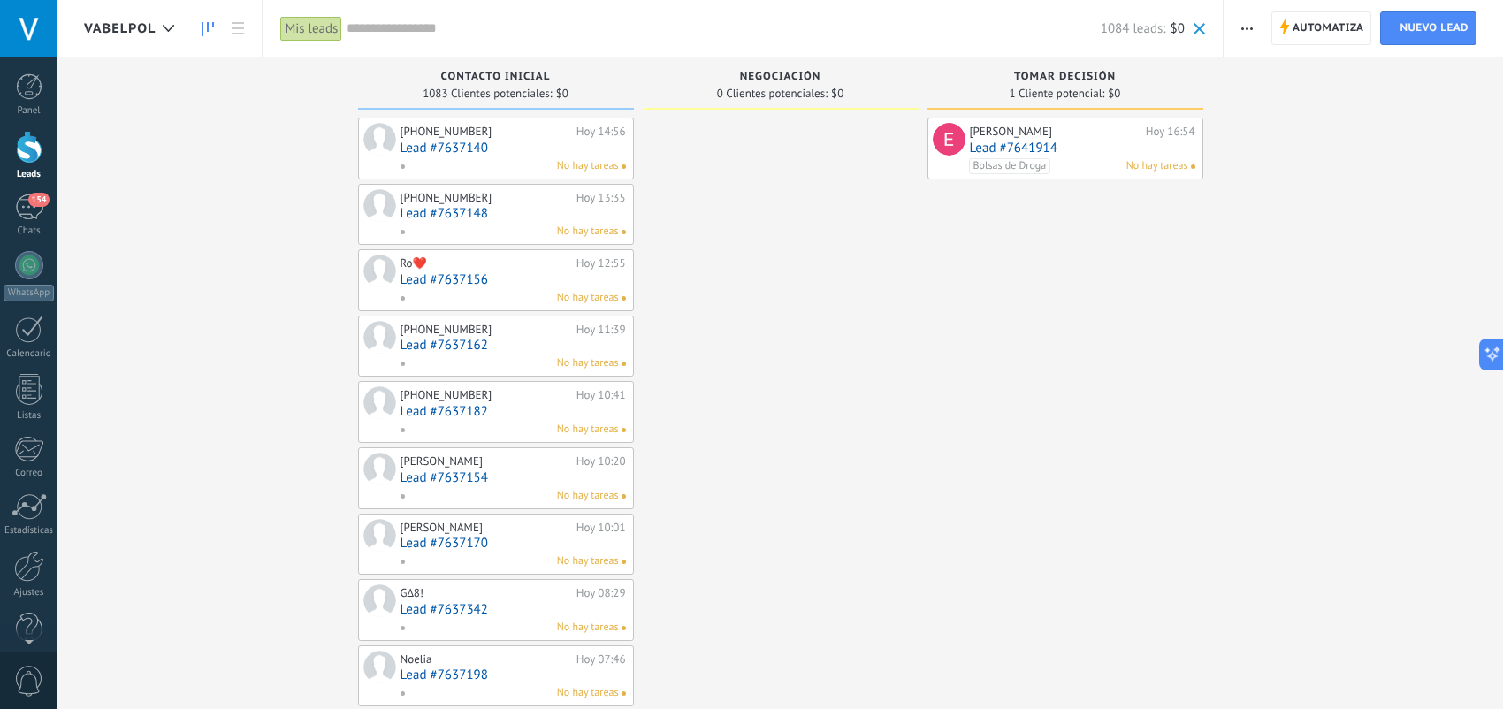
click at [324, 28] on div "Mis leads" at bounding box center [311, 29] width 62 height 26
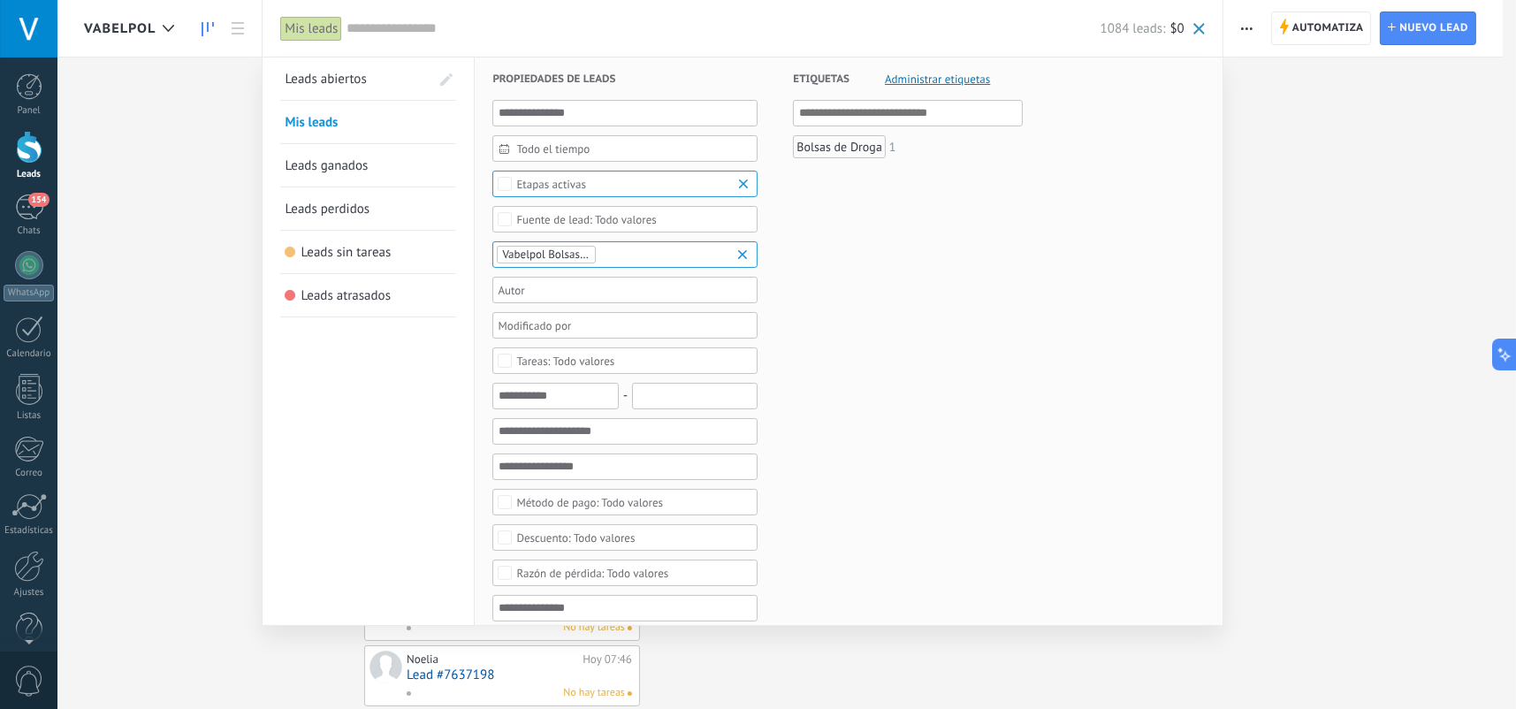
scroll to position [17, 0]
click at [1039, 204] on form "Propiedades de leads Todo el tiempo Todo el tiempo [PERSON_NAME] Últimos ** 30 …" at bounding box center [849, 700] width 713 height 1287
click at [440, 78] on span at bounding box center [446, 79] width 12 height 12
click at [447, 79] on span at bounding box center [445, 79] width 16 height 12
click at [447, 81] on span at bounding box center [446, 79] width 12 height 12
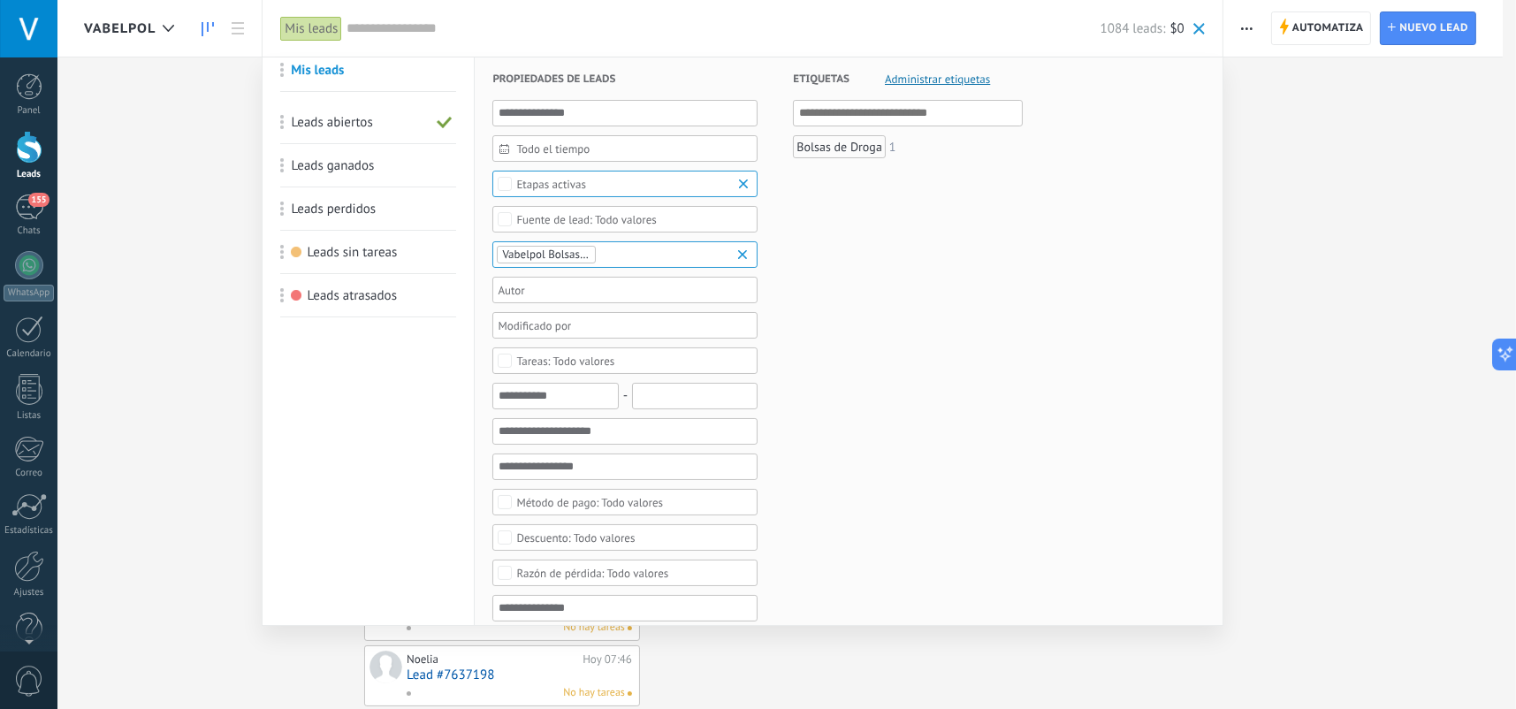
drag, startPoint x: 286, startPoint y: 128, endPoint x: 276, endPoint y: 80, distance: 48.7
click at [302, 26] on div "Mis leads" at bounding box center [311, 29] width 62 height 26
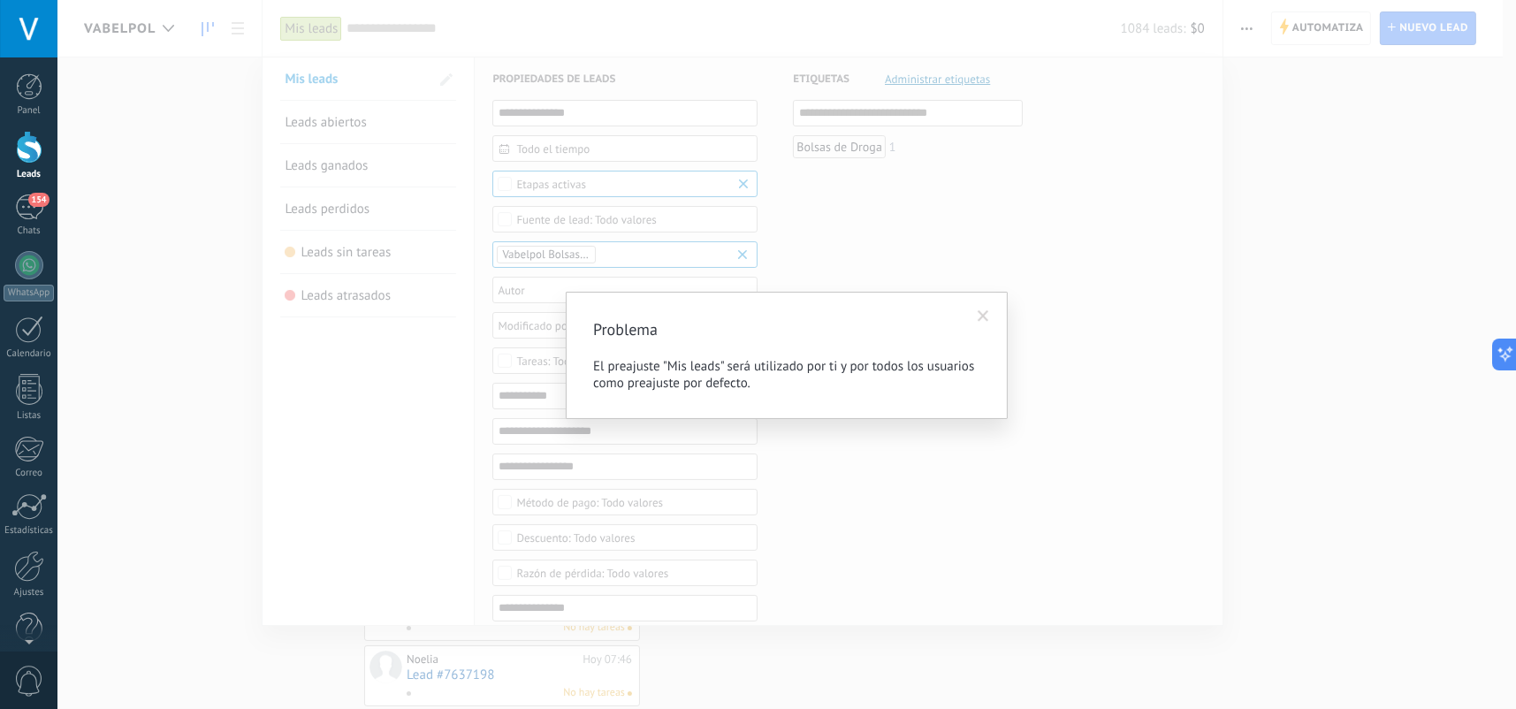
click at [987, 310] on span at bounding box center [983, 316] width 11 height 12
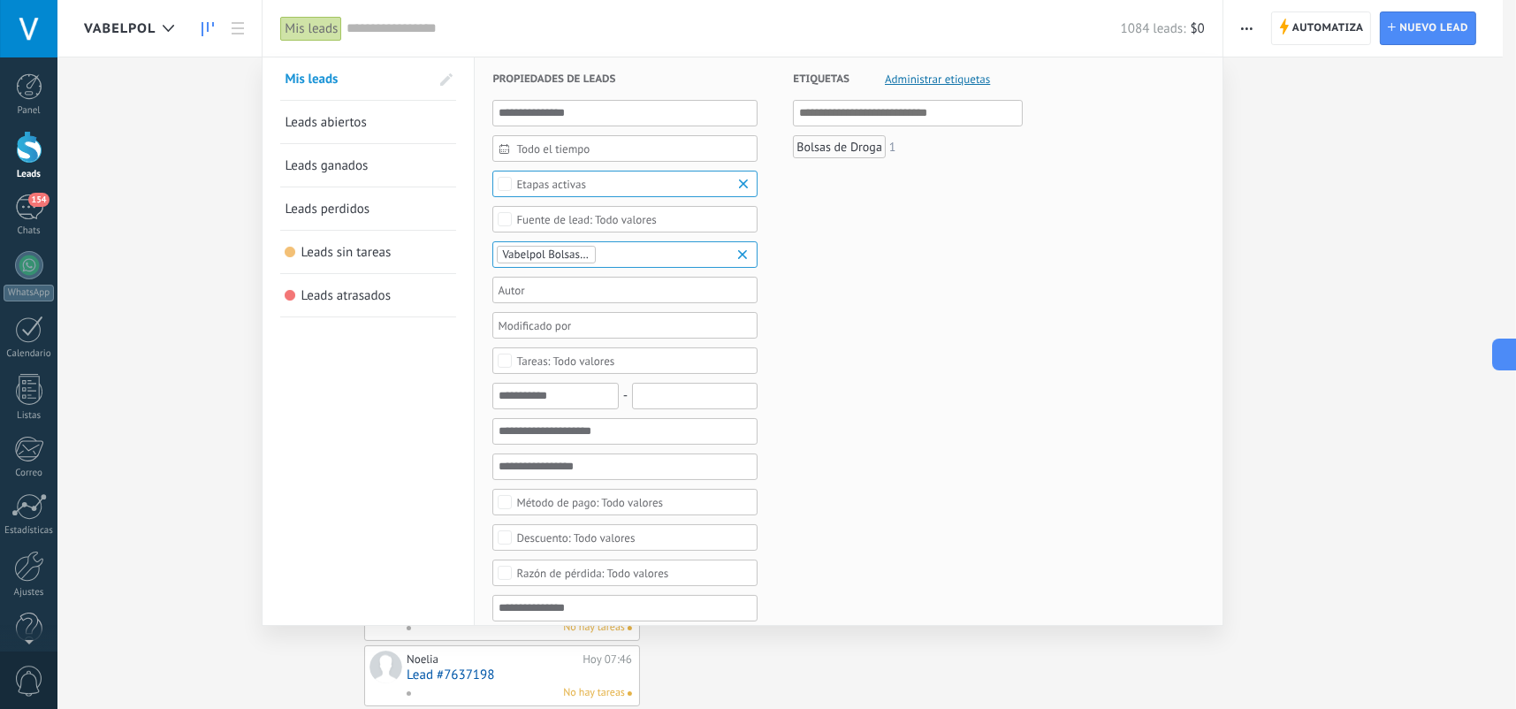
click at [898, 25] on input "text" at bounding box center [734, 28] width 774 height 19
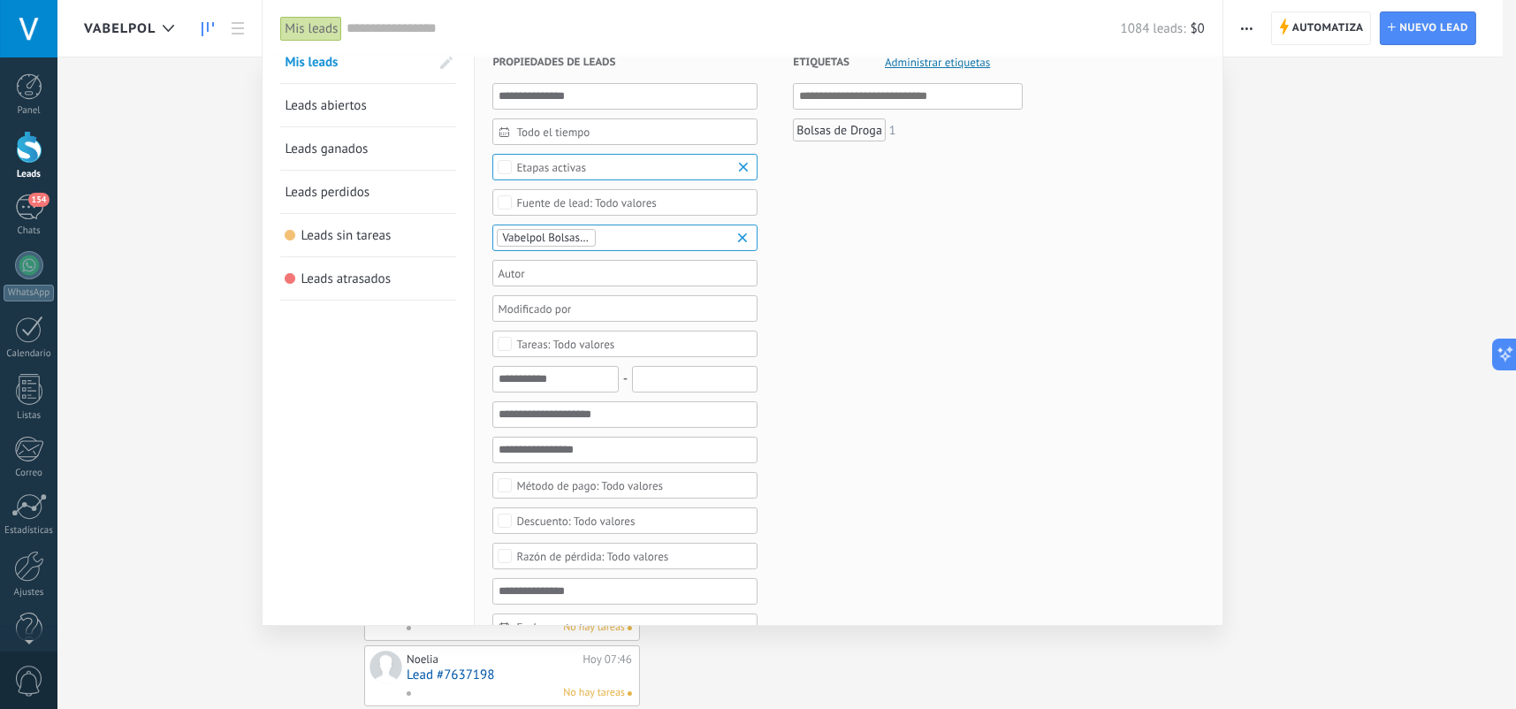
scroll to position [0, 0]
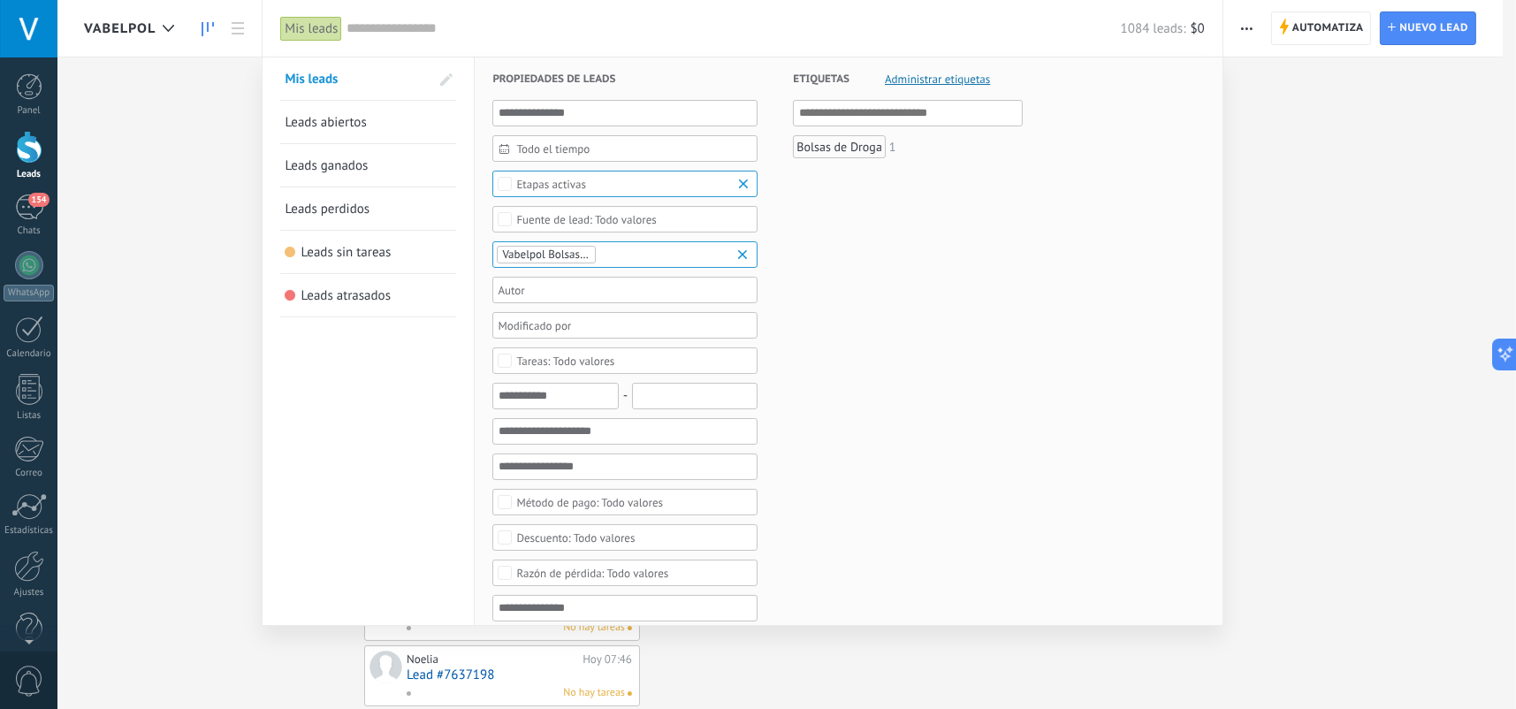
click at [343, 108] on link "Leads abiertos" at bounding box center [368, 122] width 167 height 42
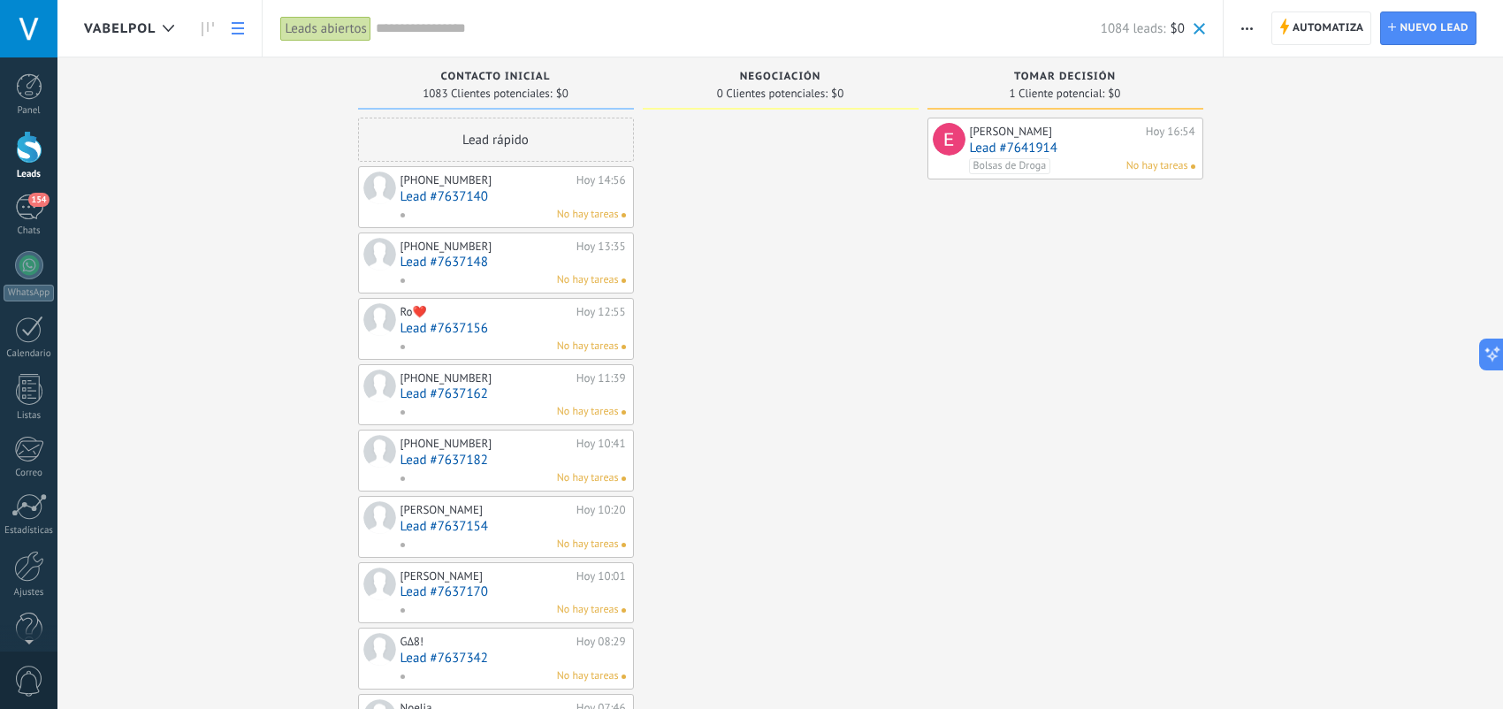
click at [233, 30] on icon at bounding box center [238, 28] width 12 height 12
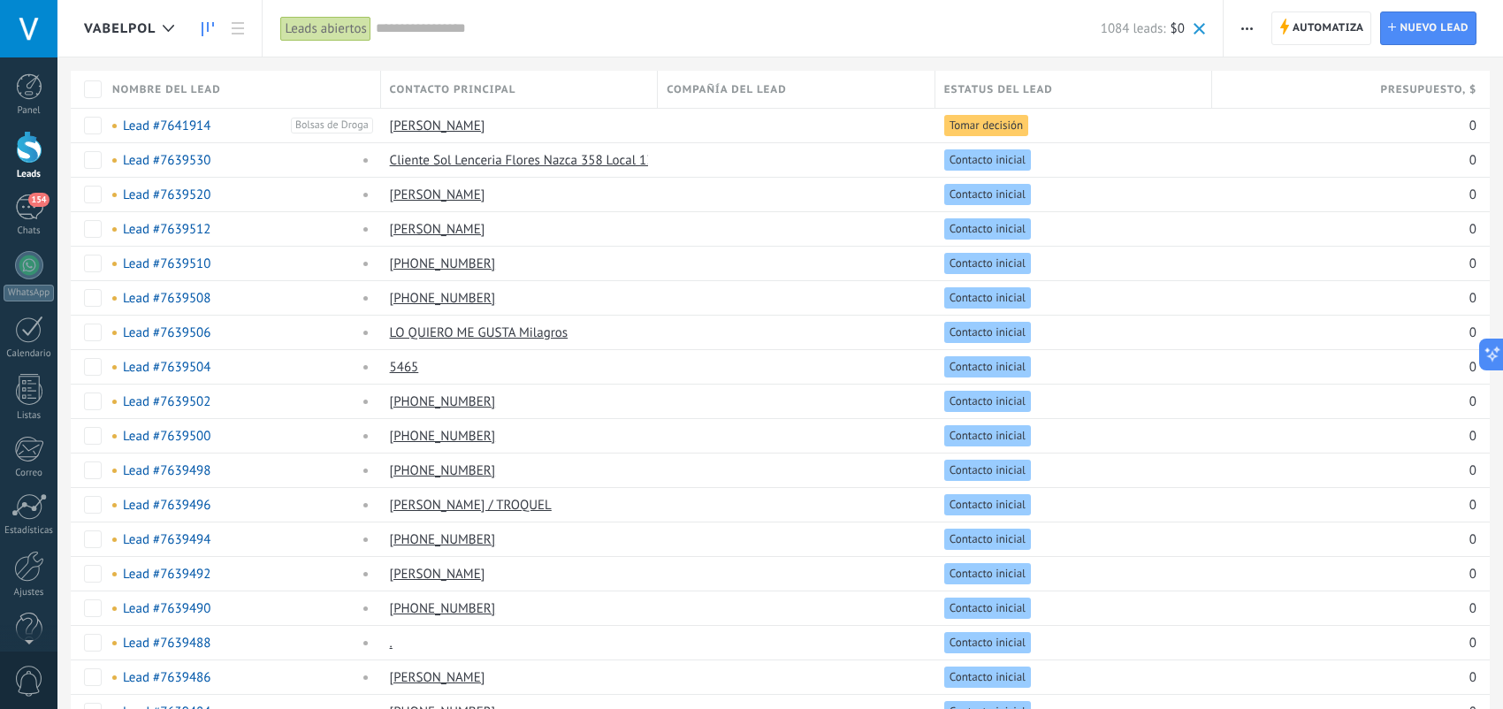
click at [210, 25] on icon at bounding box center [208, 29] width 12 height 14
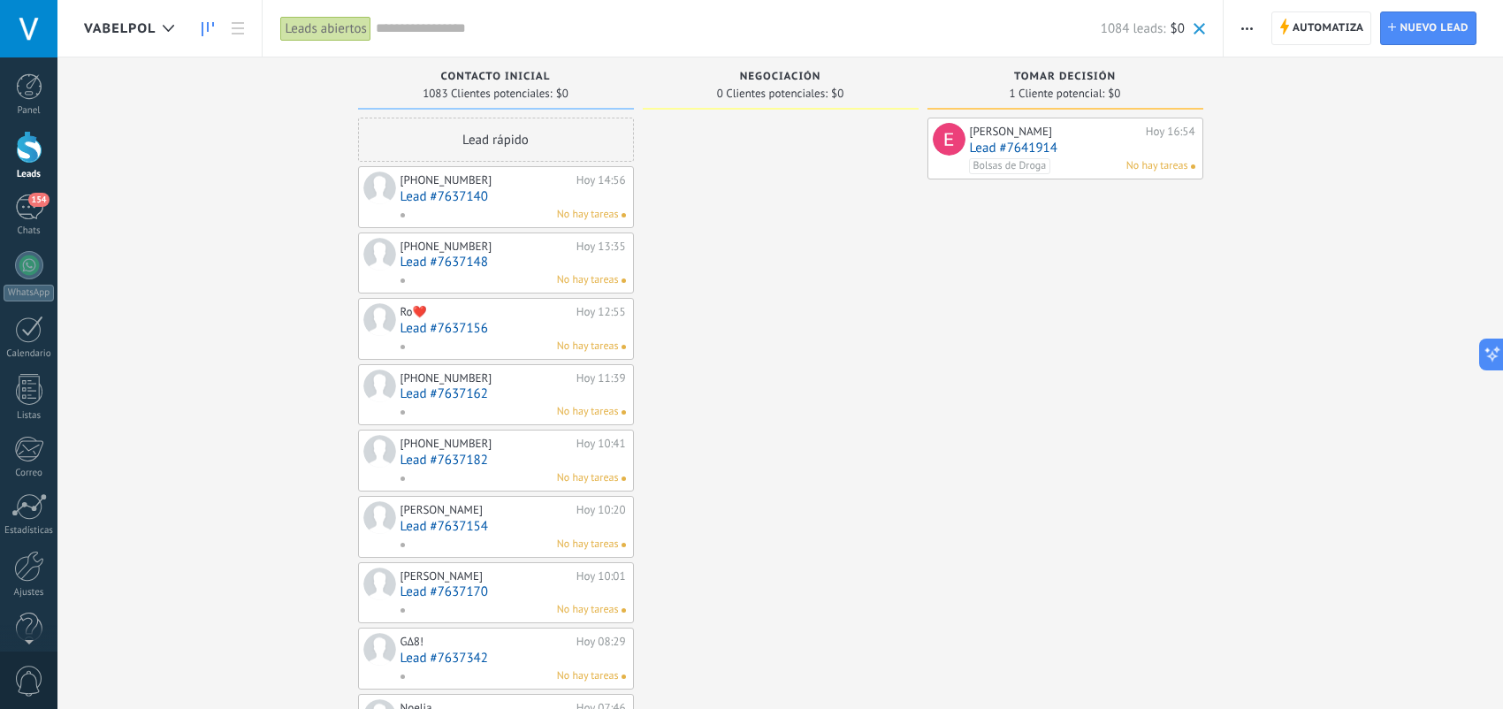
click at [328, 30] on div "Leads abiertos" at bounding box center [325, 29] width 90 height 26
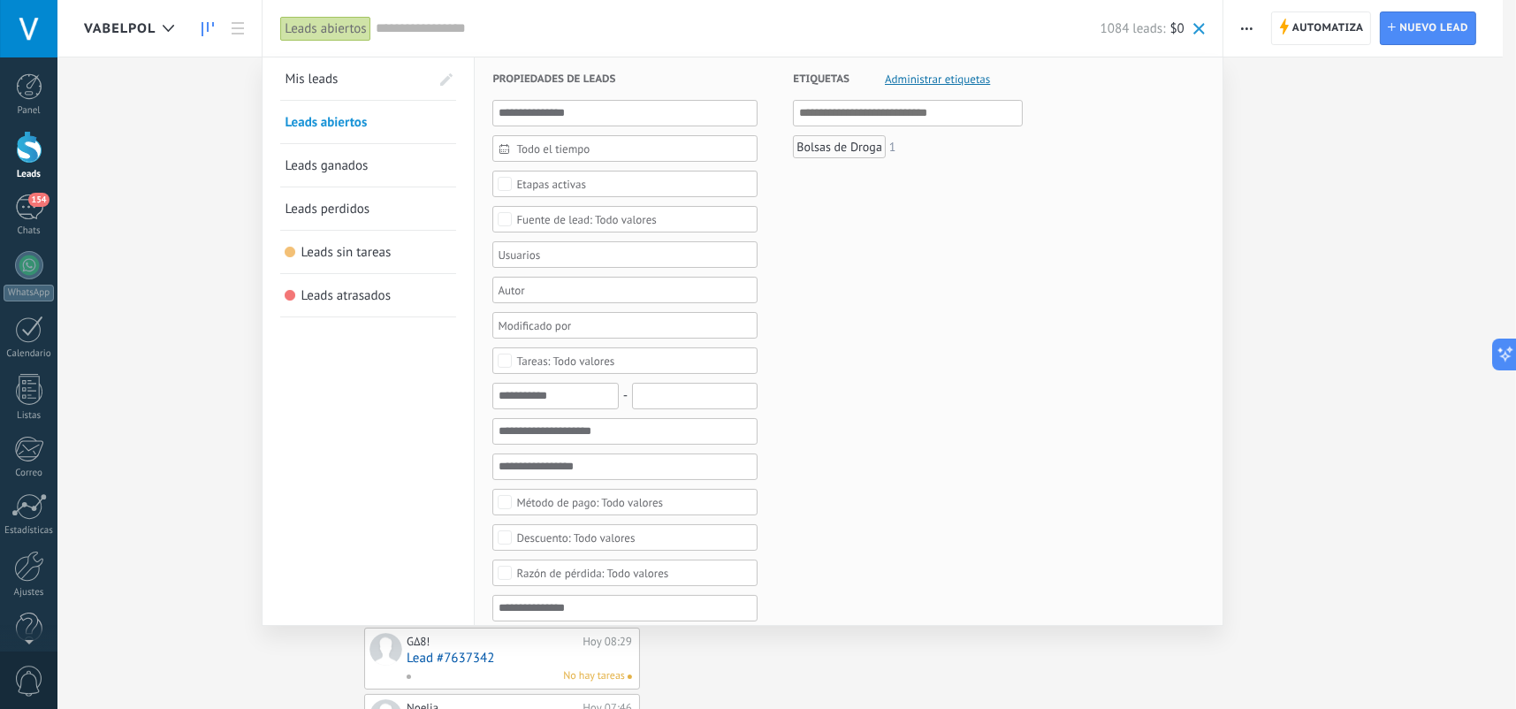
click at [346, 82] on link "Mis leads" at bounding box center [357, 78] width 145 height 42
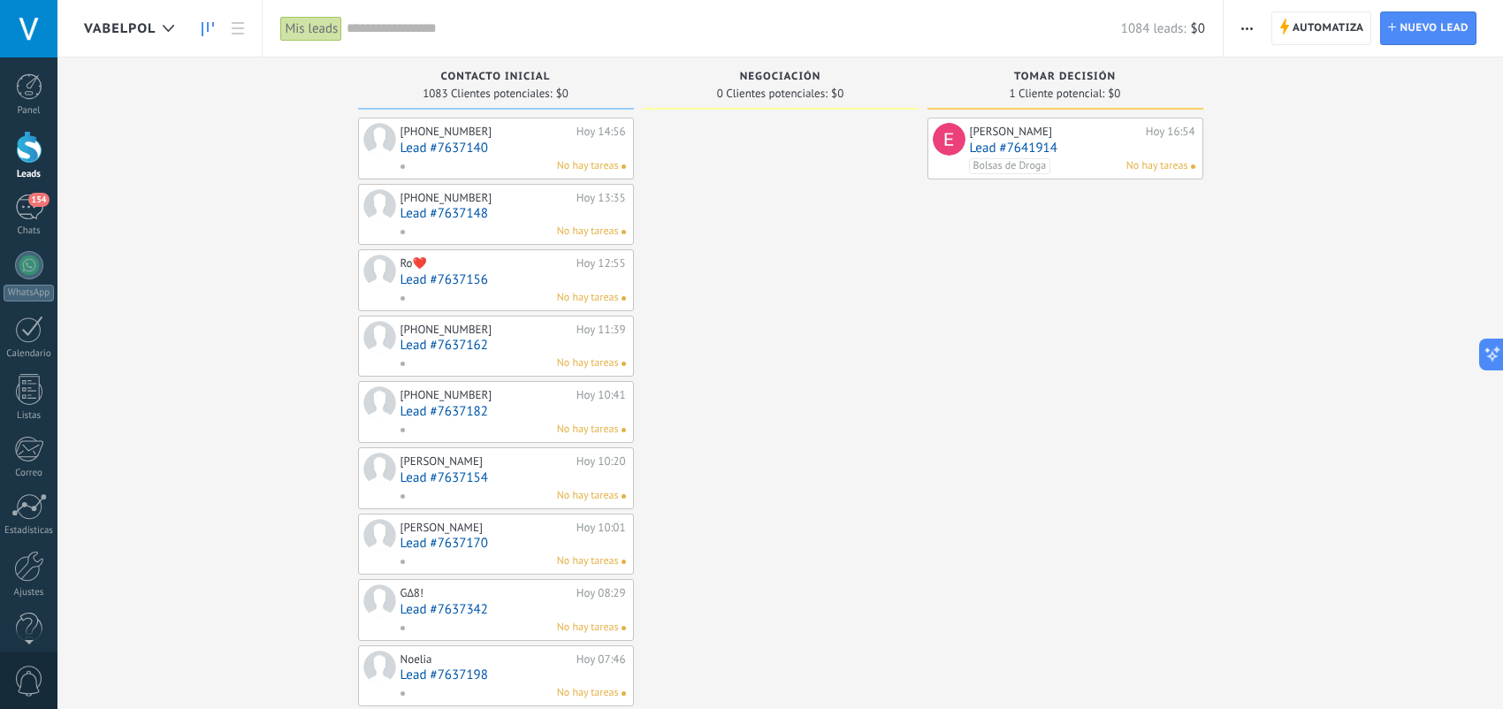
click at [326, 23] on div "Mis leads" at bounding box center [311, 29] width 62 height 26
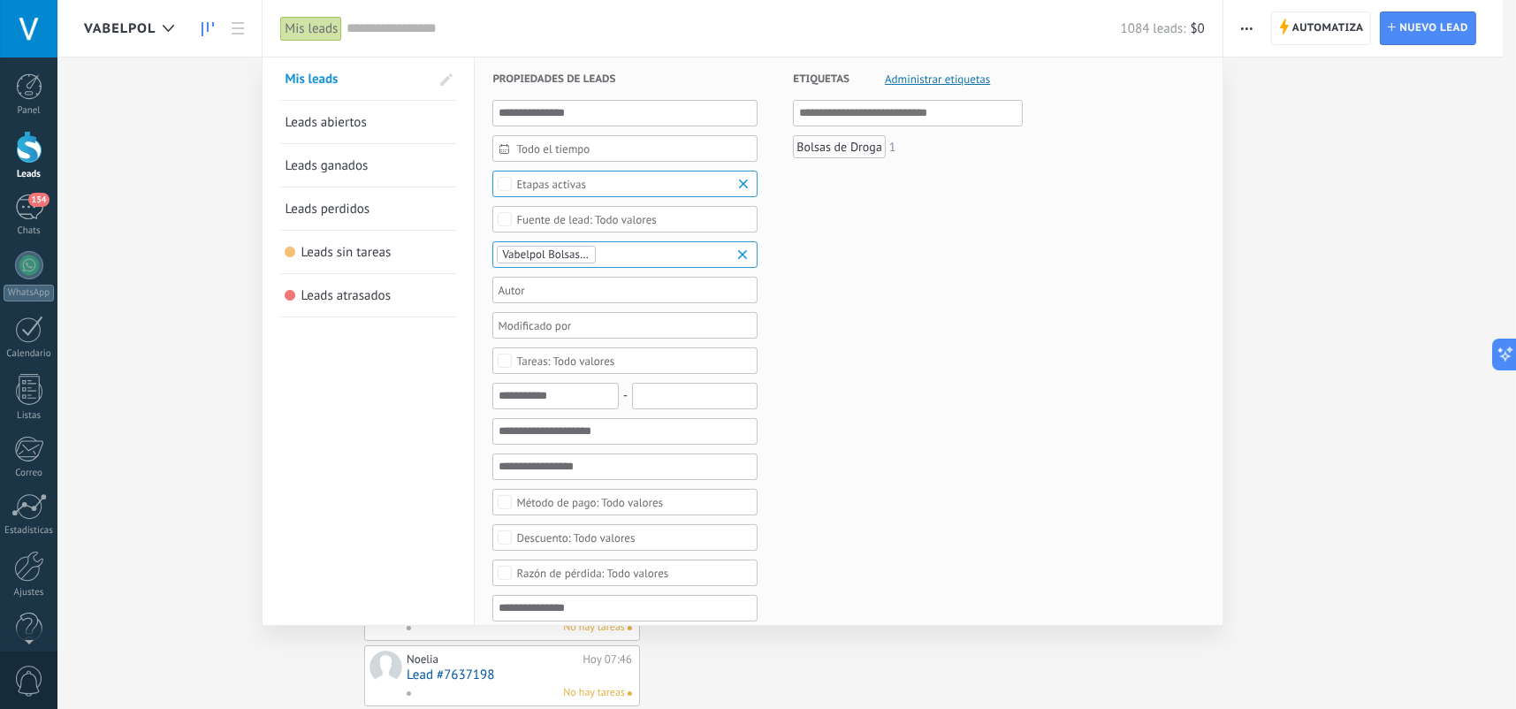
click at [621, 189] on span "Etapas activas" at bounding box center [625, 184] width 218 height 13
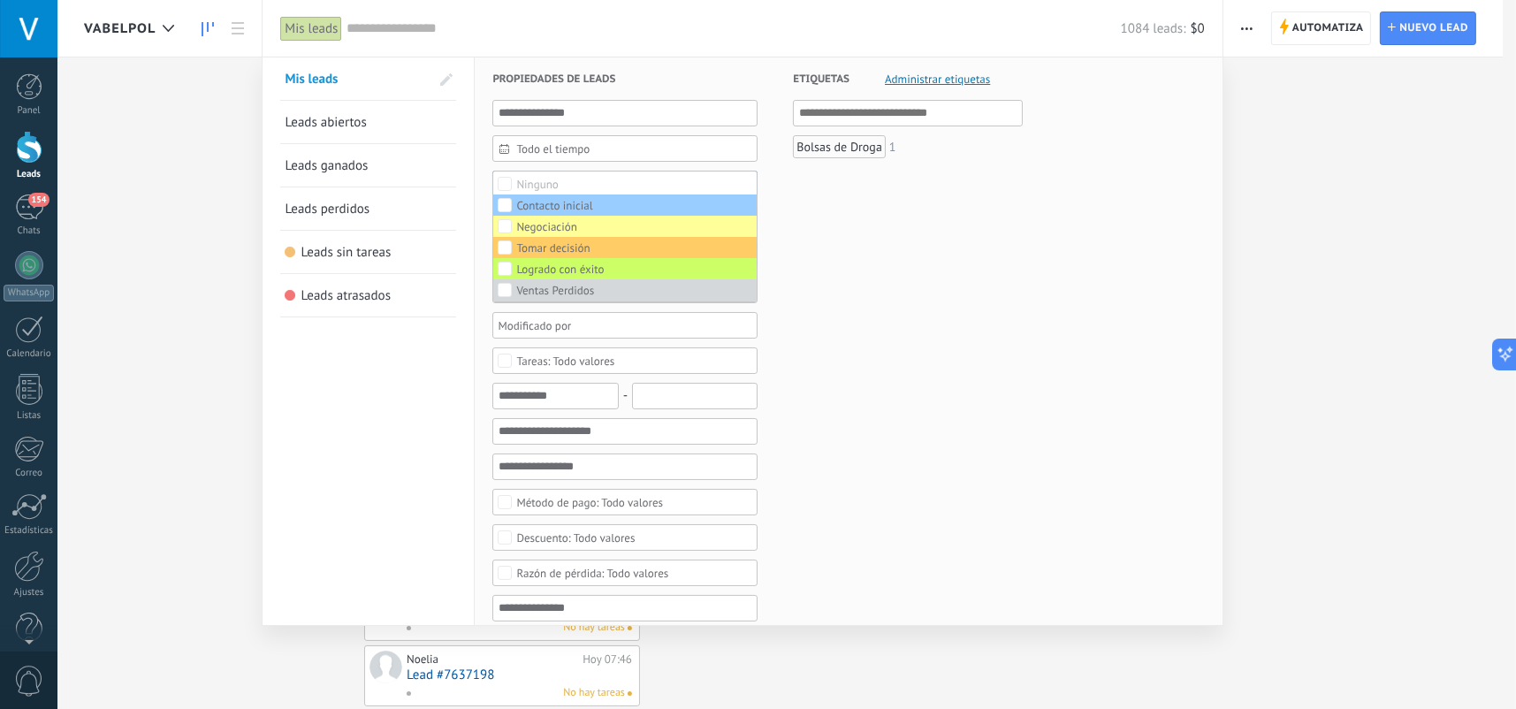
click at [357, 140] on link "Leads abiertos" at bounding box center [368, 122] width 167 height 42
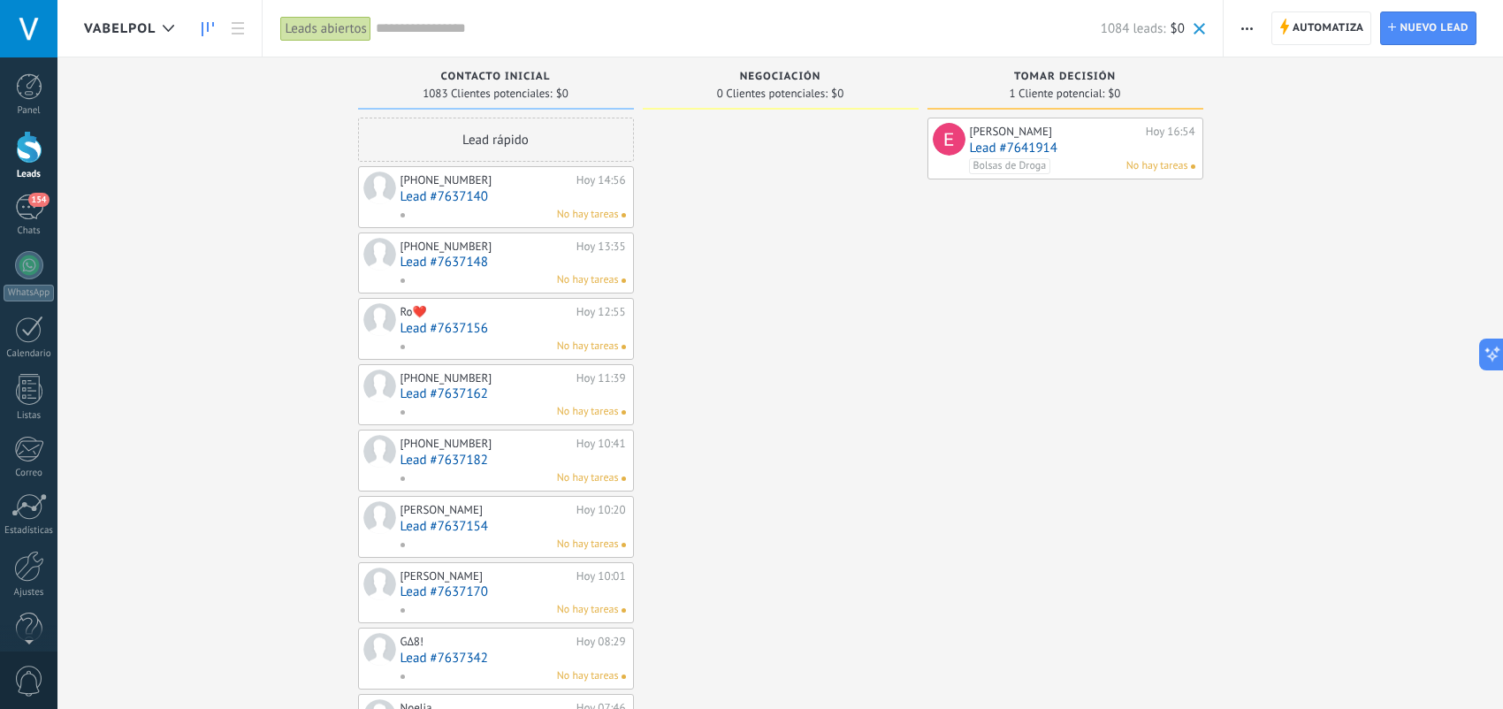
click at [345, 33] on div "Leads abiertos" at bounding box center [325, 29] width 90 height 26
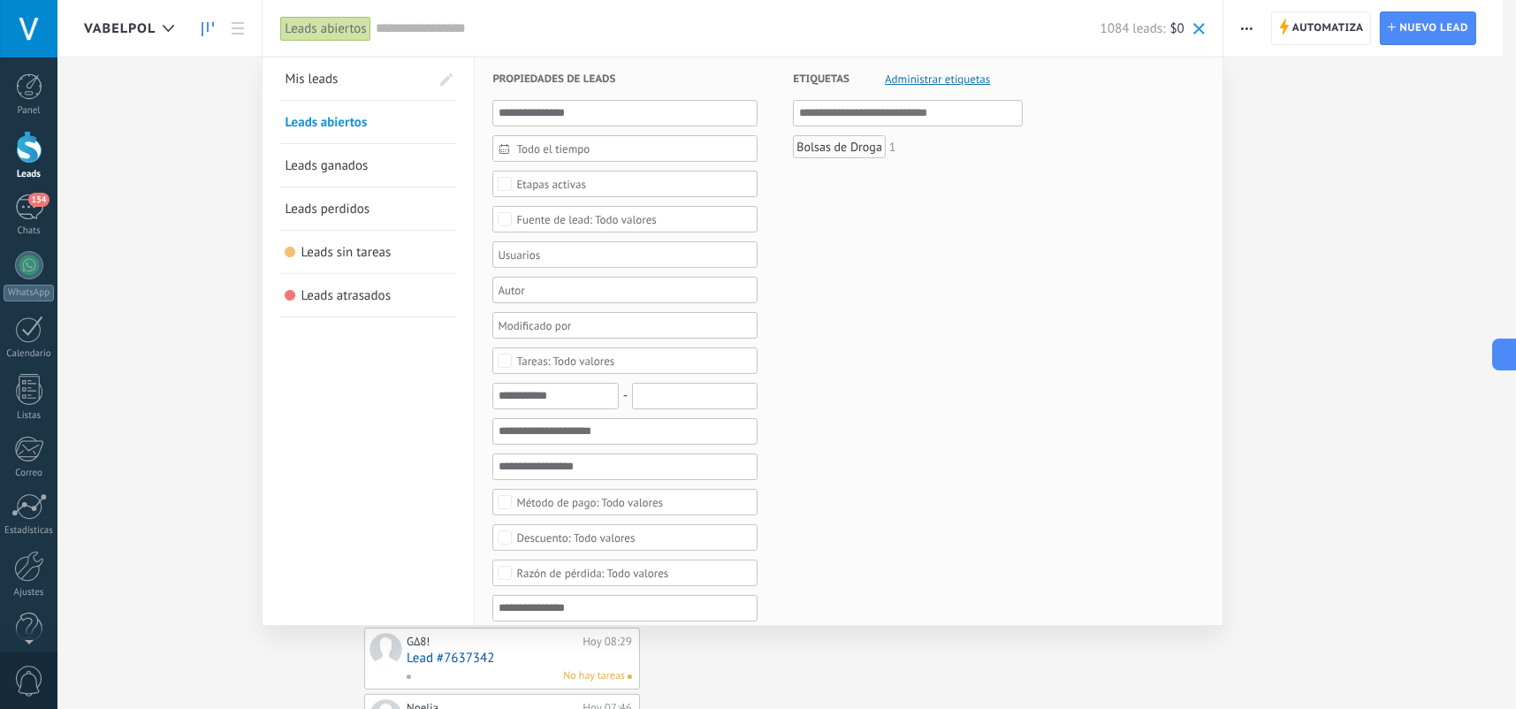
click at [449, 73] on span at bounding box center [446, 79] width 12 height 12
drag, startPoint x: 284, startPoint y: 73, endPoint x: 294, endPoint y: 80, distance: 13.3
click at [308, 77] on span "Mis leads" at bounding box center [317, 79] width 53 height 17
click at [288, 76] on span at bounding box center [279, 78] width 27 height 42
click at [283, 75] on span at bounding box center [282, 79] width 4 height 15
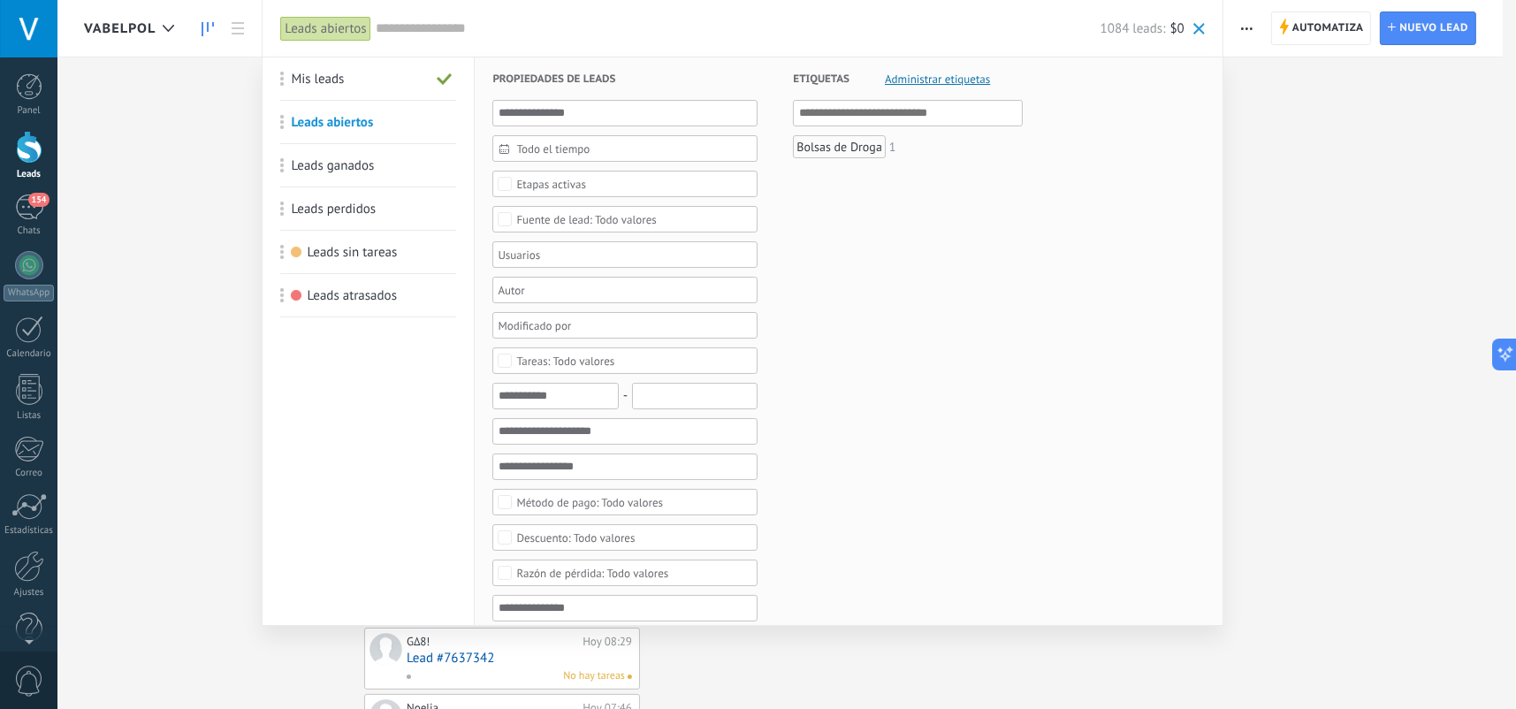
click at [555, 182] on div "Etapas activas" at bounding box center [551, 184] width 70 height 13
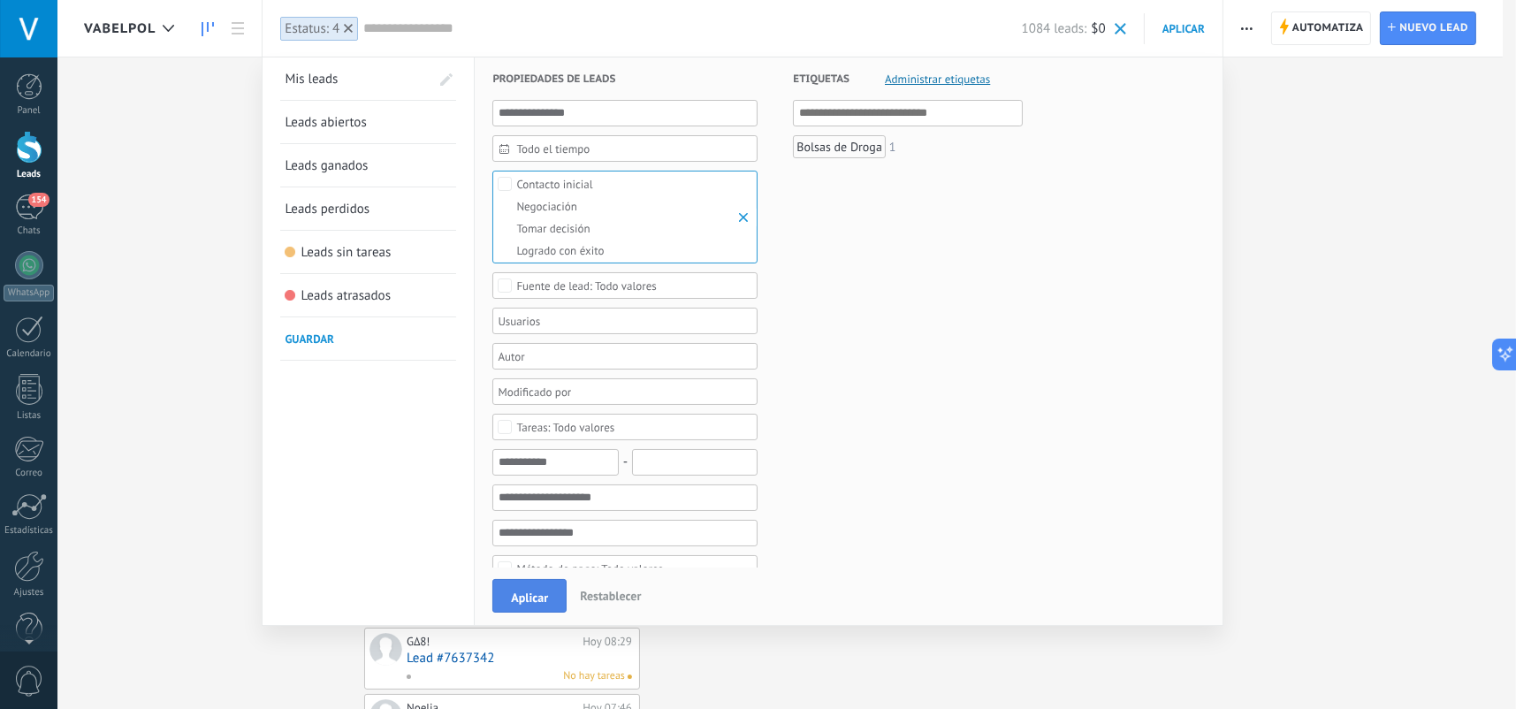
click at [534, 588] on button "Aplicar" at bounding box center [530, 596] width 74 height 34
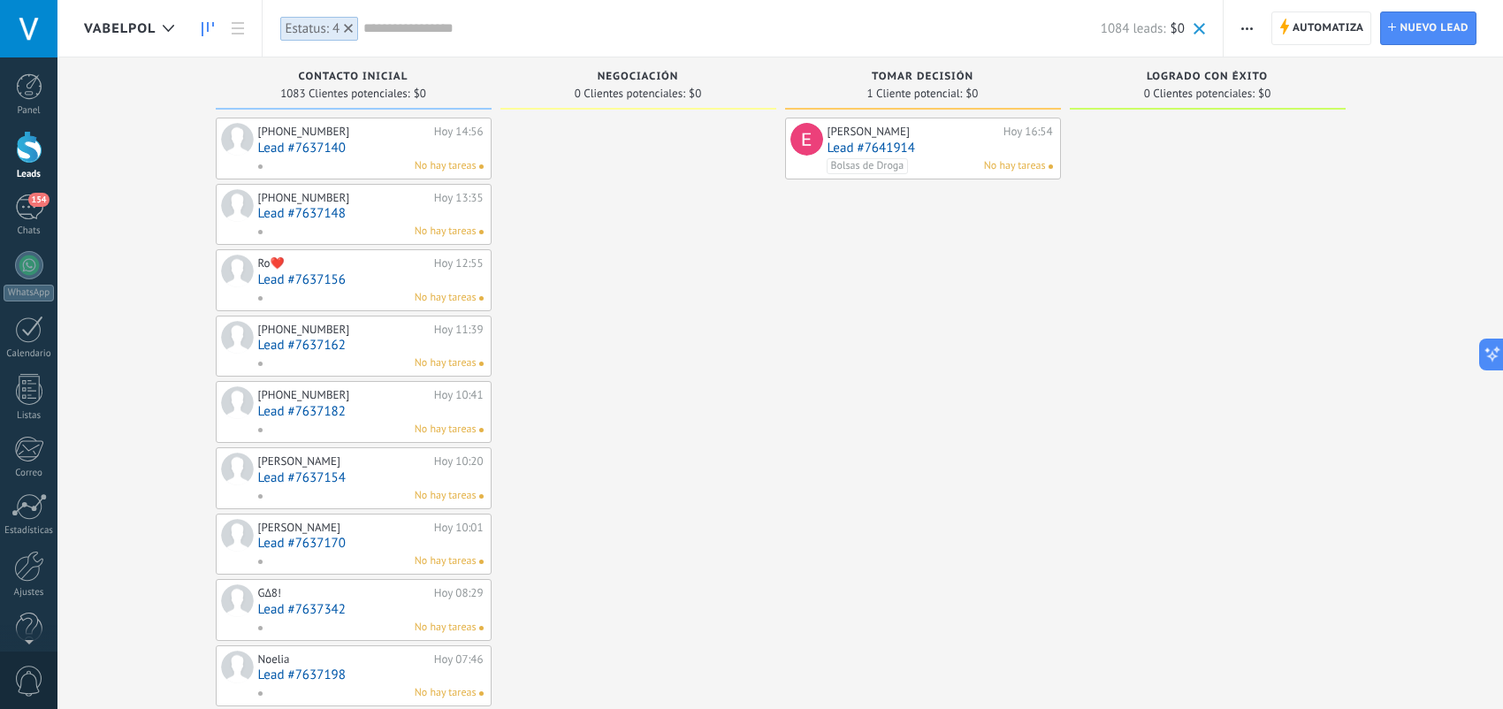
click at [350, 27] on icon at bounding box center [348, 28] width 9 height 9
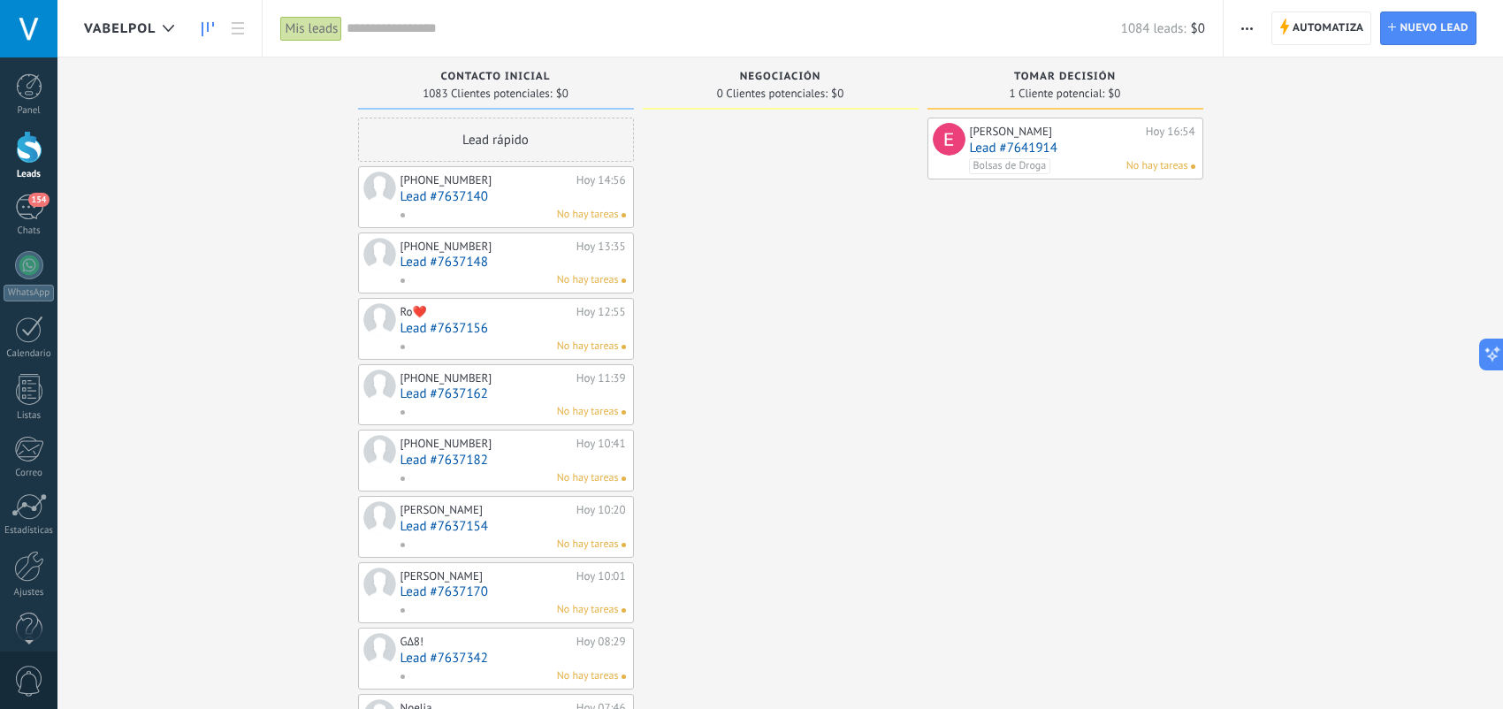
click at [317, 26] on div "Mis leads" at bounding box center [311, 29] width 62 height 26
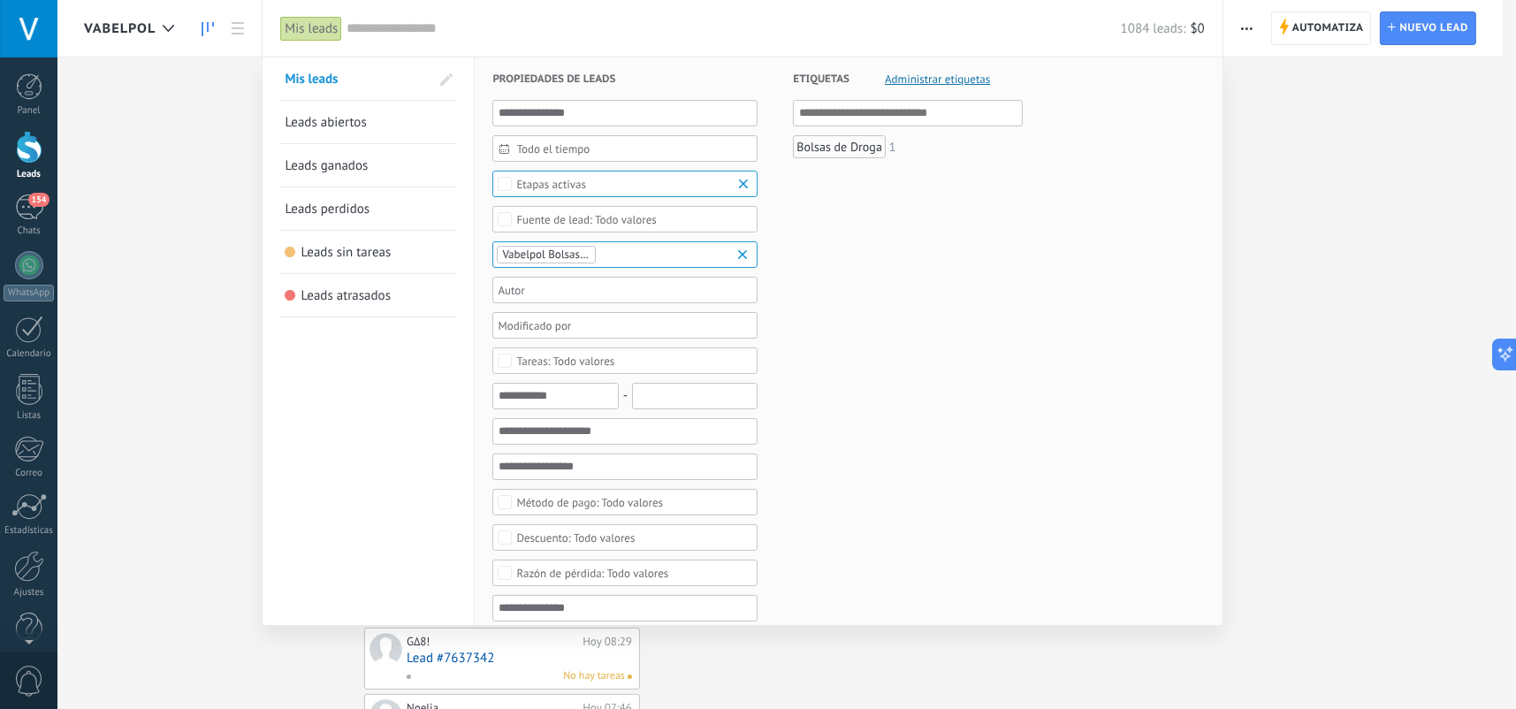
click at [382, 118] on link "Leads abiertos" at bounding box center [368, 122] width 167 height 42
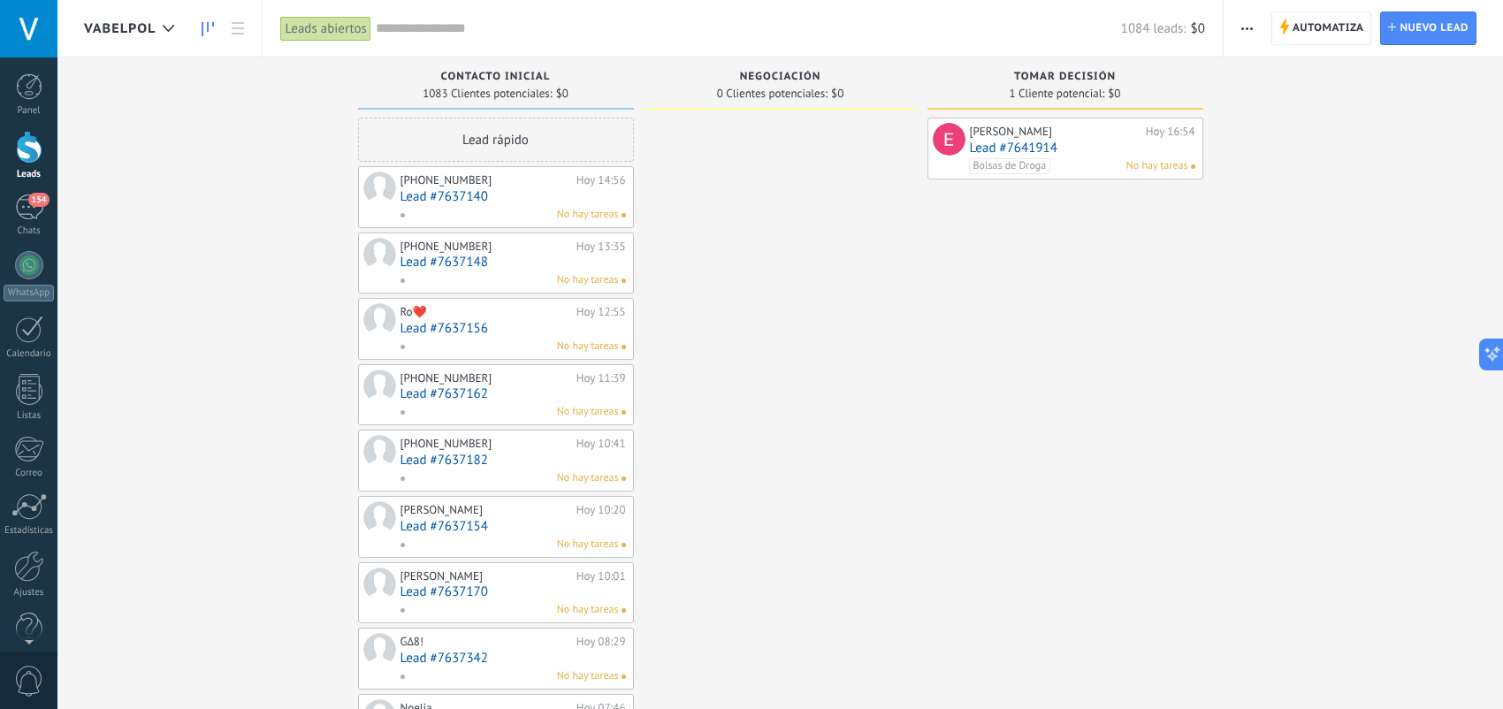
click at [346, 27] on div "Leads abiertos" at bounding box center [325, 29] width 90 height 26
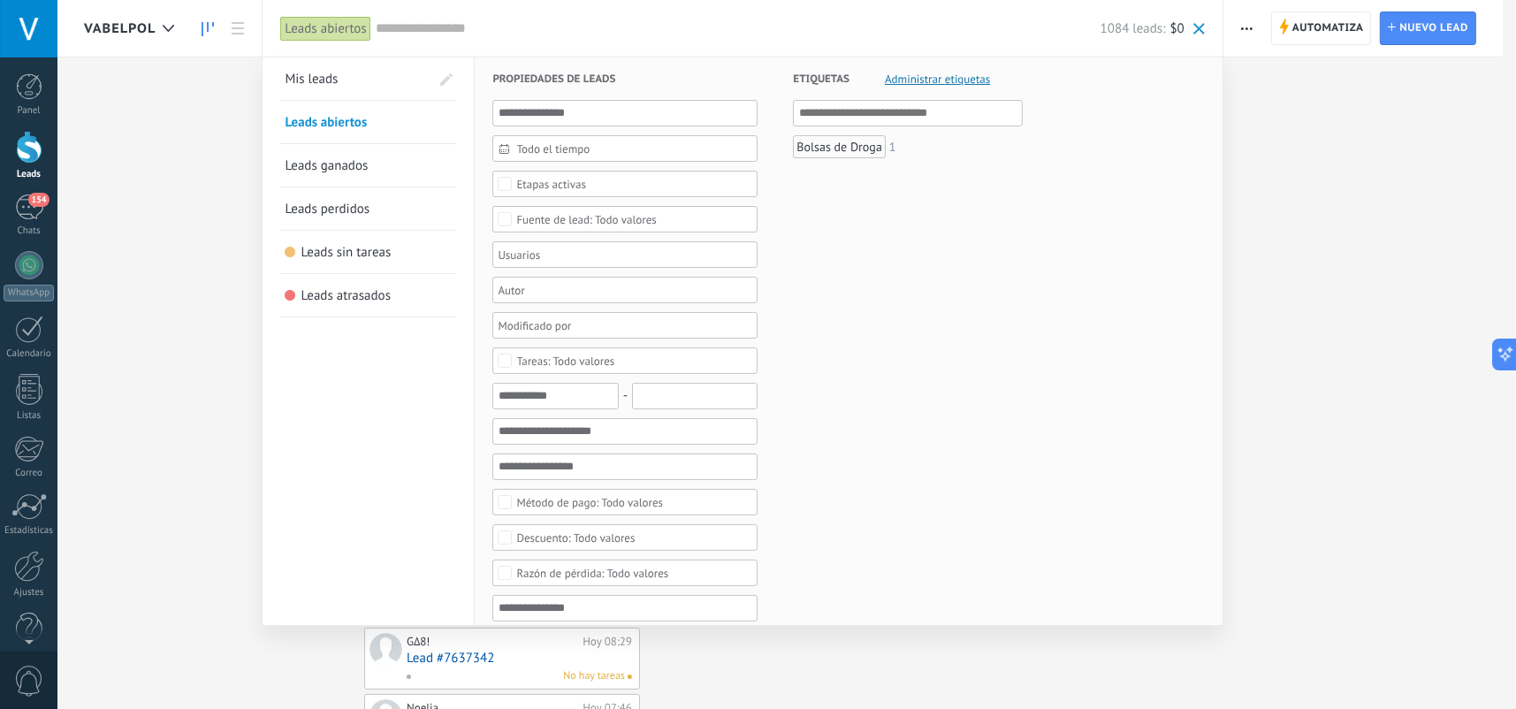
click at [354, 73] on link "Mis leads" at bounding box center [357, 78] width 145 height 42
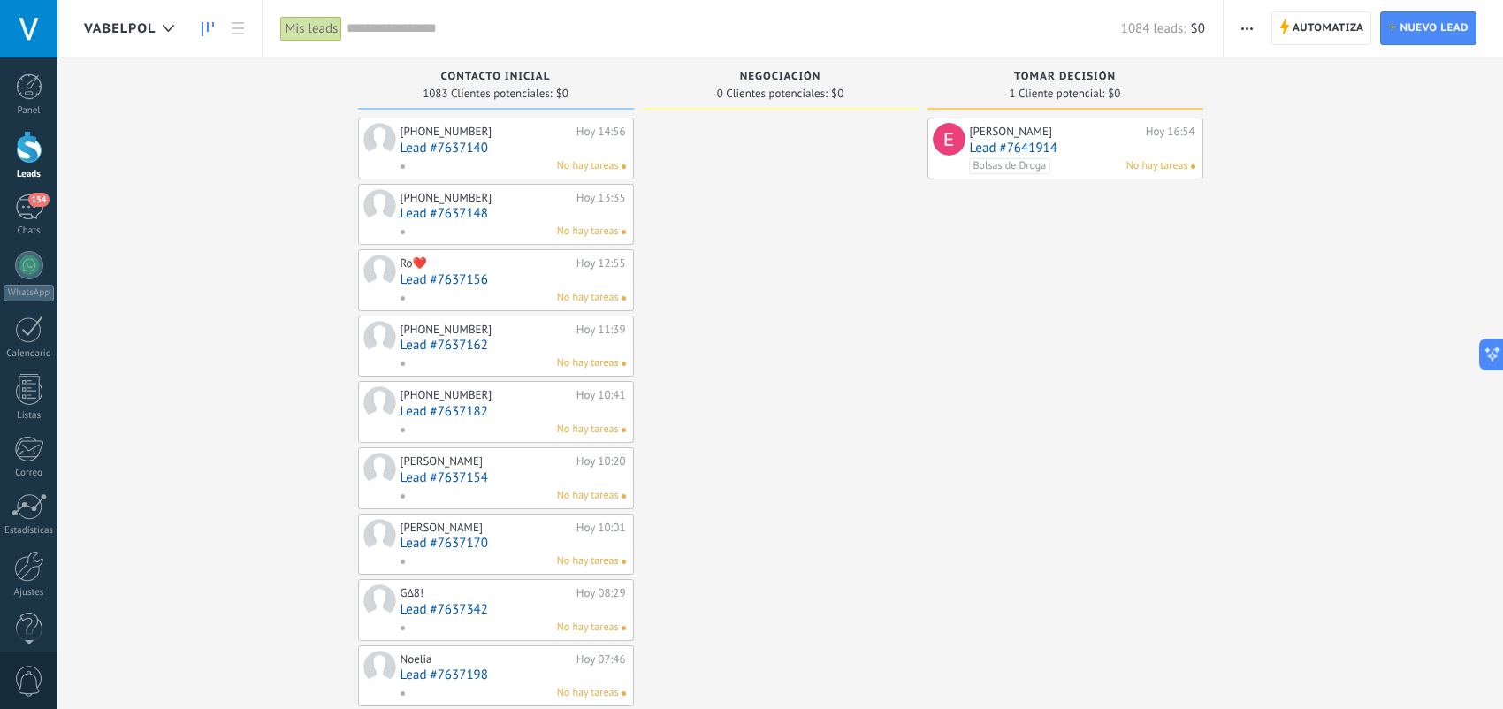
click at [332, 34] on div "Mis leads" at bounding box center [311, 29] width 62 height 26
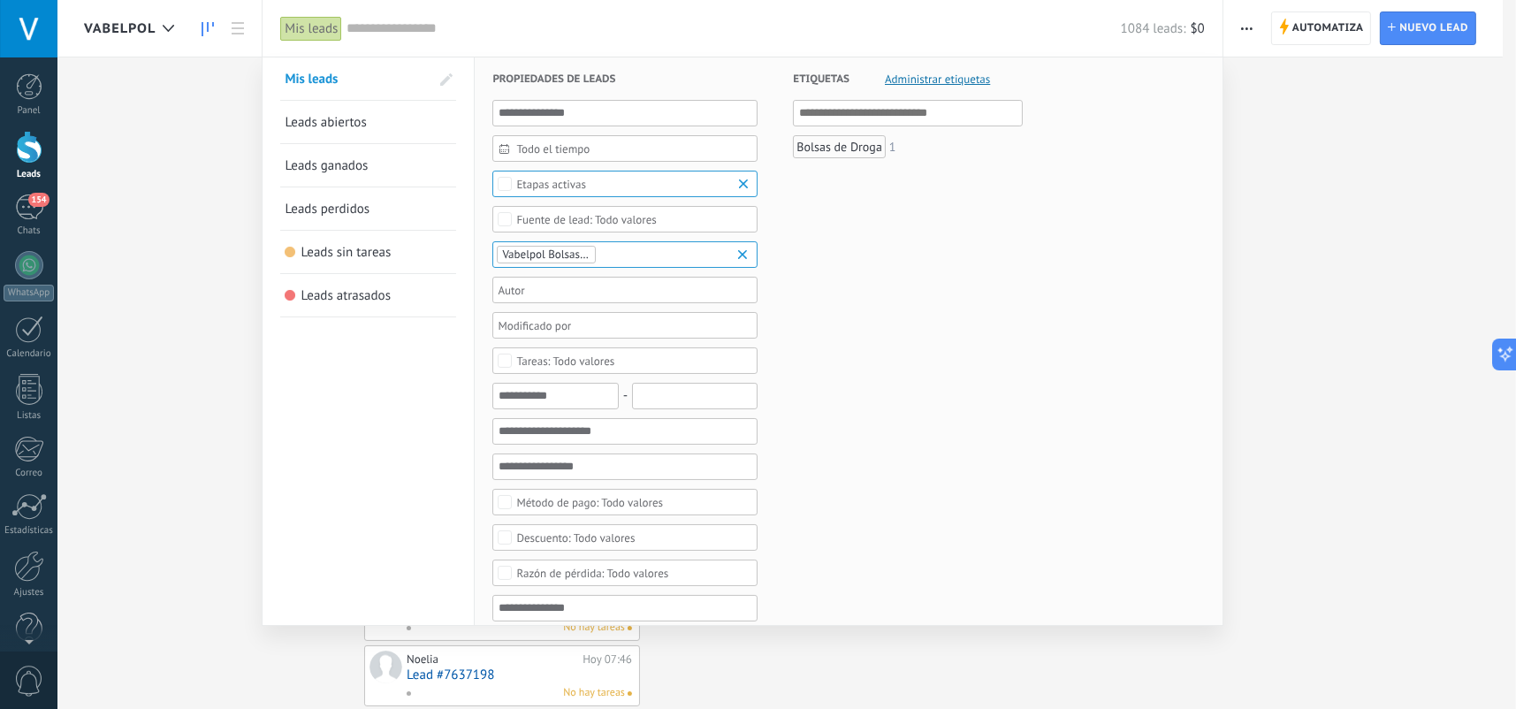
click at [440, 80] on span at bounding box center [446, 79] width 12 height 12
click at [349, 76] on link "Mis leads" at bounding box center [357, 78] width 145 height 42
click at [560, 188] on div "Etapas activas" at bounding box center [551, 184] width 70 height 13
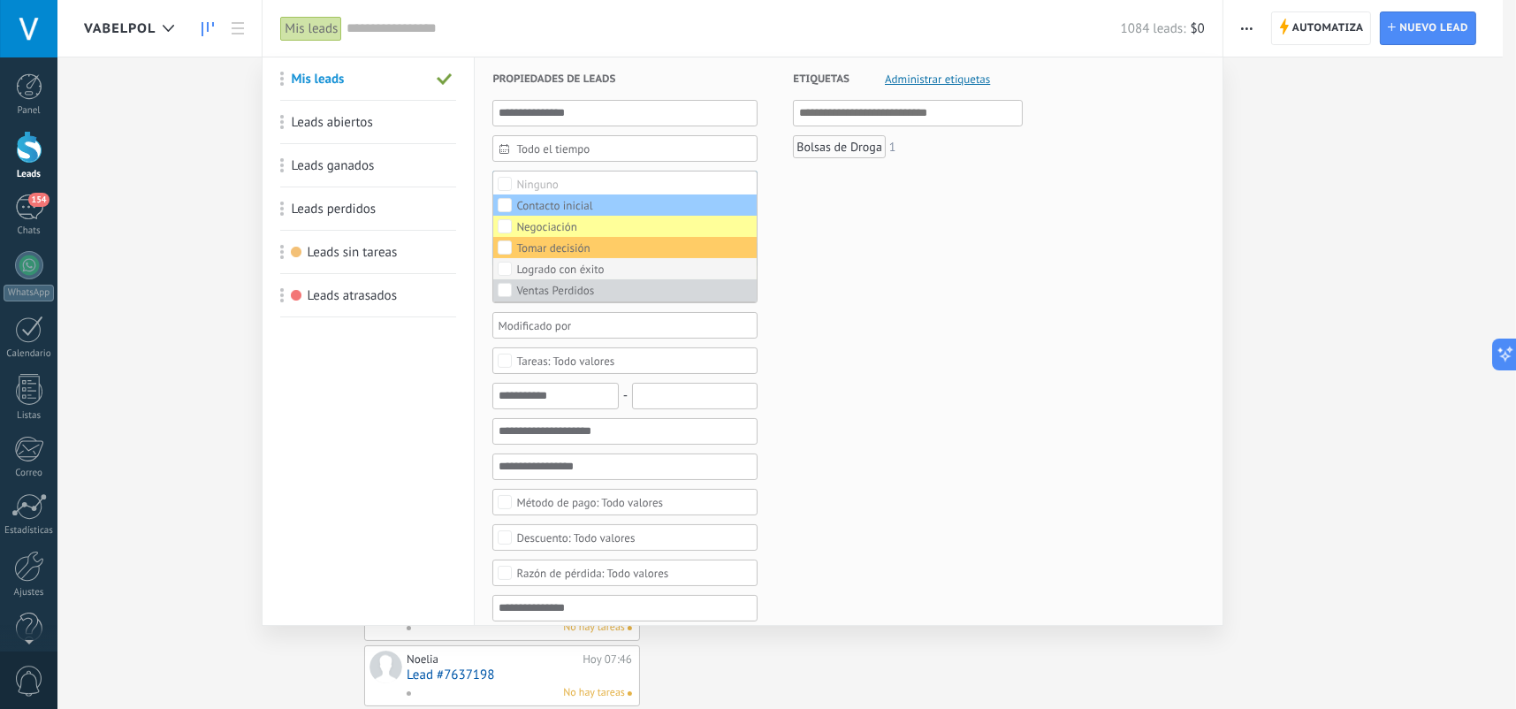
click at [552, 263] on div "Logrado con éxito" at bounding box center [560, 269] width 88 height 12
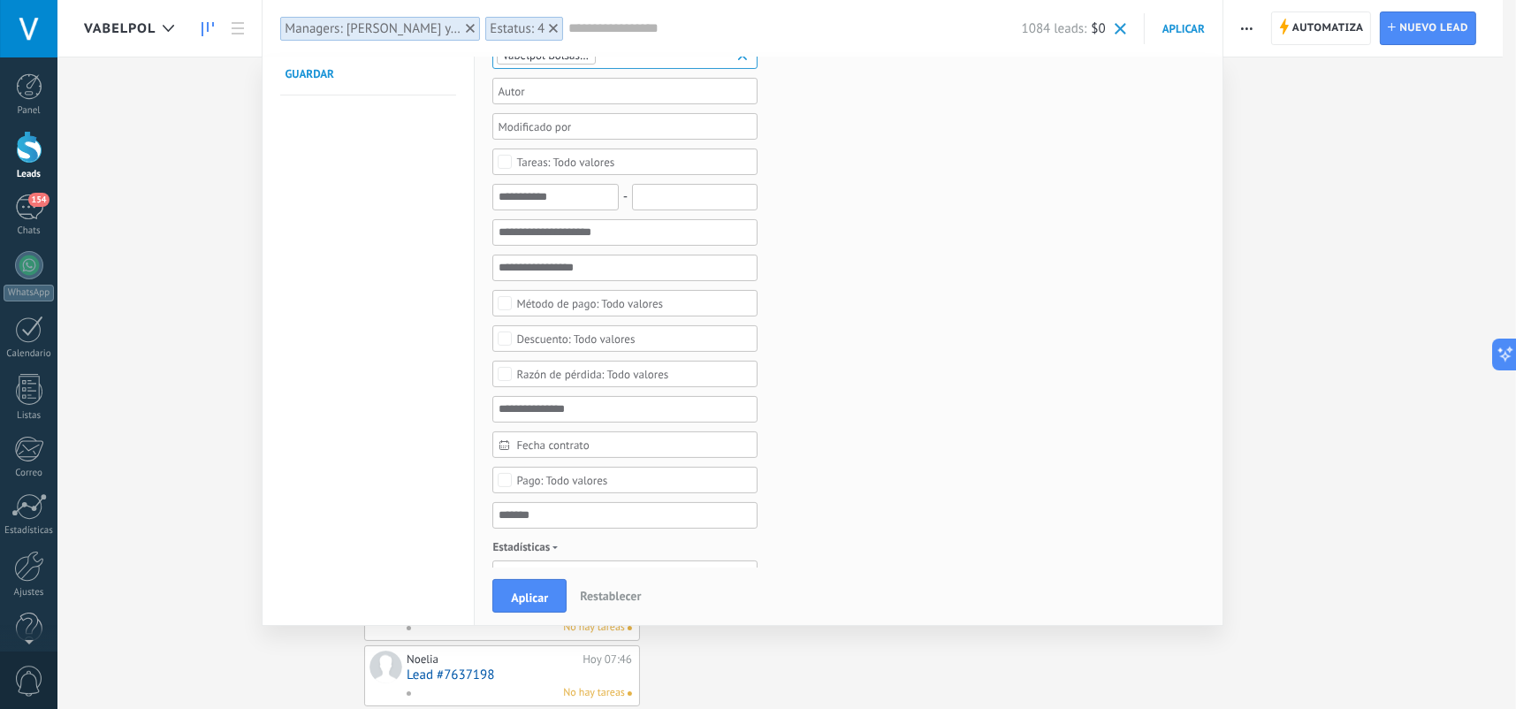
scroll to position [824, 0]
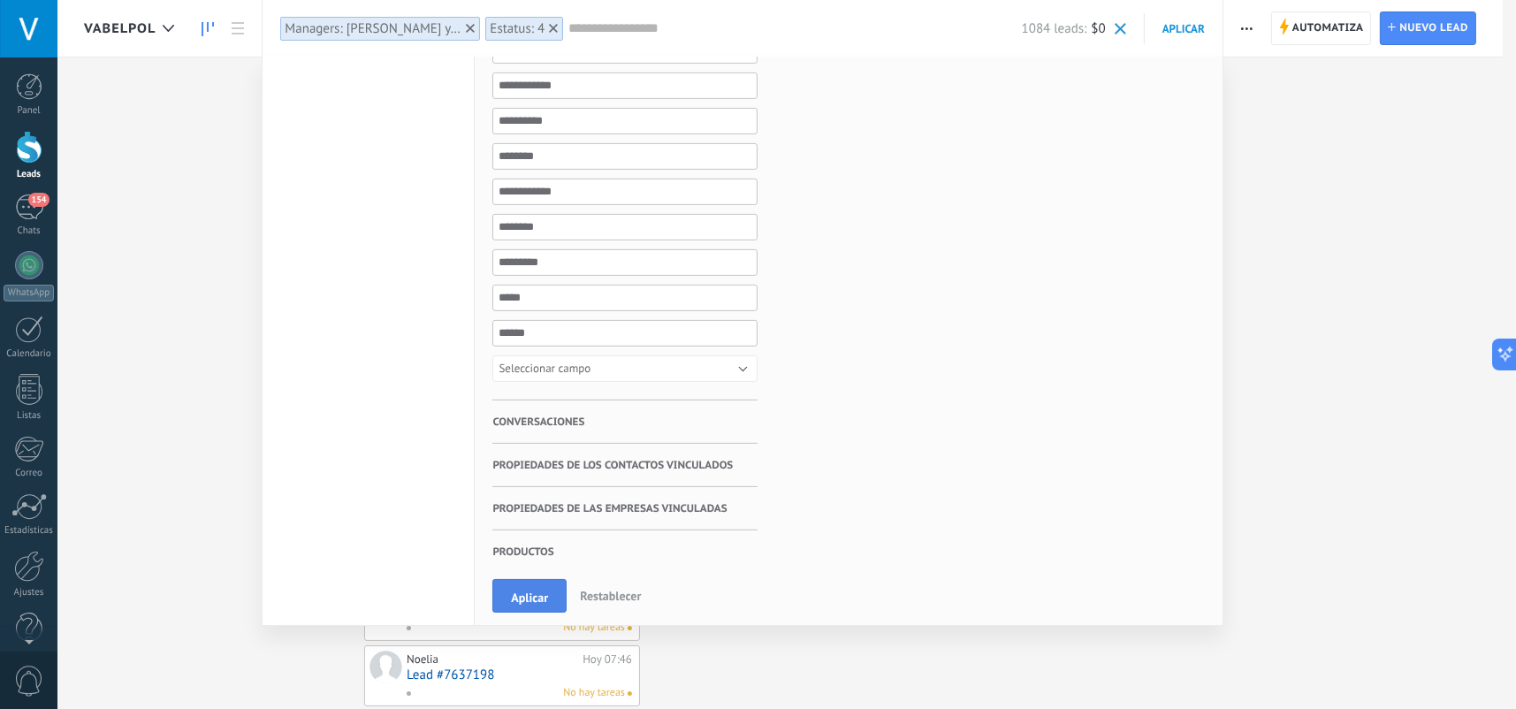
click at [545, 599] on span "Aplicar" at bounding box center [529, 598] width 37 height 12
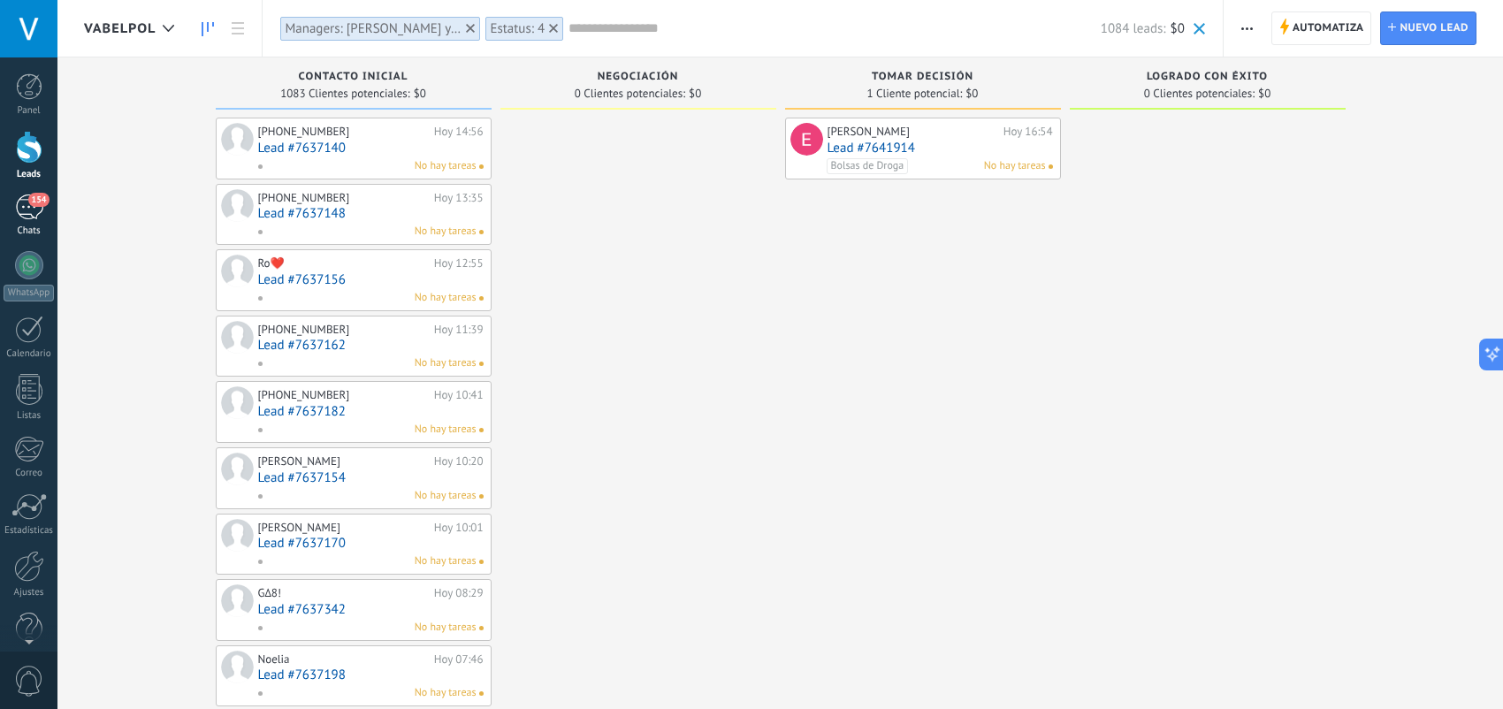
click at [24, 208] on div "154" at bounding box center [29, 208] width 28 height 26
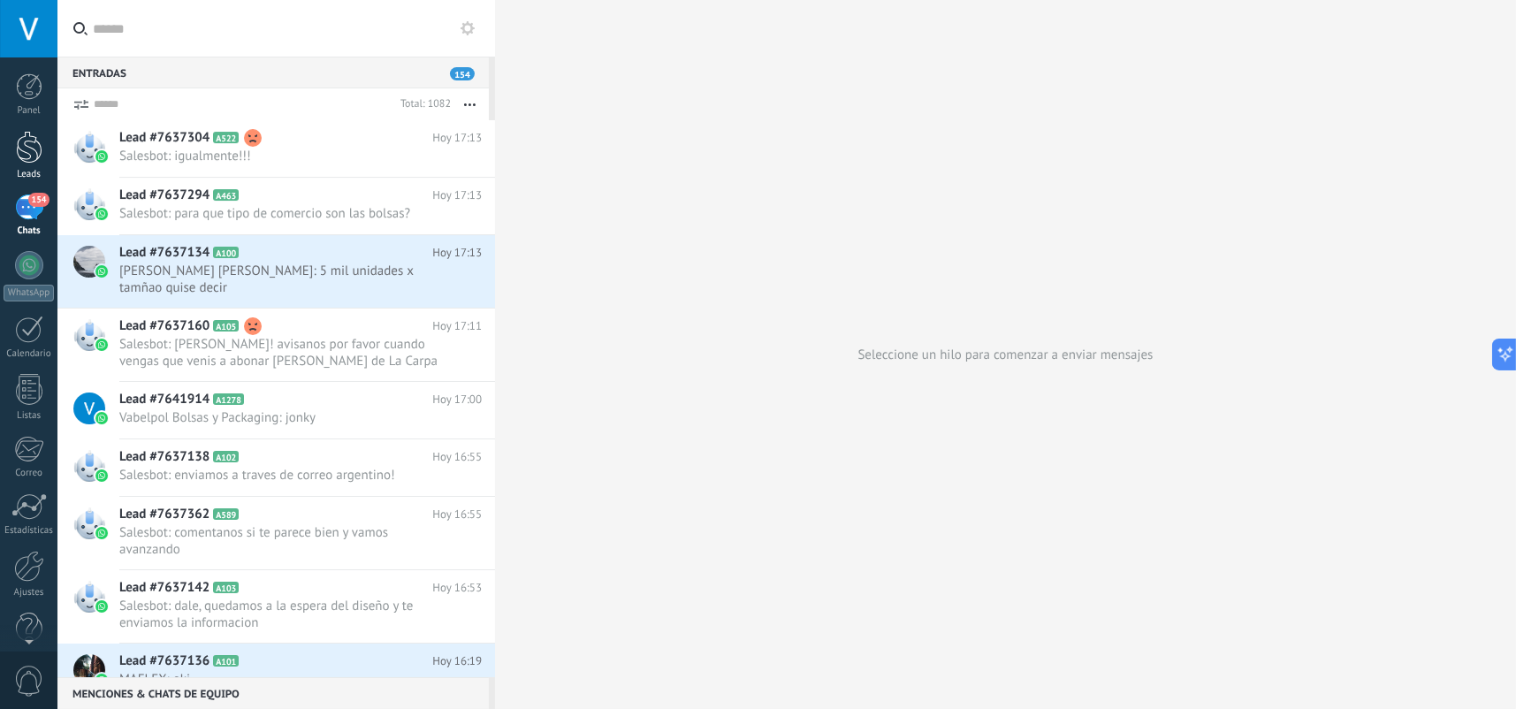
click at [27, 151] on div at bounding box center [29, 147] width 27 height 33
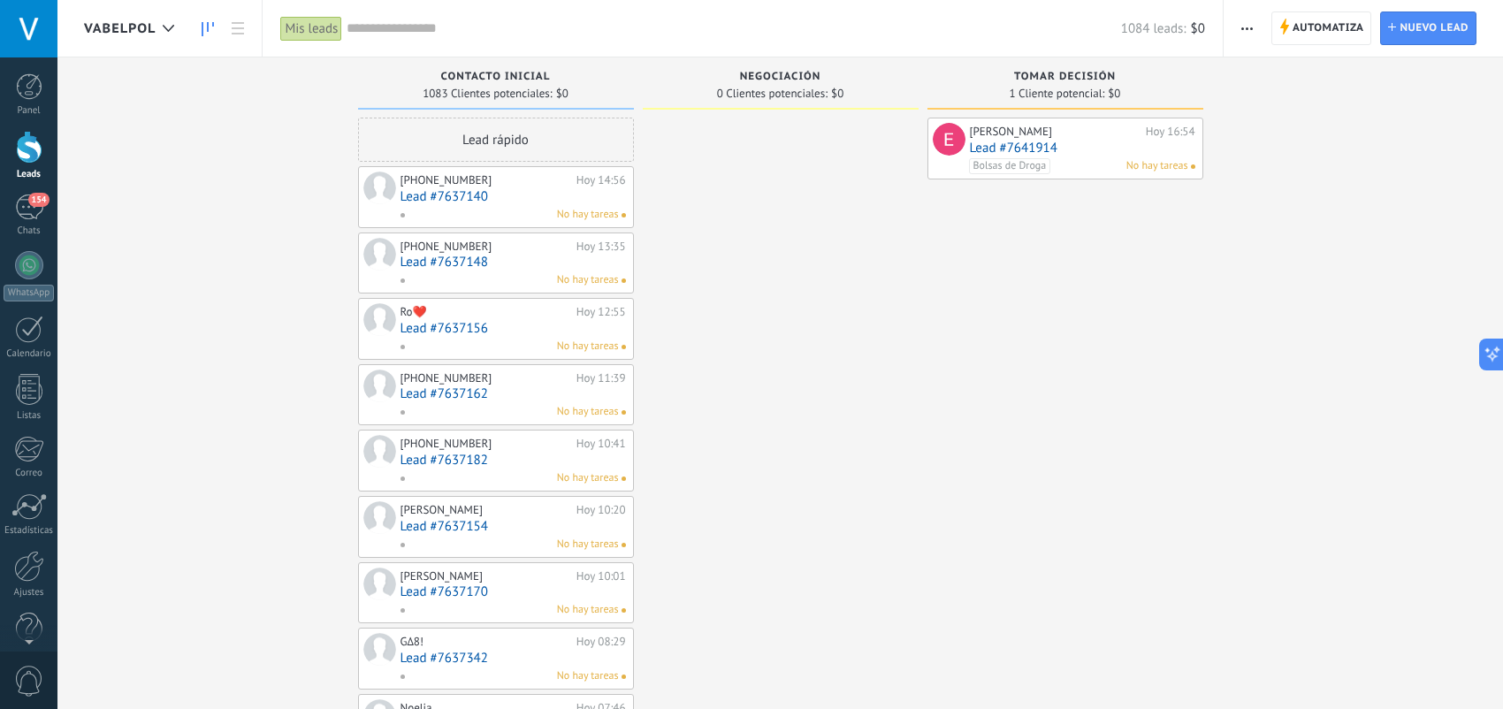
click at [297, 26] on div "Mis leads" at bounding box center [311, 29] width 62 height 26
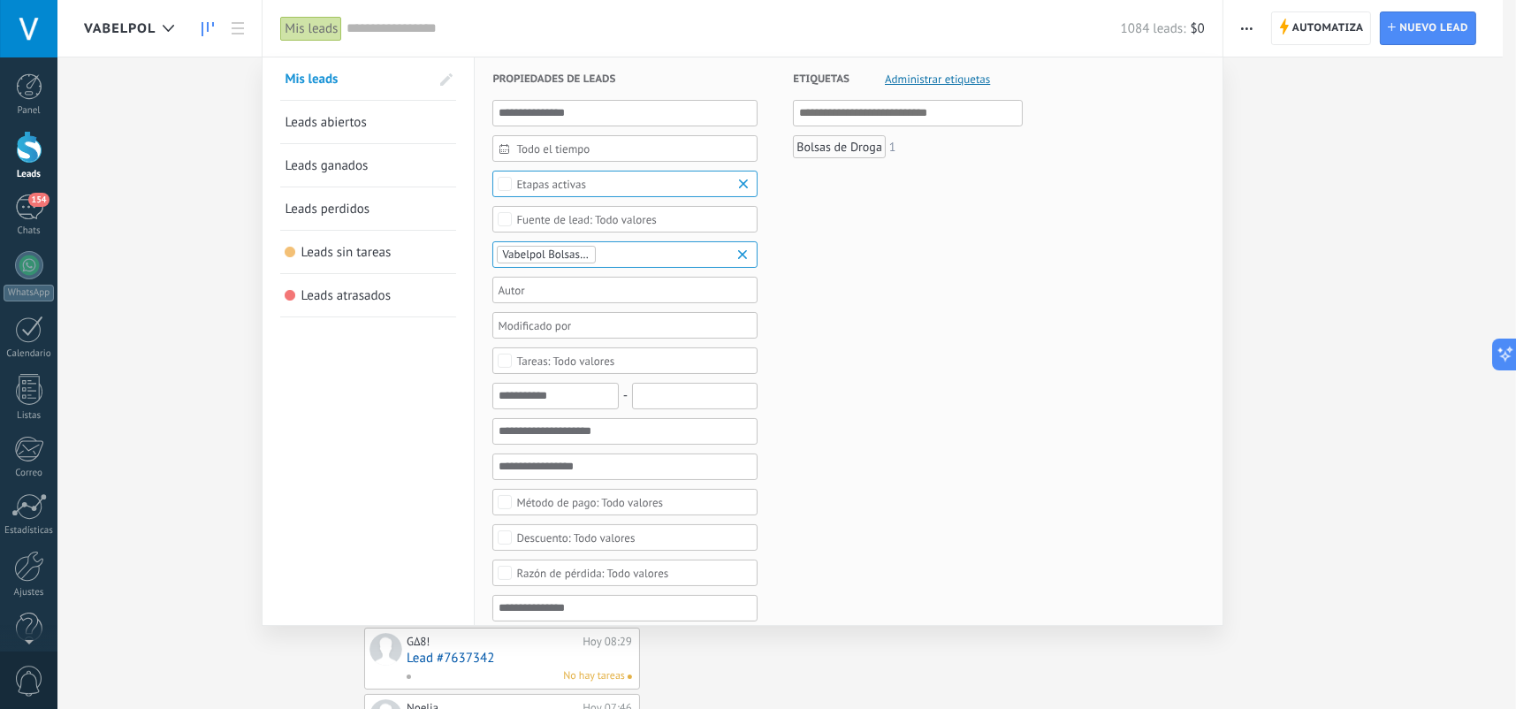
click at [442, 77] on span at bounding box center [446, 79] width 12 height 12
click at [597, 183] on span "Etapas activas" at bounding box center [625, 184] width 218 height 13
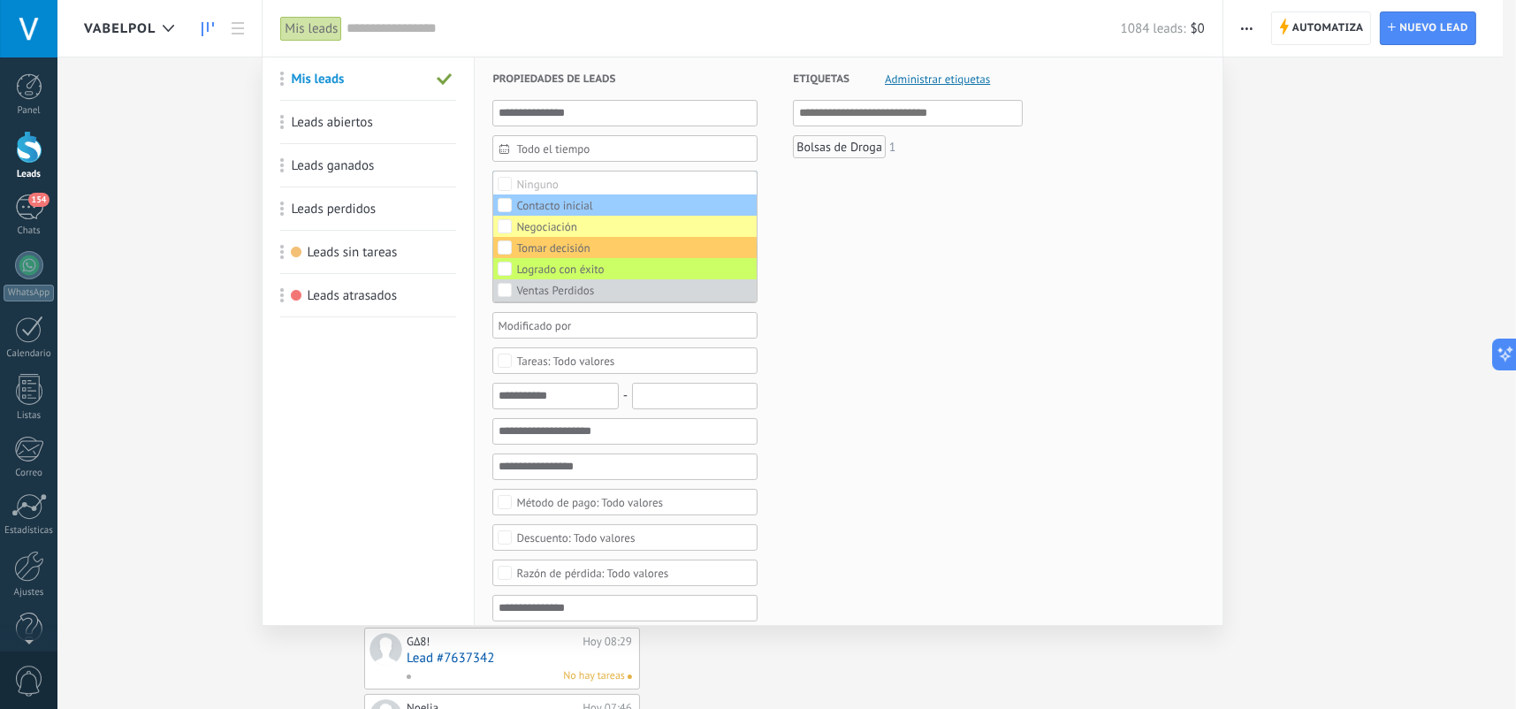
click at [958, 340] on div "Etiquetas Administrar etiquetas Y O Bolsas de Droga 1" at bounding box center [890, 700] width 265 height 1287
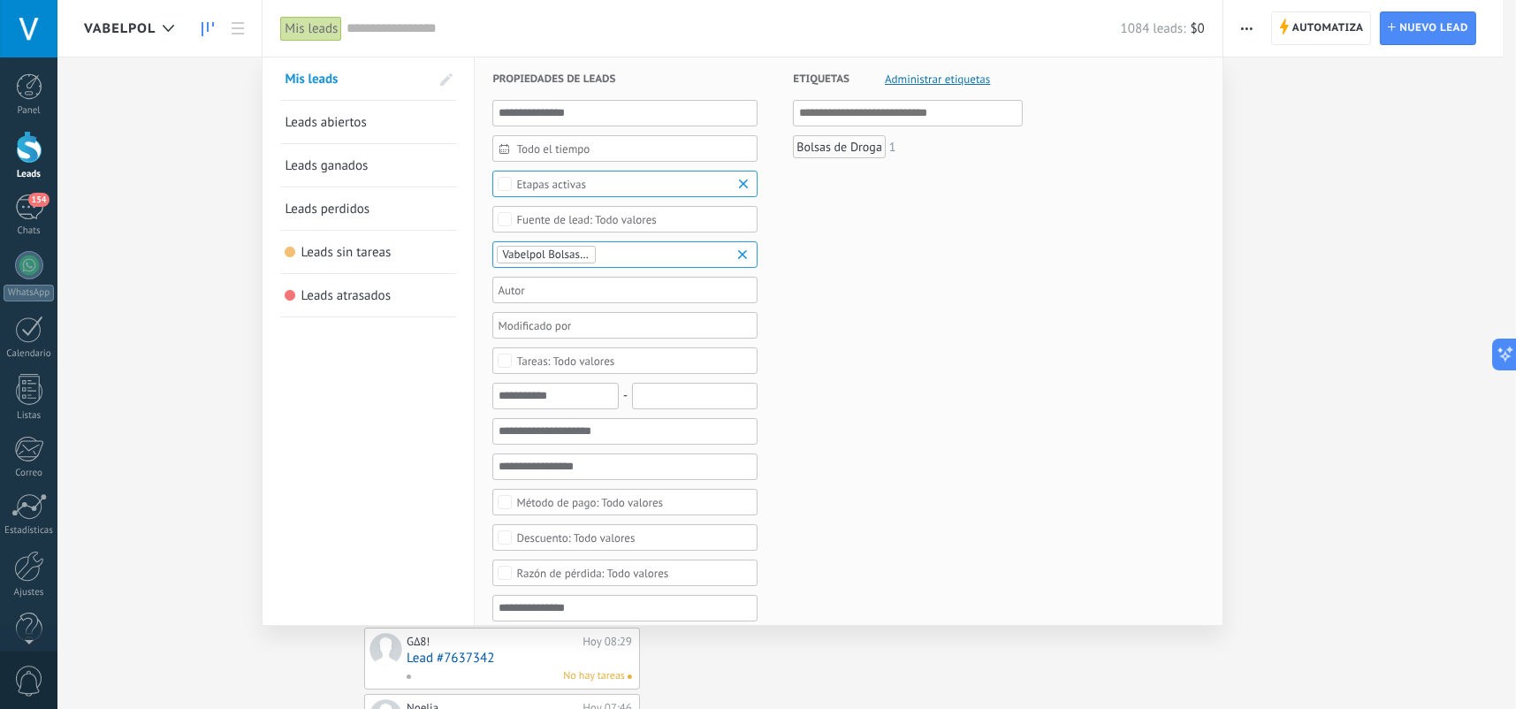
click at [445, 75] on span at bounding box center [446, 79] width 12 height 12
click at [446, 75] on span at bounding box center [445, 79] width 16 height 12
click at [440, 76] on span at bounding box center [446, 79] width 12 height 12
click at [398, 126] on link "Leads abiertos" at bounding box center [368, 122] width 167 height 42
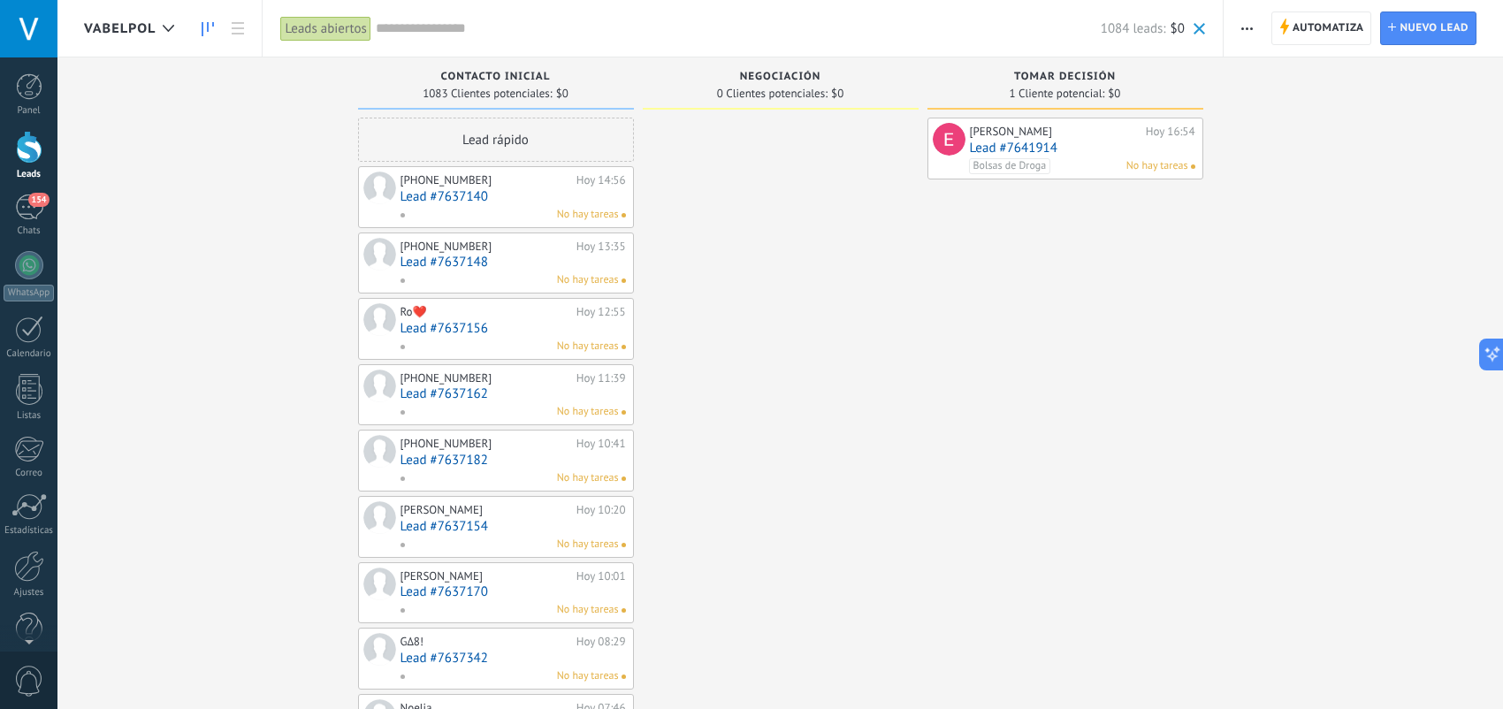
click at [346, 31] on div "Leads abiertos" at bounding box center [325, 29] width 90 height 26
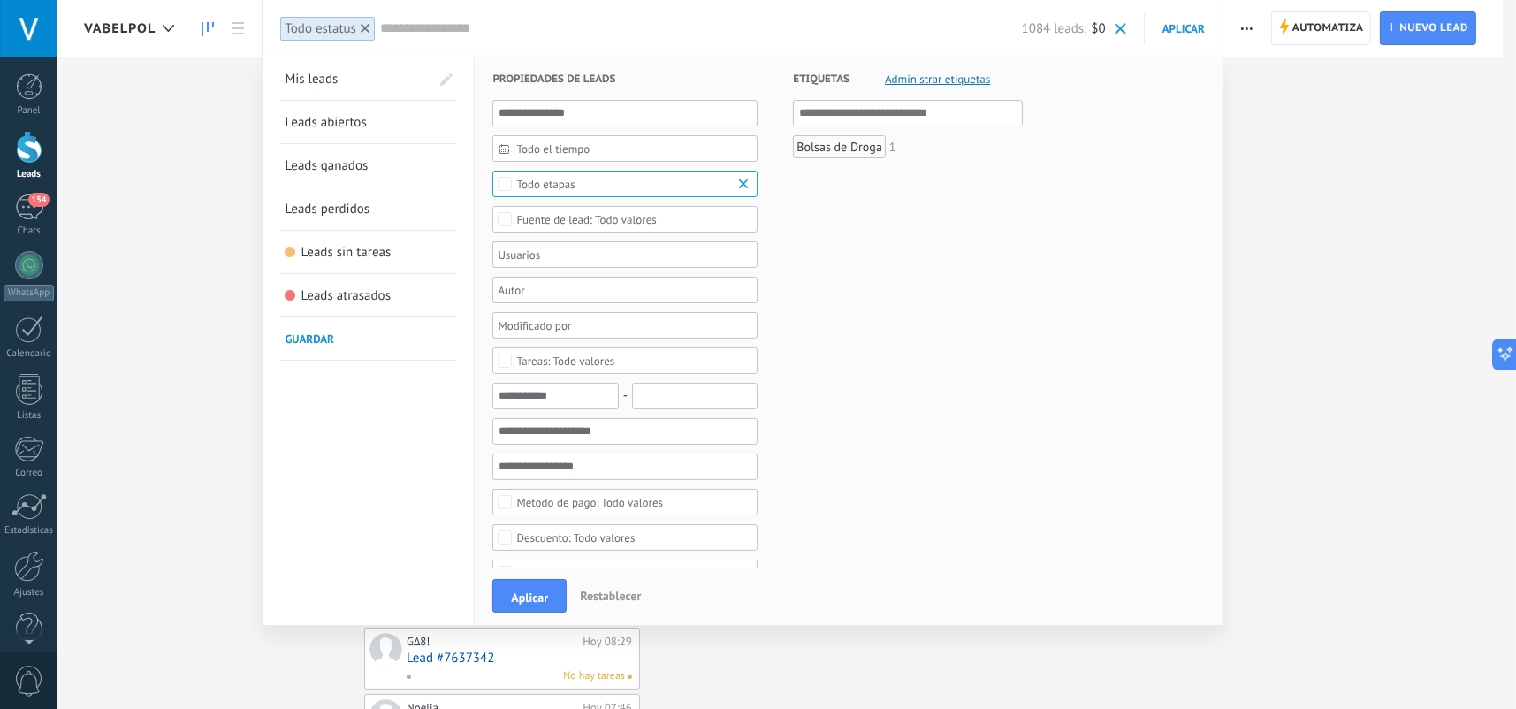
click at [384, 119] on link "Leads abiertos" at bounding box center [368, 122] width 167 height 42
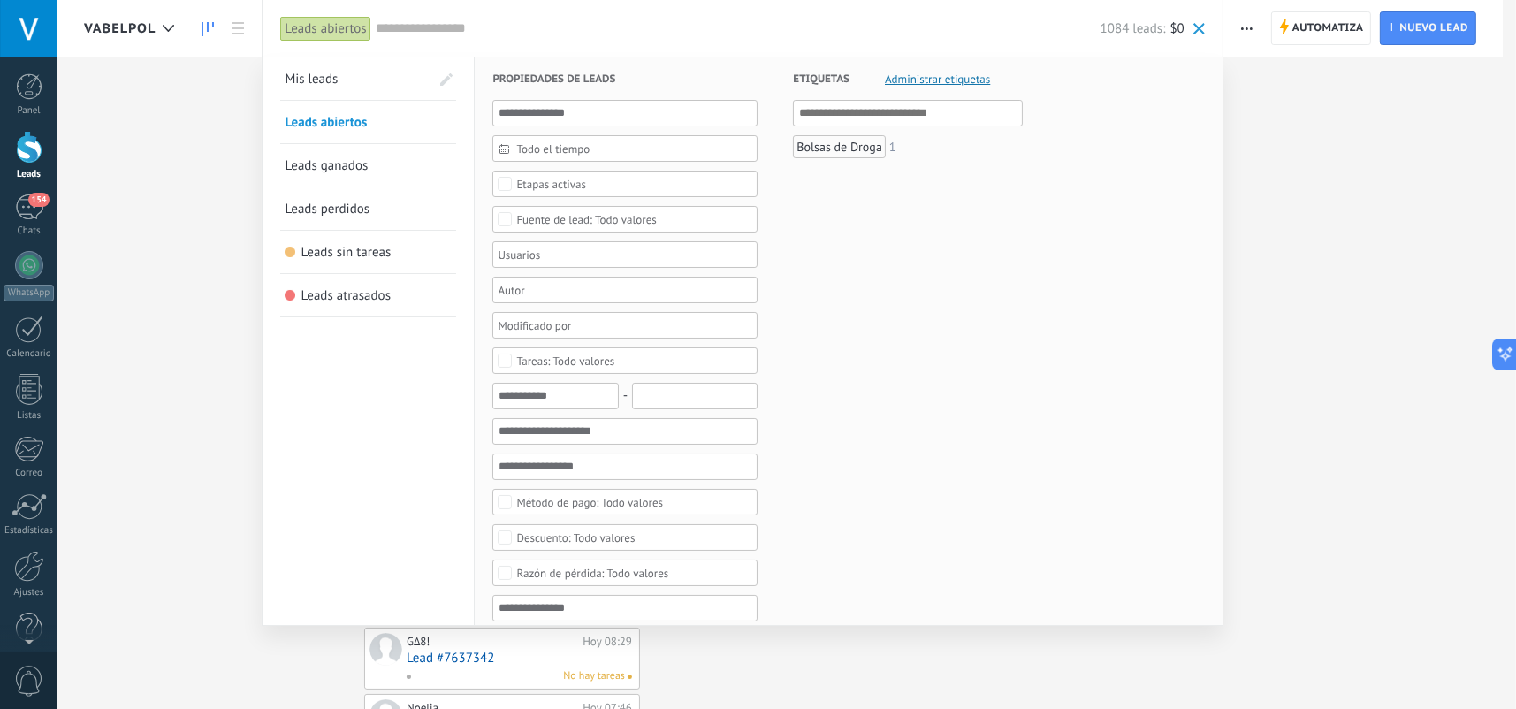
click at [601, 179] on span "Etapas activas" at bounding box center [625, 184] width 218 height 13
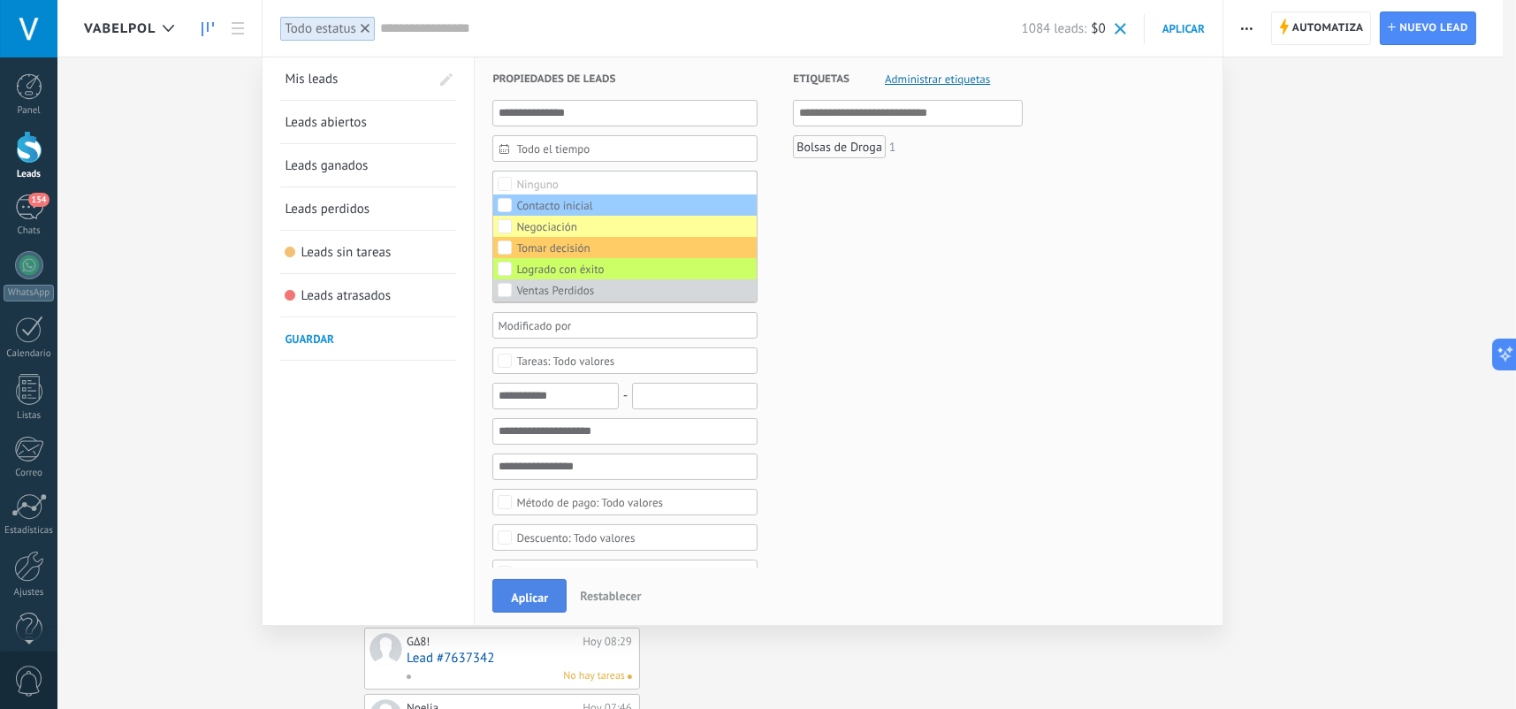
click at [537, 592] on span "Aplicar" at bounding box center [529, 598] width 37 height 12
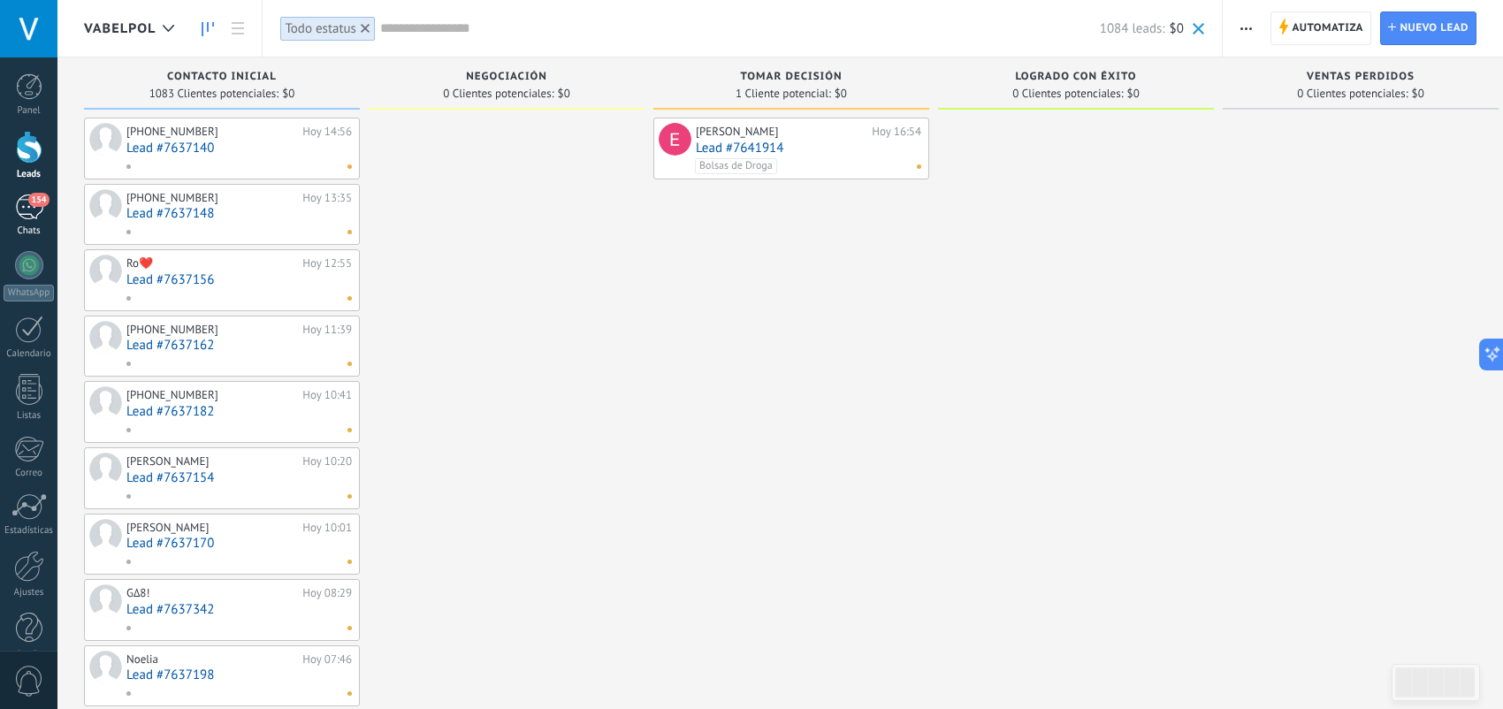
click at [35, 203] on span "154" at bounding box center [38, 200] width 20 height 14
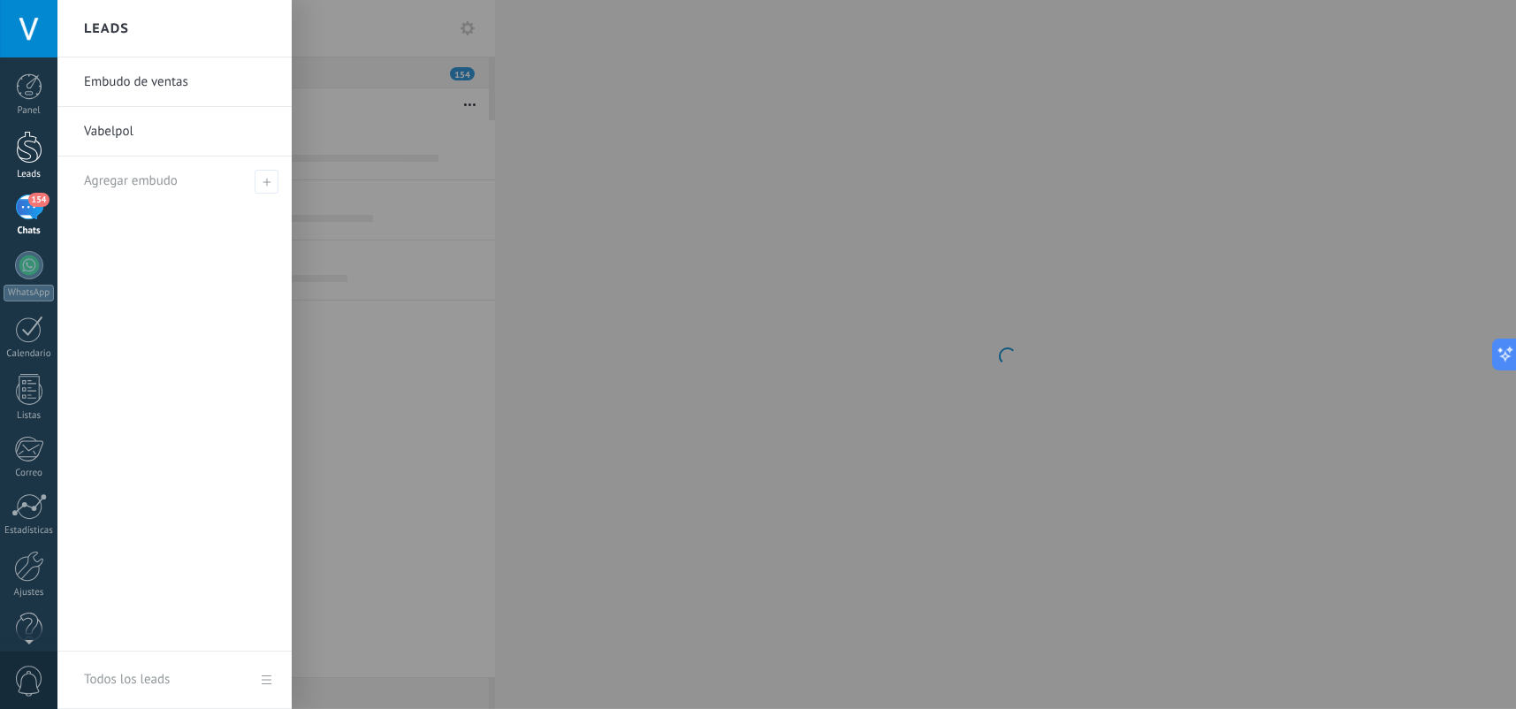
click at [36, 157] on div at bounding box center [29, 147] width 27 height 33
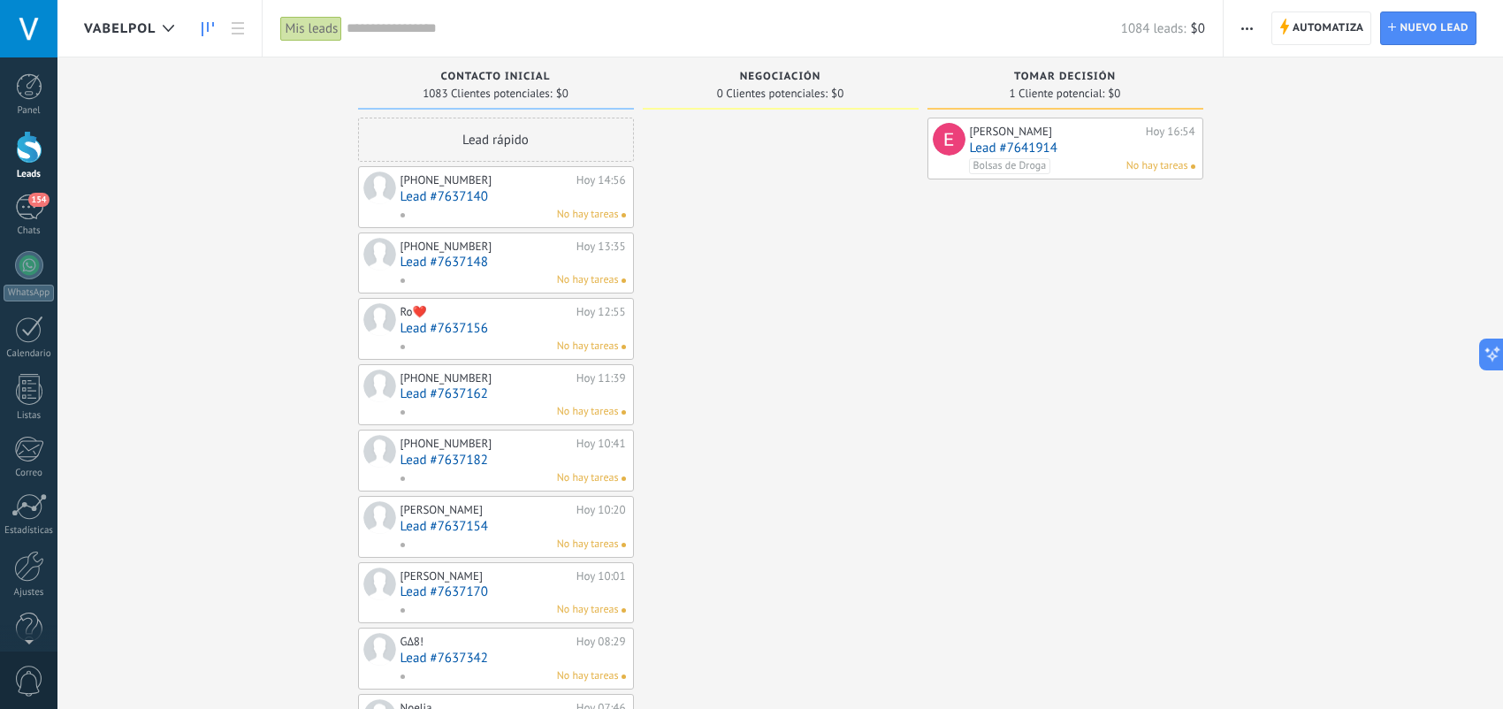
click at [1250, 27] on icon "button" at bounding box center [1246, 28] width 11 height 3
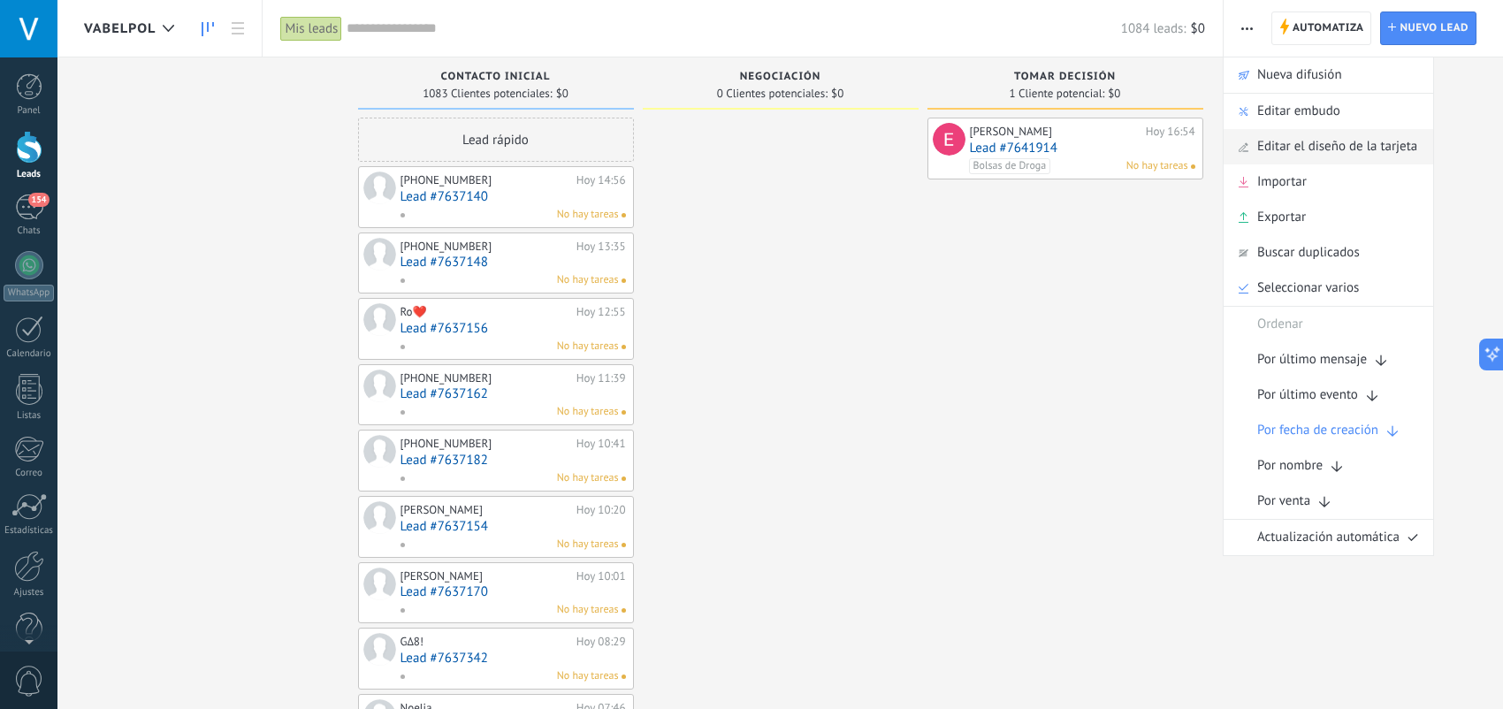
click at [1336, 144] on span "Editar el diseño de la tarjeta" at bounding box center [1337, 146] width 160 height 35
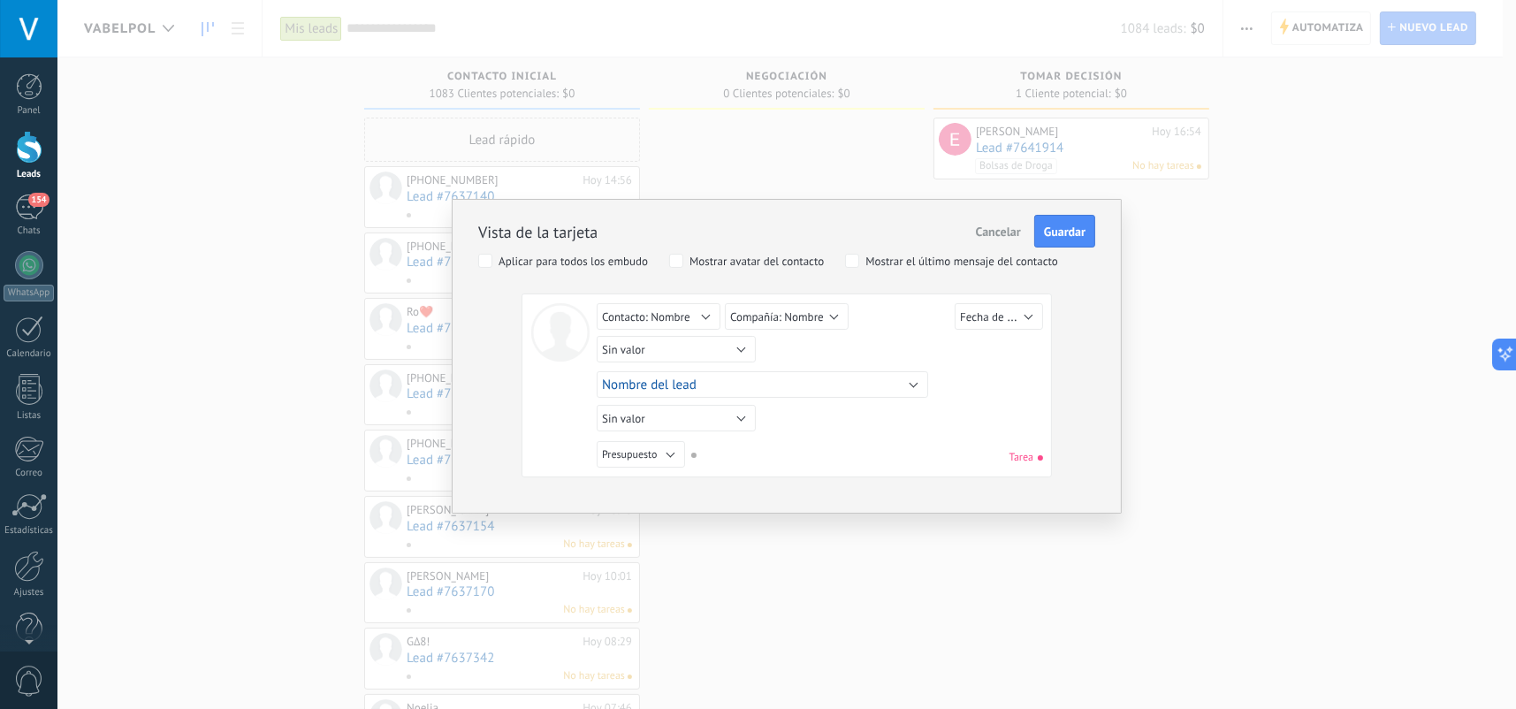
click at [1008, 225] on span "Cancelar" at bounding box center [998, 232] width 45 height 16
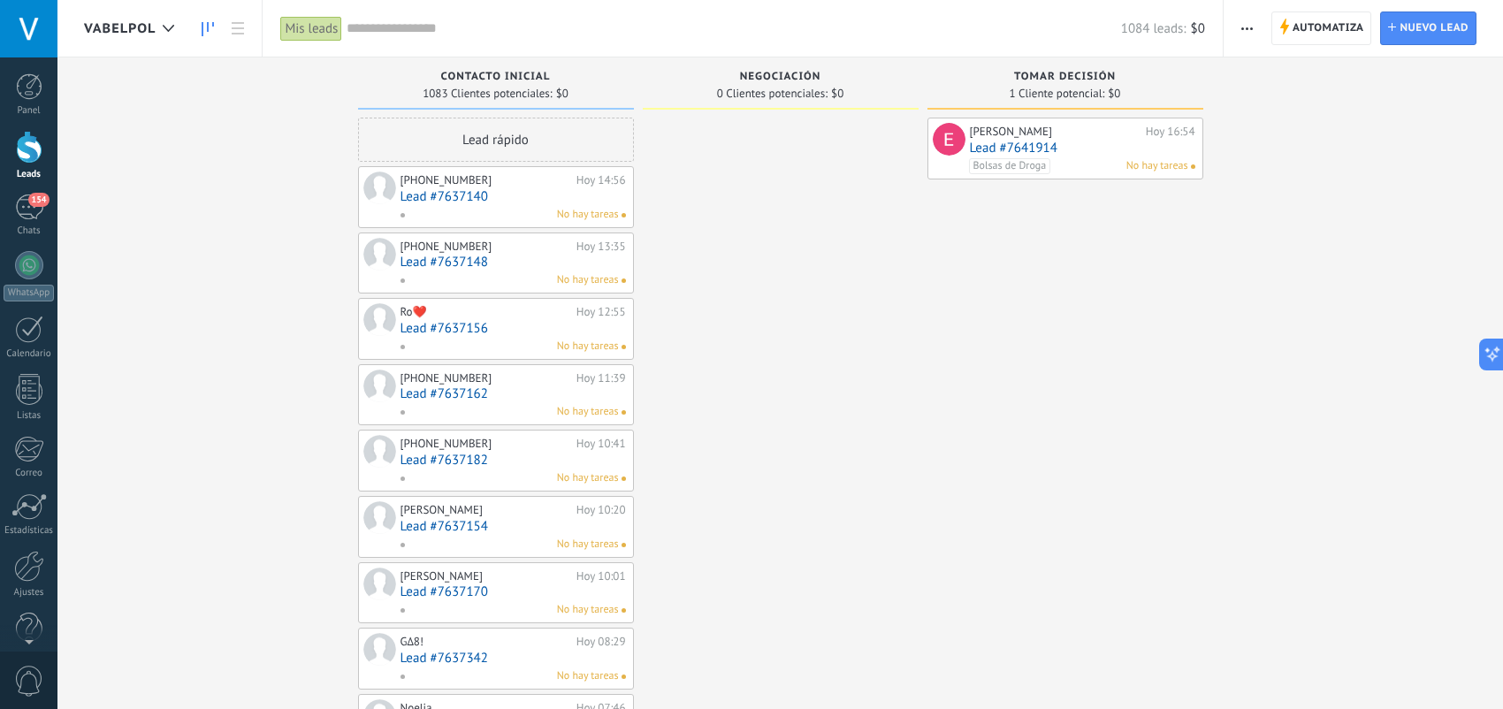
click at [1238, 21] on button "button" at bounding box center [1247, 28] width 26 height 34
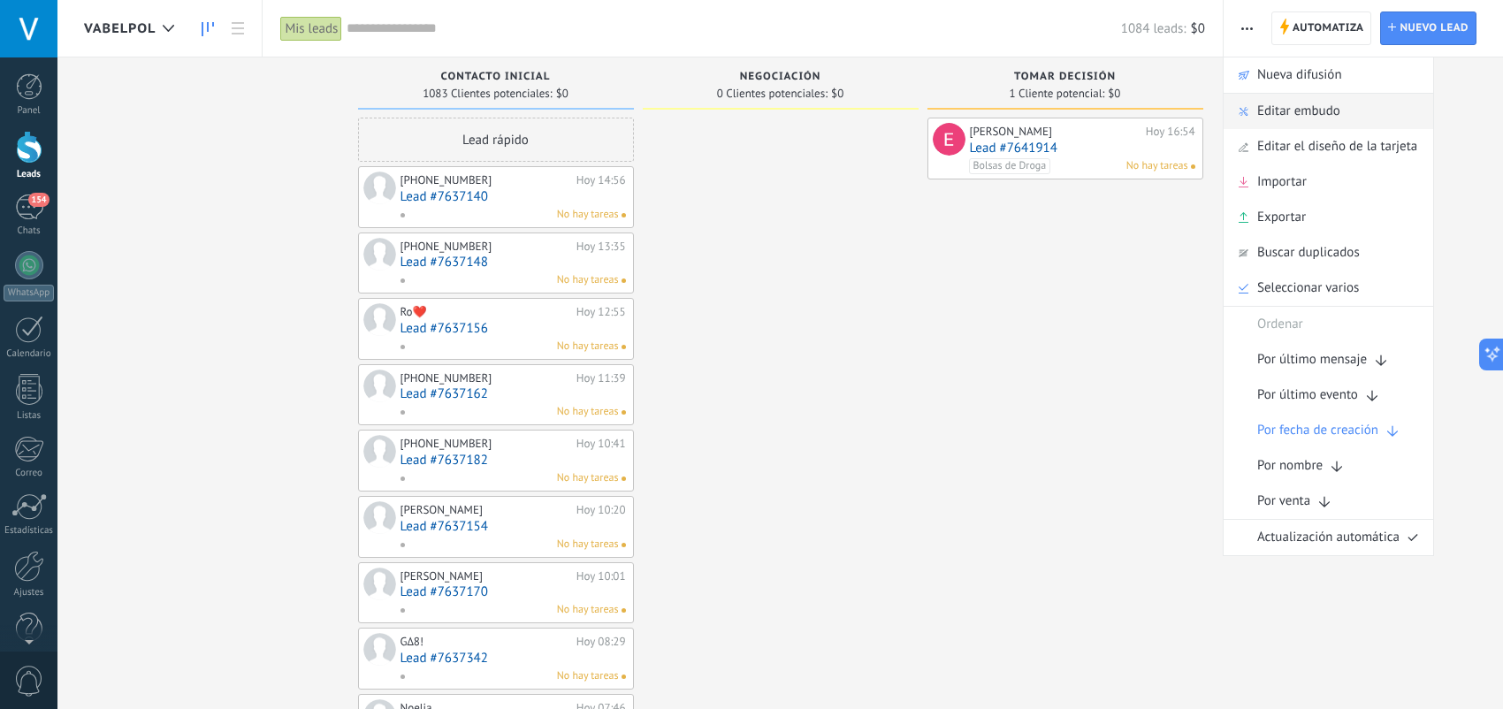
click at [1333, 111] on span "Editar embudo" at bounding box center [1298, 111] width 83 height 35
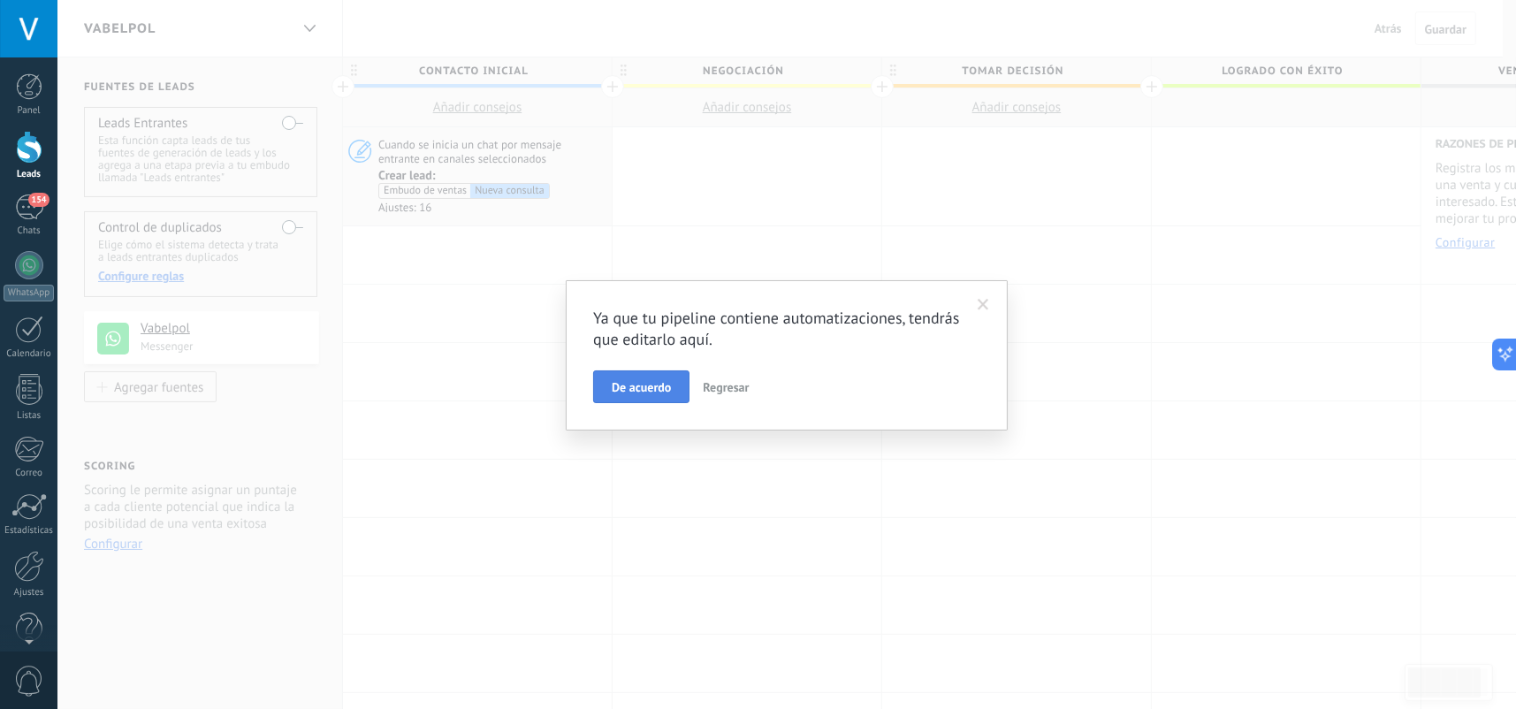
click at [676, 376] on button "De acuerdo" at bounding box center [641, 387] width 96 height 34
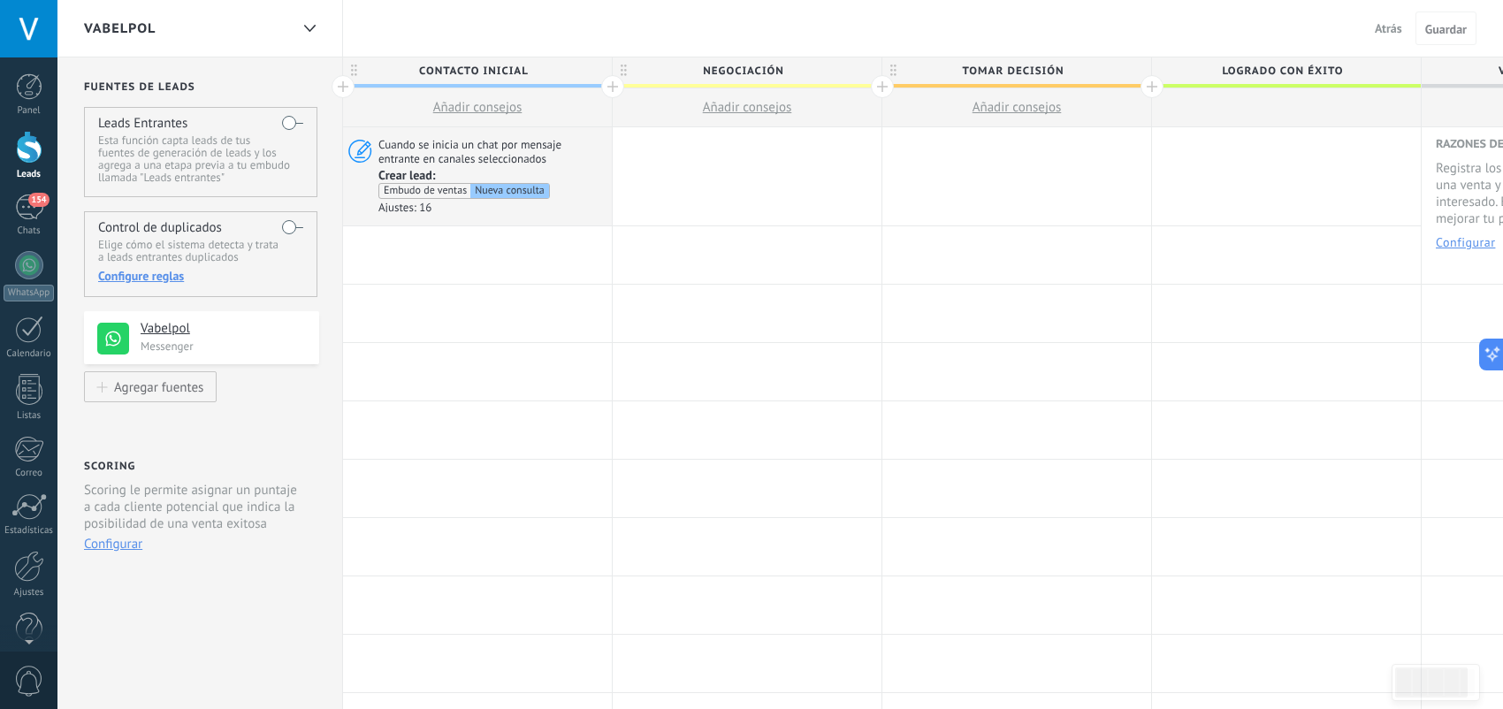
click at [1028, 71] on span "Tomar decisión" at bounding box center [1012, 70] width 260 height 27
drag, startPoint x: 1073, startPoint y: 70, endPoint x: 963, endPoint y: 70, distance: 110.5
click at [963, 70] on input "**********" at bounding box center [1013, 70] width 234 height 27
type input "*"
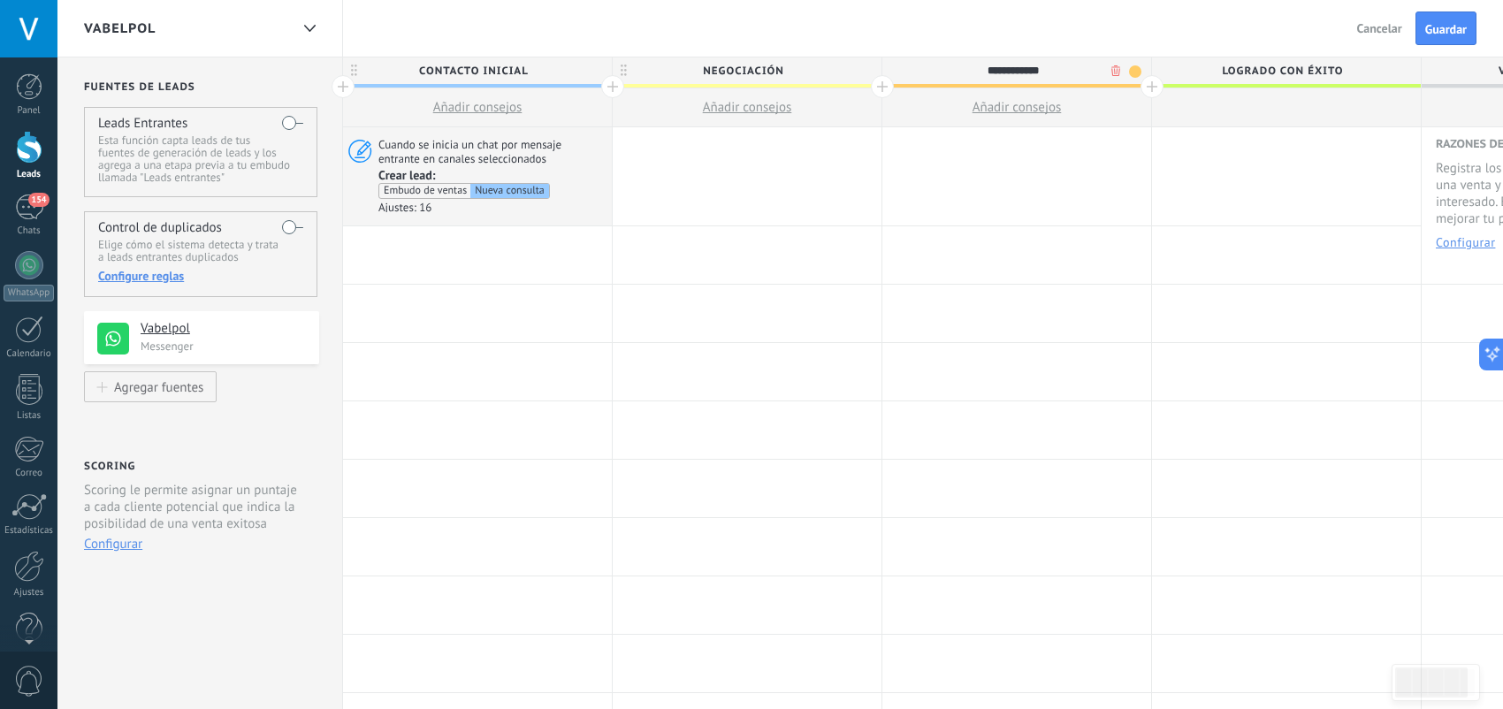
type input "**********"
click at [1149, 88] on div at bounding box center [1152, 86] width 23 height 23
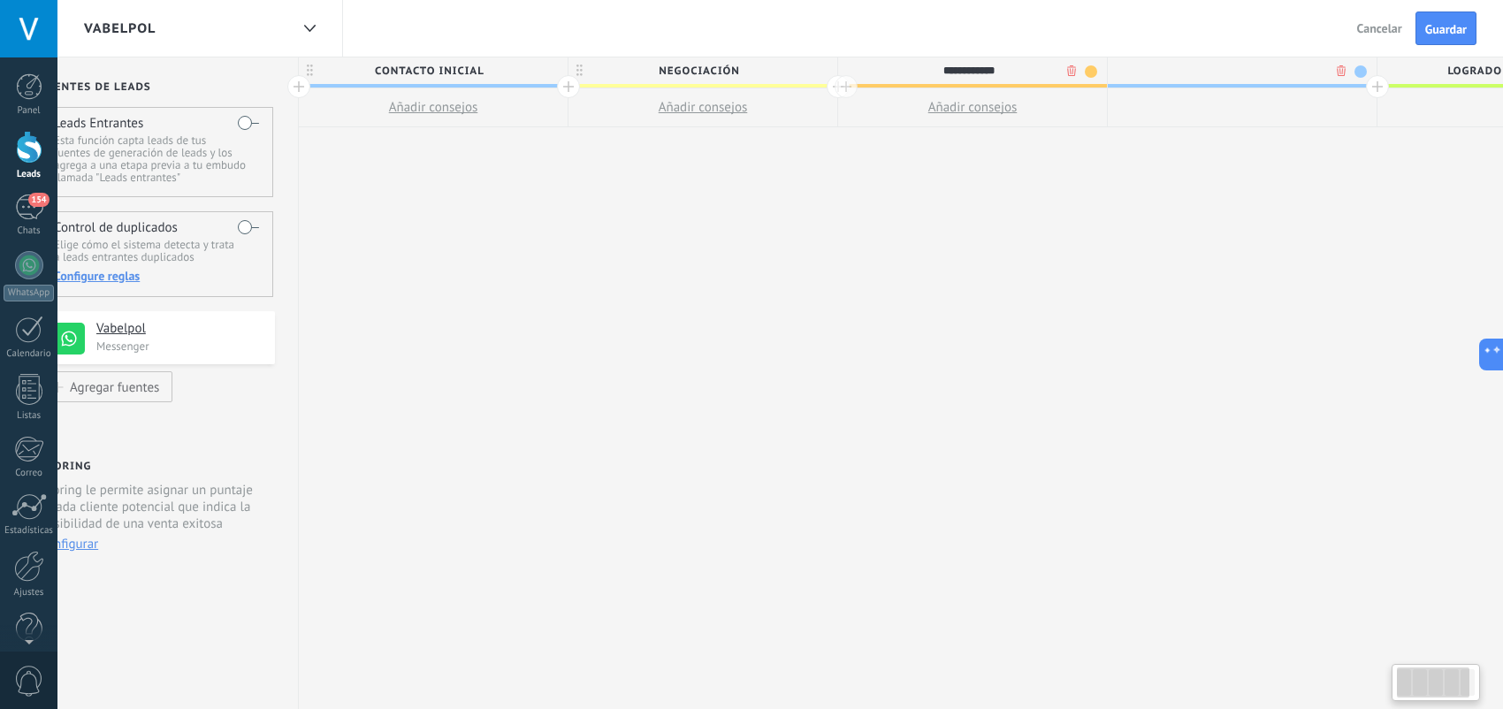
scroll to position [0, 131]
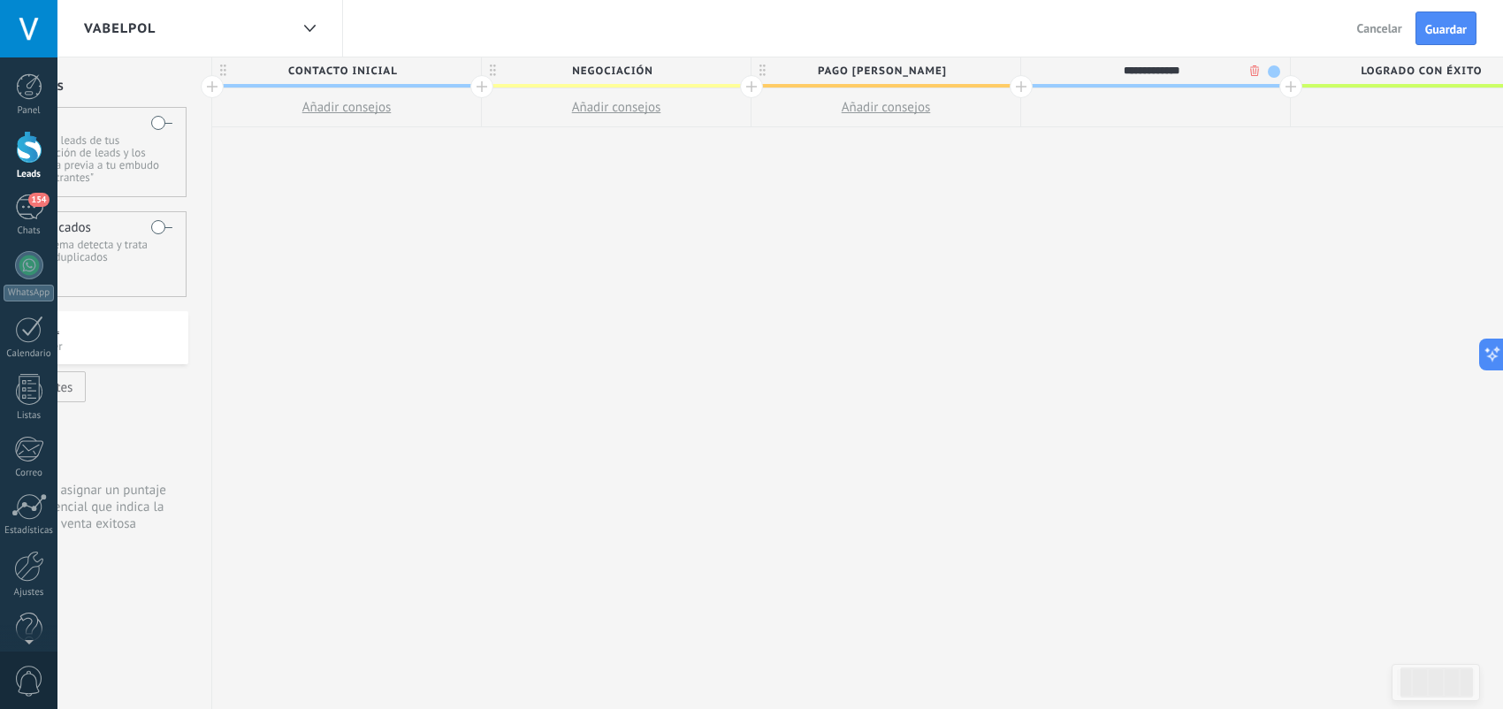
type input "**********"
click at [1275, 68] on span at bounding box center [1274, 71] width 12 height 12
click at [665, 73] on span "Negociación" at bounding box center [612, 70] width 260 height 27
click at [1341, 129] on span at bounding box center [1339, 123] width 16 height 17
click at [731, 73] on span at bounding box center [735, 71] width 12 height 12
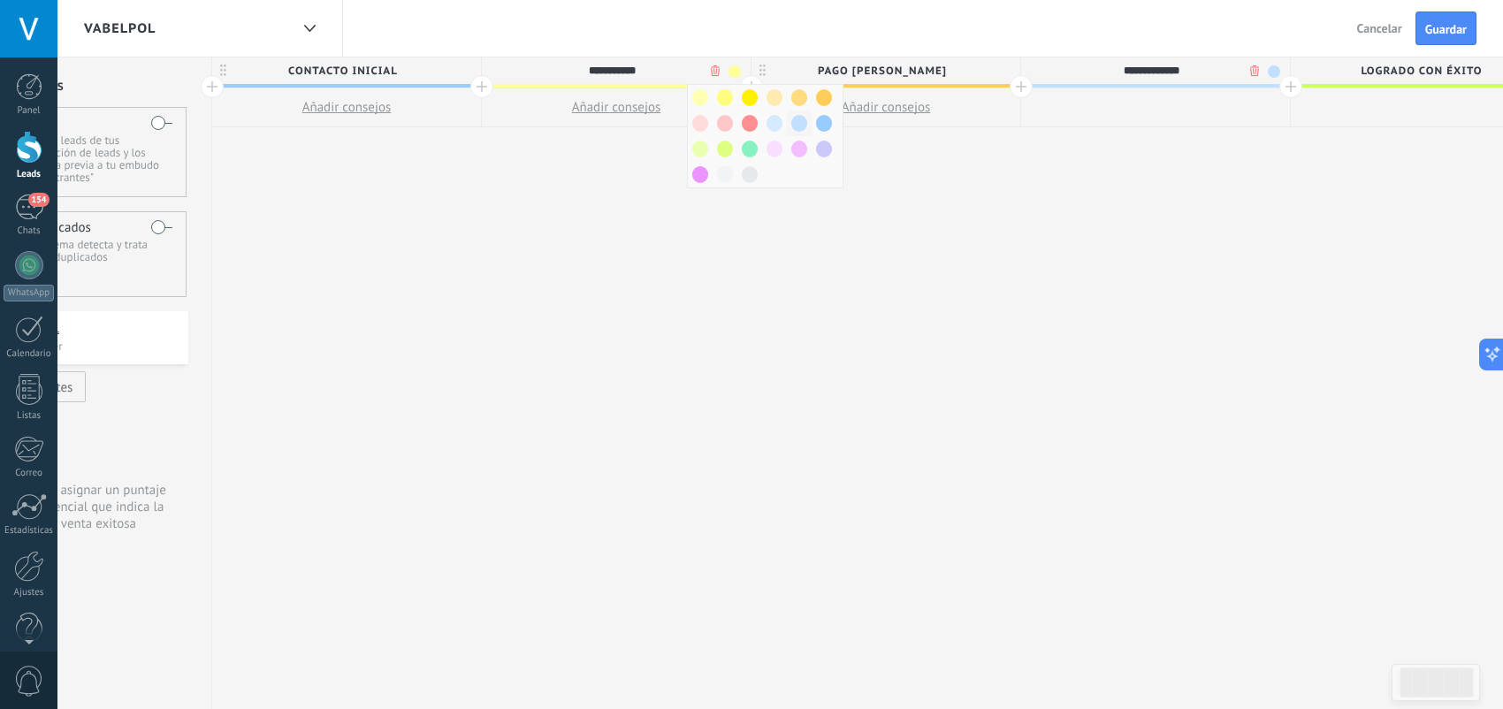
click at [795, 128] on span at bounding box center [799, 123] width 16 height 17
click at [736, 71] on span at bounding box center [735, 71] width 12 height 12
click at [771, 120] on span at bounding box center [775, 123] width 16 height 17
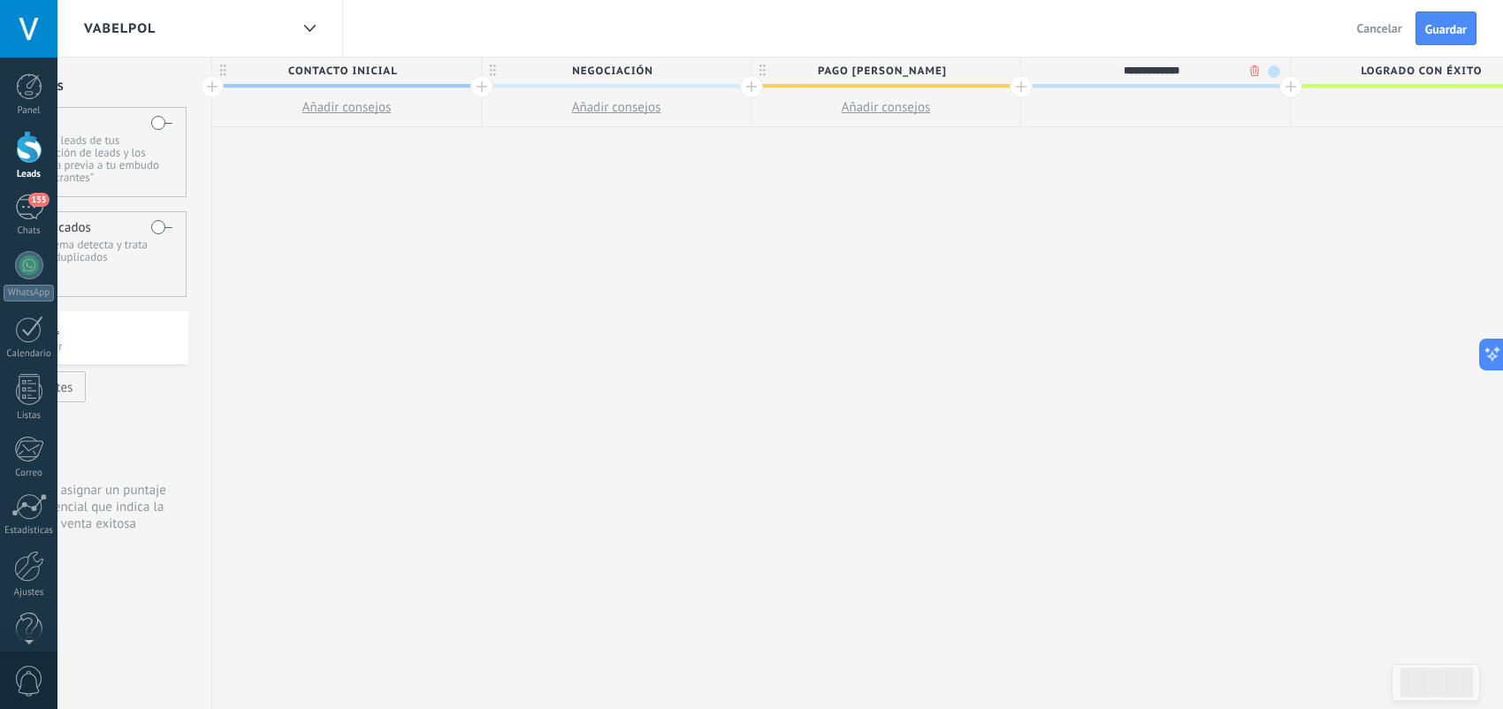
drag, startPoint x: 1102, startPoint y: 73, endPoint x: 1202, endPoint y: 70, distance: 100.0
click at [1202, 70] on input "**********" at bounding box center [1152, 70] width 234 height 27
click at [1291, 81] on span "Logrado con éxito" at bounding box center [1421, 70] width 260 height 27
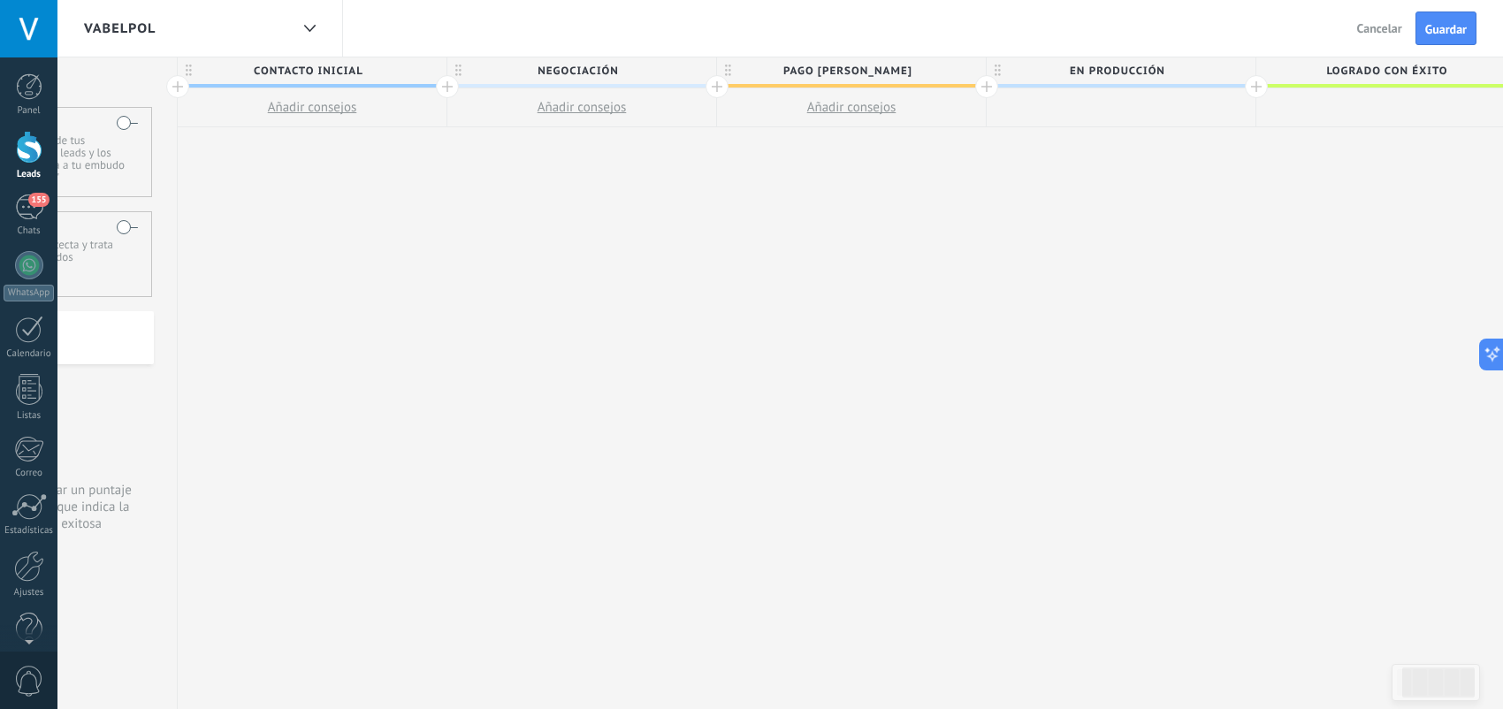
click at [1259, 88] on div at bounding box center [1256, 86] width 23 height 23
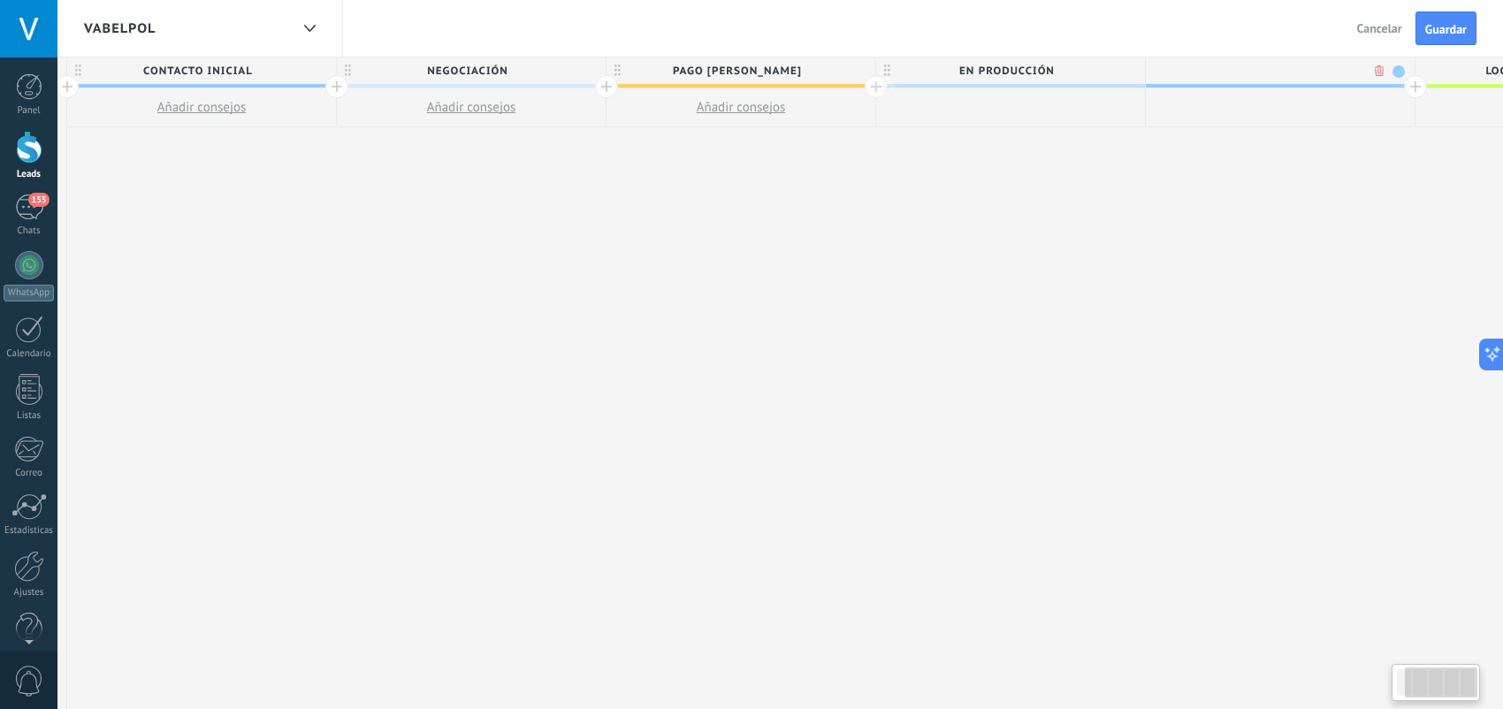
scroll to position [0, 296]
click at [1373, 71] on span at bounding box center [1378, 71] width 12 height 12
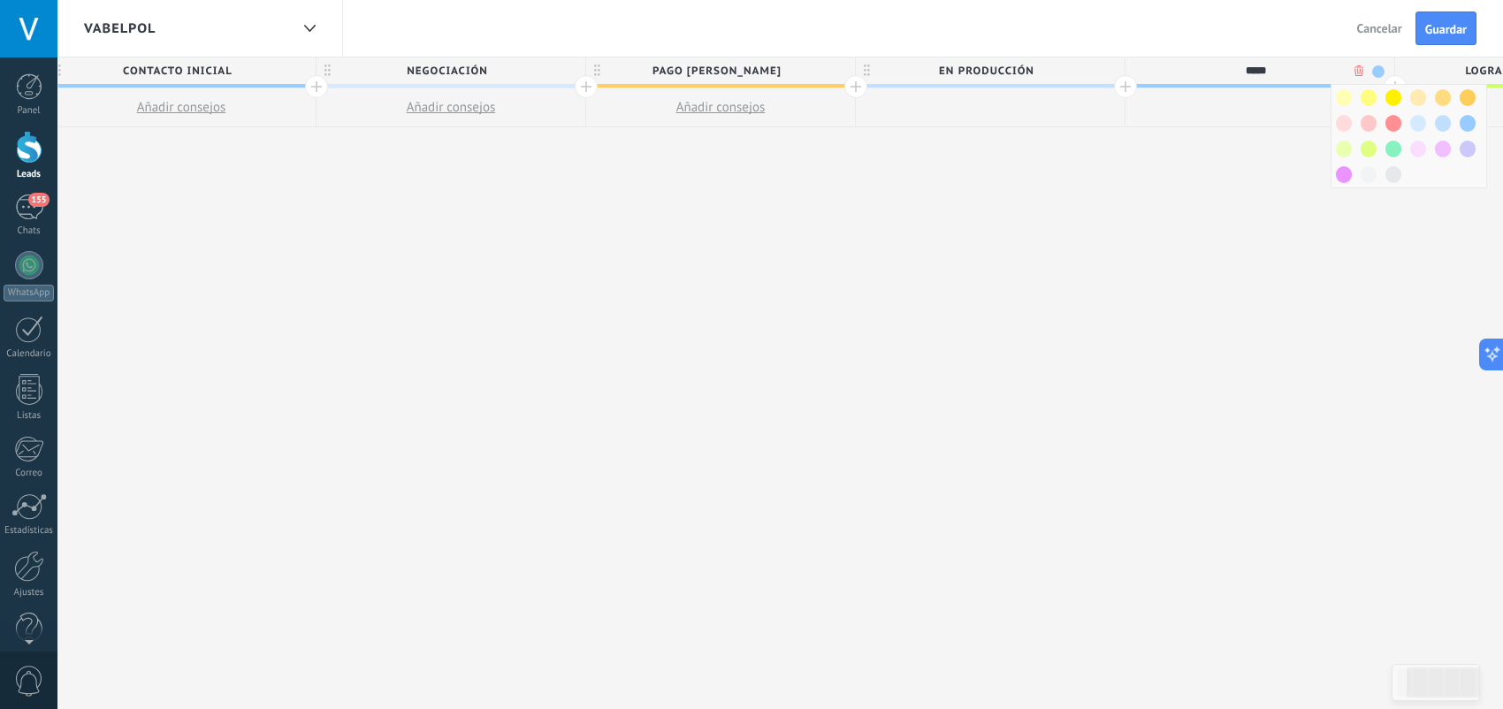
click at [1279, 74] on input "*****" at bounding box center [1256, 70] width 234 height 27
drag, startPoint x: 1288, startPoint y: 70, endPoint x: 1230, endPoint y: 64, distance: 58.7
click at [1230, 64] on input "*****" at bounding box center [1256, 70] width 234 height 27
type input "**********"
click at [1373, 147] on span at bounding box center [1369, 149] width 16 height 17
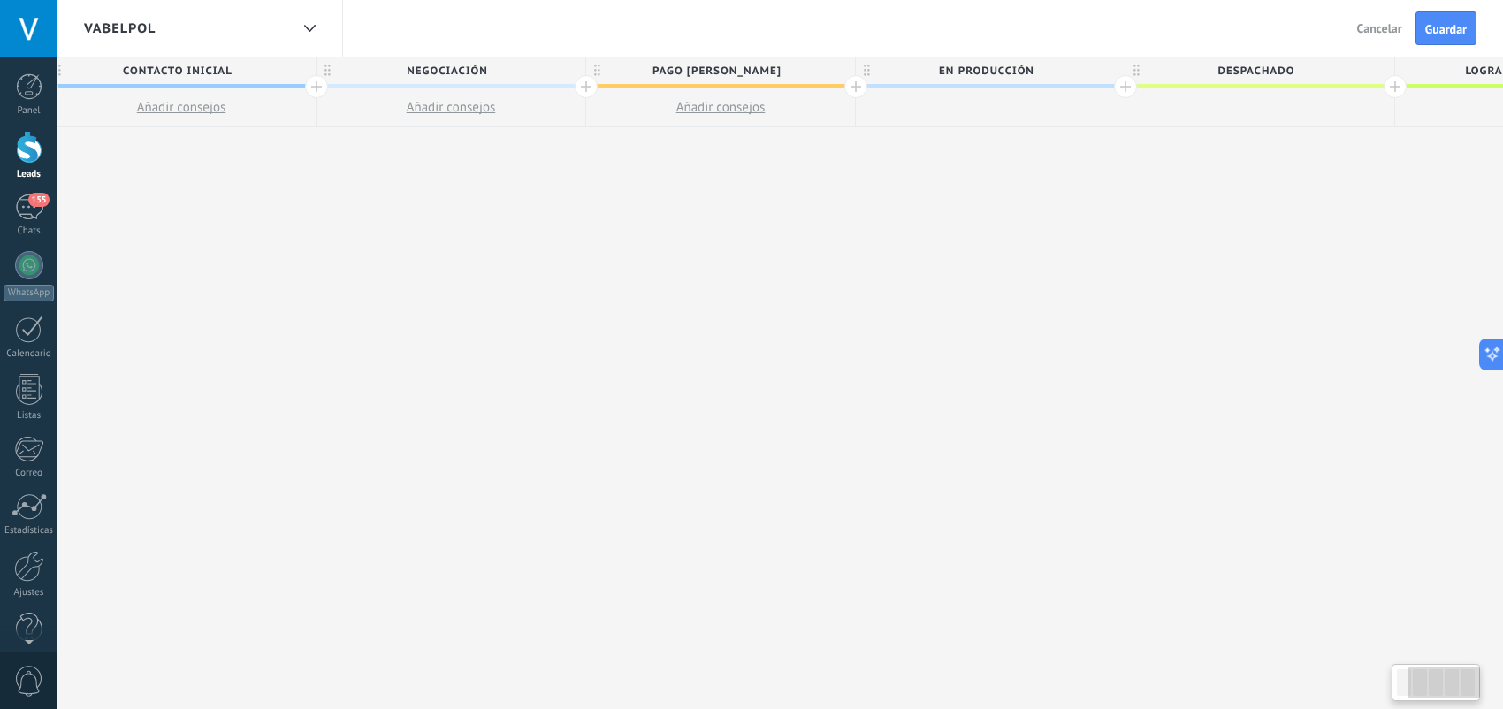
scroll to position [0, 727]
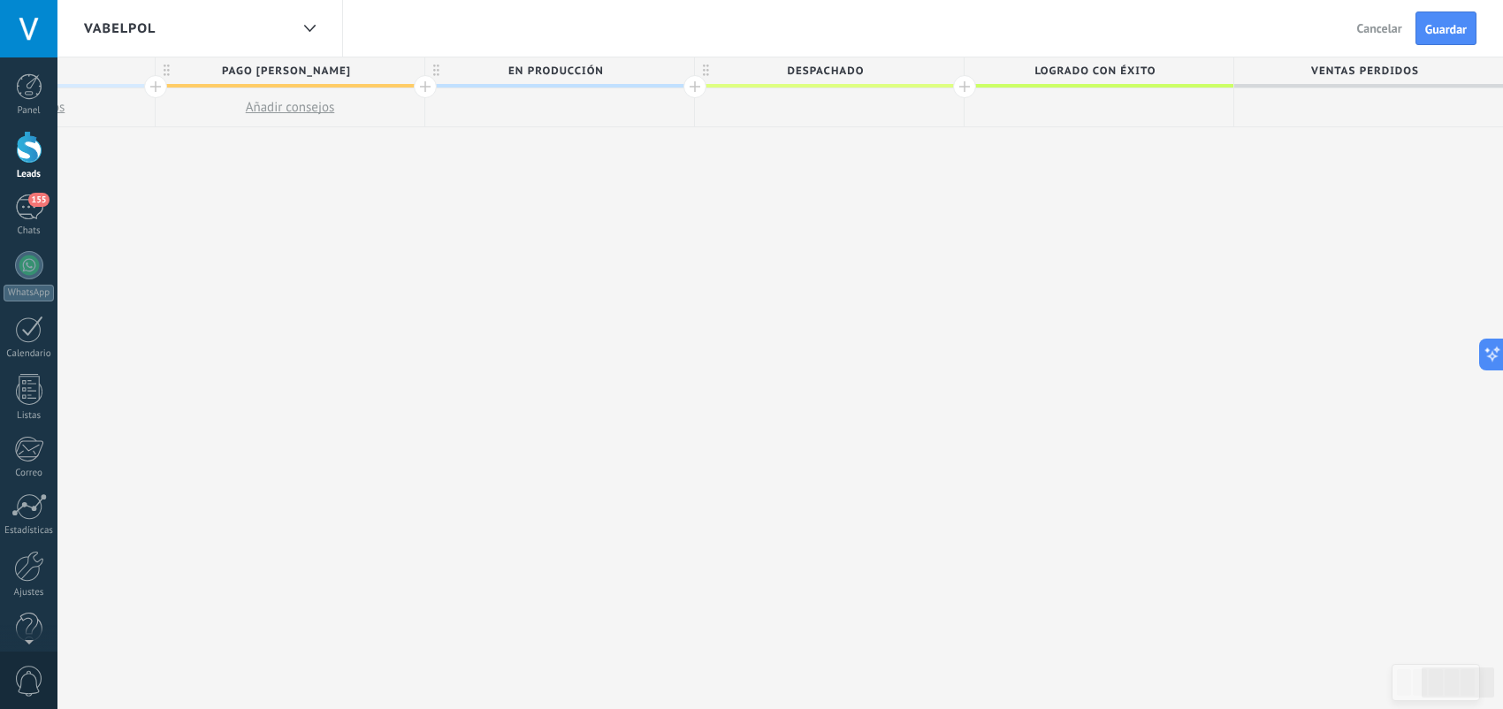
click at [1136, 75] on span "Logrado con éxito" at bounding box center [1095, 70] width 260 height 27
drag, startPoint x: 1195, startPoint y: 183, endPoint x: 1179, endPoint y: 81, distance: 103.1
click at [1196, 181] on div "**********" at bounding box center [560, 383] width 1888 height 653
click at [1190, 83] on input "**********" at bounding box center [1096, 70] width 234 height 27
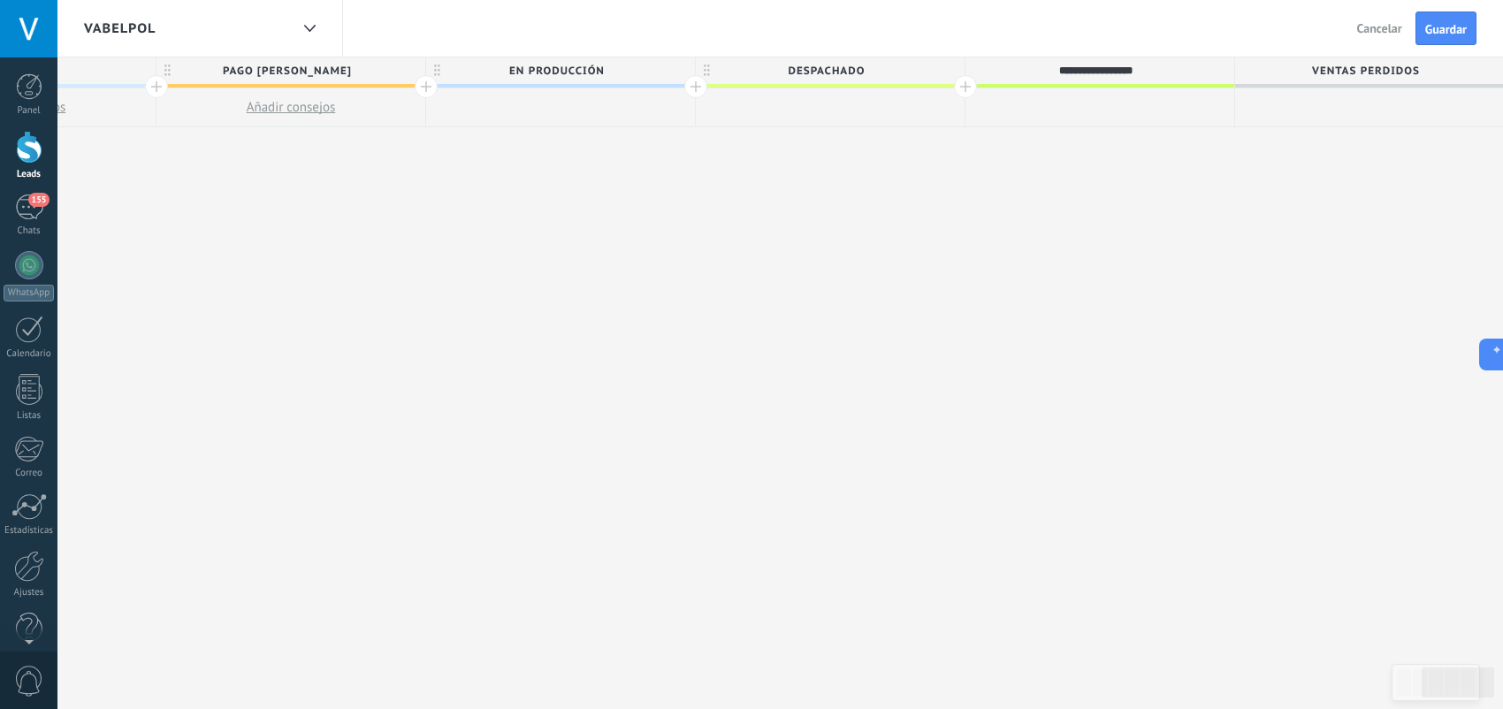
click at [1171, 116] on div at bounding box center [1100, 107] width 269 height 39
click at [1173, 65] on span "Logrado con éxito" at bounding box center [1096, 70] width 260 height 27
click at [701, 85] on div at bounding box center [696, 86] width 23 height 23
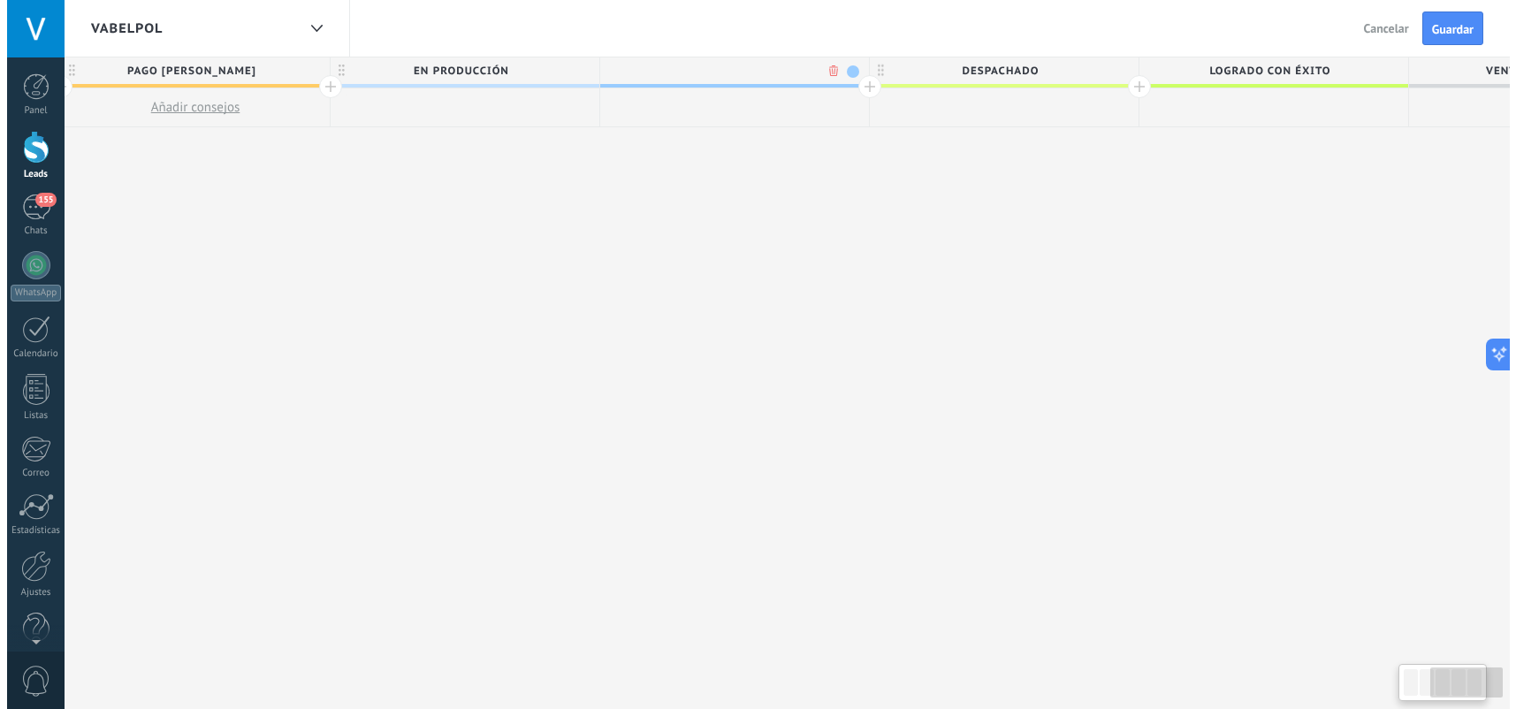
scroll to position [0, 856]
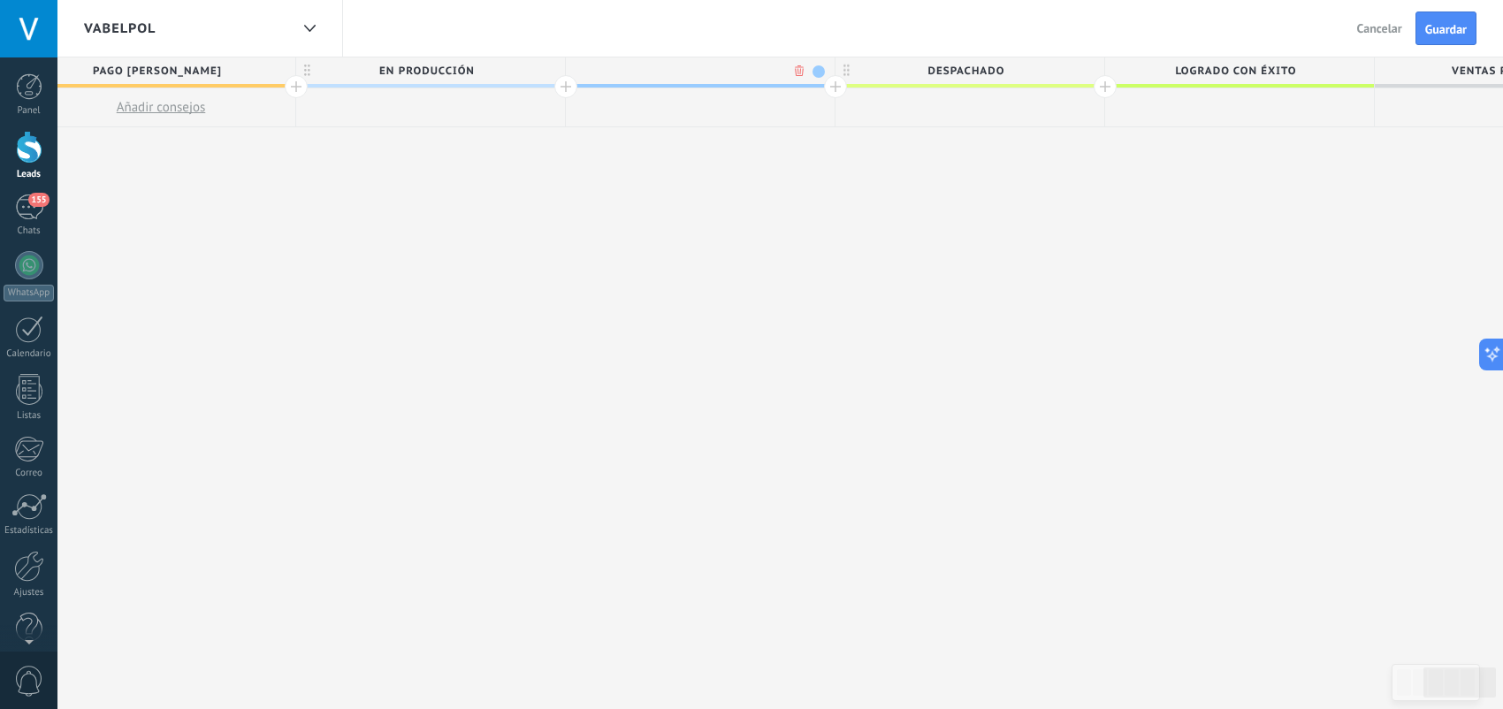
click at [784, 68] on input "text" at bounding box center [696, 70] width 234 height 27
click at [796, 72] on body ".abccls-1,.abccls-2{fill-rule:evenodd}.abccls-2{fill:#fff} .abfcls-1{fill:none}…" at bounding box center [758, 354] width 1516 height 709
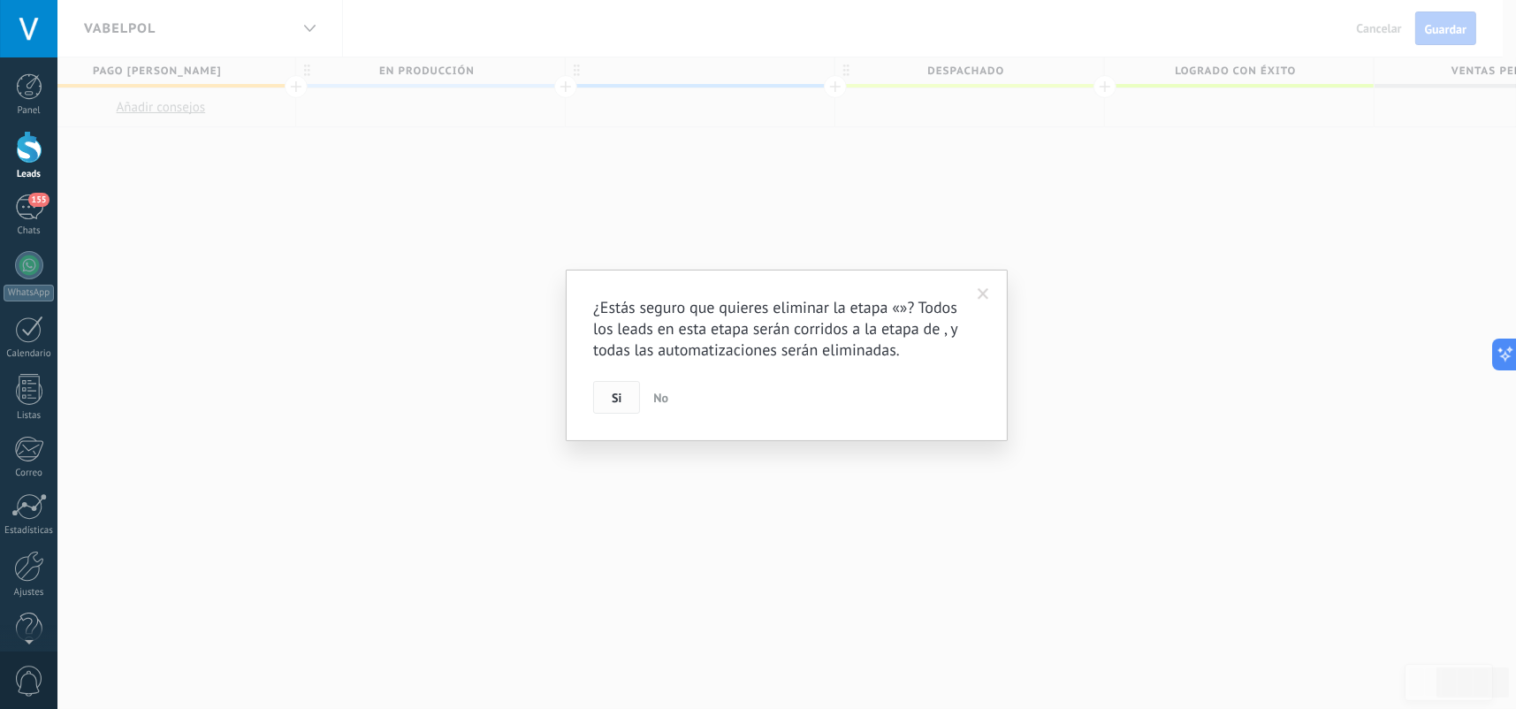
click at [621, 401] on span "Si" at bounding box center [617, 398] width 10 height 12
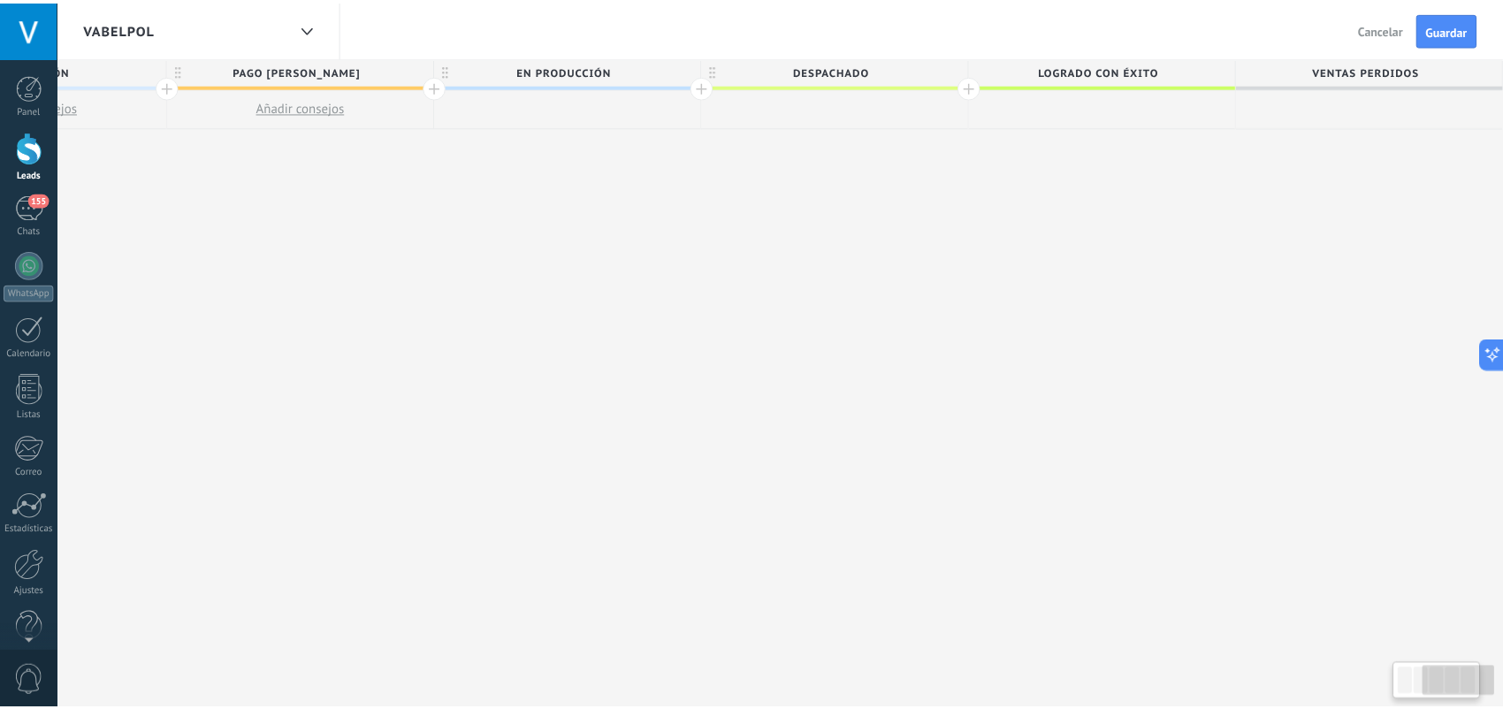
scroll to position [0, 714]
click at [894, 72] on span "despachado" at bounding box center [838, 70] width 260 height 27
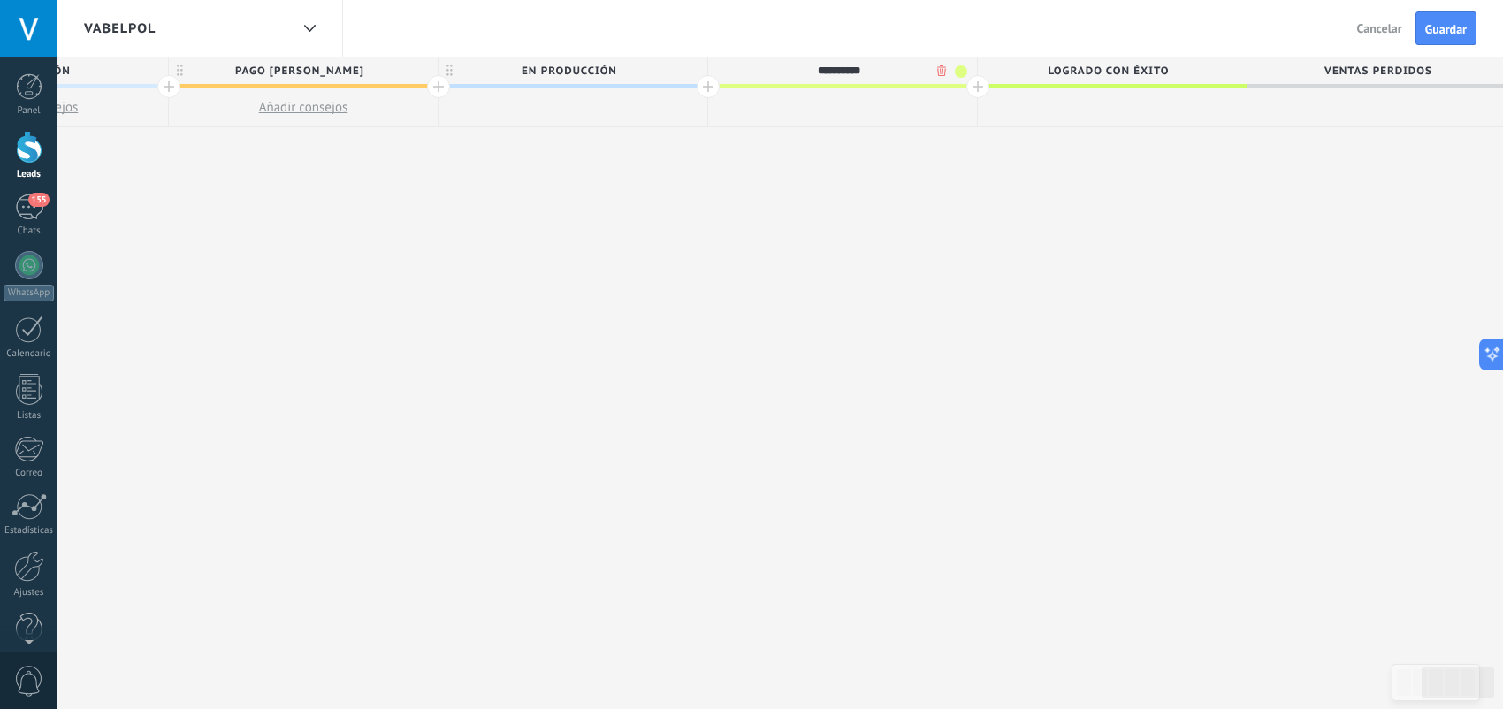
click at [961, 70] on span at bounding box center [961, 71] width 12 height 12
click at [926, 149] on span at bounding box center [927, 149] width 16 height 17
click at [1040, 184] on div "**********" at bounding box center [574, 383] width 1888 height 653
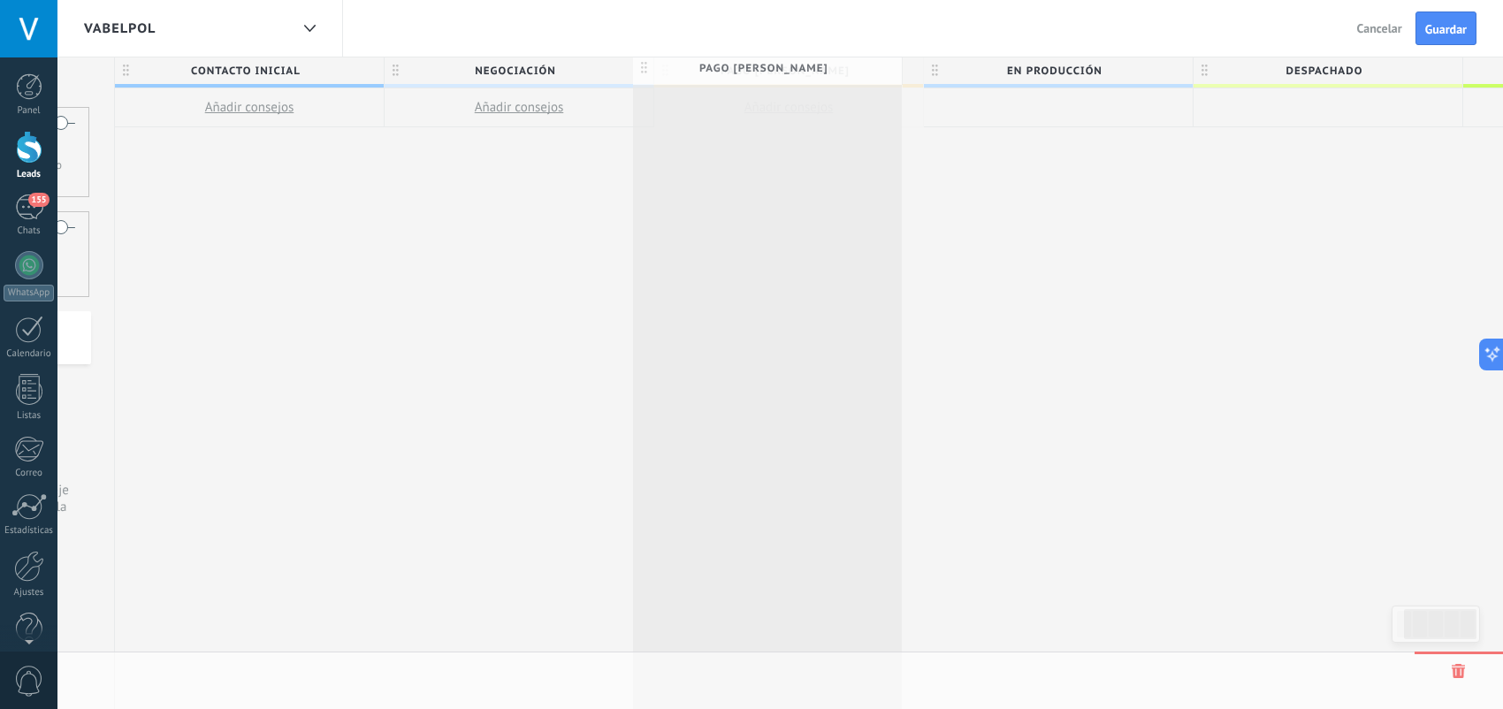
scroll to position [0, 228]
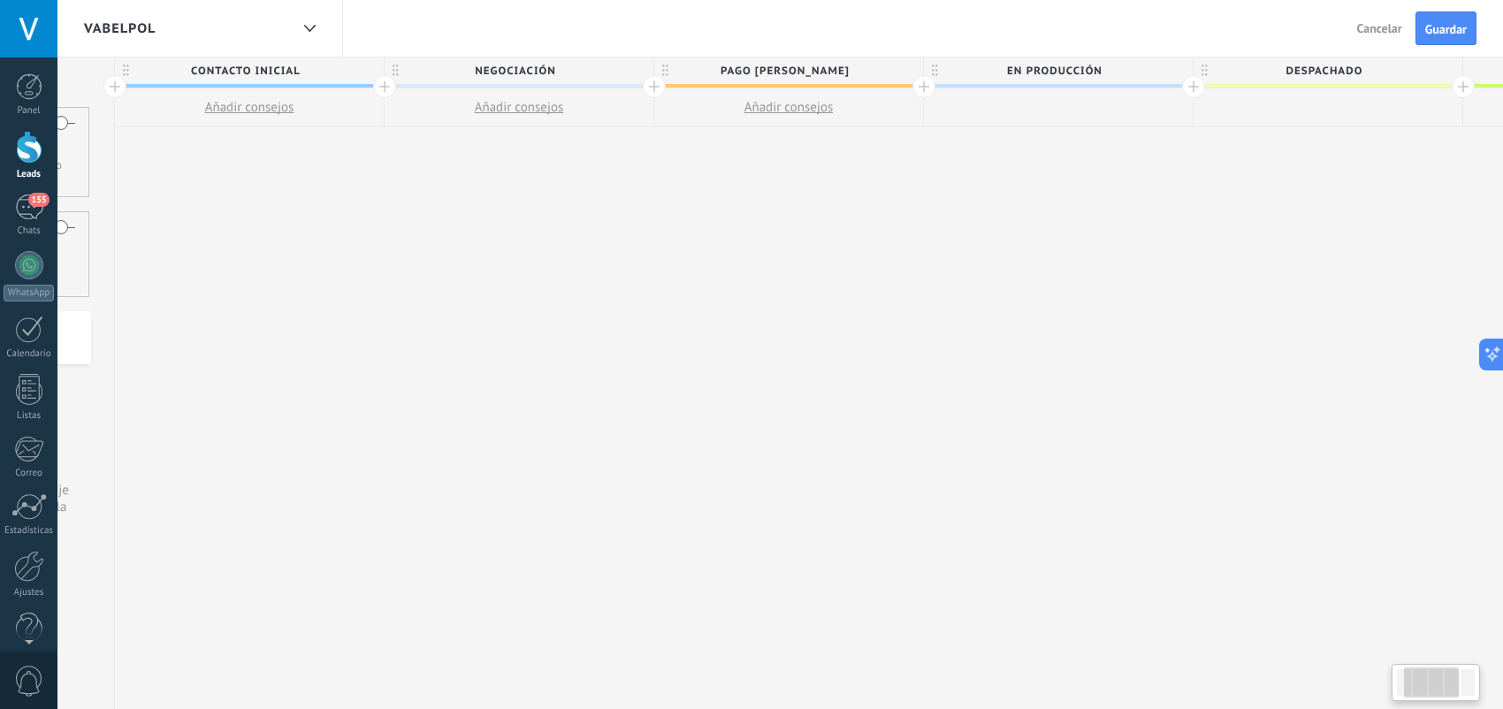
click at [838, 67] on span "pago [PERSON_NAME]" at bounding box center [784, 70] width 260 height 27
drag, startPoint x: 838, startPoint y: 67, endPoint x: 737, endPoint y: 77, distance: 101.3
click at [737, 77] on input "**********" at bounding box center [785, 70] width 234 height 27
type input "**********"
click at [906, 72] on span at bounding box center [907, 71] width 12 height 12
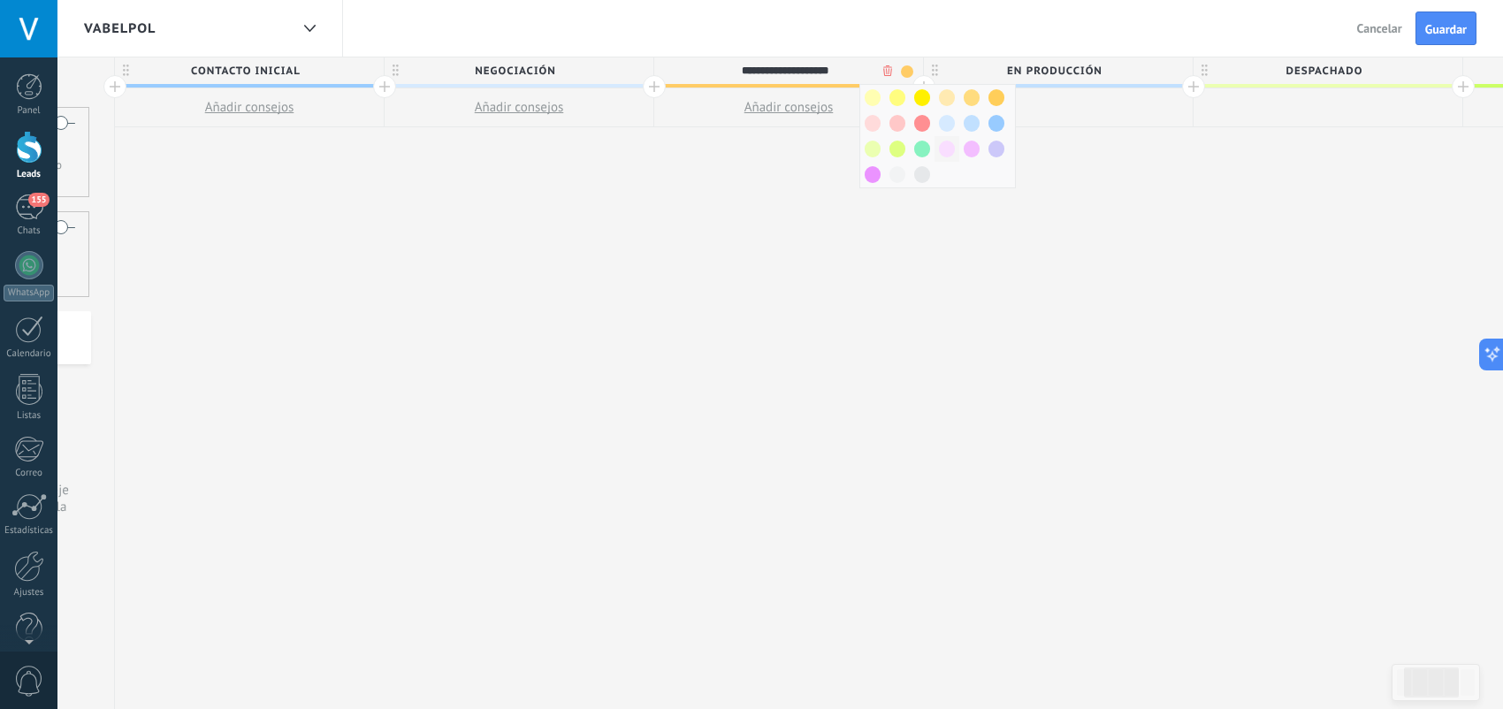
click at [945, 145] on span at bounding box center [947, 149] width 16 height 17
click at [1189, 90] on div at bounding box center [1193, 86] width 23 height 23
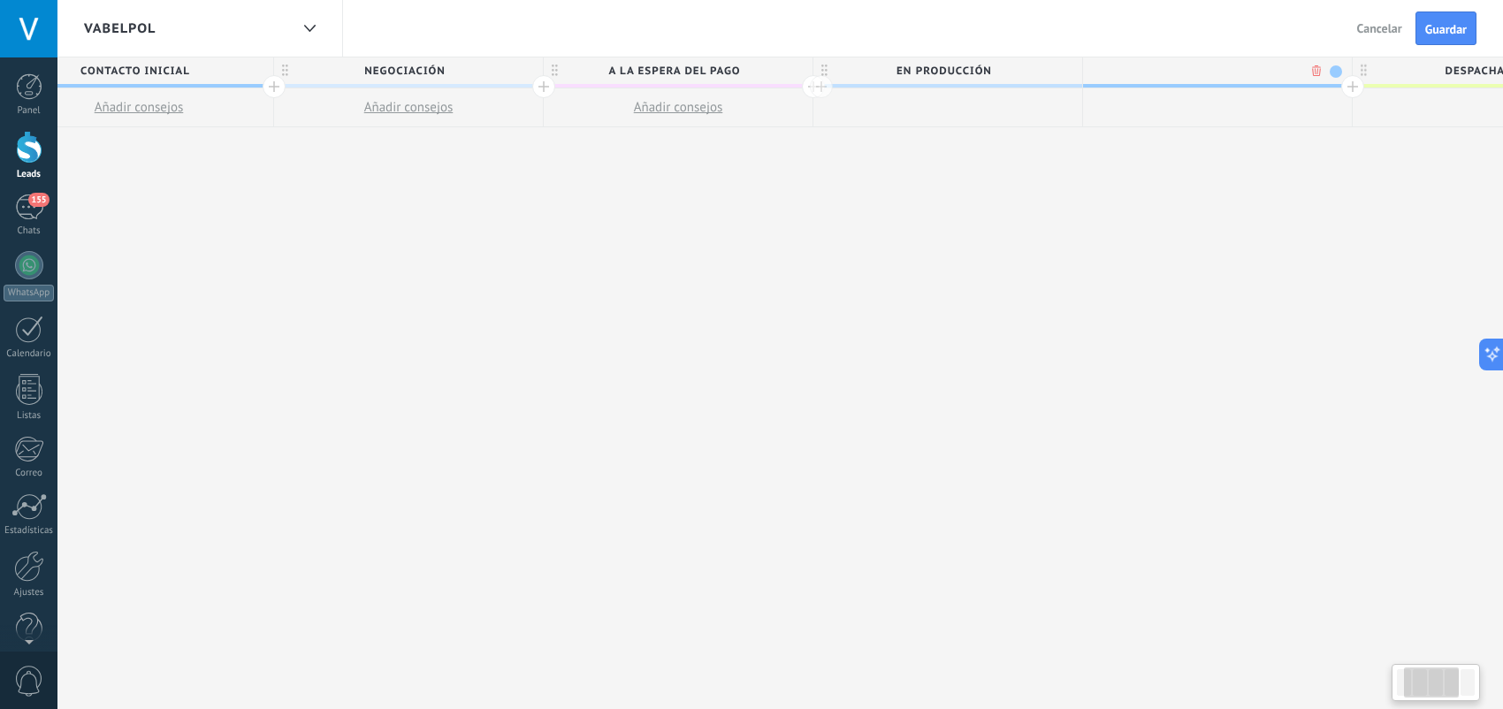
scroll to position [0, 360]
click at [1296, 73] on body ".abccls-1,.abccls-2{fill-rule:evenodd}.abccls-2{fill:#fff} .abfcls-1{fill:none}…" at bounding box center [758, 354] width 1516 height 709
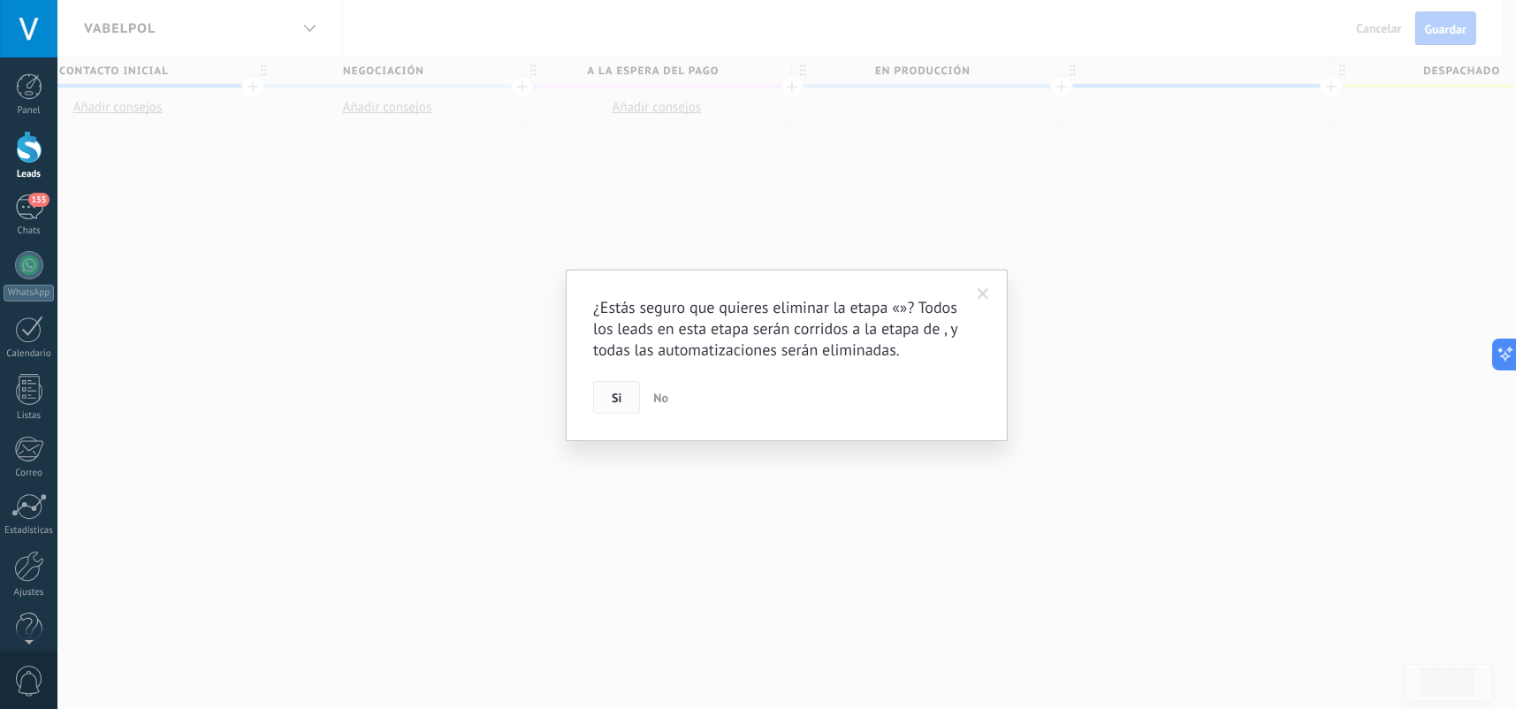
click at [632, 393] on button "Si" at bounding box center [616, 398] width 47 height 34
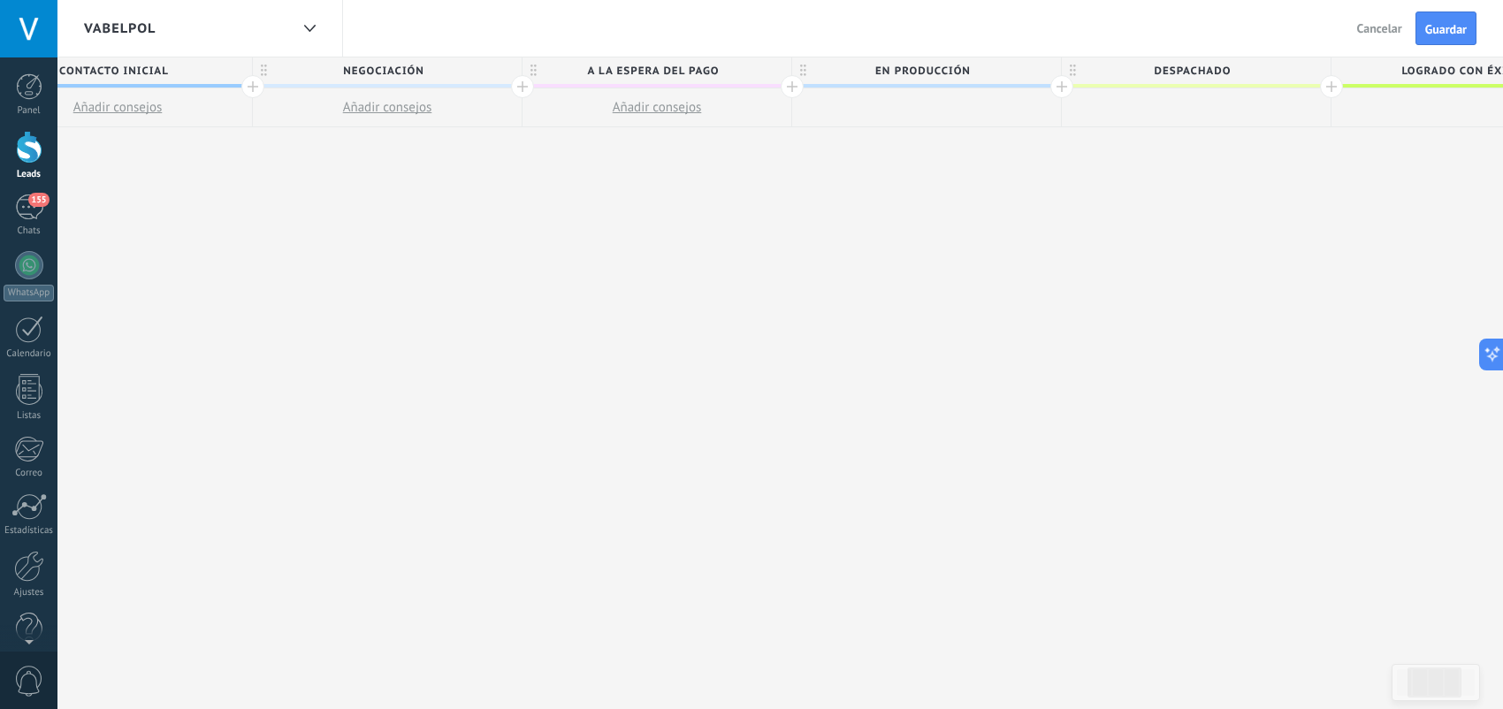
click at [963, 71] on span "en producción" at bounding box center [922, 70] width 260 height 27
click at [1042, 70] on span at bounding box center [1045, 71] width 12 height 12
click at [1106, 97] on span at bounding box center [1110, 97] width 16 height 17
click at [1047, 69] on span at bounding box center [1045, 71] width 12 height 12
click at [1091, 99] on span at bounding box center [1085, 97] width 16 height 17
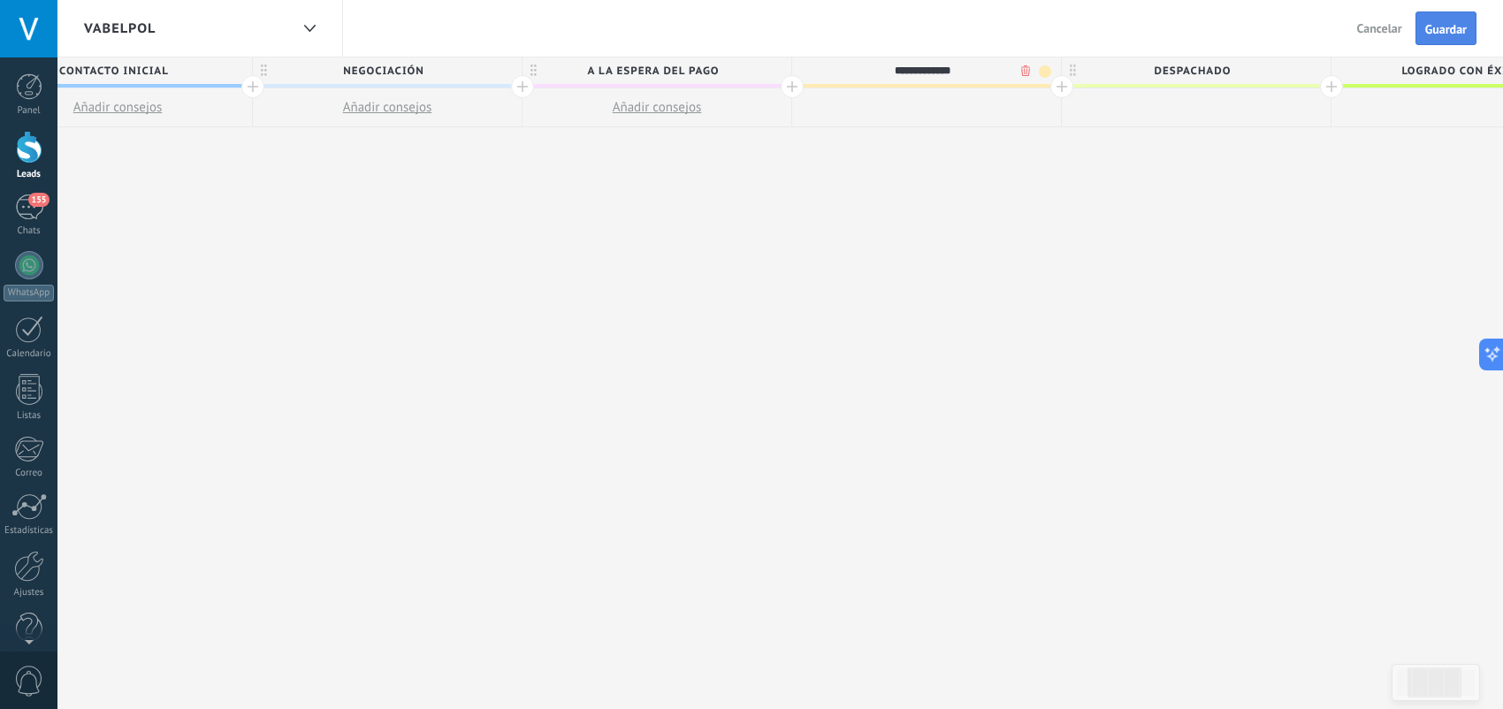
click at [1443, 36] on button "Guardar" at bounding box center [1446, 28] width 61 height 34
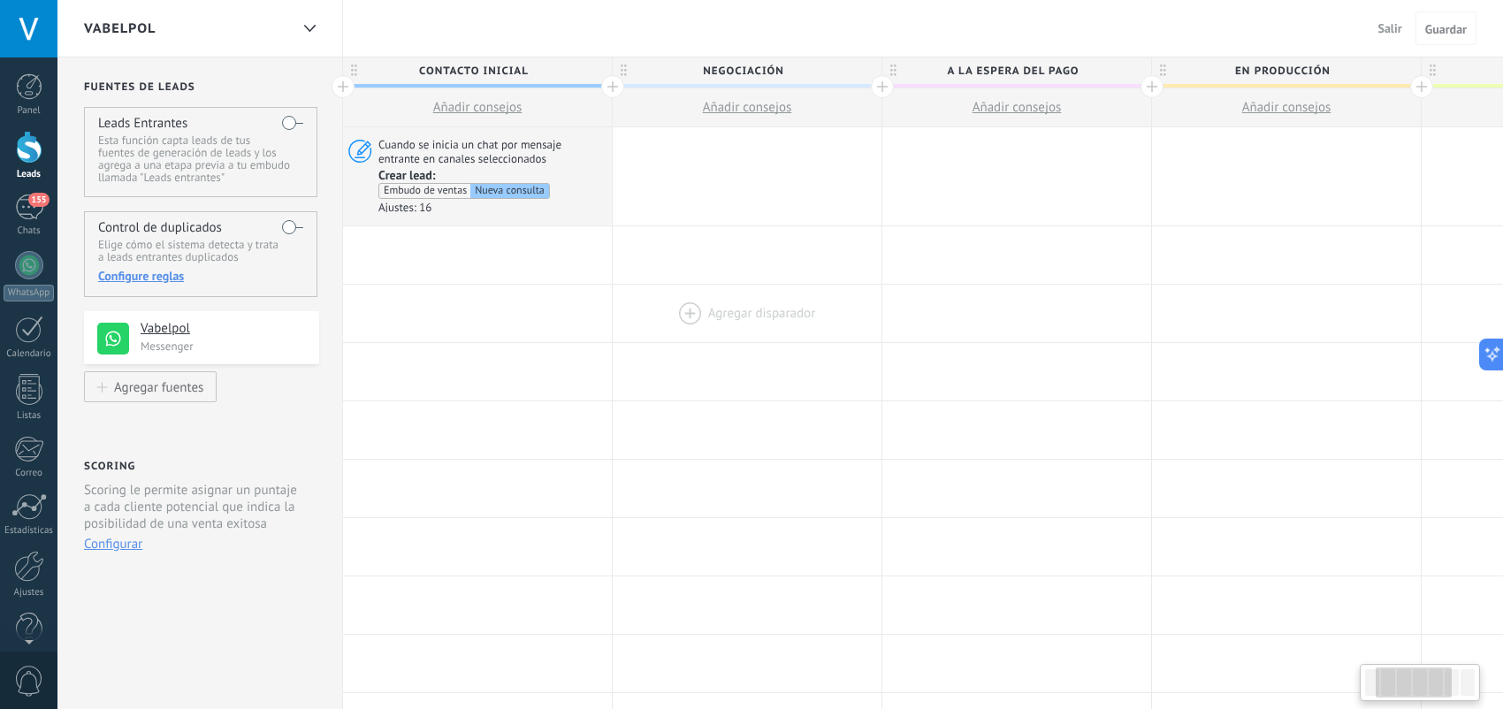
drag, startPoint x: 203, startPoint y: 279, endPoint x: 622, endPoint y: 283, distance: 418.3
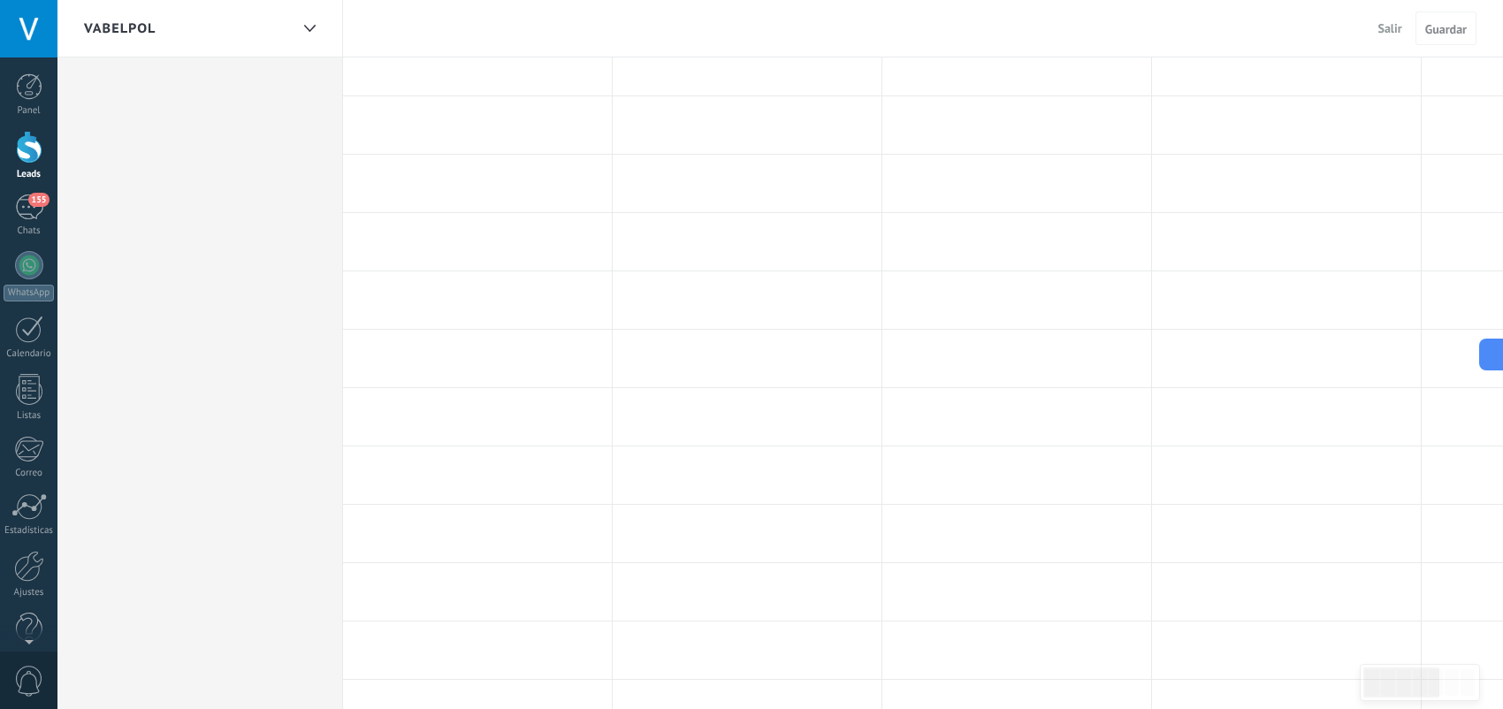
scroll to position [619, 0]
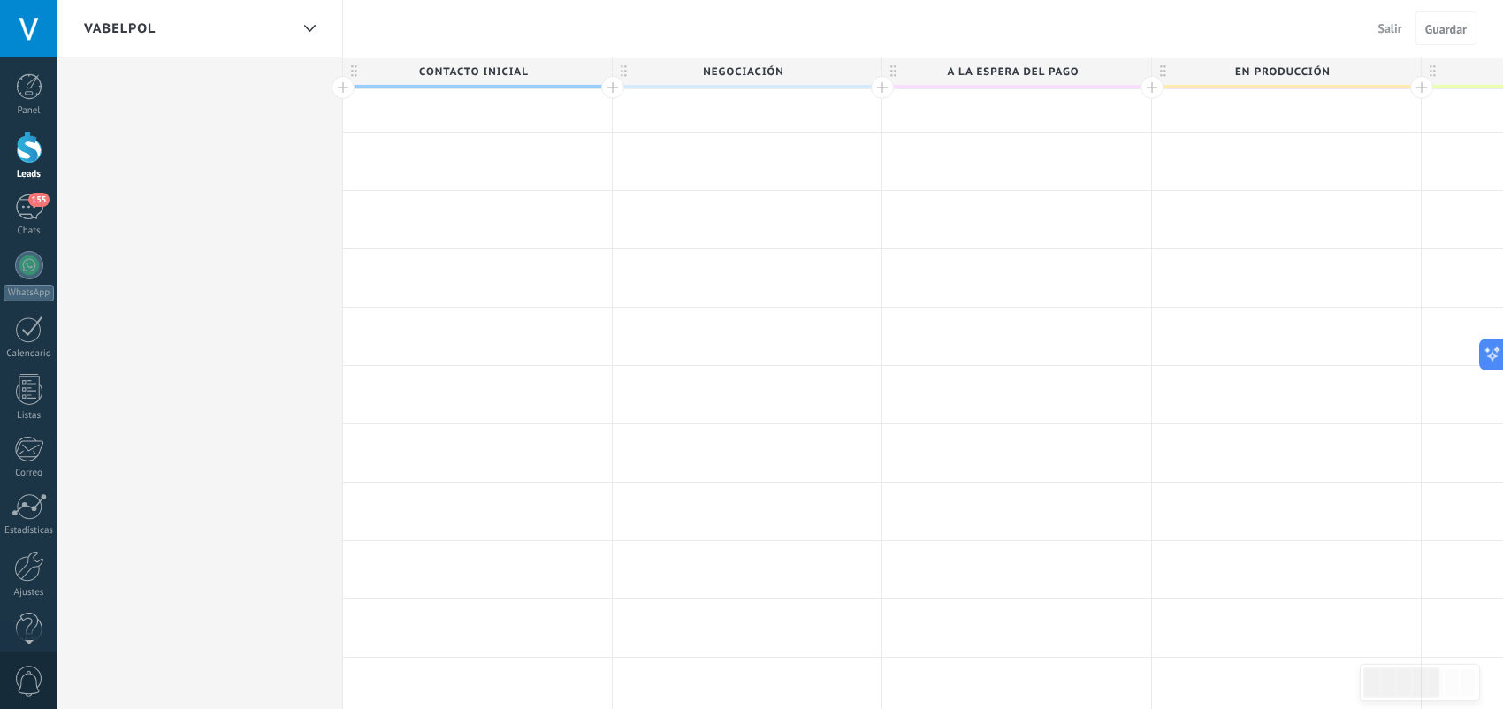
click at [233, 123] on div "Fuentes de leads Leads Entrantes Esta función capta leads de tus fuentes de gen…" at bounding box center [200, 107] width 286 height 1336
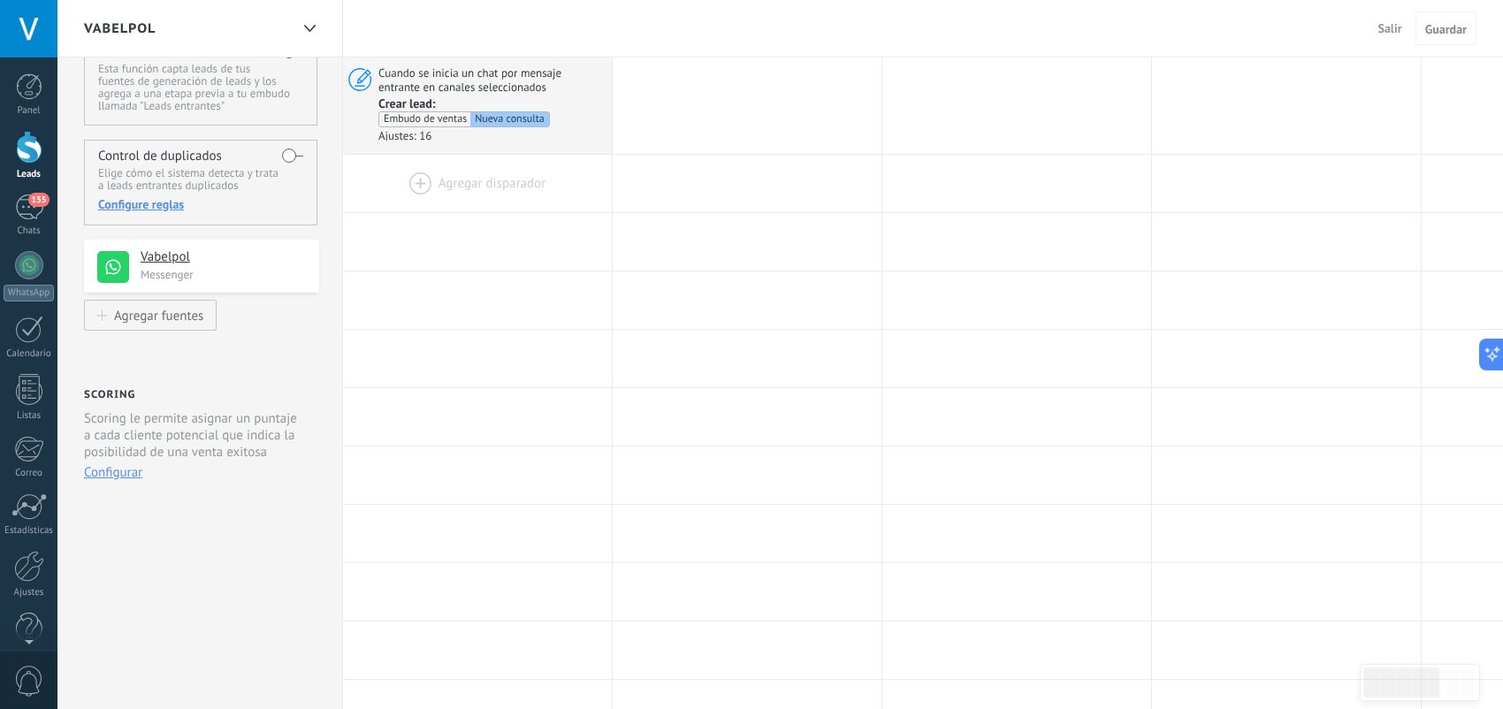
scroll to position [0, 0]
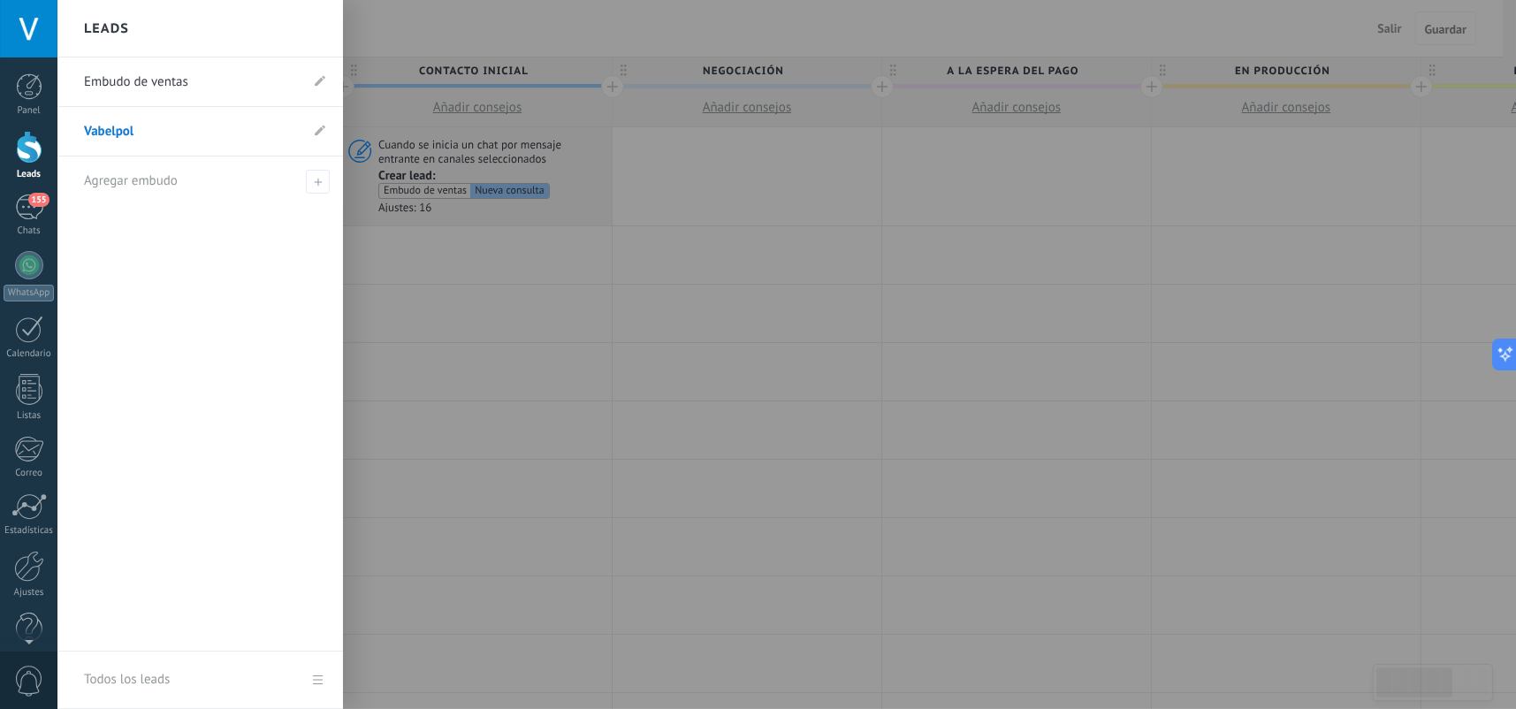
click at [29, 145] on div at bounding box center [29, 147] width 27 height 33
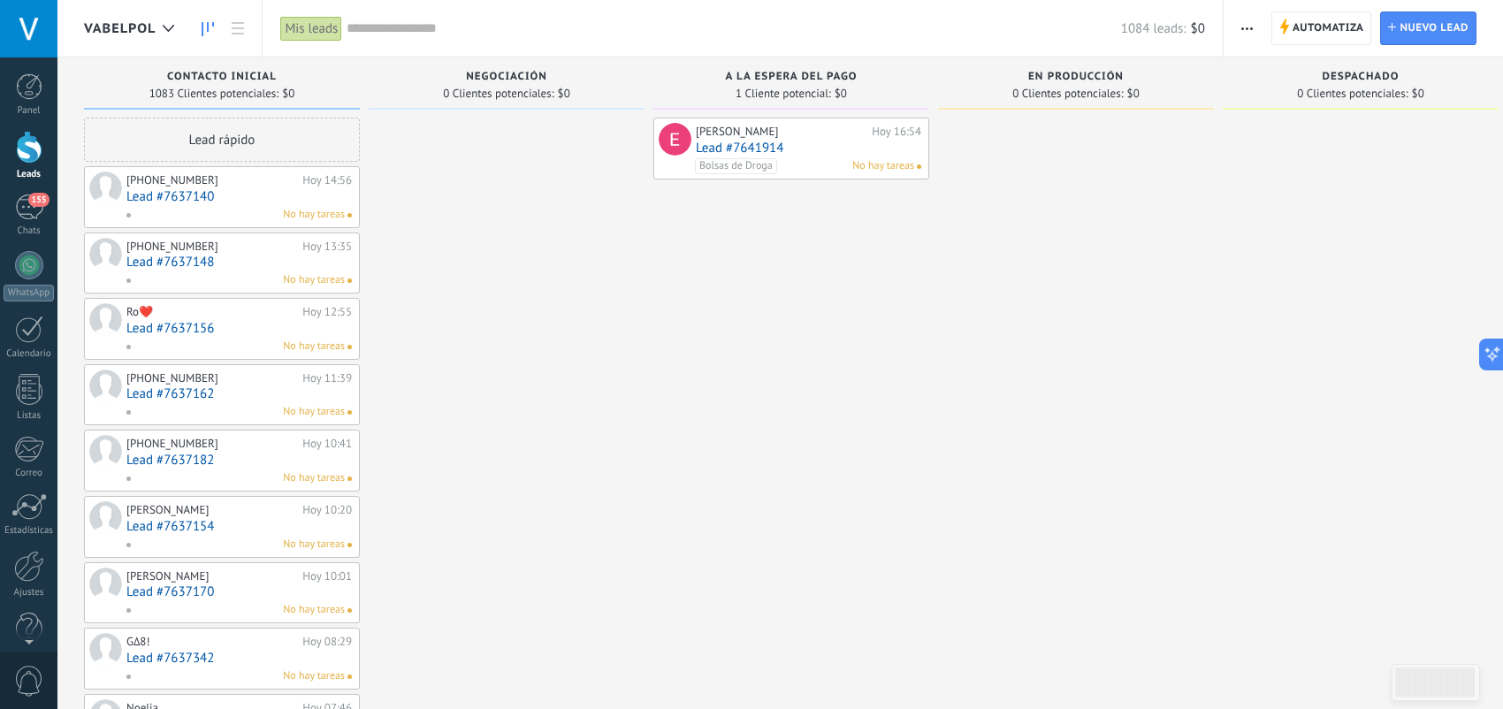
click at [317, 28] on div "Mis leads" at bounding box center [311, 29] width 62 height 26
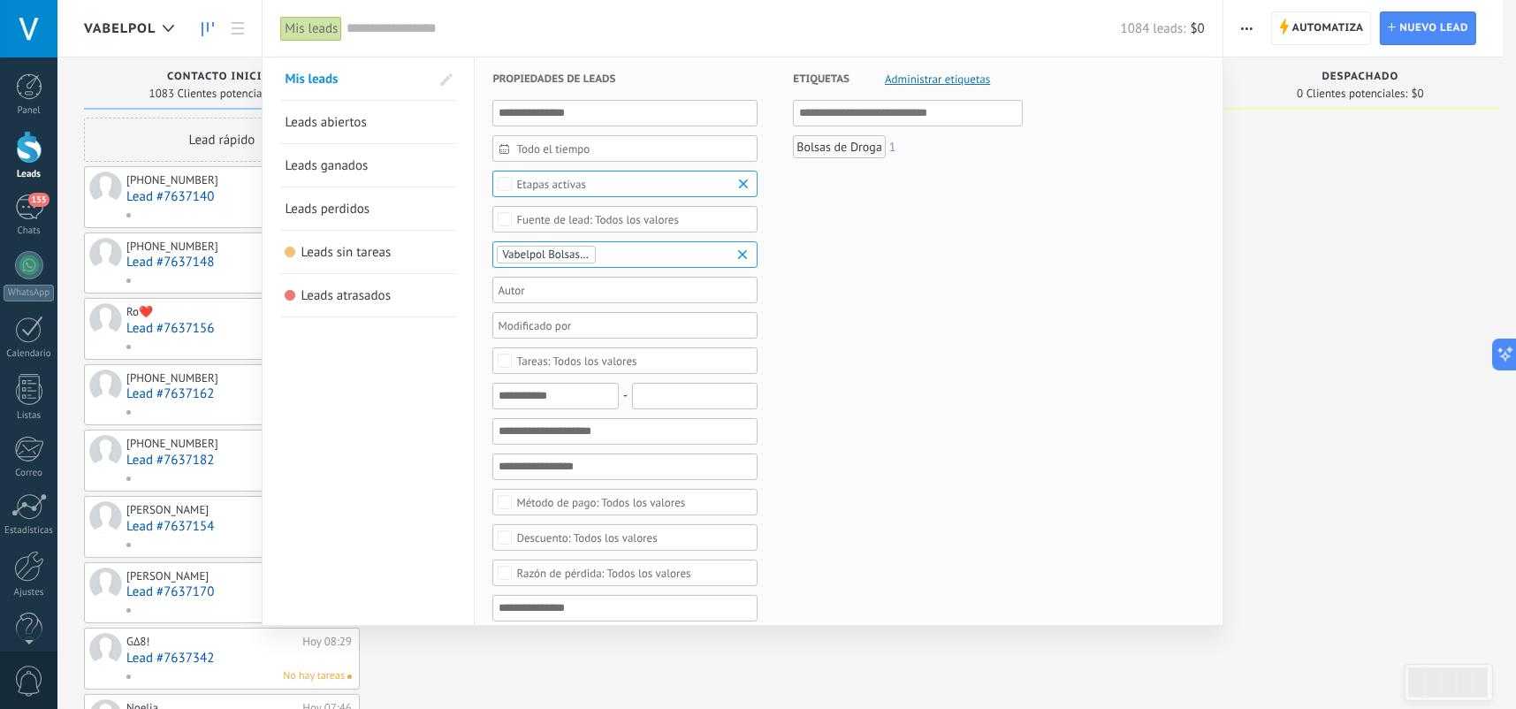
click at [633, 153] on span "Todo el tiempo" at bounding box center [632, 148] width 232 height 13
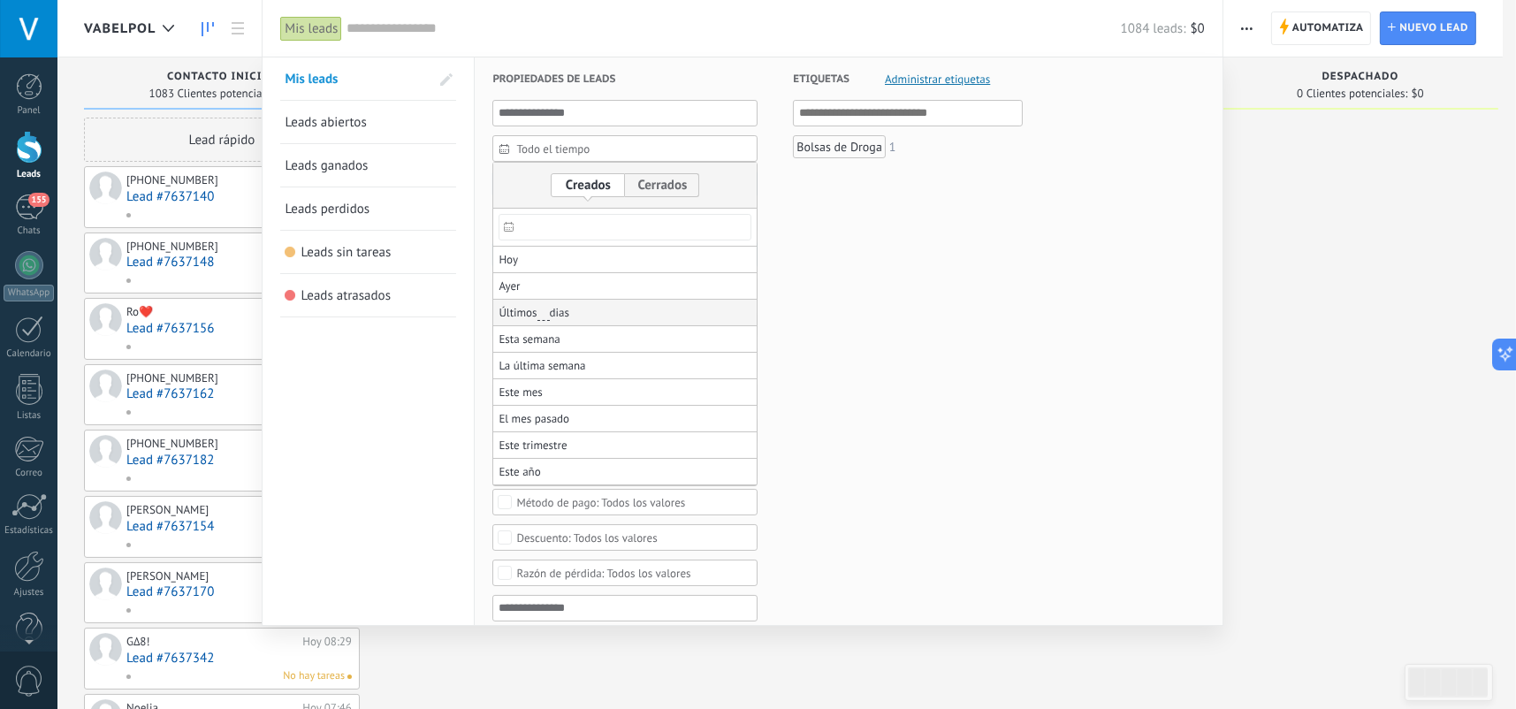
click at [616, 309] on li "Últimos ** 30 dias" at bounding box center [624, 313] width 263 height 27
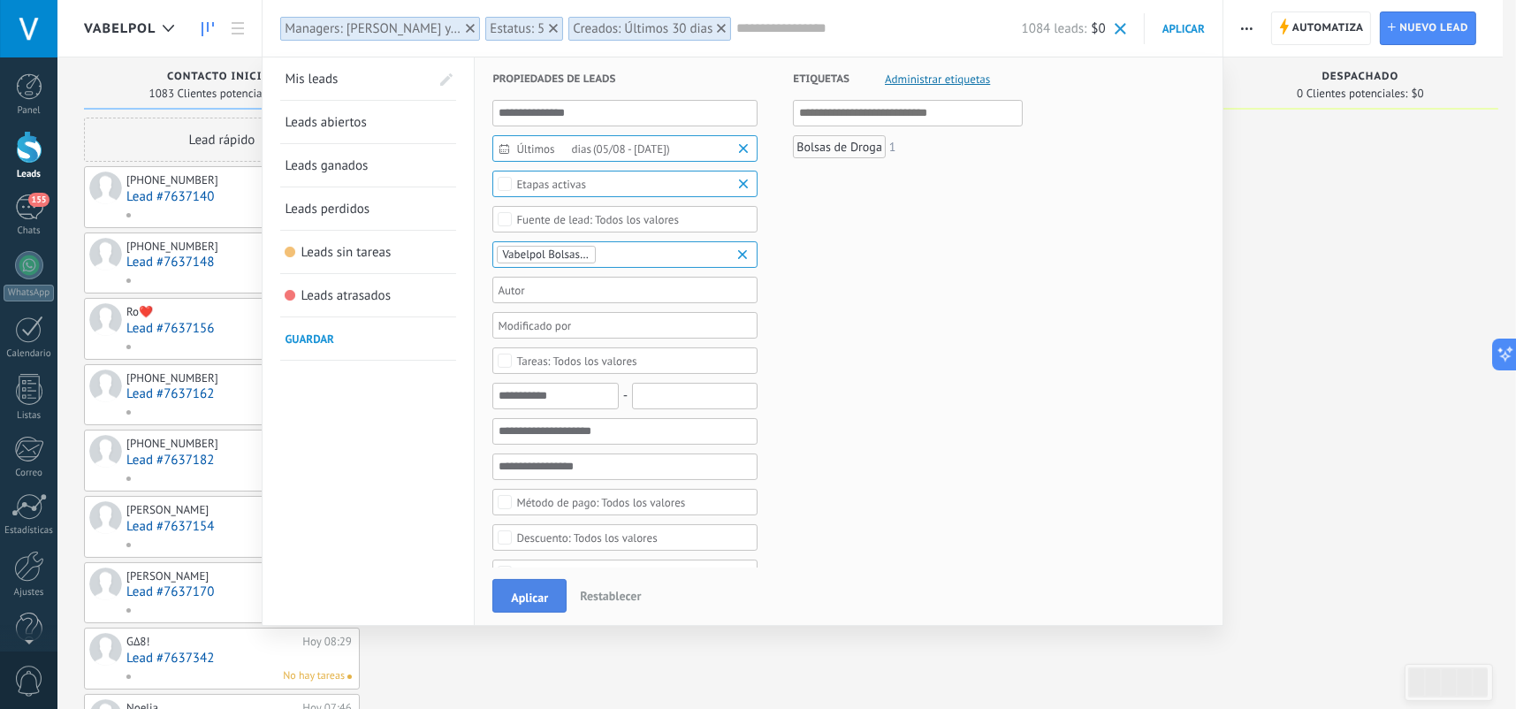
click at [523, 584] on button "Aplicar" at bounding box center [530, 596] width 74 height 34
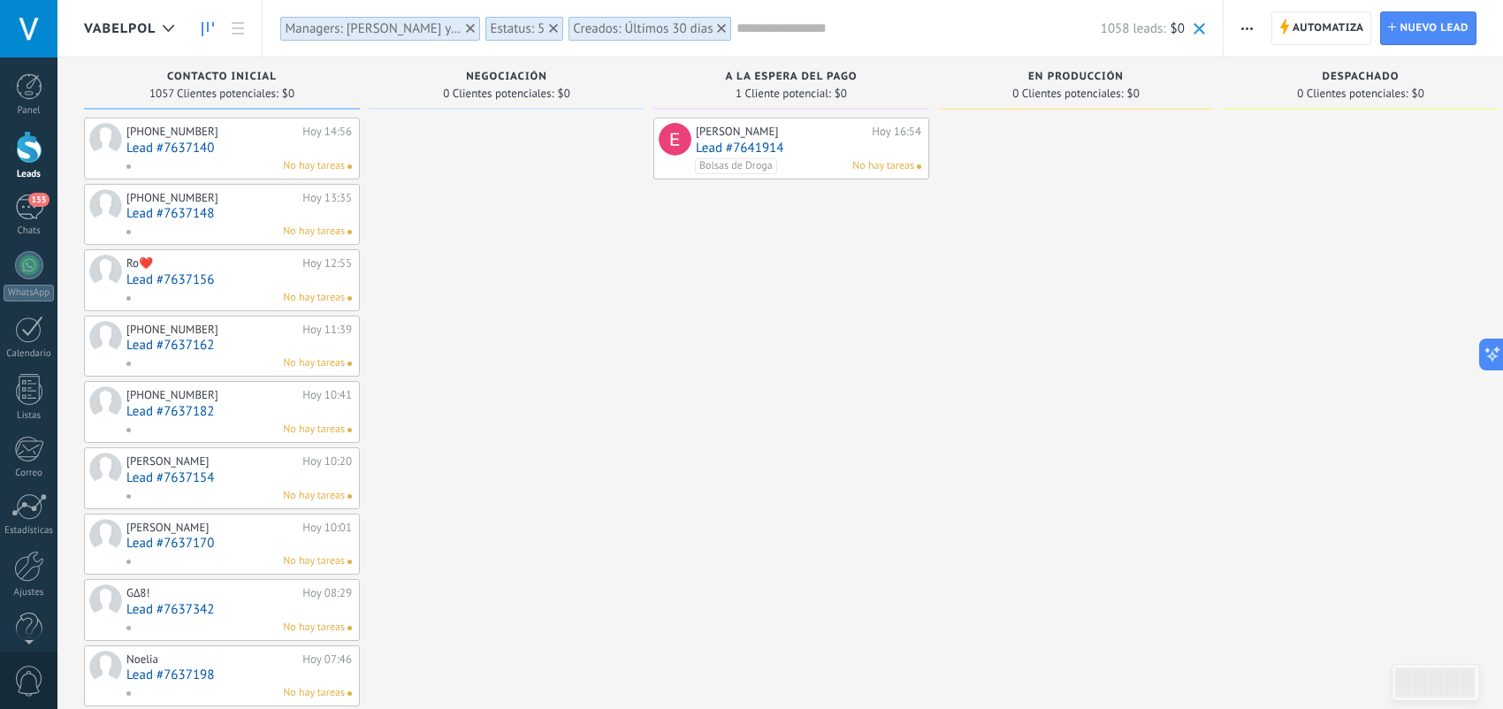
click at [651, 24] on div "Creados: Últimos 30 dias" at bounding box center [643, 28] width 140 height 17
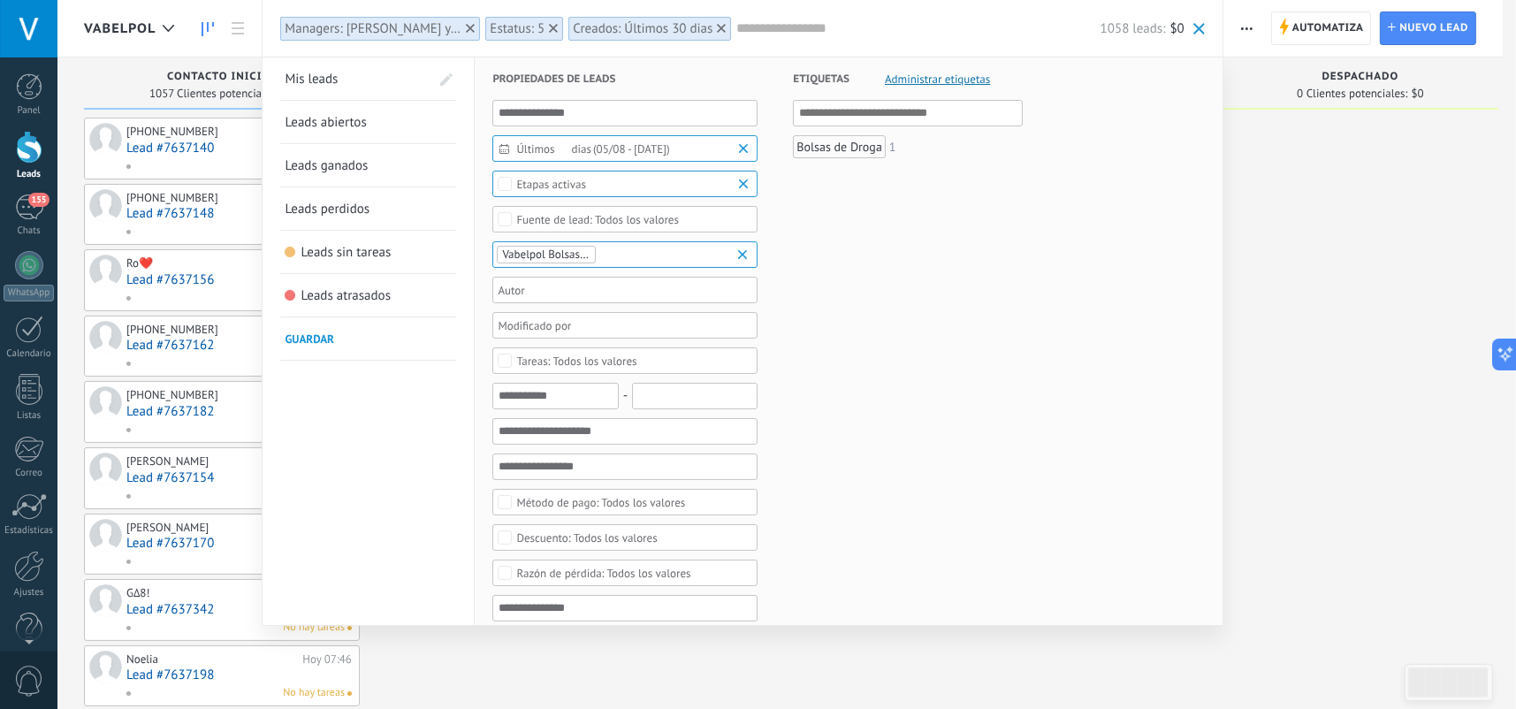
click at [1333, 297] on div at bounding box center [758, 354] width 1516 height 709
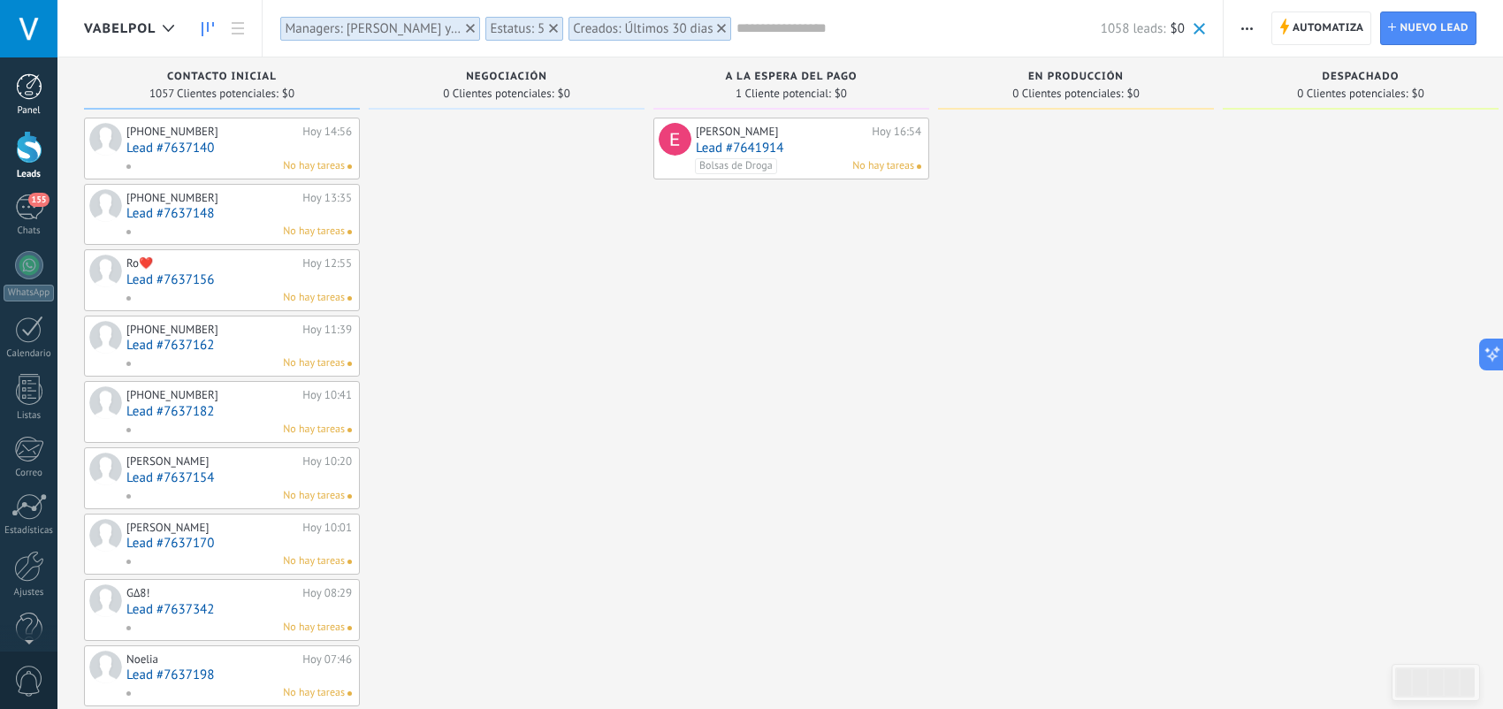
click at [34, 89] on div at bounding box center [29, 86] width 27 height 27
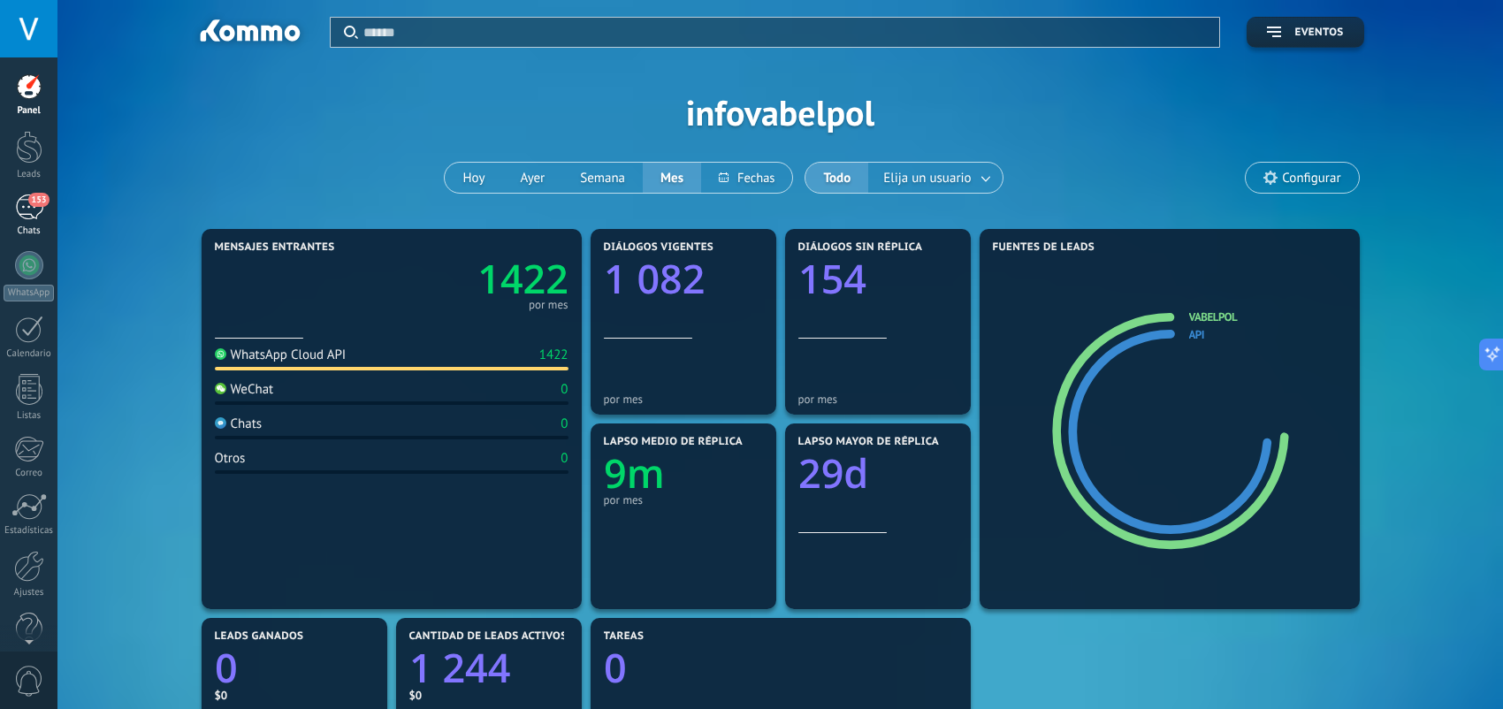
click at [32, 201] on span "153" at bounding box center [38, 200] width 20 height 14
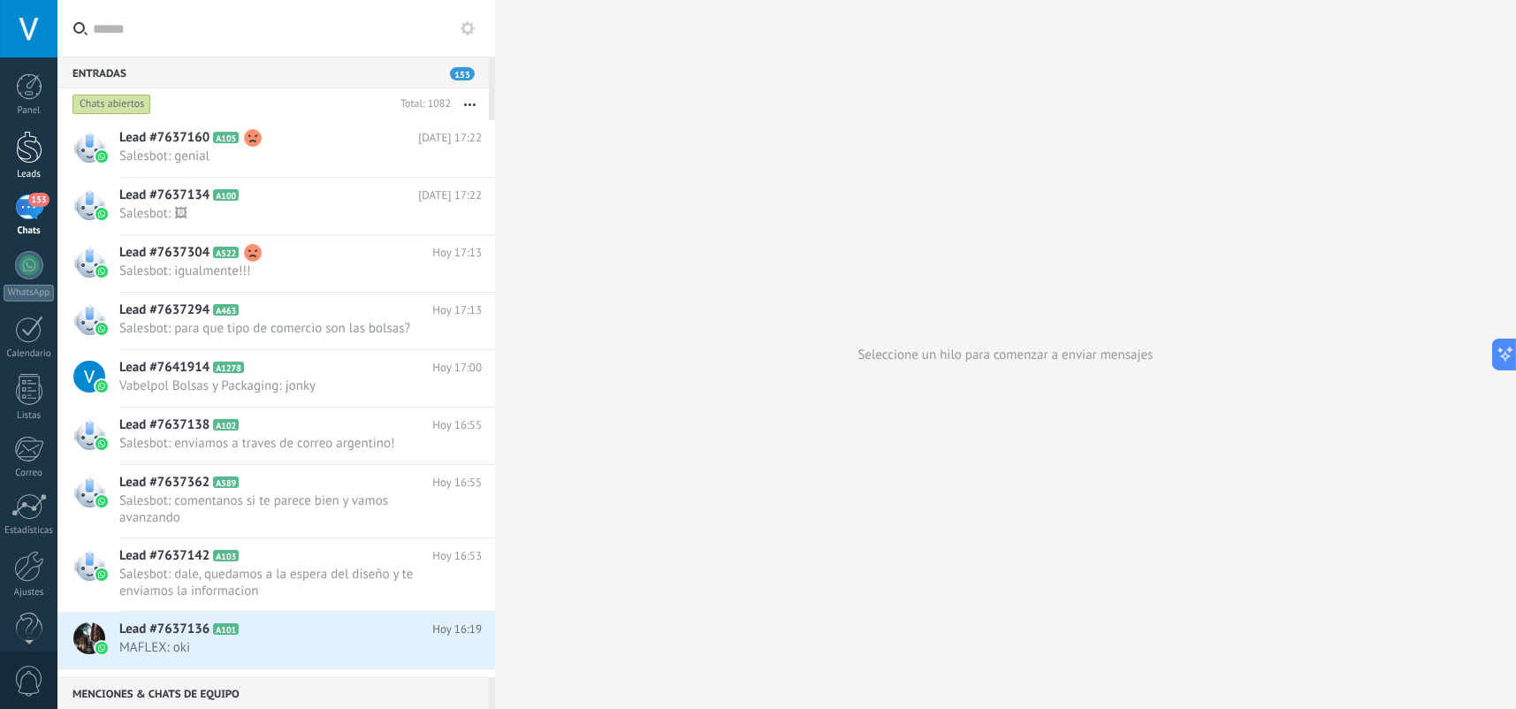
click at [21, 143] on div at bounding box center [29, 147] width 27 height 33
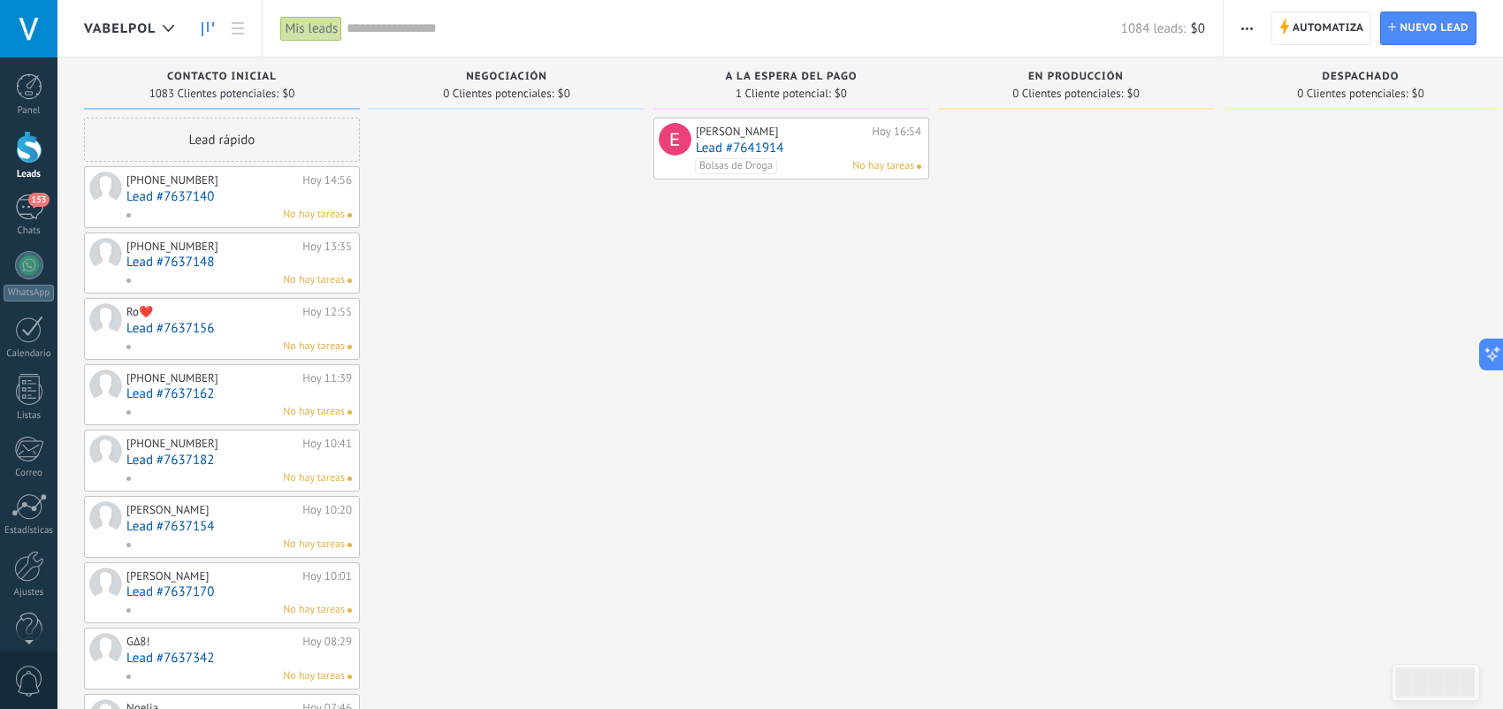
click at [309, 25] on div "Mis leads" at bounding box center [311, 29] width 62 height 26
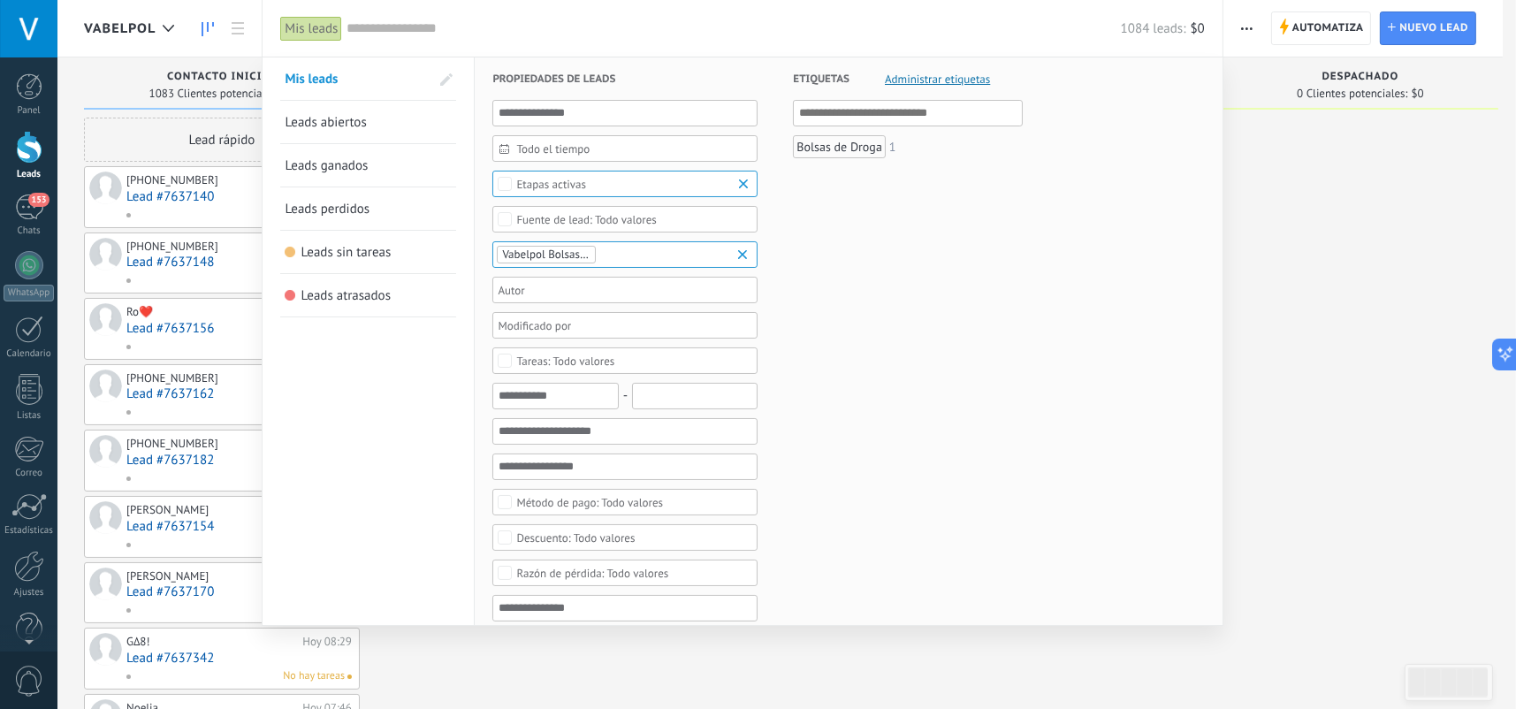
click at [600, 149] on span "Todo el tiempo" at bounding box center [632, 148] width 232 height 13
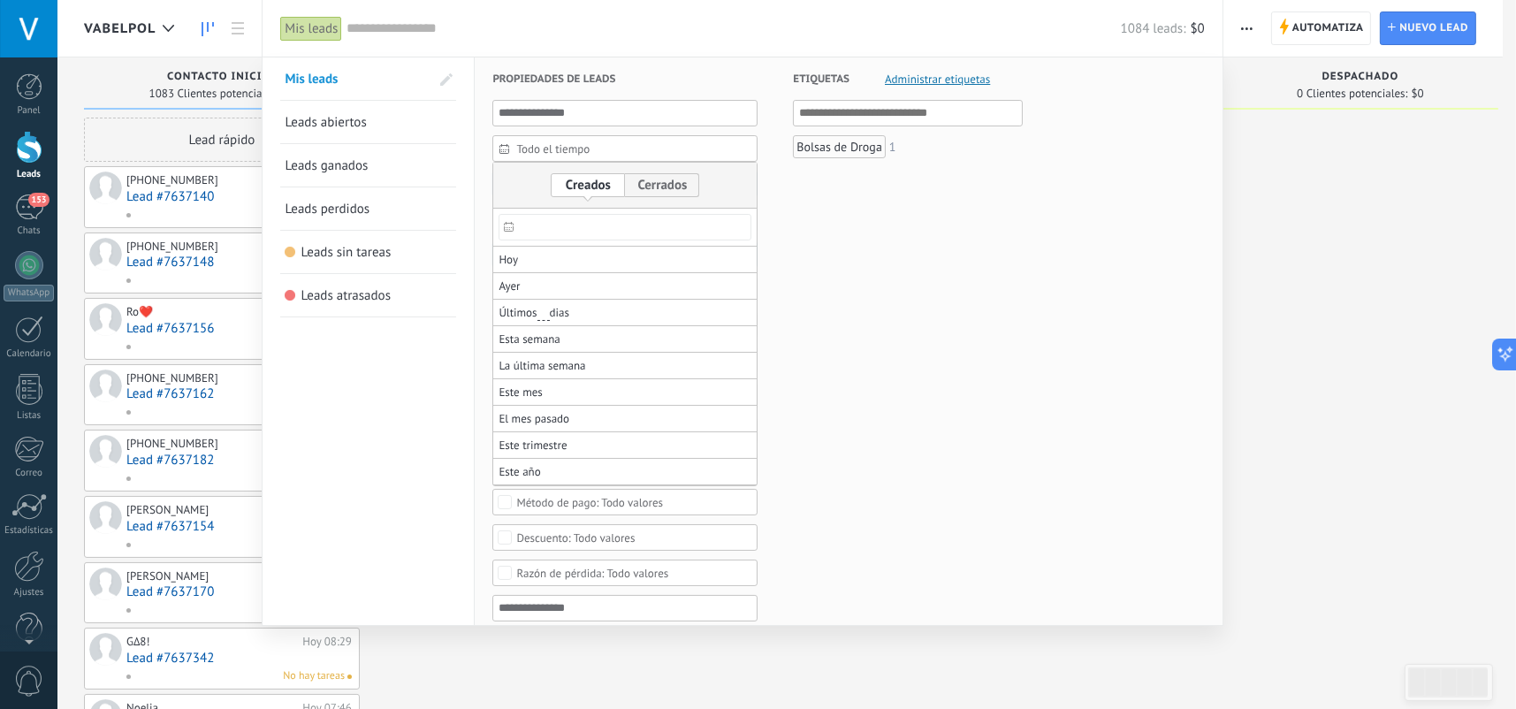
click at [604, 224] on input "text" at bounding box center [625, 227] width 253 height 27
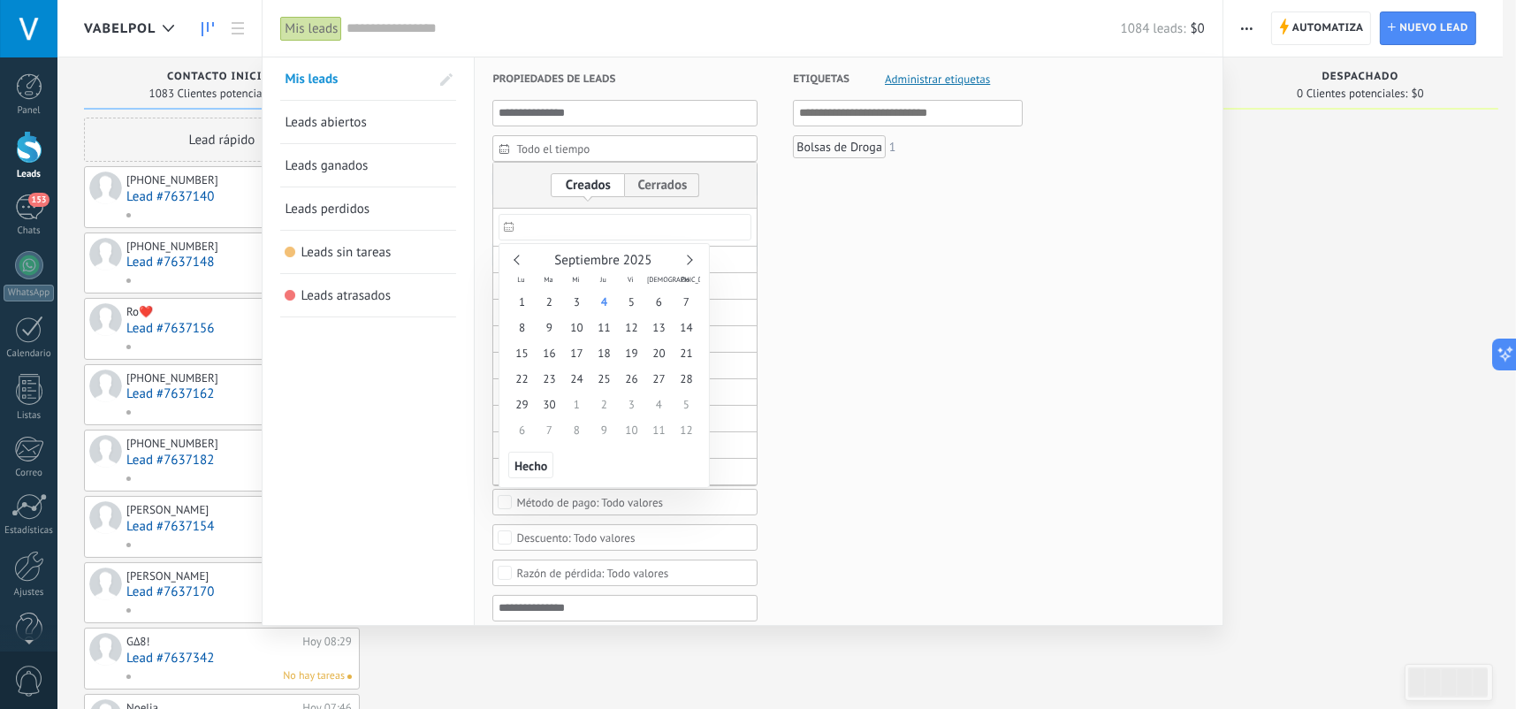
click at [737, 195] on div at bounding box center [758, 106] width 1516 height 213
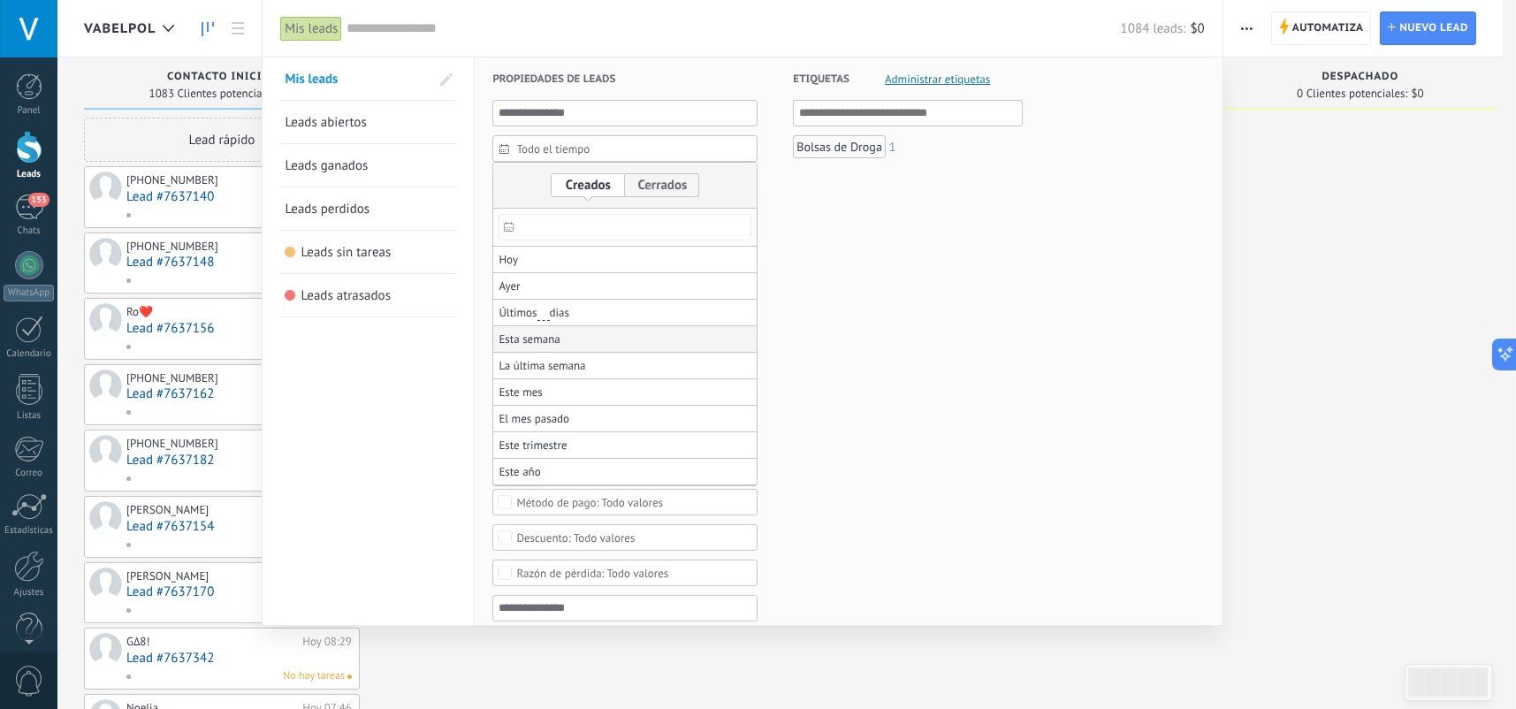
click at [605, 335] on li "Esta semana" at bounding box center [624, 339] width 263 height 27
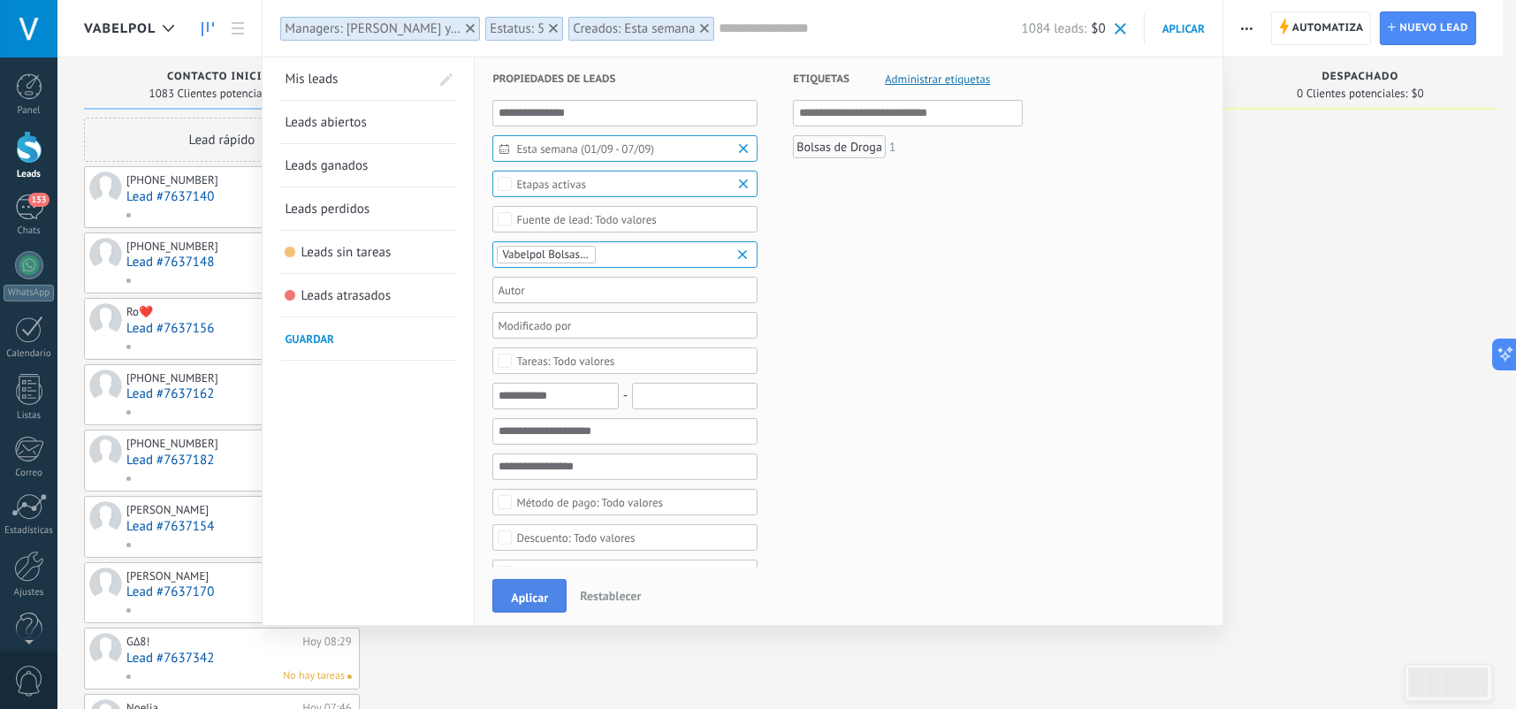
click at [546, 596] on span "Aplicar" at bounding box center [529, 598] width 37 height 12
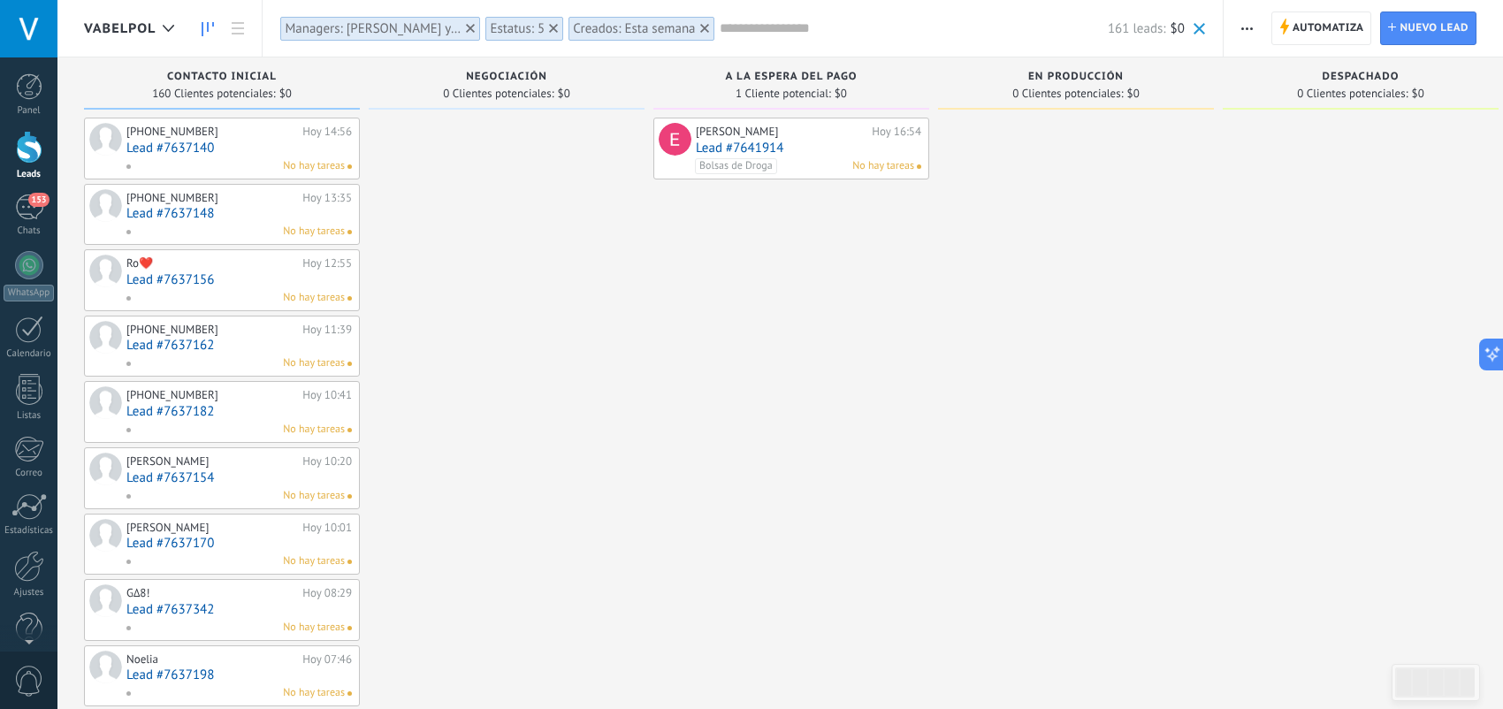
click at [1252, 27] on use "button" at bounding box center [1246, 28] width 11 height 3
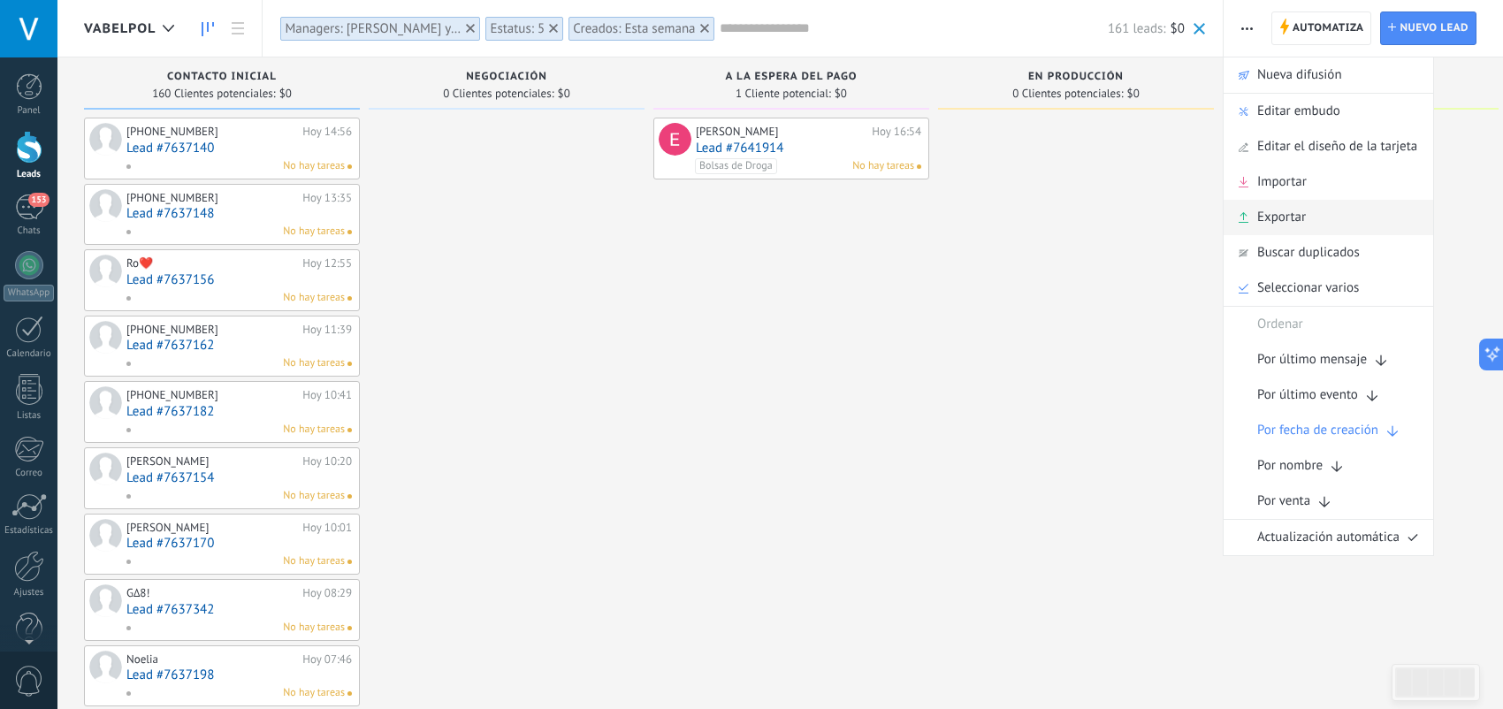
click at [1326, 220] on div "Exportar" at bounding box center [1329, 217] width 210 height 35
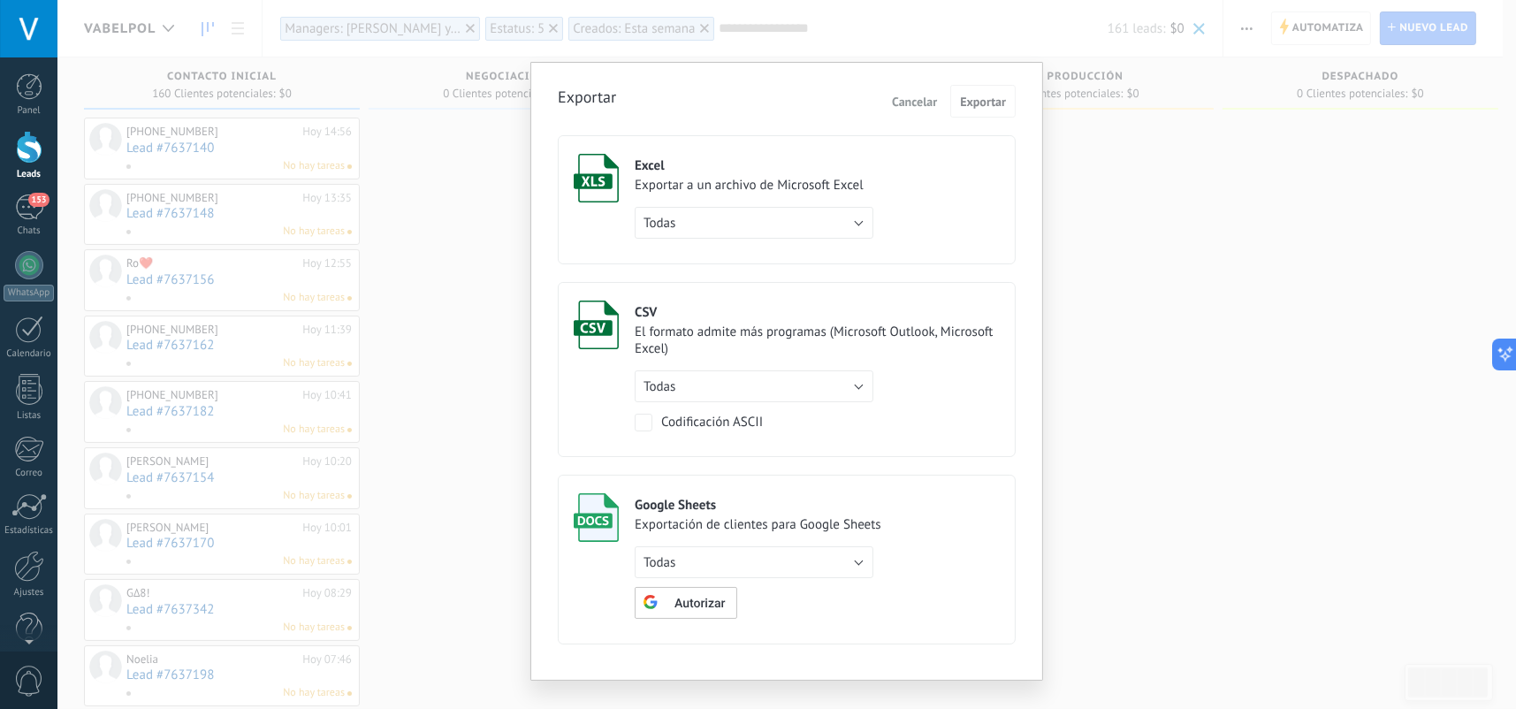
click at [882, 174] on label "Excel Exportar a un archivo de Microsoft Excel Todas de filtro activo Todas" at bounding box center [787, 199] width 458 height 129
click at [994, 105] on span "Exportar" at bounding box center [983, 101] width 46 height 12
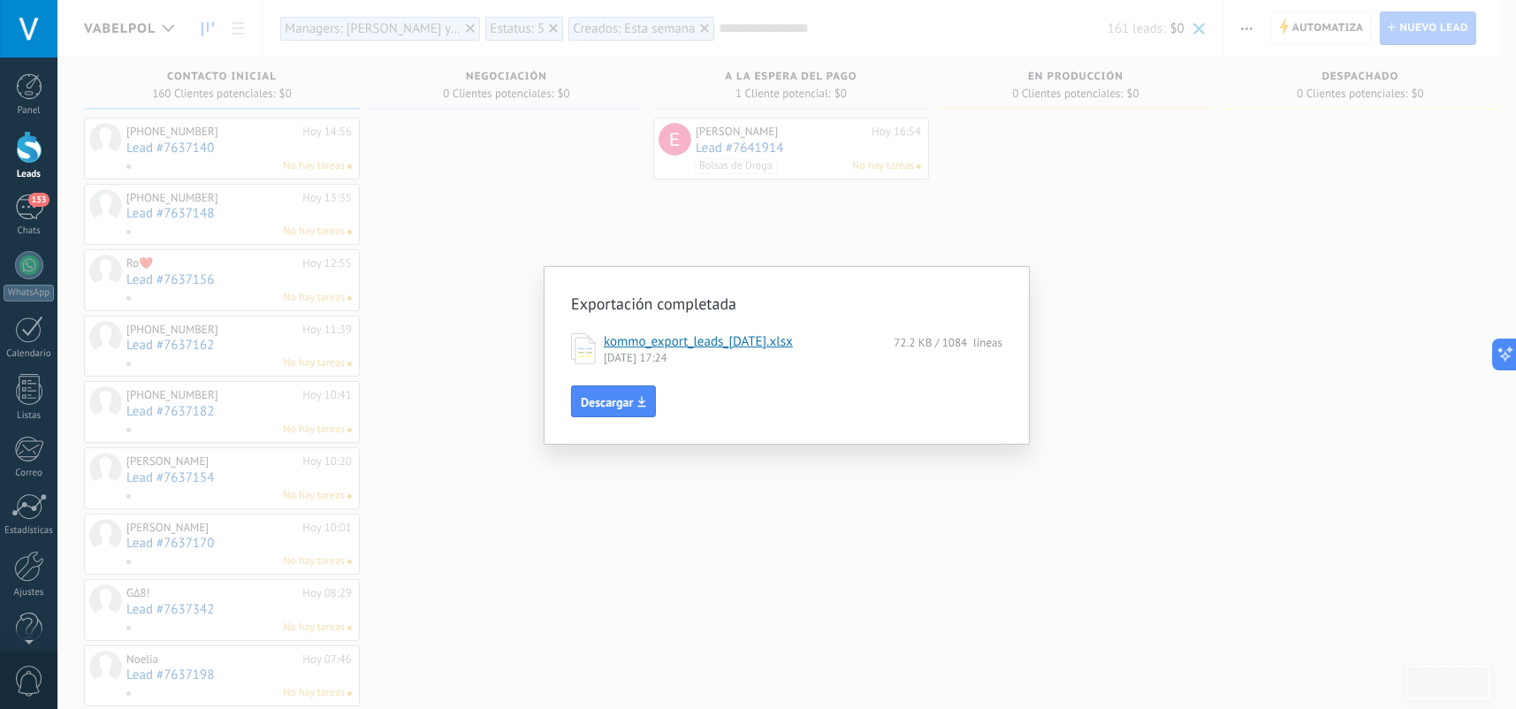
click at [676, 340] on link "kommo_export_leads_[DATE].xlsx" at bounding box center [698, 341] width 189 height 17
click at [1208, 175] on div "Exportación completada kommo_export_leads_[DATE].xlsx 72.2 KB / 1084 líneas [DA…" at bounding box center [786, 354] width 1459 height 709
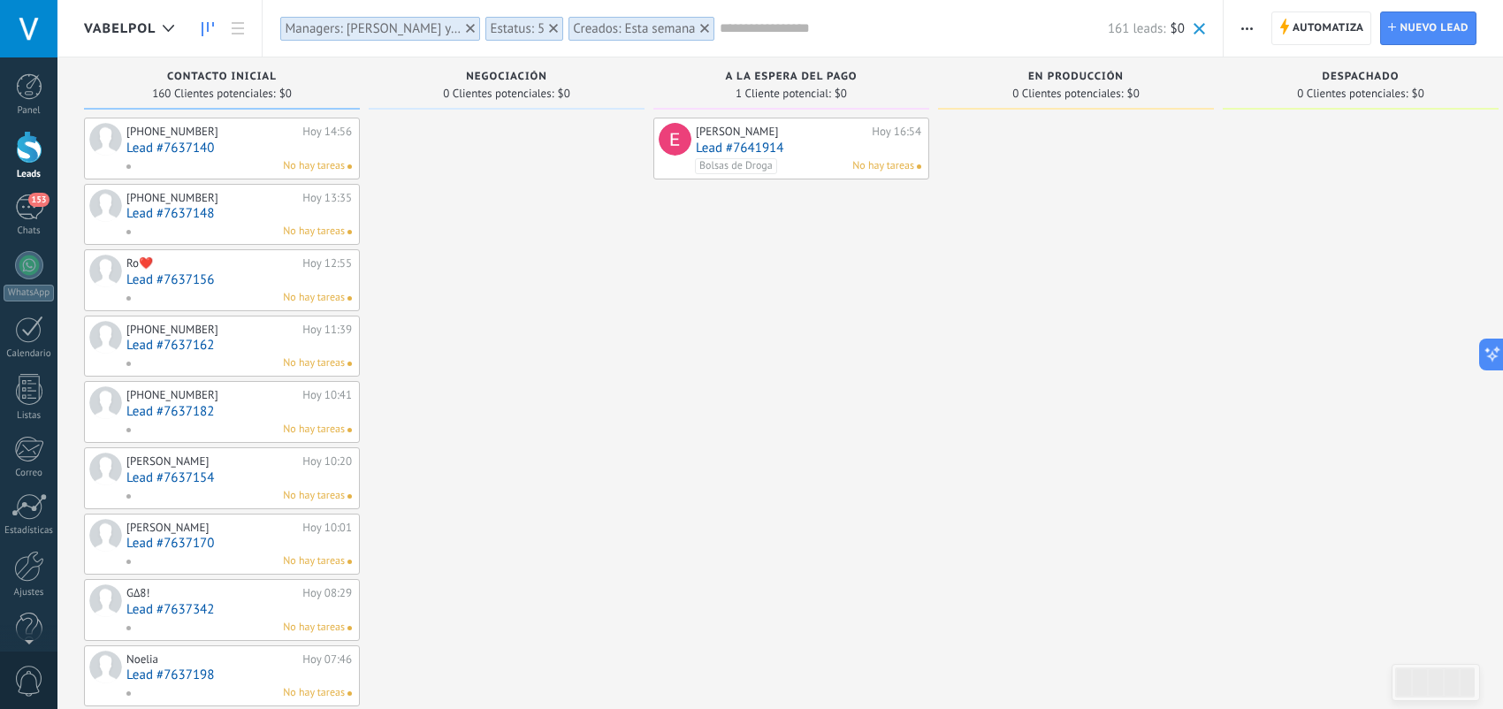
click at [23, 252] on div at bounding box center [29, 265] width 28 height 28
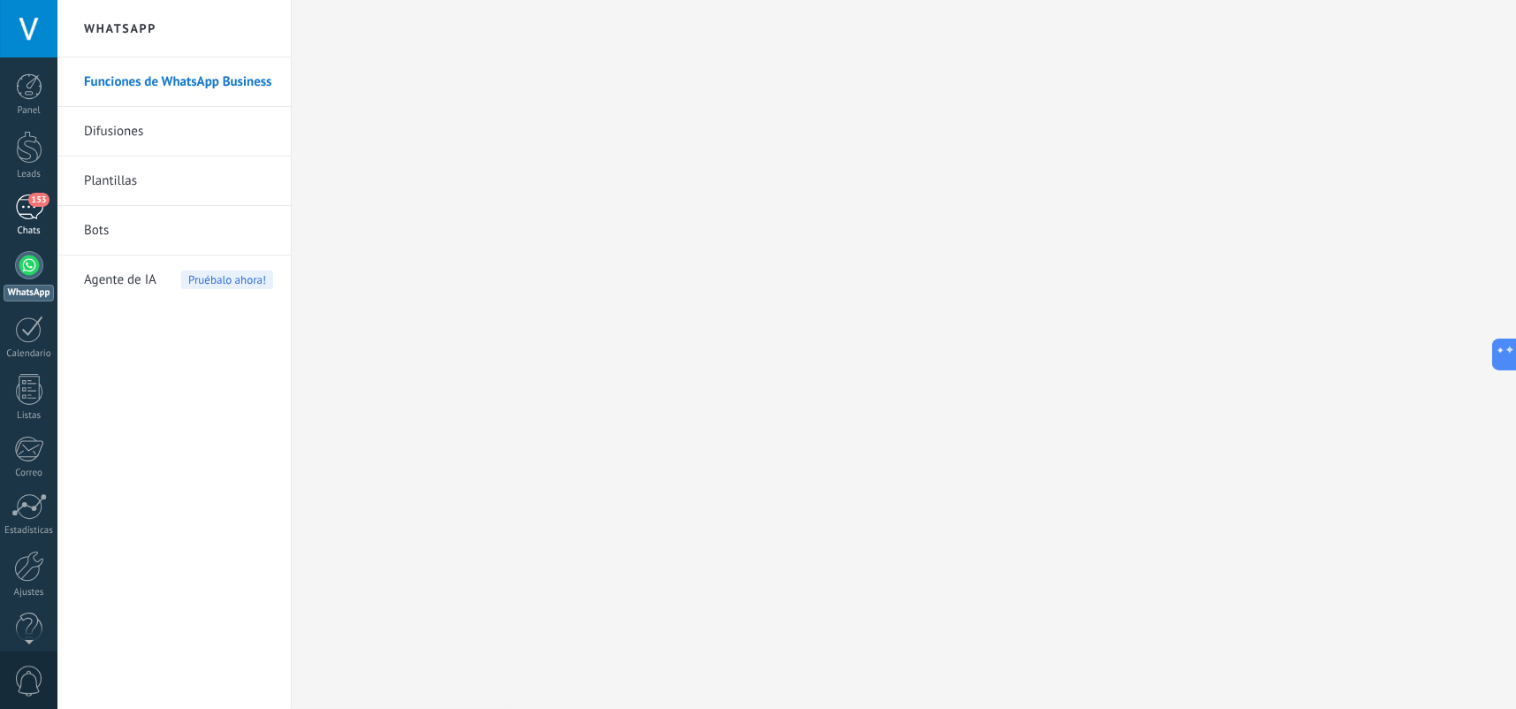
click at [35, 210] on div "153" at bounding box center [29, 208] width 28 height 26
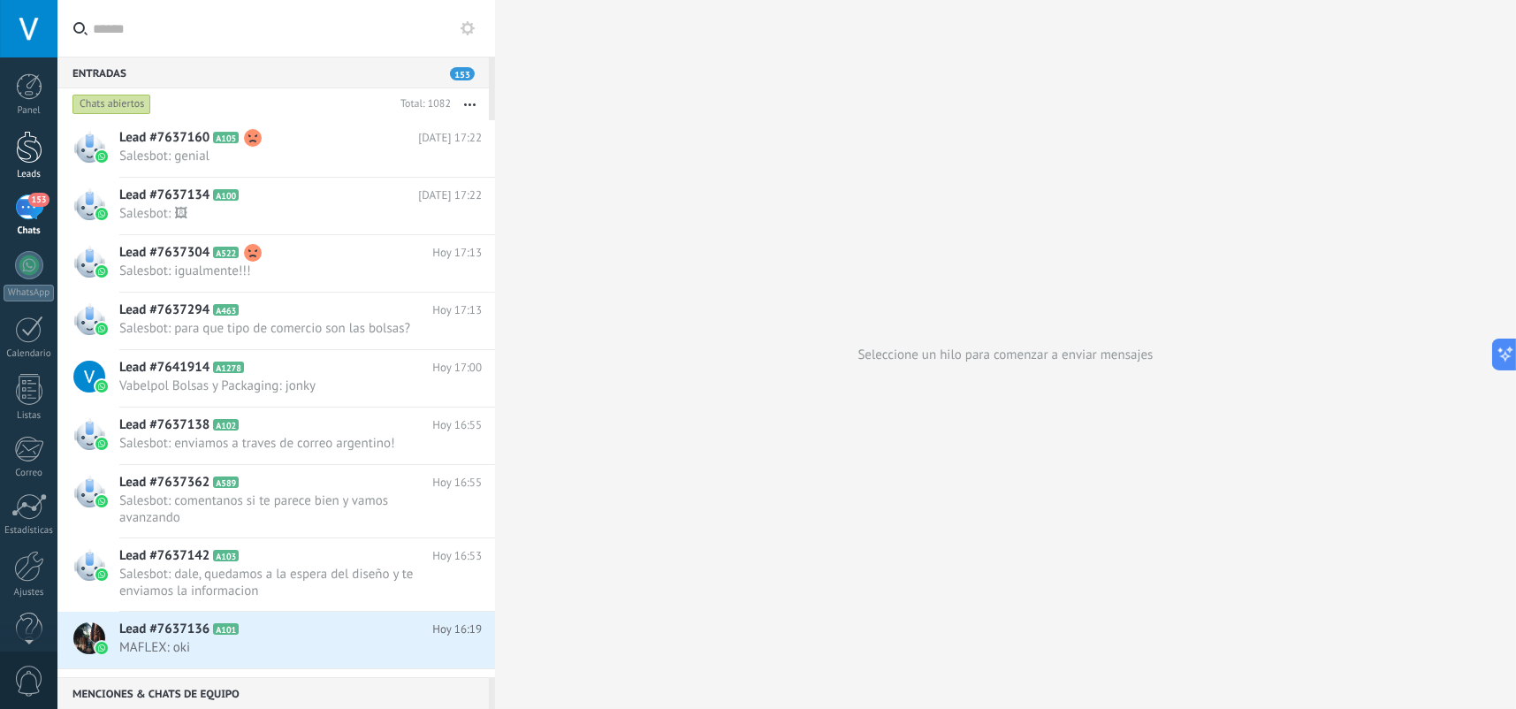
click at [22, 164] on link "Leads" at bounding box center [28, 156] width 57 height 50
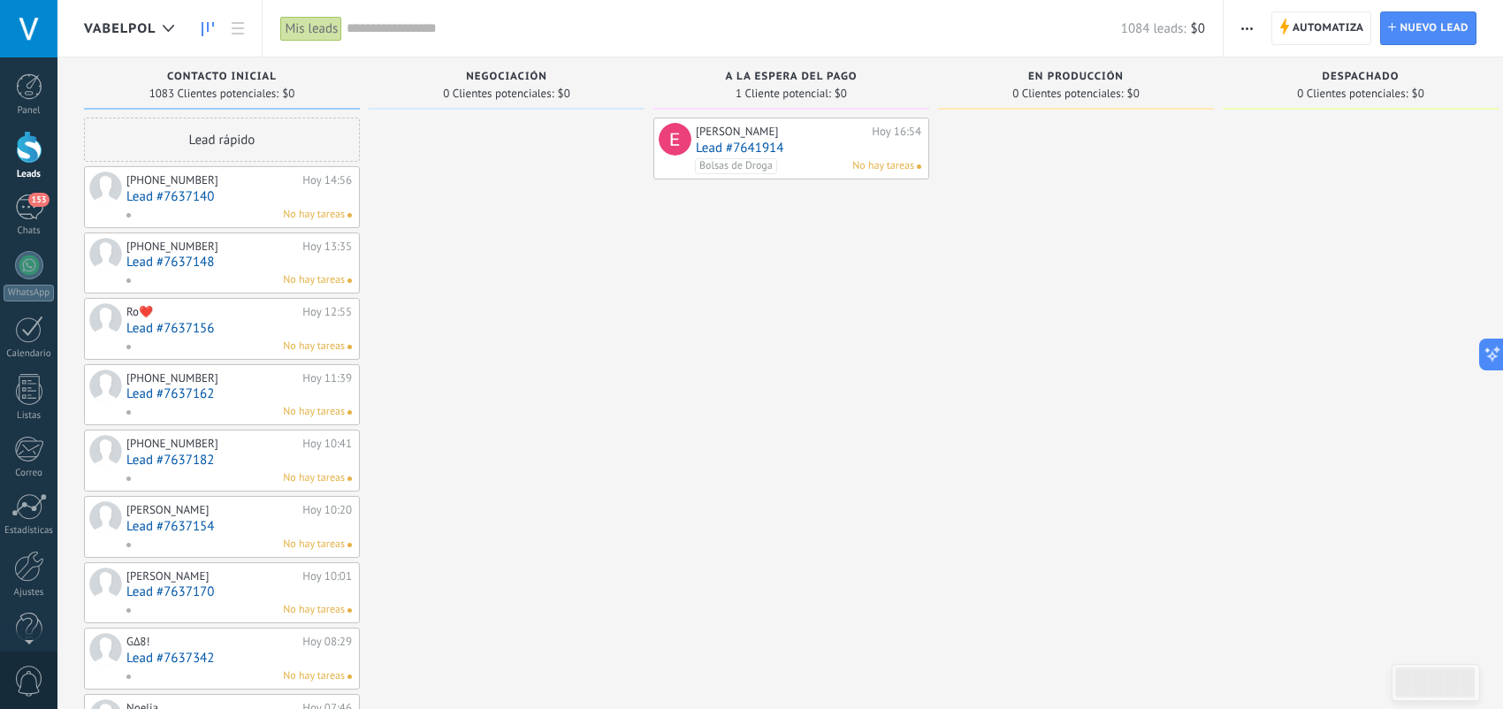
drag, startPoint x: 22, startPoint y: 164, endPoint x: 663, endPoint y: 253, distance: 647.1
click at [212, 204] on div "[PHONE_NUMBER] [DATE] 14:56 Lead #7637140 No hay tareas" at bounding box center [238, 197] width 225 height 51
click at [238, 202] on link "Lead #7637140" at bounding box center [238, 196] width 225 height 15
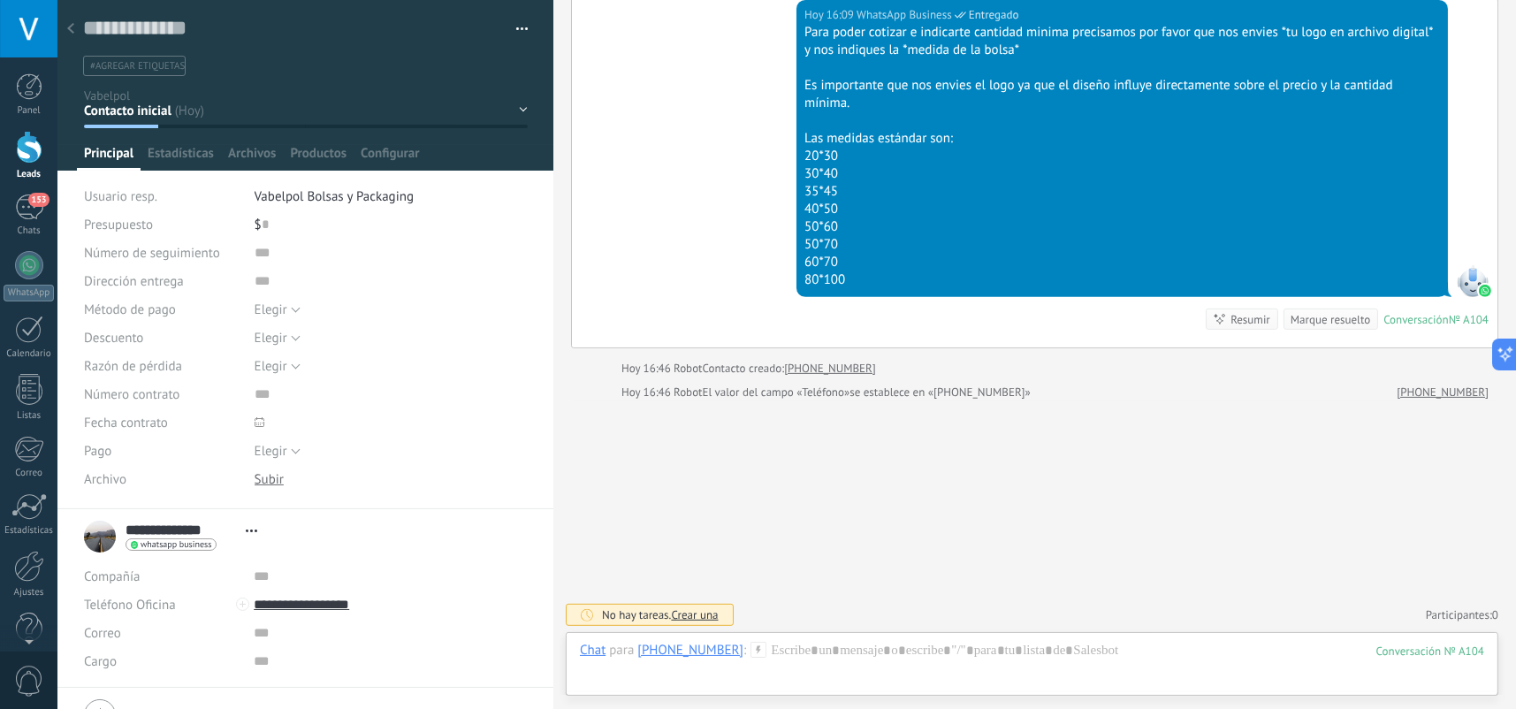
click at [73, 25] on icon at bounding box center [70, 28] width 7 height 11
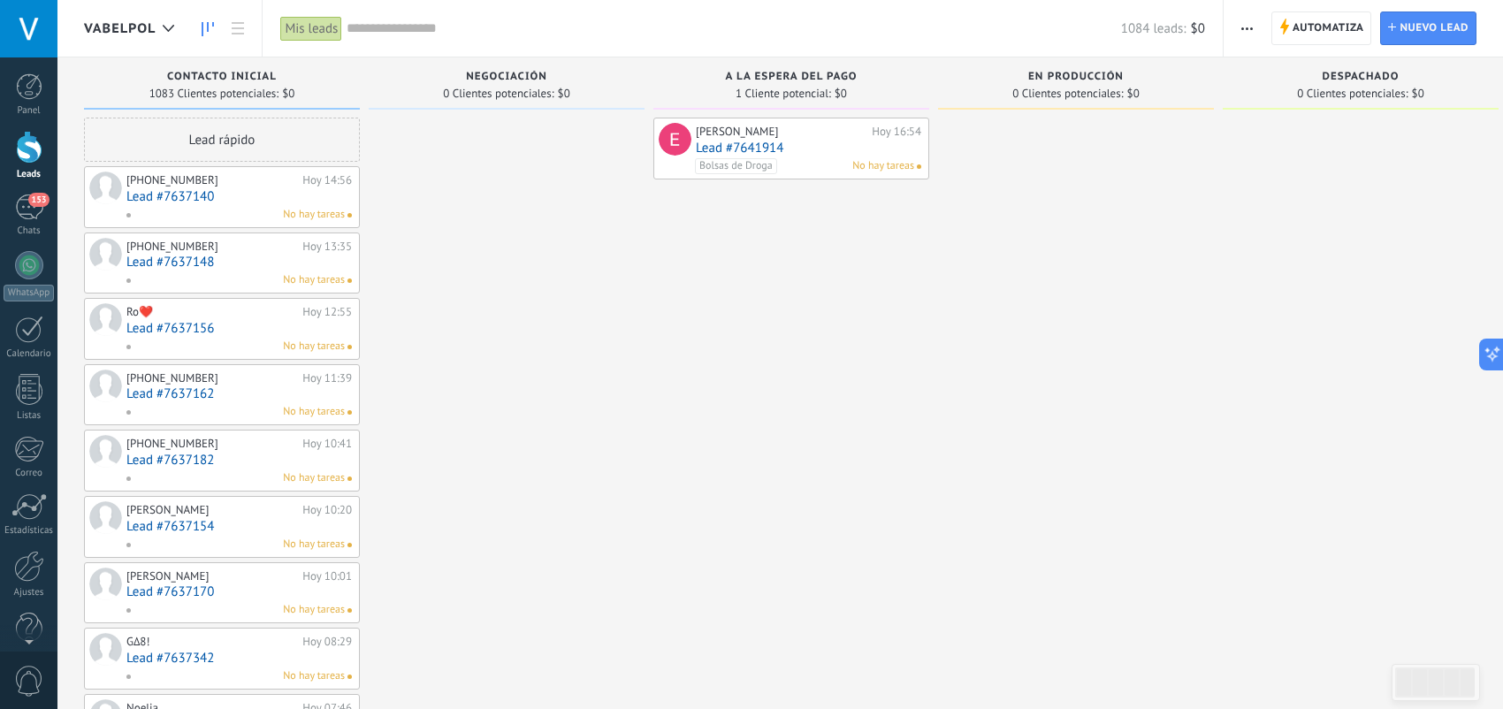
click at [40, 38] on div at bounding box center [28, 28] width 57 height 57
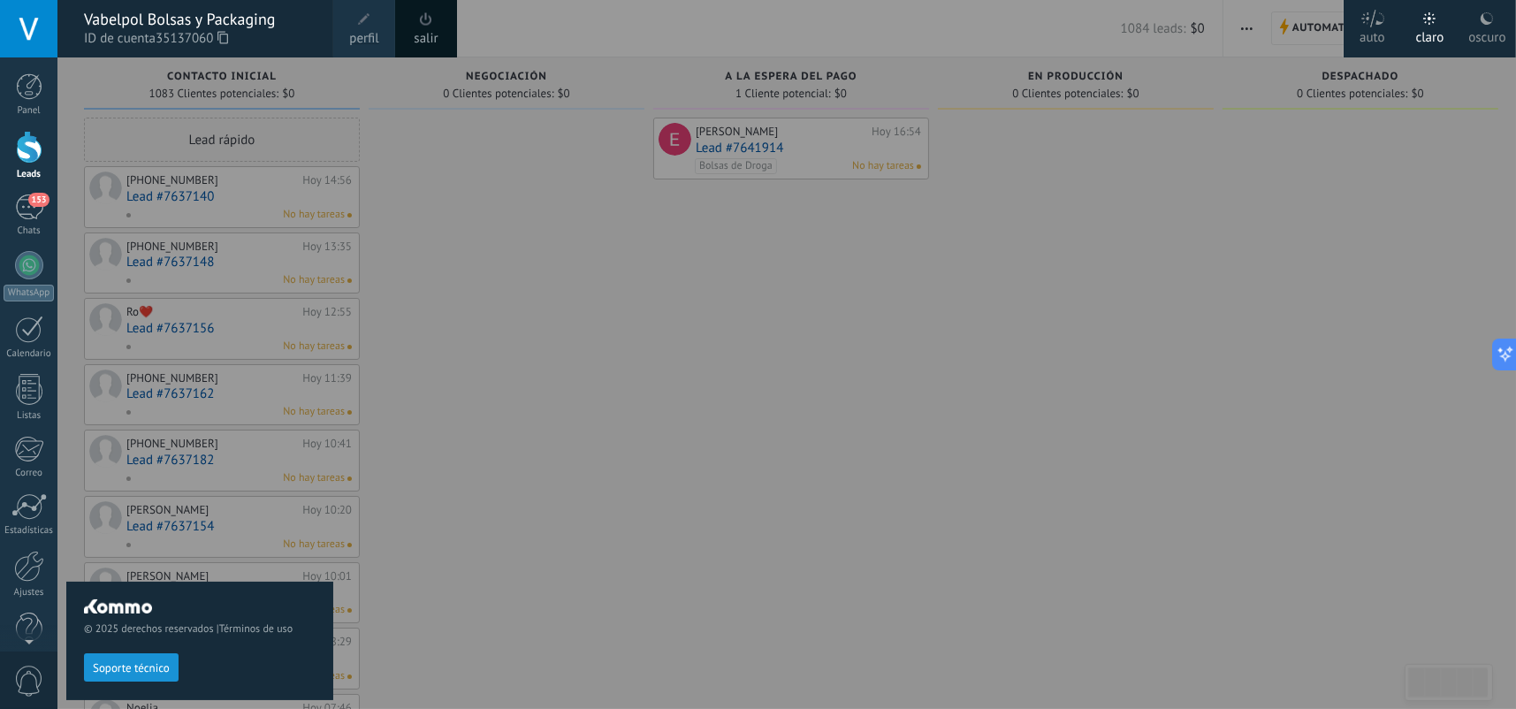
click at [564, 265] on div at bounding box center [815, 354] width 1516 height 709
